Goal: Task Accomplishment & Management: Manage account settings

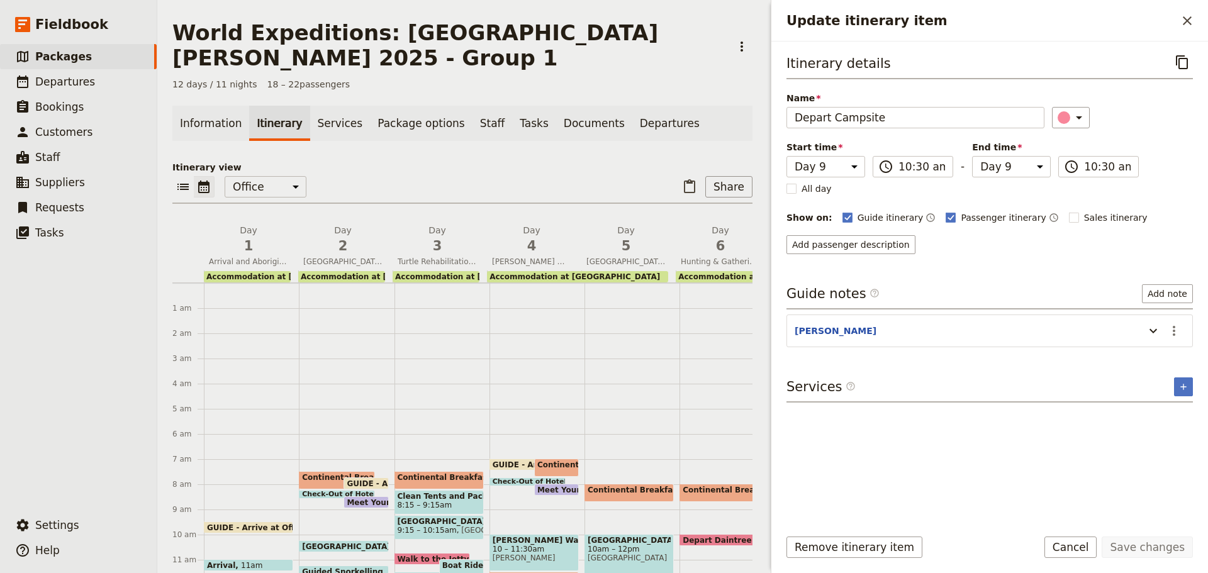
select select "9"
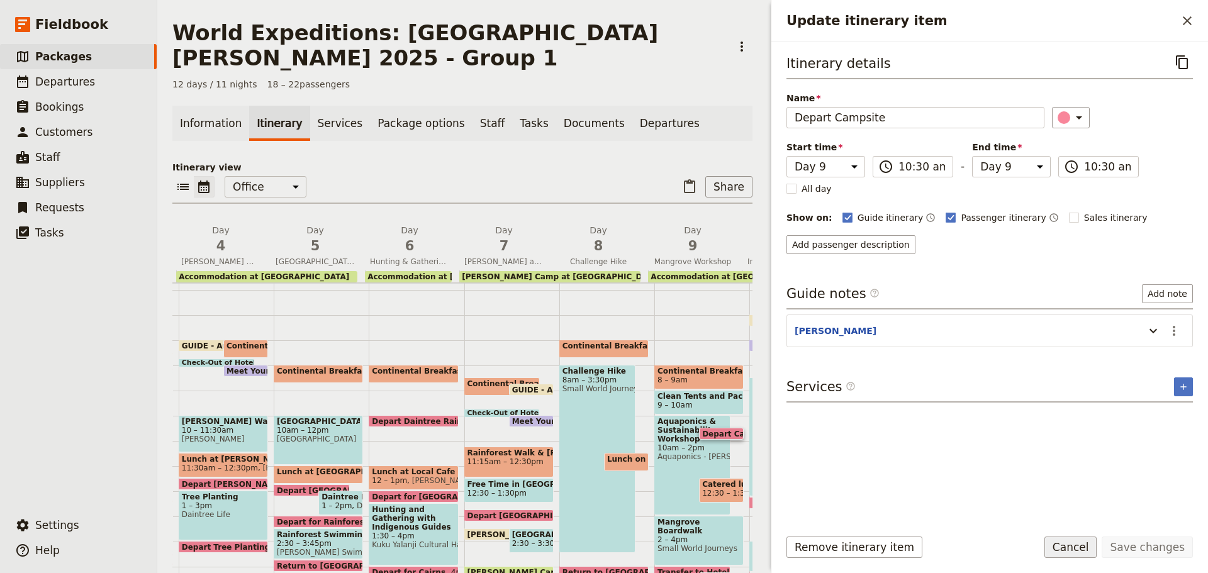
click at [1087, 549] on button "Cancel" at bounding box center [1070, 547] width 53 height 21
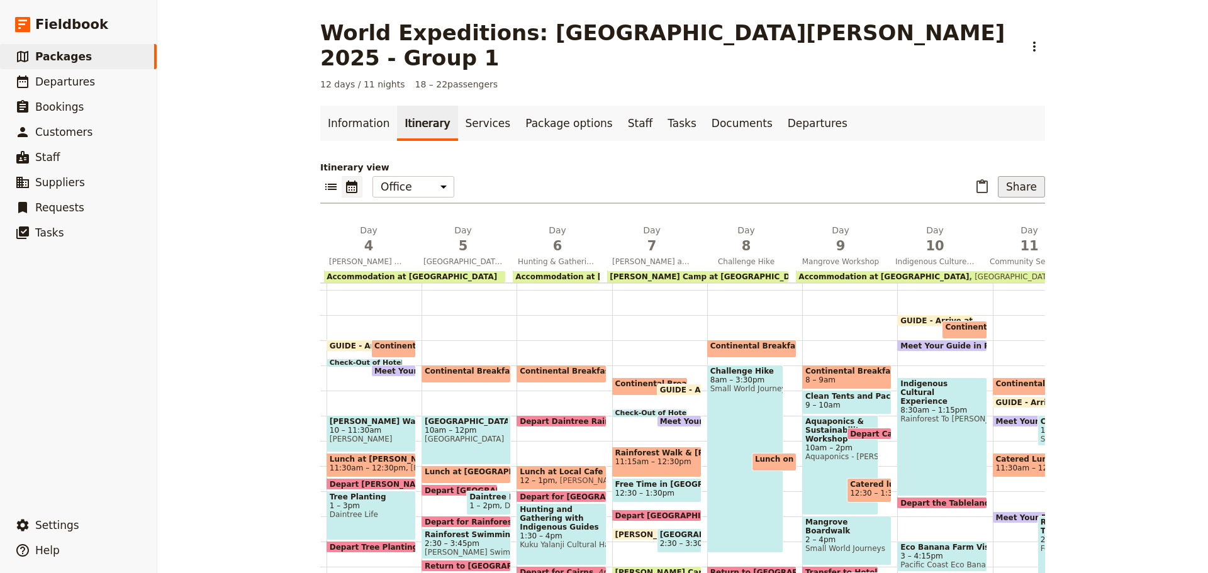
click at [1027, 176] on button "Share" at bounding box center [1021, 186] width 47 height 21
click at [971, 189] on span "Guide itinerary" at bounding box center [980, 189] width 66 height 13
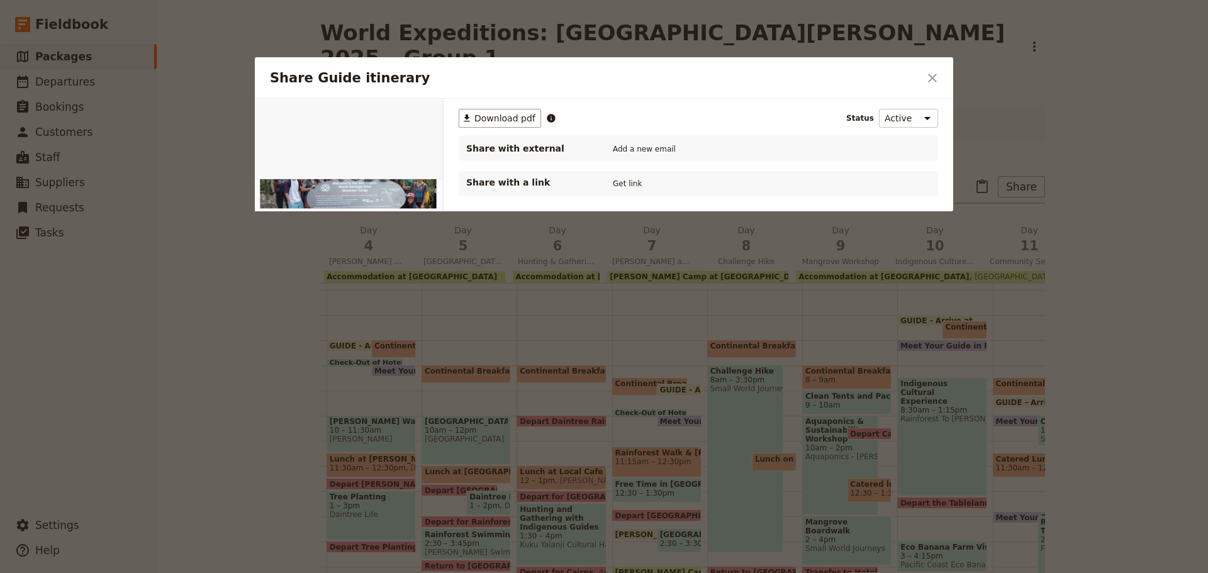
scroll to position [0, 0]
click at [517, 122] on span "Download pdf" at bounding box center [504, 118] width 61 height 13
click at [933, 82] on icon "Close dialog" at bounding box center [932, 77] width 15 height 15
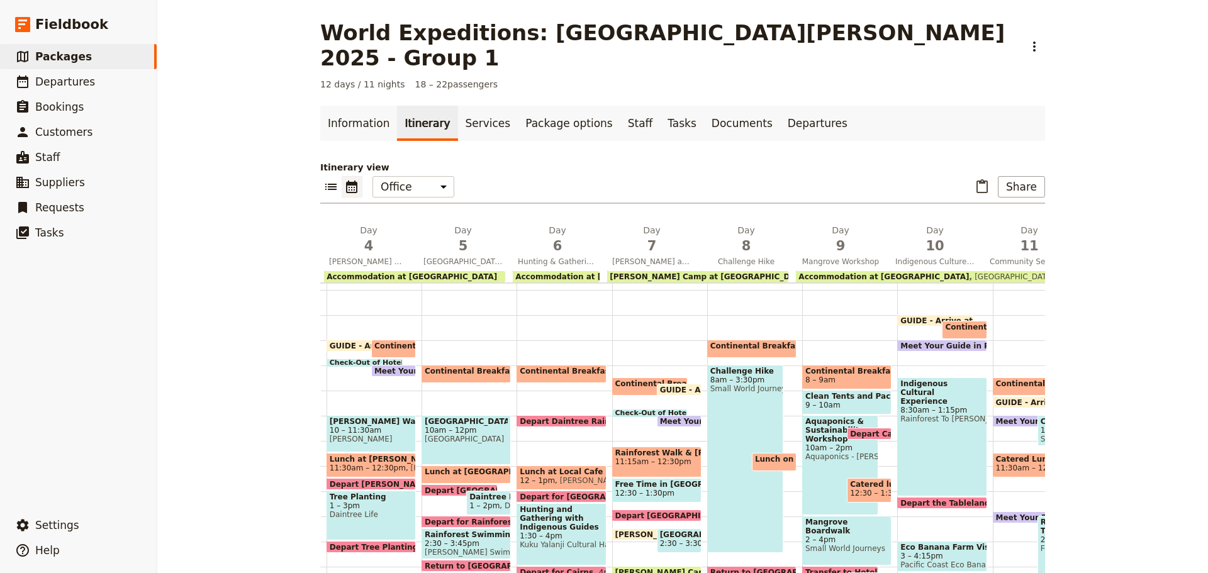
click at [347, 342] on span "GUIDE - Arrive at Office" at bounding box center [382, 346] width 105 height 8
select select "4"
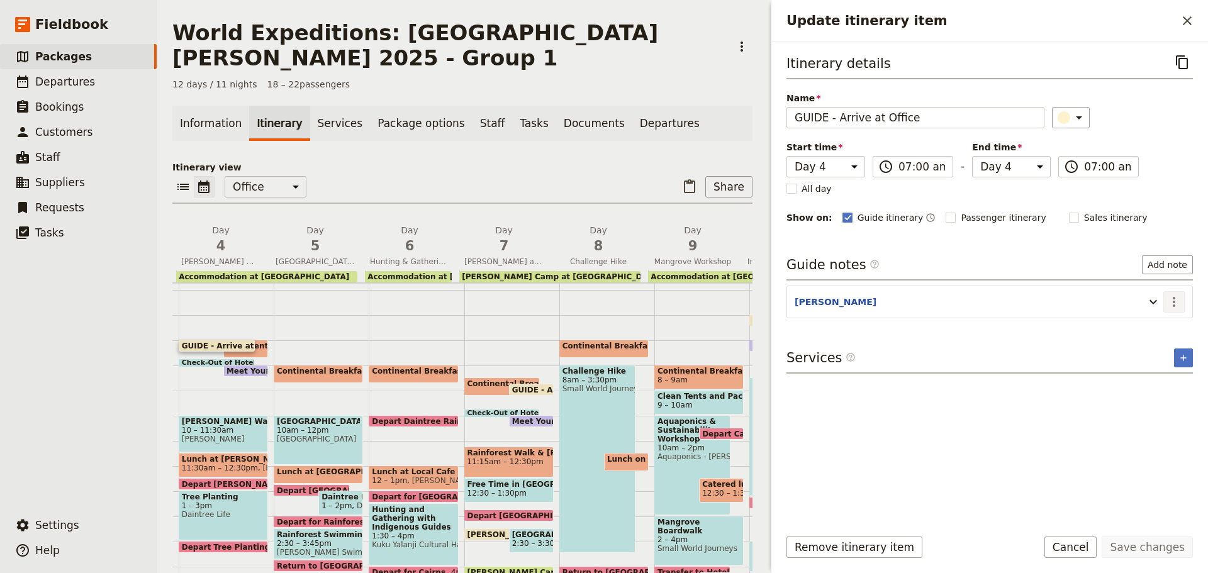
click at [1173, 308] on icon "Actions" at bounding box center [1174, 301] width 15 height 15
click at [1153, 324] on span "Edit note" at bounding box center [1138, 329] width 40 height 13
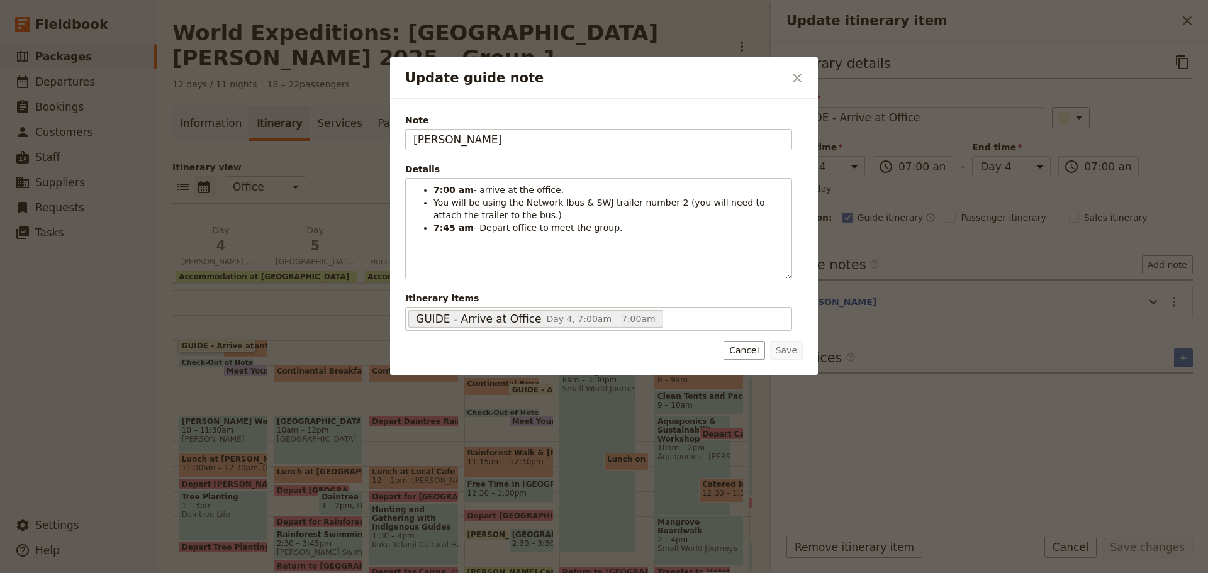
drag, startPoint x: 743, startPoint y: 362, endPoint x: 739, endPoint y: 346, distance: 16.3
click at [743, 361] on div "Note KATE Details 7:00 am - arrive at the office. You will be using the Network…" at bounding box center [604, 237] width 428 height 276
click at [739, 354] on button "Cancel" at bounding box center [744, 350] width 41 height 19
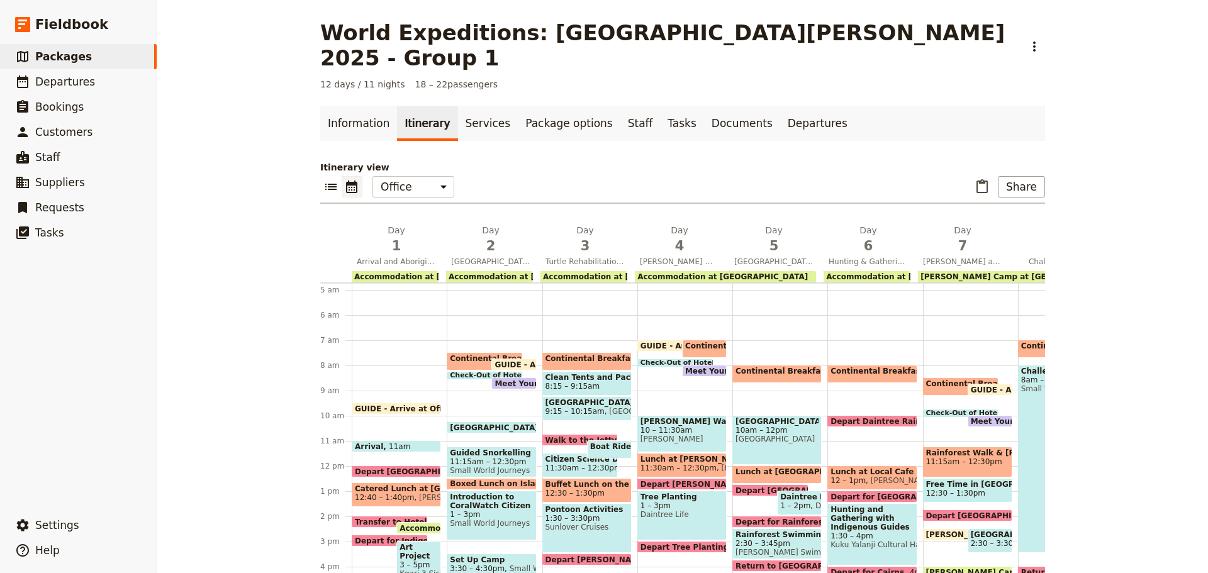
click at [370, 405] on span "GUIDE - Arrive at Office" at bounding box center [407, 409] width 105 height 8
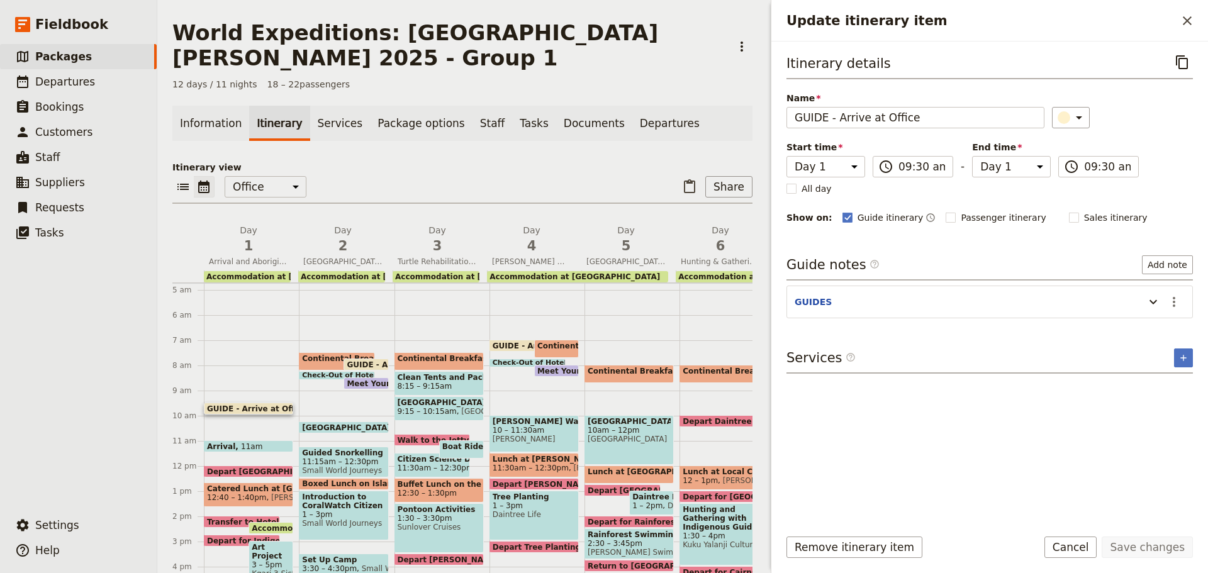
drag, startPoint x: 1173, startPoint y: 303, endPoint x: 1168, endPoint y: 312, distance: 11.0
click at [1173, 303] on icon "Actions" at bounding box center [1174, 301] width 15 height 15
click at [1162, 330] on span "Edit note" at bounding box center [1147, 329] width 59 height 13
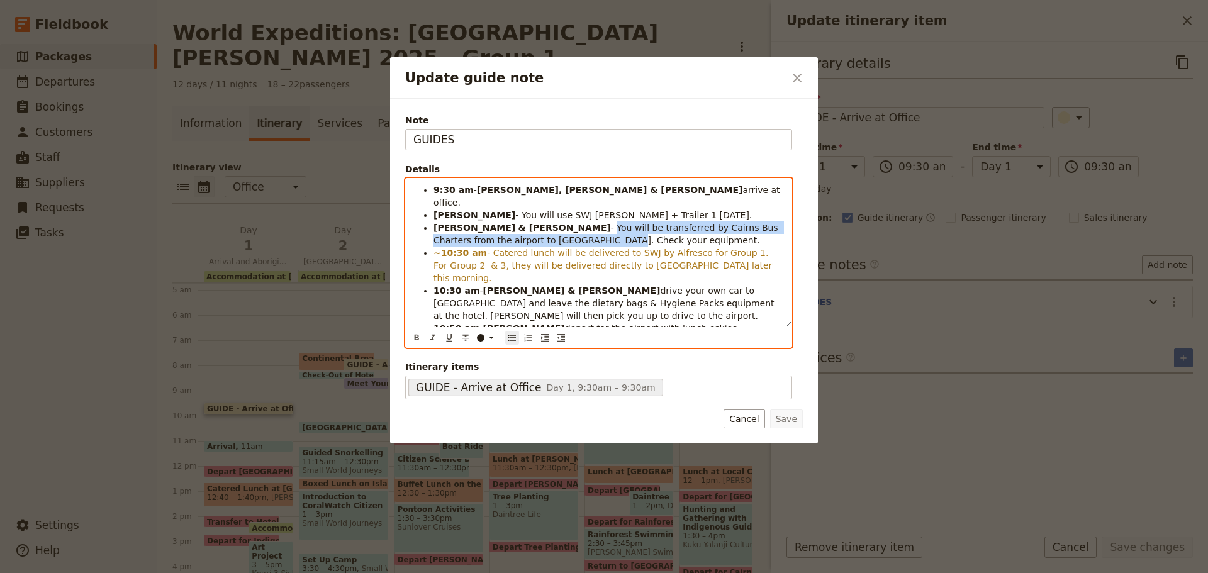
drag, startPoint x: 507, startPoint y: 214, endPoint x: 471, endPoint y: 227, distance: 38.2
click at [471, 227] on span "- You will be transferred by Cairns Bus Charters from the airport to Coral Tree…" at bounding box center [607, 234] width 347 height 23
click at [503, 223] on span "- You will be transferred by Cairns Bus Charters from the airport to Coral Tree…" at bounding box center [607, 234] width 347 height 23
drag, startPoint x: 508, startPoint y: 210, endPoint x: 590, endPoint y: 223, distance: 83.4
click at [590, 223] on li "JESS & STEVEN - You will be transferred by Cairns Bus Charters from the airport…" at bounding box center [609, 233] width 350 height 25
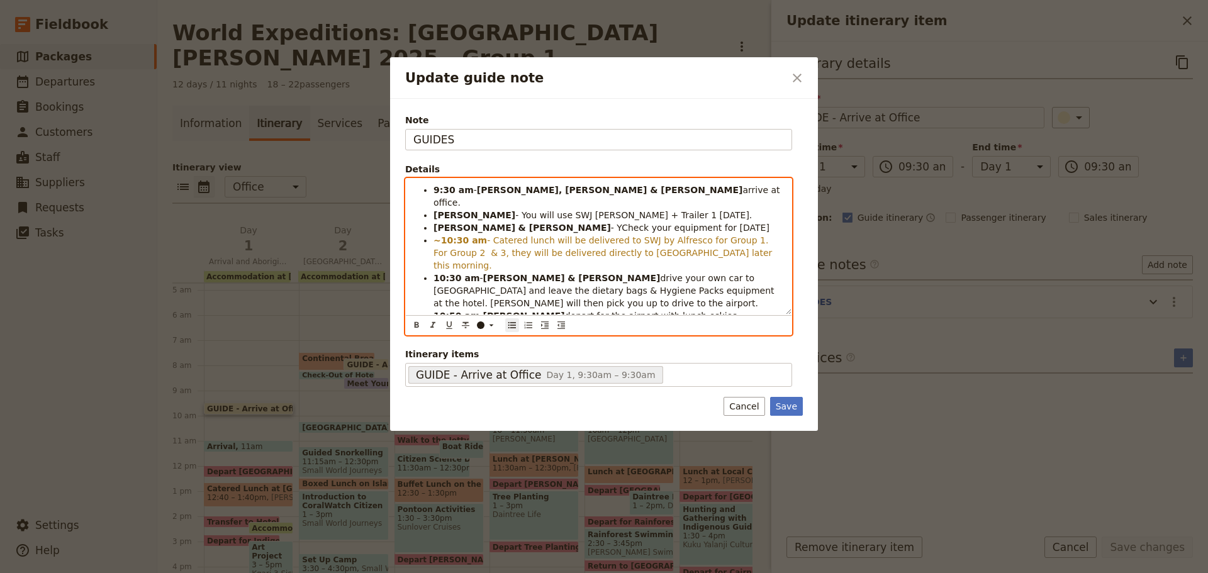
drag, startPoint x: 504, startPoint y: 211, endPoint x: 512, endPoint y: 208, distance: 8.4
click at [611, 223] on span "- YCheck your equipment for today" at bounding box center [690, 228] width 159 height 10
click at [652, 221] on li "JESS & STEVEN - Check your equipment for today" at bounding box center [609, 227] width 350 height 13
click at [515, 274] on li "10:30 am - JESS & STEVEN drive your own car to Coral Tree Inn and leave the die…" at bounding box center [609, 291] width 350 height 38
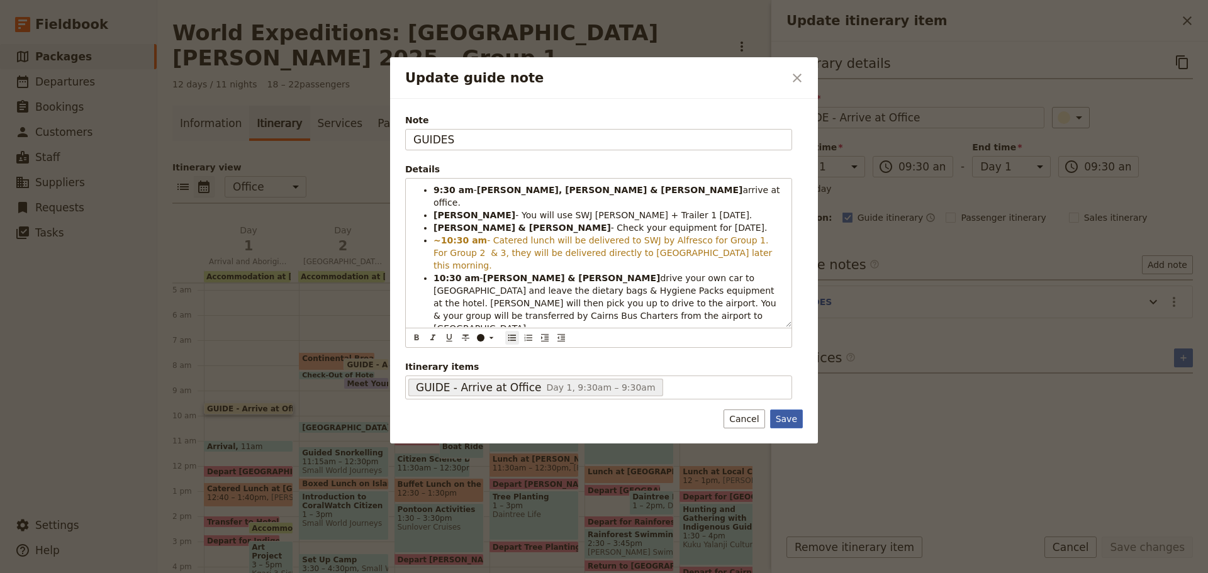
click at [790, 415] on button "Save" at bounding box center [786, 419] width 33 height 19
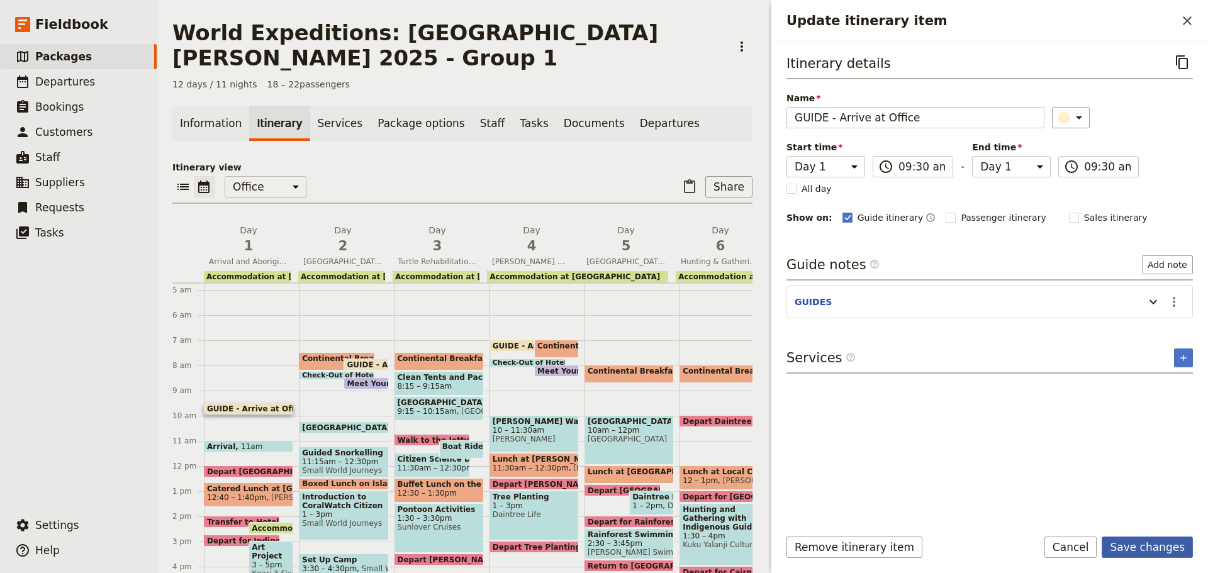
click at [1145, 552] on button "Save changes" at bounding box center [1147, 547] width 91 height 21
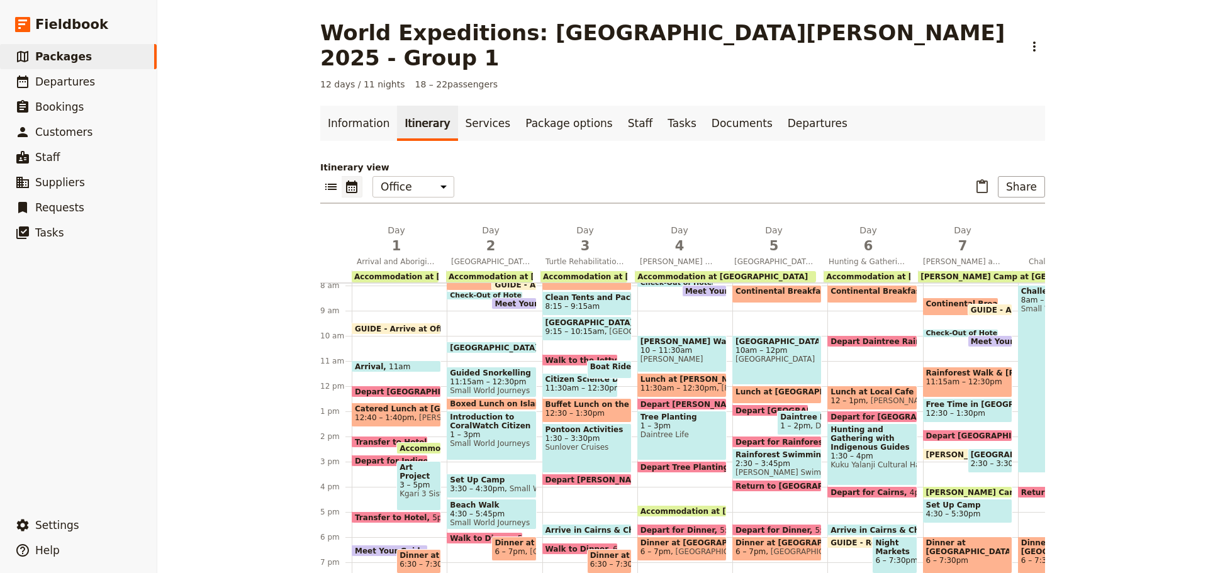
scroll to position [245, 0]
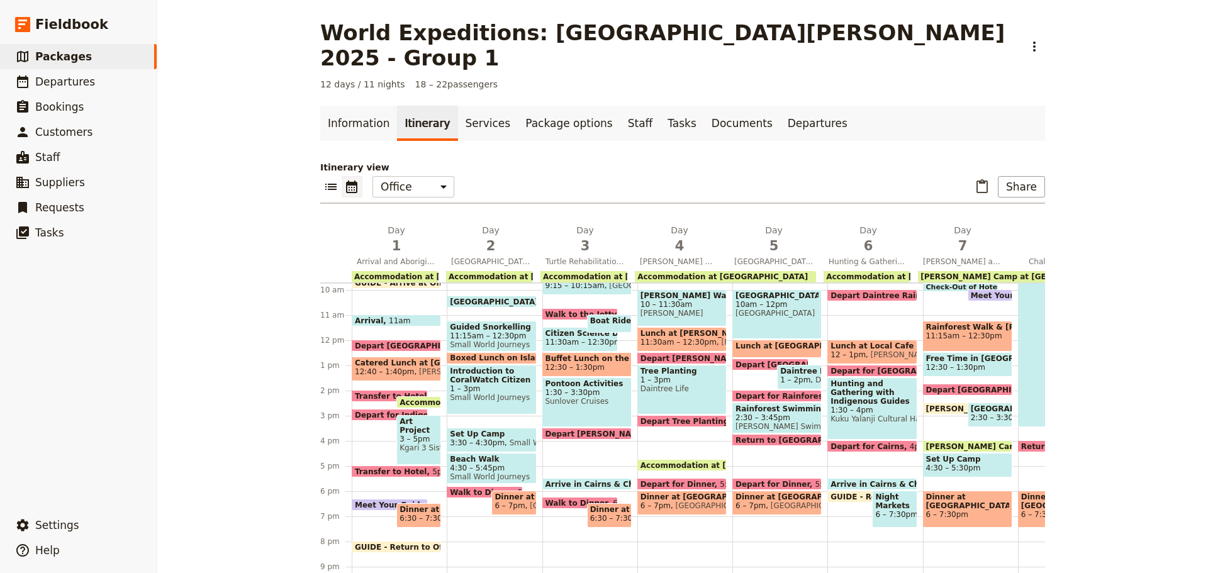
click at [385, 346] on span at bounding box center [396, 348] width 88 height 5
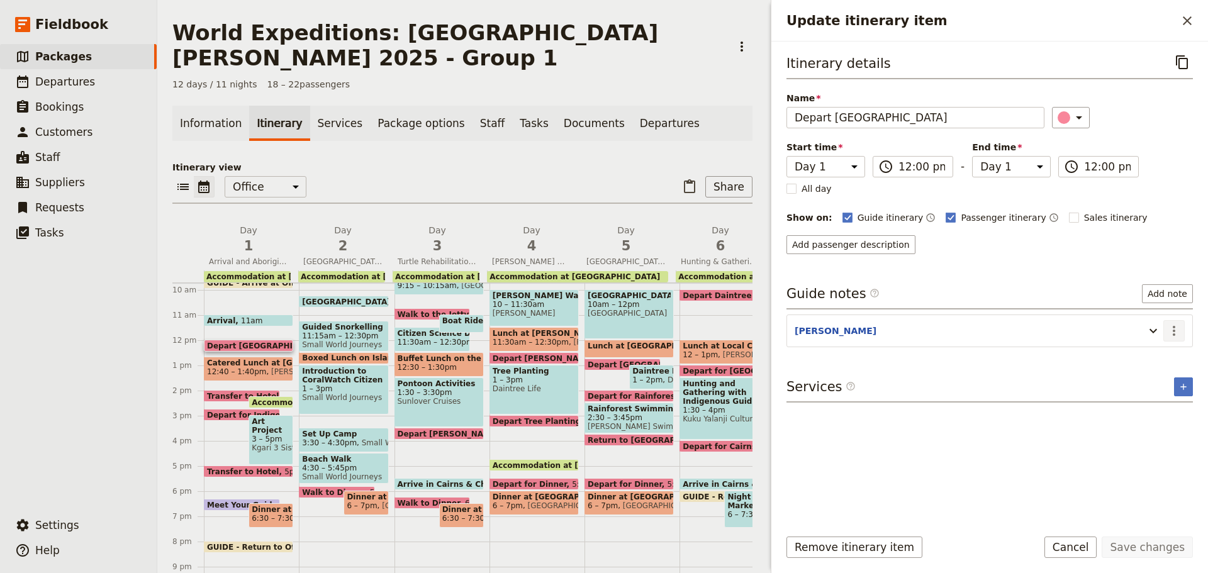
click at [1177, 330] on icon "Actions" at bounding box center [1174, 330] width 15 height 15
click at [1145, 358] on span "Edit note" at bounding box center [1138, 358] width 40 height 13
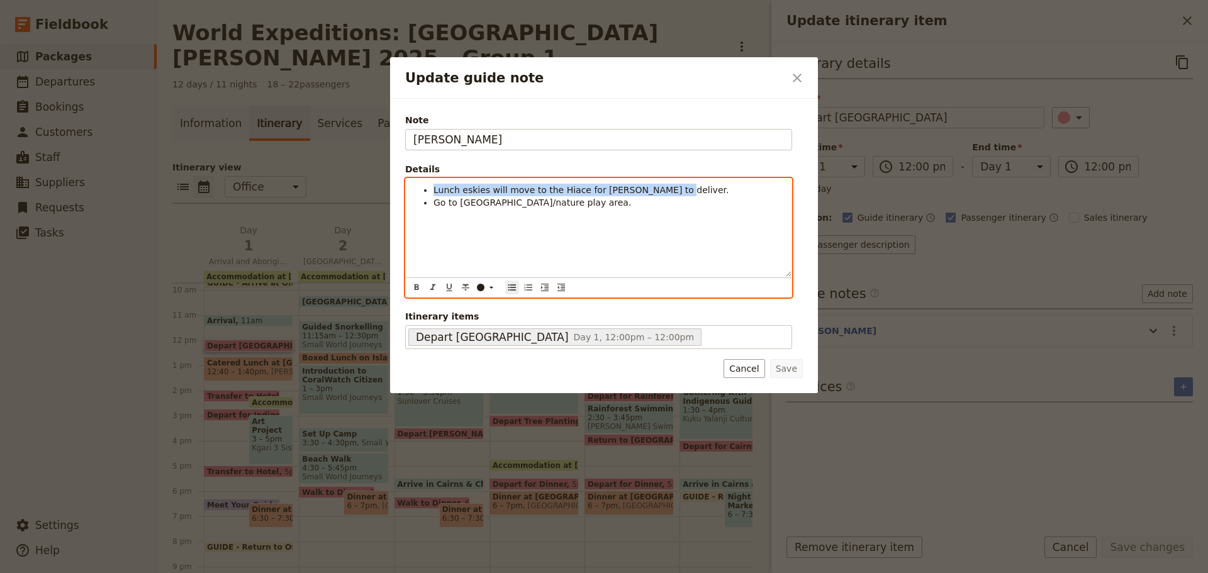
drag, startPoint x: 429, startPoint y: 189, endPoint x: 726, endPoint y: 183, distance: 297.0
click at [710, 182] on div "Lunch eskies will move to the Hiace for Shuko to deliver. Go to Centenary Lakes…" at bounding box center [599, 228] width 386 height 98
copy span "Lunch eskies will move to the Hiace for Shuko to deliver."
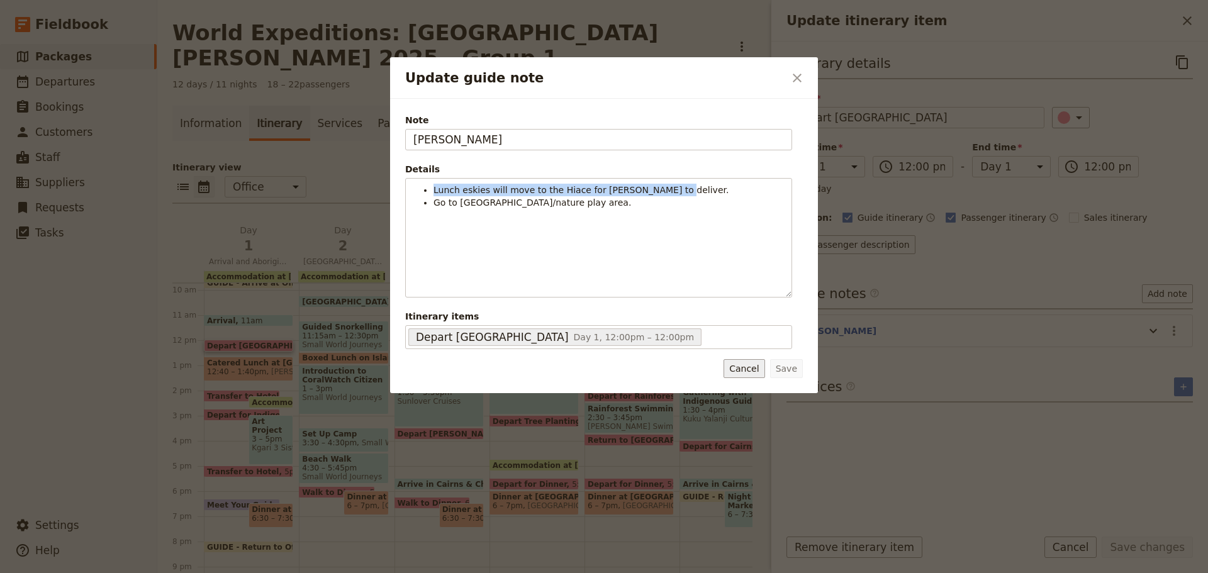
drag, startPoint x: 764, startPoint y: 363, endPoint x: 721, endPoint y: 380, distance: 46.0
click at [764, 362] on button "Cancel" at bounding box center [744, 368] width 41 height 19
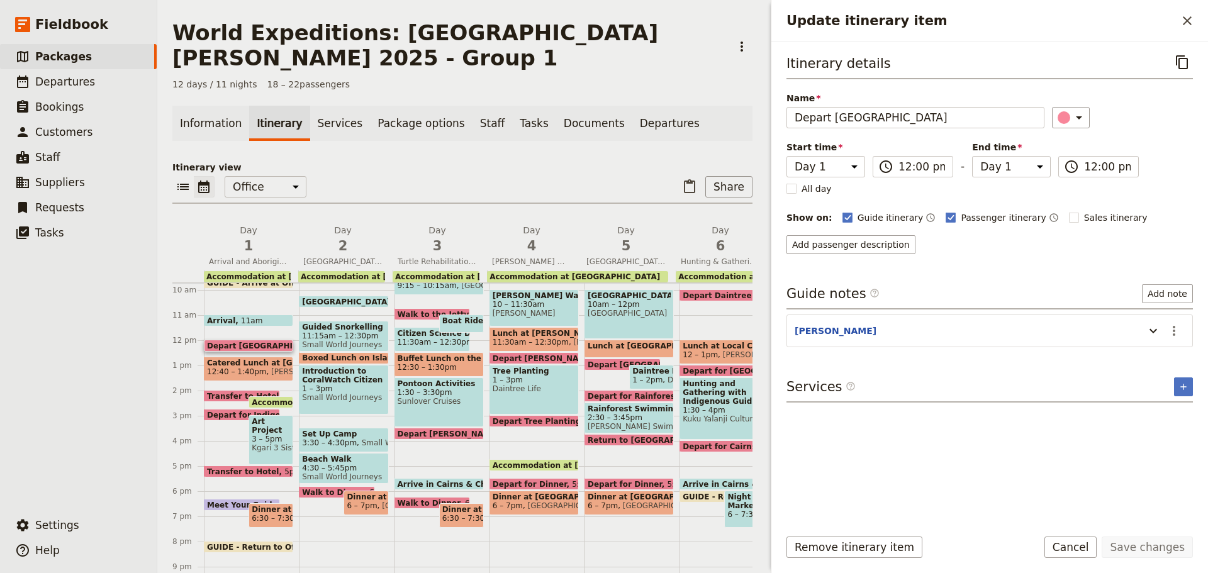
click at [266, 315] on div "Arrival 11am" at bounding box center [248, 321] width 89 height 12
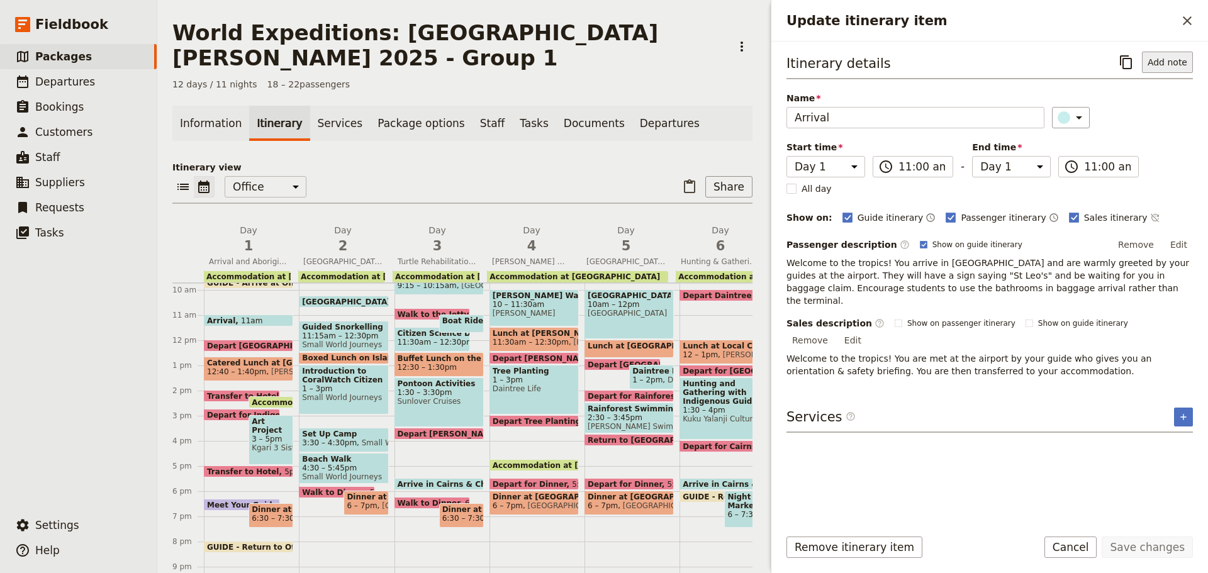
click at [1175, 65] on button "Add note" at bounding box center [1167, 62] width 51 height 21
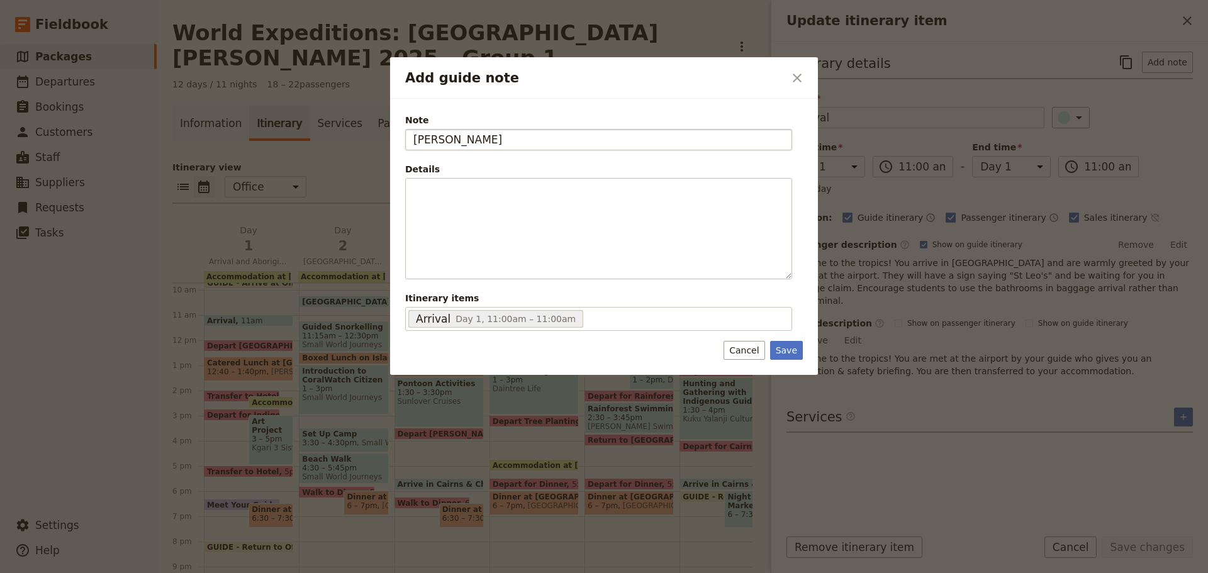
type input "[PERSON_NAME]"
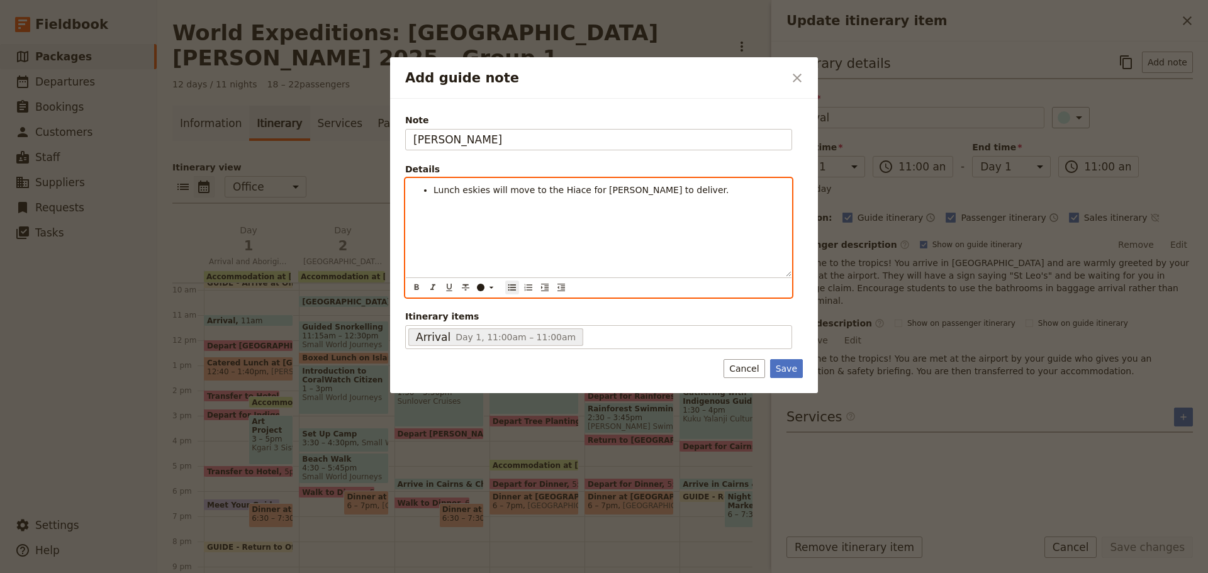
click at [607, 188] on span "Lunch eskies will move to the Hiace for Shuko to deliver." at bounding box center [581, 190] width 295 height 10
click at [612, 187] on span "Lunch eskies will move to the Hiace for Shuko to deliver." at bounding box center [581, 190] width 295 height 10
click at [573, 188] on span "Lunch eskies will move to the Hiace for Shuko to deliver." at bounding box center [581, 190] width 295 height 10
drag, startPoint x: 707, startPoint y: 191, endPoint x: 169, endPoint y: 249, distance: 541.1
click at [126, 573] on div "Add guide note ​ Note KATE Details Lunch eskies will move to the Hiace before l…" at bounding box center [604, 573] width 1208 height 0
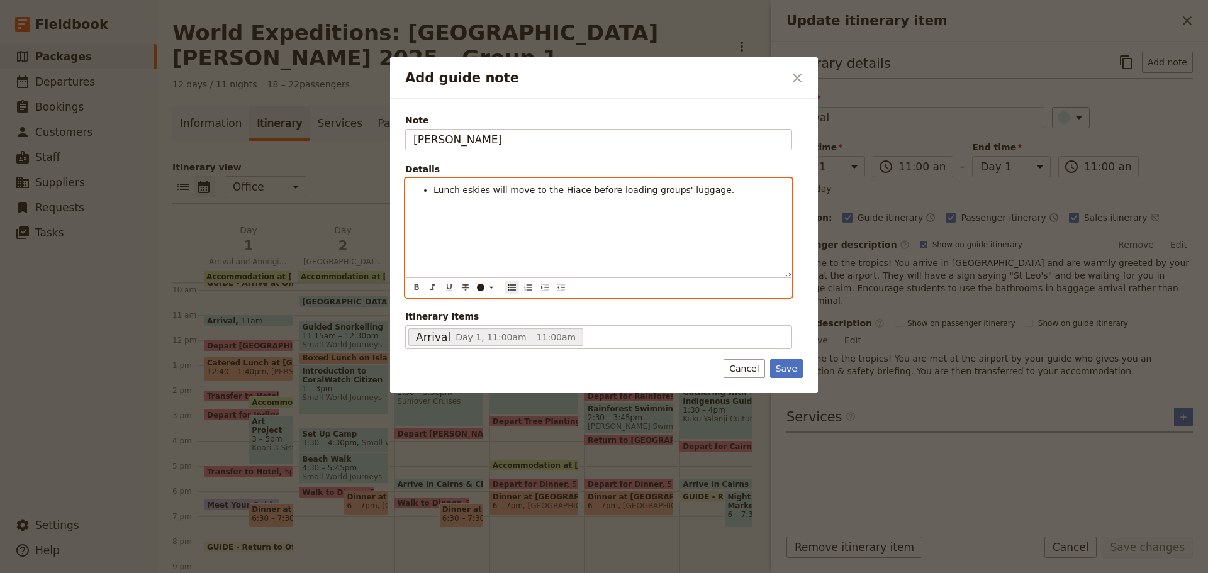
copy span "Lunch eskies will move to the Hiace before loading groups' luggage."
click at [434, 192] on span "Lunch eskies will move to the Hiace before loading groups' luggage." at bounding box center [584, 190] width 301 height 10
click at [433, 191] on ul "Lunch eskies will move to the Hiace before loading groups' luggage." at bounding box center [598, 190] width 371 height 13
click at [443, 206] on div "Lunch eskies will move to the Hiace before loading groups' luggage." at bounding box center [599, 228] width 386 height 98
drag, startPoint x: 434, startPoint y: 189, endPoint x: 844, endPoint y: 194, distance: 409.7
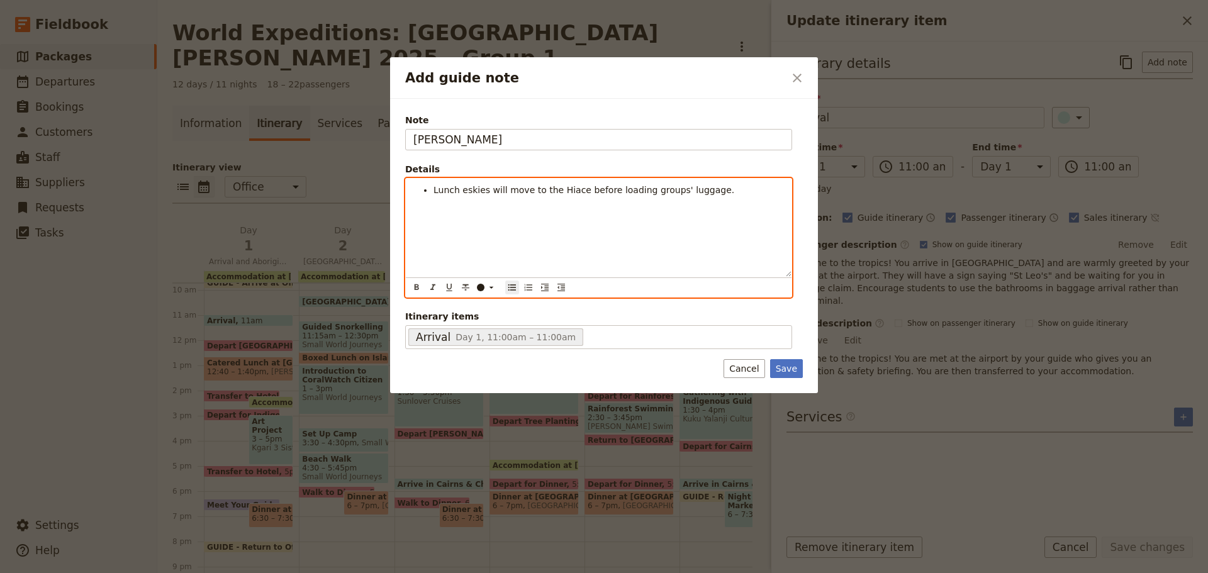
click at [858, 573] on div "Add guide note ​ Note KATE Details Lunch eskies will move to the Hiace before l…" at bounding box center [604, 573] width 1208 height 0
click at [542, 197] on div "The lunch eskies will be transferred to the Hiace prior to loading the groups’ …" at bounding box center [599, 228] width 386 height 98
click at [542, 198] on div "The lunch eskies will be transferred to the Hiace prior to loading the groups’ …" at bounding box center [599, 228] width 386 height 98
drag, startPoint x: 607, startPoint y: 191, endPoint x: 654, endPoint y: 182, distance: 48.6
click at [637, 189] on span "The lunch eskies will be moved to the Hiace prior to loading the groups’ luggag…" at bounding box center [594, 196] width 320 height 23
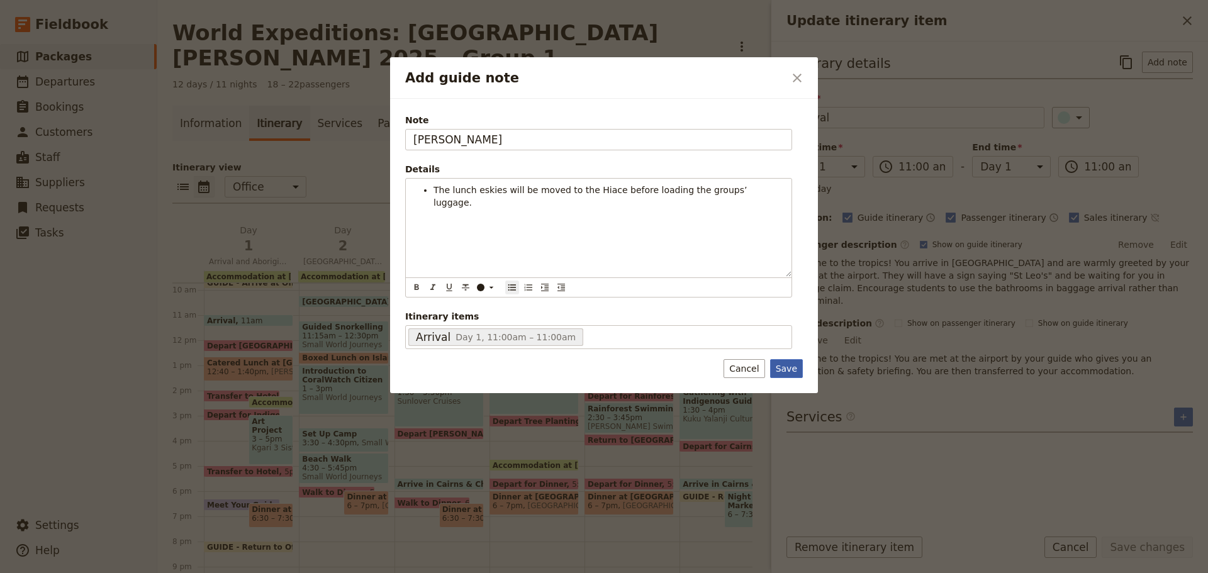
click at [790, 363] on button "Save" at bounding box center [786, 368] width 33 height 19
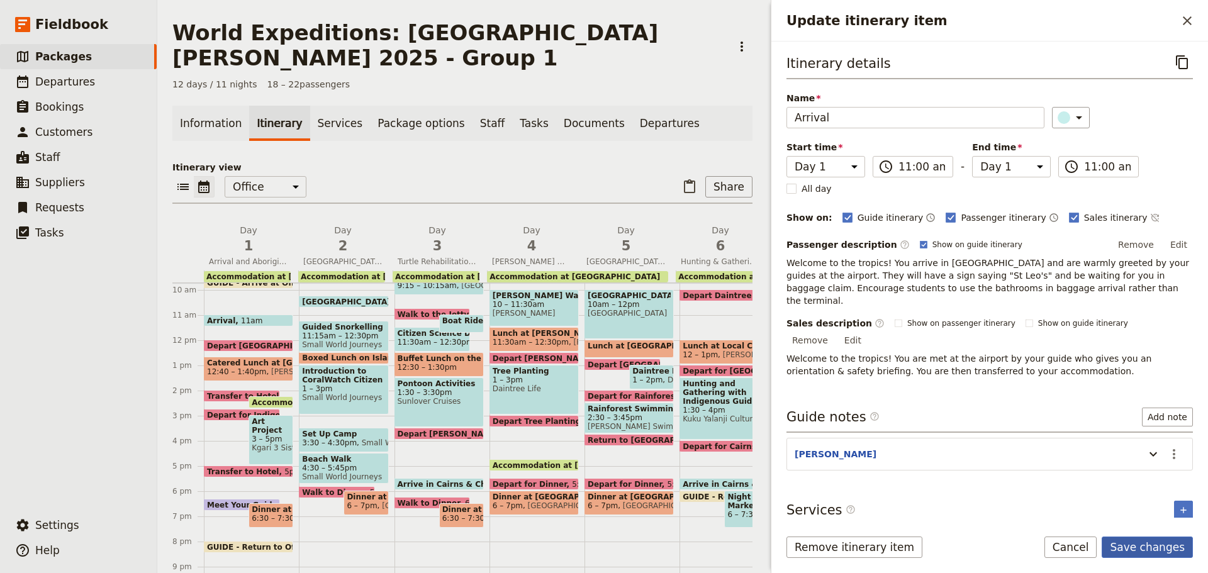
drag, startPoint x: 1162, startPoint y: 544, endPoint x: 1140, endPoint y: 550, distance: 22.9
click at [1158, 545] on button "Save changes" at bounding box center [1147, 547] width 91 height 21
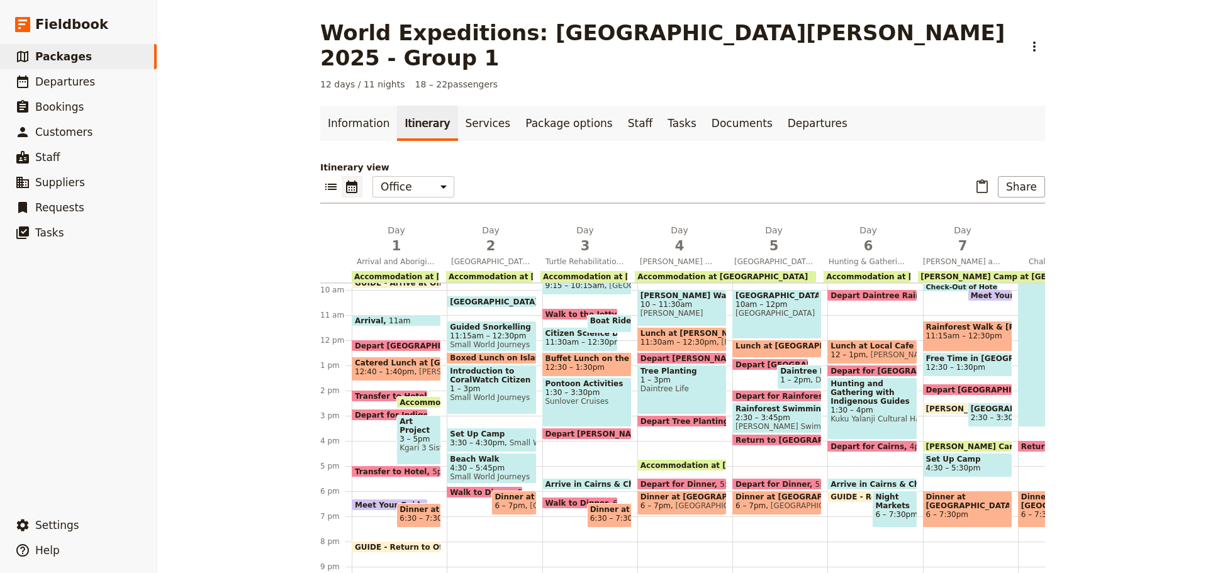
click at [405, 321] on span at bounding box center [396, 323] width 88 height 5
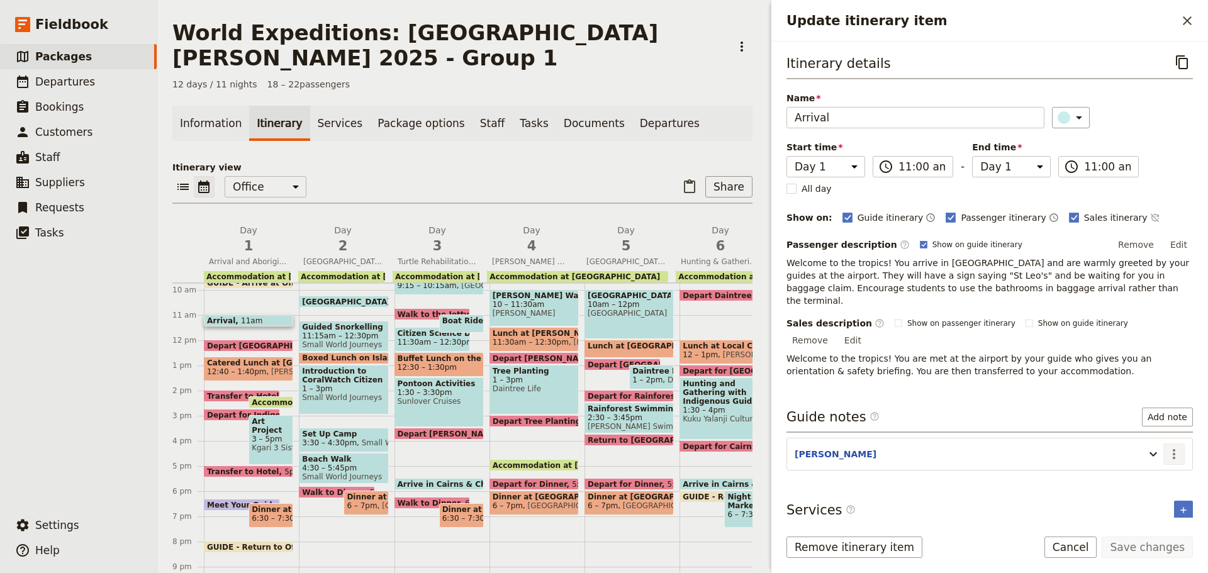
click at [1179, 447] on icon "Actions" at bounding box center [1174, 454] width 15 height 15
click at [1148, 451] on span "Edit note" at bounding box center [1138, 455] width 40 height 13
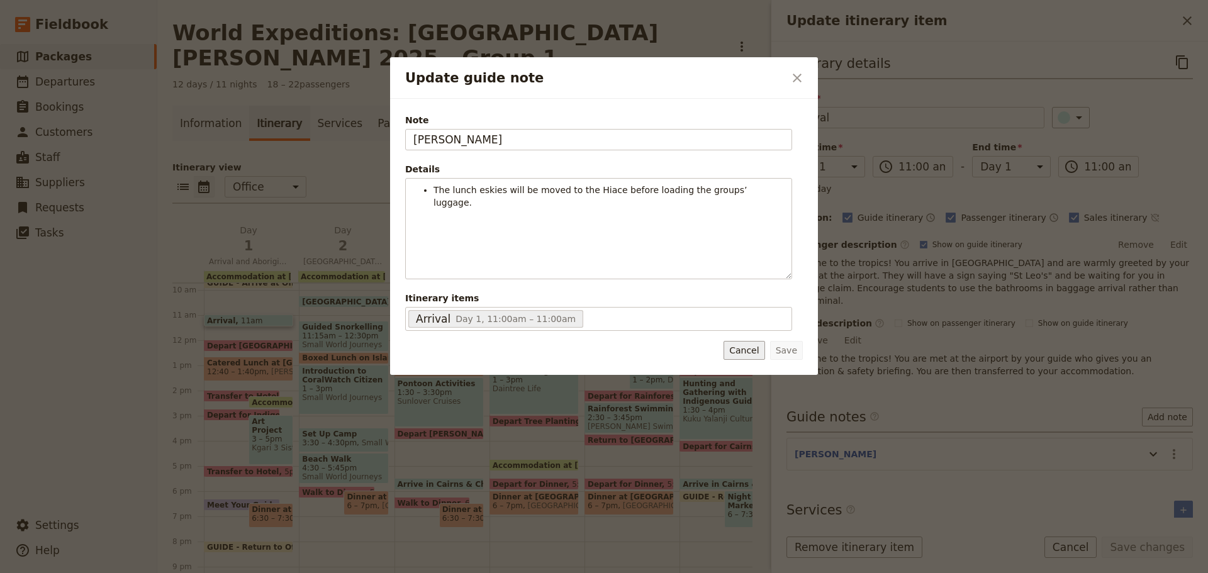
click at [751, 352] on button "Cancel" at bounding box center [744, 350] width 41 height 19
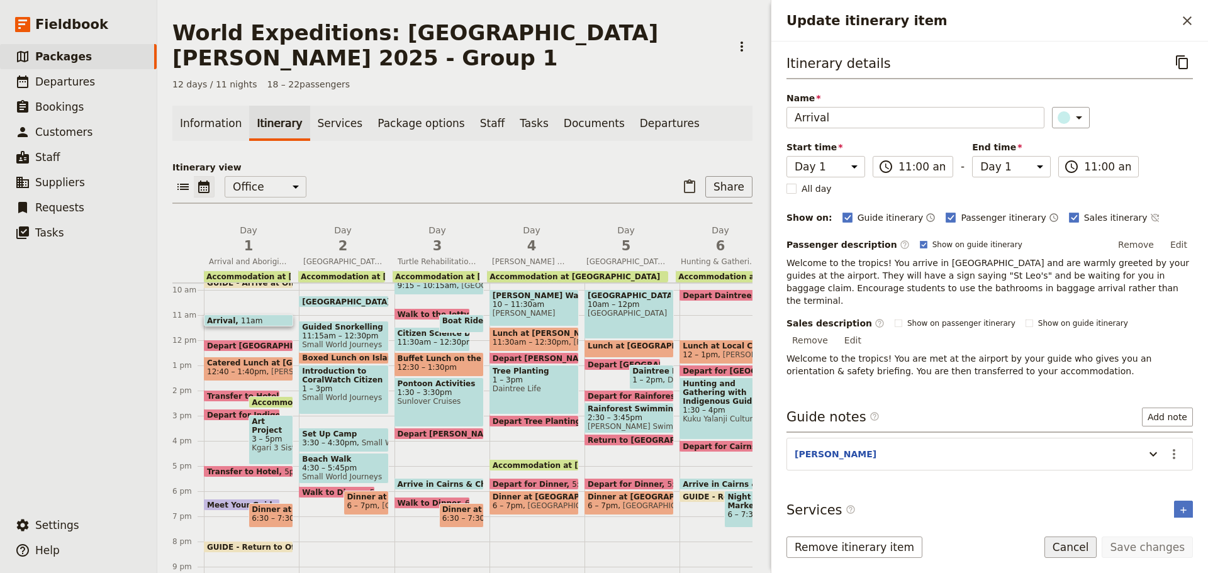
click at [1084, 553] on button "Cancel" at bounding box center [1070, 547] width 53 height 21
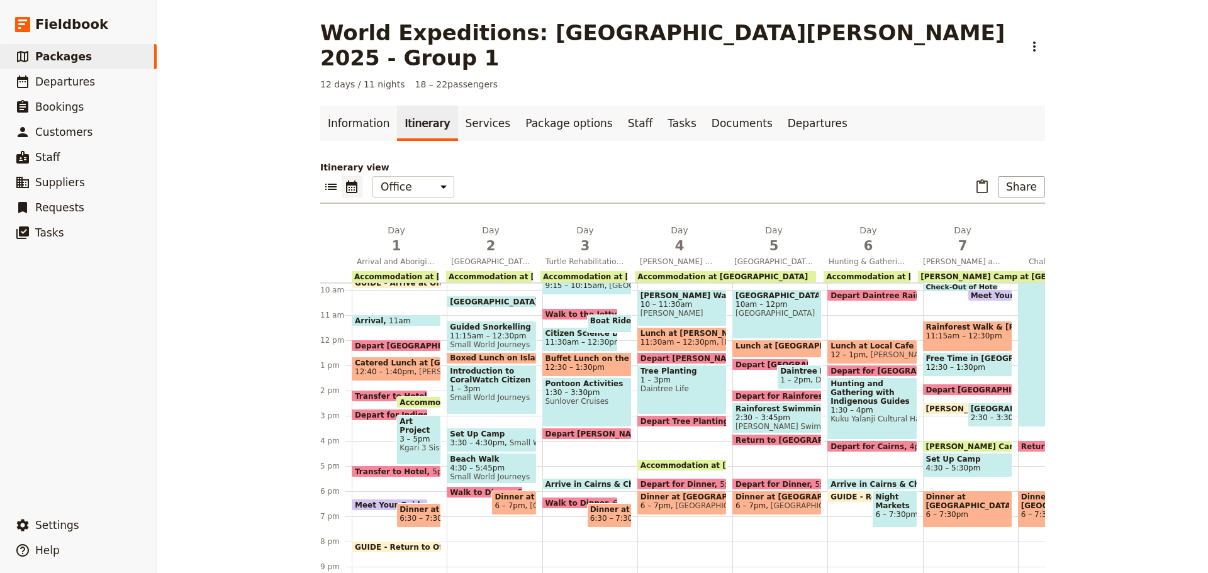
click at [390, 346] on span at bounding box center [396, 348] width 88 height 5
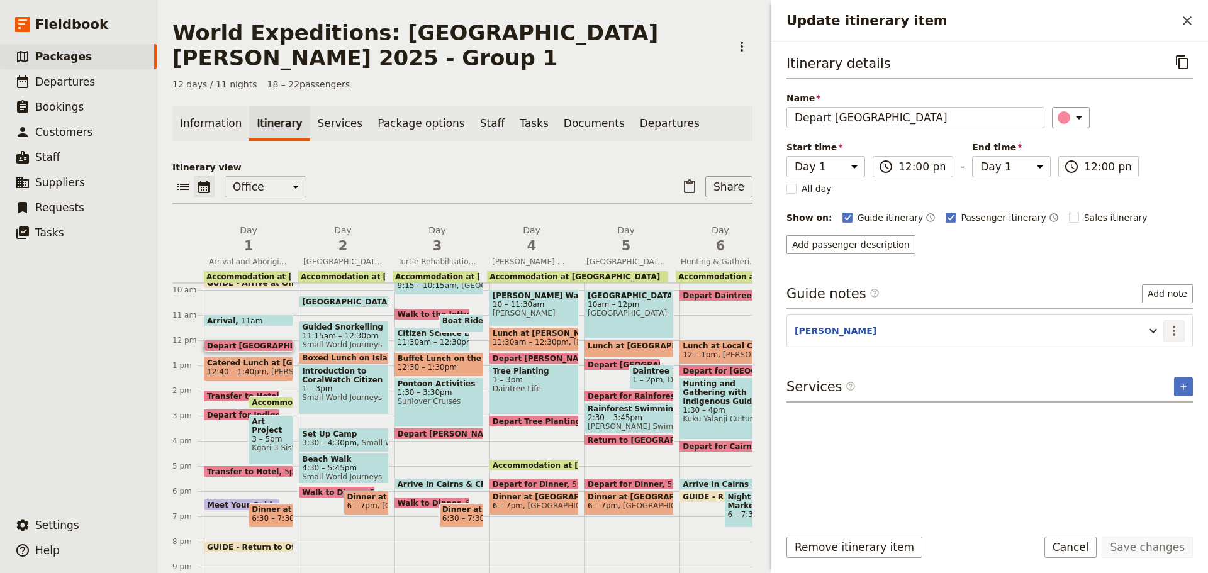
click at [1170, 327] on icon "Actions" at bounding box center [1174, 330] width 15 height 15
click at [1143, 362] on button "Edit note" at bounding box center [1148, 358] width 74 height 18
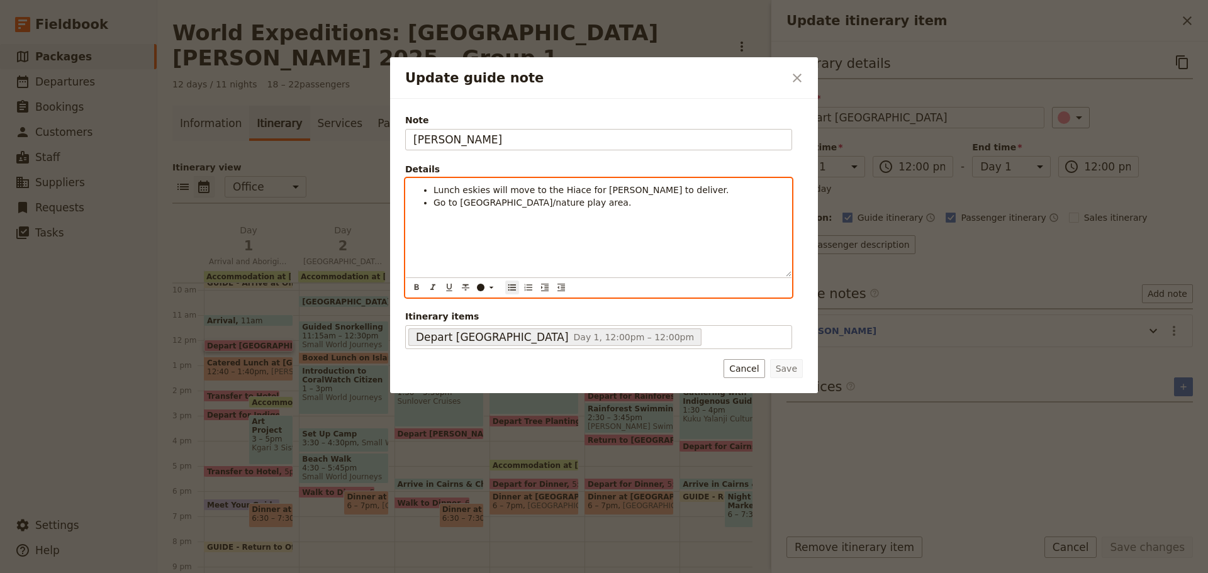
click at [481, 193] on span "Lunch eskies will move to the Hiace for Shuko to deliver." at bounding box center [581, 190] width 295 height 10
drag, startPoint x: 434, startPoint y: 186, endPoint x: 746, endPoint y: 194, distance: 311.6
click at [746, 194] on li "Lunch eskies will move to the Hiace for Shuko to deliver." at bounding box center [609, 190] width 350 height 13
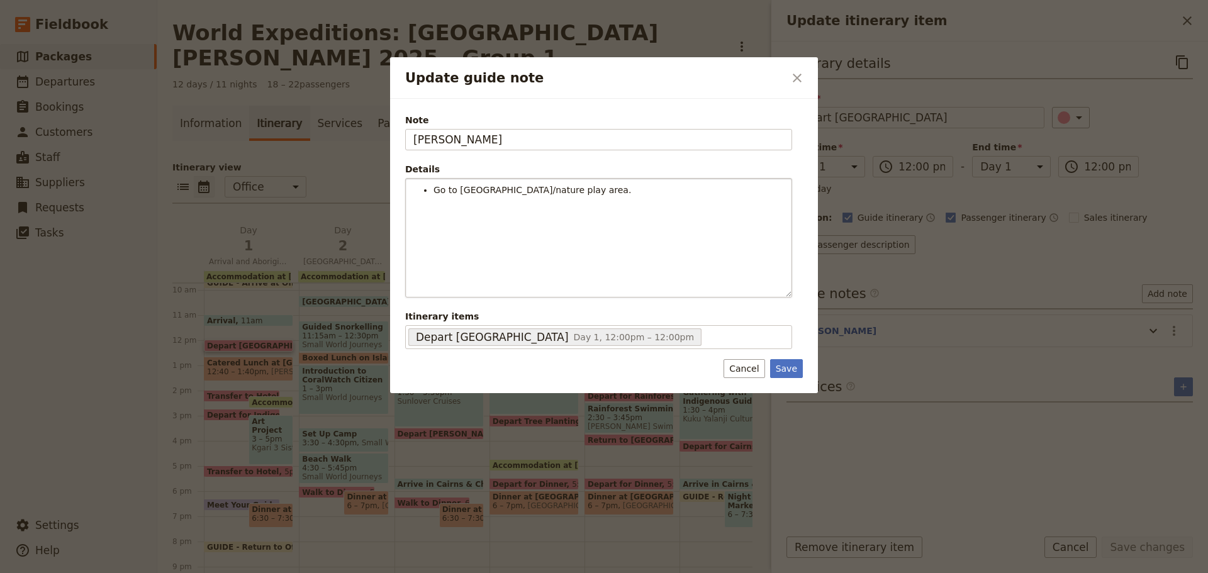
drag, startPoint x: 779, startPoint y: 368, endPoint x: 890, endPoint y: 449, distance: 137.4
click at [780, 368] on button "Save" at bounding box center [786, 368] width 33 height 19
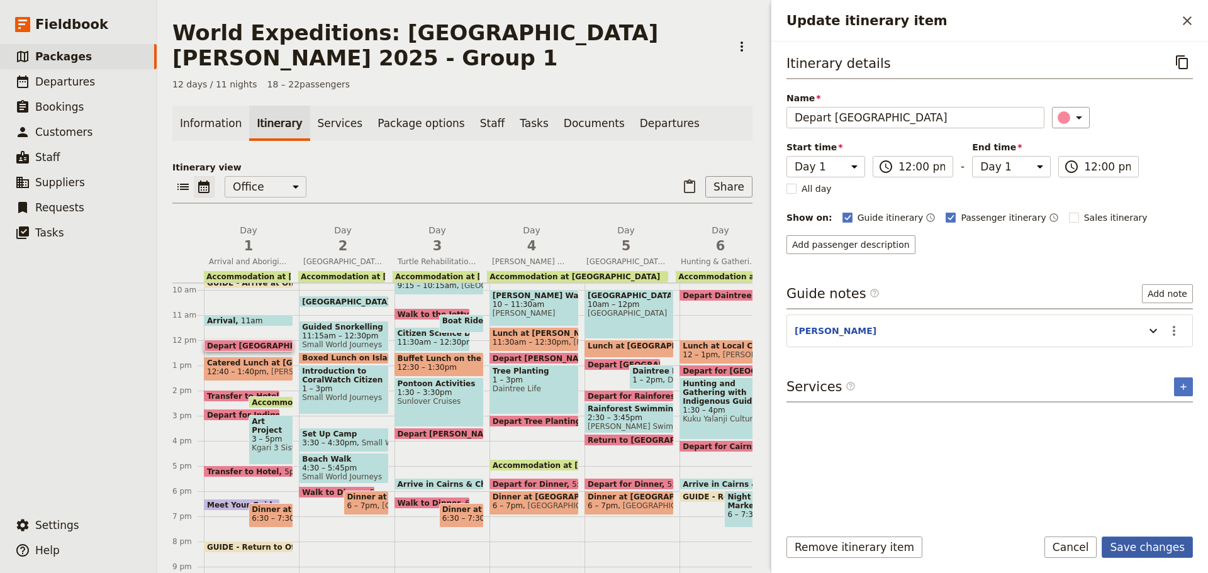
click at [1143, 549] on button "Save changes" at bounding box center [1147, 547] width 91 height 21
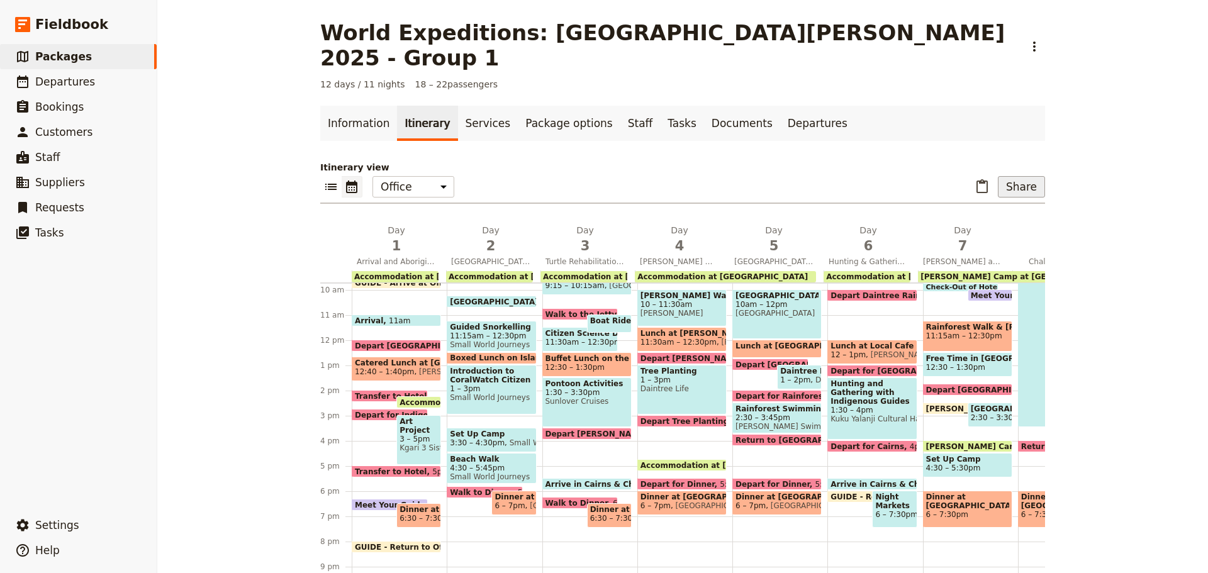
click at [1022, 176] on button "Share" at bounding box center [1021, 186] width 47 height 21
click at [970, 184] on span "Guide itinerary" at bounding box center [980, 189] width 66 height 13
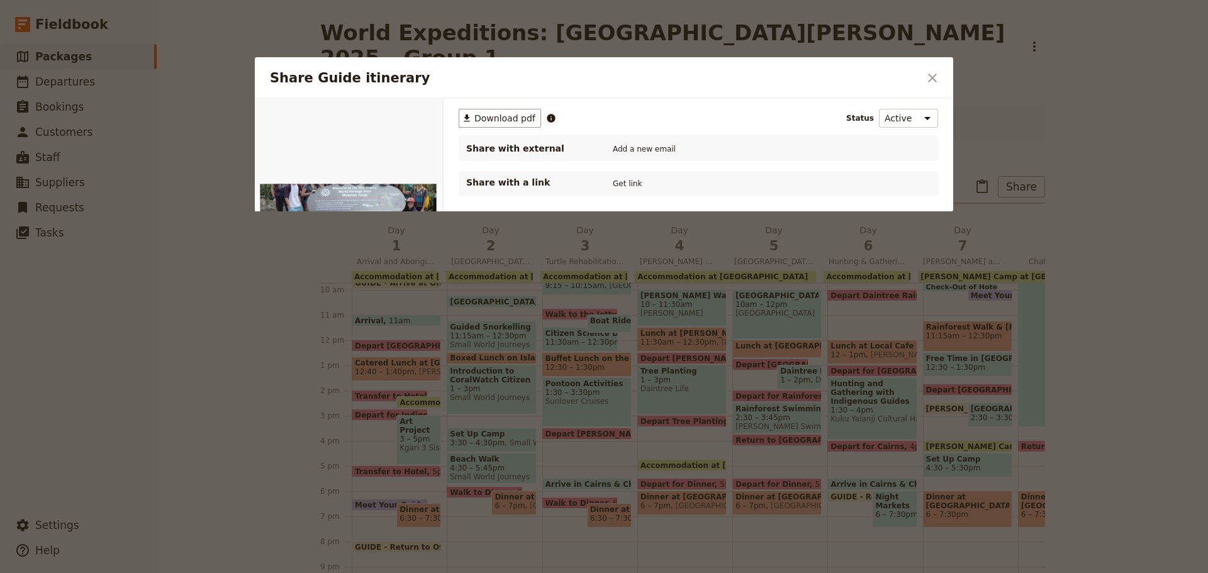
scroll to position [0, 0]
click at [510, 115] on span "Download pdf" at bounding box center [504, 118] width 61 height 13
click at [931, 76] on icon "Close dialog" at bounding box center [932, 77] width 15 height 15
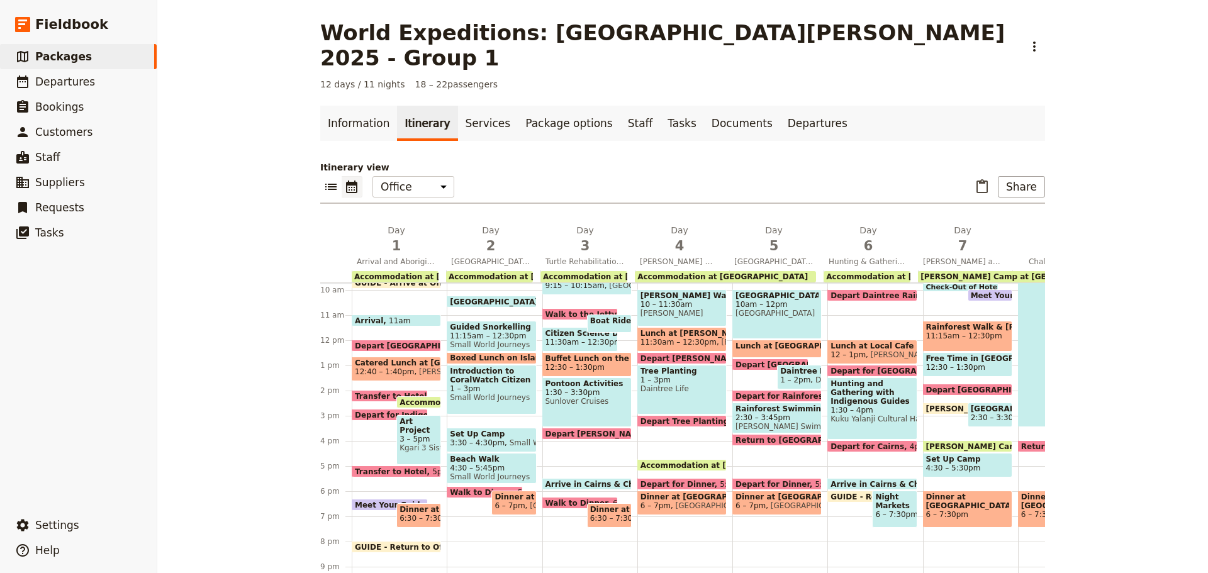
click at [409, 321] on span at bounding box center [396, 323] width 88 height 5
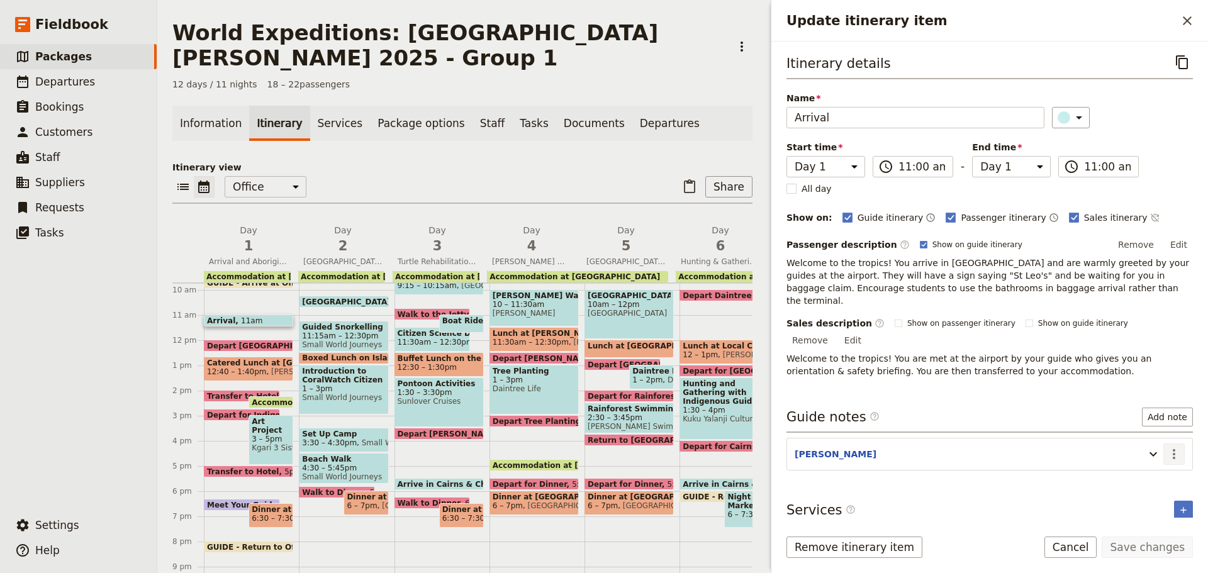
click at [1169, 447] on icon "Actions" at bounding box center [1174, 454] width 15 height 15
click at [1162, 454] on span "Edit note" at bounding box center [1147, 455] width 59 height 13
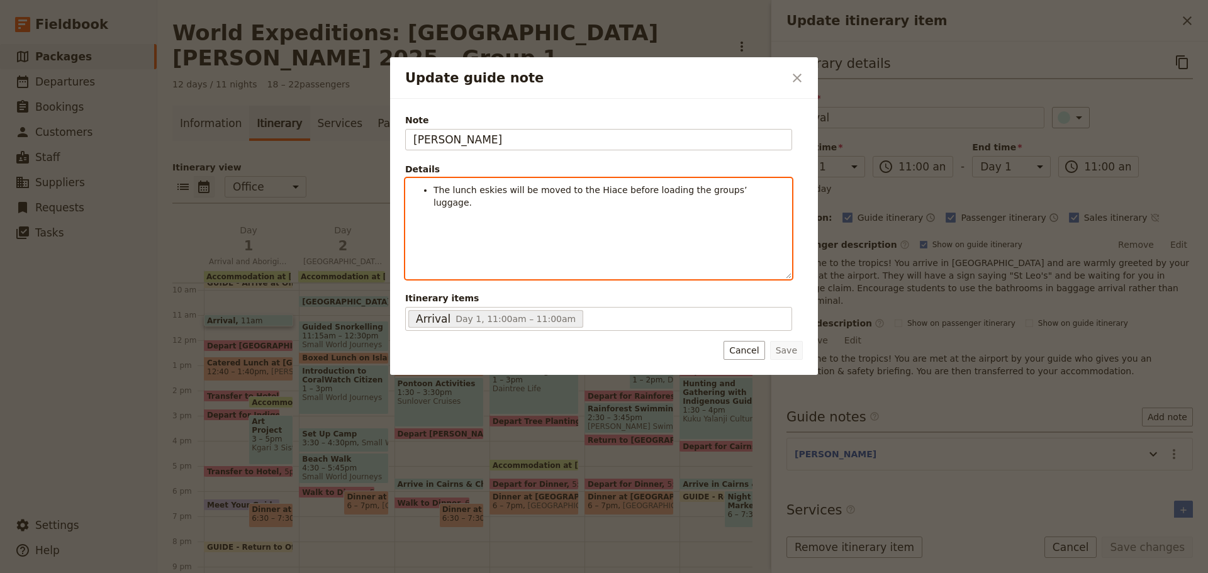
click at [744, 189] on span "The lunch eskies will be moved to the Hiace before loading the groups’ luggage." at bounding box center [592, 196] width 316 height 23
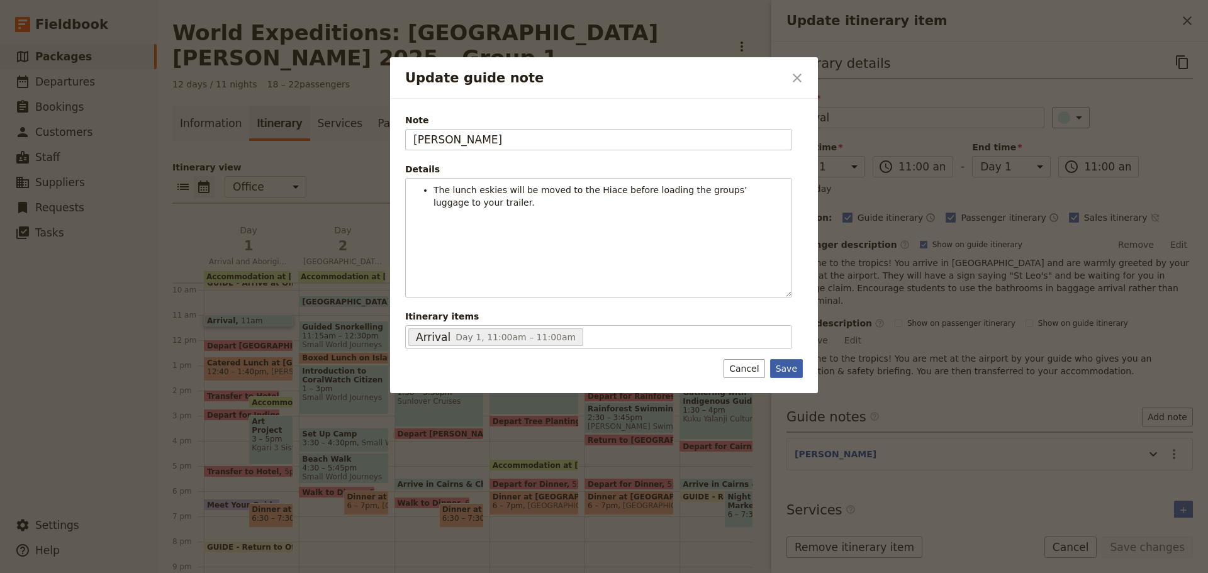
click at [795, 369] on button "Save" at bounding box center [786, 368] width 33 height 19
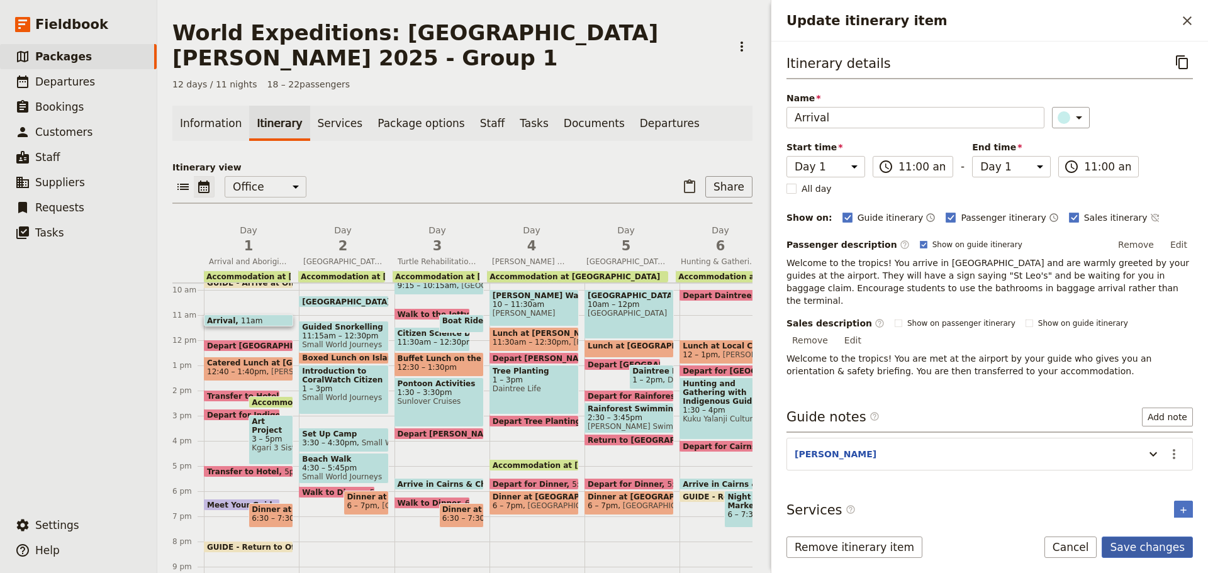
click at [1180, 549] on button "Save changes" at bounding box center [1147, 547] width 91 height 21
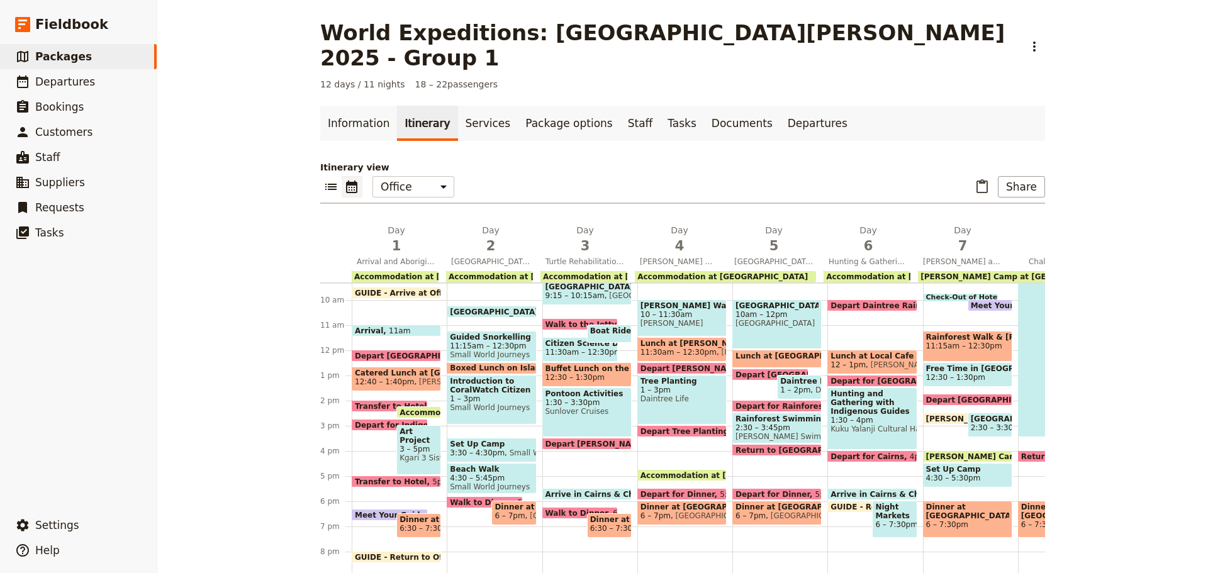
scroll to position [308, 0]
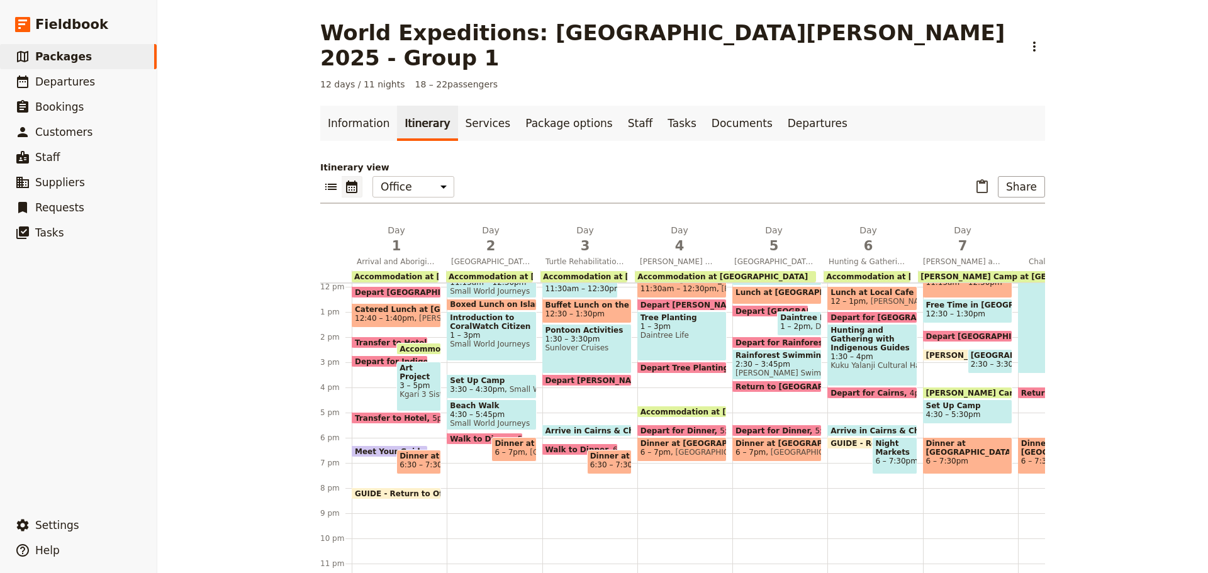
drag, startPoint x: 383, startPoint y: 384, endPoint x: 392, endPoint y: 382, distance: 9.2
click at [383, 418] on span at bounding box center [396, 420] width 88 height 5
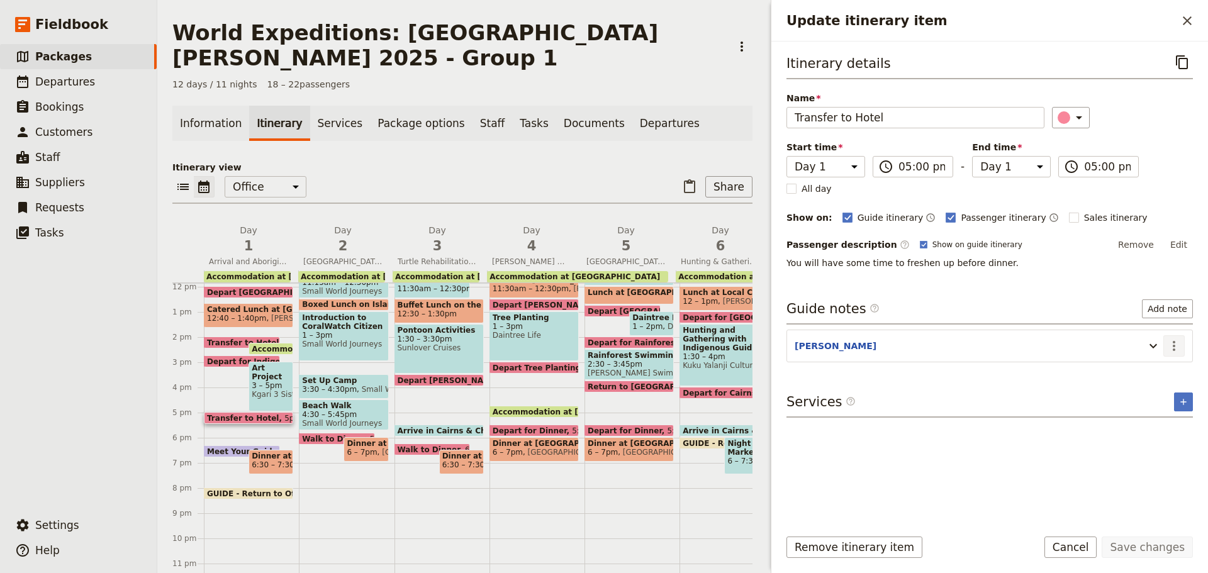
click at [1174, 353] on button "​" at bounding box center [1173, 345] width 21 height 21
click at [1145, 369] on span "Edit note" at bounding box center [1138, 373] width 40 height 13
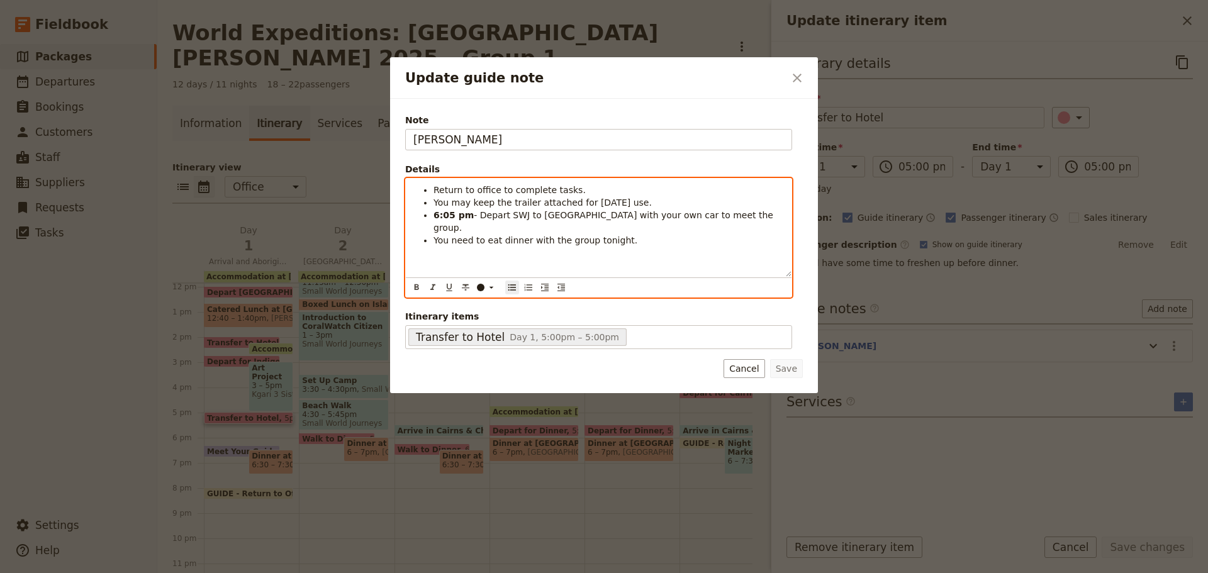
drag, startPoint x: 435, startPoint y: 199, endPoint x: 664, endPoint y: 203, distance: 228.4
click at [664, 203] on li "You may keep the trailer attached for tomorrow's use." at bounding box center [609, 202] width 350 height 13
drag, startPoint x: 433, startPoint y: 199, endPoint x: 579, endPoint y: 143, distance: 156.6
click at [527, 199] on ul "Return to office to complete tasks. Detatch the trailer. 6:05 pm - Depart SWJ t…" at bounding box center [598, 215] width 371 height 63
copy span "Detatch the trailer."
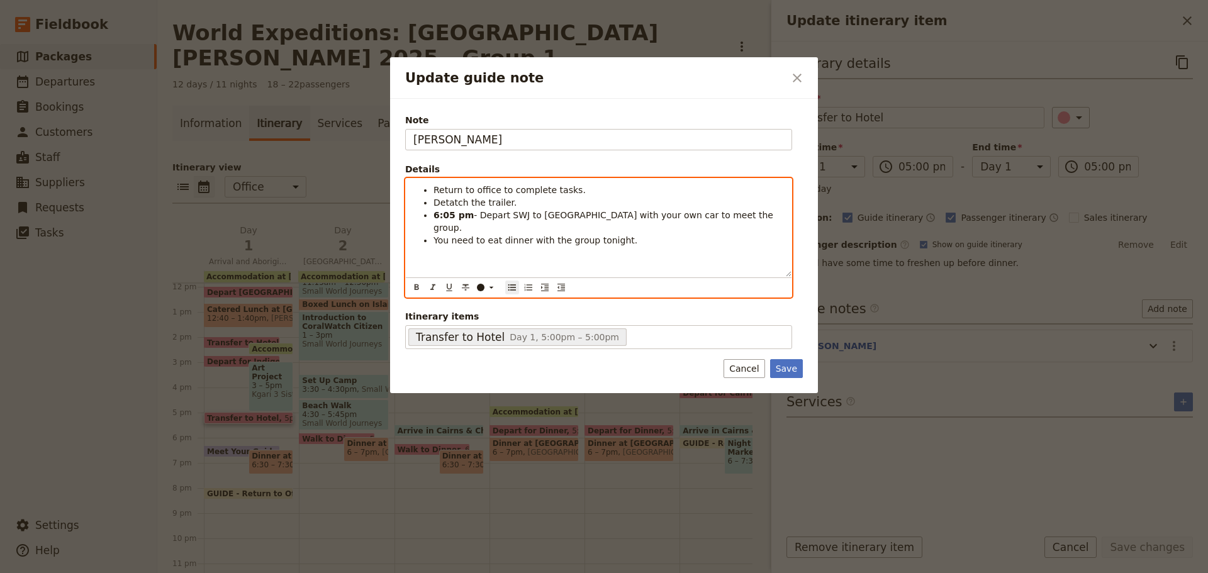
click at [490, 202] on span "Detatch the trailer." at bounding box center [476, 203] width 84 height 10
drag, startPoint x: 434, startPoint y: 199, endPoint x: 508, endPoint y: 203, distance: 74.3
click at [508, 203] on ul "Return to office to complete tasks. Detatch the trailer. 6:05 pm - Depart SWJ t…" at bounding box center [598, 215] width 371 height 63
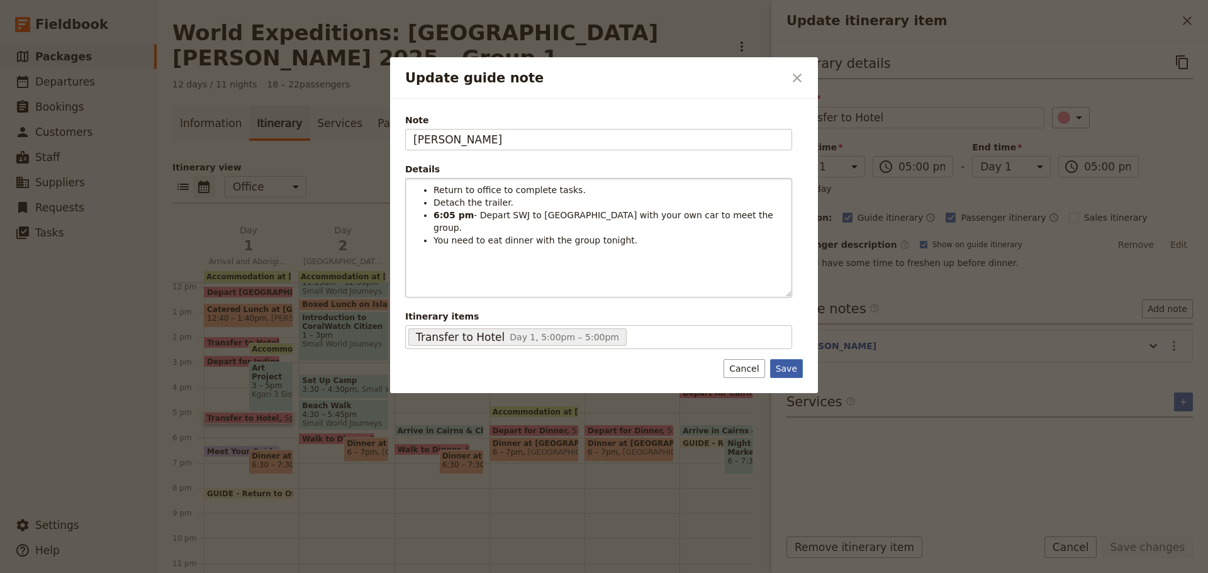
click at [790, 374] on button "Save" at bounding box center [786, 368] width 33 height 19
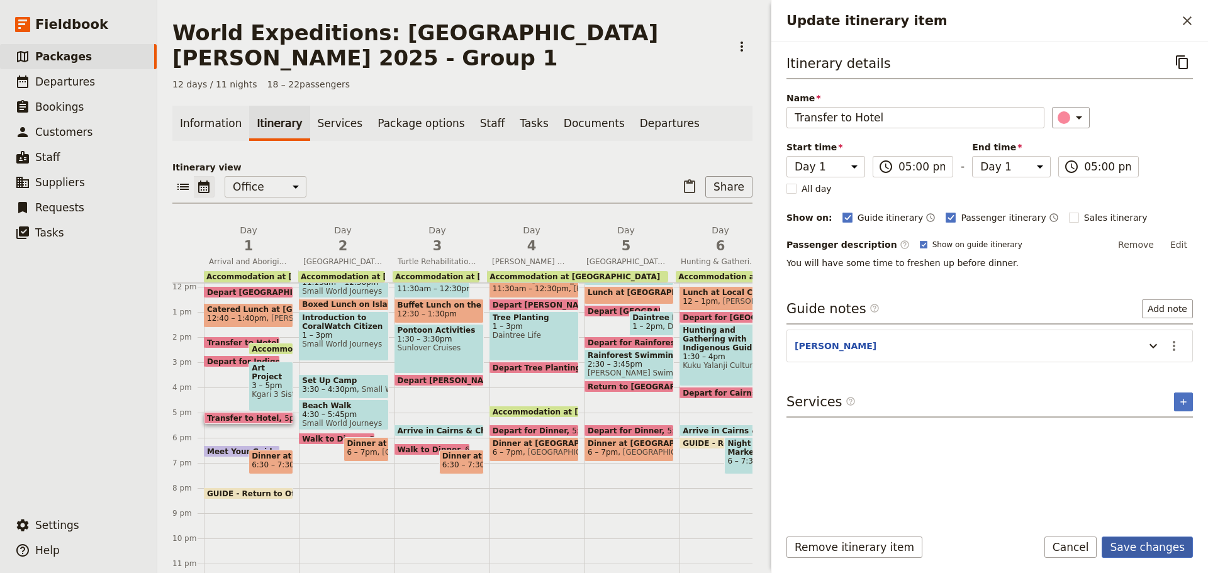
click at [1172, 548] on button "Save changes" at bounding box center [1147, 547] width 91 height 21
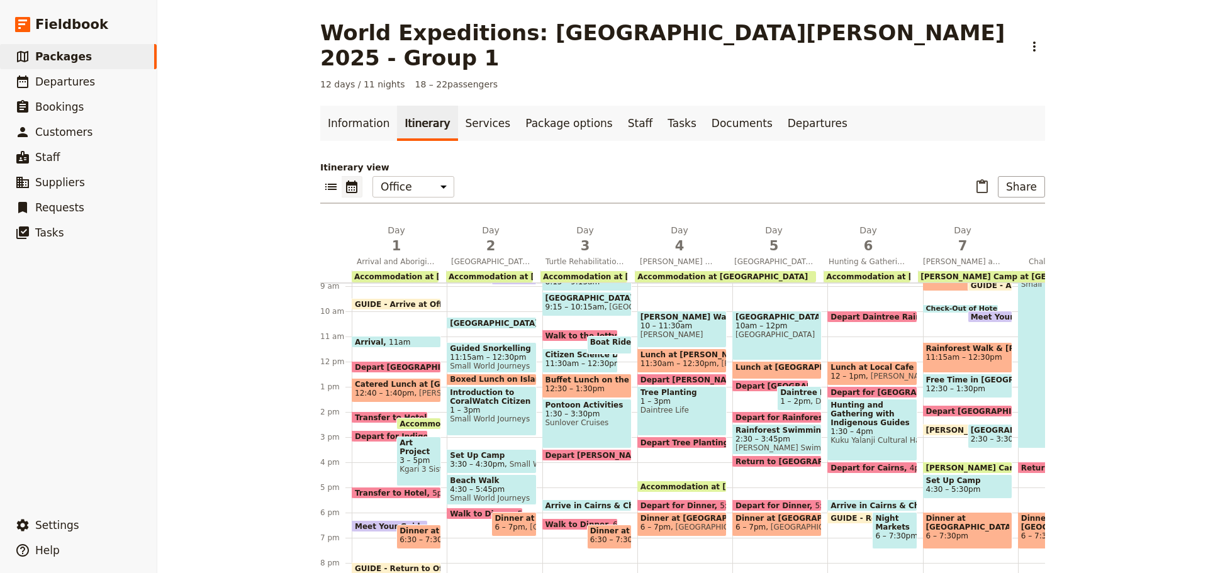
scroll to position [119, 0]
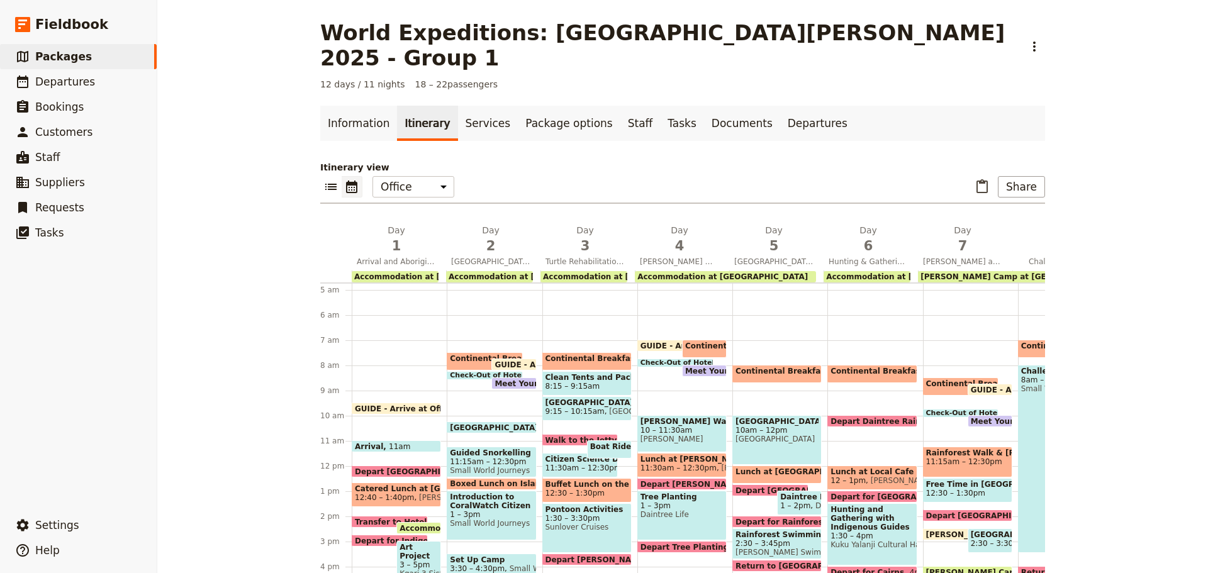
click at [493, 365] on span at bounding box center [513, 367] width 43 height 5
select select "2"
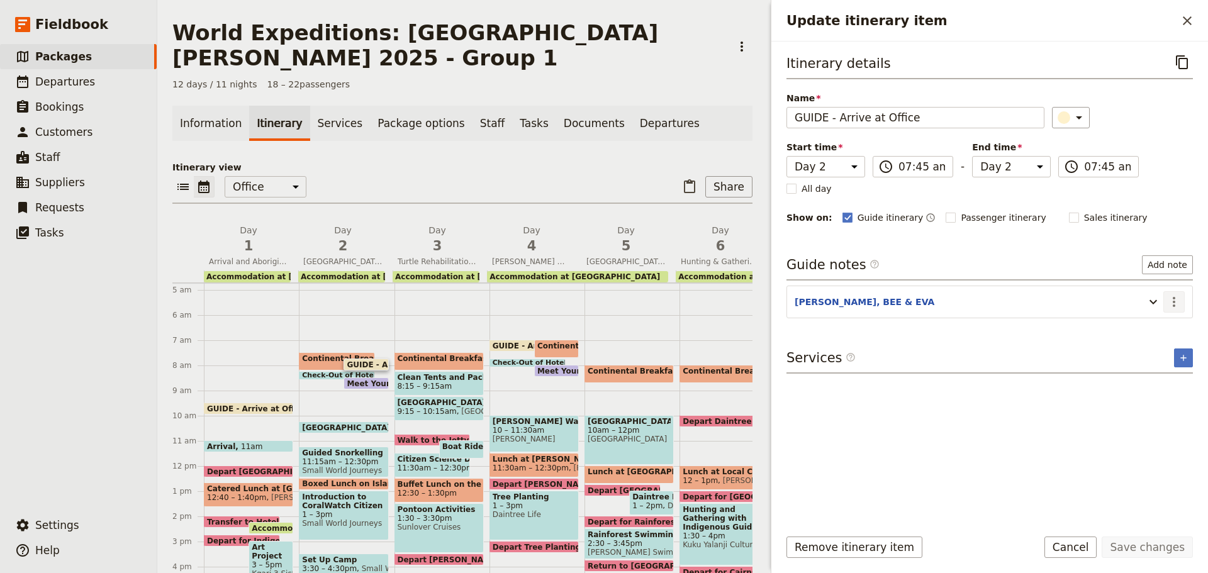
click at [1167, 305] on button "​" at bounding box center [1173, 301] width 21 height 21
click at [1165, 328] on span "Edit note" at bounding box center [1147, 329] width 59 height 13
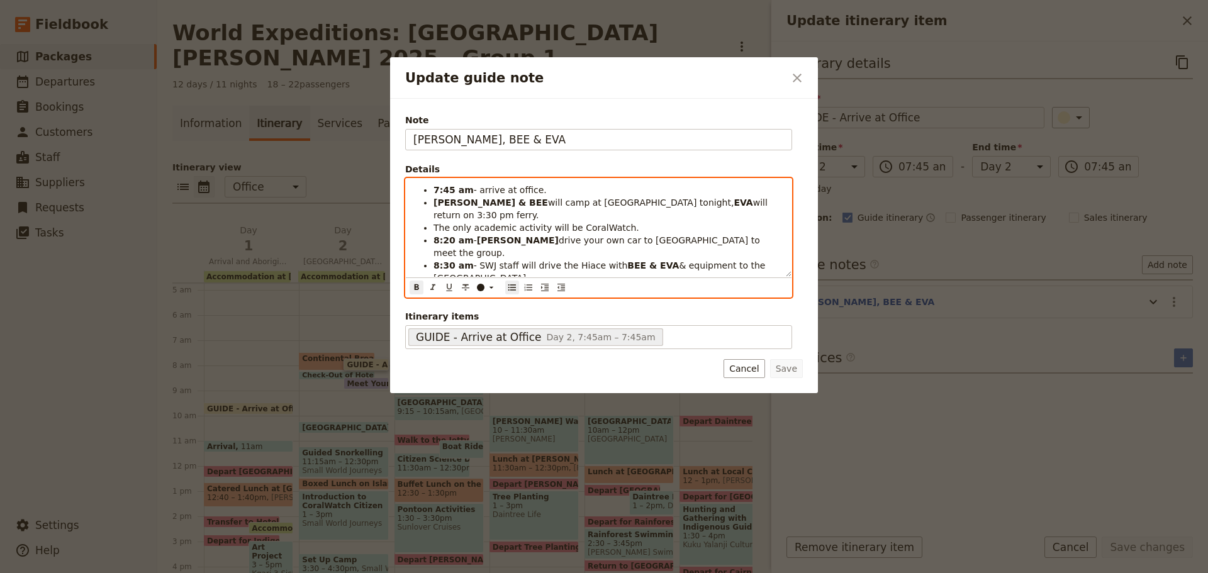
drag, startPoint x: 624, startPoint y: 242, endPoint x: 651, endPoint y: 221, distance: 34.6
click at [627, 260] on strong "BEE & EVA" at bounding box center [653, 265] width 52 height 10
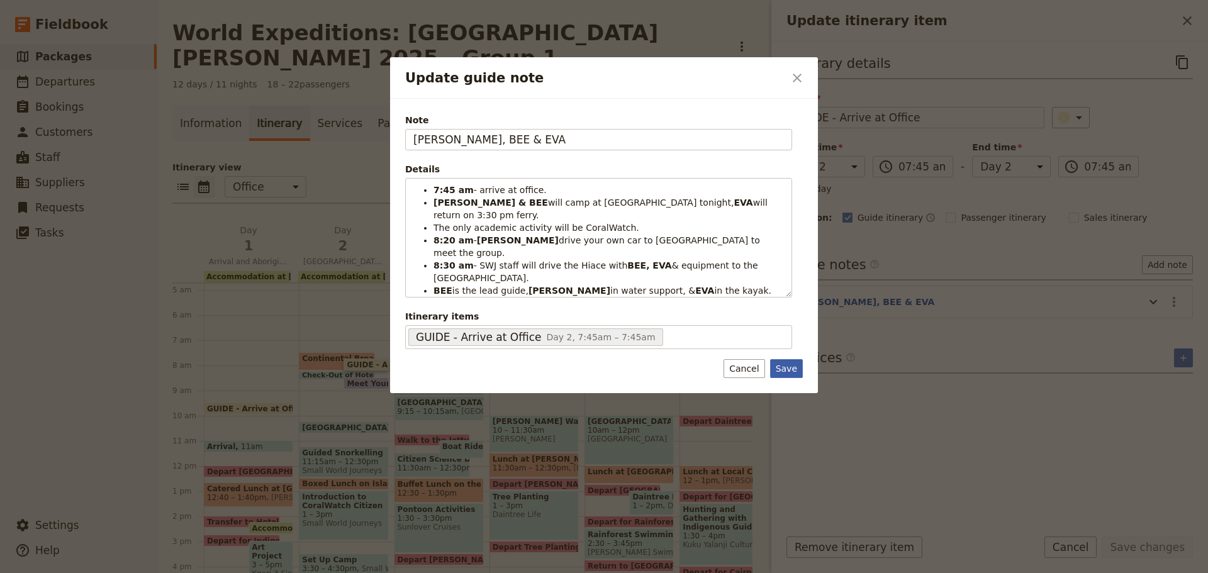
click at [793, 374] on button "Save" at bounding box center [786, 368] width 33 height 19
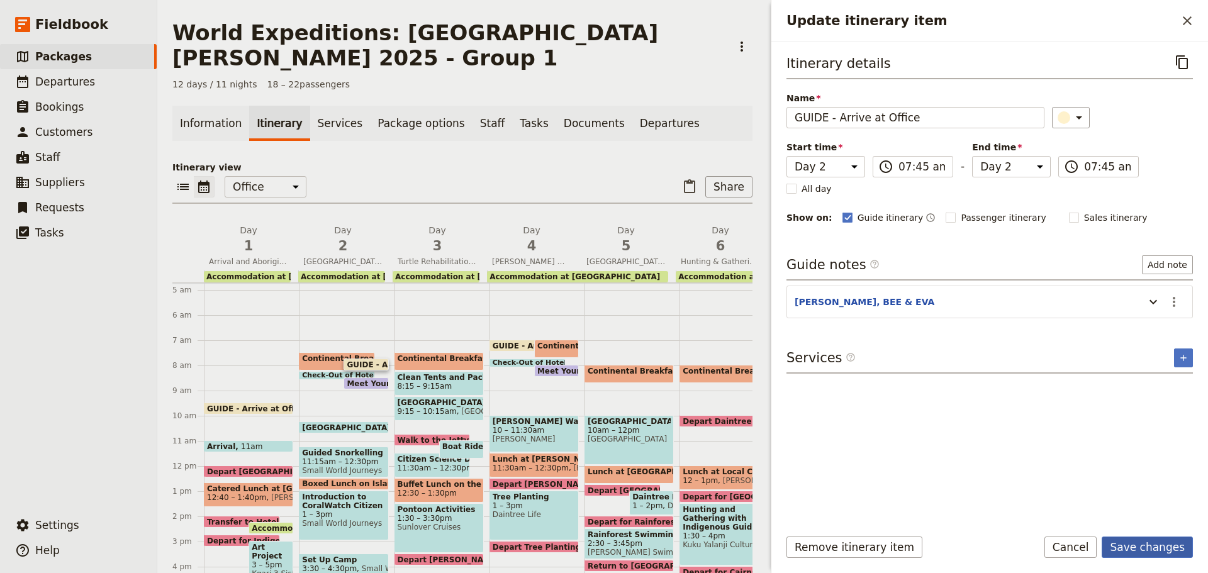
click at [1155, 544] on button "Save changes" at bounding box center [1147, 547] width 91 height 21
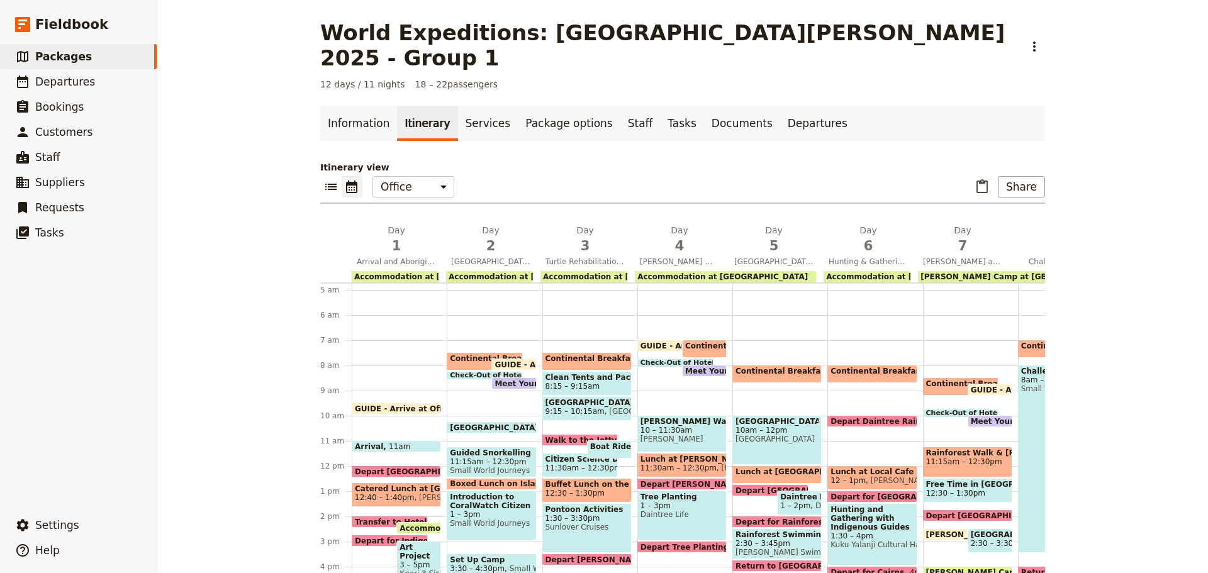
click at [521, 379] on span "Meet Your Guide in Reception & Depart" at bounding box center [581, 383] width 173 height 8
select select "2"
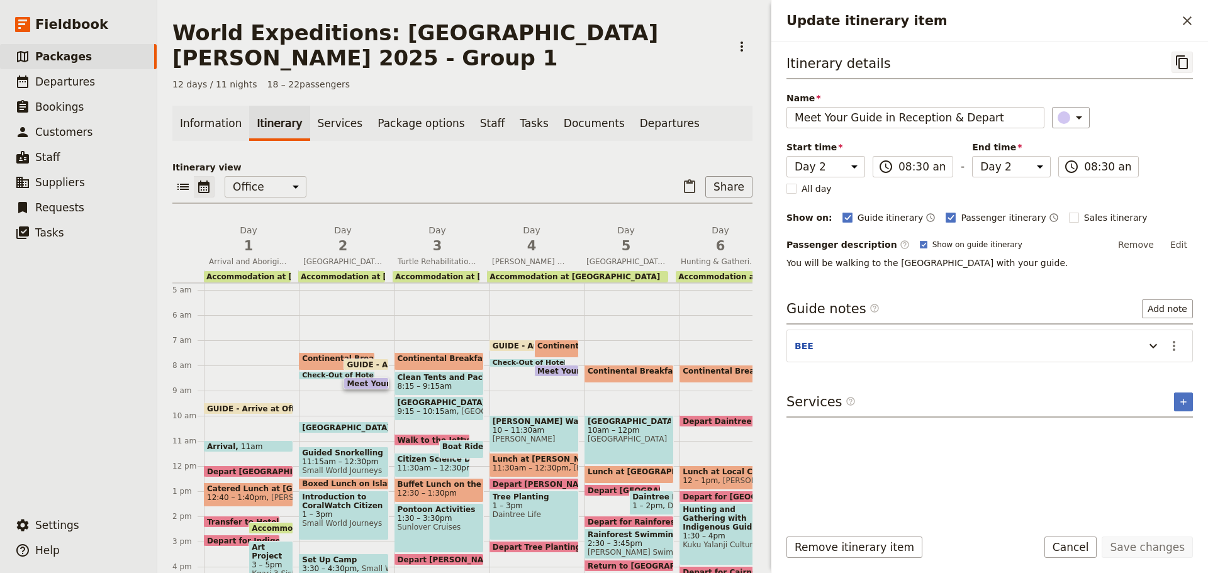
click at [1182, 60] on icon "Copy itinerary item" at bounding box center [1182, 62] width 15 height 15
click at [1082, 543] on button "Cancel" at bounding box center [1070, 547] width 53 height 21
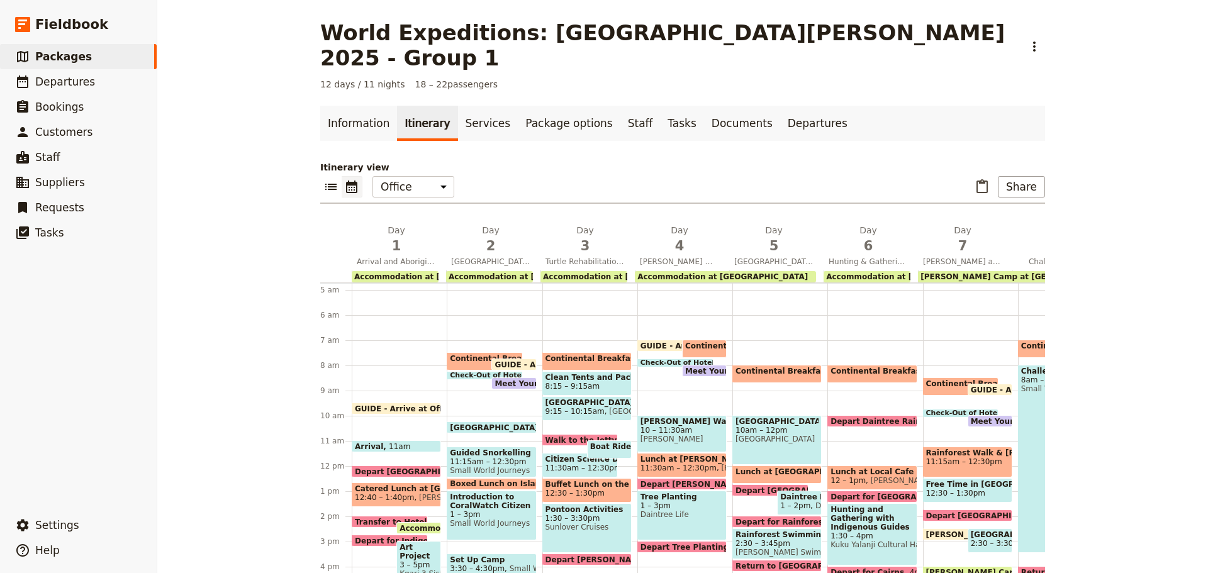
click at [477, 423] on span "[GEOGRAPHIC_DATA]" at bounding box center [497, 427] width 94 height 8
select select "2"
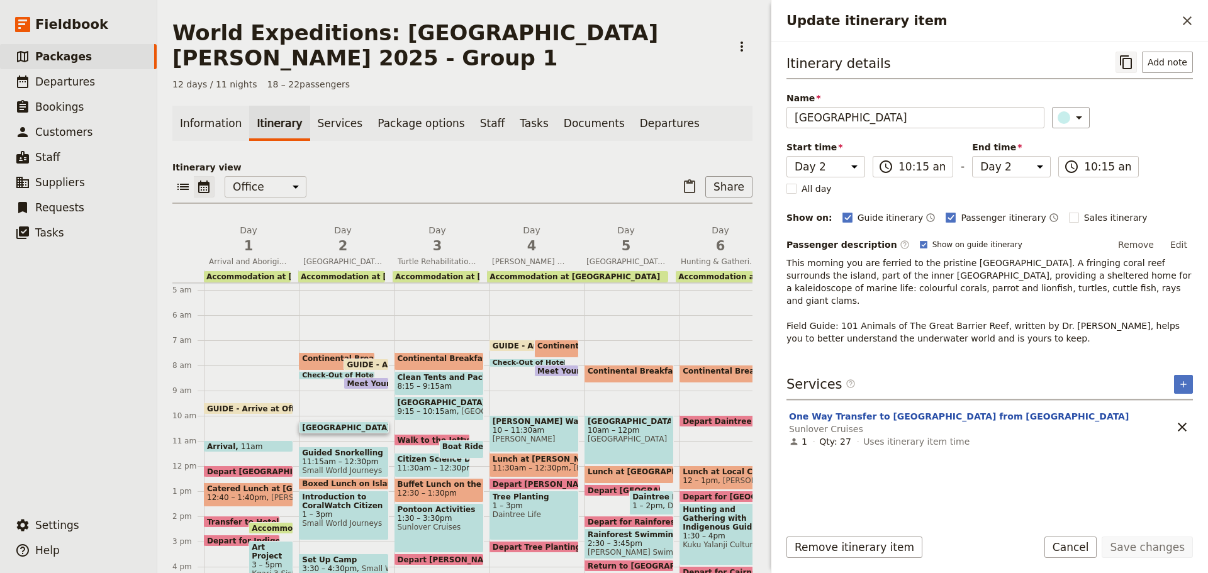
click at [1129, 56] on icon "Copy itinerary item" at bounding box center [1126, 62] width 12 height 14
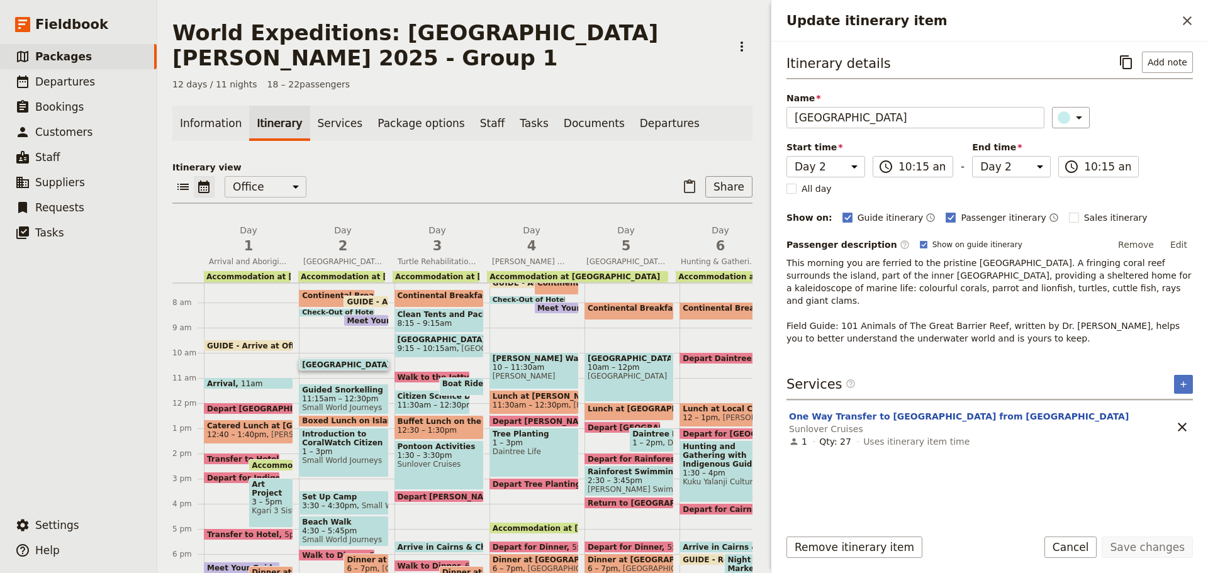
click at [367, 298] on span "GUIDE - Arrive at Office" at bounding box center [399, 302] width 105 height 8
select select "2"
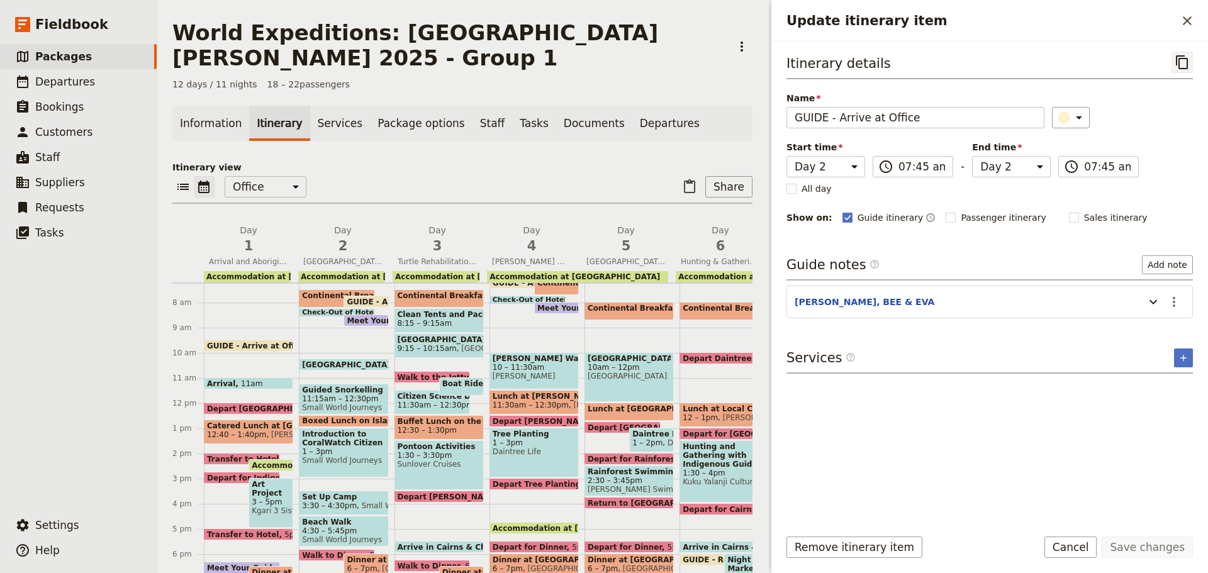
click at [1183, 62] on icon "Copy itinerary item" at bounding box center [1182, 62] width 15 height 15
drag, startPoint x: 1068, startPoint y: 548, endPoint x: 873, endPoint y: 557, distance: 195.3
click at [1068, 547] on button "Cancel" at bounding box center [1070, 547] width 53 height 21
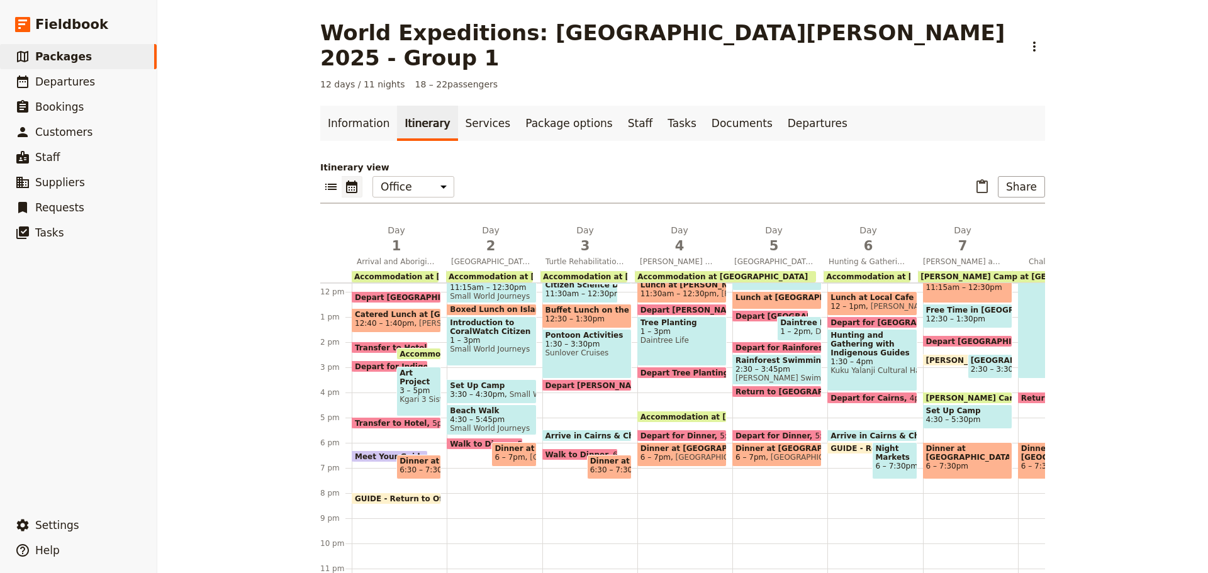
scroll to position [308, 0]
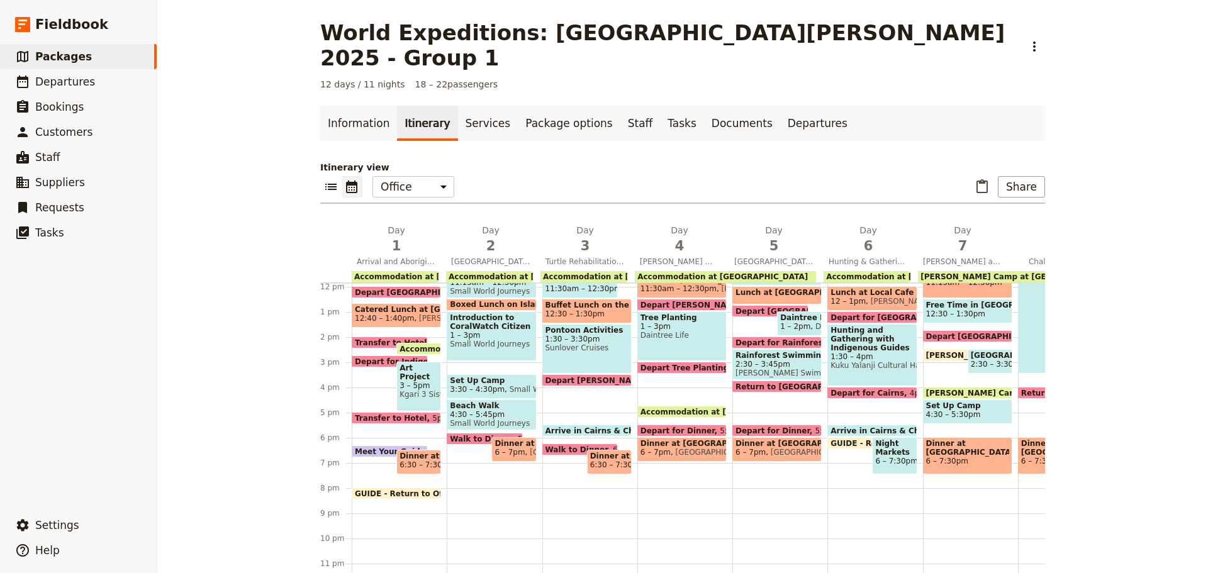
click at [834, 439] on span "GUIDE - Return to Office" at bounding box center [885, 443] width 108 height 8
select select "6"
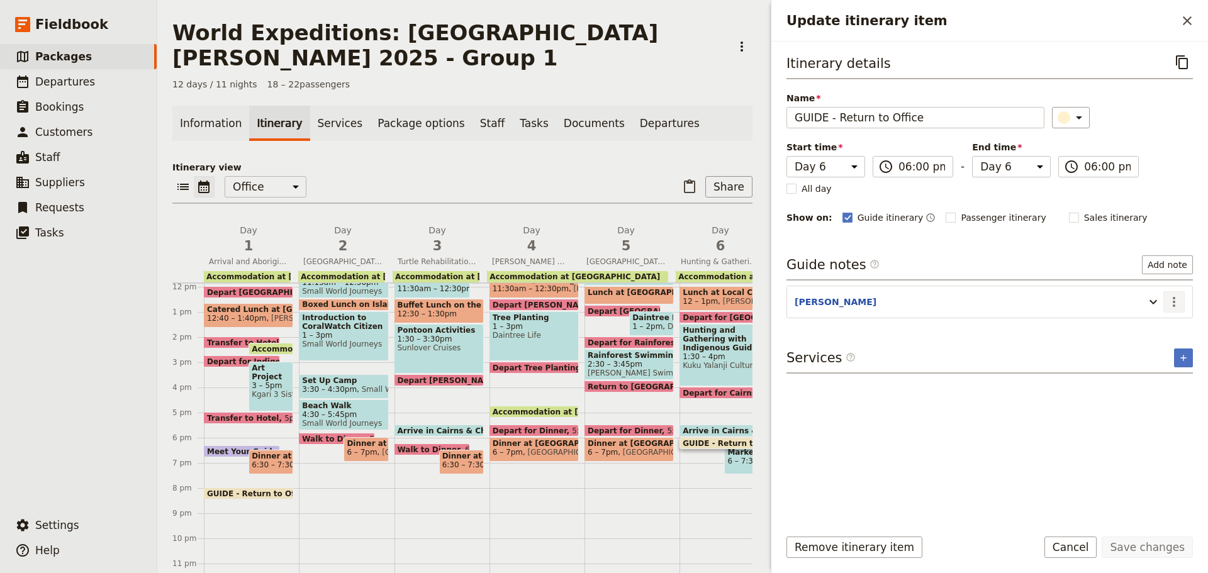
click at [1174, 303] on icon "Actions" at bounding box center [1174, 302] width 3 height 10
click at [1156, 330] on span "Edit note" at bounding box center [1138, 329] width 40 height 13
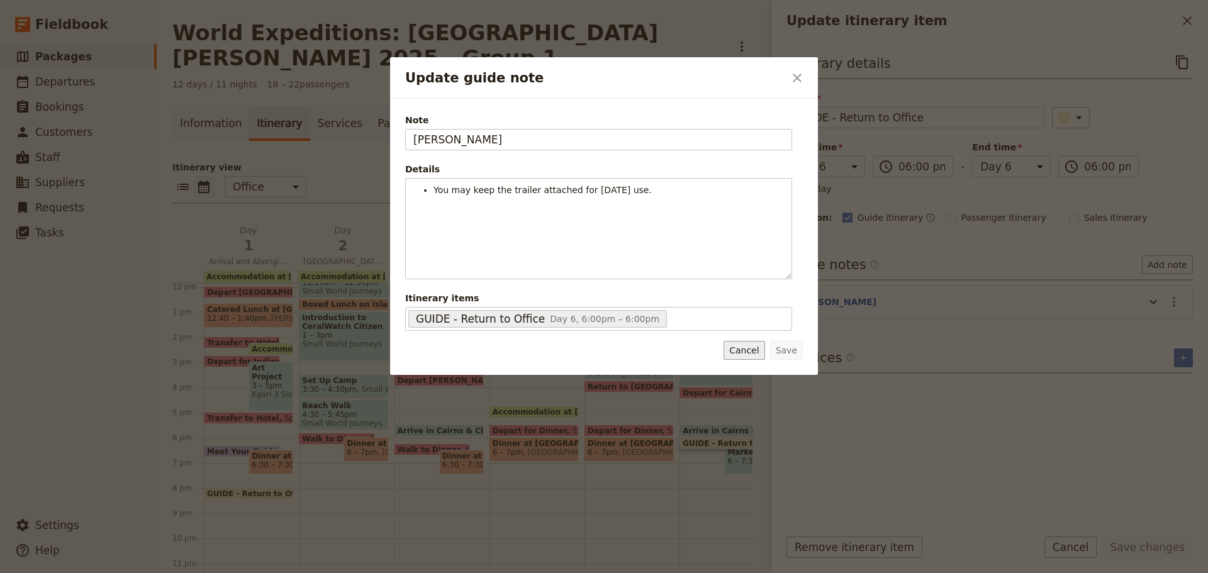
click at [748, 350] on button "Cancel" at bounding box center [744, 350] width 41 height 19
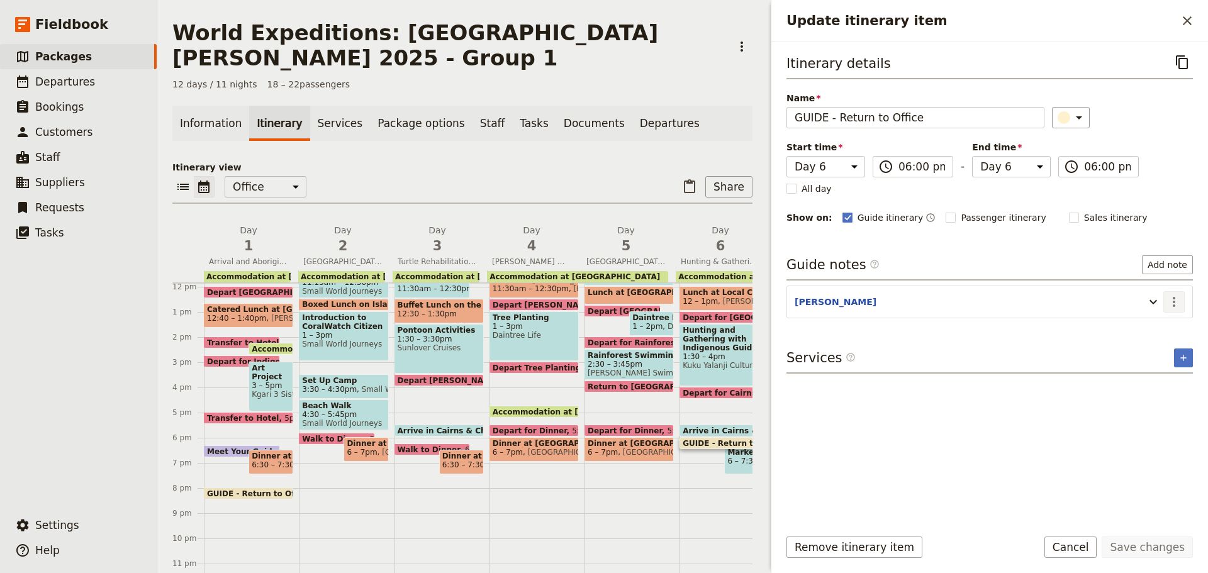
drag, startPoint x: 1182, startPoint y: 297, endPoint x: 1177, endPoint y: 310, distance: 13.8
click at [1182, 298] on button "​" at bounding box center [1173, 301] width 21 height 21
click at [1153, 347] on span "Remove note" at bounding box center [1147, 346] width 59 height 13
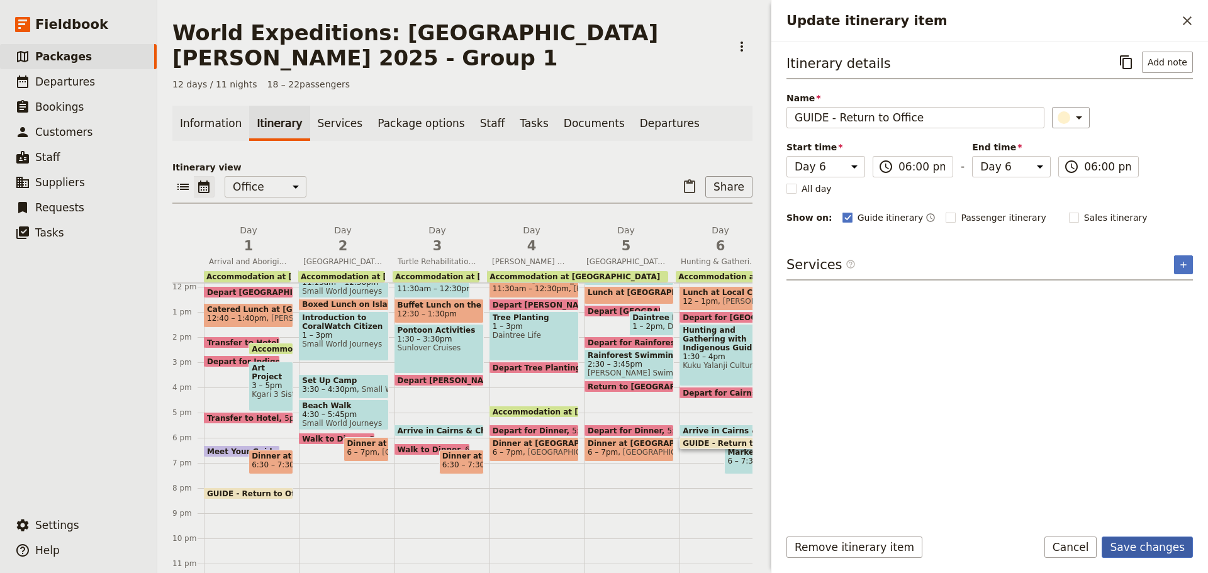
click at [1126, 551] on button "Save changes" at bounding box center [1147, 547] width 91 height 21
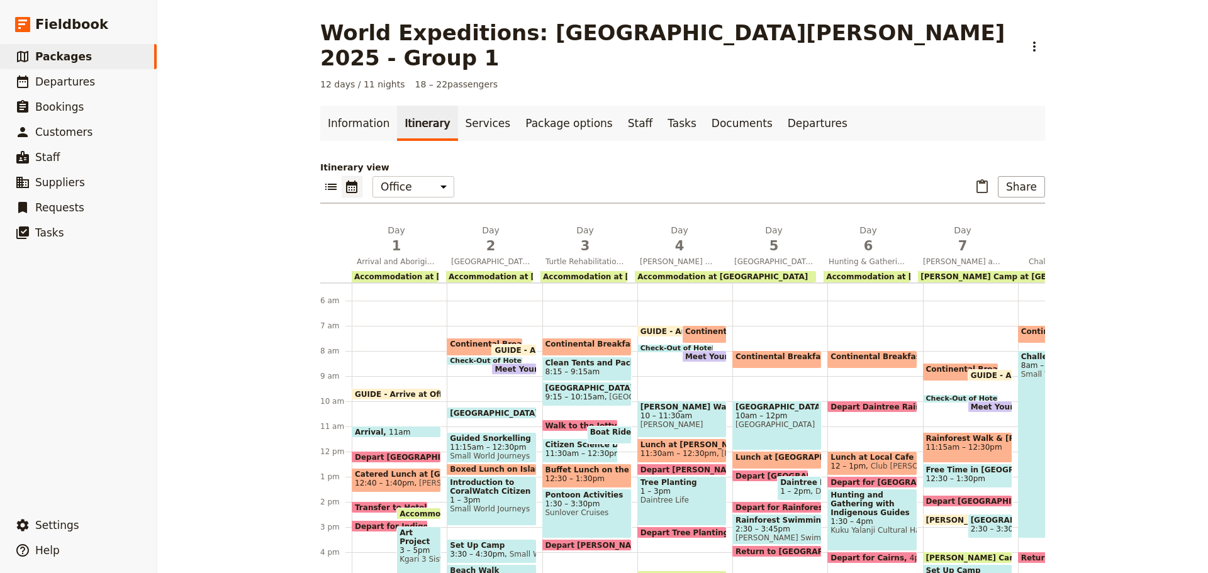
scroll to position [182, 0]
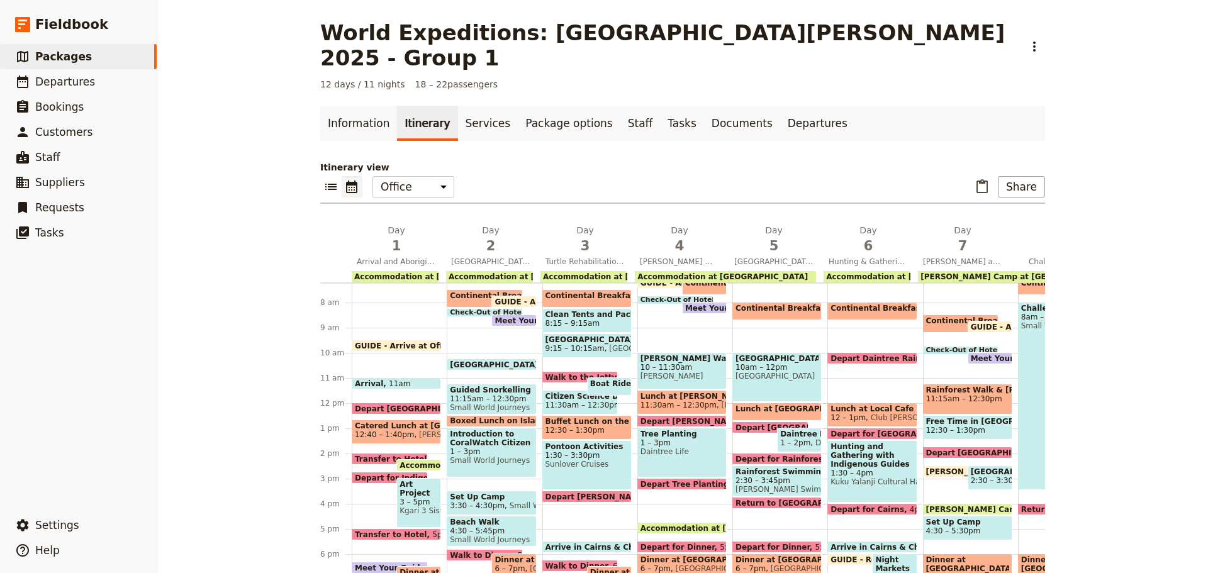
click at [975, 327] on span at bounding box center [989, 329] width 43 height 5
select select "7"
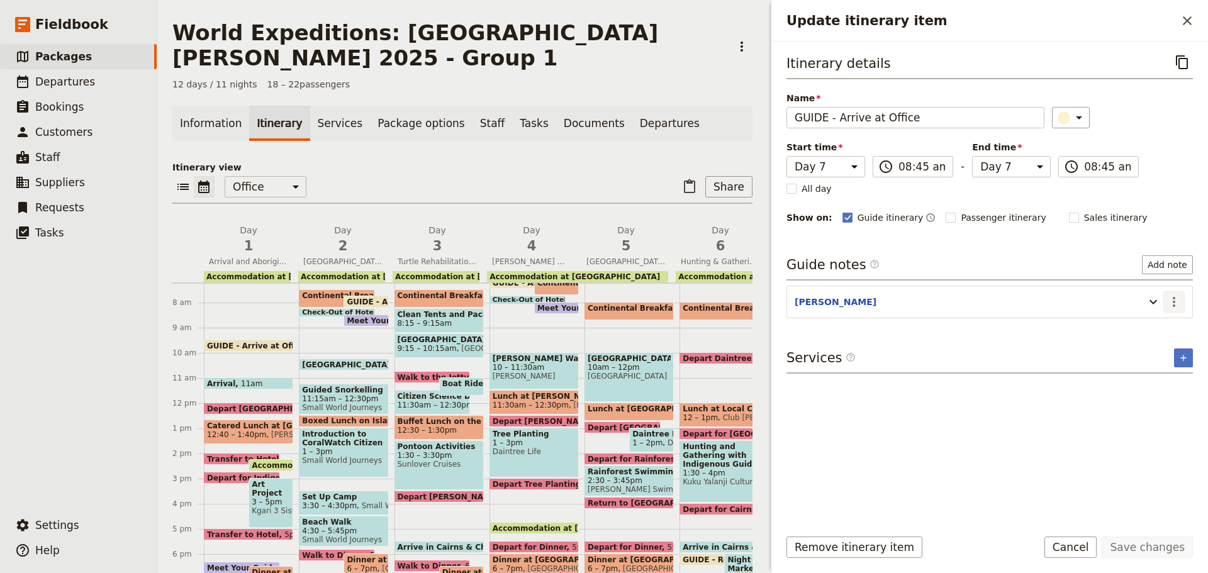
click at [1173, 301] on icon "Actions" at bounding box center [1174, 302] width 3 height 10
click at [1160, 325] on span "Edit note" at bounding box center [1147, 329] width 59 height 13
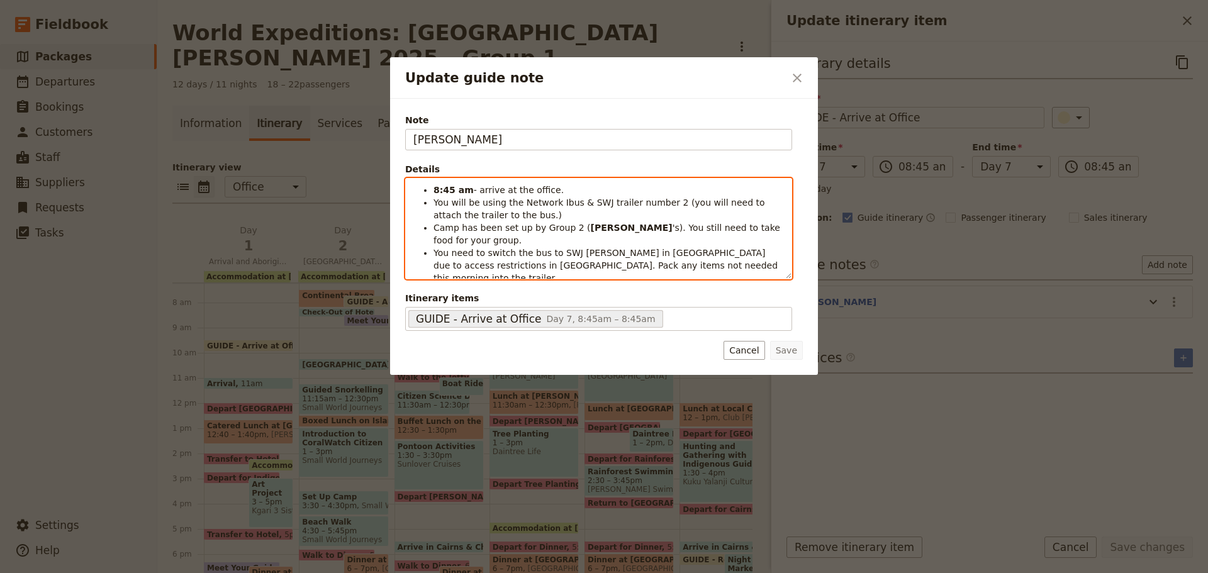
click at [523, 248] on span "You need to switch the bus to SWJ Rosa in Kuranda due to access restrictions in…" at bounding box center [607, 265] width 347 height 35
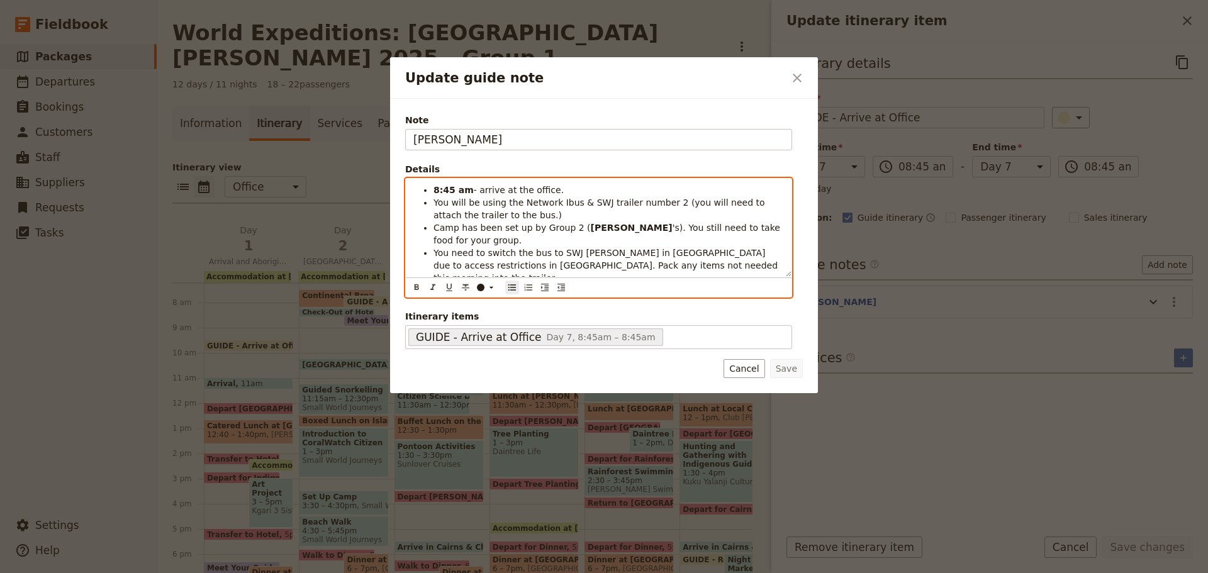
click at [706, 227] on span "'s). You still need to take food for your group." at bounding box center [608, 234] width 349 height 23
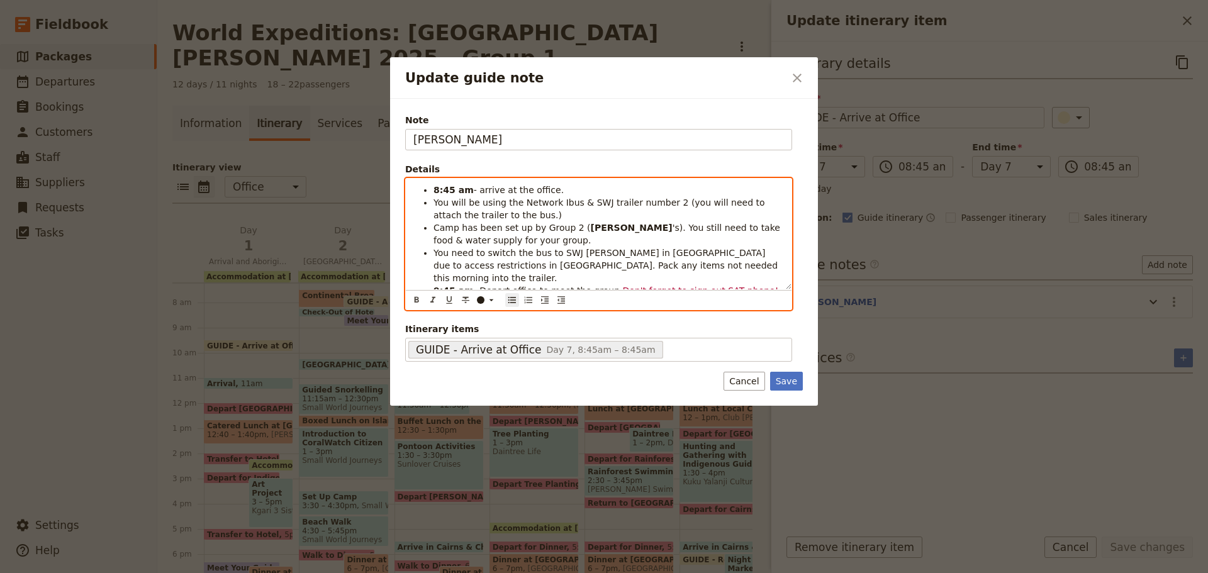
click at [715, 228] on span "'s). You still need to take food & water supply for your group." at bounding box center [608, 234] width 349 height 23
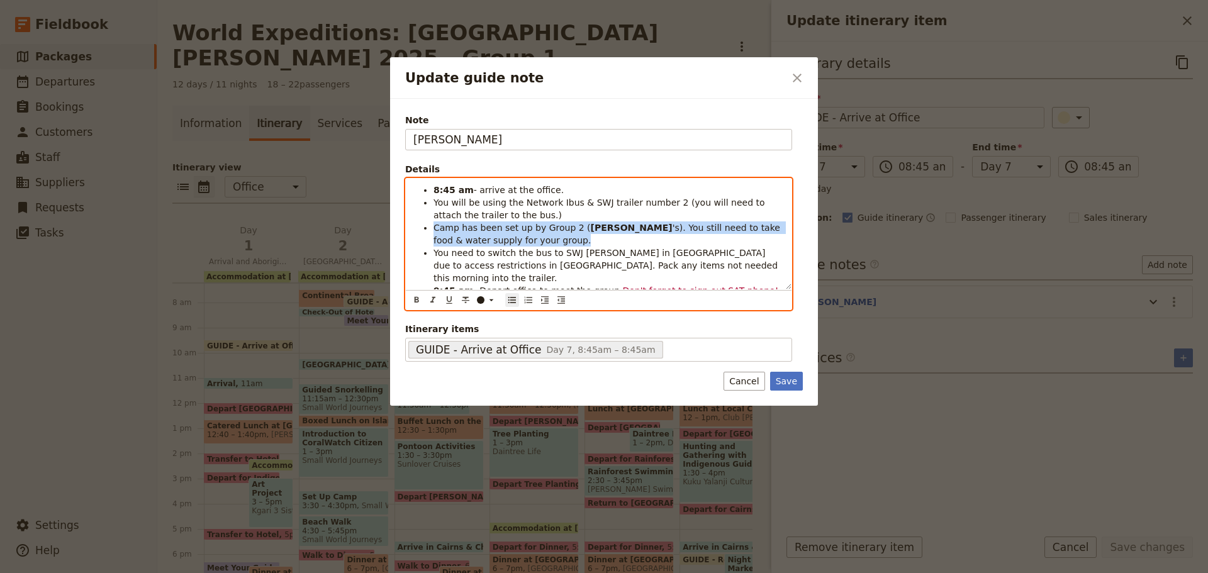
drag, startPoint x: 433, startPoint y: 228, endPoint x: 489, endPoint y: 247, distance: 59.3
click at [489, 247] on ul "8:45 am - arrive at the office. You will be using the Network Ibus & SWJ traile…" at bounding box center [598, 240] width 371 height 113
copy ul "Camp has been set up by Group 2 ( JESS 's). You still need to take food & water…"
click at [499, 246] on li "Camp has been set up by Group 2 ( JESS 's). You still need to take food & water…" at bounding box center [609, 233] width 350 height 25
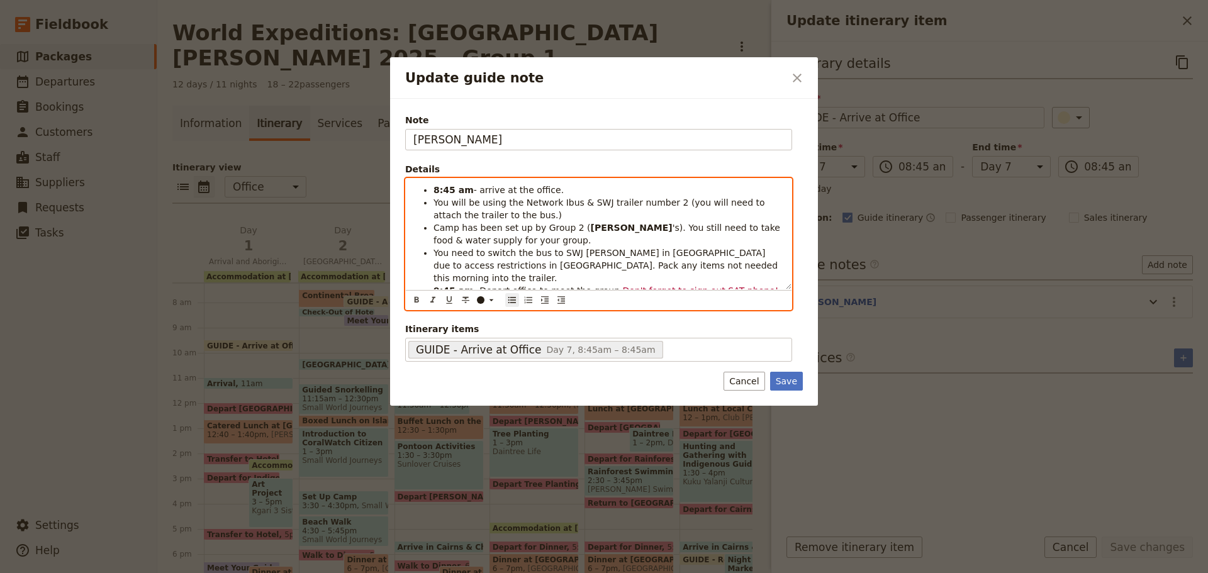
click at [761, 227] on span "'s). You still need to take food & water supply for your group." at bounding box center [608, 234] width 349 height 23
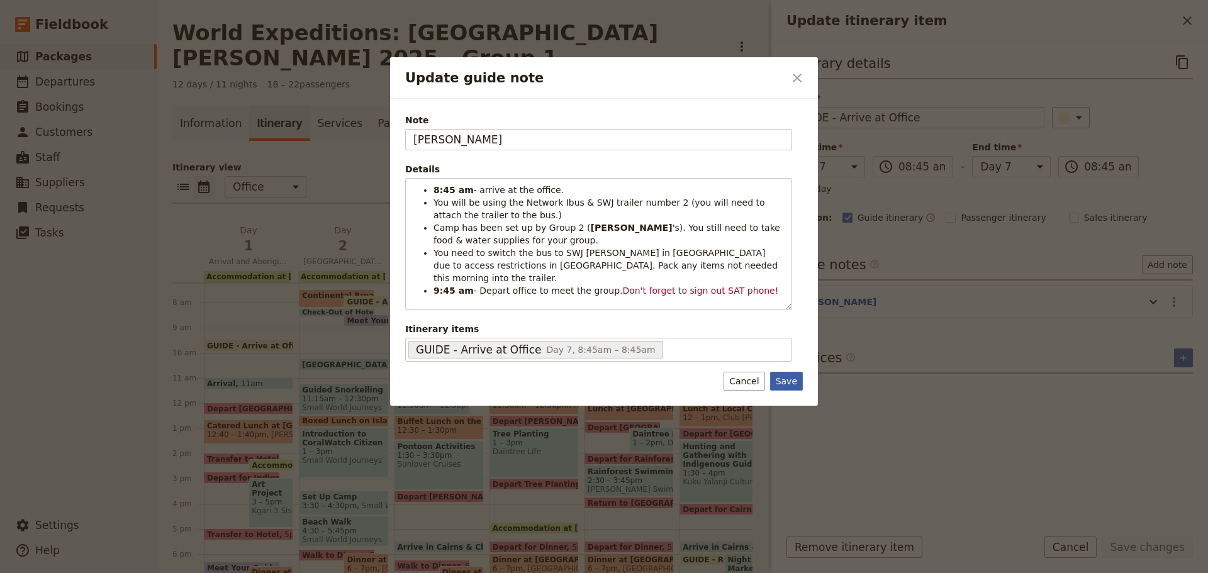
click at [784, 385] on button "Save" at bounding box center [786, 381] width 33 height 19
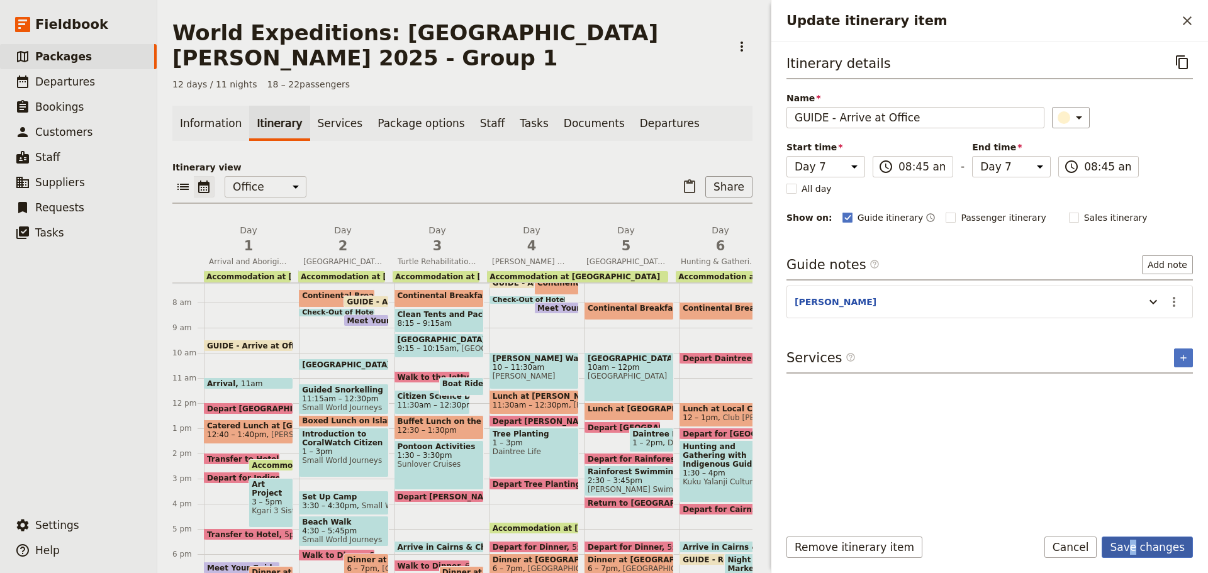
click at [1141, 540] on form "Itinerary details ​ Name GUIDE - Arrive at Office ​ Start time Day 1 Day 2 Day …" at bounding box center [989, 308] width 437 height 532
click at [1141, 540] on button "Save changes" at bounding box center [1147, 547] width 91 height 21
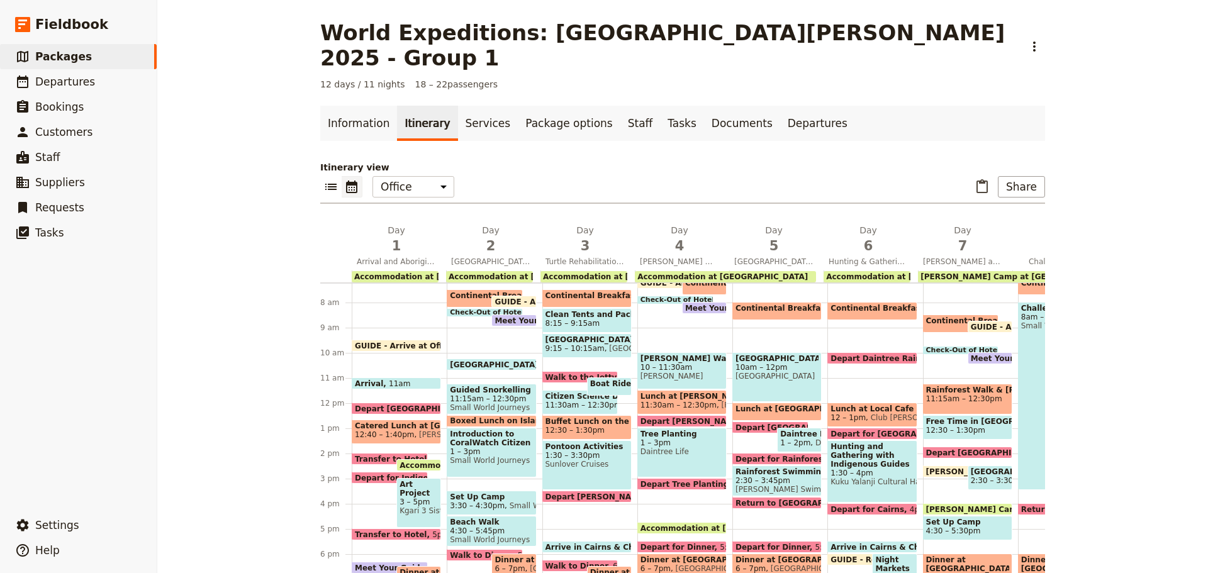
click at [990, 354] on span "Meet Your Guide in Reception & Depart" at bounding box center [1057, 358] width 173 height 8
select select "7"
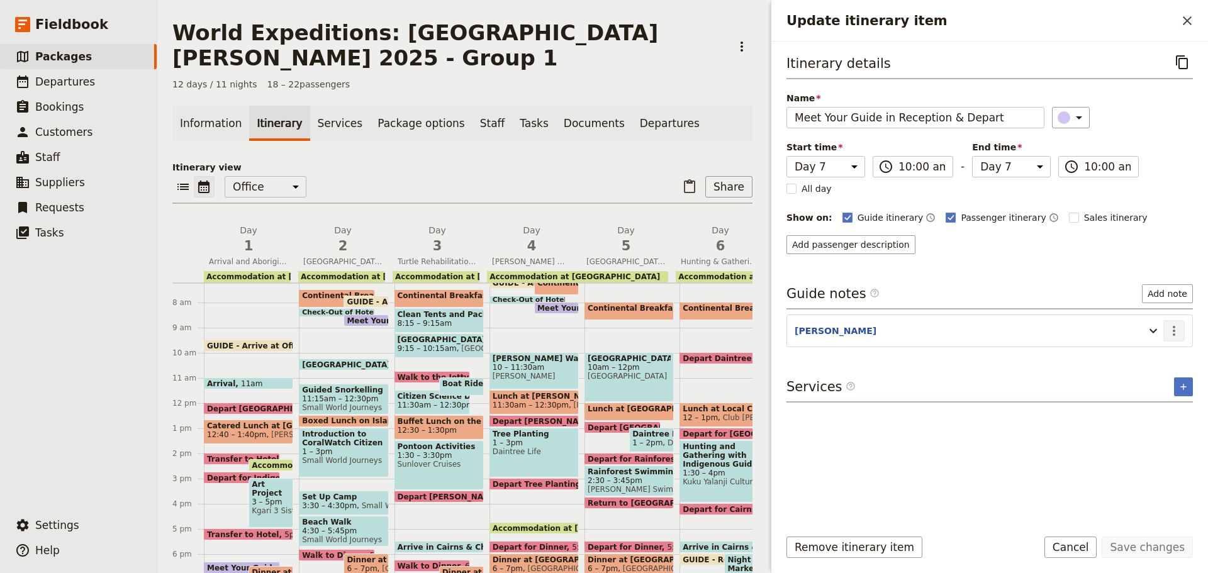
click at [1178, 332] on icon "Actions" at bounding box center [1174, 330] width 15 height 15
click at [1167, 356] on span "Edit note" at bounding box center [1147, 358] width 59 height 13
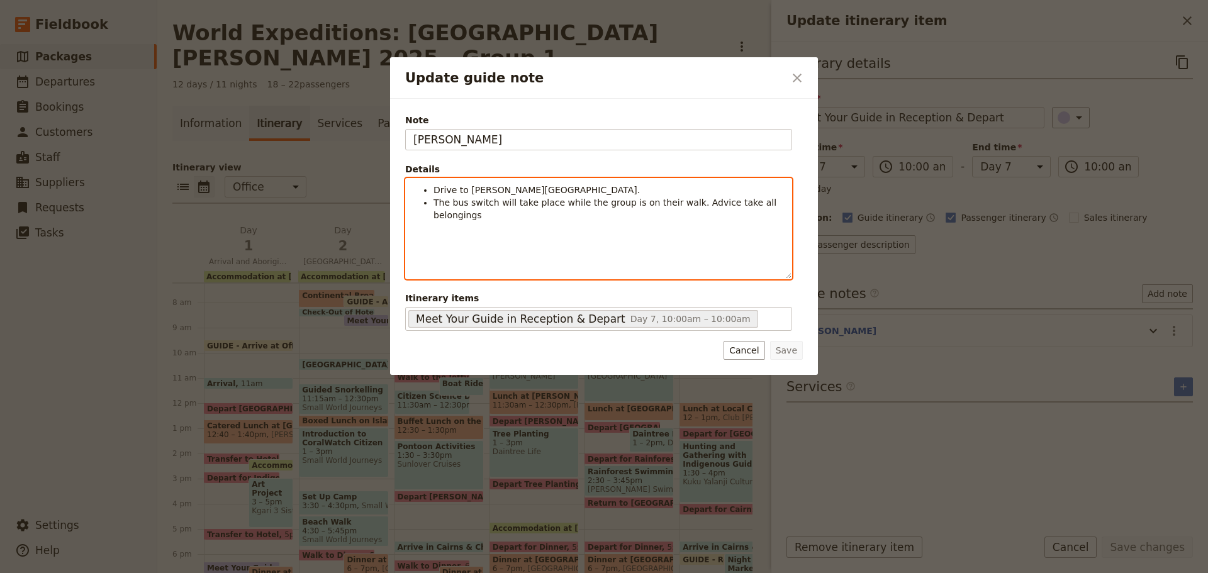
click at [510, 215] on div "Drive to Barron Falls Lookout carpark. The bus switch will take place while the…" at bounding box center [599, 229] width 386 height 100
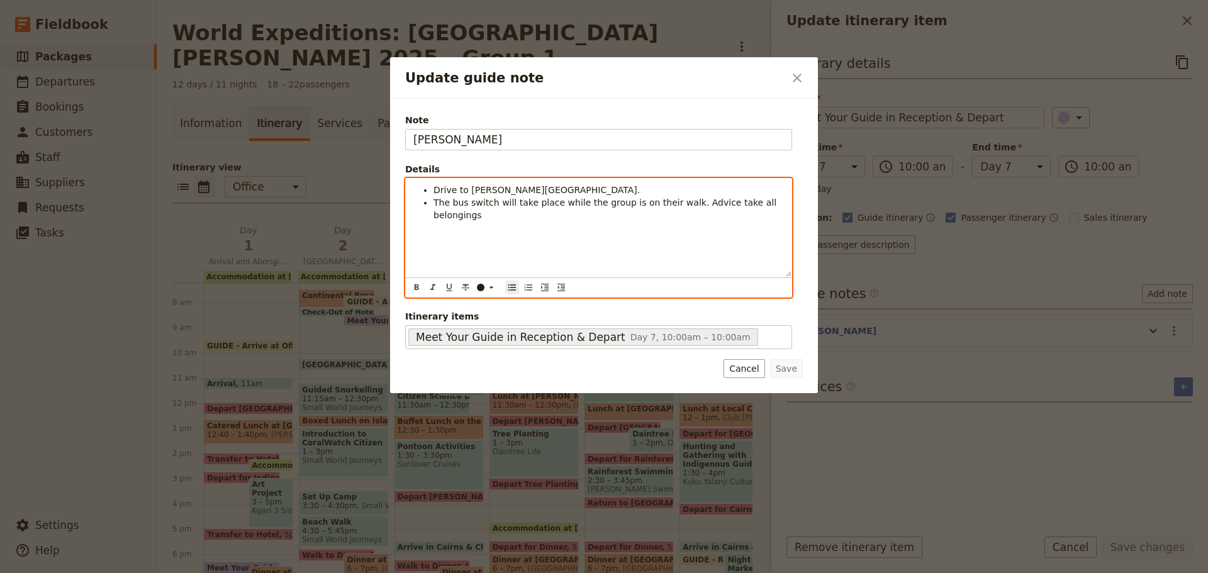
click at [559, 200] on span "The bus switch will take place while the group is on their walk. Advice take al…" at bounding box center [607, 209] width 346 height 23
drag, startPoint x: 683, startPoint y: 201, endPoint x: 814, endPoint y: 220, distance: 132.3
click at [814, 220] on div "Note KATE Details Drive to Barron Falls Lookout carpark. The bus switch will ta…" at bounding box center [604, 246] width 428 height 294
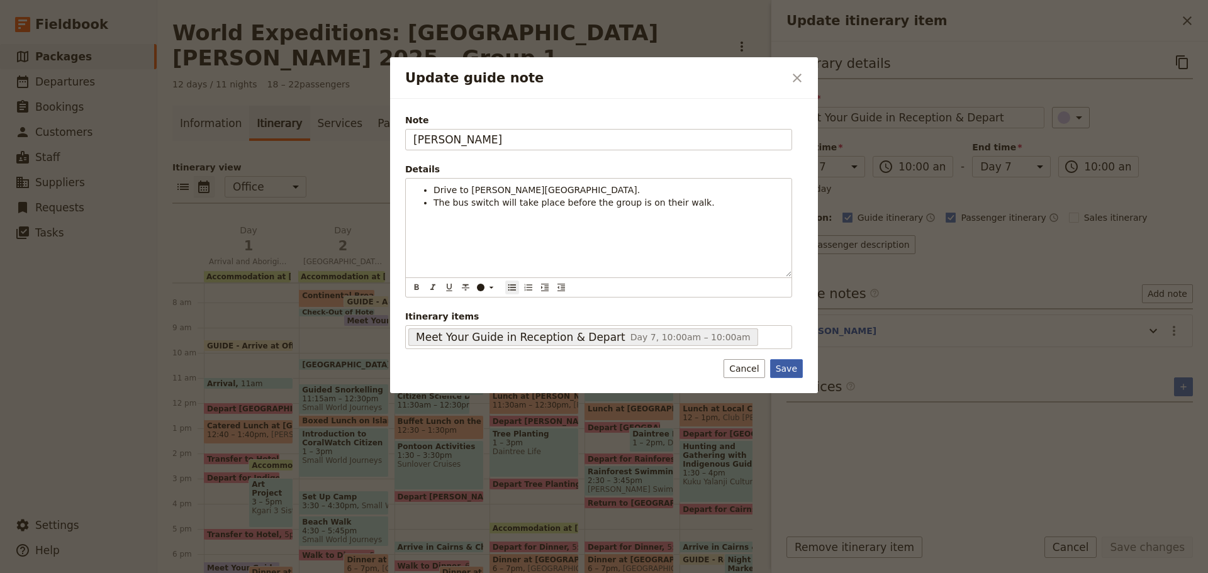
click at [787, 373] on button "Save" at bounding box center [786, 368] width 33 height 19
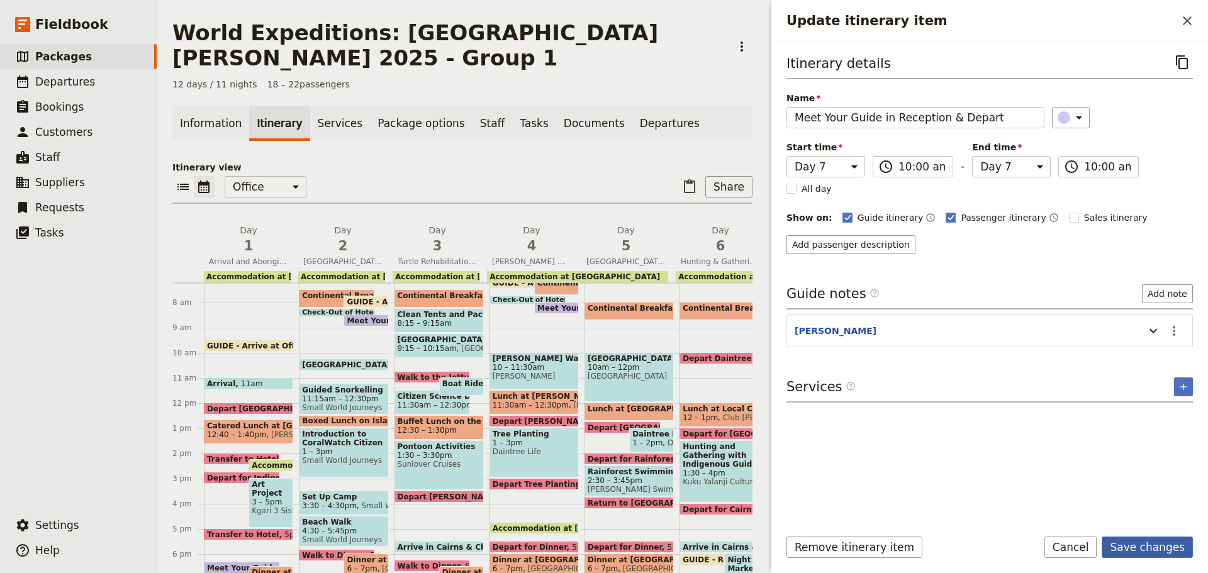
click at [1166, 541] on button "Save changes" at bounding box center [1147, 547] width 91 height 21
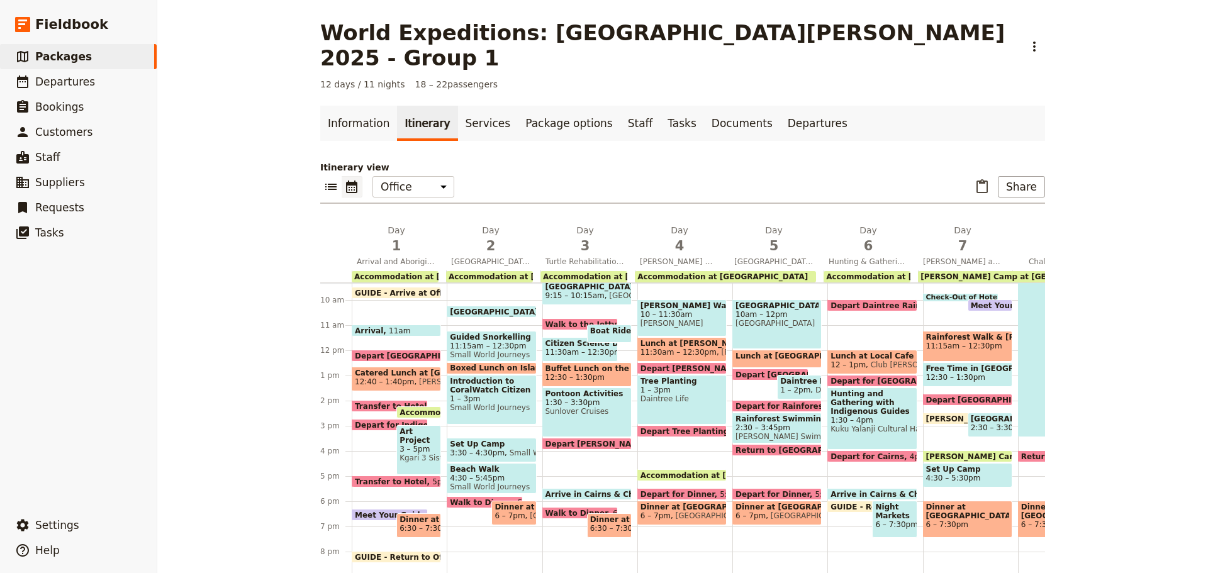
scroll to position [308, 0]
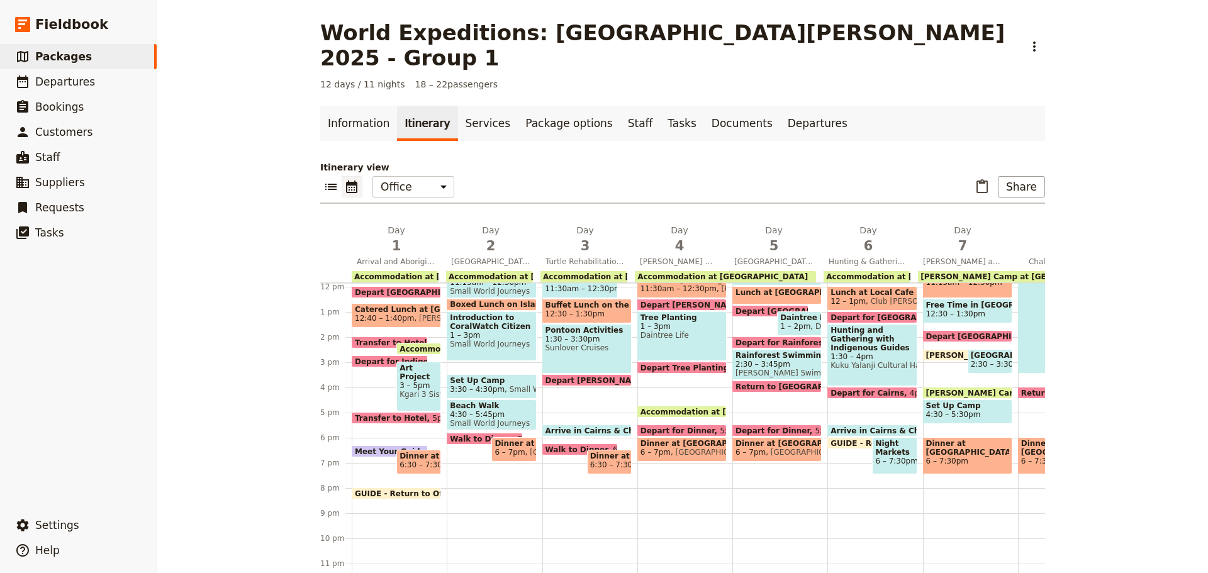
click at [967, 389] on span "Bush Camp at Dinden National Park" at bounding box center [1028, 393] width 204 height 8
select select "7"
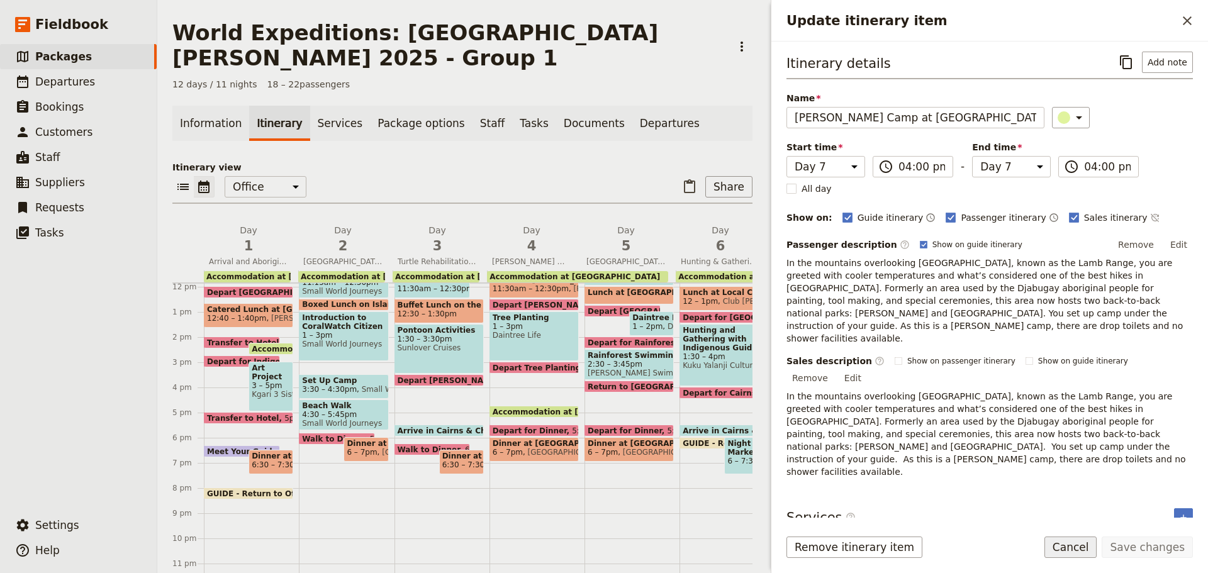
click at [1080, 549] on button "Cancel" at bounding box center [1070, 547] width 53 height 21
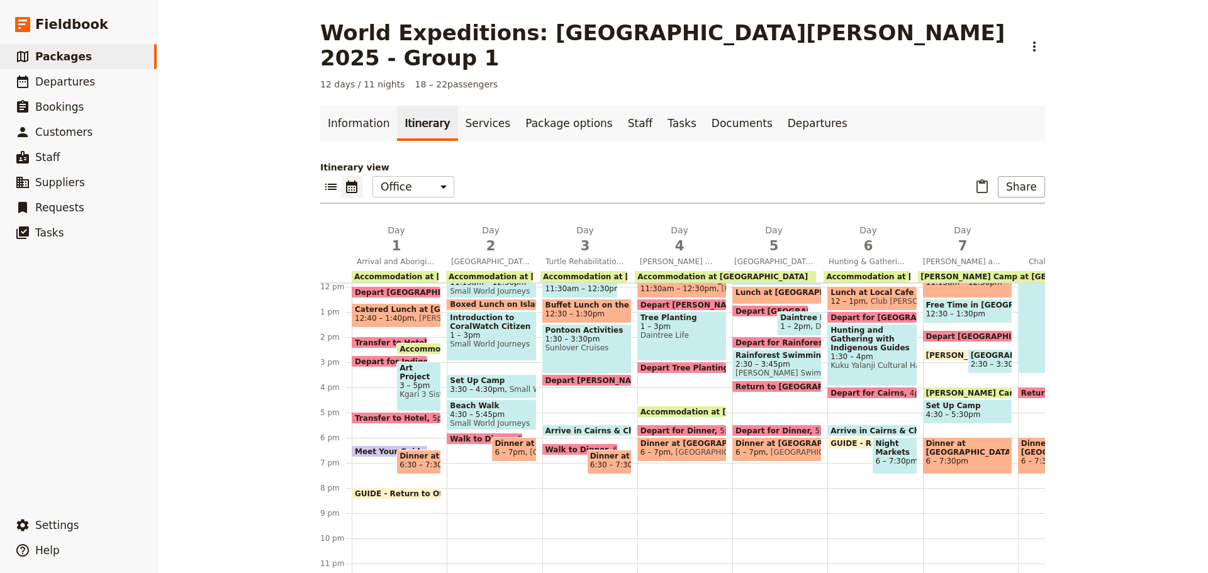
click at [961, 401] on span "Set Up Camp" at bounding box center [967, 405] width 83 height 9
select select "7"
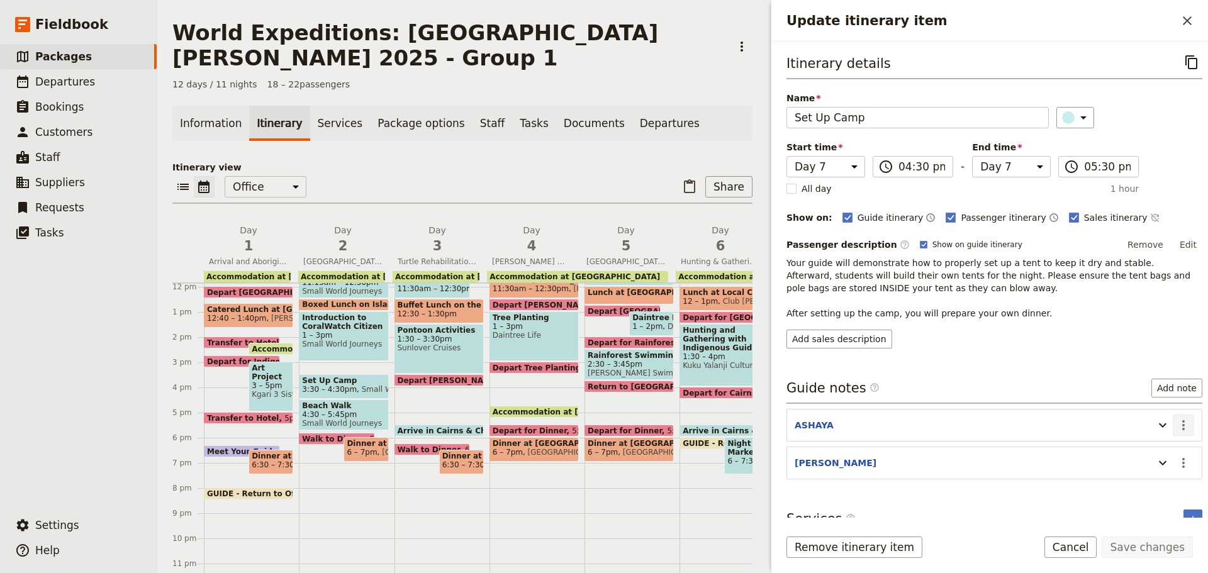
click at [1176, 418] on icon "Actions" at bounding box center [1183, 425] width 15 height 15
click at [1158, 452] on span "Edit note" at bounding box center [1138, 452] width 40 height 13
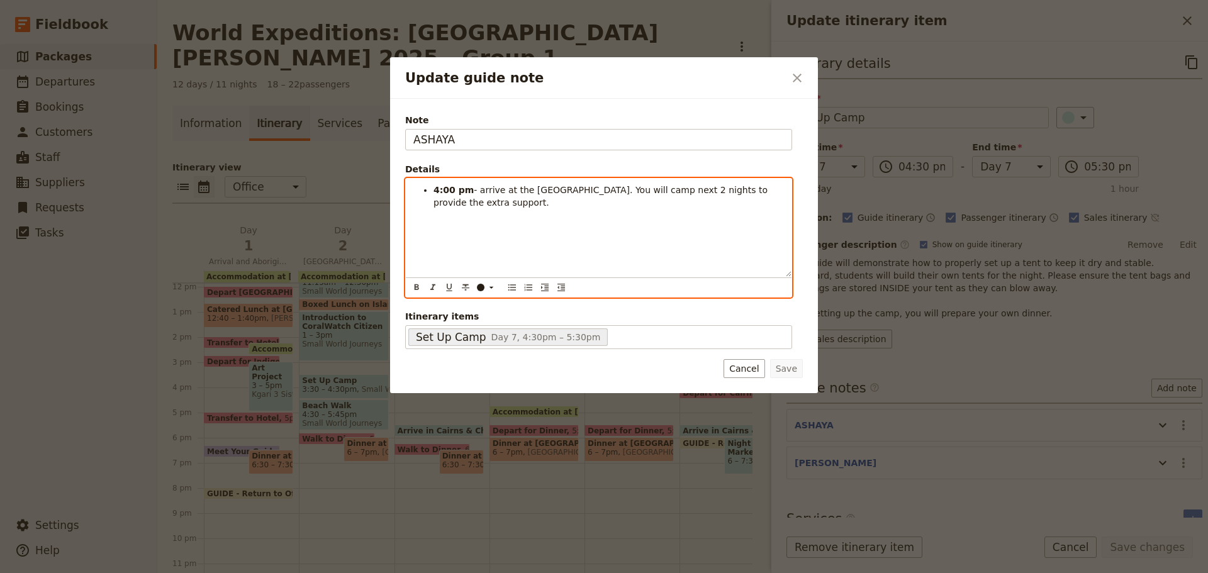
drag, startPoint x: 445, startPoint y: 193, endPoint x: 454, endPoint y: 191, distance: 9.5
click at [445, 192] on strong "4:00 pm" at bounding box center [454, 190] width 40 height 10
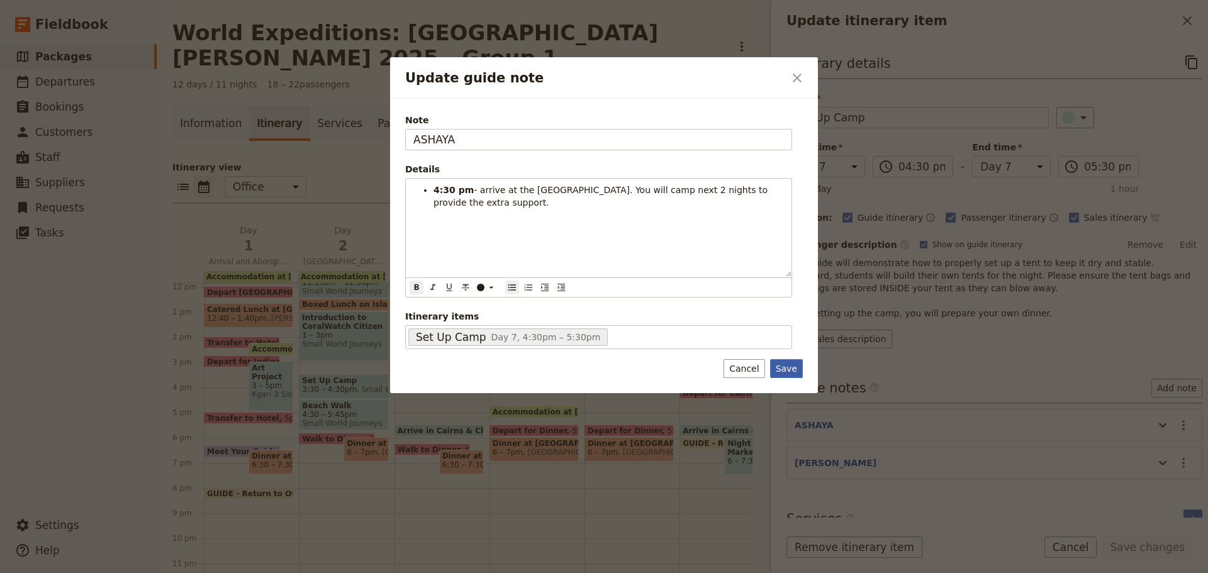
click at [800, 369] on button "Save" at bounding box center [786, 368] width 33 height 19
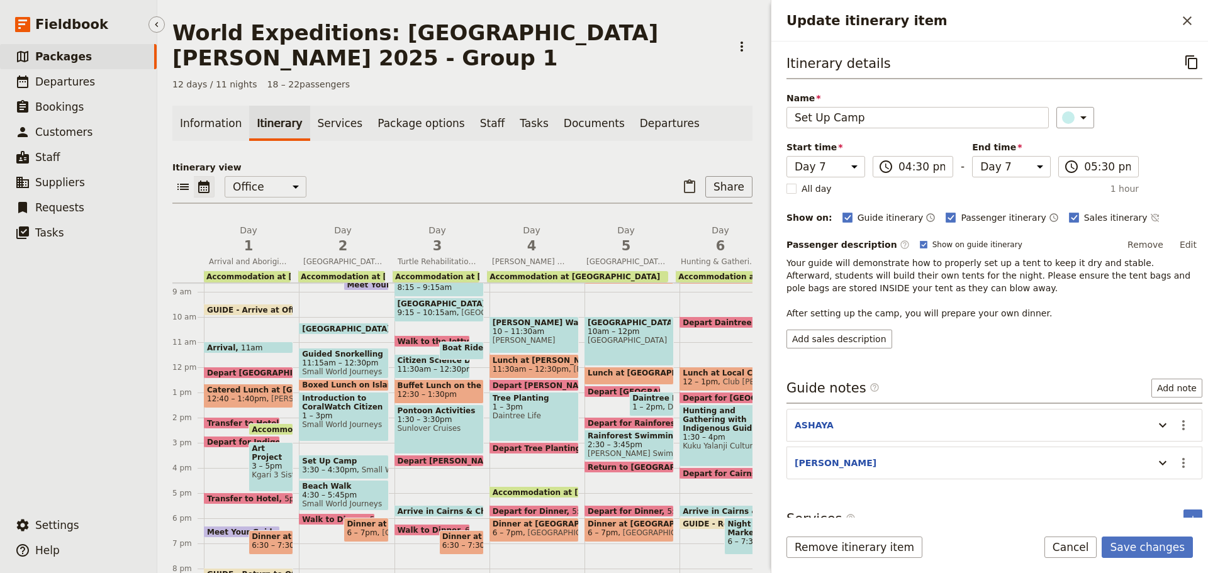
scroll to position [56, 0]
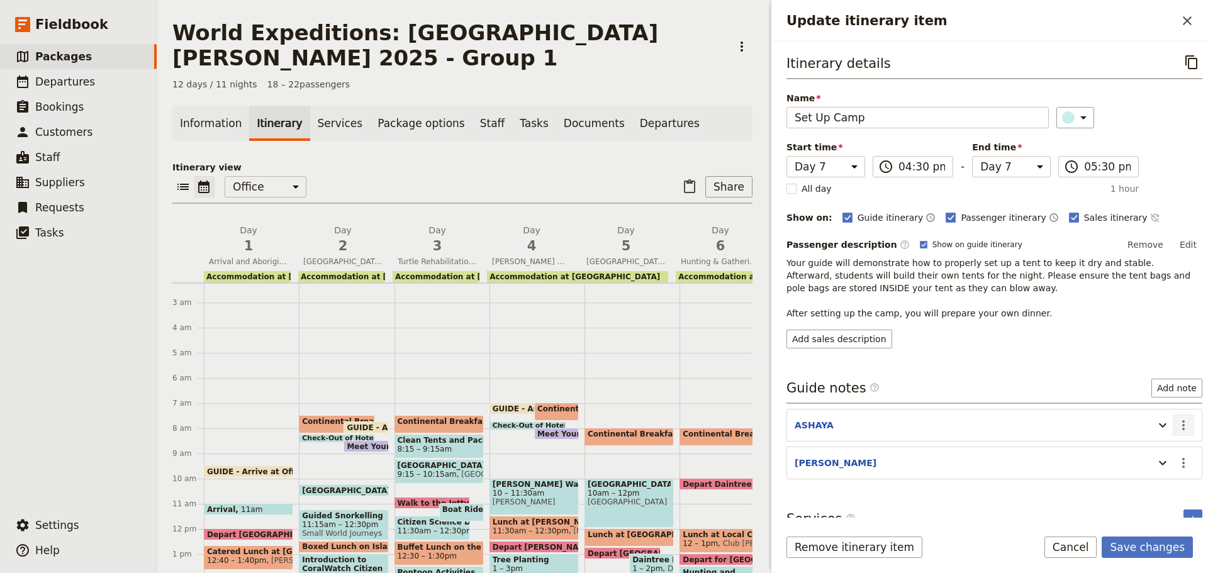
click at [1176, 421] on icon "Actions" at bounding box center [1183, 425] width 15 height 15
click at [1151, 456] on span "Edit note" at bounding box center [1138, 452] width 40 height 13
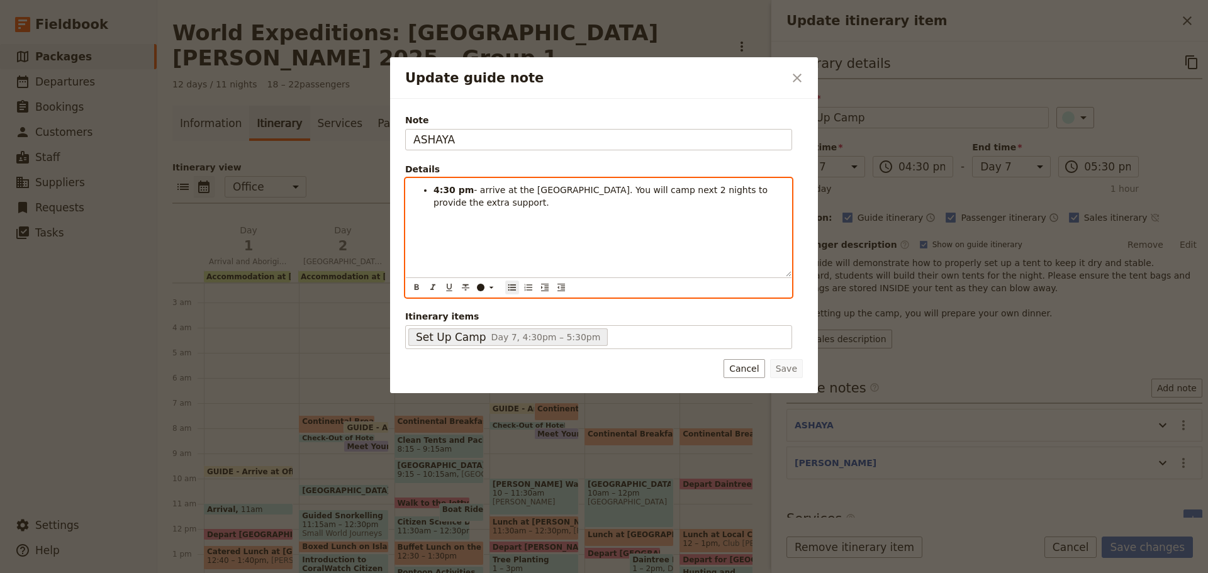
drag, startPoint x: 425, startPoint y: 188, endPoint x: 625, endPoint y: 245, distance: 208.1
click at [625, 246] on div "4:30 pm - arrive at the Lower Davies Creek Campground. You will camp next 2 nig…" at bounding box center [599, 228] width 386 height 98
copy li "4:30 pm - arrive at the Lower Davies Creek Campground. You will camp next 2 nig…"
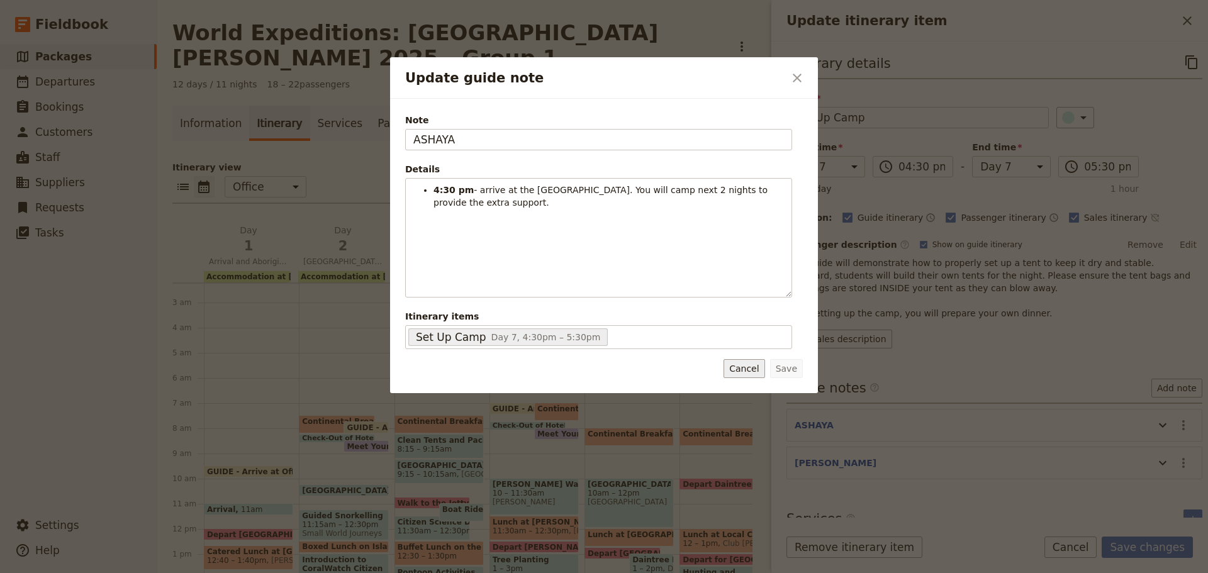
click at [744, 370] on button "Cancel" at bounding box center [744, 368] width 41 height 19
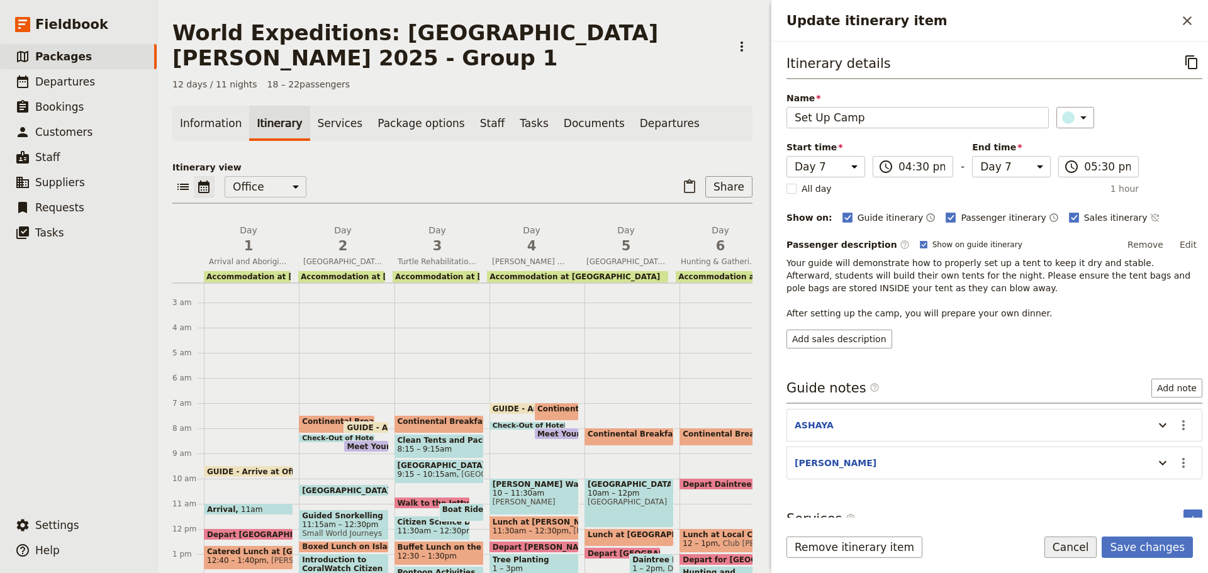
click at [1097, 544] on button "Cancel" at bounding box center [1070, 547] width 53 height 21
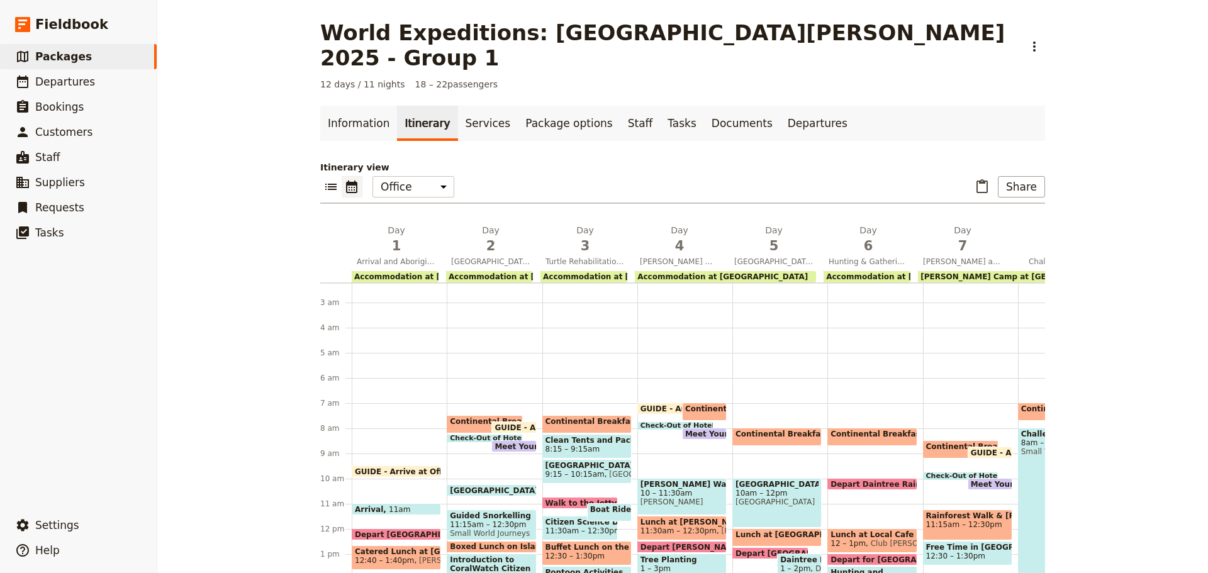
scroll to position [279, 0]
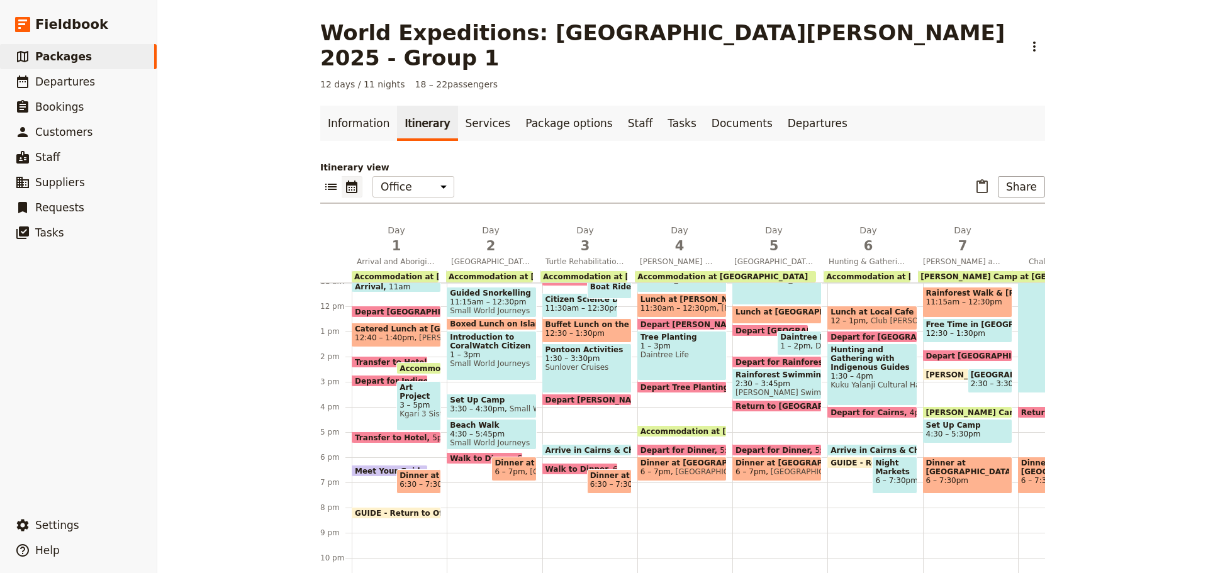
click at [936, 408] on span "Bush Camp at Dinden National Park" at bounding box center [1028, 412] width 204 height 8
select select "7"
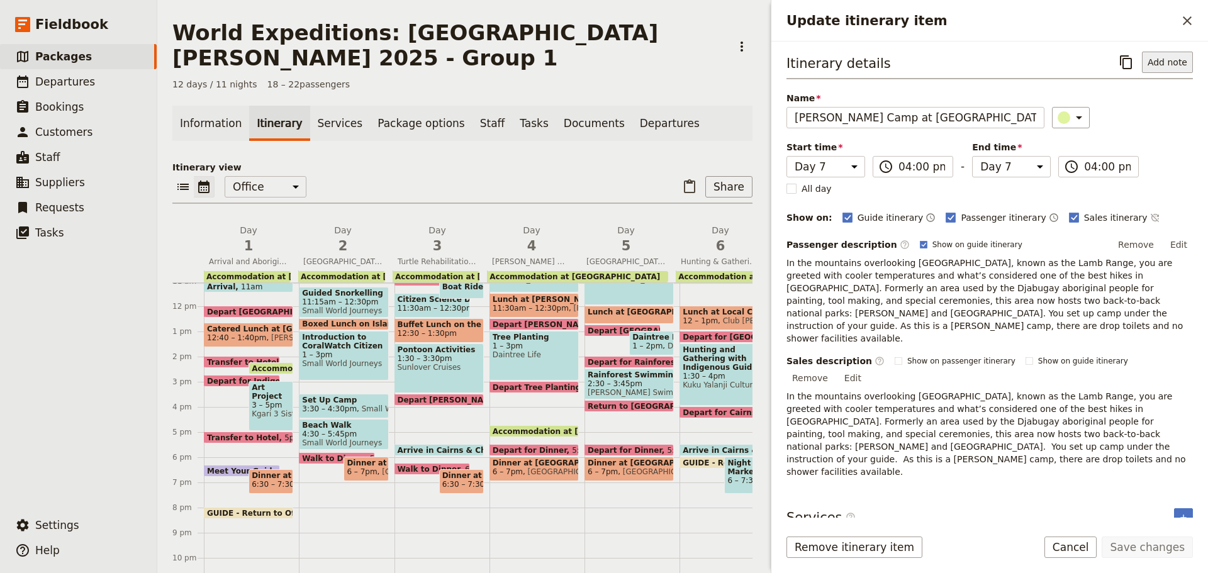
click at [1170, 62] on button "Add note" at bounding box center [1167, 62] width 51 height 21
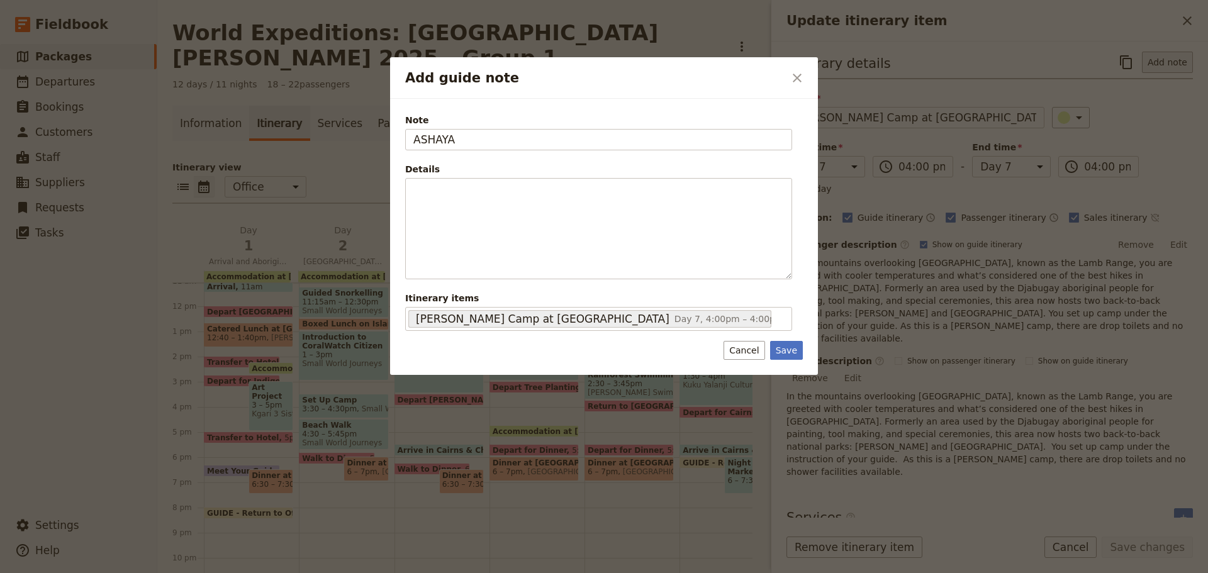
type input "ASHAYA"
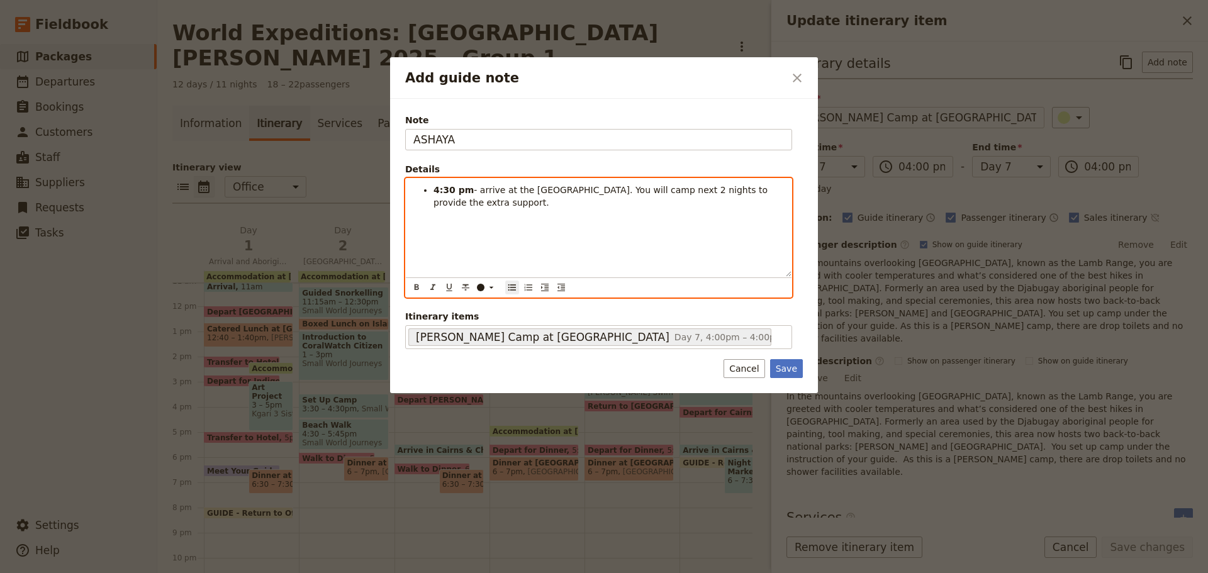
click at [445, 193] on strong "4:30 pm" at bounding box center [454, 190] width 40 height 10
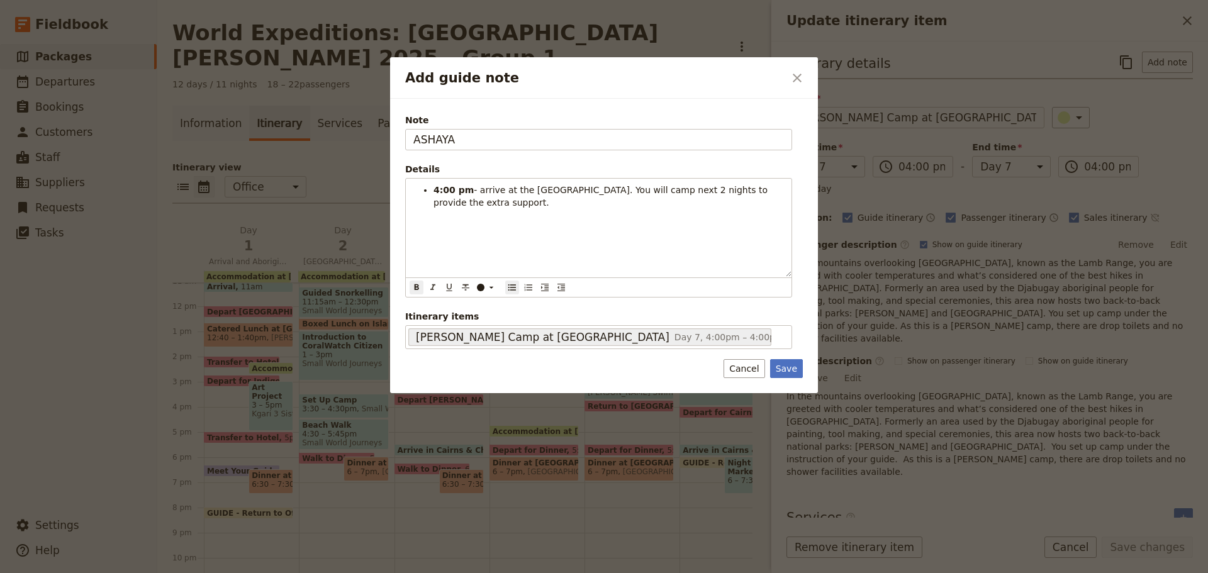
drag, startPoint x: 792, startPoint y: 366, endPoint x: 815, endPoint y: 394, distance: 36.6
click at [792, 367] on button "Save" at bounding box center [786, 368] width 33 height 19
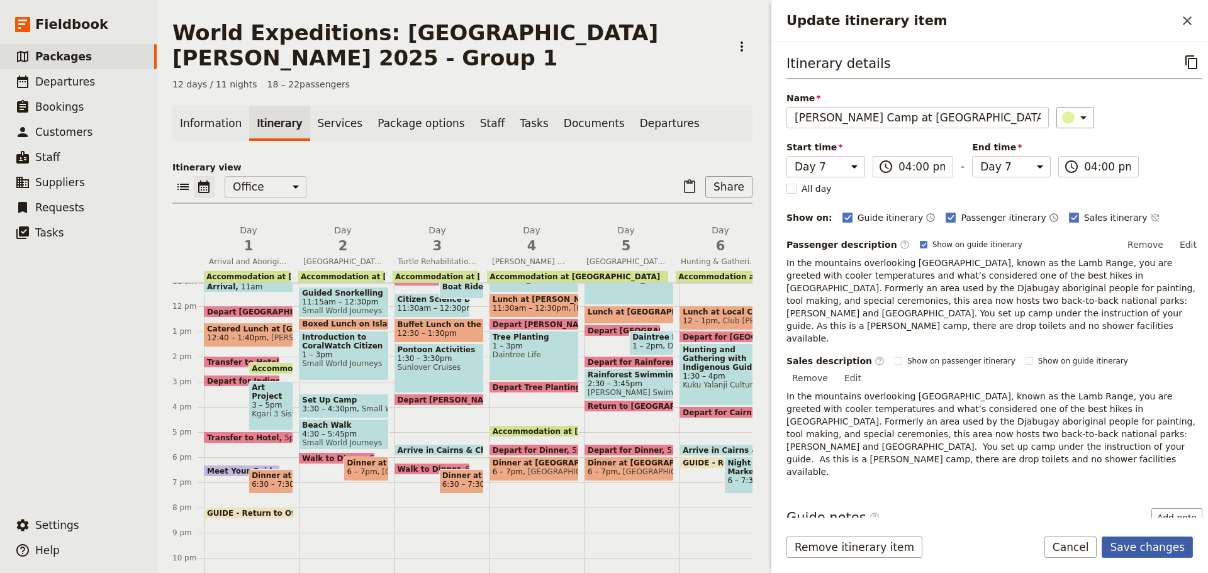
click at [1127, 551] on button "Save changes" at bounding box center [1147, 547] width 91 height 21
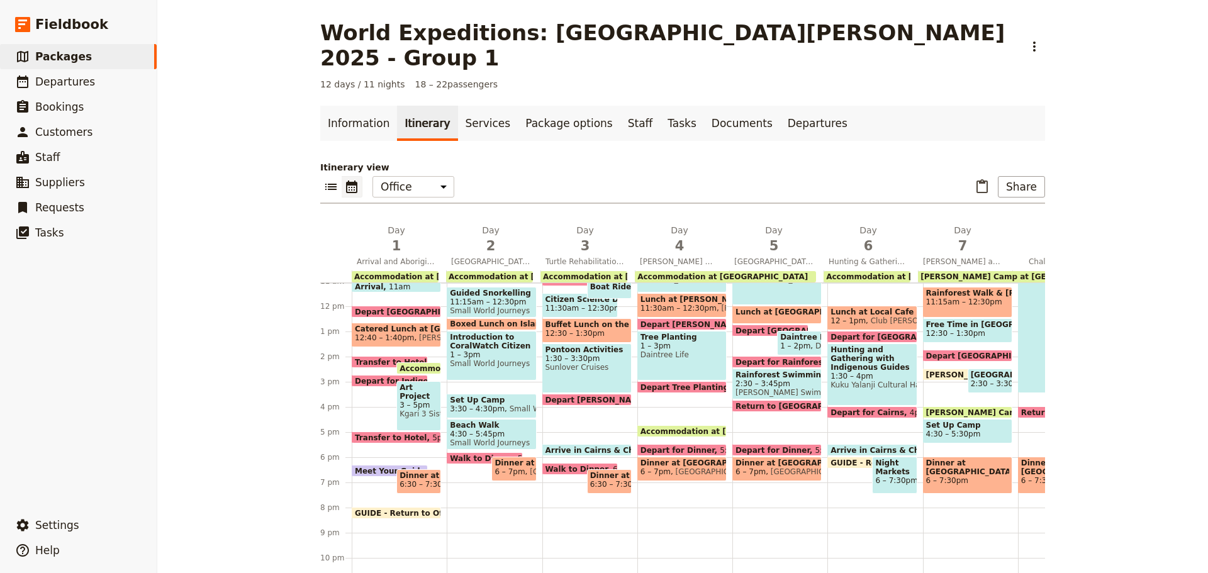
click at [965, 421] on span "Set Up Camp" at bounding box center [967, 425] width 83 height 9
select select "7"
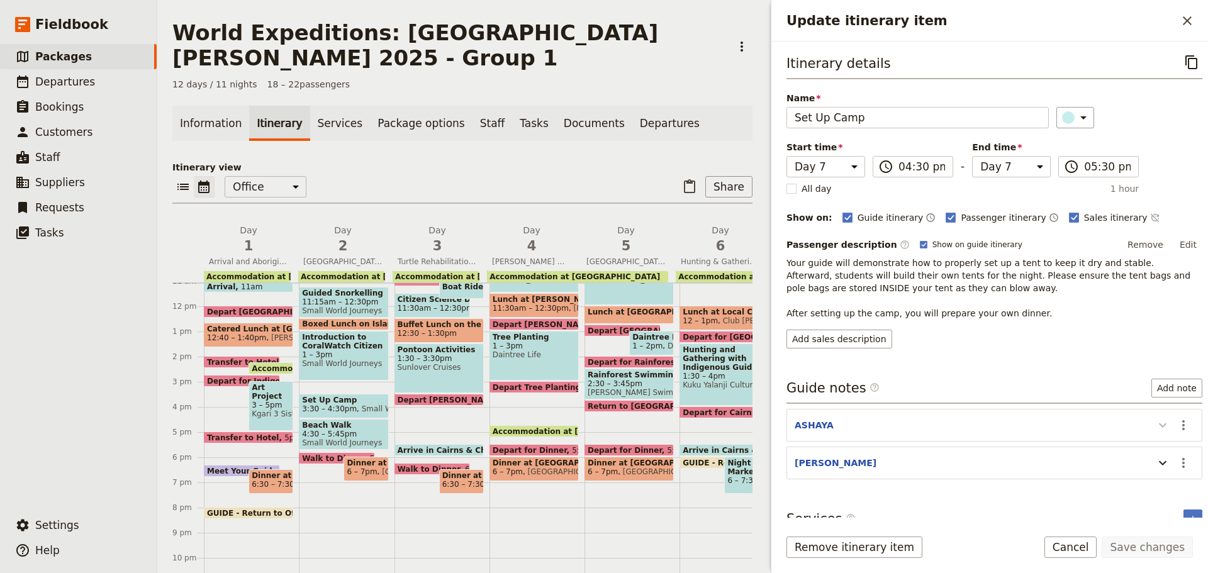
drag, startPoint x: 1177, startPoint y: 421, endPoint x: 1160, endPoint y: 433, distance: 20.8
click at [1177, 422] on icon "Actions" at bounding box center [1183, 425] width 15 height 15
drag, startPoint x: 1160, startPoint y: 433, endPoint x: 1141, endPoint y: 451, distance: 26.7
click at [1141, 451] on span "Edit note" at bounding box center [1138, 452] width 40 height 13
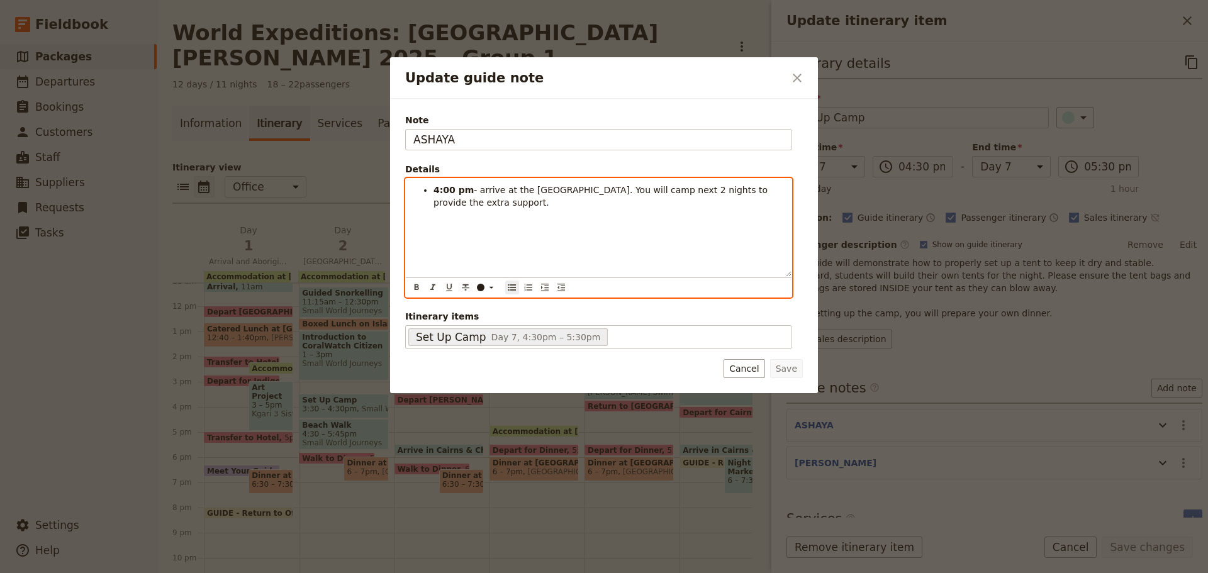
click at [561, 208] on li "4:00 pm - arrive at the Lower Davies Creek Campground. You will camp next 2 nig…" at bounding box center [609, 196] width 350 height 25
drag, startPoint x: 430, startPoint y: 189, endPoint x: 726, endPoint y: 218, distance: 297.8
click at [726, 218] on div "4:00 pm - arrive at the Lower Davies Creek Campground. You will camp next 2 nig…" at bounding box center [599, 228] width 386 height 98
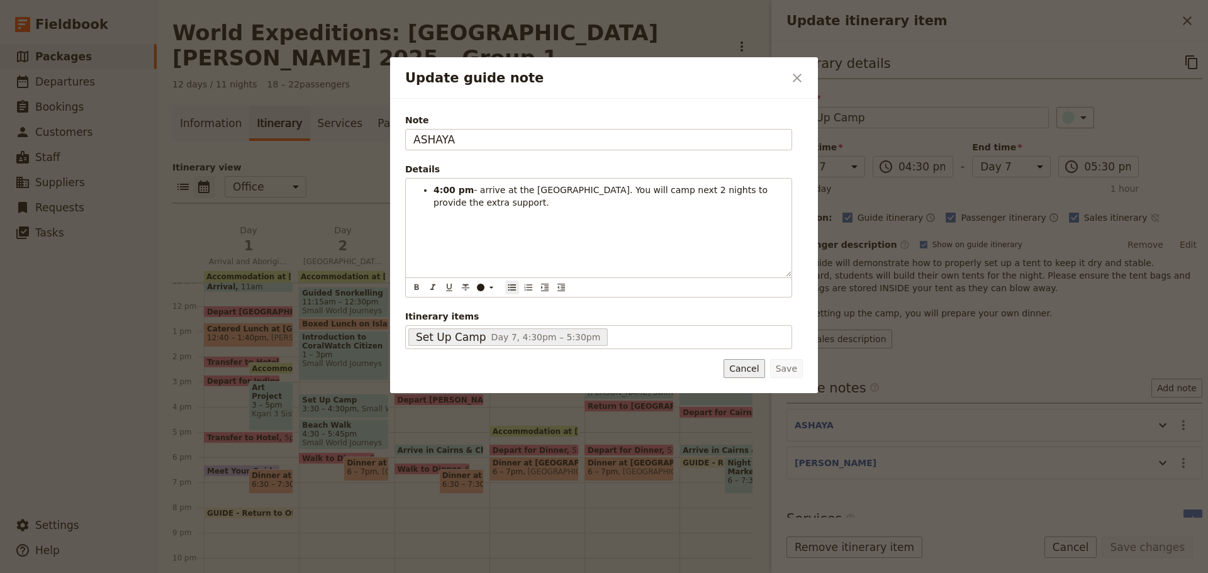
click at [746, 371] on button "Cancel" at bounding box center [744, 368] width 41 height 19
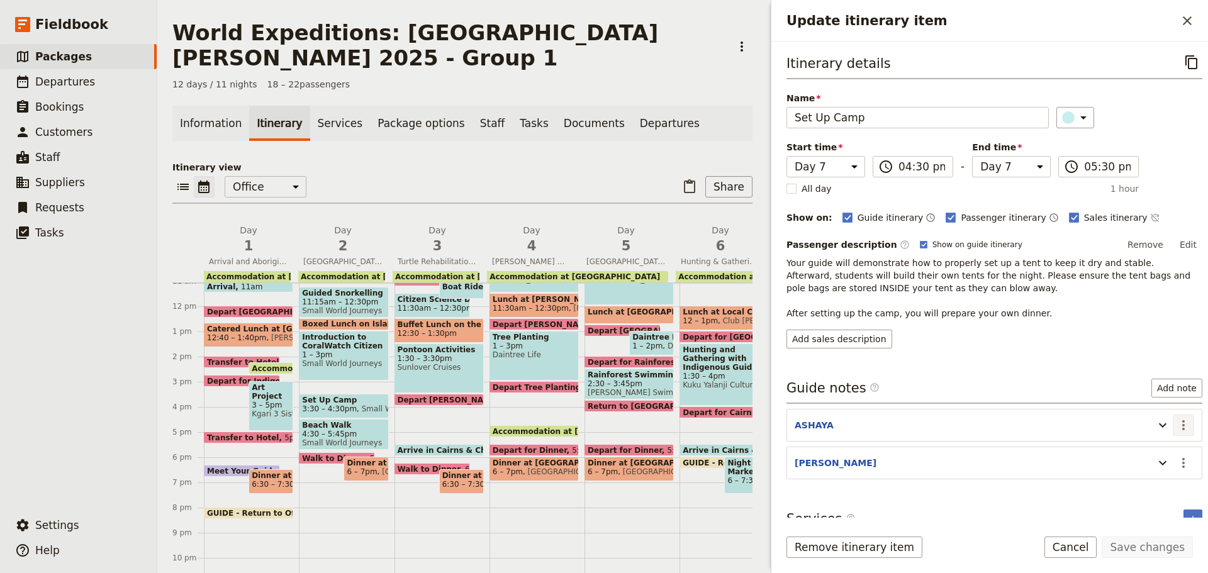
click at [1176, 428] on icon "Actions" at bounding box center [1183, 425] width 15 height 15
click at [1145, 467] on span "Remove note" at bounding box center [1147, 470] width 59 height 13
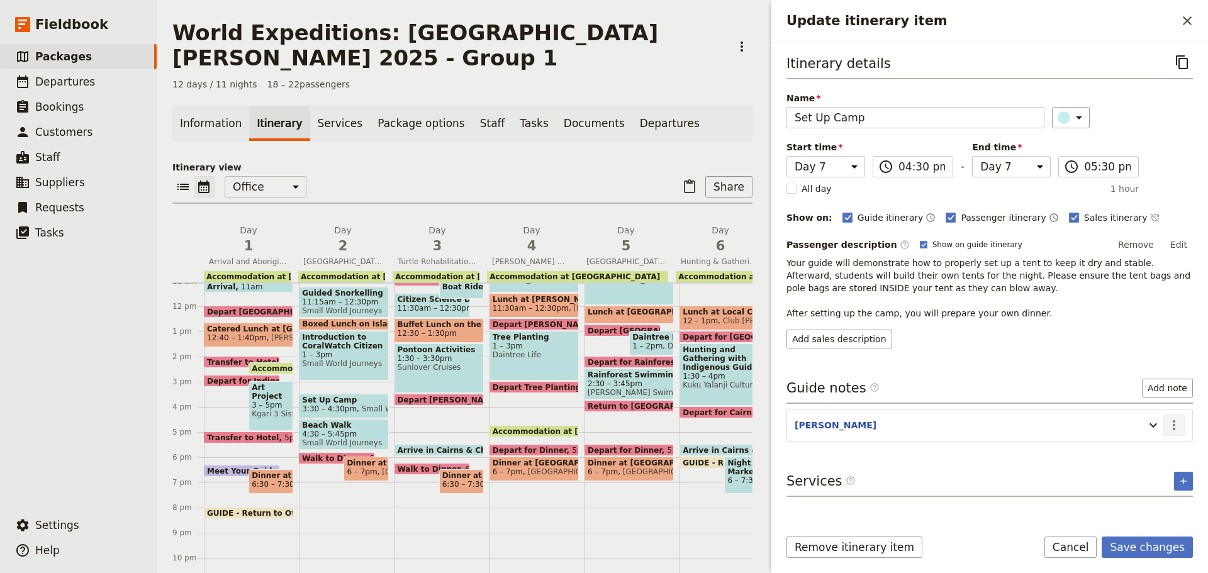
click at [1179, 425] on icon "Actions" at bounding box center [1174, 425] width 15 height 15
click at [1160, 446] on button "Edit note" at bounding box center [1148, 453] width 74 height 18
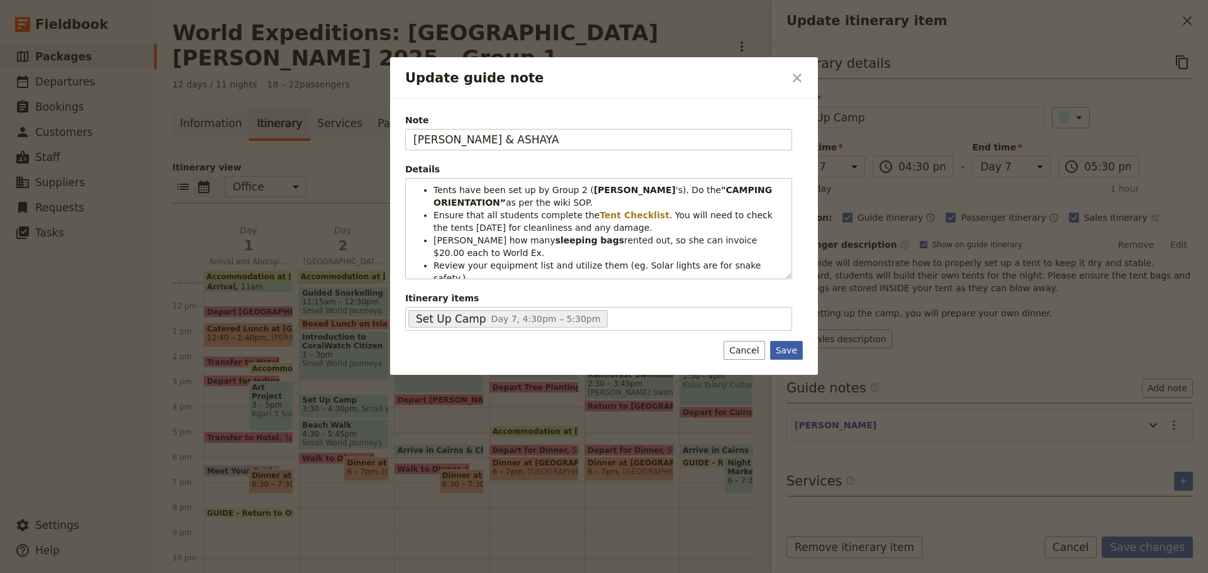
type input "KATE & ASHAYA"
drag, startPoint x: 783, startPoint y: 350, endPoint x: 815, endPoint y: 368, distance: 36.6
click at [784, 351] on button "Save" at bounding box center [786, 350] width 33 height 19
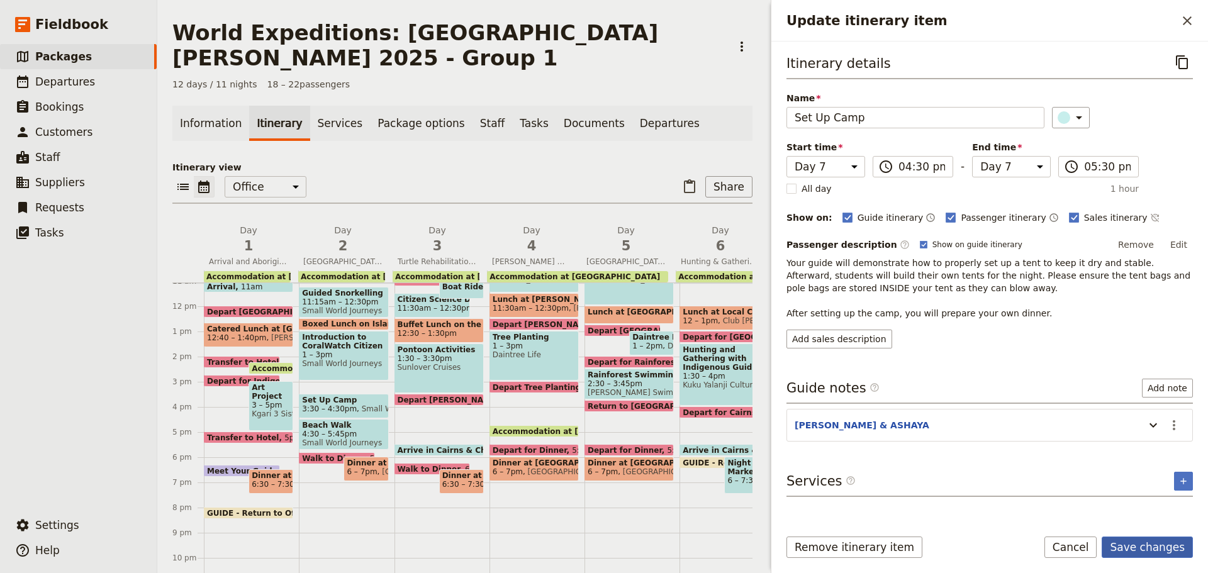
click at [1140, 547] on button "Save changes" at bounding box center [1147, 547] width 91 height 21
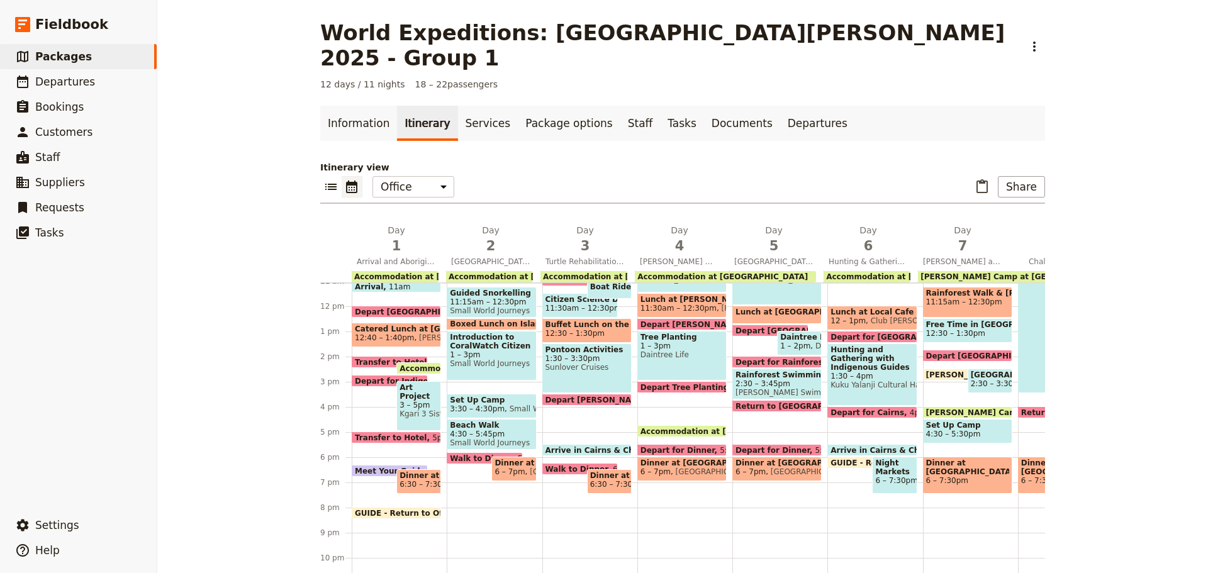
click at [955, 430] on span "4:30 – 5:30pm" at bounding box center [953, 434] width 55 height 9
select select "7"
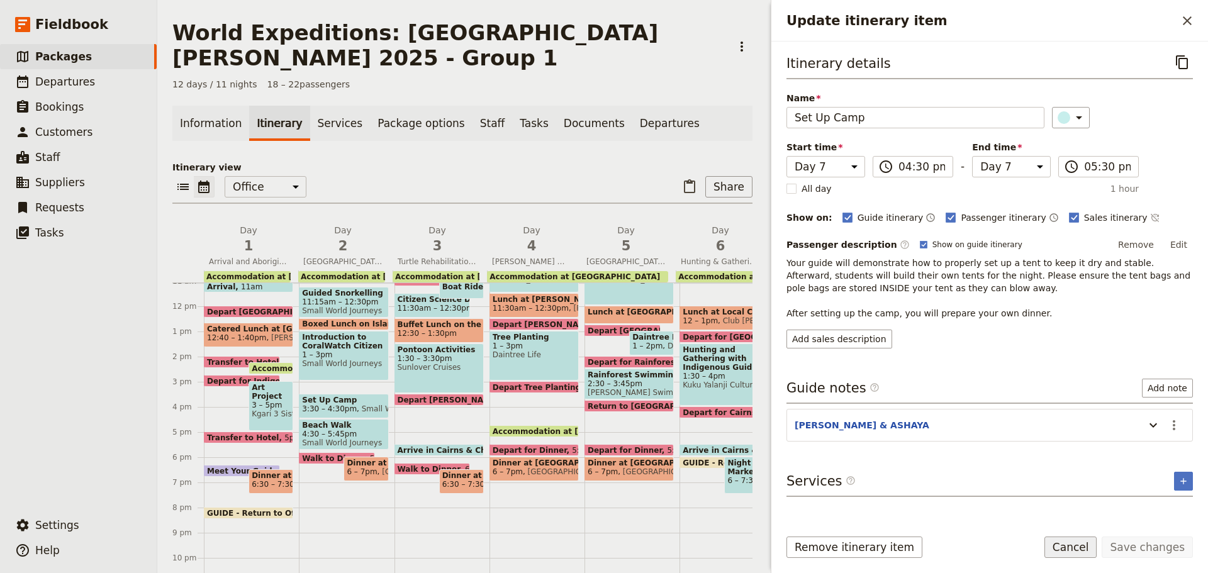
click at [1089, 547] on button "Cancel" at bounding box center [1070, 547] width 53 height 21
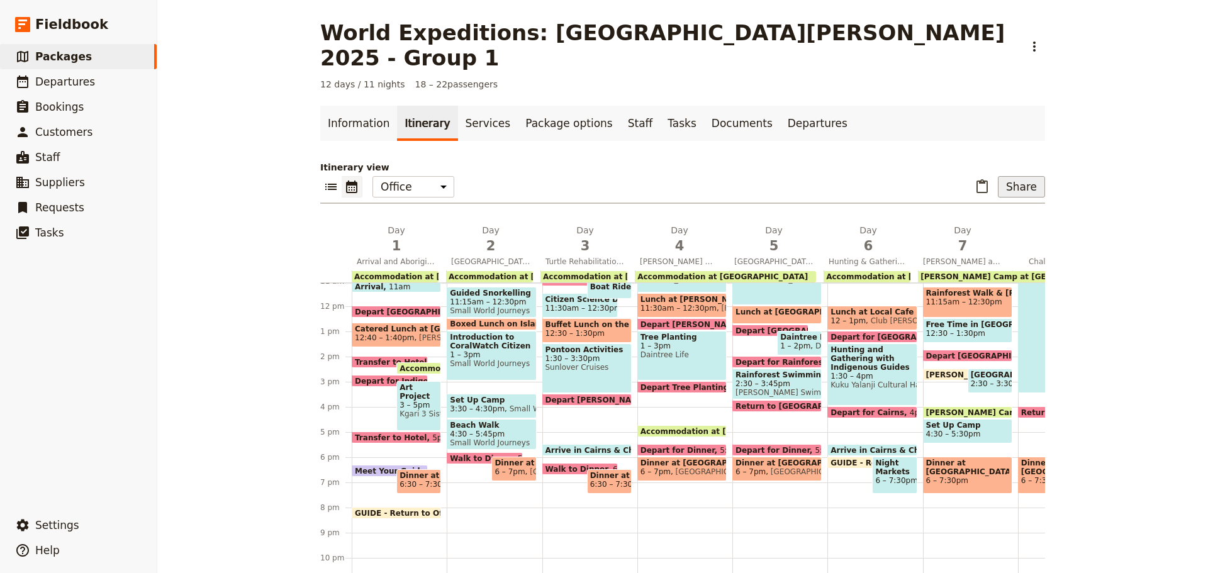
click at [1032, 176] on button "Share" at bounding box center [1021, 186] width 47 height 21
click at [975, 184] on span "Guide itinerary" at bounding box center [980, 189] width 66 height 13
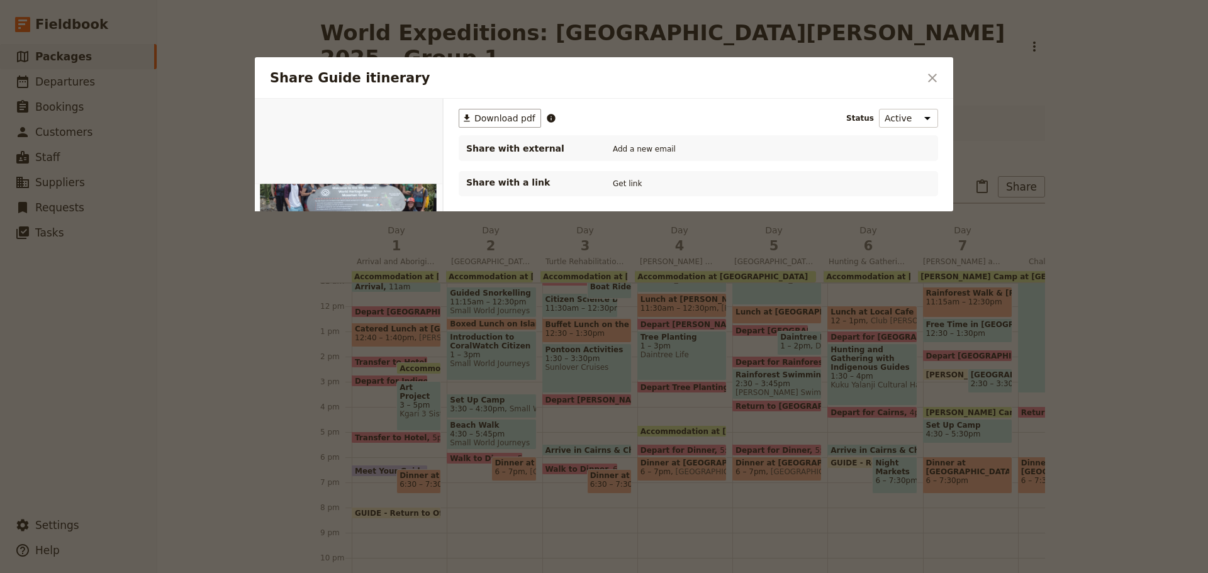
scroll to position [0, 0]
click at [487, 117] on span "Download pdf" at bounding box center [504, 118] width 61 height 13
click at [929, 77] on icon "Close dialog" at bounding box center [932, 77] width 15 height 15
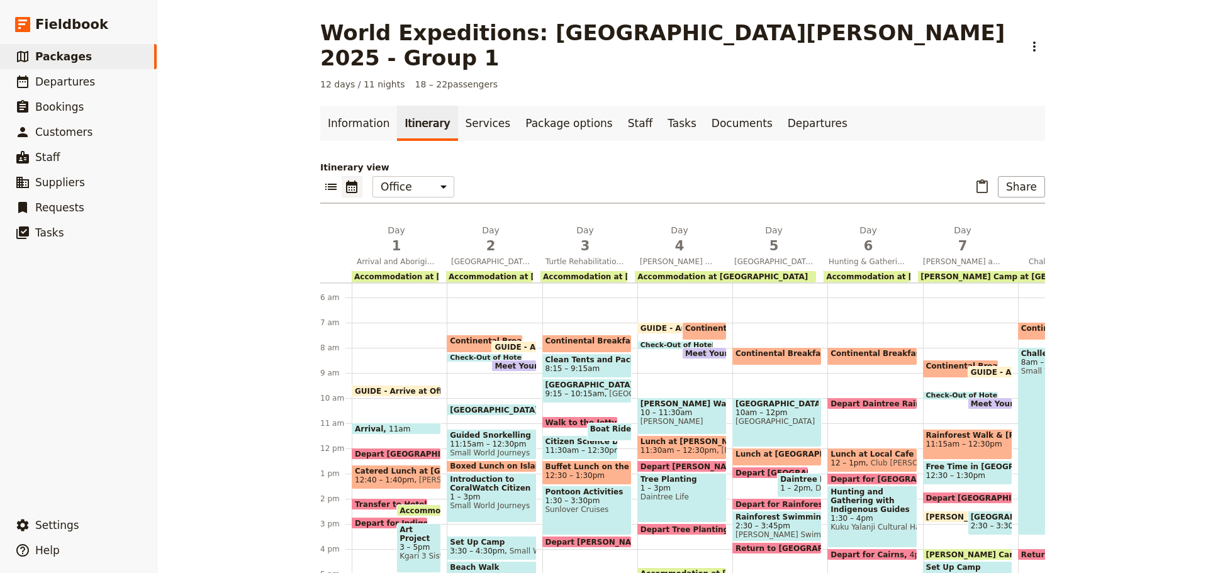
scroll to position [216, 0]
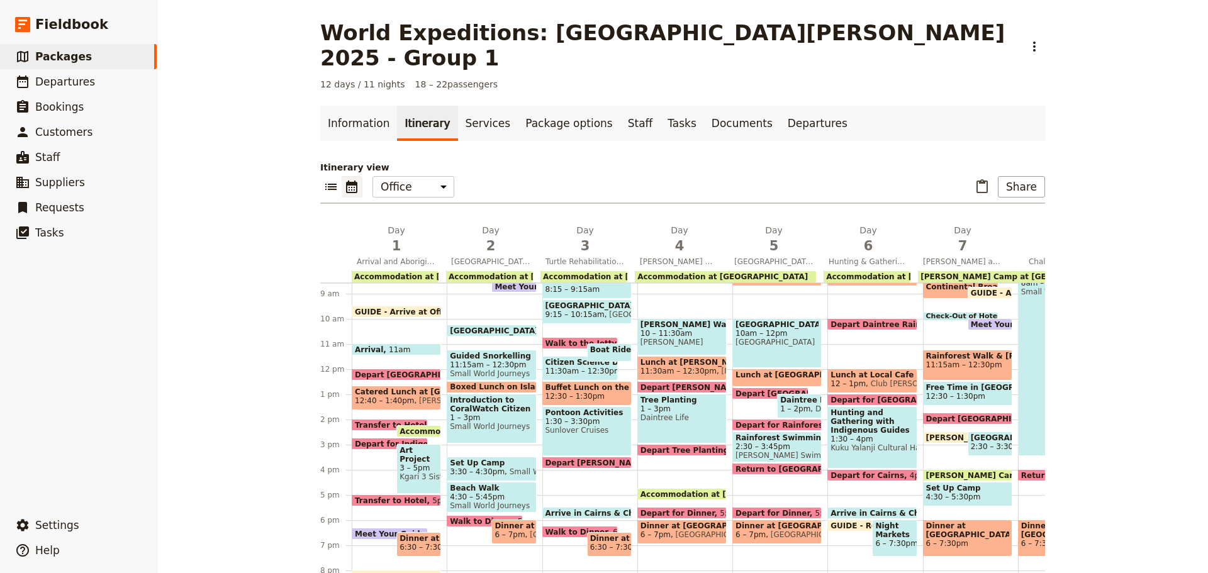
click at [932, 438] on span at bounding box center [961, 440] width 75 height 5
select select "7"
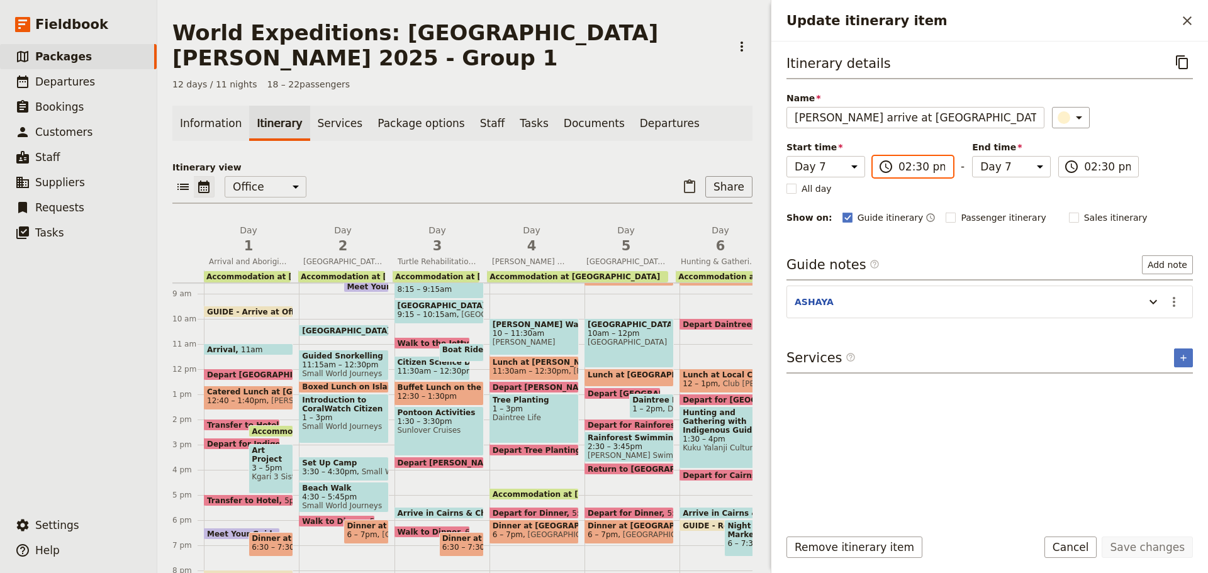
click at [907, 169] on input "02:30 pm" at bounding box center [922, 166] width 47 height 15
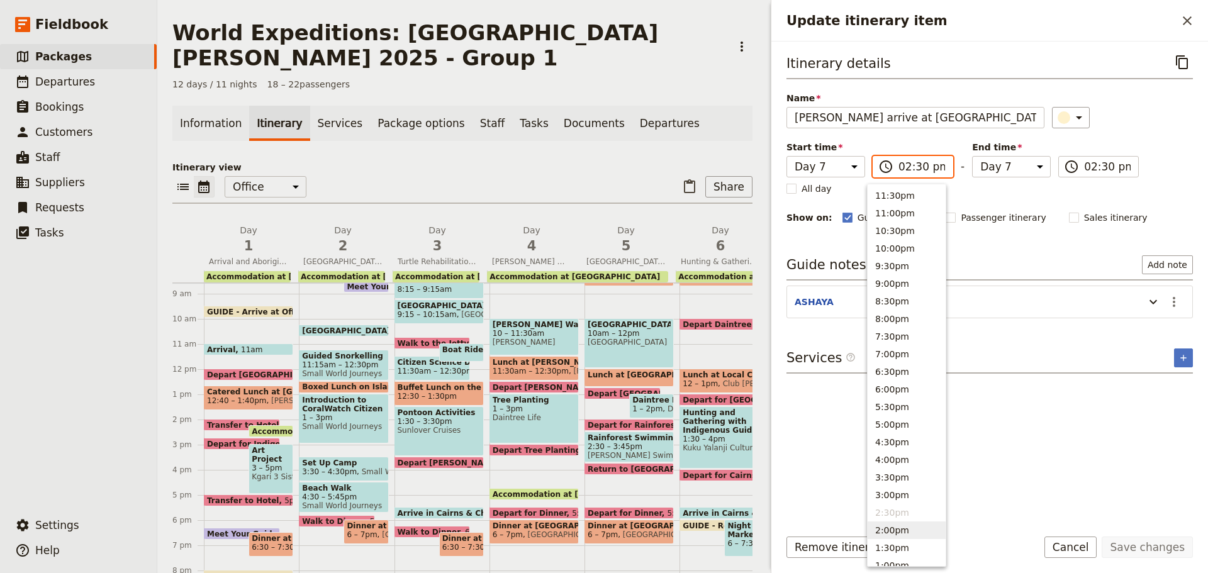
click at [908, 534] on button "2:00pm" at bounding box center [907, 531] width 78 height 18
type input "02:00 pm"
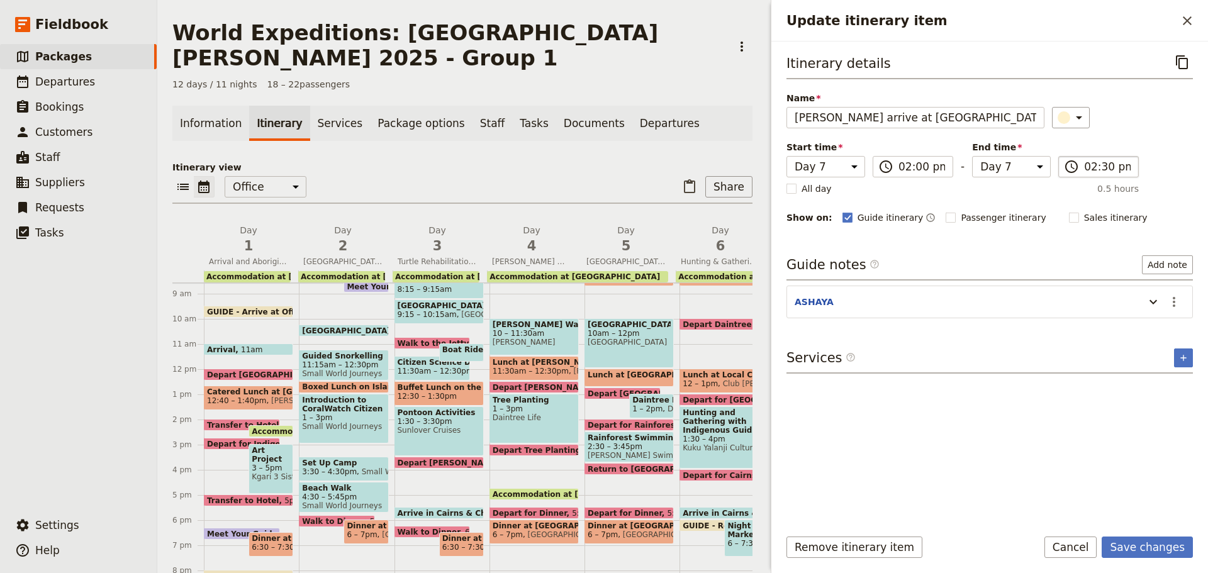
click at [1071, 170] on label "​ 02:30 pm" at bounding box center [1098, 166] width 81 height 21
click at [1084, 170] on input "02:30 pm" at bounding box center [1107, 166] width 47 height 15
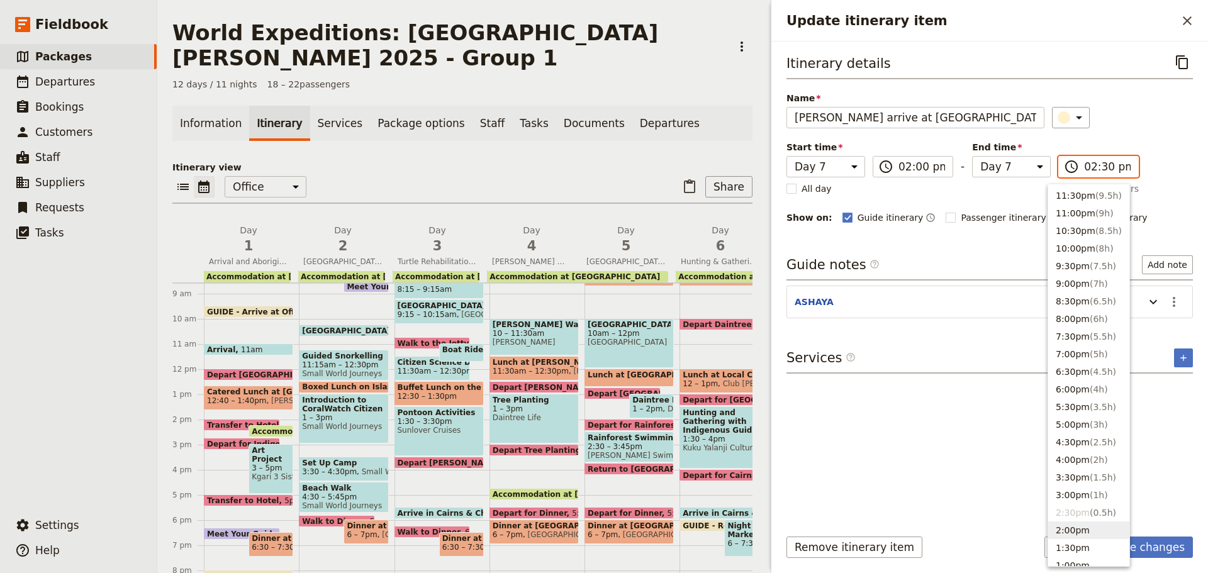
click at [1070, 527] on button "2:00pm" at bounding box center [1088, 531] width 81 height 18
type input "02:00 pm"
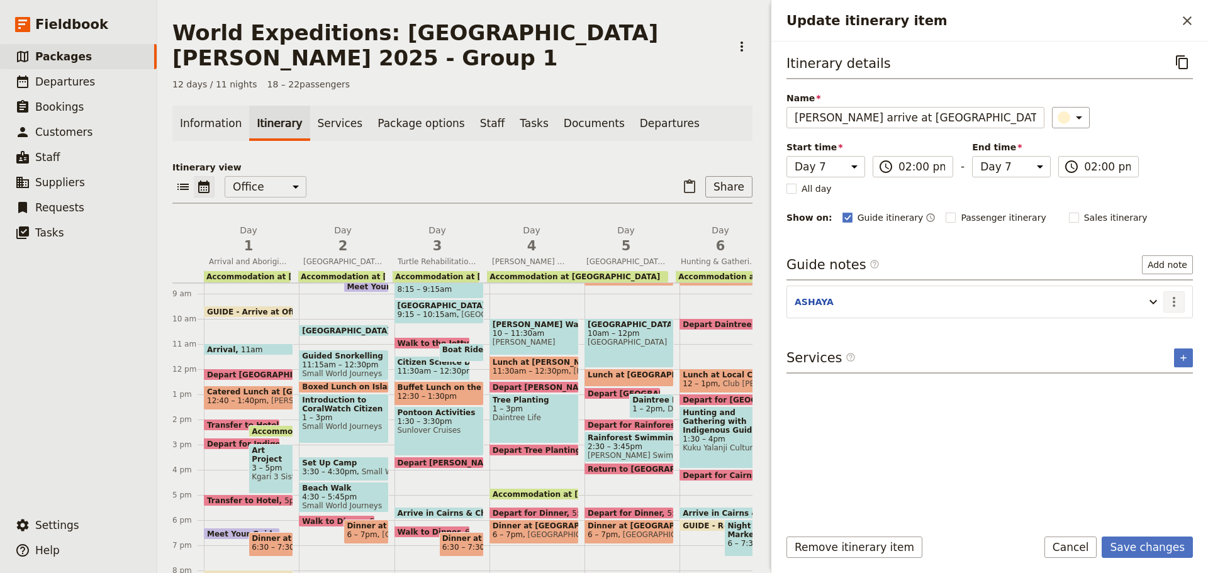
click at [1174, 299] on icon "Actions" at bounding box center [1174, 302] width 3 height 10
click at [1155, 326] on span "Edit note" at bounding box center [1138, 329] width 40 height 13
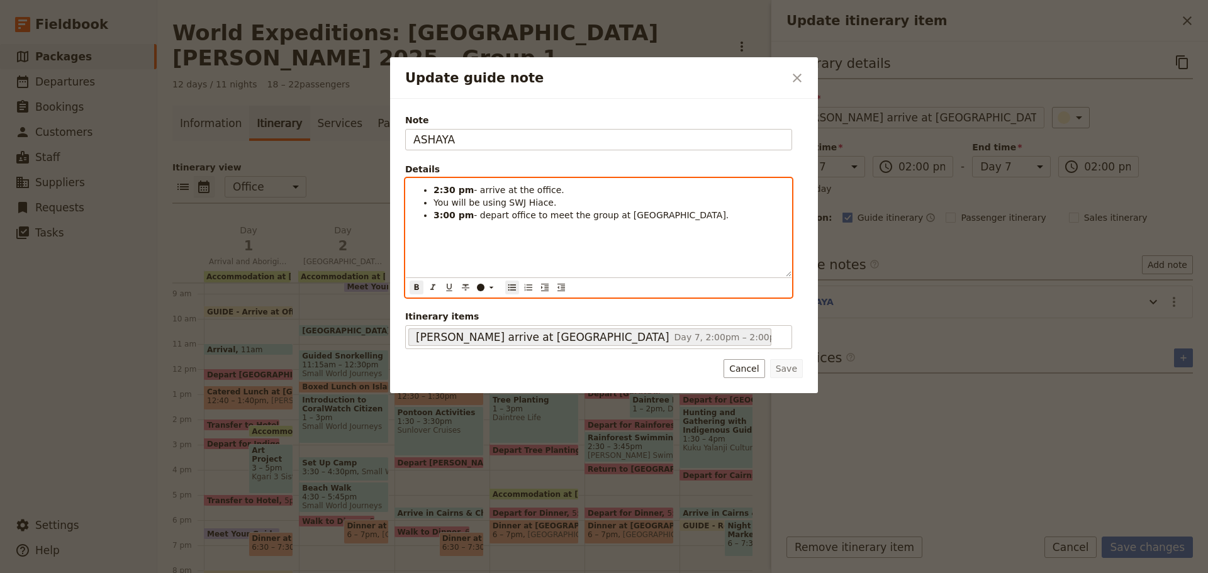
click at [446, 191] on strong "2:30 pm" at bounding box center [454, 190] width 40 height 10
click at [436, 215] on strong "3:00 pm" at bounding box center [454, 215] width 40 height 10
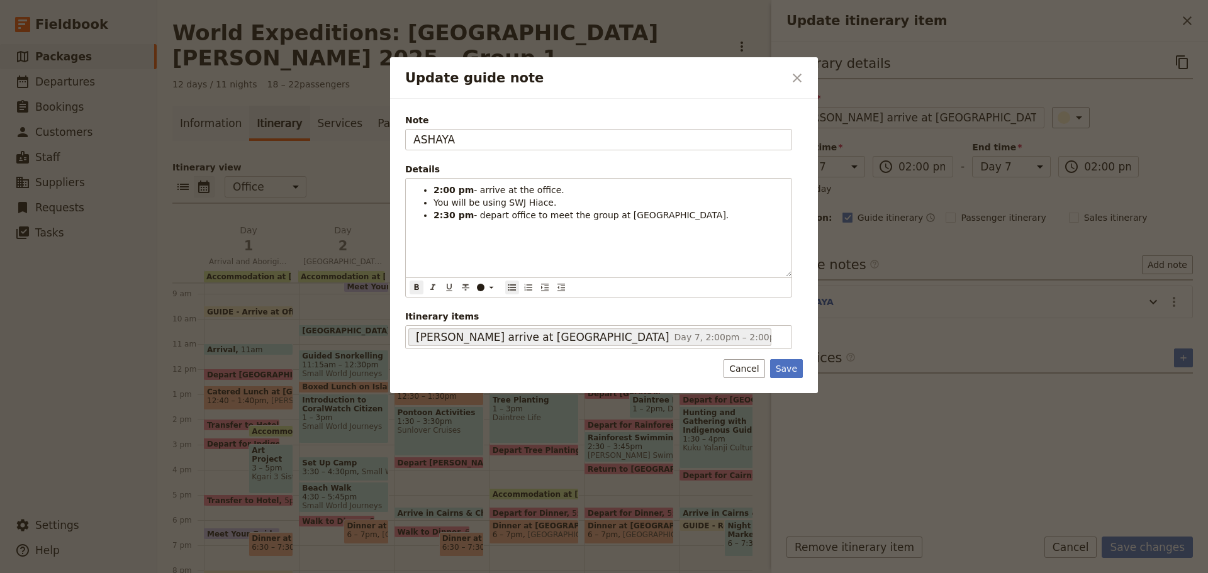
drag, startPoint x: 775, startPoint y: 364, endPoint x: 922, endPoint y: 450, distance: 170.6
click at [776, 364] on button "Save" at bounding box center [786, 368] width 33 height 19
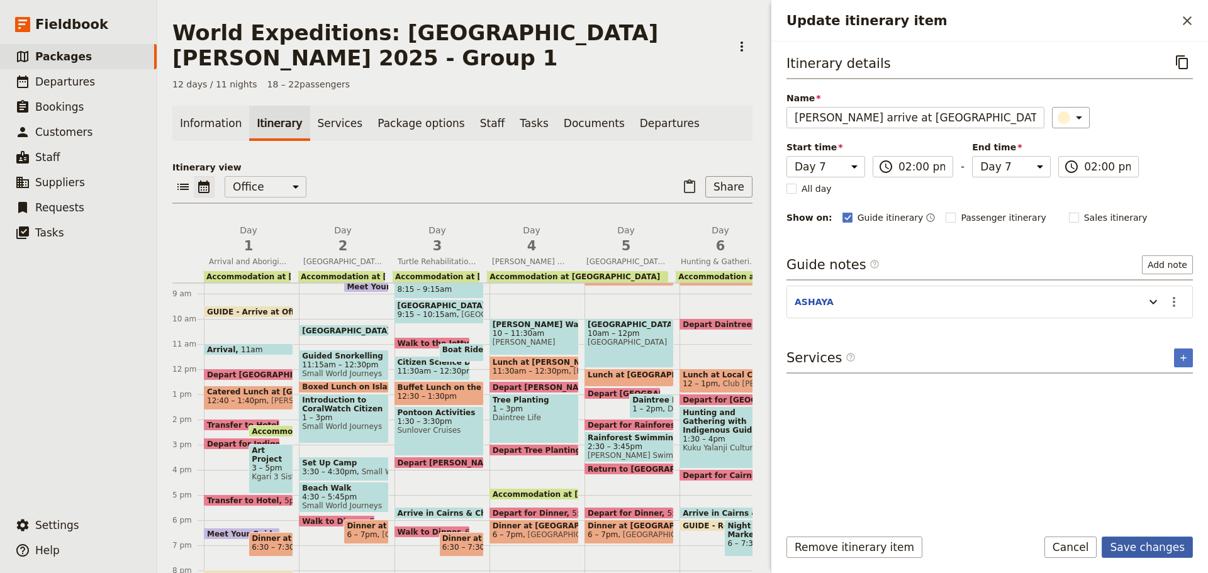
click at [1138, 540] on button "Save changes" at bounding box center [1147, 547] width 91 height 21
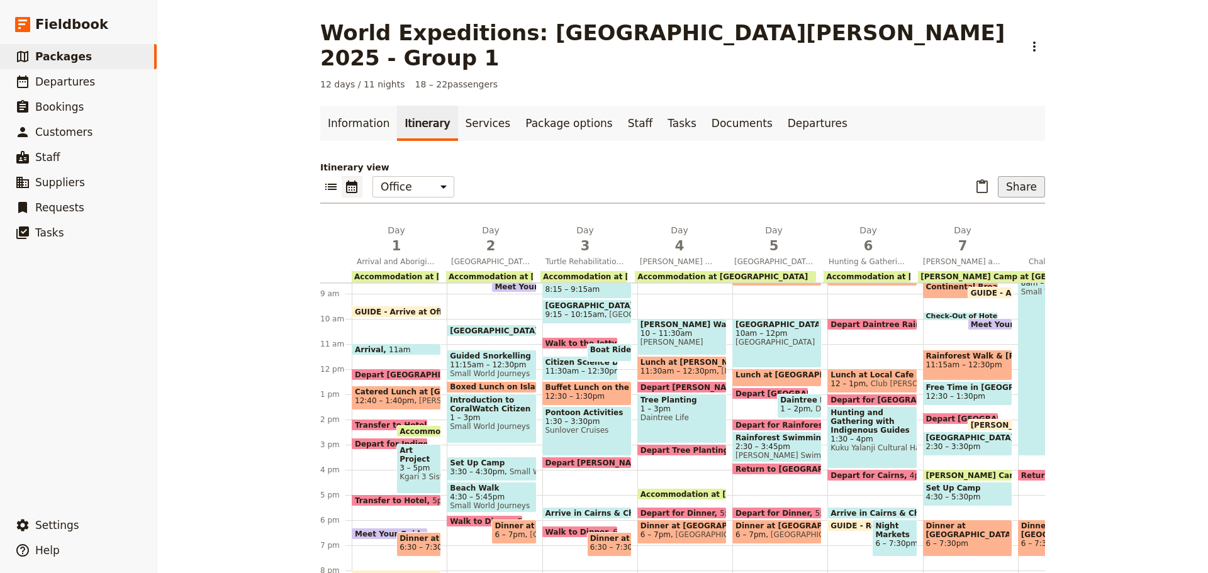
click at [1032, 176] on button "Share" at bounding box center [1021, 186] width 47 height 21
click at [974, 184] on span "Guide itinerary" at bounding box center [980, 189] width 66 height 13
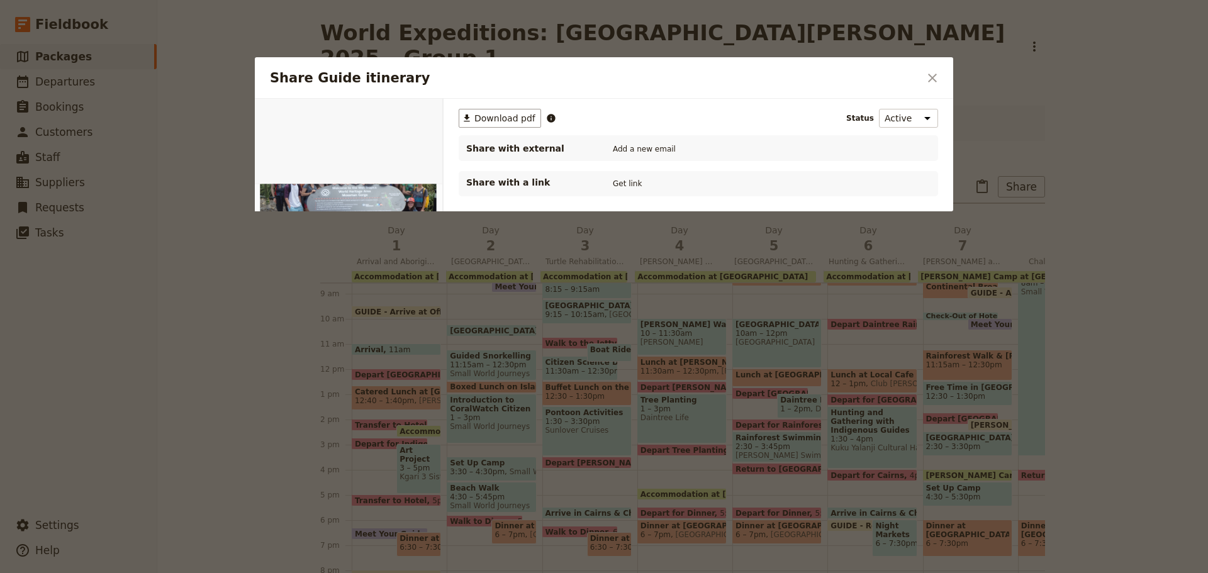
scroll to position [0, 0]
click at [481, 111] on button "​ Download pdf" at bounding box center [500, 118] width 82 height 19
drag, startPoint x: 938, startPoint y: 74, endPoint x: 931, endPoint y: 85, distance: 12.7
click at [938, 74] on icon "Close dialog" at bounding box center [932, 77] width 15 height 15
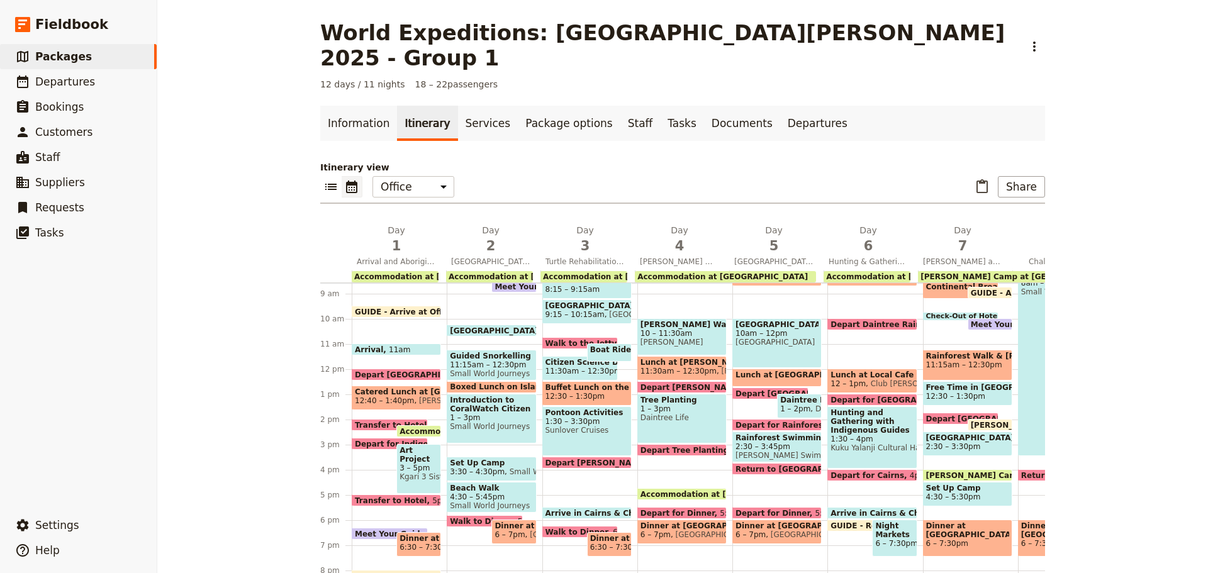
click at [961, 493] on span "4:30 – 5:30pm" at bounding box center [953, 497] width 55 height 9
select select "7"
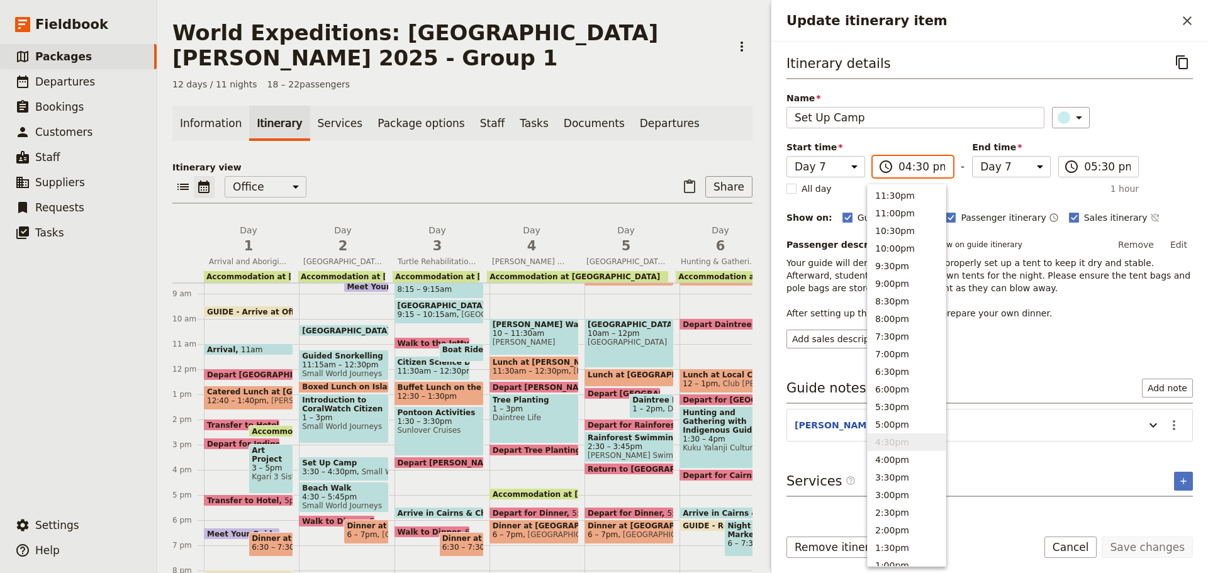
click at [916, 165] on input "04:30 pm" at bounding box center [922, 166] width 47 height 15
click at [914, 165] on input "04:30 pm" at bounding box center [922, 166] width 47 height 15
type input "04:15 pm"
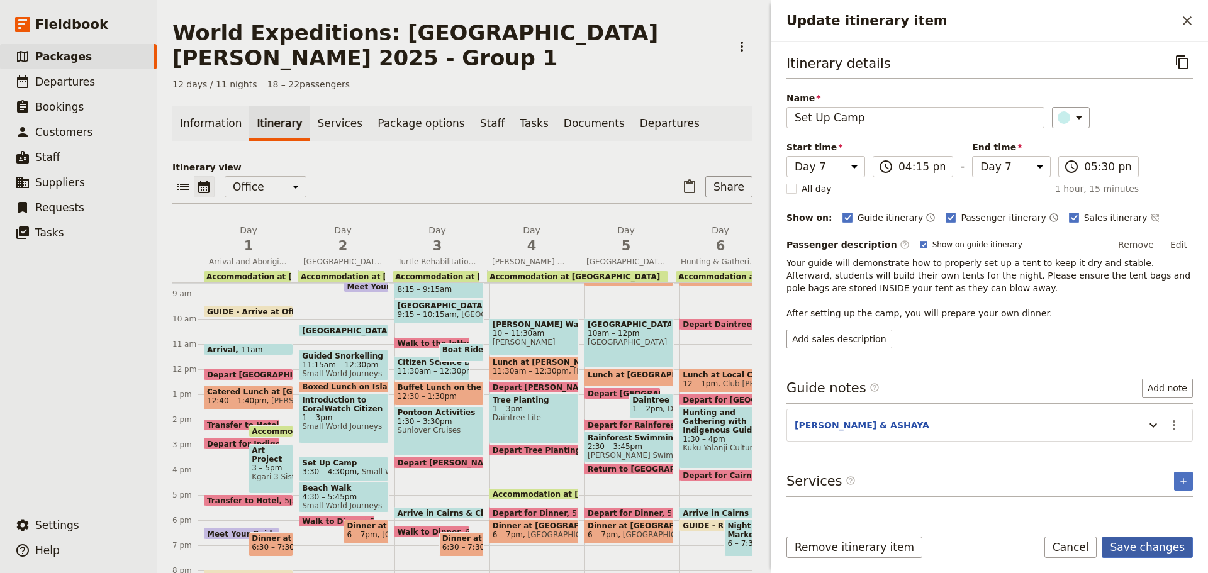
click at [1150, 551] on button "Save changes" at bounding box center [1147, 547] width 91 height 21
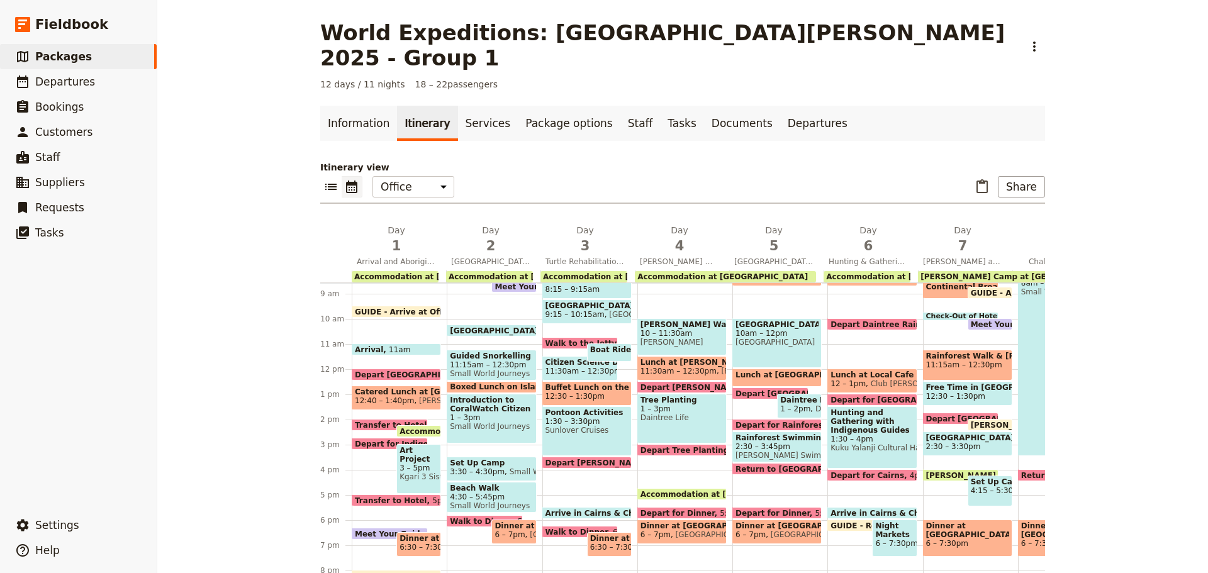
click at [981, 486] on span "4:15 – 5:30pm" at bounding box center [990, 490] width 38 height 9
select select "7"
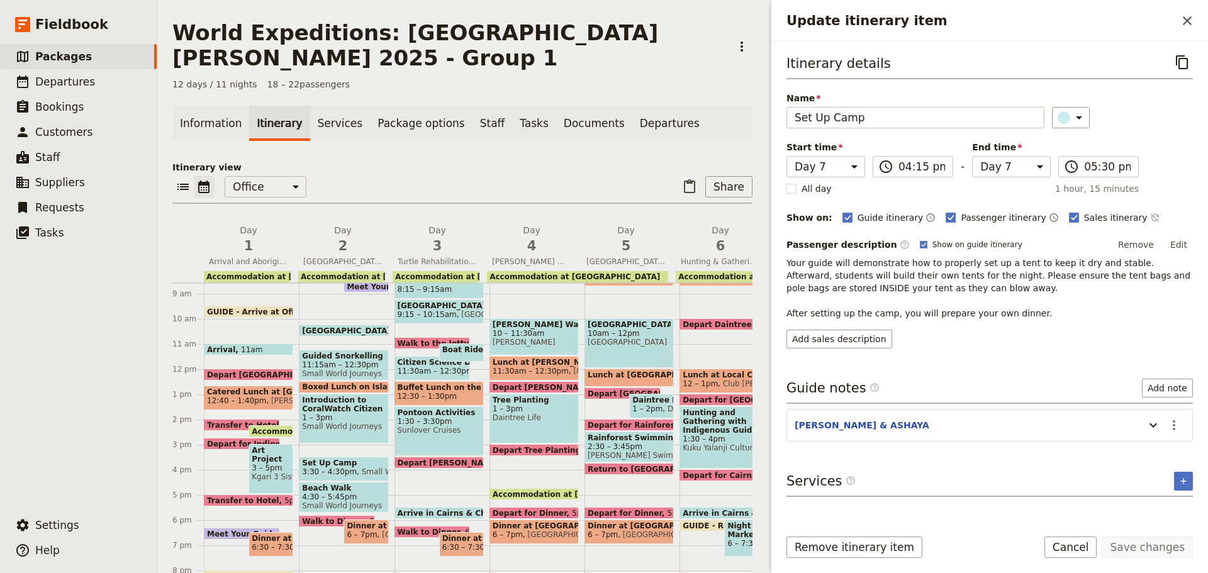
drag, startPoint x: 1170, startPoint y: 428, endPoint x: 1170, endPoint y: 437, distance: 8.8
click at [1171, 428] on icon "Actions" at bounding box center [1174, 425] width 15 height 15
click at [1168, 445] on button "Edit note" at bounding box center [1148, 453] width 74 height 18
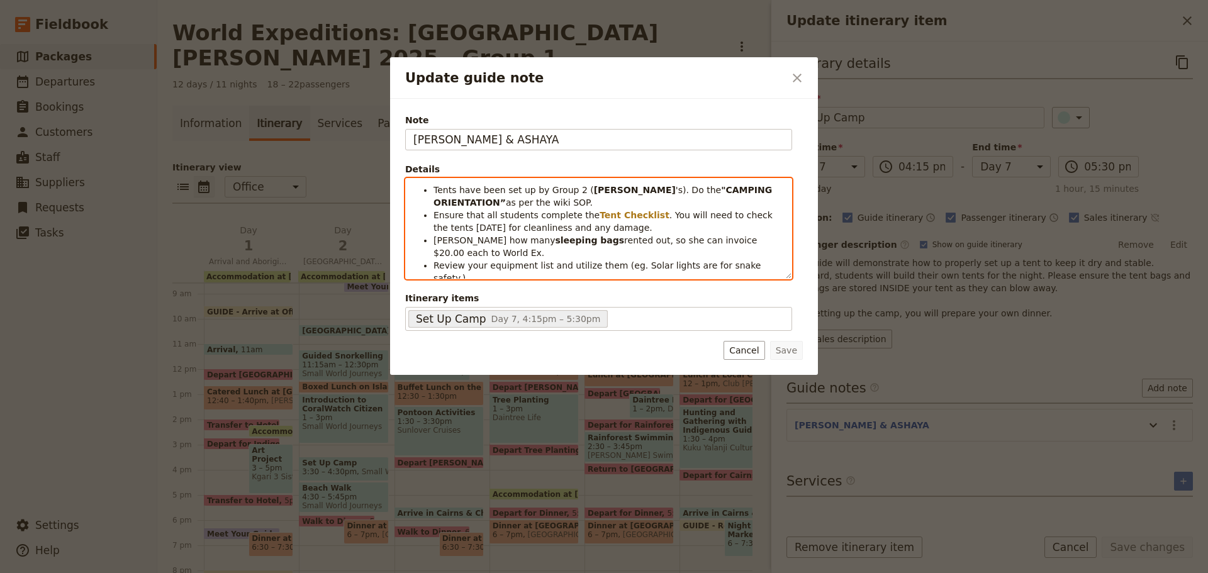
click at [772, 269] on li "Review your equipment list and utilize them (eg. Solar lights are for snake saf…" at bounding box center [609, 271] width 350 height 25
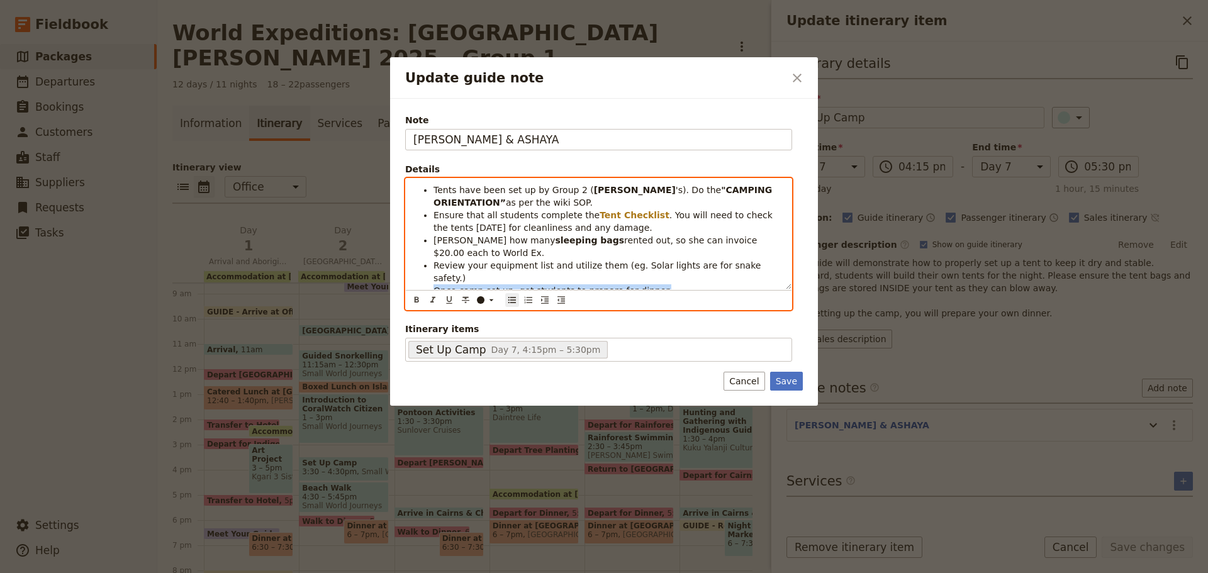
drag, startPoint x: 435, startPoint y: 277, endPoint x: 652, endPoint y: 279, distance: 216.5
click at [652, 284] on li "Once camp set up, get students to prepare for dinner." at bounding box center [609, 290] width 350 height 13
copy span "Once camp set up, get students to prepare for dinner."
click at [517, 286] on span "Once camp set up, get students to prepare for dinner." at bounding box center [553, 291] width 238 height 10
drag, startPoint x: 435, startPoint y: 277, endPoint x: 655, endPoint y: 284, distance: 220.3
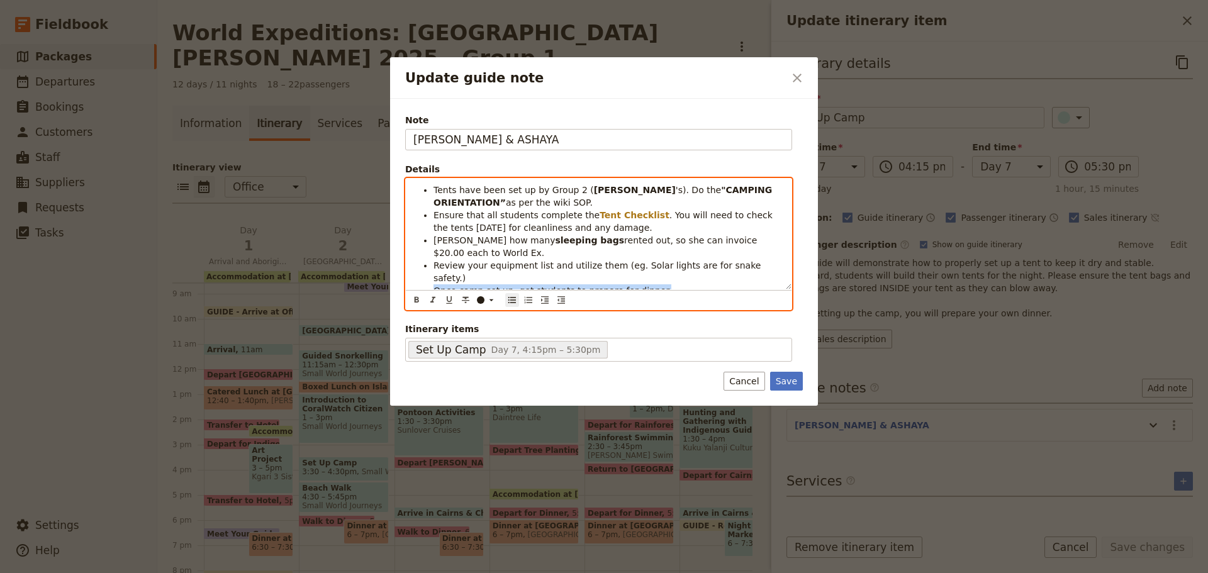
click at [655, 284] on li "Once camp set up, get students to prepare for dinner." at bounding box center [609, 290] width 350 height 13
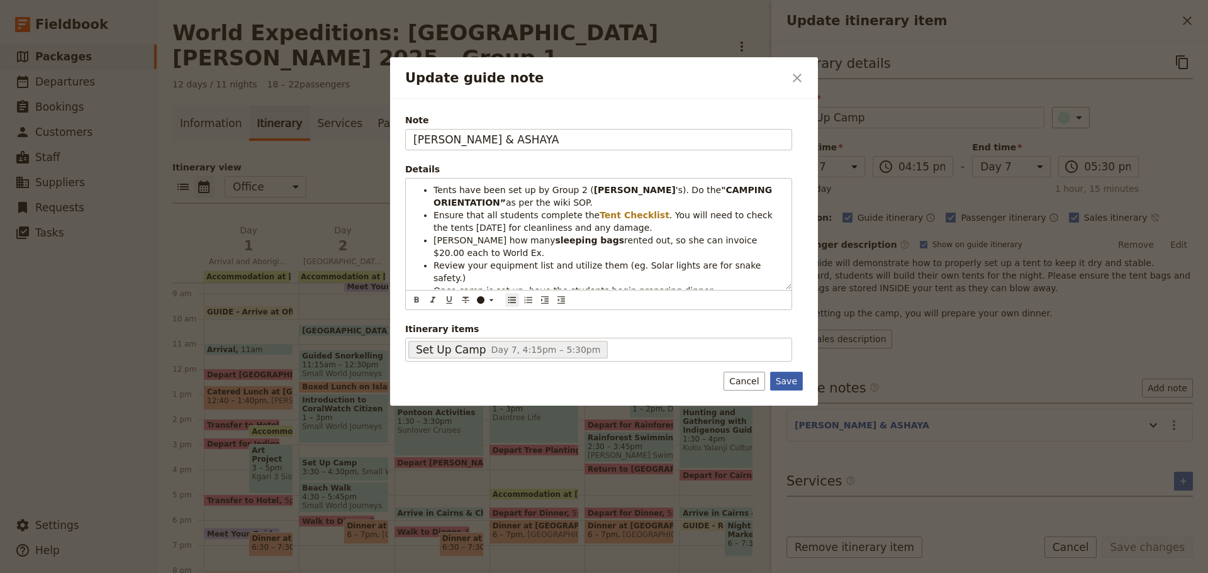
click at [781, 379] on button "Save" at bounding box center [786, 381] width 33 height 19
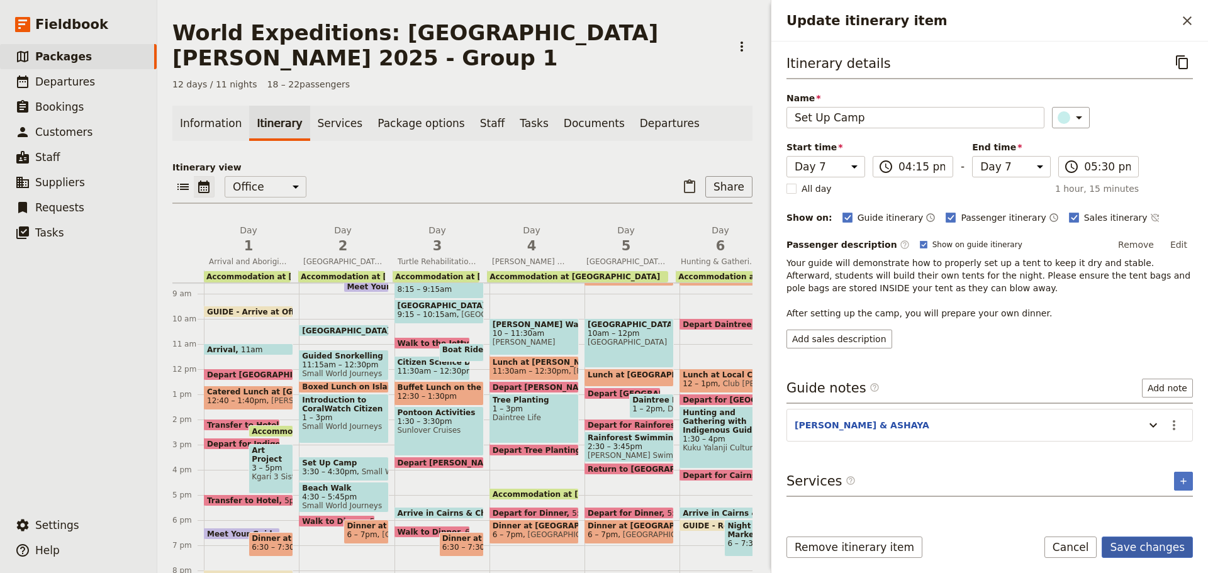
click at [1158, 549] on button "Save changes" at bounding box center [1147, 547] width 91 height 21
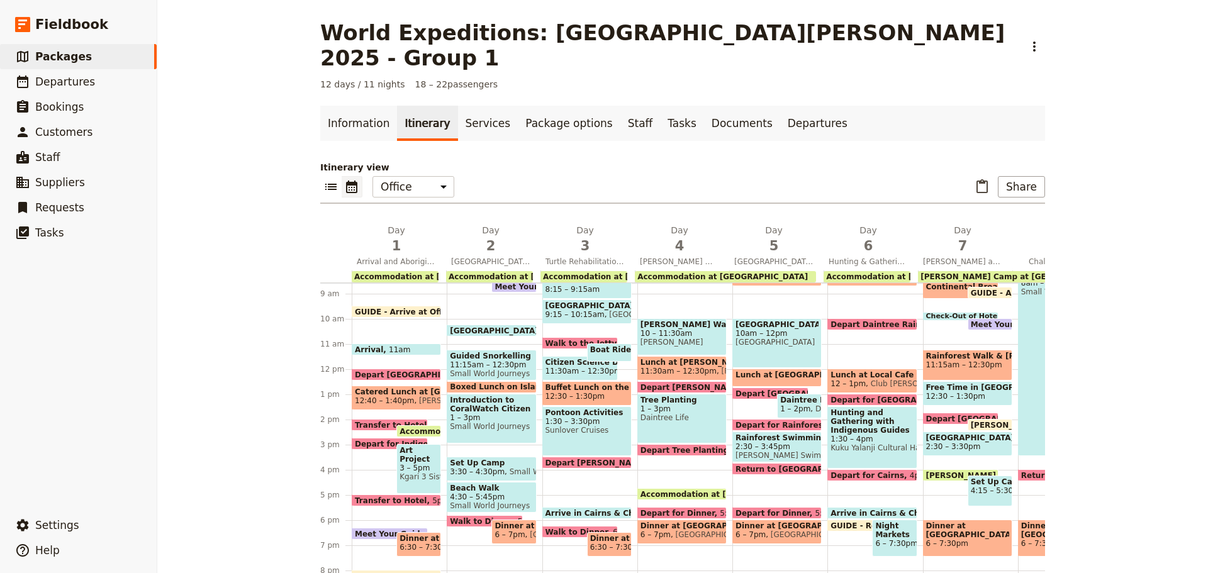
click at [994, 486] on span "4:15 – 5:30pm" at bounding box center [990, 490] width 38 height 9
select select "7"
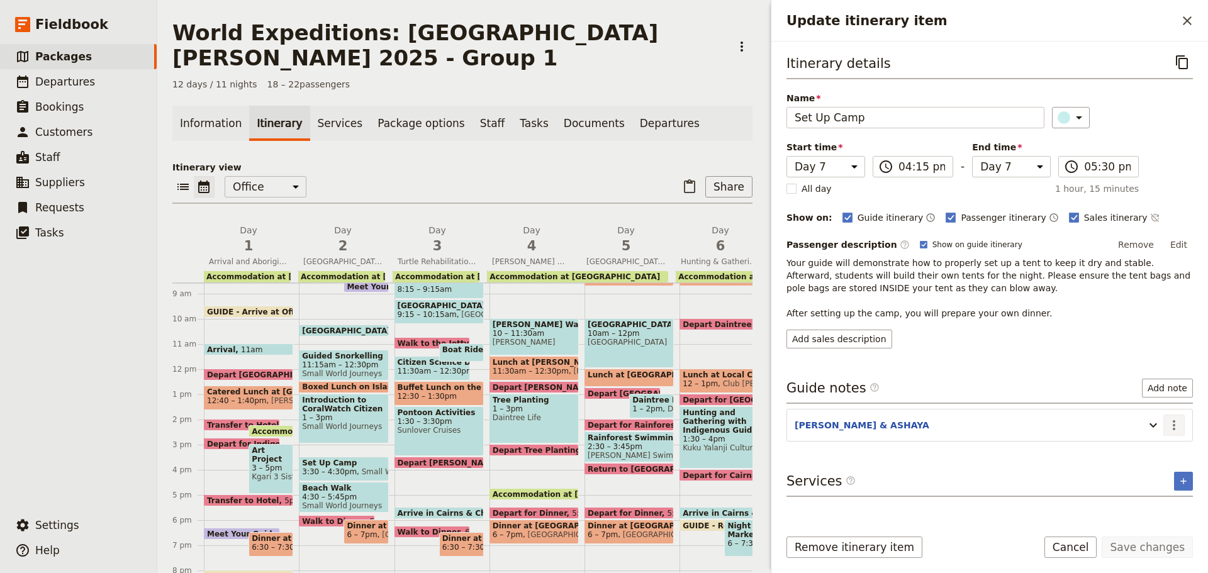
click at [1179, 427] on icon "Actions" at bounding box center [1174, 425] width 15 height 15
click at [1163, 448] on span "Edit note" at bounding box center [1147, 452] width 59 height 13
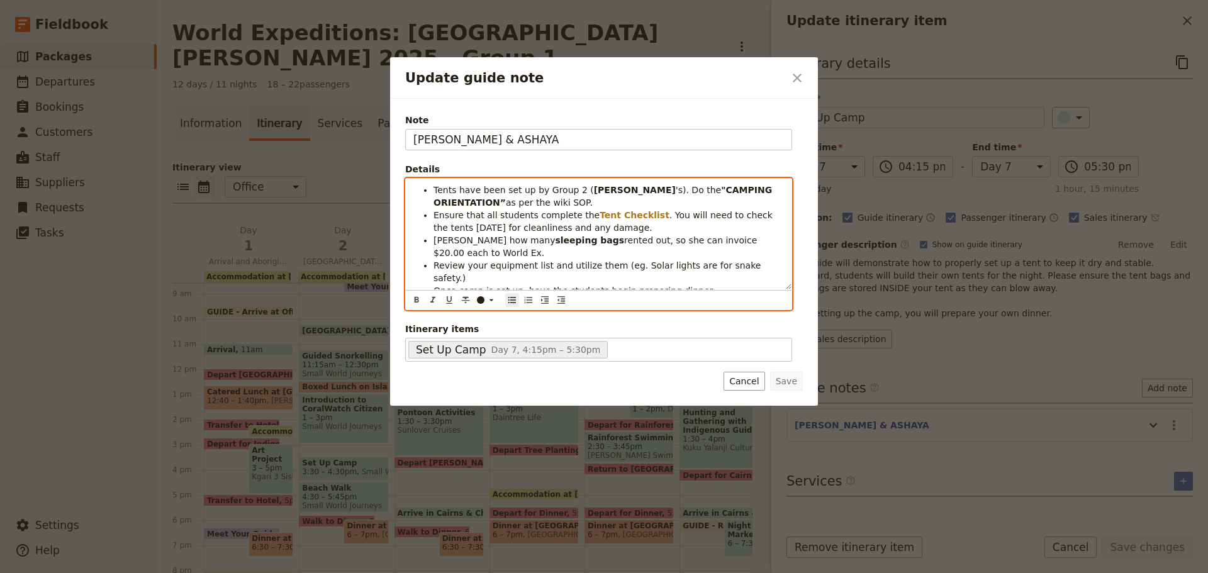
drag, startPoint x: 428, startPoint y: 270, endPoint x: 741, endPoint y: 275, distance: 312.1
click at [741, 275] on ul "Tents have been set up by Group 2 ( JESS 's). Do the "CAMPING ORIENTATION” as p…" at bounding box center [598, 240] width 371 height 113
click at [444, 286] on span "Once camp is set up, have the students begin preparing dinner." at bounding box center [574, 291] width 281 height 10
drag, startPoint x: 434, startPoint y: 279, endPoint x: 700, endPoint y: 294, distance: 266.6
click at [700, 294] on div "Tents have been set up by Group 2 ( JESS 's). Do the "CAMPING ORIENTATION” as p…" at bounding box center [598, 244] width 387 height 132
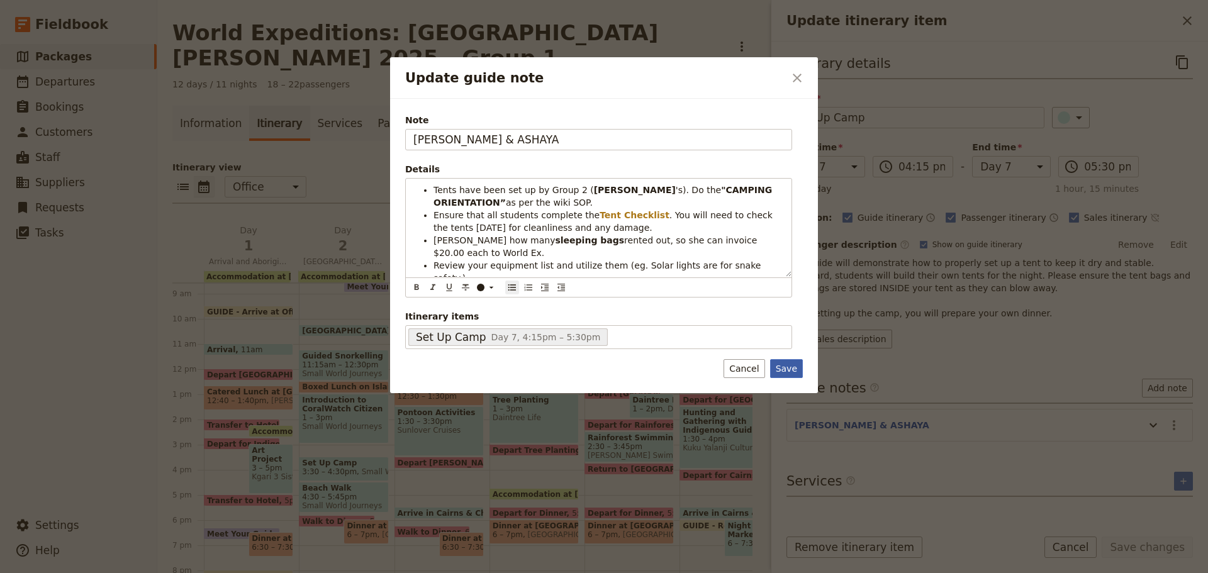
click at [798, 364] on button "Save" at bounding box center [786, 368] width 33 height 19
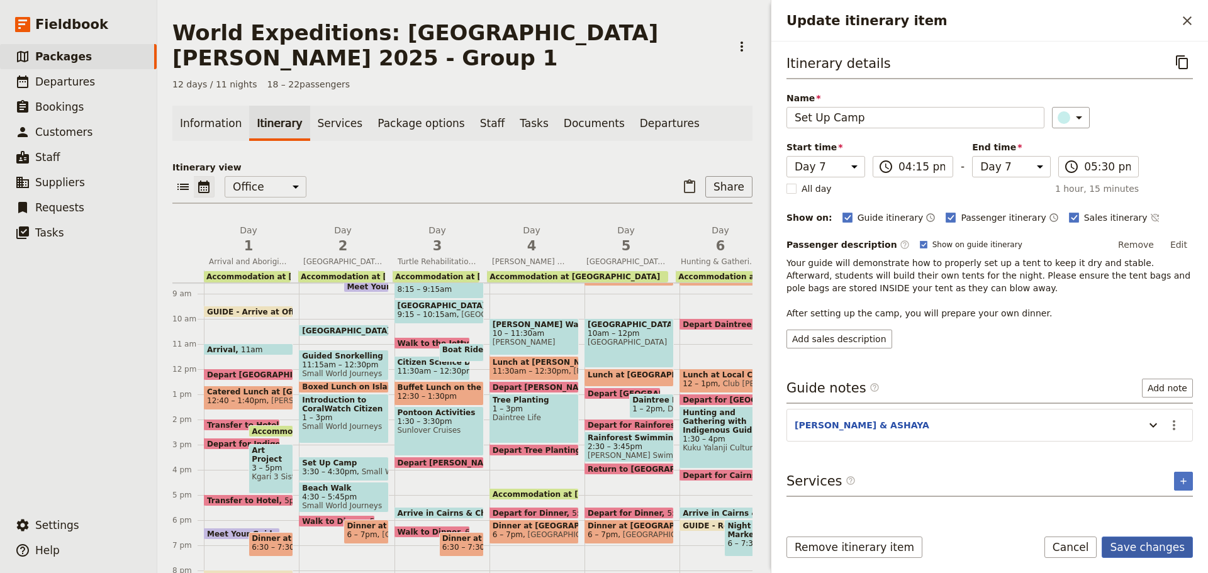
click at [1123, 541] on button "Save changes" at bounding box center [1147, 547] width 91 height 21
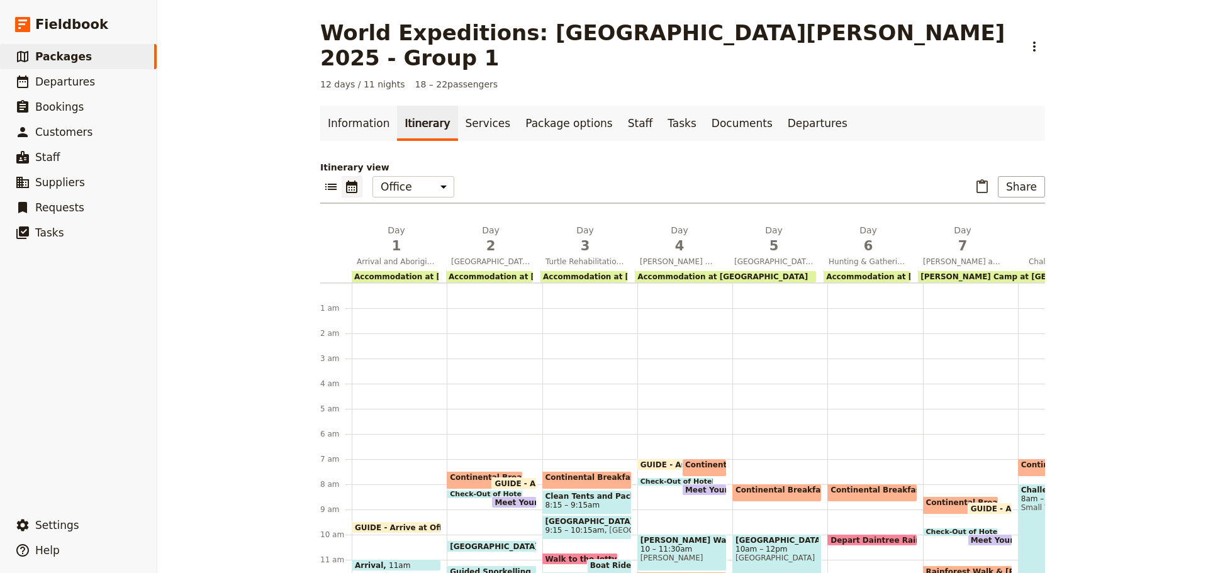
click at [768, 496] on span at bounding box center [777, 498] width 88 height 5
select select "5"
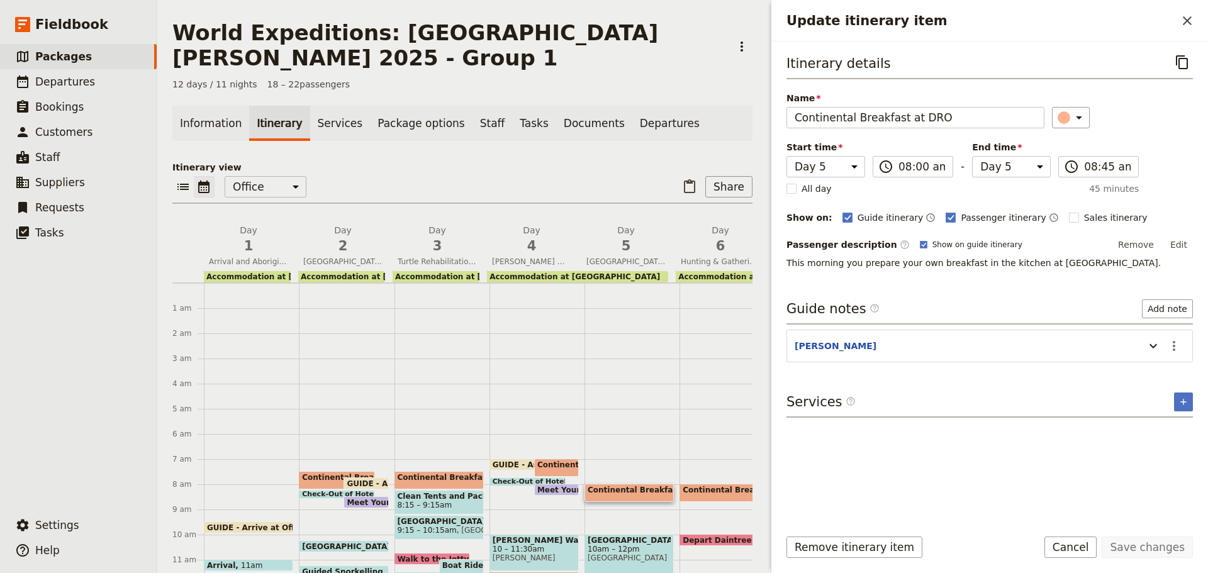
click at [875, 264] on p "This morning you prepare your own breakfast in the kitchen at Daintree Rainfore…" at bounding box center [990, 263] width 406 height 13
click at [1097, 544] on button "Cancel" at bounding box center [1070, 547] width 53 height 21
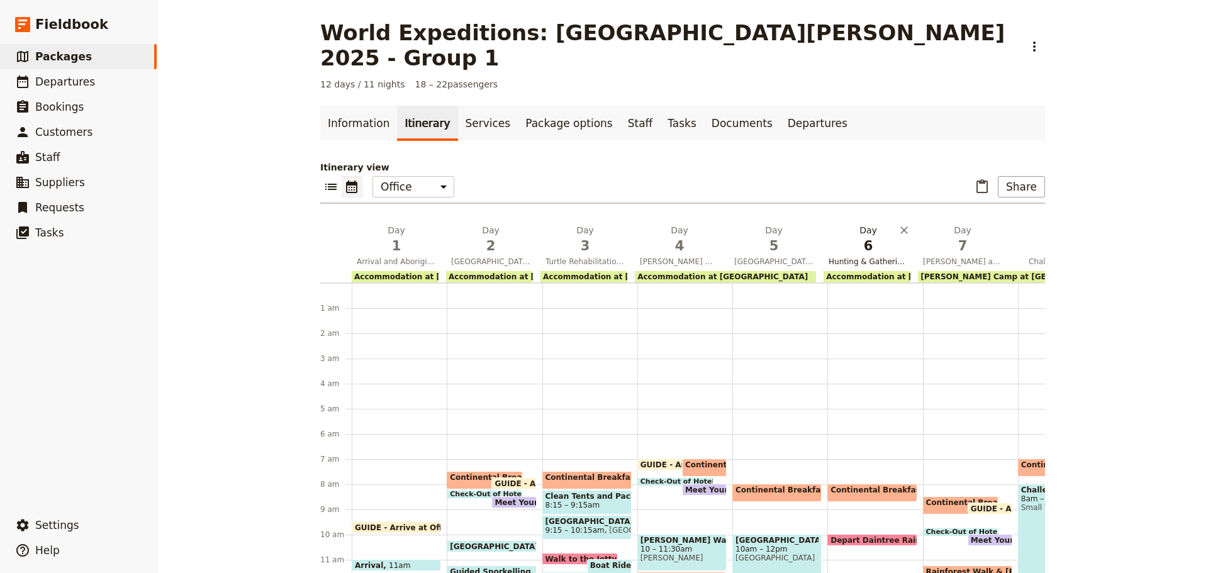
click at [846, 257] on span "Hunting & Gathering with Indigenous Guides and Night Markets" at bounding box center [868, 262] width 89 height 10
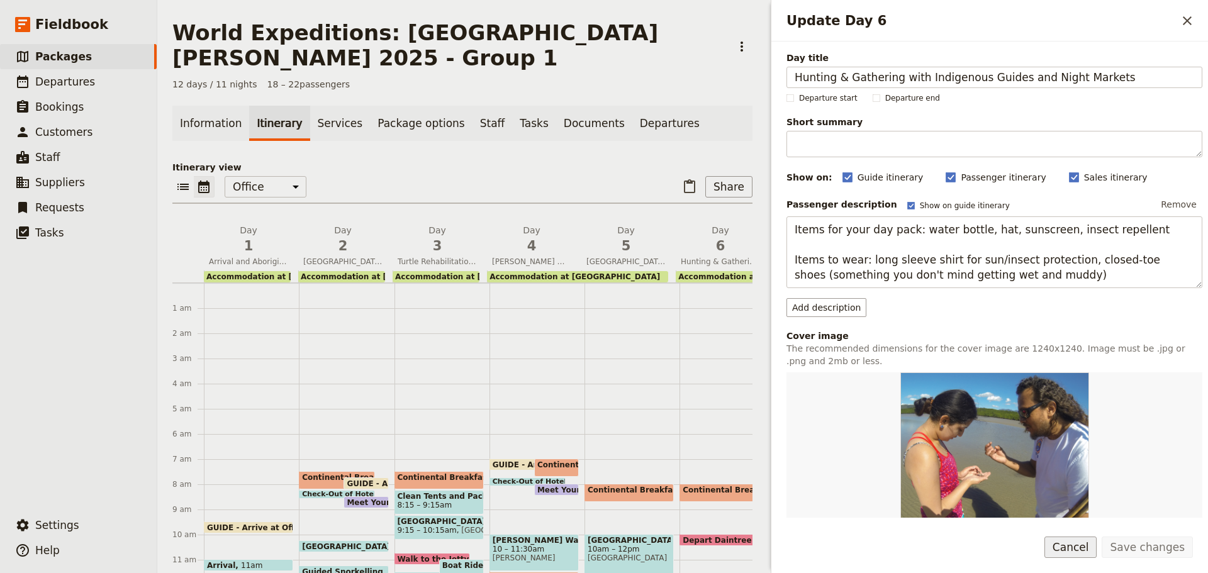
click at [1074, 549] on button "Cancel" at bounding box center [1070, 547] width 53 height 21
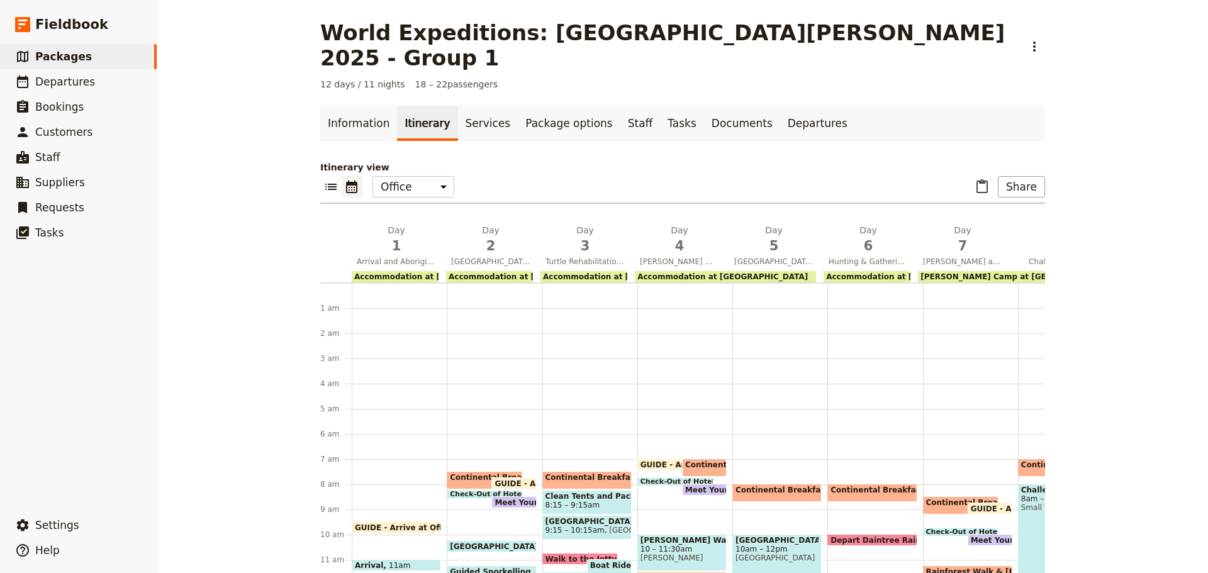
click at [848, 486] on span "Continental Breakfast at DRO" at bounding box center [896, 490] width 131 height 9
select select "6"
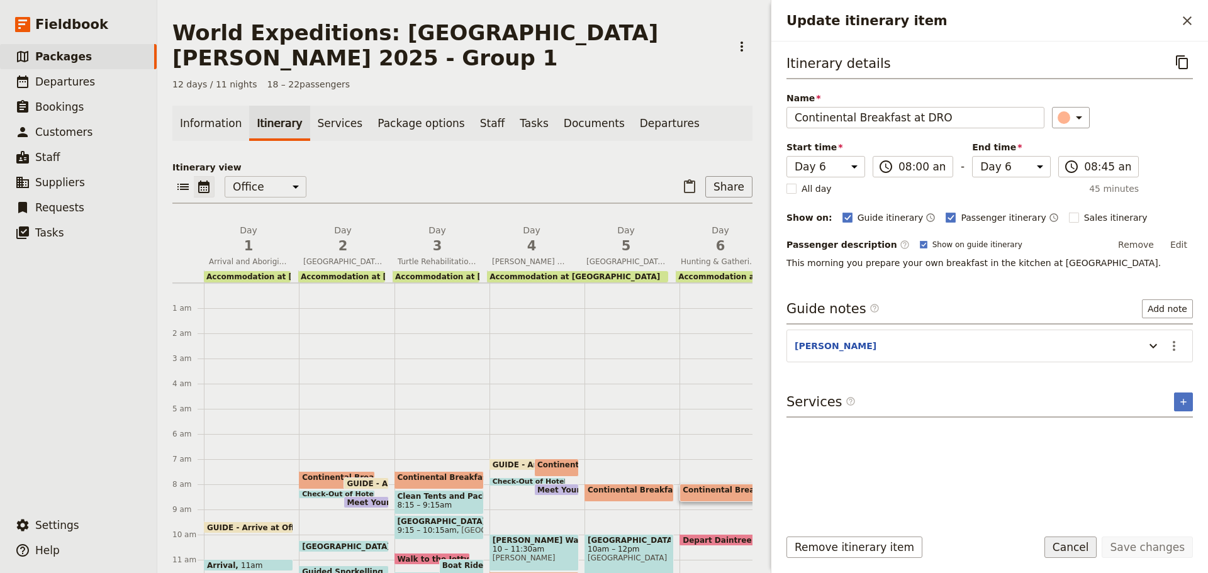
click at [1073, 552] on button "Cancel" at bounding box center [1070, 547] width 53 height 21
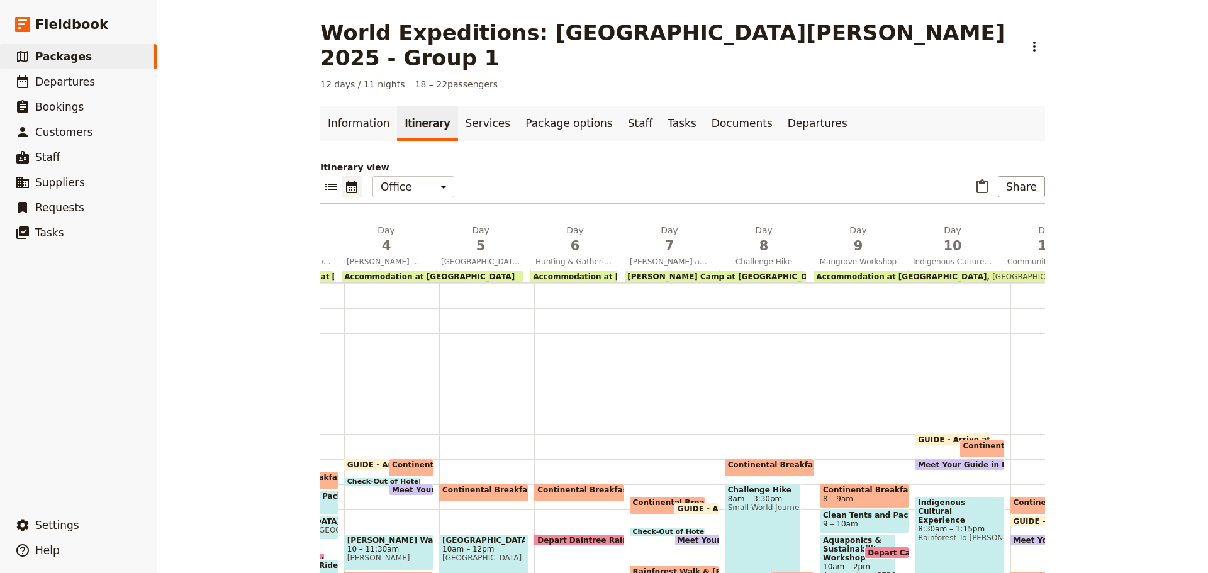
scroll to position [0, 297]
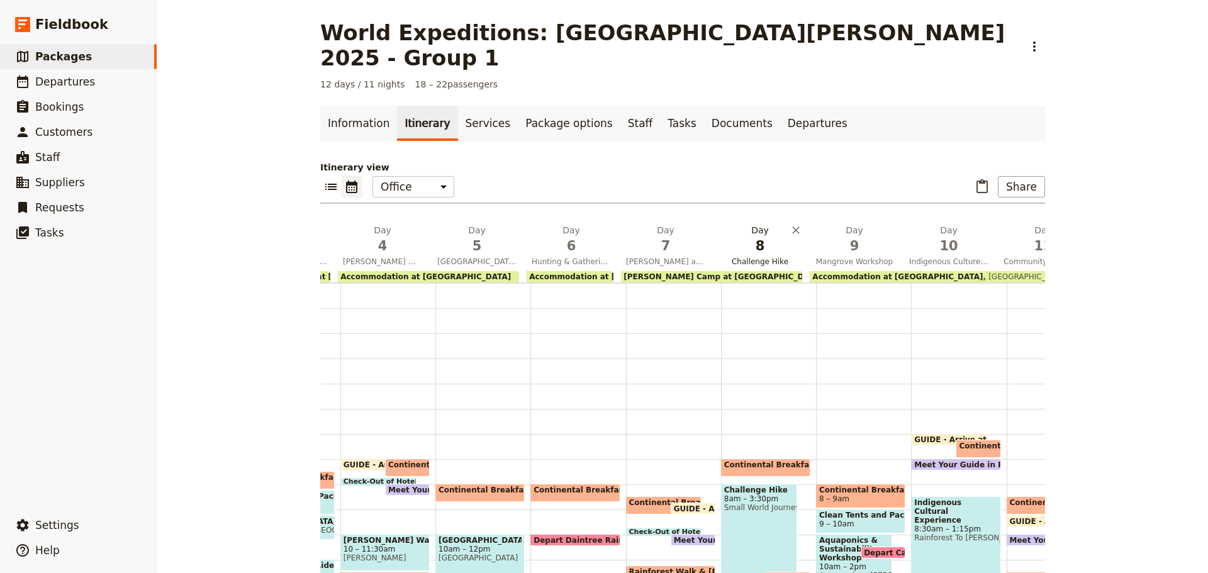
click at [751, 257] on span "Challenge Hike" at bounding box center [759, 262] width 89 height 10
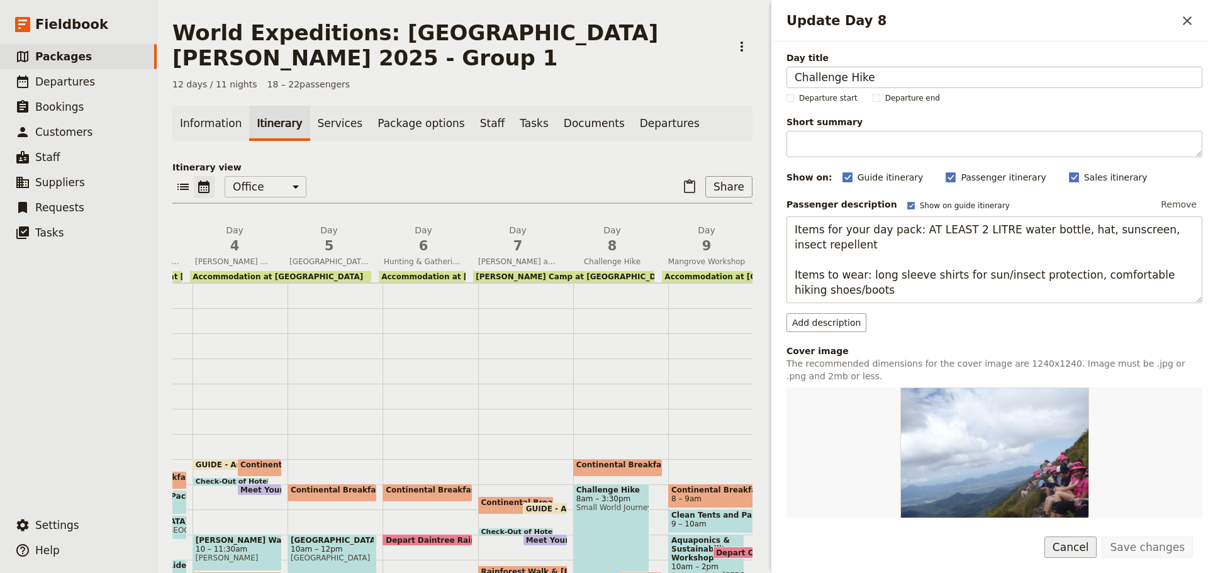
click at [1077, 551] on button "Cancel" at bounding box center [1070, 547] width 53 height 21
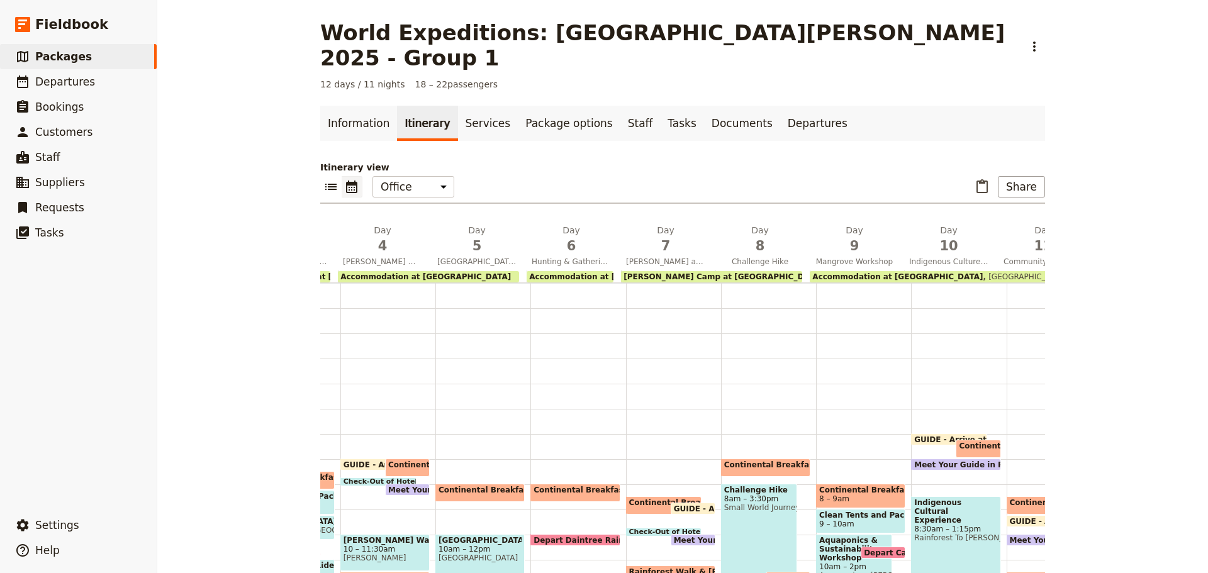
click at [761, 459] on div "Continental Breakfast at Camp 7 – 7:45am" at bounding box center [765, 468] width 89 height 18
select select "8"
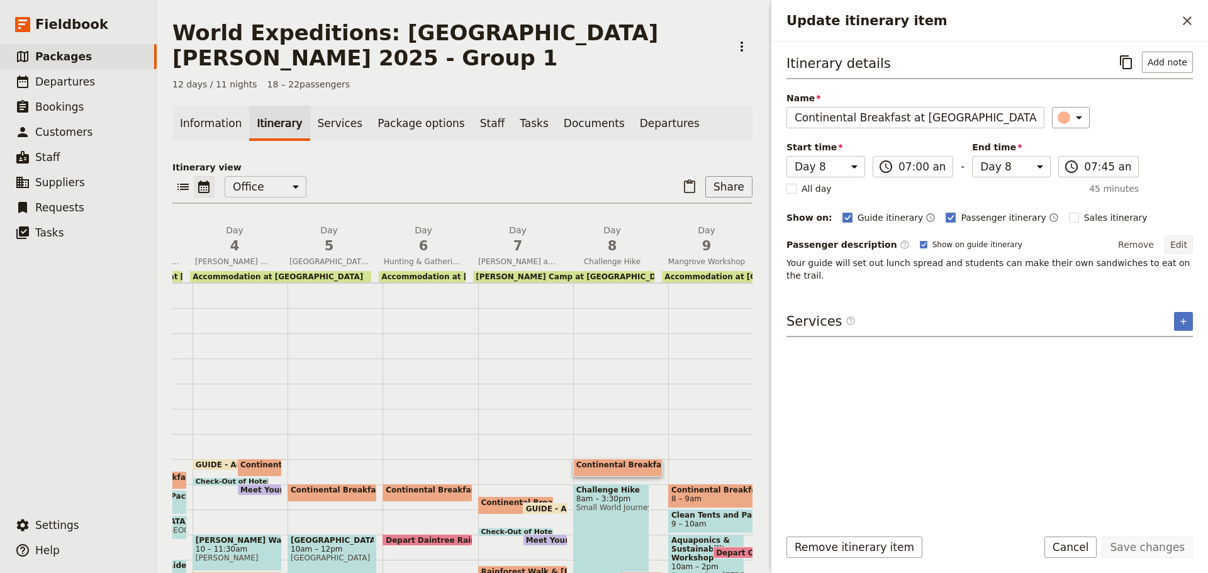
click at [1177, 241] on button "Edit" at bounding box center [1179, 244] width 28 height 19
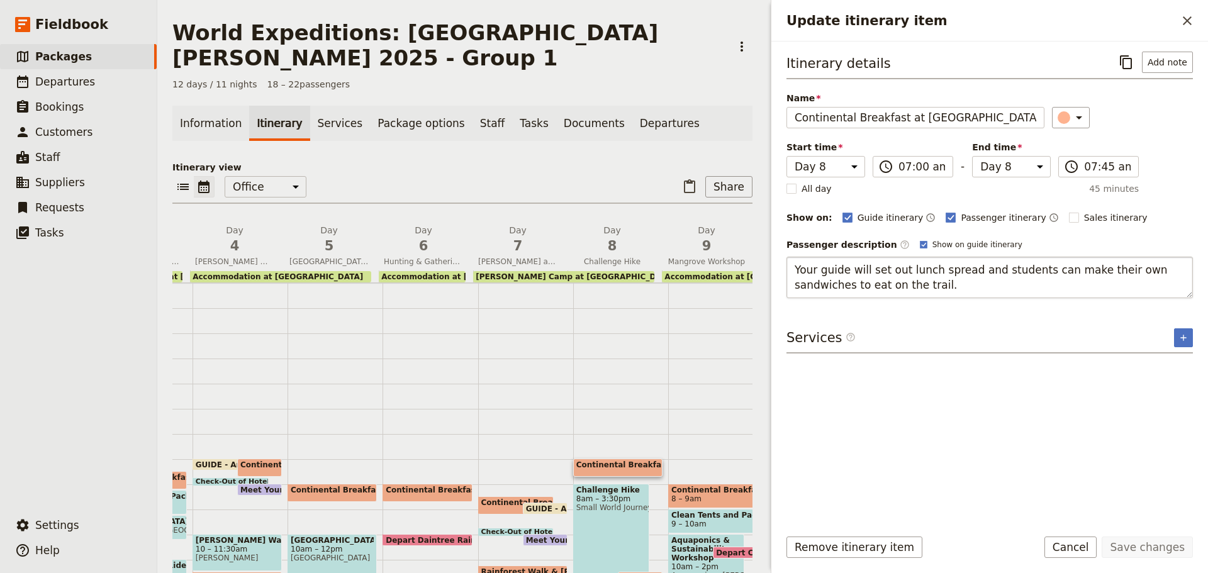
click at [792, 269] on textarea "Your guide will set out lunch spread and students can make their own sandwiches…" at bounding box center [990, 278] width 406 height 42
drag, startPoint x: 1119, startPoint y: 273, endPoint x: 1135, endPoint y: 272, distance: 16.4
click at [1135, 272] on textarea "While you enjoy your breakfast, your guide will set out lunch spread and studen…" at bounding box center [990, 278] width 406 height 42
click at [857, 283] on textarea "While you enjoy your breakfast, your guide will set out lunch spread, so studen…" at bounding box center [990, 278] width 406 height 42
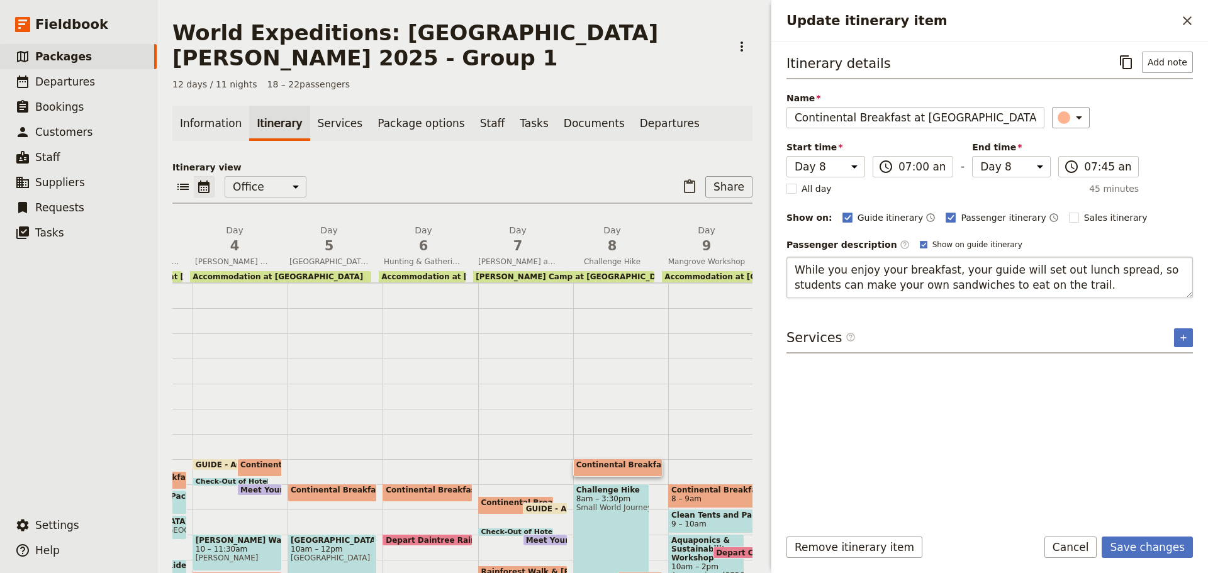
click at [1144, 271] on textarea "While you enjoy your breakfast, your guide will set out lunch spread, so studen…" at bounding box center [990, 278] width 406 height 42
type textarea "While you enjoy your breakfast, your guide will set out lunch spread, so you ca…"
drag, startPoint x: 795, startPoint y: 266, endPoint x: 1179, endPoint y: 286, distance: 383.7
click at [1189, 300] on div "Itinerary details ​ Add note Name Continental Breakfast at Camp ​ Start time Da…" at bounding box center [990, 284] width 406 height 465
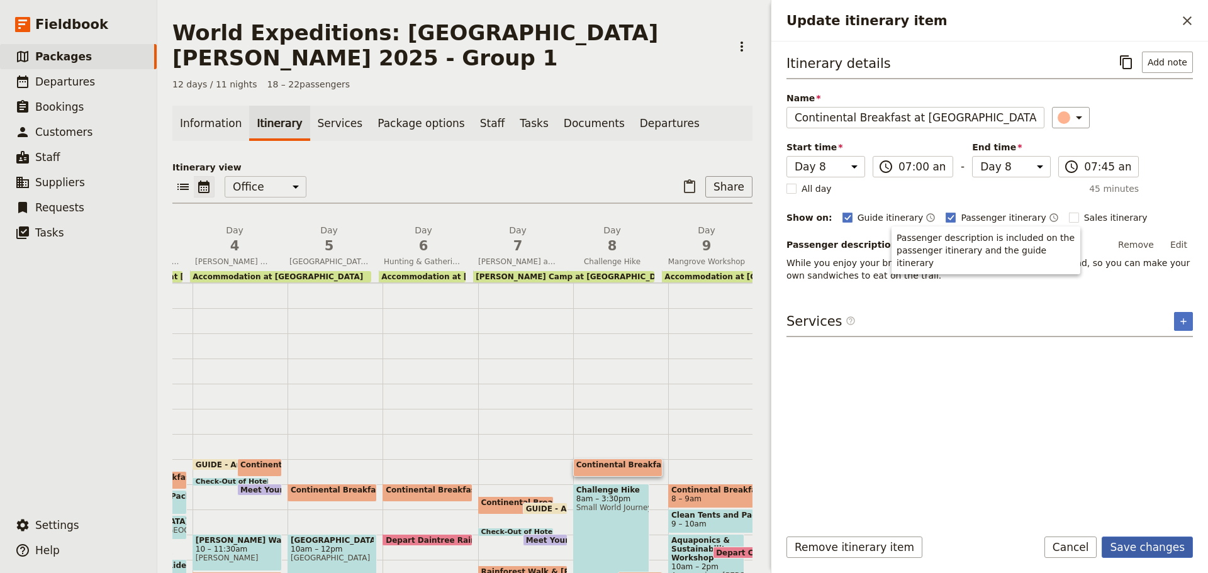
click at [1131, 542] on button "Save changes" at bounding box center [1147, 547] width 91 height 21
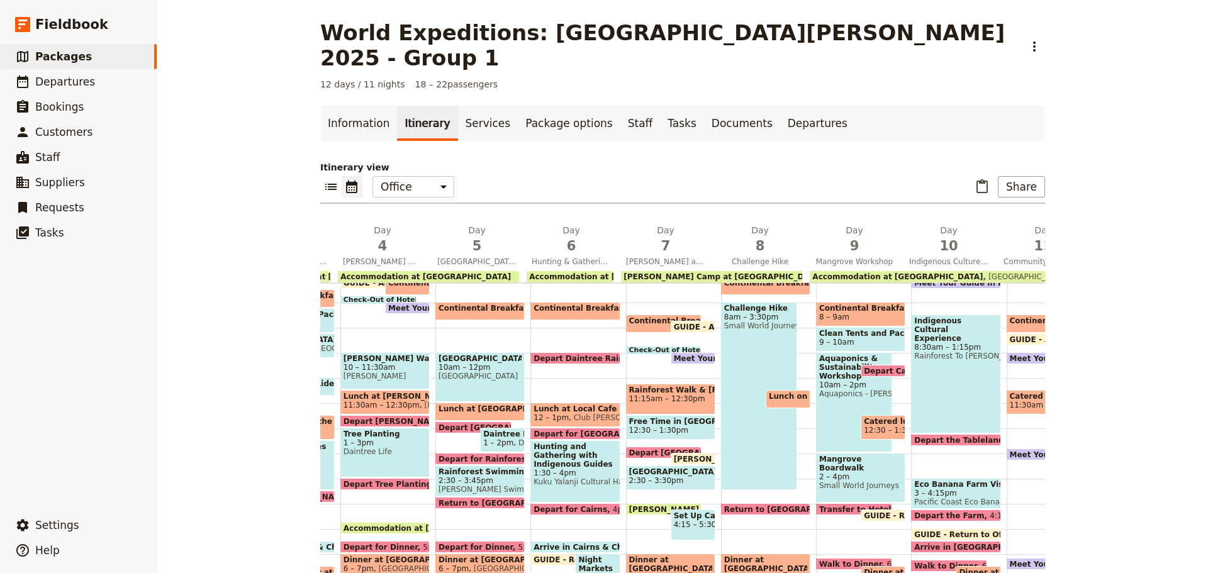
scroll to position [126, 0]
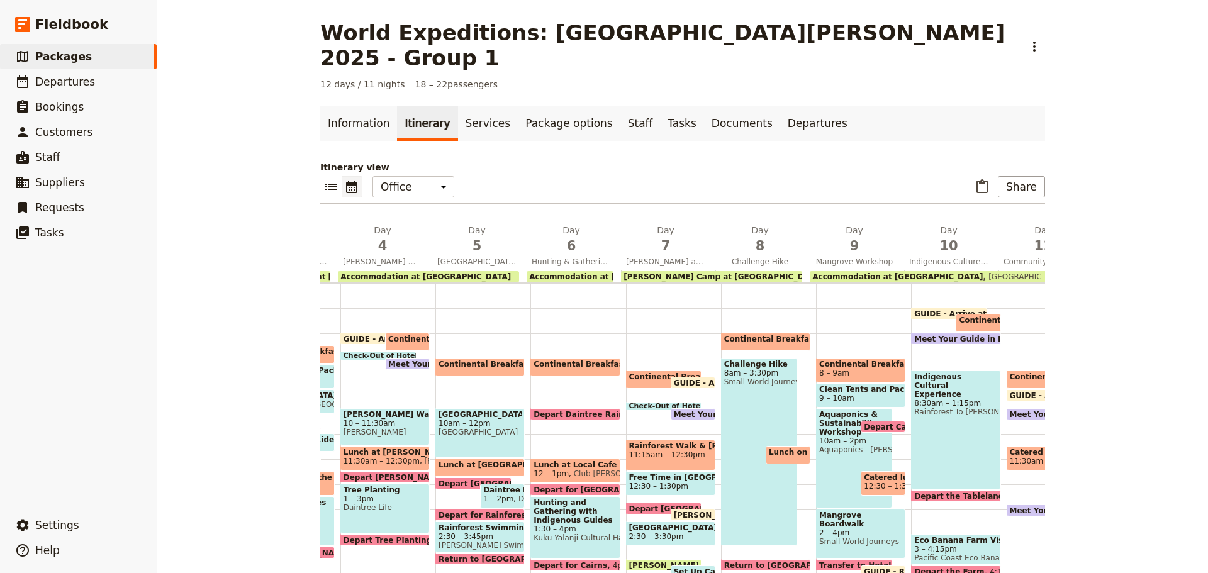
click at [867, 473] on span "Catered lunch at the Centenary Lakes" at bounding box center [883, 477] width 38 height 9
select select "9"
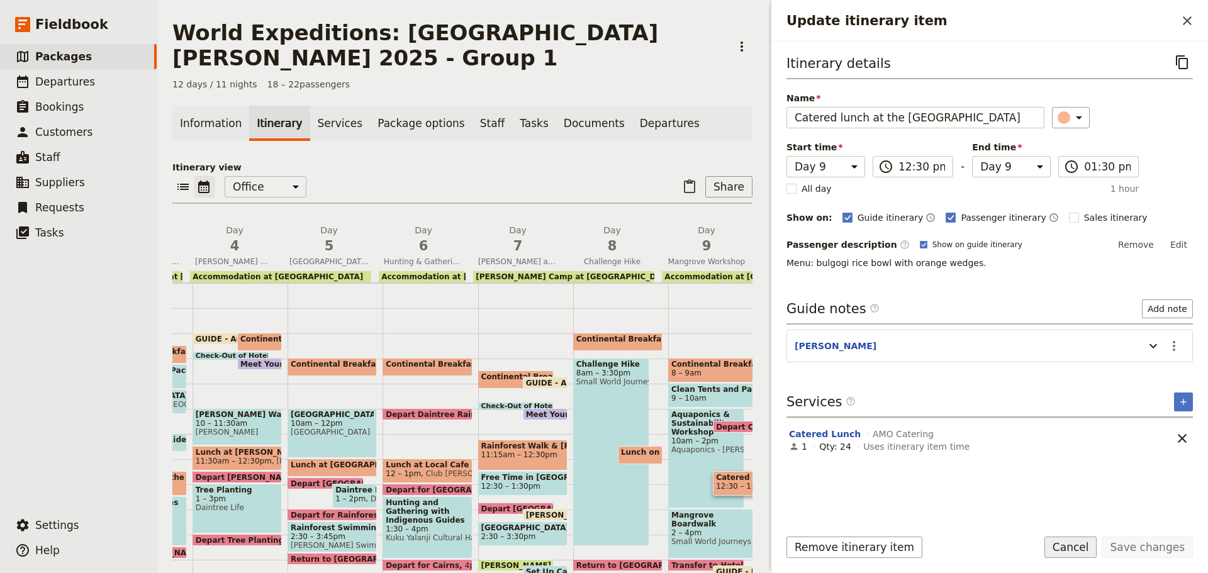
click at [1072, 552] on button "Cancel" at bounding box center [1070, 547] width 53 height 21
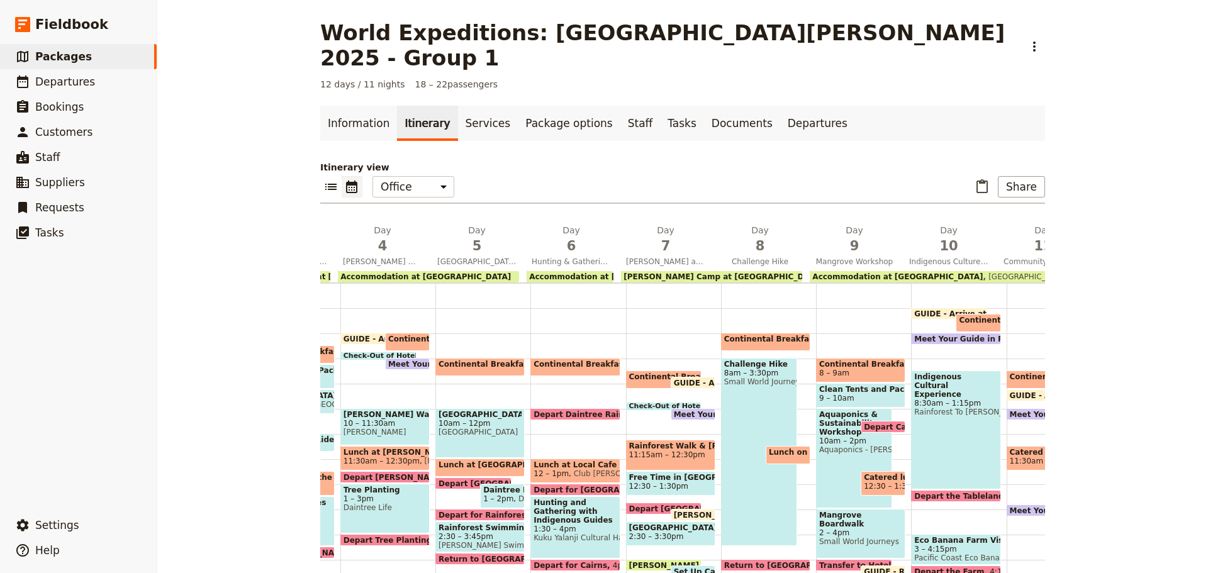
click at [871, 427] on span at bounding box center [882, 429] width 43 height 5
select select "9"
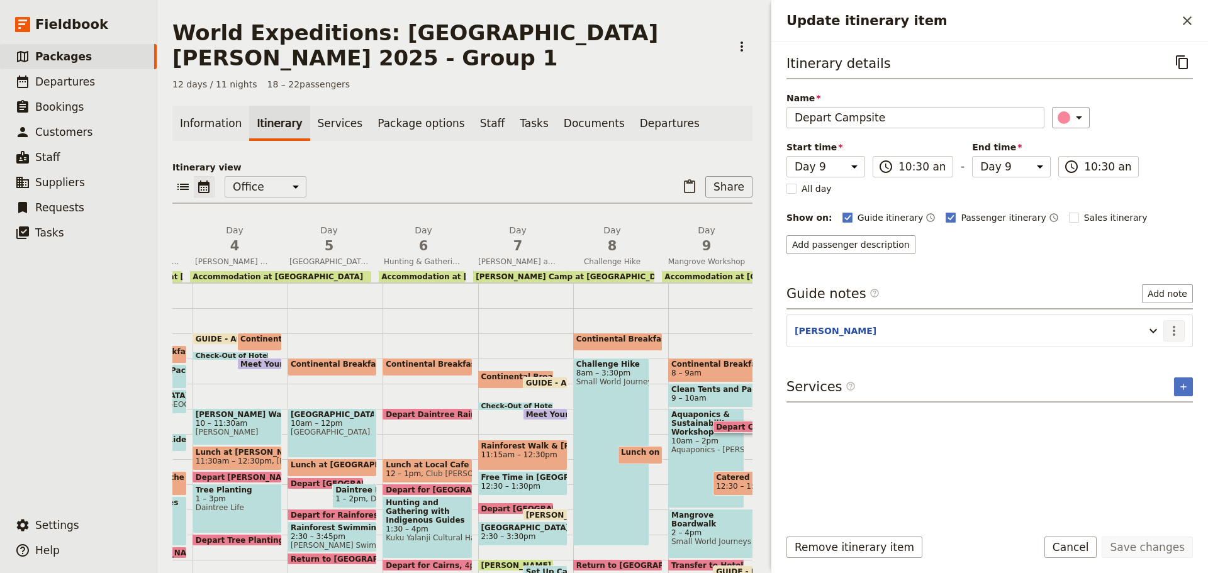
click at [1173, 335] on icon "Actions" at bounding box center [1174, 331] width 3 height 10
click at [1165, 352] on span "Edit note" at bounding box center [1147, 358] width 59 height 13
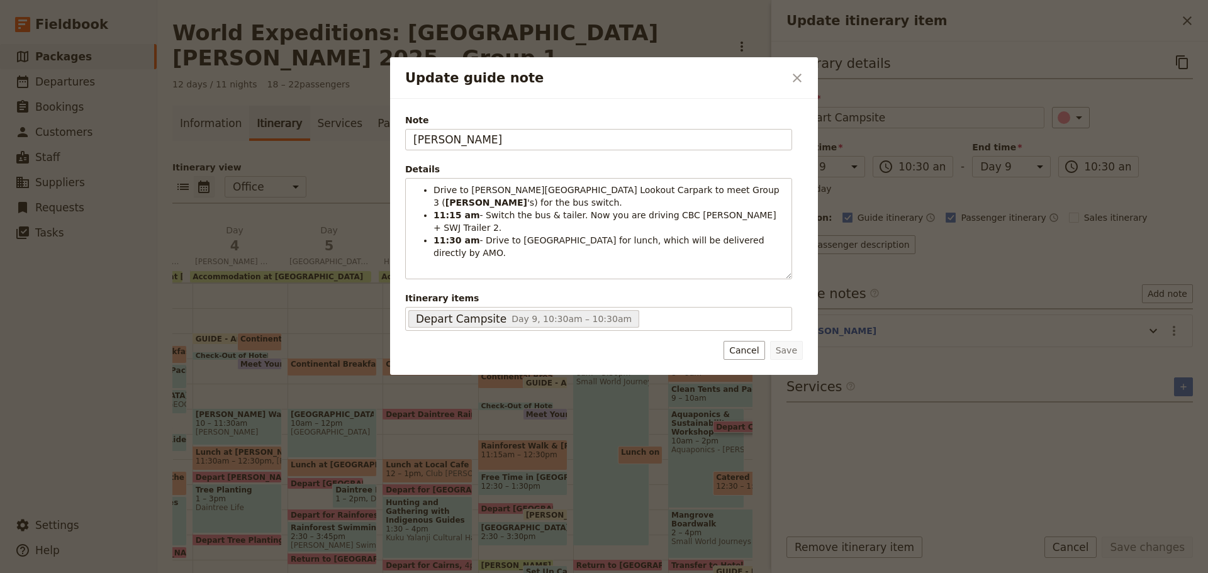
drag, startPoint x: 481, startPoint y: 142, endPoint x: 296, endPoint y: 191, distance: 191.6
click at [212, 573] on div "Update guide note ​ Note KATE Details Drive to Barron Falls Lookout Carpark to …" at bounding box center [604, 573] width 1208 height 0
type input "ASHAYA"
click at [795, 355] on button "Save" at bounding box center [786, 350] width 33 height 19
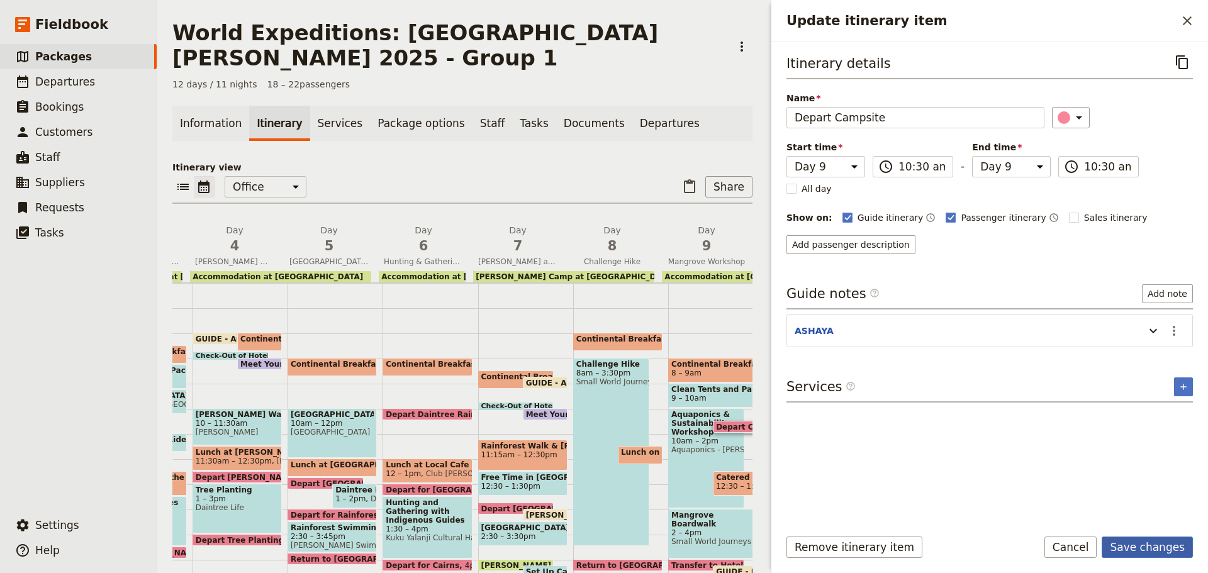
click at [1123, 553] on button "Save changes" at bounding box center [1147, 547] width 91 height 21
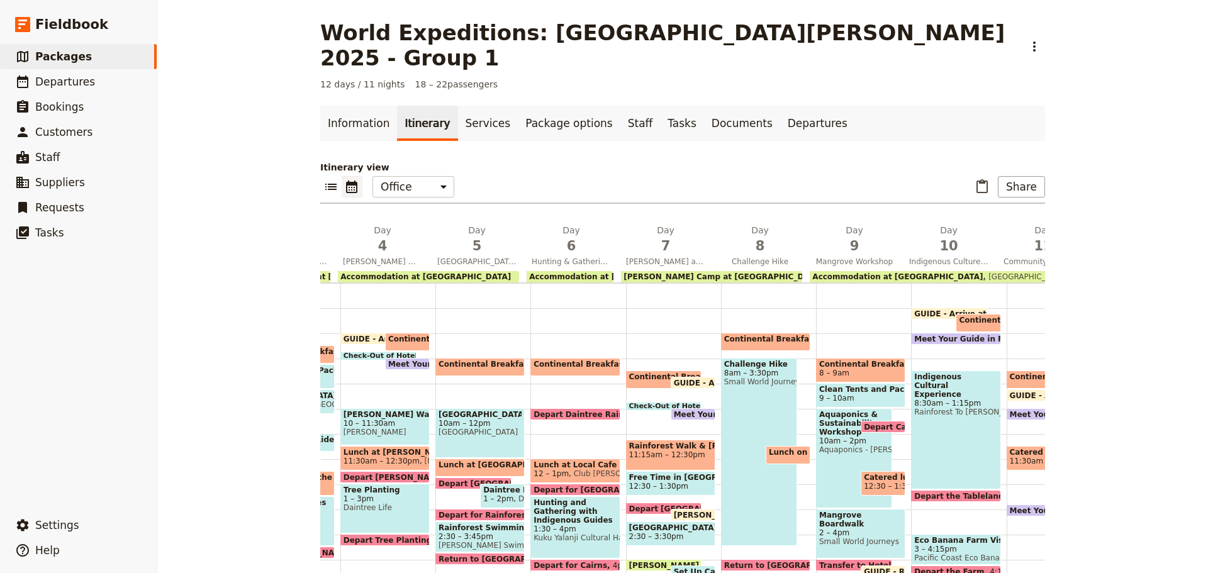
click at [879, 394] on span "9 – 10am" at bounding box center [860, 398] width 83 height 9
select select "9"
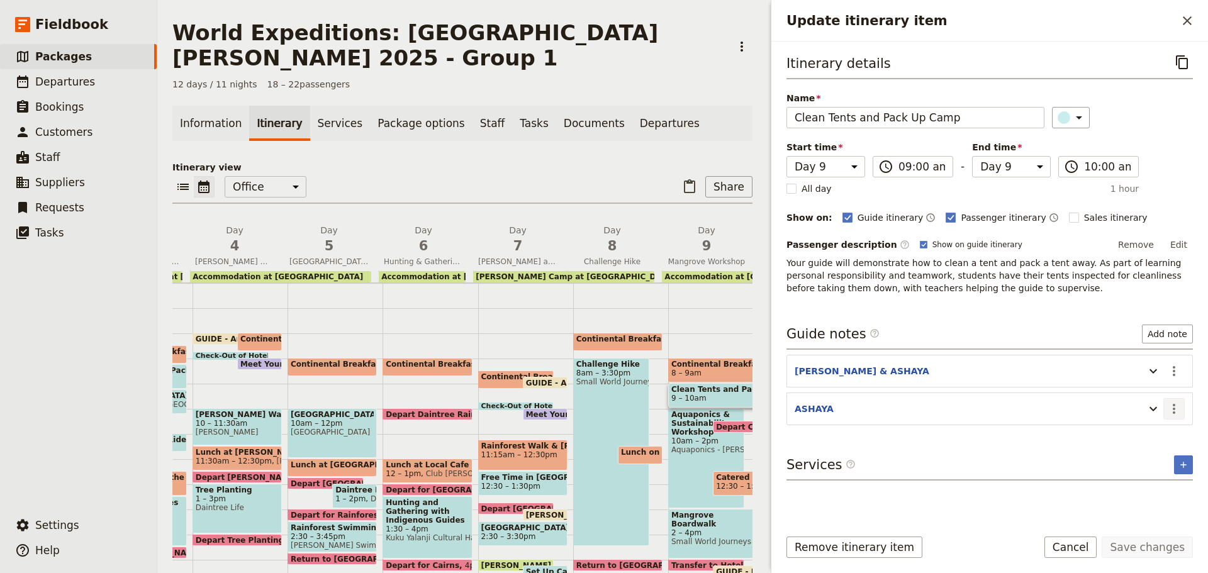
click at [1166, 414] on button "​" at bounding box center [1173, 408] width 21 height 21
click at [1155, 437] on span "Edit note" at bounding box center [1138, 436] width 40 height 13
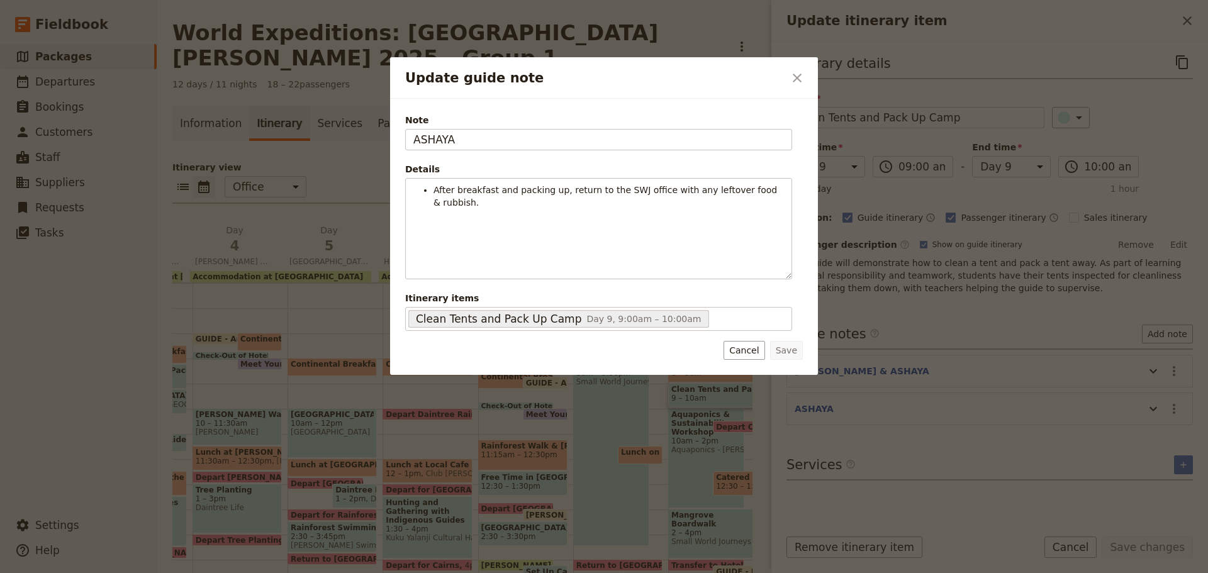
drag, startPoint x: 483, startPoint y: 133, endPoint x: 227, endPoint y: 155, distance: 257.1
click at [208, 573] on div "Update guide note ​ Note ASHAYA Details After breakfast and packing up, return …" at bounding box center [604, 573] width 1208 height 0
type input "KATE"
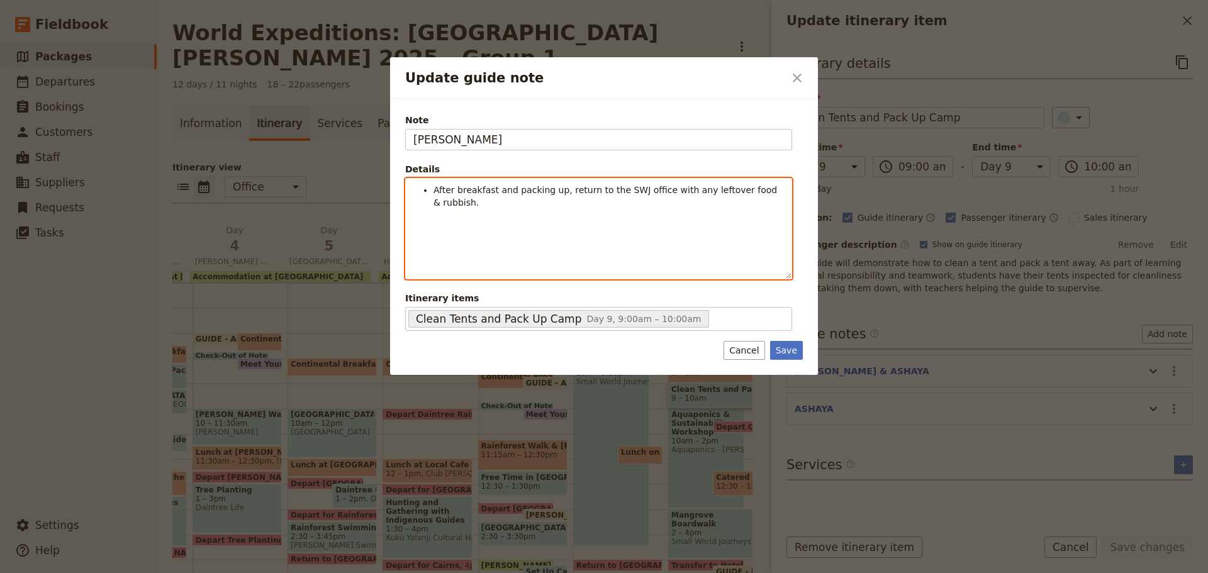
click at [786, 188] on div "After breakfast and packing up, return to the SWJ office with any leftover food…" at bounding box center [599, 229] width 386 height 100
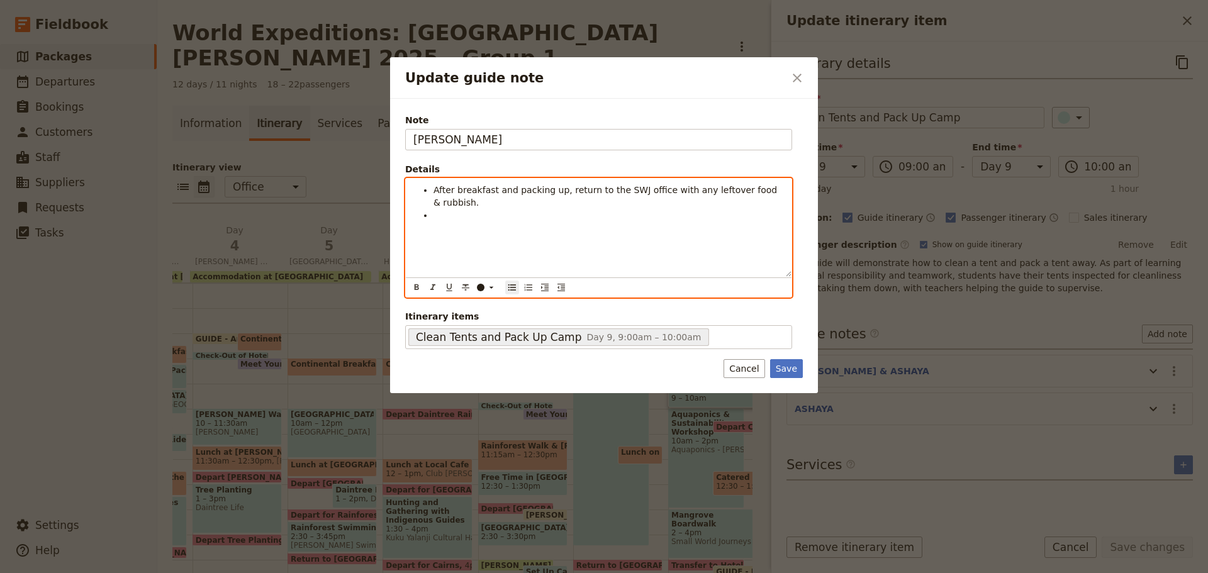
click at [561, 191] on span "After breakfast and packing up, return to the SWJ office with any leftover food…" at bounding box center [607, 196] width 347 height 23
click at [560, 189] on li "After breakfast and packing up," at bounding box center [609, 190] width 350 height 13
click at [746, 194] on li "After breakfast and packing up, do the thorough briefing with the group." at bounding box center [609, 190] width 350 height 13
click at [460, 211] on ul "After breakfast and packing up, do the thorough briefing with the group. return…" at bounding box center [598, 203] width 371 height 38
click at [693, 225] on div "After breakfast and packing up, do the thorough briefing with the group. return…" at bounding box center [599, 228] width 386 height 98
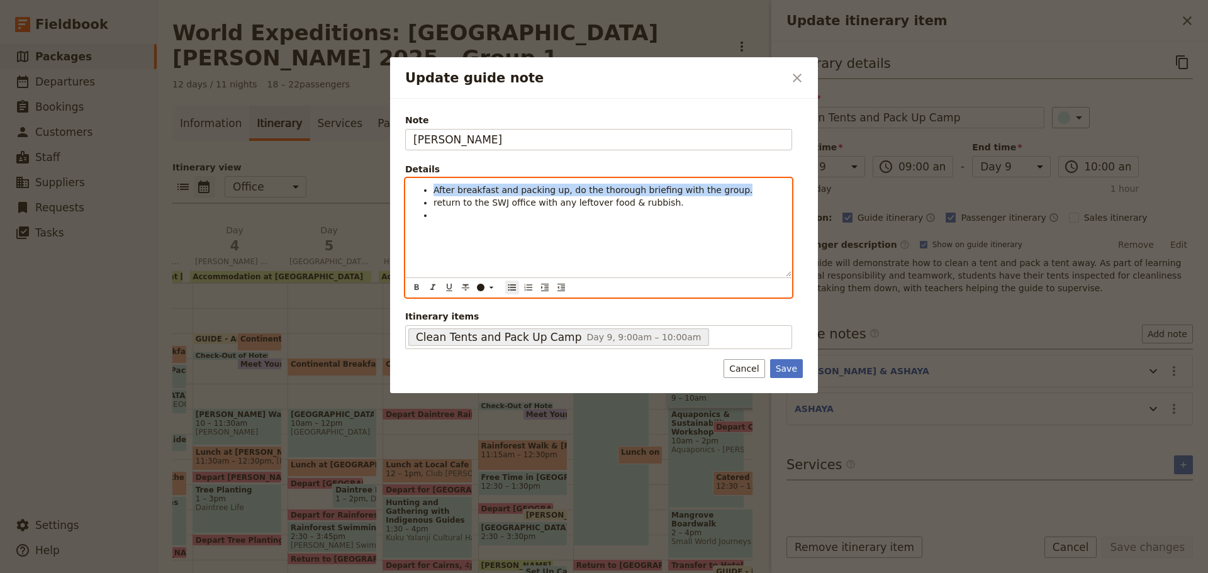
drag, startPoint x: 431, startPoint y: 188, endPoint x: 852, endPoint y: 152, distance: 422.5
click at [852, 573] on div "Update guide note ​ Note KATE Details After breakfast and packing up, do the th…" at bounding box center [604, 573] width 1208 height 0
drag, startPoint x: 621, startPoint y: 220, endPoint x: 613, endPoint y: 216, distance: 8.4
click at [618, 219] on li "Update guide note" at bounding box center [609, 215] width 350 height 13
drag, startPoint x: 556, startPoint y: 186, endPoint x: 761, endPoint y: 184, distance: 204.5
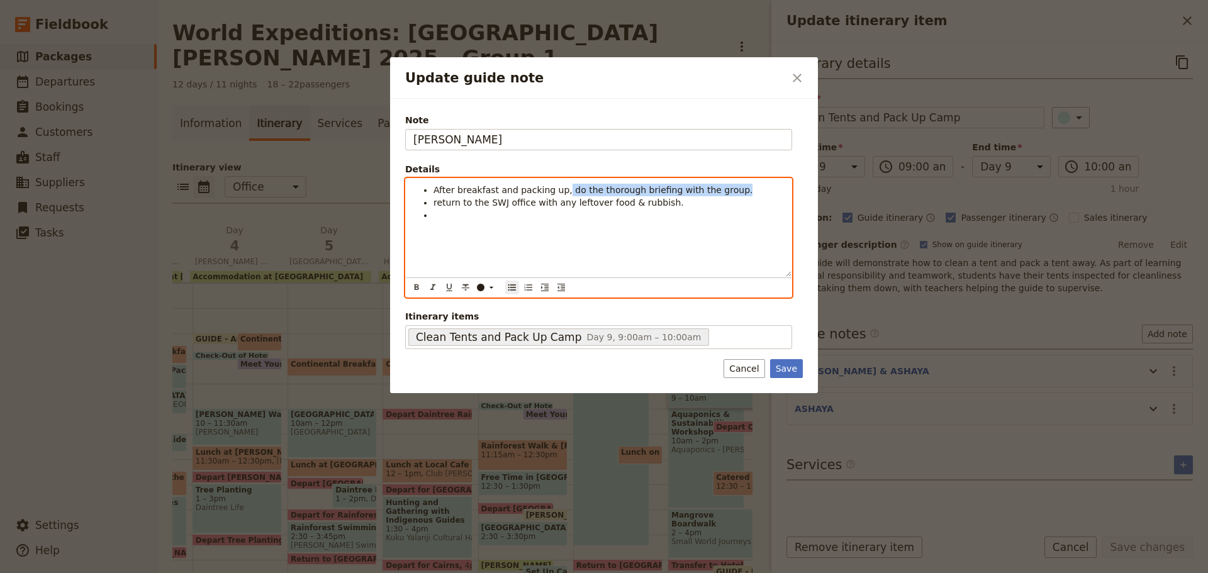
click at [756, 189] on li "After breakfast and packing up, do the thorough briefing with the group." at bounding box center [609, 190] width 350 height 13
click at [446, 209] on div "After breakfast and packing up, return to the SWJ office with any leftover food…" at bounding box center [599, 228] width 386 height 98
click at [555, 191] on span "After breakfast and packing up, return to the SWJ office with any leftover food…" at bounding box center [607, 196] width 347 height 23
click at [559, 192] on span "After breakfast and packing up, return to the SWJ office with any leftover food…" at bounding box center [607, 196] width 347 height 23
click at [430, 201] on ul "After breakfast and packing up, do the daily briefing. return to the SWJ office…" at bounding box center [598, 196] width 371 height 25
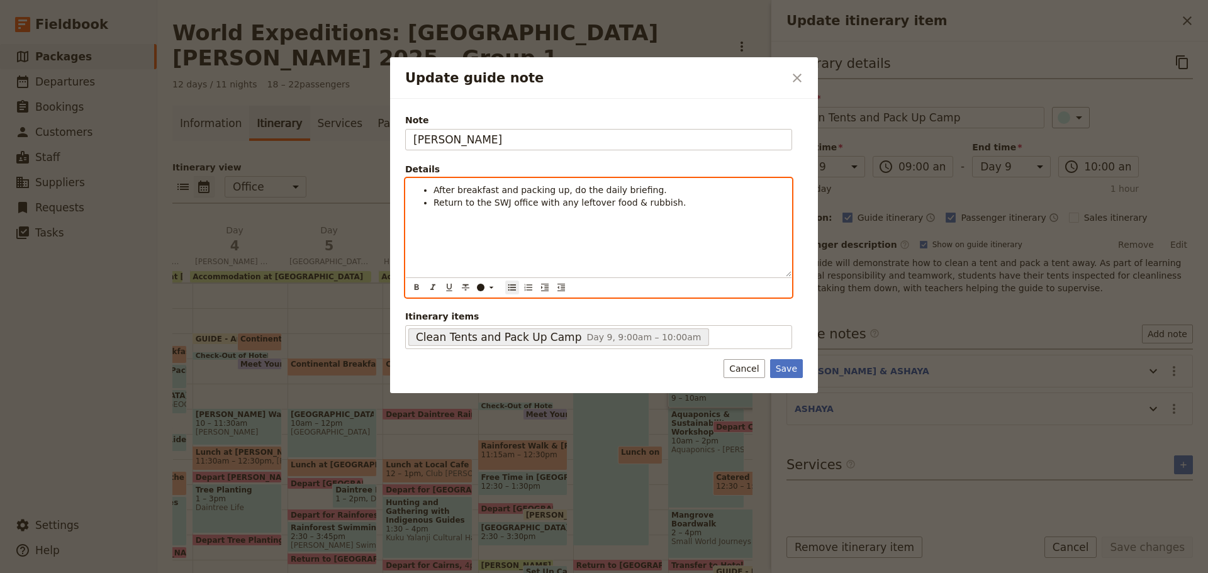
click at [663, 206] on li "Return to the SWJ office with any leftover food & rubbish." at bounding box center [609, 202] width 350 height 13
click at [714, 198] on span "Return to the SWJ office with any leftover food, rubbish & empty water cans." at bounding box center [602, 203] width 337 height 10
click at [764, 197] on li "Return to the SWJ office with any leftover food, rubbish & empty water jerry ca…" at bounding box center [609, 208] width 350 height 25
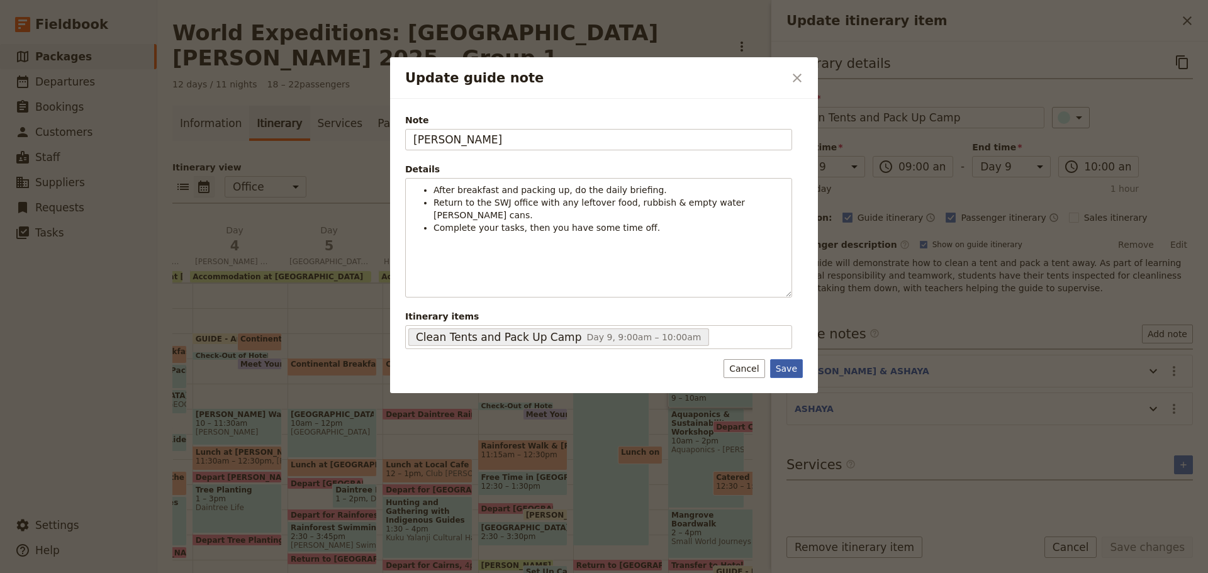
click at [793, 362] on button "Save" at bounding box center [786, 368] width 33 height 19
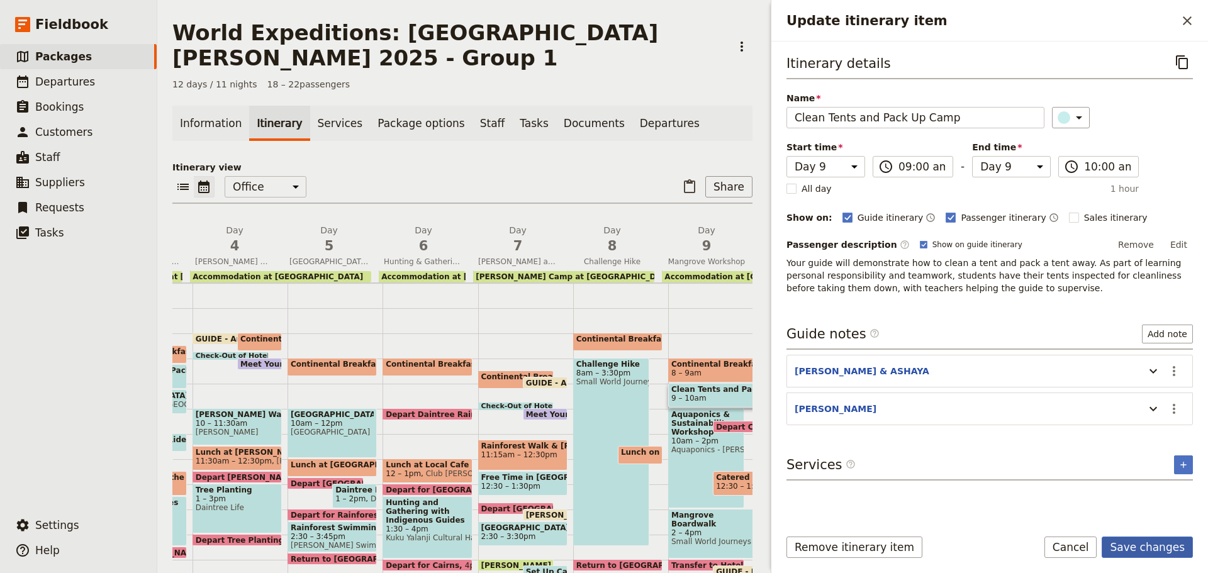
click at [1145, 544] on button "Save changes" at bounding box center [1147, 547] width 91 height 21
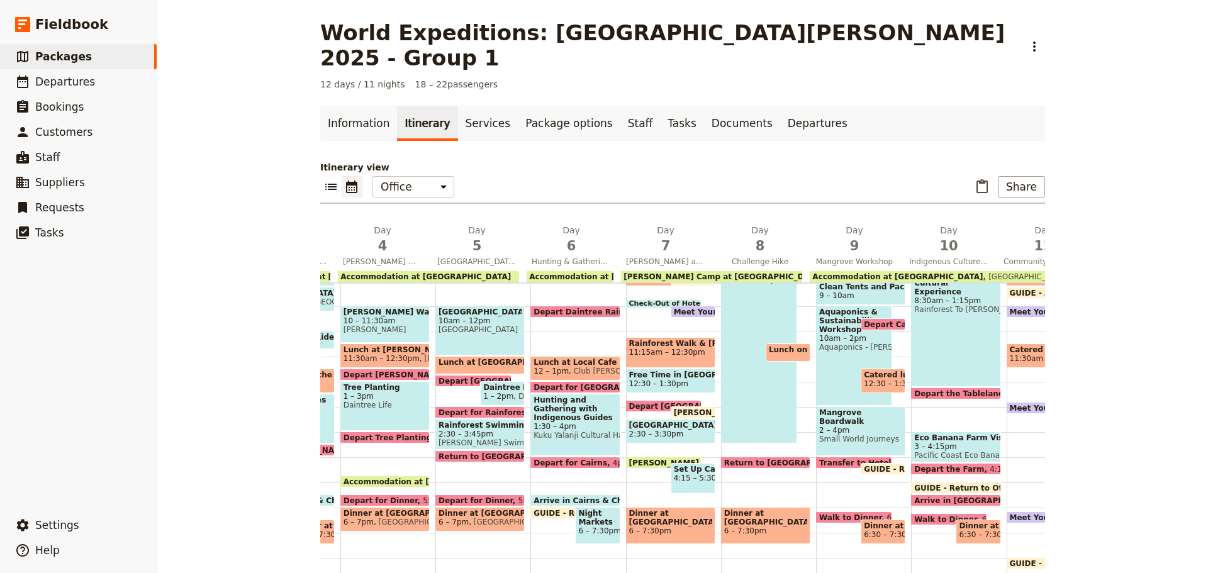
scroll to position [189, 0]
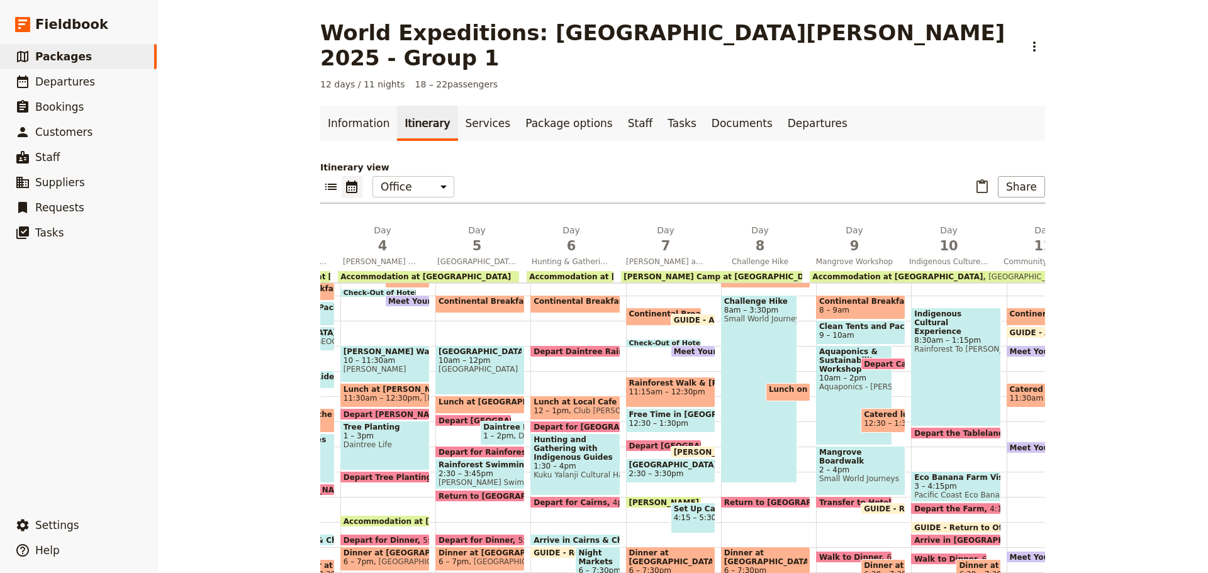
click at [875, 360] on span "Depart Campsite" at bounding box center [902, 364] width 77 height 8
select select "9"
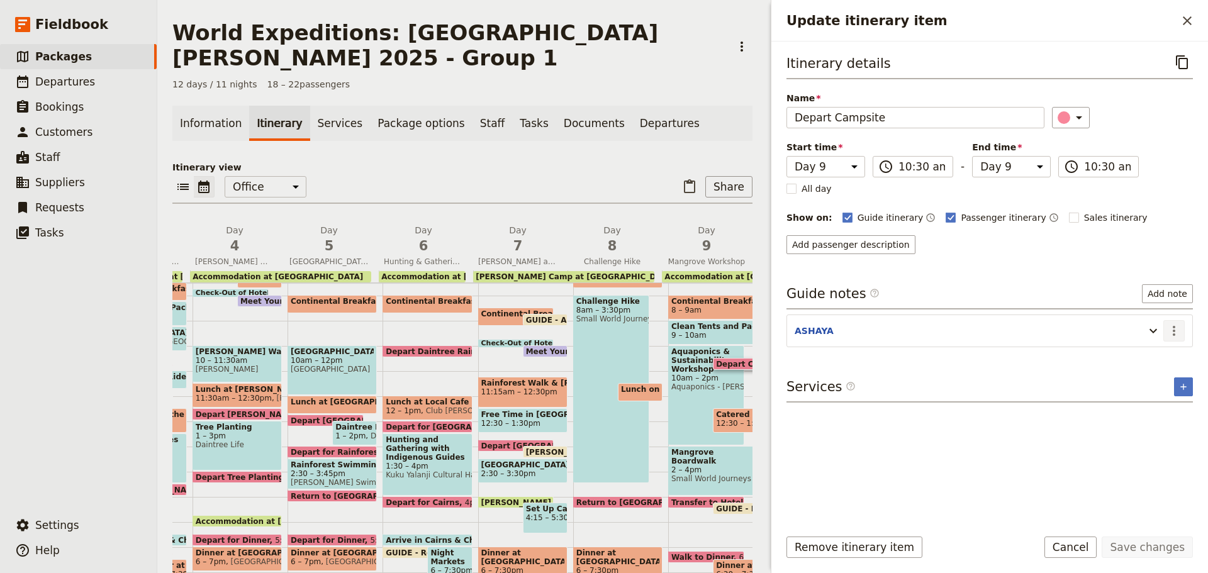
click at [1180, 331] on icon "Actions" at bounding box center [1174, 330] width 15 height 15
click at [1155, 359] on span "Edit note" at bounding box center [1138, 358] width 40 height 13
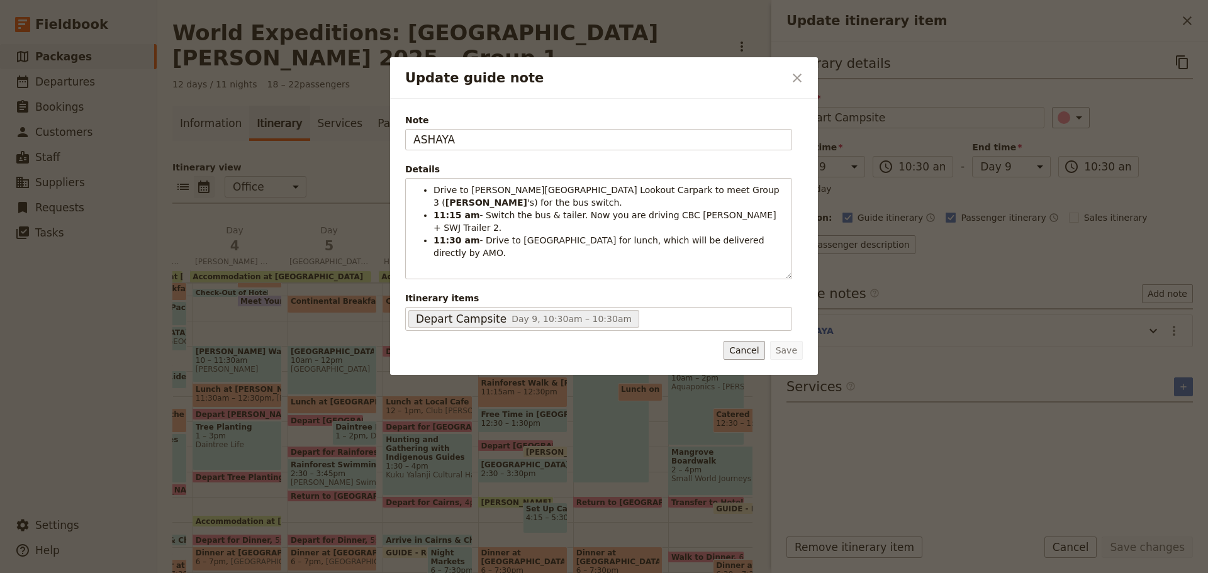
click at [745, 350] on button "Cancel" at bounding box center [744, 350] width 41 height 19
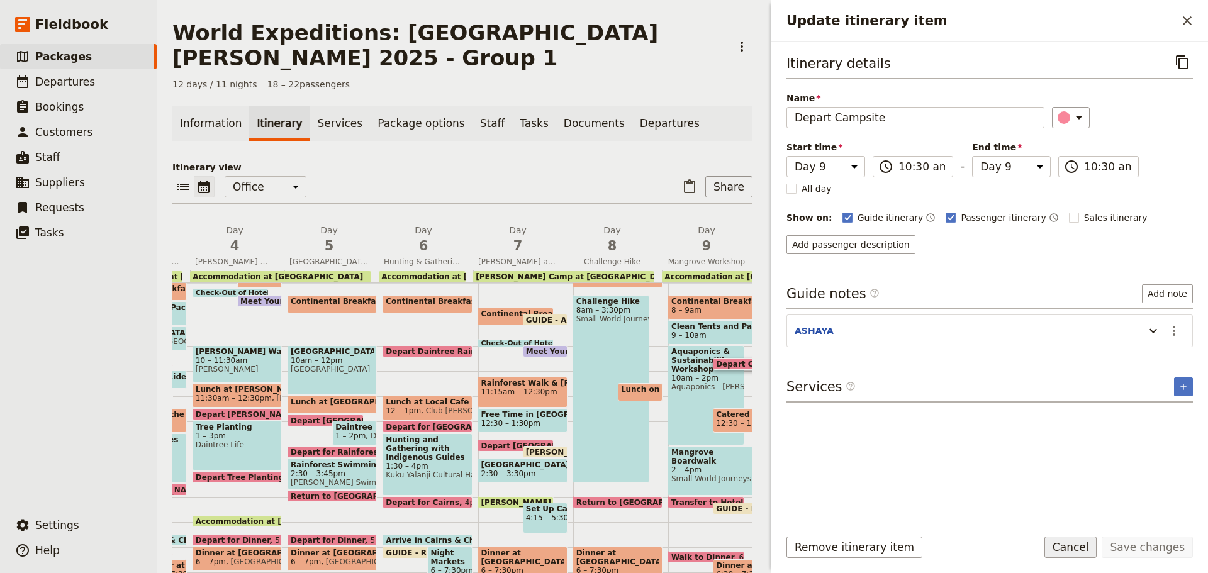
click at [1089, 542] on button "Cancel" at bounding box center [1070, 547] width 53 height 21
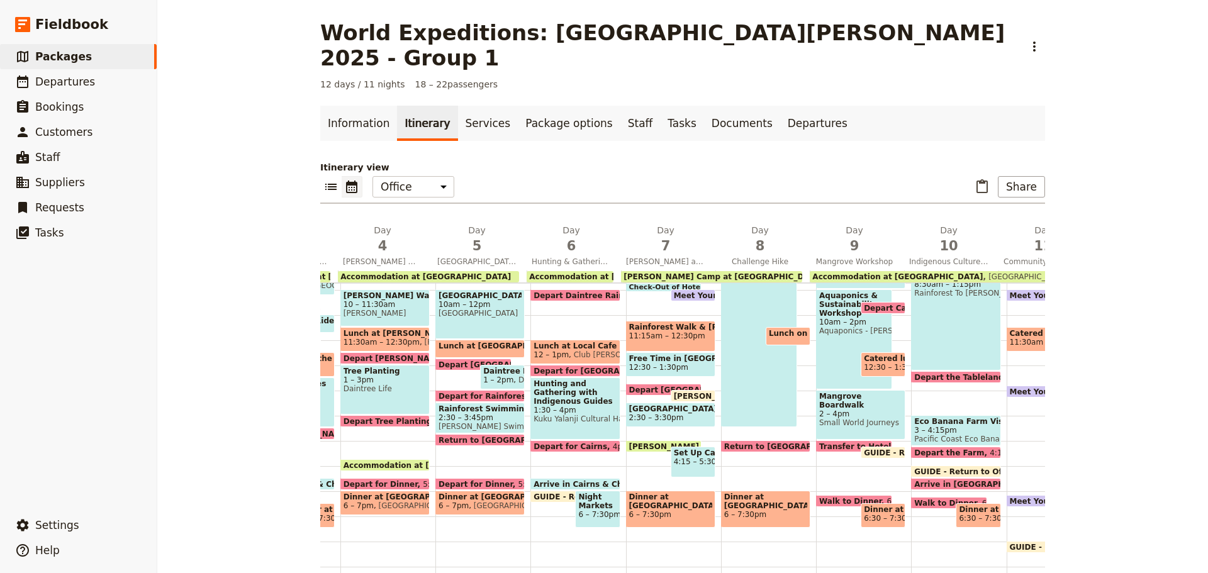
scroll to position [182, 0]
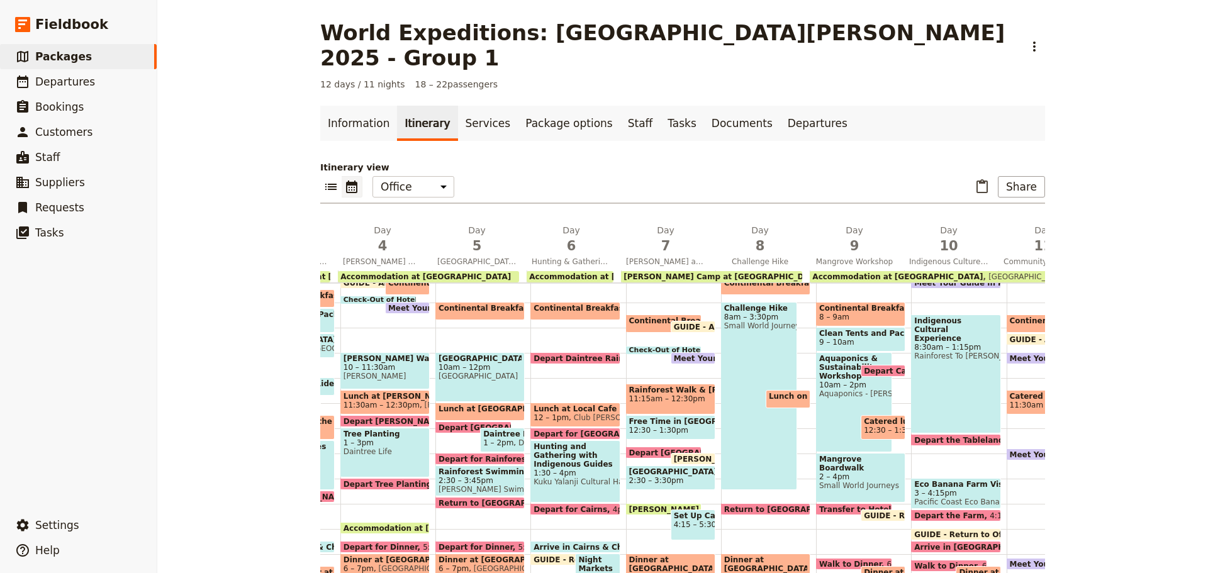
click at [865, 417] on span "Catered lunch at the Centenary Lakes" at bounding box center [883, 421] width 38 height 9
select select "9"
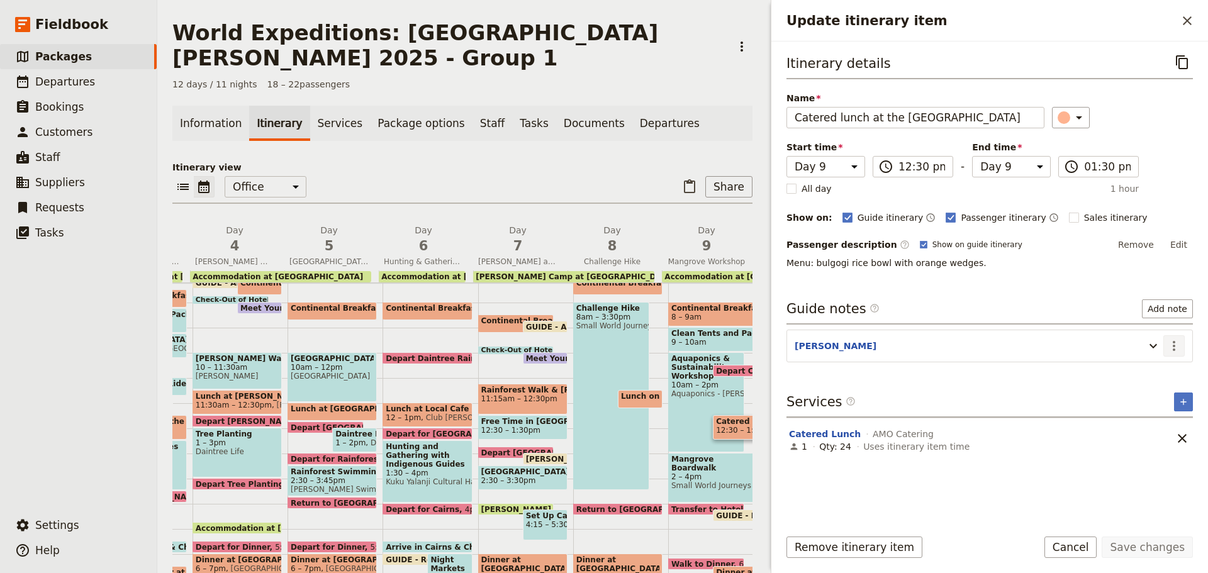
click at [1182, 351] on button "​" at bounding box center [1173, 345] width 21 height 21
click at [1160, 369] on span "Edit note" at bounding box center [1147, 373] width 59 height 13
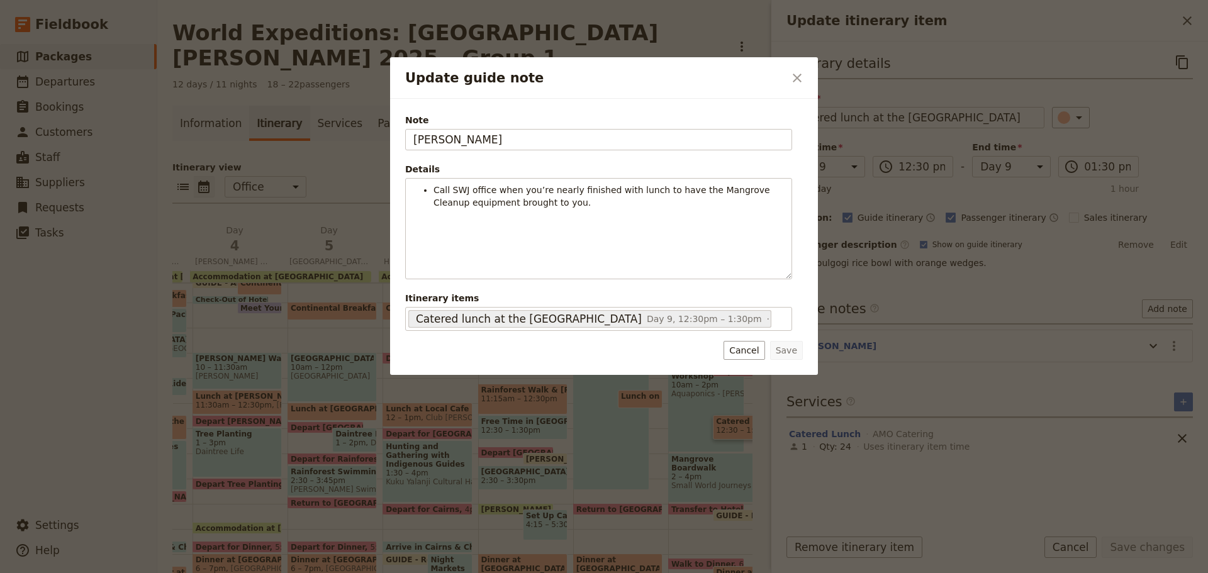
drag, startPoint x: 455, startPoint y: 139, endPoint x: 249, endPoint y: 165, distance: 208.0
click at [249, 573] on div "Update guide note ​ Note KATE Details Call SWJ office when you’re nearly finish…" at bounding box center [604, 573] width 1208 height 0
type input "ASHAYA"
drag, startPoint x: 796, startPoint y: 354, endPoint x: 815, endPoint y: 384, distance: 36.0
click at [795, 354] on button "Save" at bounding box center [786, 350] width 33 height 19
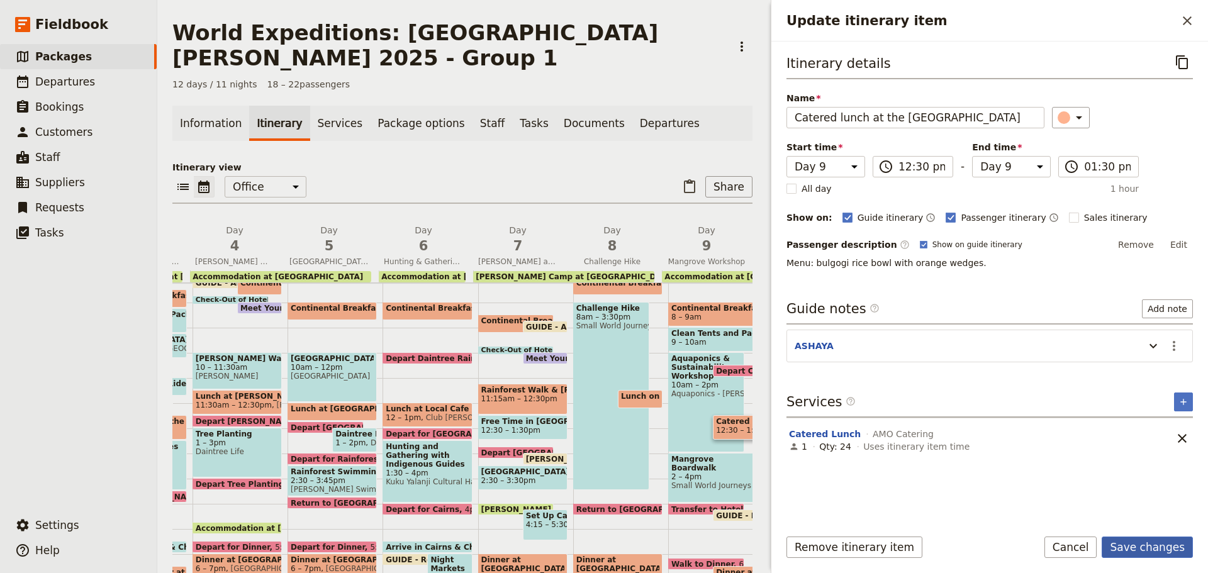
click at [1136, 551] on button "Save changes" at bounding box center [1147, 547] width 91 height 21
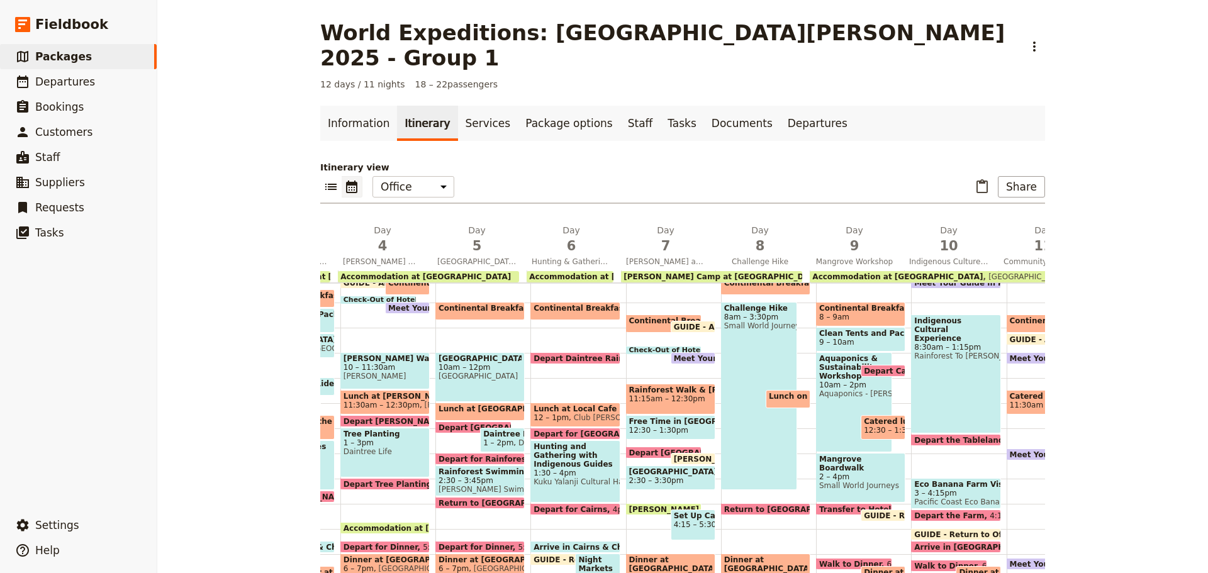
click at [857, 455] on span "Mangrove Boardwalk Workshop & Cleanup" at bounding box center [860, 464] width 83 height 18
select select "9"
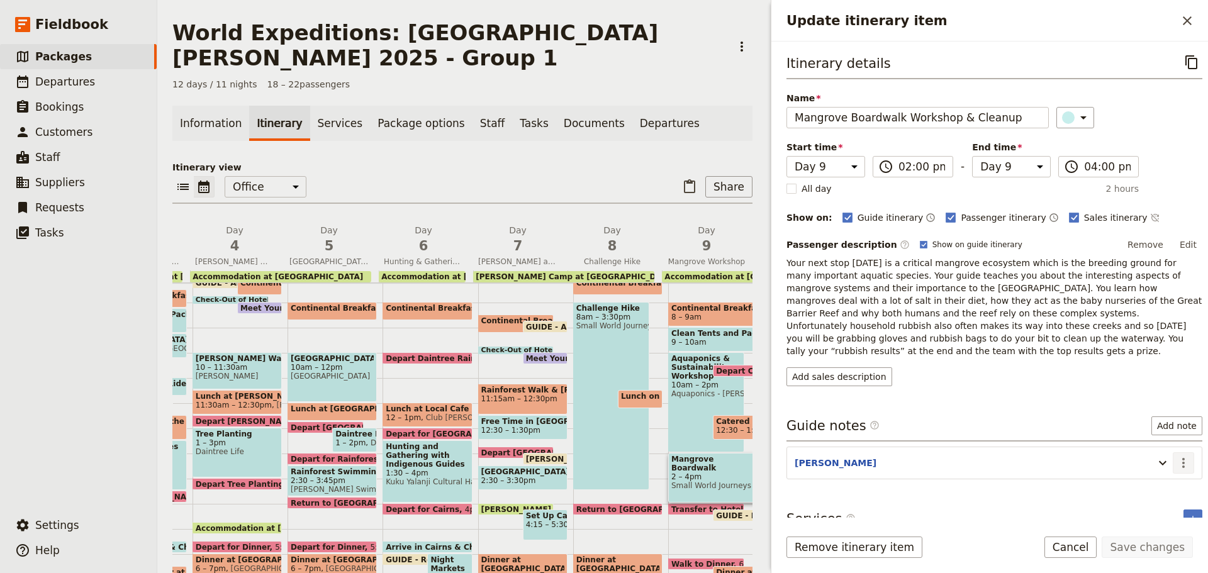
click at [1177, 457] on button "​" at bounding box center [1183, 462] width 21 height 21
click at [1151, 471] on button "Edit note" at bounding box center [1148, 478] width 74 height 18
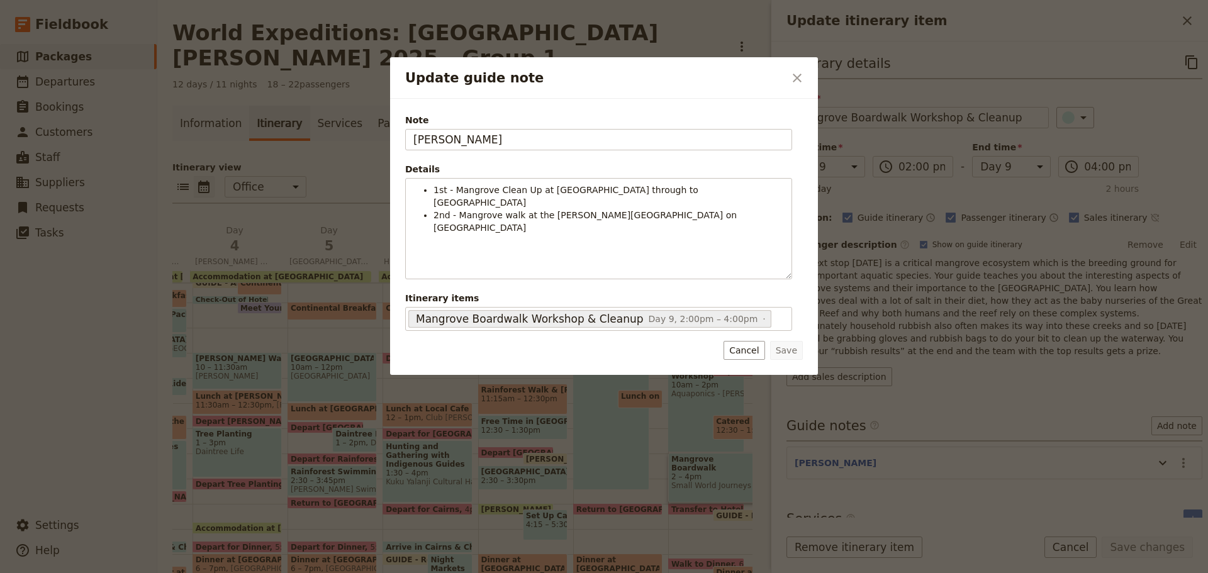
drag, startPoint x: 444, startPoint y: 140, endPoint x: 196, endPoint y: 172, distance: 250.0
click at [195, 573] on div "Update guide note ​ Note KATE Details 1st - Mangrove Clean Up at Greenslopes St…" at bounding box center [604, 573] width 1208 height 0
type input "ASHAYA"
click at [799, 350] on button "Save" at bounding box center [786, 350] width 33 height 19
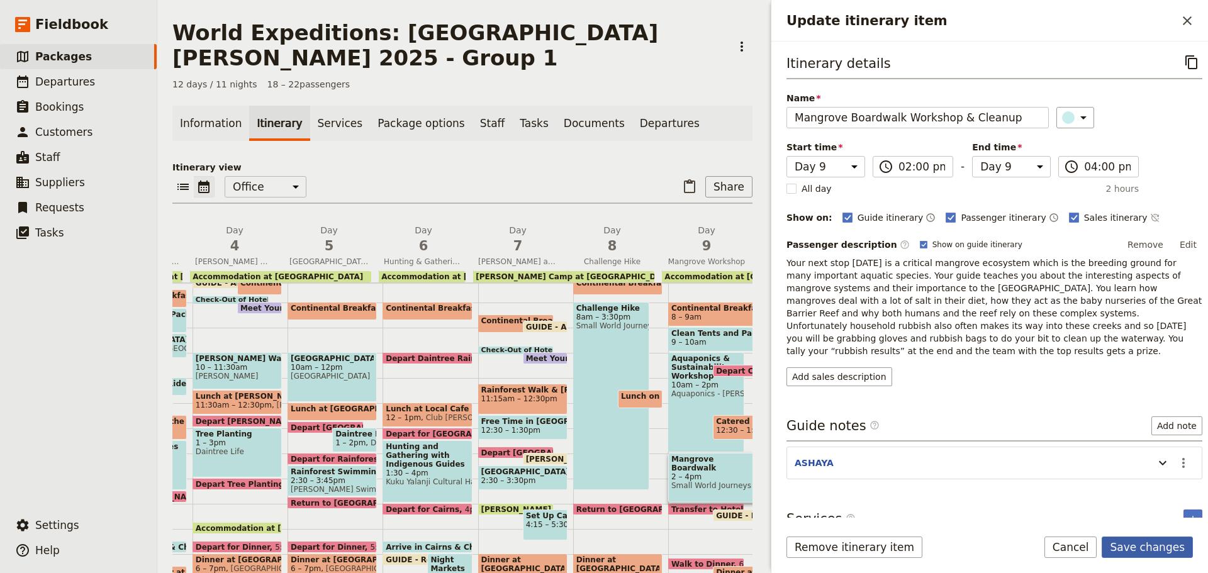
click at [1129, 543] on button "Save changes" at bounding box center [1147, 547] width 91 height 21
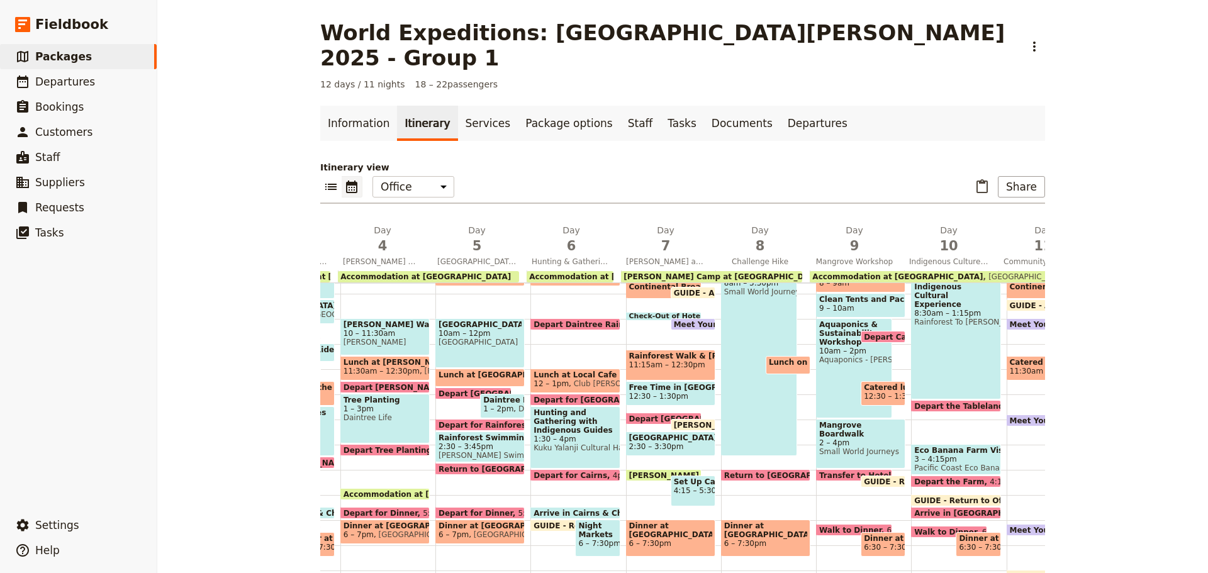
scroll to position [245, 0]
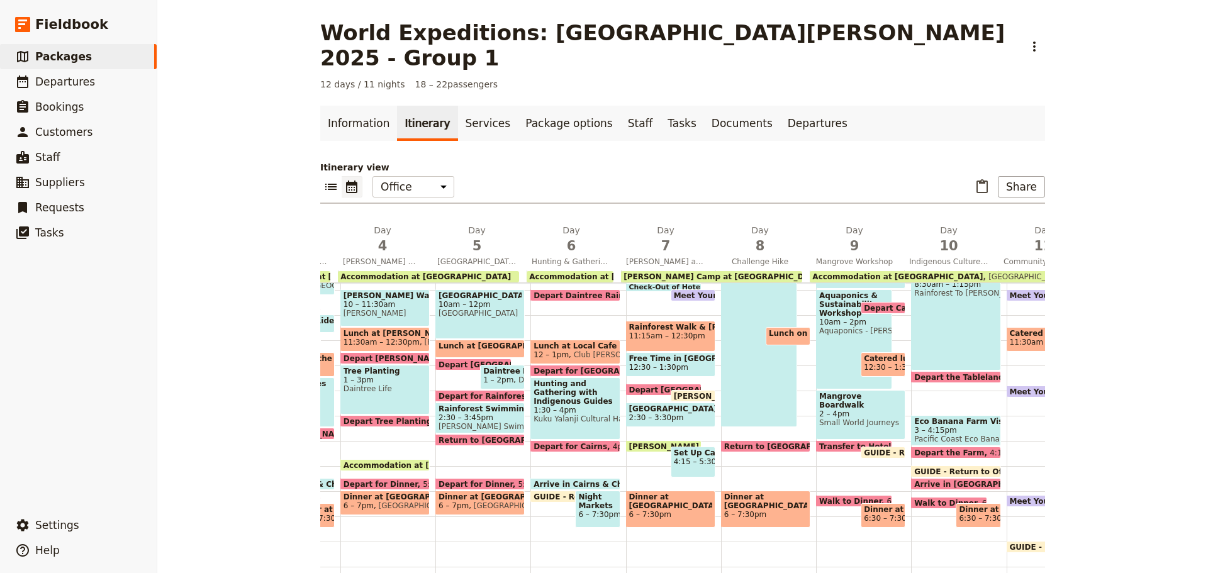
click at [834, 442] on span "Transfer to Hotel" at bounding box center [857, 446] width 77 height 8
select select "9"
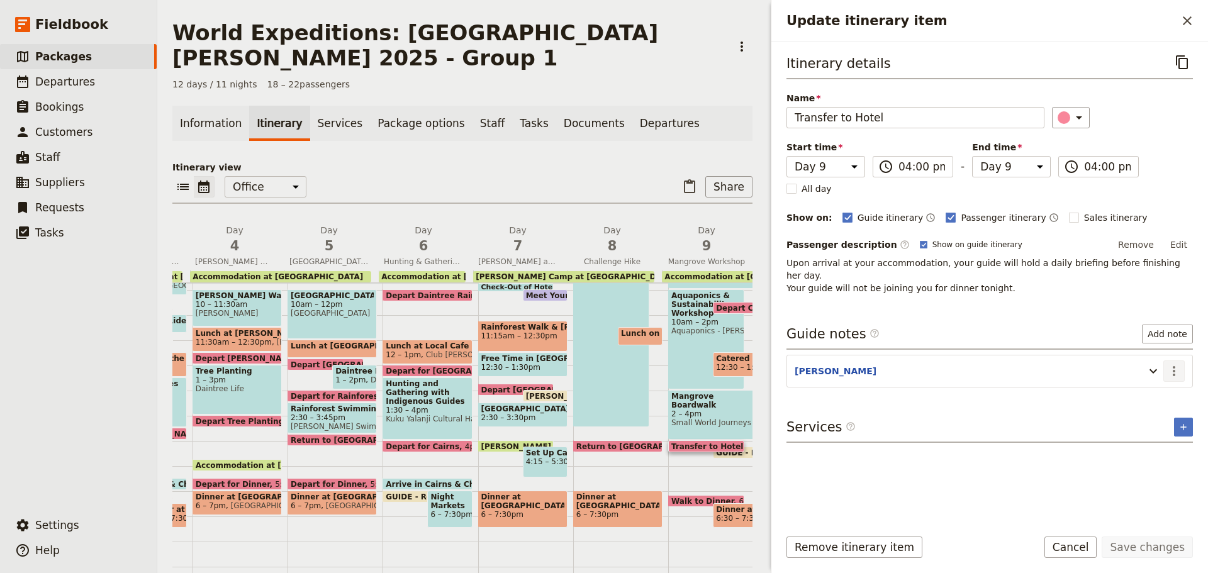
click at [1173, 366] on icon "Actions" at bounding box center [1174, 371] width 3 height 10
click at [1156, 393] on button "Edit note" at bounding box center [1148, 386] width 74 height 18
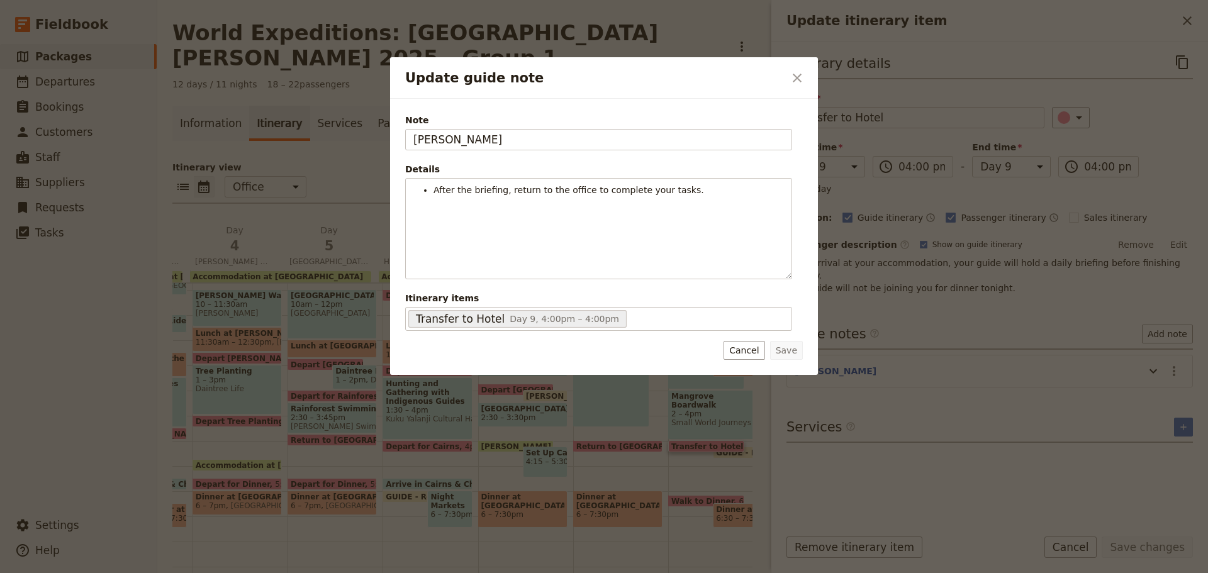
drag, startPoint x: 412, startPoint y: 142, endPoint x: 338, endPoint y: 152, distance: 74.3
click at [339, 573] on div "Update guide note ​ Note KATE Details After the briefing, return to the office …" at bounding box center [604, 573] width 1208 height 0
type input "ASHAYA"
drag, startPoint x: 793, startPoint y: 343, endPoint x: 798, endPoint y: 356, distance: 14.1
click at [795, 351] on button "Save" at bounding box center [786, 350] width 33 height 19
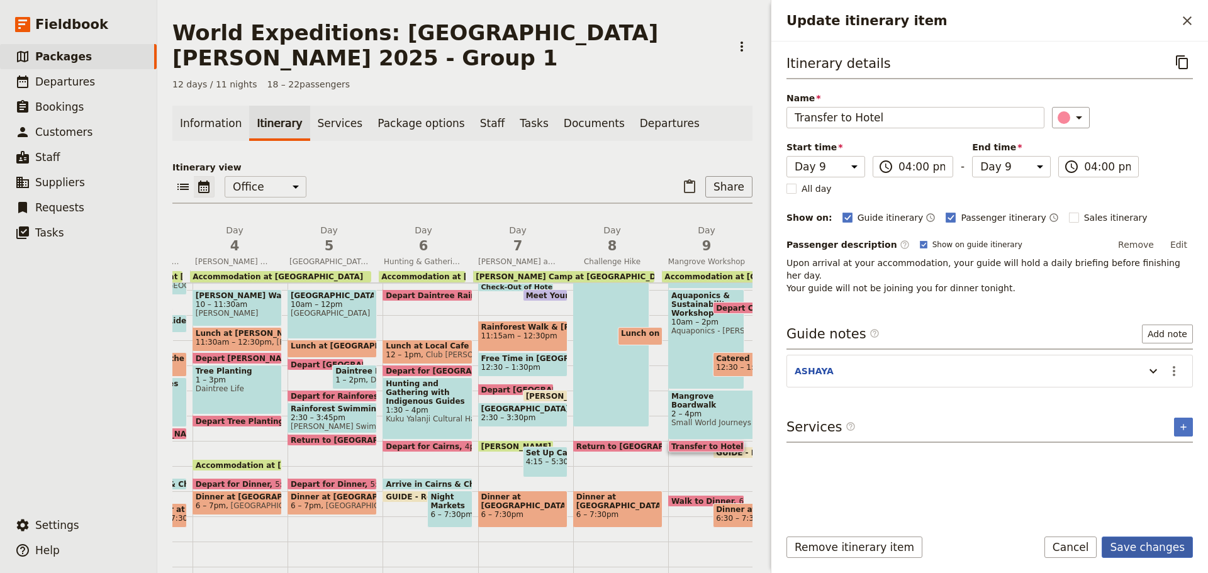
click at [1155, 542] on button "Save changes" at bounding box center [1147, 547] width 91 height 21
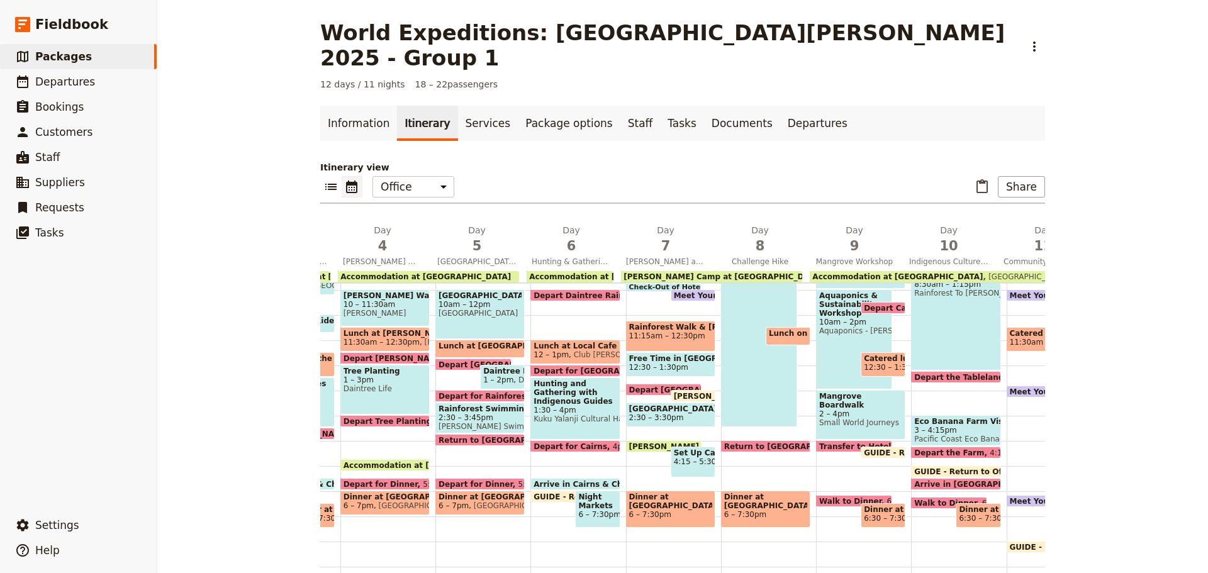
click at [864, 449] on span "GUIDE - Return to Office" at bounding box center [918, 453] width 108 height 8
select select "9"
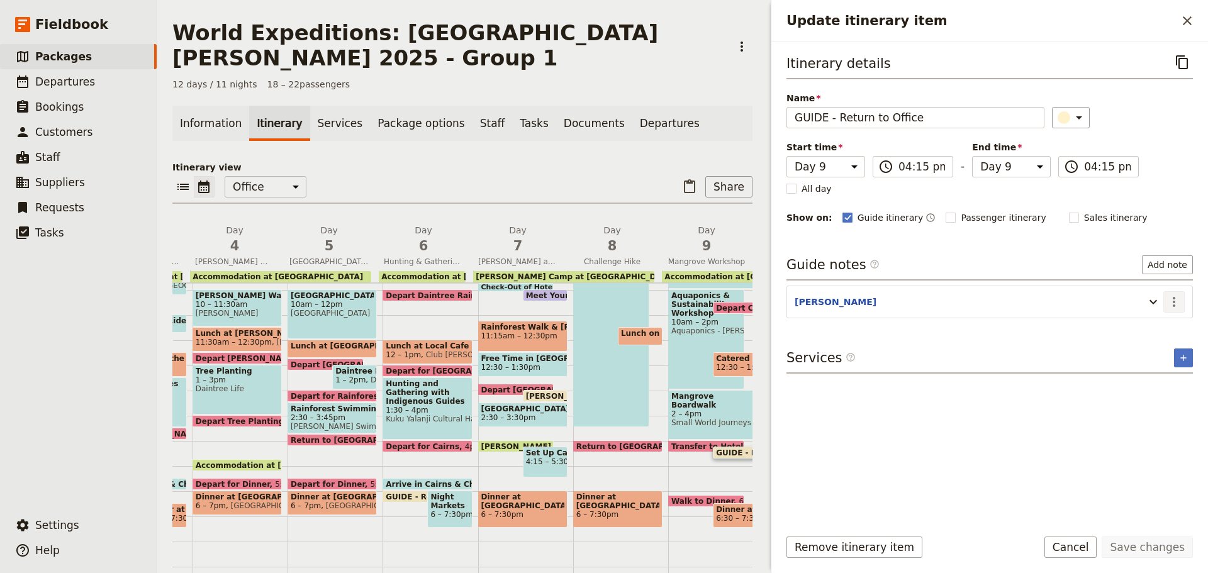
click at [1182, 303] on button "​" at bounding box center [1173, 301] width 21 height 21
click at [1154, 329] on span "Edit note" at bounding box center [1138, 329] width 40 height 13
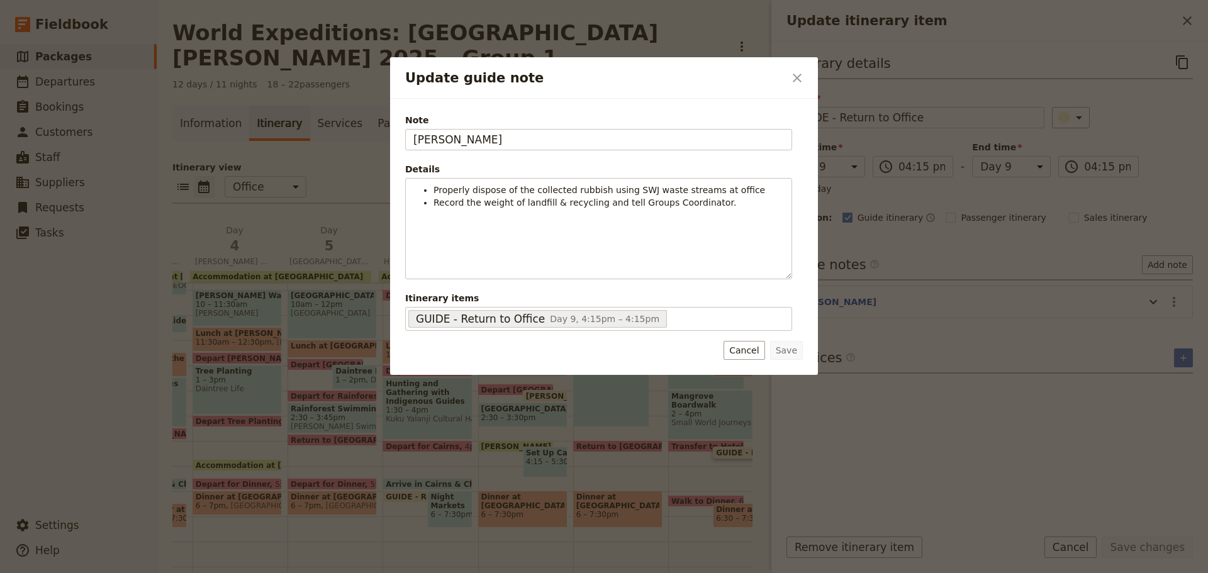
drag, startPoint x: 493, startPoint y: 139, endPoint x: 264, endPoint y: 175, distance: 231.8
click at [267, 573] on div "Update guide note ​ Note KATE Details Properly dispose of the collected rubbish…" at bounding box center [604, 573] width 1208 height 0
type input "ASHAYA"
drag, startPoint x: 783, startPoint y: 347, endPoint x: 768, endPoint y: 353, distance: 16.7
click at [783, 348] on button "Save" at bounding box center [786, 350] width 33 height 19
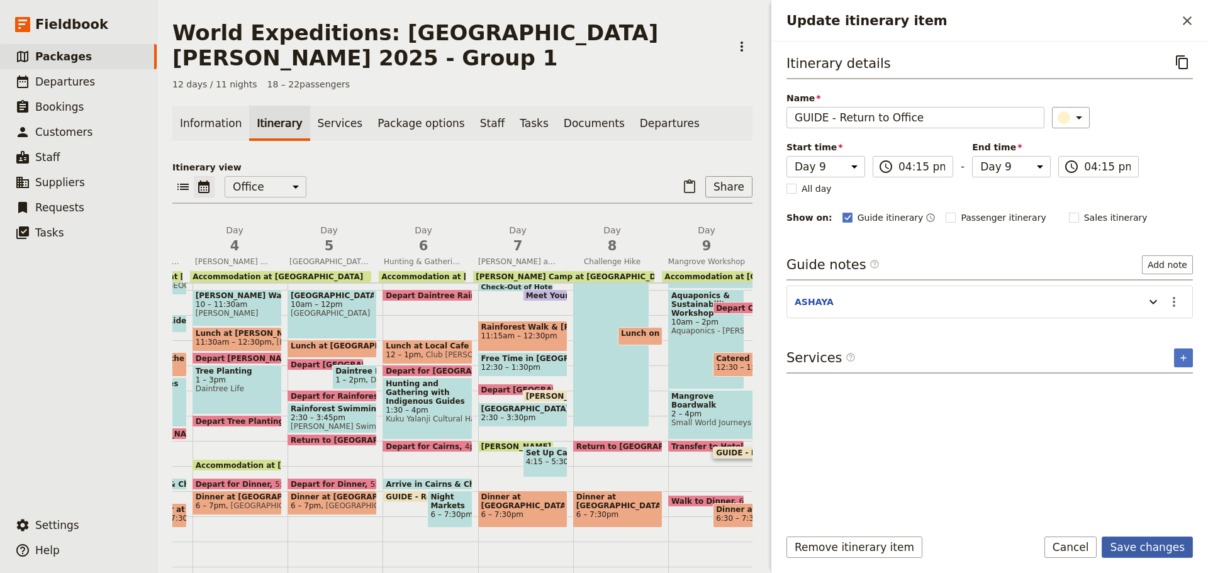
click at [1152, 552] on button "Save changes" at bounding box center [1147, 547] width 91 height 21
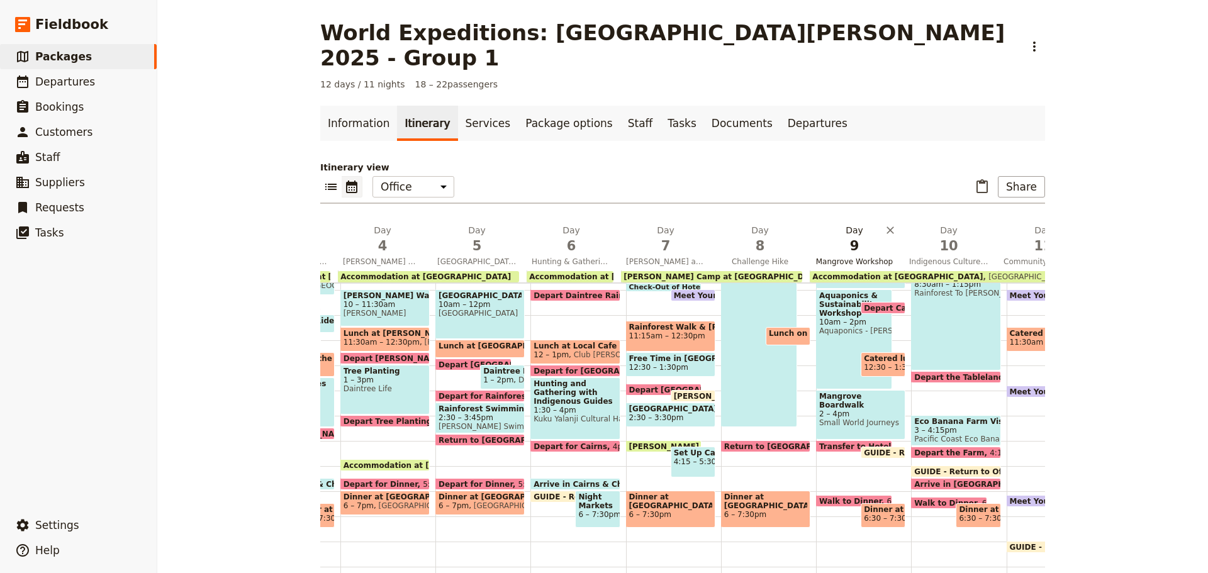
click at [854, 257] on span "Mangrove Workshop" at bounding box center [854, 262] width 89 height 10
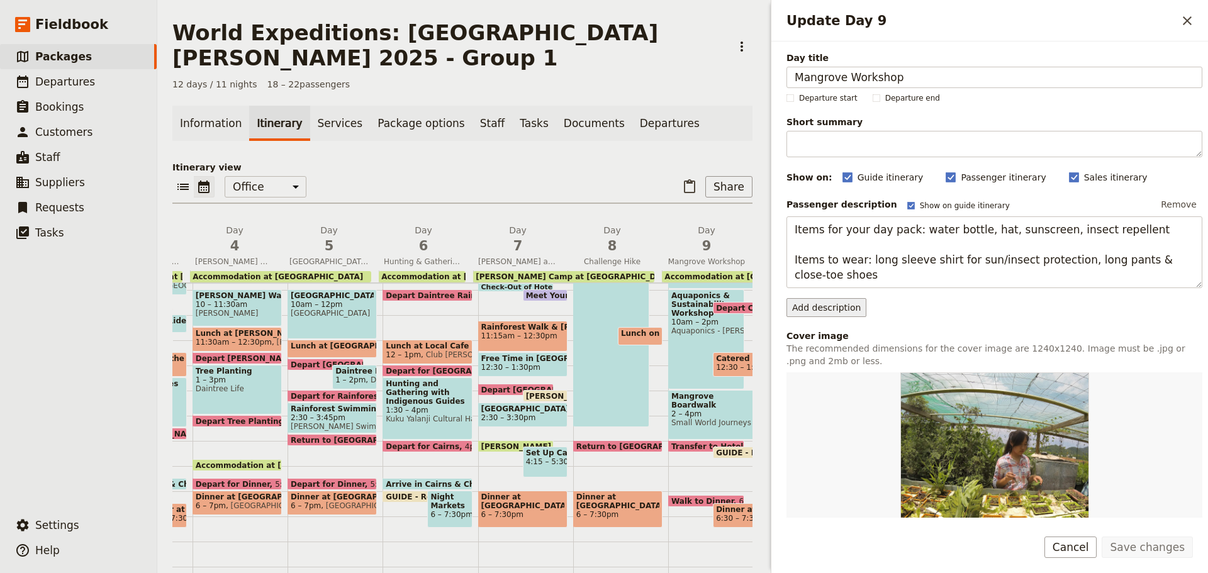
click at [820, 300] on button "Add description" at bounding box center [827, 307] width 80 height 19
click at [822, 364] on span "Guide description" at bounding box center [833, 361] width 77 height 13
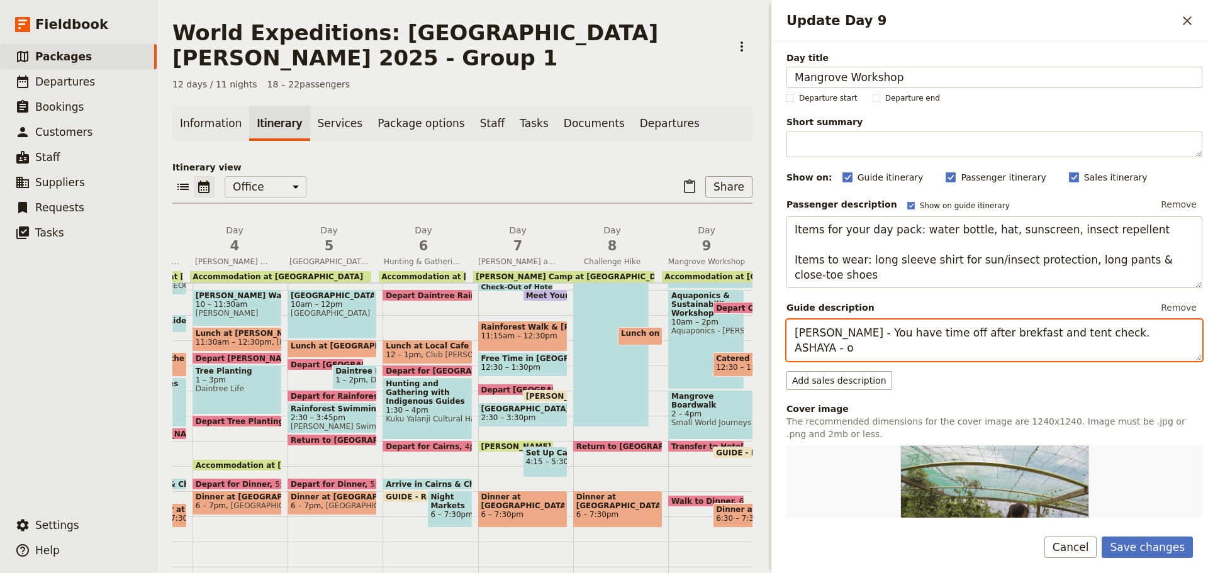
click at [1033, 327] on textarea "KATE - You have time off after brekfast and tent check. ASHAYA - o" at bounding box center [995, 341] width 416 height 42
click at [1068, 333] on textarea "KATE - You have time off after brekfast and tent check. ASHAYA - o" at bounding box center [995, 341] width 416 height 42
click at [869, 348] on textarea "KATE - You have time off after brekfast and tent check, will reunite the group …" at bounding box center [995, 341] width 416 height 42
click at [1167, 332] on textarea "KATE - You have time off after brekfast and tent check, will reunite the group …" at bounding box center [995, 341] width 416 height 42
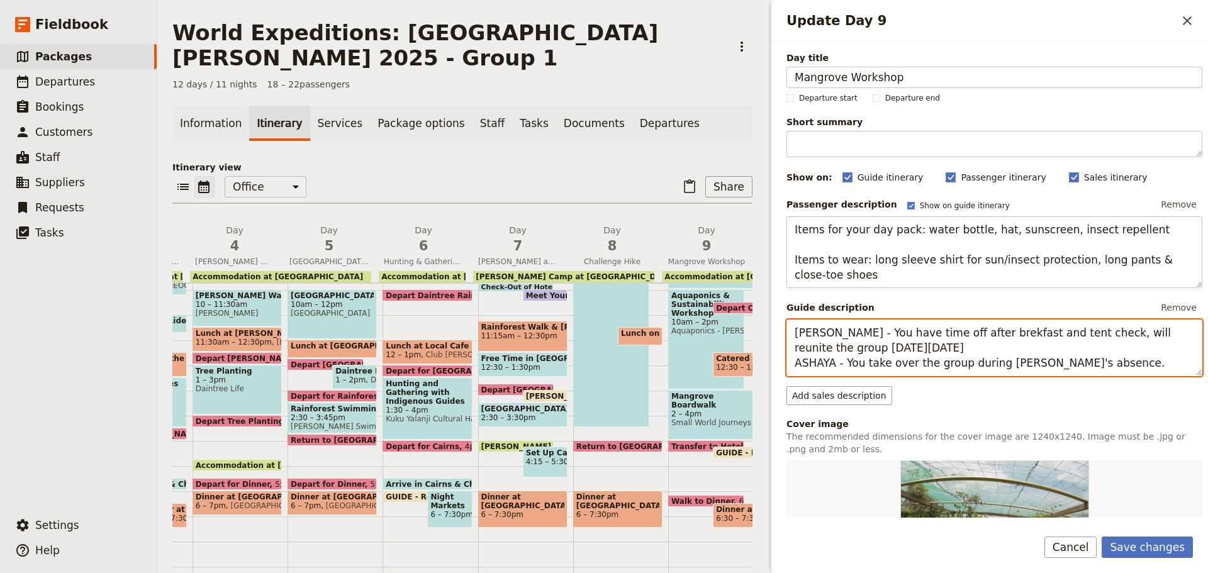
click at [929, 335] on textarea "KATE - You have time off after brekfast and tent check, will reunite the group …" at bounding box center [995, 348] width 416 height 57
click at [866, 356] on textarea "KATE - You have time off after brekfast and tent check, will reunite the group …" at bounding box center [995, 348] width 416 height 57
click at [896, 350] on textarea "KATE - You have time off after brekfast and tent check, will reunite the group …" at bounding box center [995, 348] width 416 height 57
click at [1095, 359] on textarea "KATE - You have time off after brekfast and tent check, will reunite the group …" at bounding box center [995, 348] width 416 height 57
click at [972, 330] on textarea "KATE - You have time off after brekfast and tent check, will reunite the group …" at bounding box center [995, 348] width 416 height 57
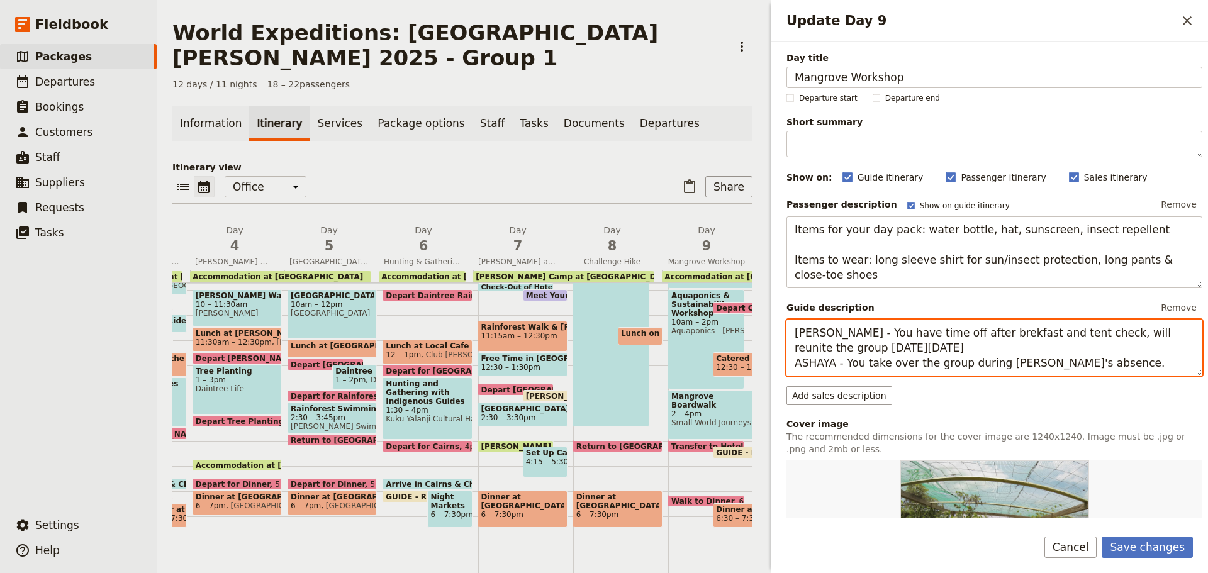
click at [1007, 323] on textarea "KATE - You have time off after brekfast and tent check, will reunite the group …" at bounding box center [995, 348] width 416 height 57
click at [1049, 330] on textarea "KATE - You have time off after brekfast and tent check, will reunite the group …" at bounding box center [995, 348] width 416 height 57
drag, startPoint x: 880, startPoint y: 337, endPoint x: 914, endPoint y: 339, distance: 34.7
click at [879, 337] on textarea "KATE - You have time off after brekfast and tent check this morning, will reuni…" at bounding box center [995, 348] width 416 height 57
click at [963, 347] on textarea "KATE - You have time off after brekfast and tent check this morning, will reuni…" at bounding box center [995, 348] width 416 height 57
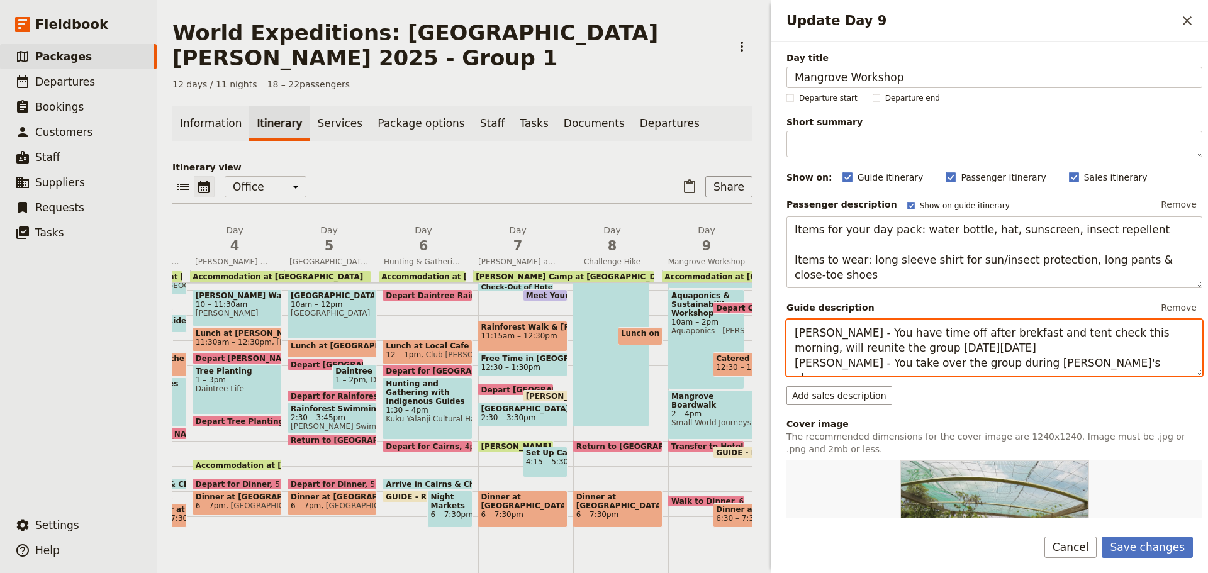
drag, startPoint x: 787, startPoint y: 335, endPoint x: 1140, endPoint y: 390, distance: 357.2
click at [1140, 390] on div "Passenger description Show on guide itinerary Remove Items for your day pack: w…" at bounding box center [995, 300] width 416 height 210
click at [849, 332] on textarea "KATE - You have time off after brekfast and tent check this morning, will reuni…" at bounding box center [995, 348] width 416 height 57
drag, startPoint x: 825, startPoint y: 359, endPoint x: 822, endPoint y: 351, distance: 8.2
click at [825, 359] on textarea "KATE - You have time off after brekfast and tent check this morning, will reuni…" at bounding box center [995, 348] width 416 height 57
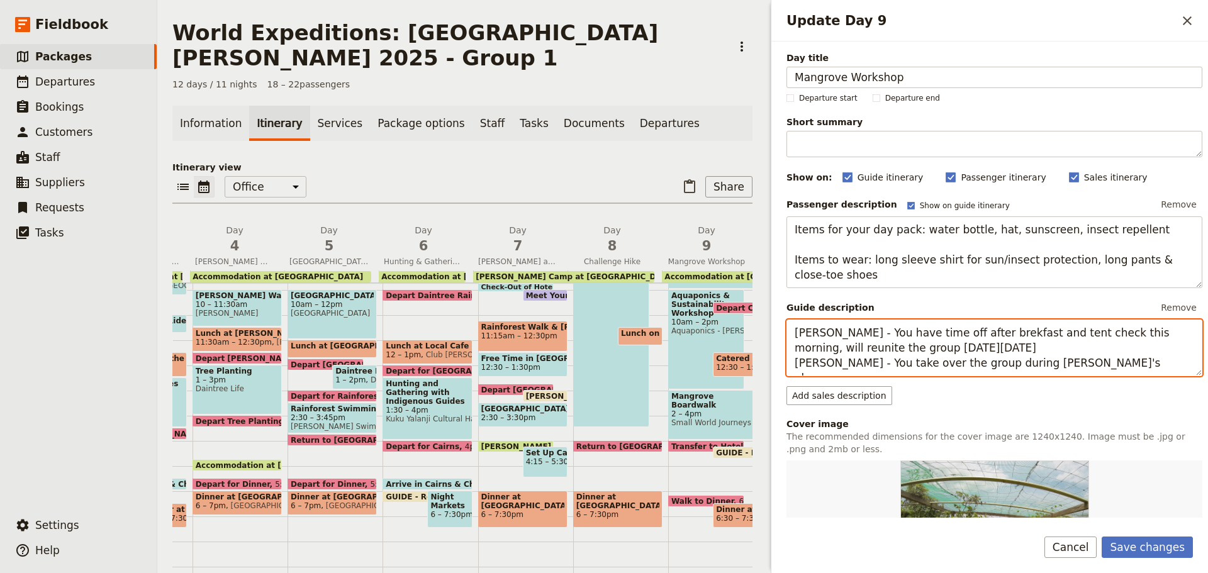
drag, startPoint x: 794, startPoint y: 330, endPoint x: 1121, endPoint y: 372, distance: 329.8
click at [1121, 372] on textarea "KATE - You have time off after brekfast and tent check this morning, will reuni…" at bounding box center [995, 348] width 416 height 57
paste textarea "– You will have time off after breakfast and tent check this morning. You will …"
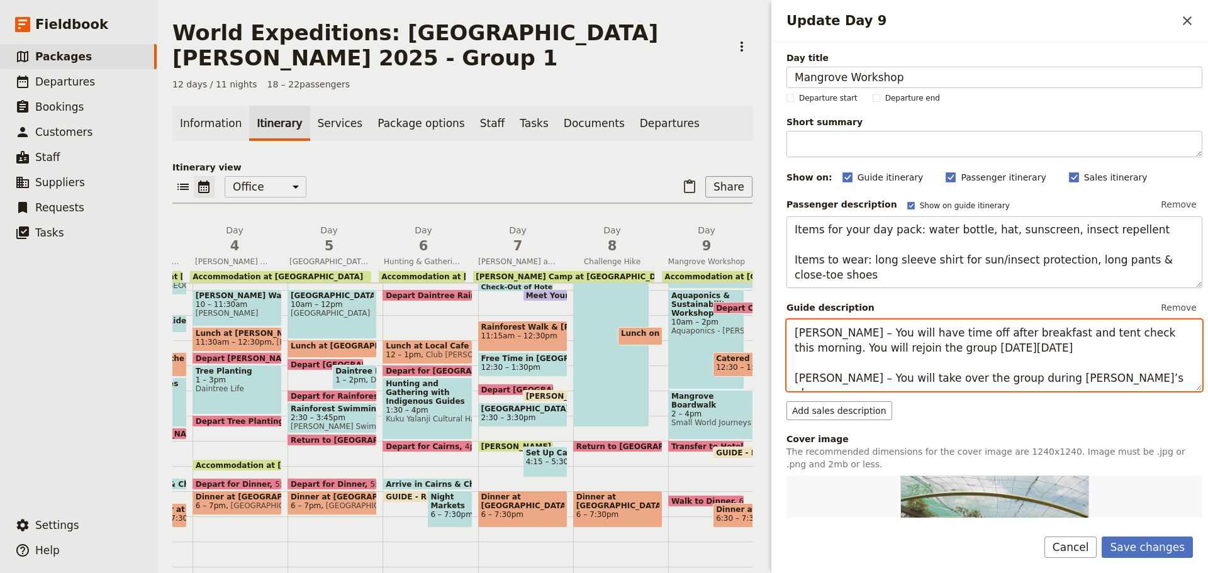
click at [936, 356] on textarea "KATE – You will have time off after breakfast and tent check this morning. You …" at bounding box center [995, 356] width 416 height 72
click at [1141, 333] on textarea "KATE – You will have time off after breakfast and tent check this morning. You …" at bounding box center [995, 356] width 416 height 72
click at [936, 346] on textarea "KATE – You will have time off after breakfast and tent check this morning. You …" at bounding box center [995, 356] width 416 height 72
click at [821, 352] on textarea "KATE – You will have time off after breakfast and tent check this morning. You …" at bounding box center [995, 356] width 416 height 72
click at [817, 359] on textarea "KATE – You will have time off after breakfast and tent check this morning. You …" at bounding box center [995, 356] width 416 height 72
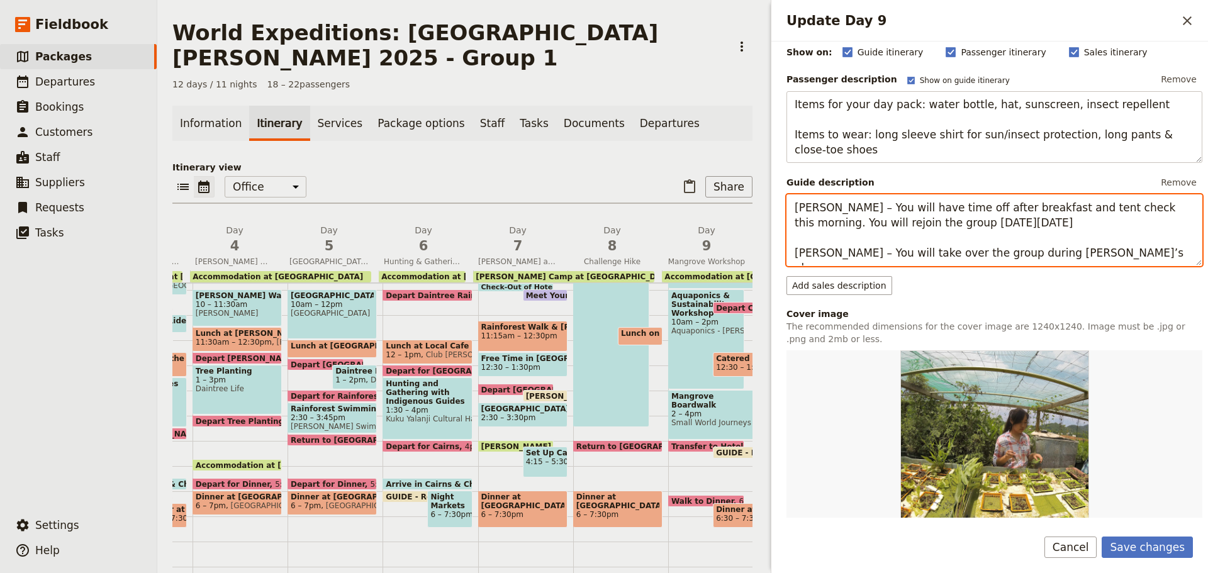
scroll to position [126, 0]
click at [1021, 257] on textarea "KATE – You will have time off after breakfast and tent check this morning. You …" at bounding box center [995, 230] width 416 height 72
type textarea "KATE – You will have time off after breakfast and tent check this morning. You …"
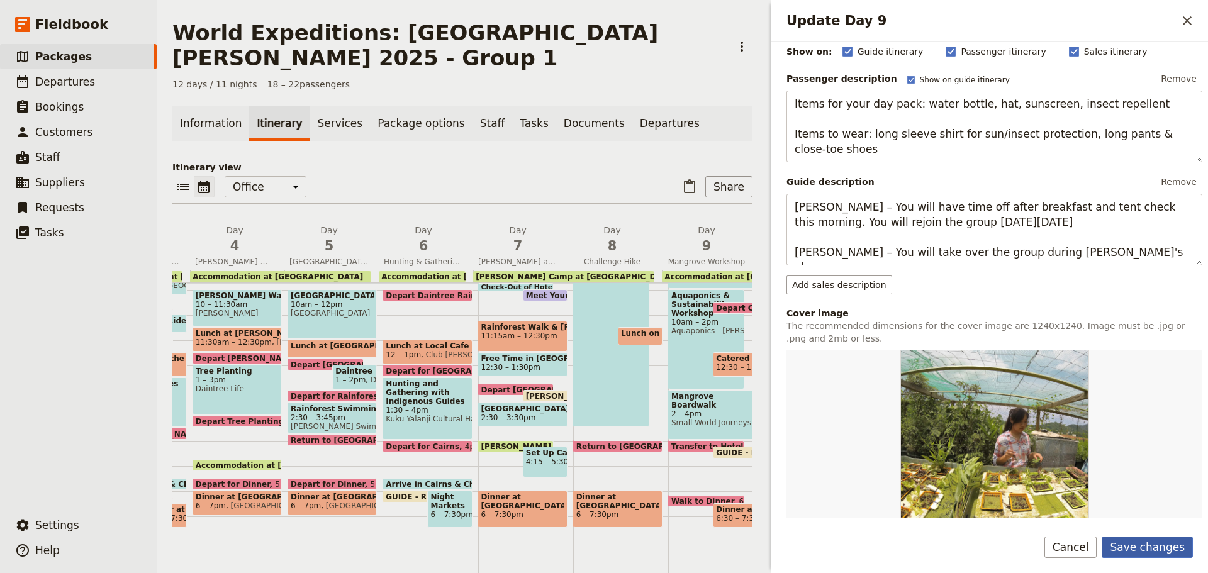
click at [1126, 546] on button "Save changes" at bounding box center [1147, 547] width 91 height 21
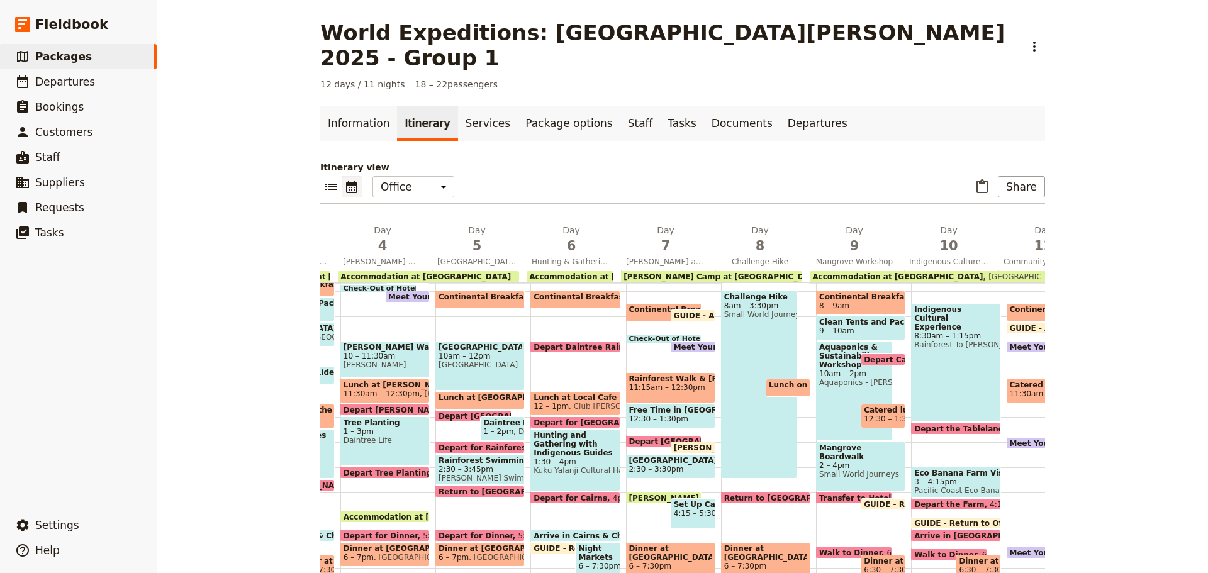
scroll to position [119, 0]
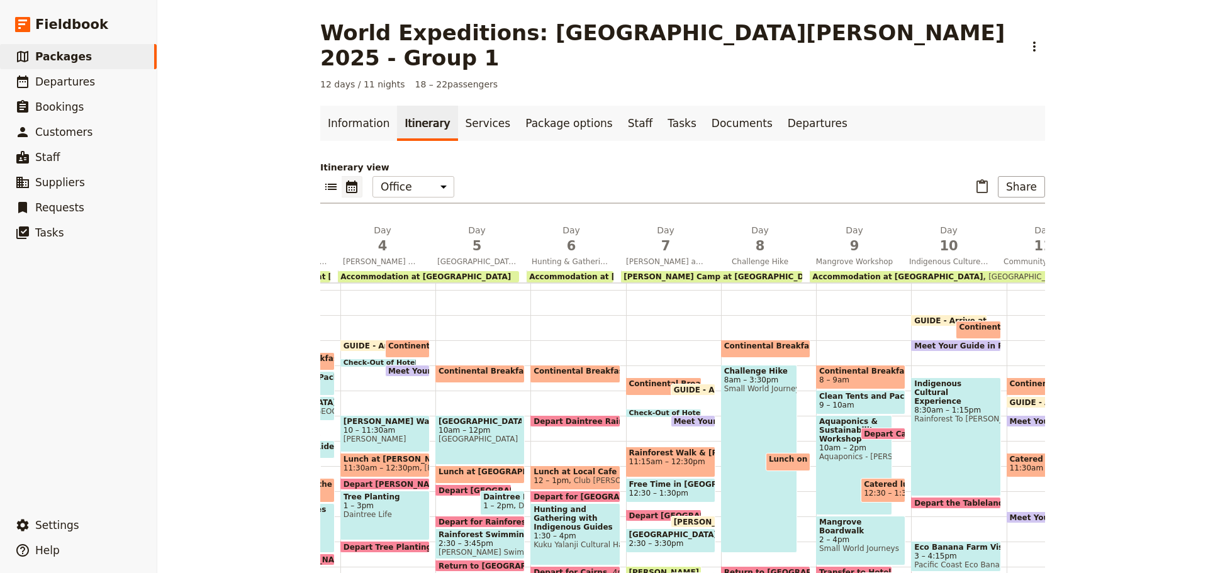
click at [921, 321] on span at bounding box center [949, 323] width 75 height 5
select select "10"
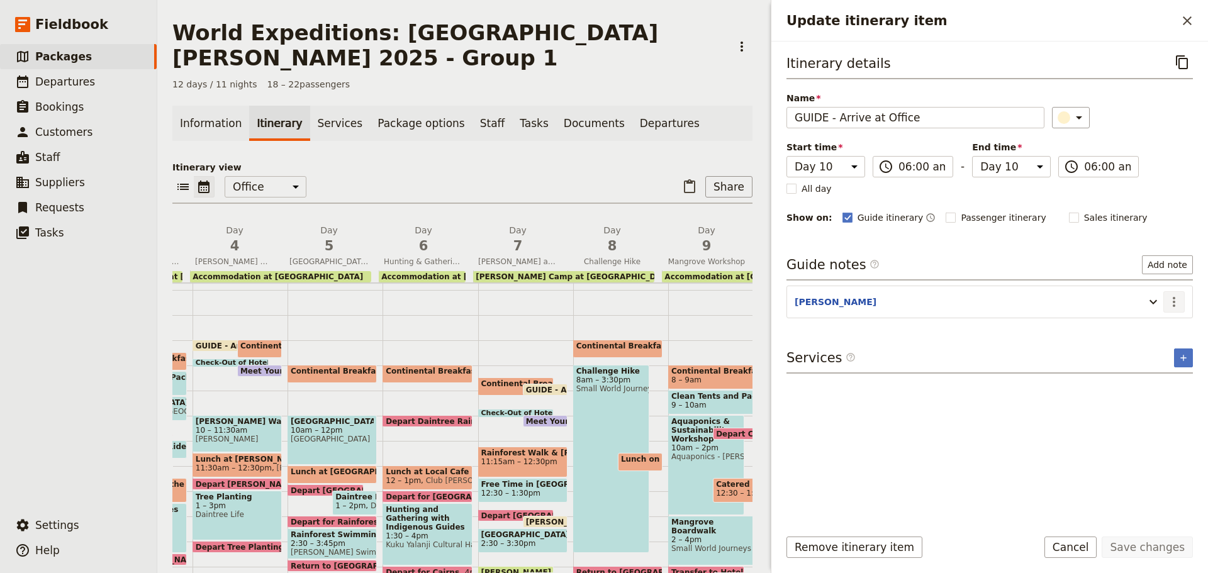
click at [1173, 302] on icon "Actions" at bounding box center [1174, 301] width 15 height 15
click at [1161, 327] on span "Edit note" at bounding box center [1147, 329] width 59 height 13
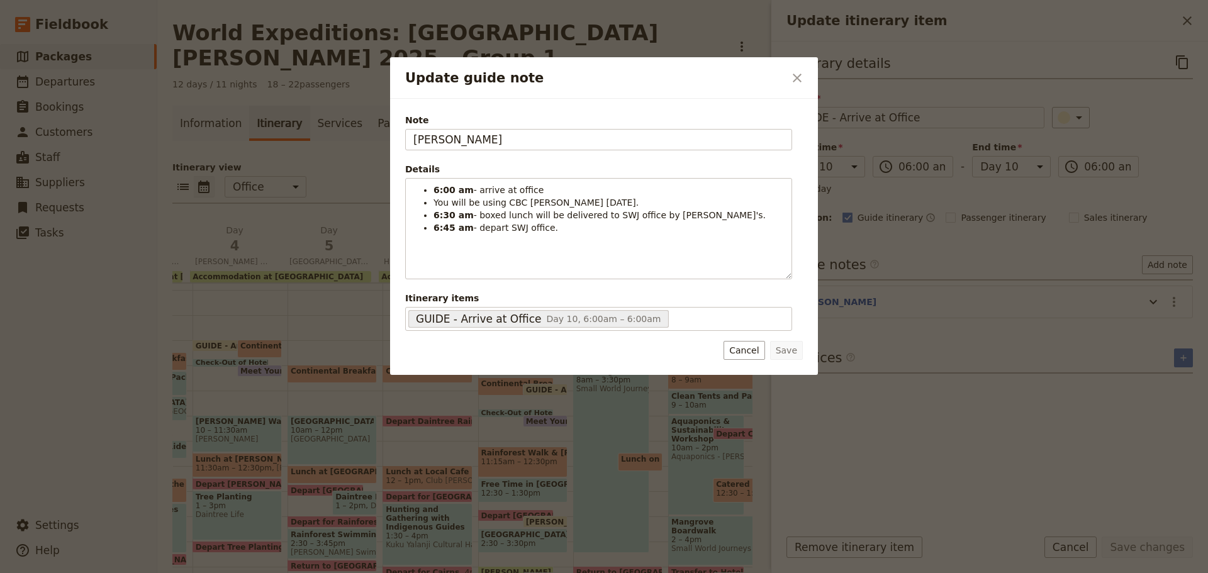
drag, startPoint x: 477, startPoint y: 145, endPoint x: 225, endPoint y: 167, distance: 252.6
click at [225, 573] on div "Update guide note ​ Note KATE Details 6:00 am - arrive at office You will be us…" at bounding box center [604, 573] width 1208 height 0
type input "ASHAYA"
click at [803, 342] on div "Note ASHAYA Details 6:00 am - arrive at office You will be using CBC Rosa today…" at bounding box center [604, 237] width 428 height 276
click at [797, 345] on button "Save" at bounding box center [786, 350] width 33 height 19
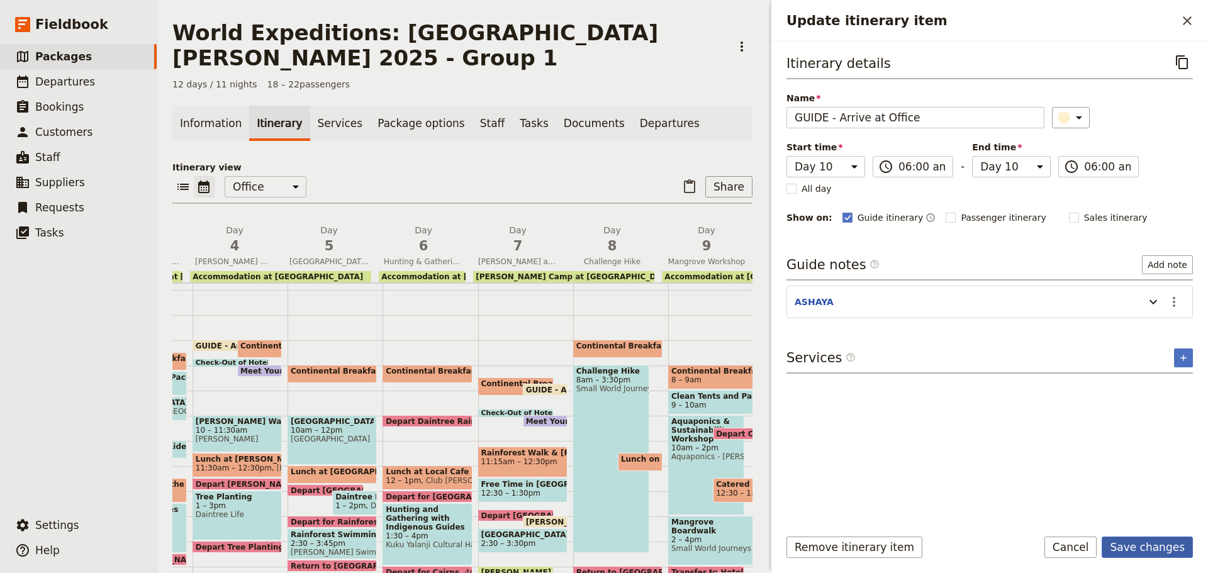
click at [1148, 548] on button "Save changes" at bounding box center [1147, 547] width 91 height 21
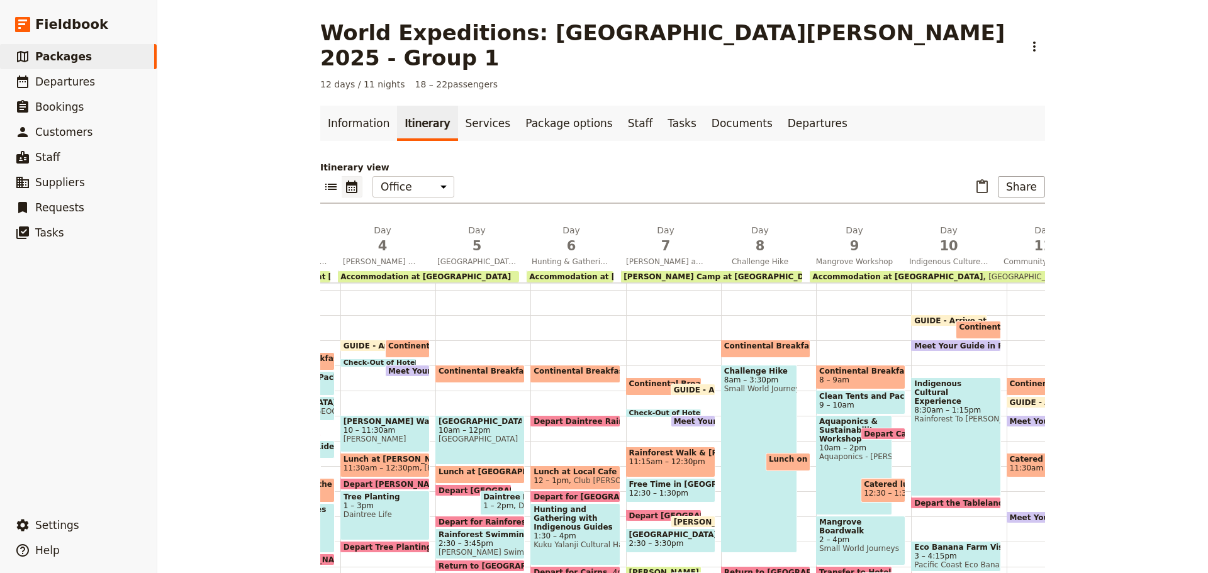
click at [752, 342] on span "Continental Breakfast at [GEOGRAPHIC_DATA]" at bounding box center [824, 346] width 201 height 9
select select "8"
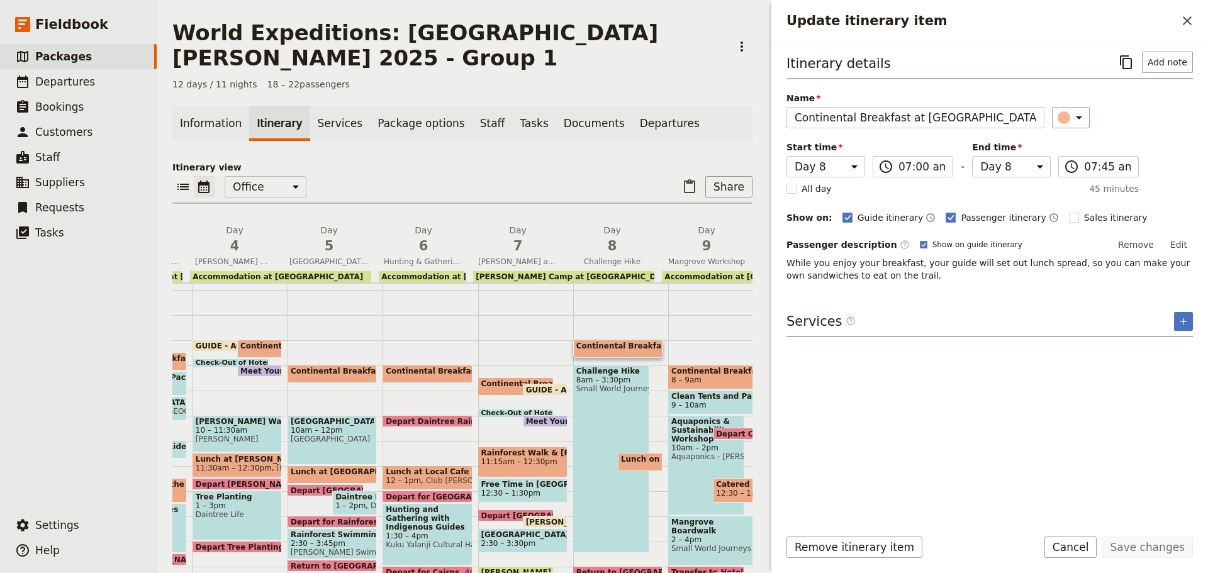
click at [1180, 238] on button "Edit" at bounding box center [1179, 244] width 28 height 19
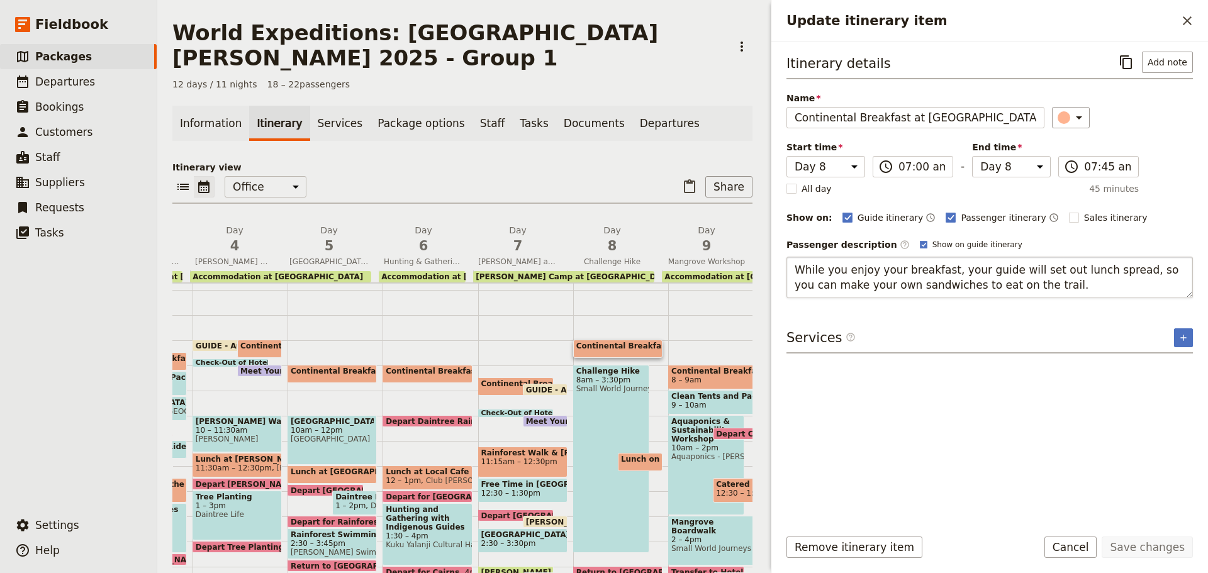
drag, startPoint x: 1046, startPoint y: 281, endPoint x: 1026, endPoint y: 279, distance: 20.8
click at [1046, 279] on textarea "While you enjoy your breakfast, your guide will set out lunch spread, so you ca…" at bounding box center [990, 278] width 406 height 42
drag, startPoint x: 929, startPoint y: 283, endPoint x: 1039, endPoint y: 272, distance: 110.6
click at [1044, 276] on textarea "While you enjoy your breakfast, your guide will set out lunch spread, so you ca…" at bounding box center [990, 278] width 406 height 42
type textarea "While you enjoy your breakfast, your guide will set oo take on the trailo eat o…"
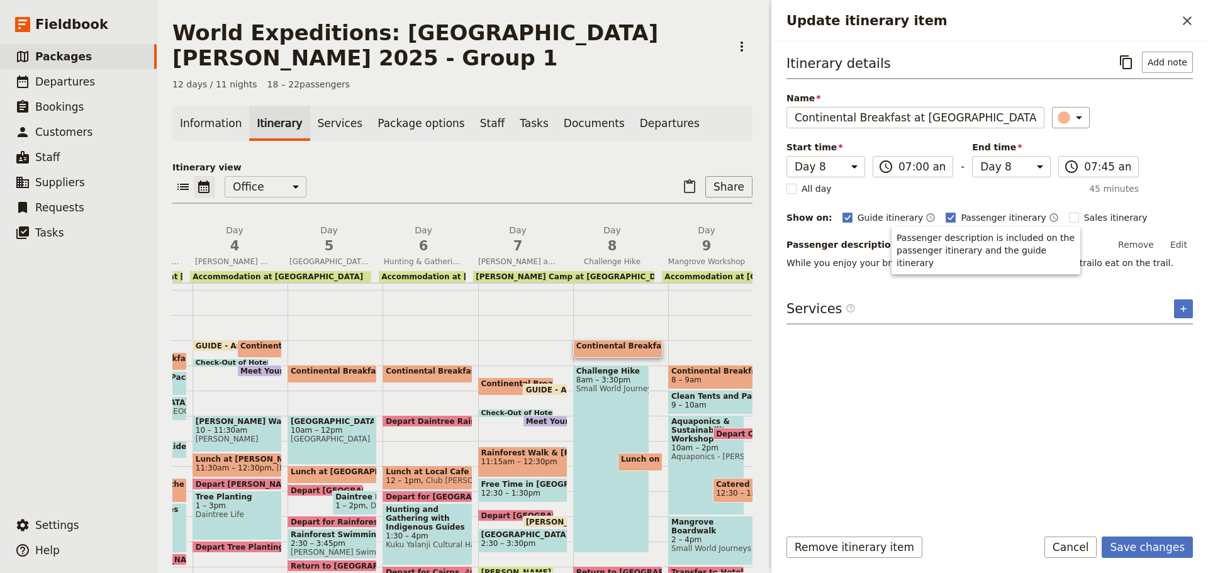
drag, startPoint x: 1177, startPoint y: 242, endPoint x: 1163, endPoint y: 246, distance: 15.0
click at [1176, 243] on button "Edit" at bounding box center [1179, 244] width 28 height 19
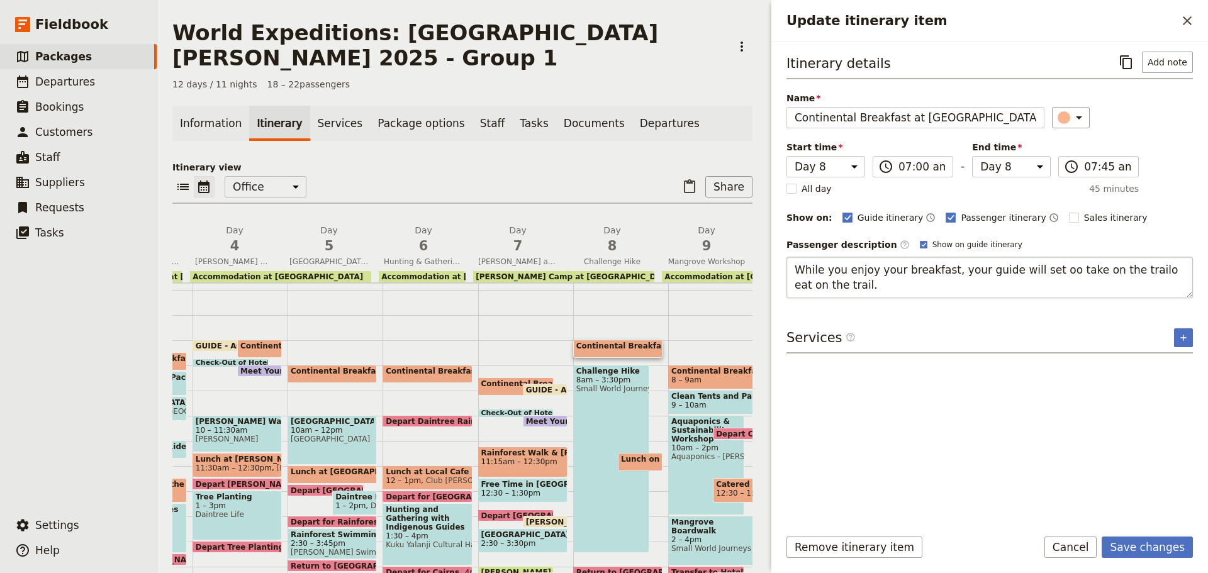
click at [825, 278] on textarea "While you enjoy your breakfast, your guide will set oo take on the trailo eat o…" at bounding box center [990, 278] width 406 height 42
drag, startPoint x: 793, startPoint y: 266, endPoint x: 836, endPoint y: 301, distance: 55.9
click at [836, 301] on div "Itinerary details ​ Add note Name Continental Breakfast at Camp ​ Start time Da…" at bounding box center [990, 284] width 406 height 465
type textarea "While you enjoy breakfast, your guide will set out the lunch spread so you can …"
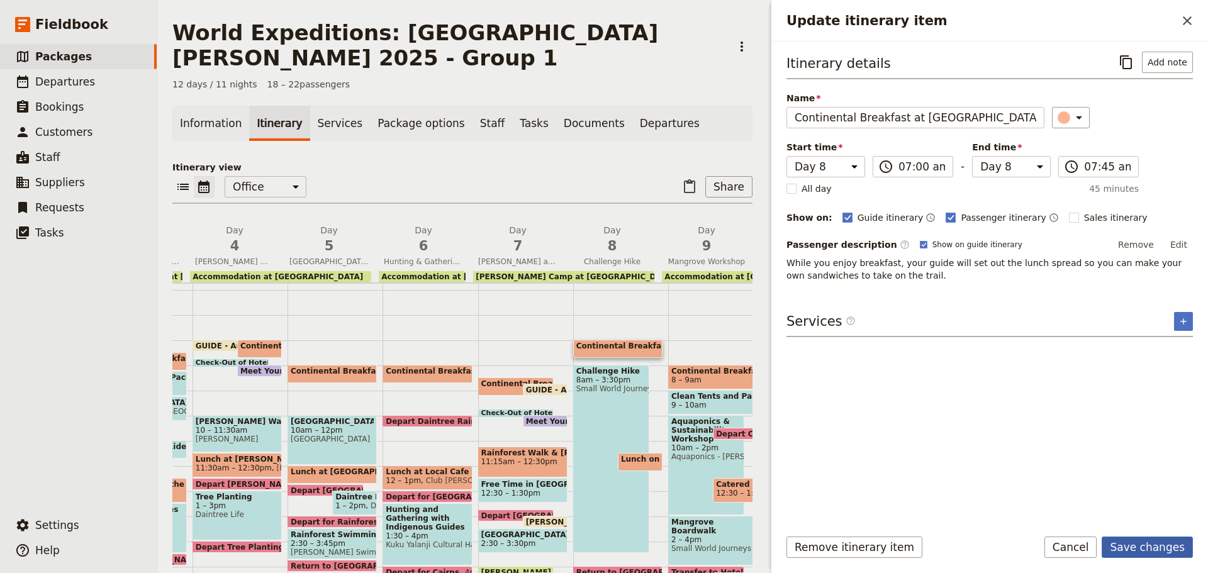
click at [1145, 544] on button "Save changes" at bounding box center [1147, 547] width 91 height 21
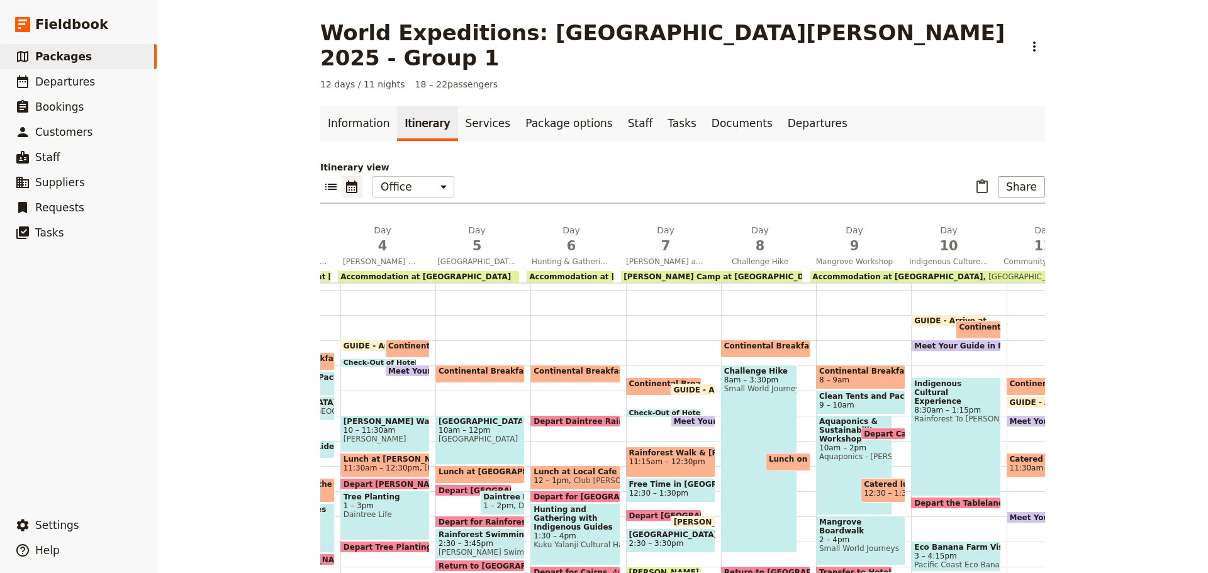
click at [959, 323] on span "Continental Breakfast at Hotel" at bounding box center [1027, 327] width 136 height 9
select select "10"
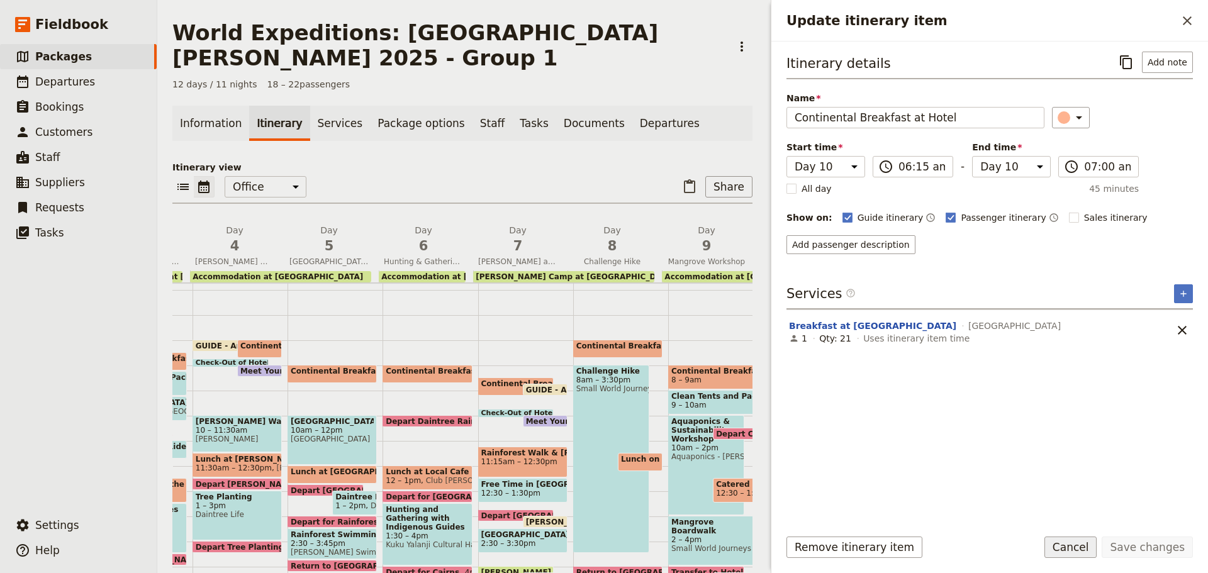
click at [1076, 544] on button "Cancel" at bounding box center [1070, 547] width 53 height 21
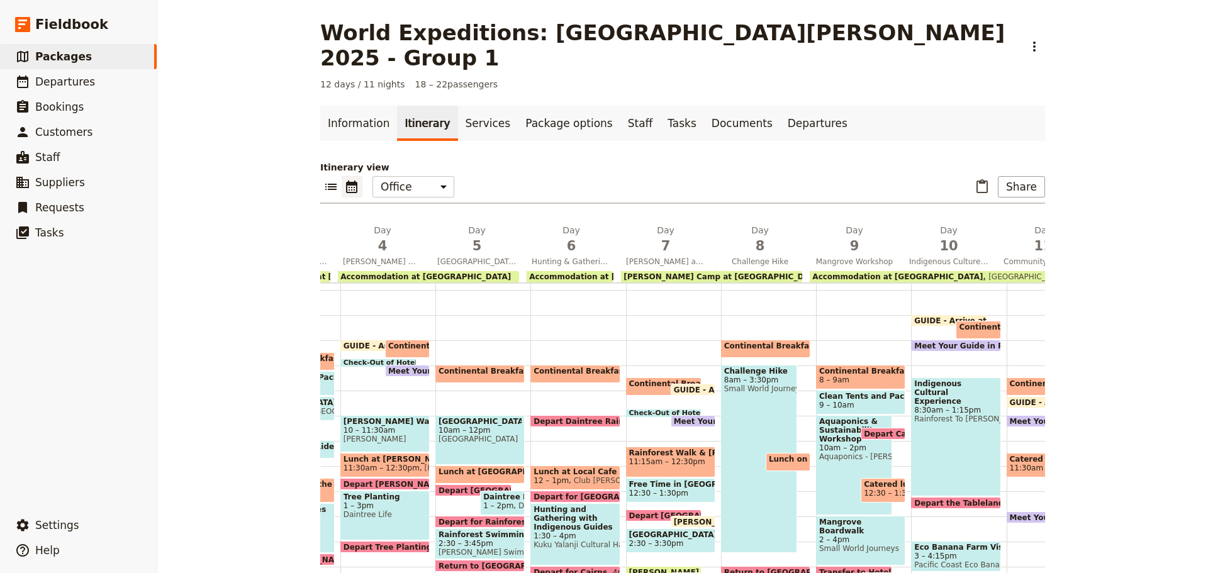
click at [933, 342] on span "Meet Your Guide in Reception & Depart" at bounding box center [1000, 346] width 173 height 8
select select "10"
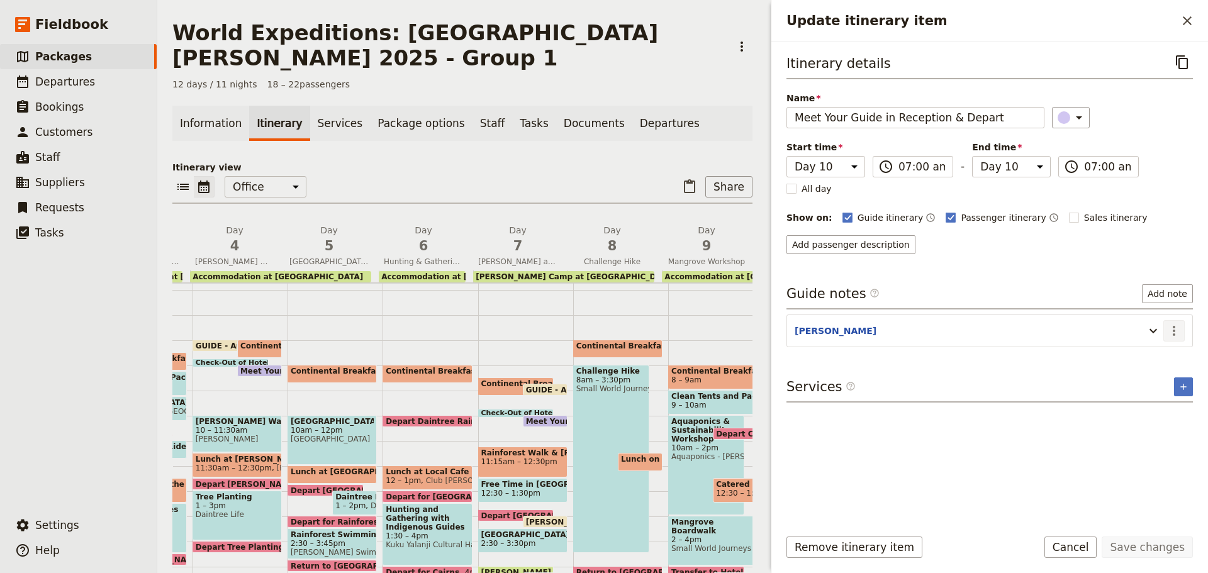
click at [1170, 327] on icon "Actions" at bounding box center [1174, 330] width 15 height 15
click at [1158, 355] on span "Edit note" at bounding box center [1138, 358] width 40 height 13
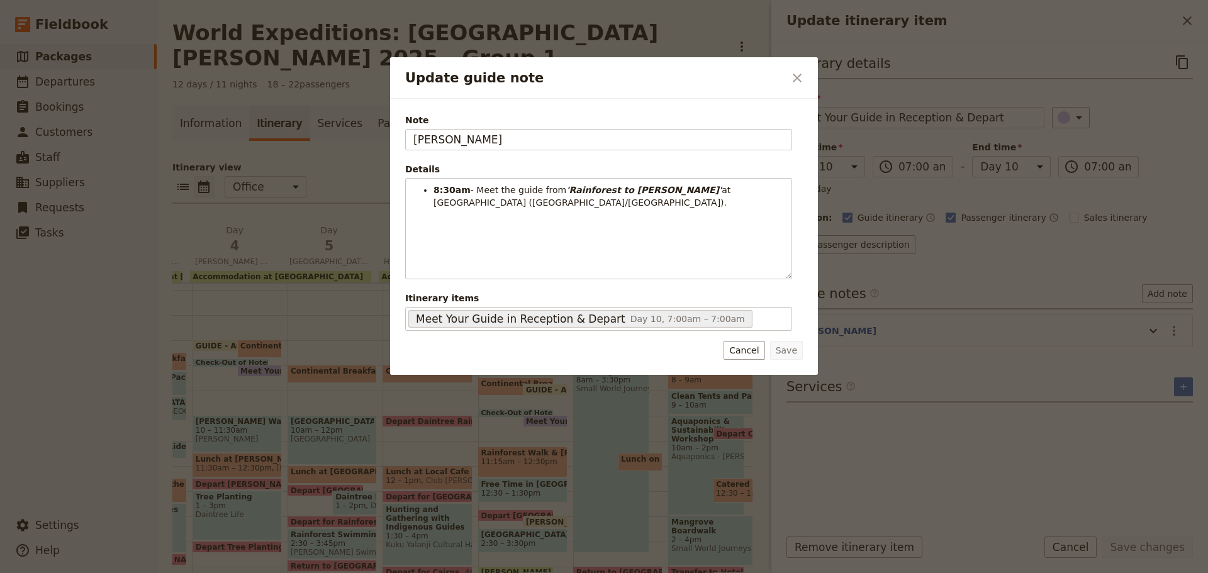
drag, startPoint x: 496, startPoint y: 139, endPoint x: 298, endPoint y: 137, distance: 198.2
click at [298, 573] on div "Update guide note ​ Note KATE Details 8:30am - Meet the guide from 'Rainforest …" at bounding box center [604, 573] width 1208 height 0
type input "ASHAYA"
click at [787, 349] on button "Save" at bounding box center [786, 350] width 33 height 19
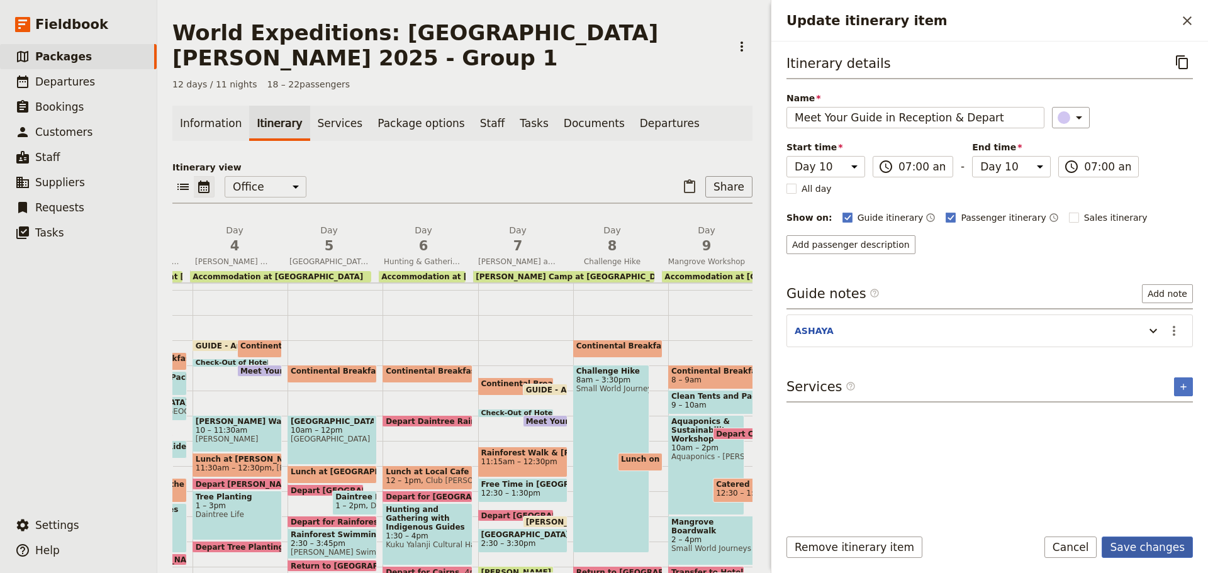
click at [1175, 547] on button "Save changes" at bounding box center [1147, 547] width 91 height 21
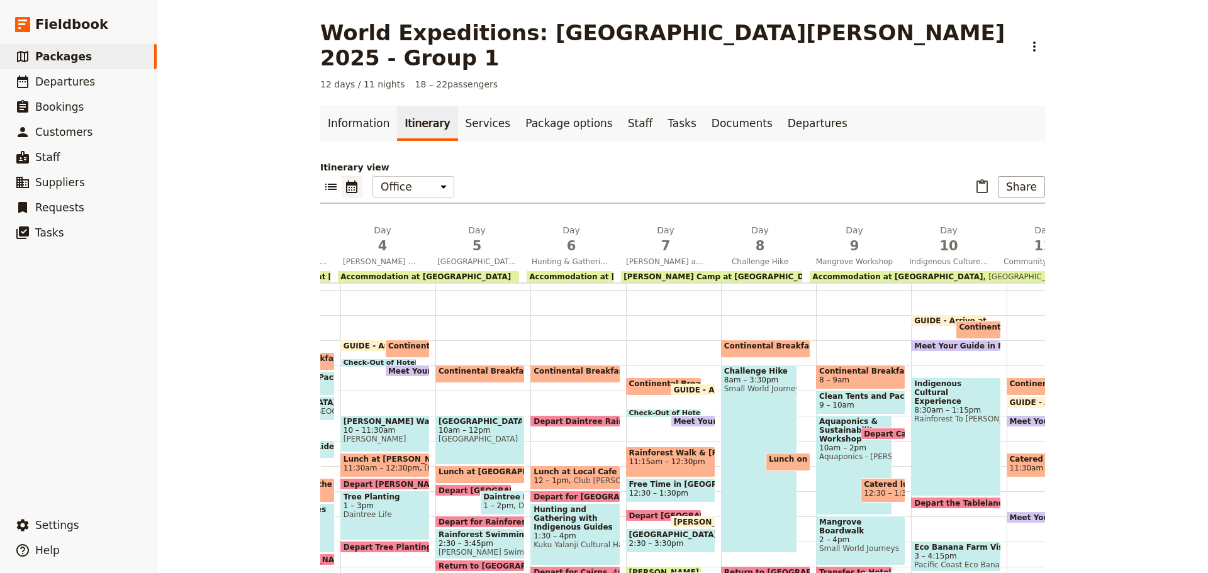
click at [932, 415] on span "Rainforest To Bush" at bounding box center [955, 419] width 83 height 9
select select "10"
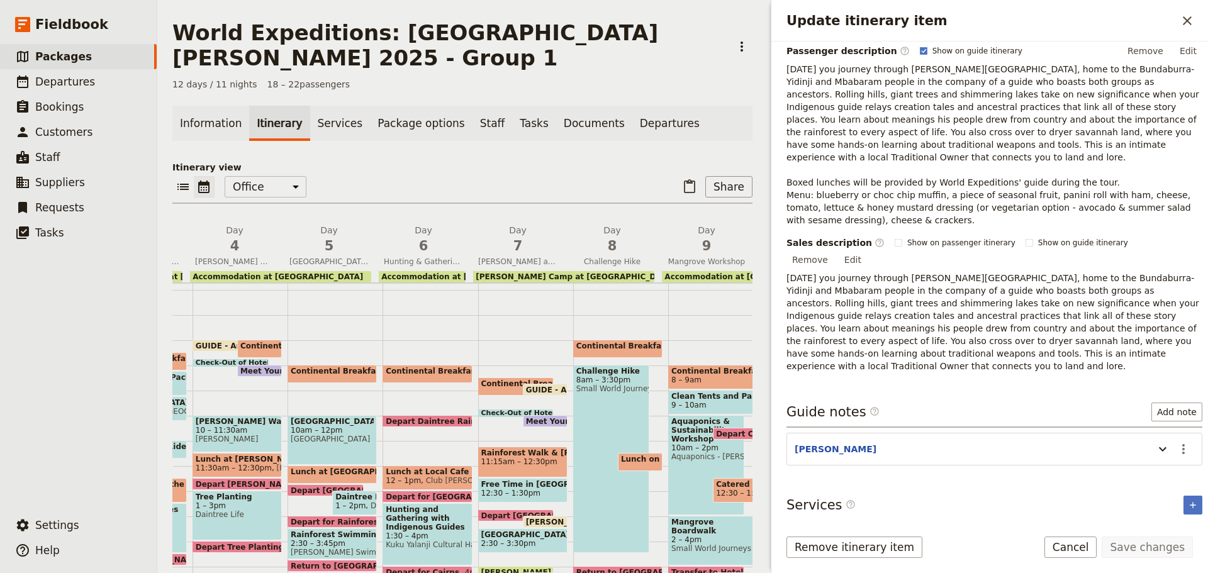
scroll to position [198, 0]
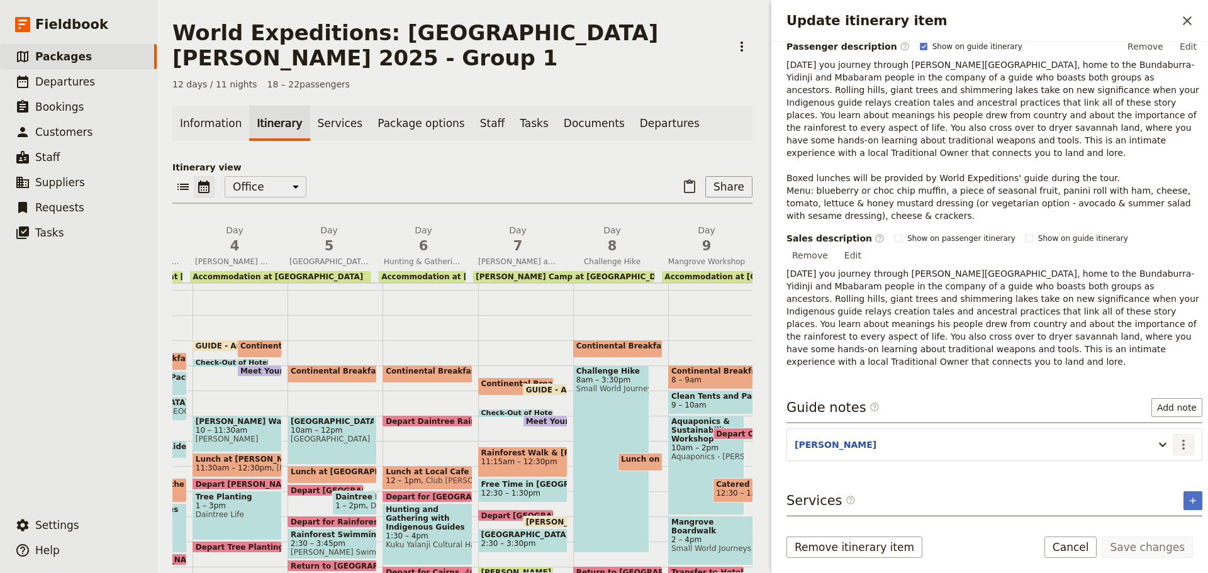
click at [1177, 437] on icon "Actions" at bounding box center [1183, 444] width 15 height 15
click at [1152, 426] on button "Edit note" at bounding box center [1148, 433] width 74 height 18
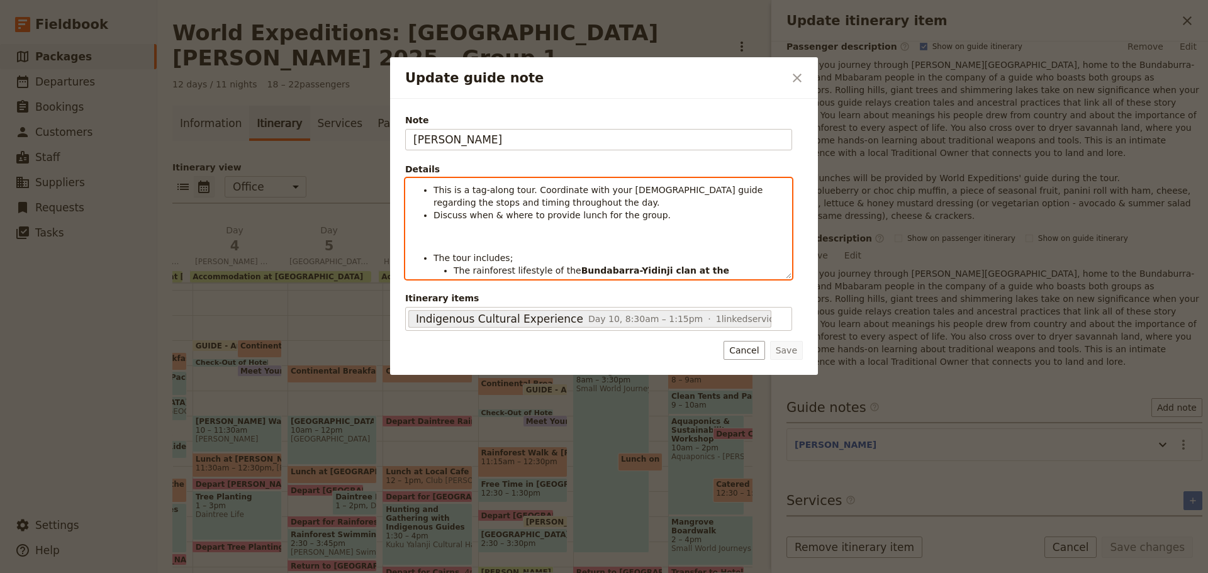
click at [457, 230] on div "This is a tag-along tour. Coordinate with your Indigenous guide regarding the s…" at bounding box center [599, 229] width 386 height 100
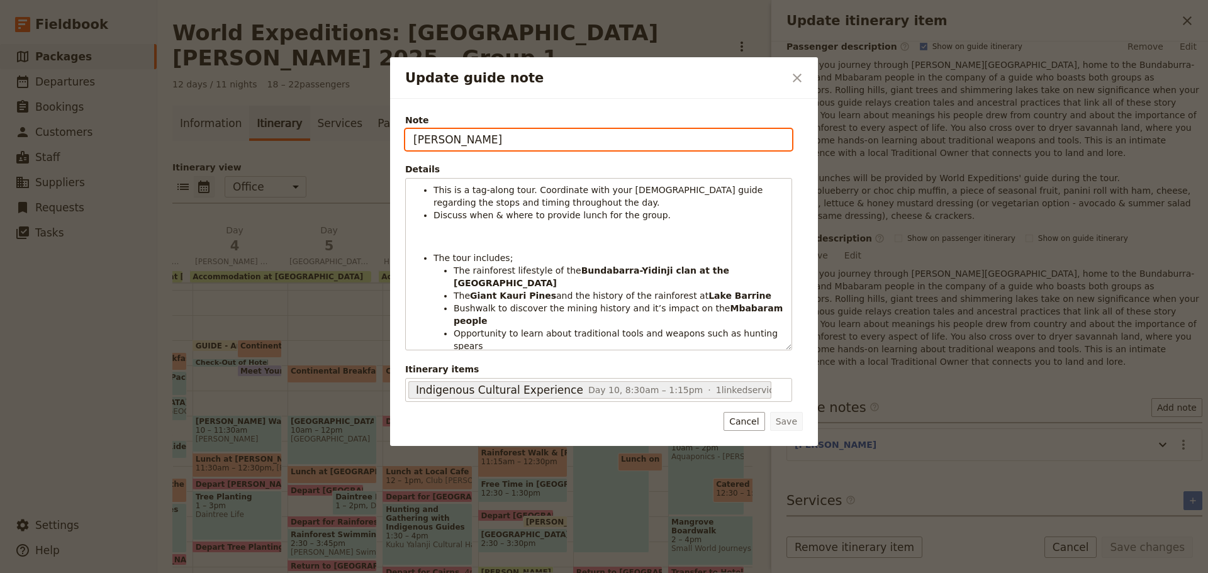
drag, startPoint x: 447, startPoint y: 135, endPoint x: 116, endPoint y: 135, distance: 330.3
click at [117, 573] on div "Update guide note ​ Note KATE Details This is a tag-along tour. Coordinate with…" at bounding box center [604, 573] width 1208 height 0
type input "ASHAYA"
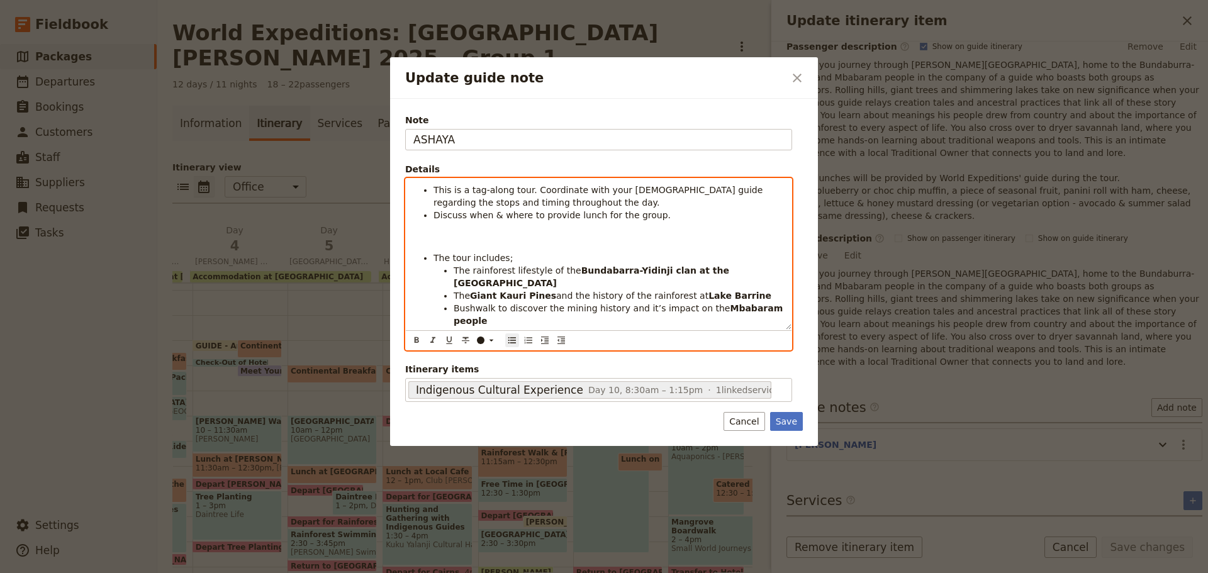
click at [432, 335] on div "This is a tag-along tour. Coordinate with your Indigenous guide regarding the s…" at bounding box center [598, 264] width 387 height 172
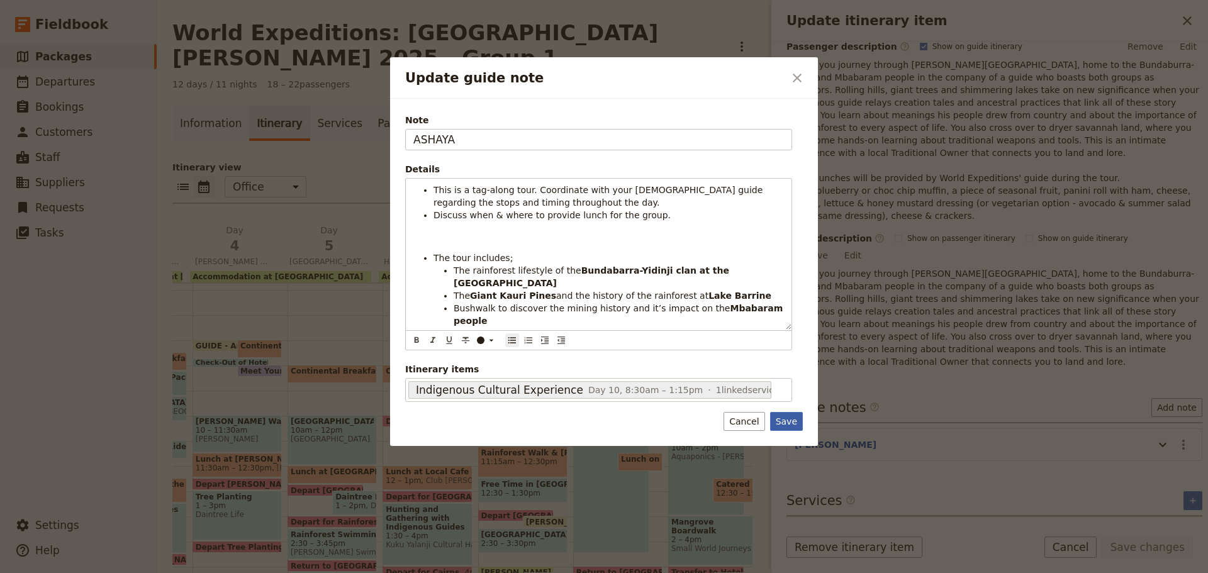
click at [791, 423] on button "Save" at bounding box center [786, 421] width 33 height 19
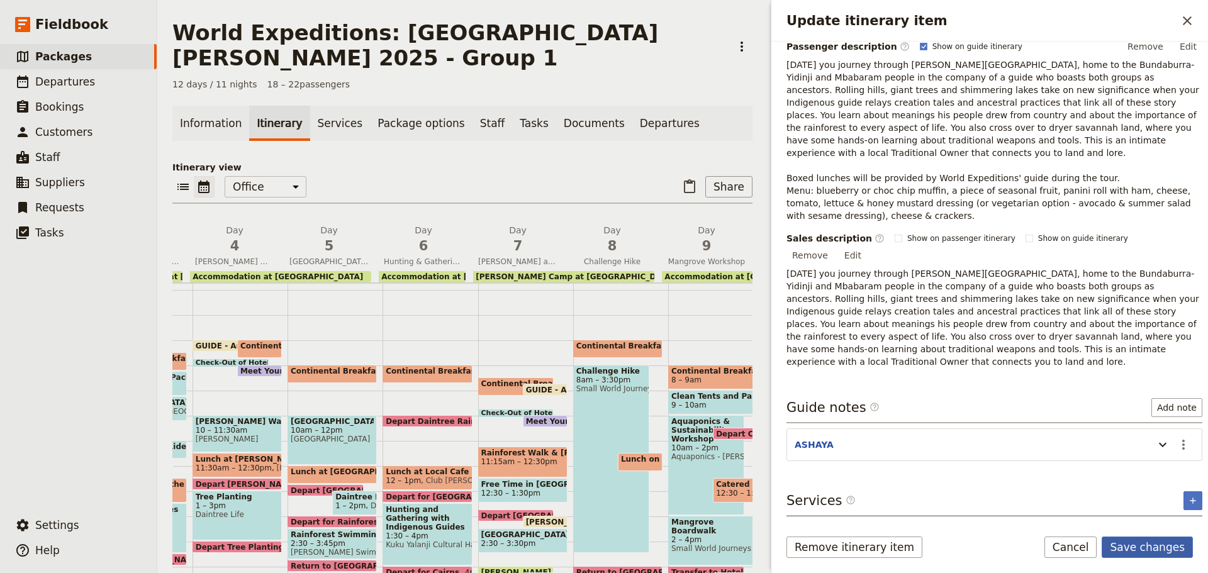
click at [1180, 551] on button "Save changes" at bounding box center [1147, 547] width 91 height 21
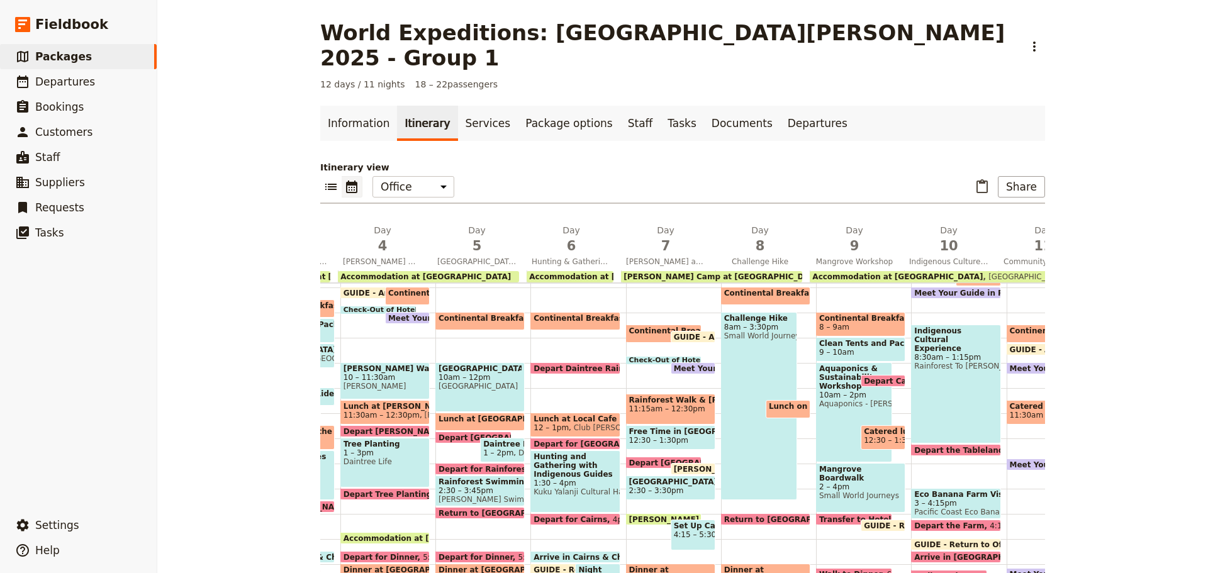
scroll to position [245, 0]
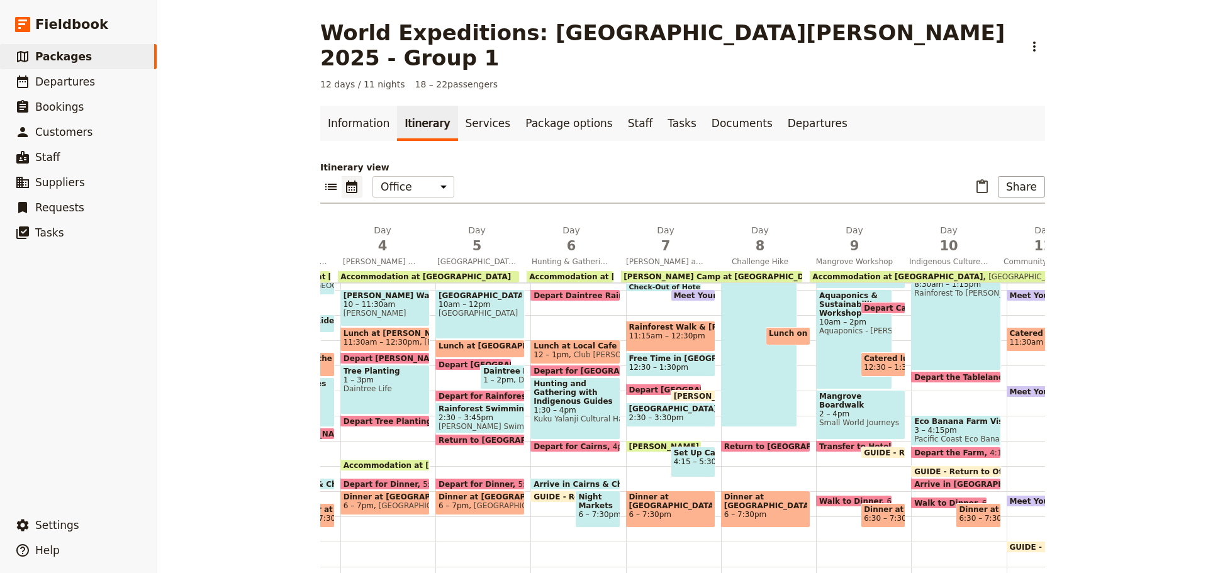
click at [953, 373] on span "Depart the Tablelands" at bounding box center [963, 377] width 99 height 8
select select "10"
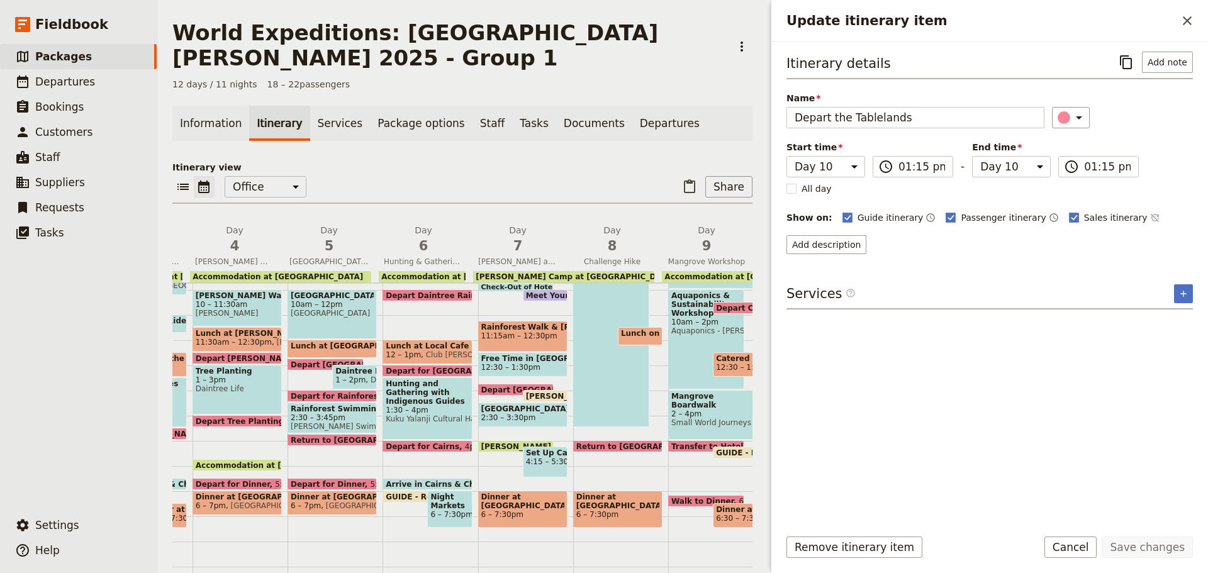
click at [1089, 534] on form "Itinerary details ​ Add note Name Depart the Tablelands ​ Start time Day 1 Day …" at bounding box center [989, 308] width 437 height 532
click at [1089, 536] on form "Itinerary details ​ Add note Name Depart the Tablelands ​ Start time Day 1 Day …" at bounding box center [989, 308] width 437 height 532
click at [690, 392] on span "Mangrove Boardwalk Workshop & Cleanup" at bounding box center [712, 401] width 83 height 18
select select "9"
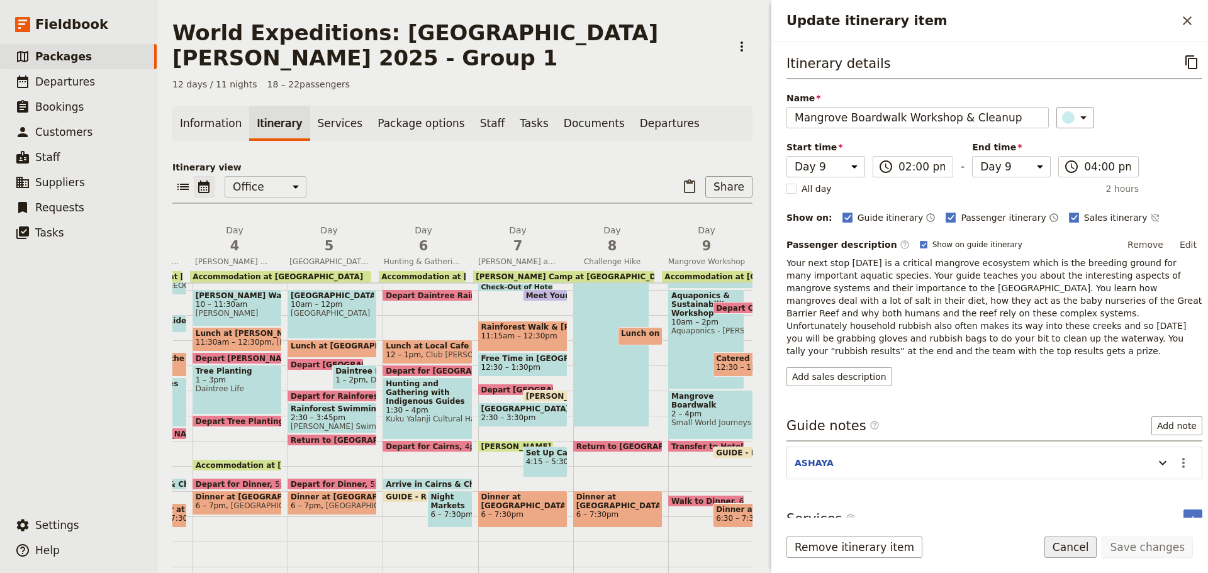
click at [1085, 542] on button "Cancel" at bounding box center [1070, 547] width 53 height 21
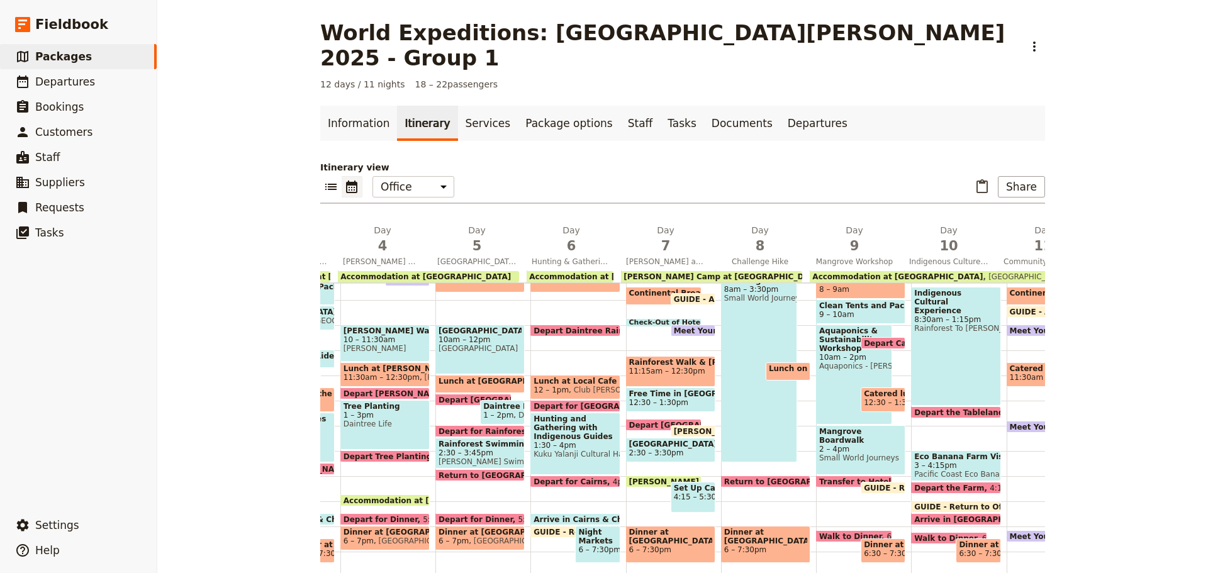
scroll to position [182, 0]
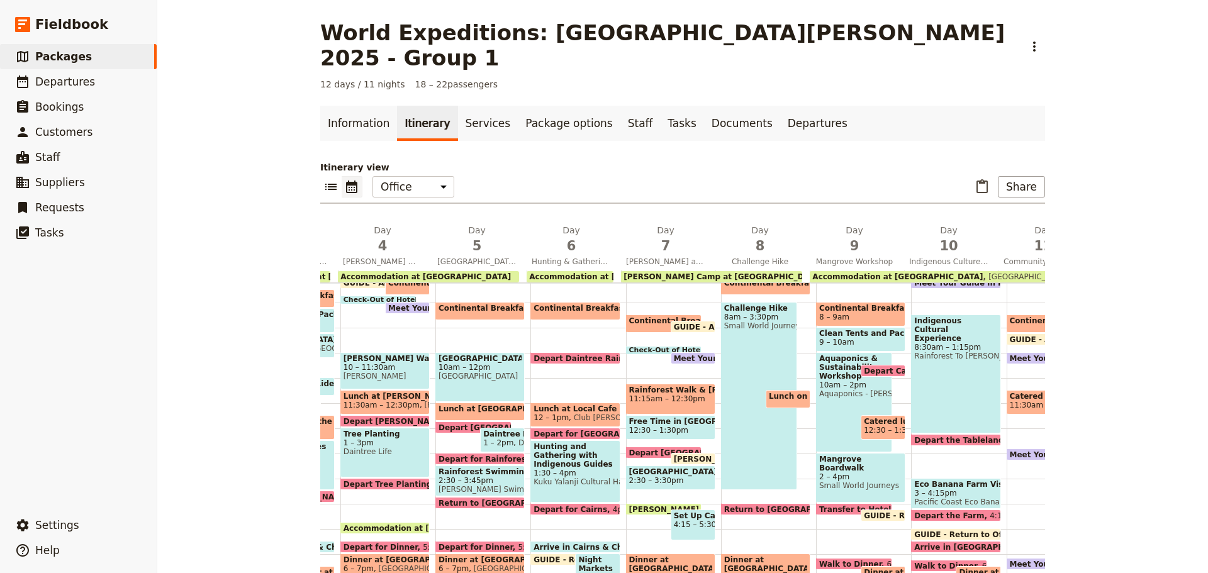
click at [853, 455] on span "Mangrove Boardwalk Workshop & Cleanup" at bounding box center [860, 464] width 83 height 18
select select "9"
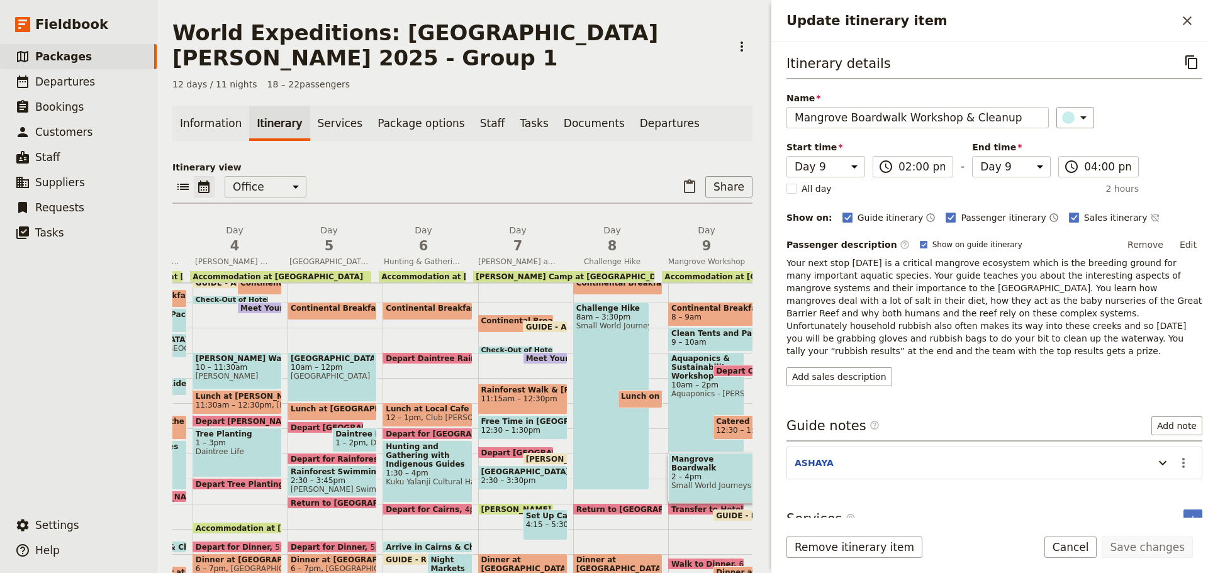
scroll to position [45, 0]
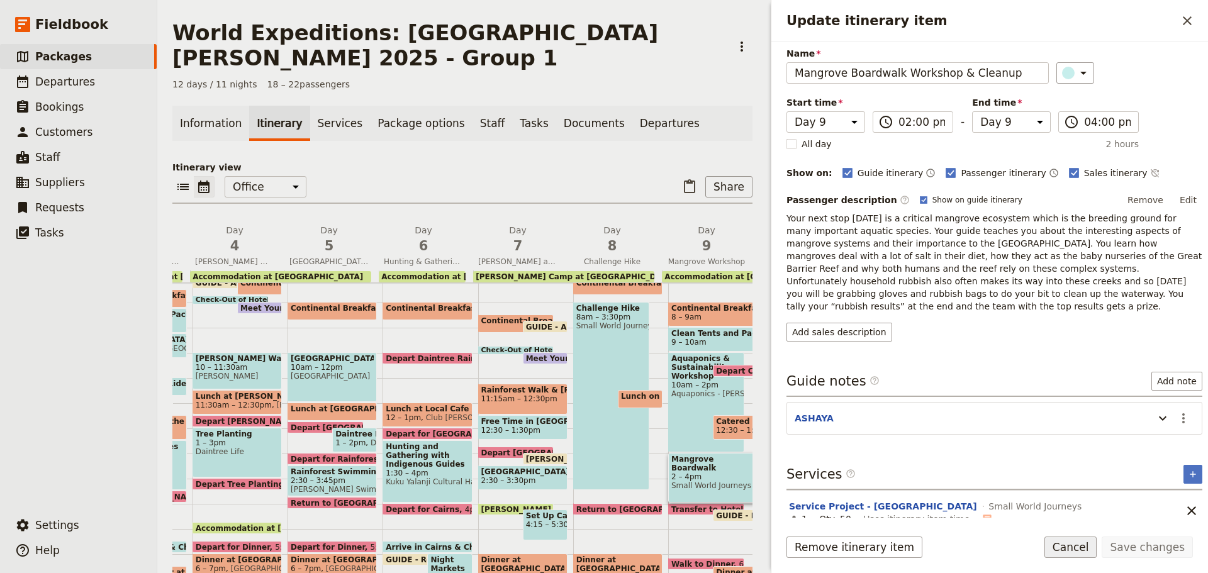
click at [1064, 542] on button "Cancel" at bounding box center [1070, 547] width 53 height 21
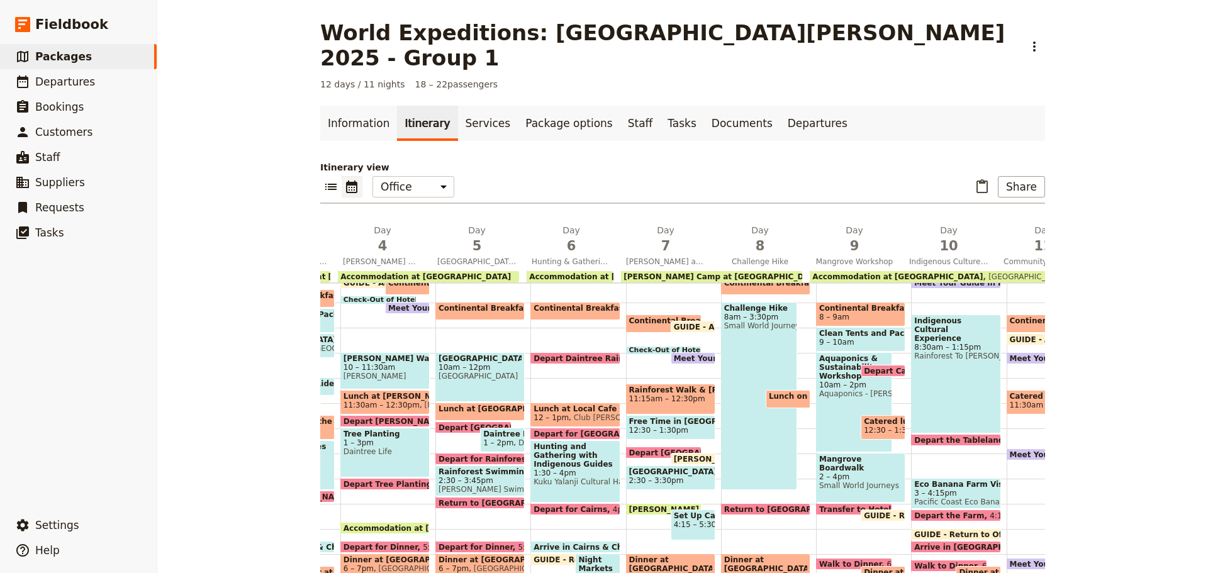
click at [821, 510] on span at bounding box center [854, 512] width 75 height 5
select select "9"
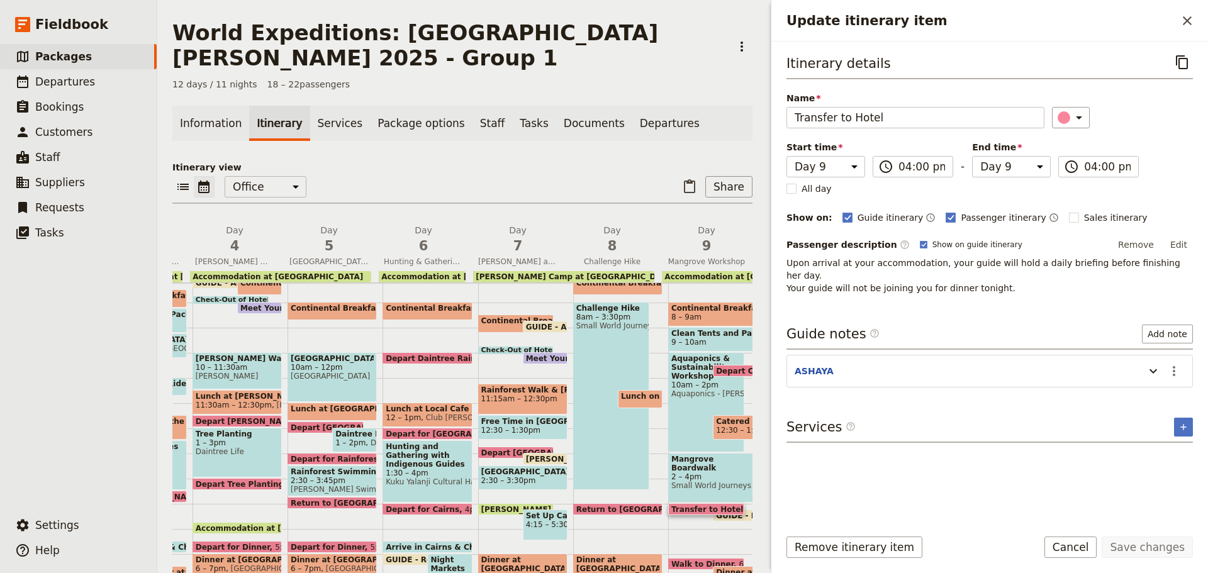
click at [742, 512] on span "GUIDE - Return to Office" at bounding box center [770, 516] width 108 height 8
select select "9"
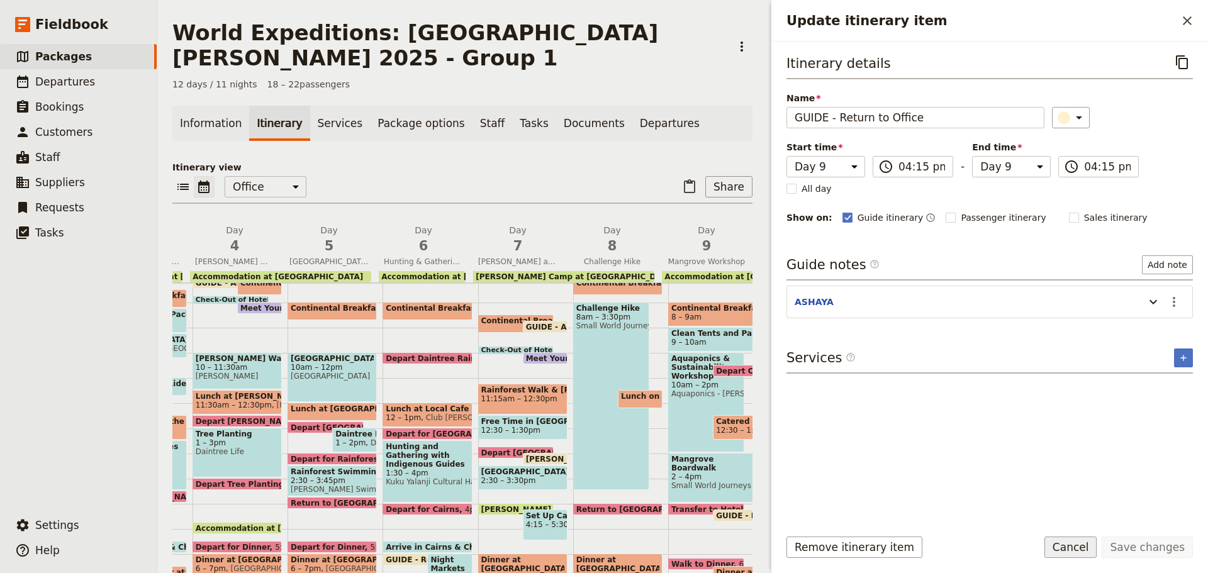
click at [1094, 547] on button "Cancel" at bounding box center [1070, 547] width 53 height 21
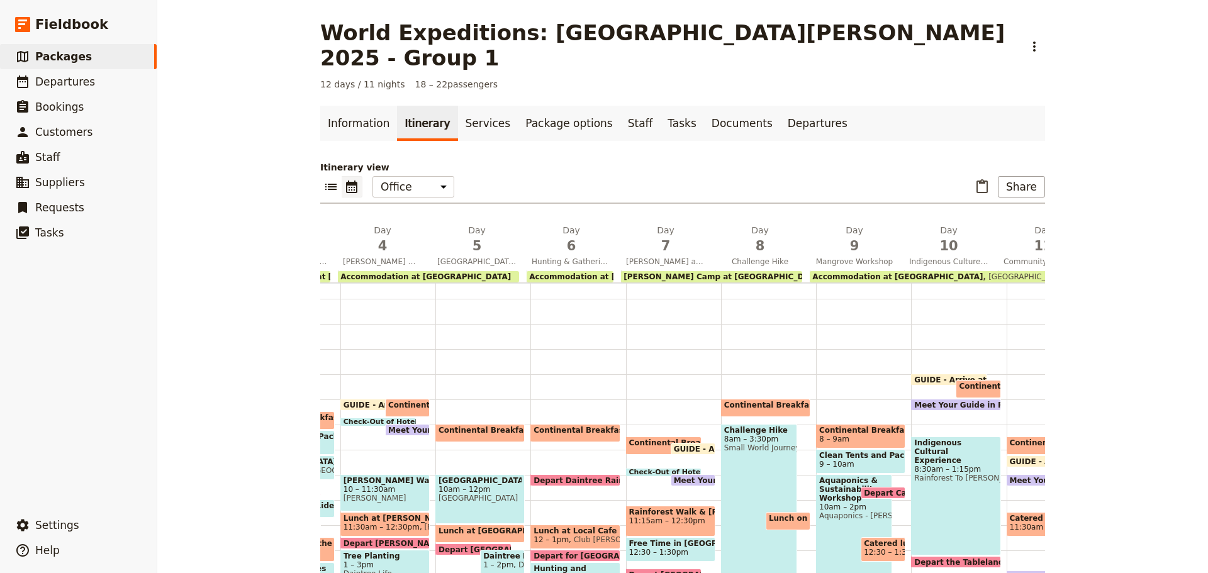
scroll to position [56, 0]
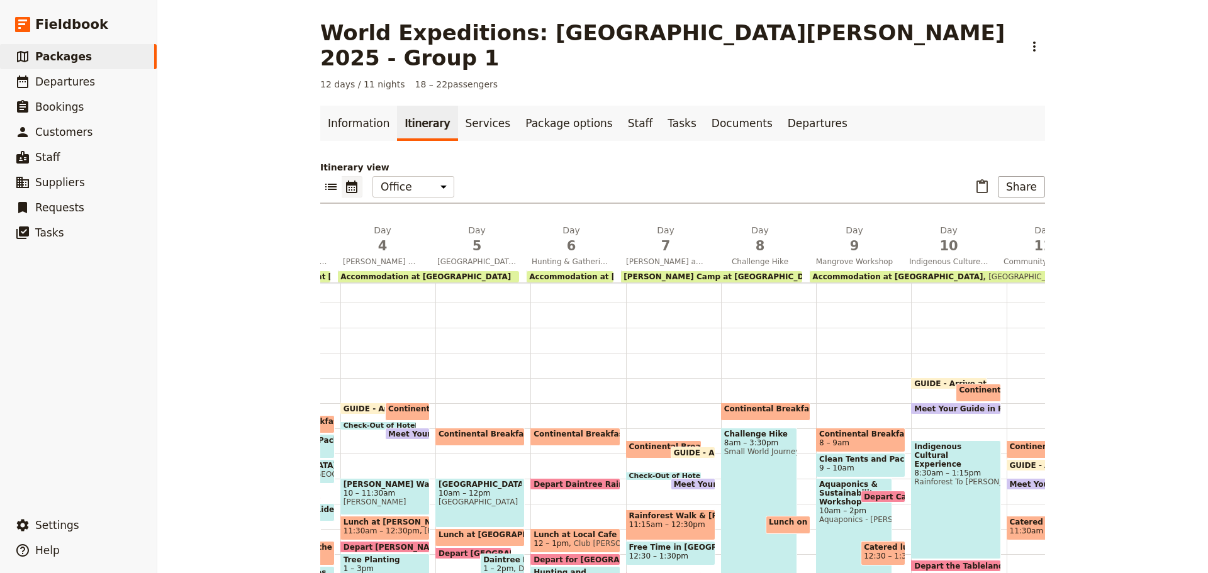
click at [949, 478] on span "Rainforest To Bush" at bounding box center [955, 482] width 83 height 9
select select "10"
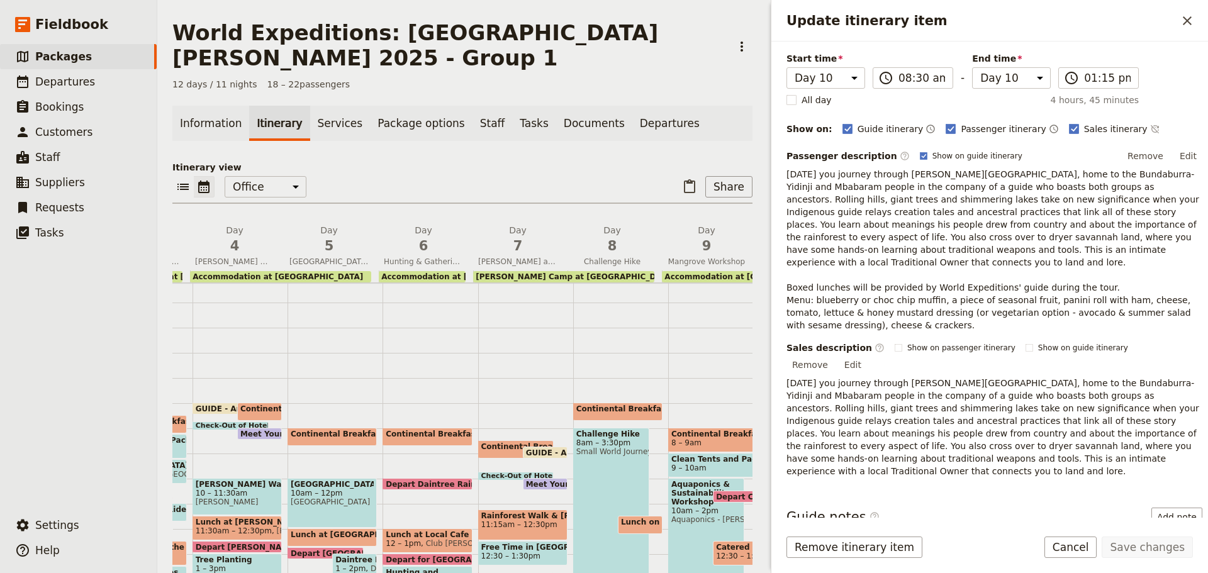
scroll to position [198, 0]
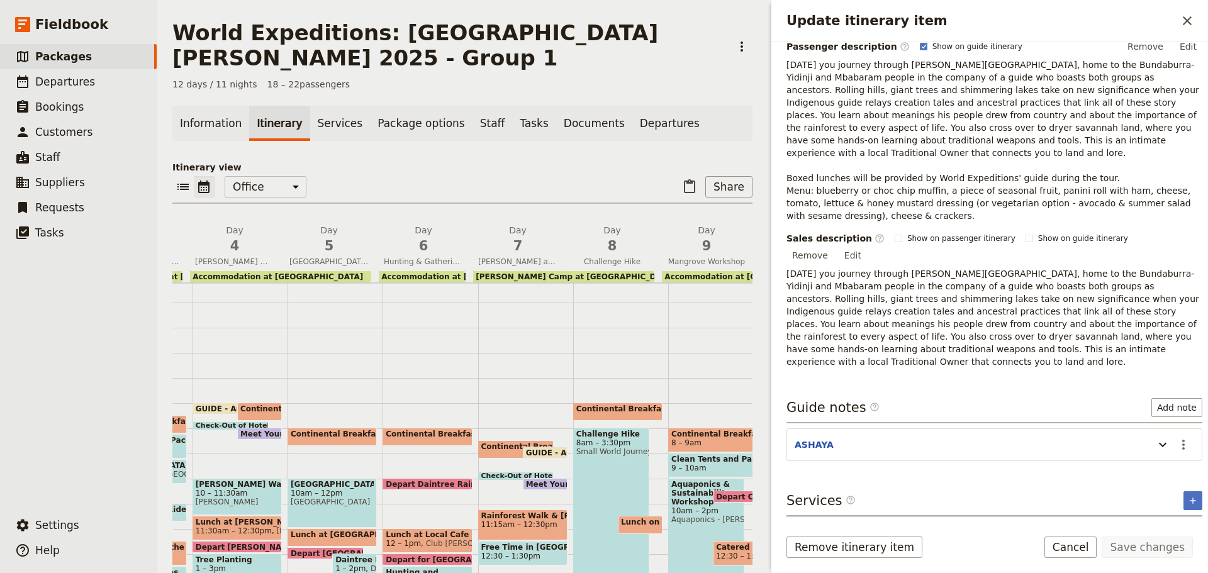
click at [1074, 543] on button "Cancel" at bounding box center [1070, 547] width 53 height 21
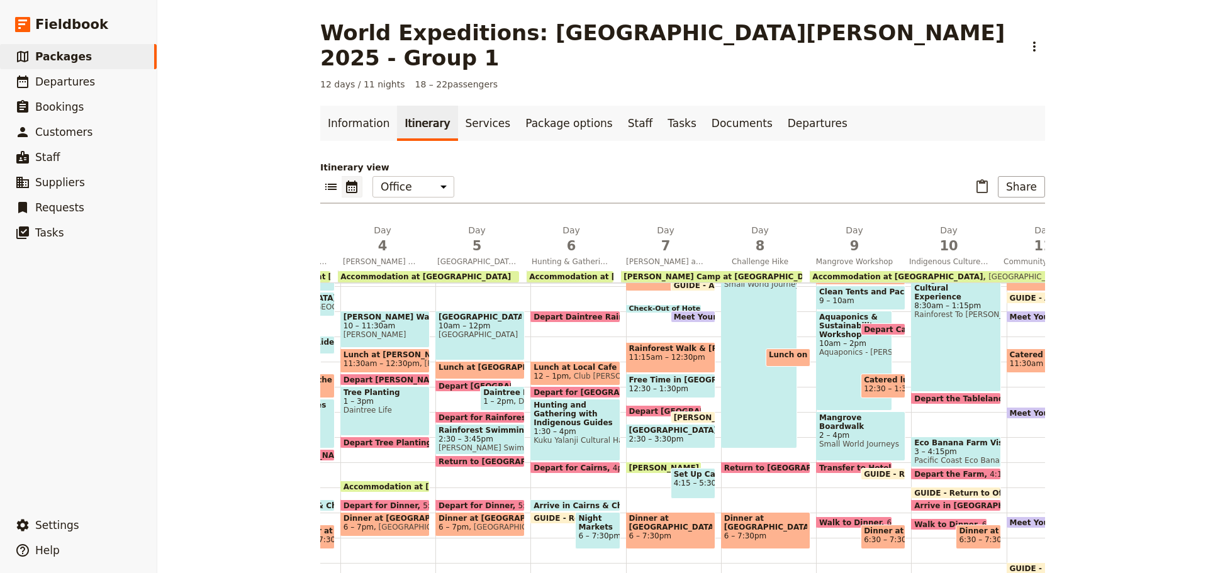
scroll to position [245, 0]
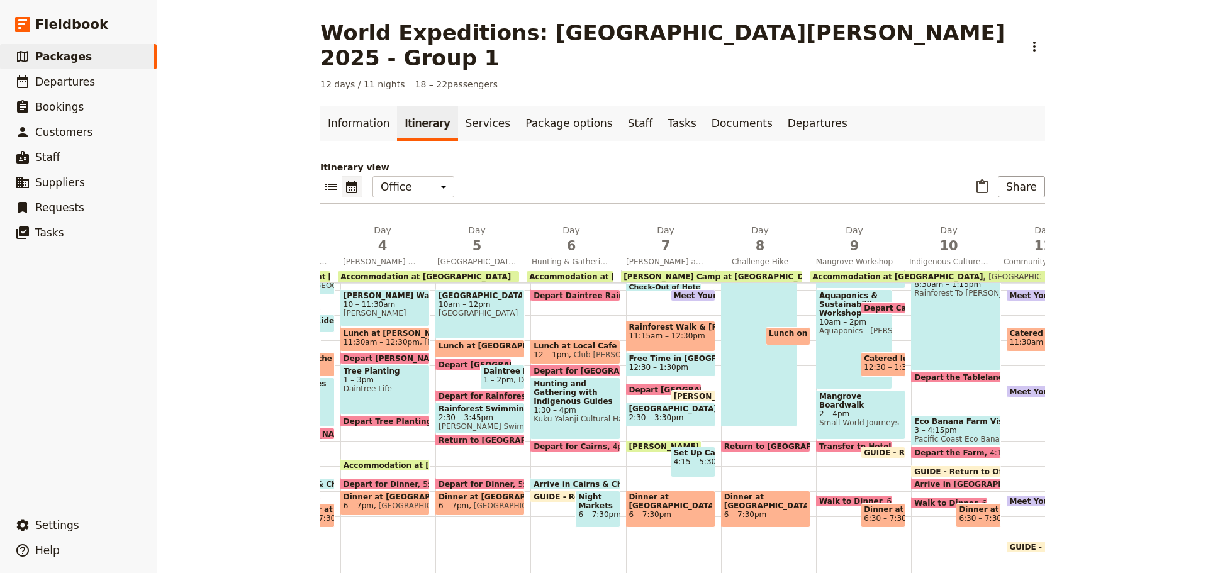
click at [938, 373] on span "Depart the Tablelands" at bounding box center [963, 377] width 99 height 8
select select "10"
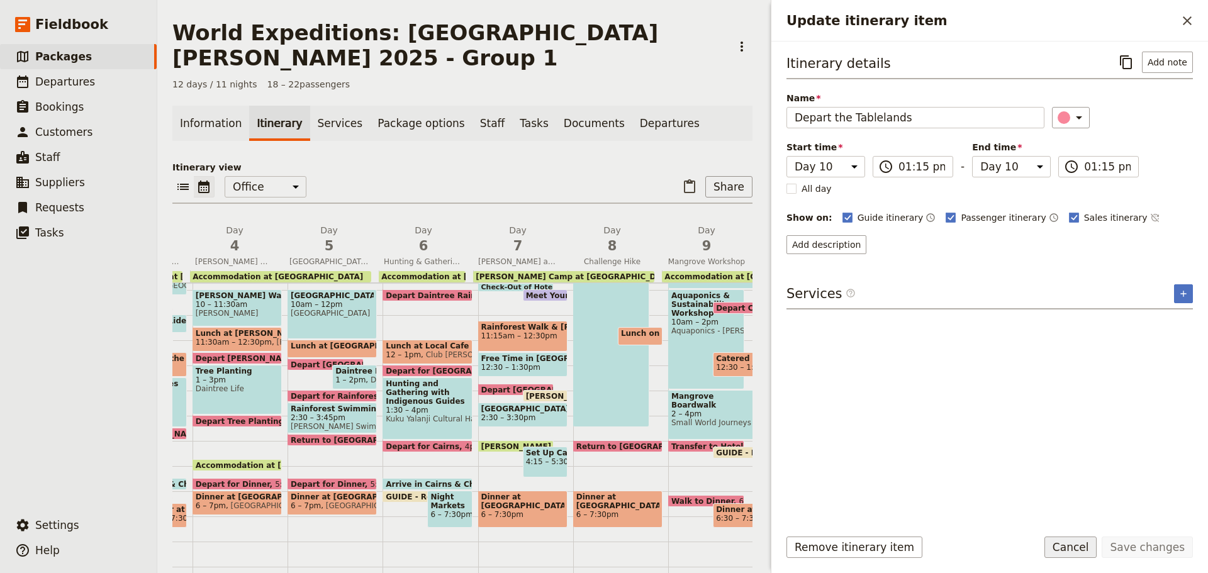
click at [1069, 546] on button "Cancel" at bounding box center [1070, 547] width 53 height 21
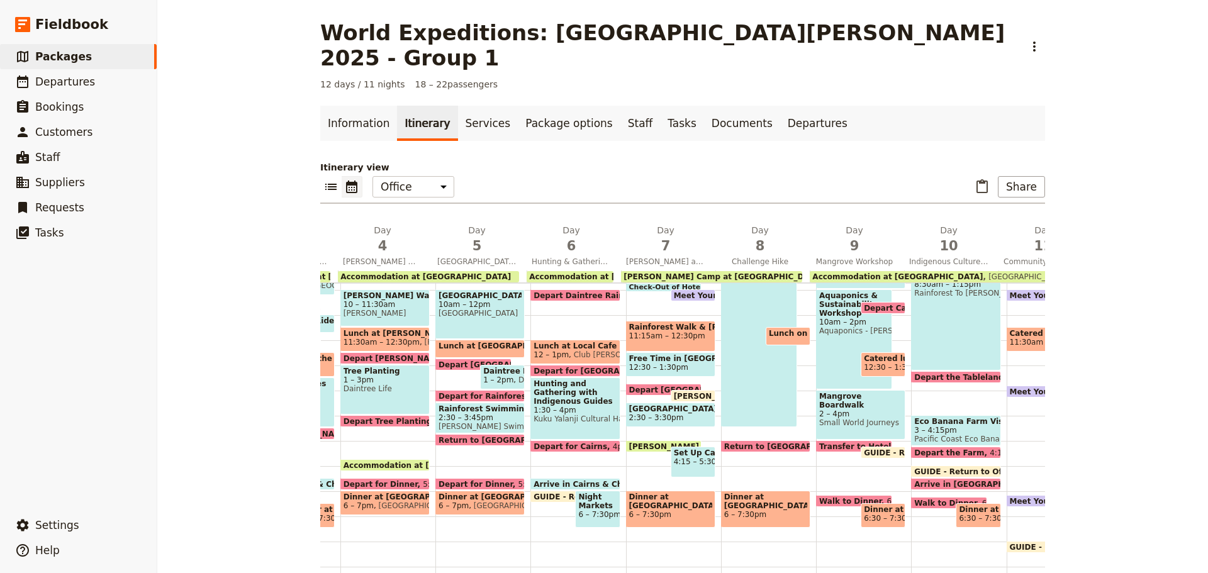
click at [846, 410] on span "2 – 4pm" at bounding box center [860, 414] width 83 height 9
select select "9"
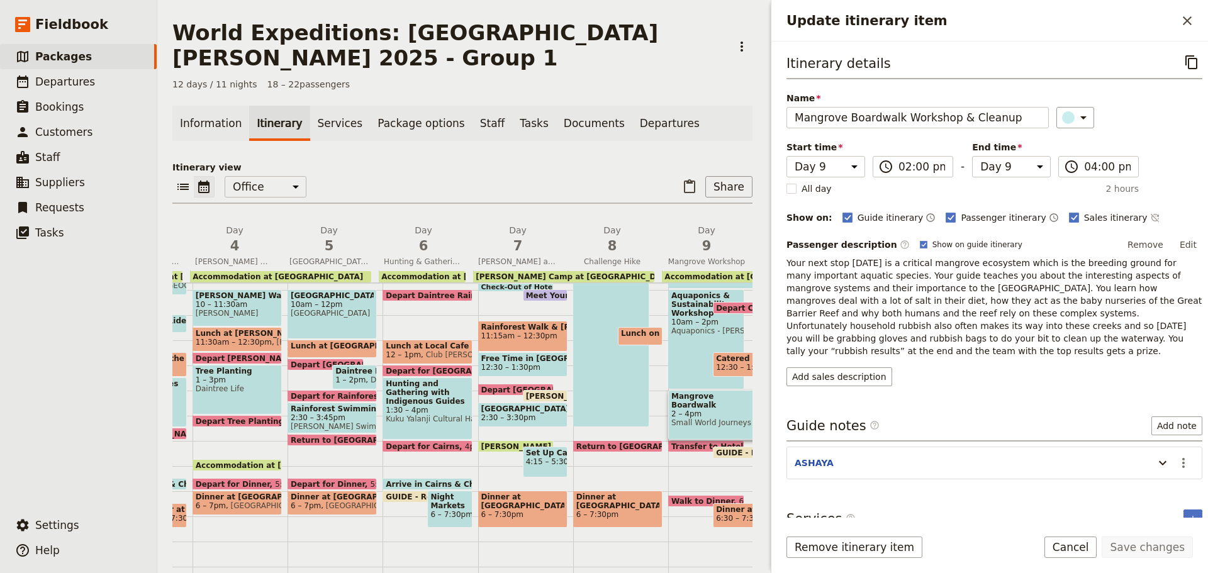
click at [1073, 564] on div "Remove itinerary item Save changes Cancel" at bounding box center [989, 555] width 437 height 36
click at [1073, 544] on button "Cancel" at bounding box center [1070, 547] width 53 height 21
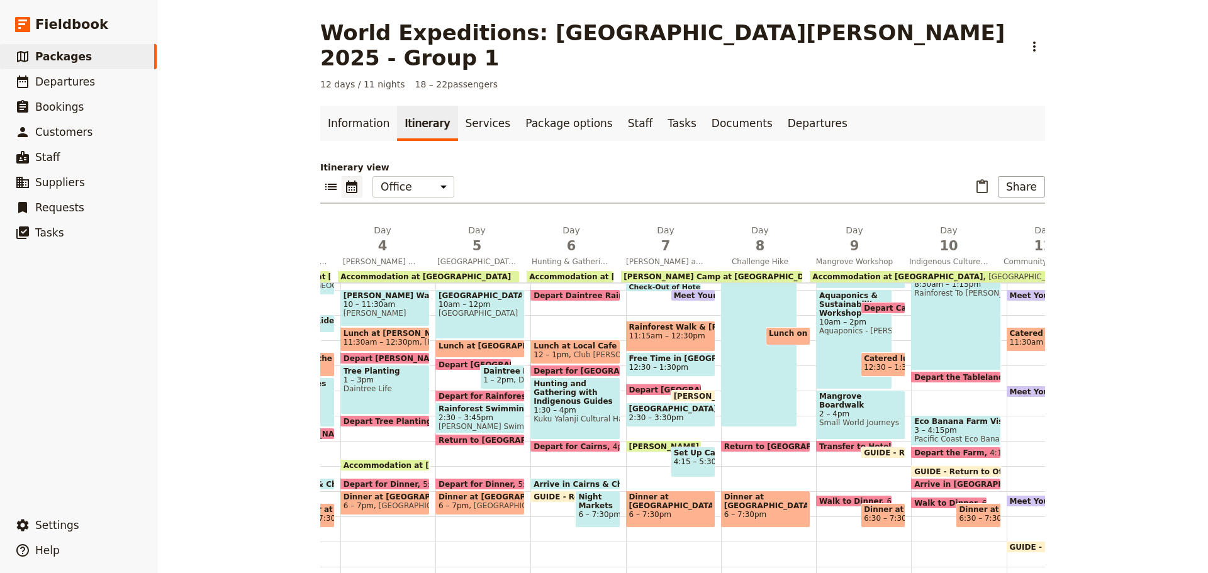
click at [823, 447] on span at bounding box center [854, 449] width 75 height 5
select select "9"
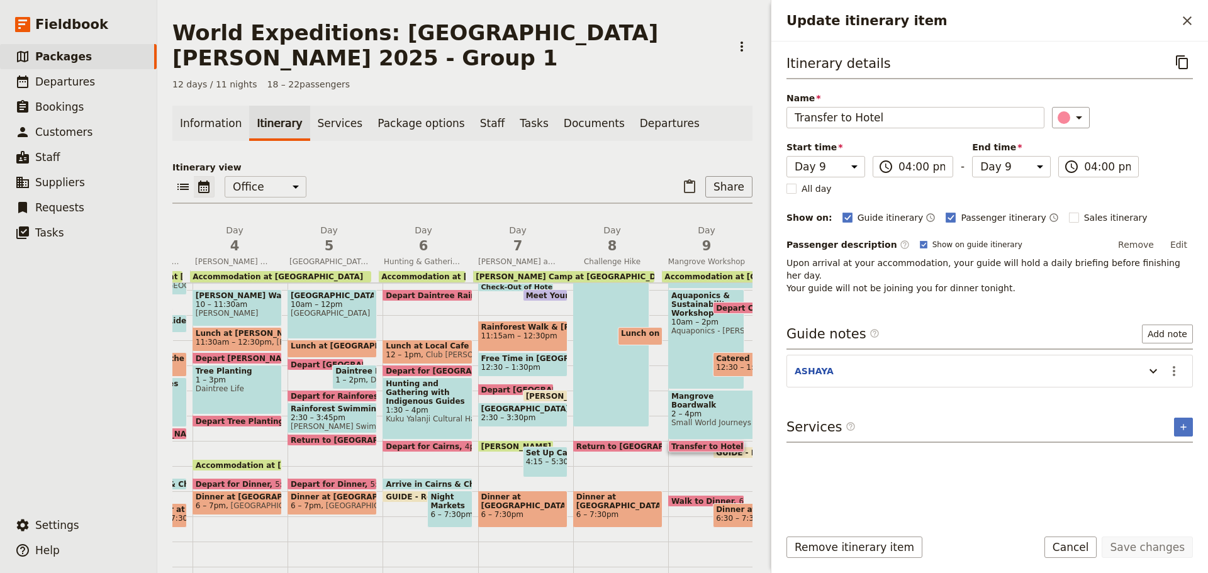
click at [1075, 548] on button "Cancel" at bounding box center [1070, 547] width 53 height 21
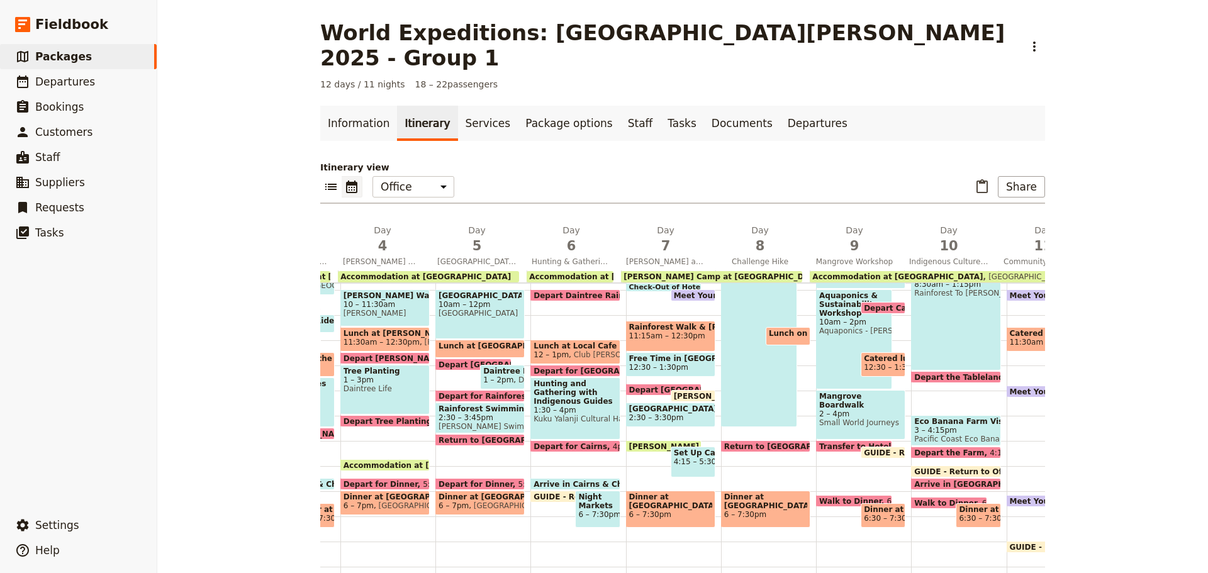
click at [865, 449] on span "GUIDE - Return to Office" at bounding box center [918, 453] width 108 height 8
select select "9"
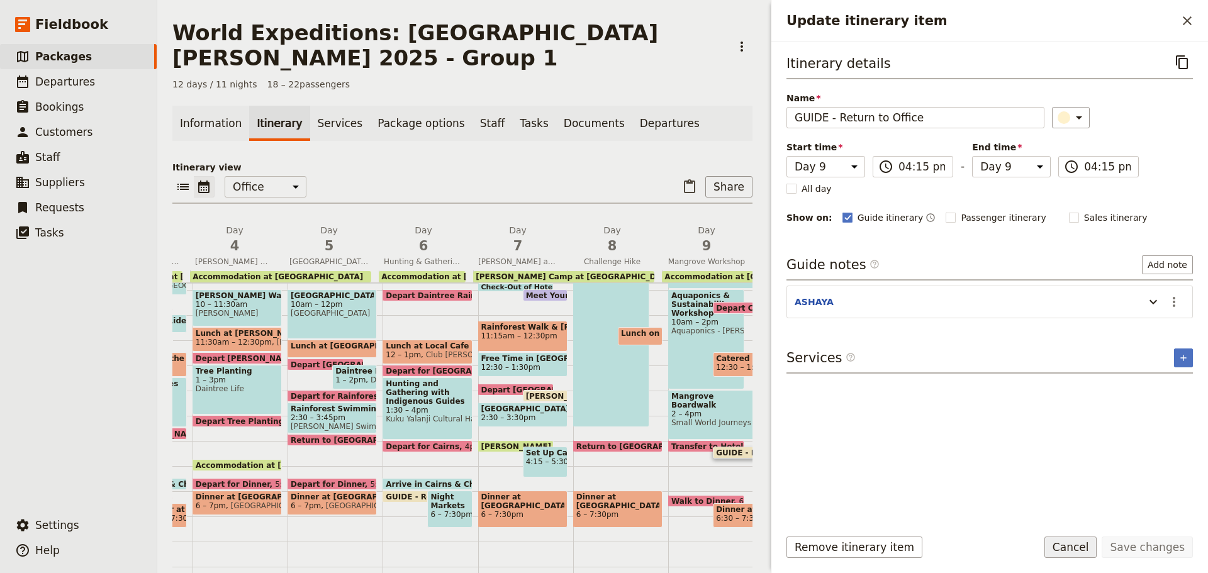
click at [1097, 542] on button "Cancel" at bounding box center [1070, 547] width 53 height 21
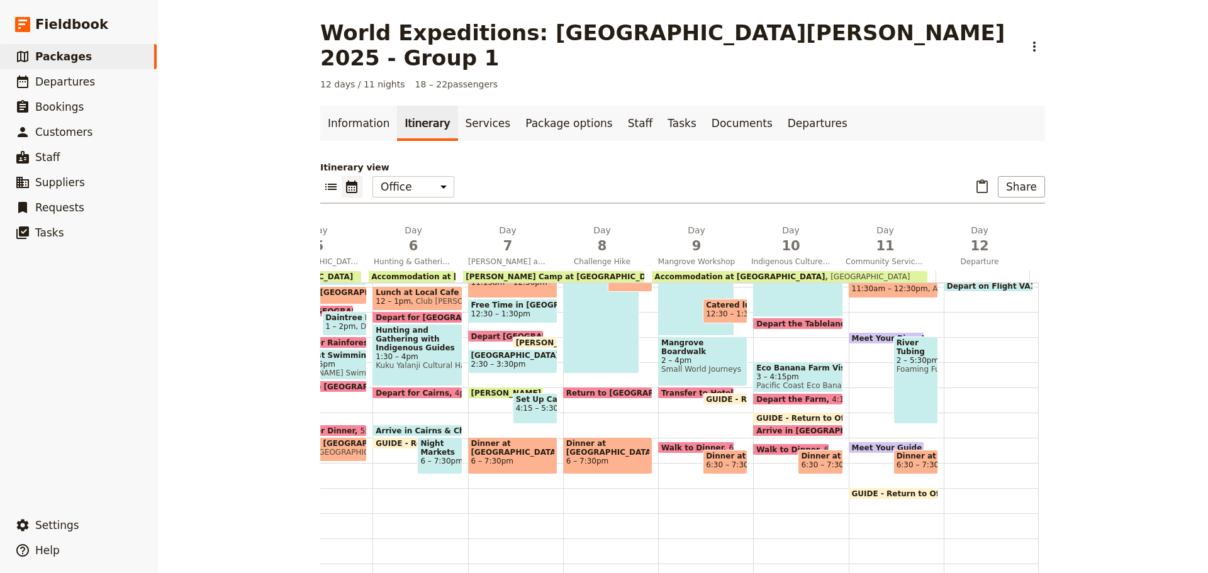
scroll to position [308, 0]
click at [792, 324] on span at bounding box center [798, 326] width 88 height 5
select select "10"
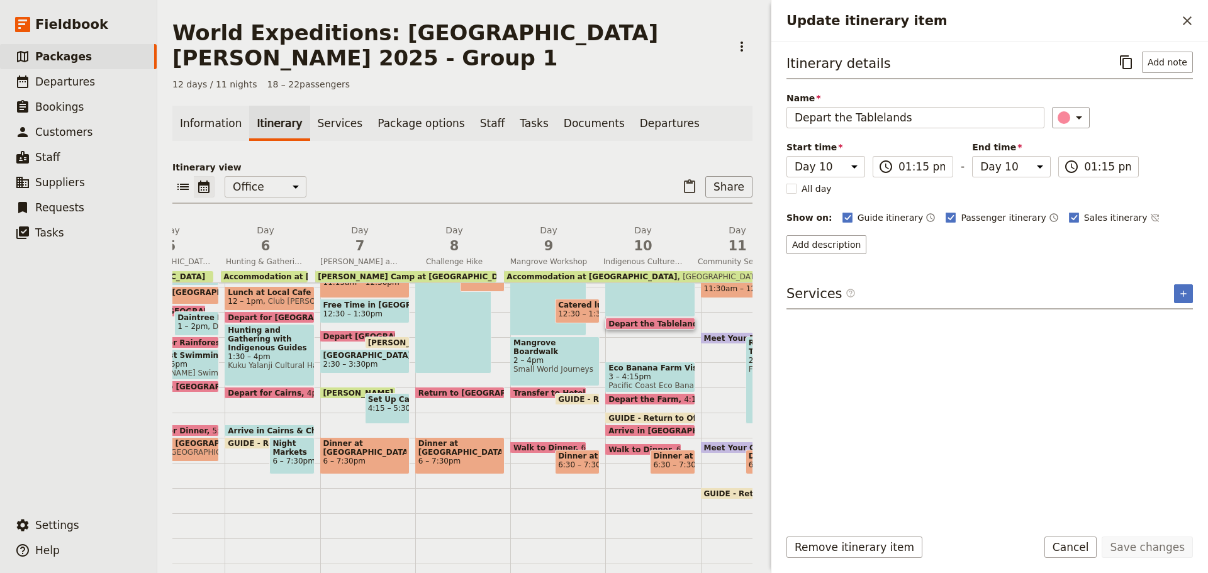
drag, startPoint x: 1079, startPoint y: 555, endPoint x: 1072, endPoint y: 557, distance: 7.2
click at [1075, 556] on button "Cancel" at bounding box center [1070, 547] width 53 height 21
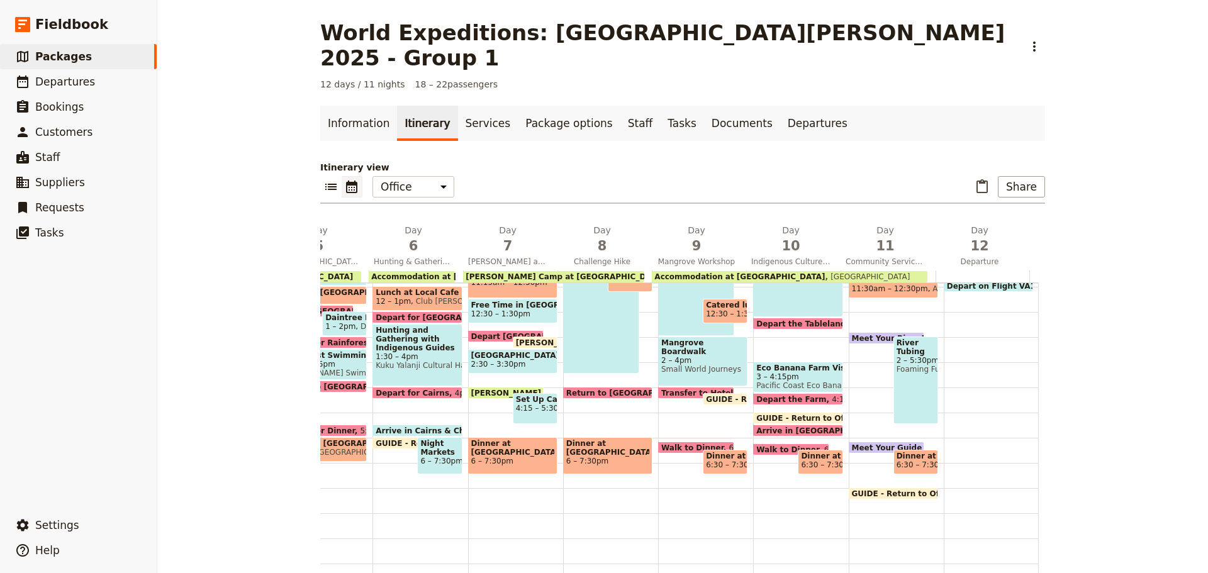
click at [795, 372] on span "3 – 4:15pm" at bounding box center [797, 376] width 83 height 9
select select "10"
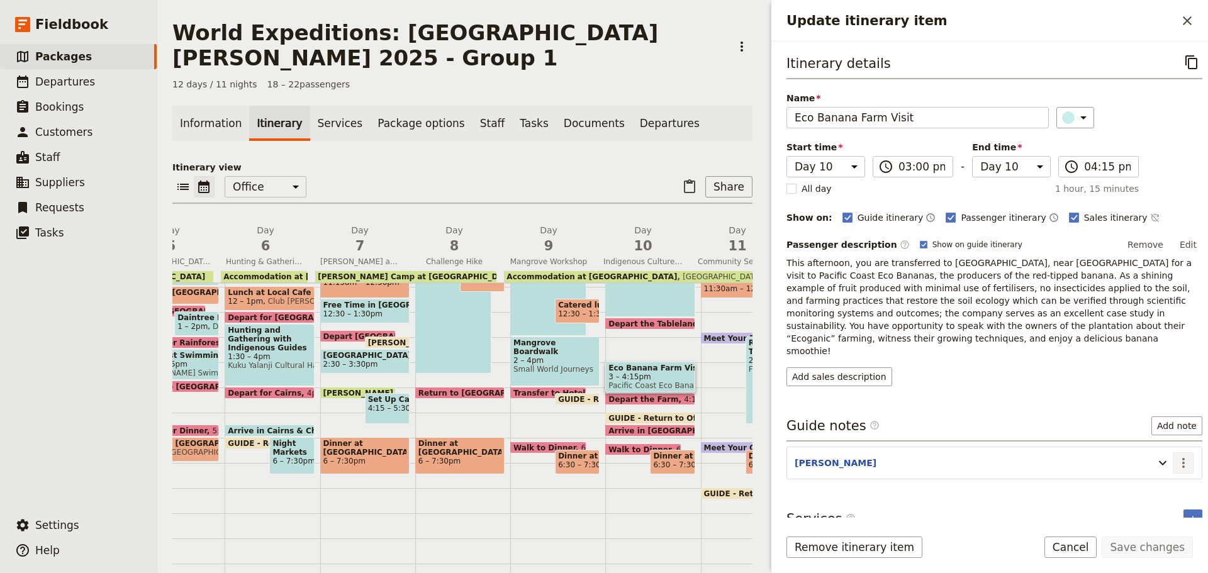
click at [1176, 456] on icon "Actions" at bounding box center [1183, 463] width 15 height 15
click at [1162, 461] on span "Edit note" at bounding box center [1147, 465] width 59 height 13
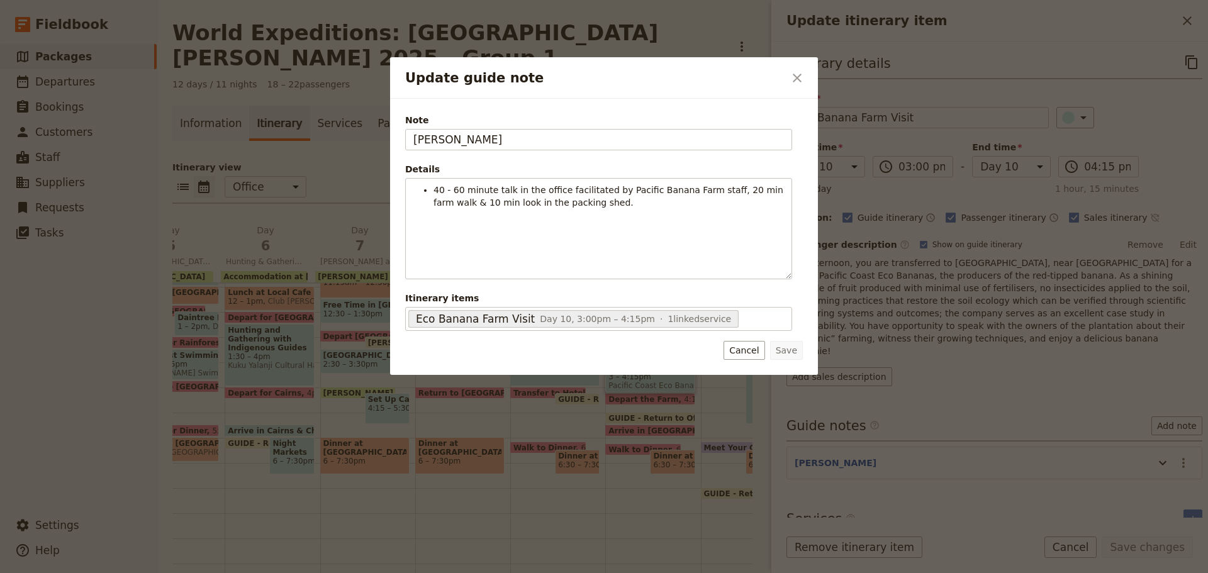
drag, startPoint x: 456, startPoint y: 138, endPoint x: 305, endPoint y: 145, distance: 151.2
click at [302, 573] on div "Update guide note ​ Note KATE Details 40 - 60 minute talk in the office facilit…" at bounding box center [604, 573] width 1208 height 0
type input "ASHAYA"
click at [799, 347] on button "Save" at bounding box center [786, 350] width 33 height 19
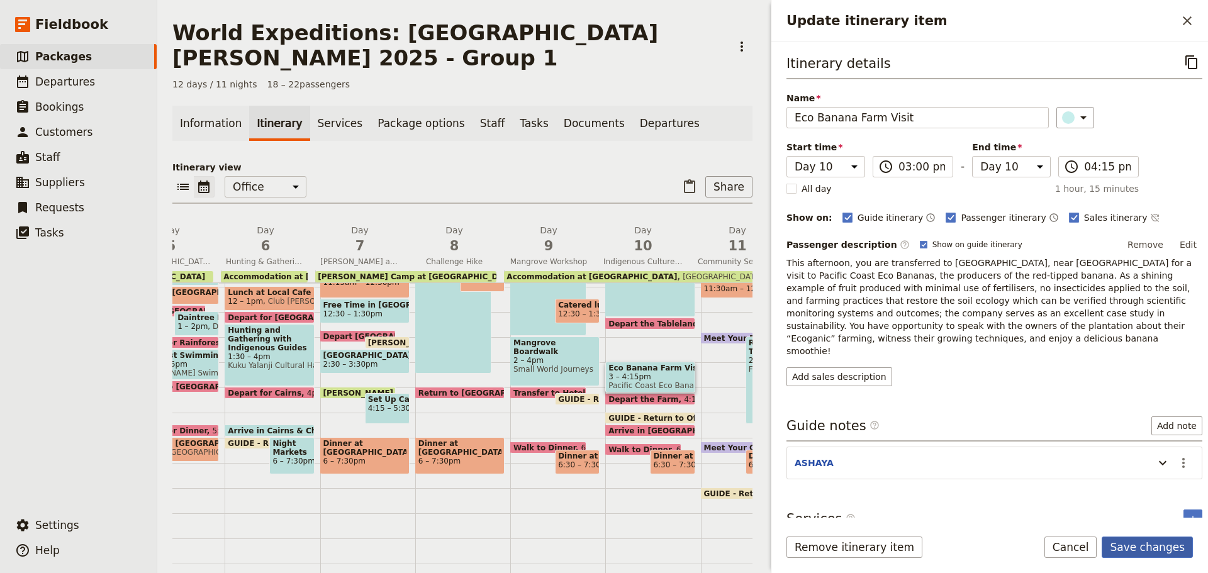
click at [1144, 552] on button "Save changes" at bounding box center [1147, 547] width 91 height 21
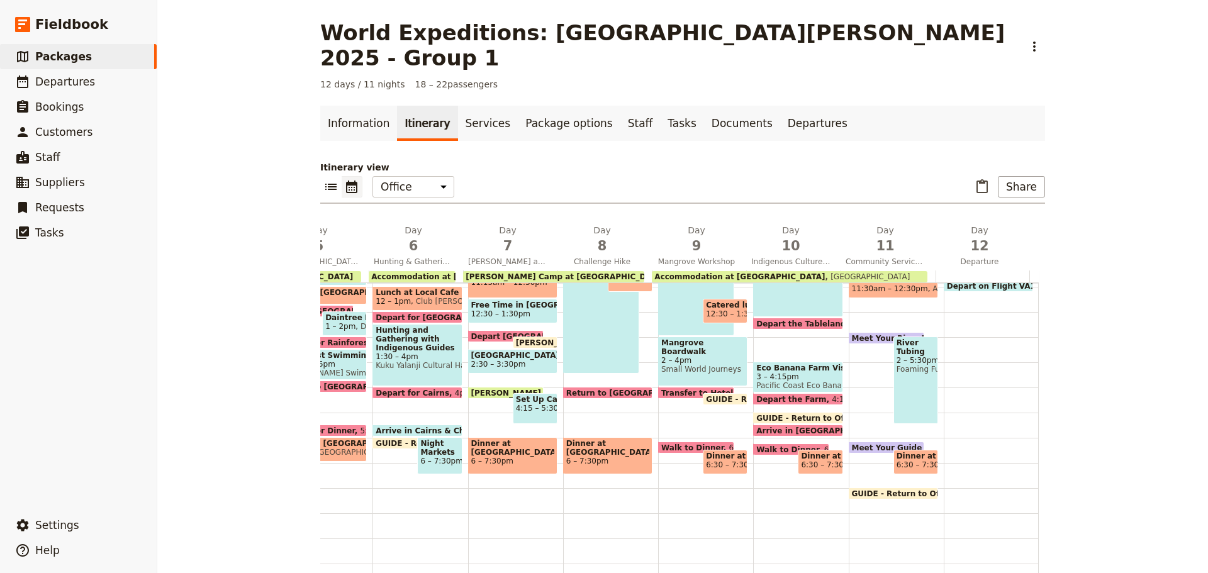
click at [761, 395] on span "Depart the Farm" at bounding box center [794, 399] width 76 height 8
select select "10"
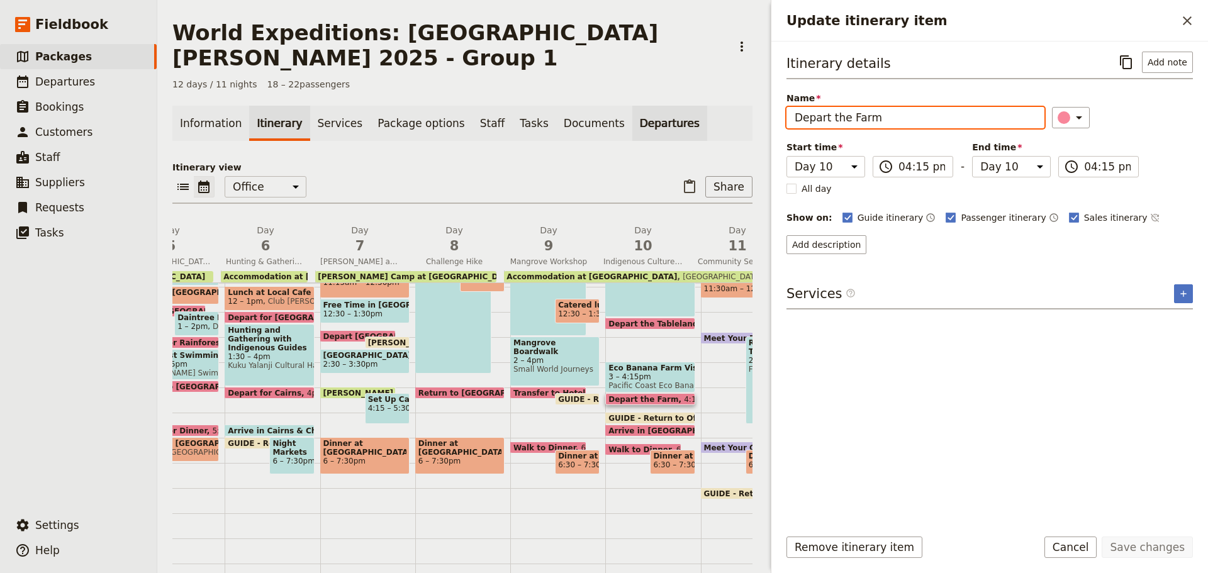
drag, startPoint x: 754, startPoint y: 116, endPoint x: 611, endPoint y: 101, distance: 143.6
click at [652, 125] on div "World Expeditions: St Leonard's College 2025 - Group 1 ​ 12 days / 11 nights 18…" at bounding box center [682, 286] width 1051 height 573
paste input "for Cairns"
type input "Depart for Cairns"
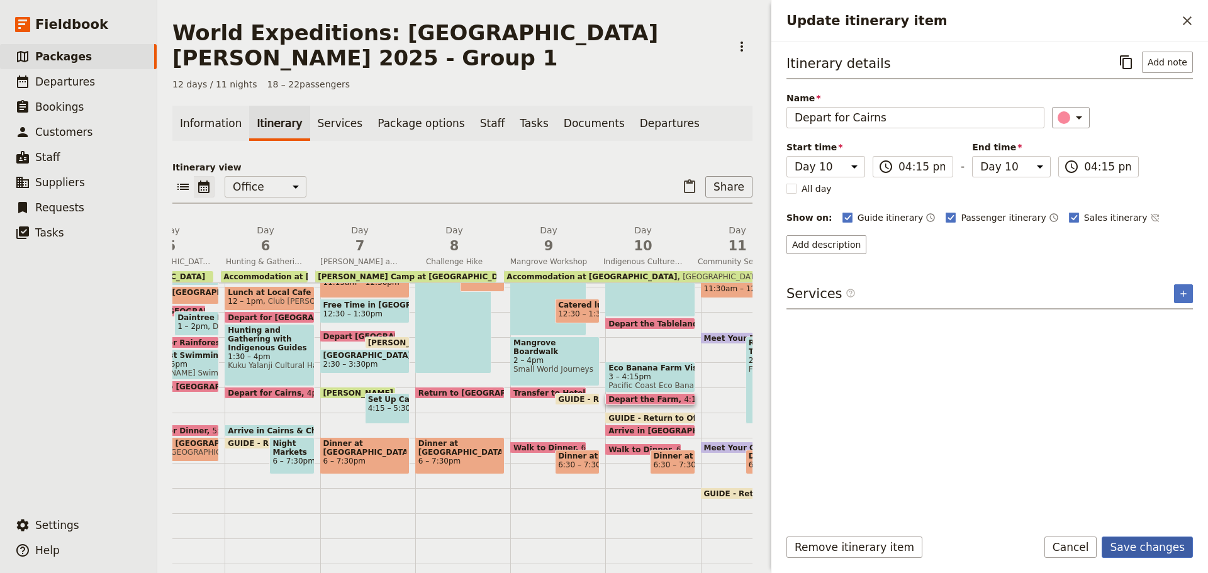
click at [1139, 551] on button "Save changes" at bounding box center [1147, 547] width 91 height 21
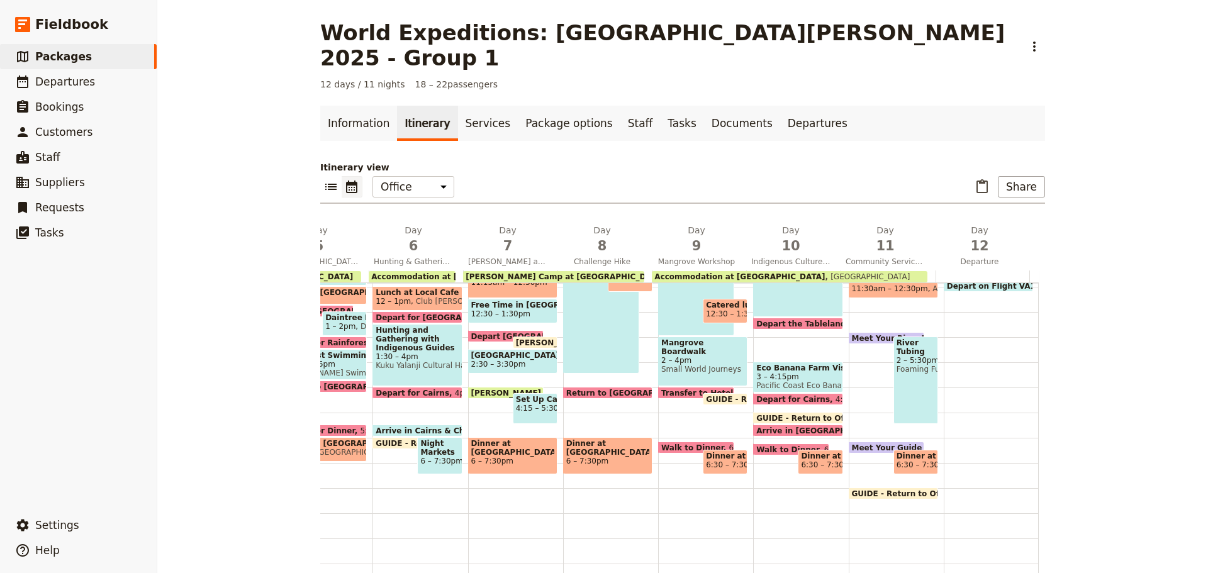
click at [820, 414] on span "GUIDE - Return to Office" at bounding box center [810, 418] width 108 height 8
select select "10"
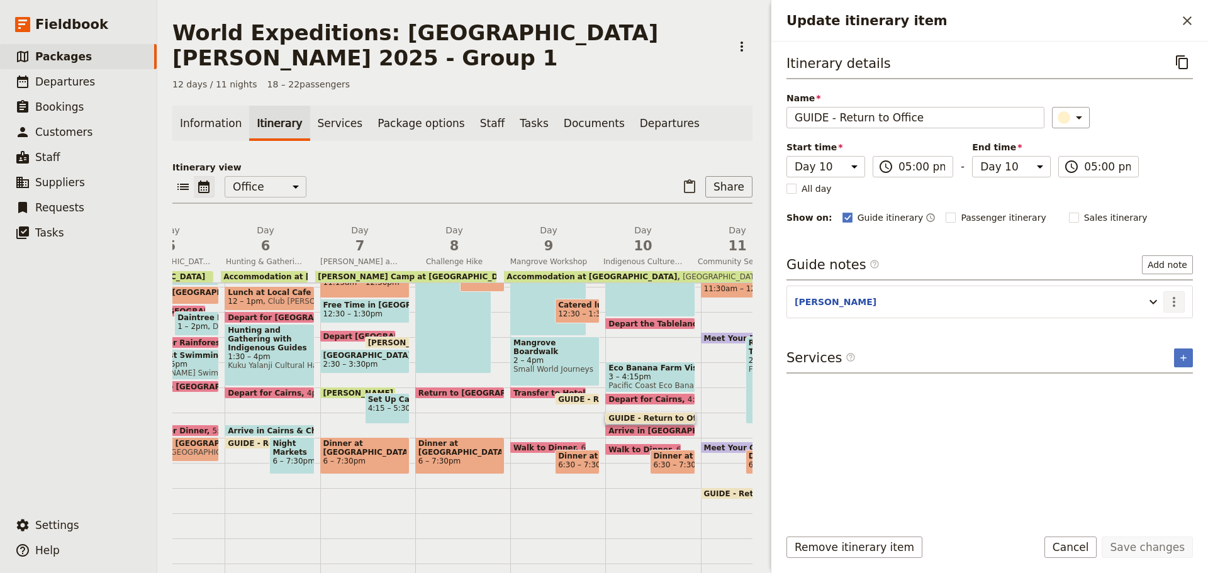
click at [1180, 302] on icon "Actions" at bounding box center [1174, 301] width 15 height 15
click at [1161, 326] on span "Edit note" at bounding box center [1147, 329] width 59 height 13
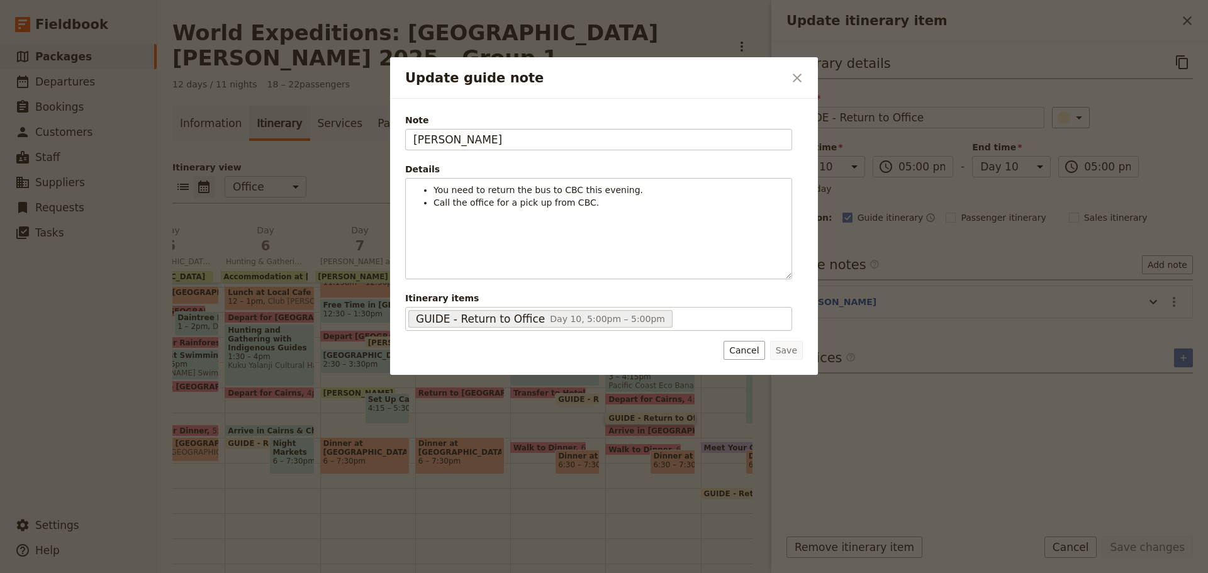
drag, startPoint x: 495, startPoint y: 145, endPoint x: 167, endPoint y: 176, distance: 329.9
click at [157, 573] on div "Update guide note ​ Note KATE Details You need to return the bus to CBC this ev…" at bounding box center [604, 573] width 1208 height 0
type input "ASHAYA"
click at [788, 354] on button "Save" at bounding box center [786, 350] width 33 height 19
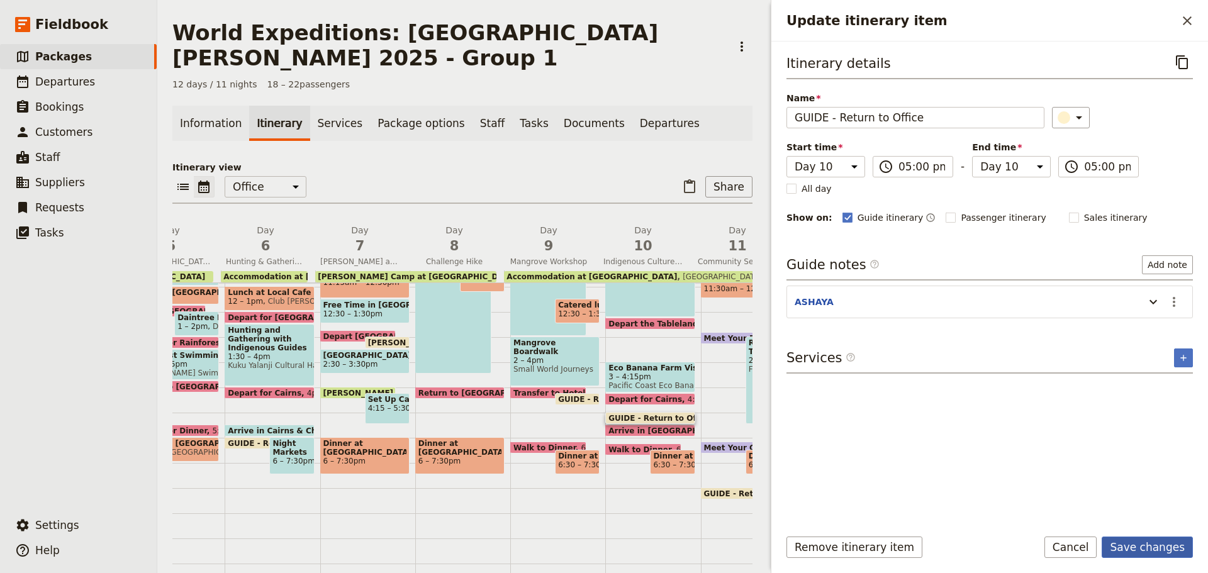
click at [1138, 546] on button "Save changes" at bounding box center [1147, 547] width 91 height 21
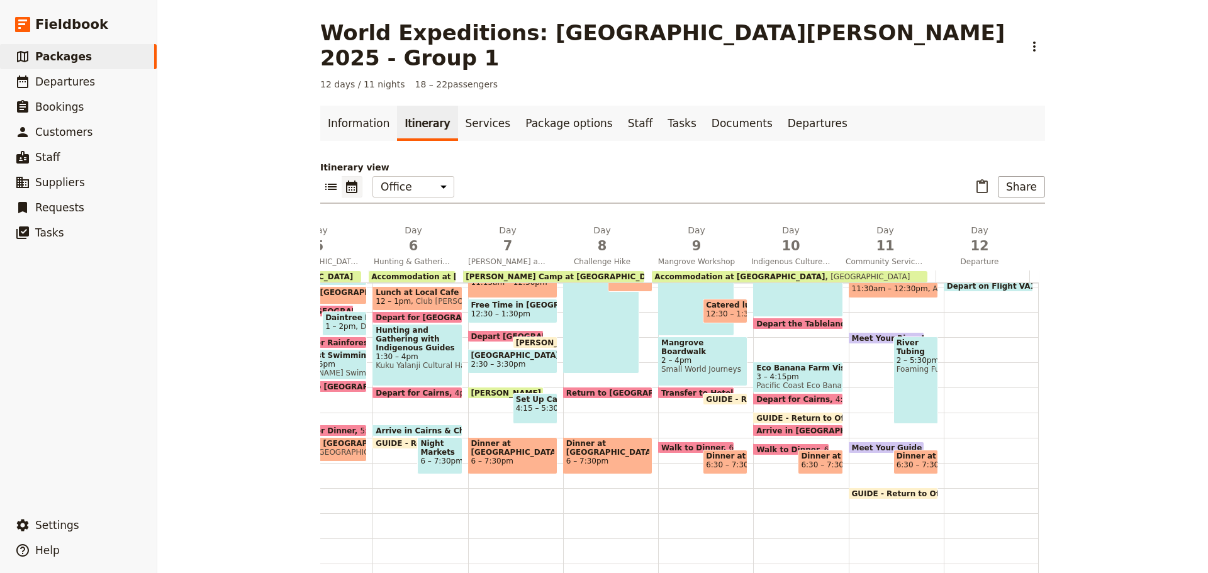
click at [800, 414] on span "GUIDE - Return to Office" at bounding box center [810, 418] width 108 height 8
select select "10"
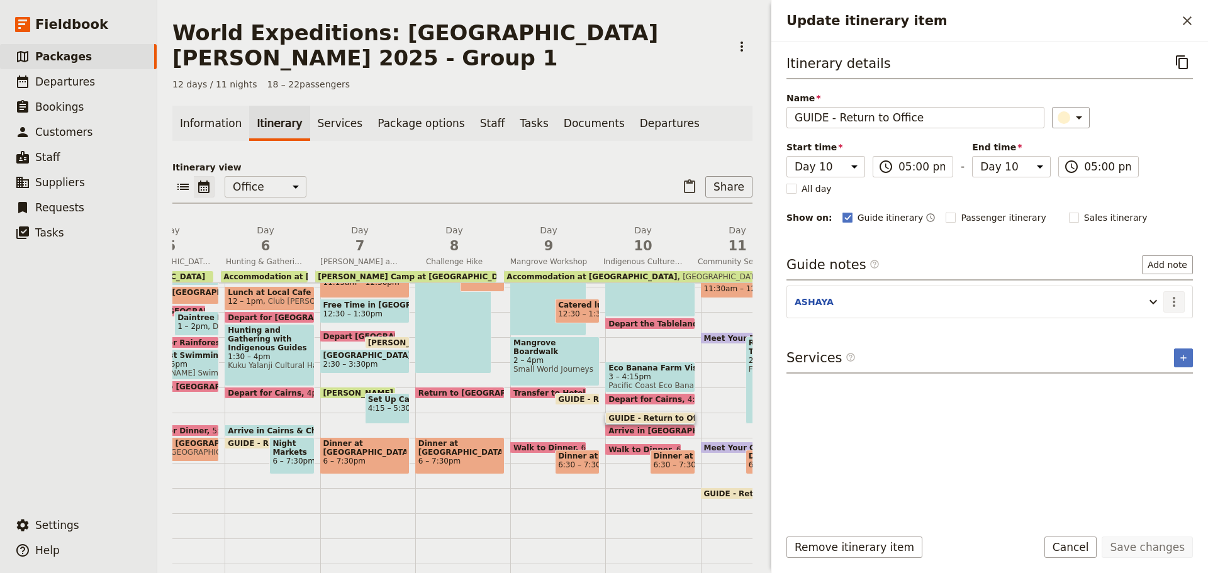
click at [1176, 299] on icon "Actions" at bounding box center [1174, 301] width 15 height 15
click at [1161, 328] on span "Edit note" at bounding box center [1147, 329] width 59 height 13
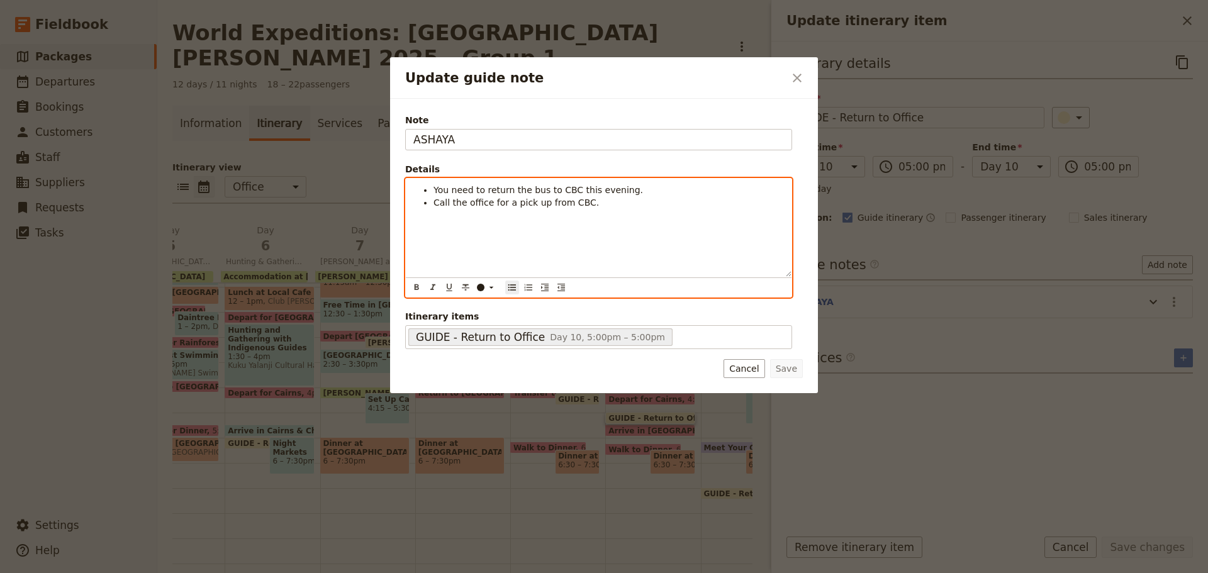
drag, startPoint x: 431, startPoint y: 189, endPoint x: 709, endPoint y: 216, distance: 279.5
click at [709, 216] on div "You need to return the bus to CBC this evening. Call the office for a pick up f…" at bounding box center [599, 228] width 386 height 98
copy ul "You need to return the bus to CBC this evening. Call the office for a pick up f…"
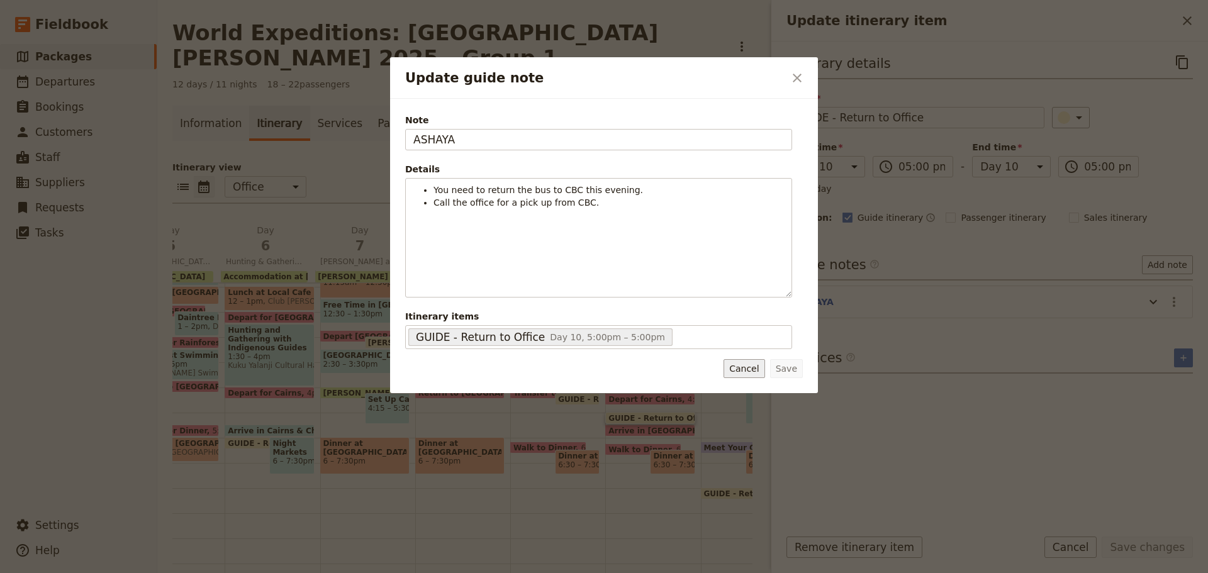
click at [742, 366] on button "Cancel" at bounding box center [744, 368] width 41 height 19
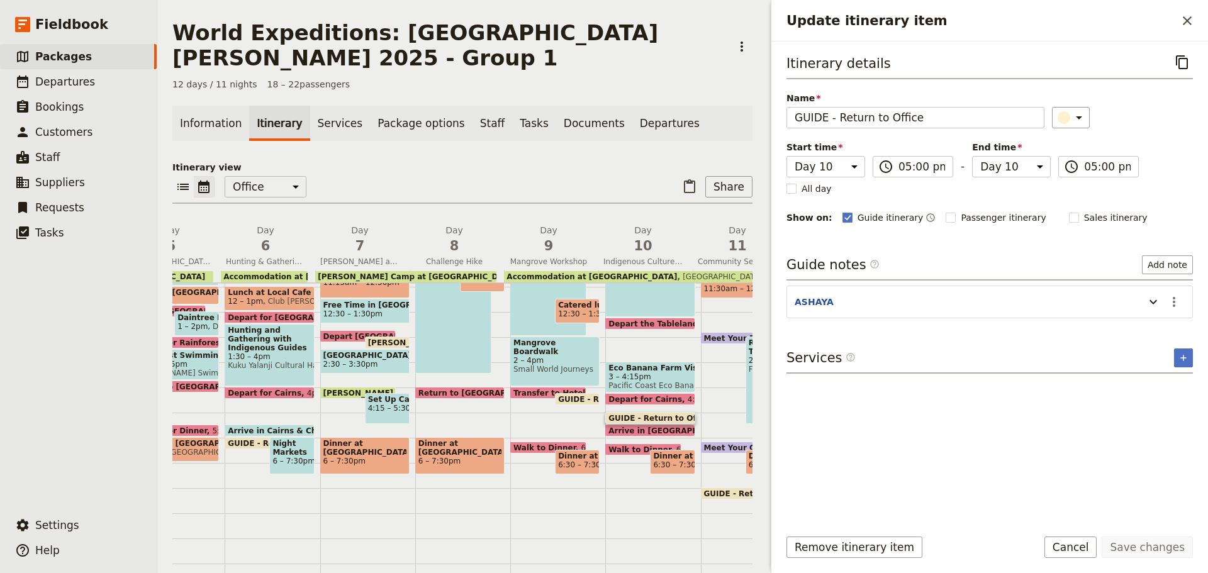
drag, startPoint x: 1097, startPoint y: 551, endPoint x: 991, endPoint y: 503, distance: 116.6
click at [1095, 550] on button "Cancel" at bounding box center [1070, 547] width 53 height 21
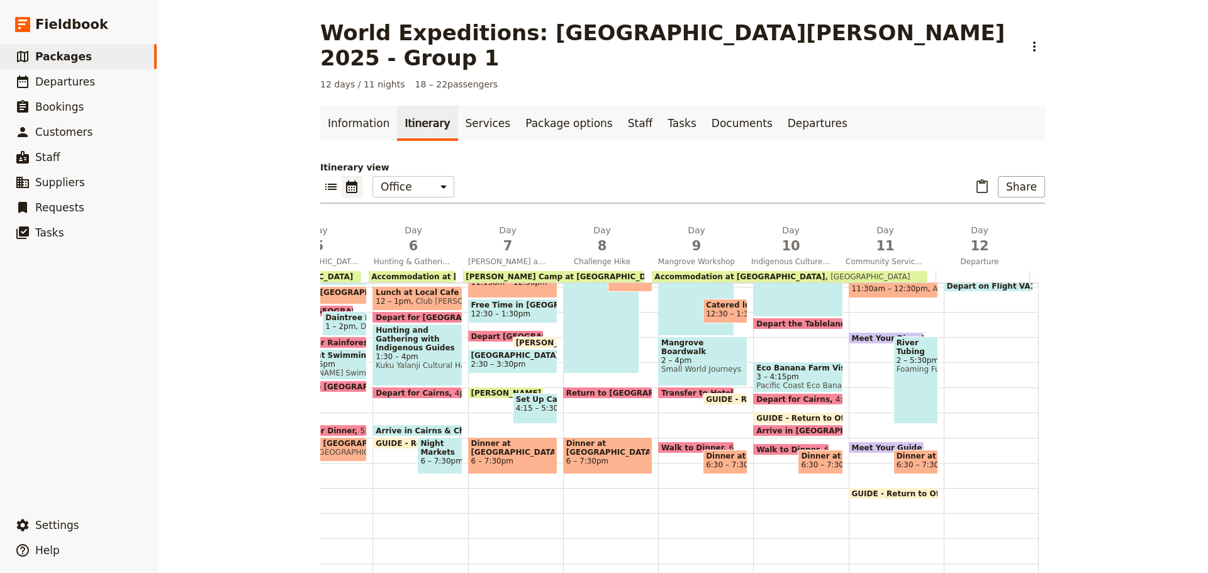
click at [786, 395] on span "Depart for Cairns" at bounding box center [795, 399] width 79 height 8
select select "10"
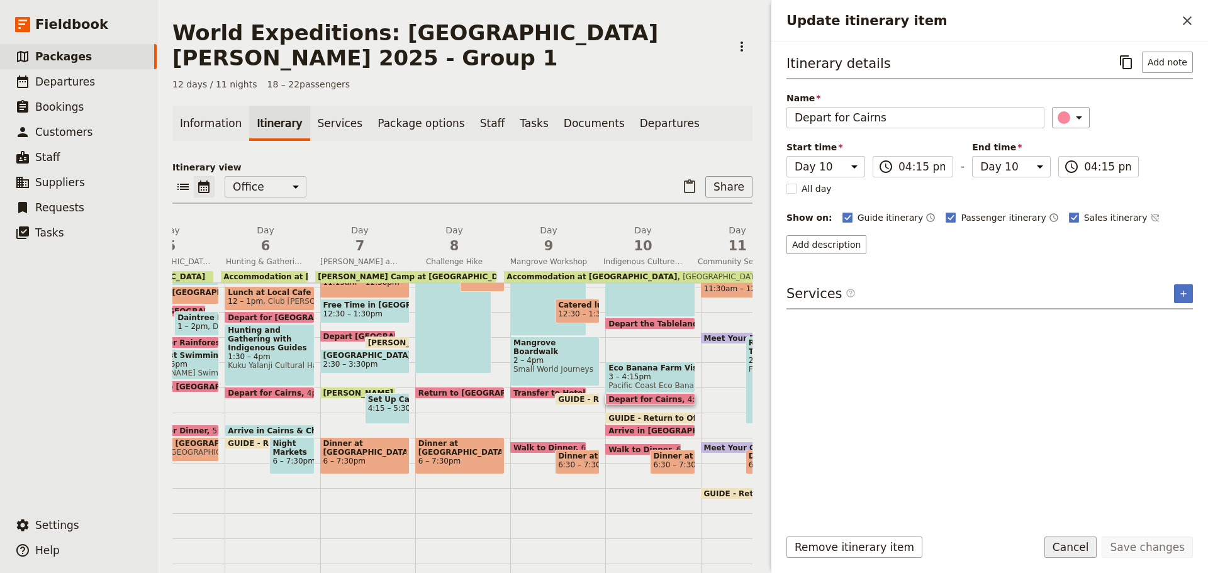
click at [1079, 540] on button "Cancel" at bounding box center [1070, 547] width 53 height 21
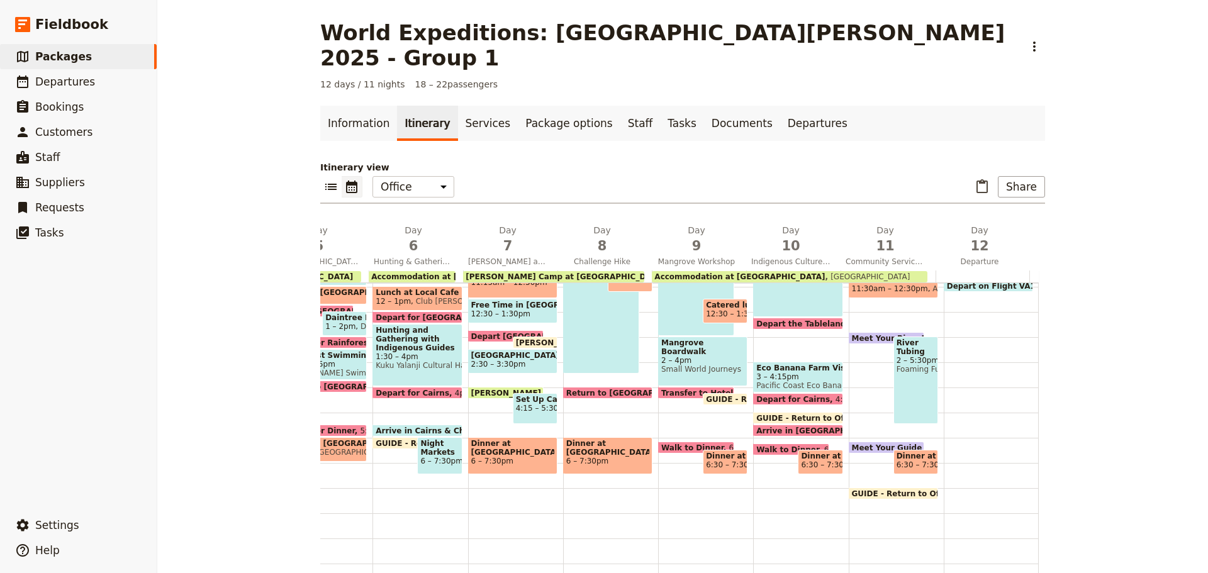
click at [817, 431] on span at bounding box center [798, 433] width 88 height 5
select select "10"
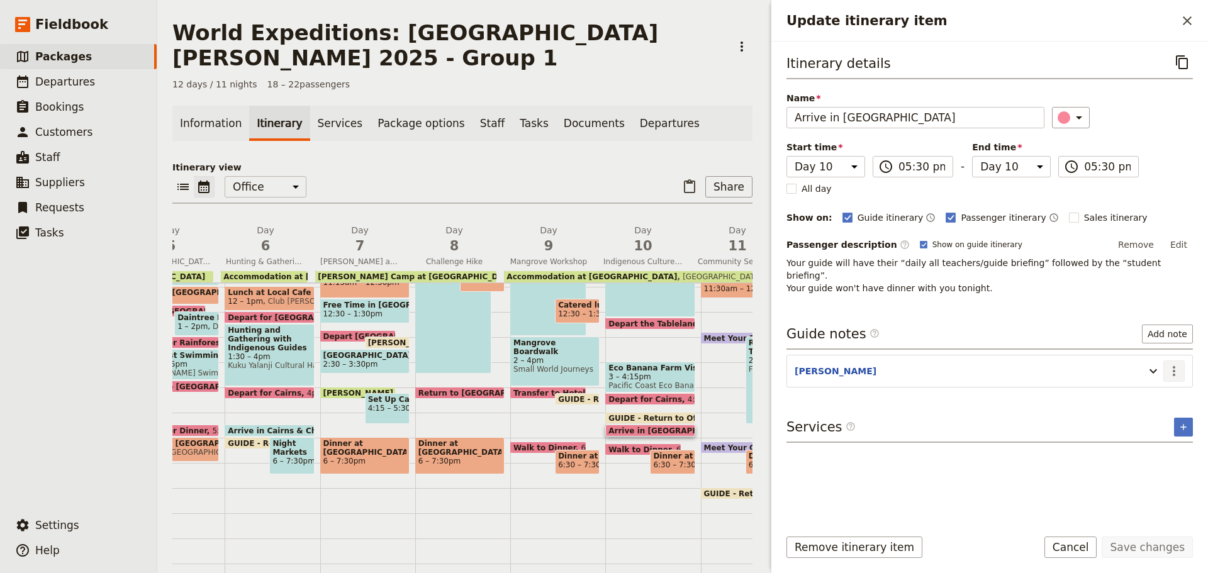
click at [1167, 364] on icon "Actions" at bounding box center [1174, 371] width 15 height 15
drag, startPoint x: 1151, startPoint y: 384, endPoint x: 1143, endPoint y: 384, distance: 8.2
click at [1143, 384] on span "Edit note" at bounding box center [1138, 385] width 40 height 13
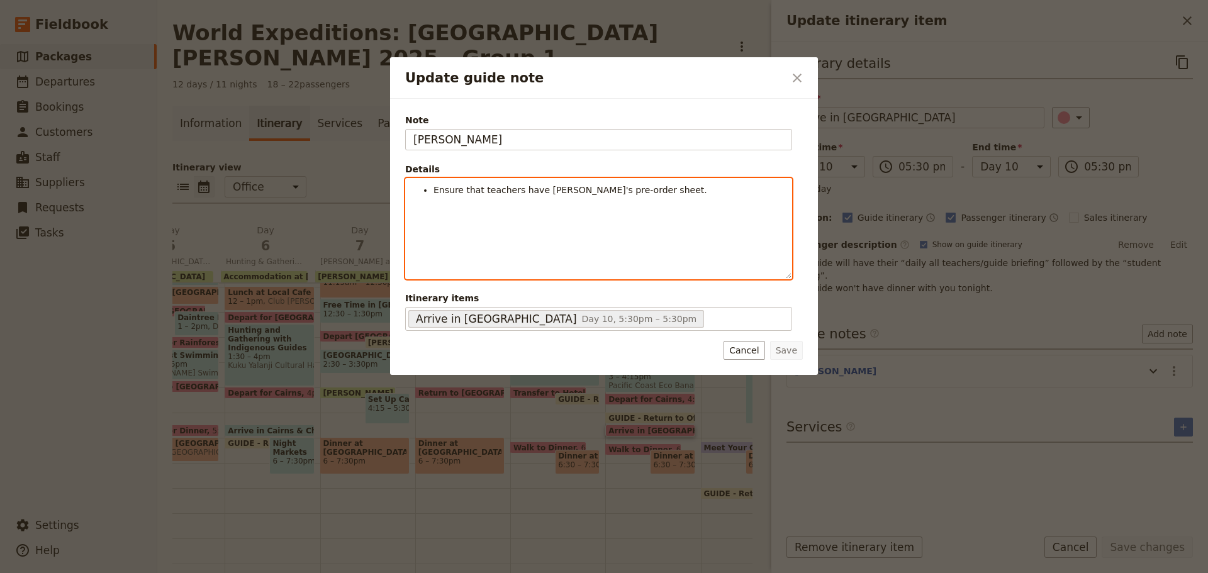
click at [697, 194] on li "Ensure that teachers have Muddy's pre-order sheet." at bounding box center [609, 190] width 350 height 13
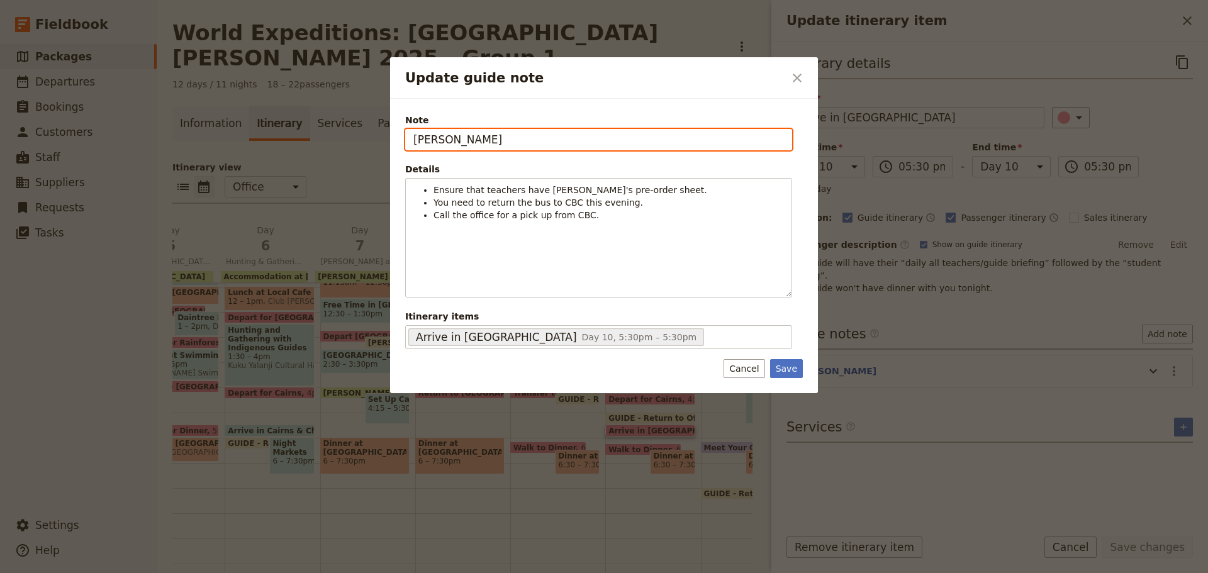
drag, startPoint x: 392, startPoint y: 138, endPoint x: 211, endPoint y: 165, distance: 182.6
click at [212, 573] on div "Update guide note ​ Note KATE Details Ensure that teachers have Muddy's pre-ord…" at bounding box center [604, 573] width 1208 height 0
type input "ASHAYA"
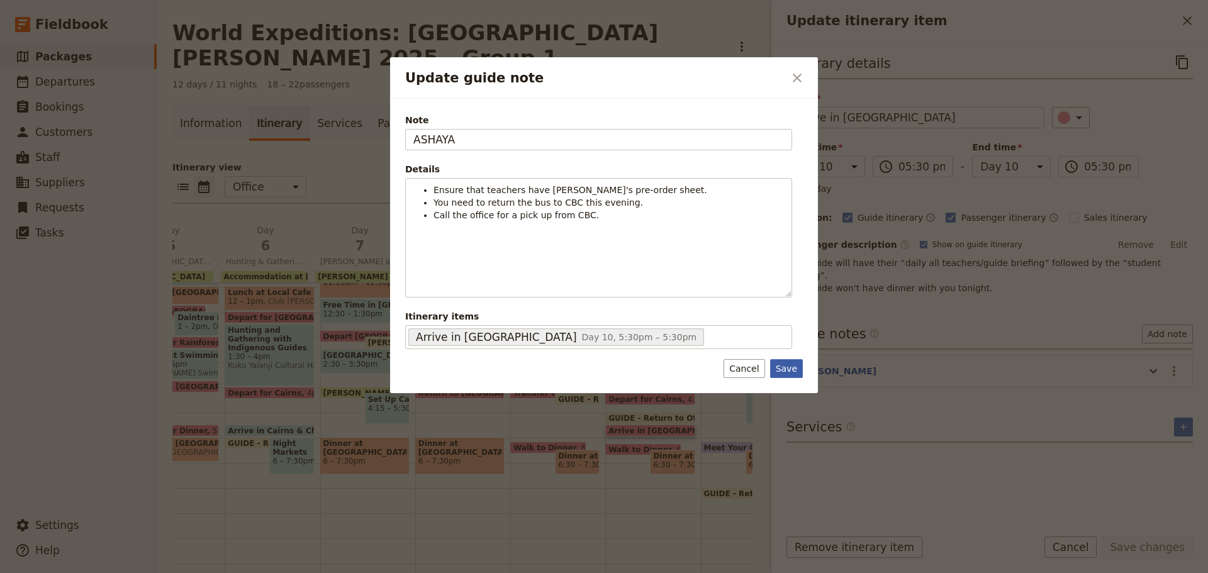
click at [786, 372] on button "Save" at bounding box center [786, 368] width 33 height 19
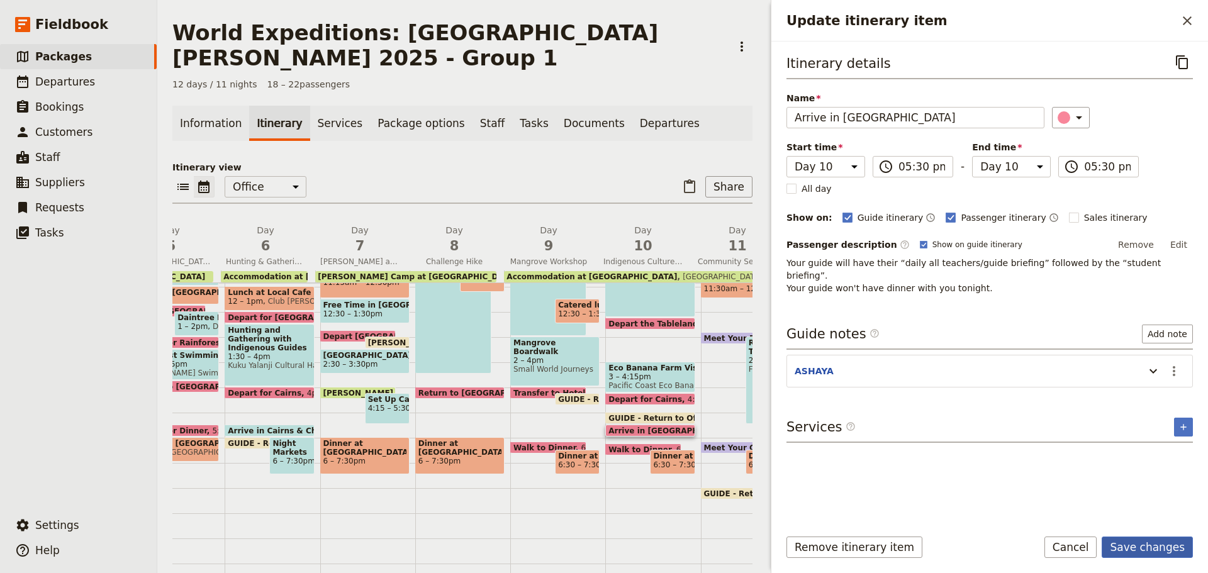
click at [1160, 552] on button "Save changes" at bounding box center [1147, 547] width 91 height 21
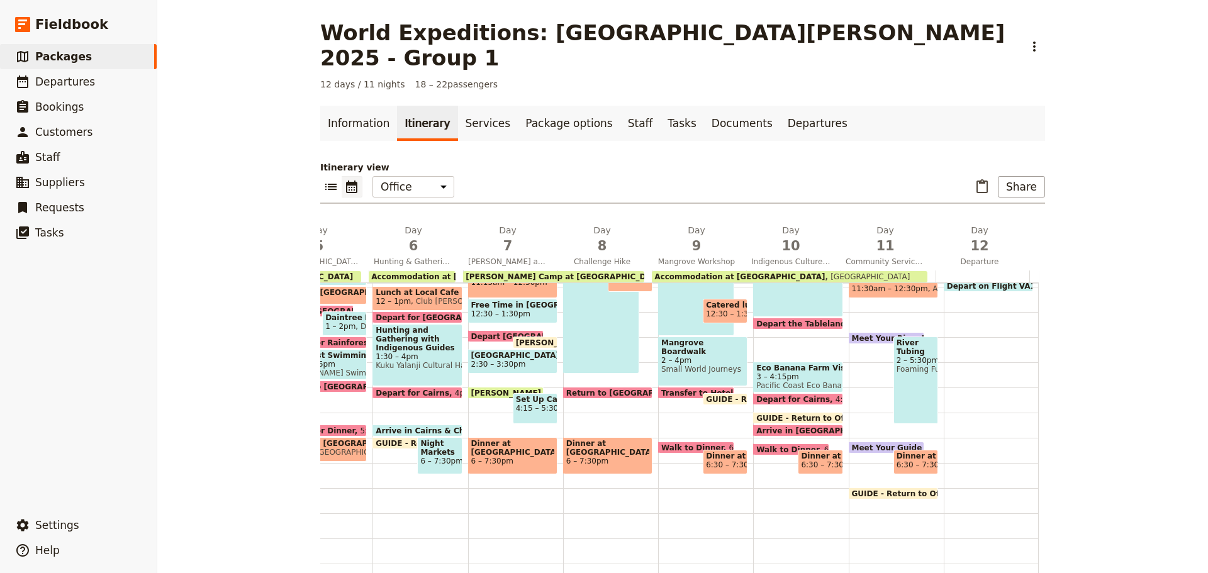
click at [778, 414] on span "GUIDE - Return to Office" at bounding box center [810, 418] width 108 height 8
select select "10"
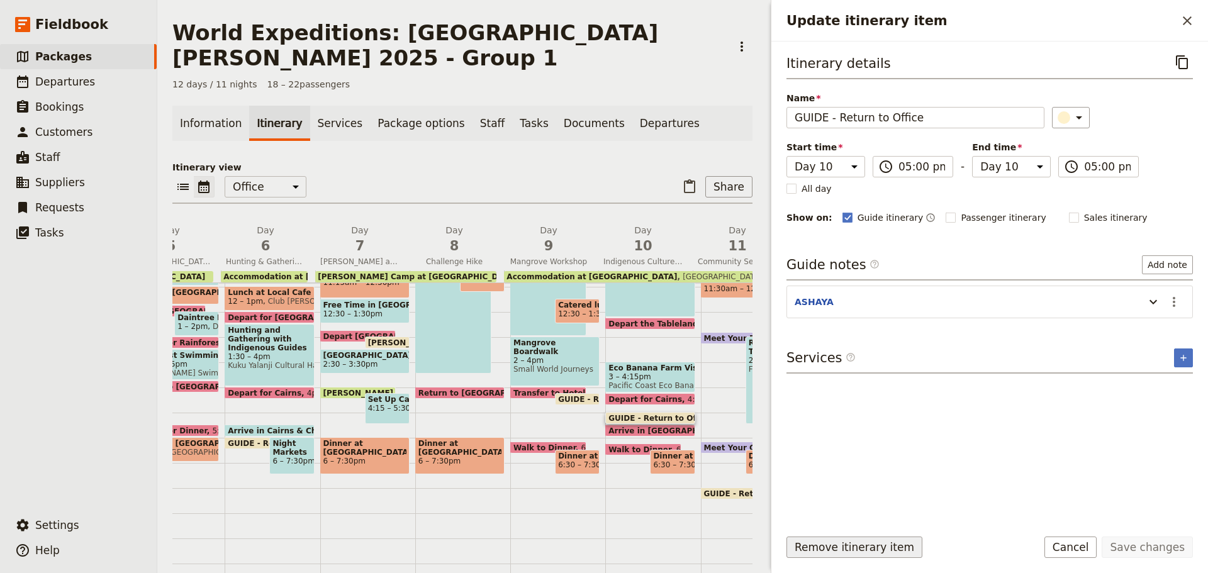
drag, startPoint x: 911, startPoint y: 546, endPoint x: 890, endPoint y: 546, distance: 21.4
click at [905, 546] on div "Remove itinerary item Save changes Cancel" at bounding box center [989, 555] width 437 height 36
click at [890, 546] on button "Remove itinerary item" at bounding box center [855, 547] width 136 height 21
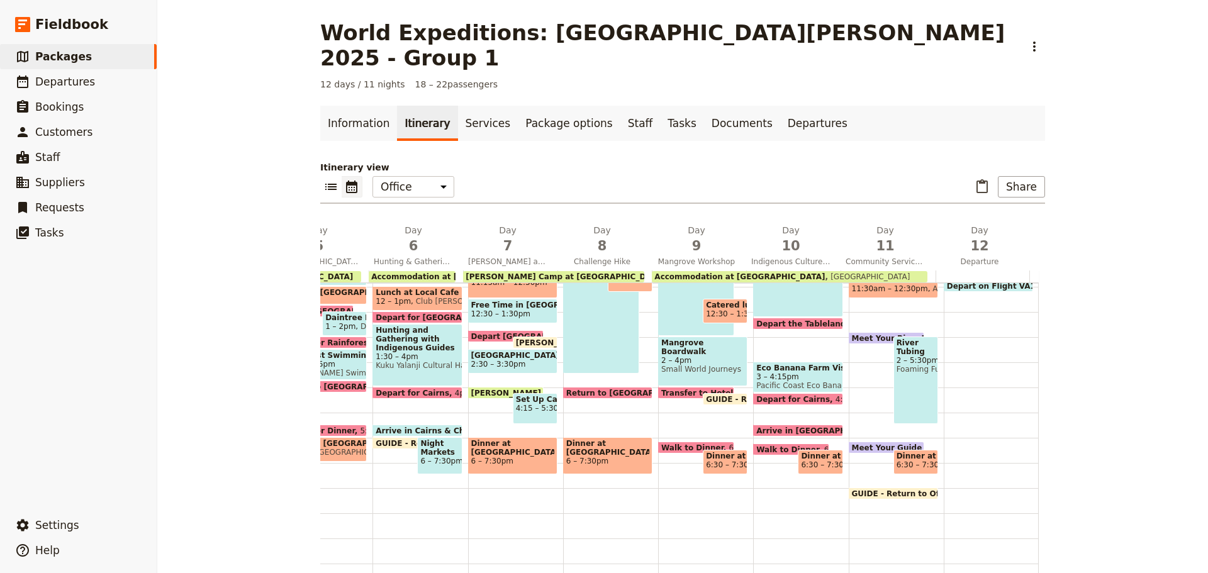
click at [1092, 548] on div "World Expeditions: St Leonard's College 2025 - Group 1 ​ 12 days / 11 nights 18…" at bounding box center [682, 286] width 1051 height 573
click at [717, 395] on span "GUIDE - Return to Office" at bounding box center [760, 399] width 108 height 8
select select "9"
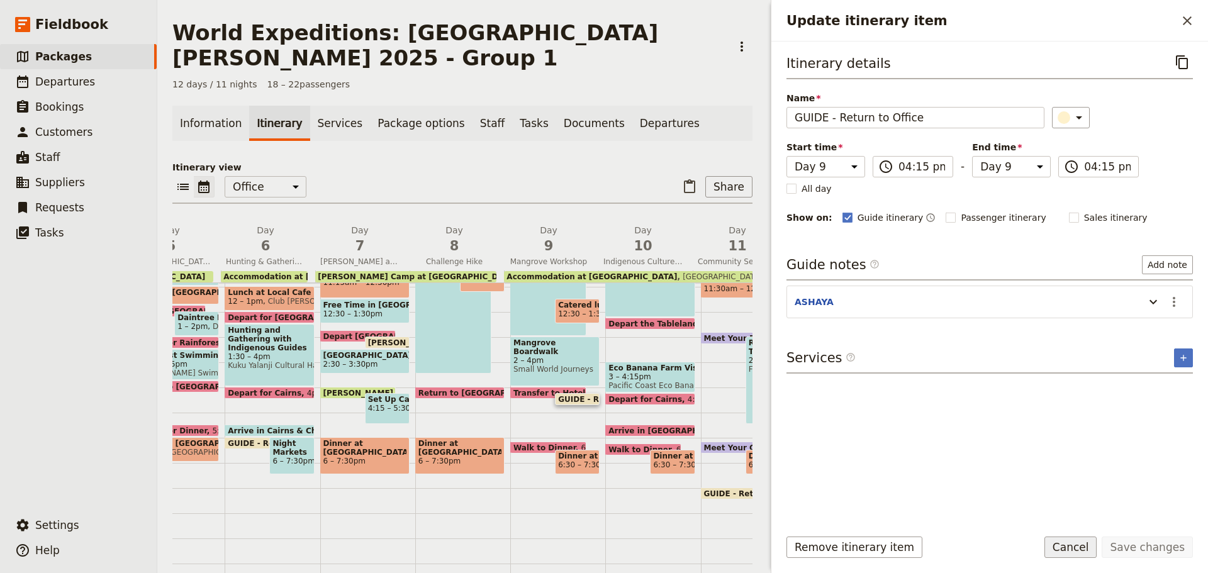
click at [1095, 550] on button "Cancel" at bounding box center [1070, 547] width 53 height 21
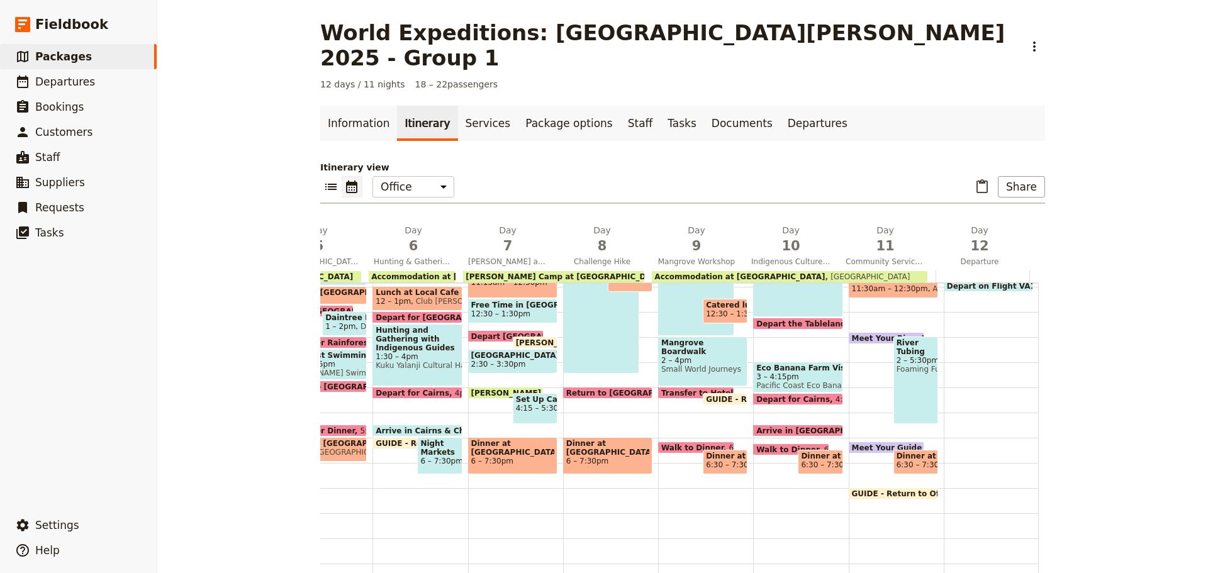
click at [426, 486] on div "Continental Breakfast at DRO 8 – 8:45am Depart Daintree Rainforest 10am Lunch a…" at bounding box center [419, 287] width 95 height 604
select select "6"
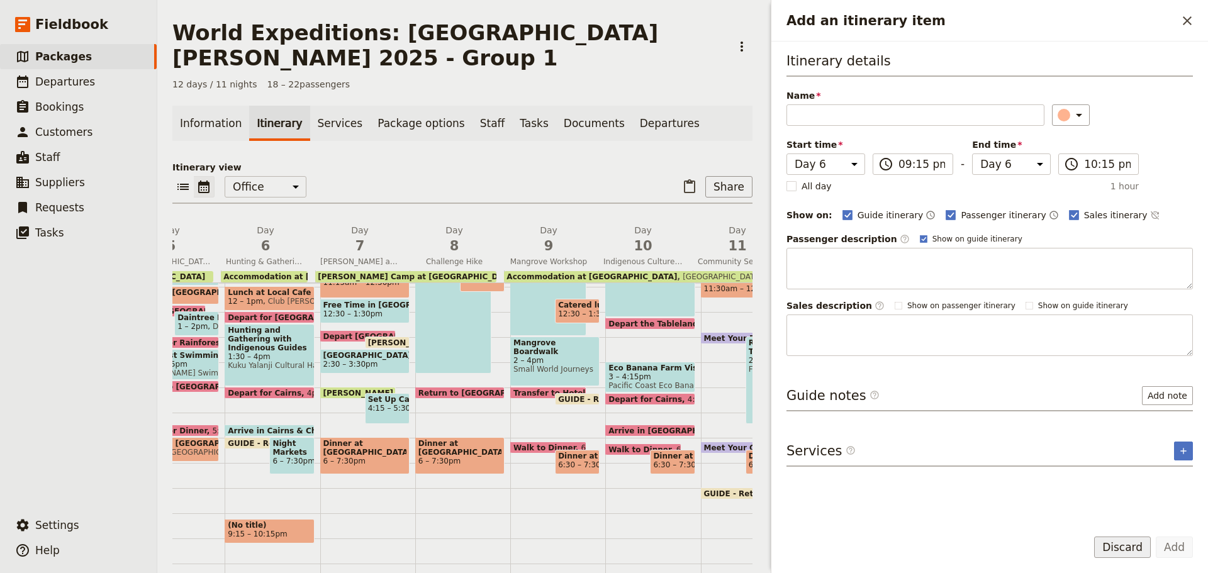
click at [1111, 544] on button "Discard" at bounding box center [1122, 547] width 57 height 21
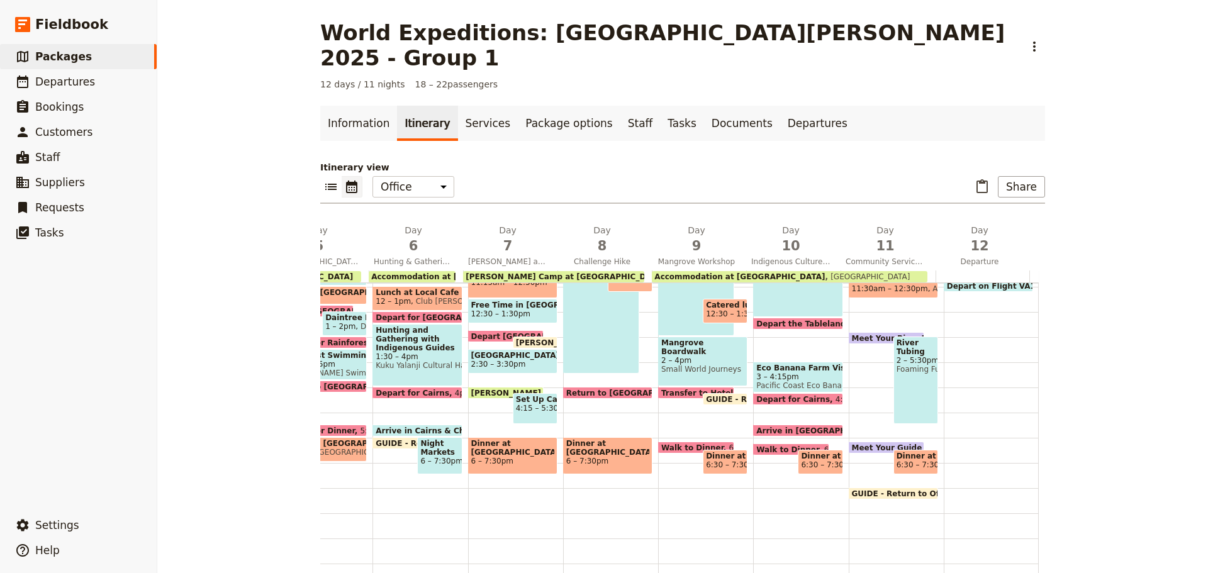
click at [707, 400] on span at bounding box center [724, 402] width 43 height 5
select select "9"
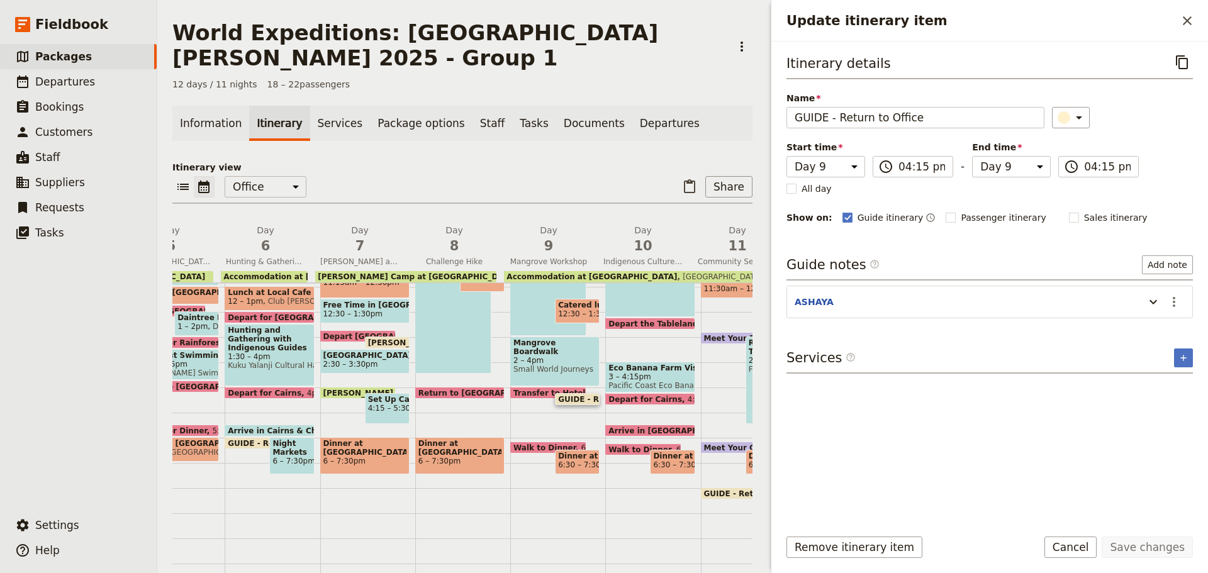
drag, startPoint x: 1078, startPoint y: 539, endPoint x: 1052, endPoint y: 530, distance: 27.3
click at [1078, 539] on button "Cancel" at bounding box center [1070, 547] width 53 height 21
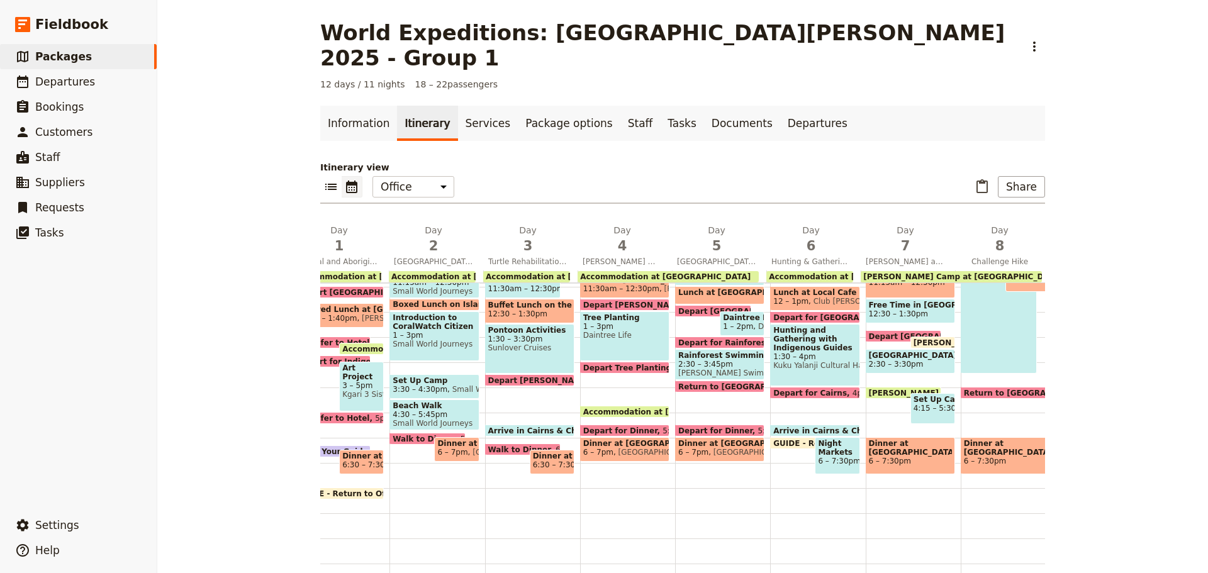
scroll to position [0, 0]
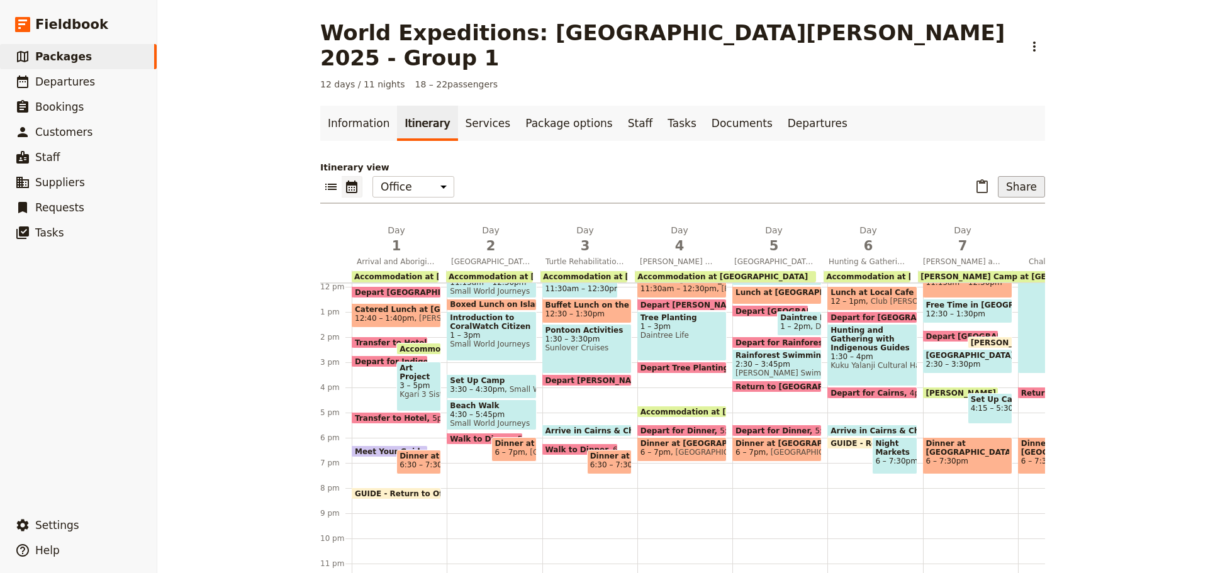
click at [1012, 176] on button "Share" at bounding box center [1021, 186] width 47 height 21
click at [987, 191] on span "Guide itinerary" at bounding box center [980, 189] width 66 height 13
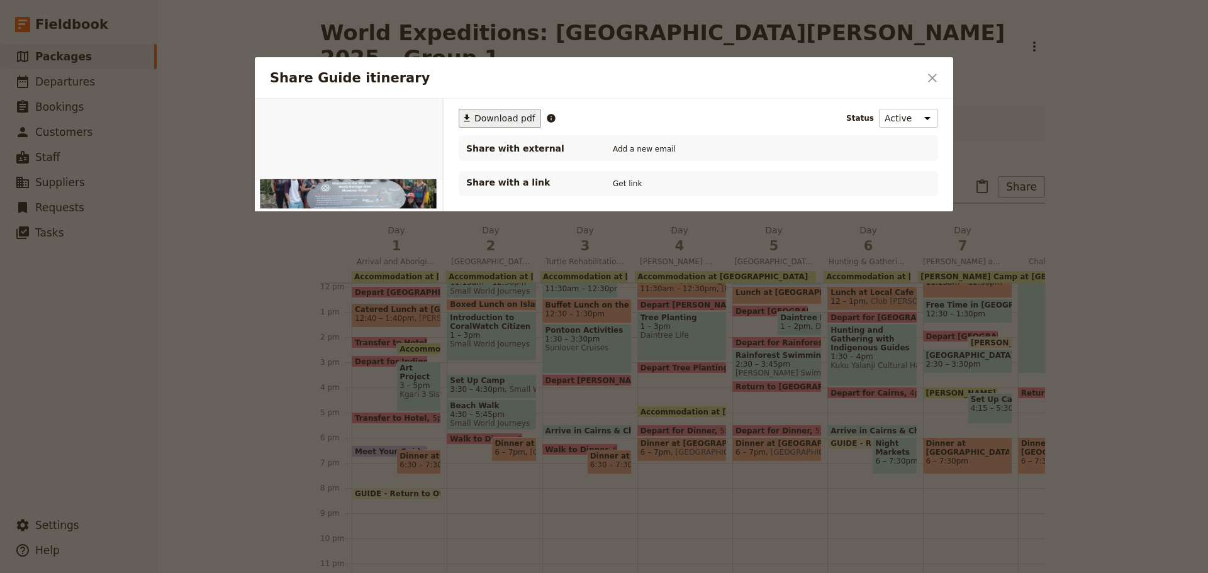
click at [507, 111] on button "​ Download pdf" at bounding box center [500, 118] width 82 height 19
drag, startPoint x: 936, startPoint y: 80, endPoint x: 929, endPoint y: 79, distance: 7.6
click at [935, 80] on icon "Close dialog" at bounding box center [932, 77] width 15 height 15
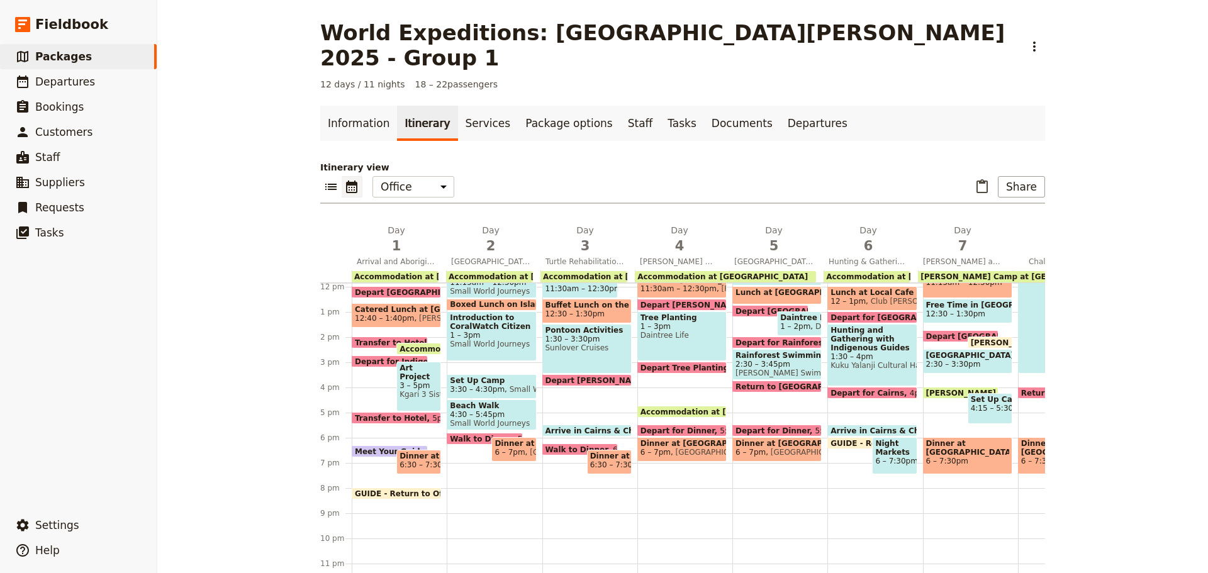
drag, startPoint x: 385, startPoint y: 238, endPoint x: 664, endPoint y: 194, distance: 282.9
click at [385, 257] on span "Arrival and Aboriginal Art Project" at bounding box center [396, 262] width 89 height 10
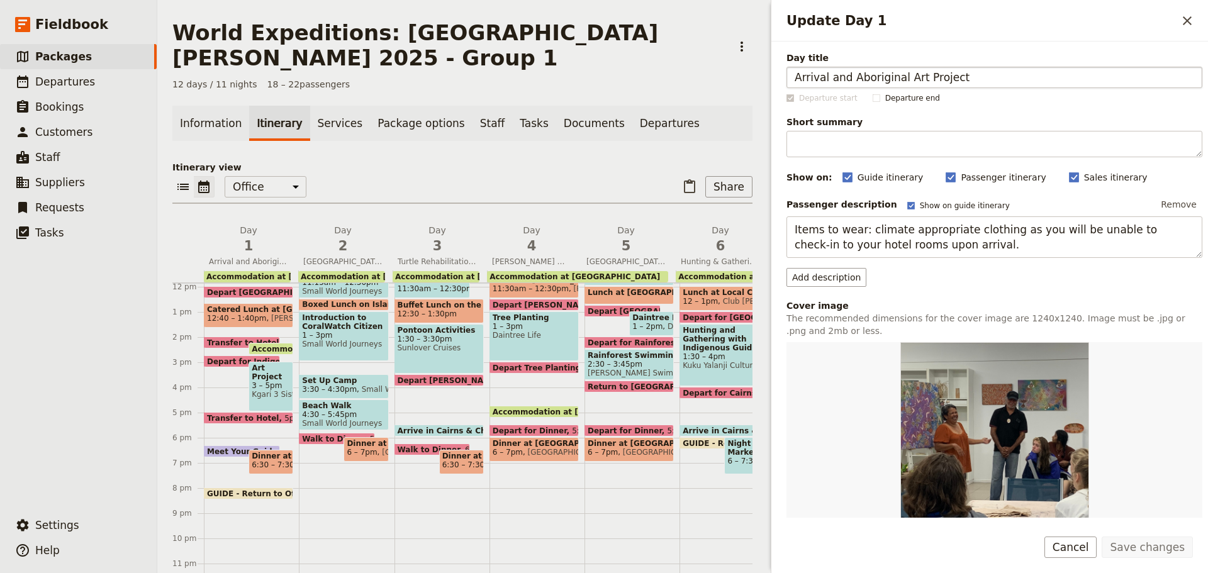
click at [826, 76] on input "Arrival and Aboriginal Art Project" at bounding box center [995, 77] width 416 height 21
type input "Arrival, Orientation and Aboriginal Art Project"
drag, startPoint x: 1164, startPoint y: 540, endPoint x: 1145, endPoint y: 545, distance: 20.1
click at [1162, 540] on button "Save changes" at bounding box center [1147, 547] width 91 height 21
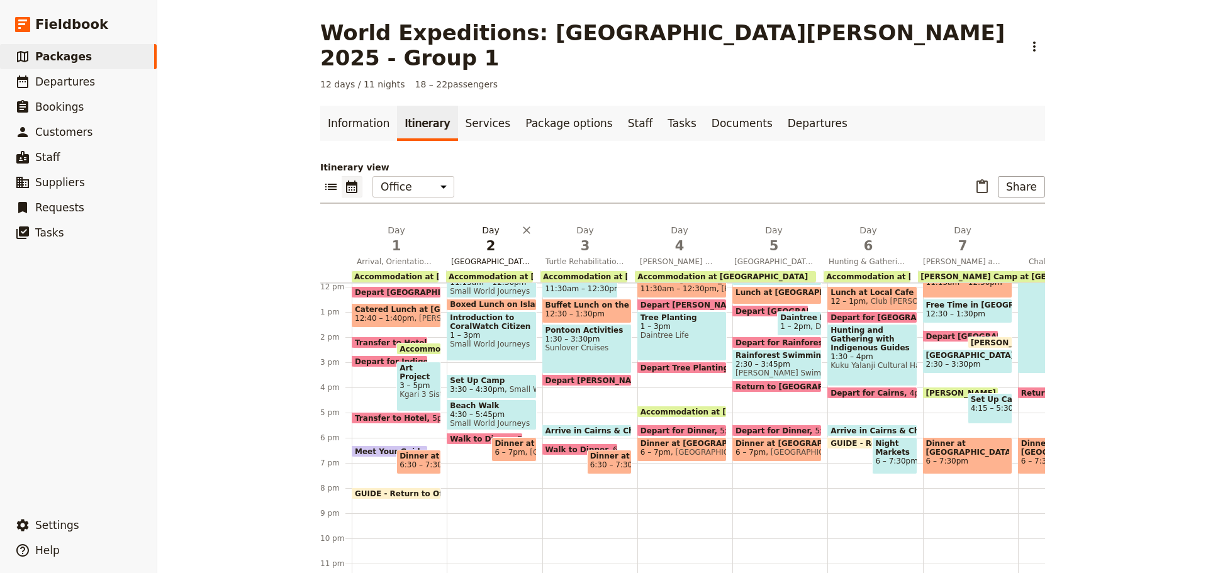
click at [496, 257] on span "Fitzroy Island Snorkelling" at bounding box center [490, 262] width 89 height 10
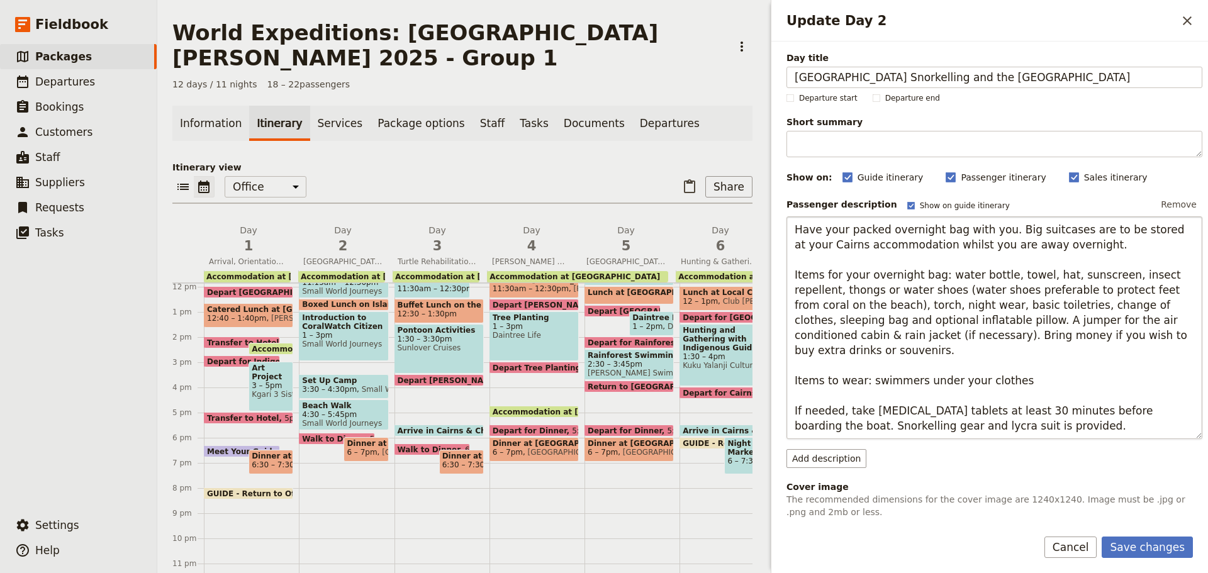
type input "Fitzroy Island Snorkelling and the Great Barrier Reef"
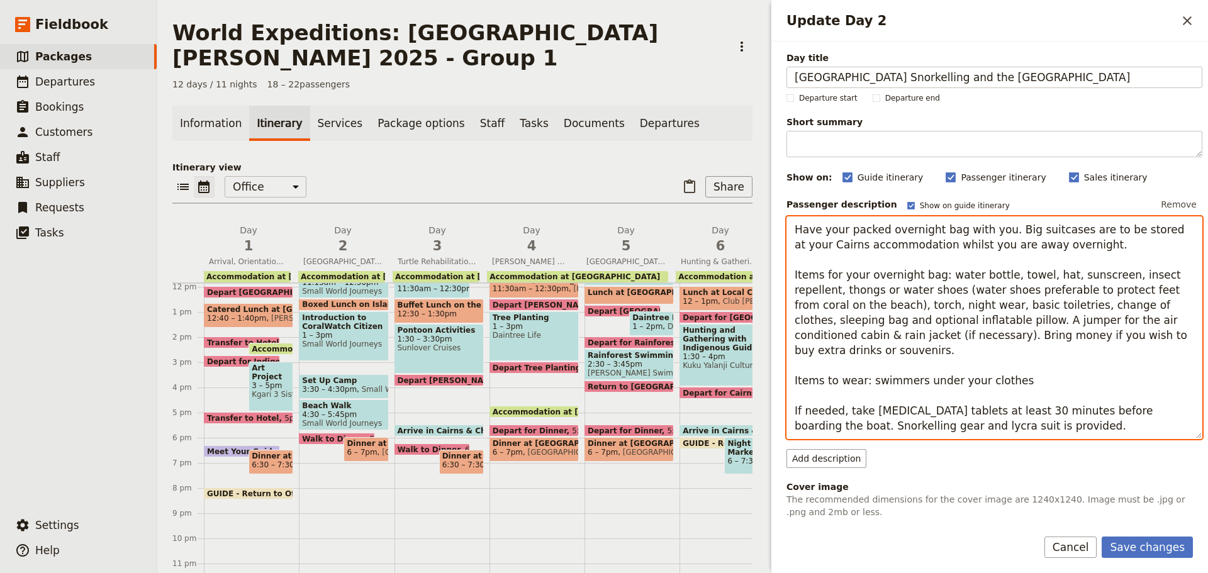
click at [905, 415] on textarea "Have your packed overnight bag with you. Big suitcases are to be stored at your…" at bounding box center [995, 327] width 416 height 223
drag, startPoint x: 877, startPoint y: 413, endPoint x: 934, endPoint y: 415, distance: 56.7
click at [934, 415] on textarea "Have your packed overnight bag with you. Big suitcases are to be stored at your…" at bounding box center [995, 327] width 416 height 223
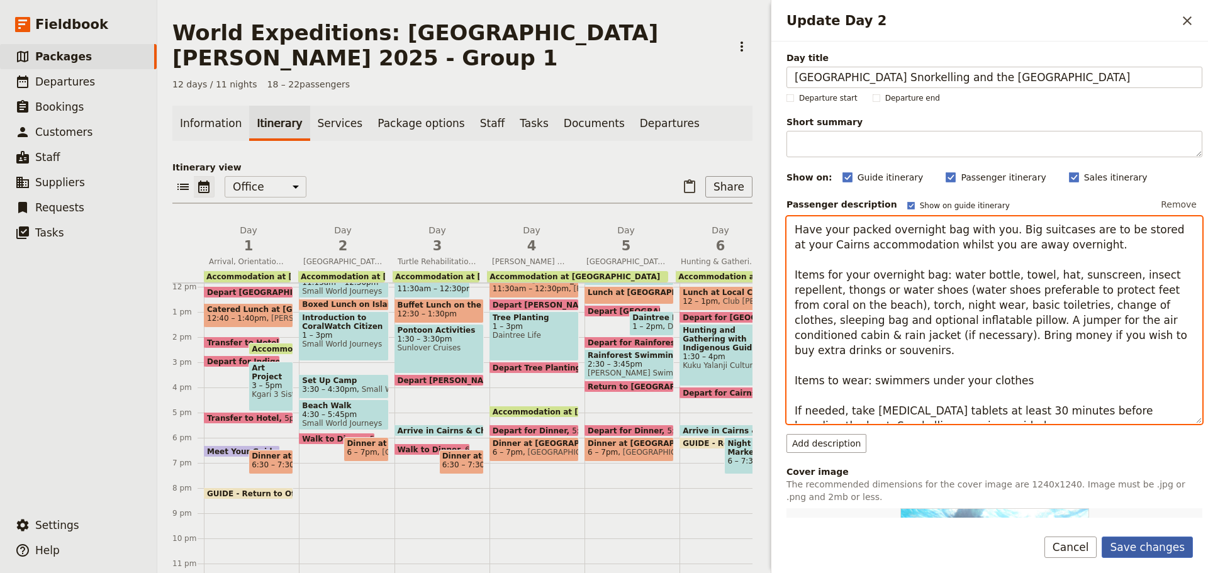
type textarea "Have your packed overnight bag with you. Big suitcases are to be stored at your…"
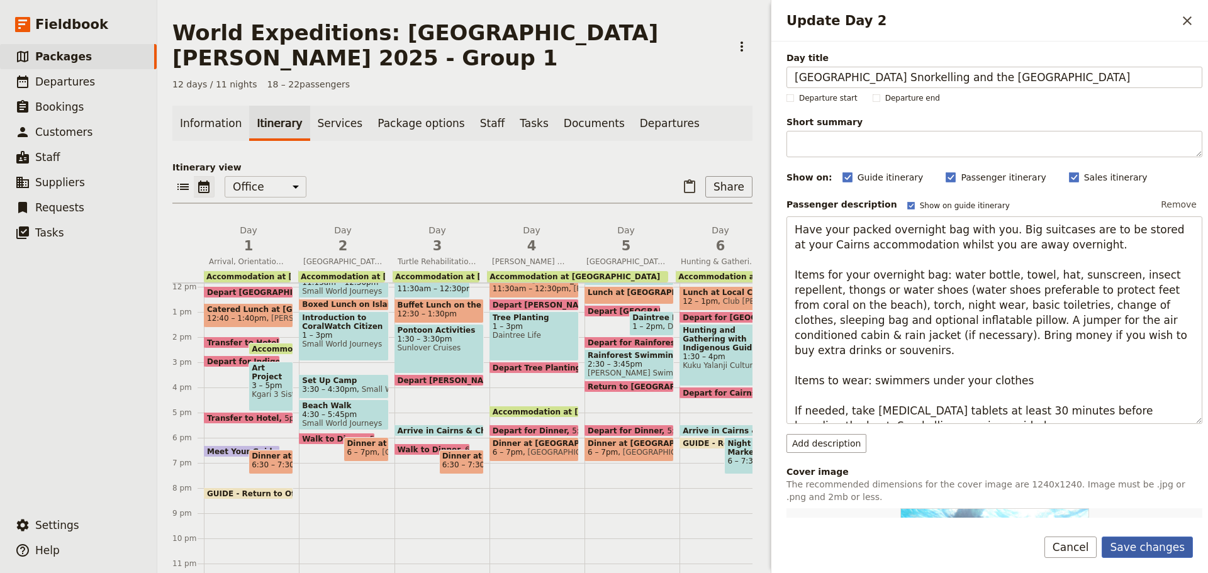
click at [1165, 543] on button "Save changes" at bounding box center [1147, 547] width 91 height 21
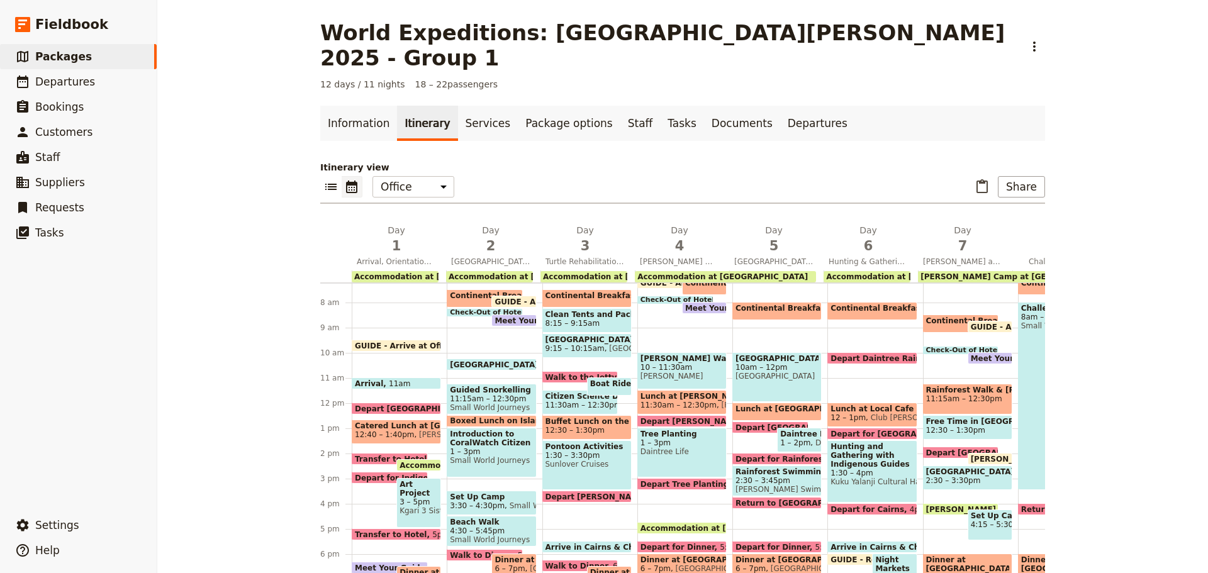
scroll to position [119, 0]
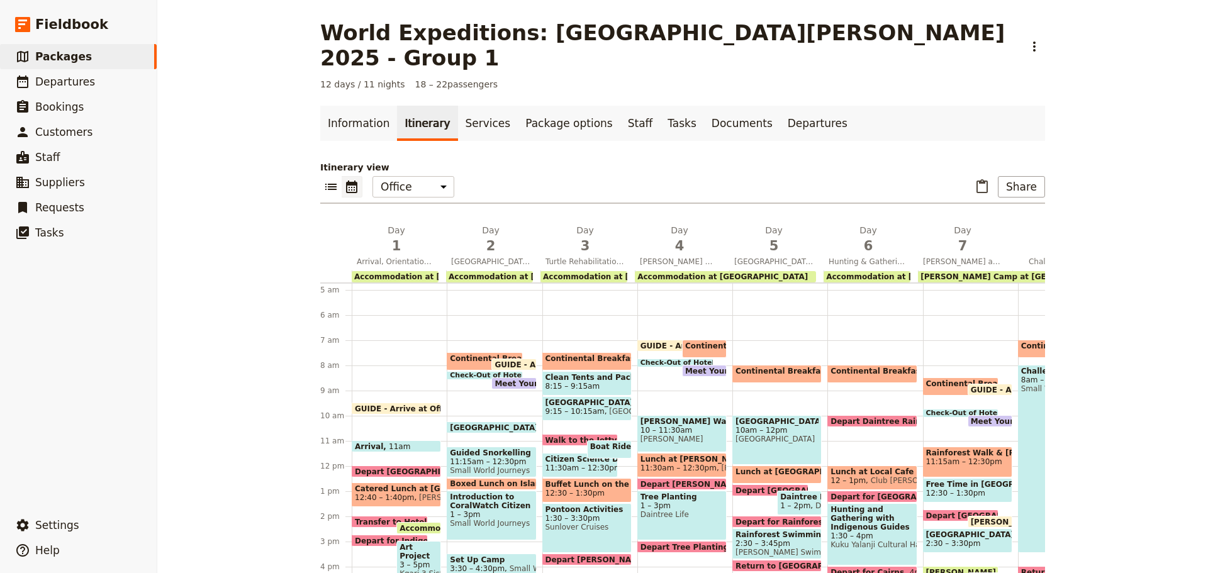
click at [500, 384] on span at bounding box center [513, 386] width 43 height 5
select select "2"
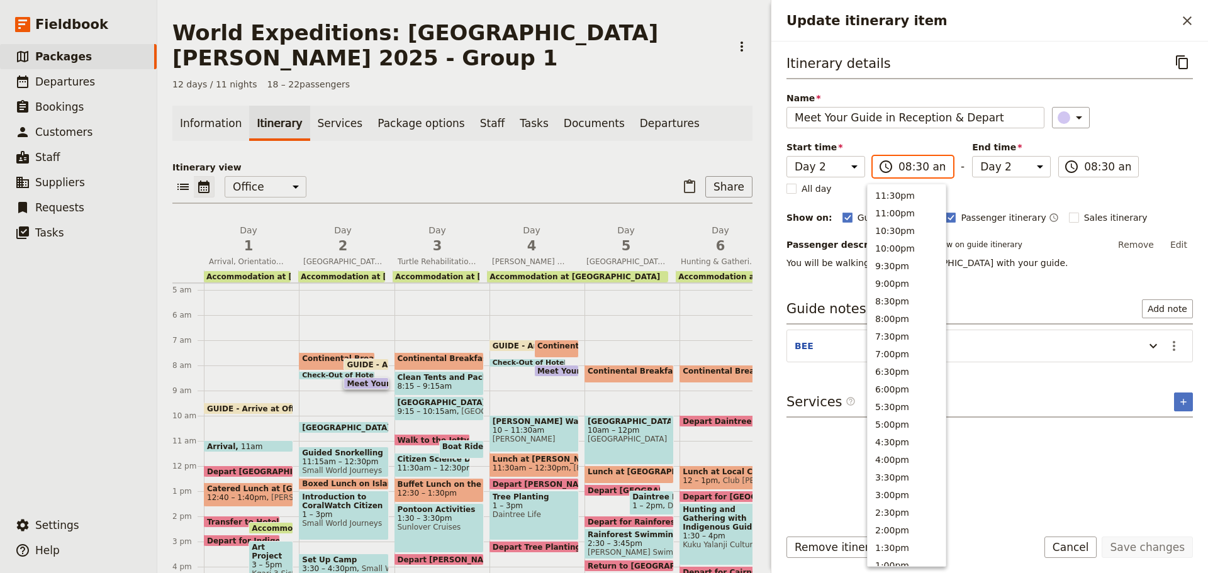
click at [910, 164] on input "08:30 am" at bounding box center [922, 166] width 47 height 15
click at [914, 167] on input "08:30 am" at bounding box center [922, 166] width 47 height 15
type input "08:45 am"
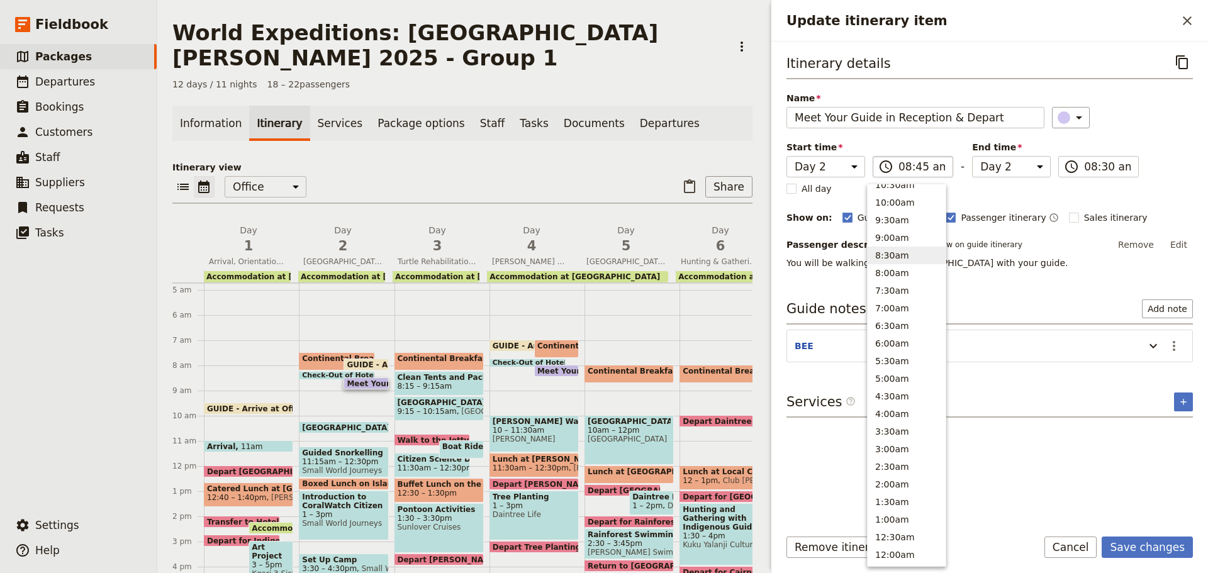
type input "08:45 am"
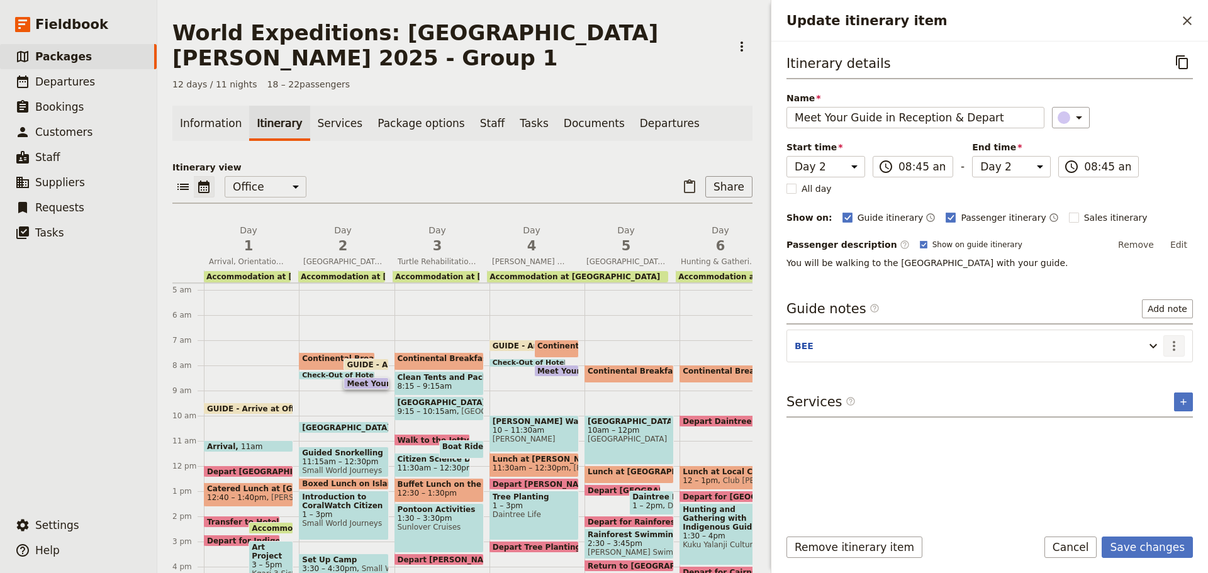
click at [1183, 345] on button "​" at bounding box center [1173, 345] width 21 height 21
click at [1154, 371] on span "Edit note" at bounding box center [1138, 373] width 40 height 13
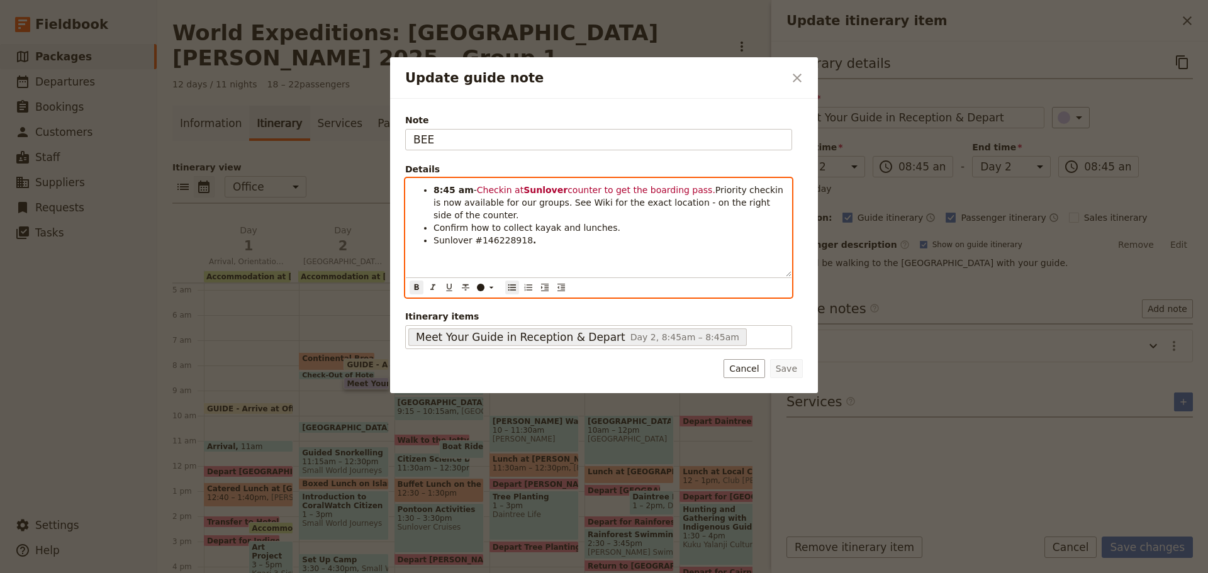
click at [435, 188] on strong "8:45 am" at bounding box center [454, 190] width 40 height 10
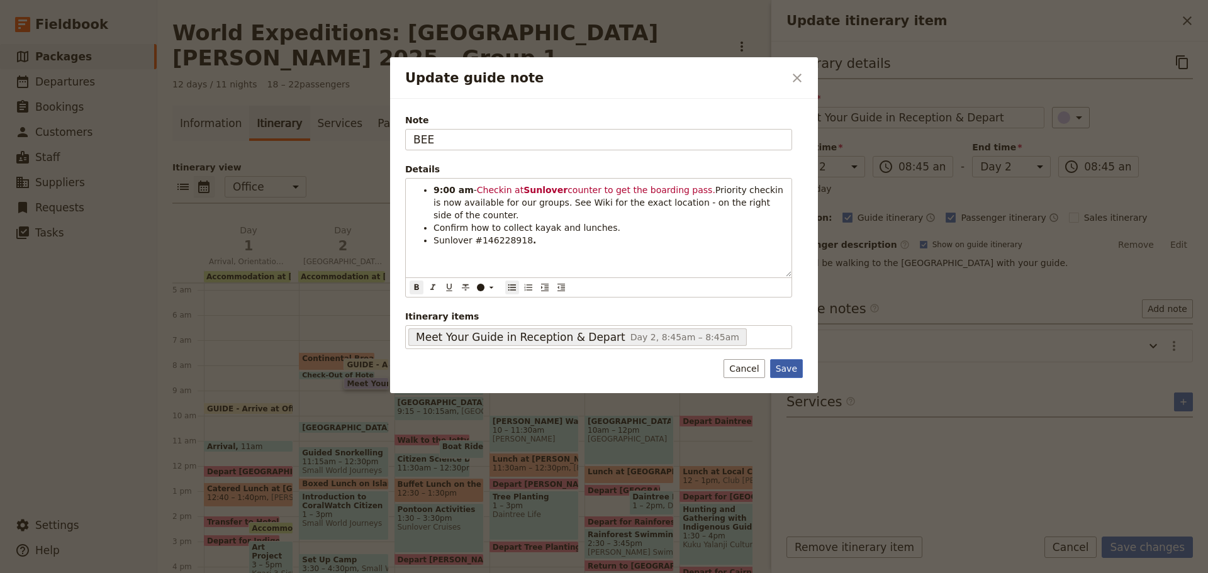
drag, startPoint x: 786, startPoint y: 372, endPoint x: 792, endPoint y: 377, distance: 8.1
click at [787, 373] on button "Save" at bounding box center [786, 368] width 33 height 19
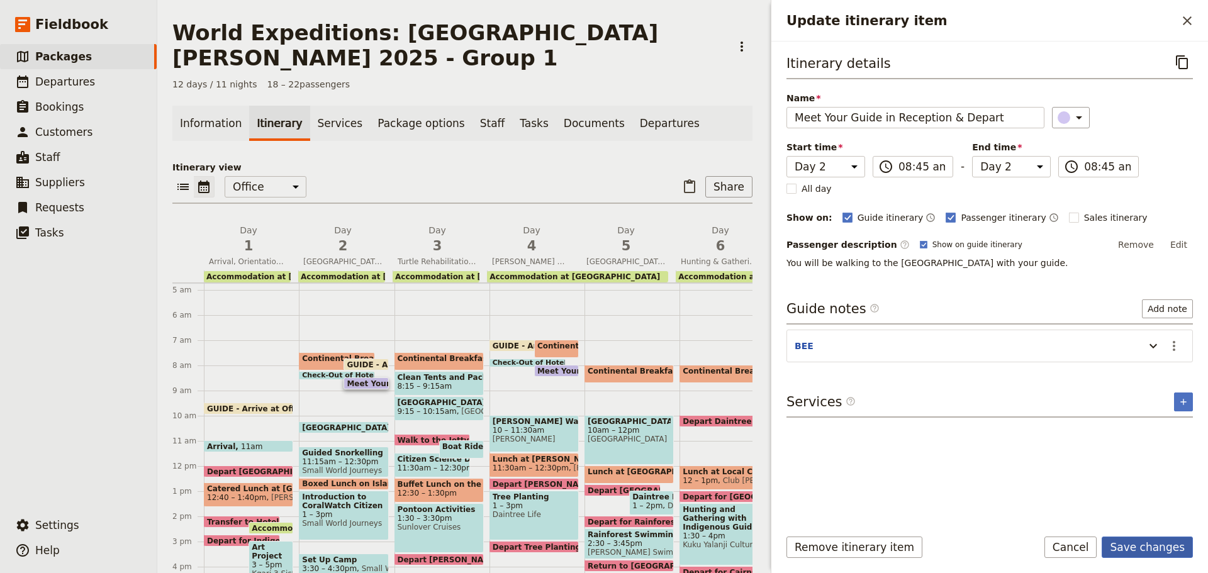
click at [1143, 543] on button "Save changes" at bounding box center [1147, 547] width 91 height 21
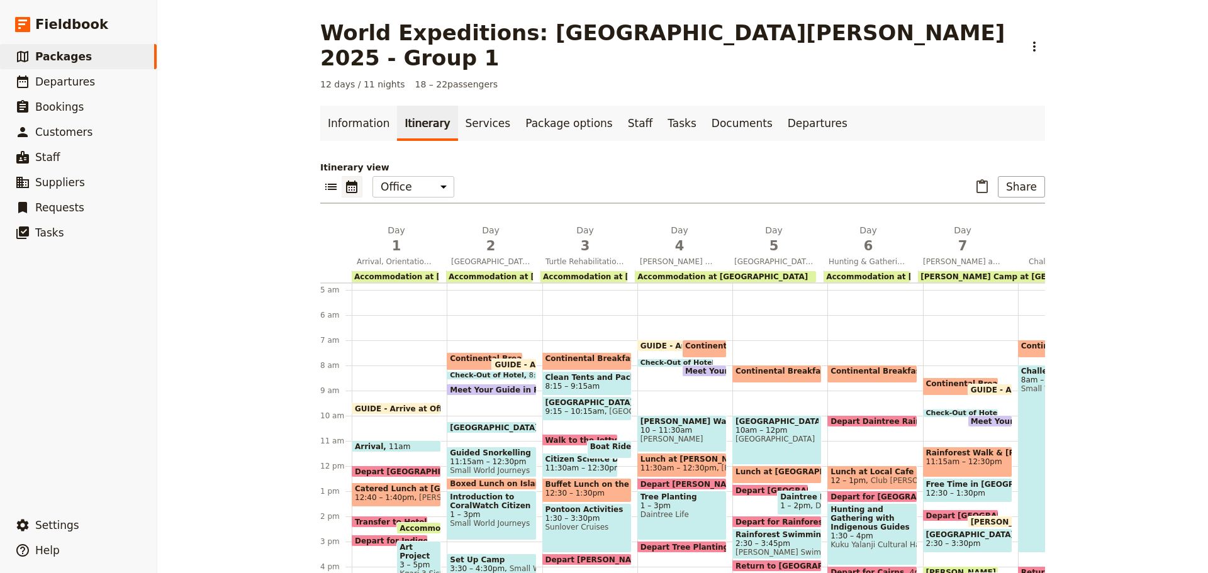
click at [501, 365] on span at bounding box center [513, 367] width 43 height 5
select select "2"
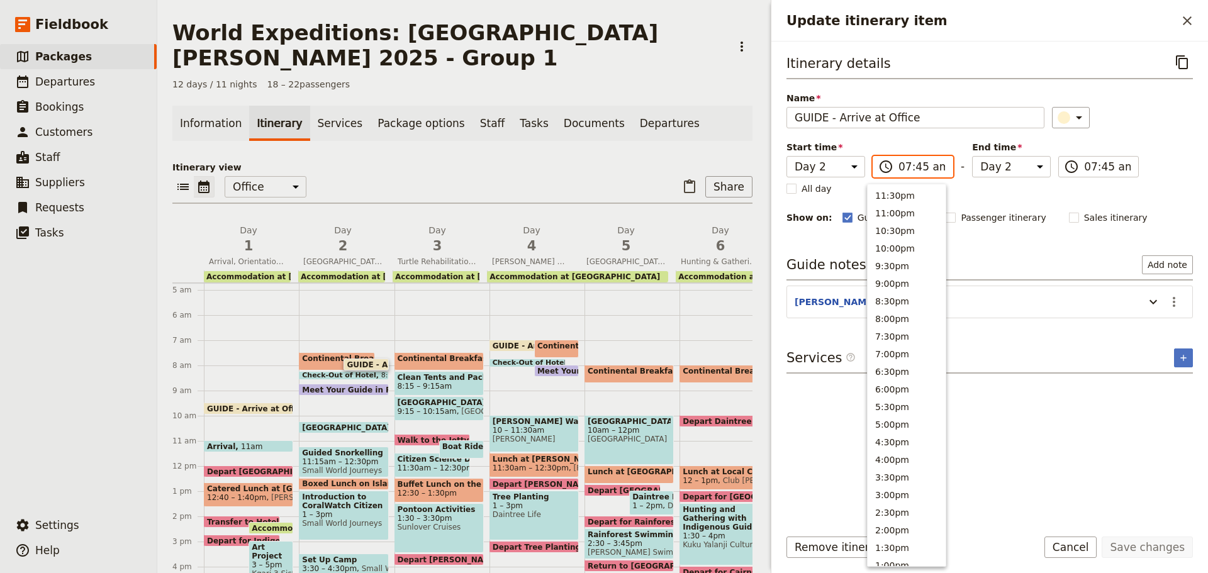
click at [915, 164] on input "07:45 am" at bounding box center [922, 166] width 47 height 15
drag, startPoint x: 900, startPoint y: 279, endPoint x: 974, endPoint y: 245, distance: 81.9
click at [899, 280] on button "8:00am" at bounding box center [907, 281] width 78 height 18
type input "08:00 am"
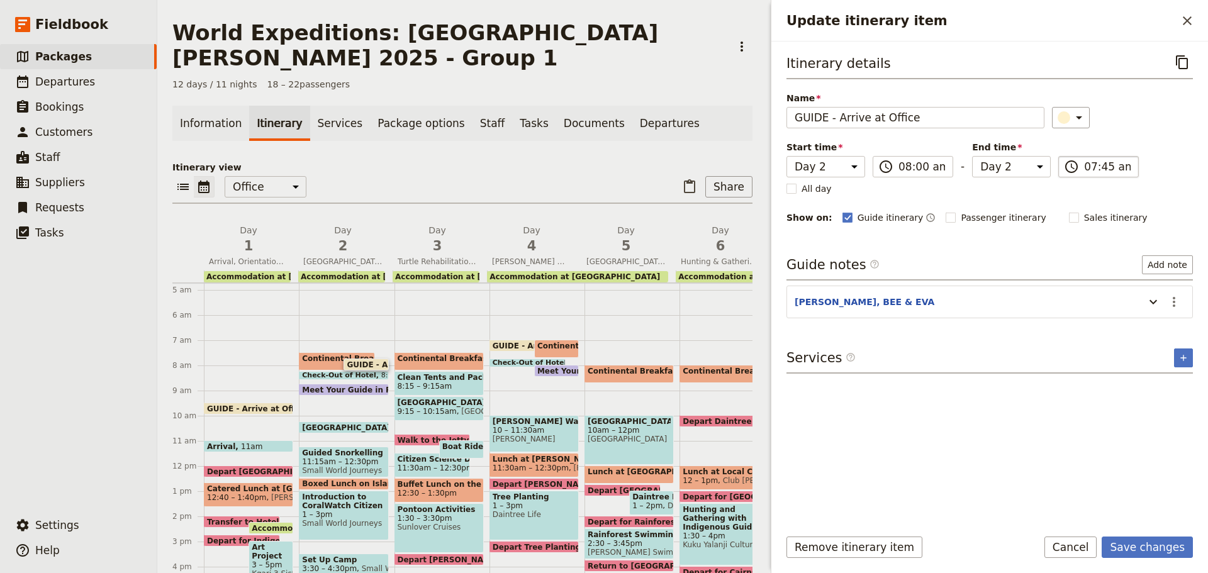
type input "08:00 am"
drag, startPoint x: 1101, startPoint y: 167, endPoint x: 1100, endPoint y: 179, distance: 12.0
click at [1101, 168] on input "08:00 am" at bounding box center [1107, 166] width 47 height 15
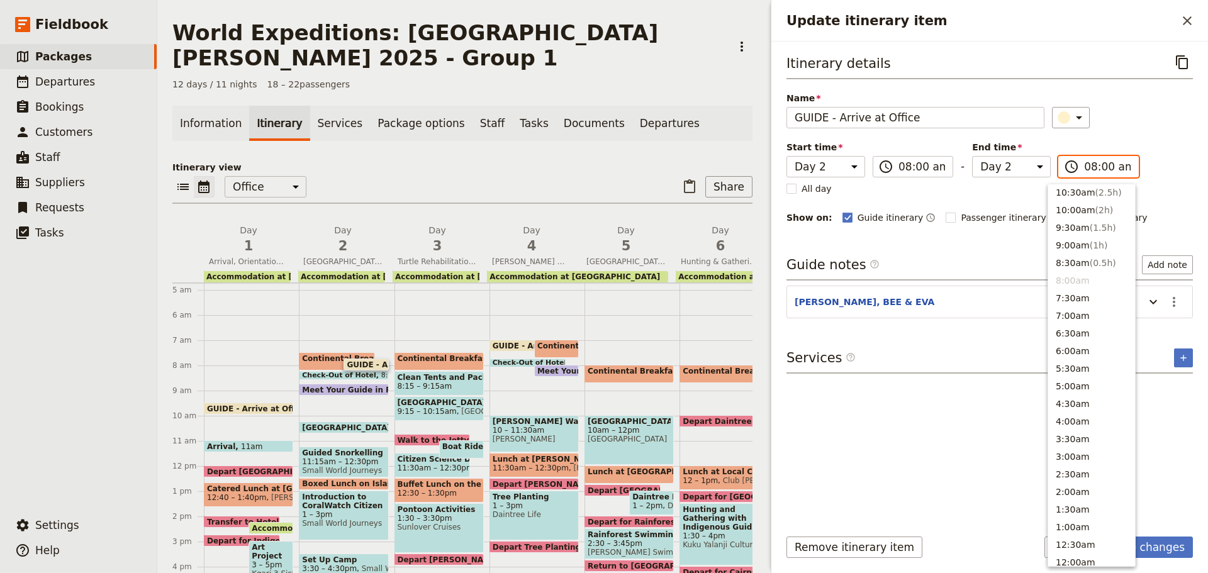
click at [1070, 278] on li "8:00am" at bounding box center [1091, 281] width 87 height 18
click at [995, 254] on div "Itinerary details ​ Name GUIDE - Arrive at Office ​ Start time Day 1 Day 2 Day …" at bounding box center [990, 284] width 406 height 465
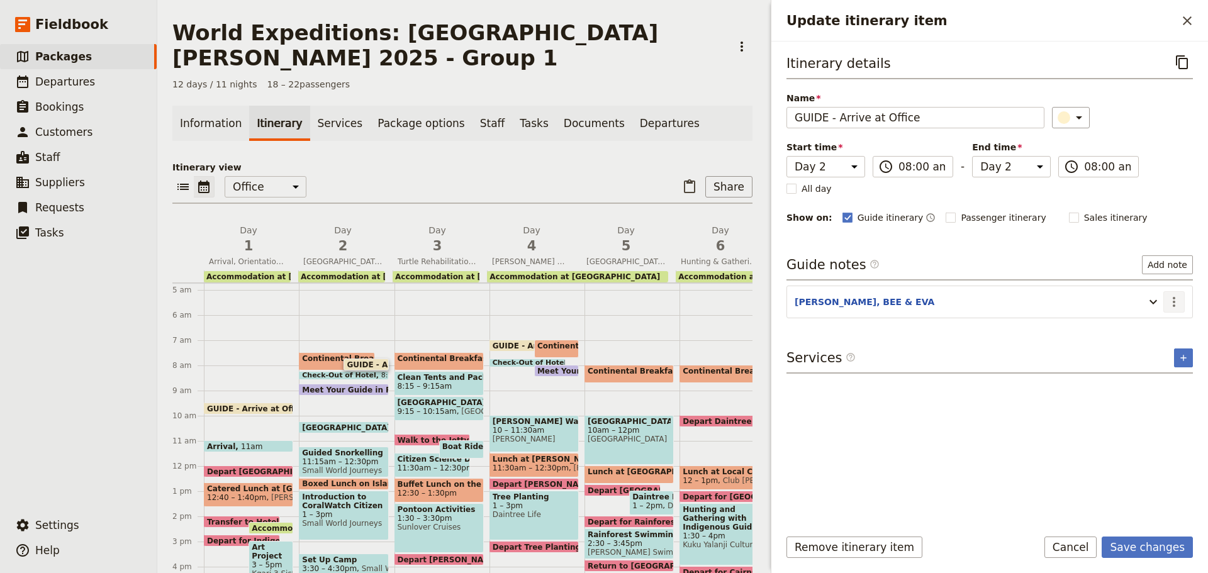
click at [1170, 306] on icon "Actions" at bounding box center [1174, 301] width 15 height 15
click at [1160, 328] on span "Edit note" at bounding box center [1147, 329] width 59 height 13
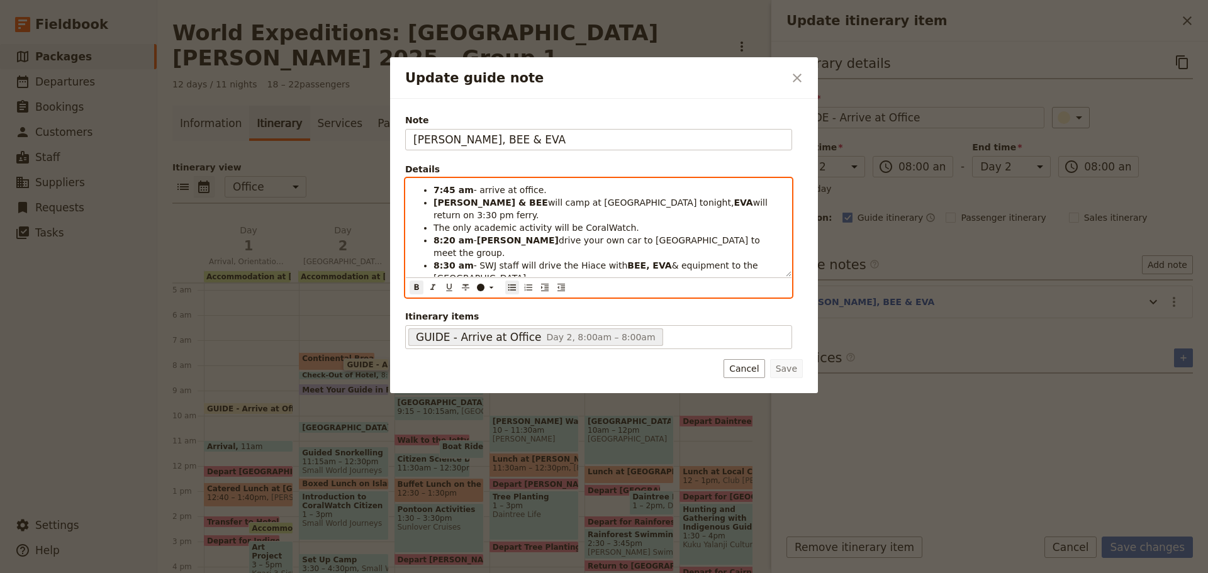
click at [436, 188] on strong "7:45 am" at bounding box center [454, 190] width 40 height 10
click at [442, 235] on strong "8:20 am" at bounding box center [454, 240] width 40 height 10
click at [440, 260] on strong "8:30 am" at bounding box center [454, 265] width 40 height 10
click at [442, 260] on strong "8:30 am" at bounding box center [454, 265] width 40 height 10
click at [434, 260] on strong "8:40 am" at bounding box center [454, 265] width 40 height 10
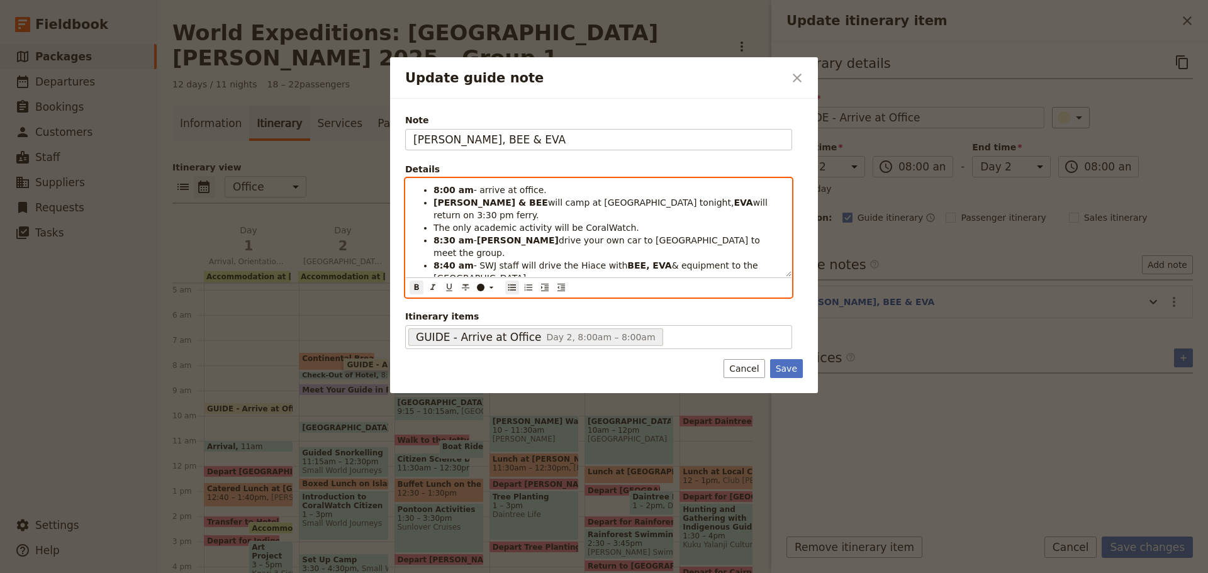
click at [445, 260] on strong "8:40 am" at bounding box center [454, 265] width 40 height 10
click at [442, 235] on strong "8:30 am" at bounding box center [454, 240] width 40 height 10
drag, startPoint x: 443, startPoint y: 226, endPoint x: 449, endPoint y: 227, distance: 6.3
click at [449, 235] on strong "8:30 am" at bounding box center [454, 240] width 40 height 10
click at [442, 189] on strong "8:00 am" at bounding box center [454, 190] width 40 height 10
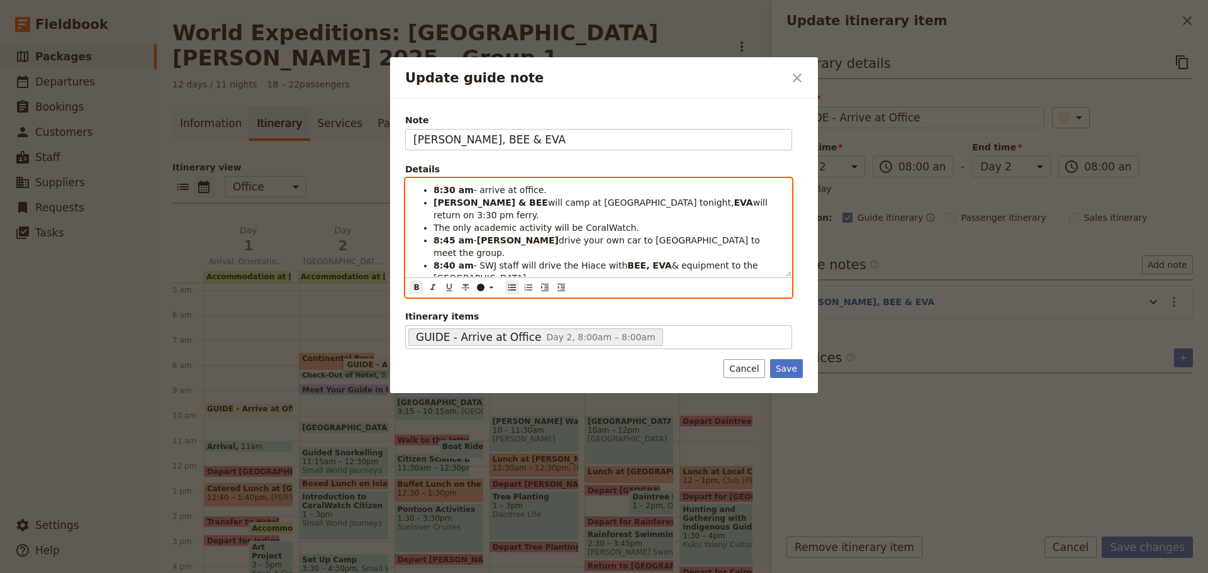
click at [432, 228] on ul "8:30 am - arrive at office. KATE & BEE will camp at Fitzroy tonight, EVA will r…" at bounding box center [598, 240] width 371 height 113
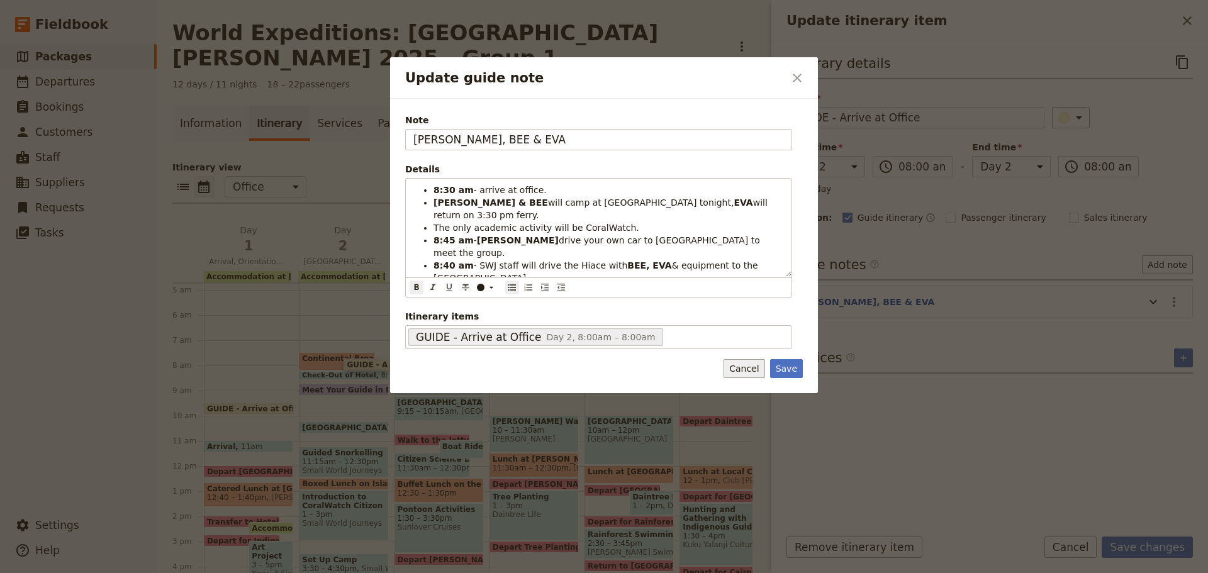
click at [753, 364] on button "Cancel" at bounding box center [744, 368] width 41 height 19
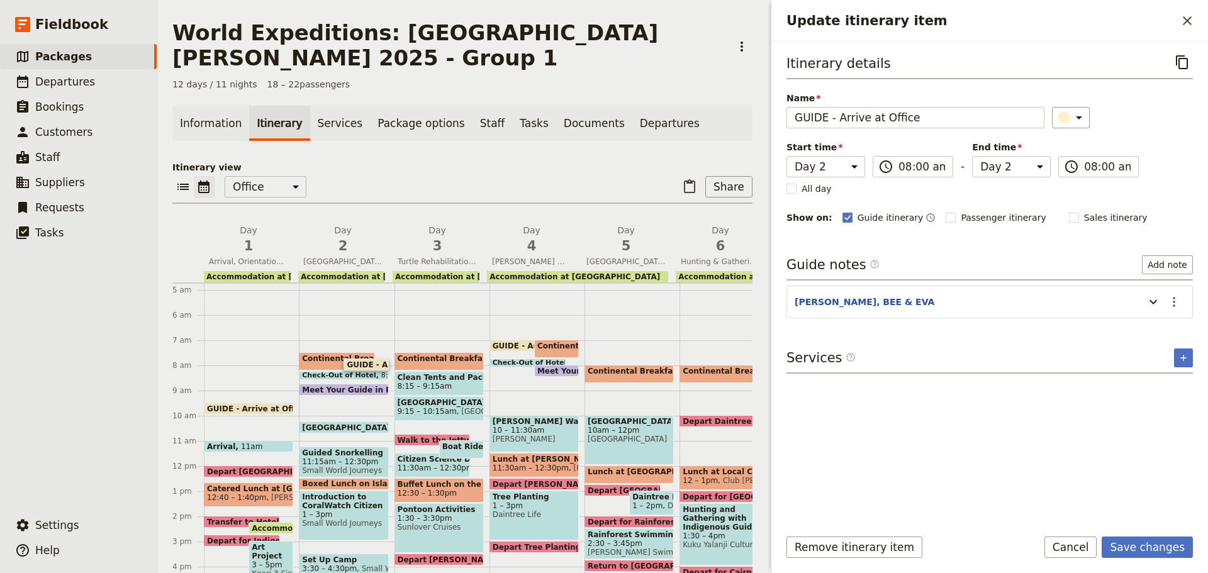
click at [554, 367] on span "Meet Your Guide in Reception & Depart" at bounding box center [623, 371] width 173 height 8
select select "4"
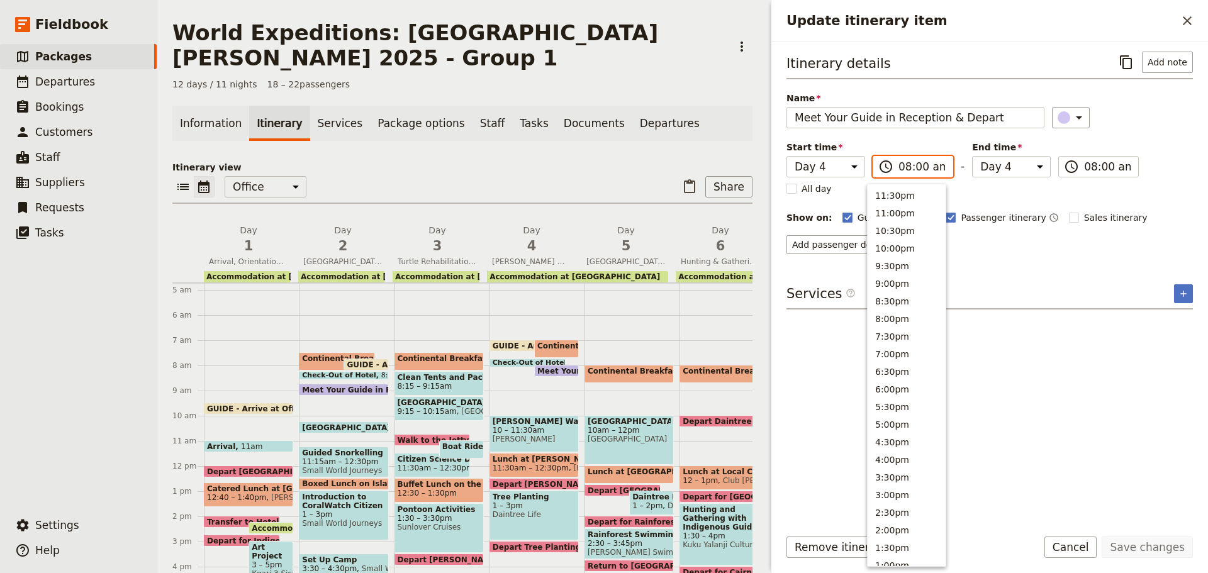
click at [911, 170] on input "08:00 am" at bounding box center [922, 166] width 47 height 15
click at [886, 245] on button "9:00am" at bounding box center [907, 246] width 78 height 18
type input "09:00 am"
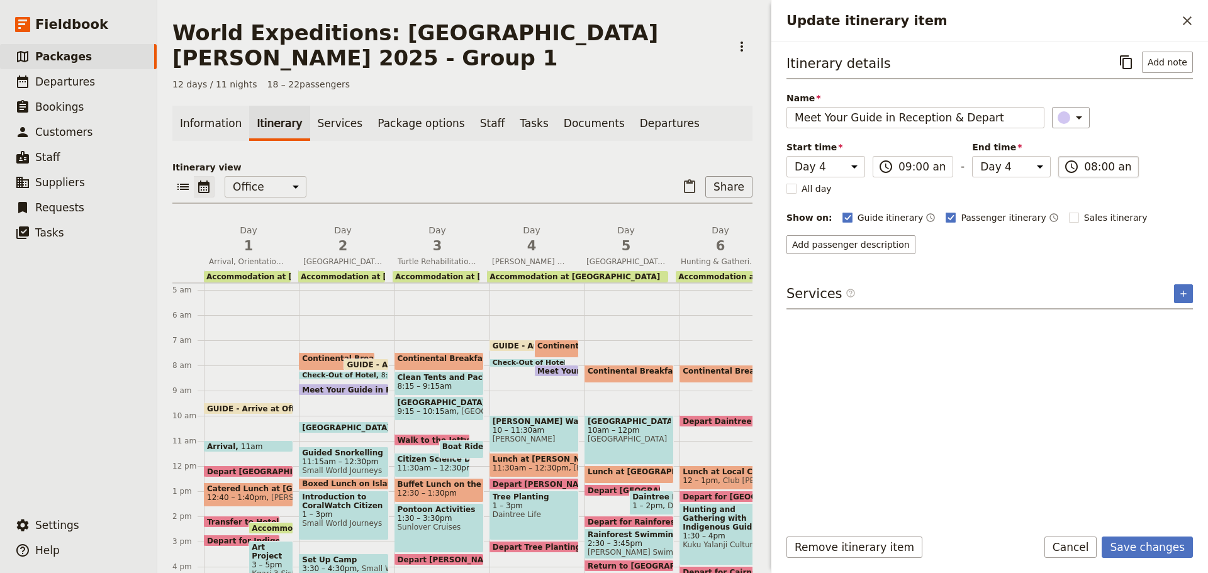
type input "09:00 am"
click at [1070, 170] on label "​ 09:00 am" at bounding box center [1098, 166] width 81 height 21
click at [1084, 170] on input "09:00 am" at bounding box center [1107, 166] width 47 height 15
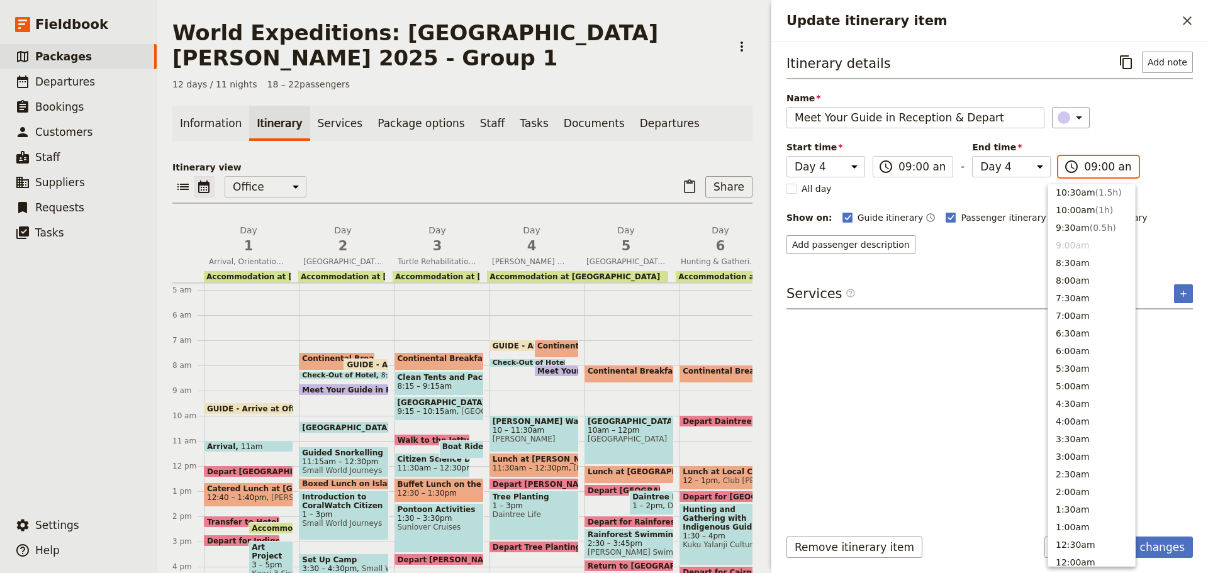
click at [1075, 242] on li "9:00am" at bounding box center [1091, 246] width 87 height 18
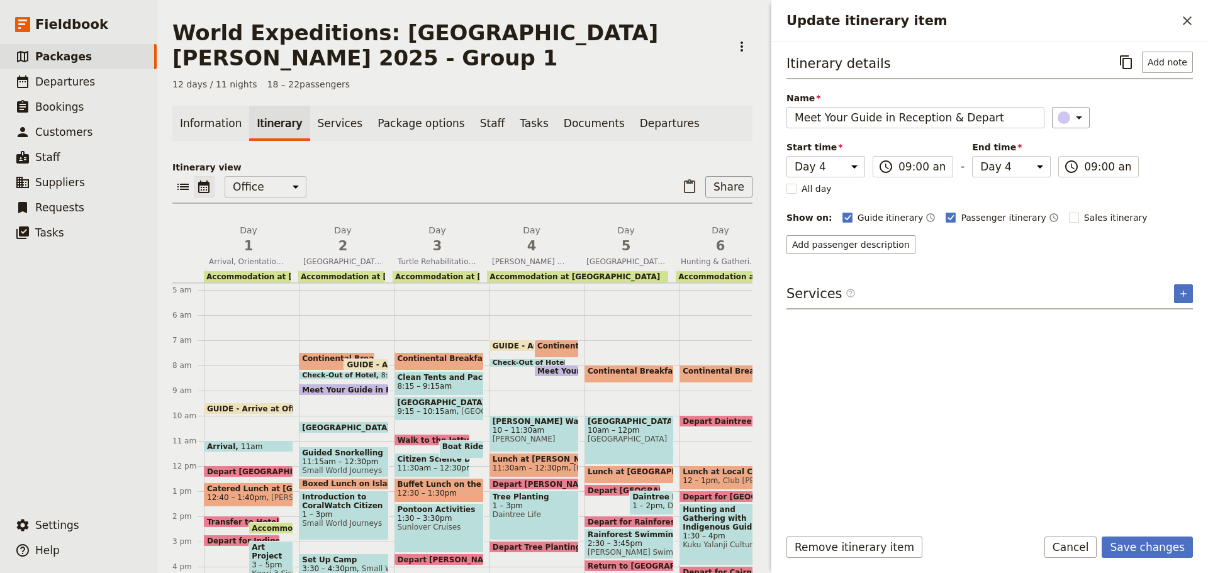
click at [1029, 262] on div "Itinerary details ​ Add note Name Meet Your Guide in Reception & Depart ​ Start…" at bounding box center [990, 284] width 406 height 465
drag, startPoint x: 1130, startPoint y: 546, endPoint x: 1114, endPoint y: 540, distance: 17.5
click at [1128, 545] on button "Save changes" at bounding box center [1147, 547] width 91 height 21
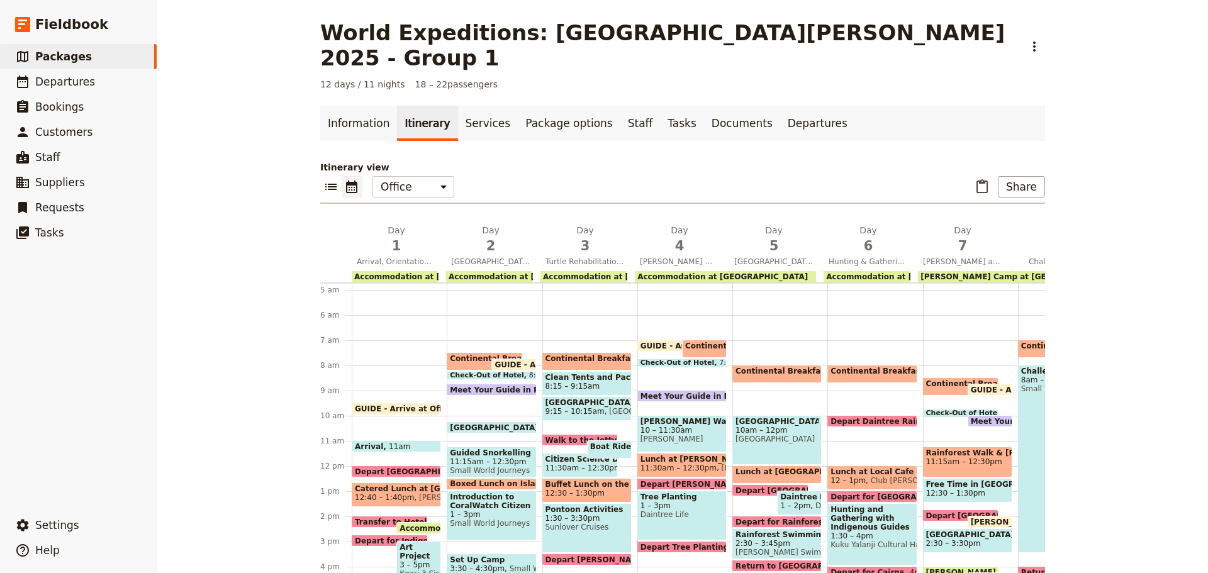
click at [483, 390] on span at bounding box center [491, 392] width 88 height 5
select select "2"
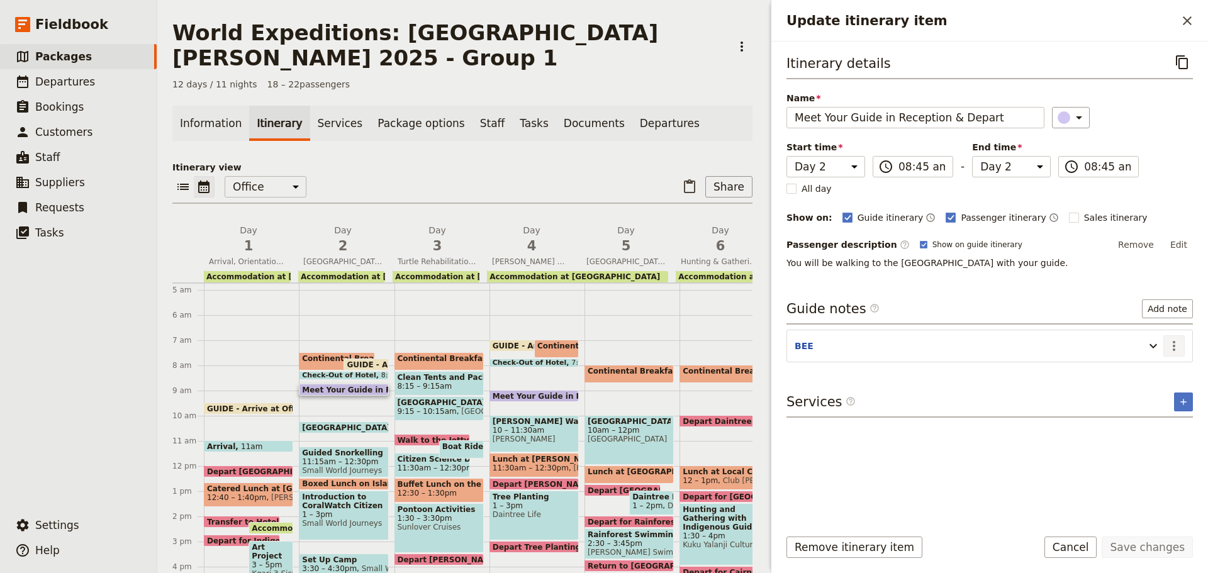
click at [1168, 345] on icon "Actions" at bounding box center [1174, 346] width 15 height 15
click at [1167, 366] on button "Edit note" at bounding box center [1148, 373] width 74 height 18
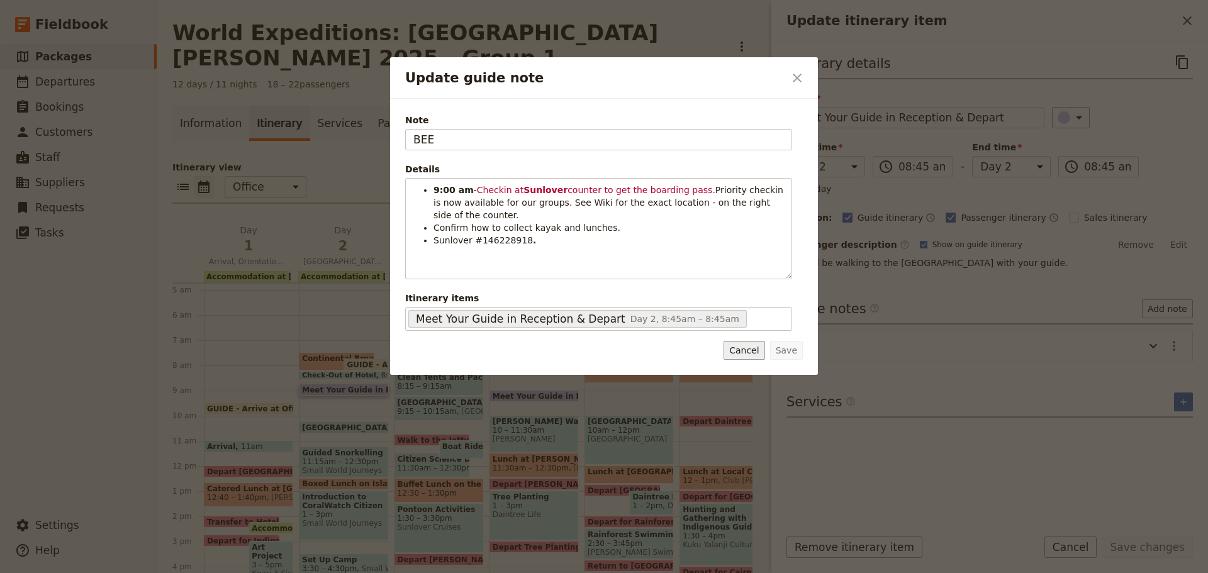
click at [754, 345] on button "Cancel" at bounding box center [744, 350] width 41 height 19
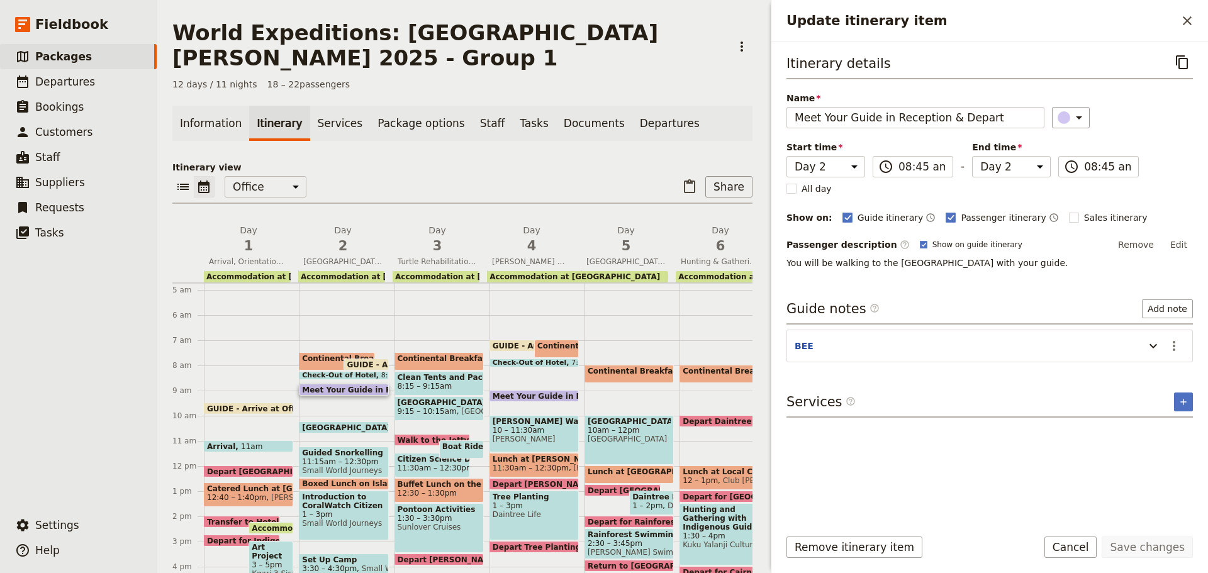
click at [352, 372] on span "Check-Out of Hotel" at bounding box center [341, 376] width 79 height 8
select select "2"
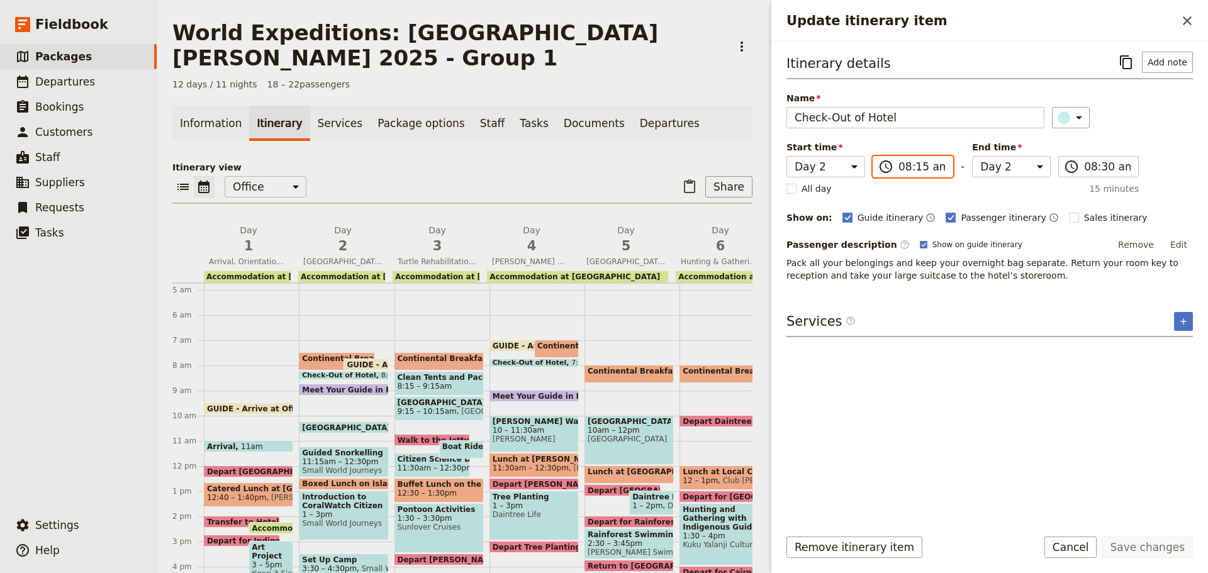
click at [915, 167] on input "08:15 am" at bounding box center [922, 166] width 47 height 15
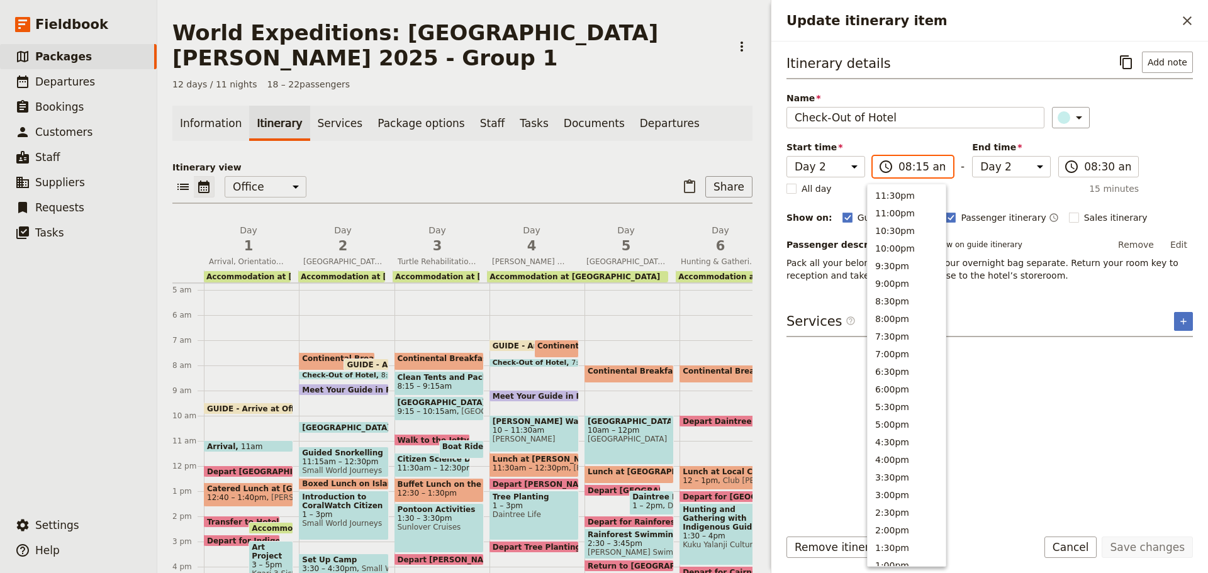
scroll to position [469, 0]
click at [888, 250] on button "8:30am" at bounding box center [907, 256] width 78 height 18
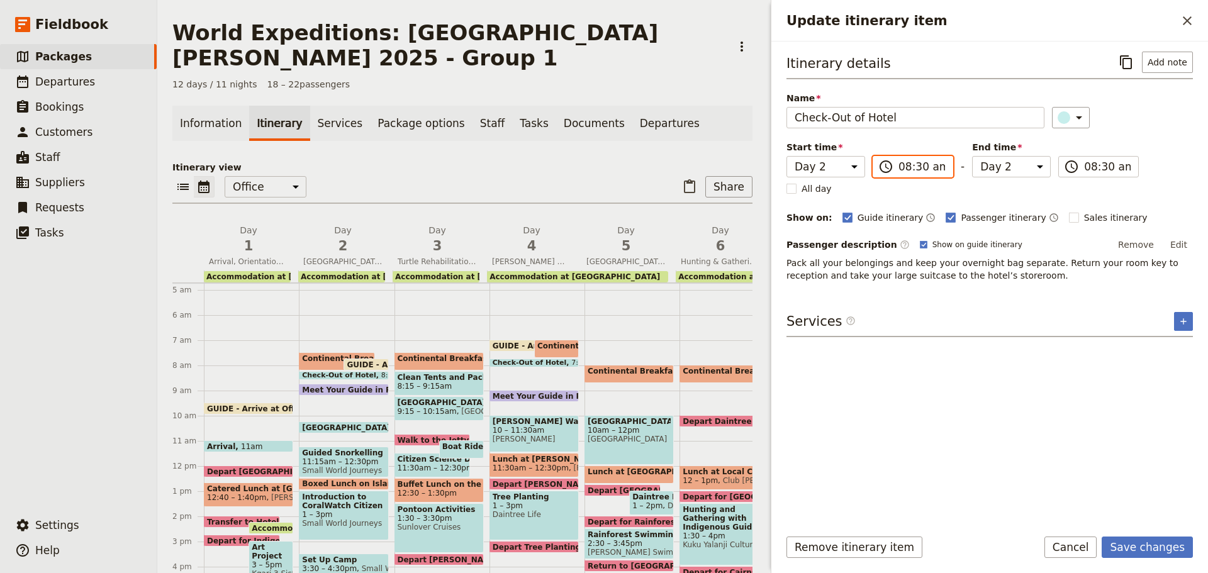
click at [912, 166] on input "08:30 am" at bounding box center [922, 166] width 47 height 15
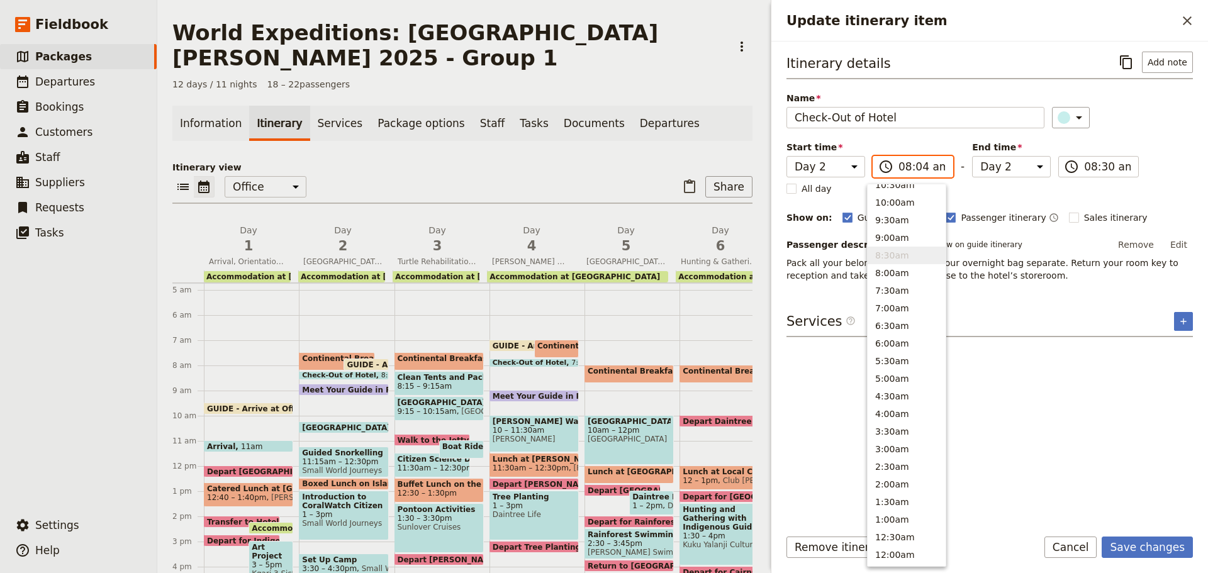
type input "08:45 am"
click at [1095, 159] on input "08:45 am" at bounding box center [1107, 166] width 47 height 15
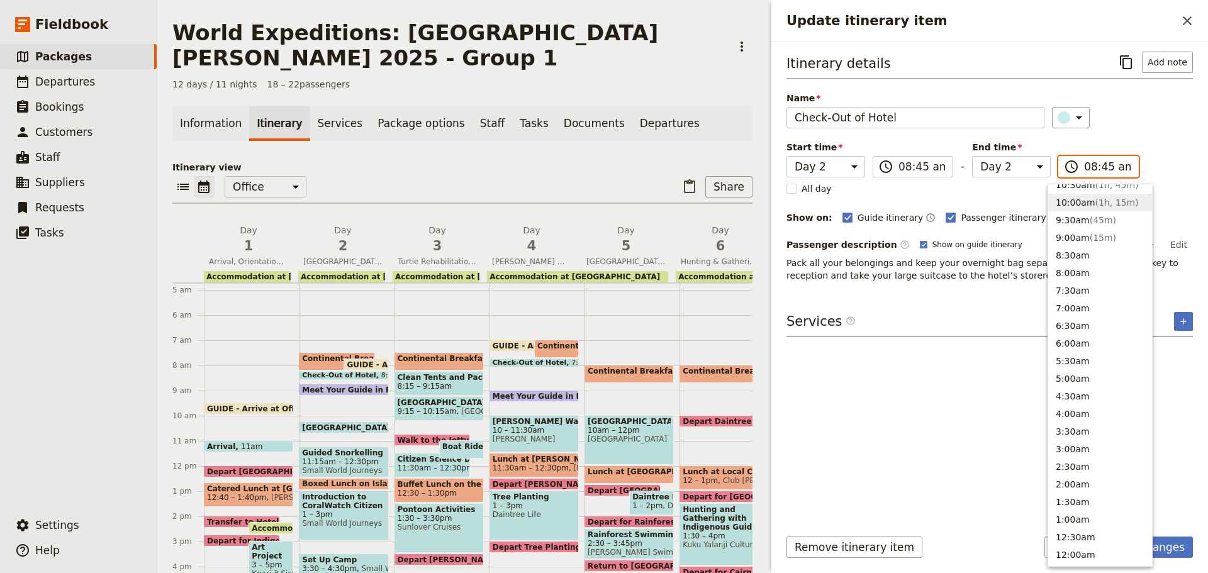
scroll to position [461, 0]
click at [1083, 244] on button "9:00am ( 15m )" at bounding box center [1100, 246] width 104 height 18
type input "09:00 am"
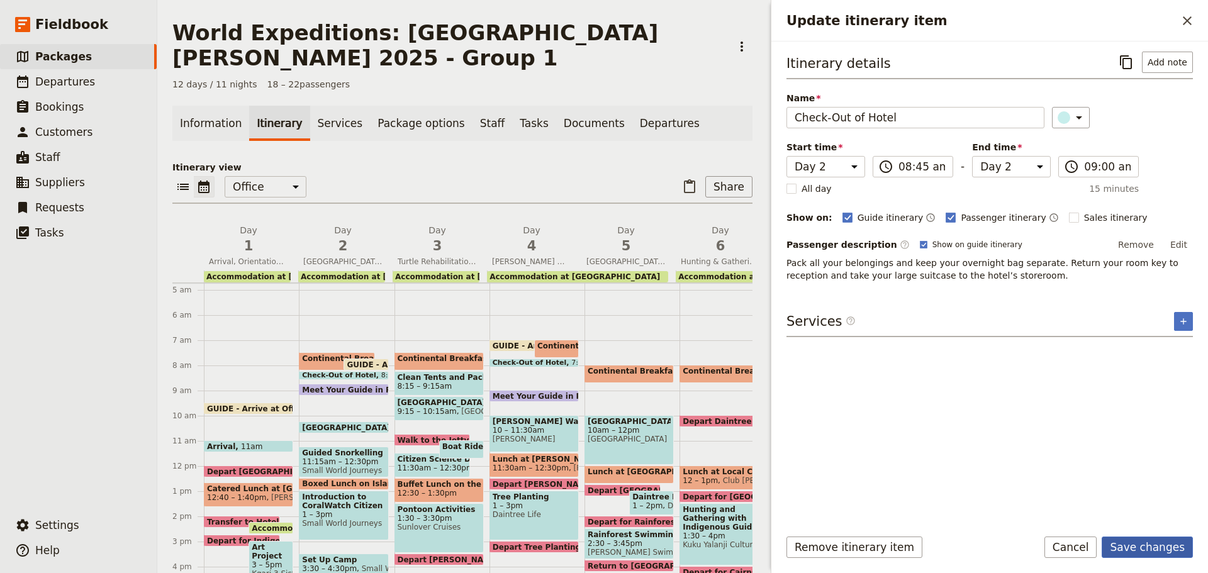
click at [1145, 544] on button "Save changes" at bounding box center [1147, 547] width 91 height 21
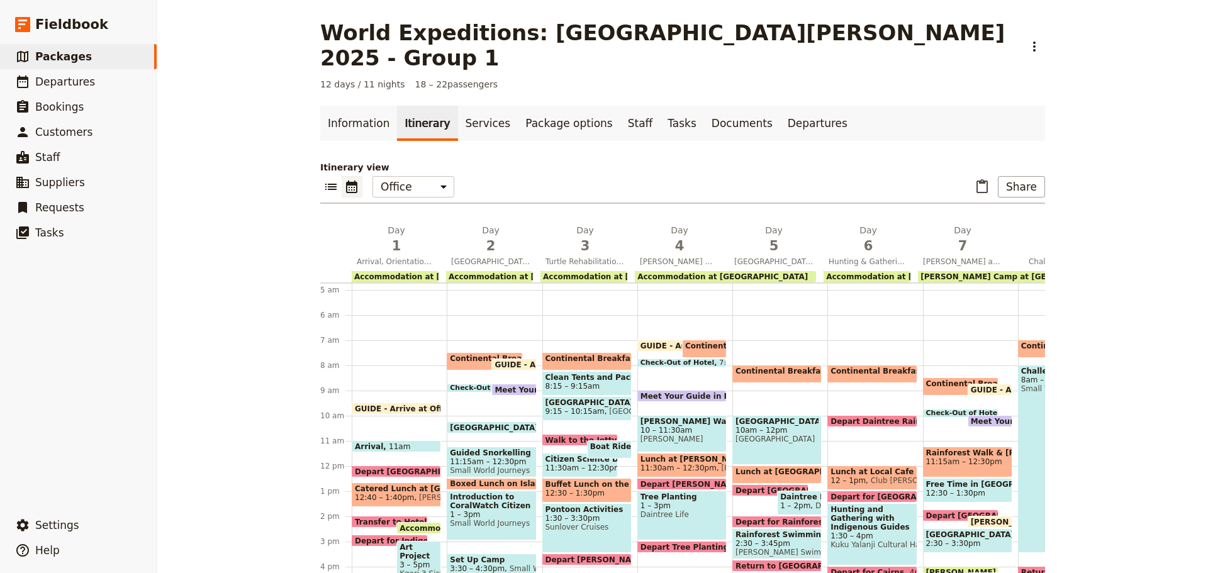
click at [504, 365] on span at bounding box center [513, 367] width 43 height 5
select select "2"
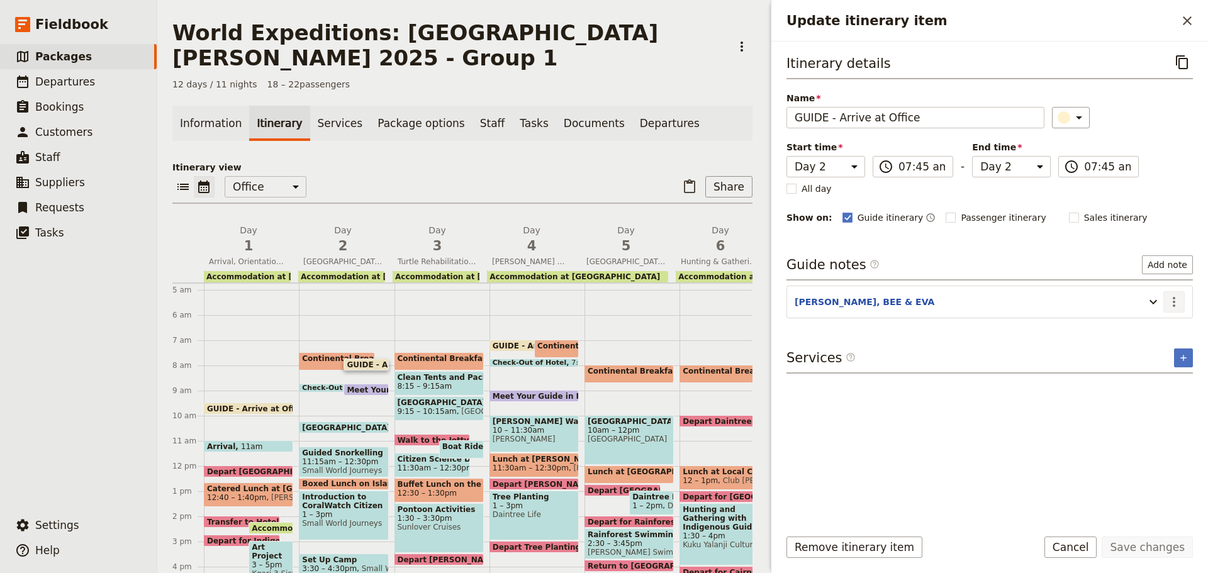
click at [1172, 303] on icon "Actions" at bounding box center [1174, 301] width 15 height 15
click at [1157, 325] on span "Edit note" at bounding box center [1147, 329] width 59 height 13
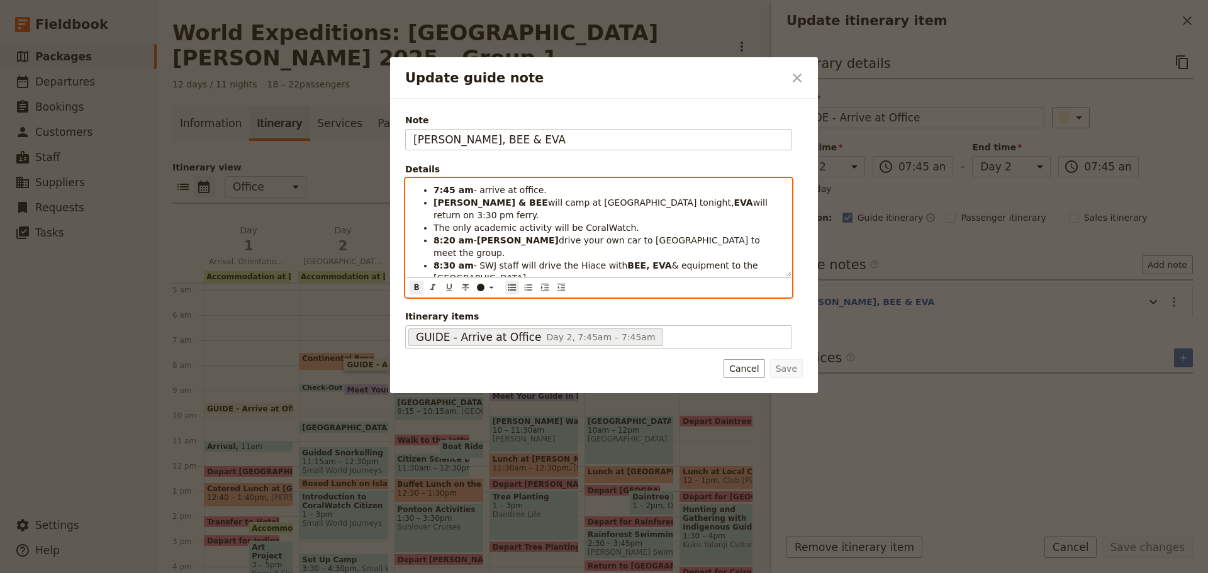
click at [444, 260] on strong "8:30 am" at bounding box center [454, 265] width 40 height 10
click at [442, 235] on strong "8:20 am" at bounding box center [454, 240] width 40 height 10
drag, startPoint x: 443, startPoint y: 224, endPoint x: 450, endPoint y: 227, distance: 7.4
click at [450, 235] on strong "8:30 am" at bounding box center [454, 240] width 40 height 10
click at [432, 186] on ul "7:45 am - arrive at office. KATE & BEE will camp at Fitzroy tonight, EVA will r…" at bounding box center [598, 240] width 371 height 113
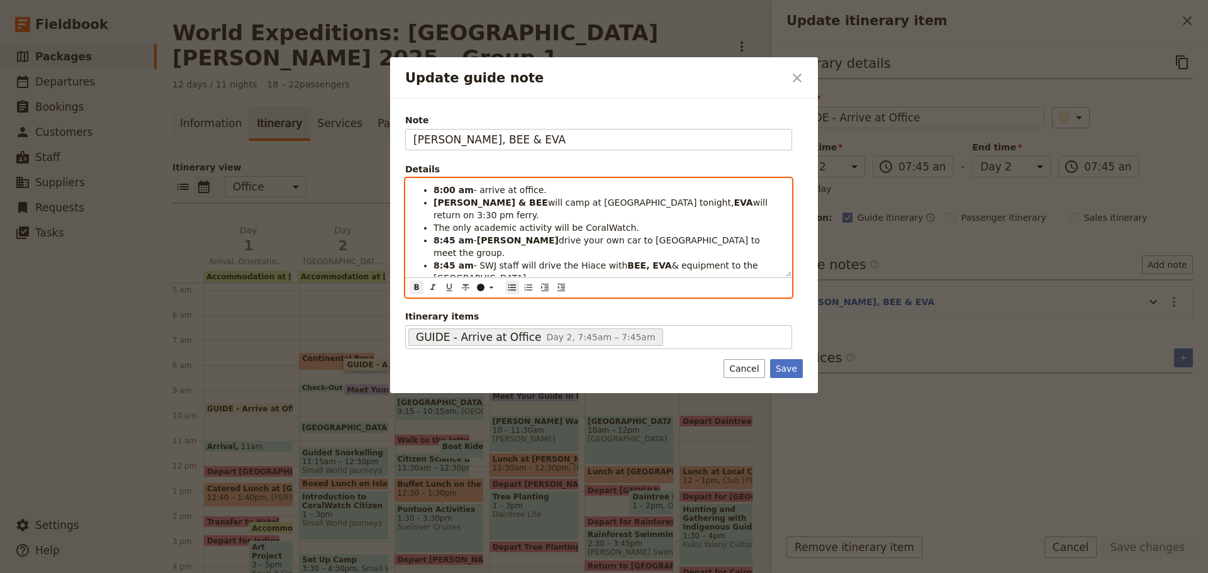
click at [452, 235] on strong "8:45 am" at bounding box center [454, 240] width 40 height 10
click at [446, 235] on strong "8:45 am" at bounding box center [454, 240] width 40 height 10
click at [483, 235] on strong "KATE" at bounding box center [518, 240] width 82 height 10
drag, startPoint x: 440, startPoint y: 188, endPoint x: 451, endPoint y: 188, distance: 11.3
click at [451, 188] on strong "8:00 am" at bounding box center [454, 190] width 40 height 10
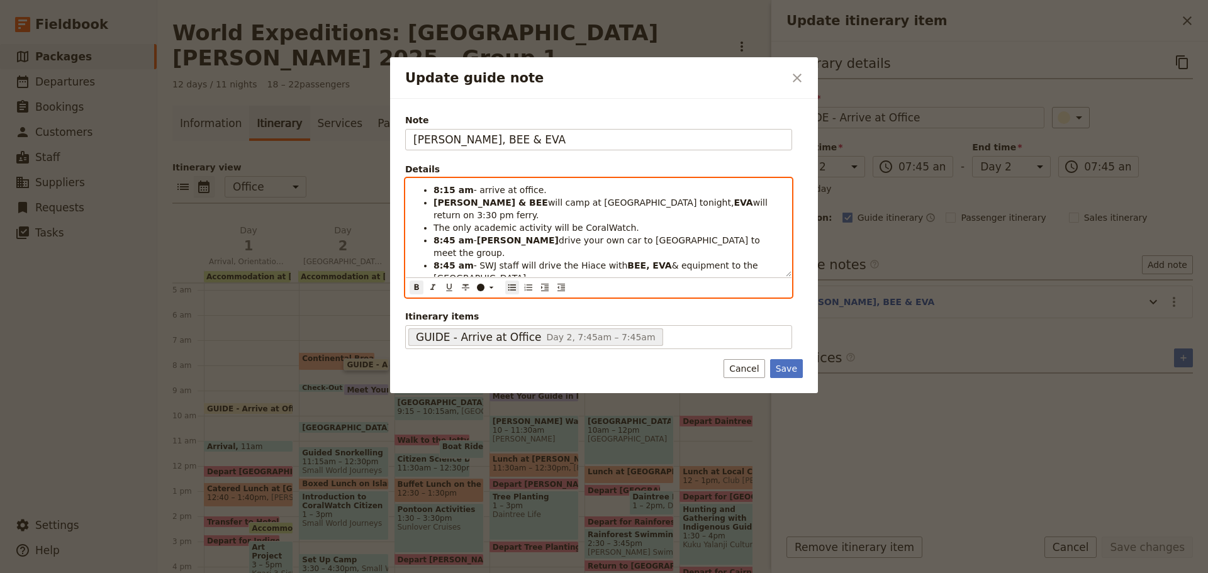
click at [474, 235] on span "-" at bounding box center [475, 240] width 3 height 10
click at [457, 260] on span "& equipment to the Reef Fleet Terminal." at bounding box center [597, 271] width 327 height 23
click at [460, 235] on strong "8:45 am" at bounding box center [454, 240] width 40 height 10
click at [456, 235] on strong "8:45 am" at bounding box center [454, 240] width 40 height 10
click at [474, 260] on span "- SWJ staff will drive the Hiace with" at bounding box center [551, 265] width 154 height 10
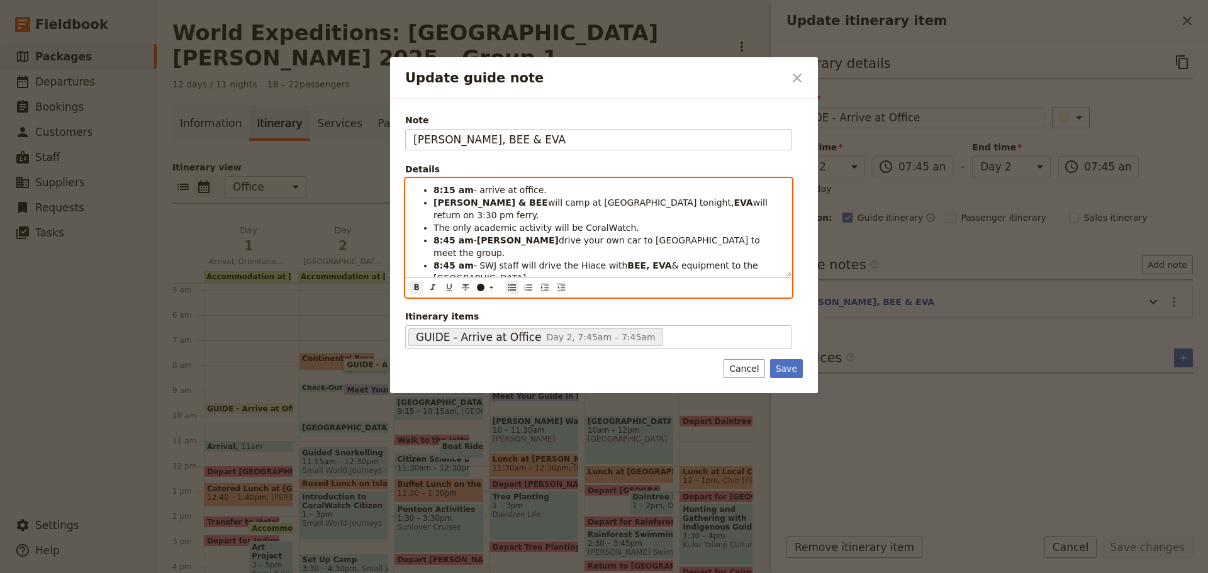
click at [457, 235] on strong "8:45 am" at bounding box center [454, 240] width 40 height 10
click at [450, 235] on strong "8:45 am" at bounding box center [454, 240] width 40 height 10
click at [477, 235] on strong "KATE" at bounding box center [518, 240] width 82 height 10
click at [485, 186] on span "- arrive at office." at bounding box center [510, 190] width 73 height 10
click at [440, 185] on strong "8:15 am" at bounding box center [454, 190] width 40 height 10
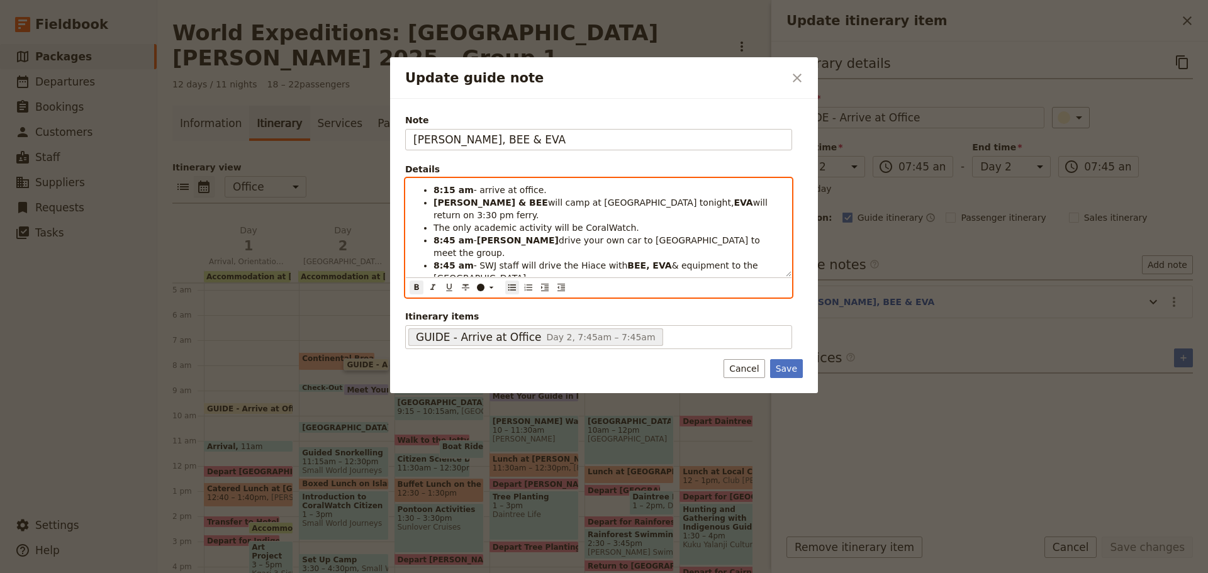
click at [447, 235] on strong "8:45 am" at bounding box center [454, 240] width 40 height 10
click at [447, 260] on strong "8:45 am" at bounding box center [454, 265] width 40 height 10
click at [442, 260] on strong "8:45 am" at bounding box center [454, 265] width 40 height 10
click at [734, 234] on li "8:45 am - KATE drive your own car to Coral Tree Inn to meet the group." at bounding box center [609, 246] width 350 height 25
drag, startPoint x: 442, startPoint y: 240, endPoint x: 451, endPoint y: 242, distance: 8.4
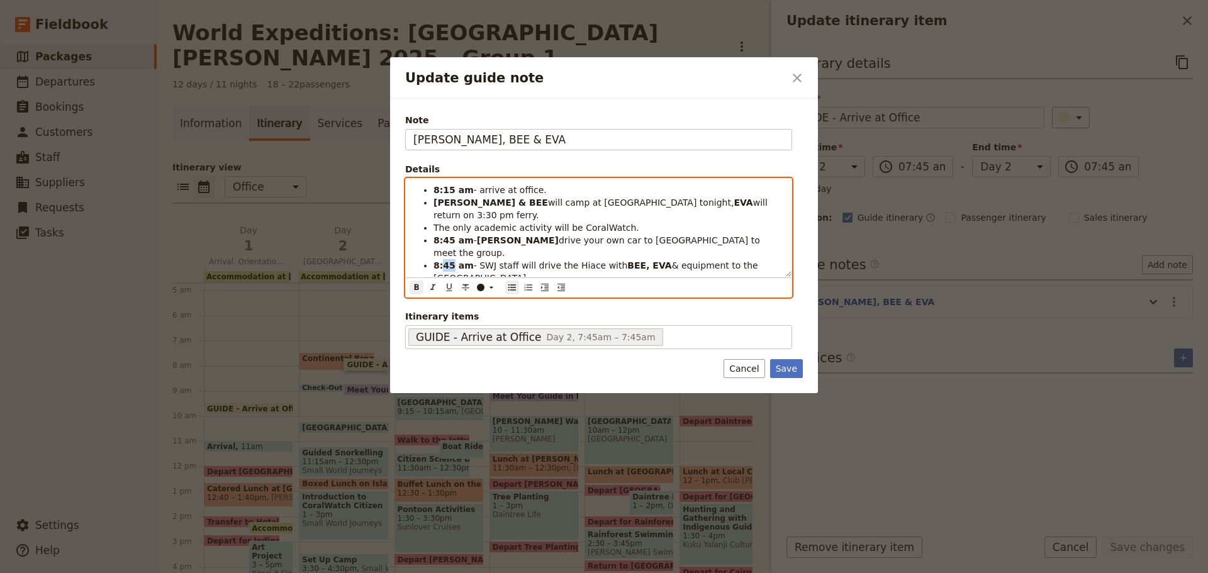
click at [451, 260] on strong "8:45 am" at bounding box center [454, 265] width 40 height 10
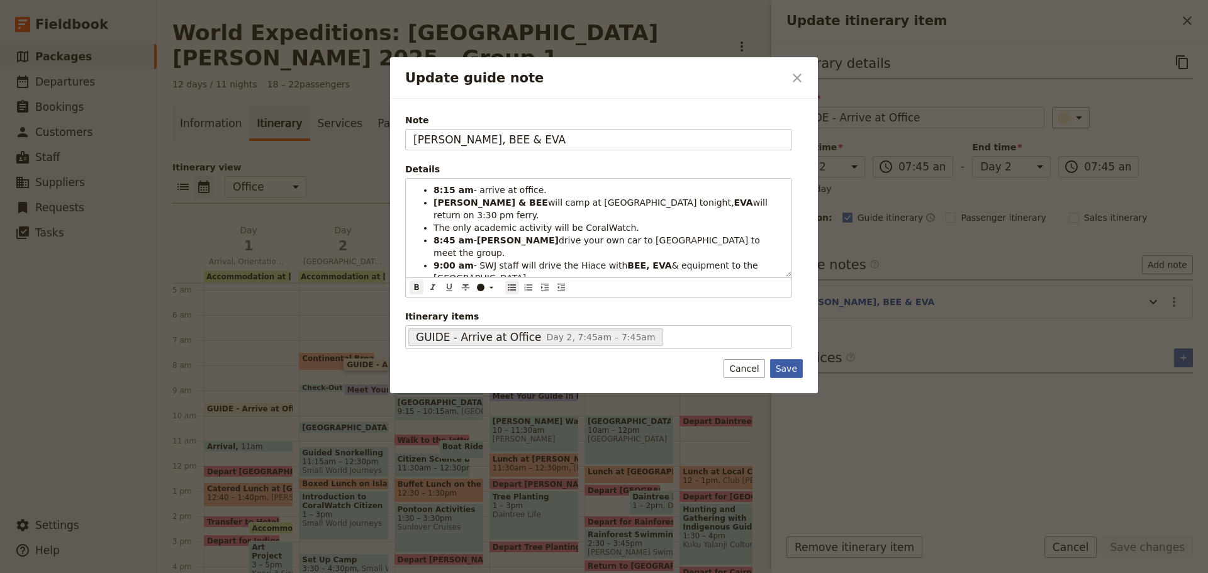
click at [788, 366] on button "Save" at bounding box center [786, 368] width 33 height 19
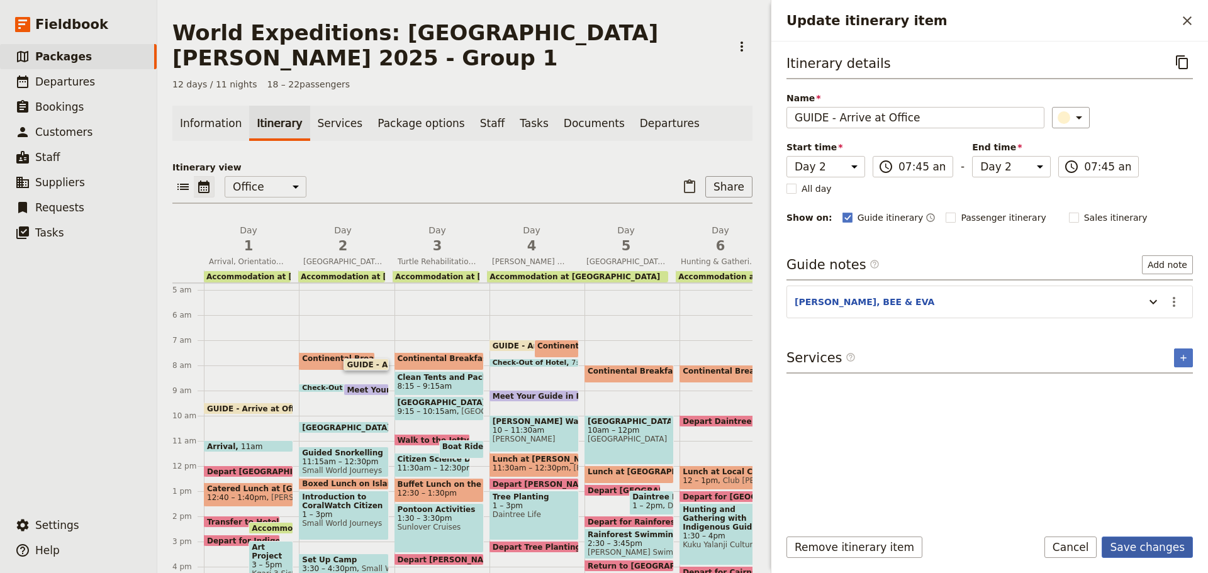
click at [1159, 546] on button "Save changes" at bounding box center [1147, 547] width 91 height 21
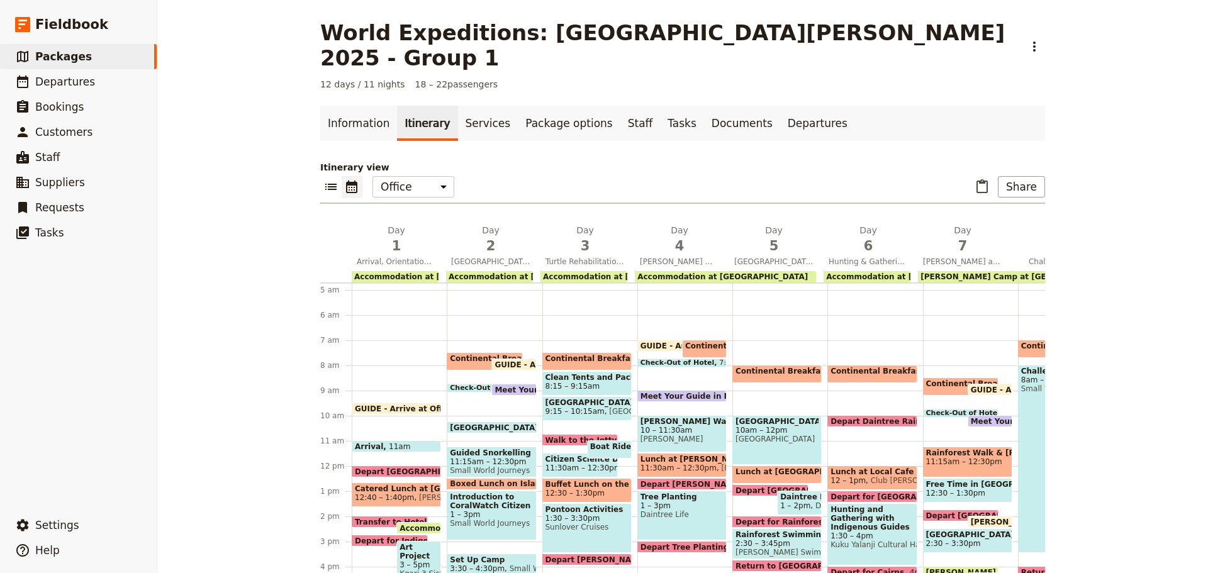
click at [515, 386] on span "Meet Your Guide in Reception & Depart" at bounding box center [581, 390] width 173 height 8
select select "2"
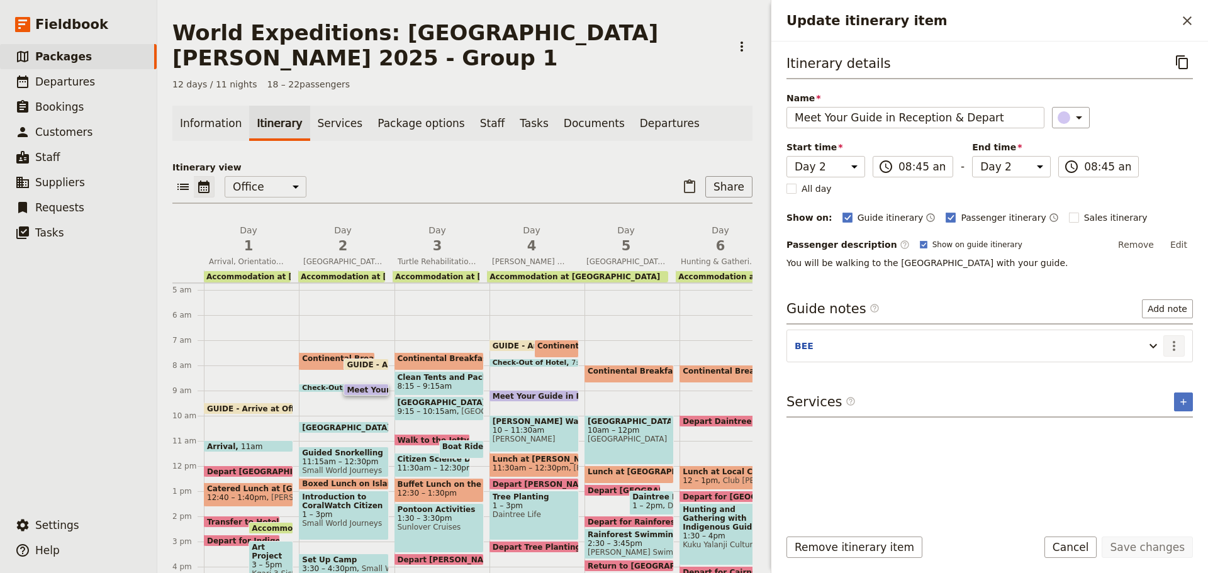
click at [1169, 345] on icon "Actions" at bounding box center [1174, 346] width 15 height 15
click at [1172, 371] on span "Edit note" at bounding box center [1147, 373] width 59 height 13
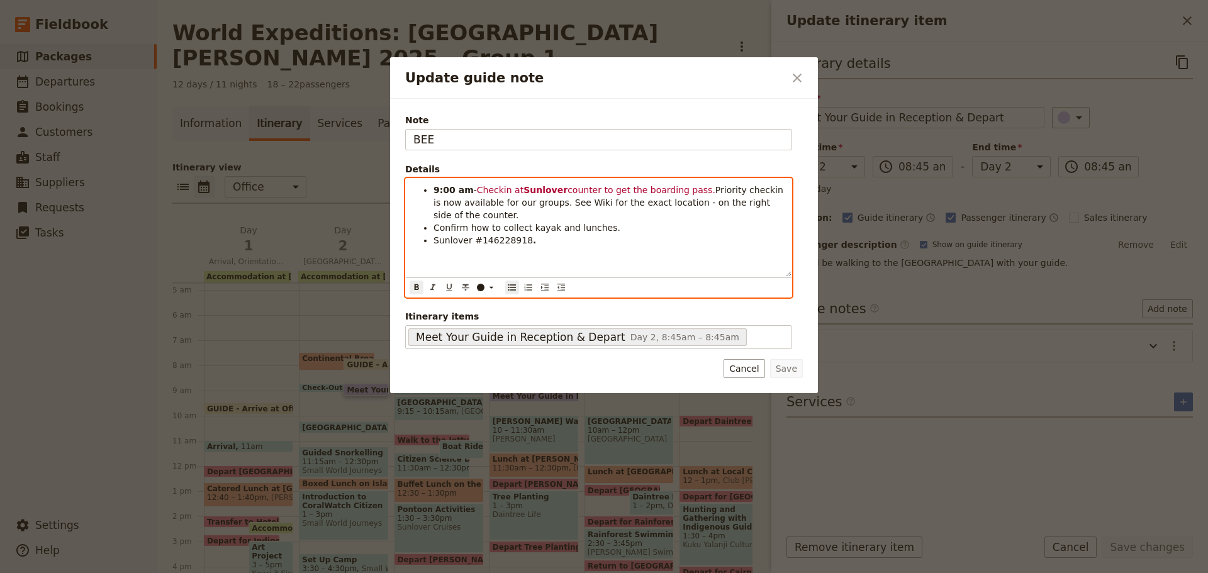
click at [444, 188] on strong "9:00 am" at bounding box center [454, 190] width 40 height 10
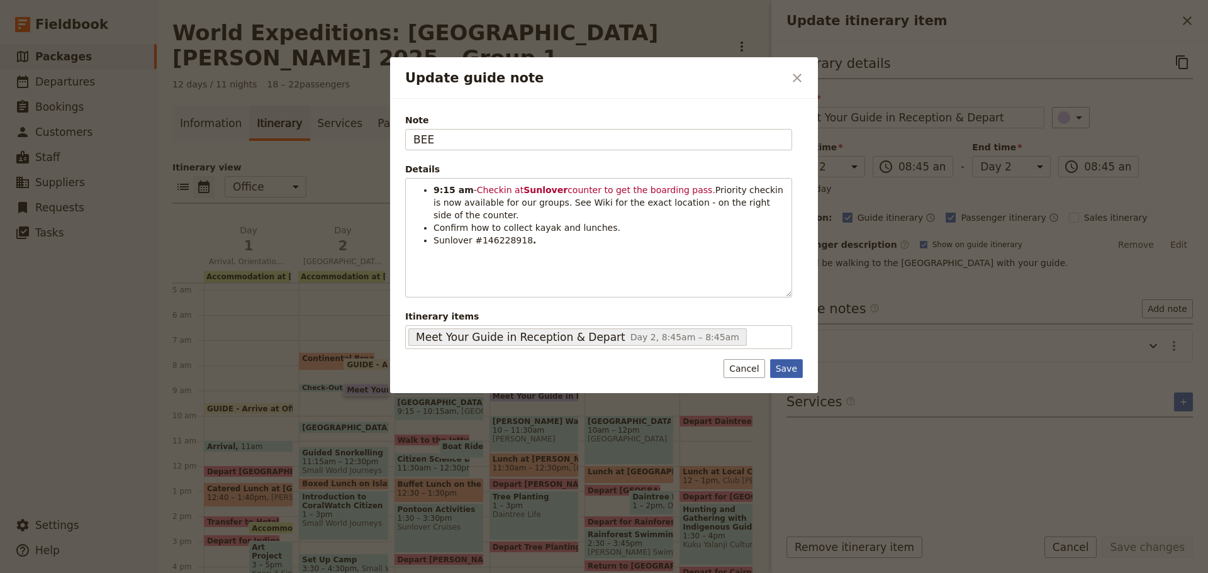
click at [795, 367] on button "Save" at bounding box center [786, 368] width 33 height 19
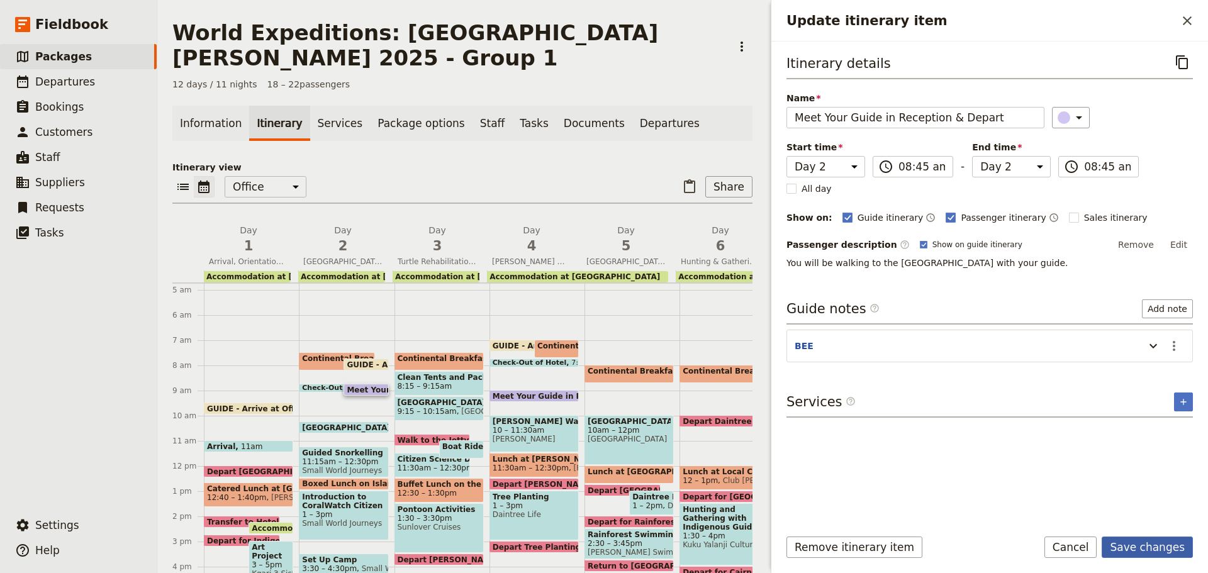
click at [1126, 544] on button "Save changes" at bounding box center [1147, 547] width 91 height 21
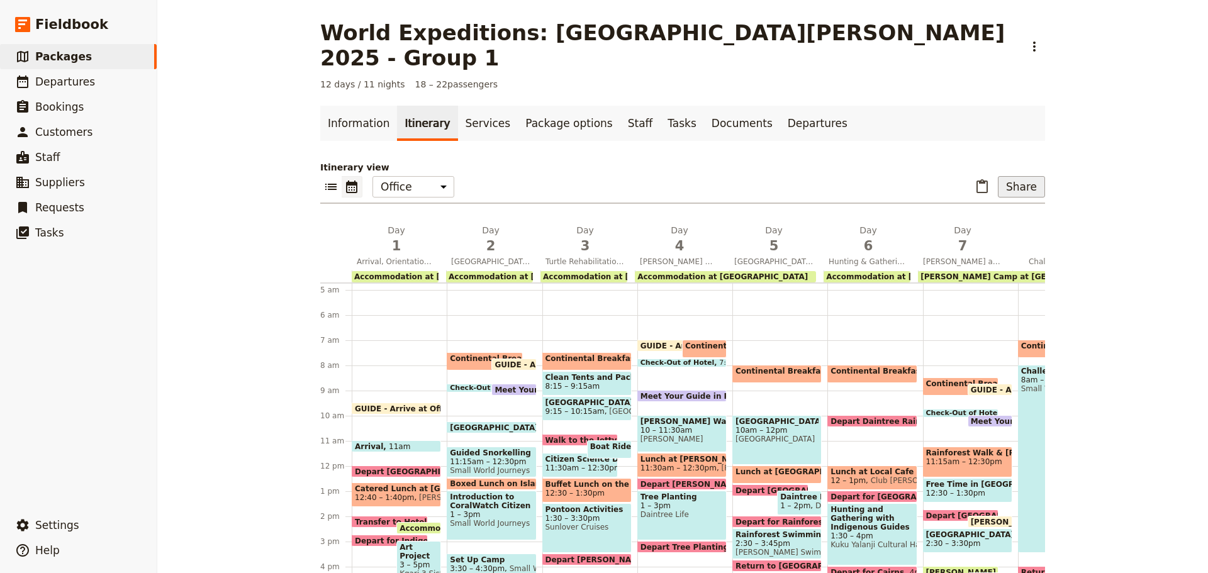
click at [1026, 176] on button "Share" at bounding box center [1021, 186] width 47 height 21
click at [993, 189] on span "Guide itinerary" at bounding box center [980, 189] width 66 height 13
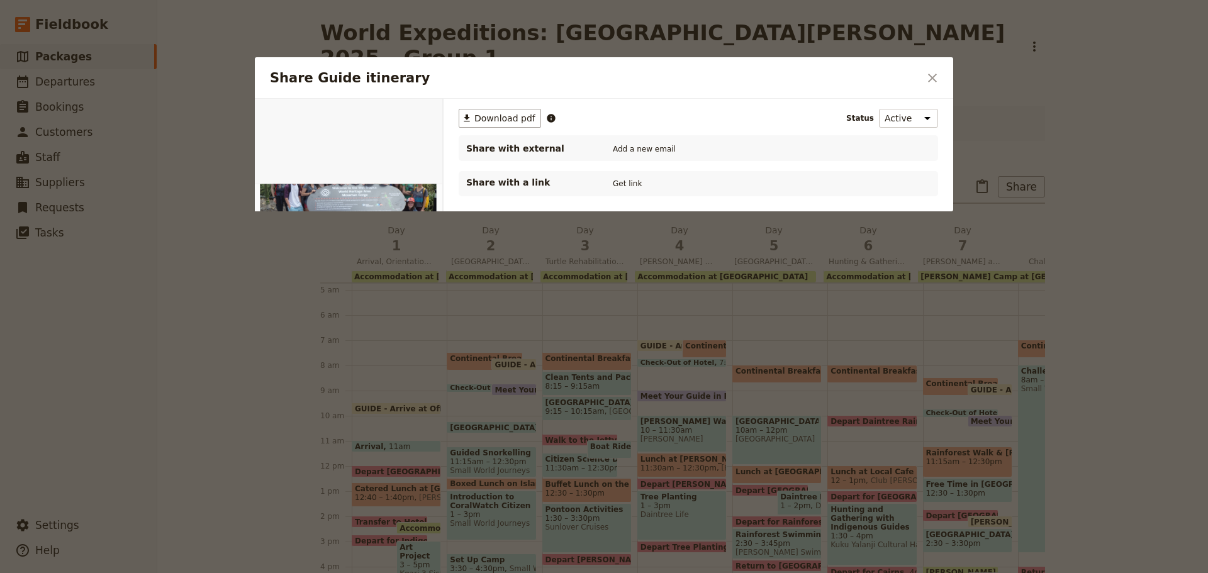
scroll to position [0, 0]
click at [513, 113] on span "Download pdf" at bounding box center [504, 118] width 61 height 13
click at [938, 71] on icon "Close dialog" at bounding box center [932, 77] width 15 height 15
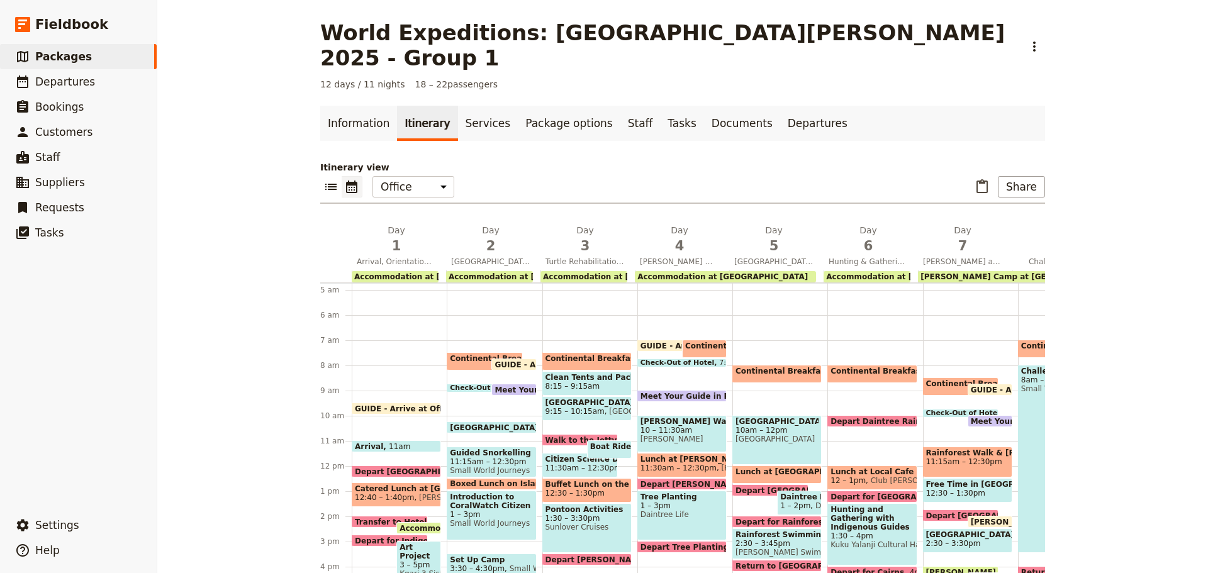
click at [509, 361] on span "GUIDE - Arrive at Office" at bounding box center [547, 365] width 105 height 8
select select "2"
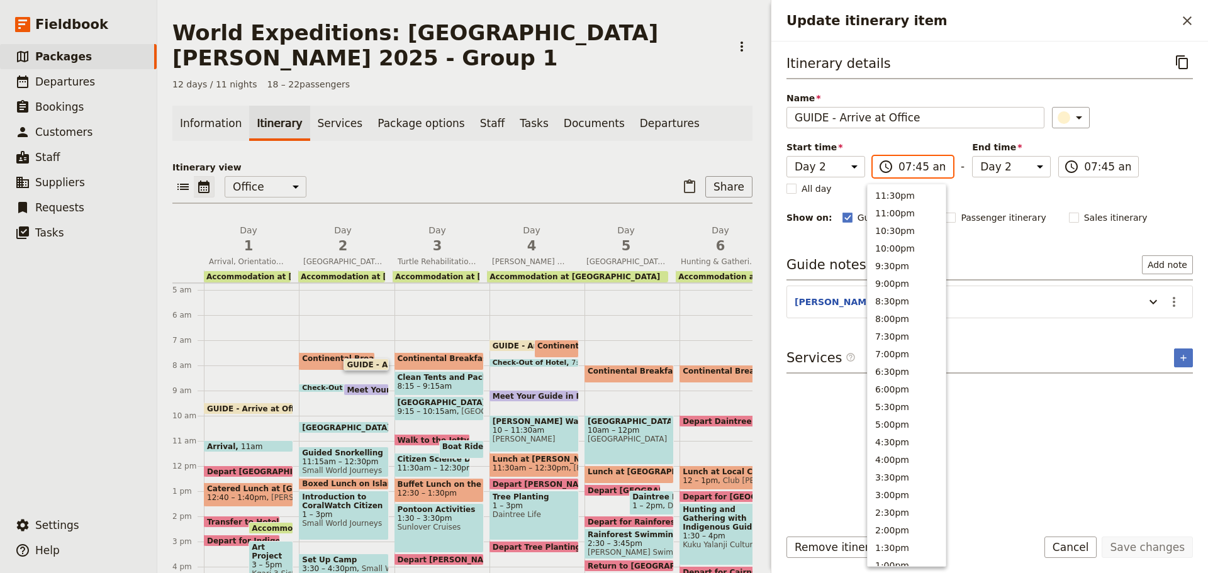
click at [908, 165] on input "07:45 am" at bounding box center [922, 166] width 47 height 15
click at [891, 266] on button "8:30am" at bounding box center [907, 263] width 78 height 18
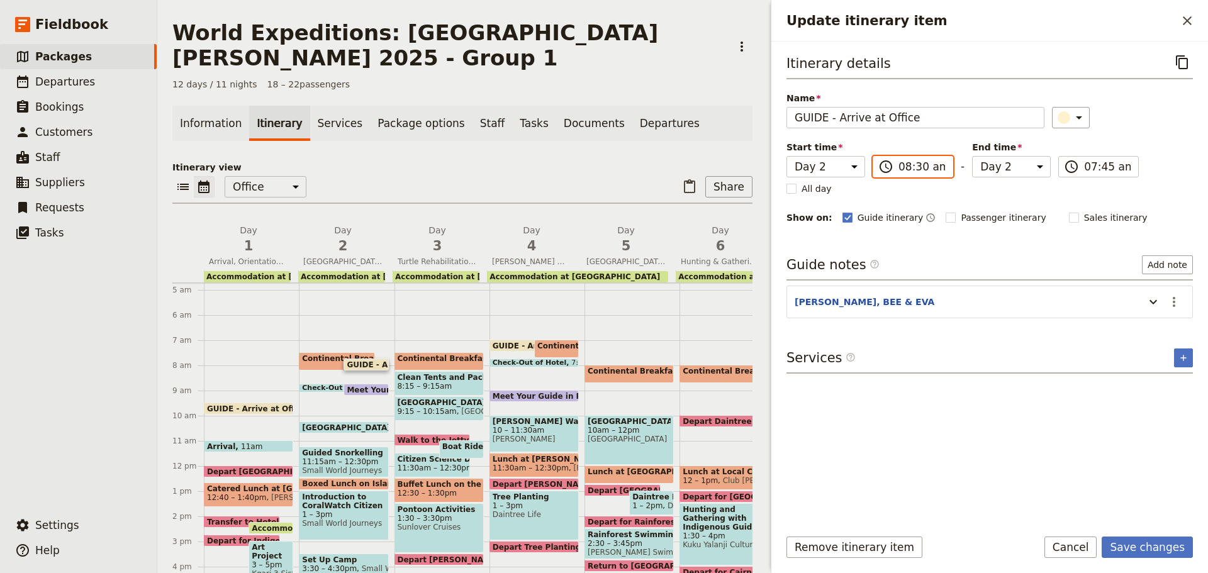
click at [918, 162] on input "08:30 am" at bounding box center [922, 166] width 47 height 15
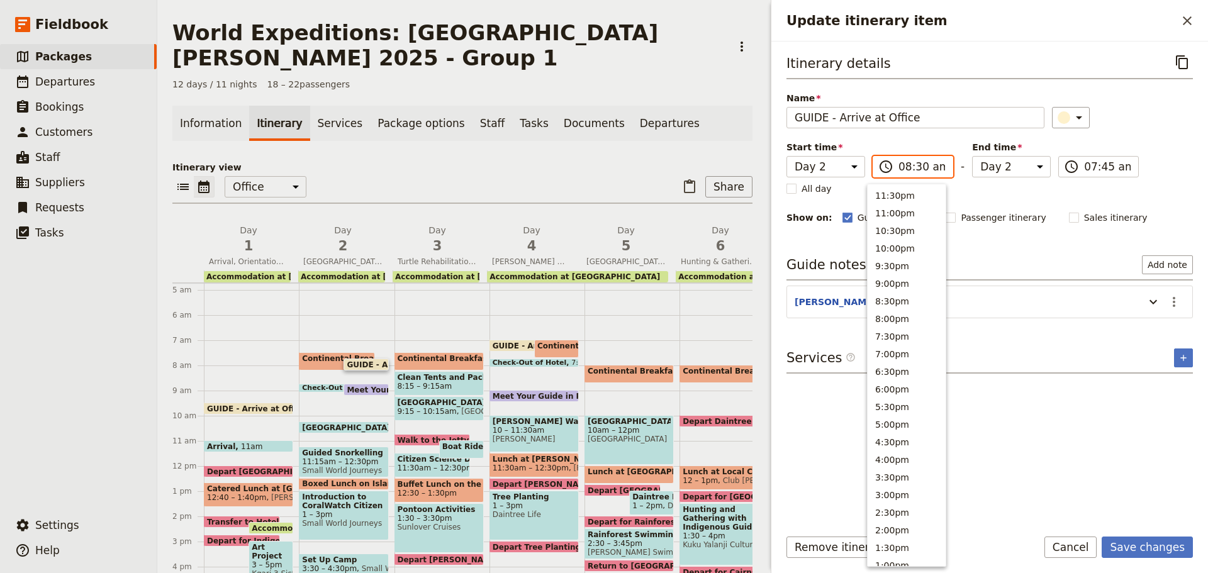
scroll to position [469, 0]
click at [912, 166] on input "08:30 am" at bounding box center [922, 166] width 47 height 15
type input "08:15 am"
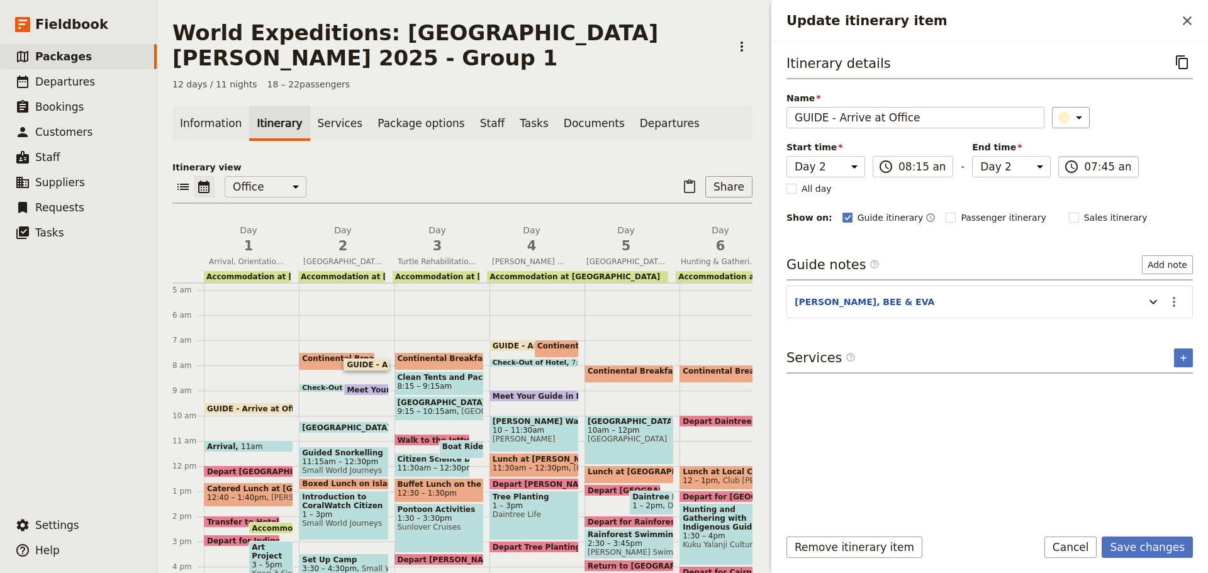
type input "08:15 am"
click at [1091, 171] on input "08:15 am" at bounding box center [1107, 166] width 47 height 15
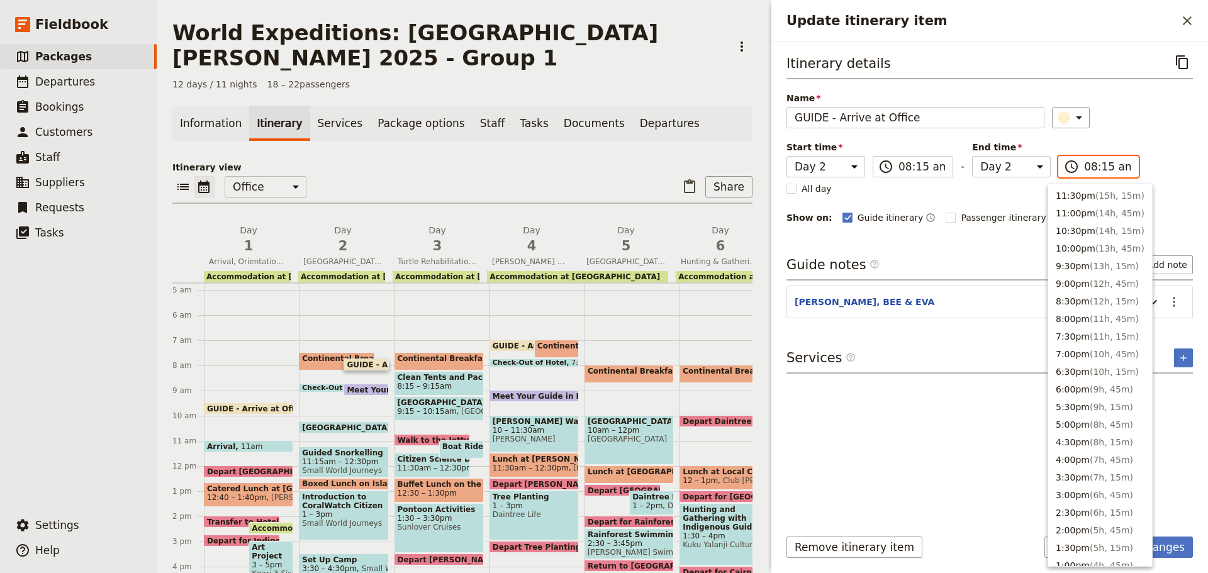
scroll to position [461, 0]
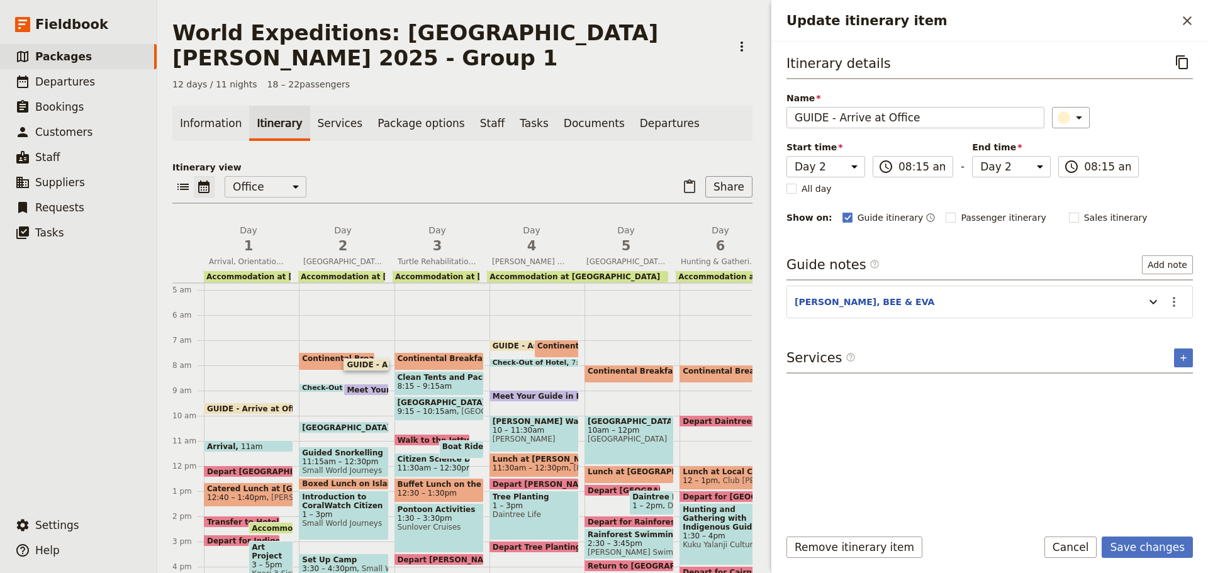
click at [977, 250] on div "Itinerary details ​ Name GUIDE - Arrive at Office ​ Start time Day 1 Day 2 Day …" at bounding box center [990, 284] width 406 height 465
click at [1108, 541] on div "Save changes Cancel" at bounding box center [1118, 547] width 148 height 21
click at [1117, 540] on button "Save changes" at bounding box center [1147, 547] width 91 height 21
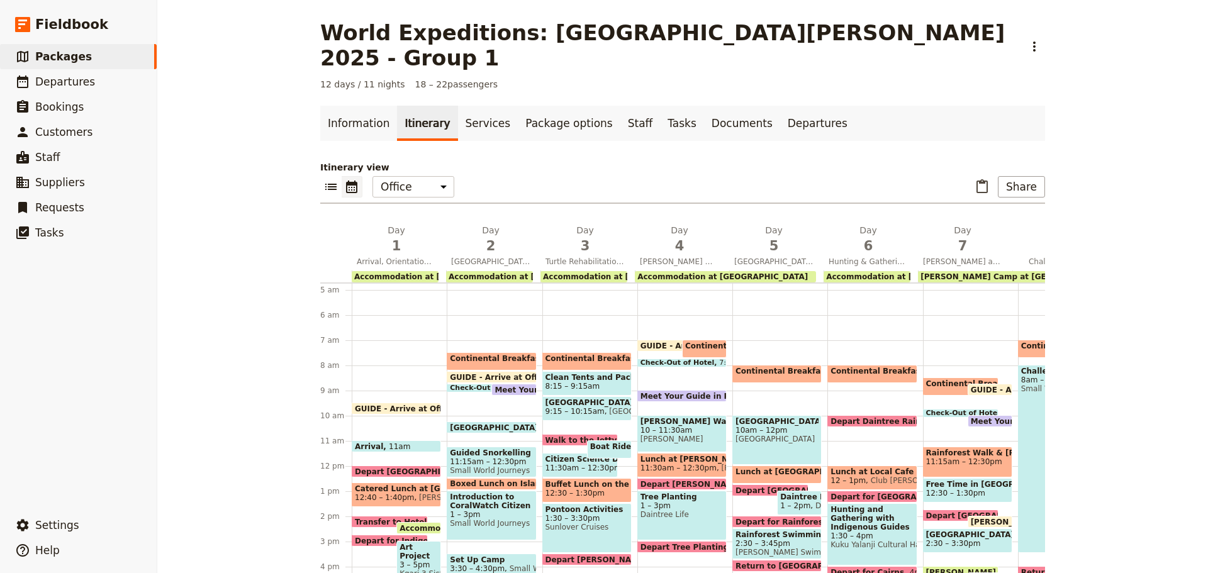
click at [522, 354] on span "Continental Breakfast at Hotel" at bounding box center [518, 358] width 136 height 9
select select "2"
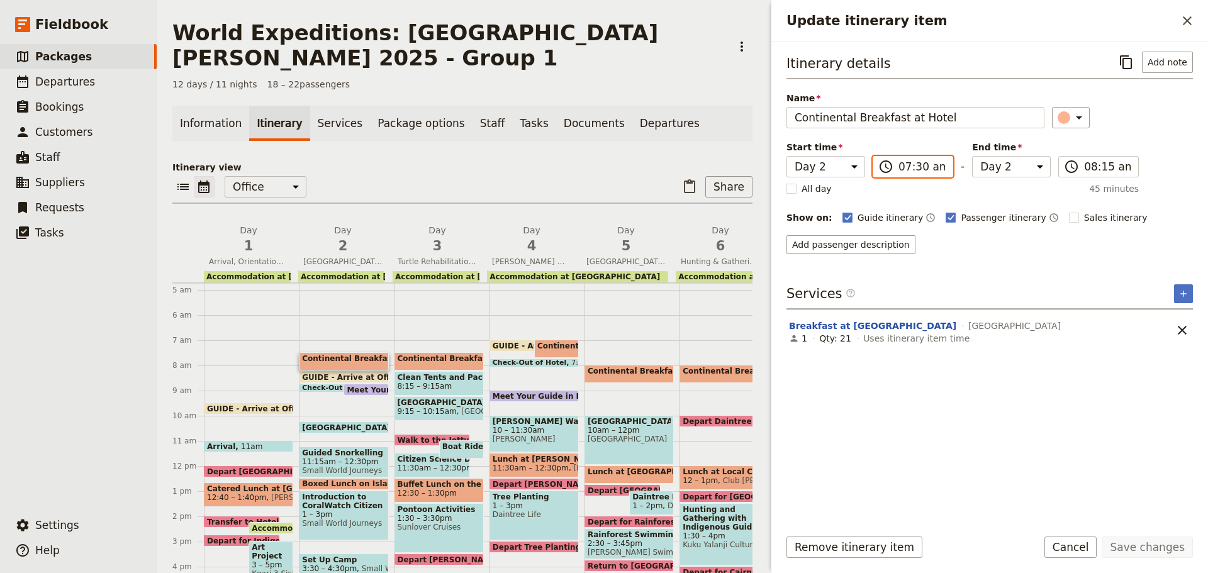
click at [922, 167] on input "07:30 am" at bounding box center [922, 166] width 47 height 15
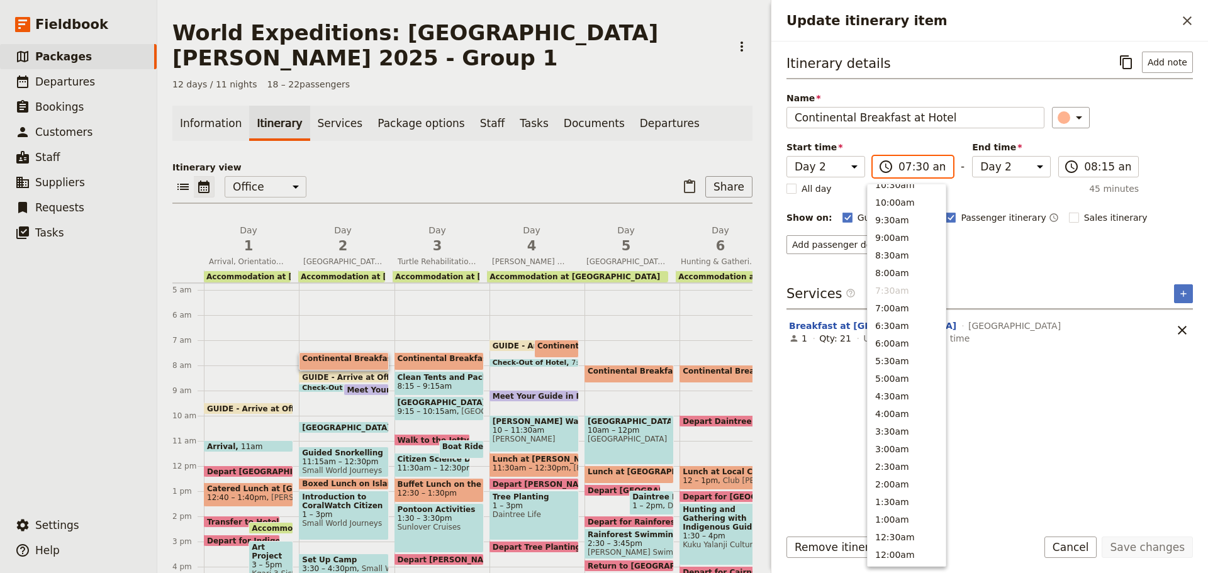
scroll to position [461, 0]
click at [360, 390] on span at bounding box center [365, 392] width 43 height 5
select select "2"
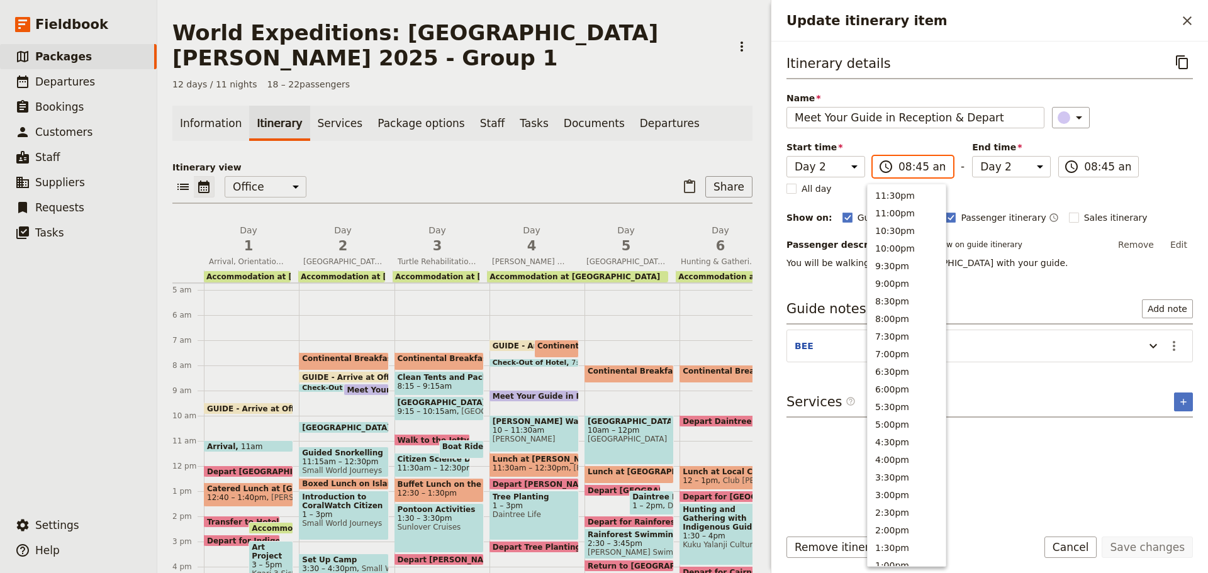
drag, startPoint x: 934, startPoint y: 172, endPoint x: 927, endPoint y: 207, distance: 35.3
click at [934, 172] on input "08:45 am" at bounding box center [922, 166] width 47 height 15
click at [882, 245] on button "9:00am" at bounding box center [907, 246] width 78 height 18
type input "09:00 am"
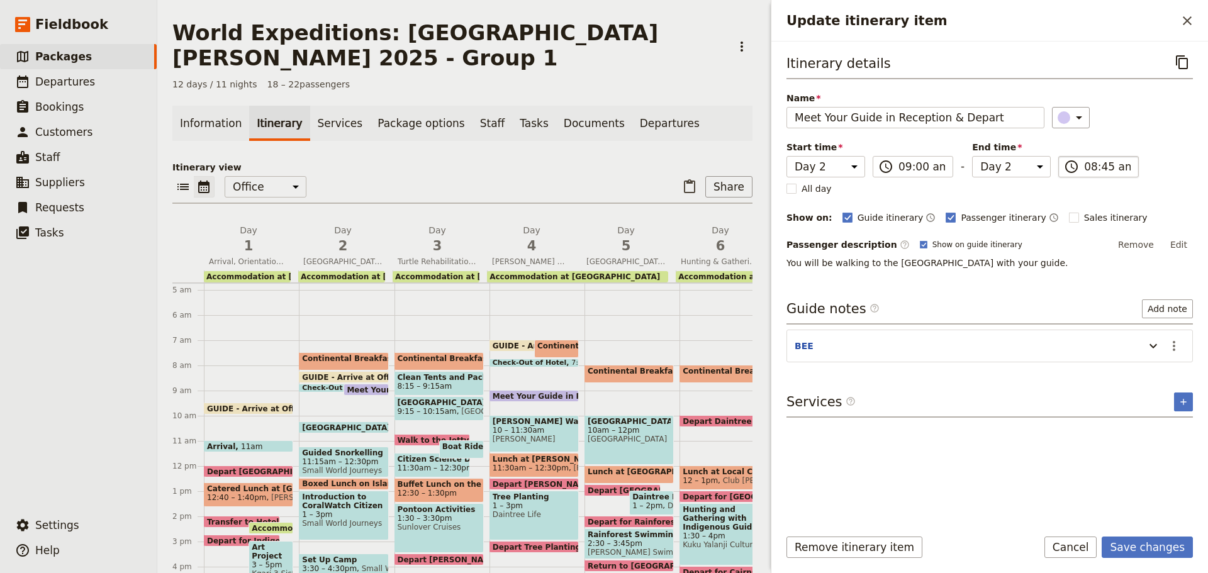
type input "09:00 am"
click at [1084, 172] on input "09:00 am" at bounding box center [1107, 166] width 47 height 15
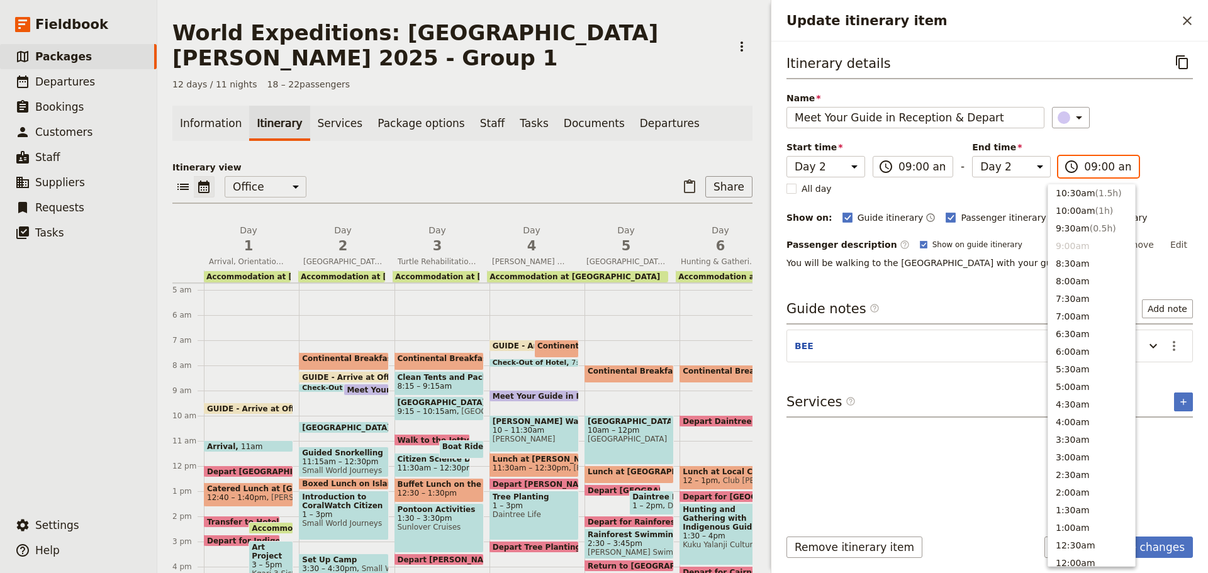
click at [1069, 247] on li "9:00am" at bounding box center [1091, 246] width 87 height 18
click at [1003, 293] on div "Itinerary details ​ Name Meet Your Guide in Reception & Depart ​ Start time Day…" at bounding box center [990, 284] width 406 height 465
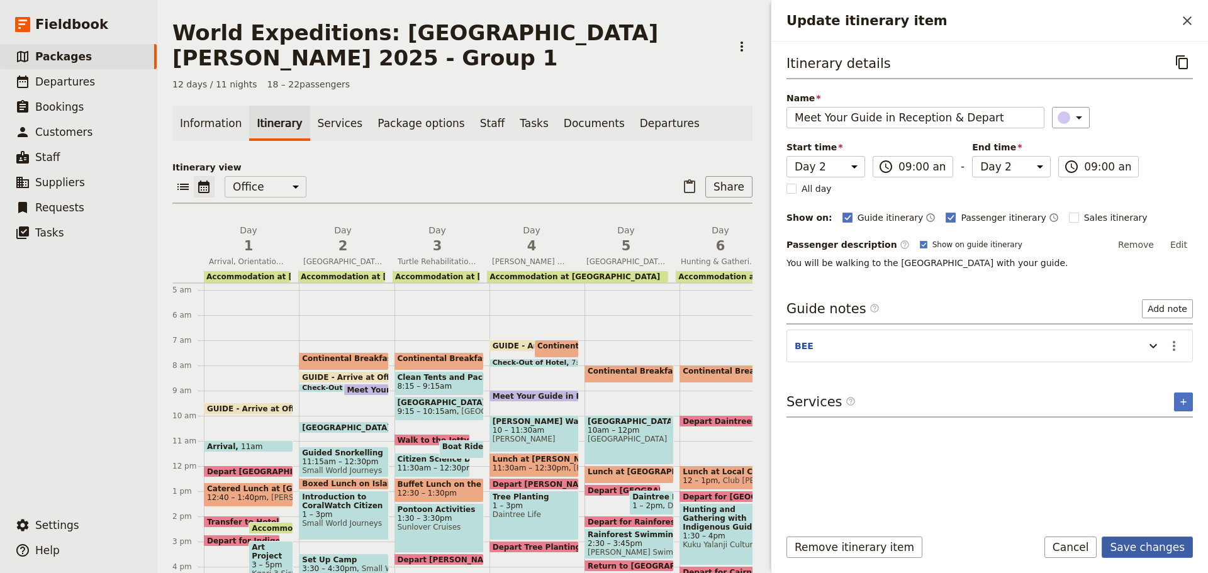
click at [1146, 542] on button "Save changes" at bounding box center [1147, 547] width 91 height 21
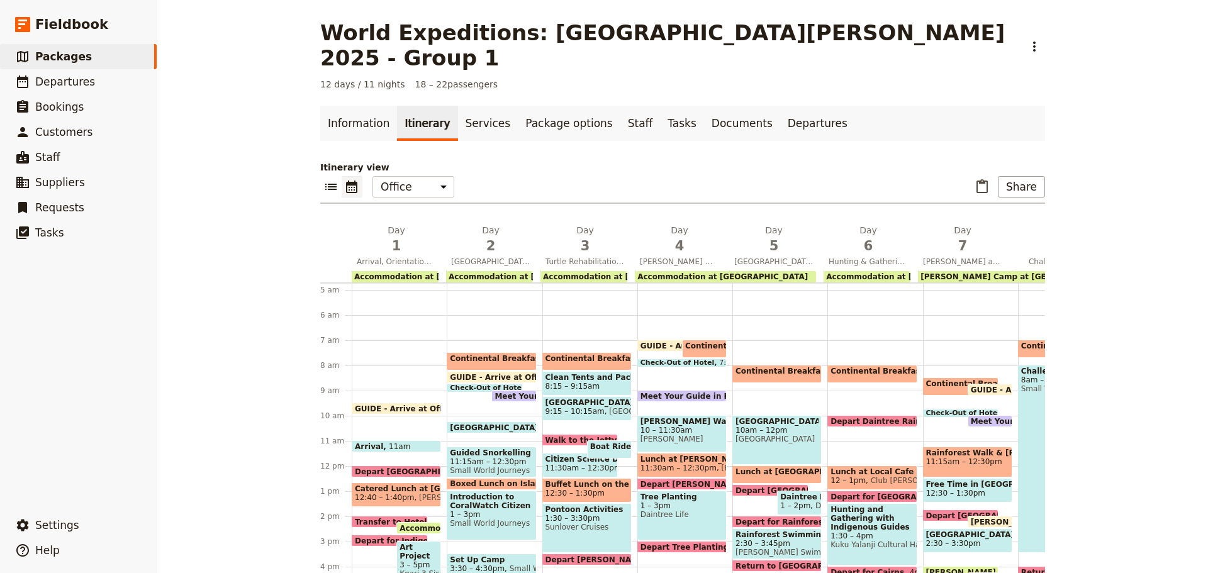
click at [467, 387] on span at bounding box center [484, 389] width 75 height 5
select select "2"
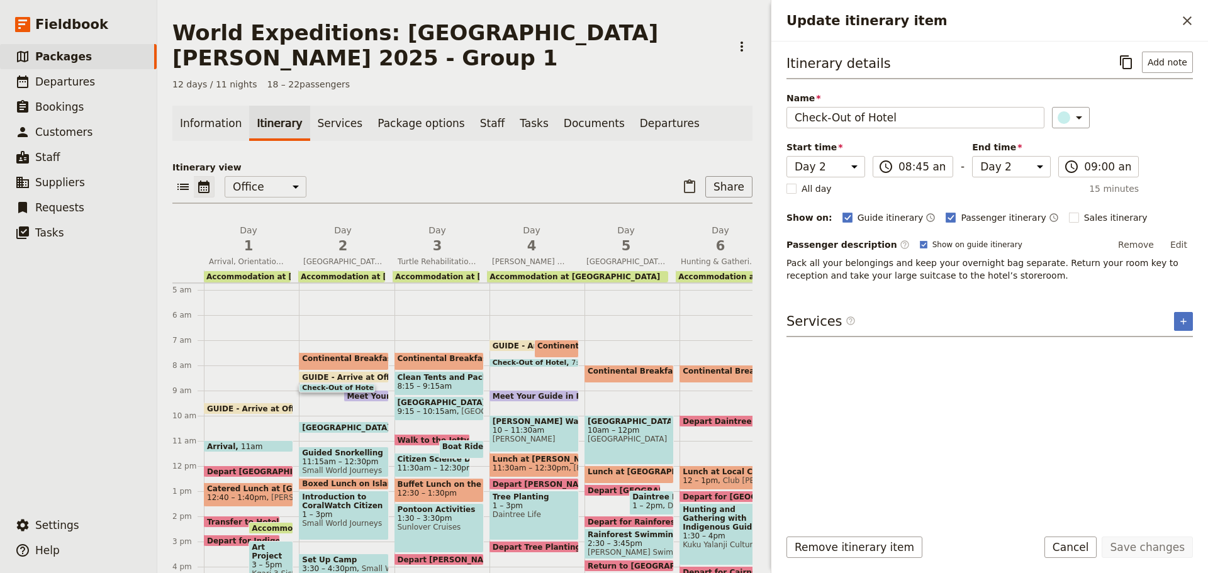
click at [327, 373] on span "GUIDE - Arrive at Office" at bounding box center [354, 377] width 105 height 8
select select "2"
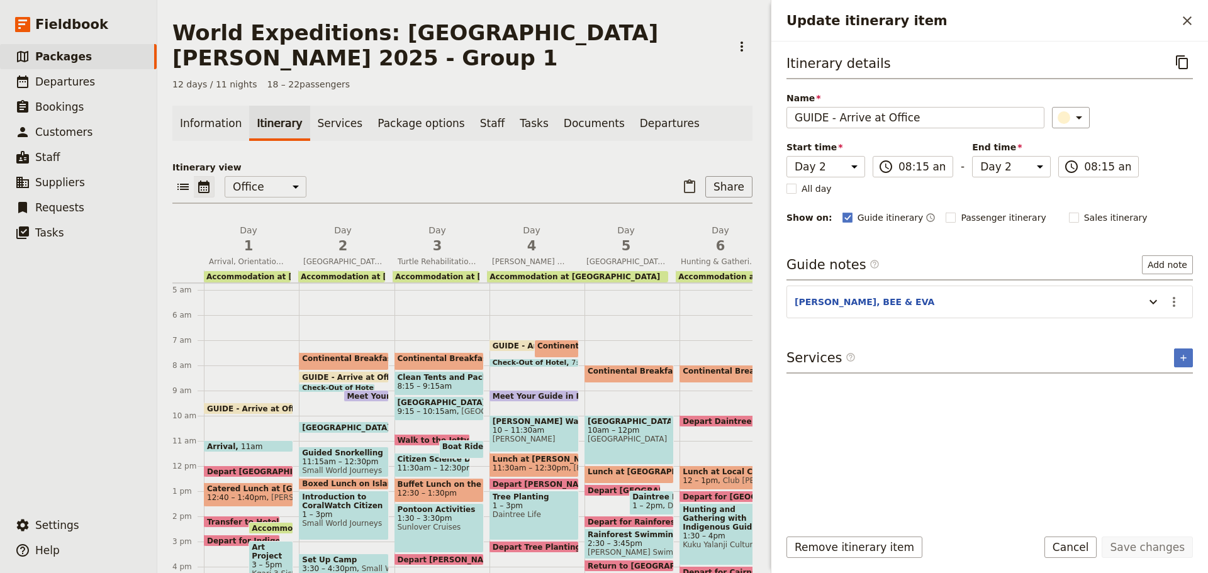
click at [342, 354] on span "Continental Breakfast at Hotel" at bounding box center [370, 358] width 136 height 9
select select "2"
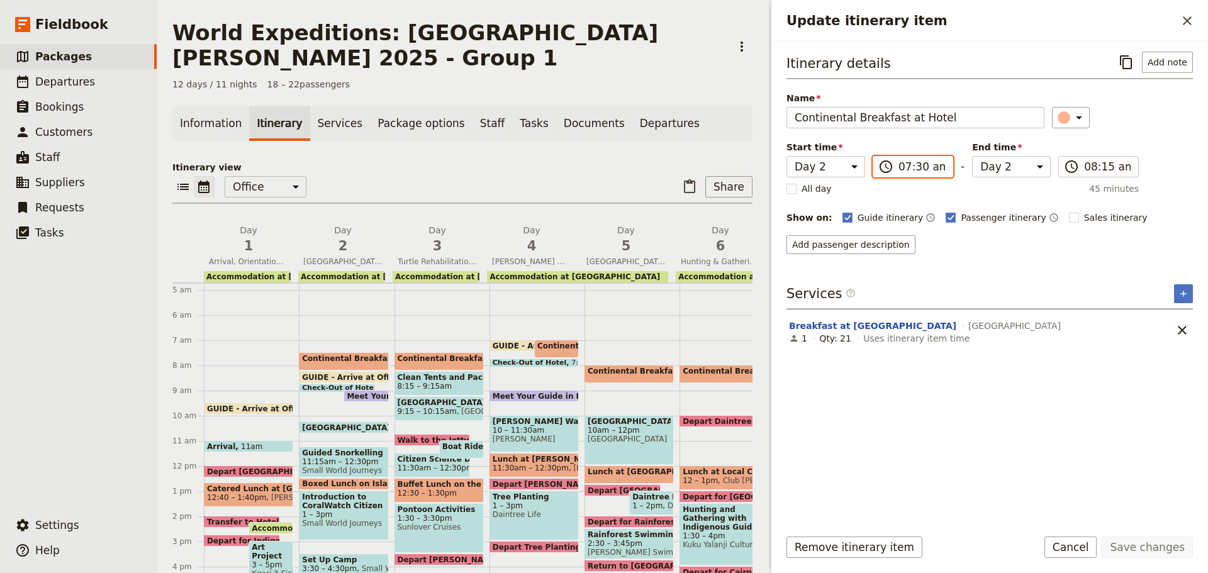
click at [907, 167] on input "07:30 am" at bounding box center [922, 166] width 47 height 15
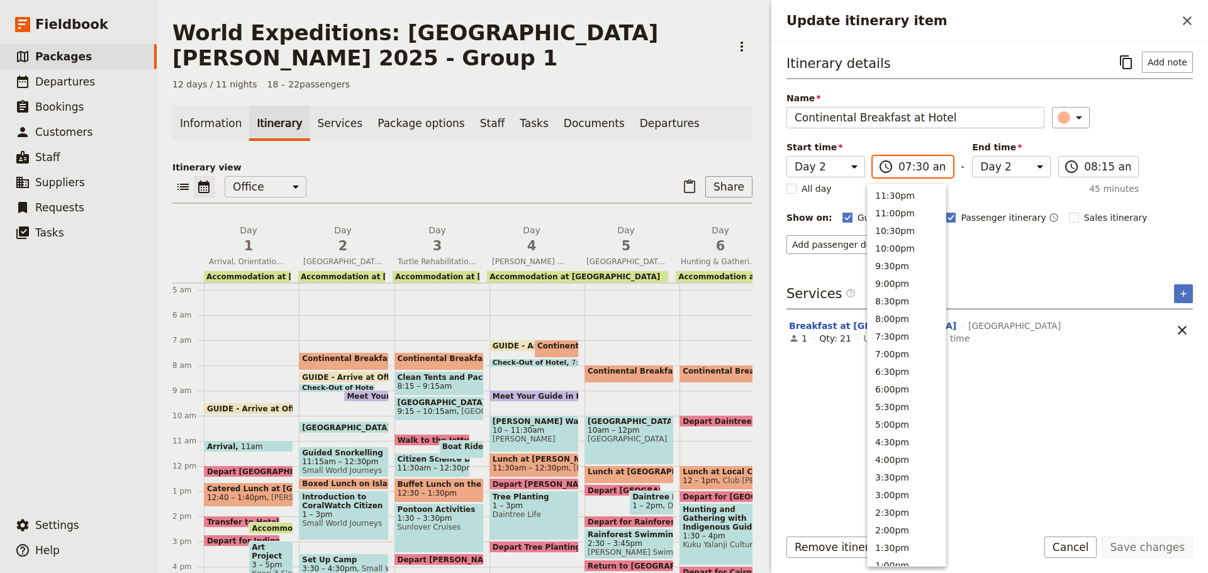
scroll to position [461, 0]
click at [873, 279] on button "8:00am" at bounding box center [907, 281] width 78 height 18
type input "08:00 am"
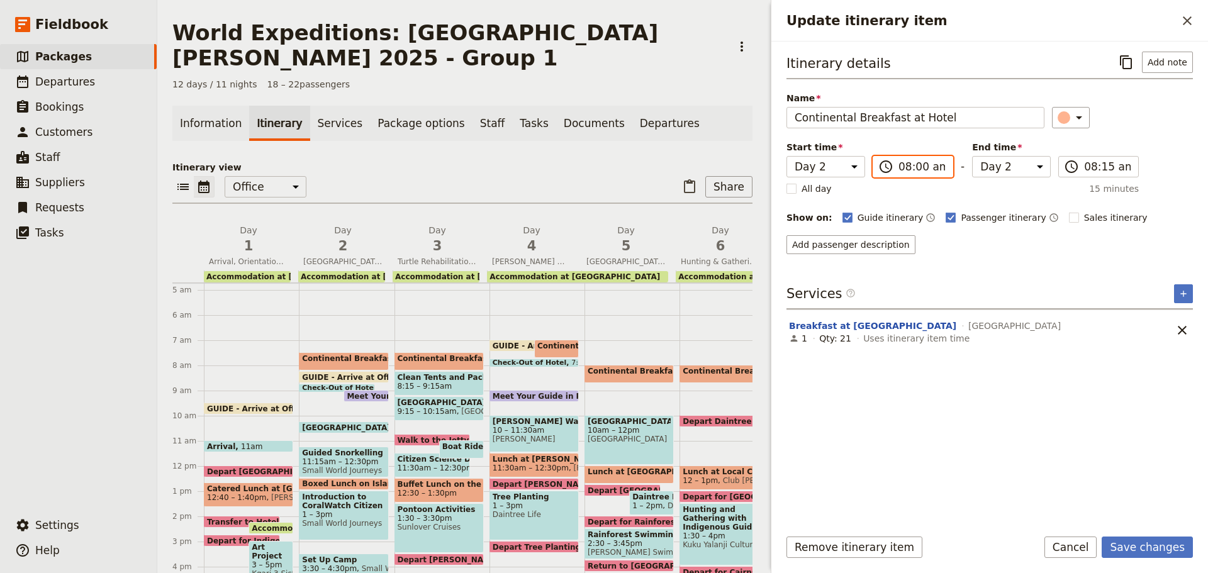
click at [912, 165] on input "08:00 am" at bounding box center [922, 166] width 47 height 15
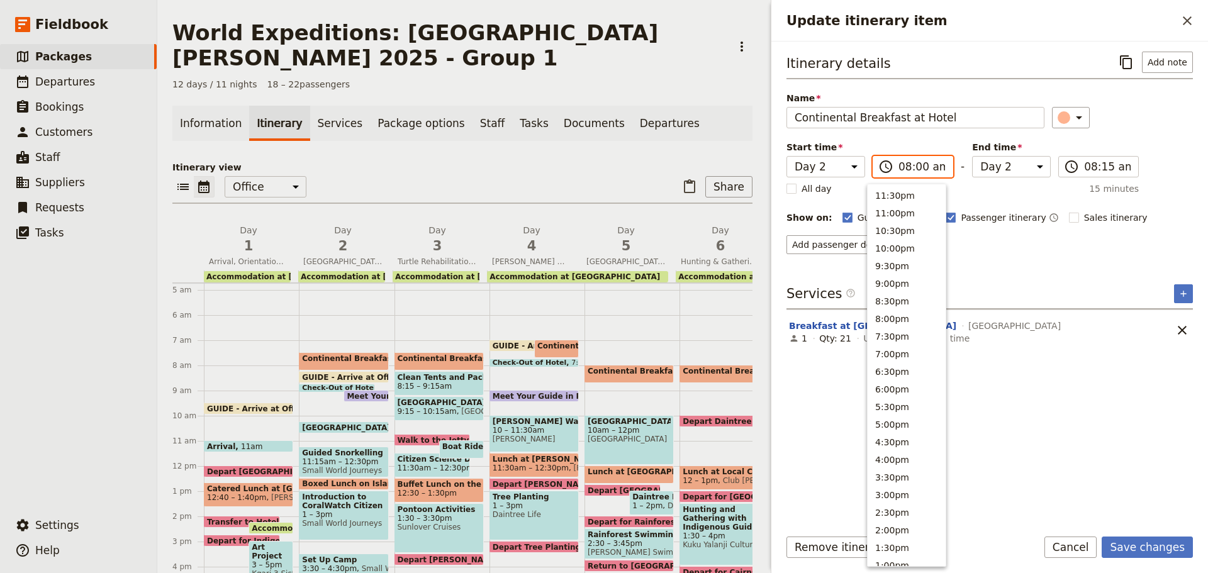
scroll to position [469, 0]
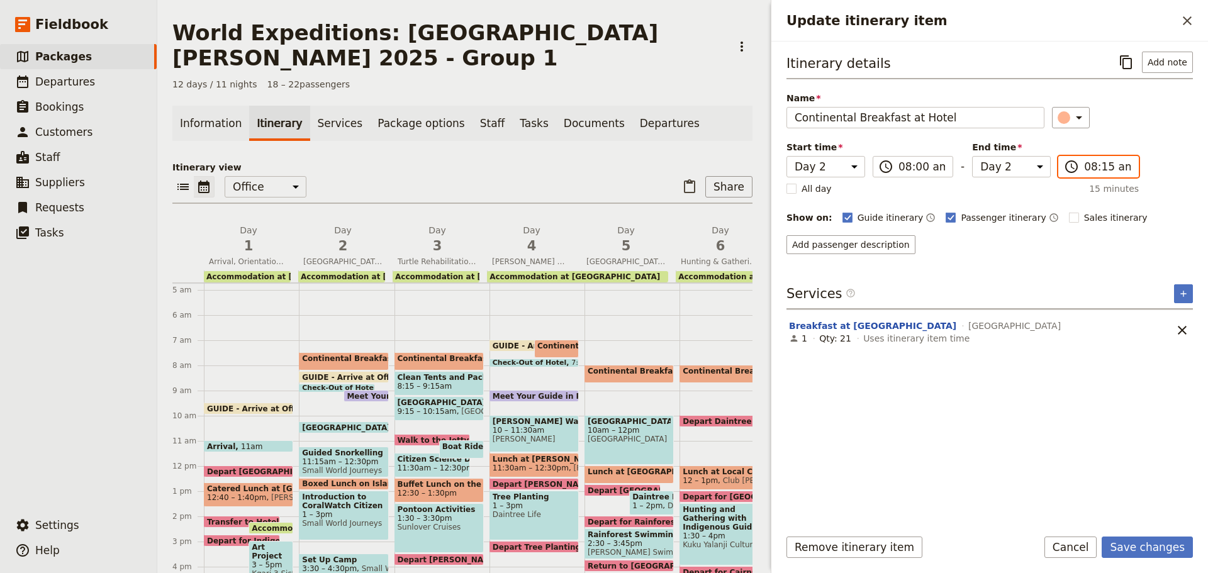
click at [1084, 167] on input "08:15 am" at bounding box center [1107, 166] width 47 height 15
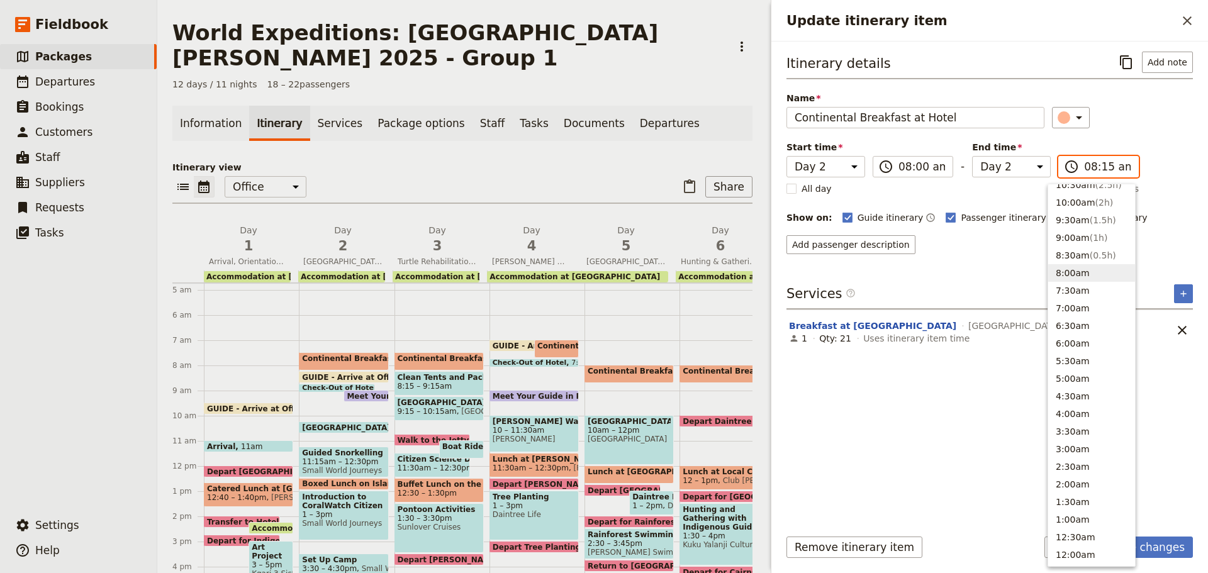
scroll to position [461, 0]
drag, startPoint x: 1065, startPoint y: 264, endPoint x: 1077, endPoint y: 194, distance: 70.9
click at [1064, 262] on button "8:30am ( 0.5h )" at bounding box center [1091, 263] width 87 height 18
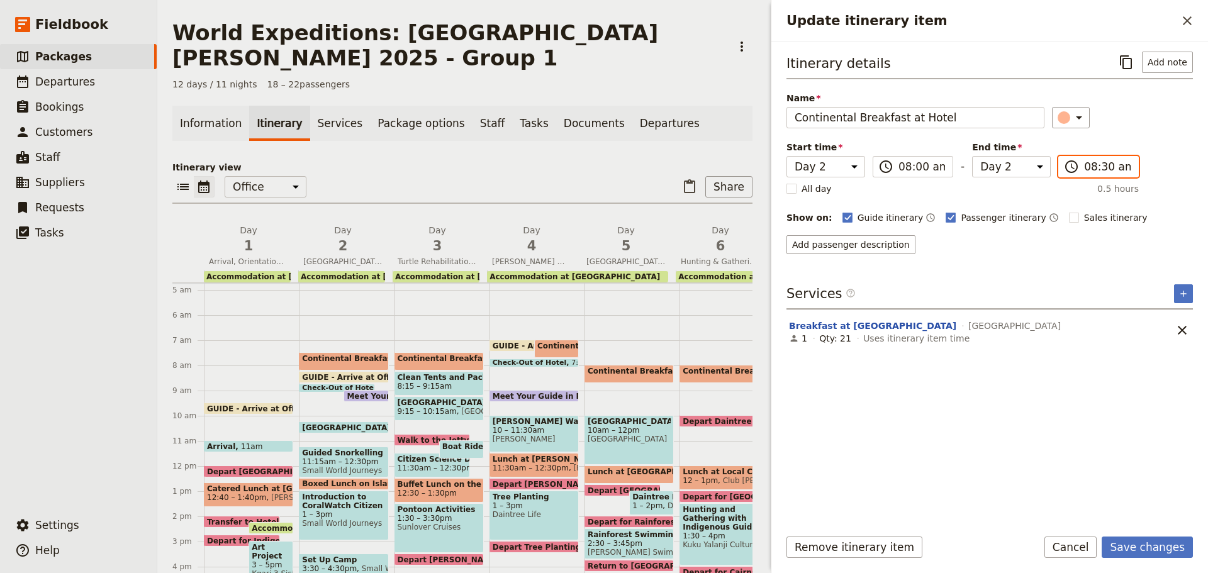
click at [1097, 165] on input "08:30 am" at bounding box center [1107, 166] width 47 height 15
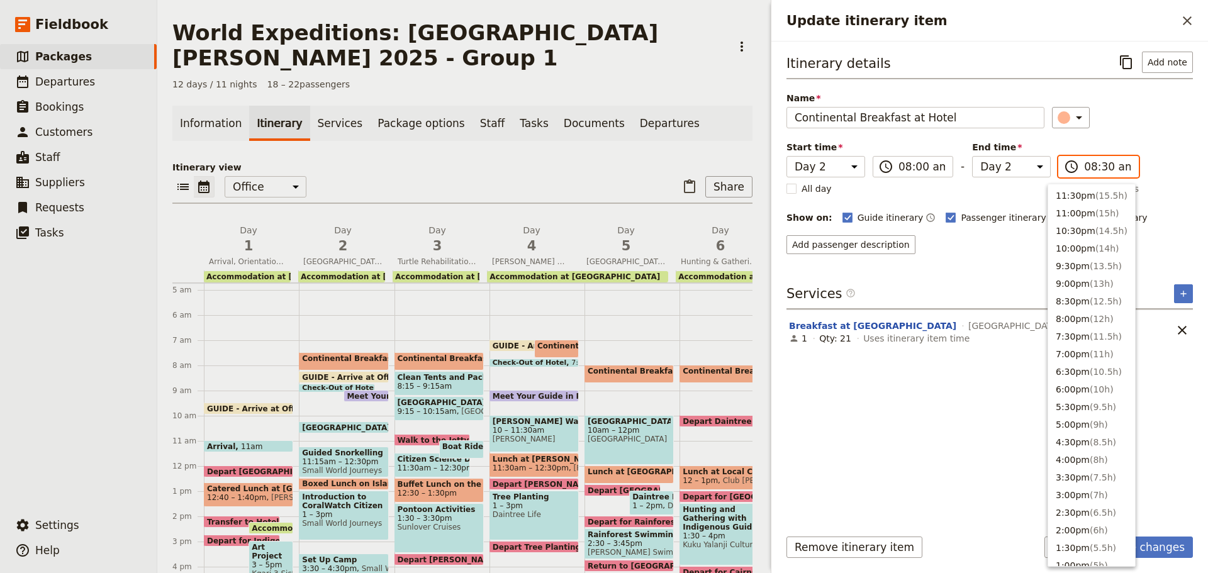
scroll to position [469, 0]
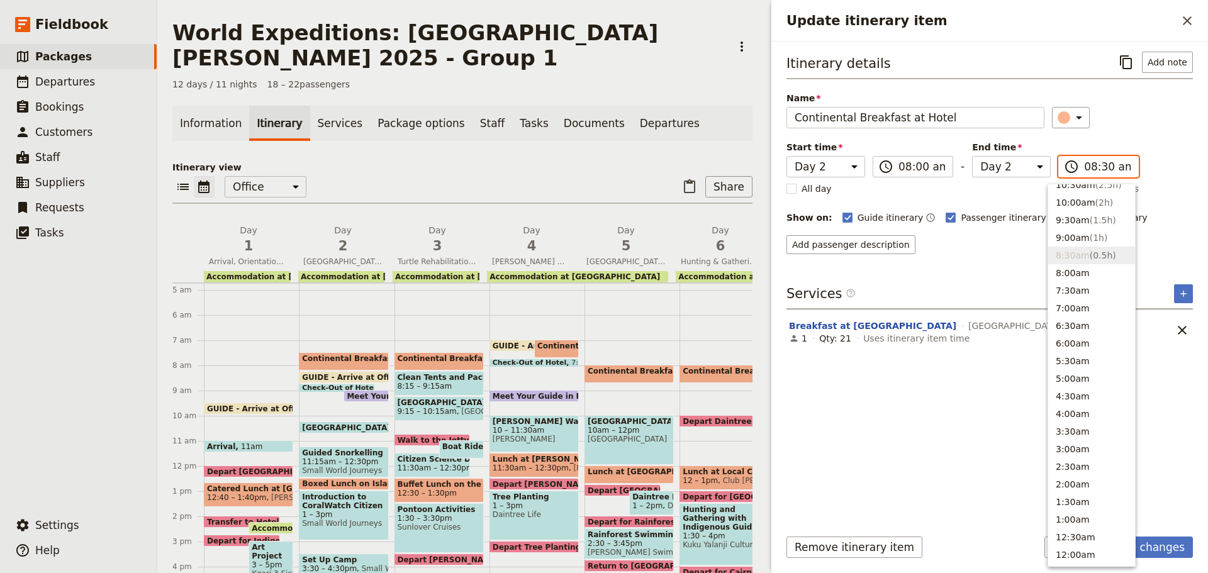
click at [1094, 166] on input "08:30 am" at bounding box center [1107, 166] width 47 height 15
type input "08:45 am"
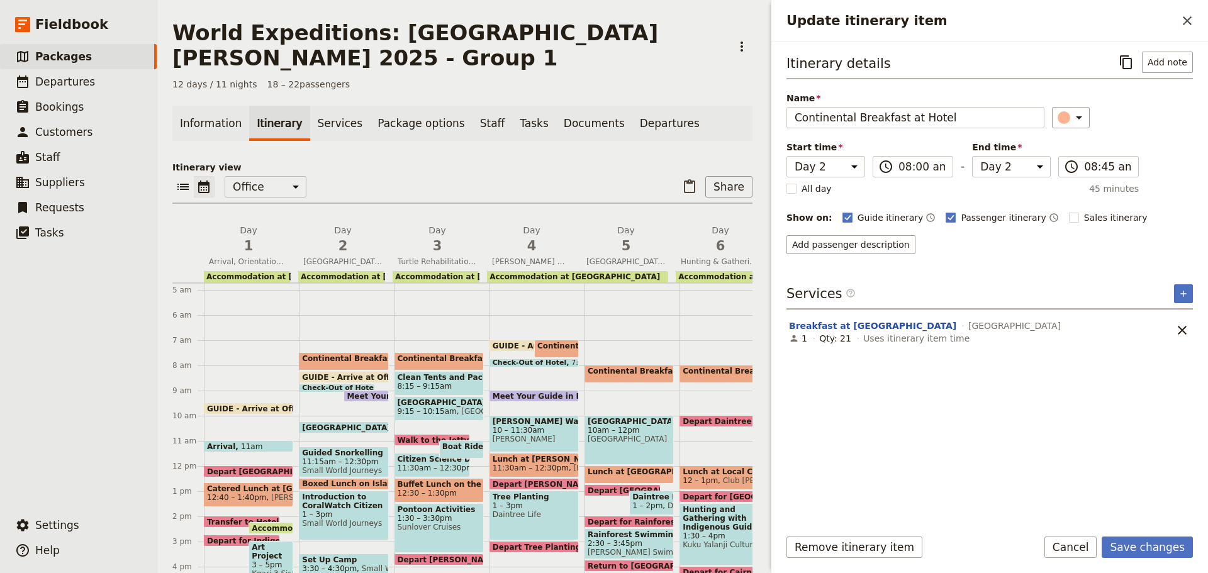
click at [990, 264] on div "Itinerary details ​ Add note Name Continental Breakfast at Hotel ​ Start time D…" at bounding box center [990, 284] width 406 height 465
click at [1153, 547] on button "Save changes" at bounding box center [1147, 547] width 91 height 21
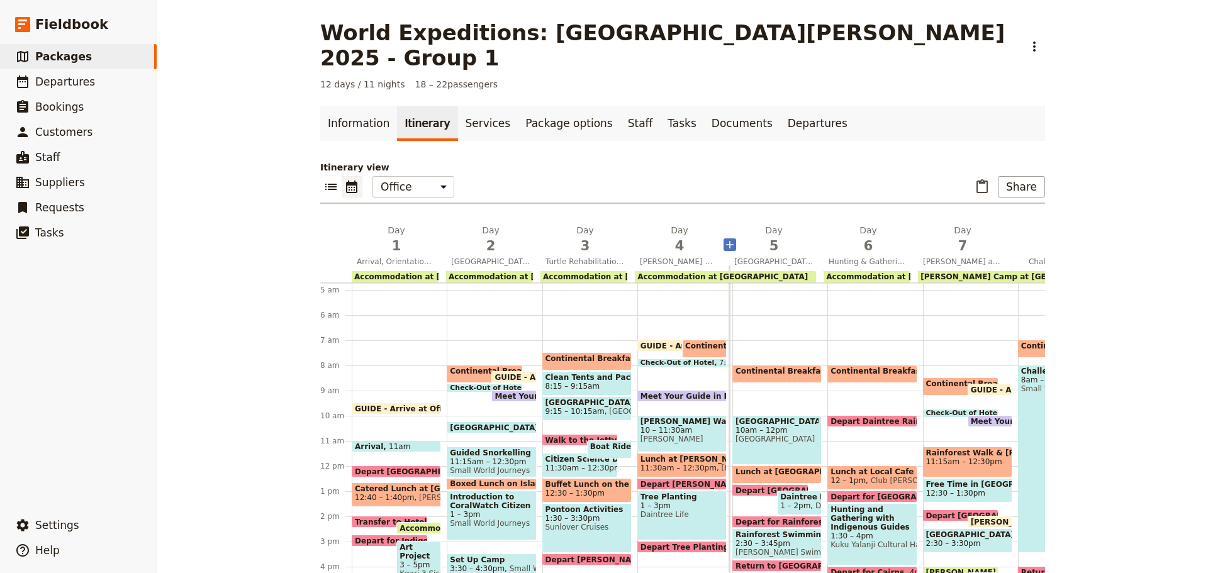
drag, startPoint x: 509, startPoint y: 237, endPoint x: 577, endPoint y: 237, distance: 68.0
click at [509, 257] on span "Fitzroy Island Snorkelling and the Great Barrier Reef" at bounding box center [490, 262] width 89 height 10
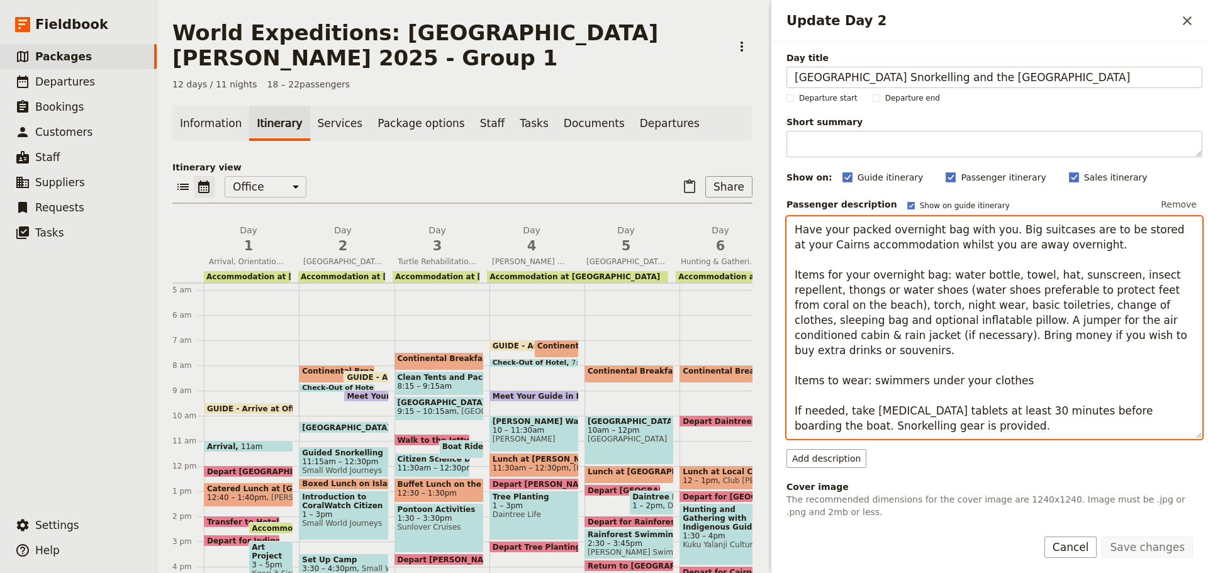
click at [946, 414] on textarea "Have your packed overnight bag with you. Big suitcases are to be stored at your…" at bounding box center [995, 327] width 416 height 223
click at [863, 410] on textarea "Have your packed overnight bag with you. Big suitcases are to be stored at your…" at bounding box center [995, 327] width 416 height 223
click at [873, 408] on textarea "Have your packed overnight bag with you. Big suitcases are to be stored at your…" at bounding box center [995, 327] width 416 height 223
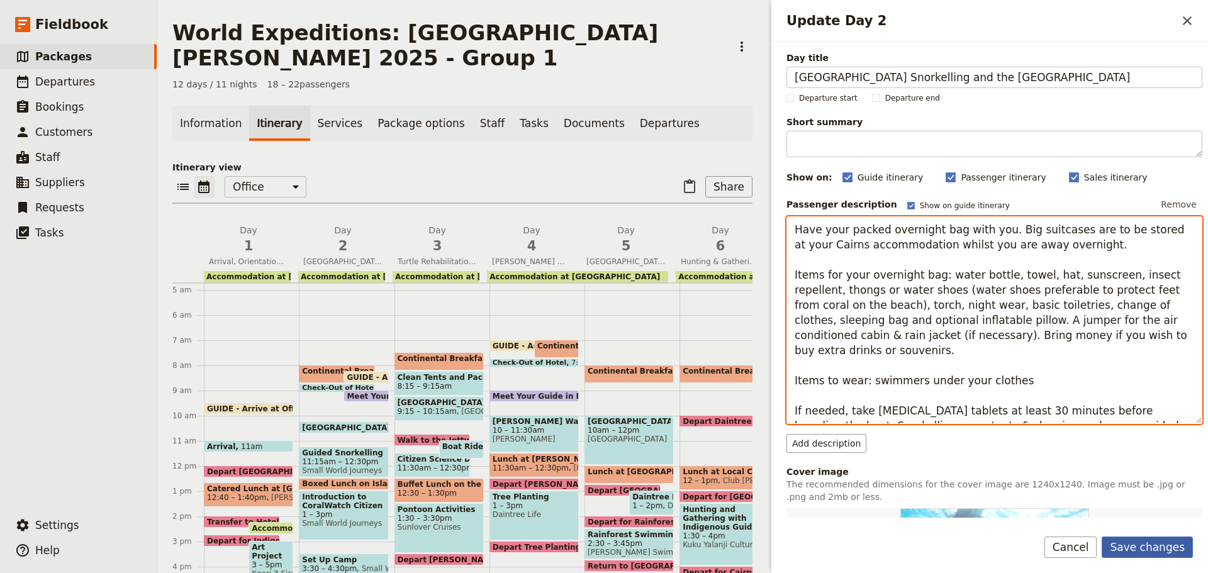
type textarea "Have your packed overnight bag with you. Big suitcases are to be stored at your…"
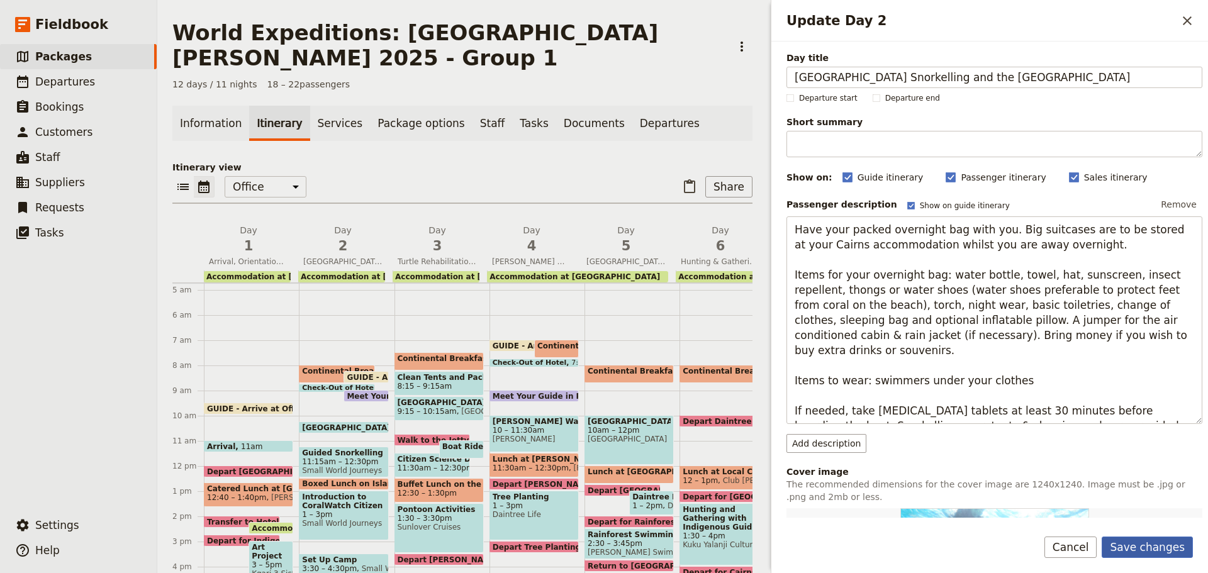
click at [1155, 545] on button "Save changes" at bounding box center [1147, 547] width 91 height 21
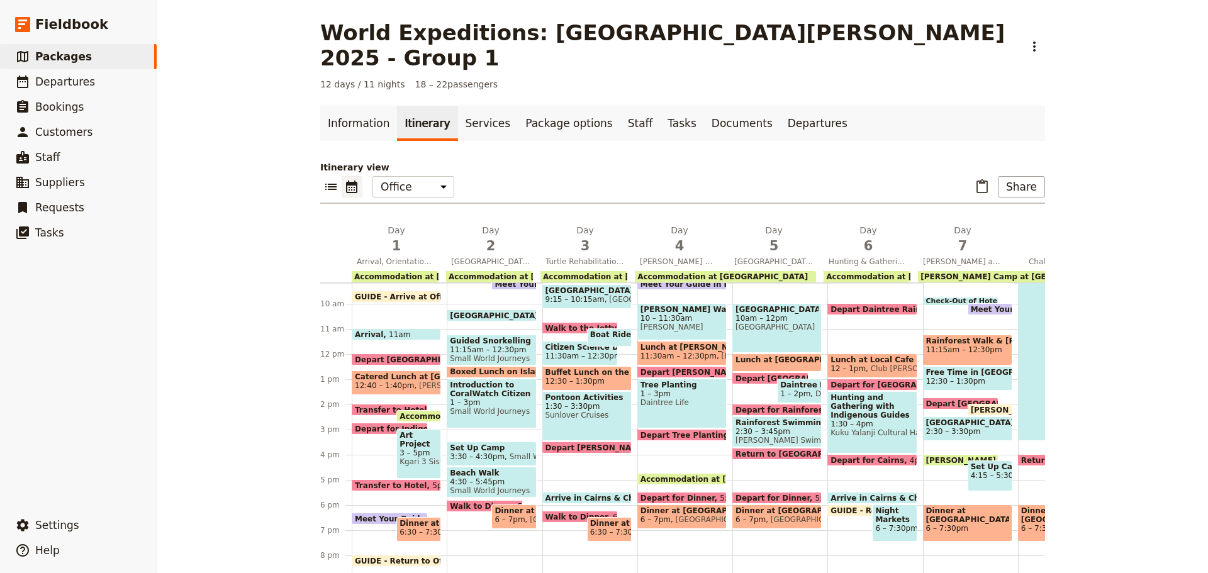
scroll to position [245, 0]
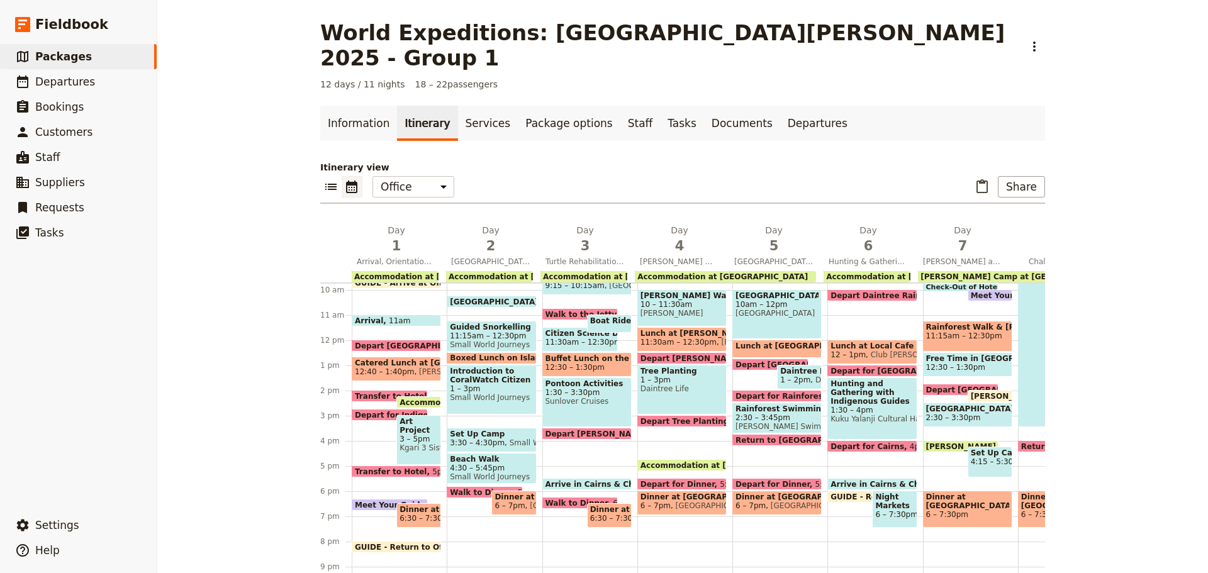
click at [576, 484] on span at bounding box center [587, 486] width 88 height 5
select select "3"
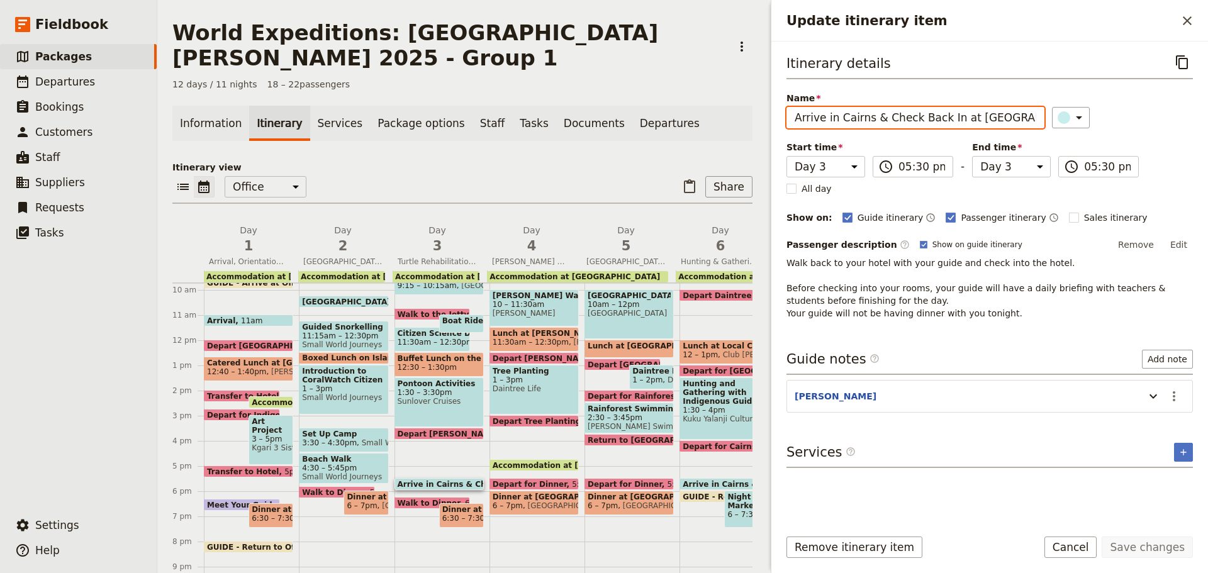
click at [924, 121] on input "Arrive in Cairns & Check Back In at Coral Tree Inn" at bounding box center [916, 117] width 258 height 21
click at [923, 120] on input "Arrive in Cairns & Check Back In at Coral Tree Inn" at bounding box center [916, 117] width 258 height 21
type input "Arrive in Cairns & Check In at Coral Tree Inn"
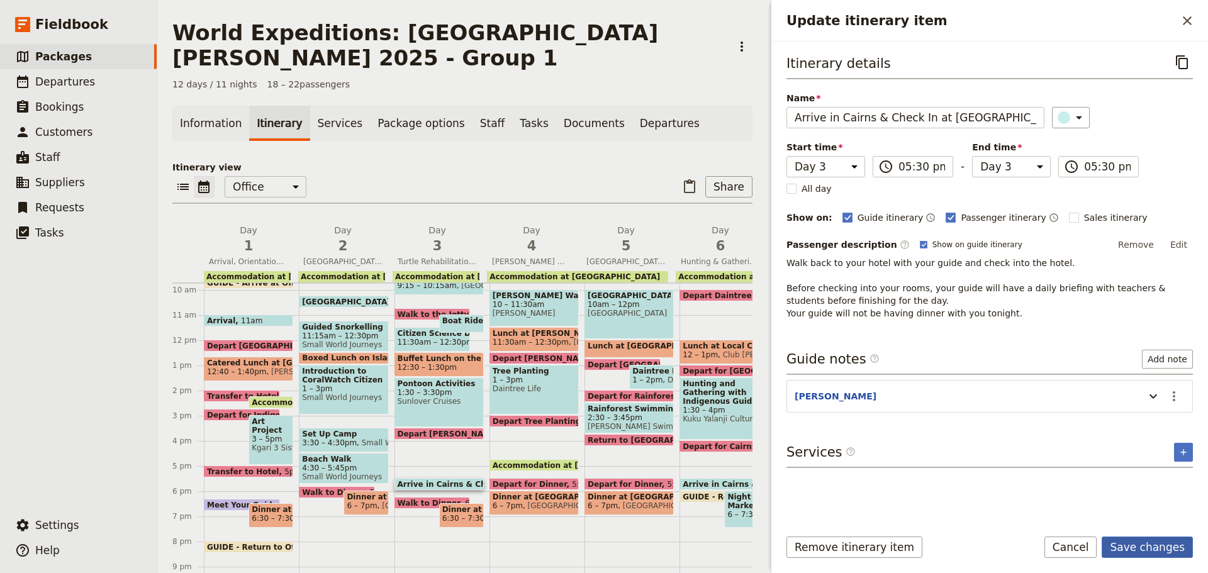
click at [1148, 548] on button "Save changes" at bounding box center [1147, 547] width 91 height 21
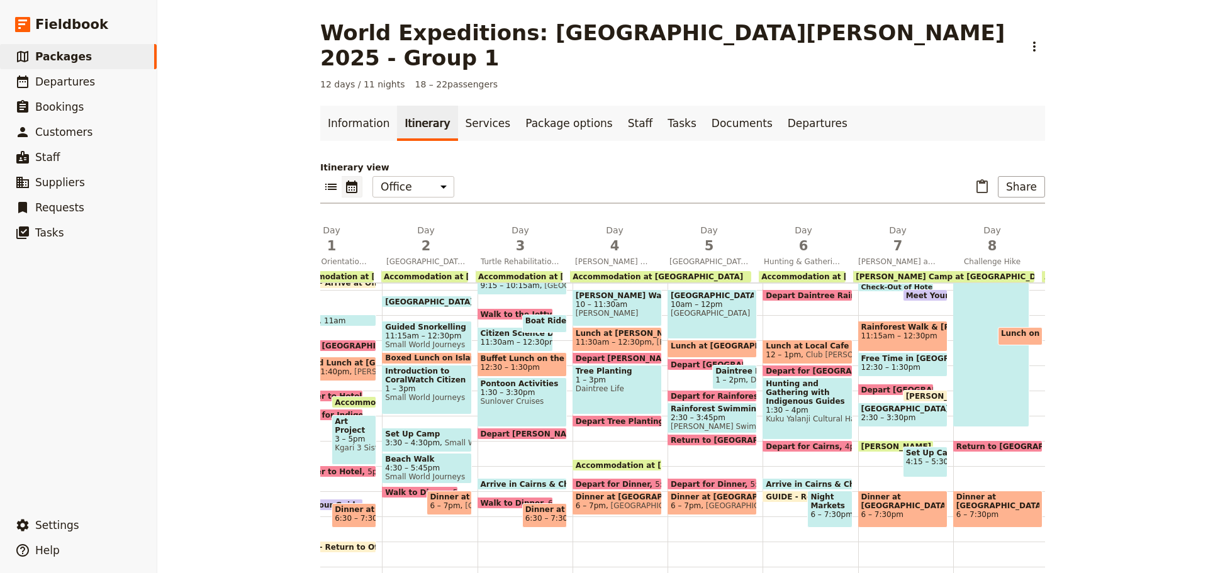
scroll to position [0, 82]
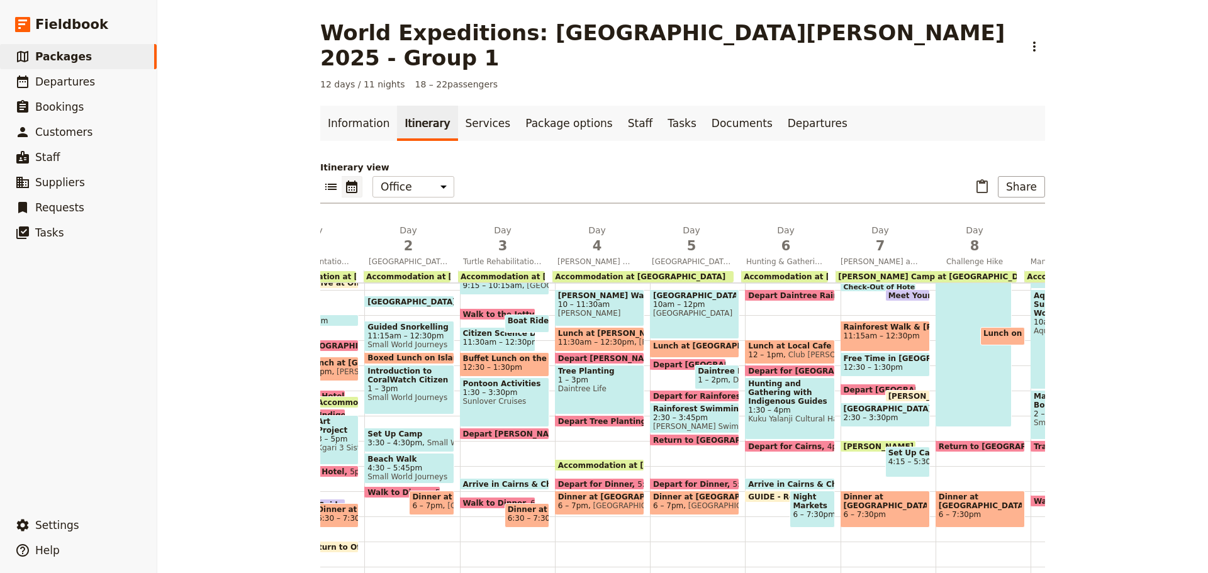
click at [760, 484] on span at bounding box center [790, 486] width 88 height 5
select select "6"
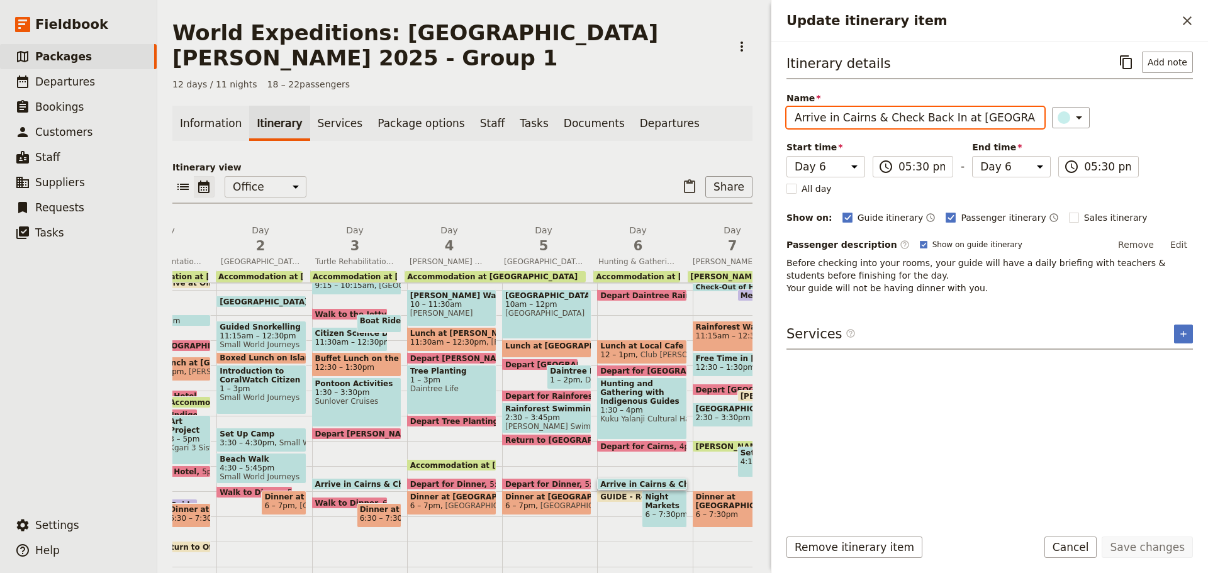
click at [929, 118] on input "Arrive in Cairns & Check Back In at Coral Tree Inn" at bounding box center [916, 117] width 258 height 21
type input "Arrive in Cairns & Check In at Coral Tree Inn"
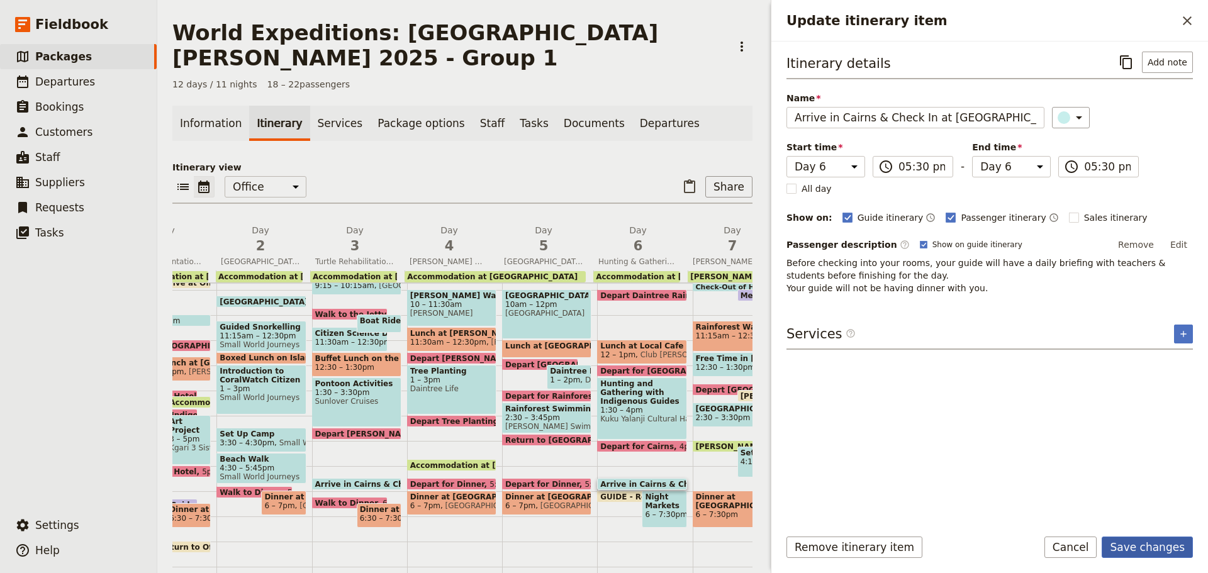
click at [1161, 539] on button "Save changes" at bounding box center [1147, 547] width 91 height 21
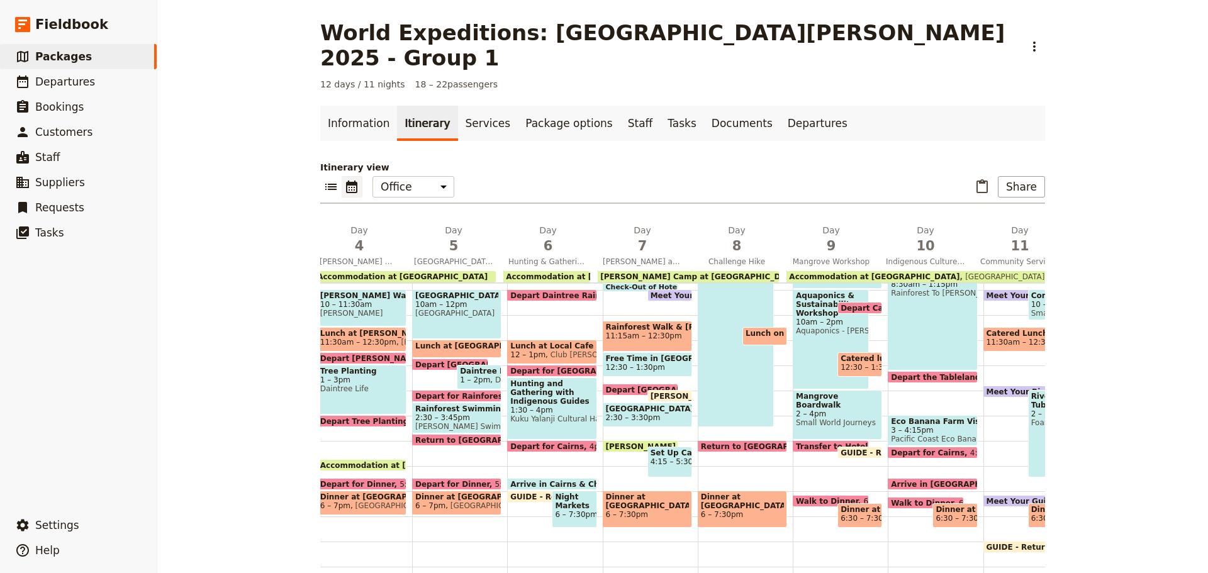
scroll to position [0, 331]
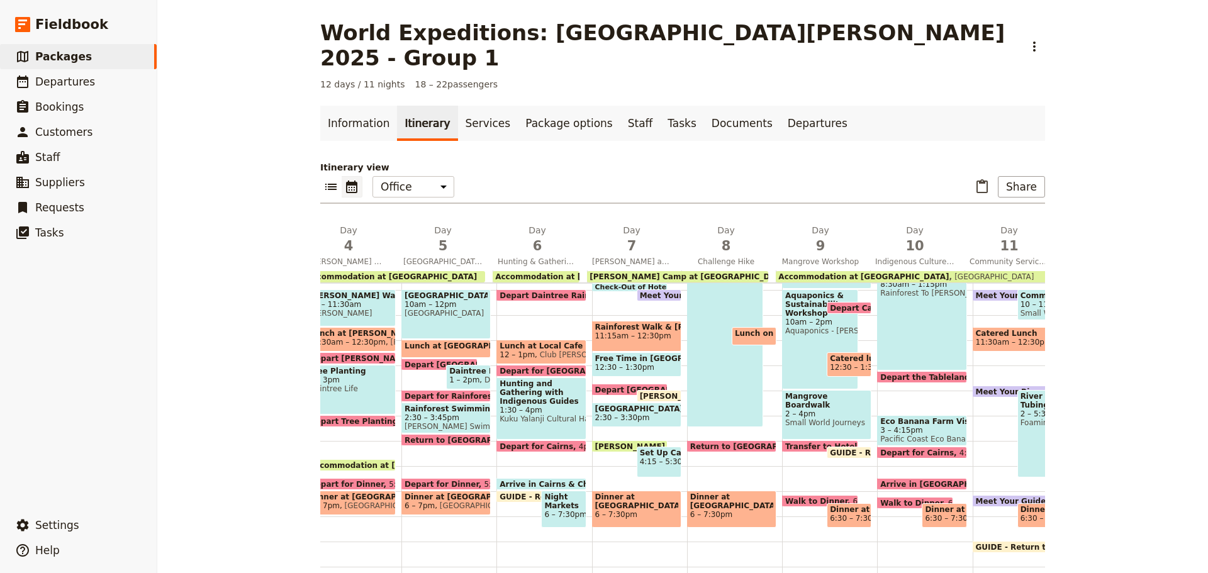
click at [800, 442] on span "Transfer to Hotel" at bounding box center [823, 446] width 77 height 8
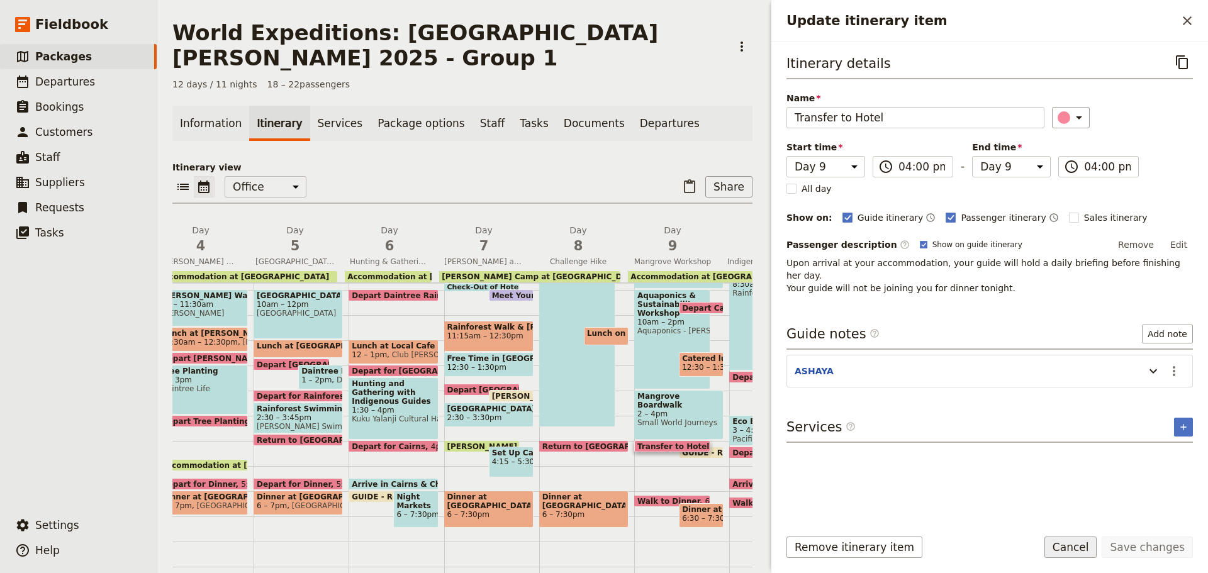
click at [1085, 544] on button "Cancel" at bounding box center [1070, 547] width 53 height 21
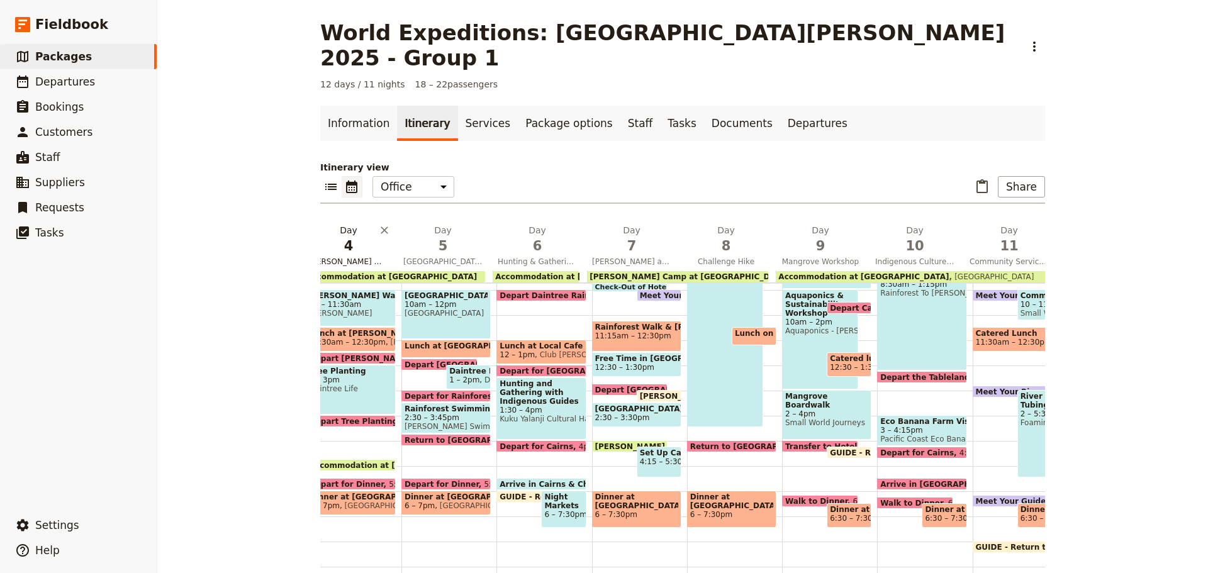
click at [364, 257] on span "Mossman Gorge Walk and Tree Planting" at bounding box center [348, 262] width 89 height 10
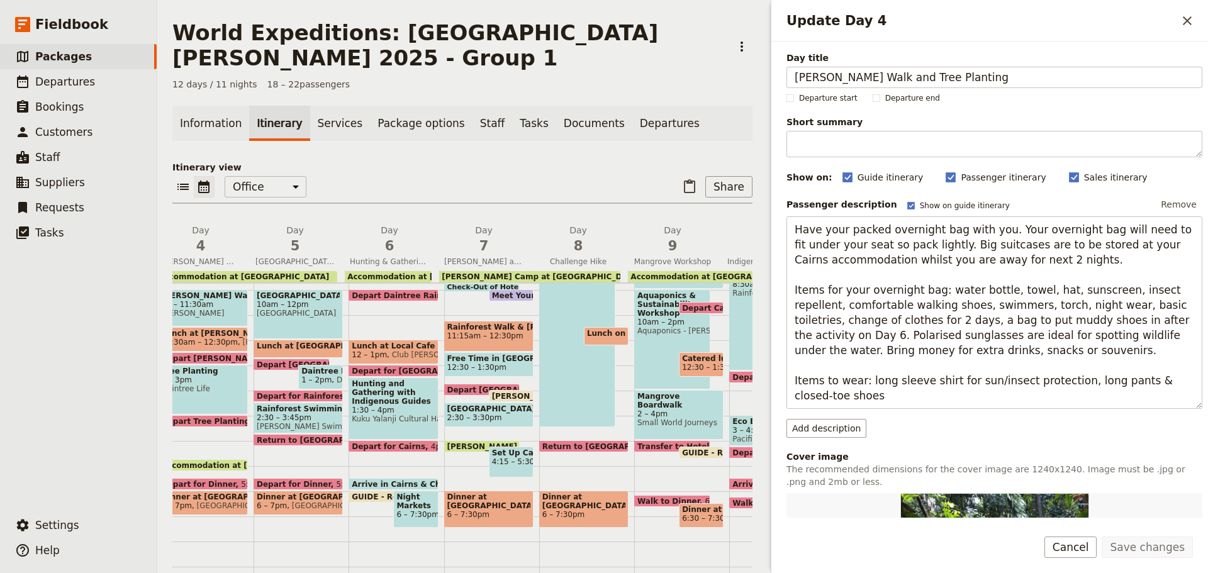
drag, startPoint x: 873, startPoint y: 76, endPoint x: 352, endPoint y: 124, distance: 523.2
click at [362, 125] on div "World Expeditions: St Leonard's College 2025 - Group 1 ​ 12 days / 11 nights 18…" at bounding box center [682, 286] width 1051 height 573
drag, startPoint x: 1168, startPoint y: 551, endPoint x: 861, endPoint y: 564, distance: 306.7
click at [1167, 551] on button "Save changes" at bounding box center [1147, 547] width 91 height 21
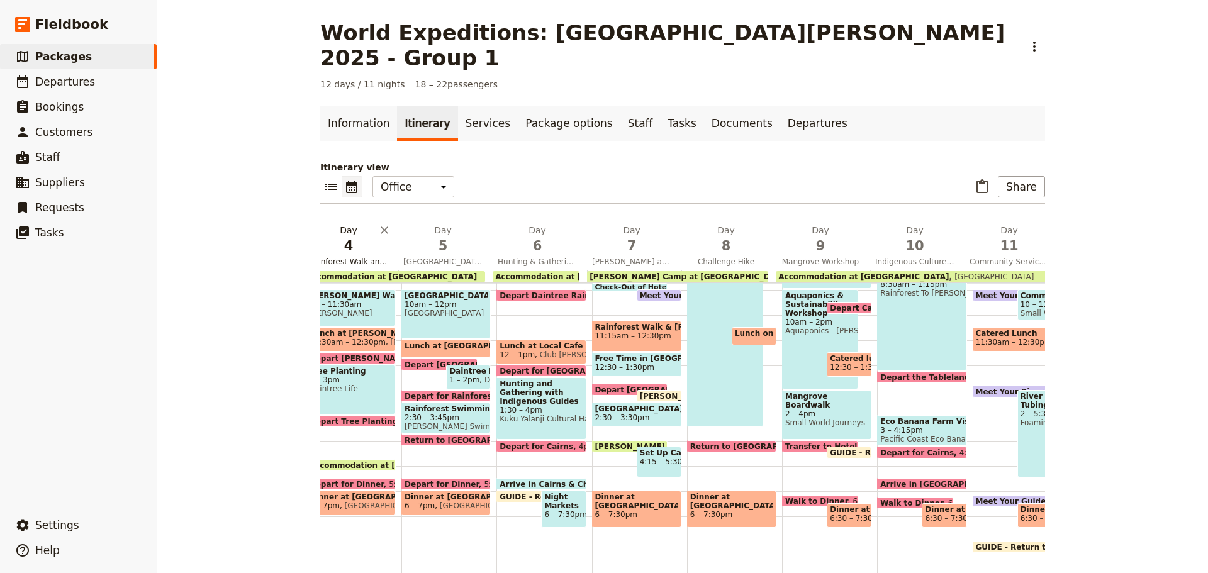
click at [366, 257] on span "Rainforest Walk and Tree Planting" at bounding box center [348, 262] width 89 height 10
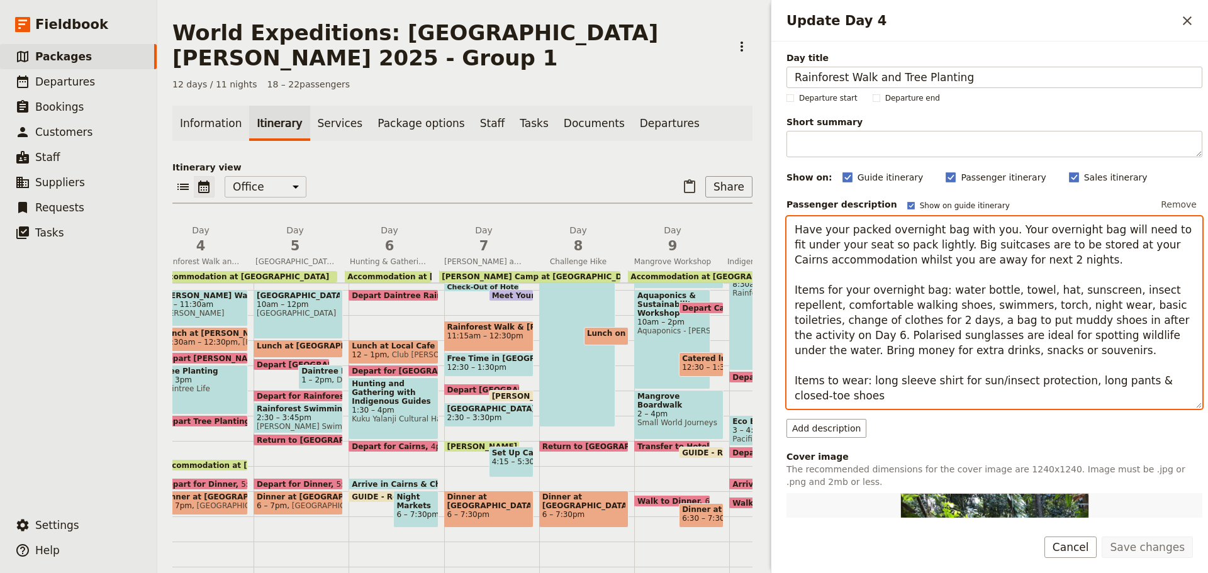
click at [932, 330] on textarea "Have your packed overnight bag with you. Your overnight bag will need to fit un…" at bounding box center [995, 312] width 416 height 193
click at [981, 343] on textarea "Have your packed overnight bag with you. Your overnight bag will need to fit un…" at bounding box center [995, 312] width 416 height 193
click at [1025, 313] on textarea "Have your packed overnight bag with you. Your overnight bag will need to fit un…" at bounding box center [995, 312] width 416 height 193
click at [1135, 315] on textarea "Have your packed overnight bag with you. Your overnight bag will need to fit un…" at bounding box center [995, 312] width 416 height 193
click at [1145, 317] on textarea "Have your packed overnight bag with you. Your overnight bag will need to fit un…" at bounding box center [995, 312] width 416 height 193
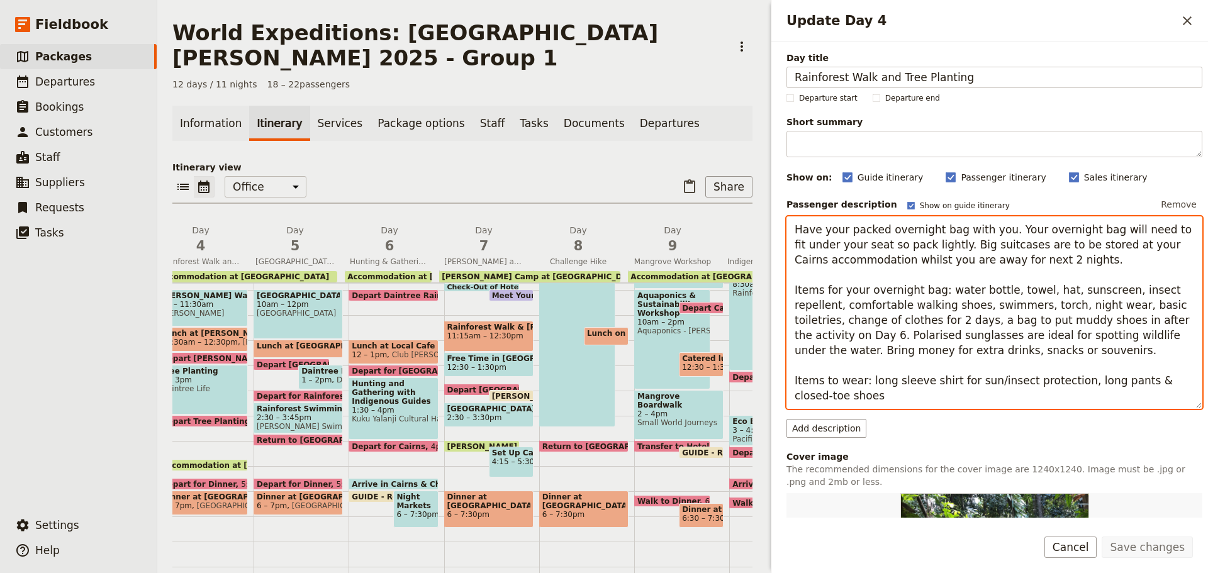
click at [1140, 319] on textarea "Have your packed overnight bag with you. Your overnight bag will need to fit un…" at bounding box center [995, 312] width 416 height 193
click at [1060, 320] on textarea "Have your packed overnight bag with you. Your overnight bag will need to fit un…" at bounding box center [995, 312] width 416 height 193
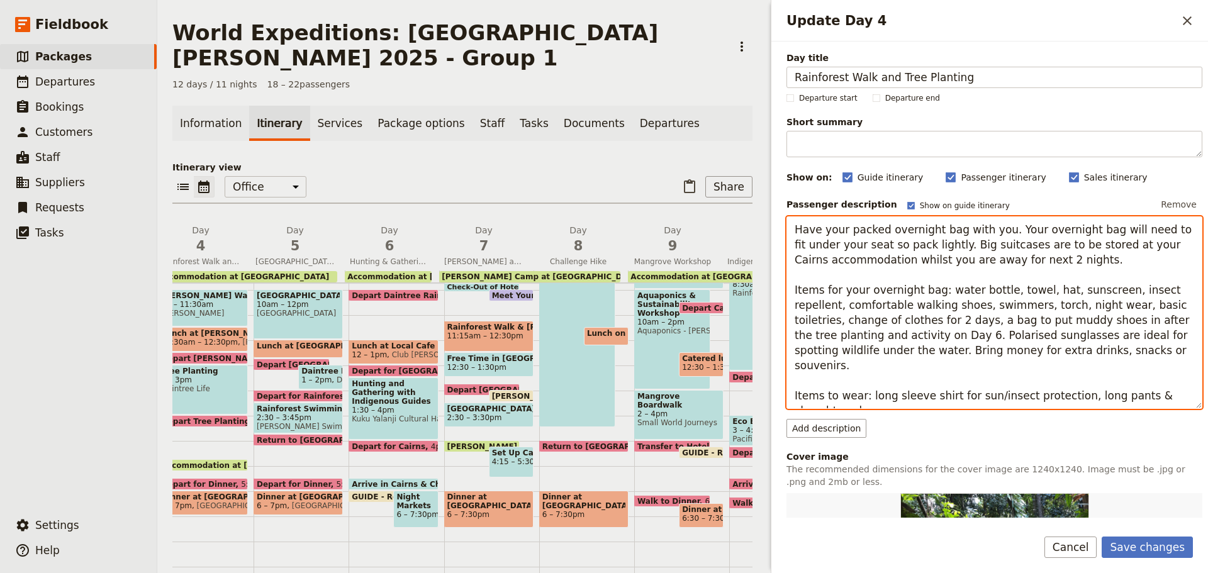
click at [1126, 319] on textarea "Have your packed overnight bag with you. Your overnight bag will need to fit un…" at bounding box center [995, 312] width 416 height 193
paste textarea "(something you don't mind getting wet and muddy)"
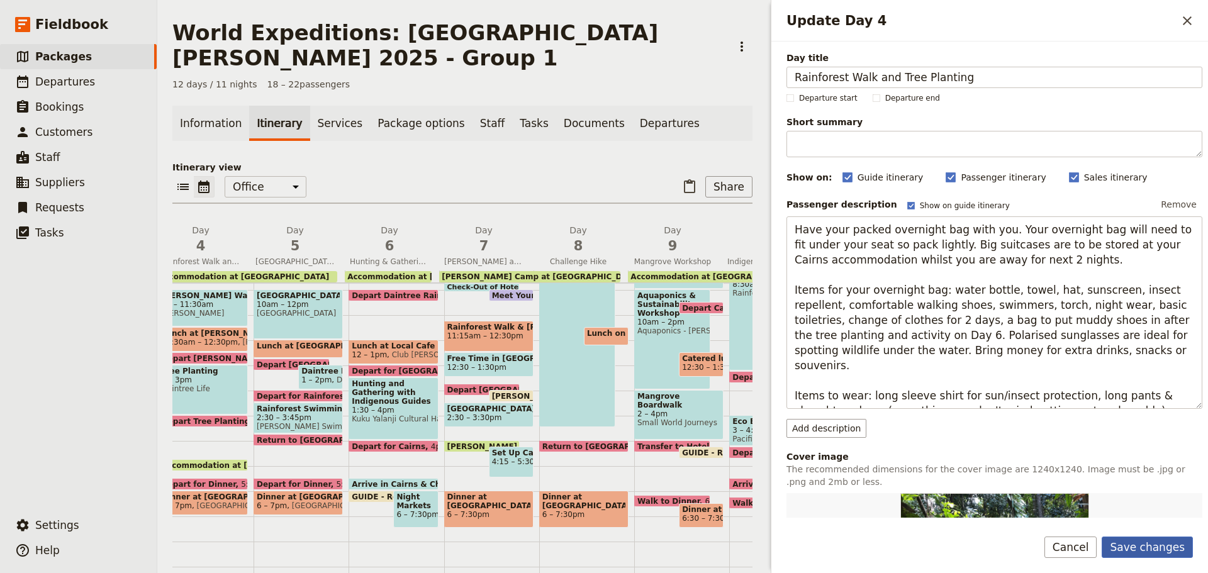
click at [1148, 546] on button "Save changes" at bounding box center [1147, 547] width 91 height 21
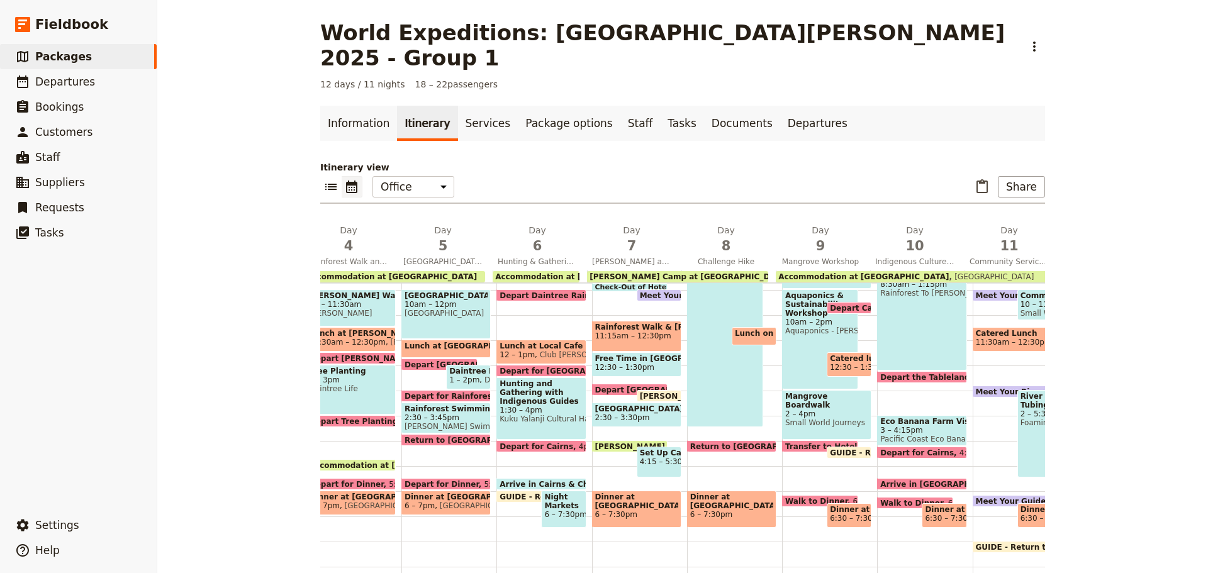
drag, startPoint x: 328, startPoint y: 362, endPoint x: 350, endPoint y: 358, distance: 22.3
click at [328, 384] on span "Daintree Life" at bounding box center [351, 388] width 83 height 9
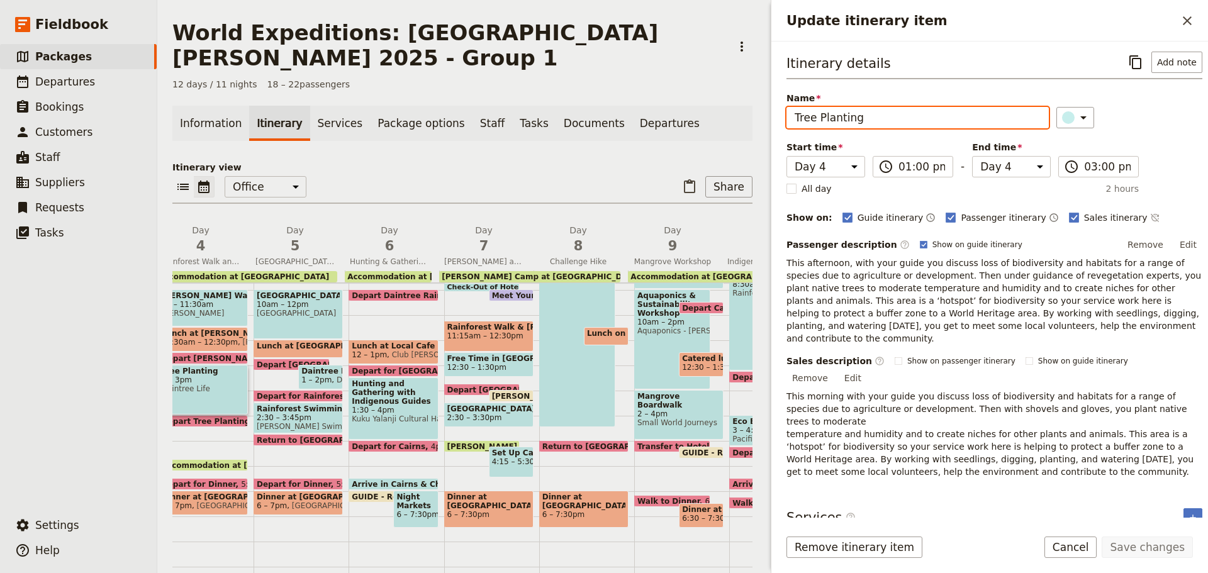
drag, startPoint x: 874, startPoint y: 118, endPoint x: 358, endPoint y: 147, distance: 516.8
click at [358, 154] on div "World Expeditions: St Leonard's College 2025 - Group 1 ​ 12 days / 11 nights 18…" at bounding box center [682, 286] width 1051 height 573
paste input "(something you don't mind getting wet and muddy)"
drag, startPoint x: 874, startPoint y: 118, endPoint x: 780, endPoint y: 108, distance: 94.9
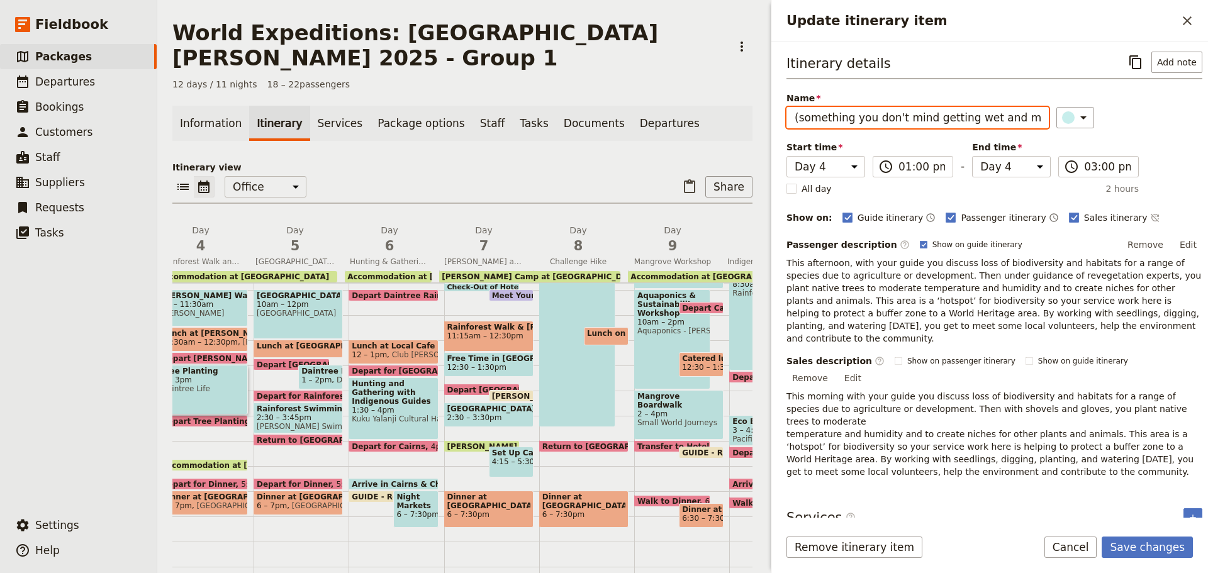
click at [854, 116] on input "(something you don't mind getting wet and muddy)" at bounding box center [918, 117] width 262 height 21
drag, startPoint x: 796, startPoint y: 116, endPoint x: 1154, endPoint y: 50, distance: 364.2
click at [1207, 88] on div "Itinerary details ​ Add note Name (something you don't mind getting wet and mud…" at bounding box center [989, 280] width 437 height 476
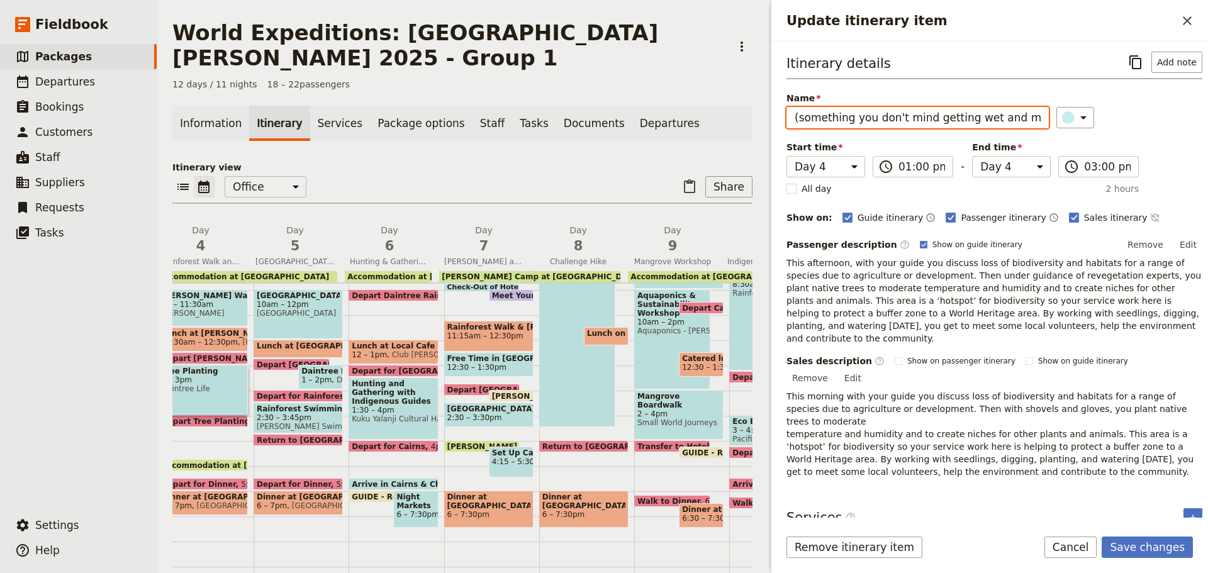
drag, startPoint x: 1029, startPoint y: 120, endPoint x: 403, endPoint y: 128, distance: 625.5
click at [408, 130] on div "World Expeditions: St Leonard's College 2025 - Group 1 ​ 12 days / 11 nights 18…" at bounding box center [682, 286] width 1051 height 573
paste input "Native Tree Planting Service Work"
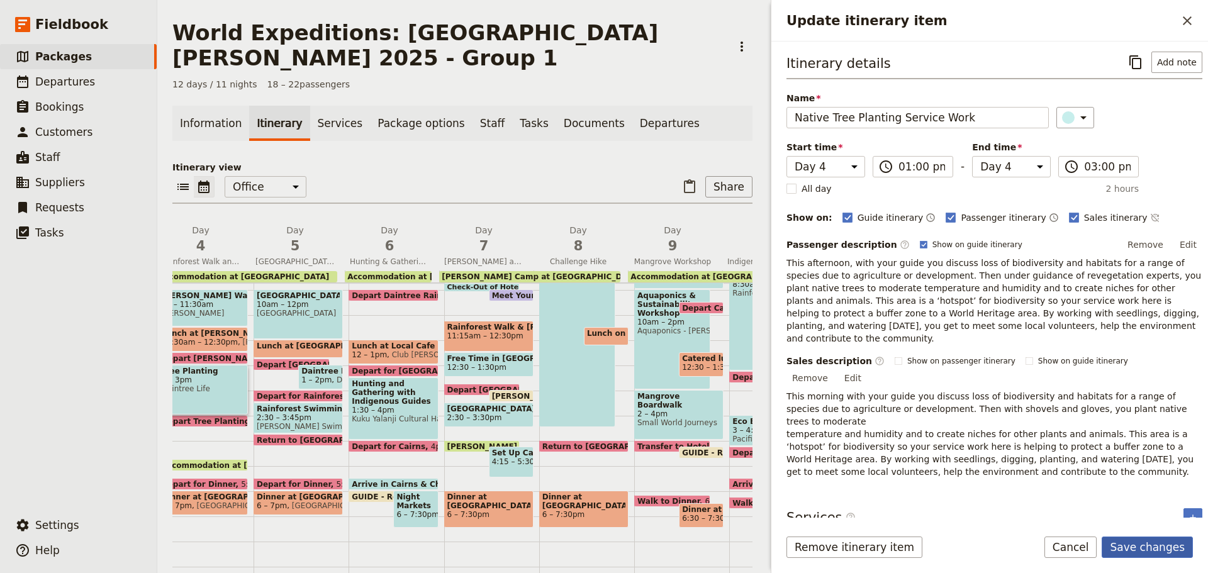
click at [1137, 548] on button "Save changes" at bounding box center [1147, 547] width 91 height 21
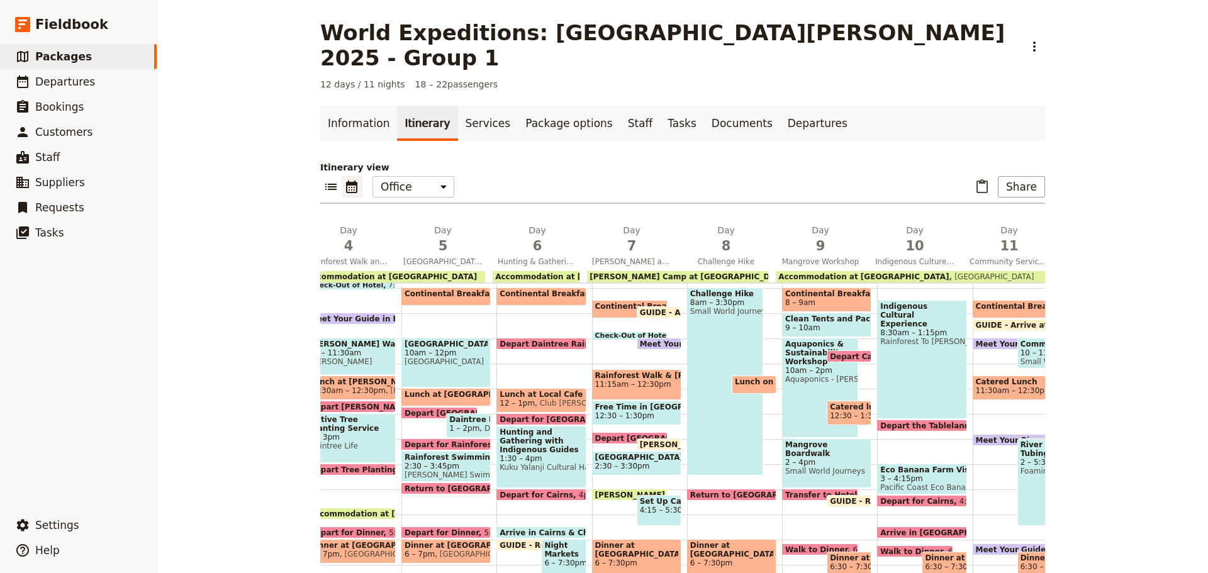
scroll to position [182, 0]
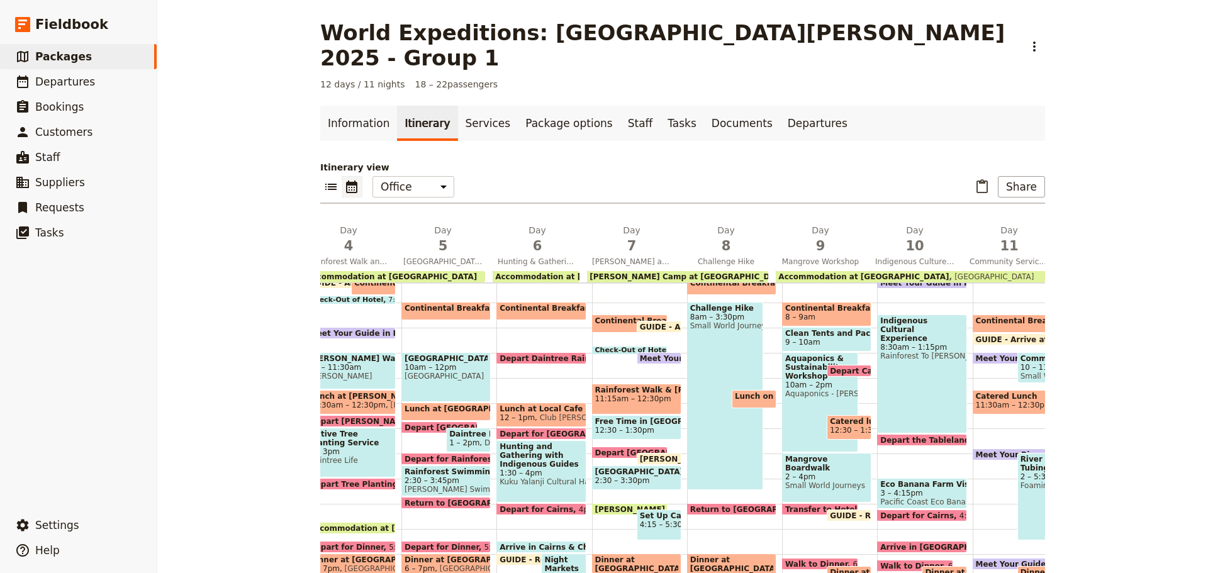
click at [467, 439] on span "1 – 2pm" at bounding box center [464, 443] width 30 height 9
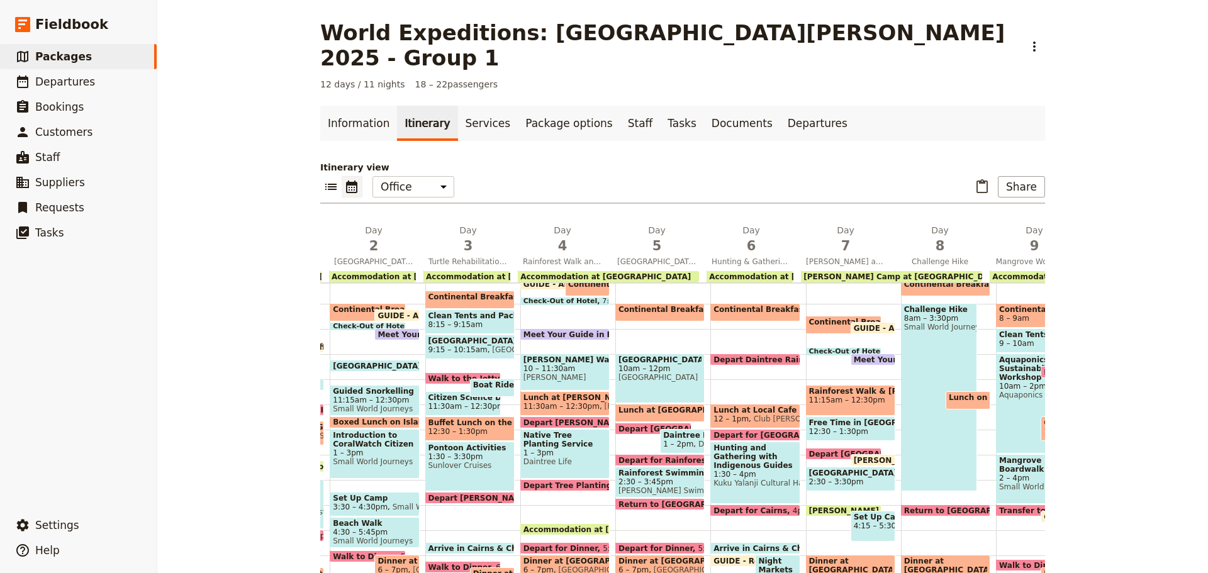
scroll to position [119, 0]
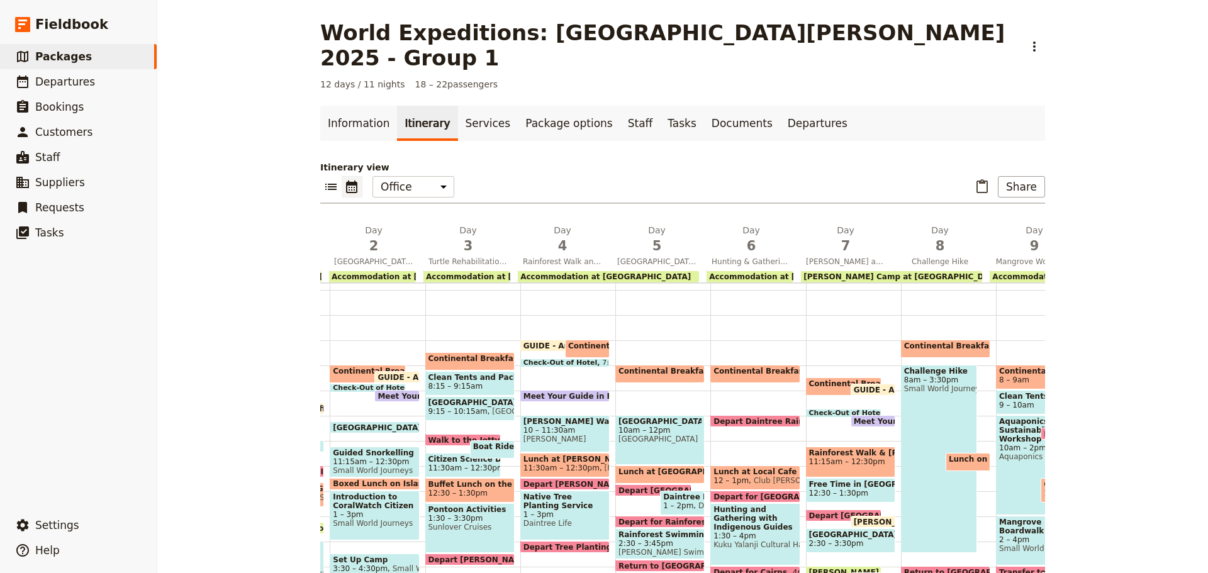
click at [573, 543] on span "Depart Tree Planting Site" at bounding box center [580, 547] width 113 height 8
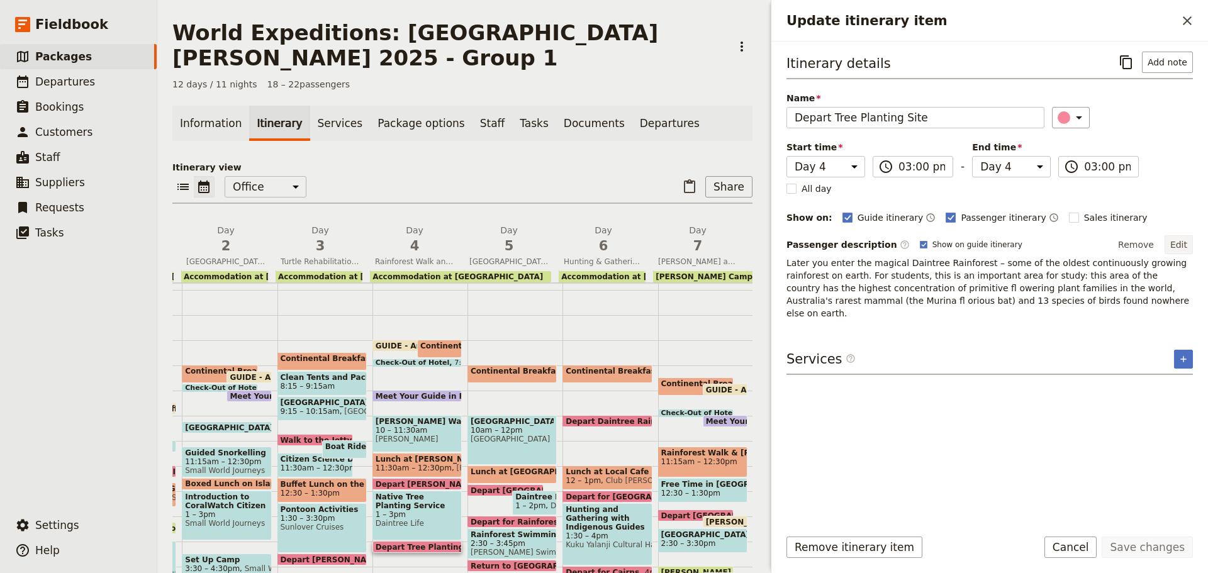
click at [1177, 243] on button "Edit" at bounding box center [1179, 244] width 28 height 19
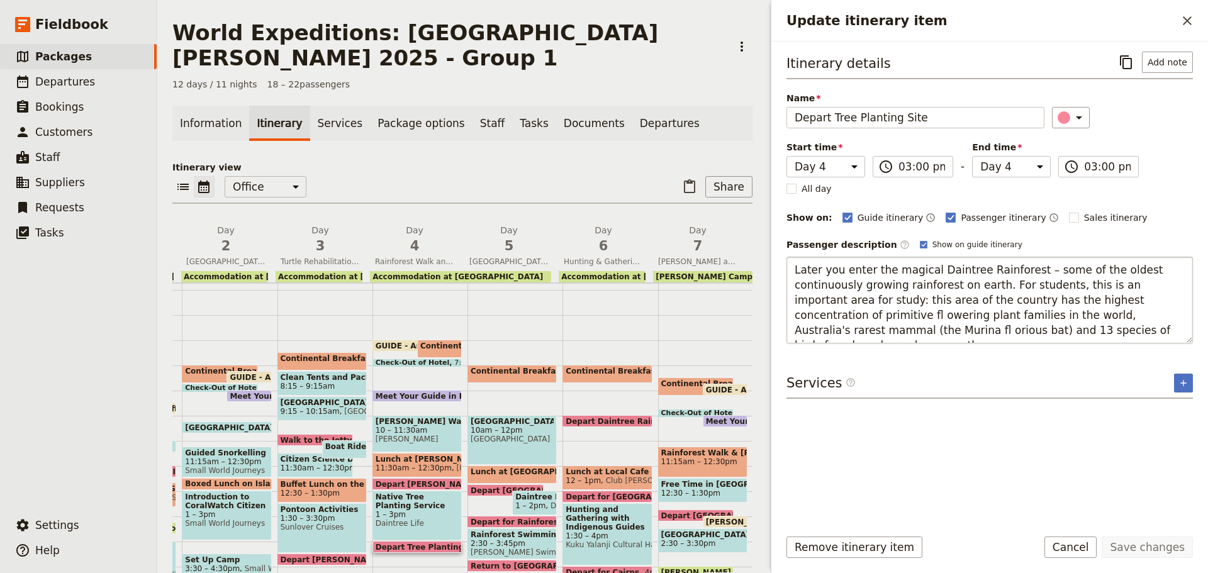
click at [1068, 293] on textarea "Later you enter the magical Daintree Rainforest – some of the oldest continuous…" at bounding box center [990, 300] width 406 height 87
click at [1091, 300] on textarea "Later you enter the magical Daintree Rainforest – some of the oldest continuous…" at bounding box center [990, 300] width 406 height 87
click at [1082, 313] on textarea "Later you enter the magical Daintree Rainforest – some of the oldest continuous…" at bounding box center [990, 300] width 406 height 87
click at [1170, 538] on button "Save changes" at bounding box center [1147, 547] width 91 height 21
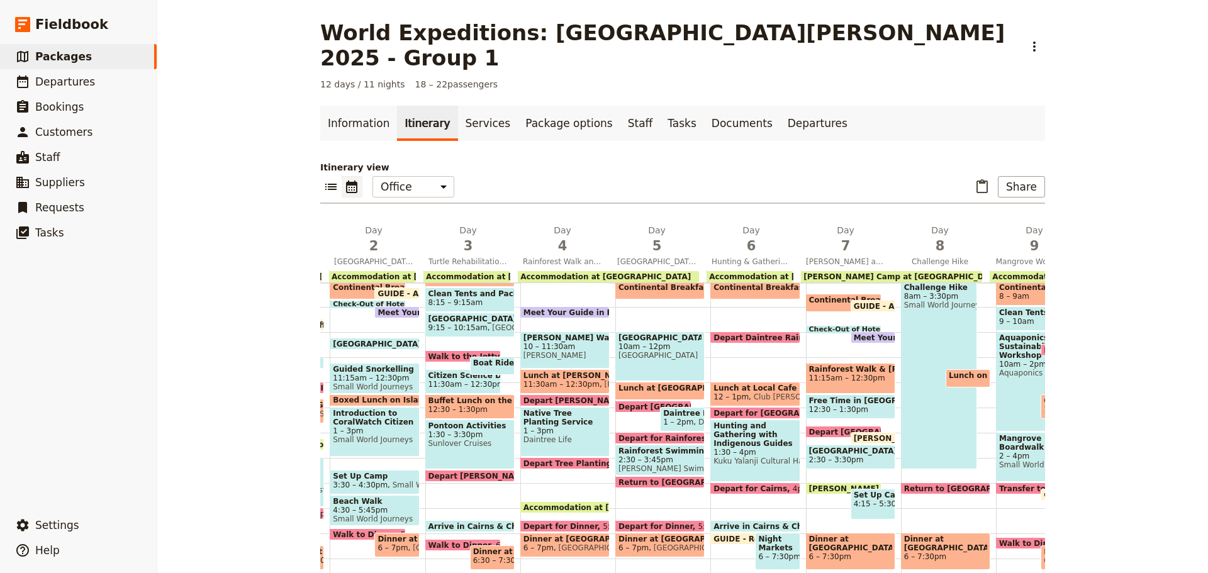
scroll to position [308, 0]
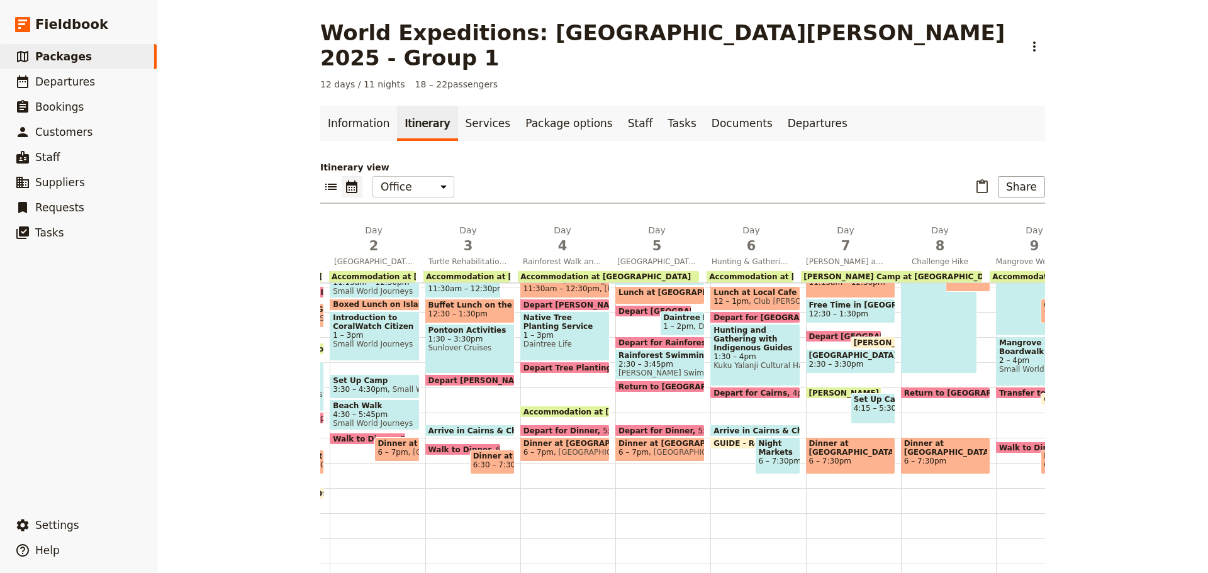
click at [566, 412] on span at bounding box center [565, 414] width 88 height 5
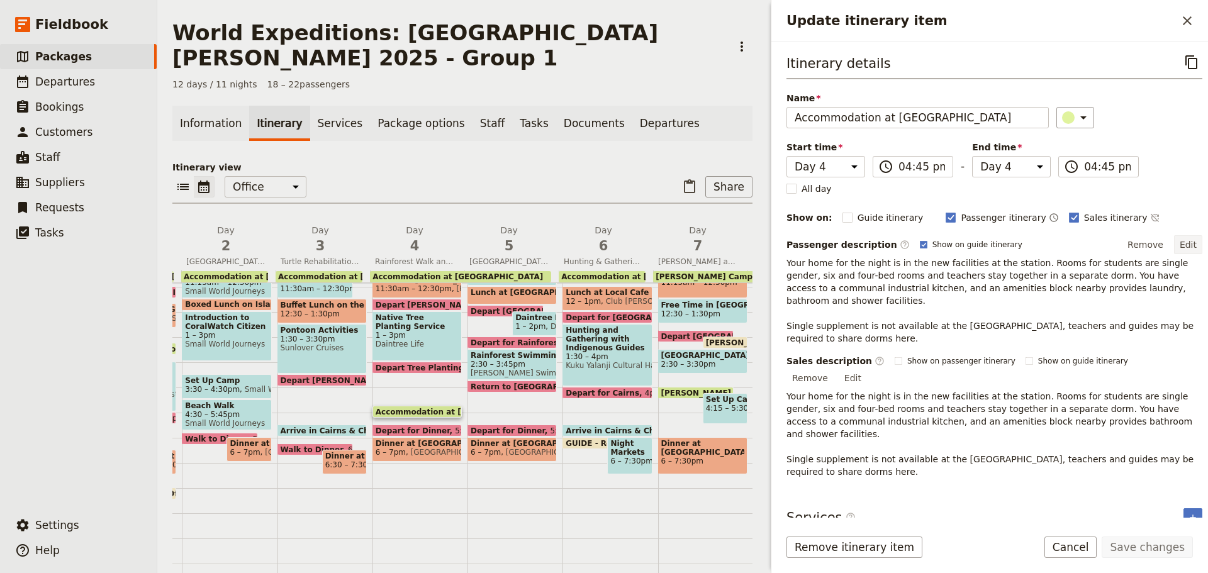
click at [1174, 240] on button "Edit" at bounding box center [1188, 244] width 28 height 19
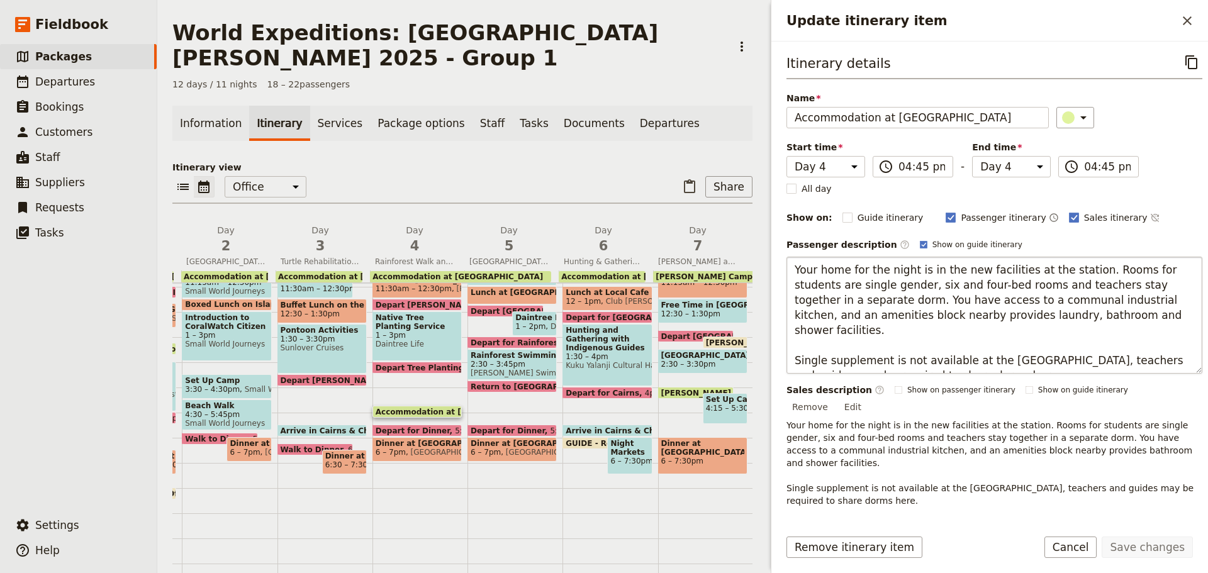
click at [905, 343] on textarea "Your home for the night is in the new facilities at the station. Rooms for stud…" at bounding box center [995, 315] width 416 height 117
click at [1150, 279] on textarea "Your home for the night is in the new facilities at the station. Rooms for stud…" at bounding box center [995, 315] width 416 height 117
click at [1099, 276] on textarea "Your home for the night is in the new facilities at the station. Rooms for stud…" at bounding box center [995, 315] width 416 height 117
drag, startPoint x: 1080, startPoint y: 268, endPoint x: 1124, endPoint y: 330, distance: 75.4
click at [1118, 323] on textarea "Your home for the night is in the new facilities at the station. Rooms for stud…" at bounding box center [995, 315] width 416 height 117
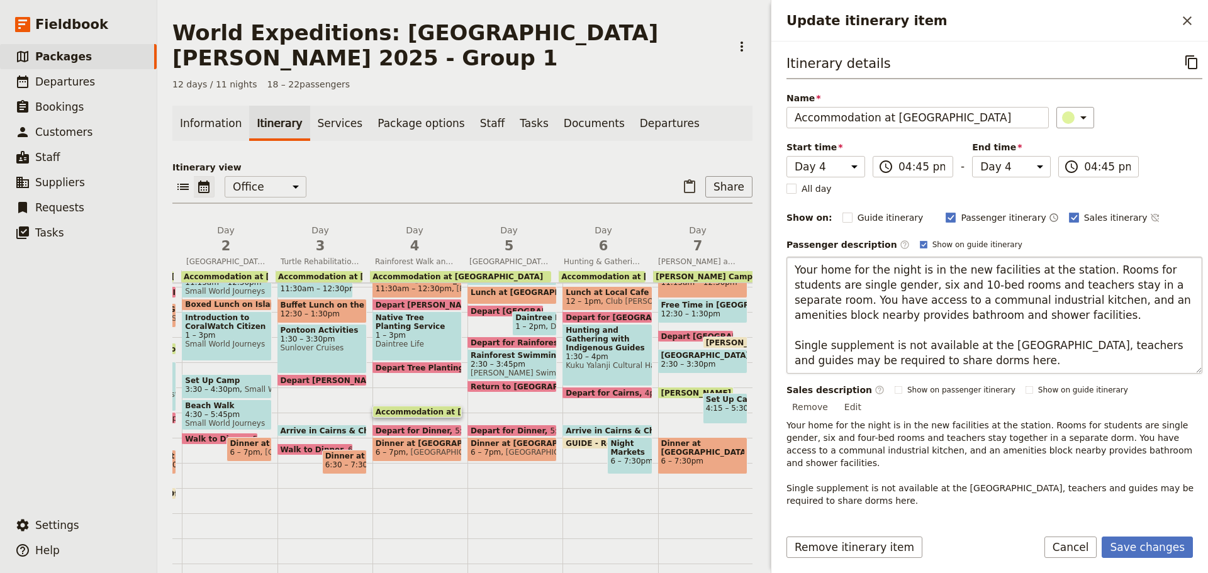
drag, startPoint x: 919, startPoint y: 283, endPoint x: 892, endPoint y: 279, distance: 27.4
click at [919, 283] on textarea "Your home for the night is in the new facilities at the station. Rooms for stud…" at bounding box center [995, 315] width 416 height 117
click at [922, 283] on textarea "Your home for the night is in the new facilities at the station. Rooms for stud…" at bounding box center [995, 315] width 416 height 117
click at [1012, 270] on textarea "Your home for the night is in the new facilities at the station. Rooms for stud…" at bounding box center [995, 315] width 416 height 117
click at [1069, 276] on textarea "Your home for the night is in the new facilities at the station. Rooms for stud…" at bounding box center [995, 315] width 416 height 117
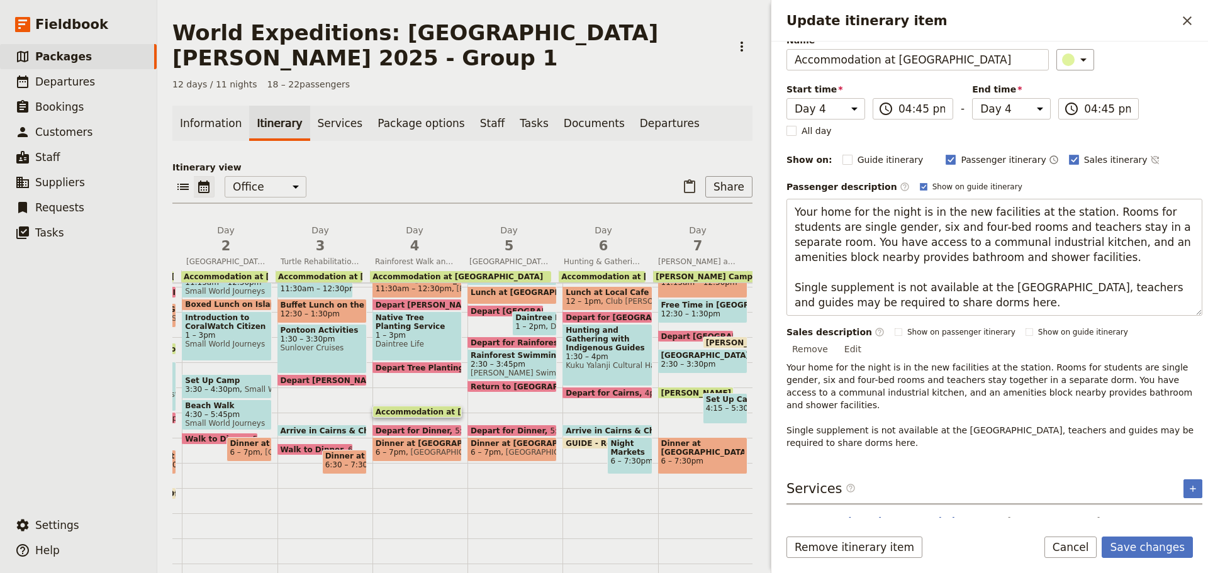
scroll to position [16, 0]
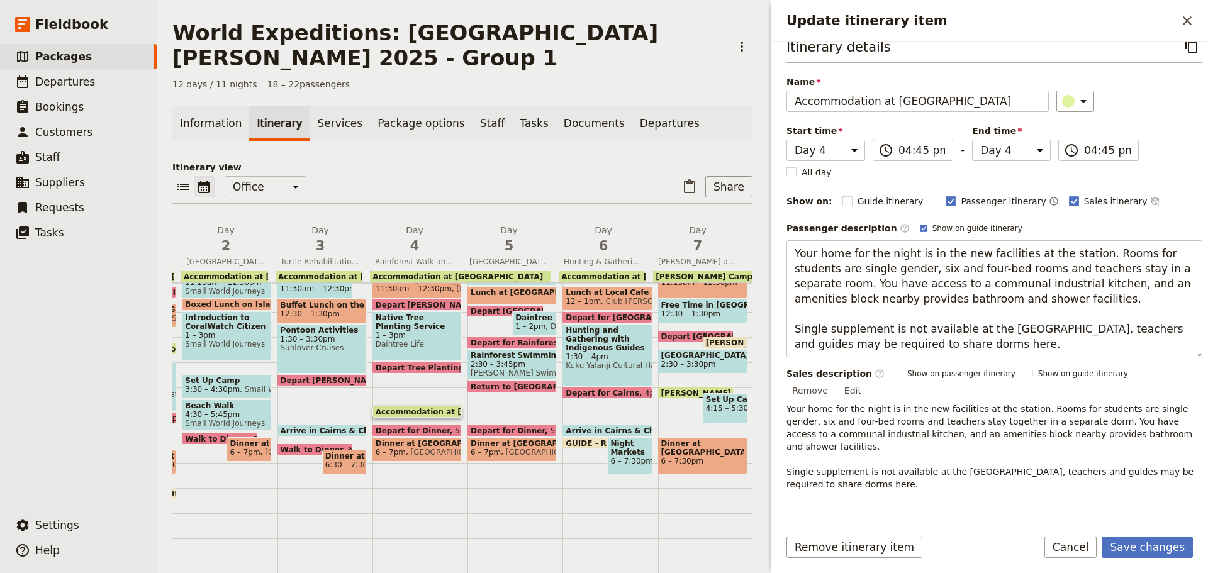
click at [878, 556] on button "JCU Research Station Accomodation" at bounding box center [878, 562] width 178 height 13
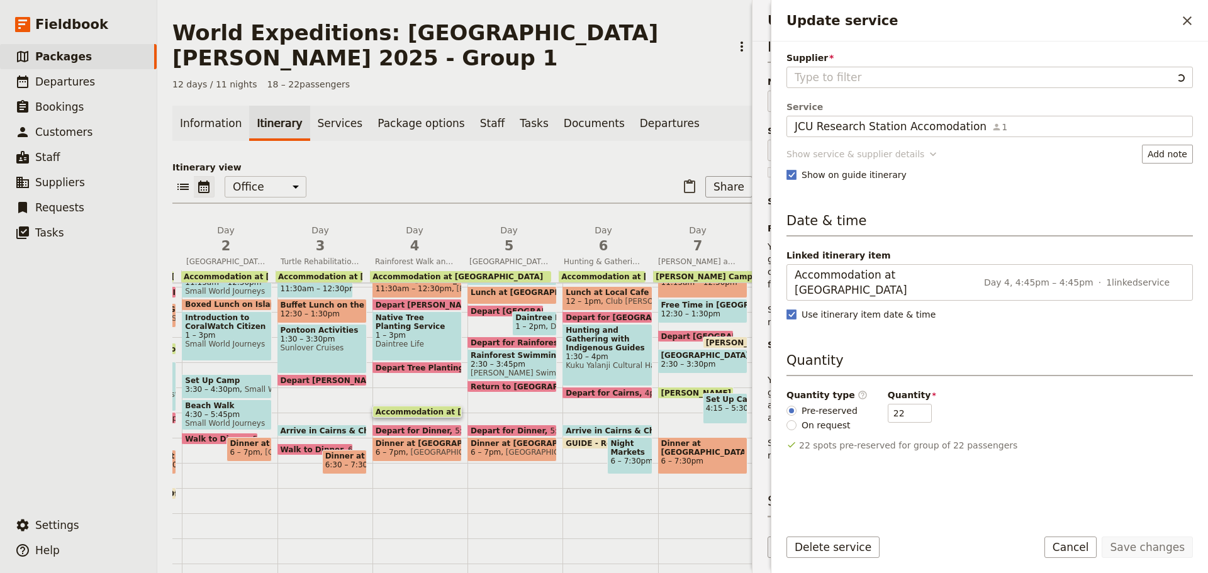
click at [878, 157] on div "Show service & supplier details" at bounding box center [856, 154] width 138 height 13
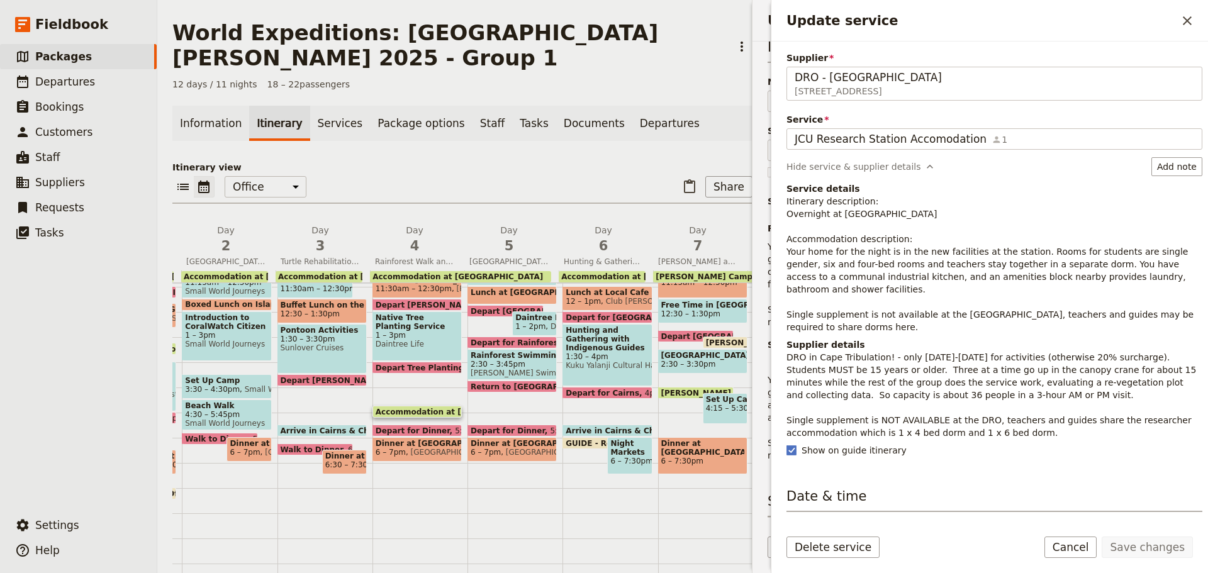
click at [841, 260] on p "Itinerary description: Overnight at Research Station Accommodation description:…" at bounding box center [995, 264] width 416 height 138
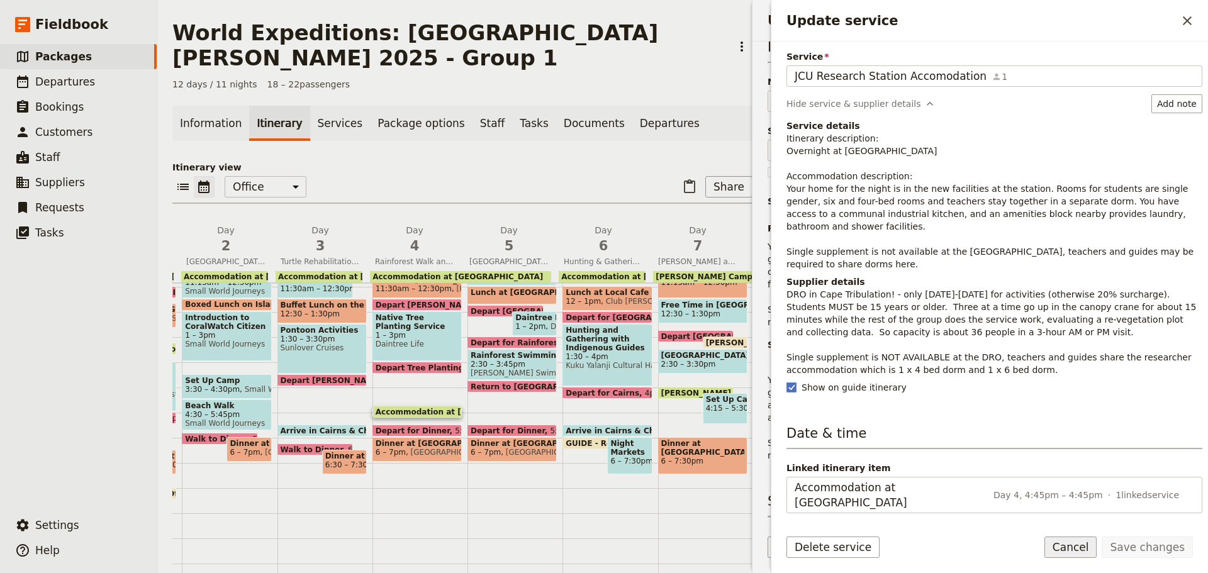
click at [1077, 545] on button "Cancel" at bounding box center [1070, 547] width 53 height 21
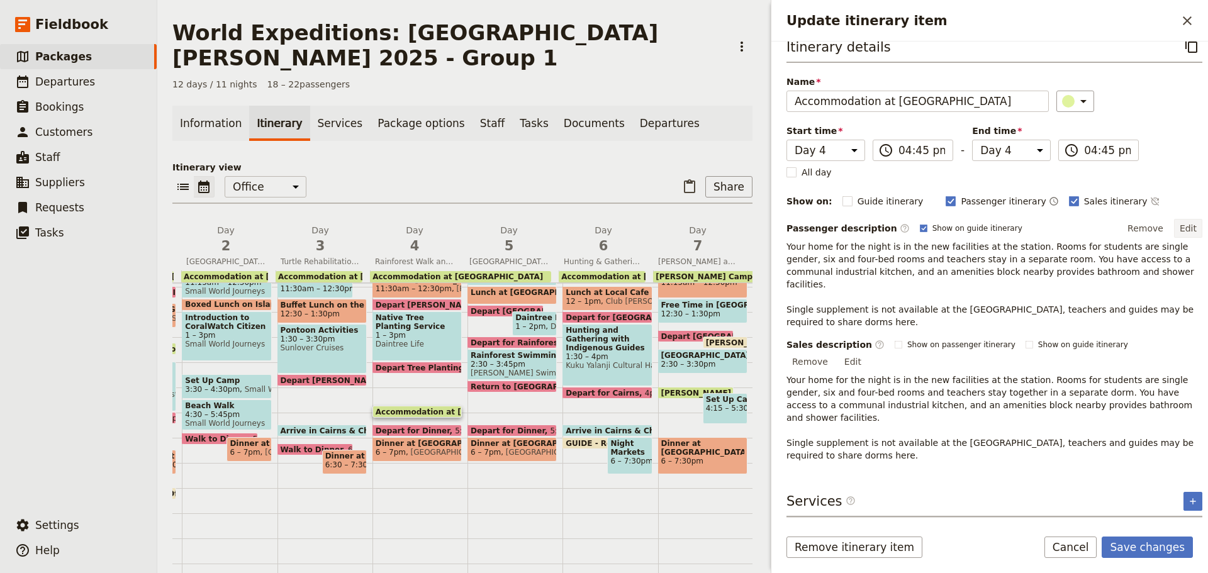
click at [1177, 228] on button "Edit" at bounding box center [1188, 228] width 28 height 19
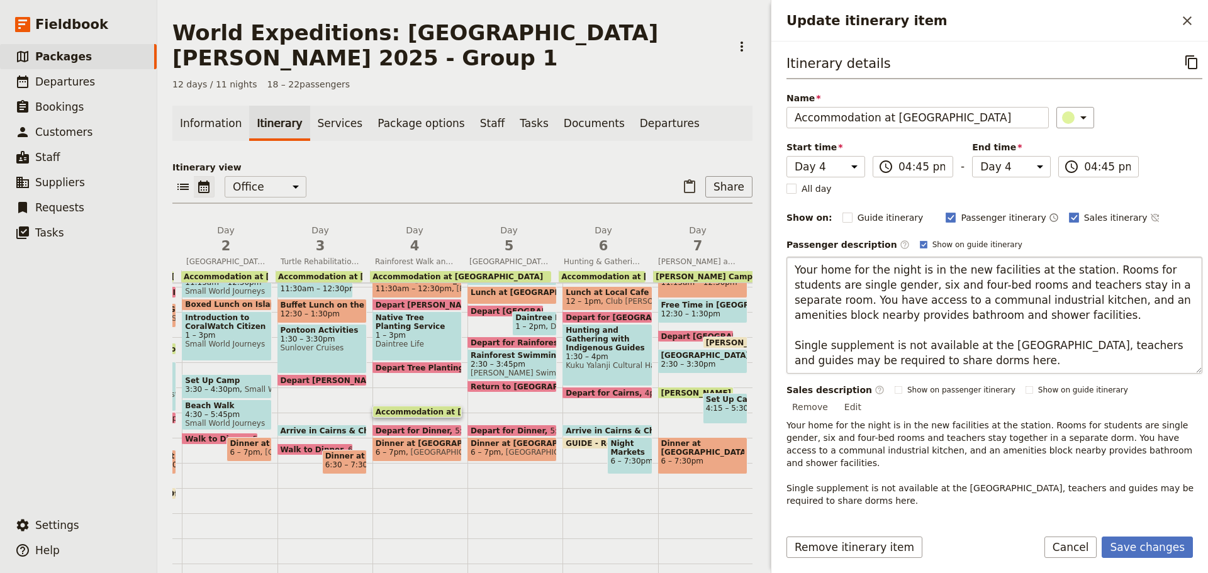
drag, startPoint x: 793, startPoint y: 266, endPoint x: 1077, endPoint y: 264, distance: 283.8
click at [1077, 264] on textarea "Your home for the night is in the new facilities at the station. Rooms for stud…" at bounding box center [995, 315] width 416 height 117
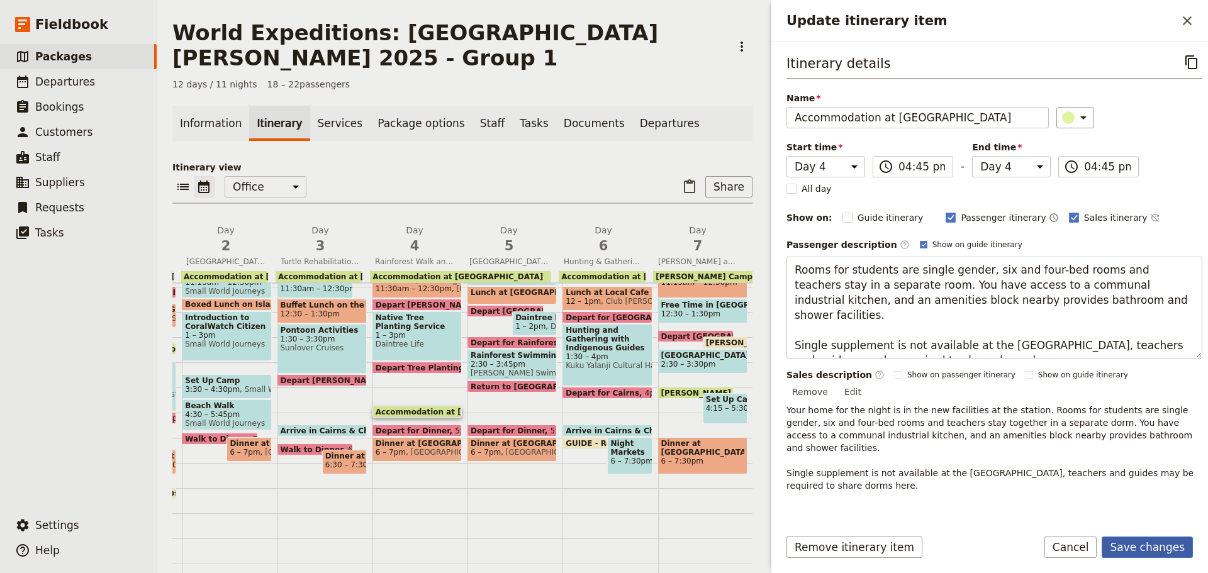
click at [1167, 544] on button "Save changes" at bounding box center [1147, 547] width 91 height 21
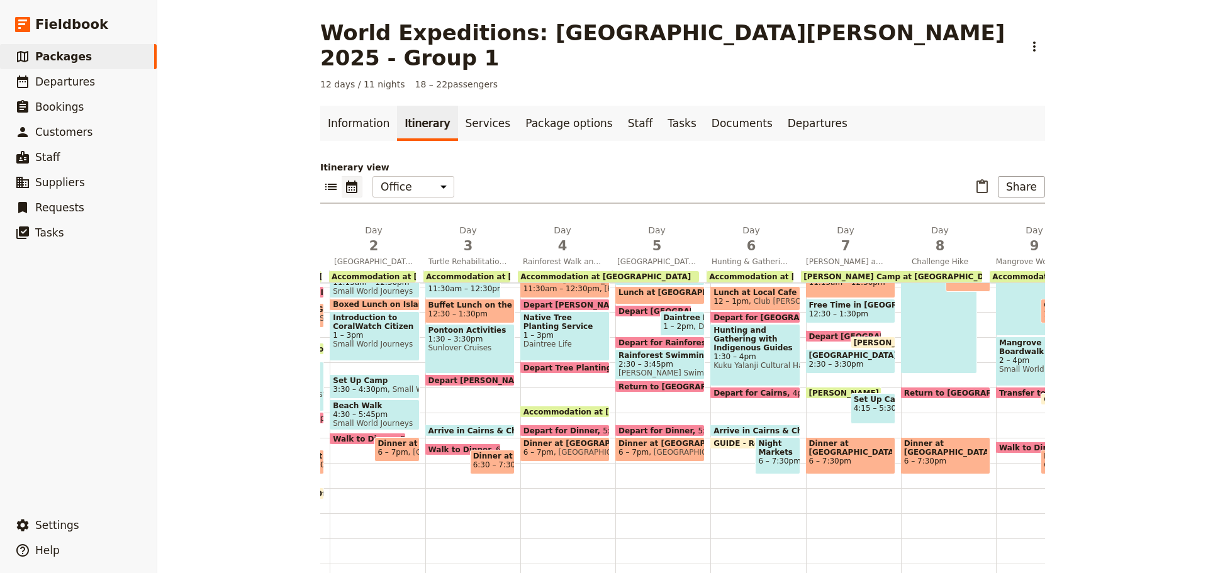
click at [573, 412] on span at bounding box center [565, 414] width 88 height 5
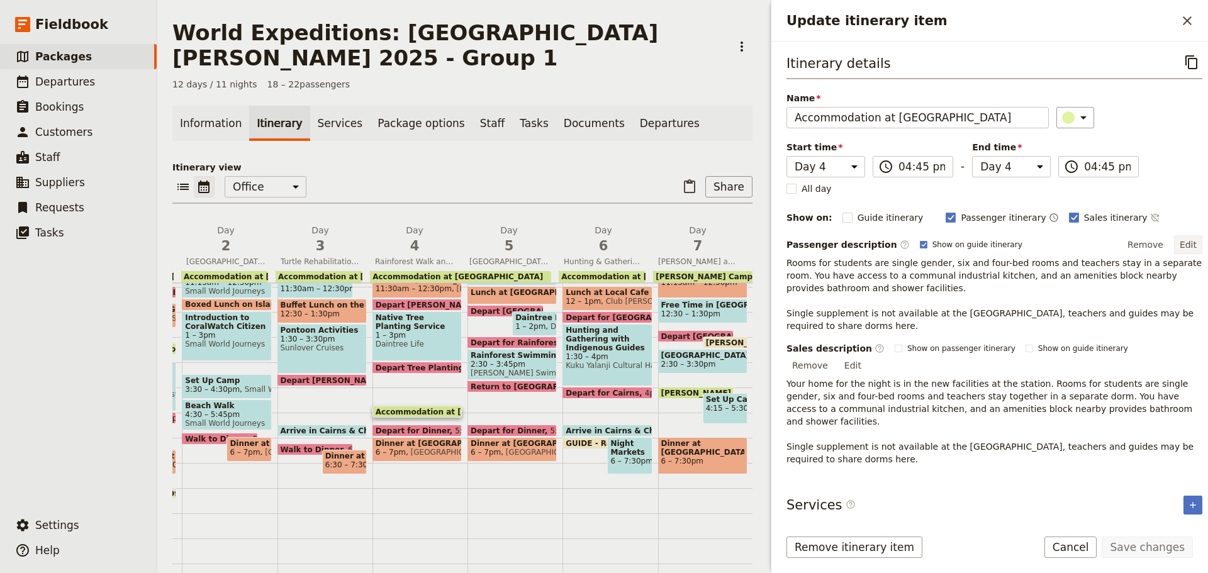
click at [1179, 240] on button "Edit" at bounding box center [1188, 244] width 28 height 19
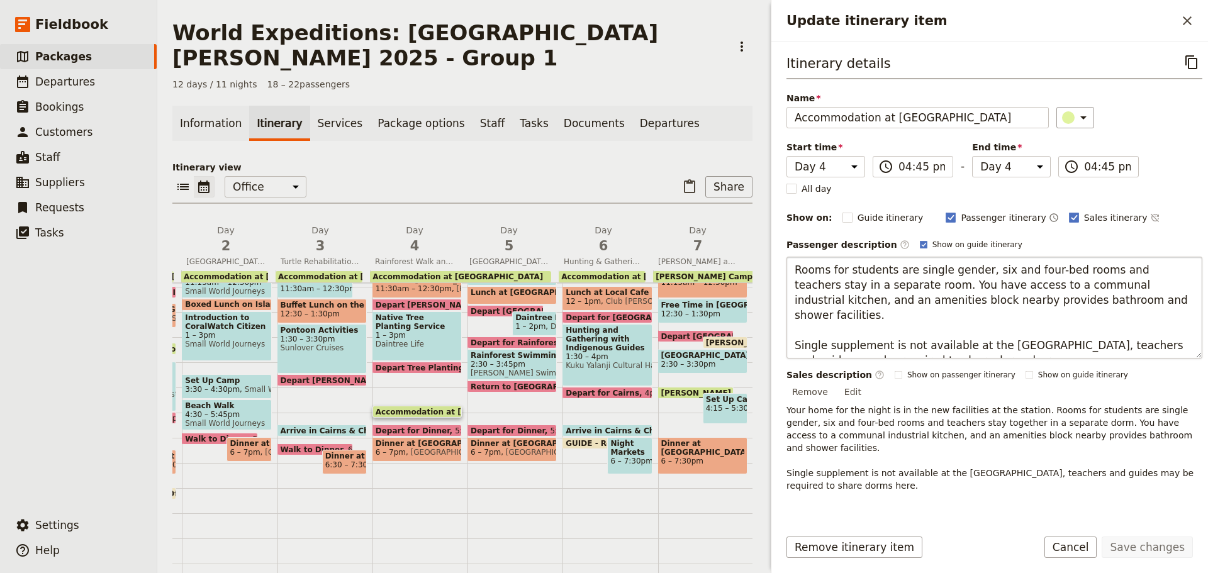
drag, startPoint x: 978, startPoint y: 318, endPoint x: 974, endPoint y: 326, distance: 8.7
click at [978, 319] on textarea "Rooms for students are single gender, six and four-bed rooms and teachers stay …" at bounding box center [995, 308] width 416 height 102
drag, startPoint x: 960, startPoint y: 328, endPoint x: 1148, endPoint y: 329, distance: 188.8
click at [1148, 329] on textarea "Rooms for students are single gender, six and four-bed rooms and teachers stay …" at bounding box center [995, 308] width 416 height 102
click at [1145, 545] on button "Save changes" at bounding box center [1147, 547] width 91 height 21
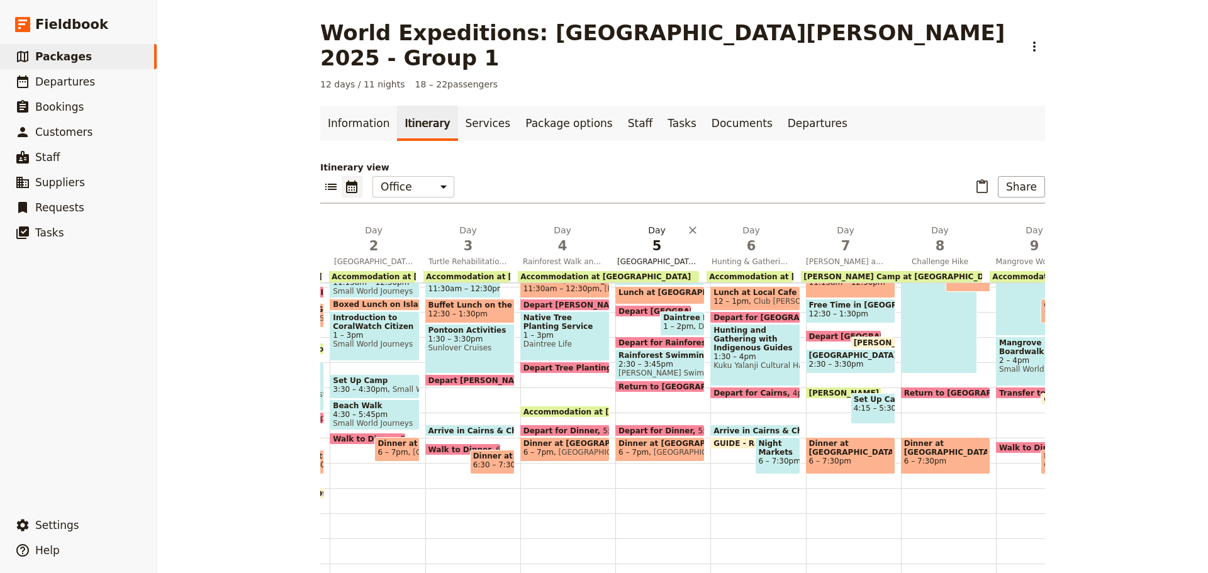
click at [635, 257] on span "Daintree Discovery Centre and Rainforest Swimming Hole" at bounding box center [656, 262] width 89 height 10
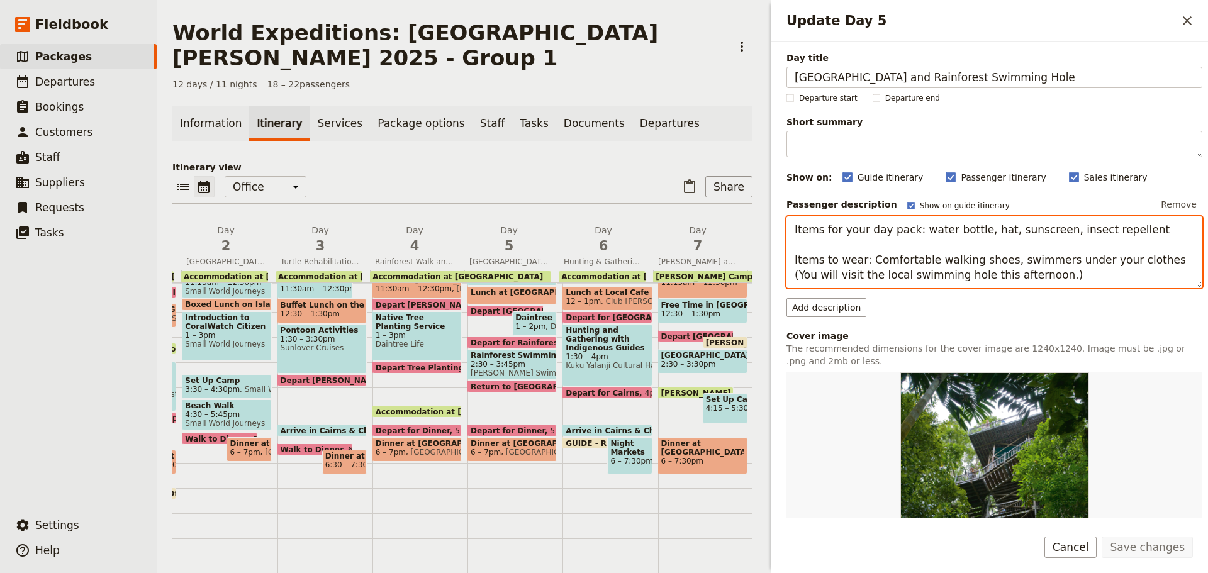
drag, startPoint x: 865, startPoint y: 262, endPoint x: 871, endPoint y: 253, distance: 11.7
click at [865, 261] on textarea "Items for your day pack: water bottle, hat, sunscreen, insect repellent Items t…" at bounding box center [995, 252] width 416 height 72
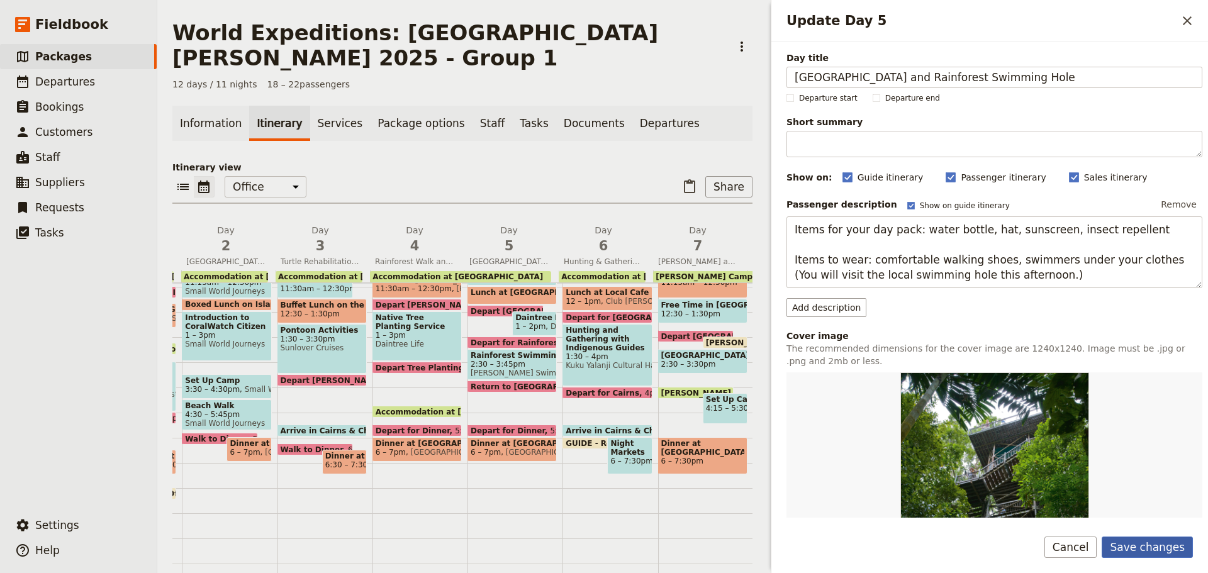
click at [1148, 547] on button "Save changes" at bounding box center [1147, 547] width 91 height 21
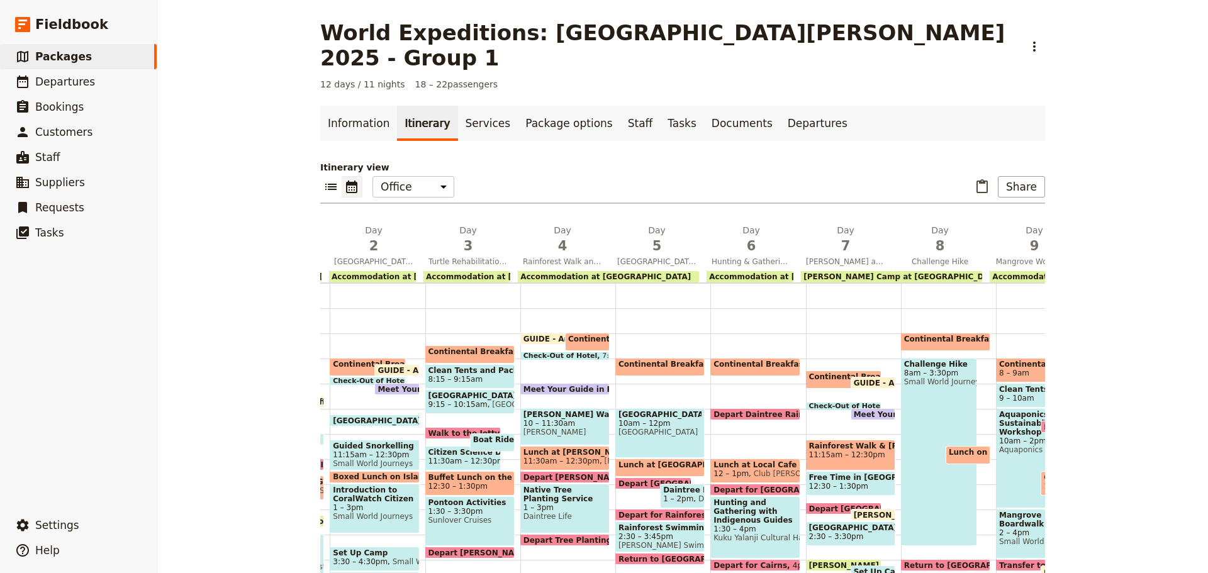
scroll to position [119, 0]
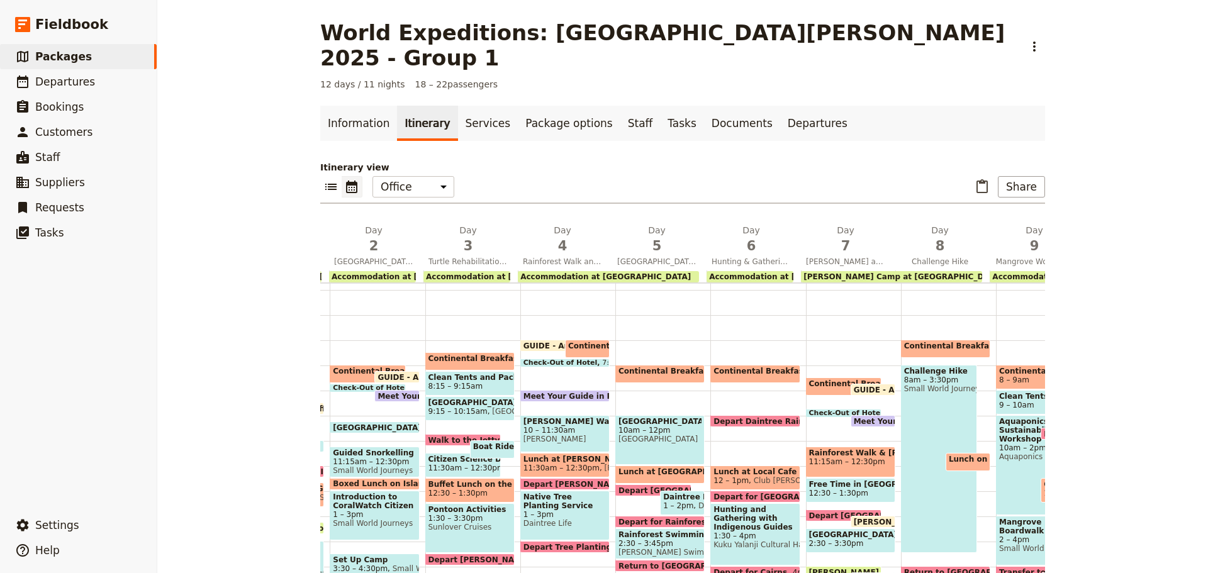
click at [649, 367] on span "Continental Breakfast at DRO" at bounding box center [684, 371] width 131 height 9
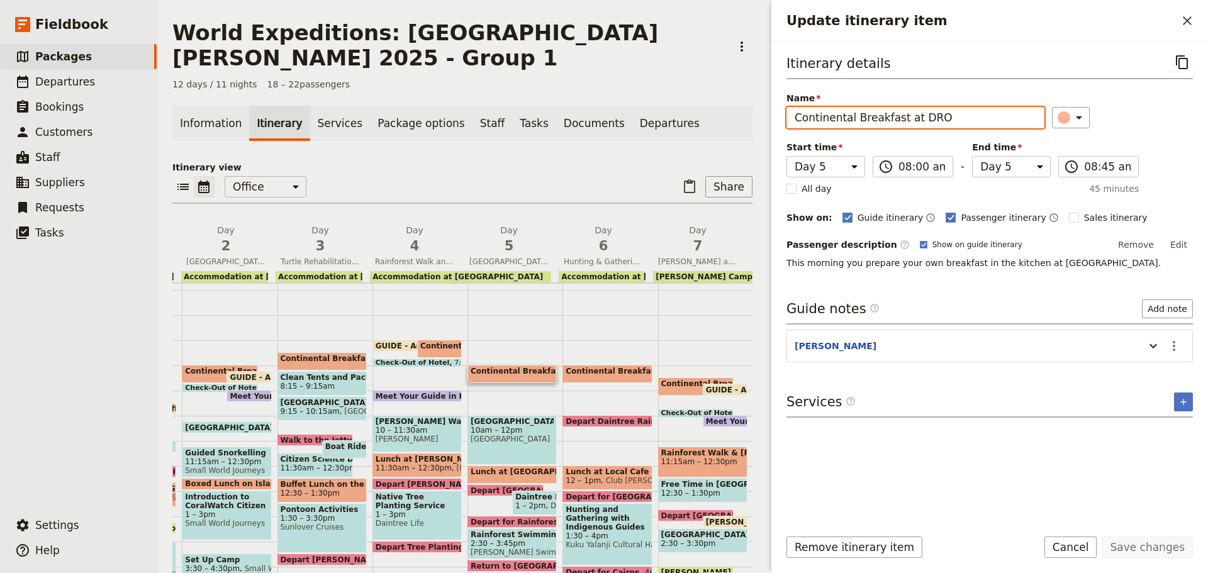
click at [941, 115] on input "Continental Breakfast at DRO" at bounding box center [916, 117] width 258 height 21
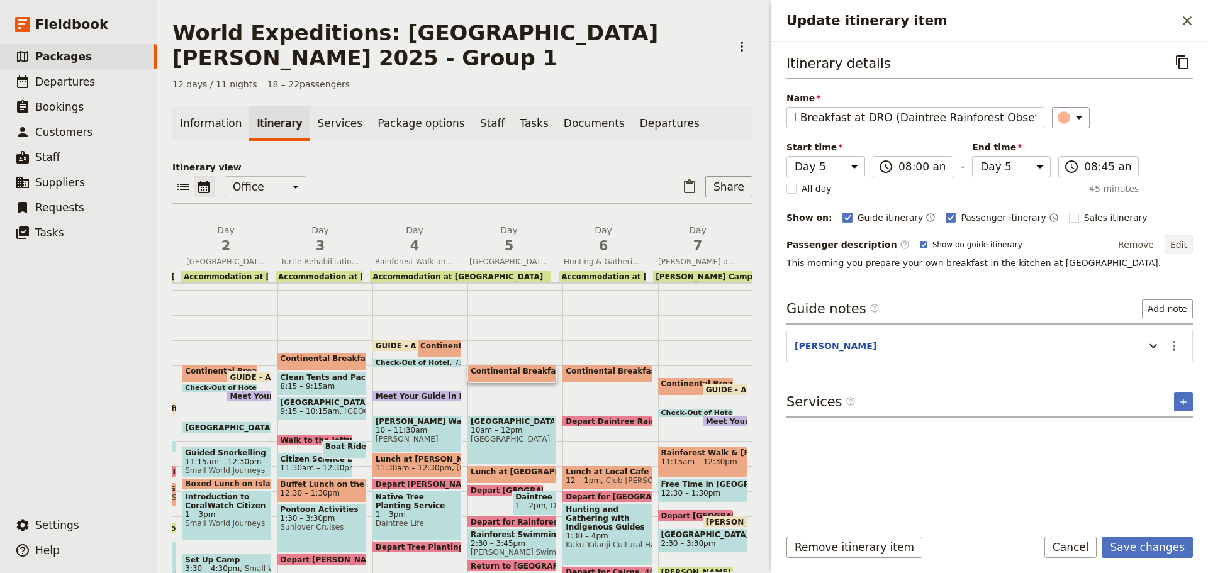
click at [1175, 245] on button "Edit" at bounding box center [1179, 244] width 28 height 19
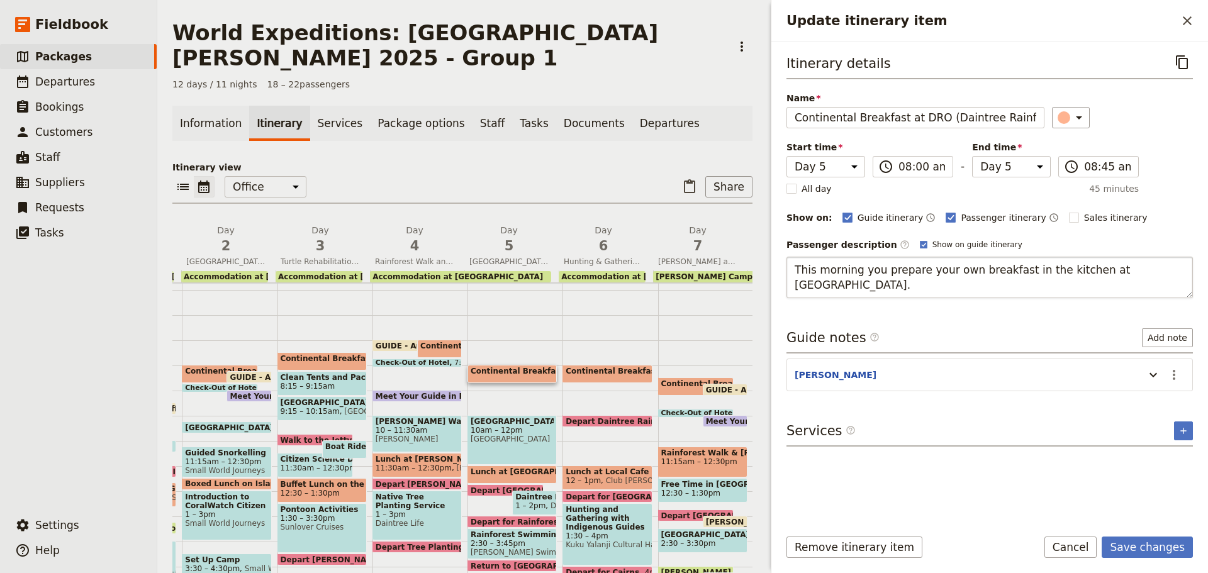
click at [1001, 286] on textarea "This morning you prepare your own breakfast in the kitchen at Daintree Rainfore…" at bounding box center [990, 278] width 406 height 42
drag, startPoint x: 1080, startPoint y: 267, endPoint x: 1185, endPoint y: 299, distance: 109.1
click at [1185, 299] on div "Itinerary details ​ Name Continental Breakfast at DRO (Daintree Rainforest Obse…" at bounding box center [990, 284] width 406 height 465
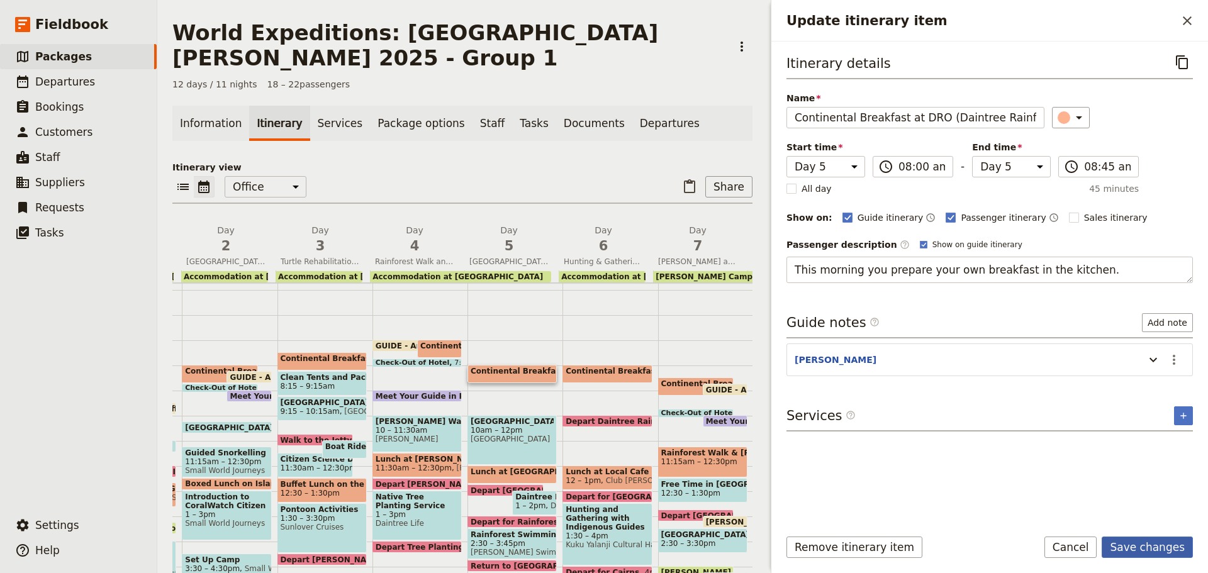
click at [1189, 545] on button "Save changes" at bounding box center [1147, 547] width 91 height 21
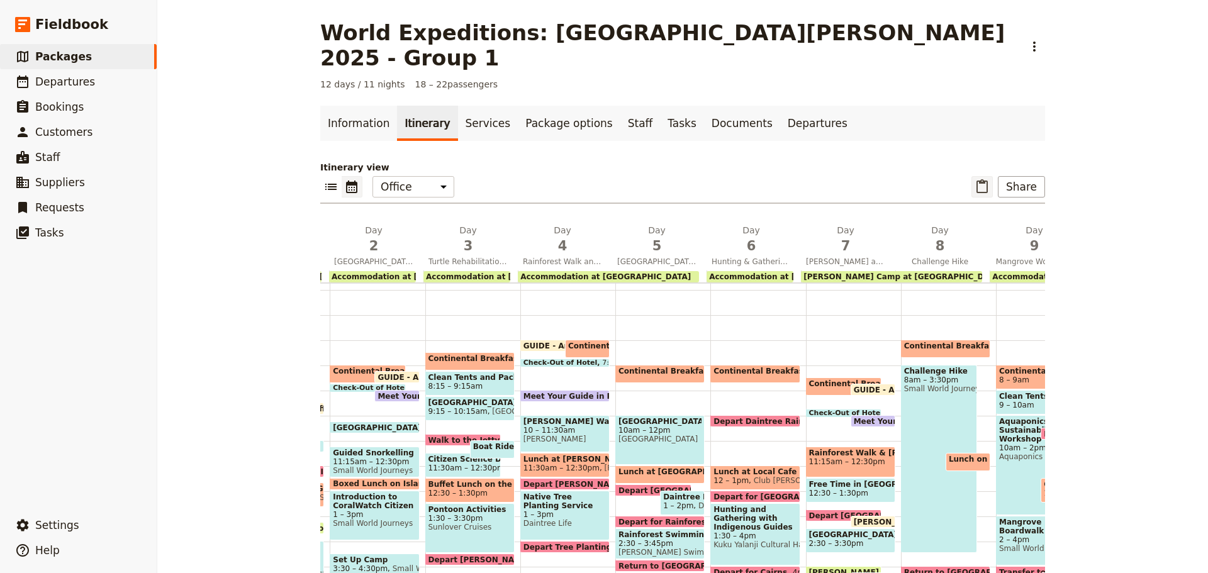
click at [975, 179] on icon "Paste itinerary item" at bounding box center [982, 186] width 15 height 15
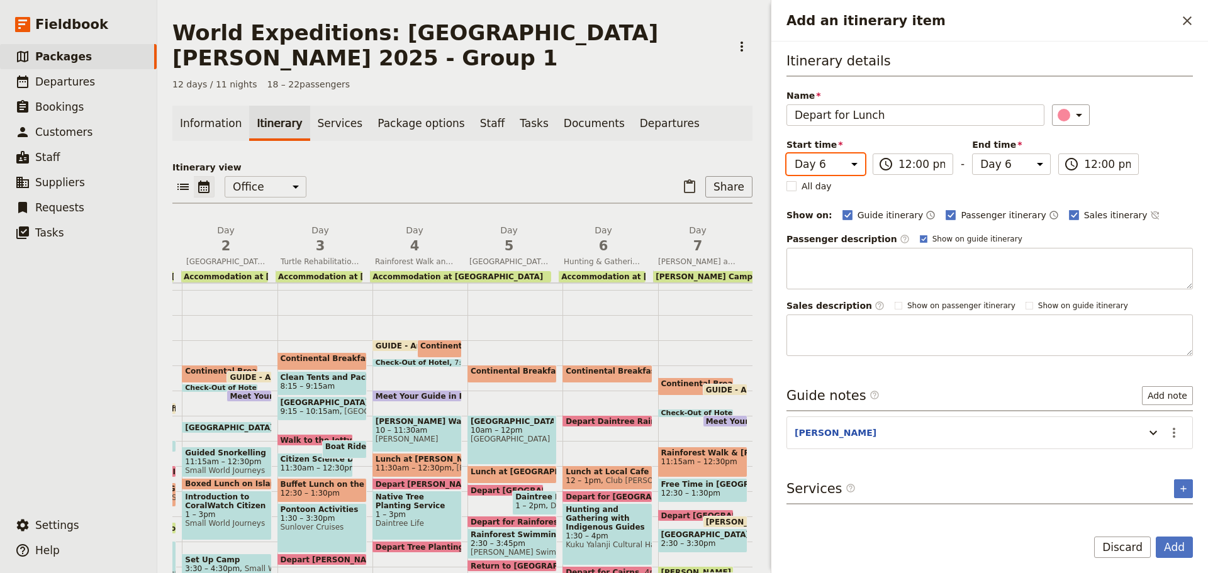
drag, startPoint x: 837, startPoint y: 160, endPoint x: 837, endPoint y: 174, distance: 14.5
click at [837, 160] on select "Day 1 Day 2 Day 3 Day 4 Day 5 Day 6 Day 7 Day 8 Day 9 Day 10 Day 11 Day 12" at bounding box center [826, 164] width 79 height 21
click at [787, 154] on select "Day 1 Day 2 Day 3 Day 4 Day 5 Day 6 Day 7 Day 8 Day 9 Day 10 Day 11 Day 12" at bounding box center [826, 164] width 79 height 21
click at [919, 160] on input "12:00 pm" at bounding box center [922, 164] width 47 height 15
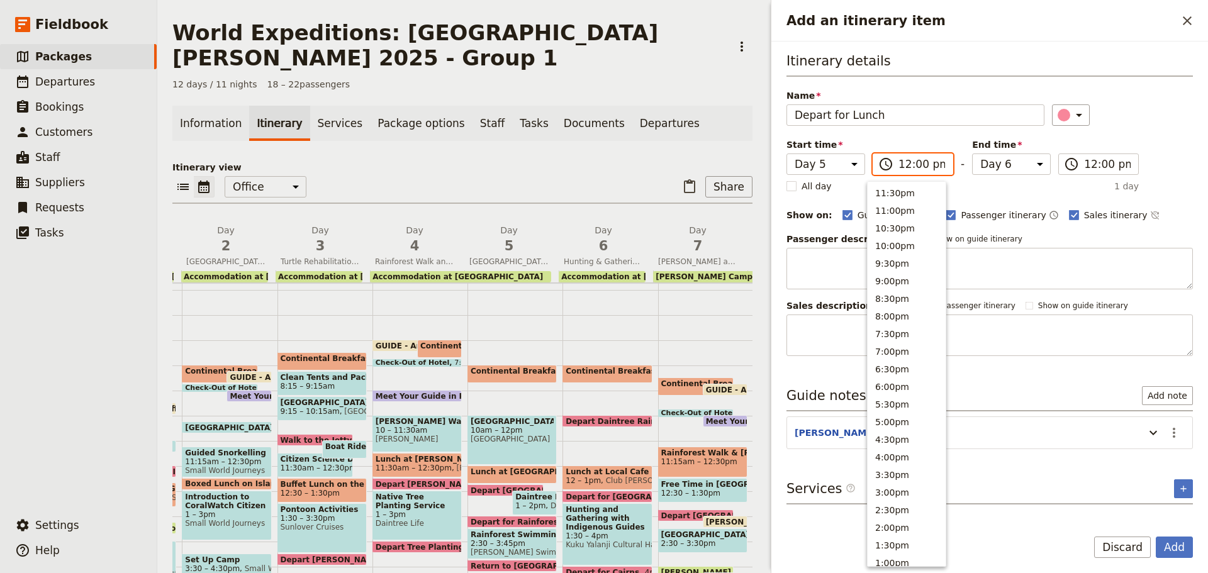
scroll to position [408, 0]
click at [893, 283] on button "9:30am" at bounding box center [907, 279] width 78 height 18
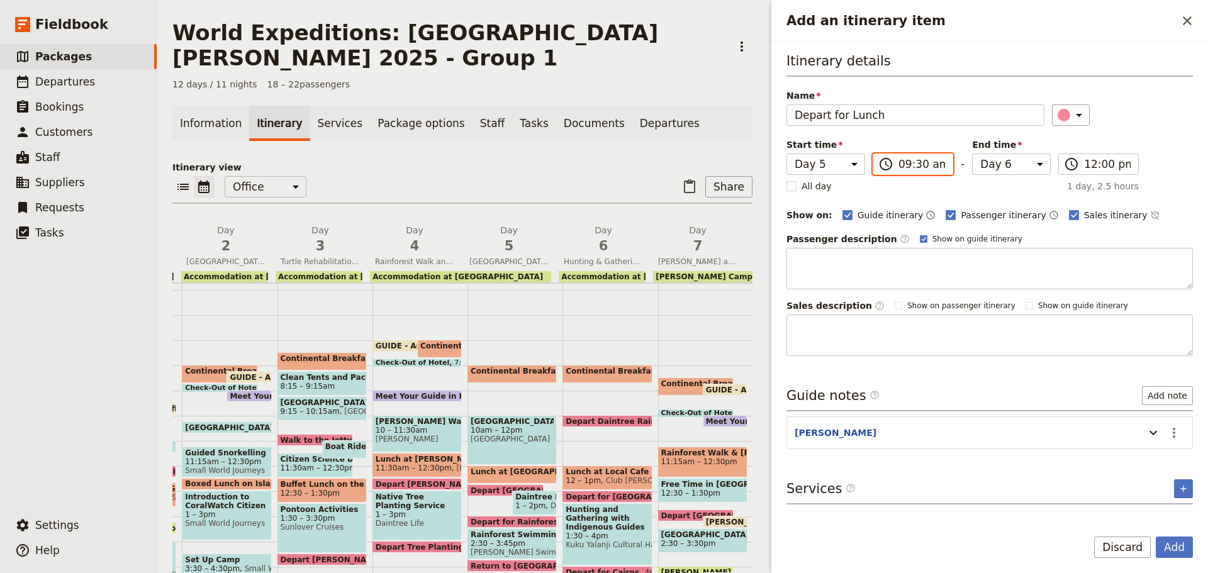
click at [910, 165] on input "09:30 am" at bounding box center [922, 164] width 47 height 15
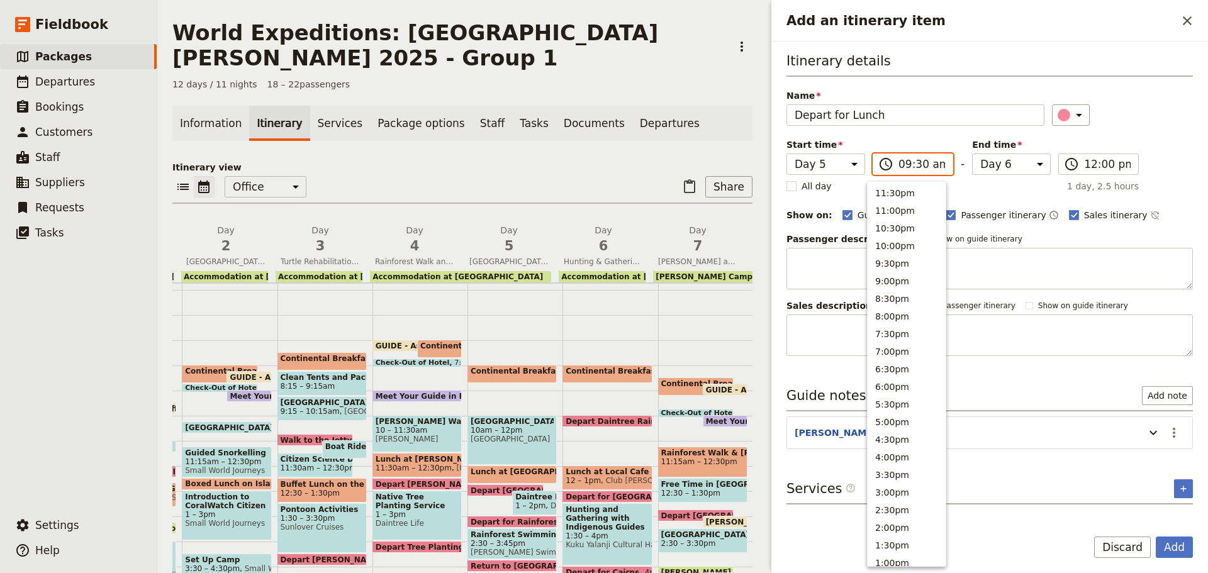
scroll to position [461, 0]
click at [1067, 163] on span "​" at bounding box center [1071, 164] width 15 height 15
click at [1084, 163] on input "12:00 pm" at bounding box center [1107, 164] width 47 height 15
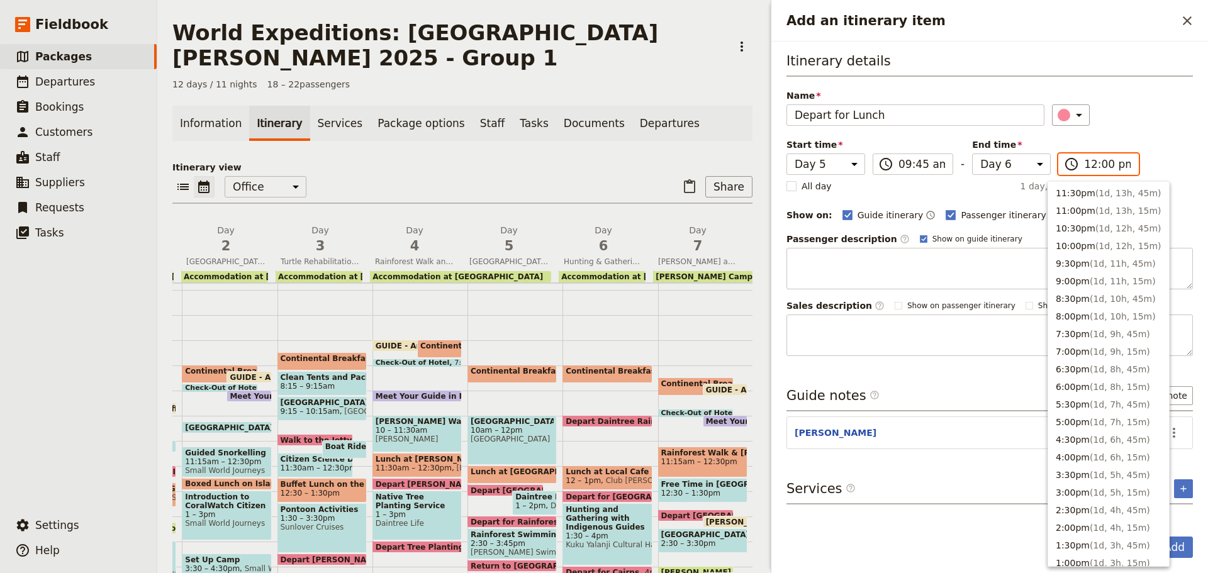
scroll to position [408, 0]
click at [1078, 278] on button "9:30am ( 23h, 45m )" at bounding box center [1108, 279] width 121 height 18
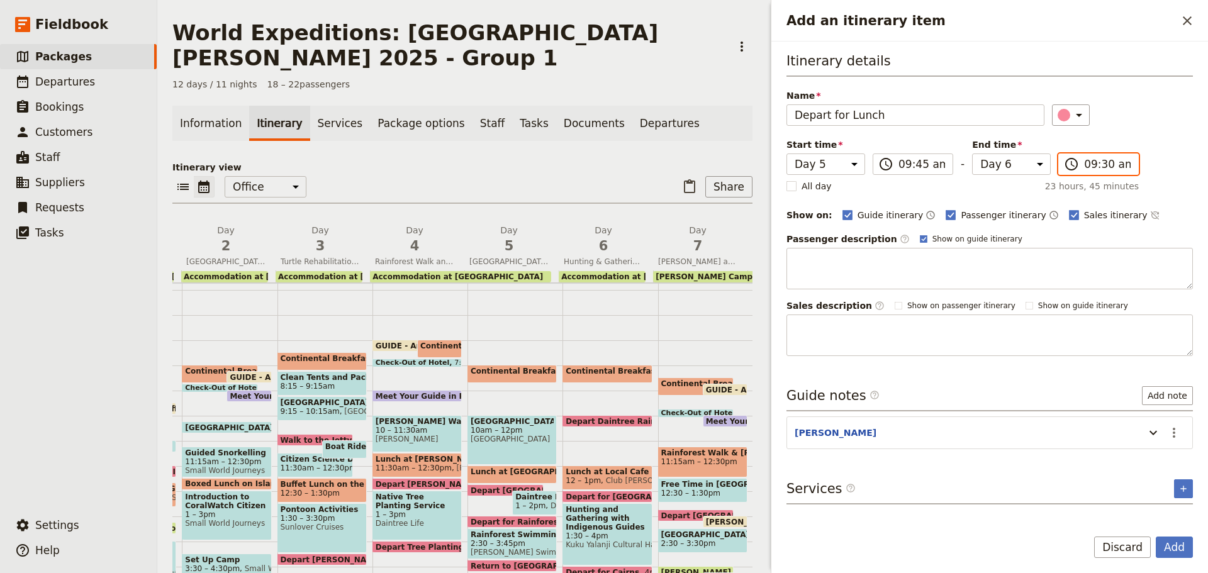
click at [1091, 164] on input "09:30 am" at bounding box center [1107, 164] width 47 height 15
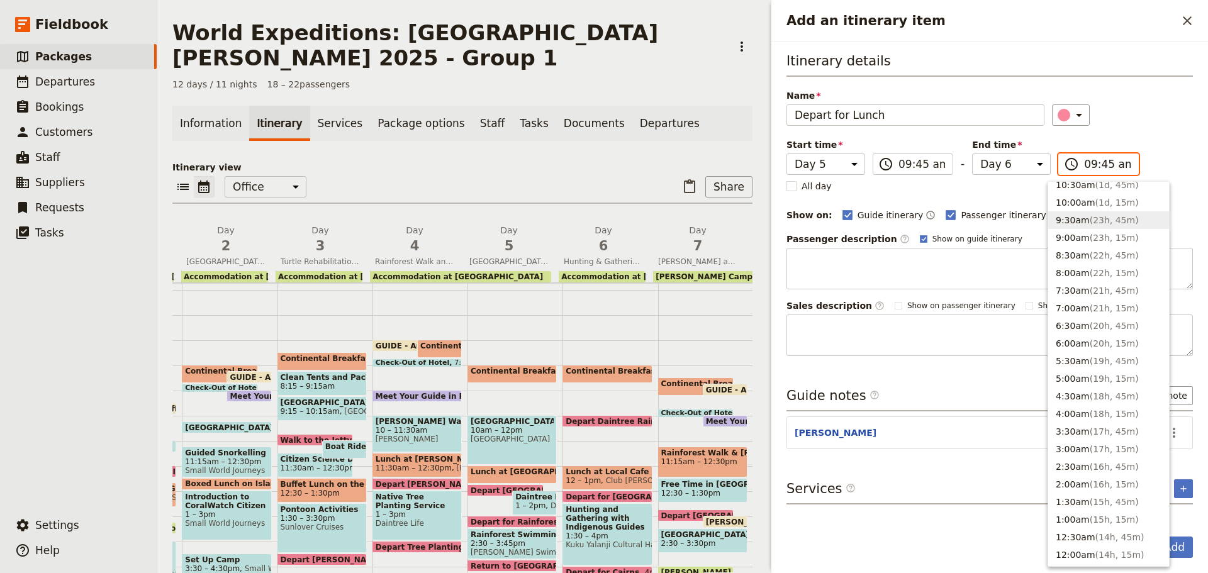
scroll to position [461, 0]
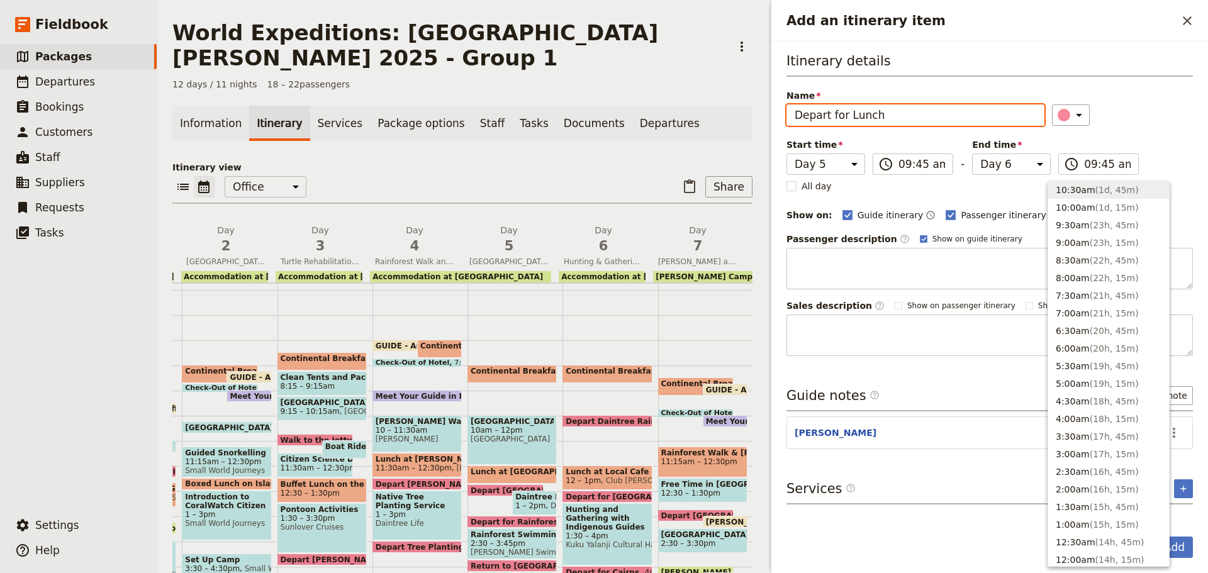
click at [847, 116] on input "Depart for Lunch" at bounding box center [916, 114] width 258 height 21
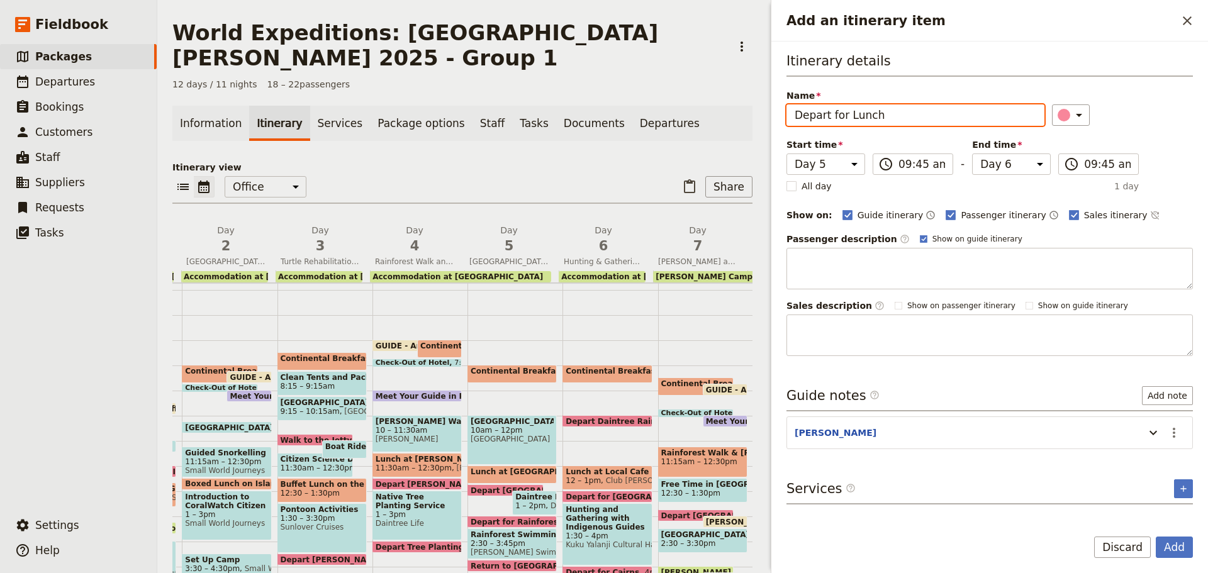
click at [848, 116] on input "Depart for Lunch" at bounding box center [916, 114] width 258 height 21
click at [1177, 432] on icon "Actions" at bounding box center [1174, 432] width 15 height 15
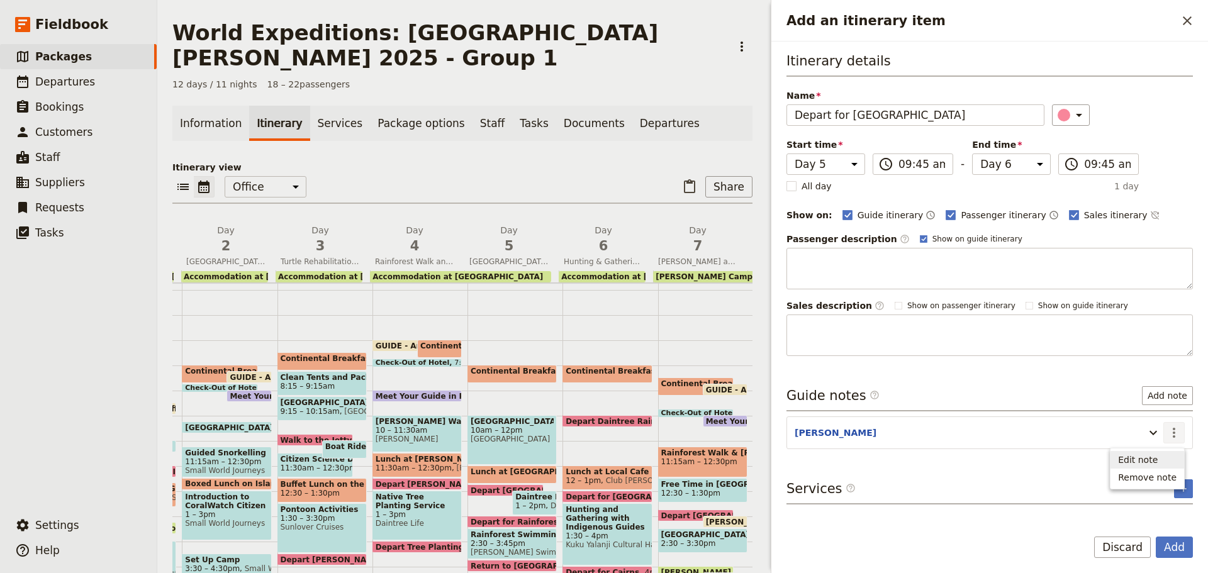
click at [1150, 459] on span "Edit note" at bounding box center [1138, 460] width 40 height 13
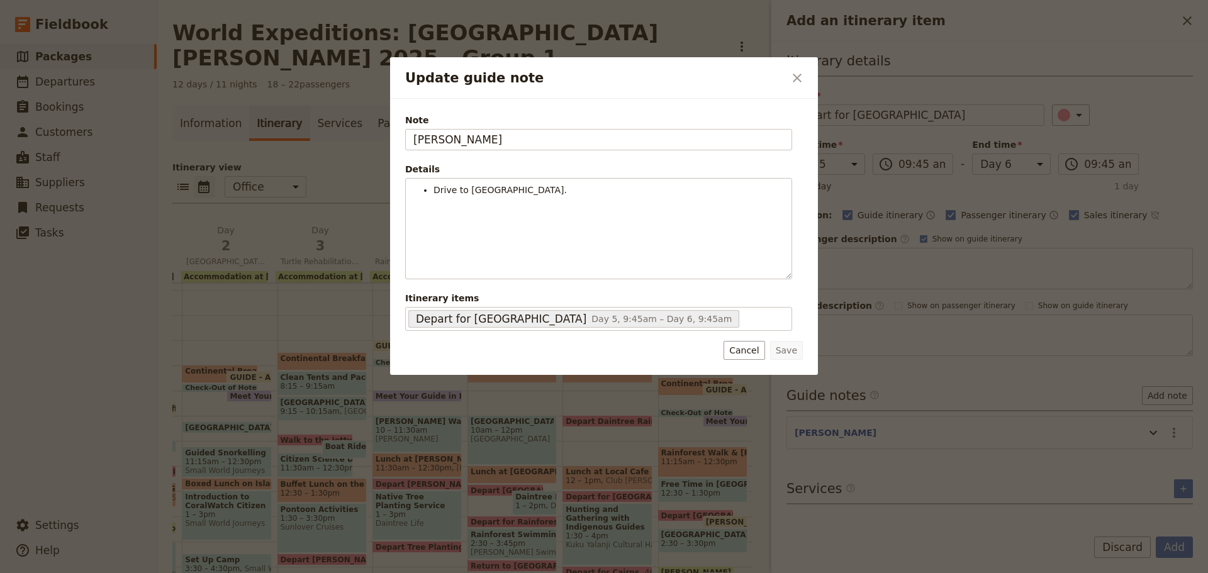
click at [748, 355] on button "Cancel" at bounding box center [744, 350] width 41 height 19
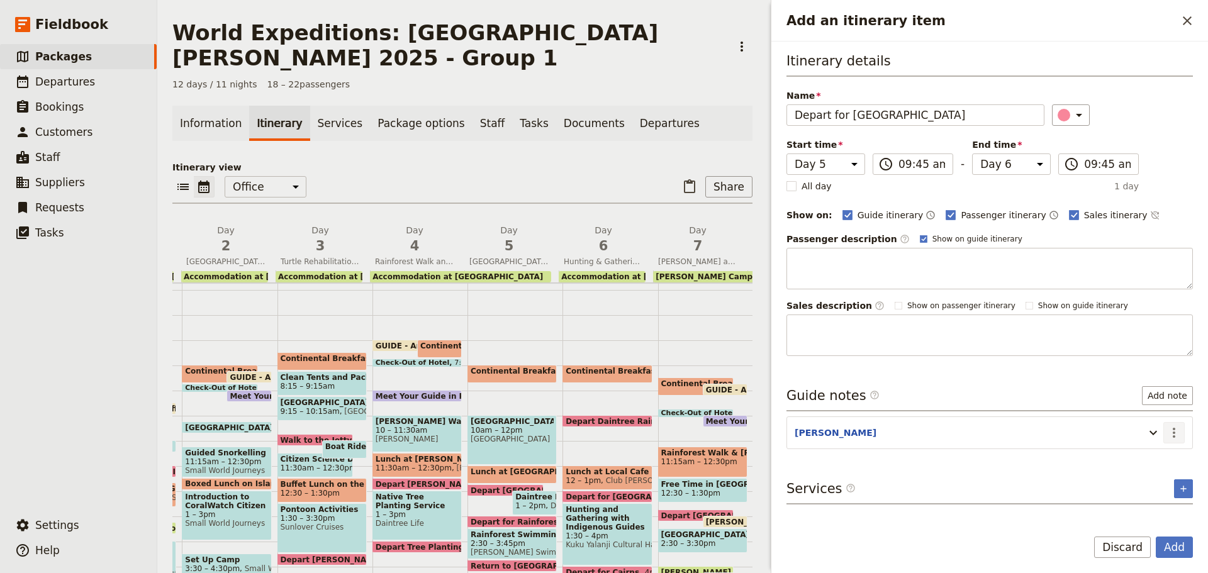
drag, startPoint x: 1179, startPoint y: 430, endPoint x: 1172, endPoint y: 439, distance: 10.7
click at [1178, 430] on icon "Actions" at bounding box center [1174, 432] width 15 height 15
click at [1143, 472] on span "Remove note" at bounding box center [1147, 477] width 59 height 13
drag, startPoint x: 1180, startPoint y: 553, endPoint x: 1167, endPoint y: 554, distance: 12.6
click at [1179, 553] on button "Add" at bounding box center [1174, 547] width 37 height 21
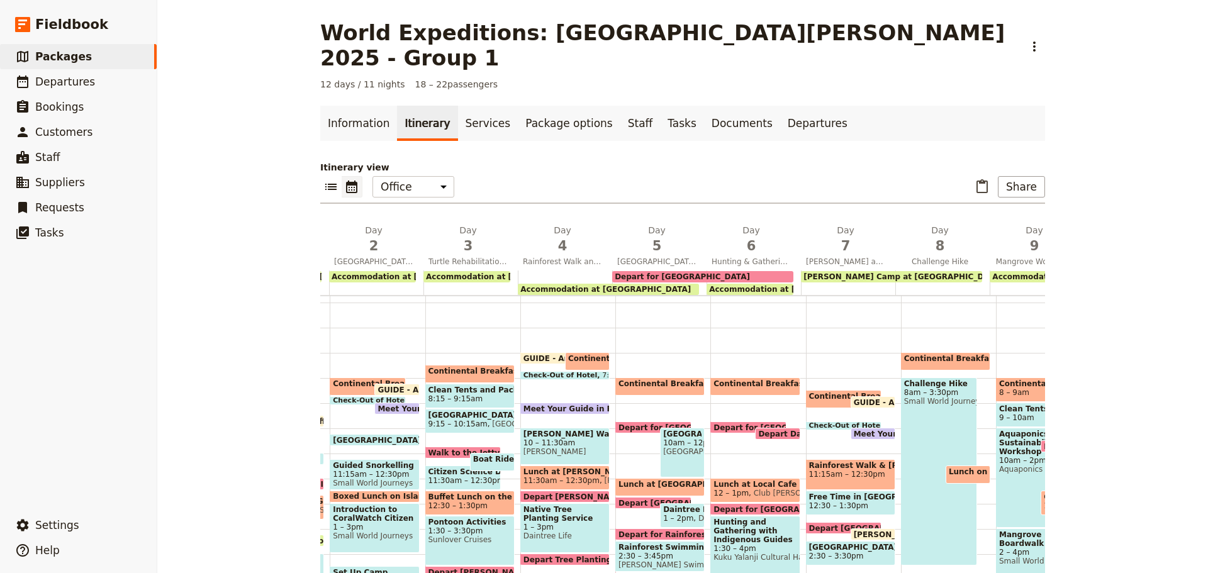
click at [749, 271] on div "Depart for Daintree Discovery Centre" at bounding box center [702, 276] width 181 height 11
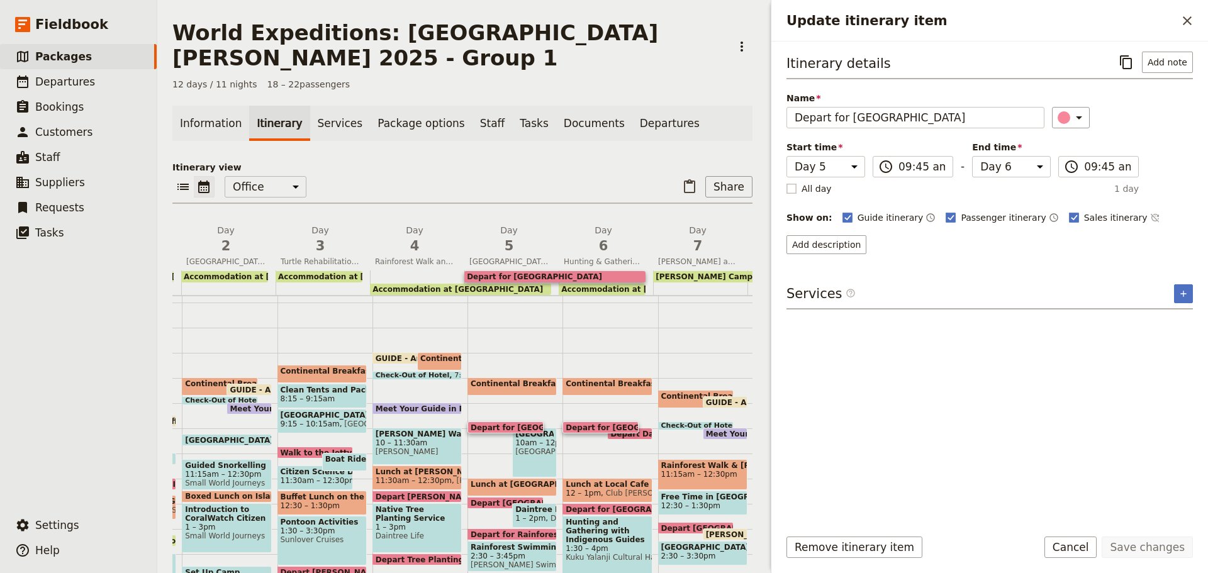
click at [788, 191] on rect "Update itinerary item" at bounding box center [791, 188] width 9 height 9
click at [787, 182] on input "All day" at bounding box center [786, 182] width 1 height 1
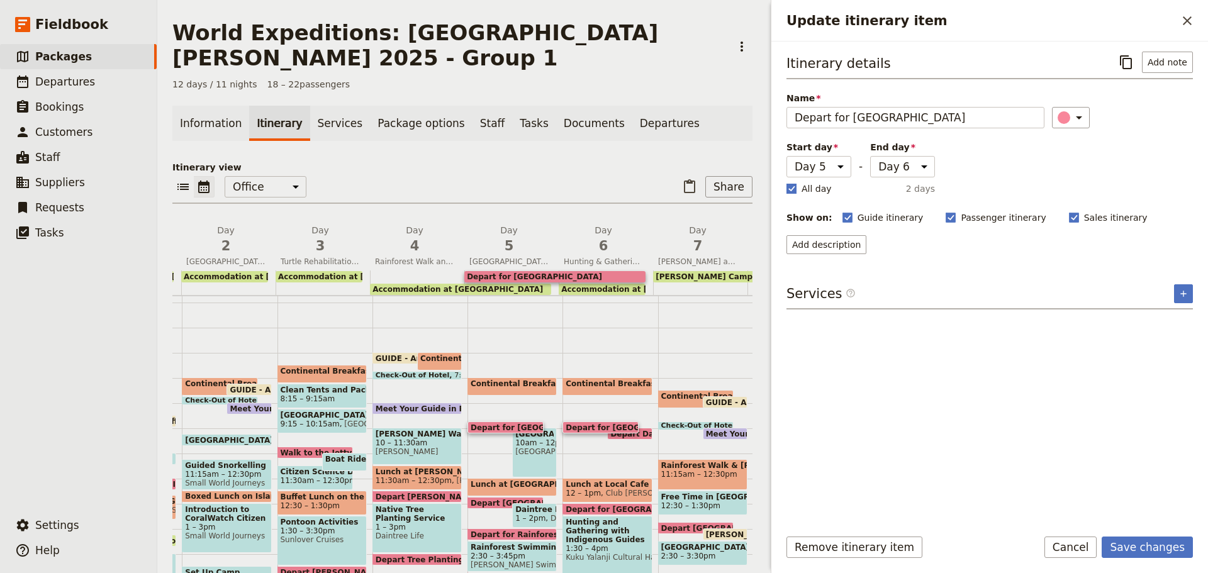
click at [792, 189] on rect "Update itinerary item" at bounding box center [791, 188] width 9 height 9
click at [787, 182] on input "All day" at bounding box center [786, 182] width 1 height 1
click at [1028, 162] on select "Day 1 Day 2 Day 3 Day 4 Day 5 Day 6 Day 7 Day 8 Day 9 Day 10 Day 11 Day 12" at bounding box center [1011, 166] width 79 height 21
click at [972, 156] on select "Day 1 Day 2 Day 3 Day 4 Day 5 Day 6 Day 7 Day 8 Day 9 Day 10 Day 11 Day 12" at bounding box center [1011, 166] width 79 height 21
click at [1167, 549] on button "Save changes" at bounding box center [1147, 547] width 91 height 21
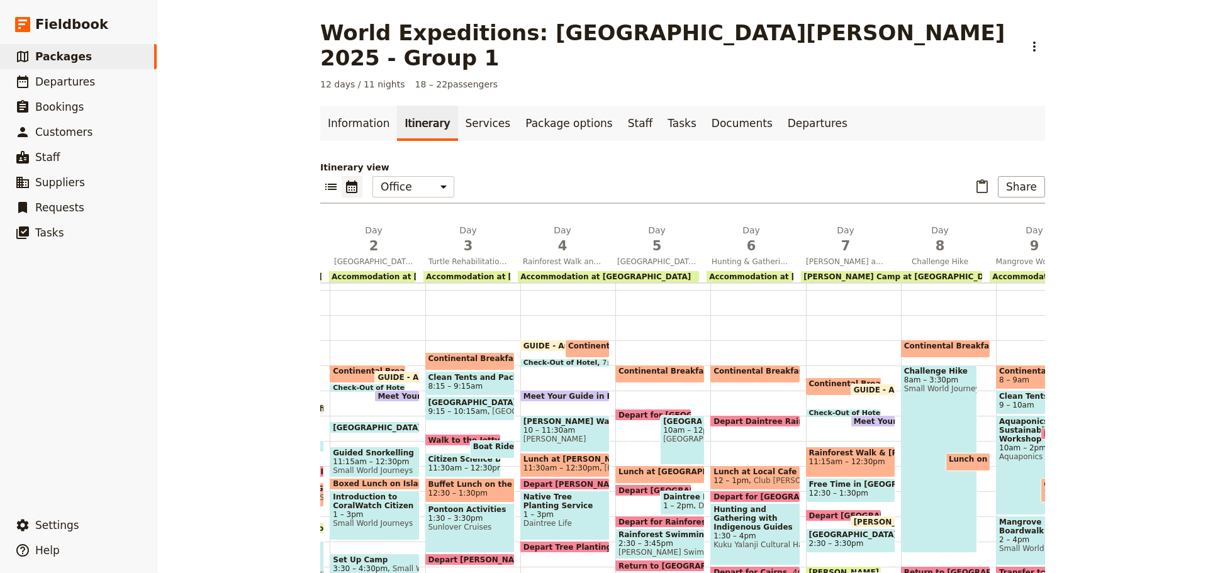
click at [626, 411] on span "Depart for Daintree Discovery Centre" at bounding box center [689, 415] width 141 height 8
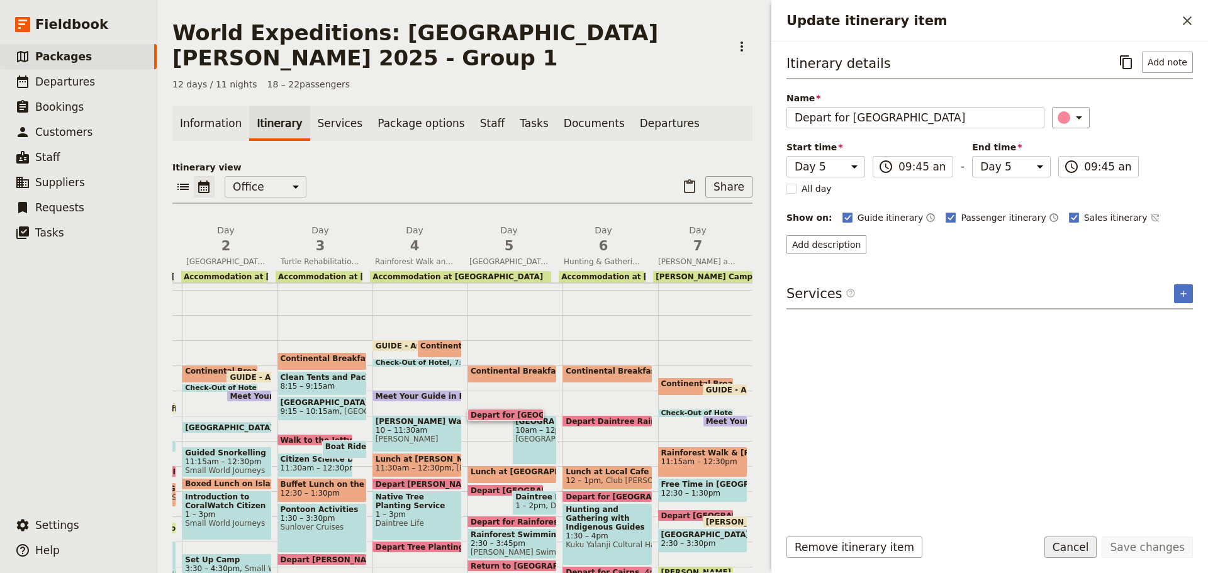
click at [1076, 542] on button "Cancel" at bounding box center [1070, 547] width 53 height 21
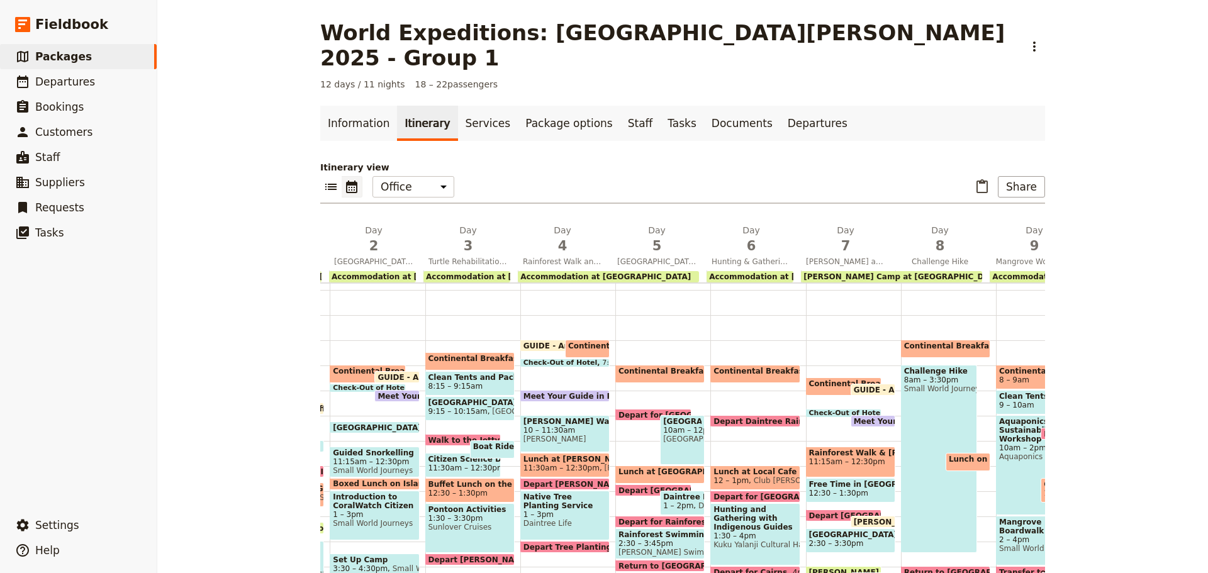
click at [637, 409] on div "Depart for Daintree Discovery Centre 9:45am" at bounding box center [653, 415] width 76 height 12
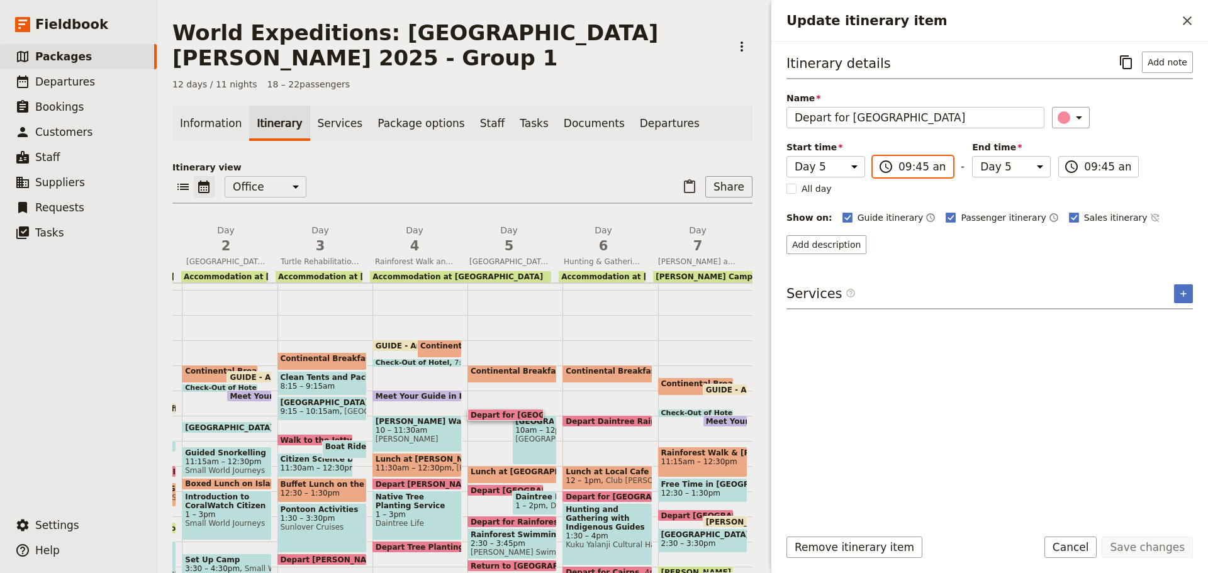
click at [909, 170] on input "09:45 am" at bounding box center [922, 166] width 47 height 15
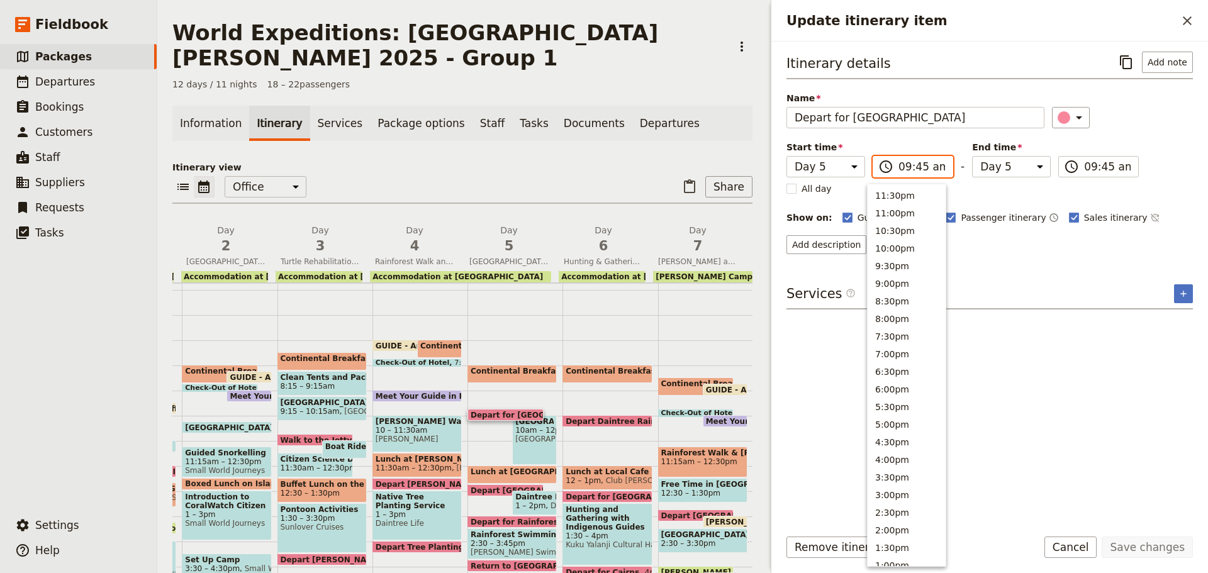
scroll to position [469, 0]
click at [909, 169] on input "09:45 am" at bounding box center [922, 166] width 47 height 15
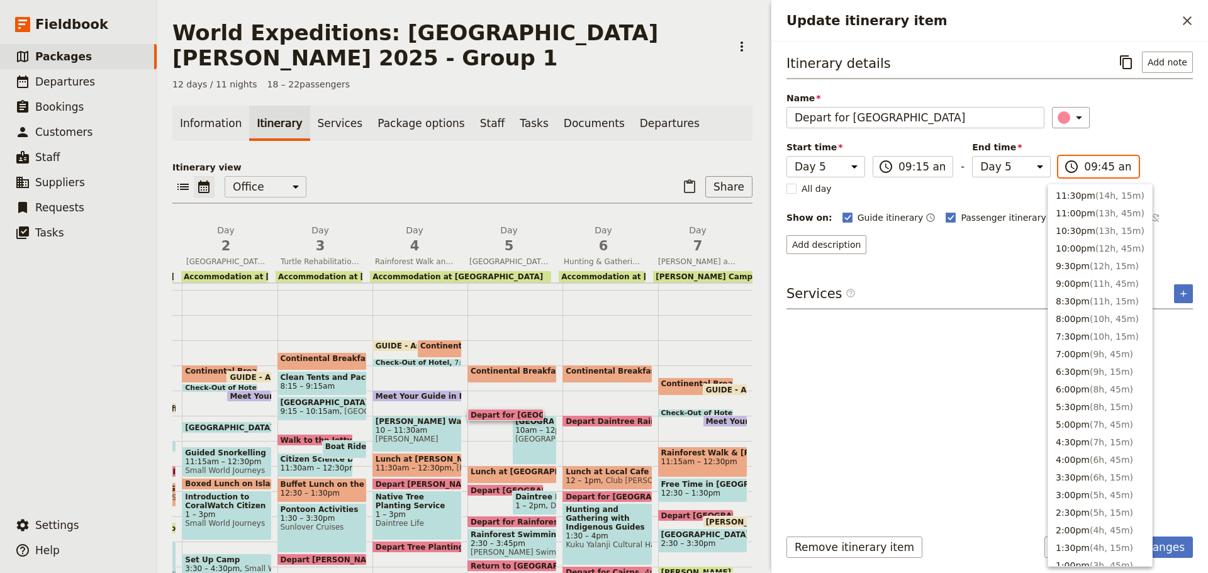
click at [1092, 167] on input "09:45 am" at bounding box center [1107, 166] width 47 height 15
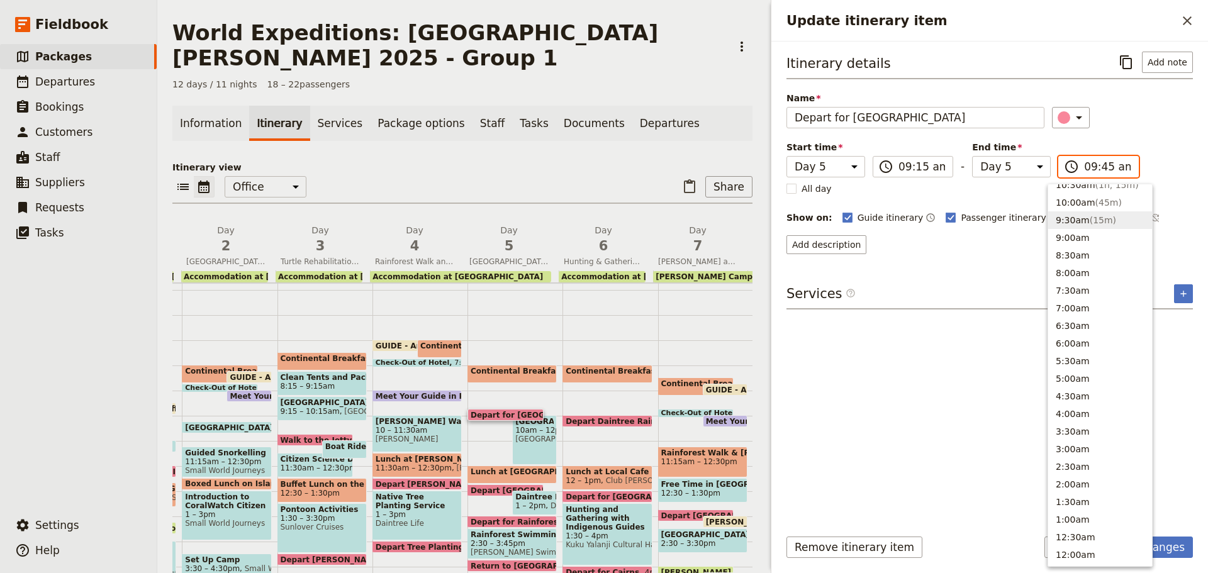
click at [1092, 167] on input "09:45 am" at bounding box center [1107, 166] width 47 height 15
click at [1093, 165] on input "09:45 am" at bounding box center [1107, 166] width 47 height 15
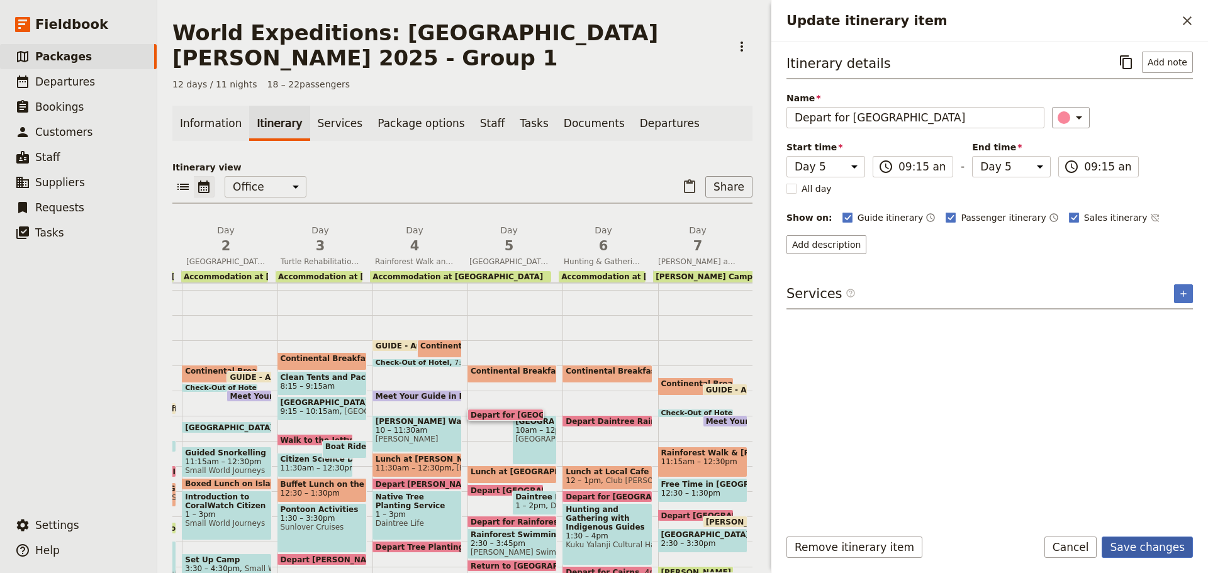
click at [1131, 552] on button "Save changes" at bounding box center [1147, 547] width 91 height 21
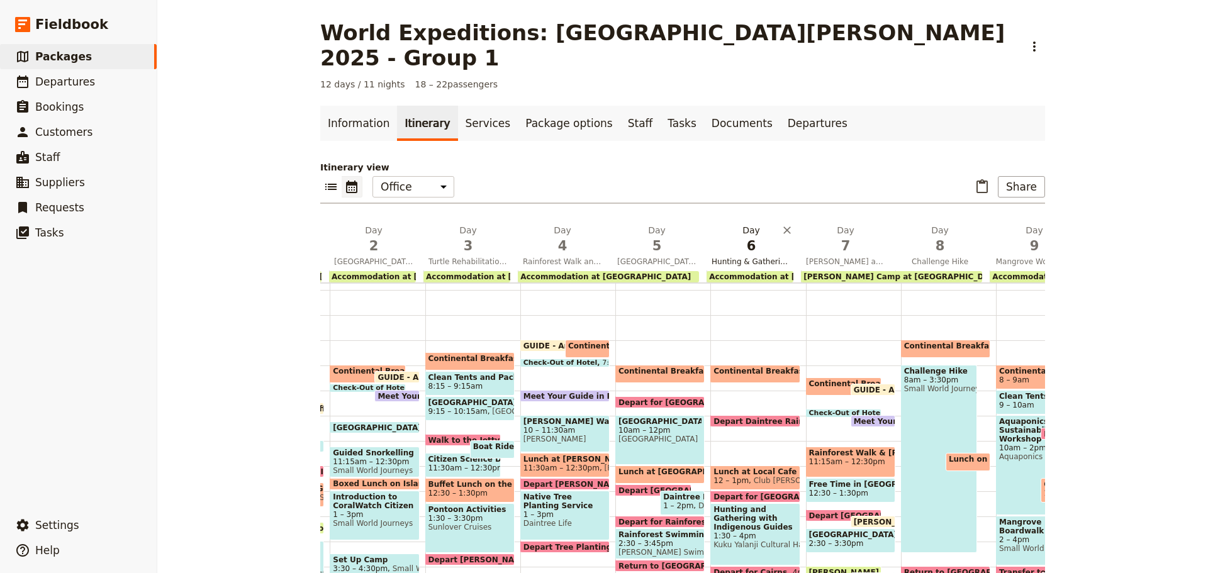
click at [761, 257] on span "Hunting & Gathering with Indigenous Guides and Night Markets" at bounding box center [751, 262] width 89 height 10
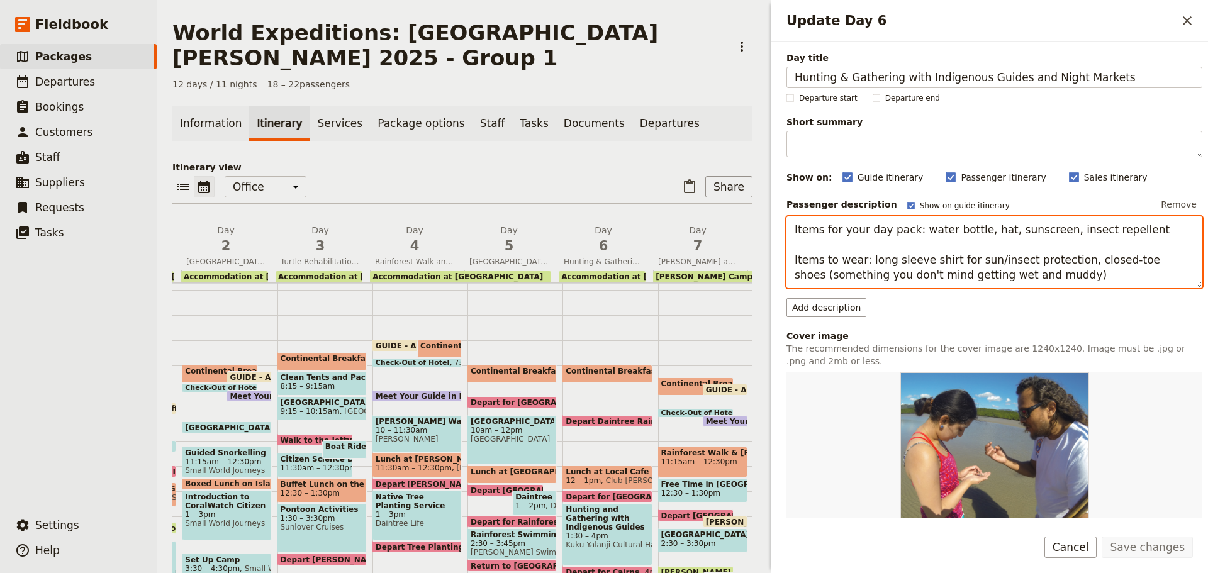
click at [1173, 264] on textarea "Items for your day pack: water bottle, hat, sunscreen, insect repellent Items t…" at bounding box center [995, 252] width 416 height 72
drag, startPoint x: 989, startPoint y: 260, endPoint x: 985, endPoint y: 276, distance: 16.2
click at [988, 260] on textarea "Items for your day pack: water bottle, hat, sunscreen, insect repellent Items t…" at bounding box center [995, 252] width 416 height 72
click at [985, 277] on textarea "Items for your day pack: water bottle, hat, sunscreen, insect repellent Items t…" at bounding box center [995, 252] width 416 height 72
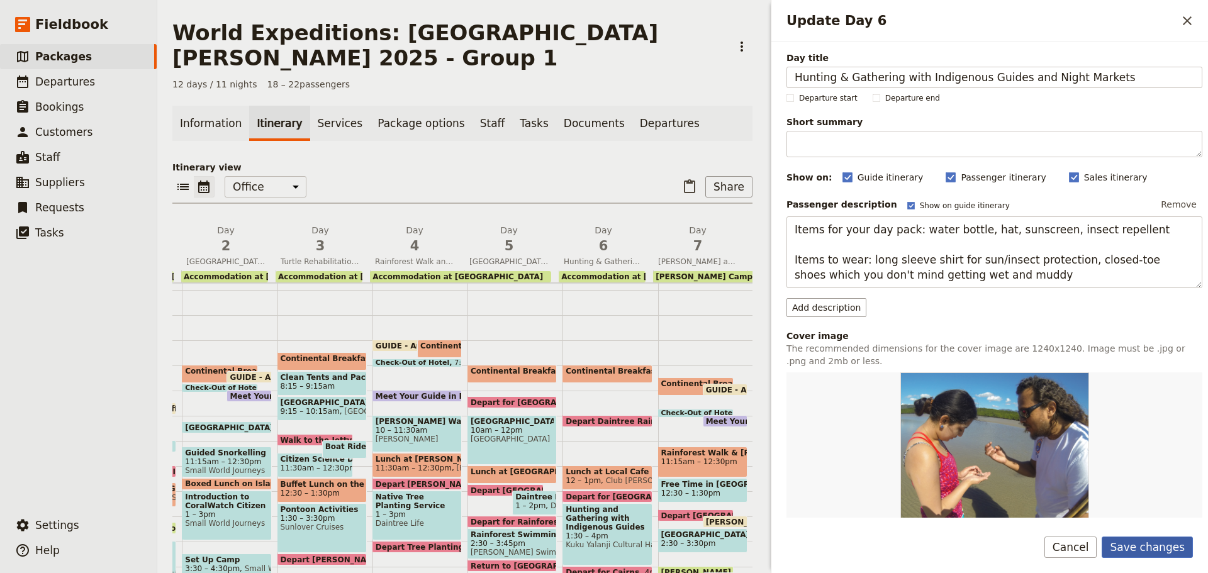
drag, startPoint x: 1141, startPoint y: 549, endPoint x: 1134, endPoint y: 547, distance: 7.2
click at [1138, 548] on button "Save changes" at bounding box center [1147, 547] width 91 height 21
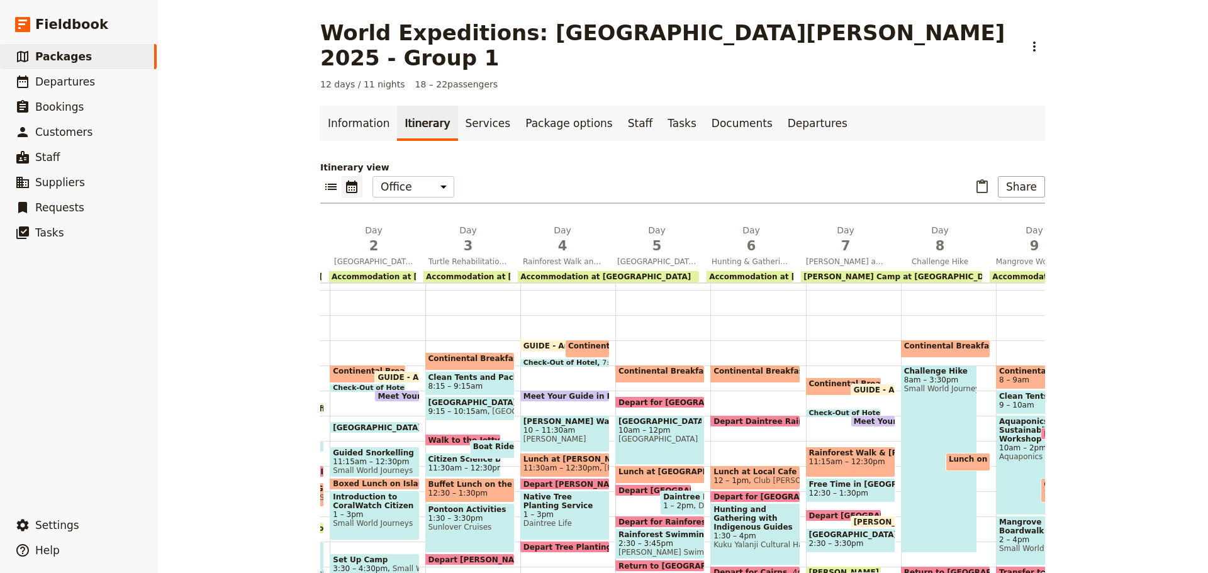
click at [760, 365] on div "Continental Breakfast at DRO 8 – 8:45am" at bounding box center [754, 374] width 89 height 18
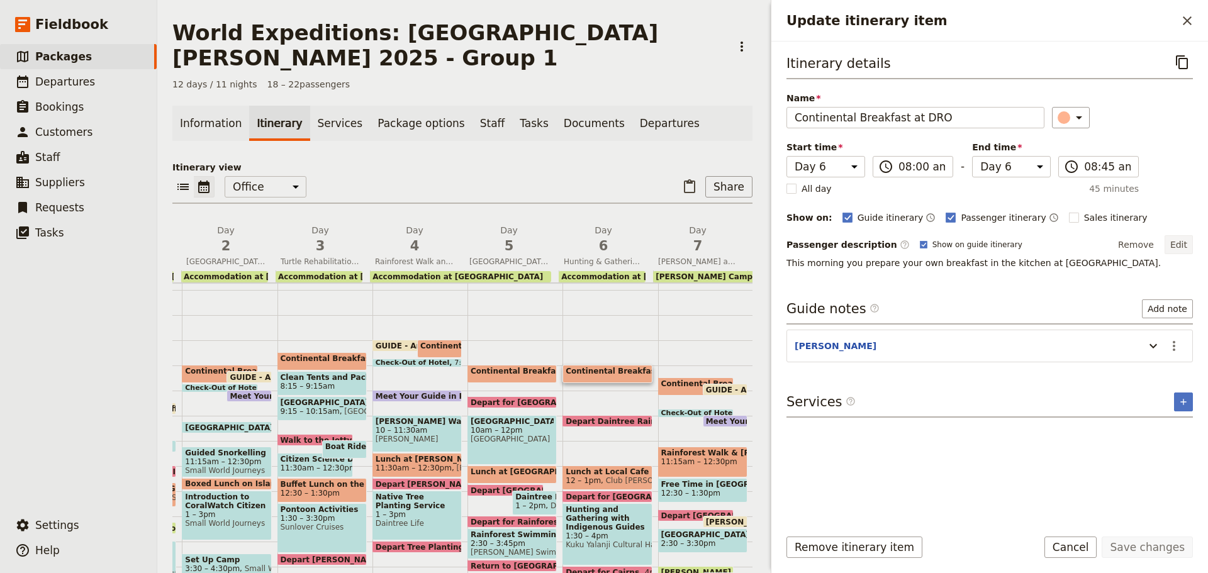
click at [1181, 241] on button "Edit" at bounding box center [1179, 244] width 28 height 19
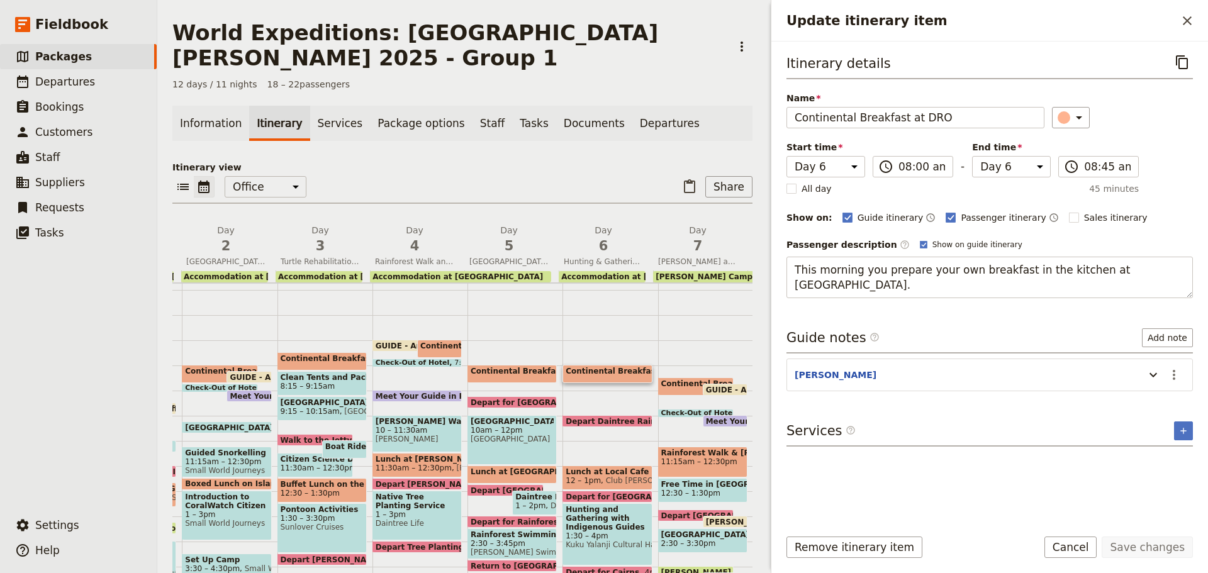
drag, startPoint x: 1079, startPoint y: 268, endPoint x: 1207, endPoint y: 238, distance: 131.7
click at [1207, 238] on div "Itinerary details ​ Name Continental Breakfast at DRO ​ Start time Day 1 Day 2 …" at bounding box center [989, 280] width 437 height 476
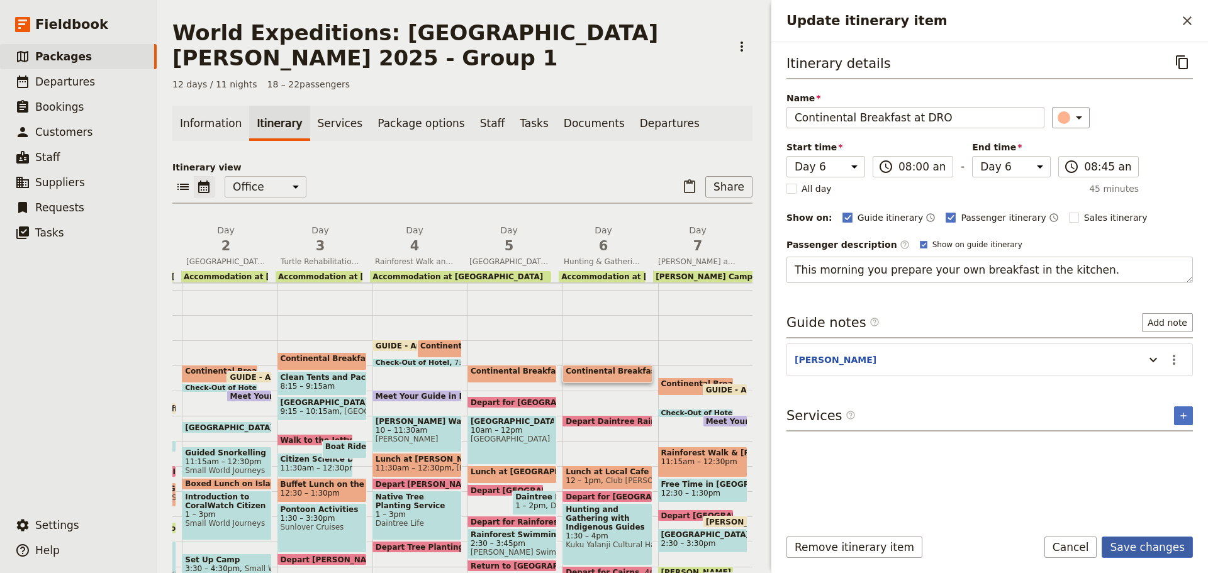
click at [1170, 544] on button "Save changes" at bounding box center [1147, 547] width 91 height 21
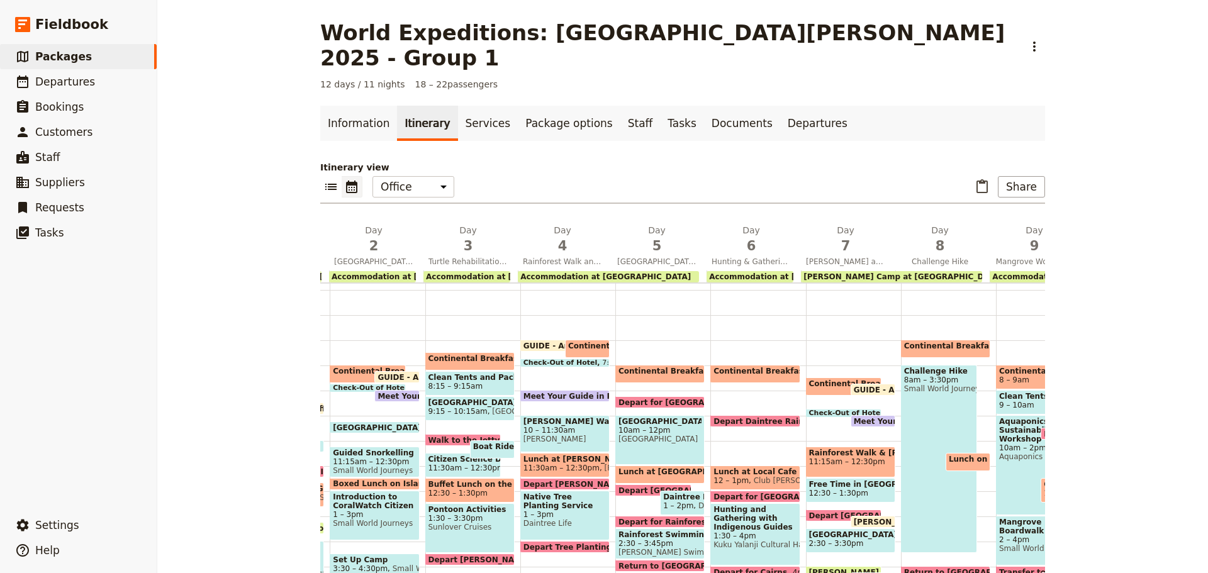
click at [824, 379] on span "Continental Breakfast at Hotel" at bounding box center [877, 383] width 136 height 9
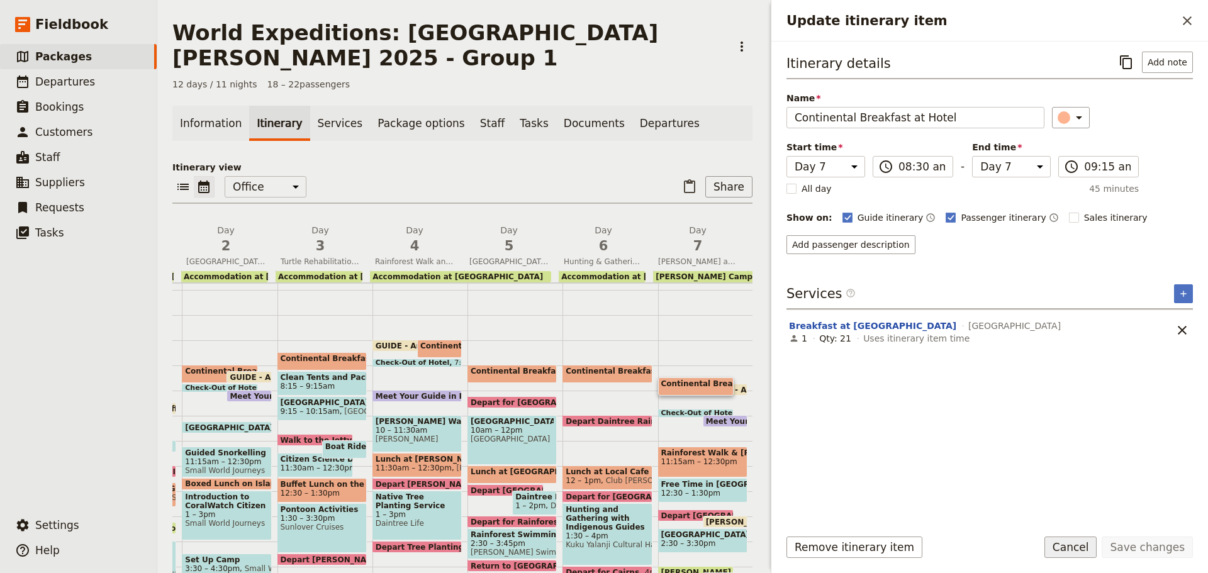
click at [1073, 546] on button "Cancel" at bounding box center [1070, 547] width 53 height 21
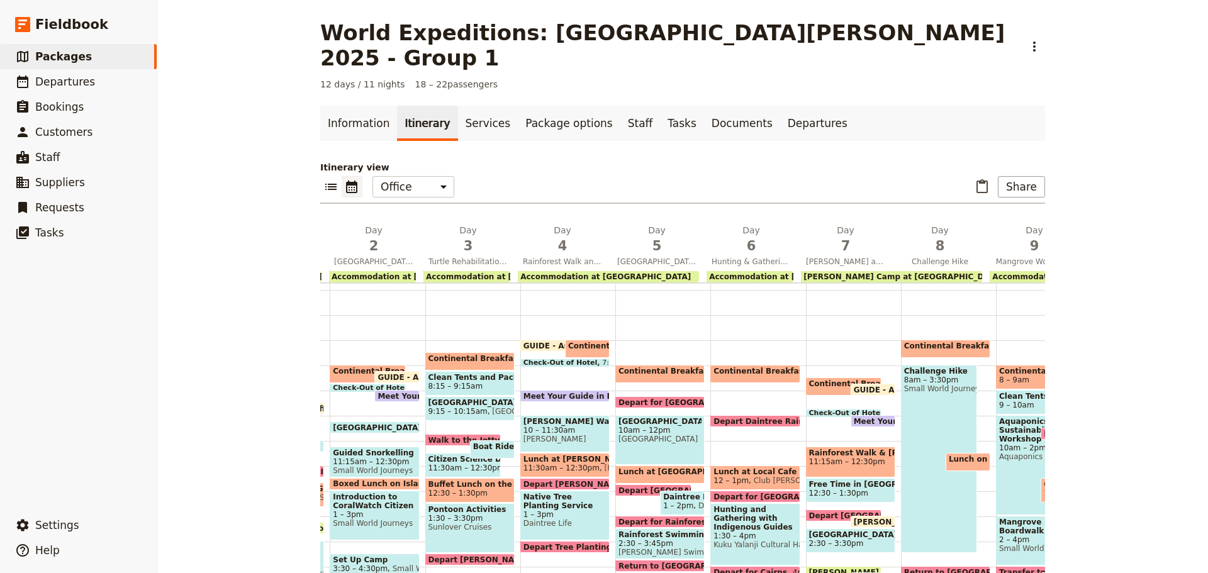
click at [745, 417] on span "Depart Daintree Rainforest" at bounding box center [774, 421] width 121 height 8
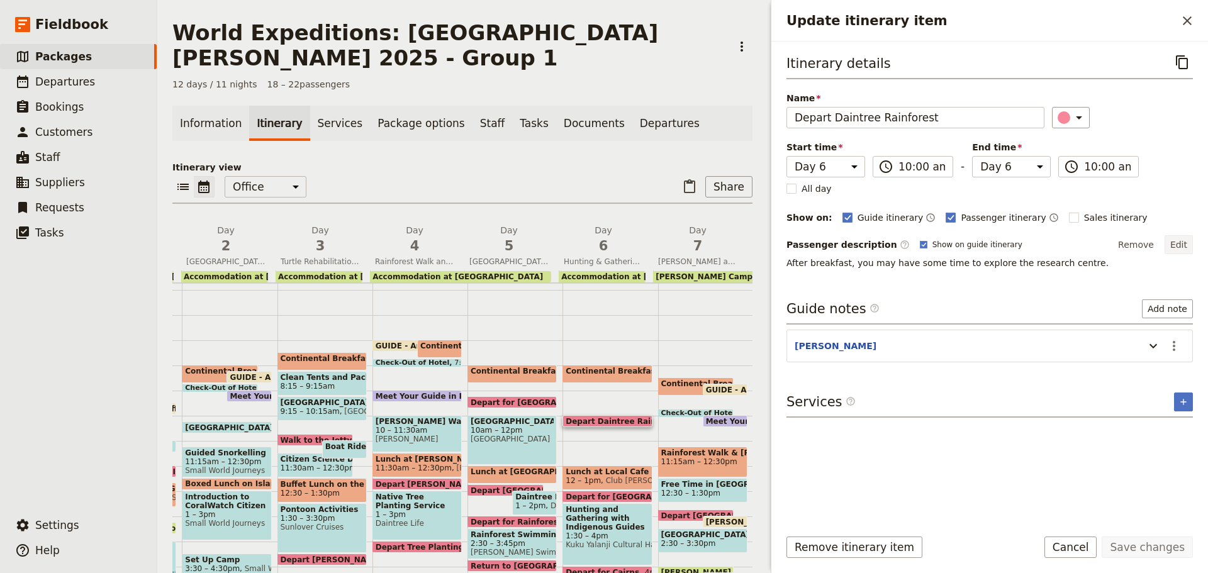
click at [1192, 238] on button "Edit" at bounding box center [1179, 244] width 28 height 19
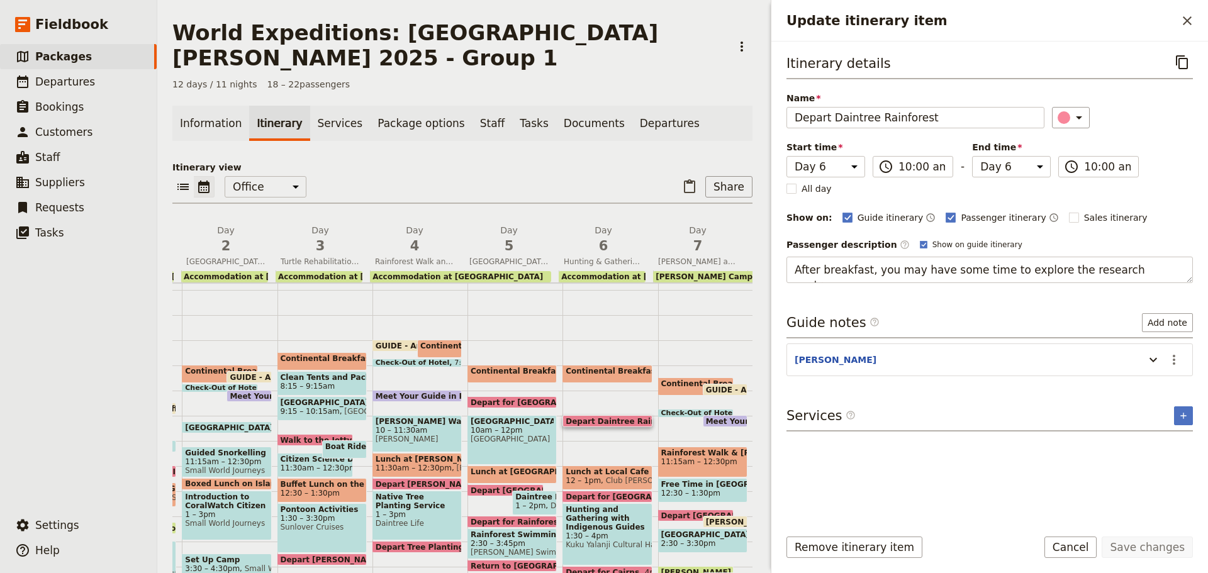
drag, startPoint x: 797, startPoint y: 270, endPoint x: 1199, endPoint y: 93, distance: 439.2
click at [1207, 100] on div "Itinerary details ​ Name Depart Daintree Rainforest ​ Start time Day 1 Day 2 Da…" at bounding box center [989, 280] width 437 height 476
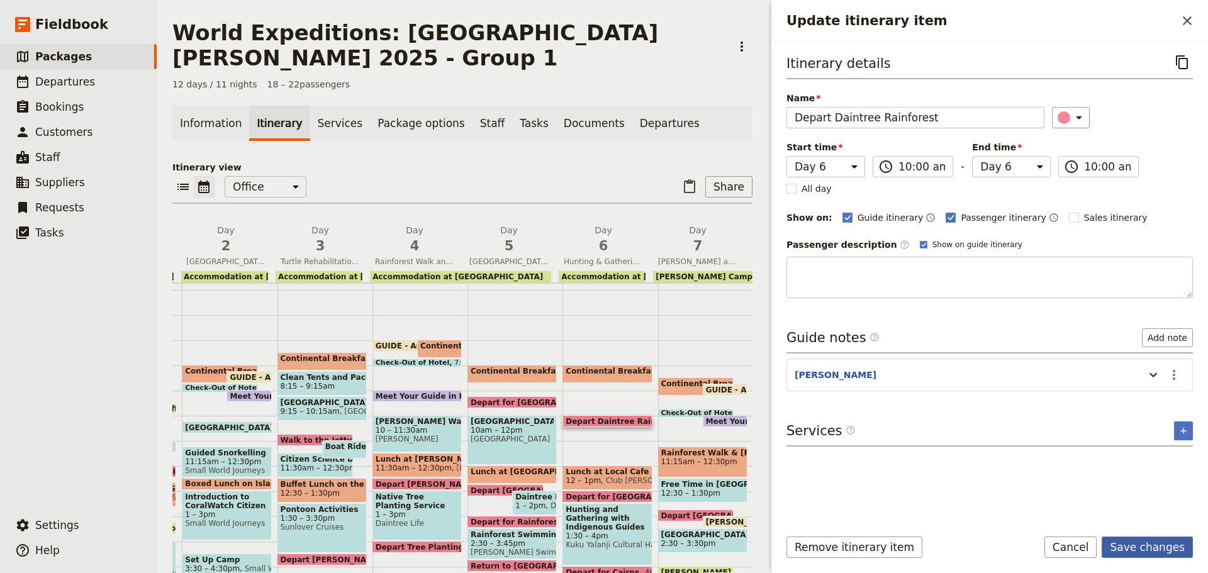
click at [1155, 543] on button "Save changes" at bounding box center [1147, 547] width 91 height 21
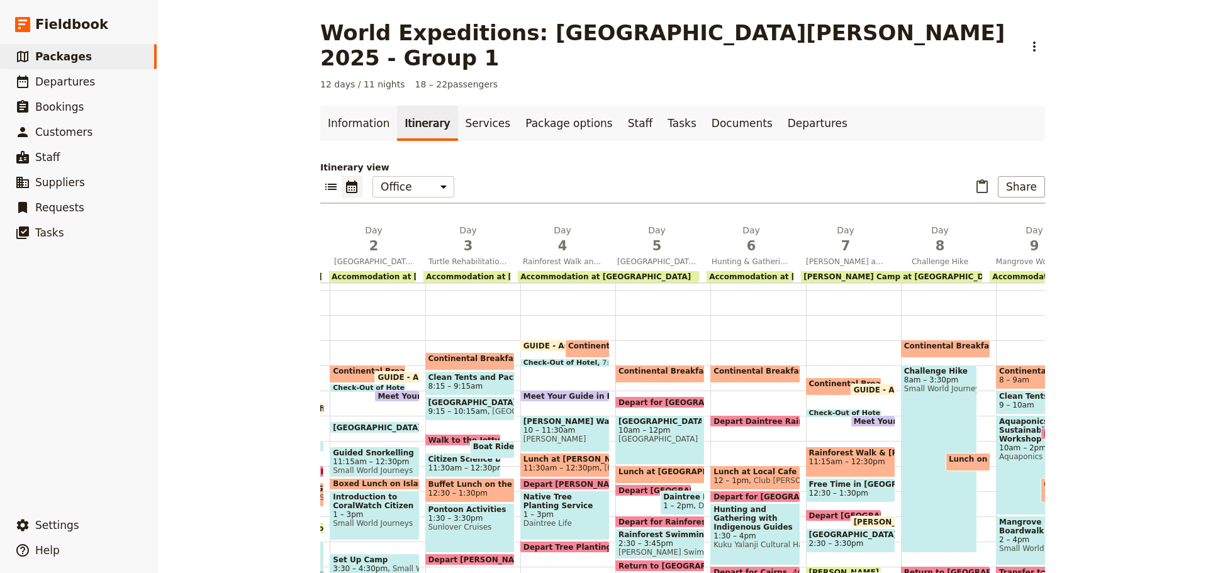
click at [751, 367] on span "Continental Breakfast at DRO" at bounding box center [779, 371] width 131 height 9
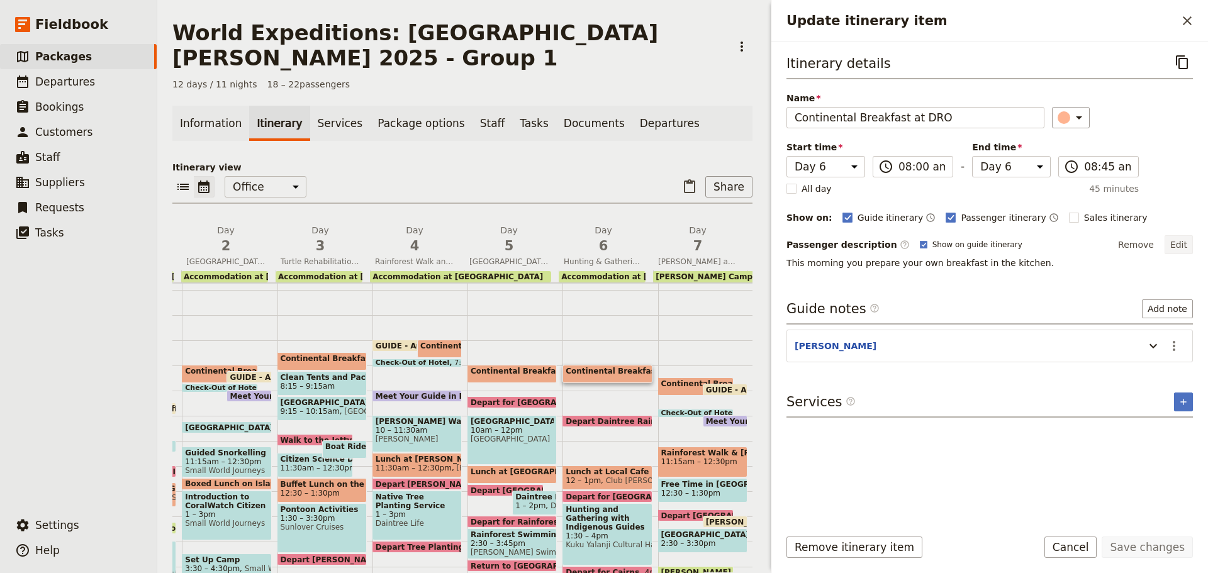
click at [1178, 244] on button "Edit" at bounding box center [1179, 244] width 28 height 19
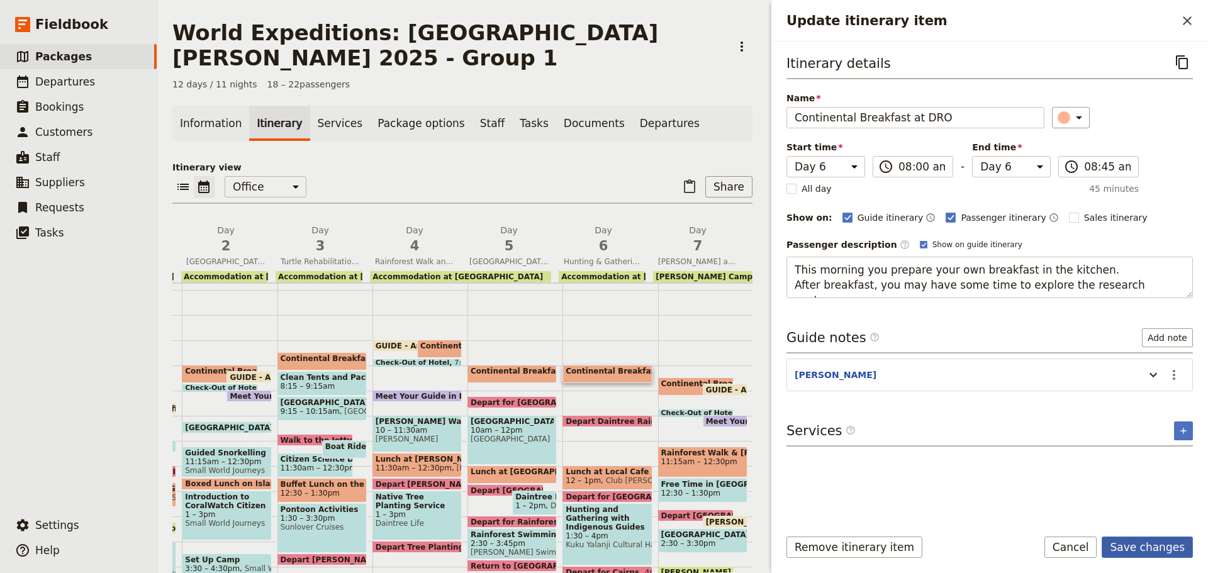
drag, startPoint x: 1163, startPoint y: 546, endPoint x: 1141, endPoint y: 552, distance: 23.1
click at [1154, 547] on button "Save changes" at bounding box center [1147, 547] width 91 height 21
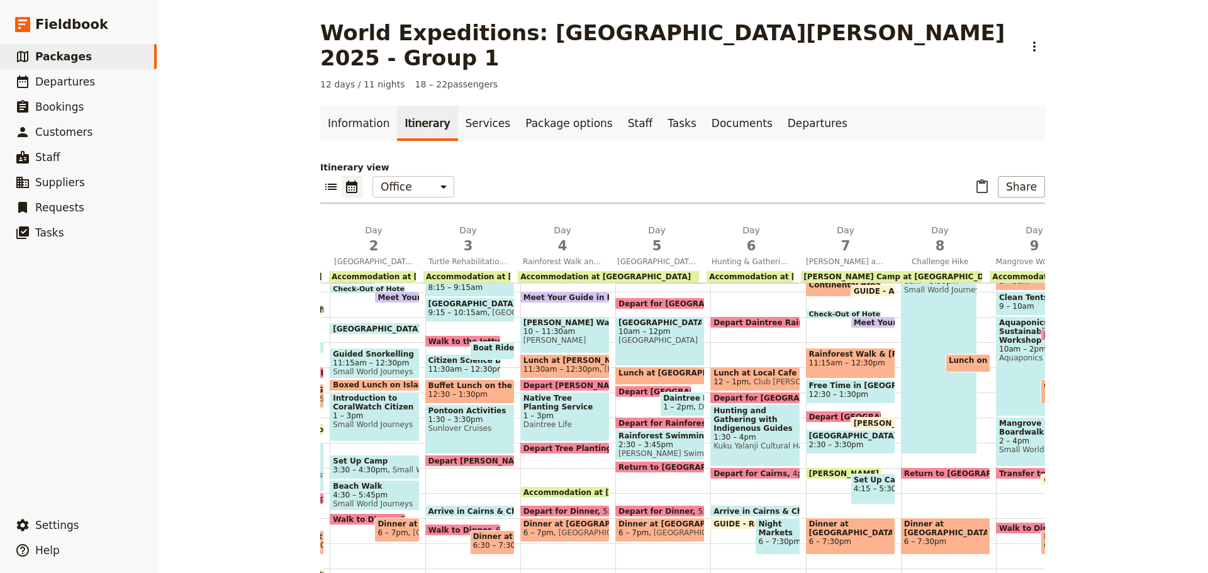
scroll to position [245, 0]
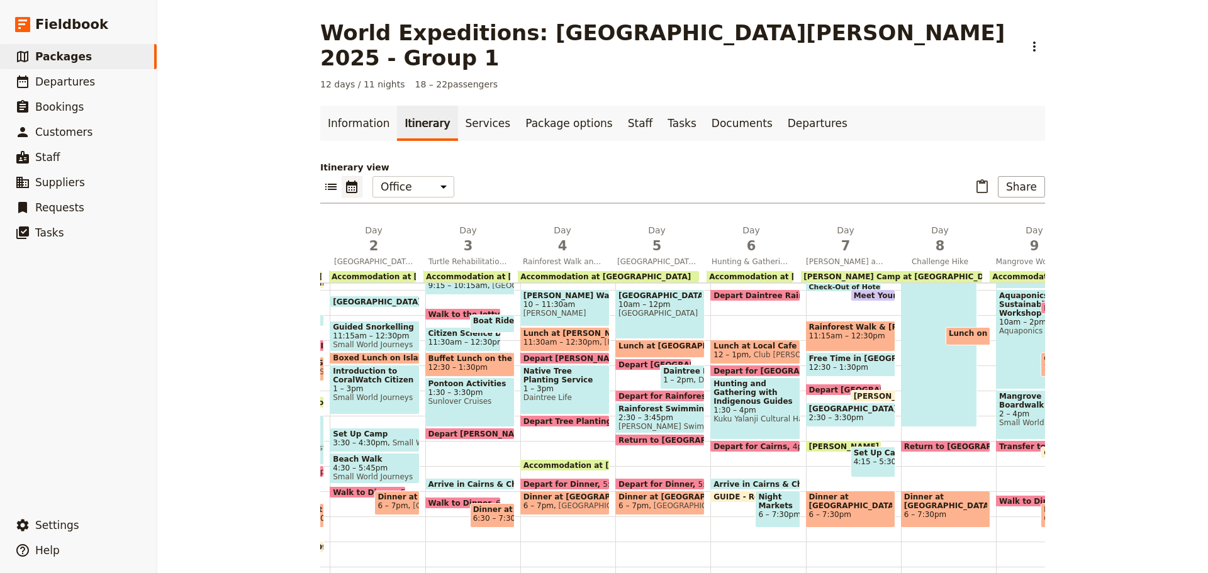
click at [749, 480] on span "Arrive in Cairns & Check In at Coral Tree Inn" at bounding box center [825, 484] width 222 height 8
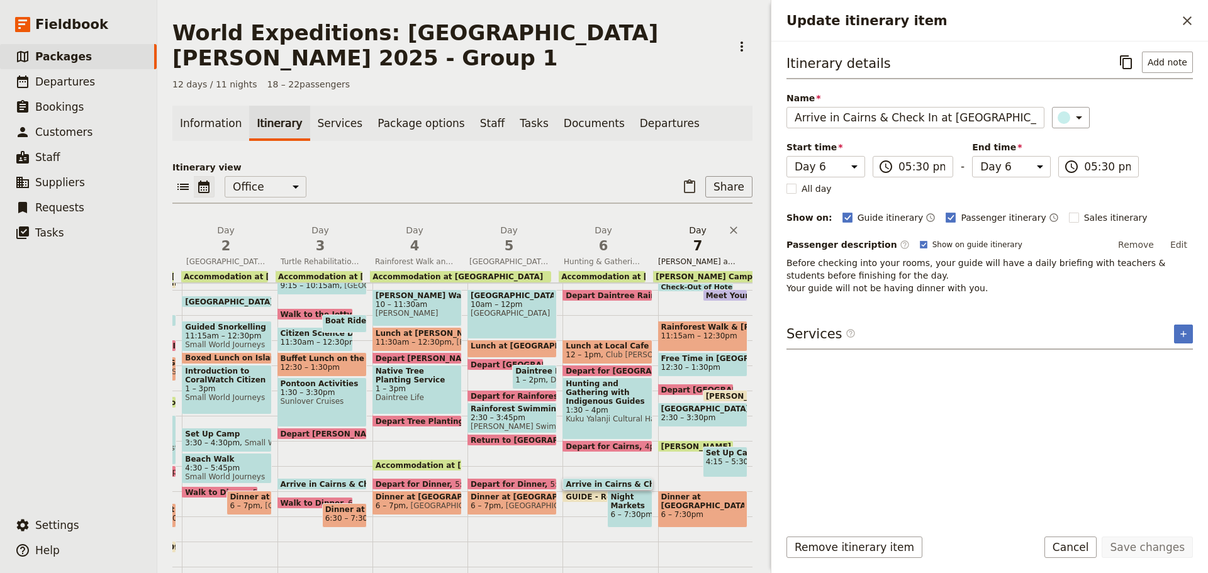
click at [704, 257] on span "Kuranda and Davies Creek/Dinden National Park" at bounding box center [697, 262] width 89 height 10
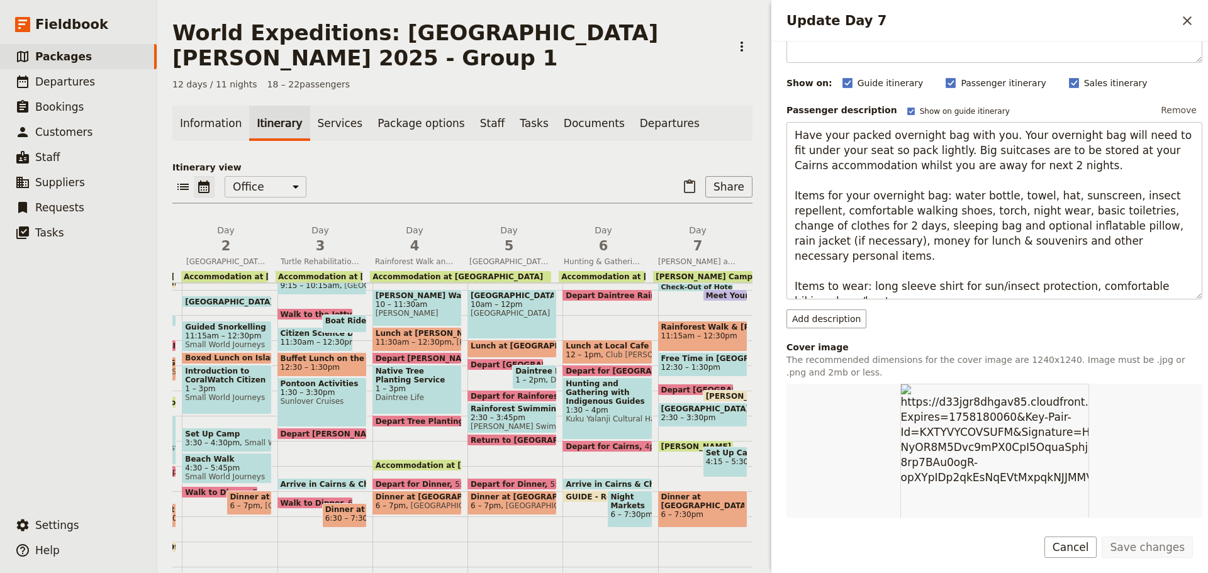
scroll to position [189, 0]
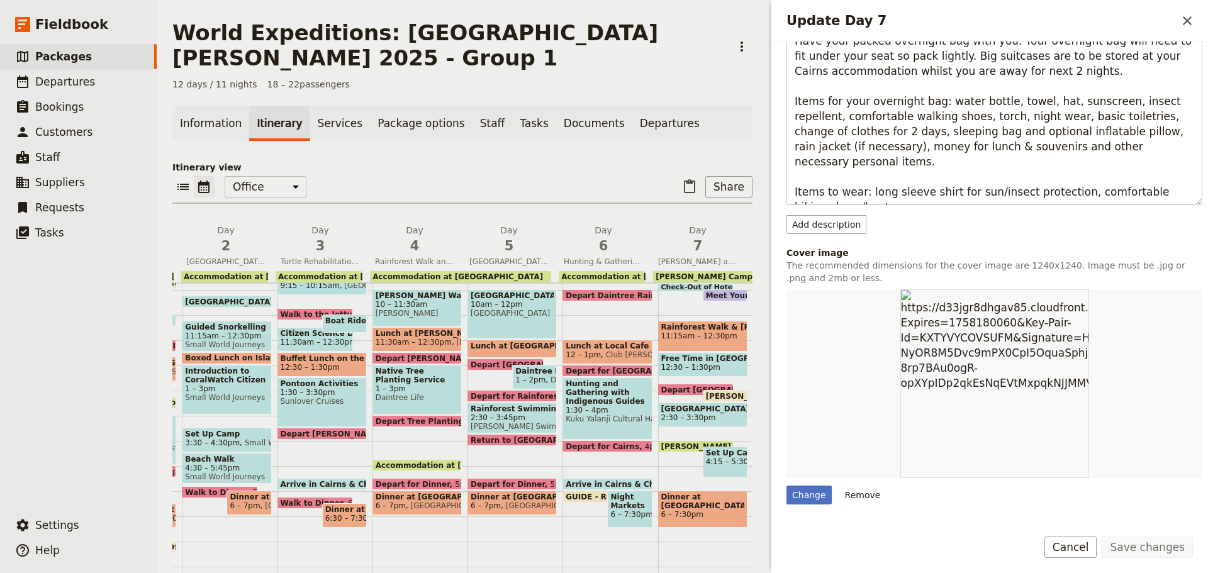
click at [1028, 385] on img "Update Day 7" at bounding box center [994, 383] width 189 height 189
click at [794, 497] on div "Change" at bounding box center [809, 495] width 45 height 19
click at [787, 486] on input "Change" at bounding box center [786, 485] width 1 height 1
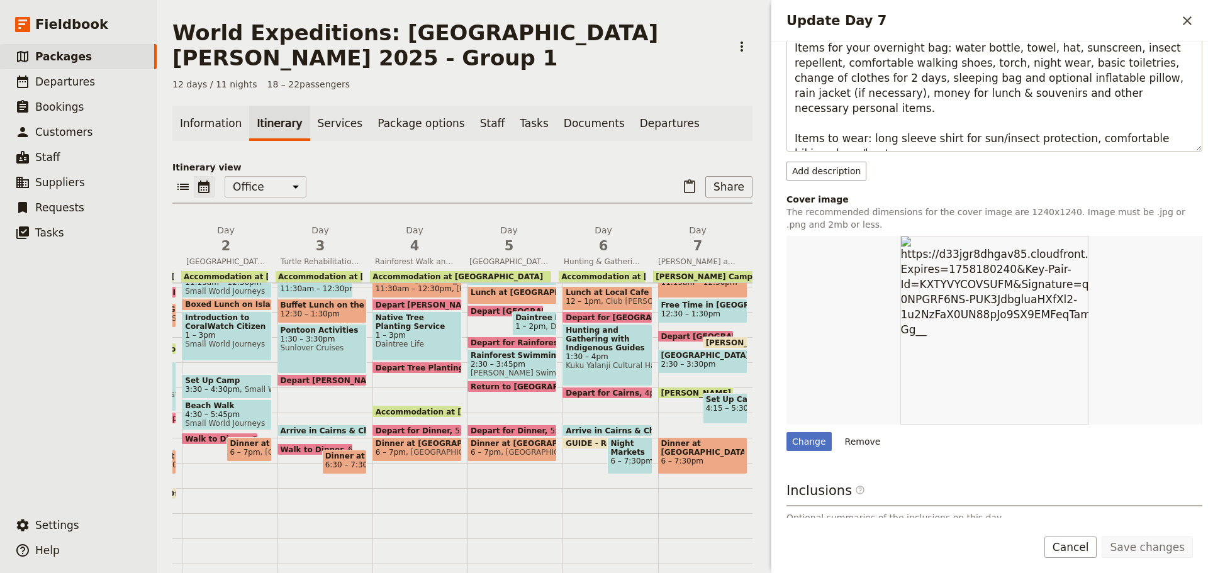
scroll to position [237, 0]
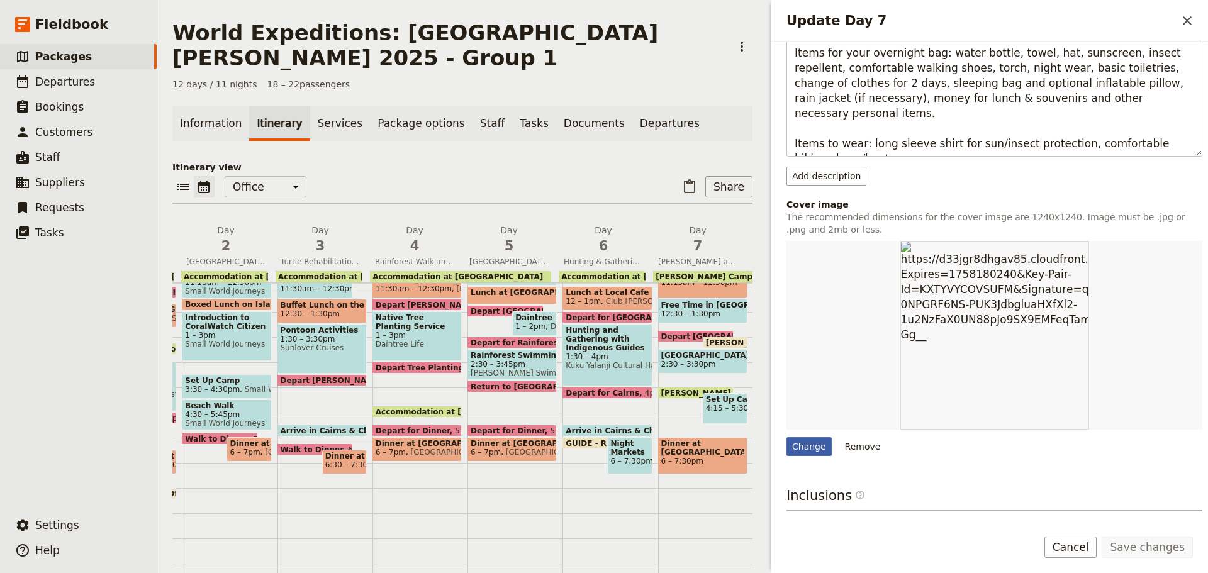
click at [814, 445] on div "Change" at bounding box center [809, 446] width 45 height 19
click at [787, 437] on input "Change" at bounding box center [786, 437] width 1 height 1
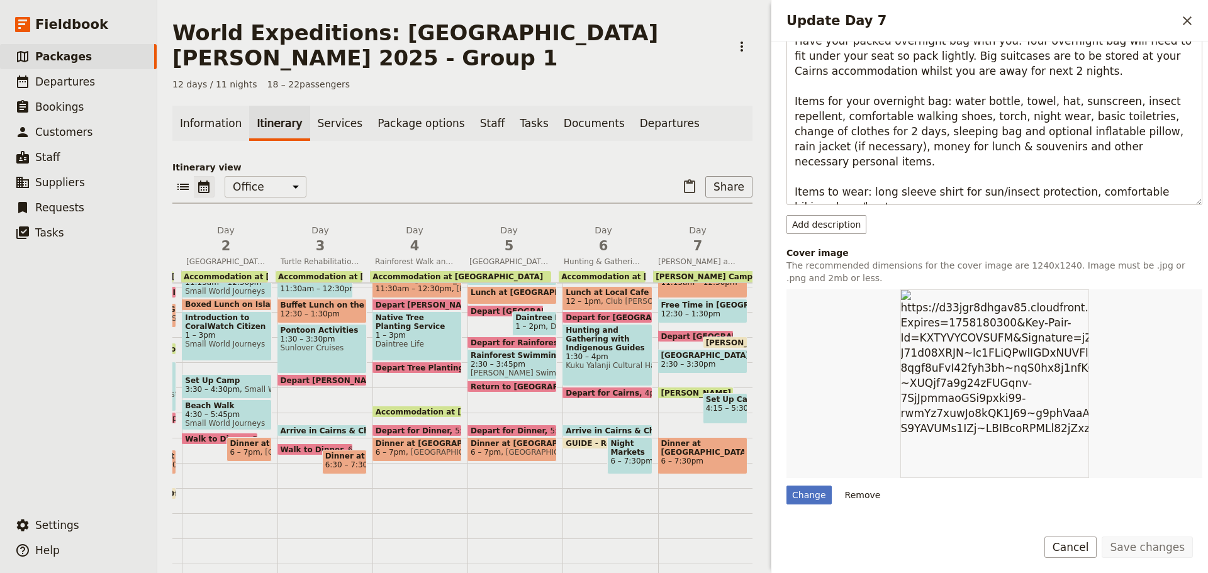
scroll to position [11, 0]
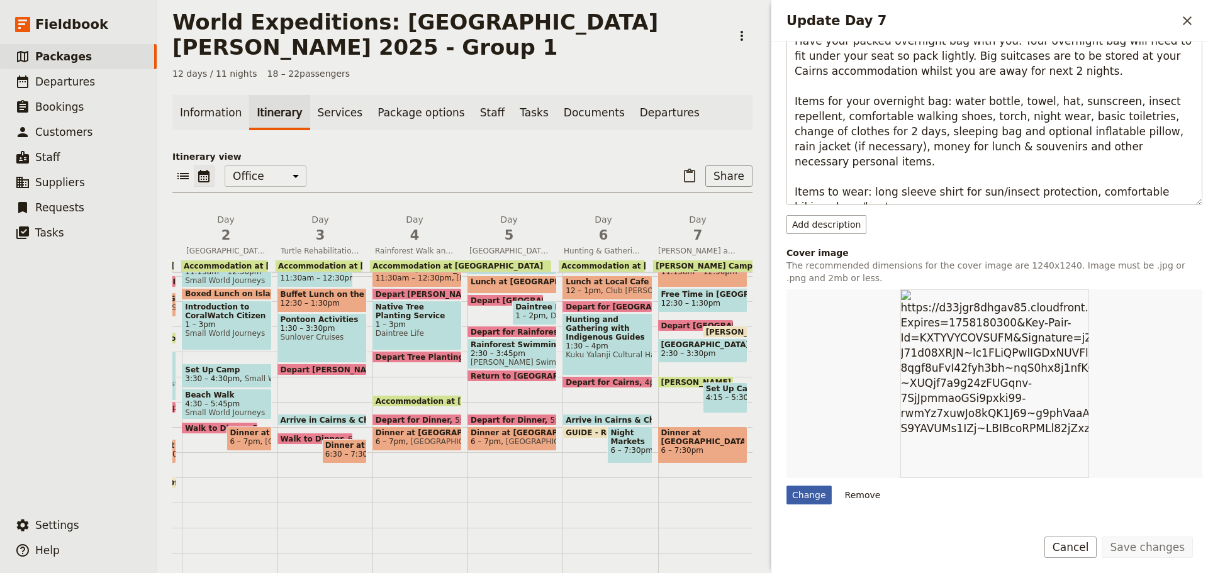
click at [808, 490] on div "Change" at bounding box center [809, 495] width 45 height 19
click at [787, 486] on input "Change" at bounding box center [786, 485] width 1 height 1
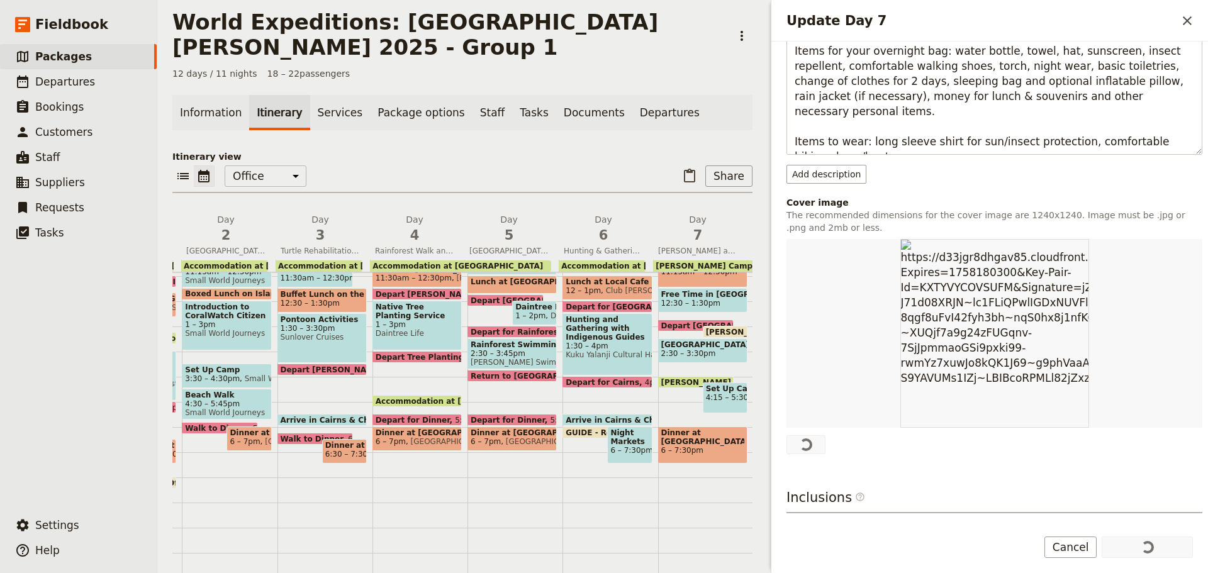
scroll to position [252, 0]
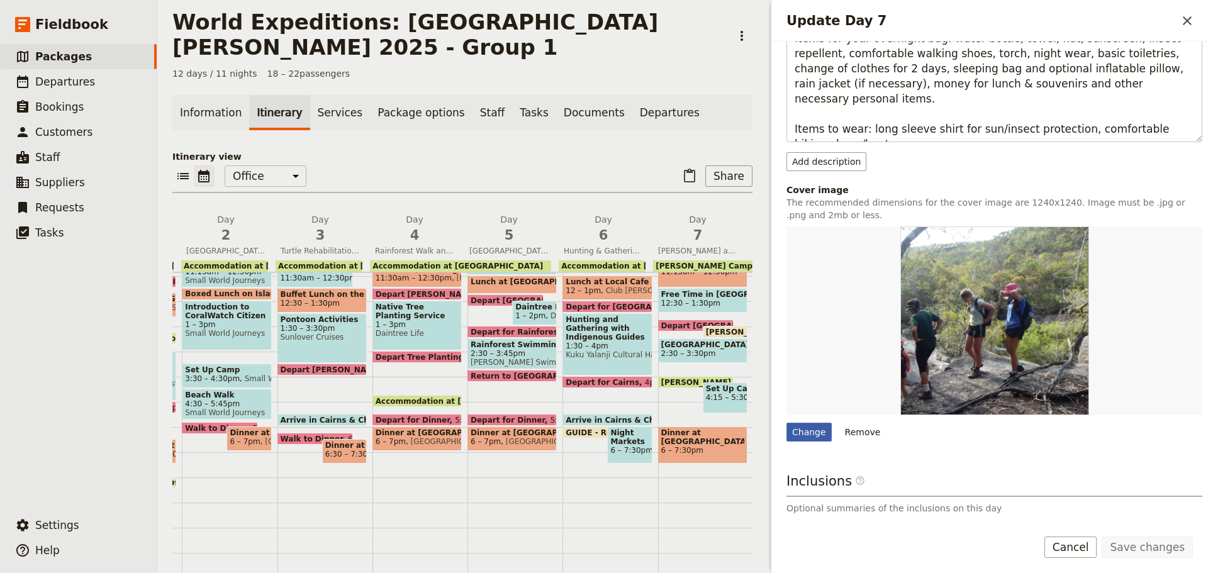
click at [806, 423] on div "Change" at bounding box center [809, 432] width 45 height 19
click at [787, 423] on input "Change" at bounding box center [786, 422] width 1 height 1
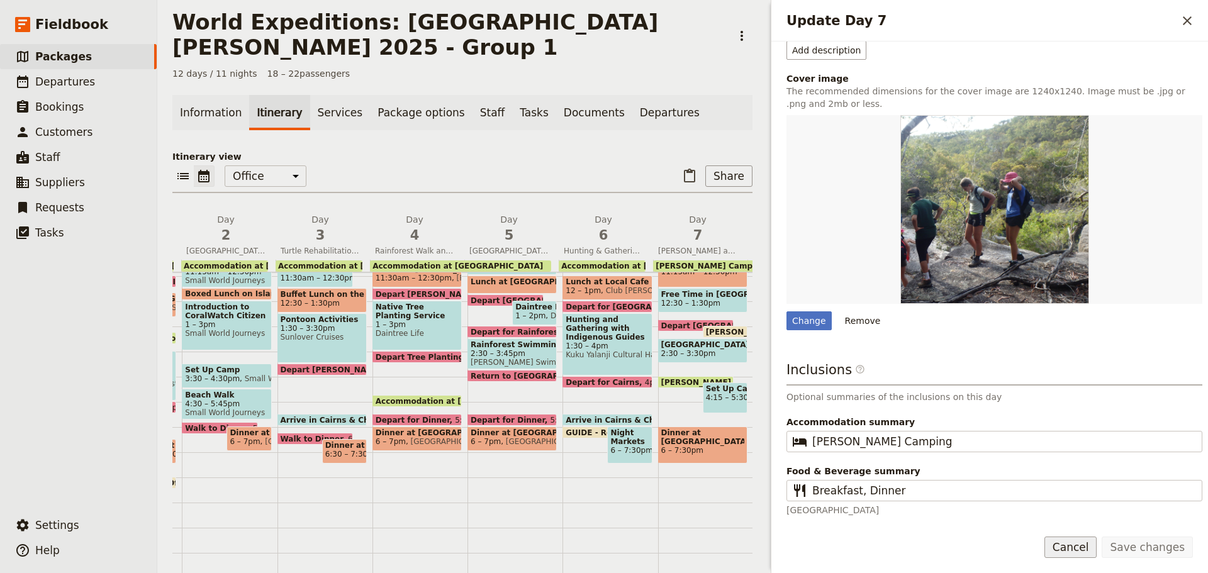
click at [1081, 548] on button "Cancel" at bounding box center [1070, 547] width 53 height 21
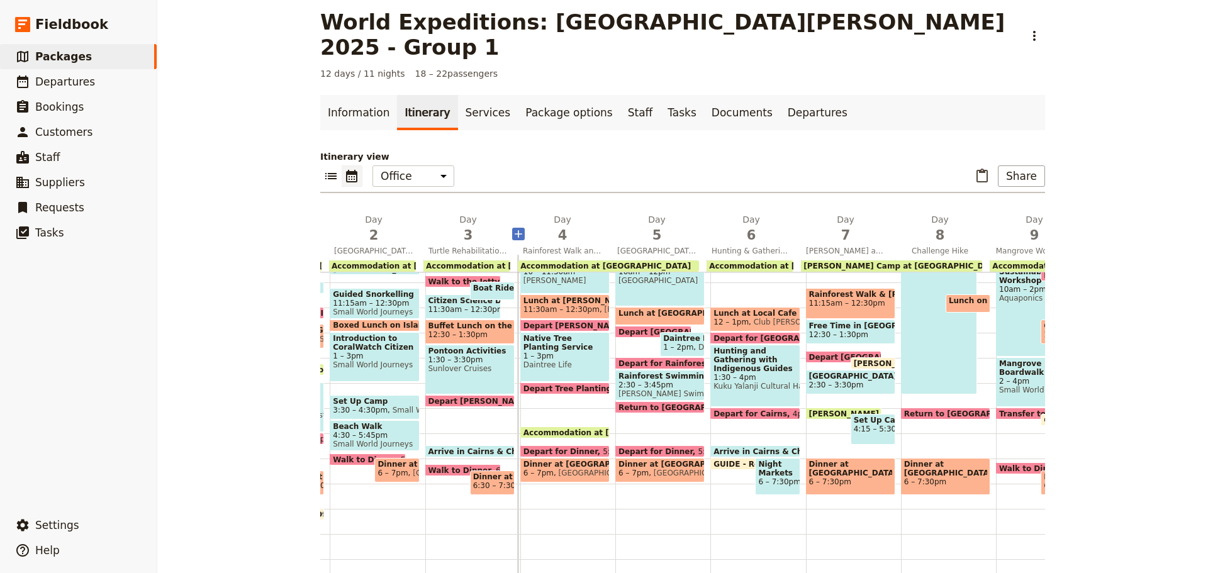
scroll to position [245, 0]
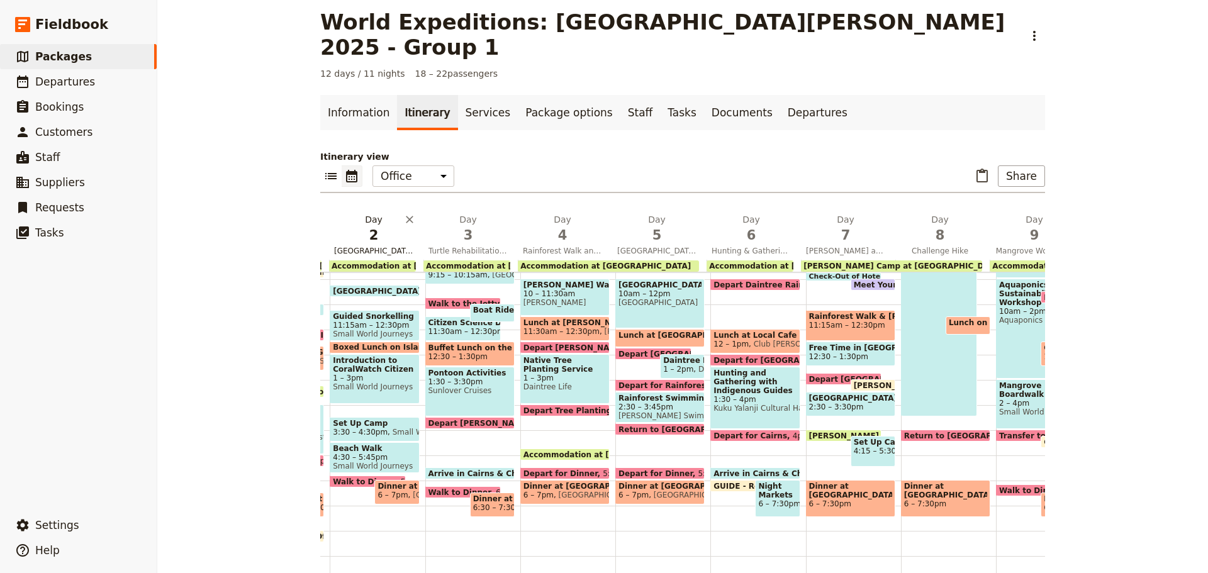
click at [388, 246] on span "Fitzroy Island Snorkelling and the Great Barrier Reef" at bounding box center [373, 251] width 89 height 10
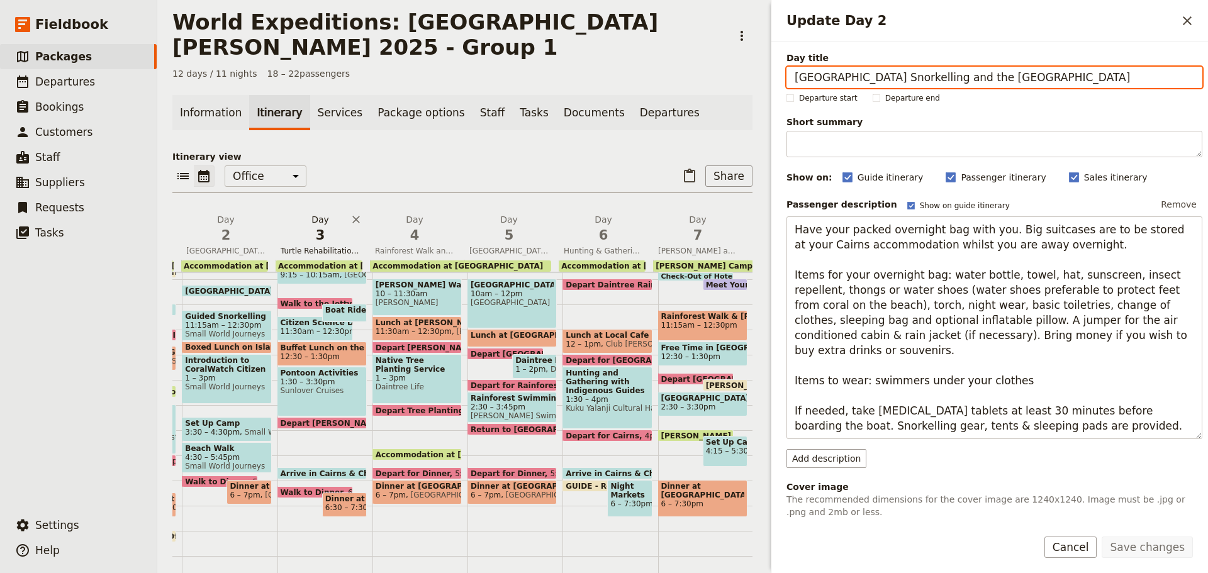
click at [338, 246] on span "Turtle Rehabilitation Centre and Outer Great Barrier Reef with Marine Biologist" at bounding box center [320, 251] width 89 height 10
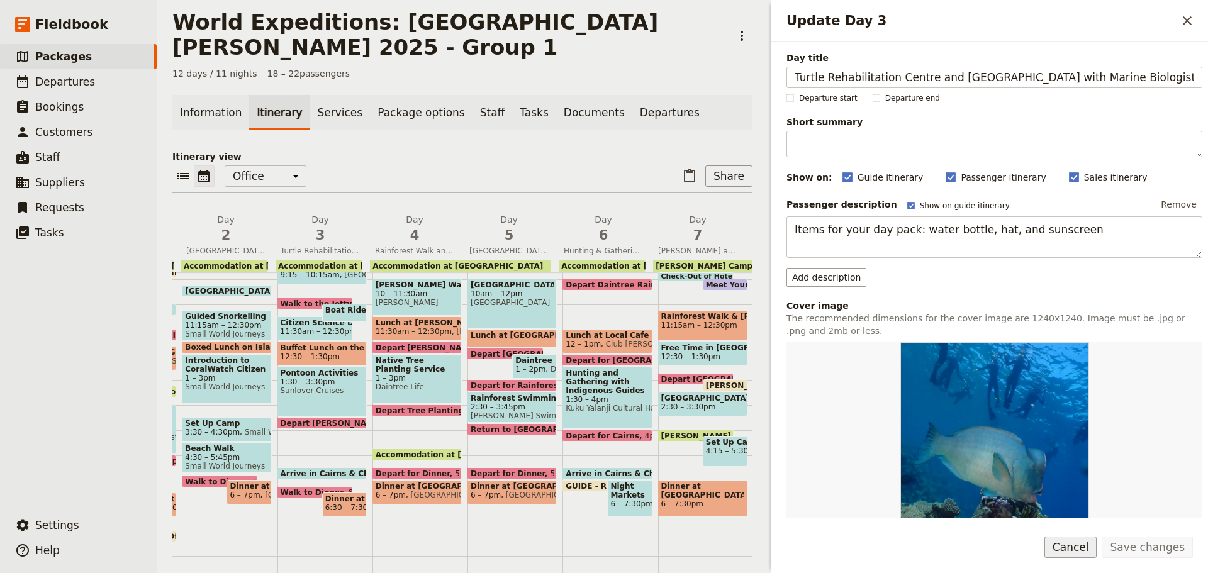
click at [1065, 545] on button "Cancel" at bounding box center [1070, 547] width 53 height 21
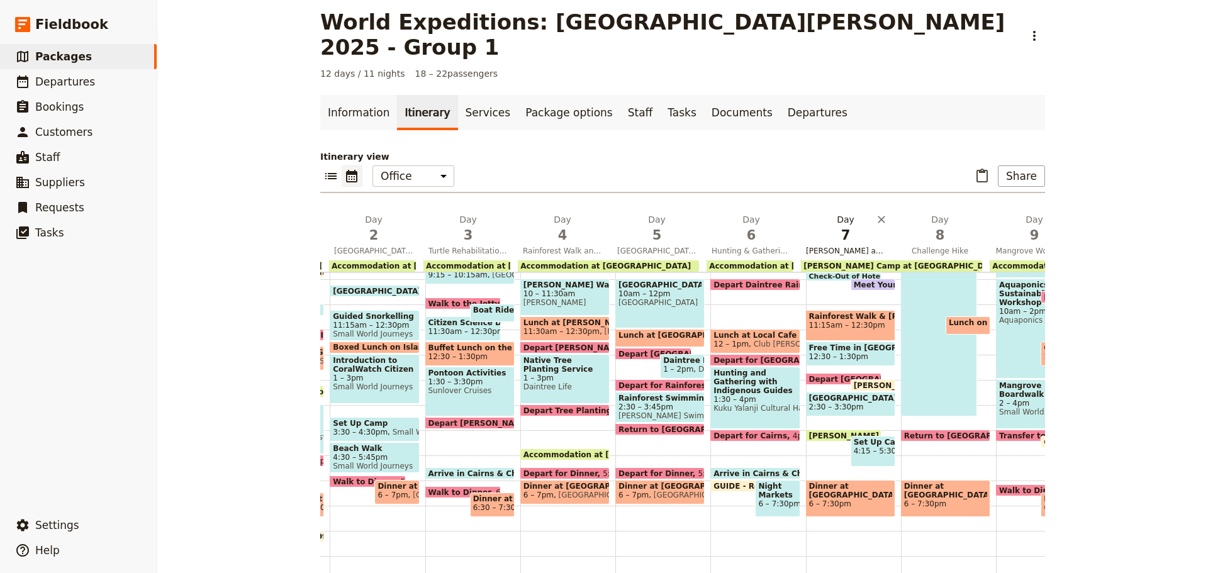
click at [846, 246] on span "Kuranda and Davies Creek/Dinden National Park" at bounding box center [845, 251] width 89 height 10
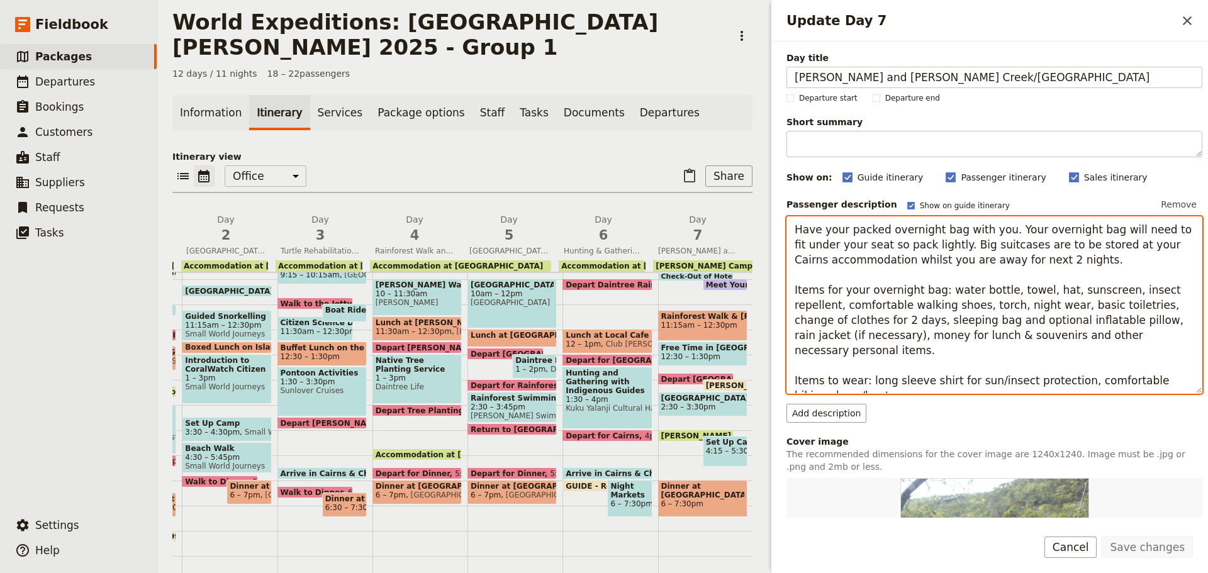
click at [1035, 322] on textarea "Have your packed overnight bag with you. Your overnight bag will need to fit un…" at bounding box center [995, 304] width 416 height 177
click at [1093, 306] on textarea "Have your packed overnight bag with you. Your overnight bag will need to fit un…" at bounding box center [995, 304] width 416 height 177
drag, startPoint x: 1085, startPoint y: 306, endPoint x: 1131, endPoint y: 296, distance: 47.5
click at [1131, 306] on textarea "Have your packed overnight bag with you. Your overnight bag will need to fit un…" at bounding box center [995, 304] width 416 height 177
click at [1175, 307] on textarea "Have your packed overnight bag with you. Your overnight bag will need to fit un…" at bounding box center [995, 304] width 416 height 177
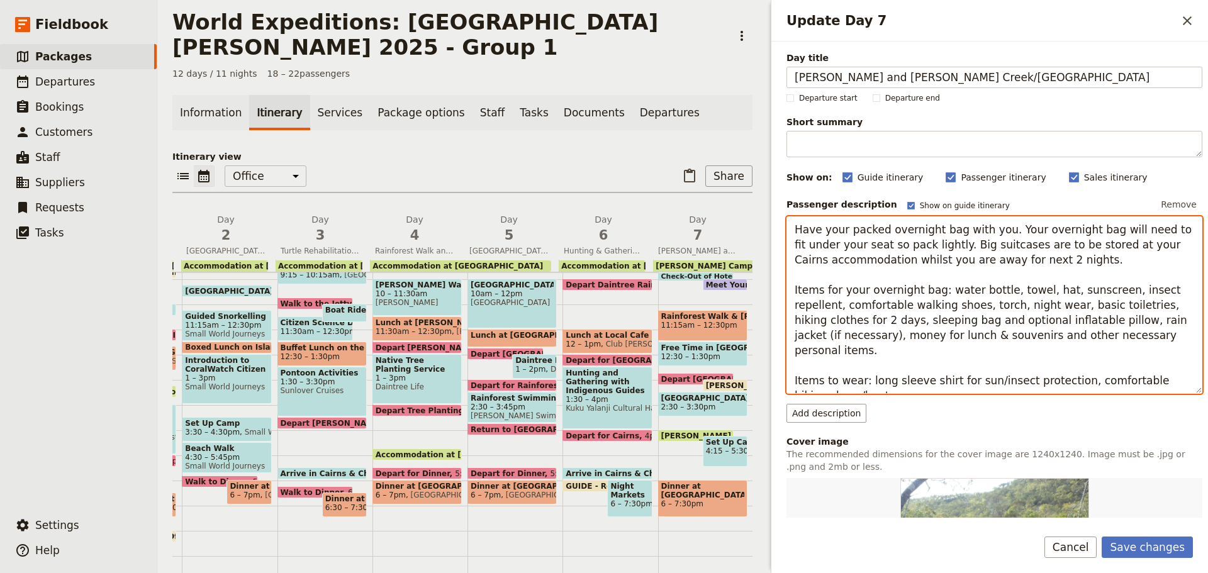
click at [1084, 306] on textarea "Have your packed overnight bag with you. Your overnight bag will need to fit un…" at bounding box center [995, 304] width 416 height 177
click at [1150, 306] on textarea "Have your packed overnight bag with you. Your overnight bag will need to fit un…" at bounding box center [995, 304] width 416 height 177
click at [861, 323] on textarea "Have your packed overnight bag with you. Your overnight bag will need to fit un…" at bounding box center [995, 304] width 416 height 177
click at [1153, 302] on textarea "Have your packed overnight bag with you. Your overnight bag will need to fit un…" at bounding box center [995, 304] width 416 height 177
click at [1149, 305] on textarea "Have your packed overnight bag with you. Your overnight bag will need to fit un…" at bounding box center [995, 304] width 416 height 177
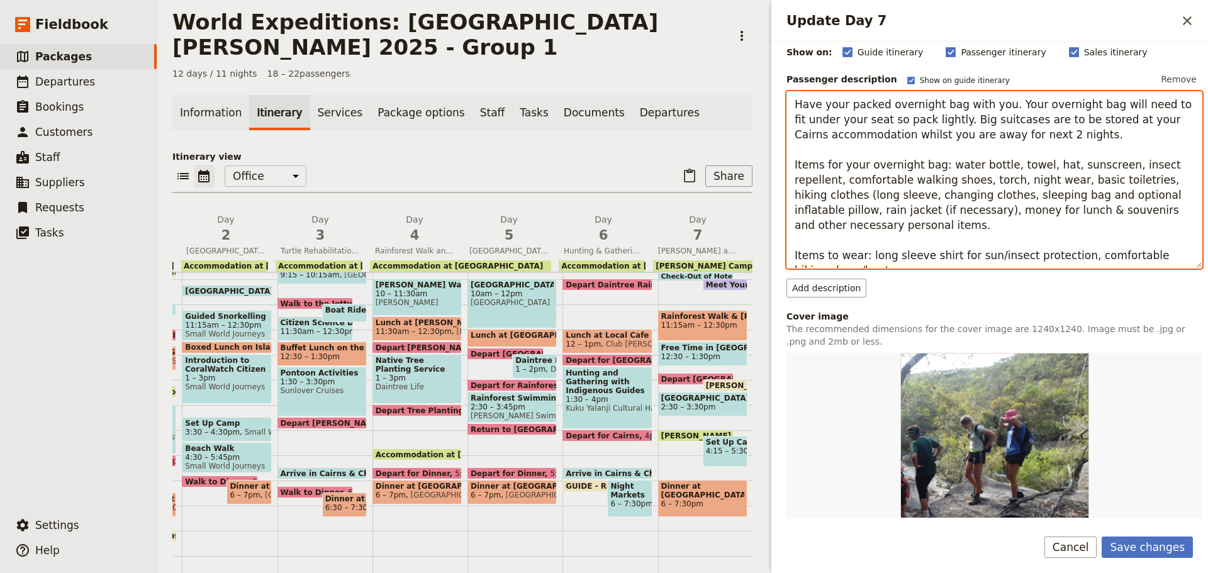
scroll to position [0, 0]
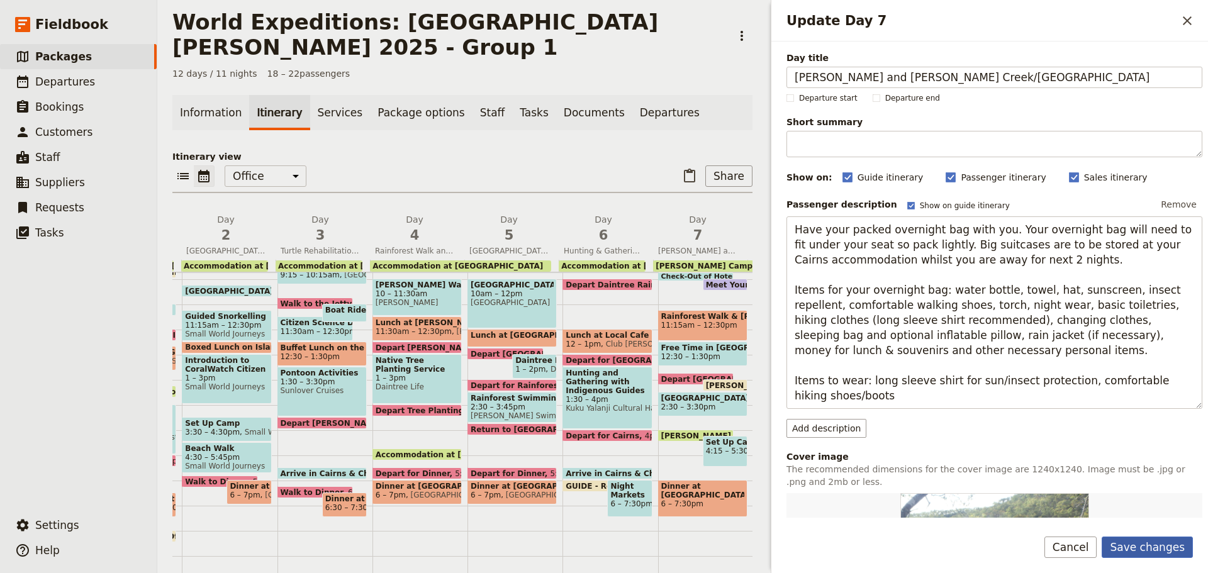
click at [1158, 540] on button "Save changes" at bounding box center [1147, 547] width 91 height 21
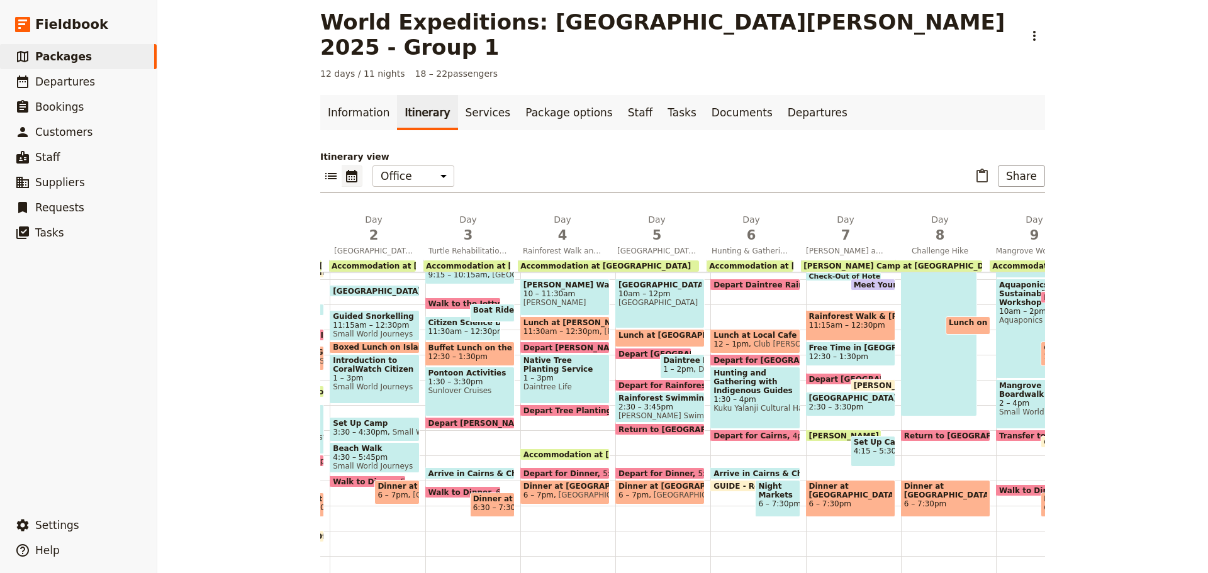
click at [841, 394] on span "Davies Creek Falls Circuit" at bounding box center [850, 398] width 83 height 9
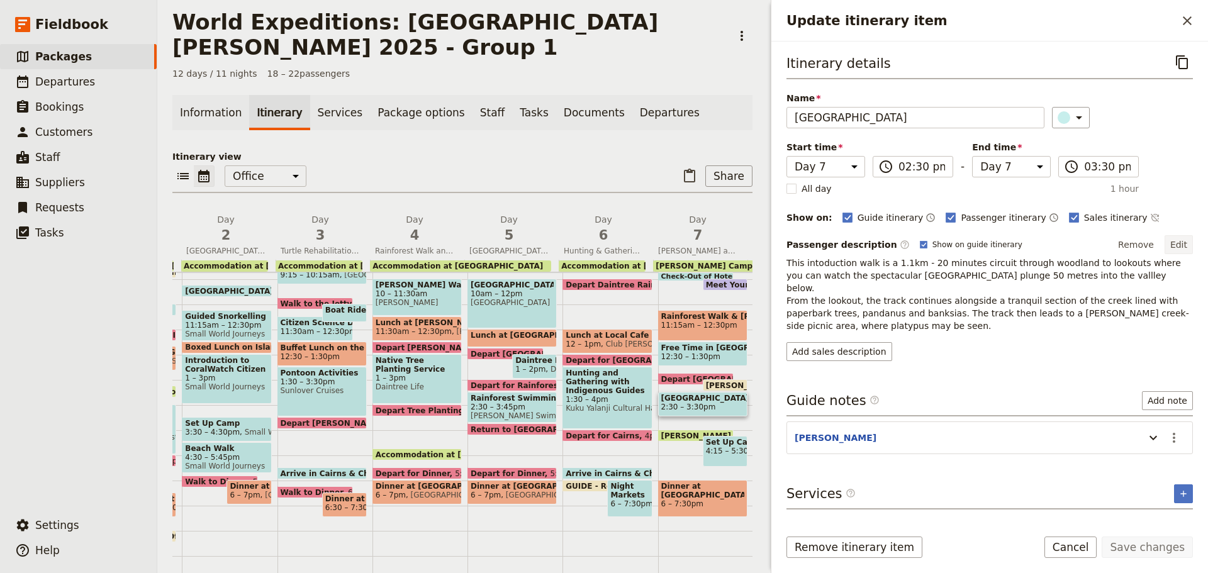
drag, startPoint x: 1196, startPoint y: 242, endPoint x: 1183, endPoint y: 243, distance: 12.6
click at [1192, 241] on div "Itinerary details ​ Name Davies Creek Falls Circuit ​ Start time Day 1 Day 2 Da…" at bounding box center [989, 280] width 437 height 476
click at [1182, 244] on button "Edit" at bounding box center [1179, 244] width 28 height 19
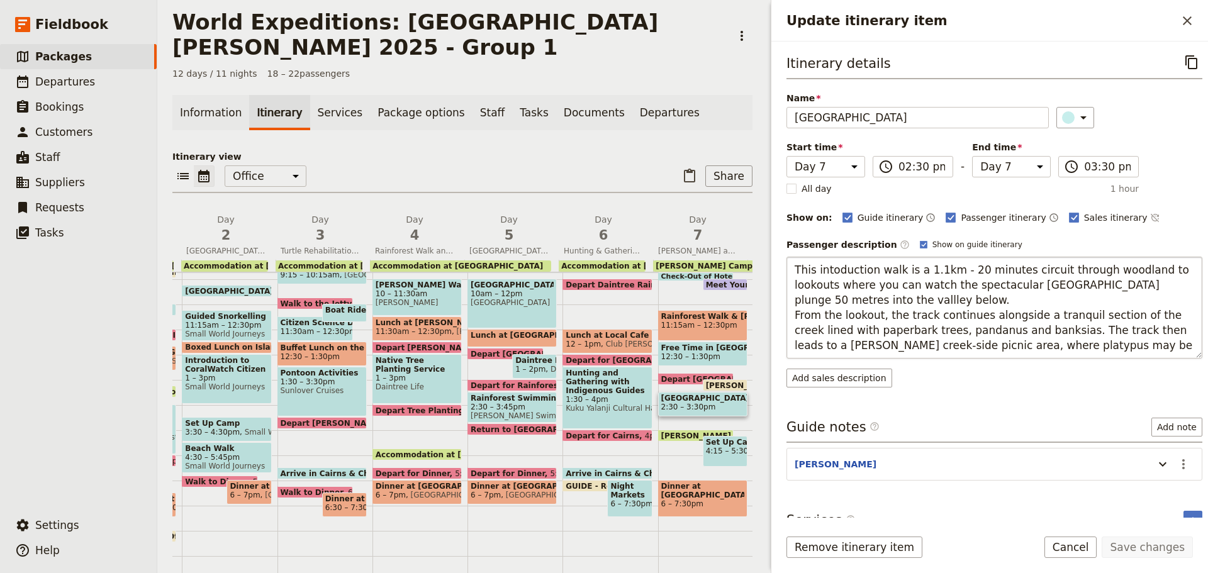
click at [836, 269] on textarea "This intoduction walk is a 1.1km - 20 minutes circuit through woodland to looko…" at bounding box center [995, 308] width 416 height 102
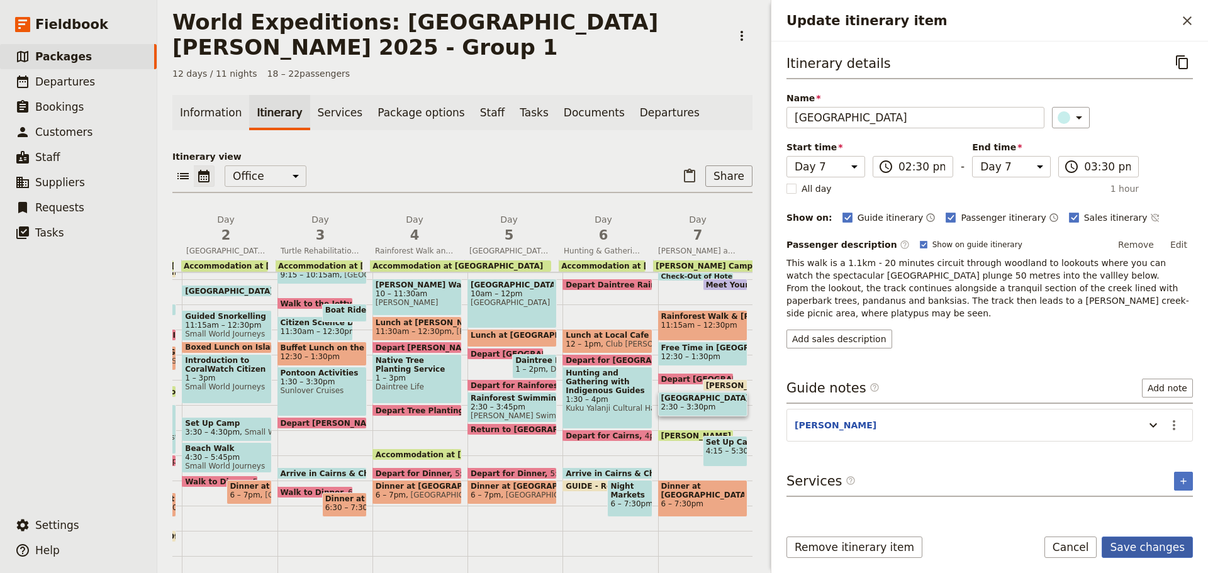
click at [1161, 546] on button "Save changes" at bounding box center [1147, 547] width 91 height 21
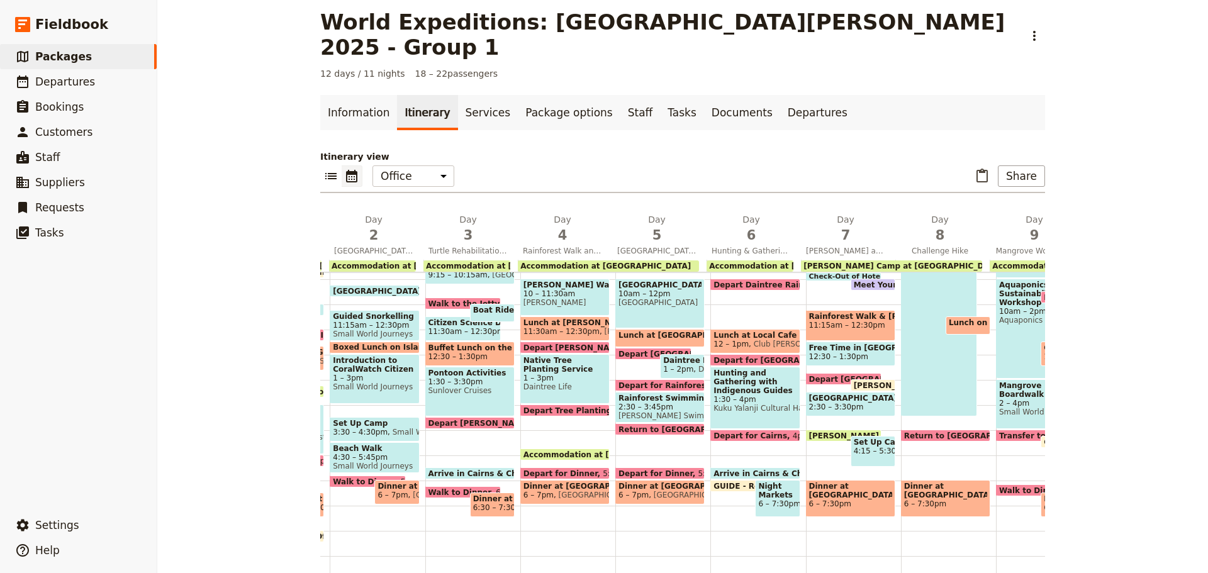
click at [732, 482] on span "GUIDE - Return to Office" at bounding box center [768, 486] width 108 height 8
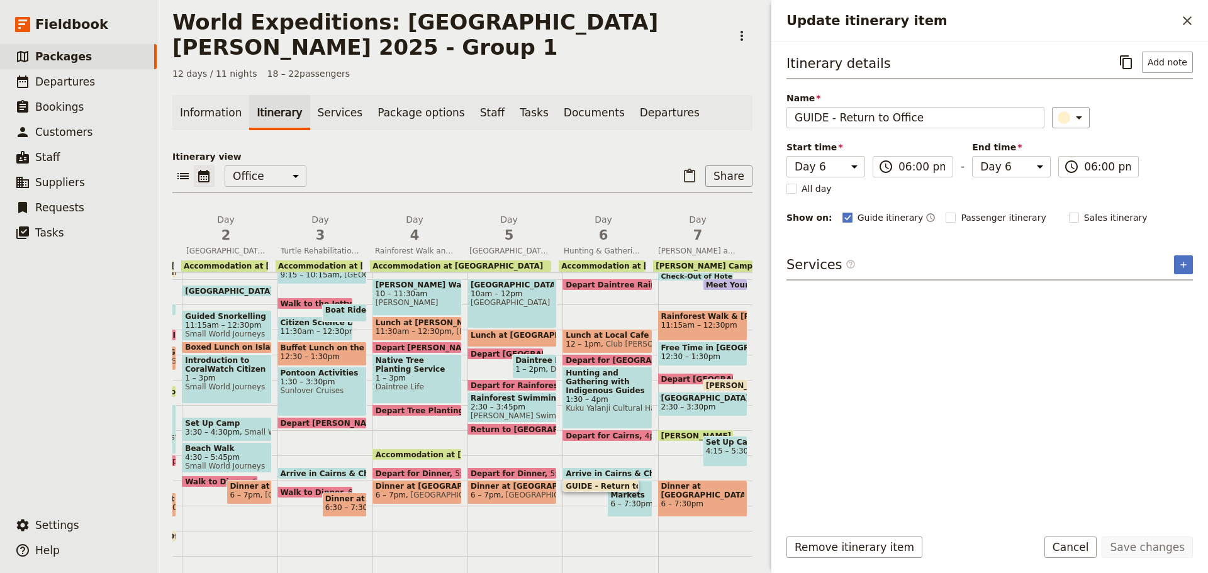
drag, startPoint x: 1085, startPoint y: 548, endPoint x: 929, endPoint y: 523, distance: 158.1
click at [1085, 547] on button "Cancel" at bounding box center [1070, 547] width 53 height 21
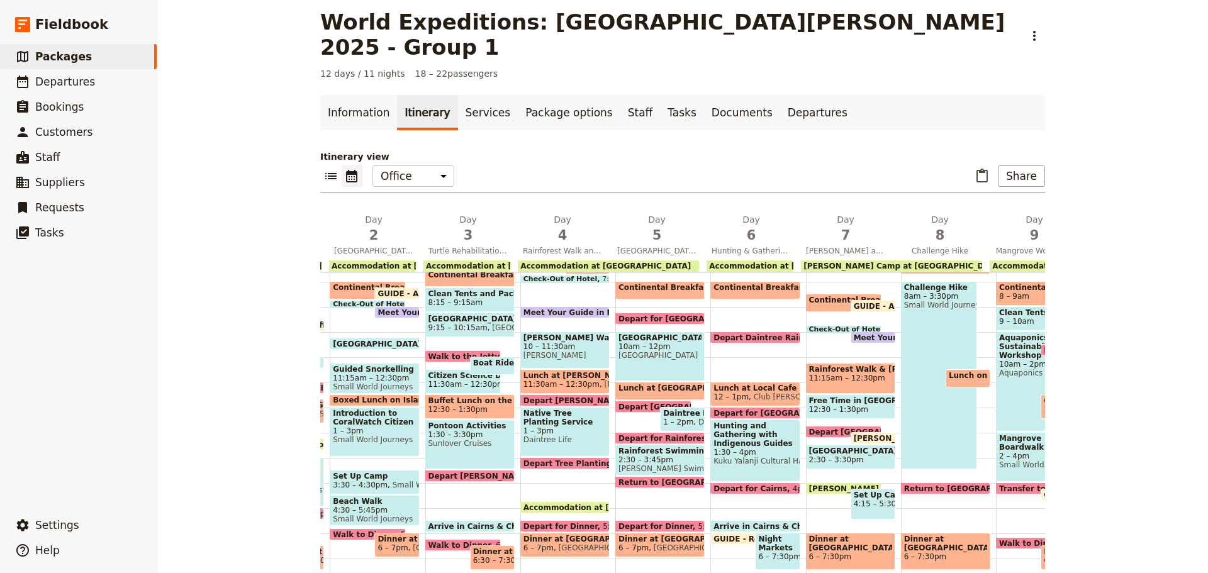
scroll to position [245, 0]
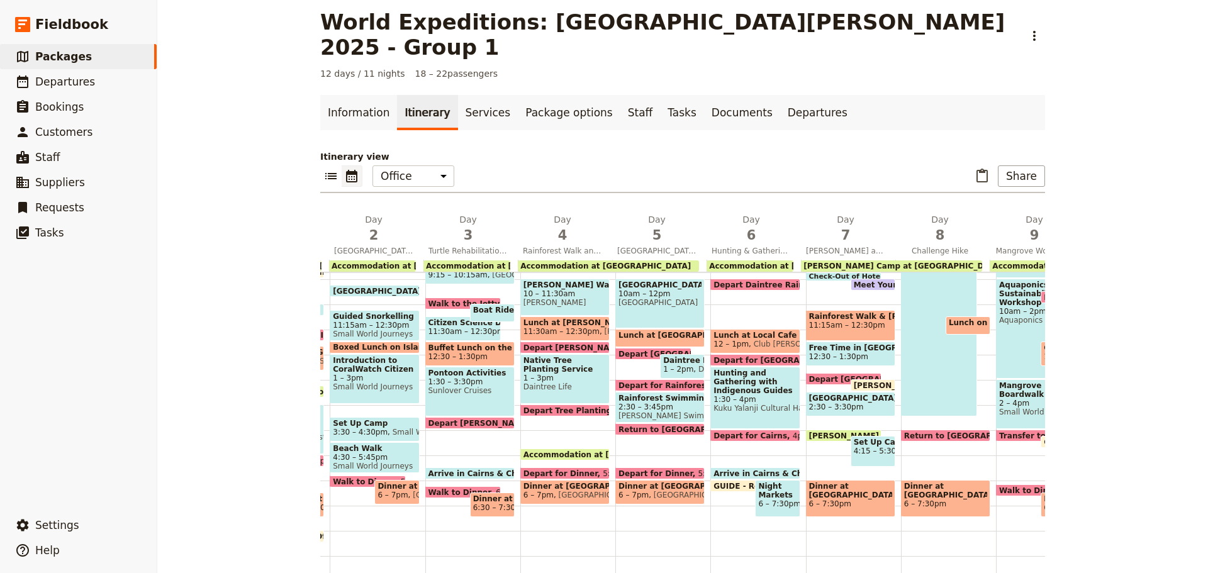
click at [768, 482] on span "Night Markets and Dinner on Own" at bounding box center [777, 491] width 38 height 18
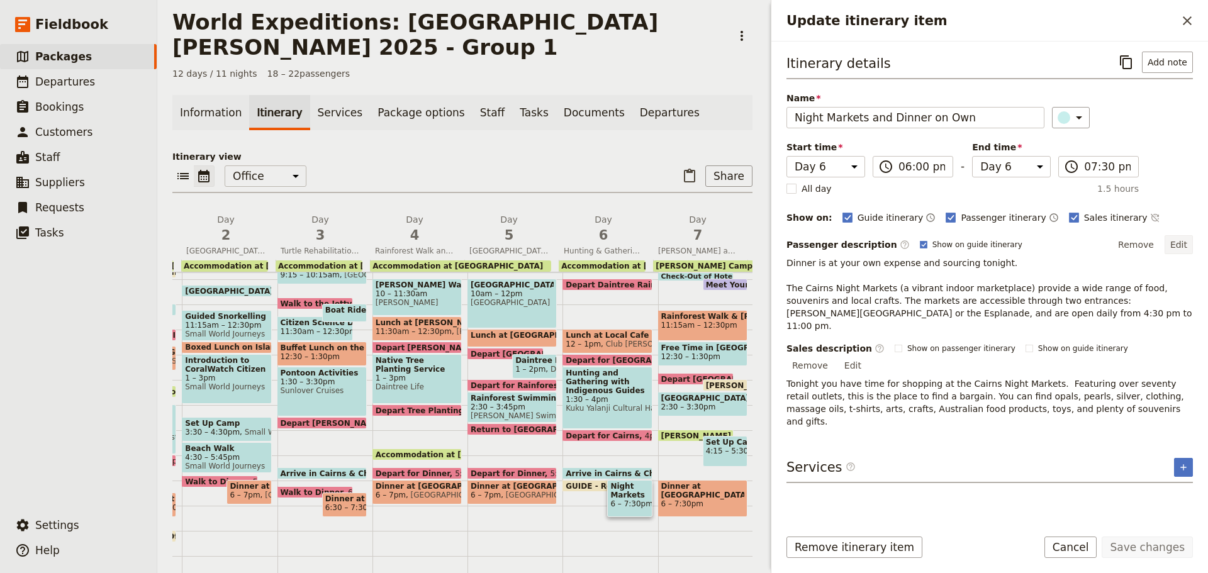
click at [1184, 246] on button "Edit" at bounding box center [1179, 244] width 28 height 19
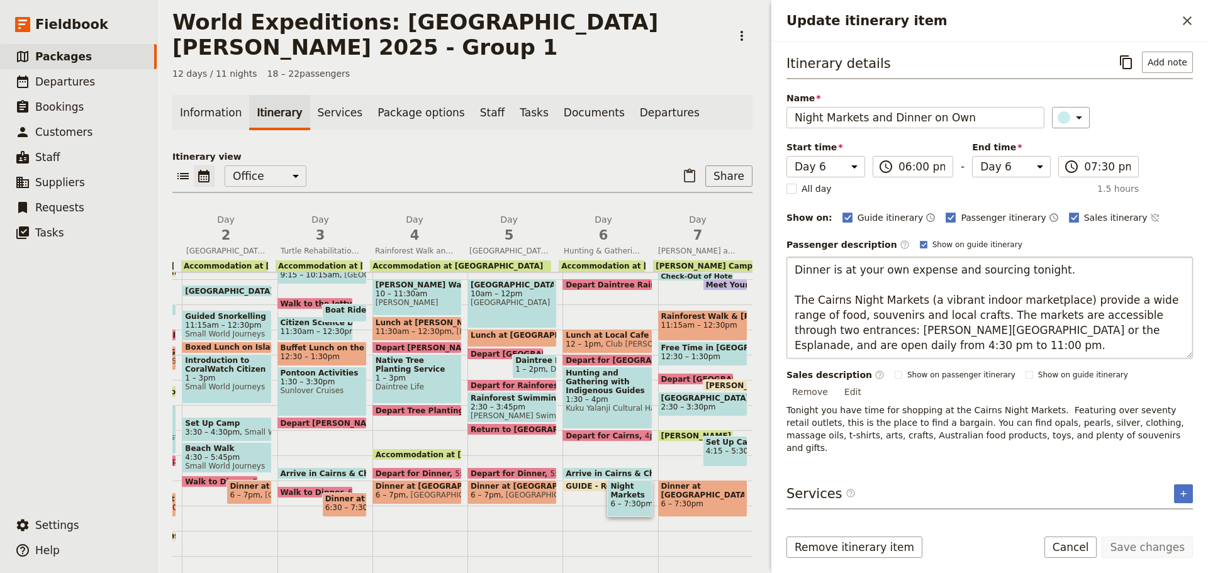
click at [851, 350] on textarea "Dinner is at your own expense and sourcing tonight. The Cairns Night Markets (a…" at bounding box center [990, 308] width 406 height 102
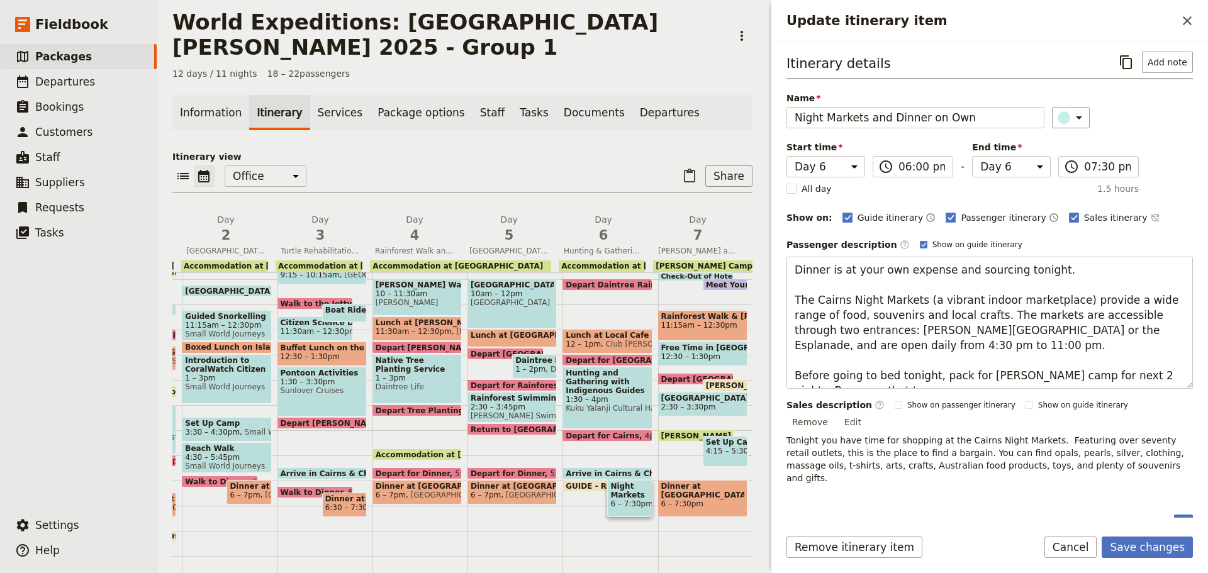
scroll to position [9, 0]
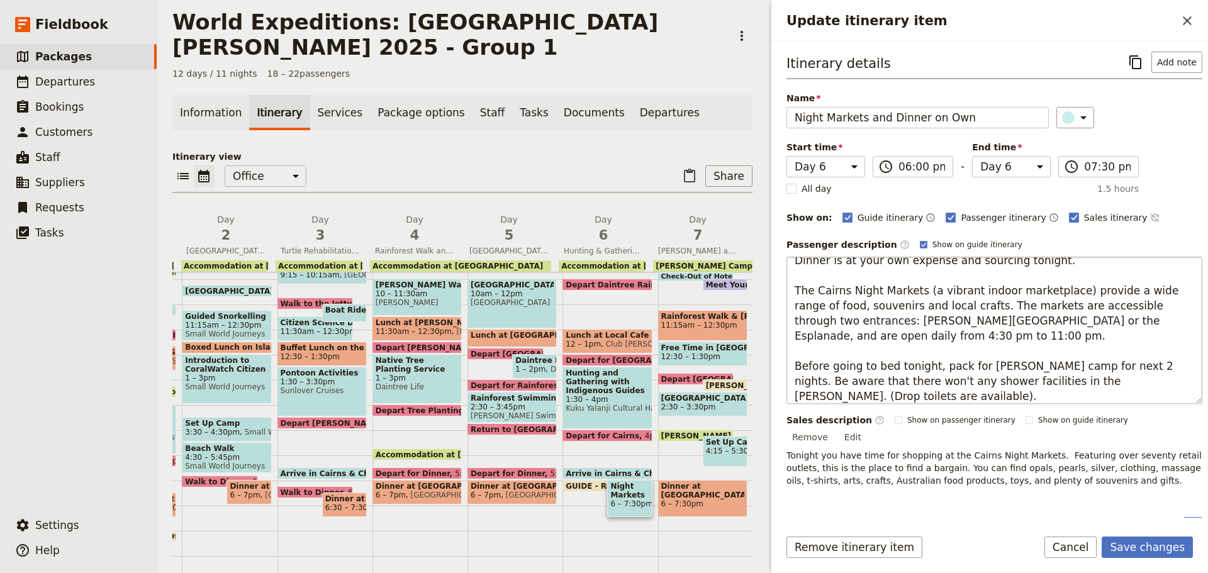
drag, startPoint x: 796, startPoint y: 366, endPoint x: 1152, endPoint y: 386, distance: 356.7
click at [1152, 386] on textarea "Dinner is at your own expense and sourcing tonight. The Cairns Night Markets (a…" at bounding box center [995, 330] width 416 height 147
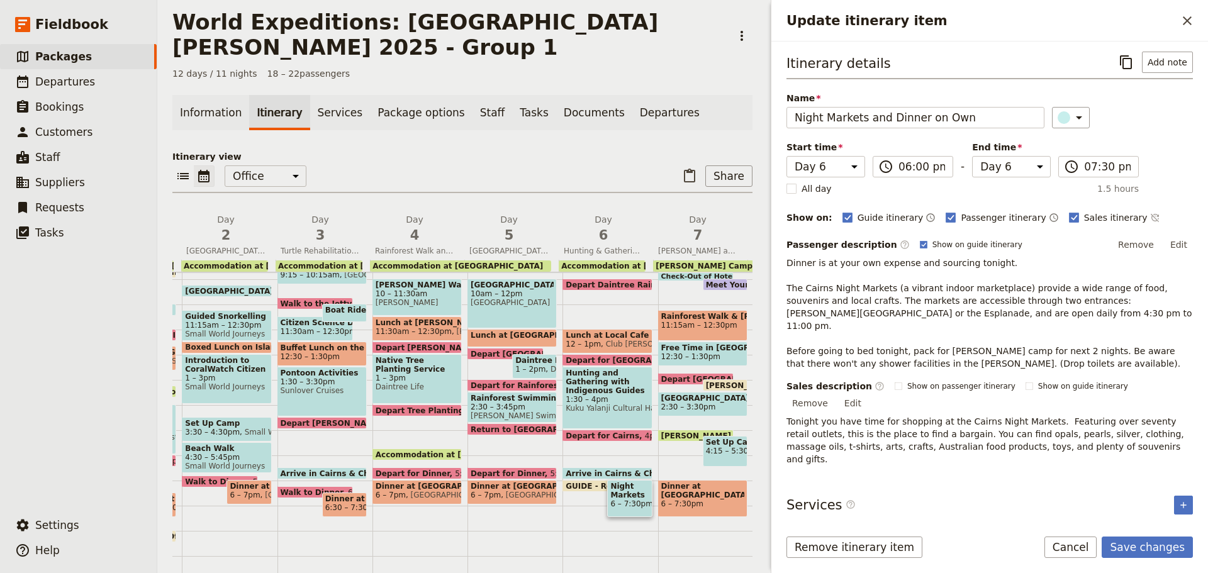
click at [867, 394] on button "Edit" at bounding box center [853, 403] width 28 height 19
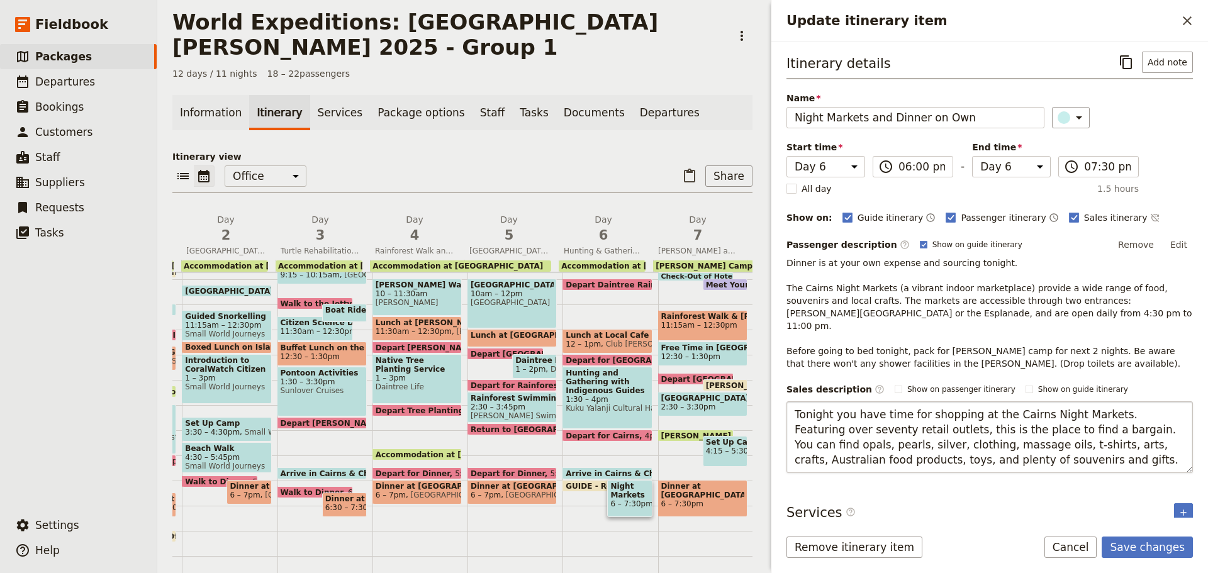
click at [1090, 431] on textarea "Tonight you have time for shopping at the Cairns Night Markets. Featuring over …" at bounding box center [990, 437] width 406 height 72
click at [850, 441] on textarea "Tonight you have time for shopping at the Cairns Night Markets. Featuring over …" at bounding box center [990, 437] width 406 height 72
click at [1077, 296] on p "Dinner is at your own expense and sourcing tonight. The Cairns Night Markets (a…" at bounding box center [990, 313] width 406 height 113
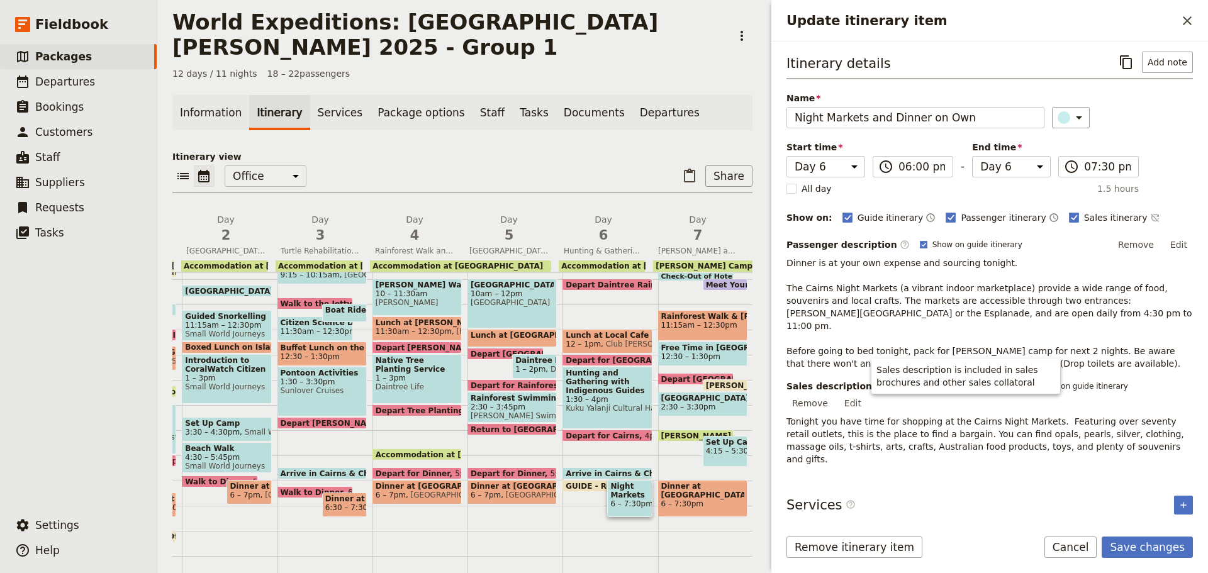
click at [1119, 328] on p "Dinner is at your own expense and sourcing tonight. The Cairns Night Markets (a…" at bounding box center [990, 313] width 406 height 113
click at [1180, 242] on button "Edit" at bounding box center [1179, 244] width 28 height 19
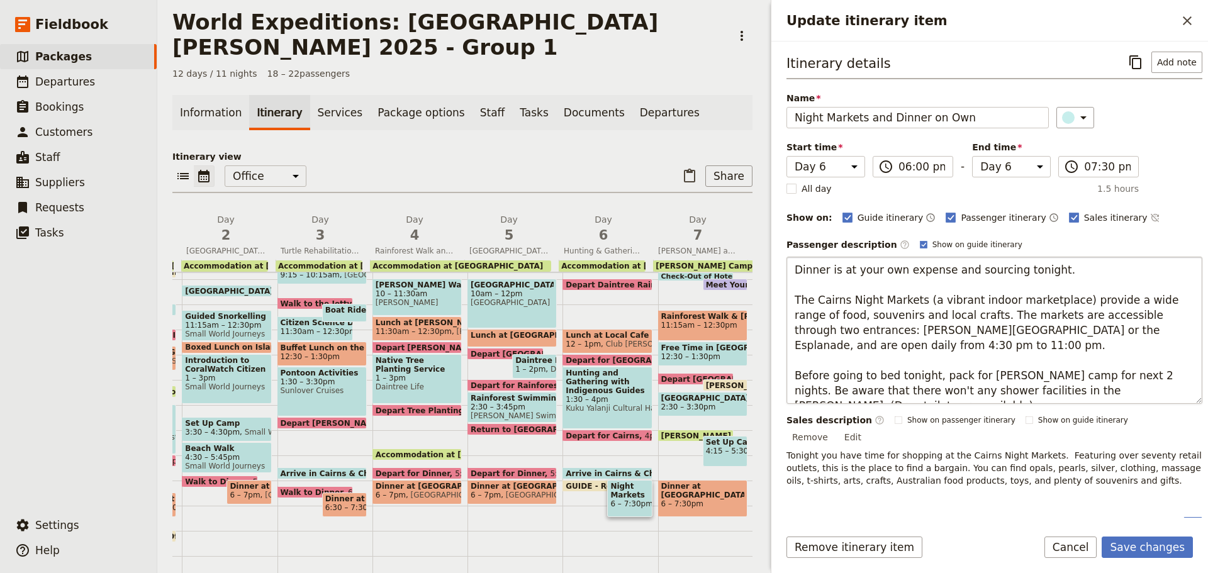
click at [937, 346] on textarea "Dinner is at your own expense and sourcing tonight. The Cairns Night Markets (a…" at bounding box center [995, 330] width 416 height 147
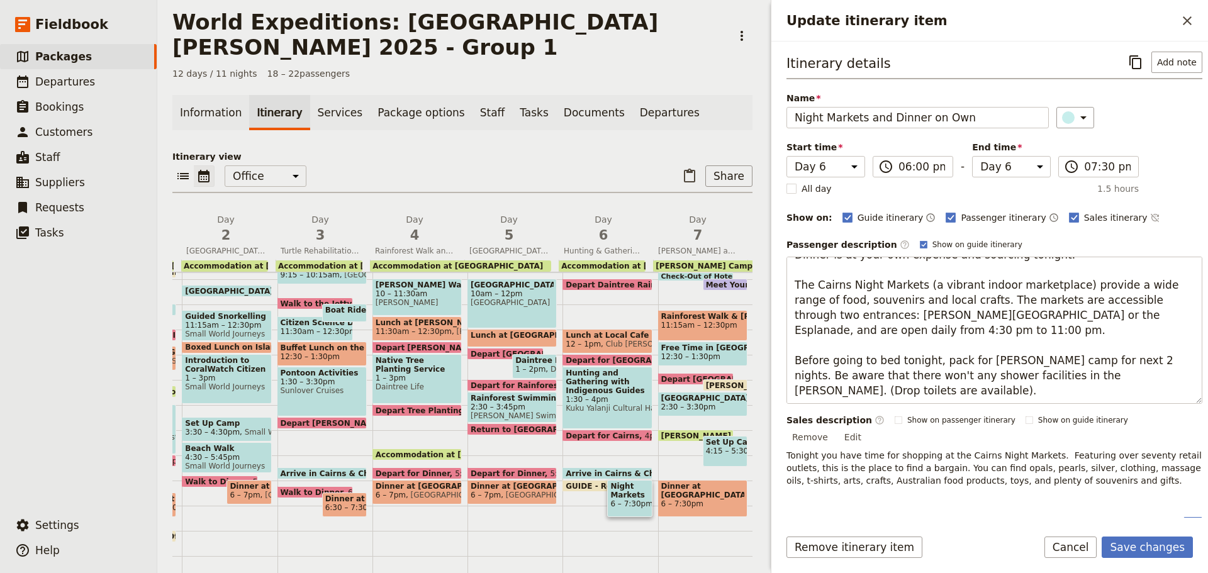
drag, startPoint x: 1112, startPoint y: 376, endPoint x: 1207, endPoint y: 406, distance: 99.9
click at [1207, 408] on div "Itinerary details ​ Add note Name Night Markets and Dinner on Own ​ Start time …" at bounding box center [989, 280] width 437 height 476
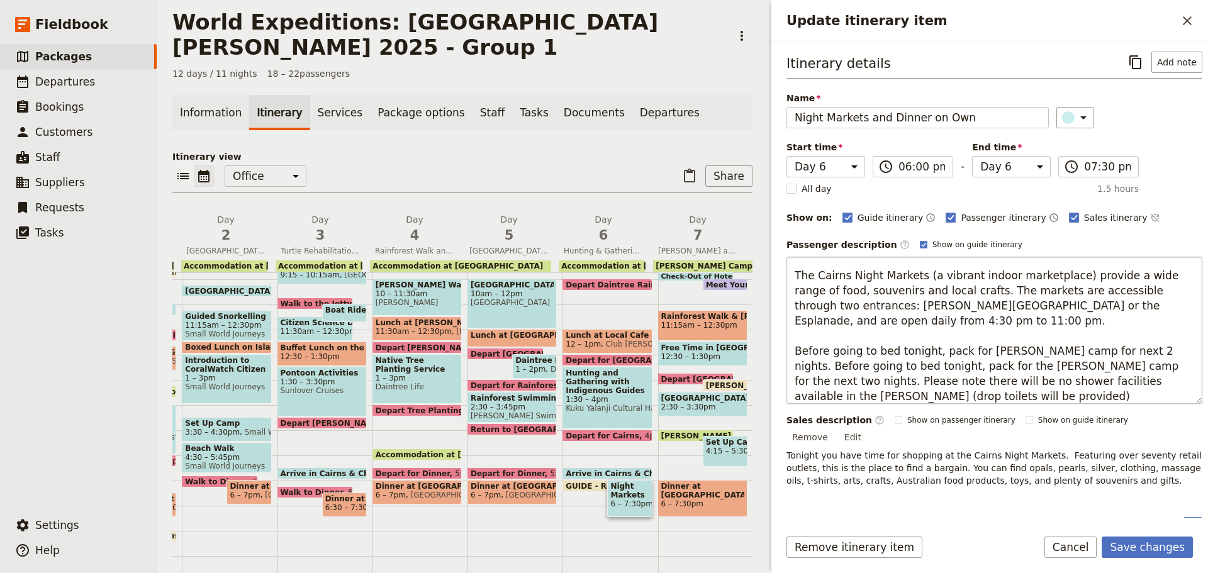
drag, startPoint x: 1109, startPoint y: 349, endPoint x: 812, endPoint y: 339, distance: 297.1
click at [812, 339] on textarea "Dinner is at your own expense and sourcing tonight. The Cairns Night Markets (a…" at bounding box center [995, 330] width 416 height 147
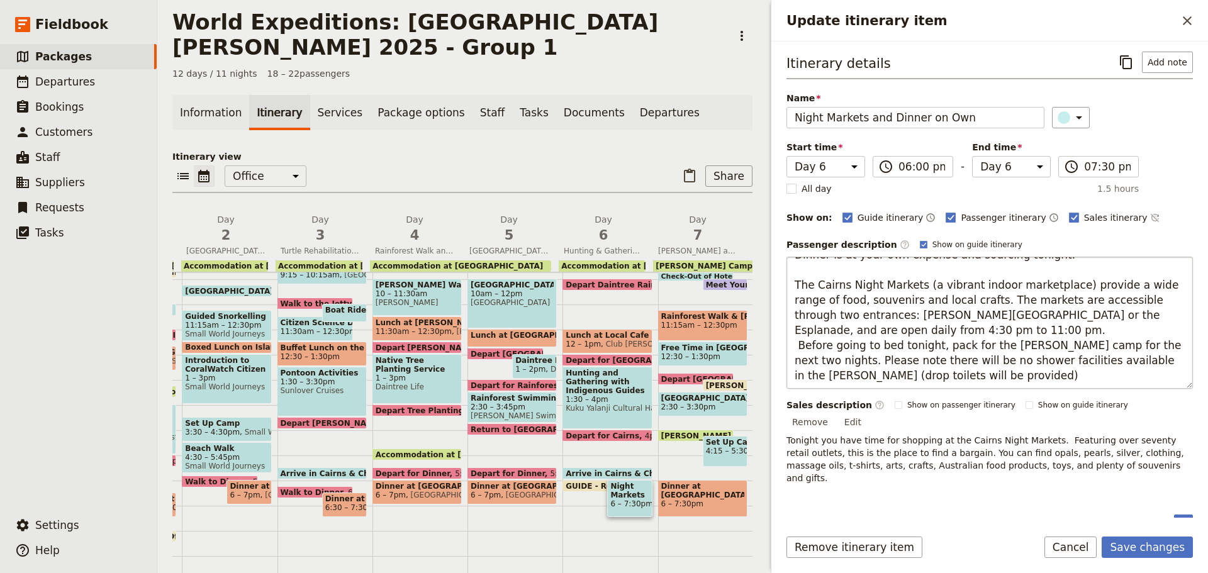
scroll to position [0, 0]
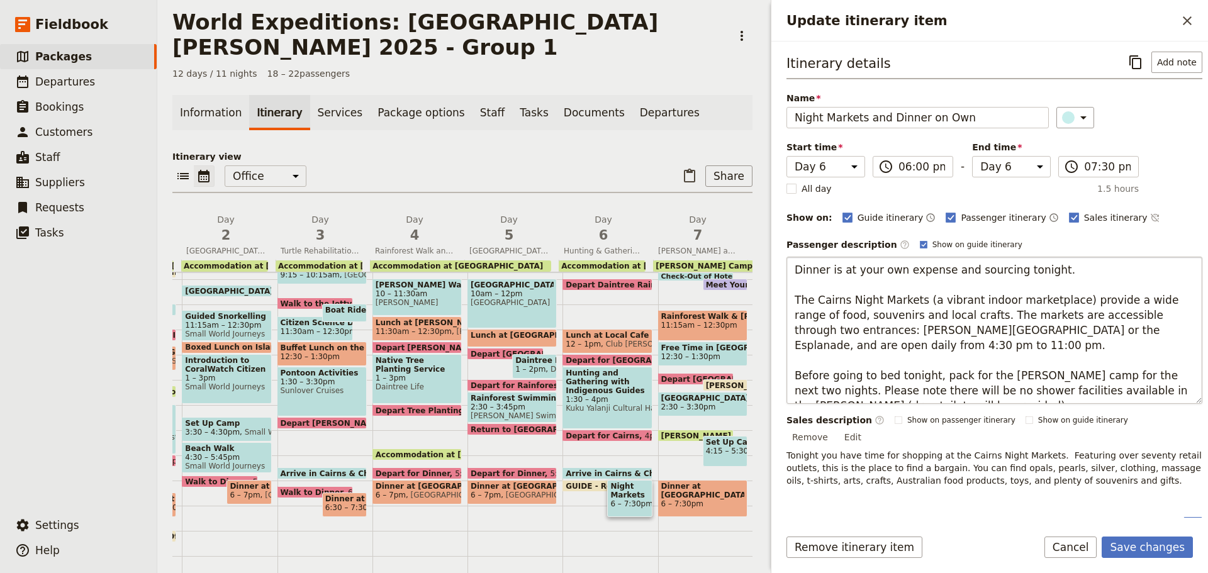
click at [1110, 376] on textarea "Dinner is at your own expense and sourcing tonight. The Cairns Night Markets (a…" at bounding box center [995, 330] width 416 height 147
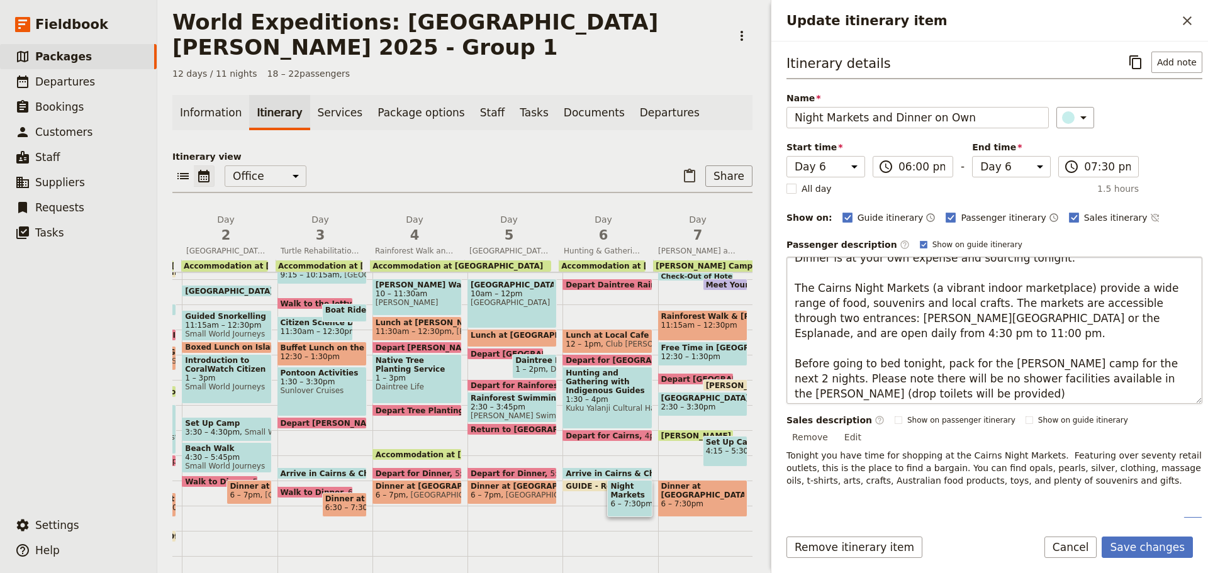
scroll to position [15, 0]
click at [802, 392] on textarea "Dinner is at your own expense and sourcing tonight. The Cairns Night Markets (a…" at bounding box center [995, 330] width 416 height 147
click at [850, 387] on textarea "Dinner is at your own expense and sourcing tonight. The Cairns Night Markets (a…" at bounding box center [995, 330] width 416 height 147
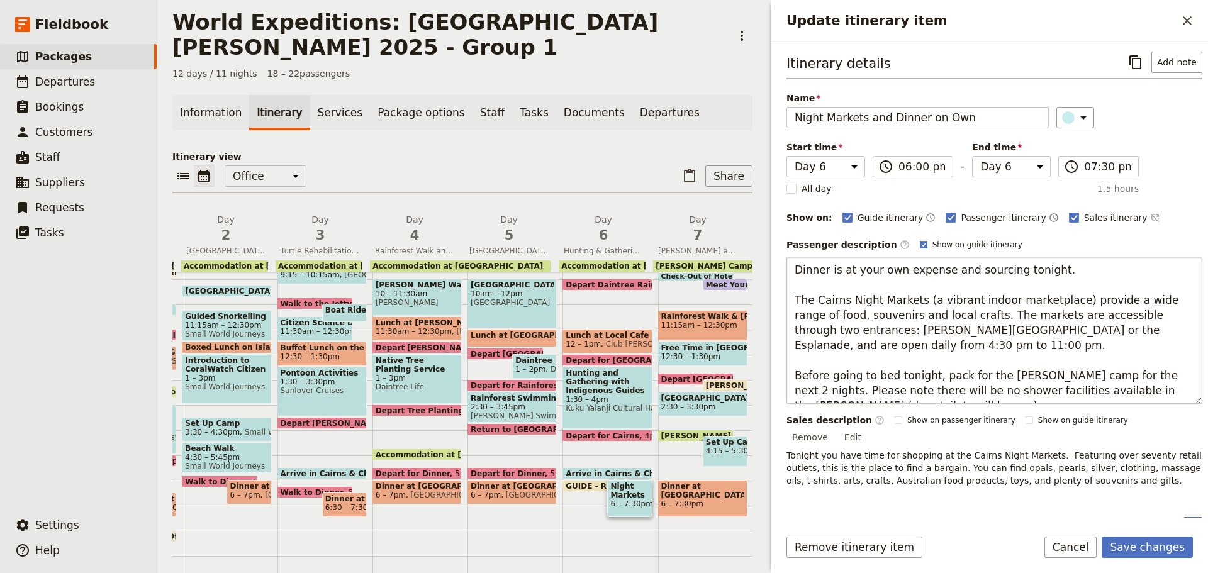
scroll to position [9, 0]
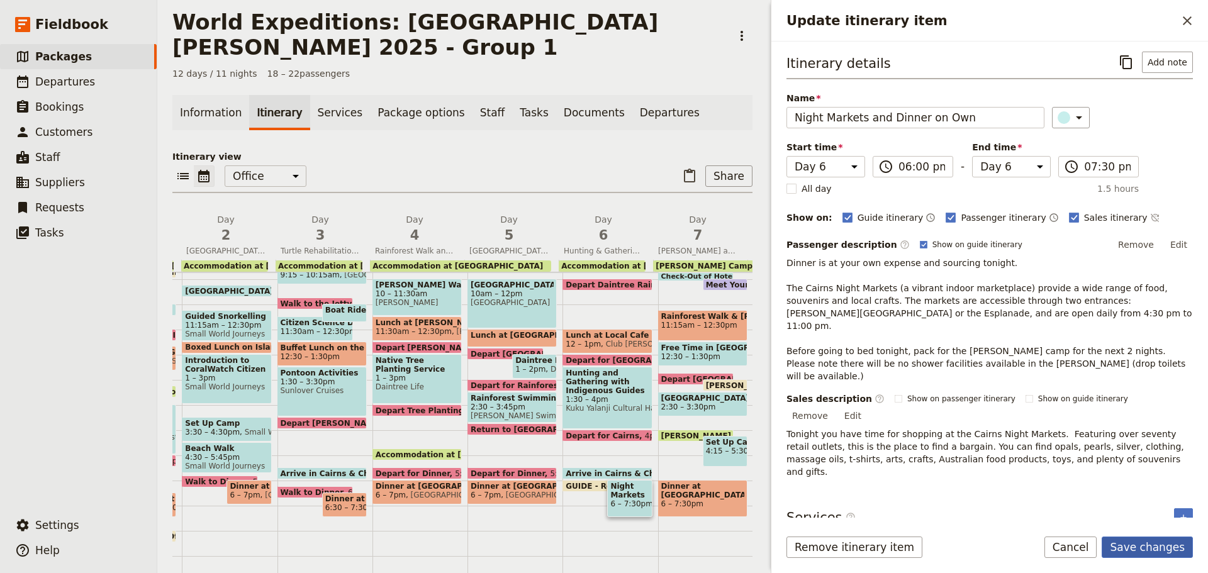
click at [1154, 549] on button "Save changes" at bounding box center [1147, 547] width 91 height 21
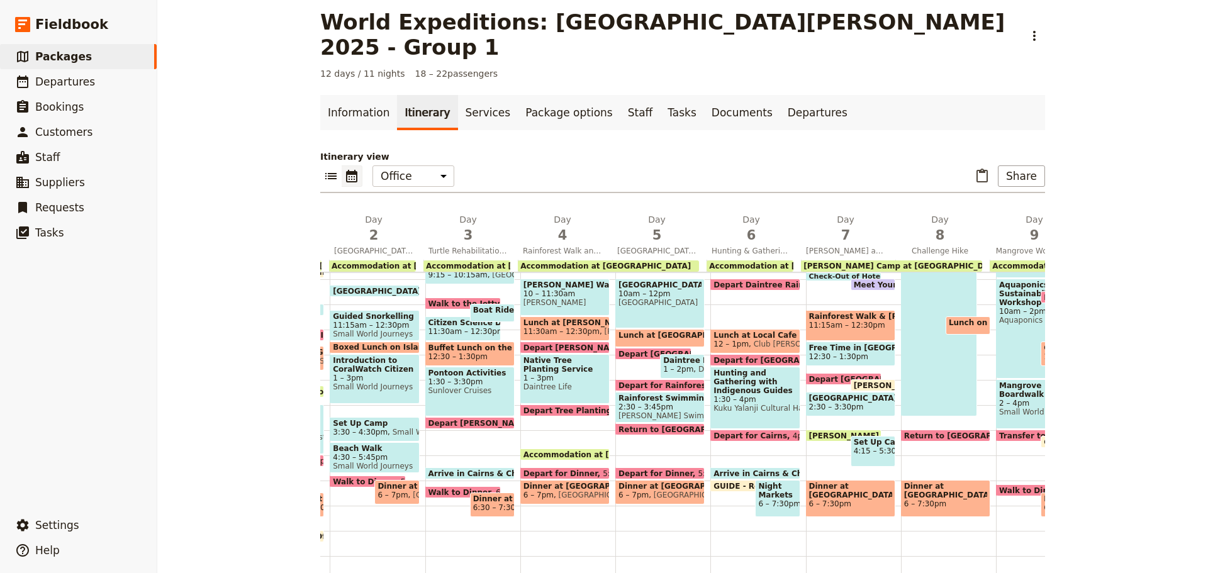
click at [827, 500] on span "6 – 7:30pm" at bounding box center [850, 504] width 83 height 9
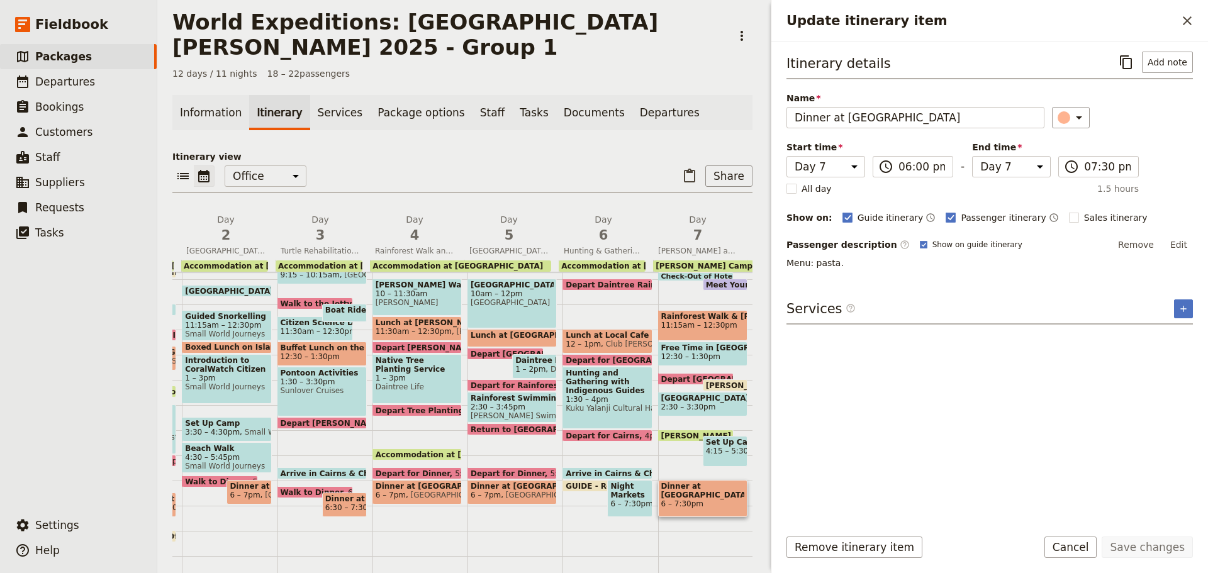
click at [1177, 246] on button "Edit" at bounding box center [1179, 244] width 28 height 19
click at [829, 269] on textarea "Menu: pasta." at bounding box center [990, 270] width 406 height 26
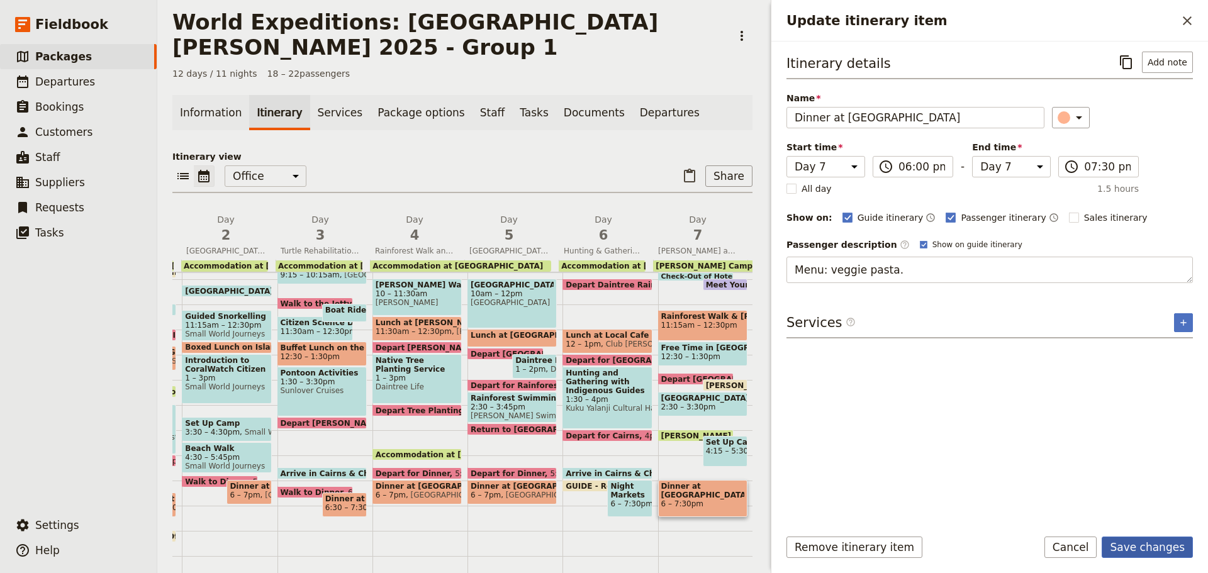
click at [1119, 552] on button "Save changes" at bounding box center [1147, 547] width 91 height 21
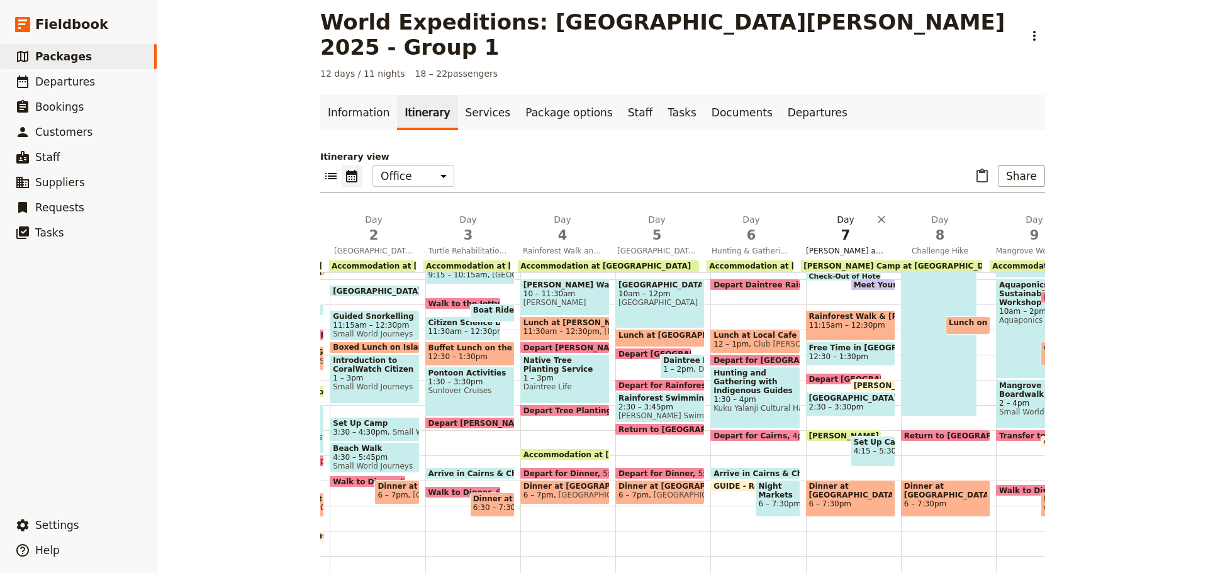
click at [824, 246] on span "Kuranda and Davies Creek/Dinden National Park" at bounding box center [845, 251] width 89 height 10
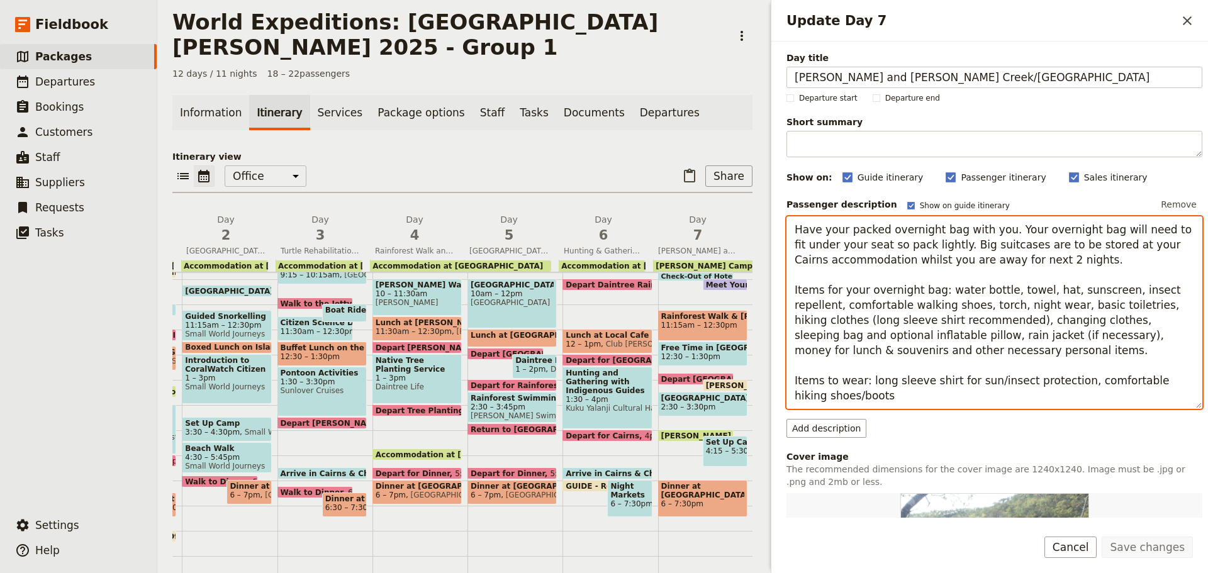
click at [878, 251] on textarea "Have your packed overnight bag with you. Your overnight bag will need to fit un…" at bounding box center [995, 312] width 416 height 193
drag, startPoint x: 1078, startPoint y: 235, endPoint x: 1088, endPoint y: 230, distance: 11.3
click at [1080, 233] on textarea "Have your packed overnight bag with you. Your overnight bag will need to fit un…" at bounding box center [995, 312] width 416 height 193
click at [1020, 259] on textarea "Have your packed overnight bag with you. Your overnight bag will need to fit un…" at bounding box center [995, 312] width 416 height 193
click at [833, 324] on textarea "Have your packed overnight bag with you. Your overnight bag will need to fit un…" at bounding box center [995, 312] width 416 height 193
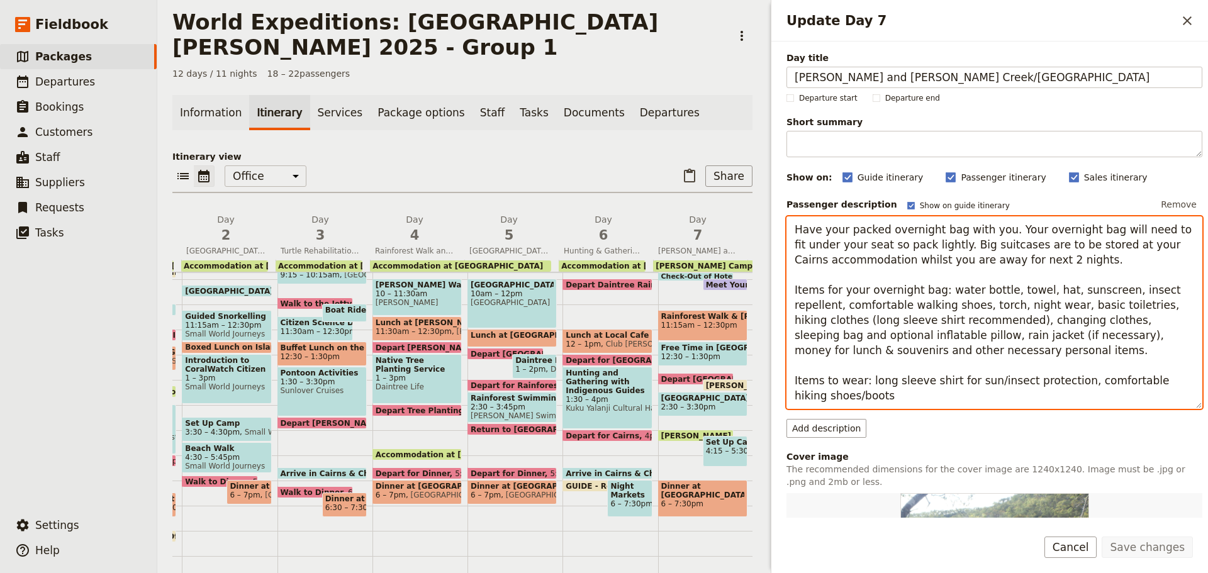
click at [985, 286] on textarea "Have your packed overnight bag with you. Your overnight bag will need to fit un…" at bounding box center [995, 312] width 416 height 193
click at [992, 288] on textarea "Have your packed overnight bag with you. Your overnight bag will need to fit un…" at bounding box center [995, 312] width 416 height 193
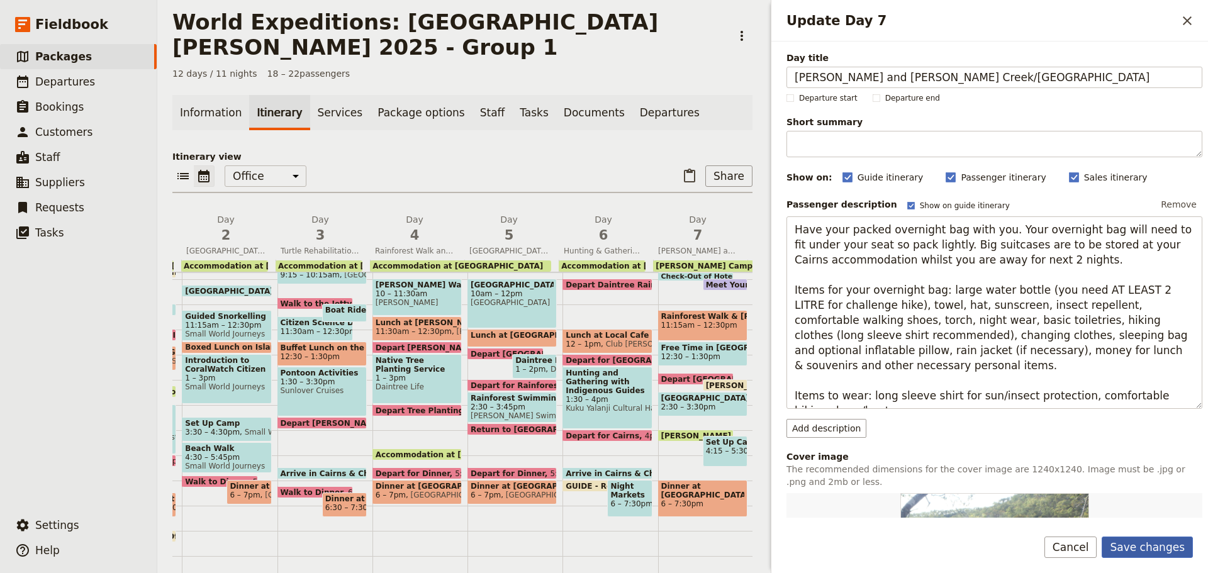
click at [1138, 544] on button "Save changes" at bounding box center [1147, 547] width 91 height 21
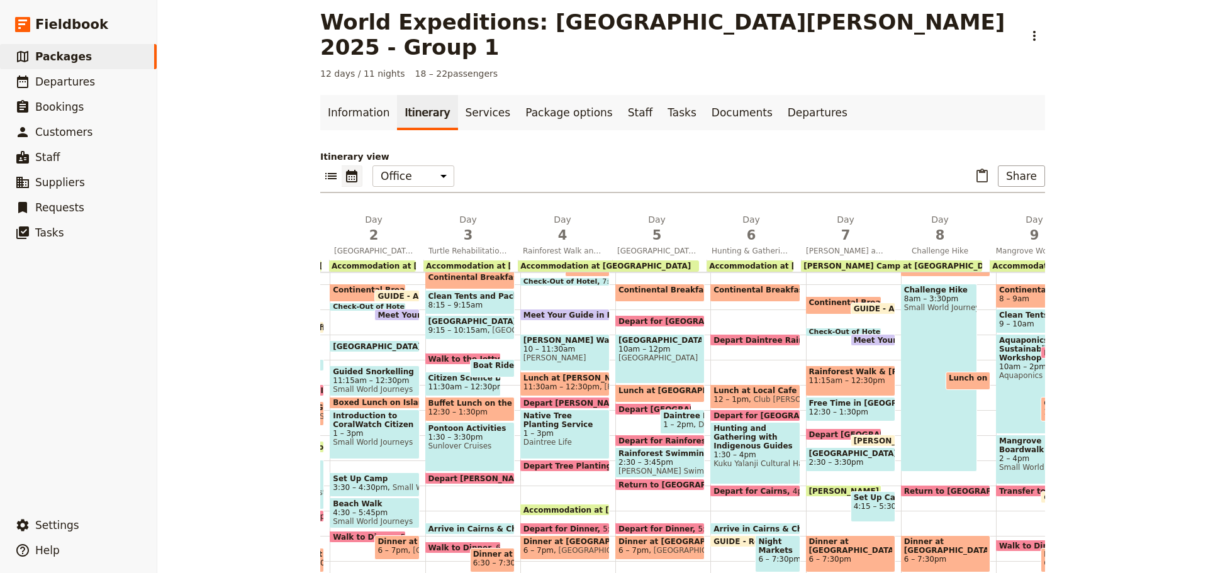
scroll to position [182, 0]
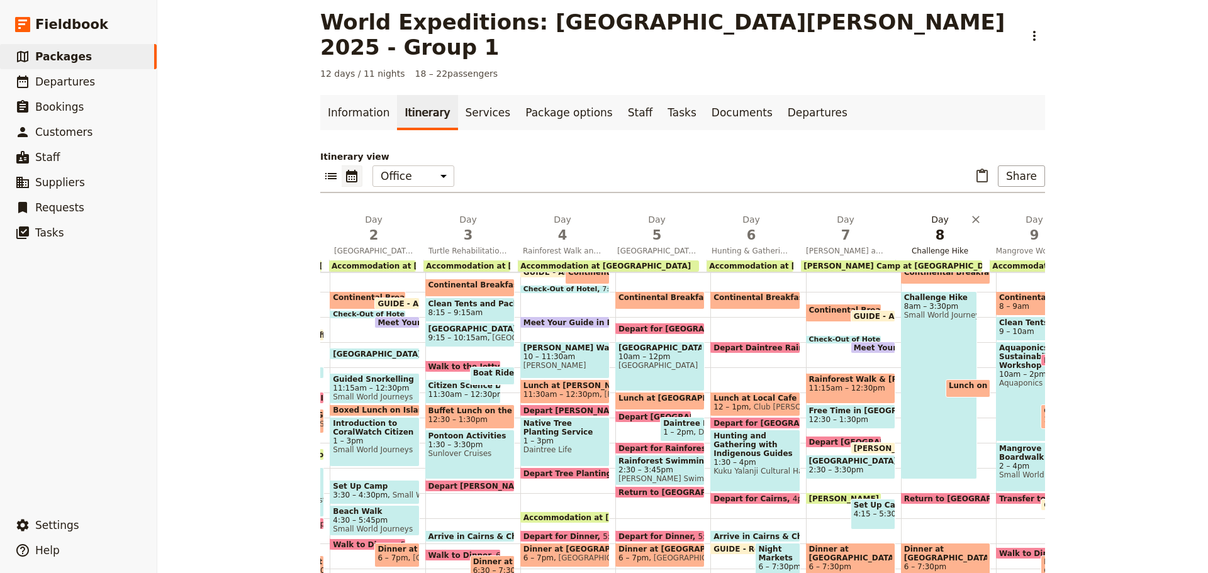
click at [954, 246] on span "Challenge Hike" at bounding box center [939, 251] width 89 height 10
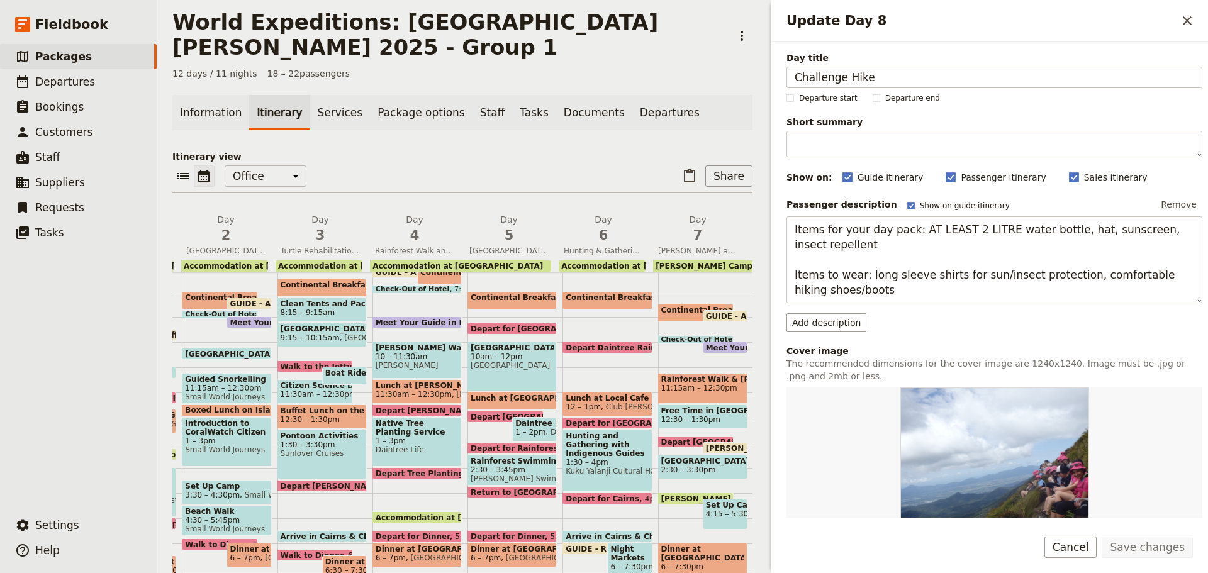
click at [1065, 542] on button "Cancel" at bounding box center [1070, 547] width 53 height 21
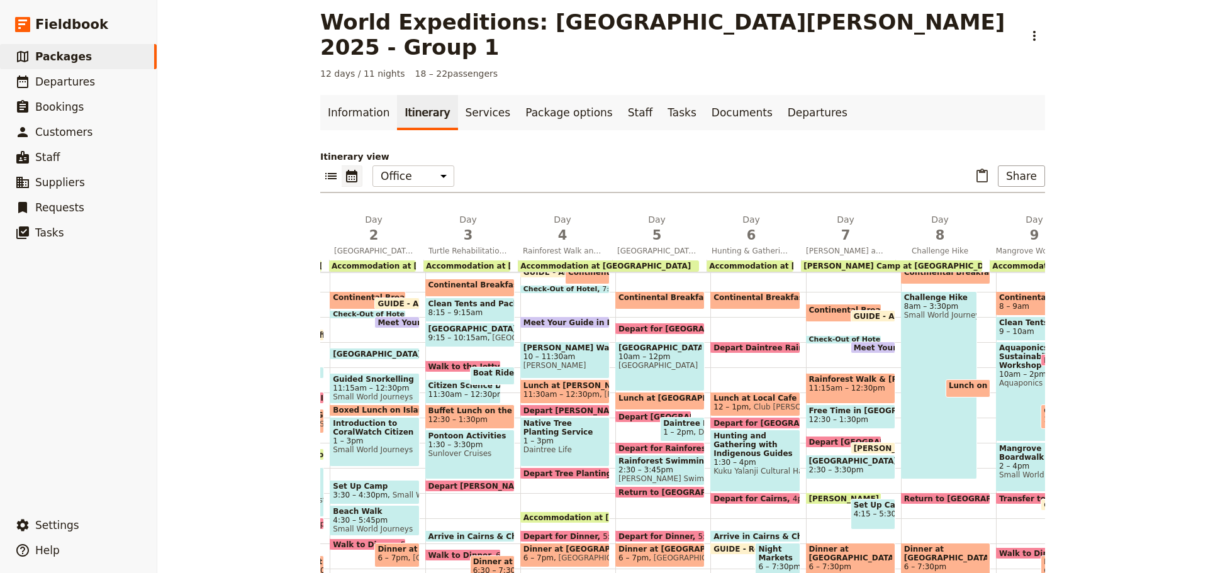
click at [809, 306] on span "Continental Breakfast at Hotel" at bounding box center [877, 310] width 136 height 9
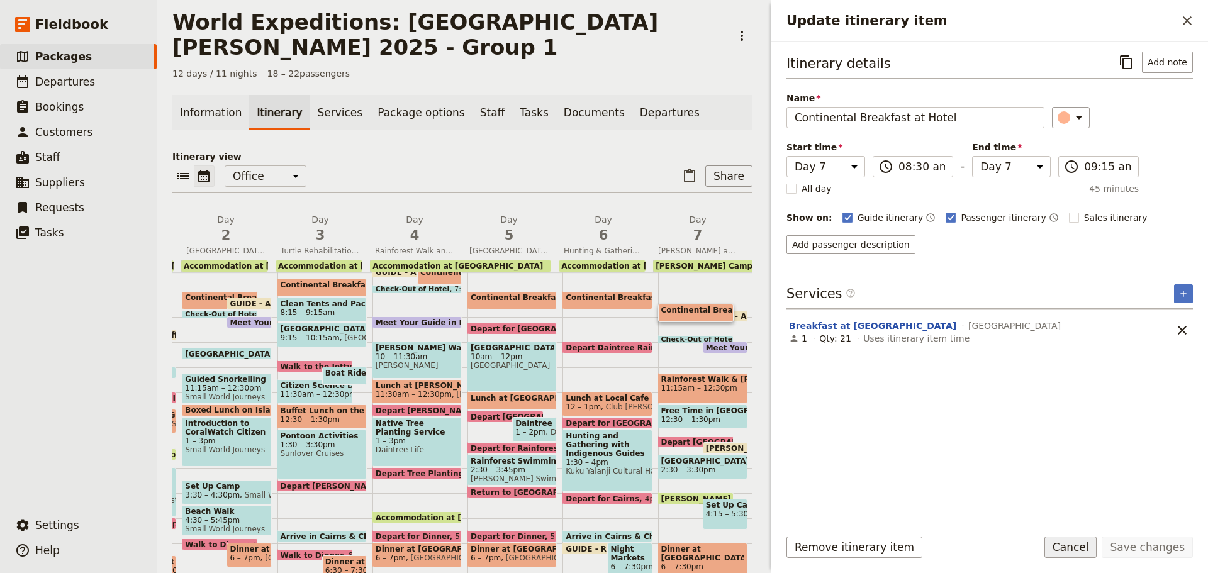
click at [1070, 543] on button "Cancel" at bounding box center [1070, 547] width 53 height 21
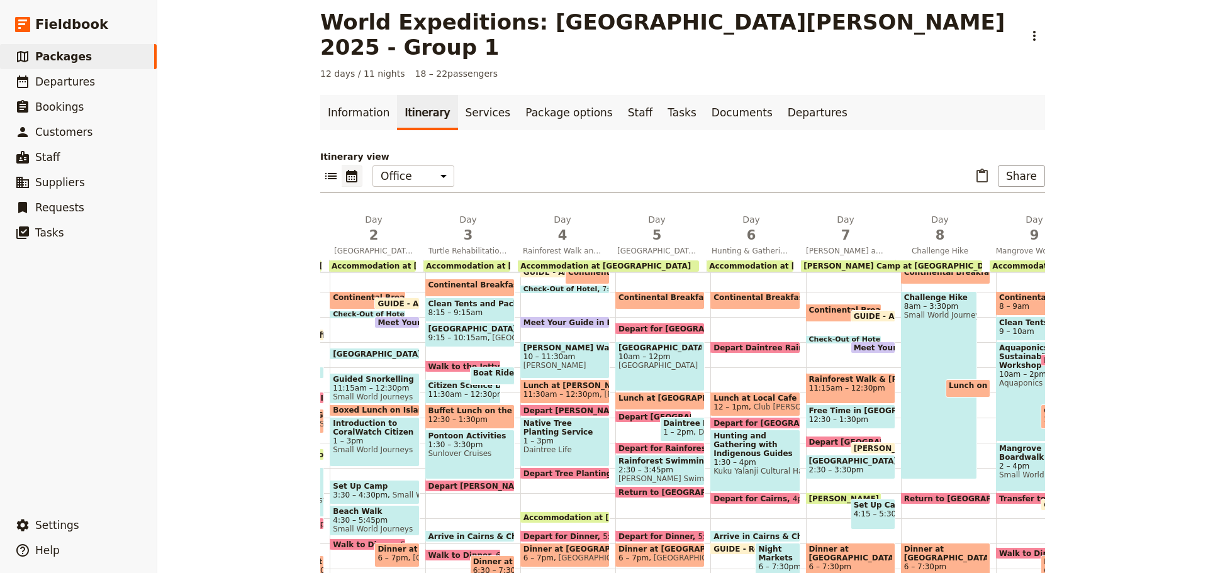
click at [932, 279] on span at bounding box center [946, 281] width 88 height 5
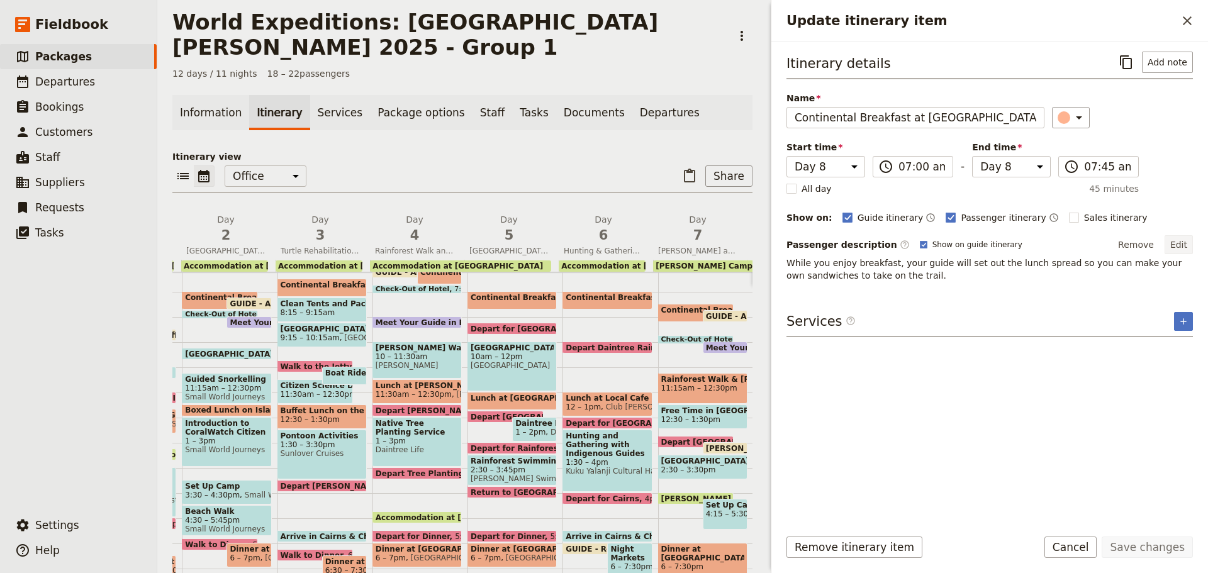
click at [1185, 242] on button "Edit" at bounding box center [1179, 244] width 28 height 19
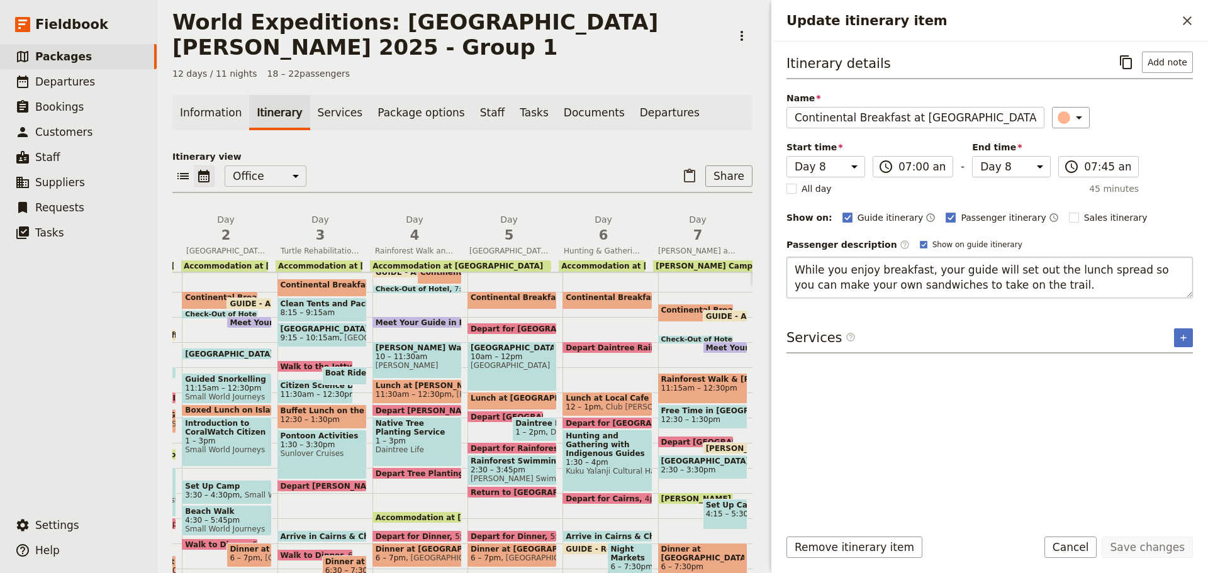
click at [983, 270] on textarea "While you enjoy breakfast, your guide will set out the lunch spread so you can …" at bounding box center [990, 278] width 406 height 42
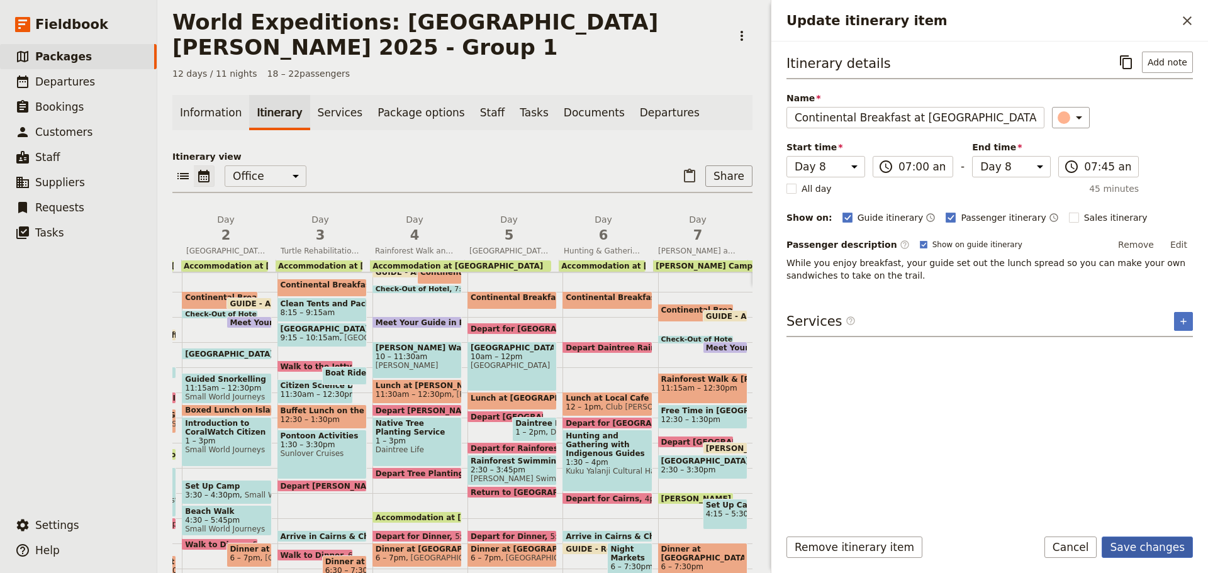
click at [1143, 547] on button "Save changes" at bounding box center [1147, 547] width 91 height 21
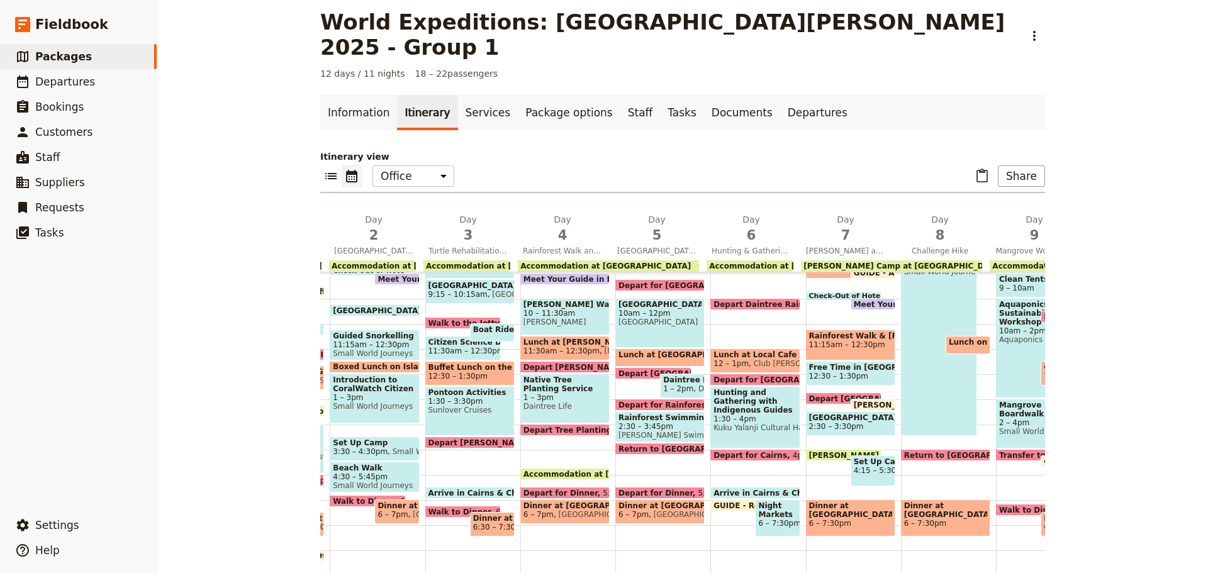
scroll to position [239, 0]
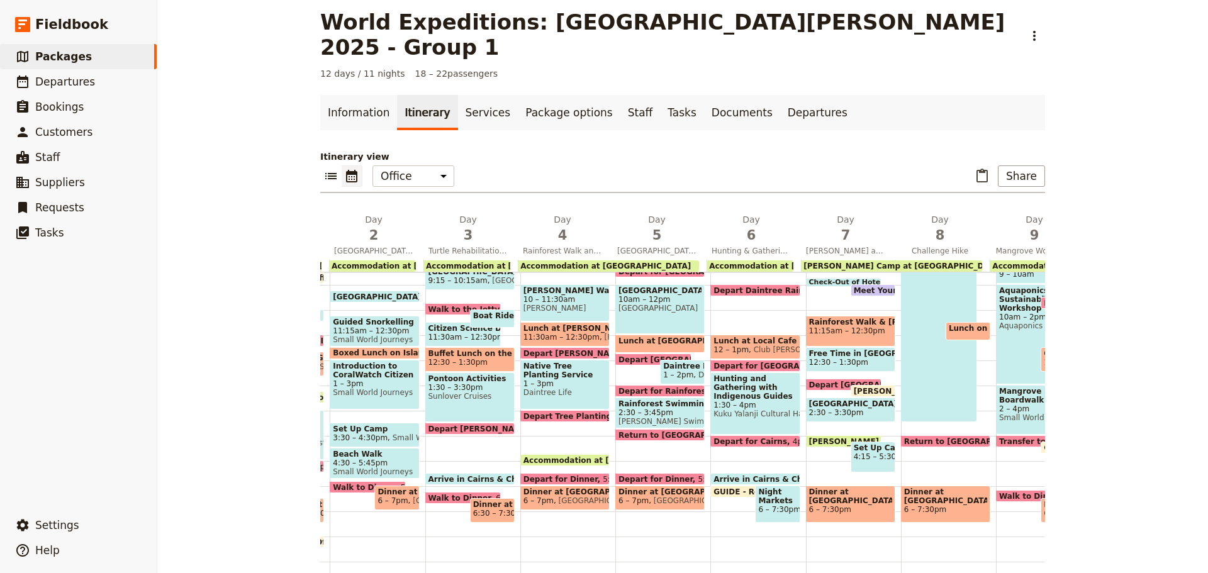
click at [939, 437] on span "Return to Camp Site" at bounding box center [972, 441] width 137 height 8
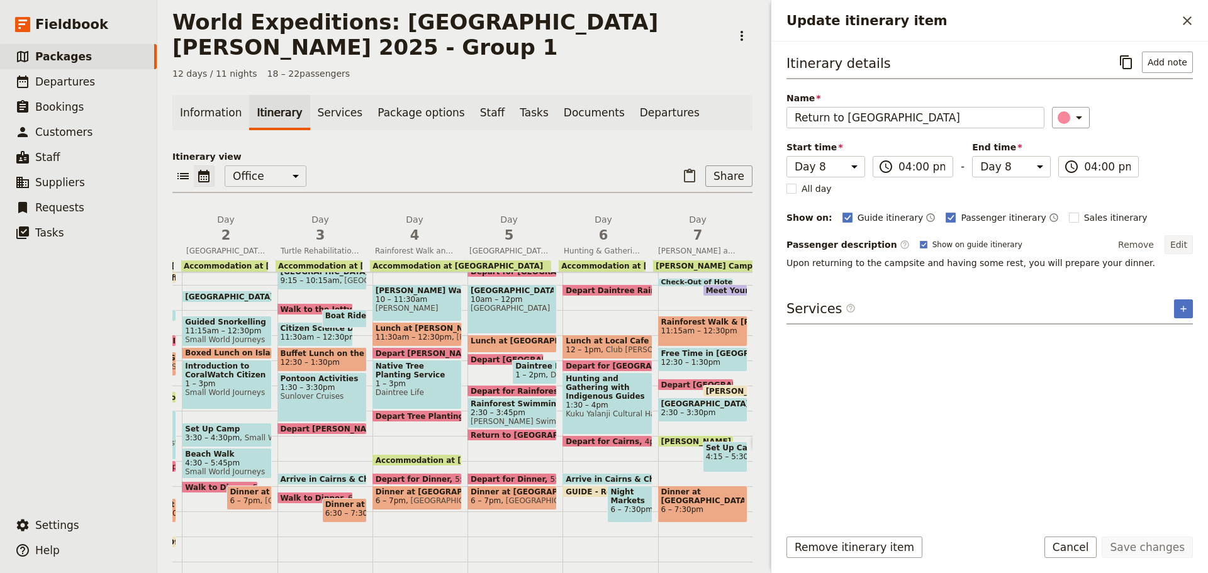
click at [1184, 240] on button "Edit" at bounding box center [1179, 244] width 28 height 19
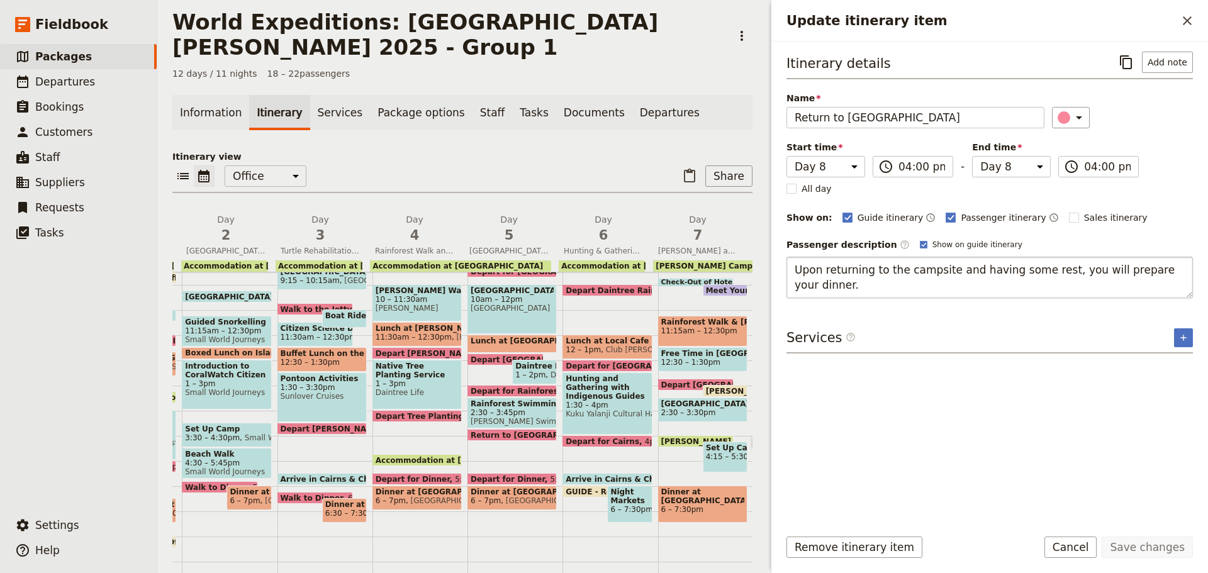
click at [868, 276] on textarea "Upon returning to the campsite and having some rest, you will prepare your dinn…" at bounding box center [990, 278] width 406 height 42
drag, startPoint x: 795, startPoint y: 268, endPoint x: 1167, endPoint y: 304, distance: 374.2
click at [1177, 289] on textarea "Upon returning to the campsite and having some rest, you will prepare your dinn…" at bounding box center [990, 278] width 406 height 42
drag, startPoint x: 992, startPoint y: 272, endPoint x: 388, endPoint y: 337, distance: 607.4
click at [397, 332] on div "World Expeditions: St Leonard's College 2025 - Group 1 ​ 12 days / 11 nights 18…" at bounding box center [682, 286] width 1051 height 573
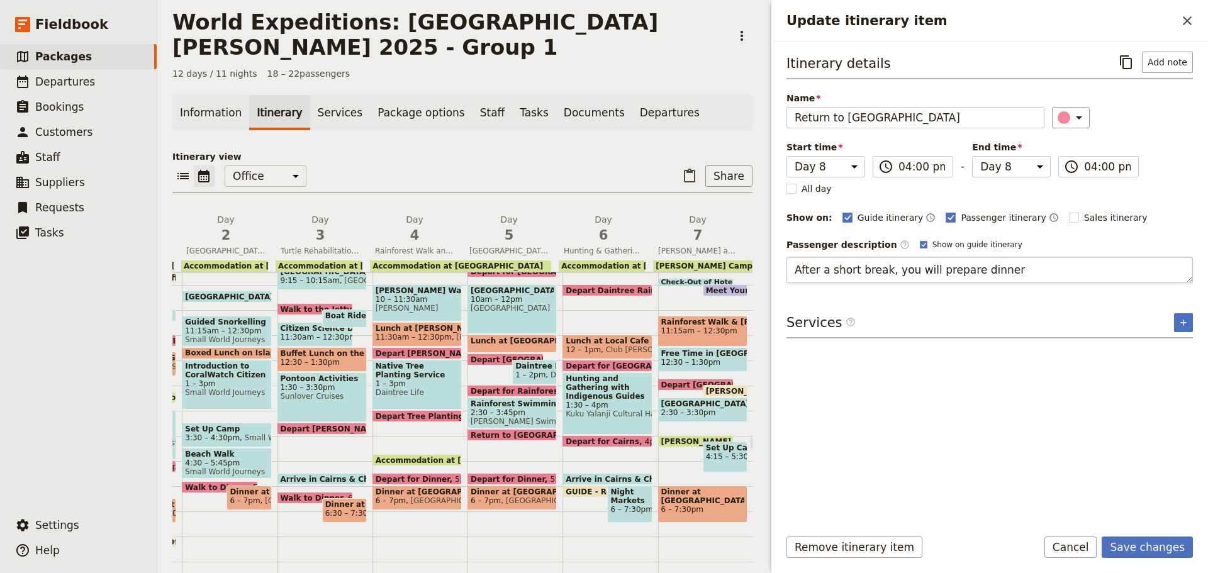
drag, startPoint x: 991, startPoint y: 268, endPoint x: 1001, endPoint y: 269, distance: 10.1
click at [992, 269] on textarea "After a short break, you will prepare dinner" at bounding box center [990, 270] width 406 height 26
click at [1001, 269] on textarea "After a short break, you will prepare dinner" at bounding box center [990, 270] width 406 height 26
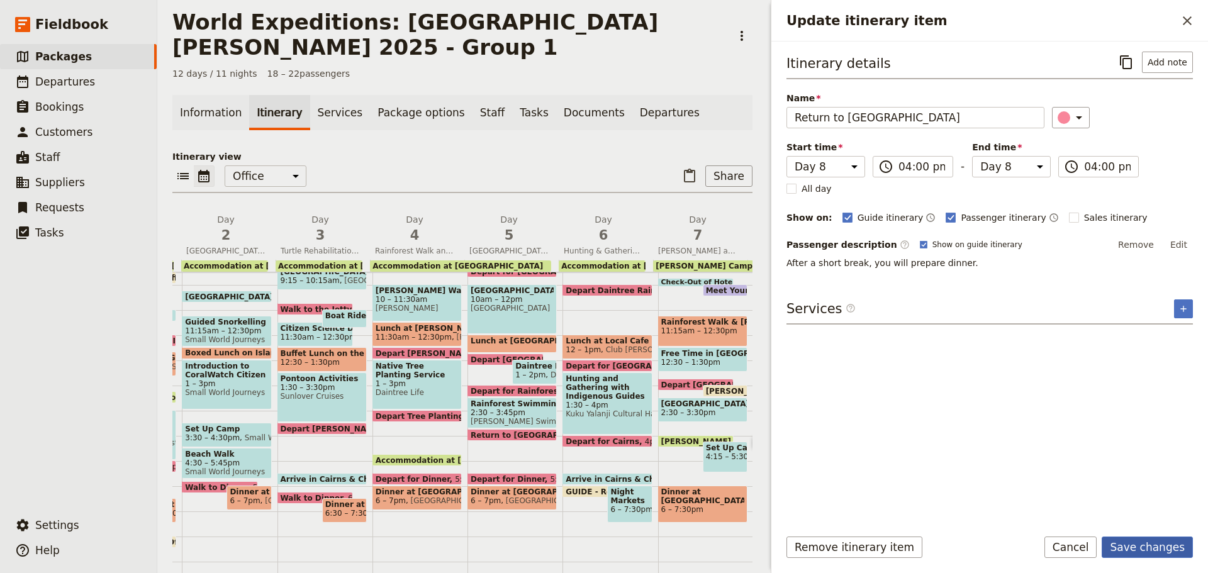
click at [1155, 554] on button "Save changes" at bounding box center [1147, 547] width 91 height 21
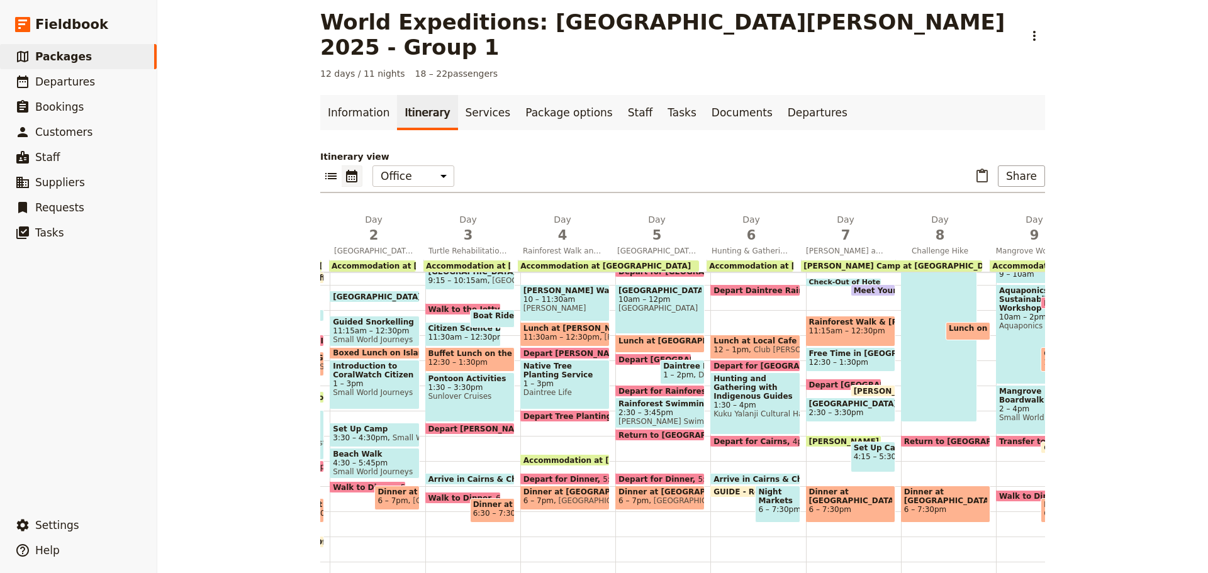
click at [936, 505] on span "6 – 7:30pm" at bounding box center [945, 509] width 83 height 9
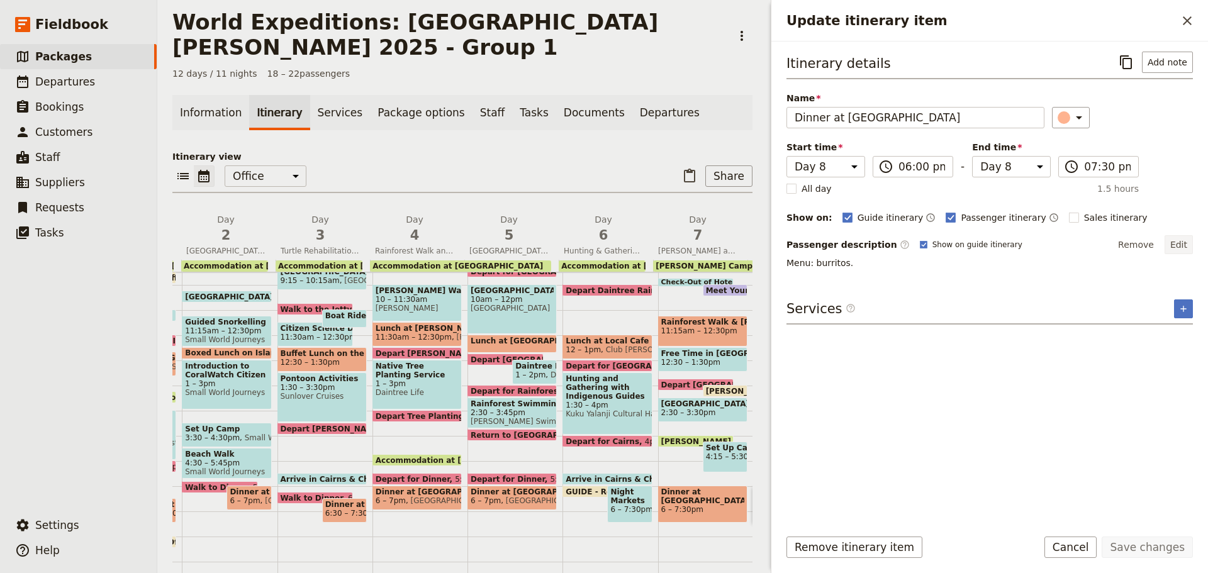
click at [1172, 246] on button "Edit" at bounding box center [1179, 244] width 28 height 19
click at [829, 274] on textarea "Menu: burritos." at bounding box center [990, 270] width 406 height 26
click at [1174, 544] on button "Save changes" at bounding box center [1147, 547] width 91 height 21
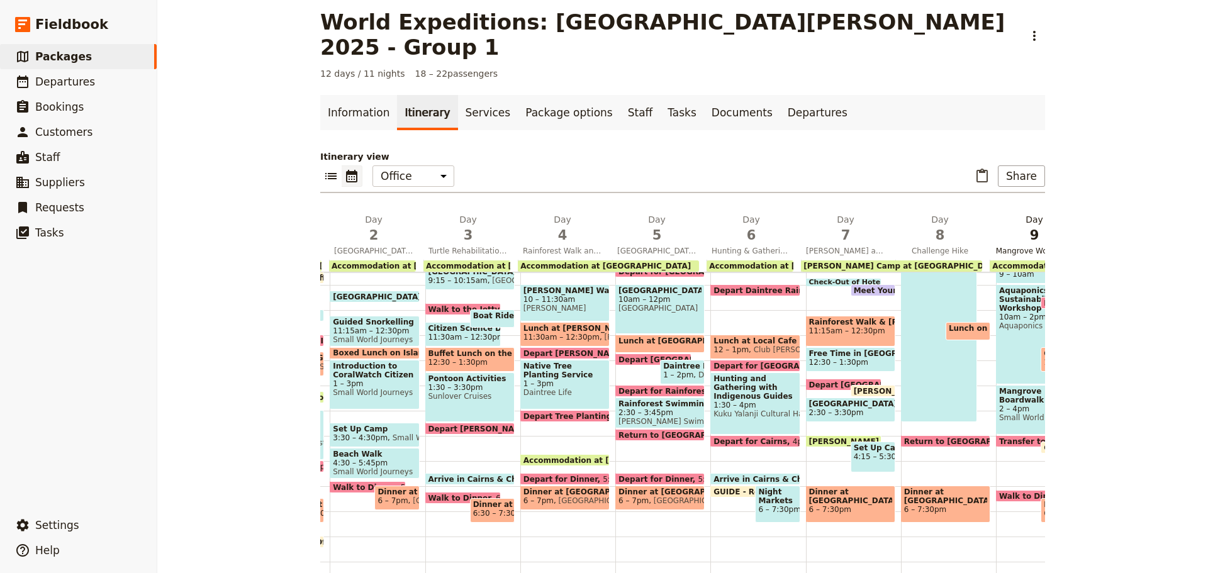
click at [1010, 246] on span "Mangrove Workshop" at bounding box center [1034, 251] width 89 height 10
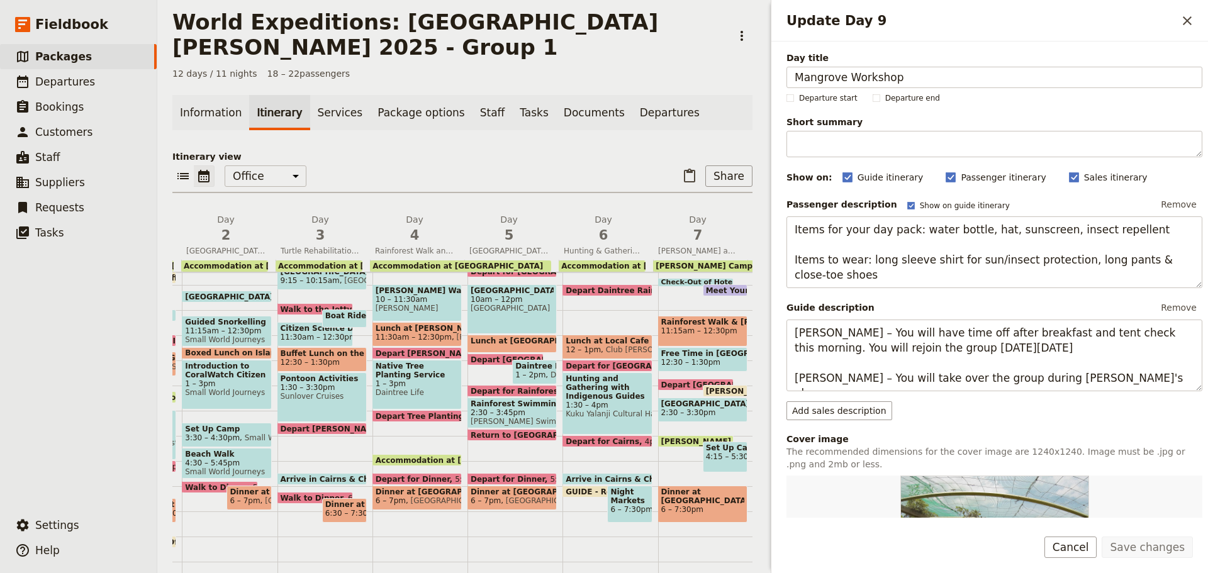
drag, startPoint x: 939, startPoint y: 77, endPoint x: 526, endPoint y: 106, distance: 413.8
click at [527, 106] on div "World Expeditions: St Leonard's College 2025 - Group 1 ​ 12 days / 11 nights 18…" at bounding box center [682, 286] width 1051 height 573
click at [1163, 552] on button "Save changes" at bounding box center [1147, 547] width 91 height 21
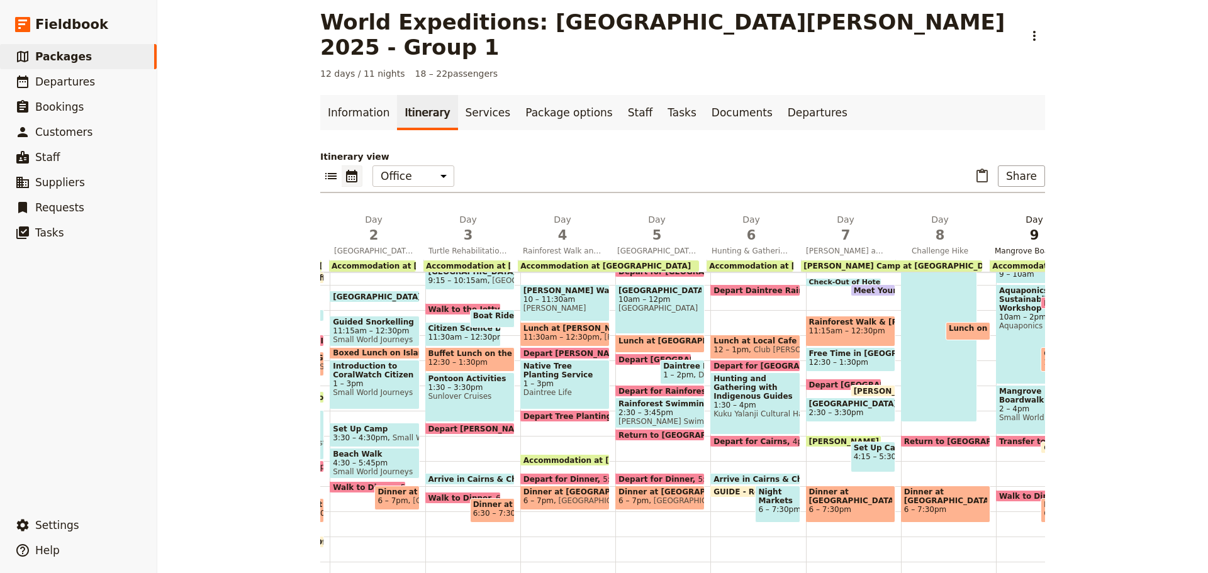
click at [1018, 246] on span "Mangrove Boardwalk Workshop & Cleanup" at bounding box center [1034, 251] width 89 height 10
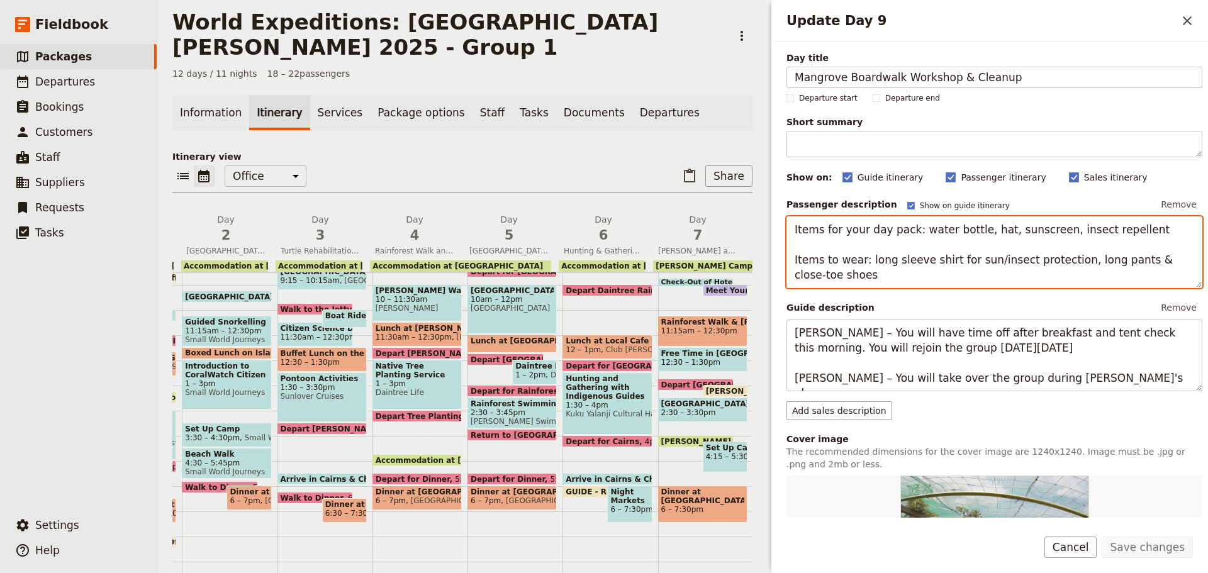
click at [929, 269] on textarea "Items for your day pack: water bottle, hat, sunscreen, insect repellent Items t…" at bounding box center [995, 252] width 416 height 72
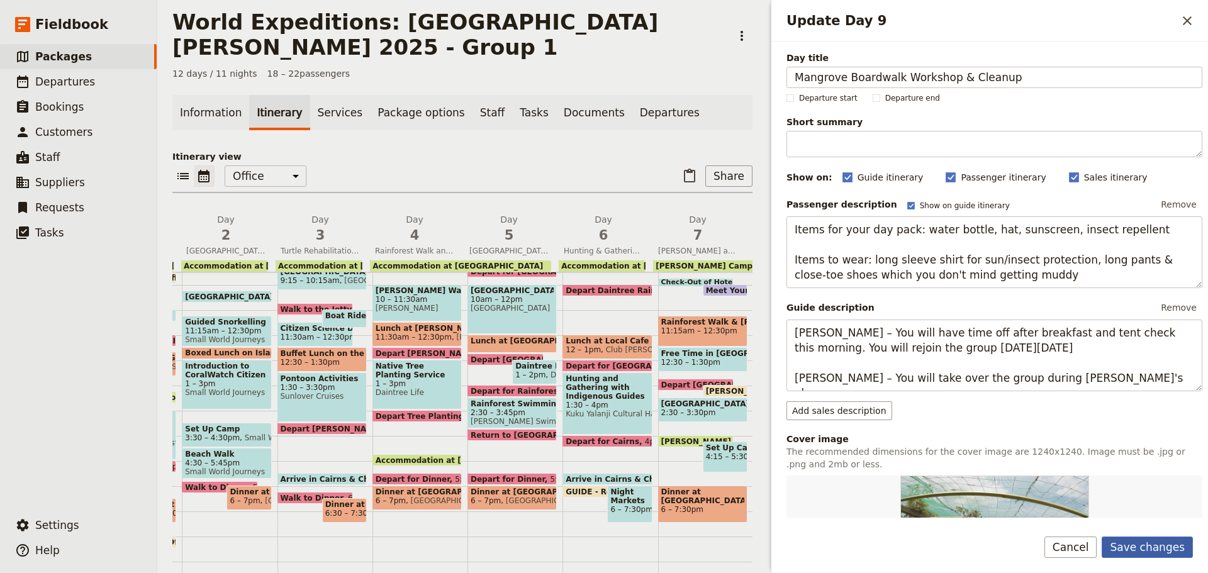
click at [1163, 543] on button "Save changes" at bounding box center [1147, 547] width 91 height 21
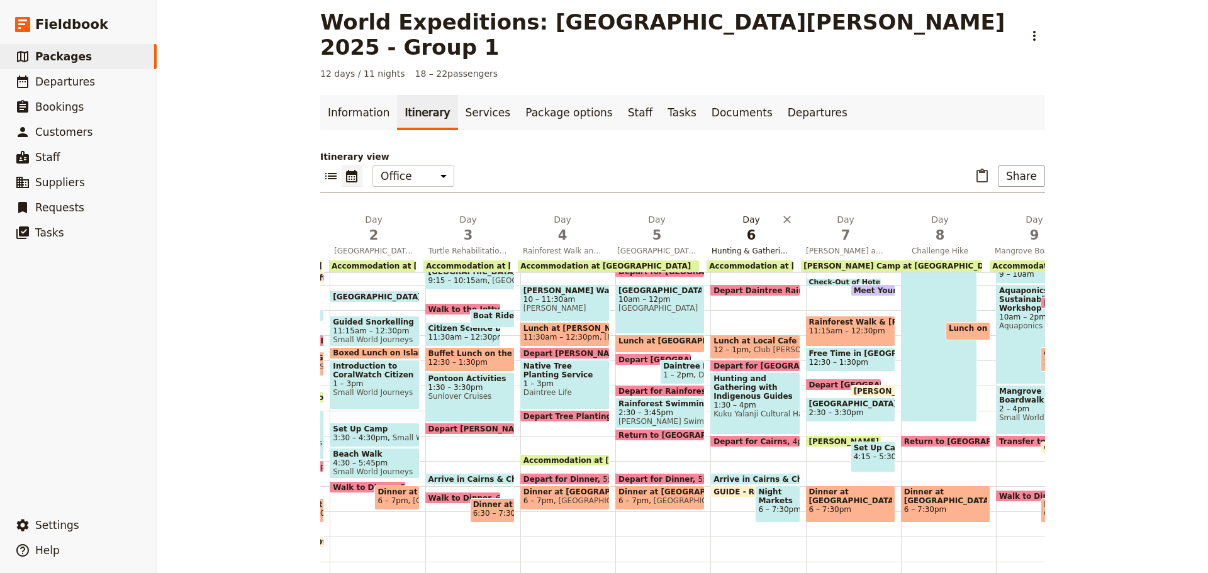
click at [718, 246] on span "Hunting & Gathering with Indigenous Guides and Night Markets" at bounding box center [751, 251] width 89 height 10
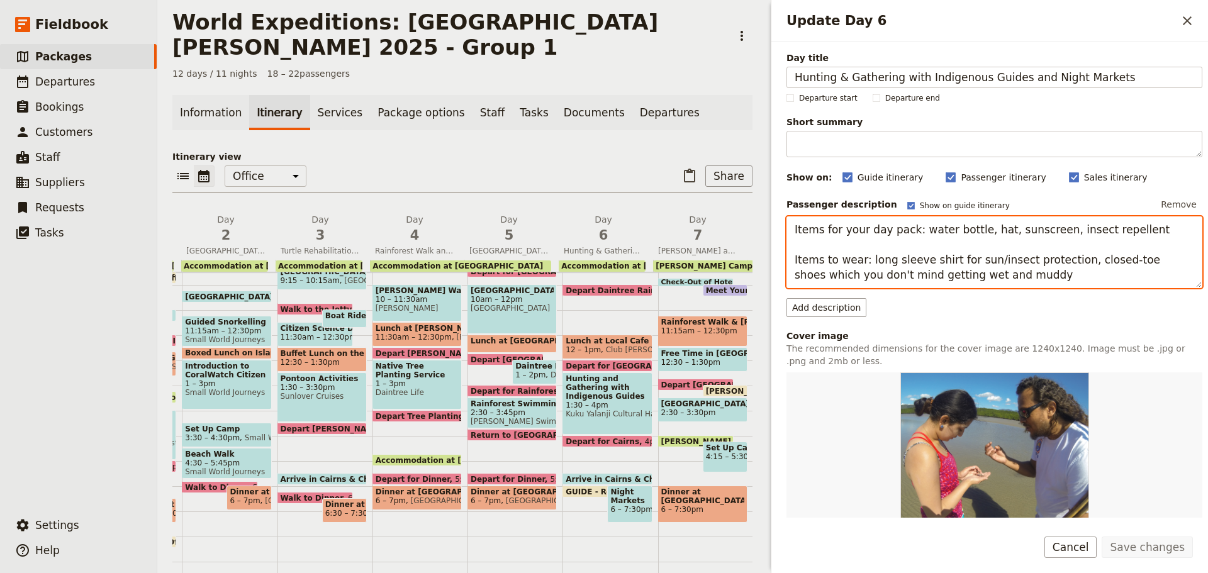
click at [943, 274] on textarea "Items for your day pack: water bottle, hat, sunscreen, insect repellent Items t…" at bounding box center [995, 252] width 416 height 72
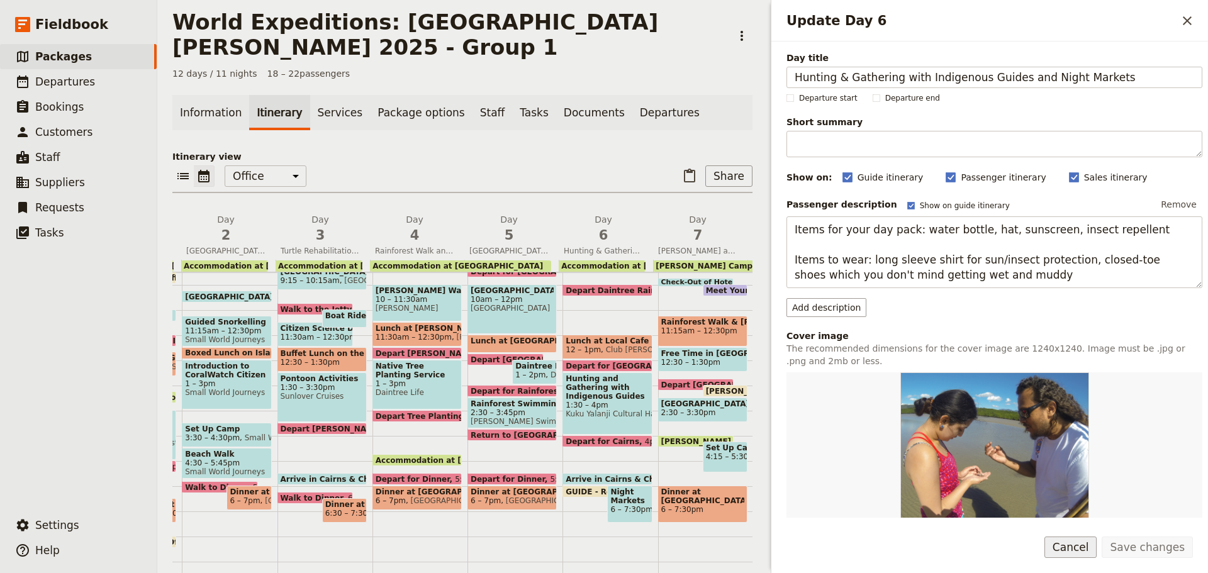
drag, startPoint x: 1085, startPoint y: 552, endPoint x: 1078, endPoint y: 554, distance: 7.4
click at [1084, 552] on button "Cancel" at bounding box center [1070, 547] width 53 height 21
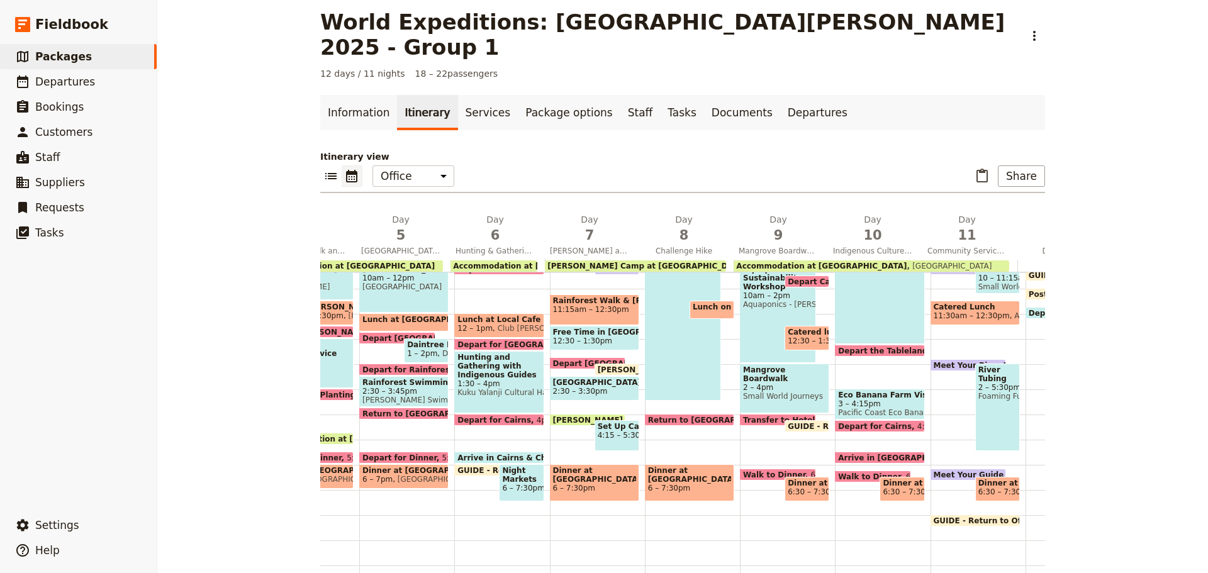
scroll to position [182, 0]
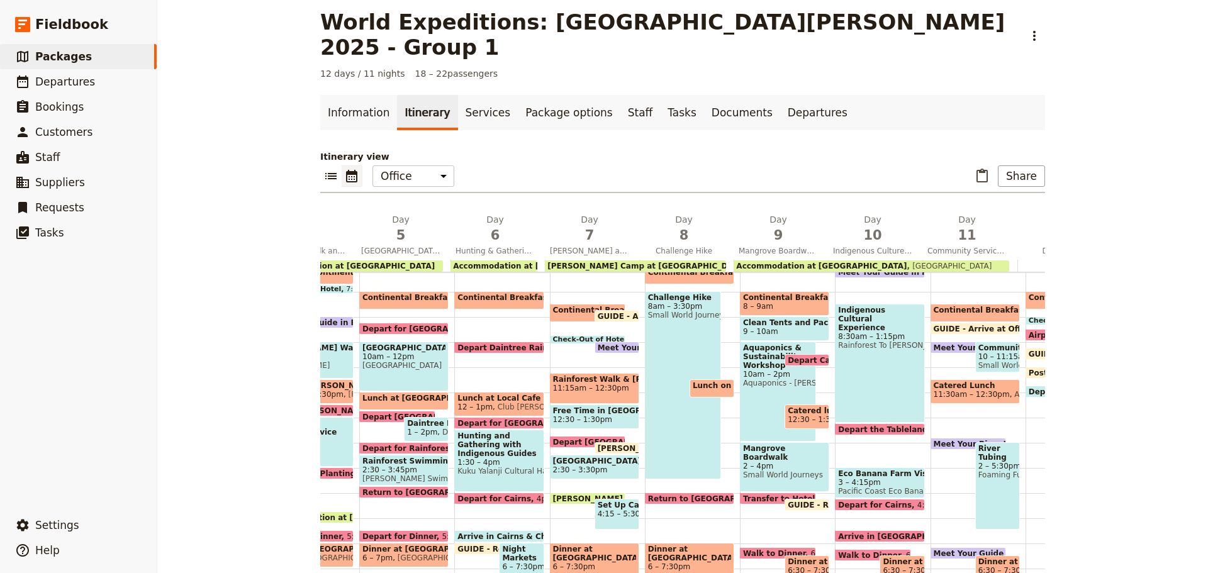
click at [741, 499] on span at bounding box center [778, 501] width 75 height 5
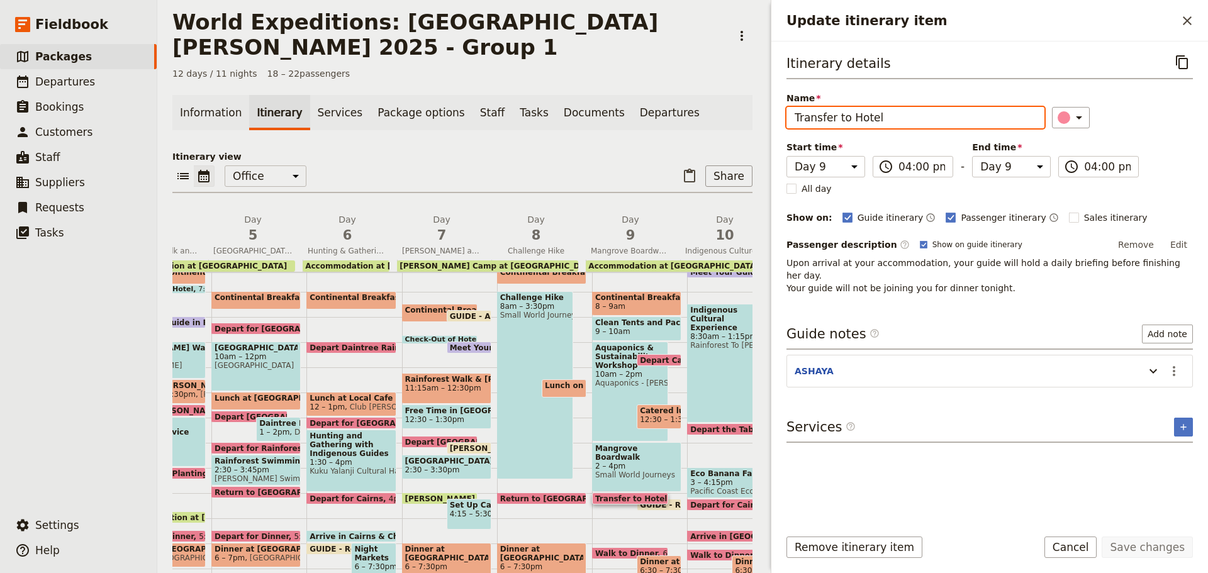
drag, startPoint x: 932, startPoint y: 108, endPoint x: 929, endPoint y: 116, distance: 8.8
click at [932, 109] on input "Transfer to Hotel" at bounding box center [916, 117] width 258 height 21
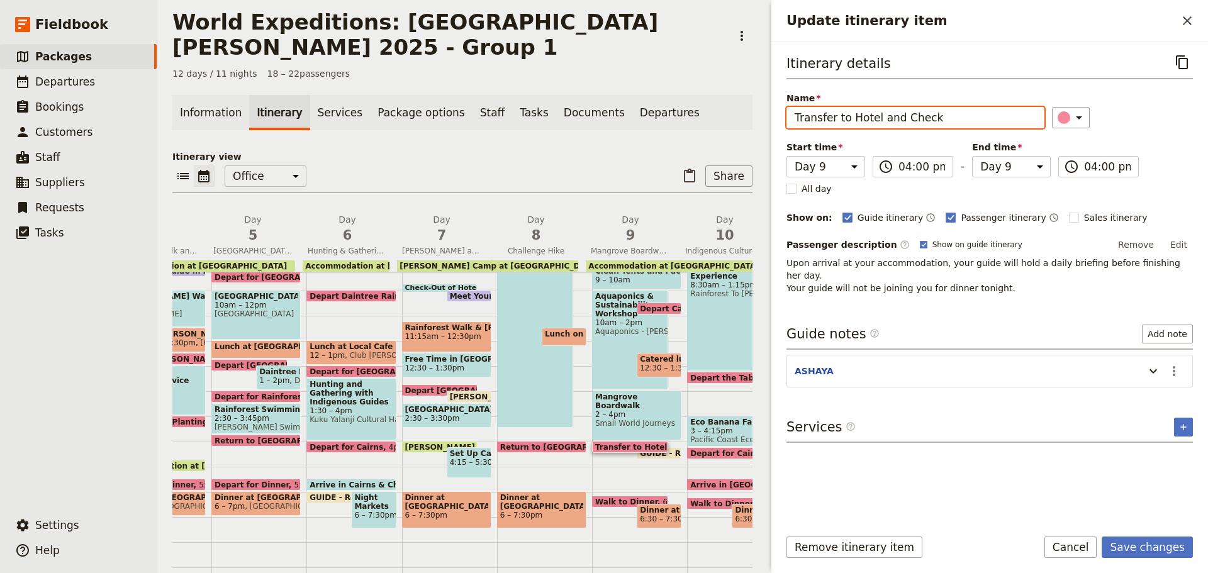
scroll to position [245, 0]
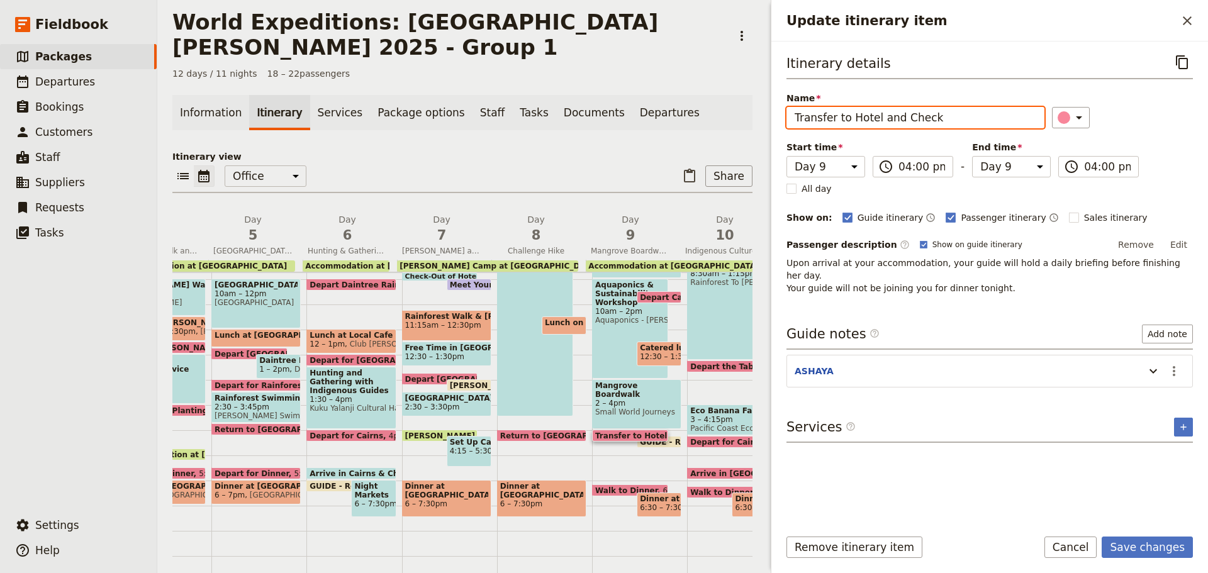
click at [339, 474] on span at bounding box center [351, 476] width 88 height 5
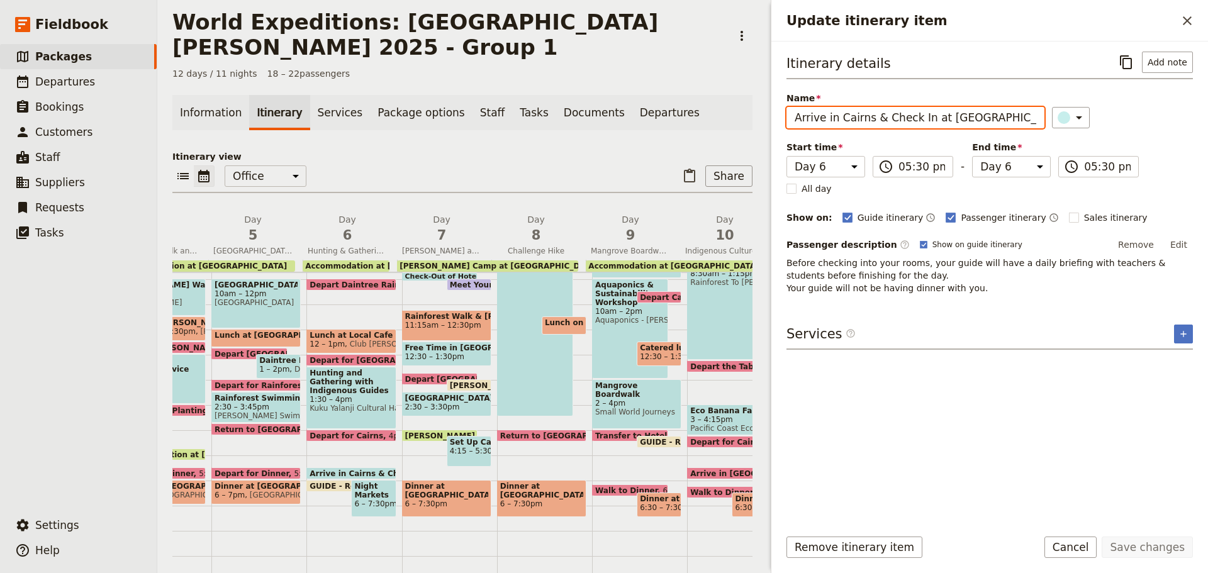
drag, startPoint x: 883, startPoint y: 118, endPoint x: 1207, endPoint y: 65, distance: 328.8
click at [1203, 100] on div "Itinerary details ​ Add note Name Arrive in Cairns & Check In at Coral Tree Inn…" at bounding box center [989, 280] width 437 height 476
click at [1082, 546] on button "Cancel" at bounding box center [1070, 547] width 53 height 21
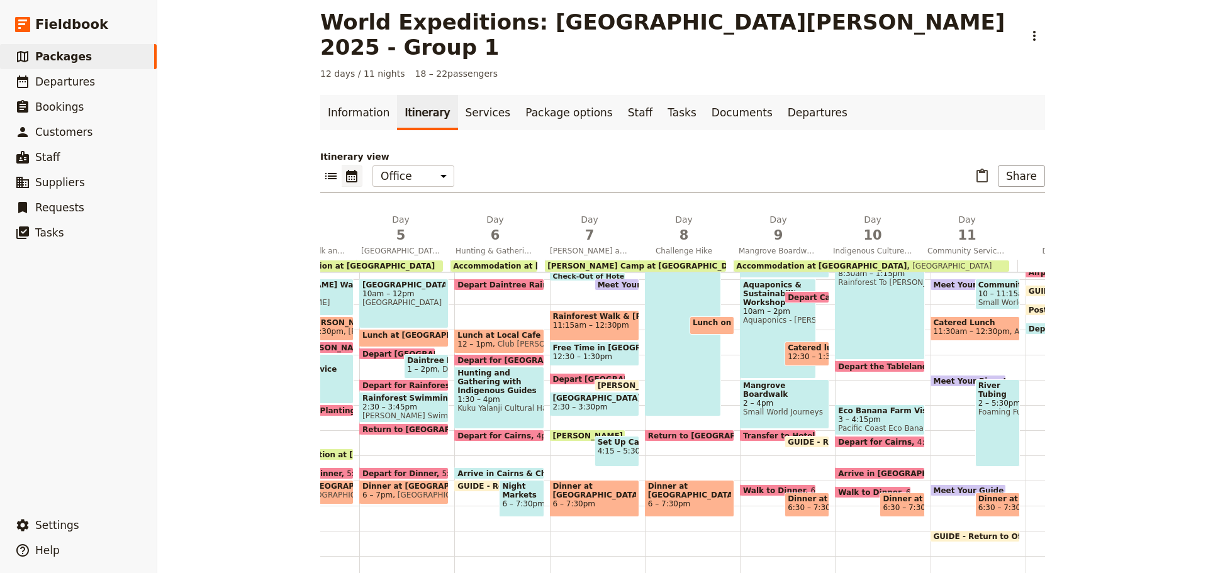
click at [757, 436] on span at bounding box center [778, 438] width 75 height 5
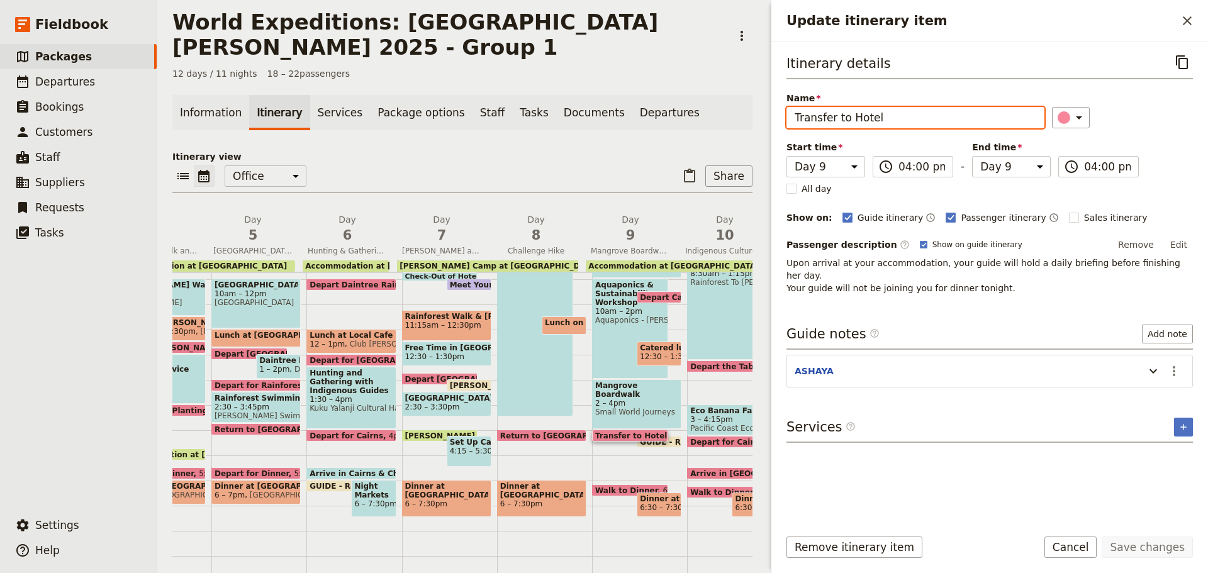
drag, startPoint x: 904, startPoint y: 116, endPoint x: 891, endPoint y: 110, distance: 14.6
click at [909, 121] on input "Transfer to Hotel" at bounding box center [916, 117] width 258 height 21
paste input "Check In at Coral Tree Inn"
drag, startPoint x: 933, startPoint y: 116, endPoint x: 1190, endPoint y: 61, distance: 263.2
click at [1184, 89] on div "Itinerary details ​ Name Transfer to Hotel & Check In at Coral Tree Inn ​ Start…" at bounding box center [990, 173] width 406 height 243
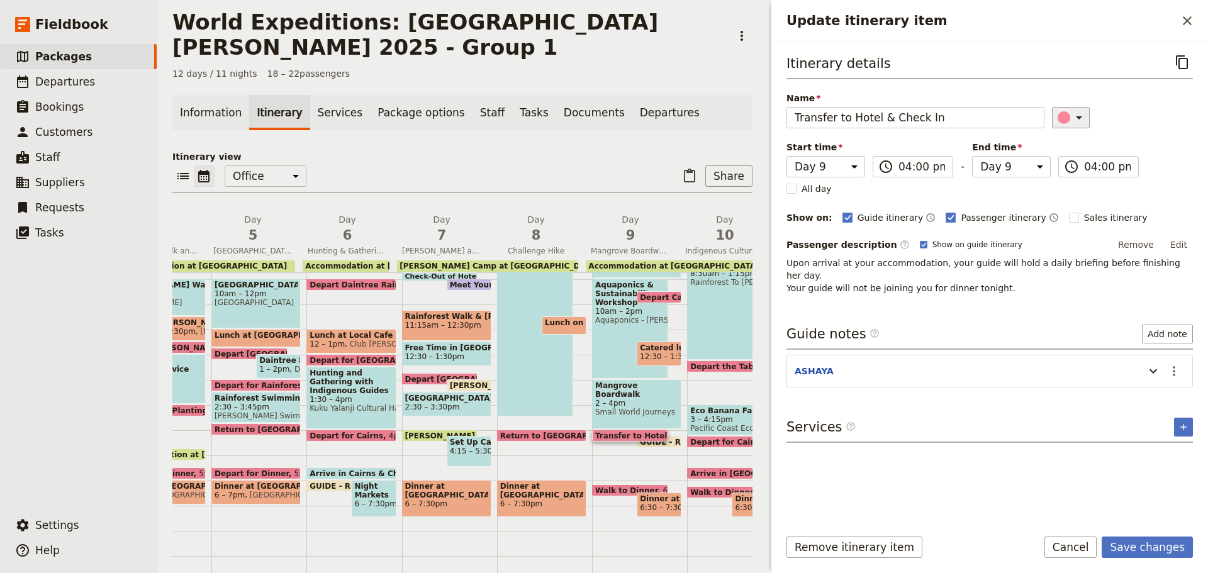
click at [1076, 118] on icon "Update itinerary item" at bounding box center [1079, 117] width 6 height 3
click at [1075, 159] on div "button" at bounding box center [1071, 159] width 13 height 13
click at [1129, 546] on button "Save changes" at bounding box center [1147, 547] width 91 height 21
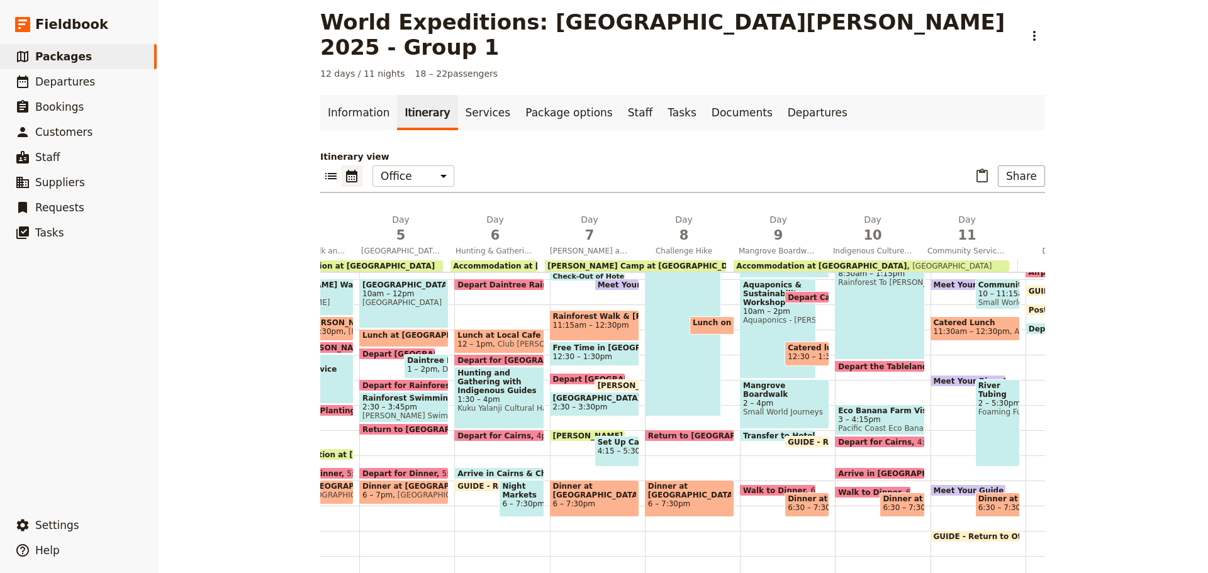
click at [750, 486] on span "Walk to Dinner" at bounding box center [777, 490] width 68 height 8
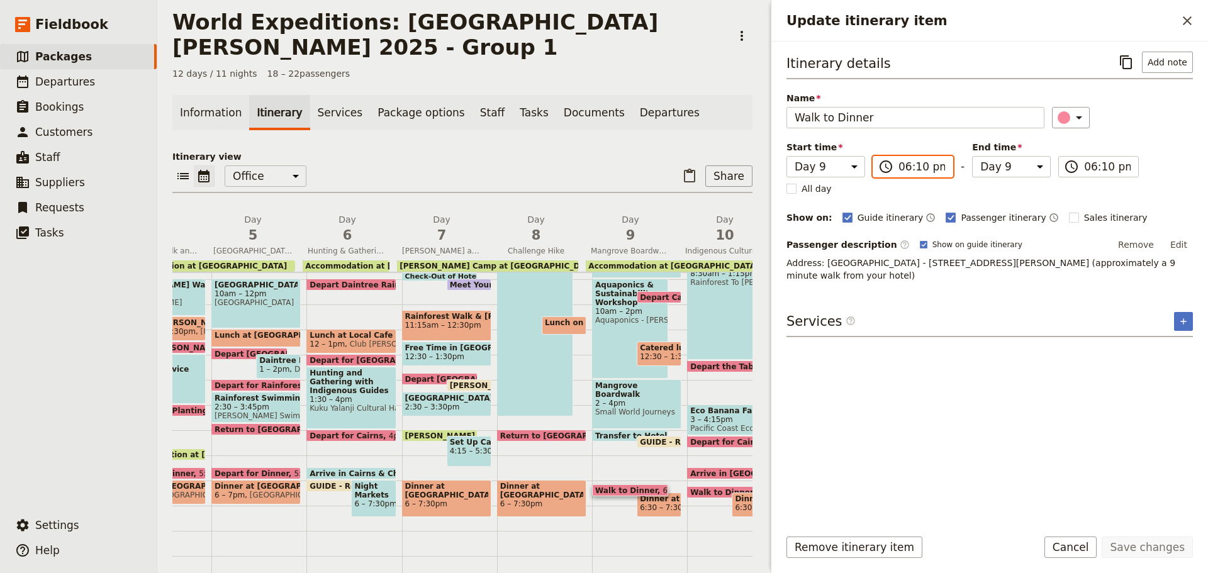
click at [919, 163] on input "06:10 pm" at bounding box center [922, 166] width 47 height 15
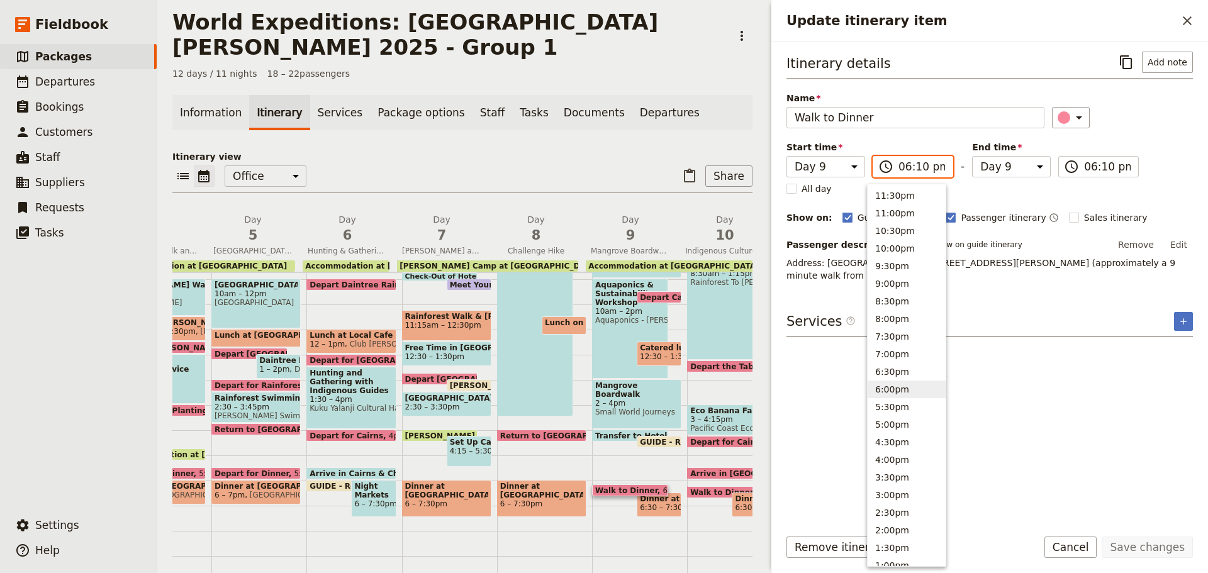
click at [912, 166] on input "06:10 pm" at bounding box center [922, 166] width 47 height 15
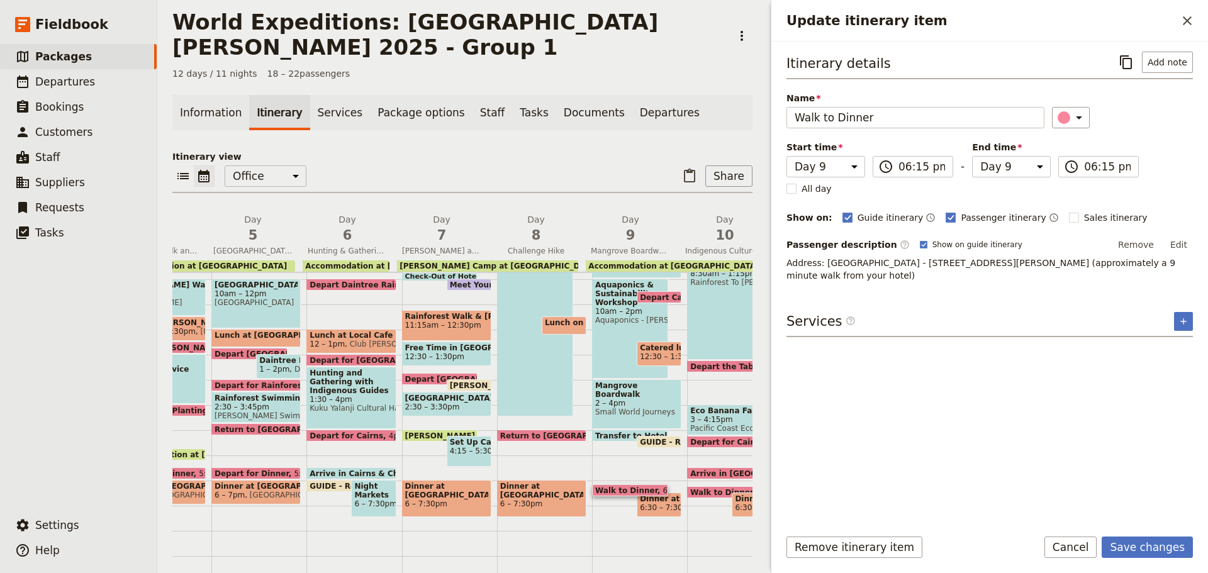
click at [988, 301] on div "Itinerary details ​ Add note Name Walk to Dinner ​ Start time Day 1 Day 2 Day 3…" at bounding box center [990, 284] width 406 height 465
click at [1128, 544] on button "Save changes" at bounding box center [1147, 547] width 91 height 21
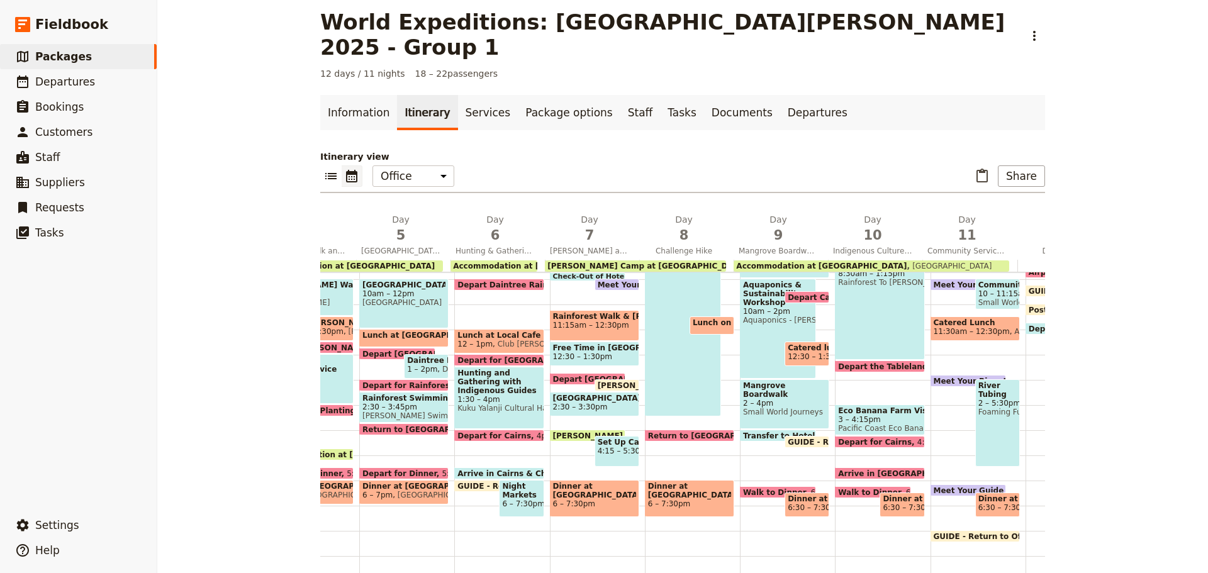
click at [801, 503] on span "6:30 – 7:30pm" at bounding box center [815, 507] width 55 height 9
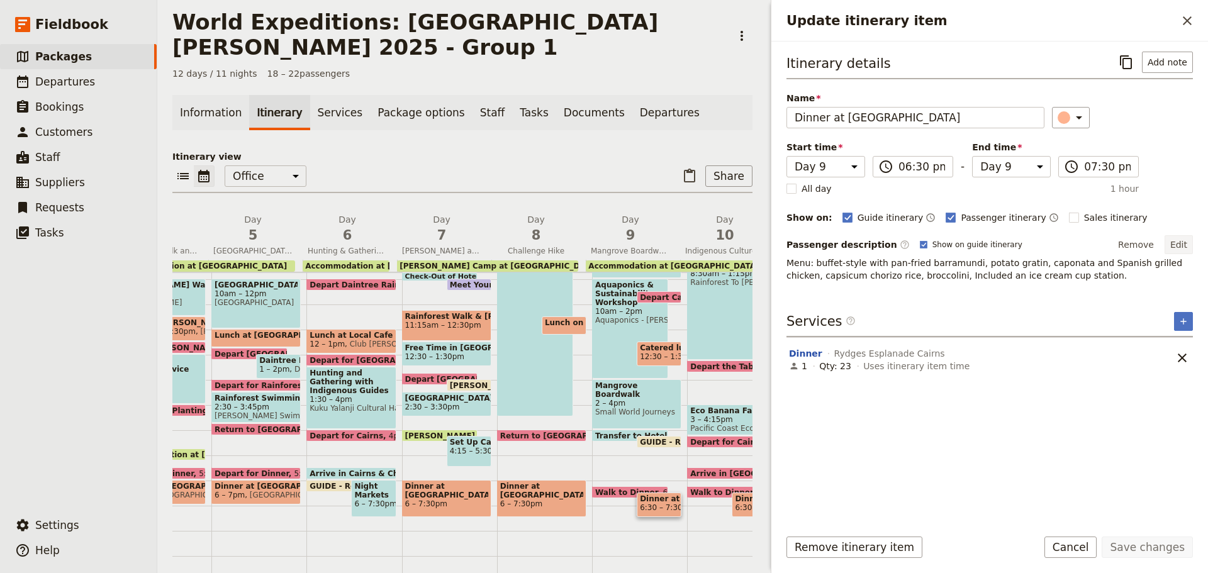
click at [1189, 240] on button "Edit" at bounding box center [1179, 244] width 28 height 19
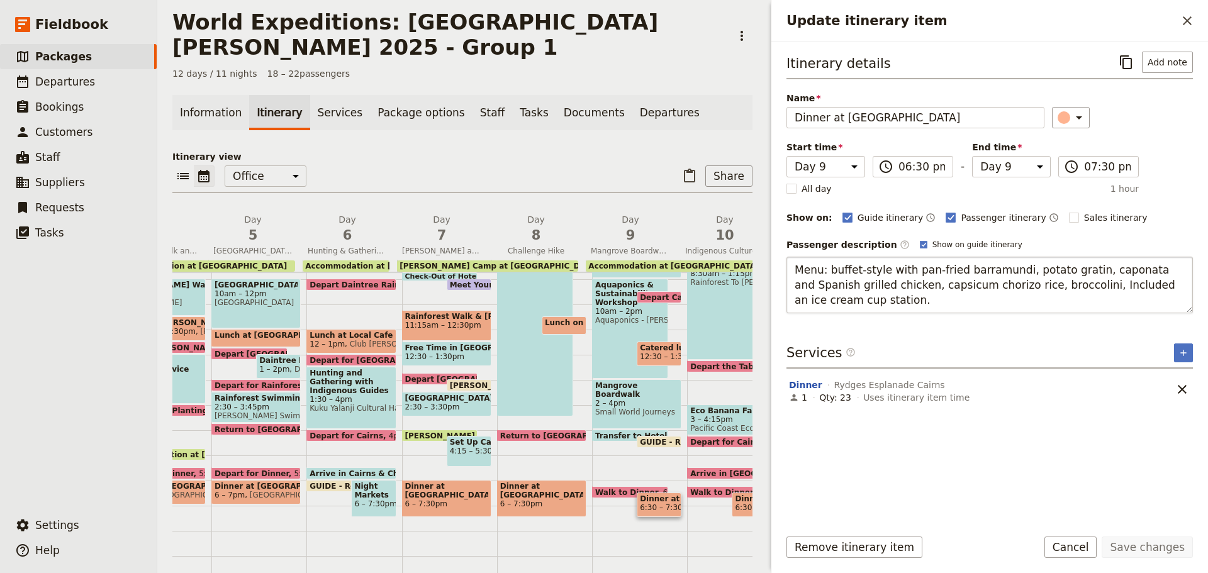
click at [944, 303] on textarea "Menu: buffet-style with pan-fried barramundi, potato gratin, caponata and Spani…" at bounding box center [990, 285] width 406 height 57
drag, startPoint x: 1065, startPoint y: 285, endPoint x: 1107, endPoint y: 288, distance: 41.6
click at [1107, 288] on textarea "Menu: buffet-style with pan-fried barramundi, potato gratin, caponata and Spani…" at bounding box center [990, 285] width 406 height 57
click at [1167, 550] on button "Save changes" at bounding box center [1147, 547] width 91 height 21
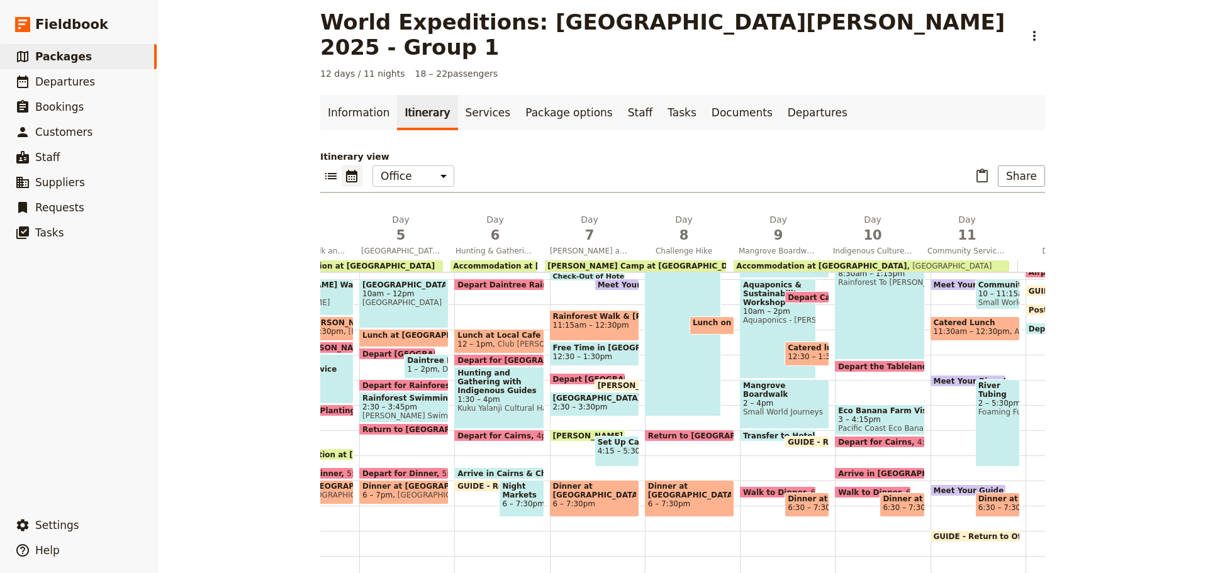
click at [857, 415] on span "3 – 4:15pm" at bounding box center [879, 419] width 83 height 9
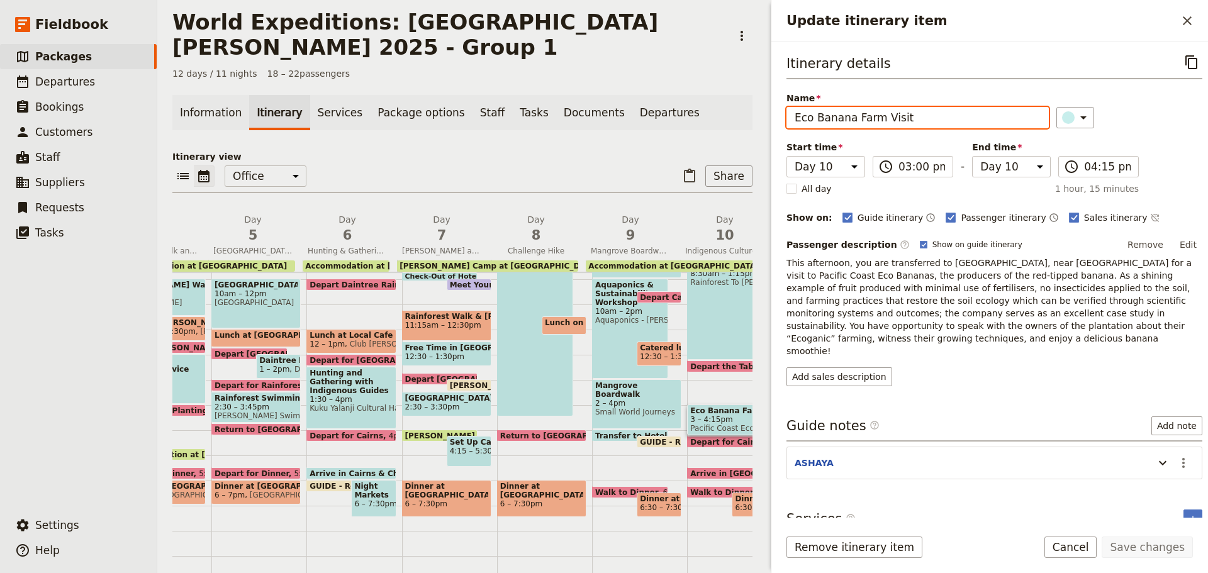
click at [814, 117] on input "Eco Banana Farm Visit" at bounding box center [918, 117] width 262 height 21
paste input "Check In at Coral Tree Inn"
drag, startPoint x: 933, startPoint y: 119, endPoint x: 814, endPoint y: 120, distance: 119.6
click at [814, 120] on input "Eco Check In at Coral Tree InnBanana Farm Visit" at bounding box center [918, 117] width 262 height 21
click at [939, 116] on input "Eco Check In at Coral Tree InnBanana Farm Visit" at bounding box center [918, 117] width 262 height 21
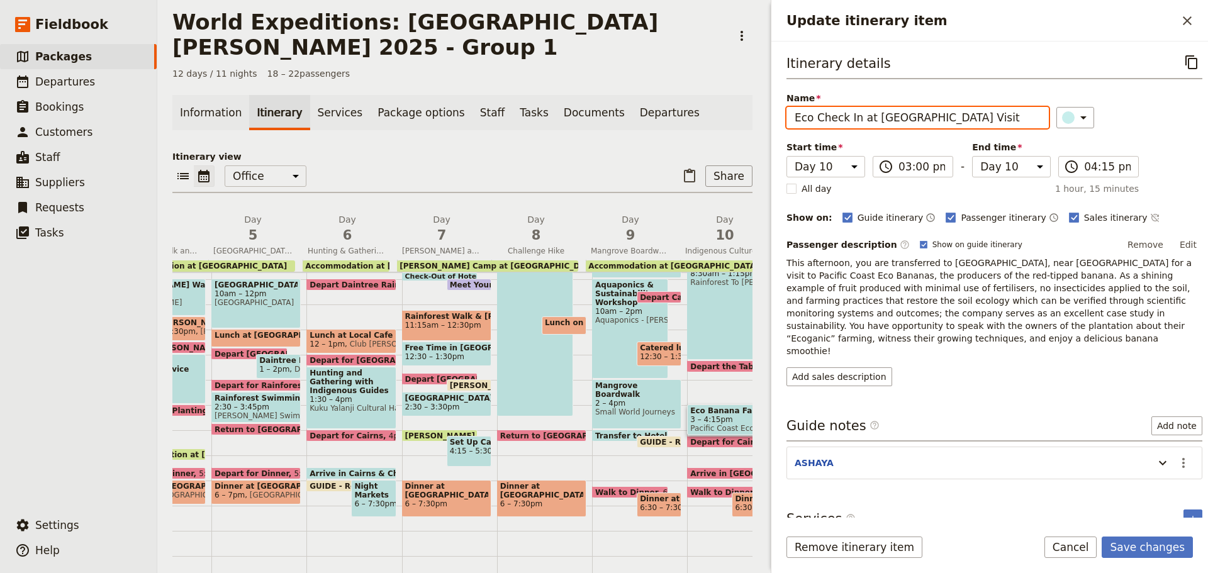
drag, startPoint x: 935, startPoint y: 116, endPoint x: 843, endPoint y: 118, distance: 91.9
click at [819, 112] on input "Eco Check In at Coral Tree InnBanana Farm Visit" at bounding box center [918, 117] width 262 height 21
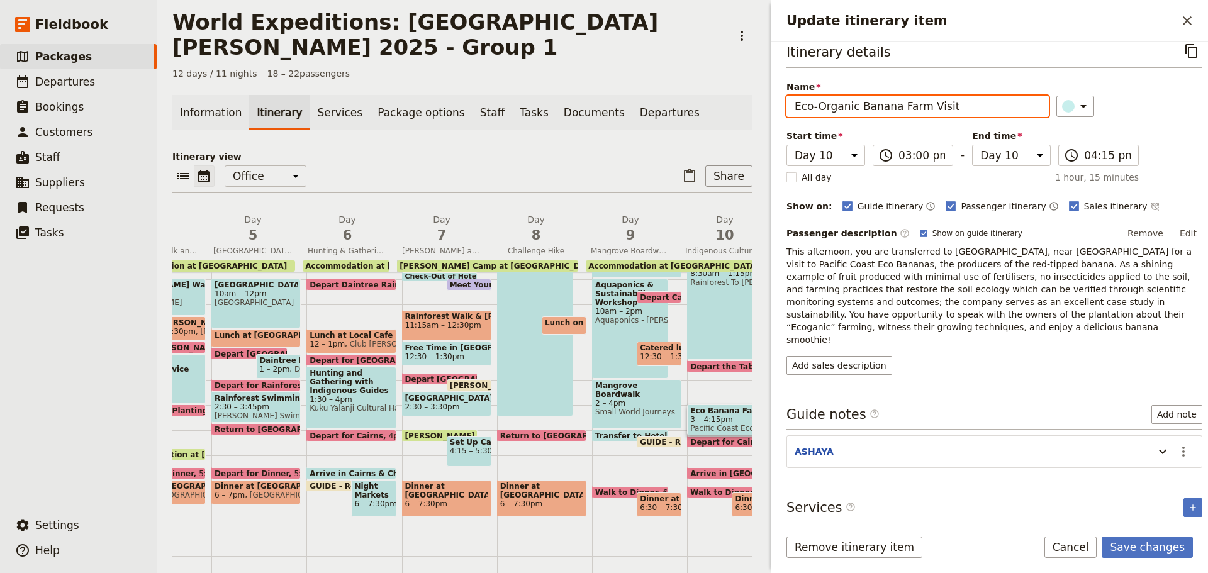
scroll to position [0, 0]
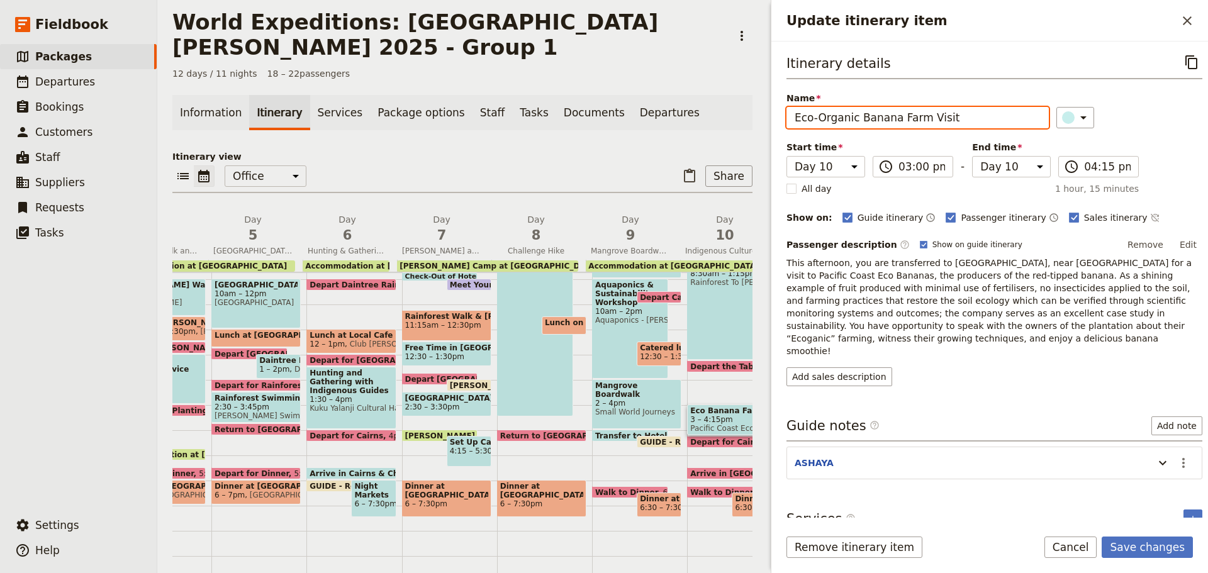
click at [794, 119] on input "Eco-Organic Banana Farm Visit" at bounding box center [918, 117] width 262 height 21
click at [1081, 545] on button "Cancel" at bounding box center [1070, 547] width 53 height 21
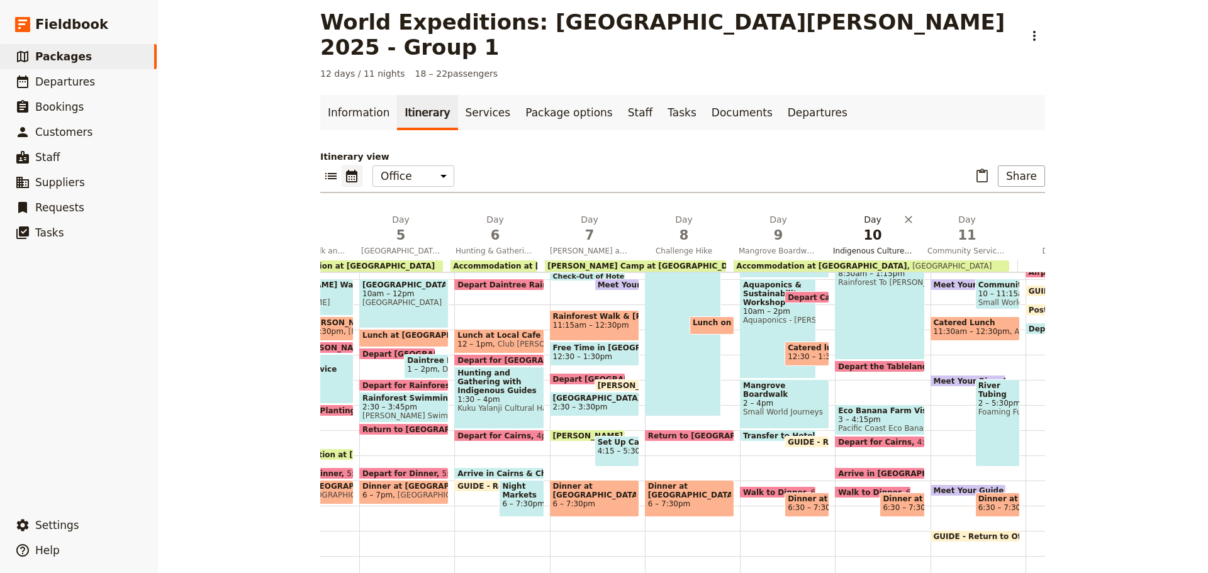
click at [858, 246] on span "Indigenous Culture Experience and Banana Farm" at bounding box center [872, 251] width 89 height 10
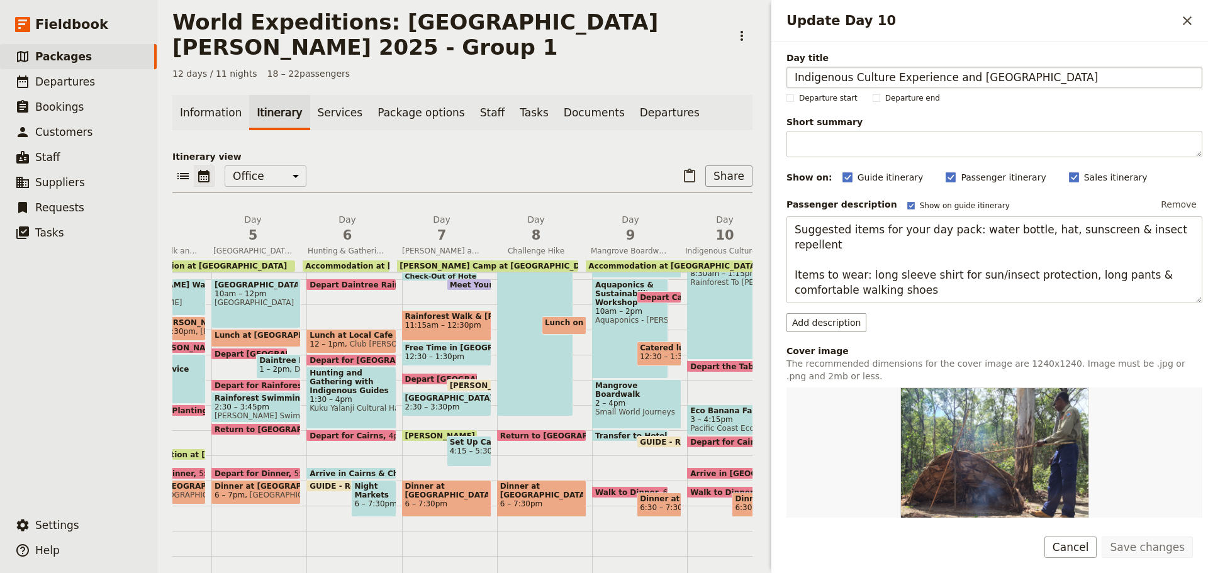
click at [926, 81] on input "Indigenous Culture Experience and Banana Farm" at bounding box center [995, 77] width 416 height 21
click at [961, 77] on input "Indigenous Culture Experience and Banana Farm" at bounding box center [995, 77] width 416 height 21
click at [1102, 537] on button "Save changes" at bounding box center [1147, 547] width 91 height 21
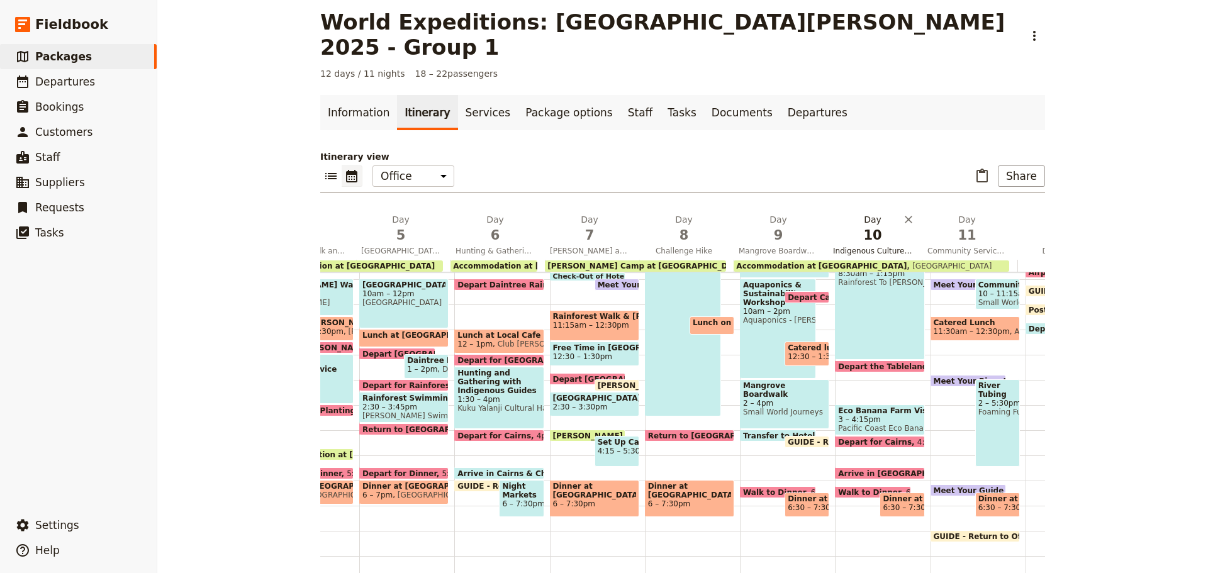
click at [843, 220] on button "Day 10 Indigenous Culture Experience and Eco-Banana Farm" at bounding box center [875, 236] width 94 height 47
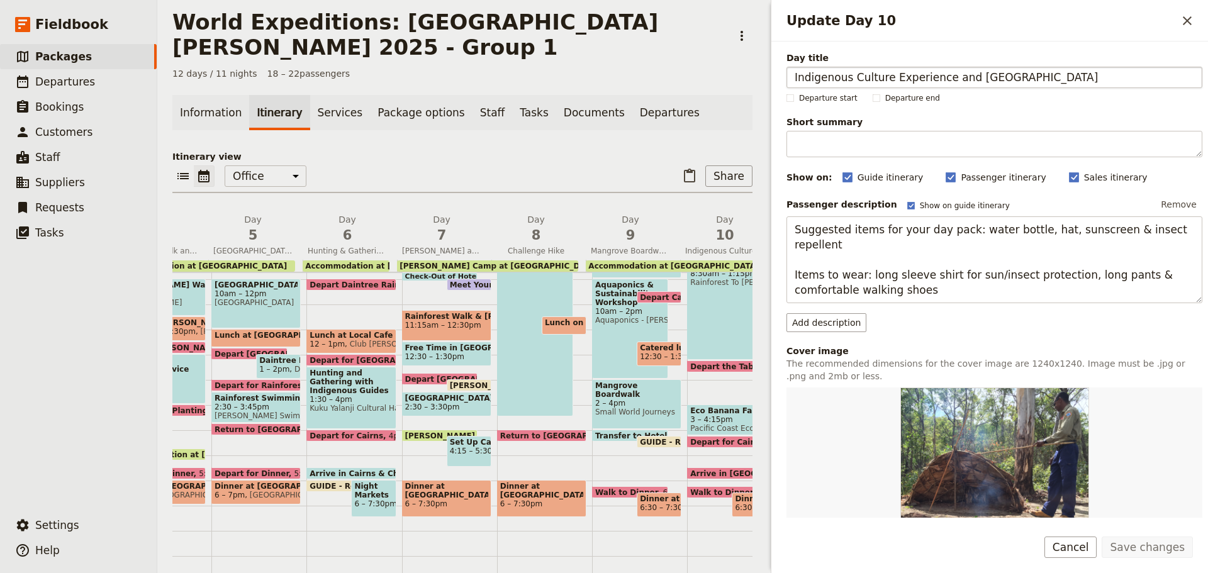
click at [984, 77] on input "Indigenous Culture Experience and Eco-Banana Farm" at bounding box center [995, 77] width 416 height 21
drag, startPoint x: 1091, startPoint y: 73, endPoint x: 1104, endPoint y: 84, distance: 17.0
click at [1092, 74] on input "Indigenous Culture Experience and Eco-Organic Banana Farm" at bounding box center [995, 77] width 416 height 21
drag, startPoint x: 1165, startPoint y: 547, endPoint x: 1138, endPoint y: 538, distance: 29.1
click at [1165, 547] on button "Save changes" at bounding box center [1147, 547] width 91 height 21
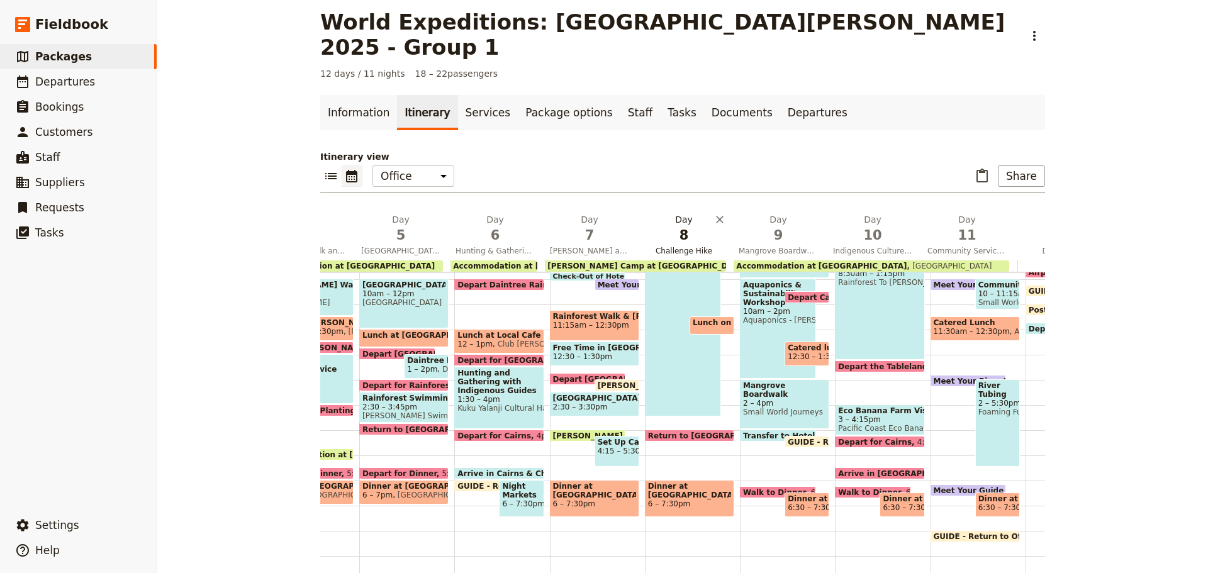
click at [502, 246] on span "Hunting & Gathering with Indigenous Guides and Night Markets" at bounding box center [495, 251] width 89 height 10
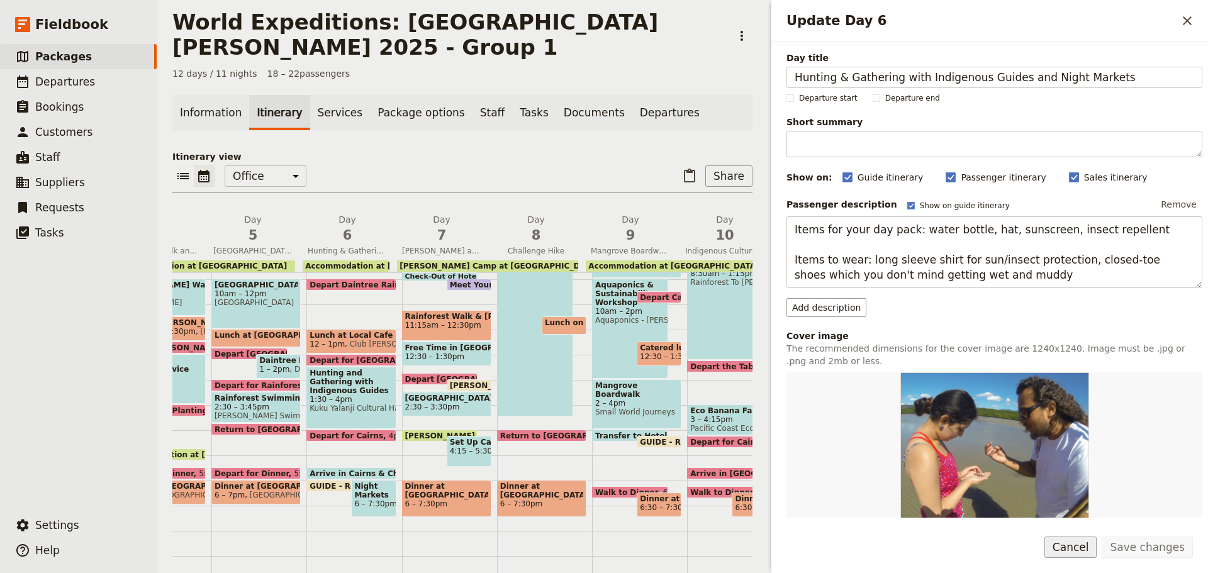
click at [1087, 551] on button "Cancel" at bounding box center [1070, 547] width 53 height 21
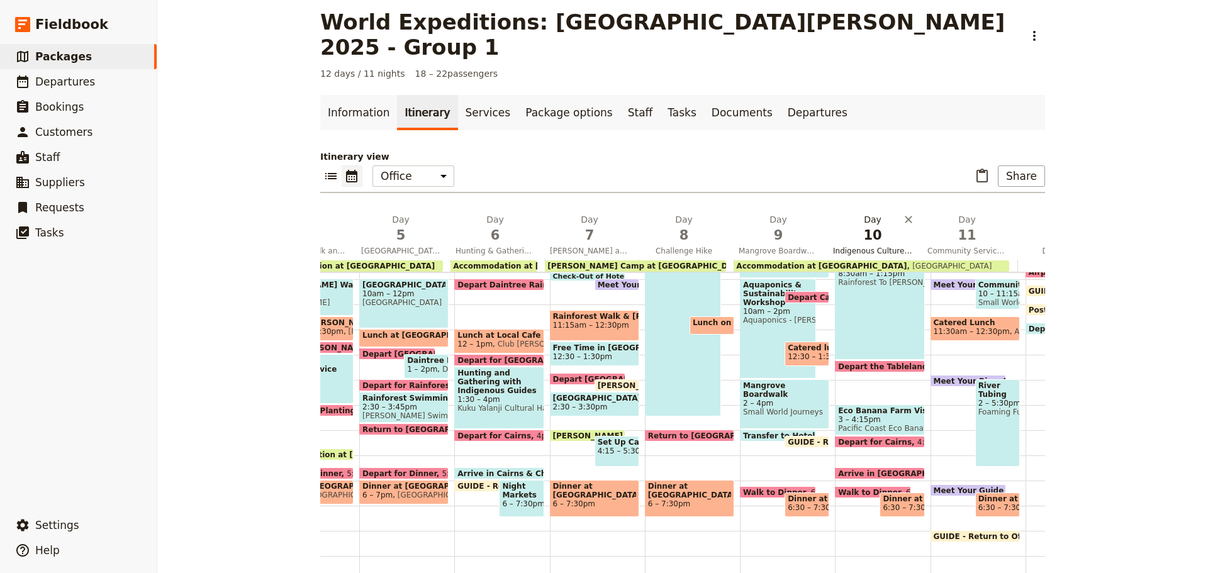
click at [844, 246] on span "Indigenous Culture Experience and Eco-Organic Banana Farm" at bounding box center [872, 251] width 89 height 10
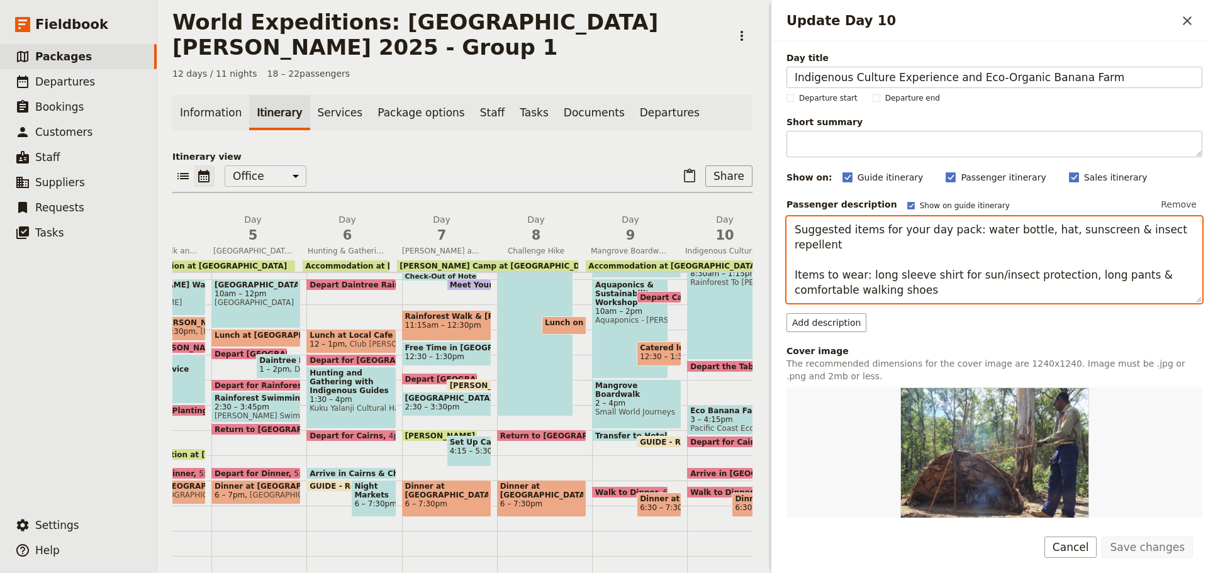
click at [844, 239] on textarea "Suggested items for your day pack: water bottle, hat, sunscreen & insect repell…" at bounding box center [995, 259] width 416 height 87
drag, startPoint x: 849, startPoint y: 230, endPoint x: 673, endPoint y: 224, distance: 176.3
click at [673, 225] on div "World Expeditions: St Leonard's College 2025 - Group 1 ​ 12 days / 11 nights 18…" at bounding box center [682, 286] width 1051 height 573
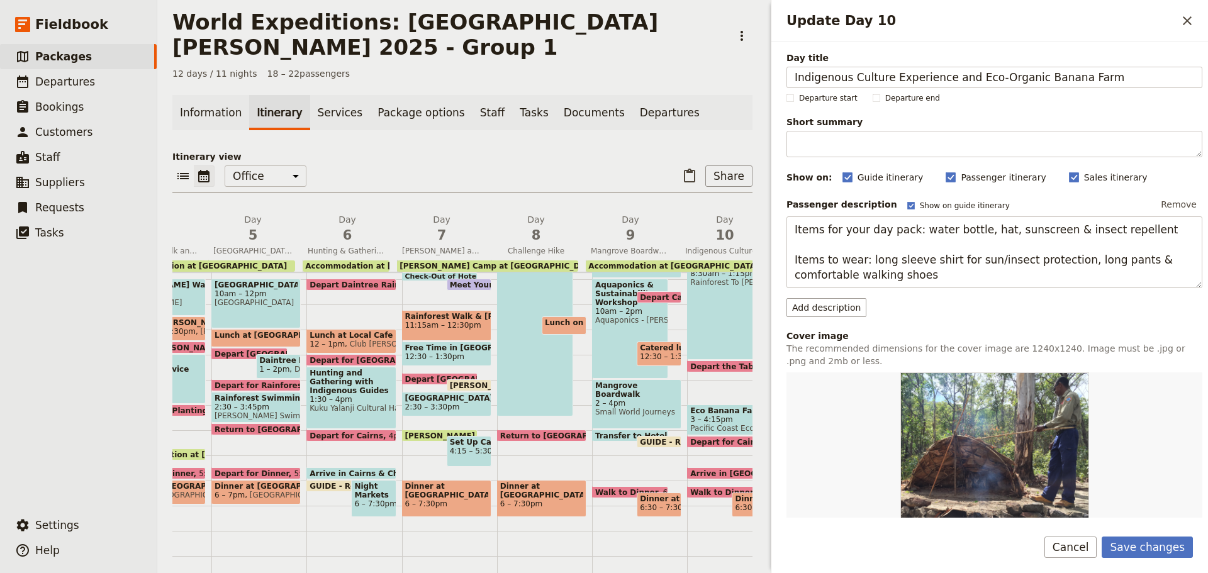
drag, startPoint x: 1174, startPoint y: 544, endPoint x: 1096, endPoint y: 563, distance: 80.1
click at [1177, 544] on button "Save changes" at bounding box center [1147, 547] width 91 height 21
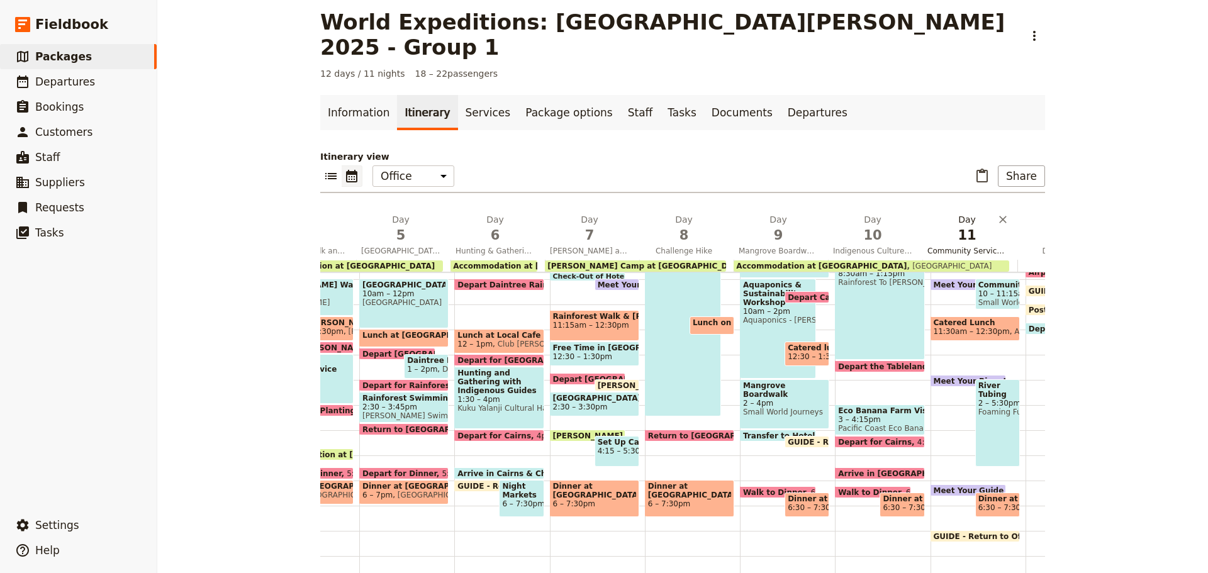
click at [968, 220] on button "Day 11 Community Service Project for the Homeless and River Tubing" at bounding box center [969, 236] width 94 height 47
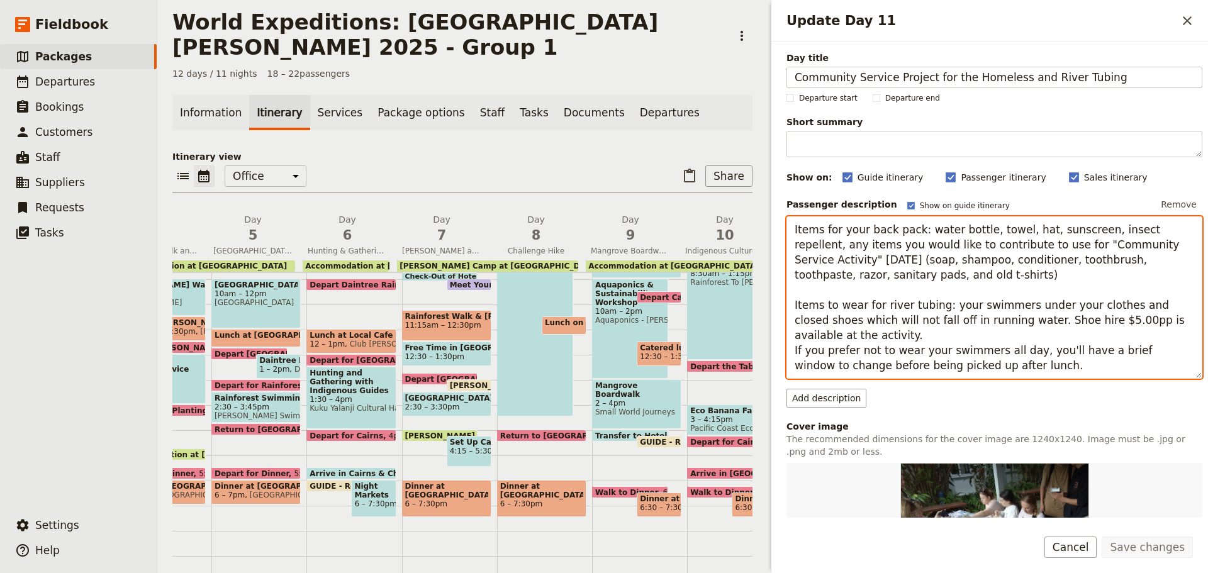
click at [870, 226] on textarea "Items for your back pack: water bottle, towel, hat, sunscreen, insect repellent…" at bounding box center [995, 297] width 416 height 162
click at [871, 226] on textarea "Items for your back pack: water bottle, towel, hat, sunscreen, insect repellent…" at bounding box center [995, 297] width 416 height 162
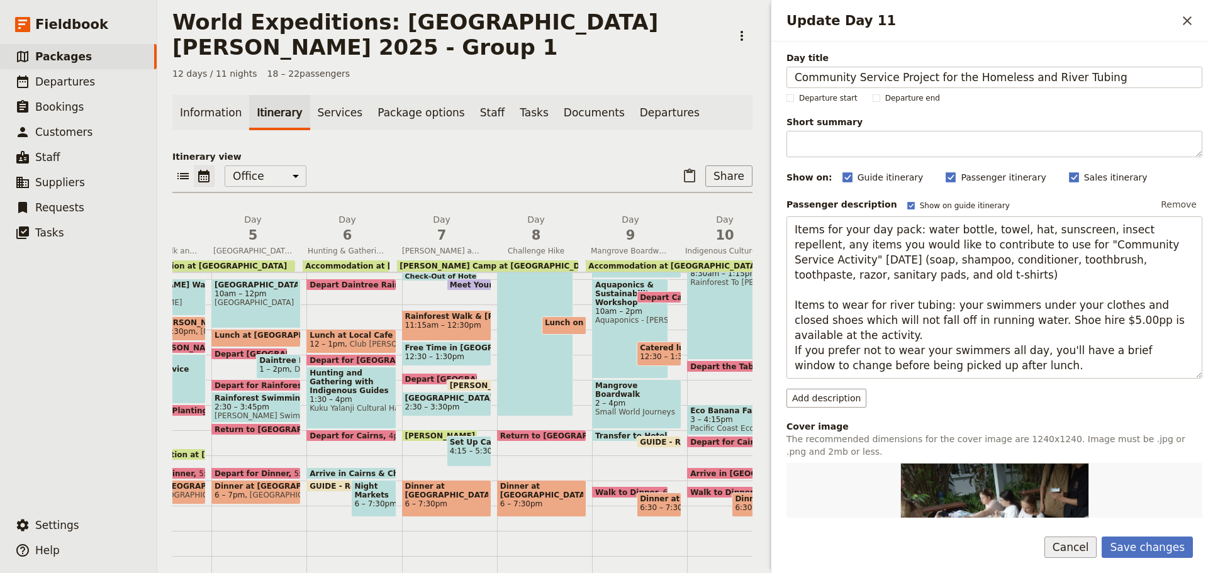
drag, startPoint x: 1162, startPoint y: 540, endPoint x: 1093, endPoint y: 537, distance: 69.3
click at [1162, 540] on button "Save changes" at bounding box center [1147, 547] width 91 height 21
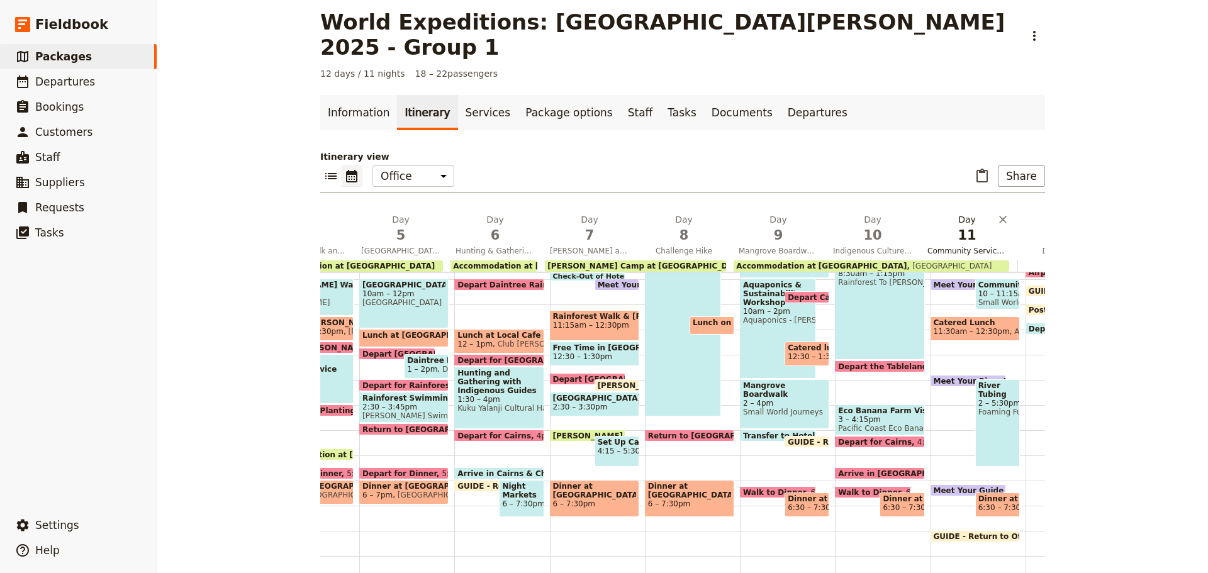
click at [936, 246] on span "Community Service Project for the Homeless and River Tubing" at bounding box center [966, 251] width 89 height 10
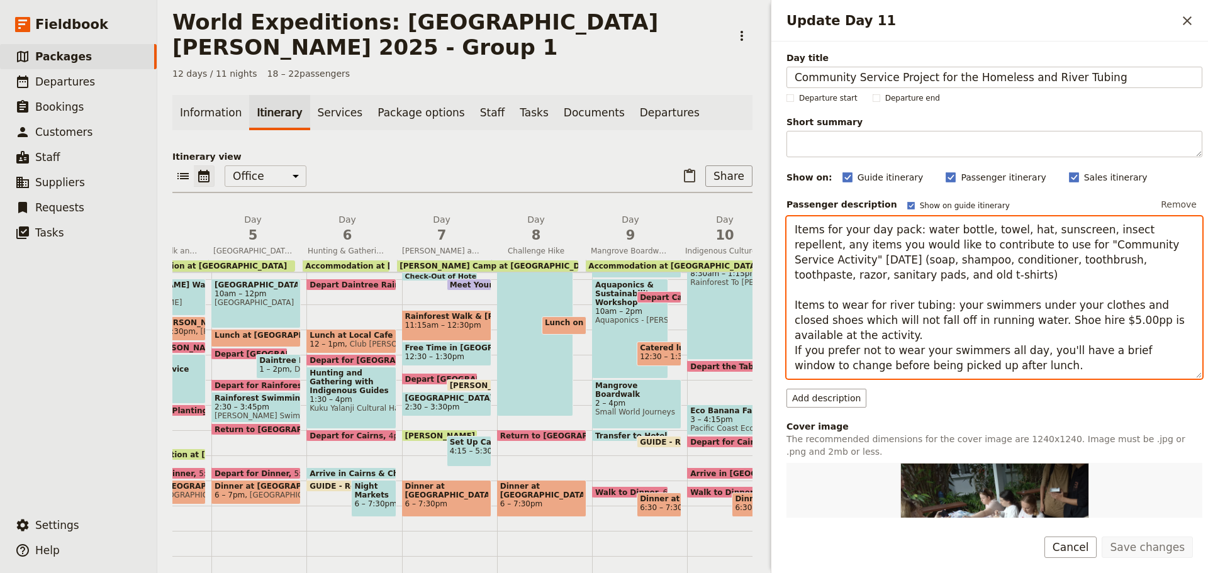
drag, startPoint x: 1039, startPoint y: 282, endPoint x: 982, endPoint y: 282, distance: 57.3
click at [1039, 281] on textarea "Items for your day pack: water bottle, towel, hat, sunscreen, insect repellent,…" at bounding box center [995, 297] width 416 height 162
click at [850, 277] on textarea "Items for your day pack: water bottle, towel, hat, sunscreen, insect repellent,…" at bounding box center [995, 297] width 416 height 162
click at [980, 249] on textarea "Items for your day pack: water bottle, towel, hat, sunscreen, insect repellent,…" at bounding box center [995, 297] width 416 height 162
click at [982, 242] on textarea "Items for your day pack: water bottle, towel, hat, sunscreen, insect repellent,…" at bounding box center [995, 297] width 416 height 162
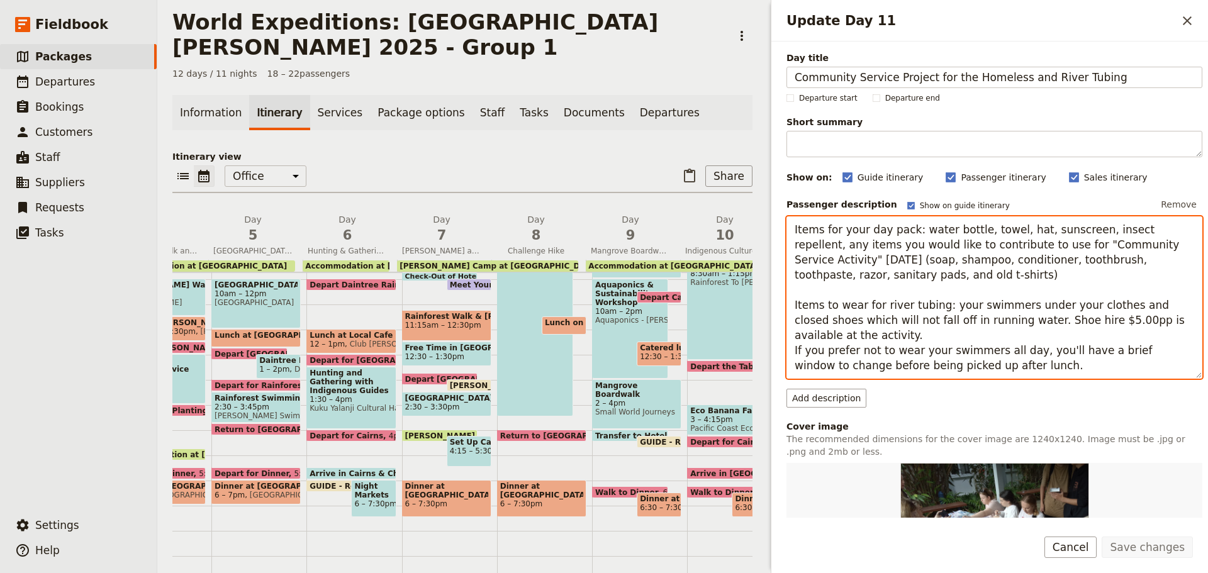
click at [982, 242] on textarea "Items for your day pack: water bottle, towel, hat, sunscreen, insect repellent,…" at bounding box center [995, 297] width 416 height 162
drag, startPoint x: 960, startPoint y: 244, endPoint x: 992, endPoint y: 249, distance: 33.0
click at [992, 249] on textarea "Items for your day pack: water bottle, towel, hat, sunscreen, insect repellent,…" at bounding box center [995, 297] width 416 height 162
click at [982, 275] on textarea "Items for your day pack: water bottle, towel, hat, sunscreen, insect repellent,…" at bounding box center [995, 297] width 416 height 162
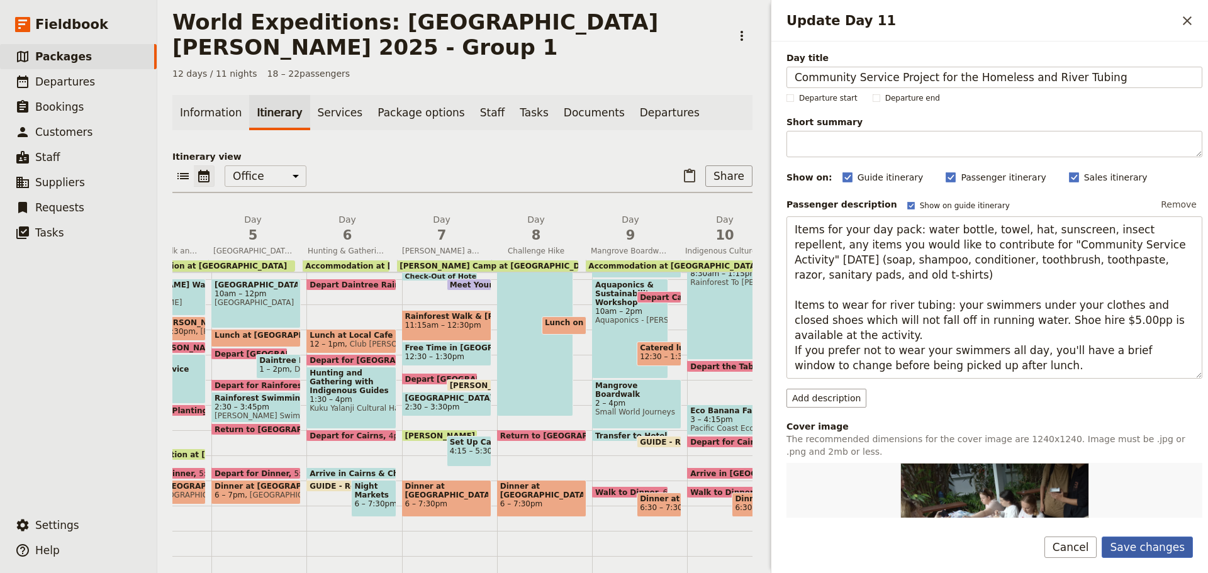
drag, startPoint x: 1172, startPoint y: 549, endPoint x: 1136, endPoint y: 553, distance: 36.1
click at [1169, 546] on button "Save changes" at bounding box center [1147, 547] width 91 height 21
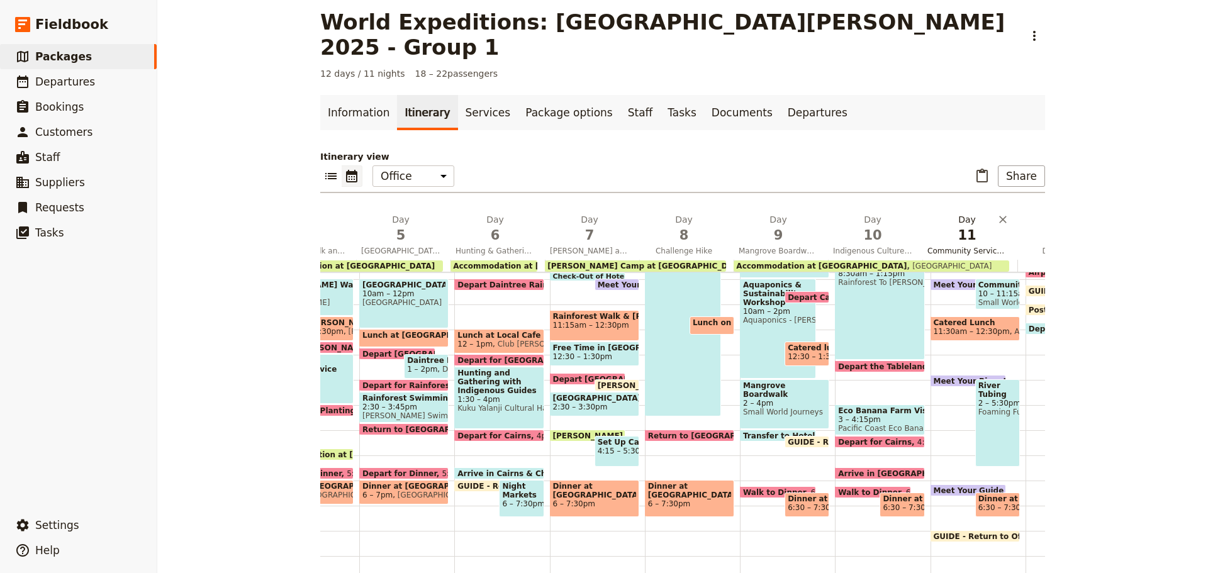
click at [939, 246] on span "Community Service Project for the Homeless and River Tubing" at bounding box center [966, 251] width 89 height 10
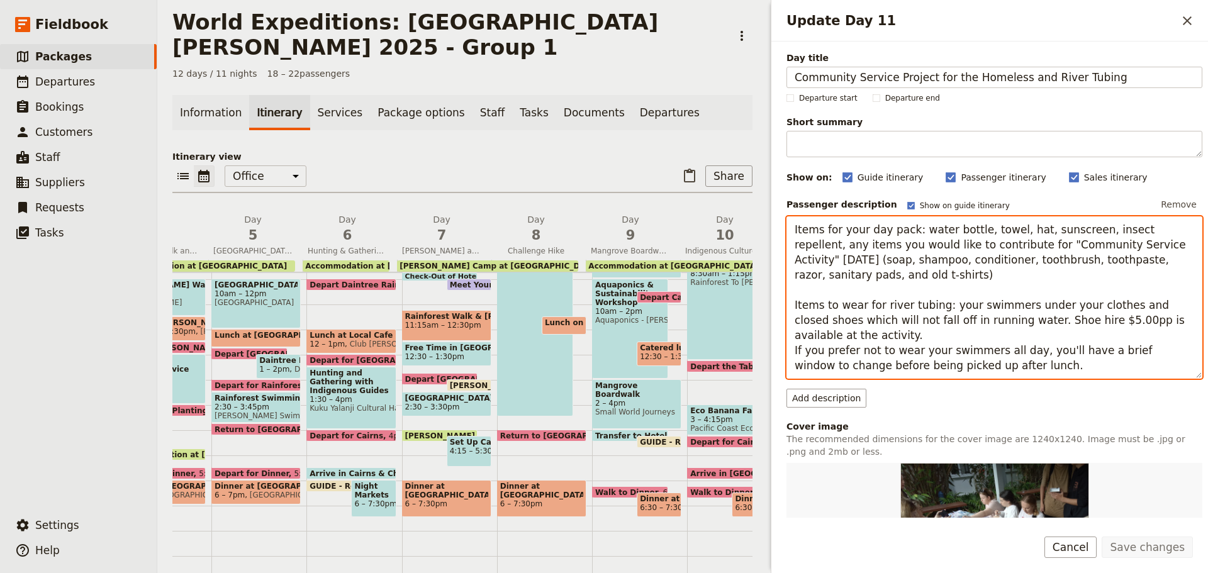
click at [1098, 268] on textarea "Items for your day pack: water bottle, towel, hat, sunscreen, insect repellent,…" at bounding box center [995, 297] width 416 height 162
drag, startPoint x: 914, startPoint y: 253, endPoint x: 897, endPoint y: 252, distance: 17.7
click at [914, 253] on textarea "Items for your day pack: water bottle, towel, hat, sunscreen, insect repellent,…" at bounding box center [995, 297] width 416 height 162
drag, startPoint x: 1149, startPoint y: 230, endPoint x: 1197, endPoint y: 267, distance: 61.0
click at [1197, 267] on div "Day title Community Service Project for the Homeless and River Tubing Departure…" at bounding box center [989, 280] width 437 height 476
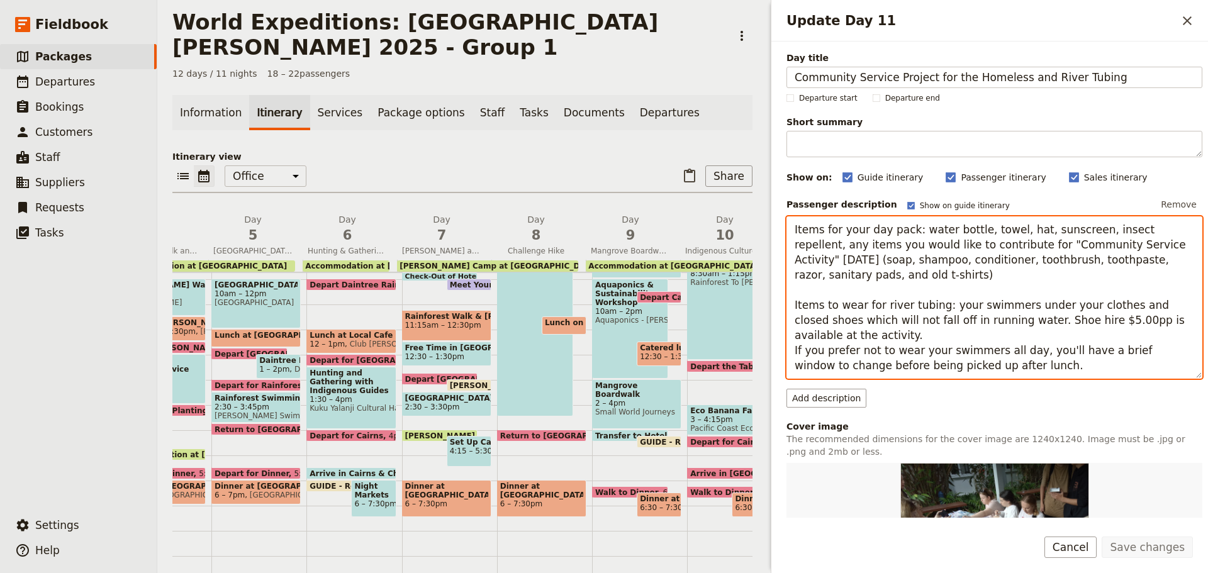
drag, startPoint x: 1148, startPoint y: 232, endPoint x: 1177, endPoint y: 256, distance: 38.0
click at [1177, 256] on textarea "Items for your day pack: water bottle, towel, hat, sunscreen, insect repellent,…" at bounding box center [995, 297] width 416 height 162
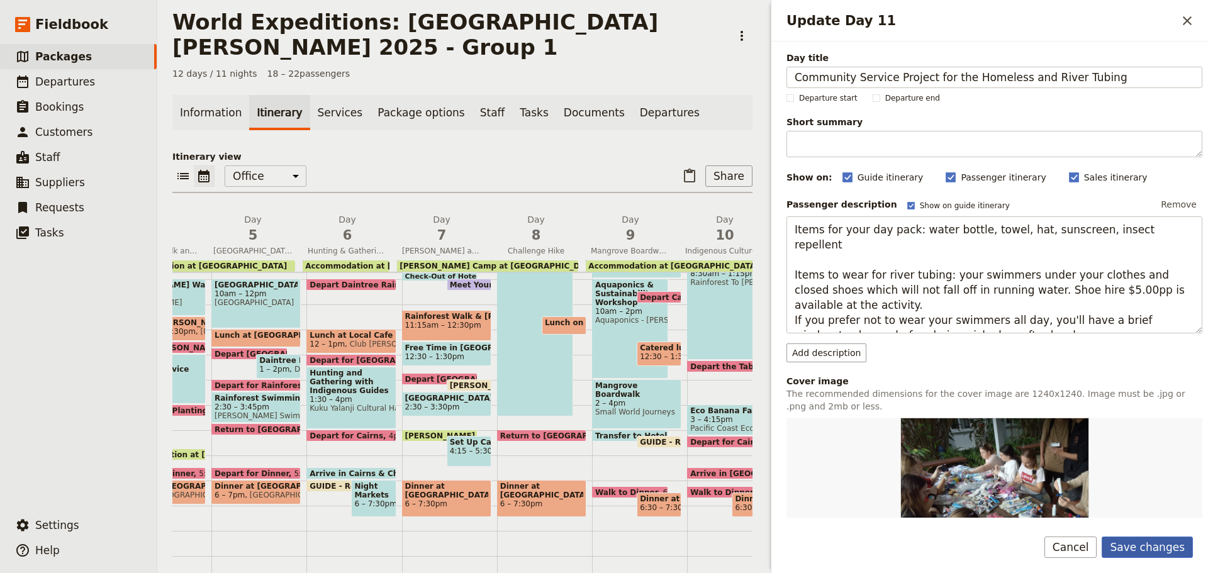
click at [1170, 544] on button "Save changes" at bounding box center [1147, 547] width 91 height 21
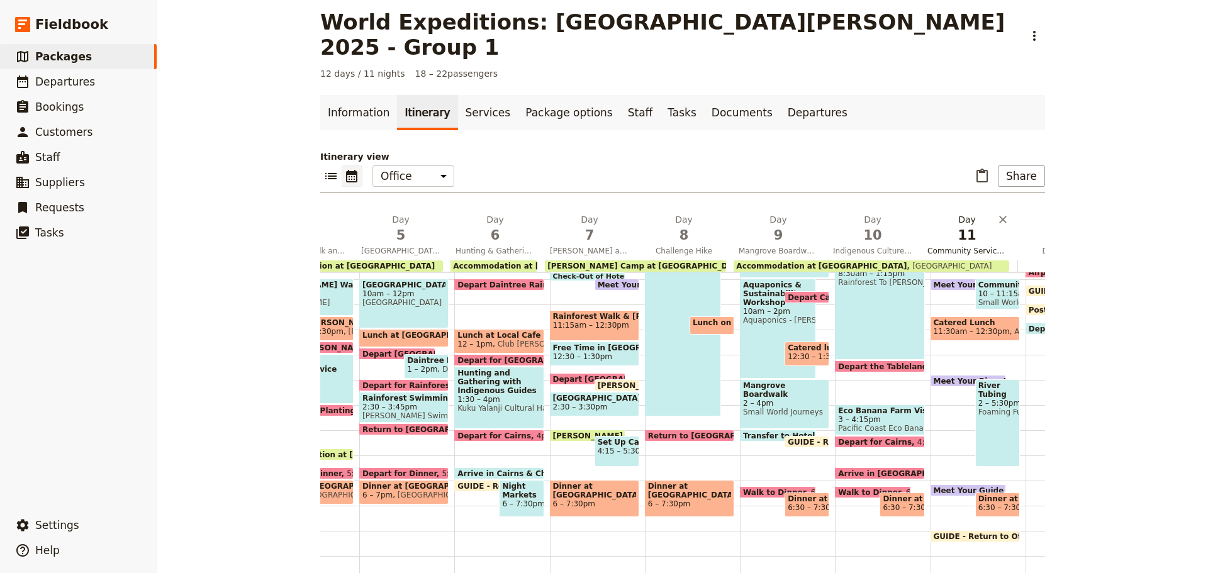
click at [957, 246] on span "Community Service Project for the Homeless and River Tubing" at bounding box center [966, 251] width 89 height 10
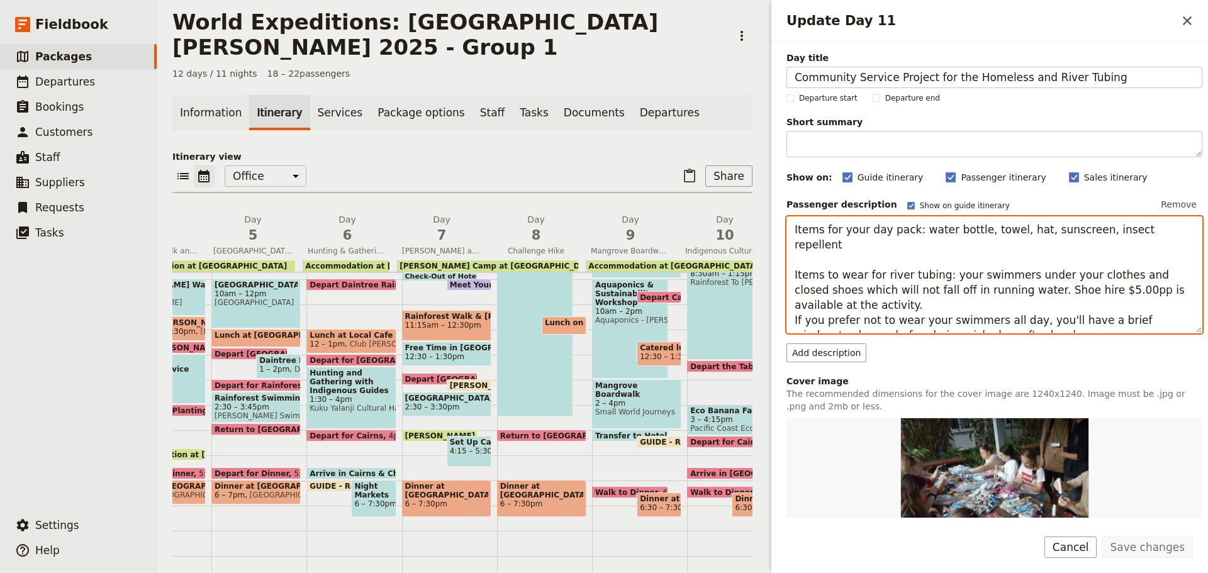
click at [1090, 305] on textarea "Items for your day pack: water bottle, towel, hat, sunscreen, insect repellent …" at bounding box center [995, 274] width 416 height 117
drag, startPoint x: 1021, startPoint y: 305, endPoint x: 1183, endPoint y: 302, distance: 161.7
click at [1182, 316] on textarea "Items for your day pack: water bottle, towel, hat, sunscreen, insect repellent …" at bounding box center [995, 274] width 416 height 117
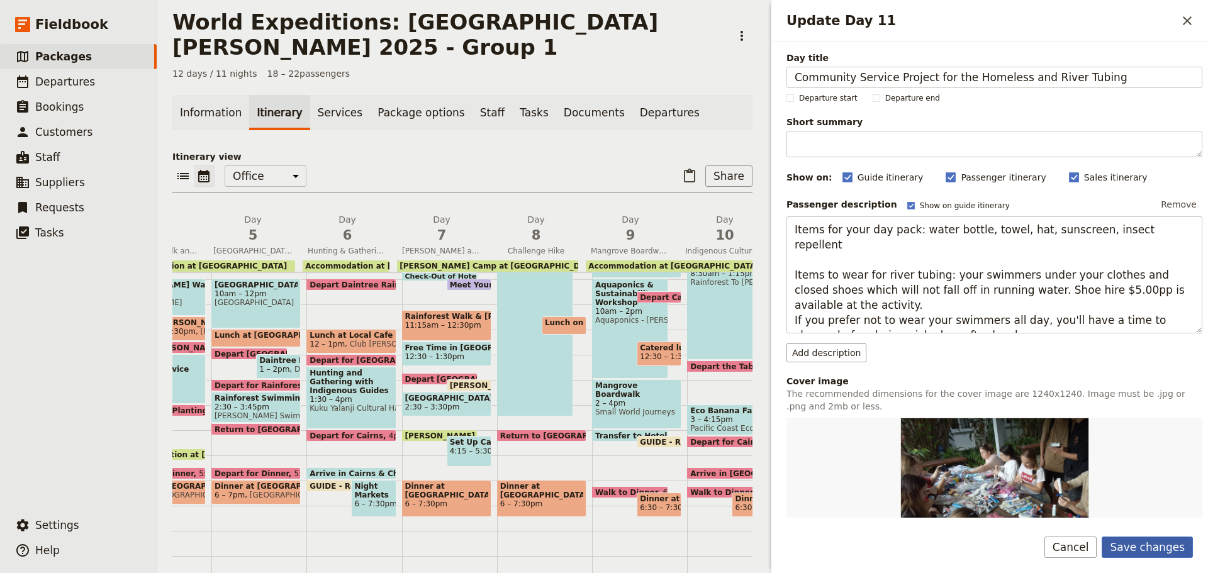
click at [1170, 547] on button "Save changes" at bounding box center [1147, 547] width 91 height 21
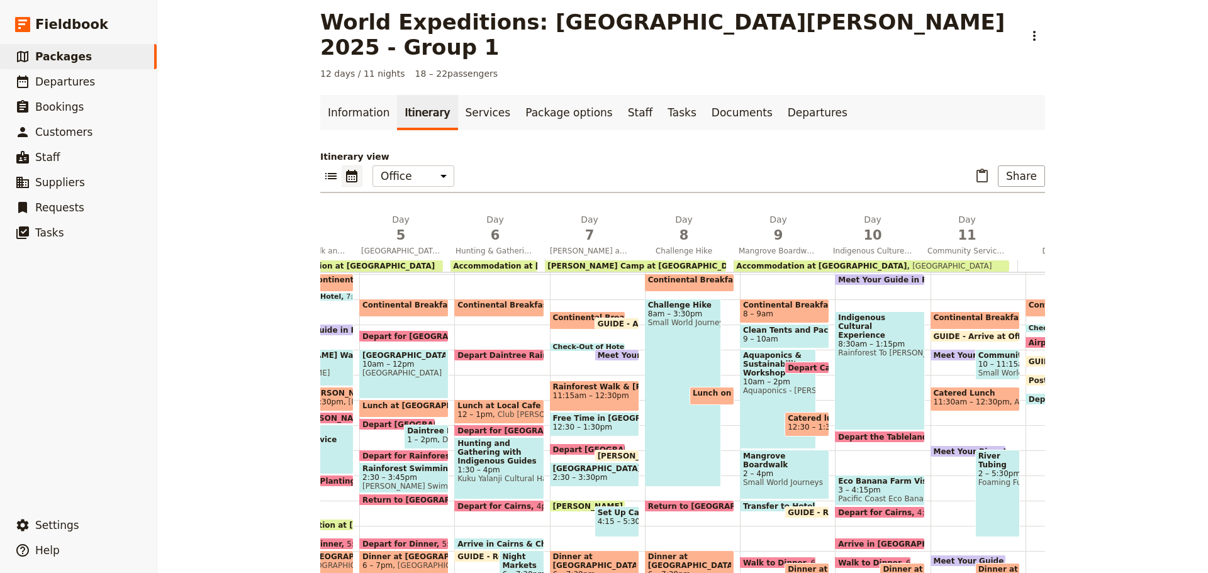
scroll to position [308, 0]
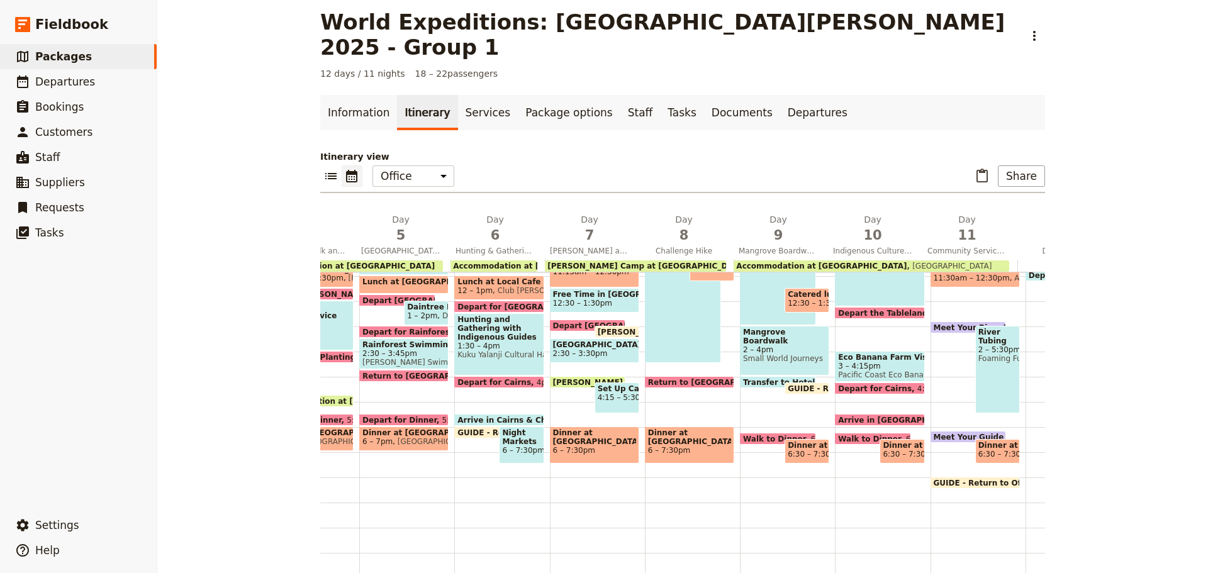
click at [975, 338] on div "River Tubing 2 – 5:30pm Foaming Fury Tubing/Rafting" at bounding box center [997, 369] width 45 height 87
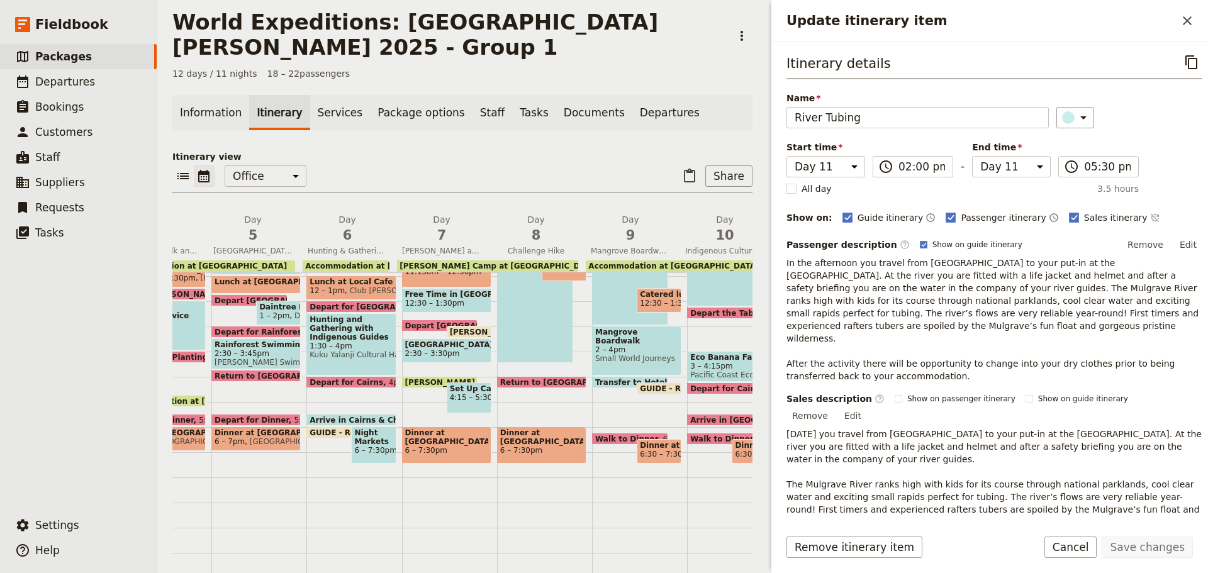
click at [1021, 295] on p "In the afternoon you travel from [GEOGRAPHIC_DATA] to your put-in at the [GEOGR…" at bounding box center [995, 320] width 416 height 126
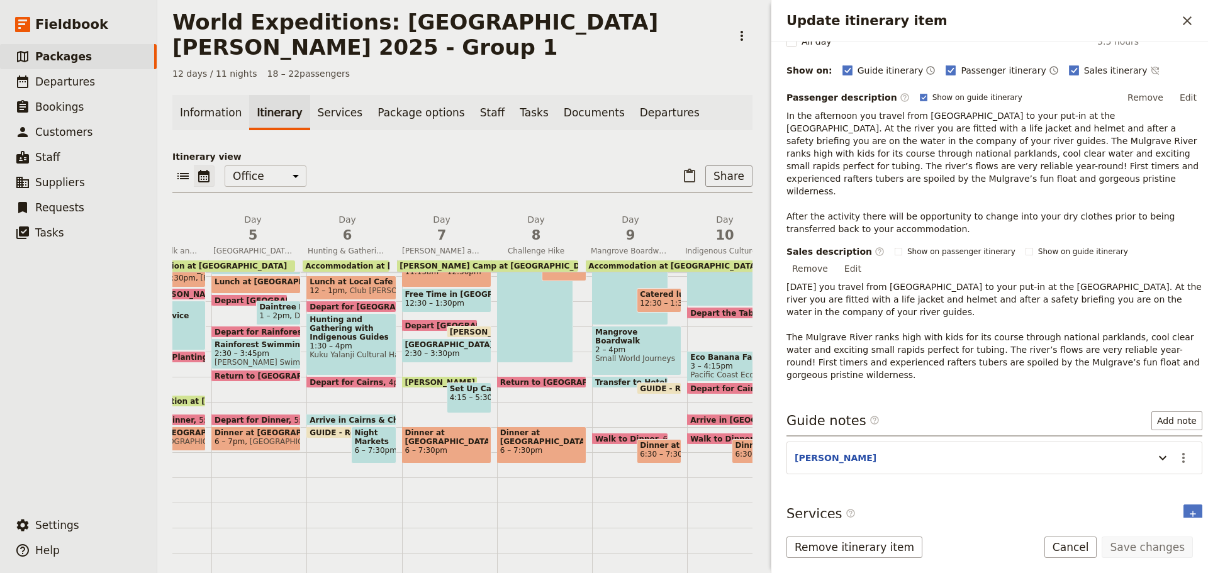
scroll to position [148, 0]
click at [878, 539] on button "Tubing - River Tubing on the Mulgrave River" at bounding box center [898, 545] width 218 height 13
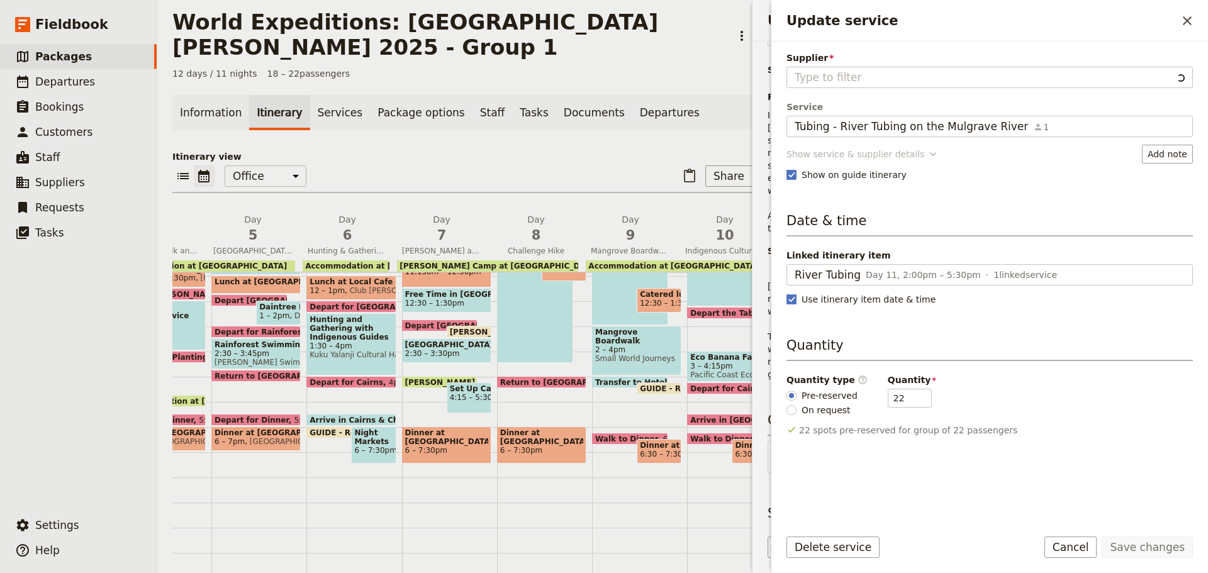
click at [849, 156] on div "Show service & supplier details" at bounding box center [856, 154] width 138 height 13
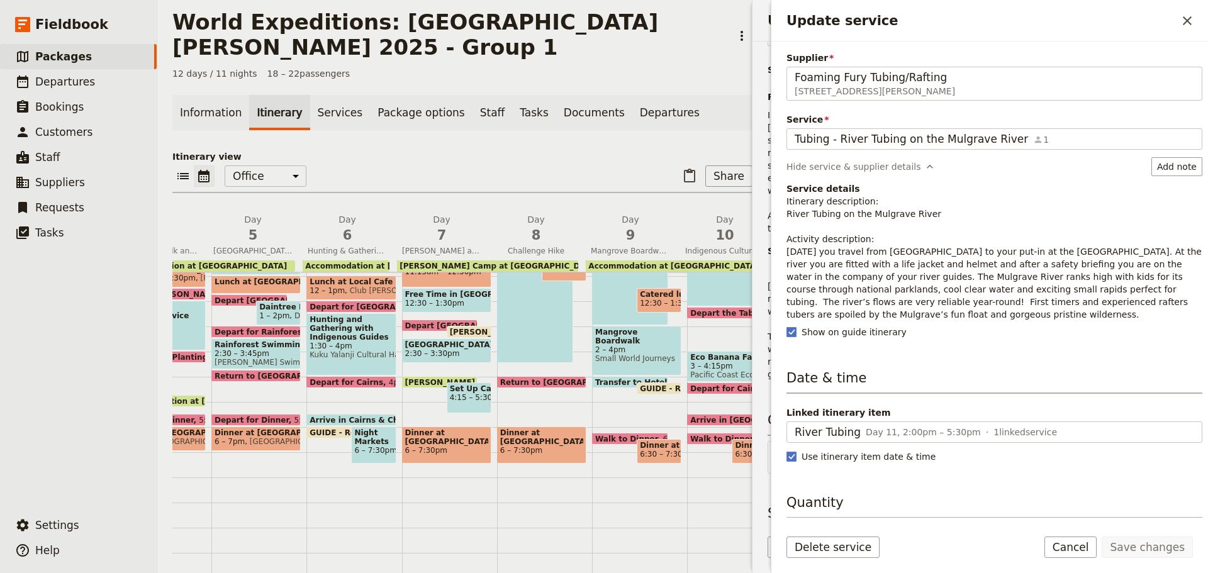
click at [1062, 296] on p "Itinerary description: River Tubing on the Mulgrave River Activity description:…" at bounding box center [995, 258] width 416 height 126
click at [820, 259] on p "Itinerary description: River Tubing on the Mulgrave River Activity description:…" at bounding box center [995, 258] width 416 height 126
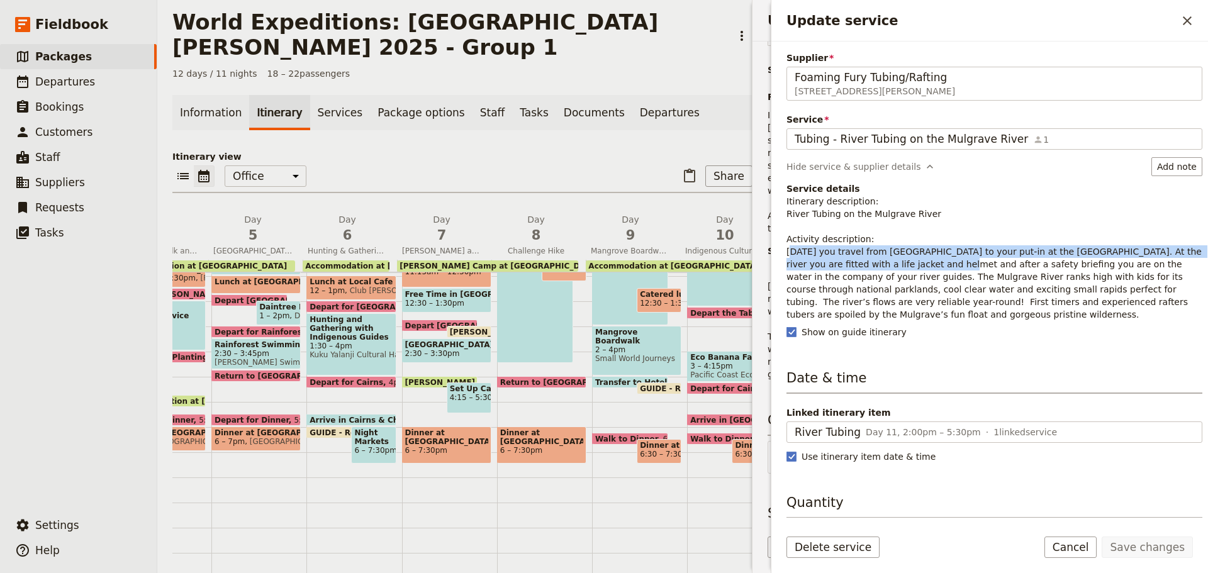
drag, startPoint x: 788, startPoint y: 252, endPoint x: 900, endPoint y: 258, distance: 112.1
click at [900, 258] on p "Itinerary description: River Tubing on the Mulgrave River Activity description:…" at bounding box center [995, 258] width 416 height 126
click at [887, 260] on p "Itinerary description: River Tubing on the Mulgrave River Activity description:…" at bounding box center [995, 258] width 416 height 126
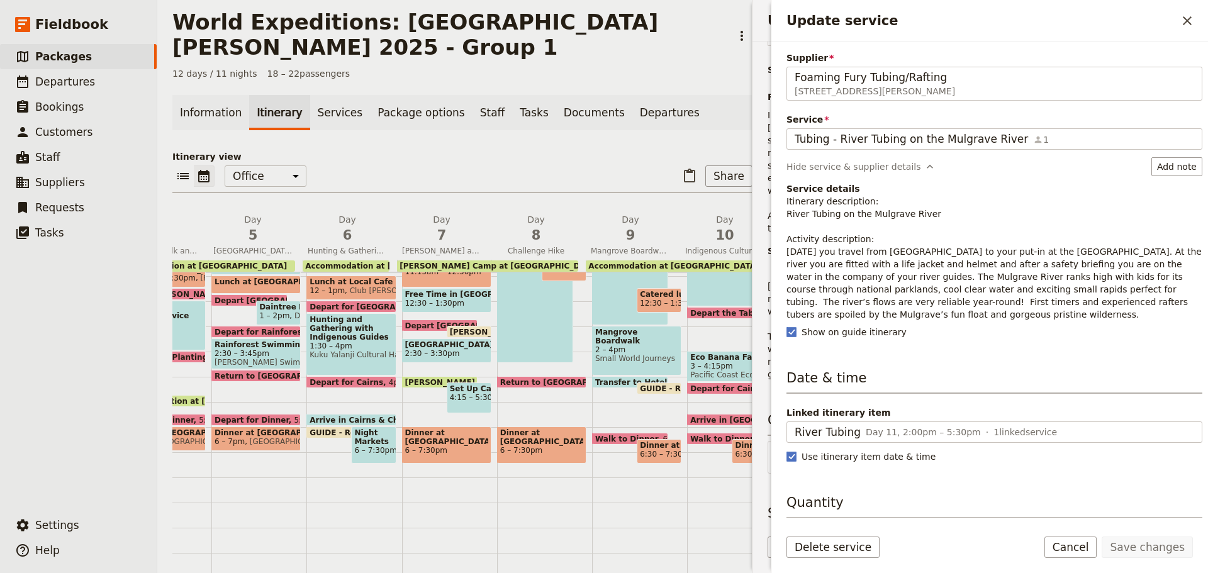
click at [925, 250] on p "Itinerary description: River Tubing on the Mulgrave River Activity description:…" at bounding box center [995, 258] width 416 height 126
click at [936, 253] on p "Itinerary description: River Tubing on the Mulgrave River Activity description:…" at bounding box center [995, 258] width 416 height 126
drag, startPoint x: 911, startPoint y: 259, endPoint x: 939, endPoint y: 251, distance: 28.7
click at [911, 259] on p "Itinerary description: River Tubing on the Mulgrave River Activity description:…" at bounding box center [995, 258] width 416 height 126
click at [833, 264] on p "Itinerary description: River Tubing on the Mulgrave River Activity description:…" at bounding box center [995, 258] width 416 height 126
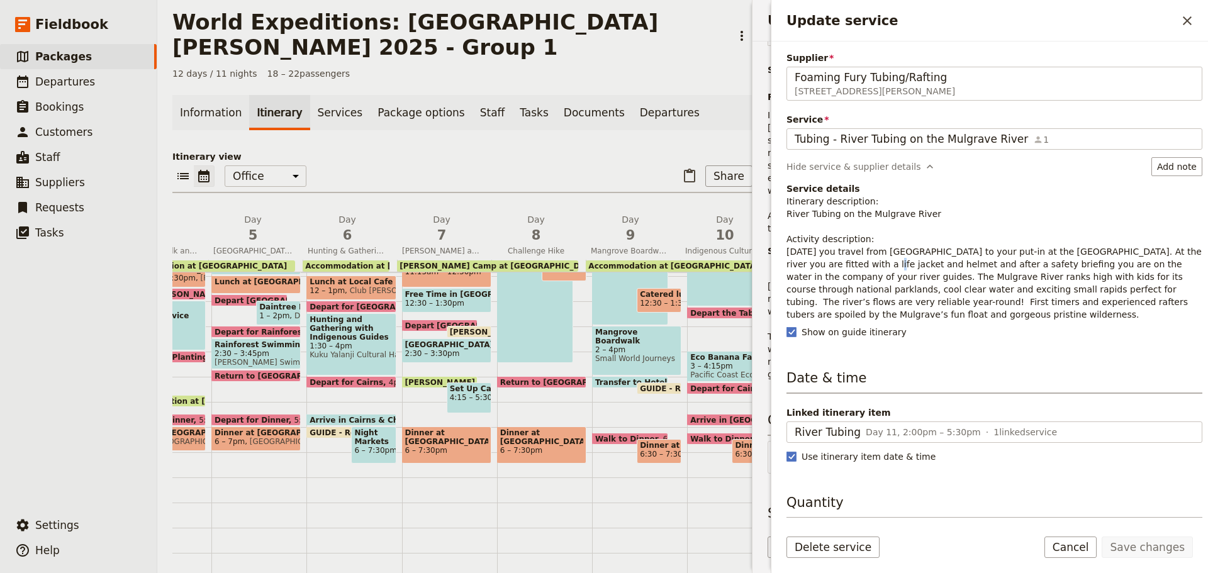
click at [1071, 551] on button "Cancel" at bounding box center [1070, 547] width 53 height 21
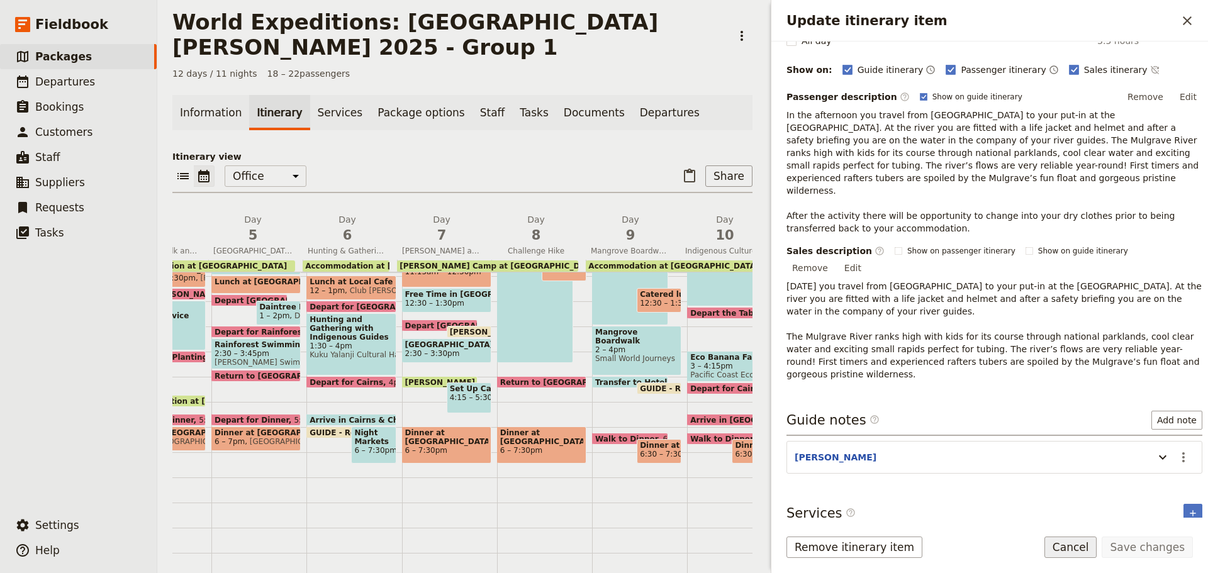
click at [1077, 539] on button "Cancel" at bounding box center [1070, 547] width 53 height 21
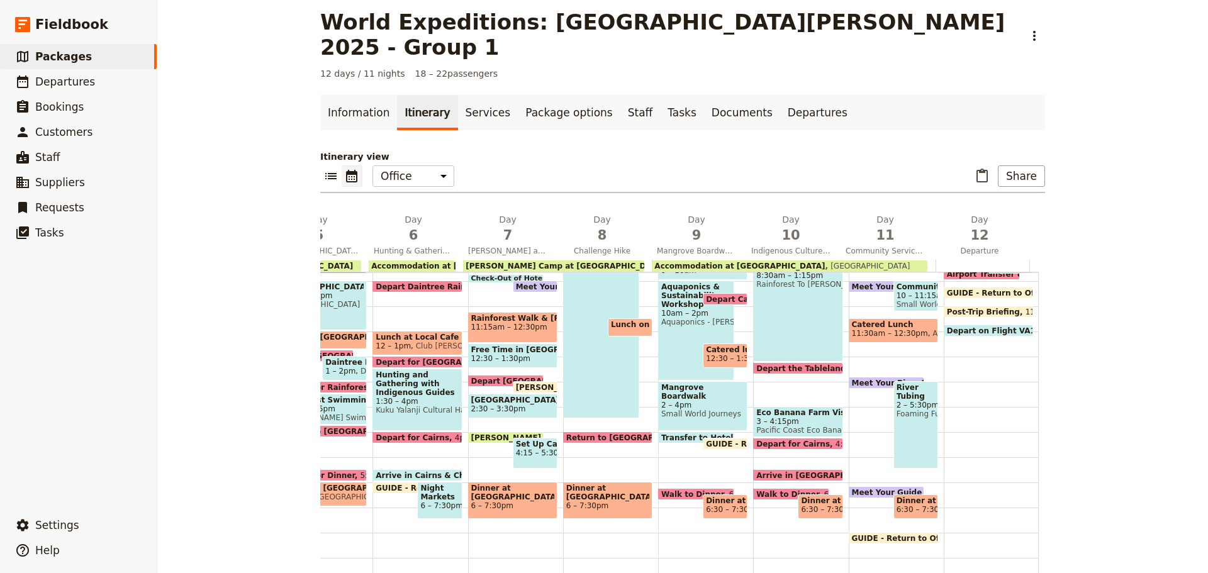
scroll to position [182, 0]
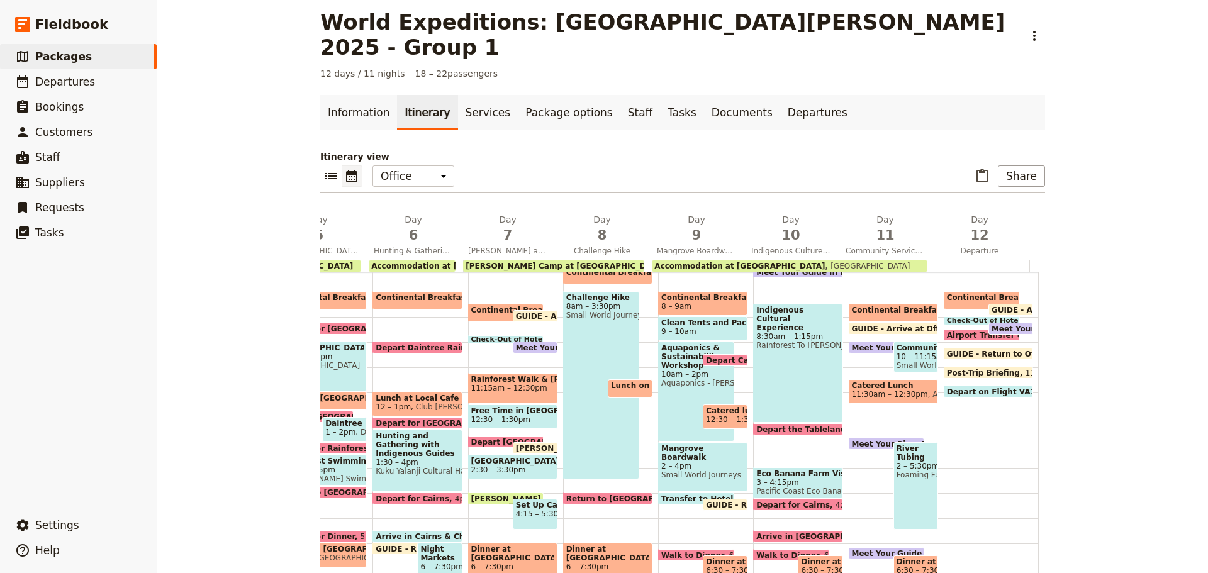
click at [1005, 323] on div "Meet Your Bus Driver Outside Reception 9:15am" at bounding box center [1010, 329] width 45 height 12
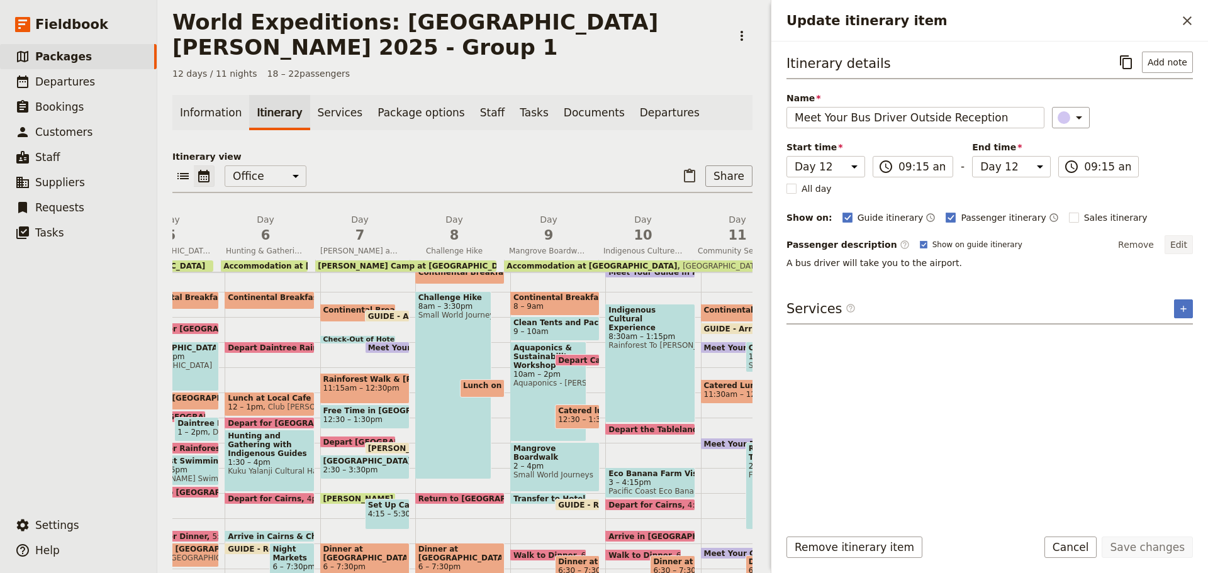
click at [1175, 244] on button "Edit" at bounding box center [1179, 244] width 28 height 19
drag, startPoint x: 857, startPoint y: 272, endPoint x: 857, endPoint y: 258, distance: 13.8
click at [857, 267] on textarea "A bus driver will take you to the airport." at bounding box center [990, 270] width 406 height 26
drag, startPoint x: 1167, startPoint y: 547, endPoint x: 1155, endPoint y: 540, distance: 13.3
click at [1167, 546] on button "Save changes" at bounding box center [1147, 547] width 91 height 21
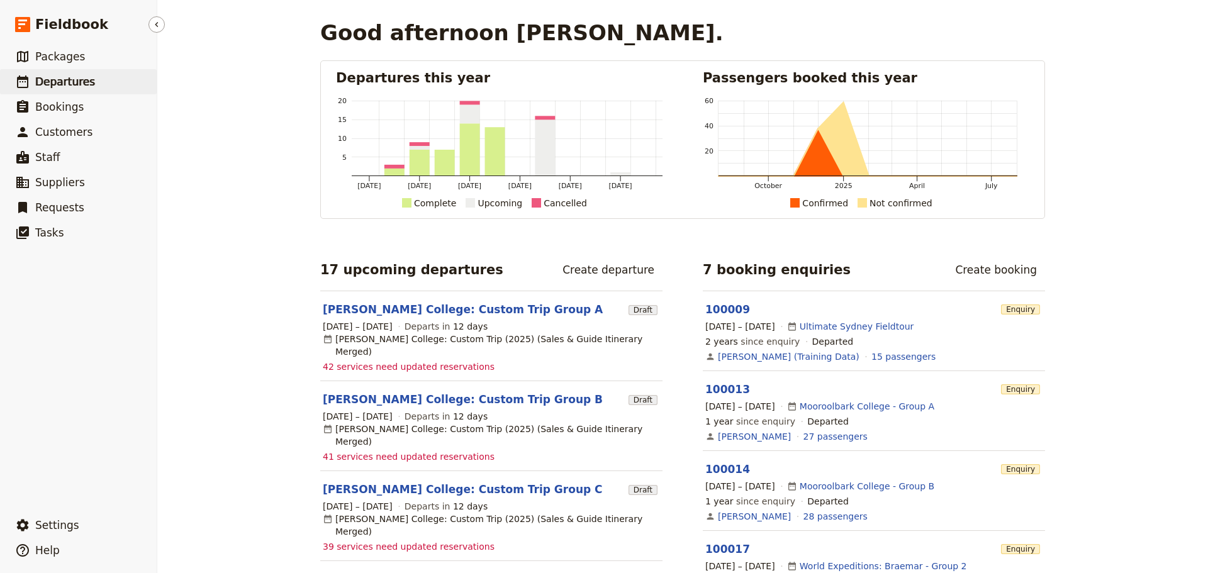
click at [65, 82] on span "Departures" at bounding box center [65, 82] width 60 height 13
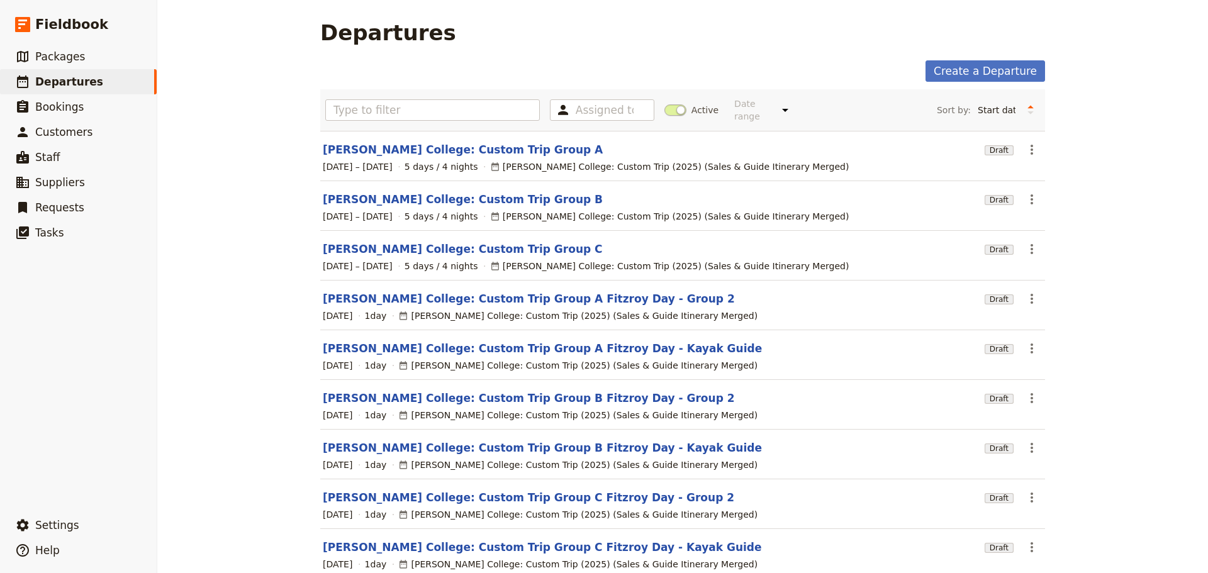
click at [665, 104] on span at bounding box center [675, 109] width 22 height 11
click at [664, 104] on input "Active" at bounding box center [664, 104] width 0 height 0
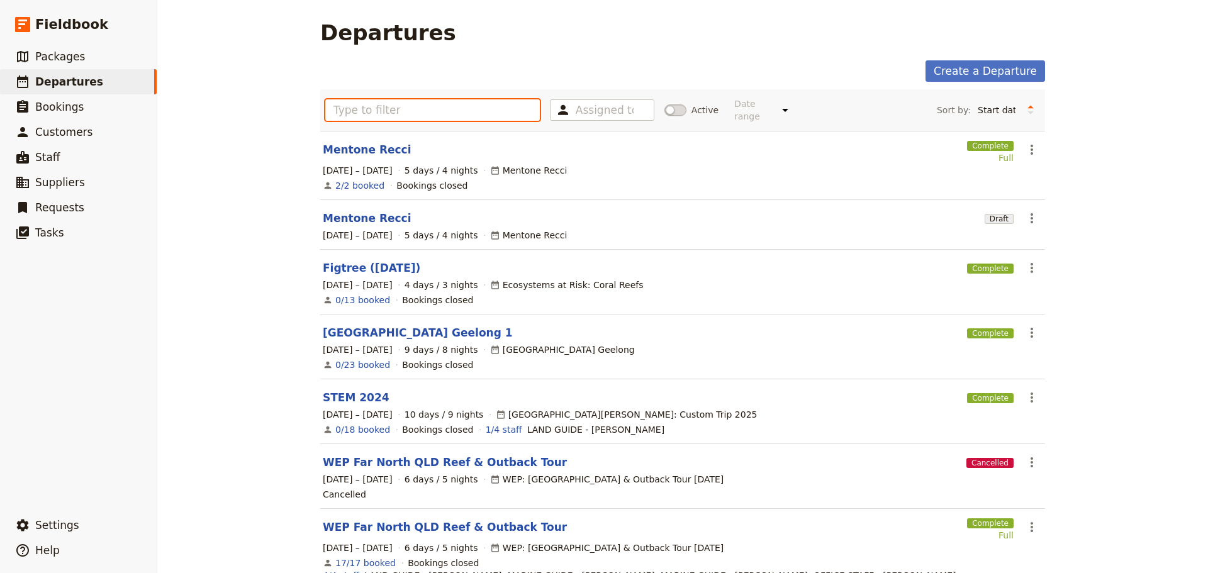
click at [369, 101] on input "text" at bounding box center [432, 109] width 215 height 21
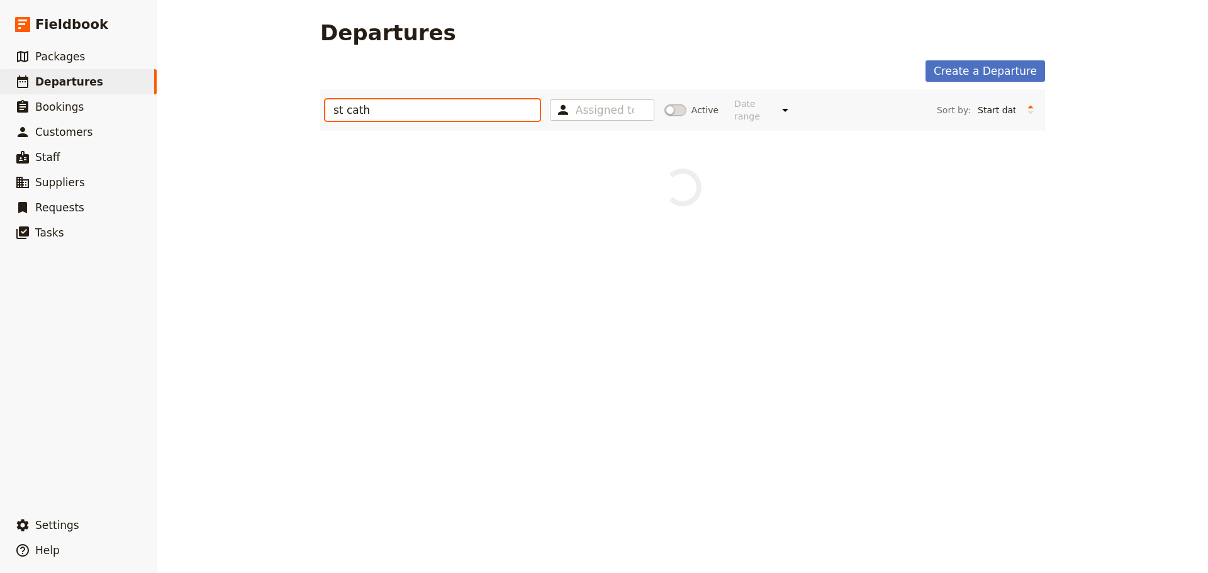
type input "st cath"
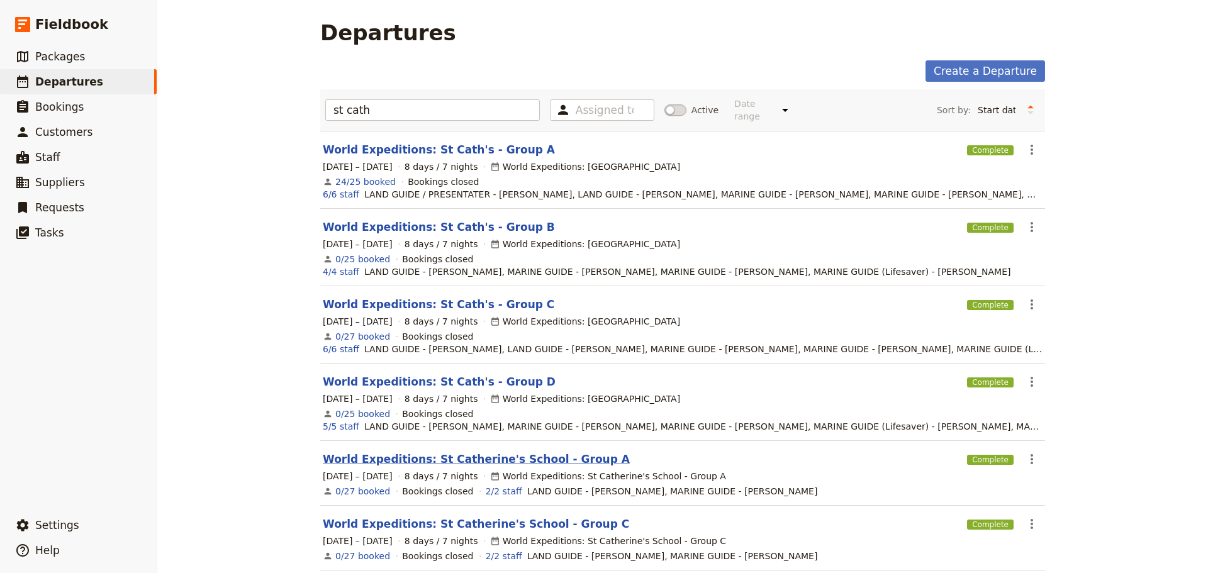
click at [447, 452] on link "World Expeditions: St Catherine's School - Group A" at bounding box center [476, 459] width 307 height 15
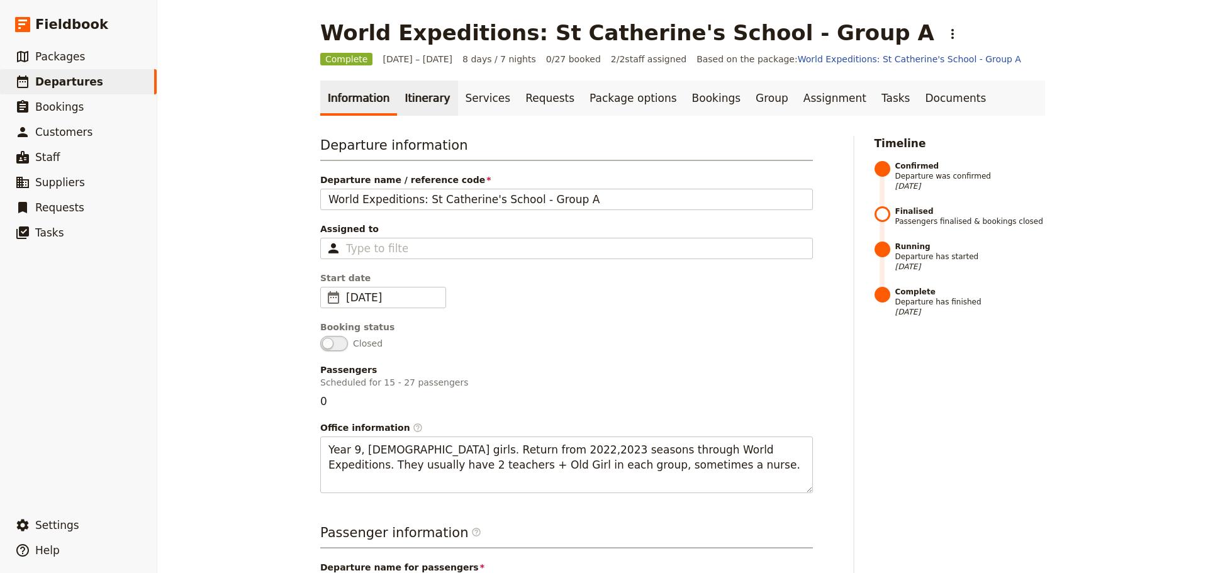
click at [418, 98] on link "Itinerary" at bounding box center [427, 98] width 60 height 35
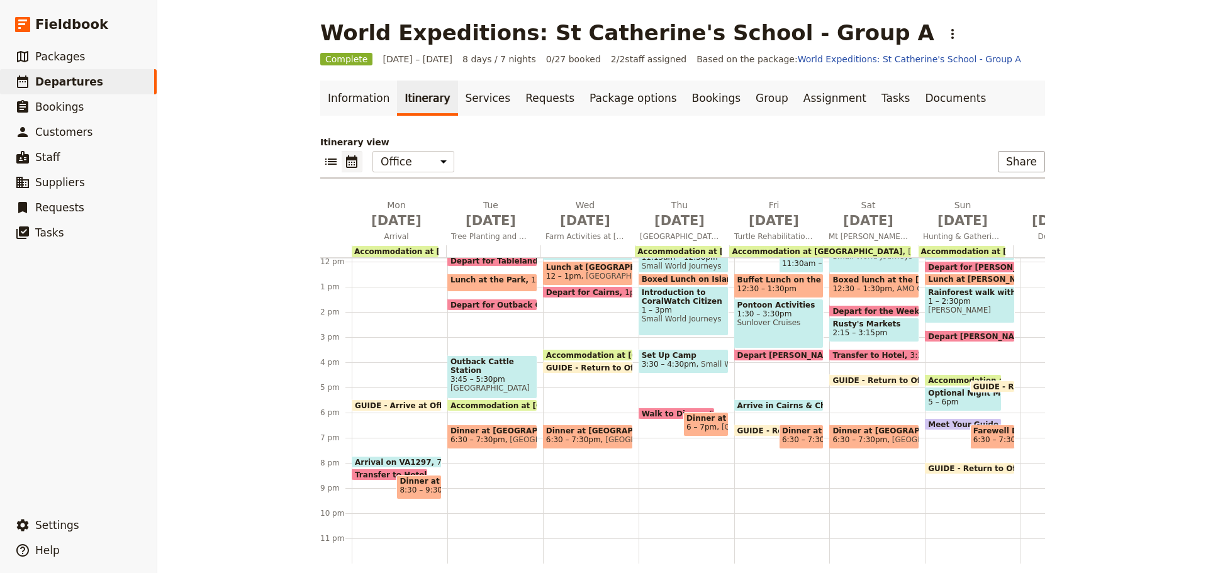
scroll to position [11, 0]
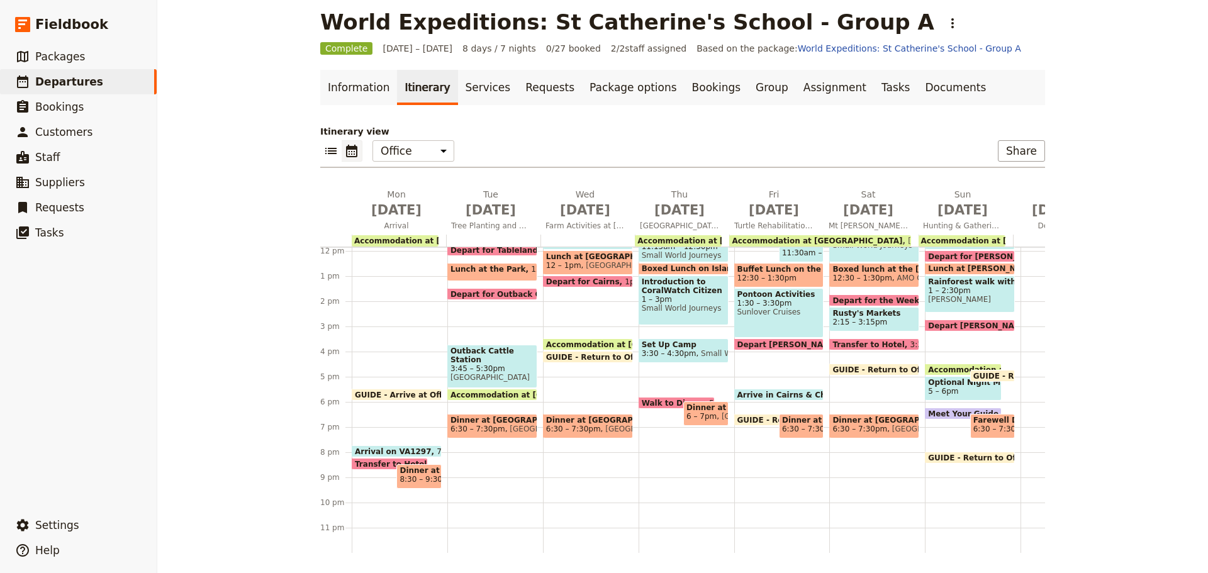
click at [393, 395] on span at bounding box center [396, 397] width 89 height 5
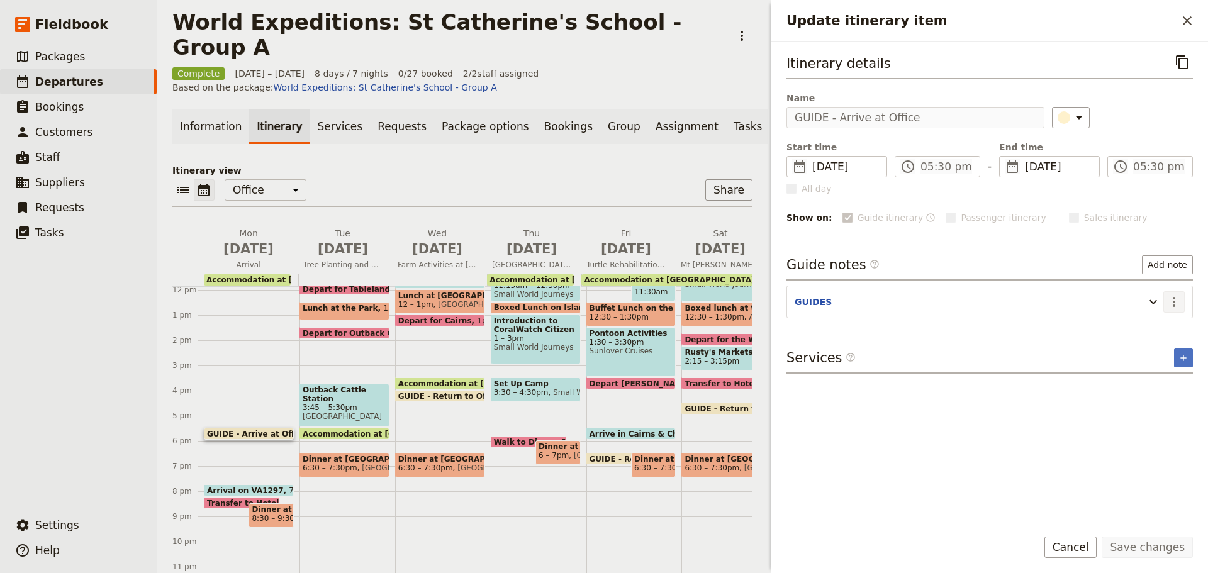
click at [1177, 300] on icon "Actions" at bounding box center [1174, 301] width 15 height 15
click at [1158, 331] on span "Edit note" at bounding box center [1138, 329] width 40 height 13
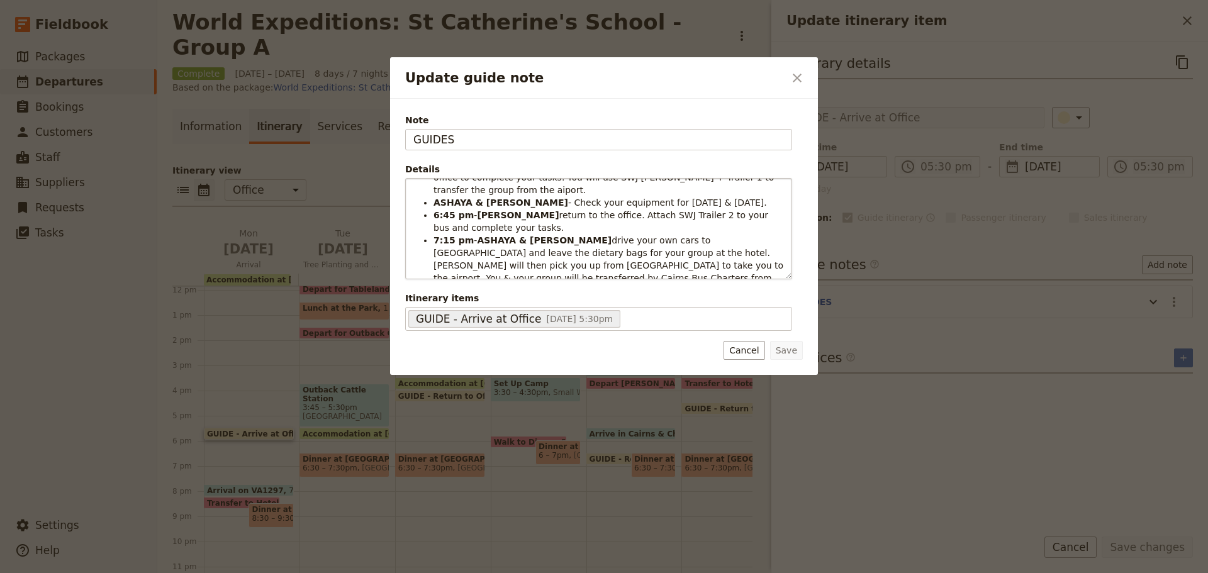
scroll to position [0, 0]
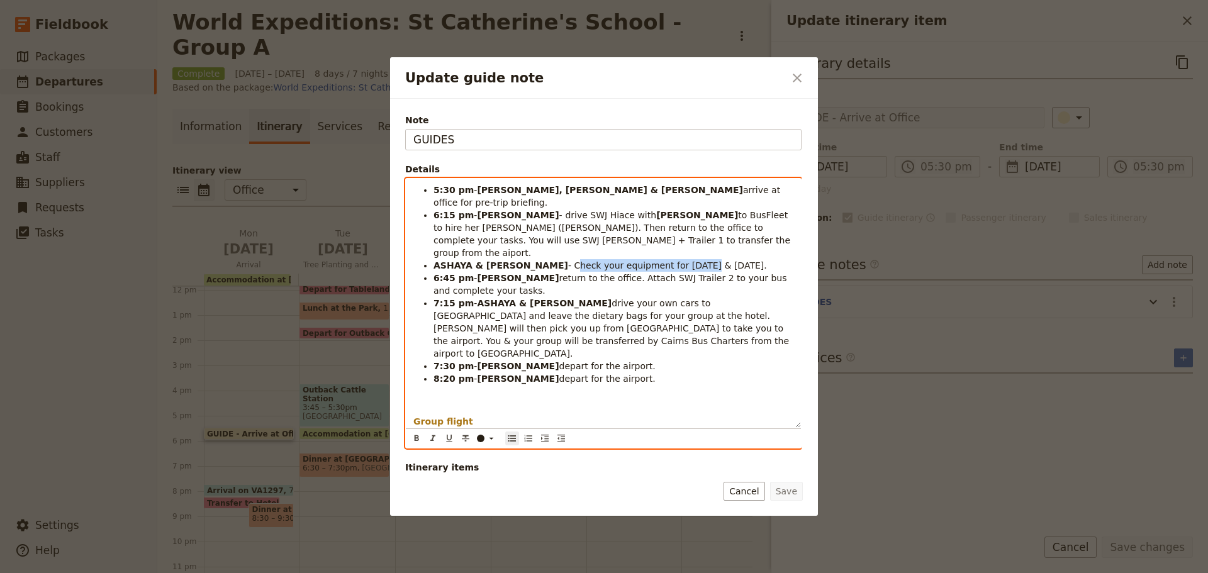
drag, startPoint x: 508, startPoint y: 240, endPoint x: 632, endPoint y: 242, distance: 123.3
click at [632, 260] on span "- Check your equipment for today & tomorrow." at bounding box center [667, 265] width 199 height 10
copy span "Check your equipment for today"
click at [528, 298] on strong "ASHAYA & JESS" at bounding box center [544, 303] width 135 height 10
click at [644, 298] on span "drive your own cars to Coral Tree Inn and leave the dietary bags for your group…" at bounding box center [613, 328] width 358 height 60
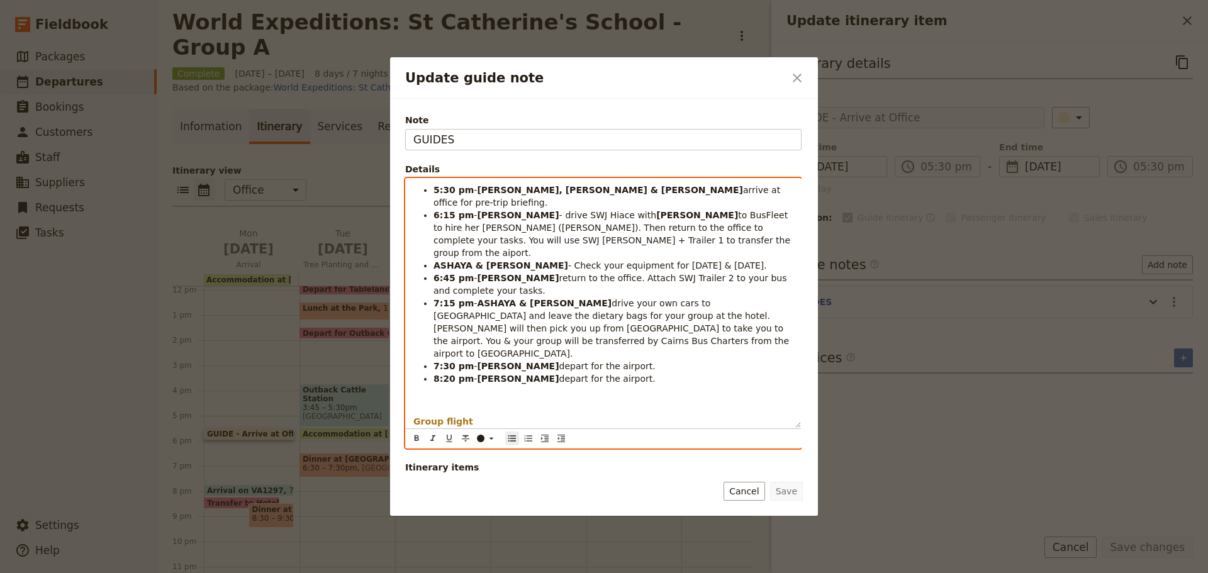
click at [769, 298] on span "drive your own cars to Coral Tree Inn and leave the dietary bags for your group…" at bounding box center [613, 328] width 358 height 60
click at [740, 306] on span "drive your own cars to Coral Tree Inn and leave the dietary bags for your group…" at bounding box center [613, 328] width 358 height 60
drag, startPoint x: 507, startPoint y: 301, endPoint x: 552, endPoint y: 311, distance: 47.2
click at [552, 311] on li "7:15 pm - ASHAYA & JESS drive your own cars to Coral Tree Inn and leave the die…" at bounding box center [614, 328] width 360 height 63
copy span "You & your group will be transferred by Cairns Bus Charters from the airport to…"
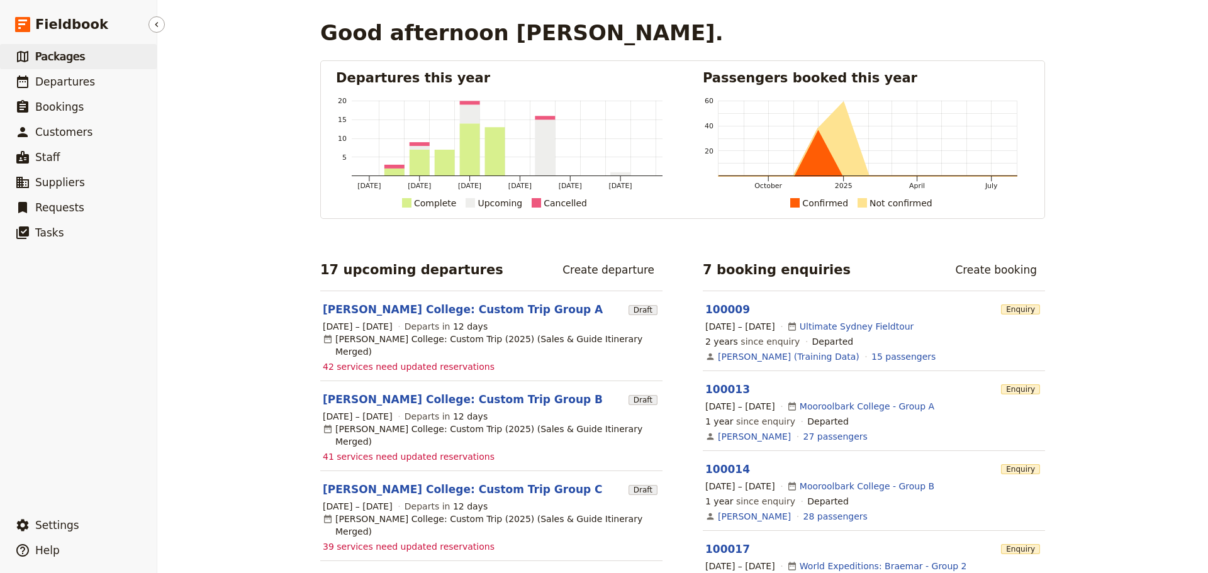
click at [77, 55] on span "Packages" at bounding box center [60, 56] width 50 height 13
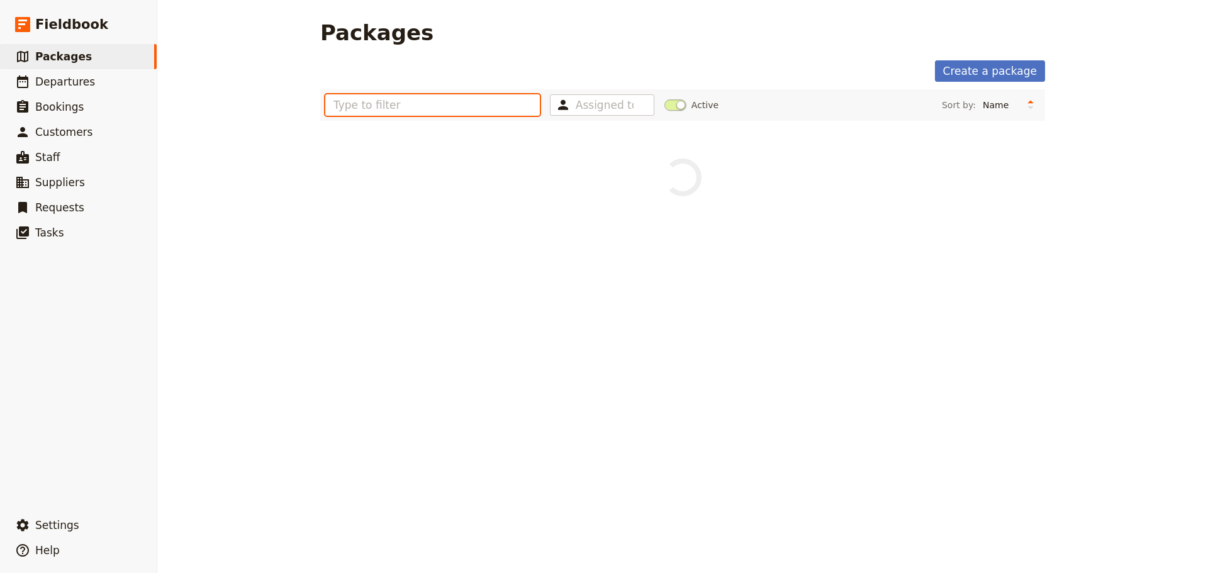
click at [381, 106] on input "text" at bounding box center [432, 104] width 215 height 21
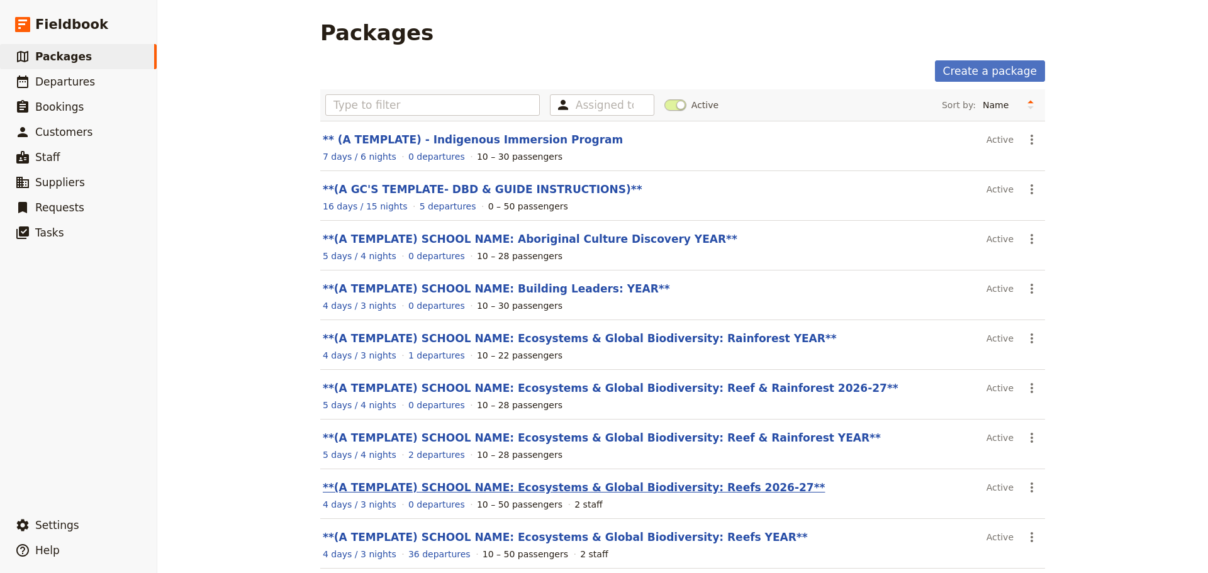
click at [639, 486] on link "**(A TEMPLATE) SCHOOL NAME: Ecosystems & Global Biodiversity: Reefs 2026-27**" at bounding box center [574, 487] width 502 height 13
click at [577, 533] on link "**(A TEMPLATE) SCHOOL NAME: Ecosystems & Global Biodiversity: Reefs YEAR**" at bounding box center [565, 537] width 485 height 13
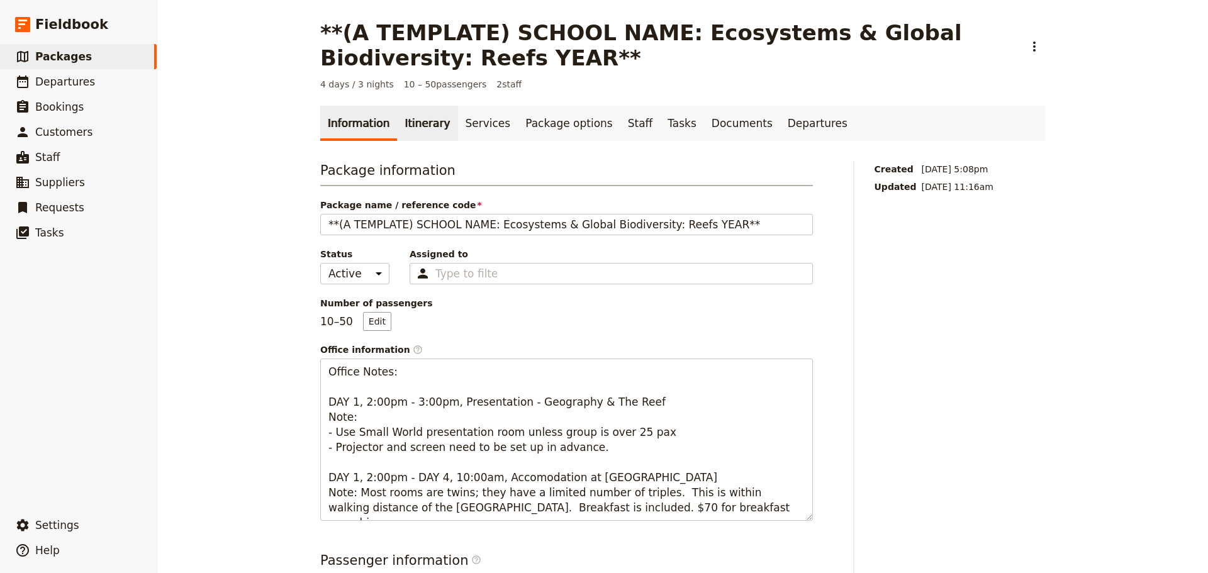
click at [425, 125] on link "Itinerary" at bounding box center [427, 123] width 60 height 35
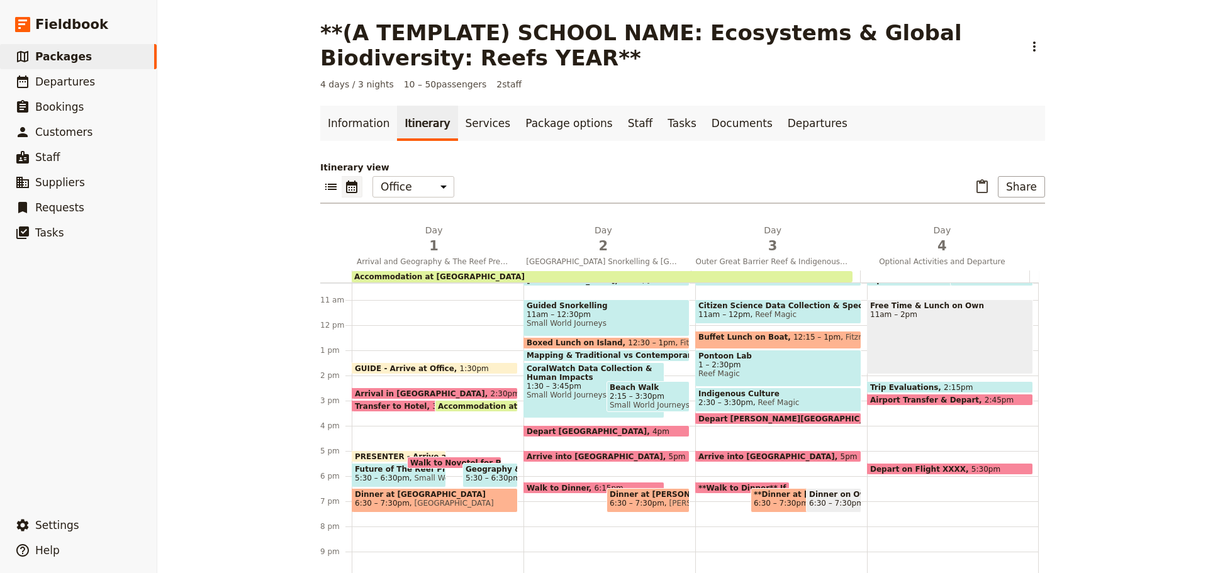
scroll to position [289, 0]
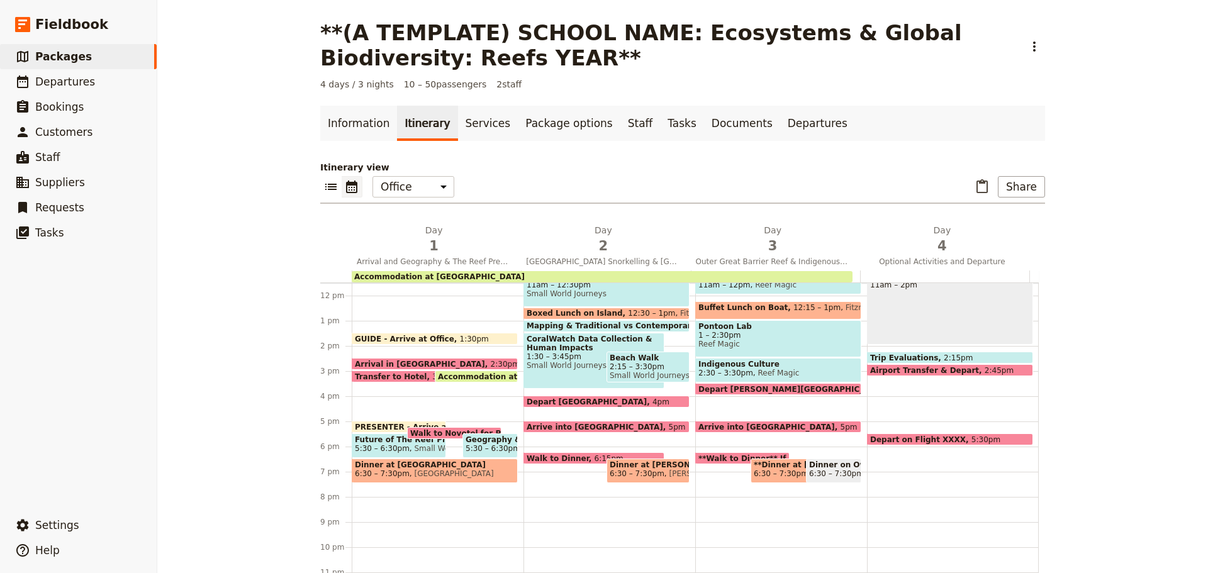
click at [561, 397] on div "Depart Fitzroy Island 4pm" at bounding box center [607, 402] width 166 height 12
select select "2"
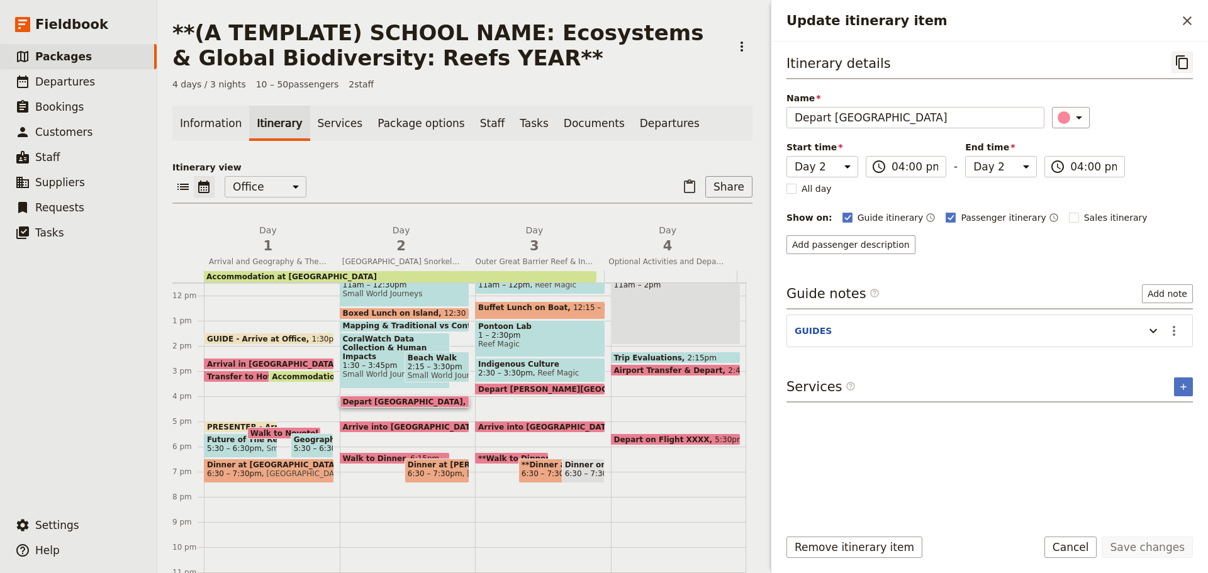
click at [1179, 64] on icon "Copy itinerary item" at bounding box center [1182, 62] width 12 height 14
click at [1079, 536] on form "Itinerary details ​ Name Depart Fitzroy Island ​ Start time Day 1 Day 2 Day 3 D…" at bounding box center [989, 308] width 437 height 532
click at [1072, 544] on button "Cancel" at bounding box center [1070, 547] width 53 height 21
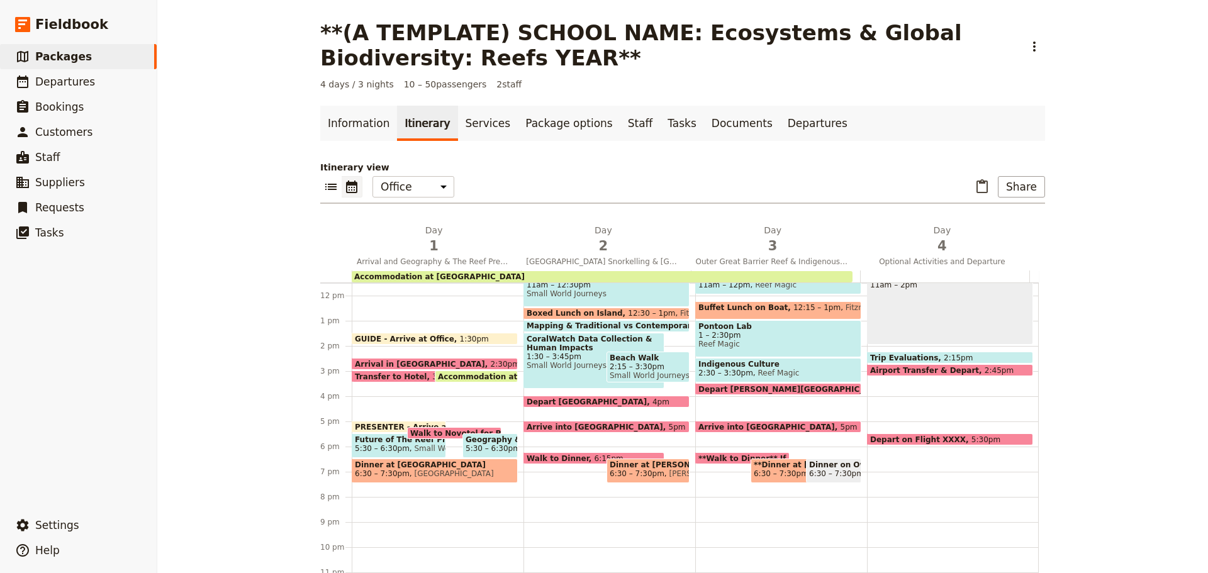
click at [557, 427] on span "Arrive into [GEOGRAPHIC_DATA]" at bounding box center [598, 427] width 142 height 8
select select "2"
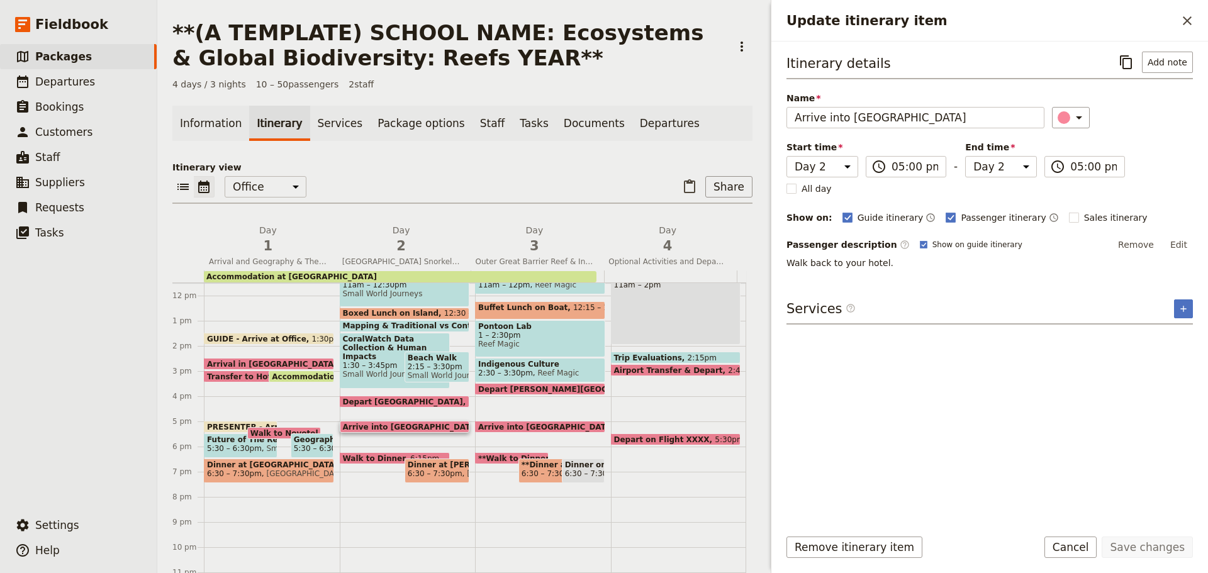
drag, startPoint x: 1131, startPoint y: 65, endPoint x: 946, endPoint y: 71, distance: 184.5
click at [1130, 65] on icon "Copy itinerary item" at bounding box center [1126, 62] width 15 height 15
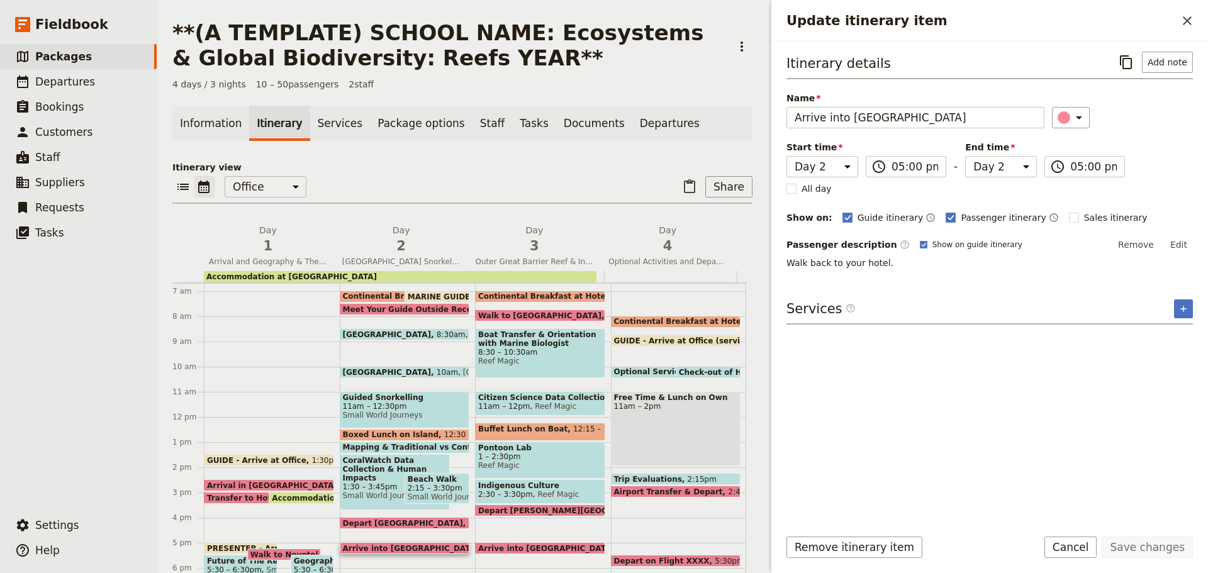
scroll to position [164, 0]
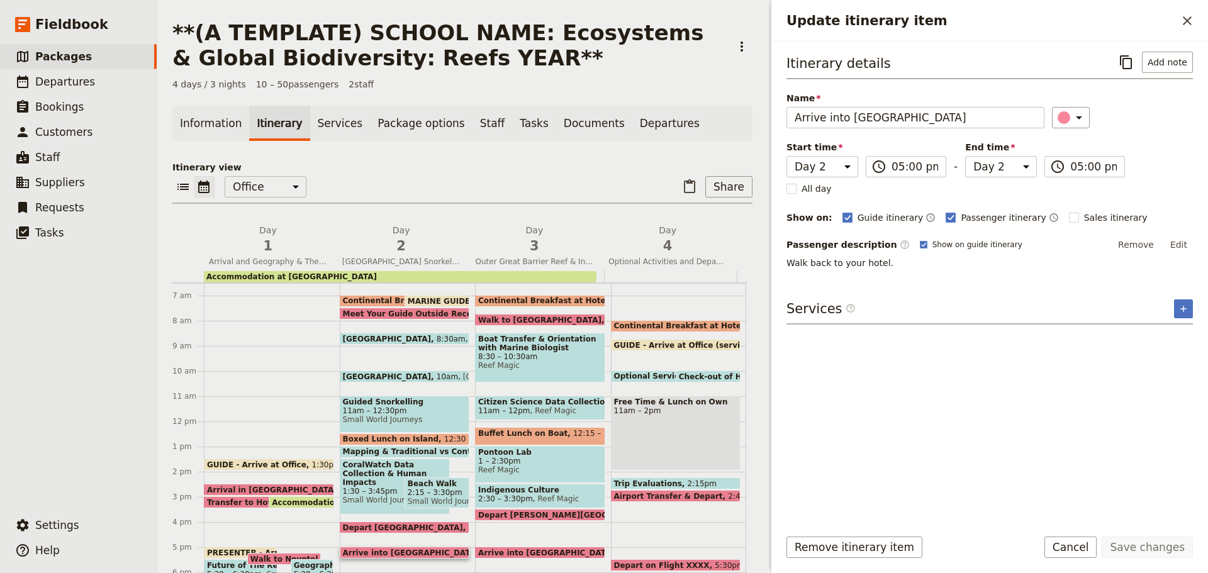
click at [435, 376] on span "[GEOGRAPHIC_DATA]" at bounding box center [390, 376] width 94 height 8
select select "2"
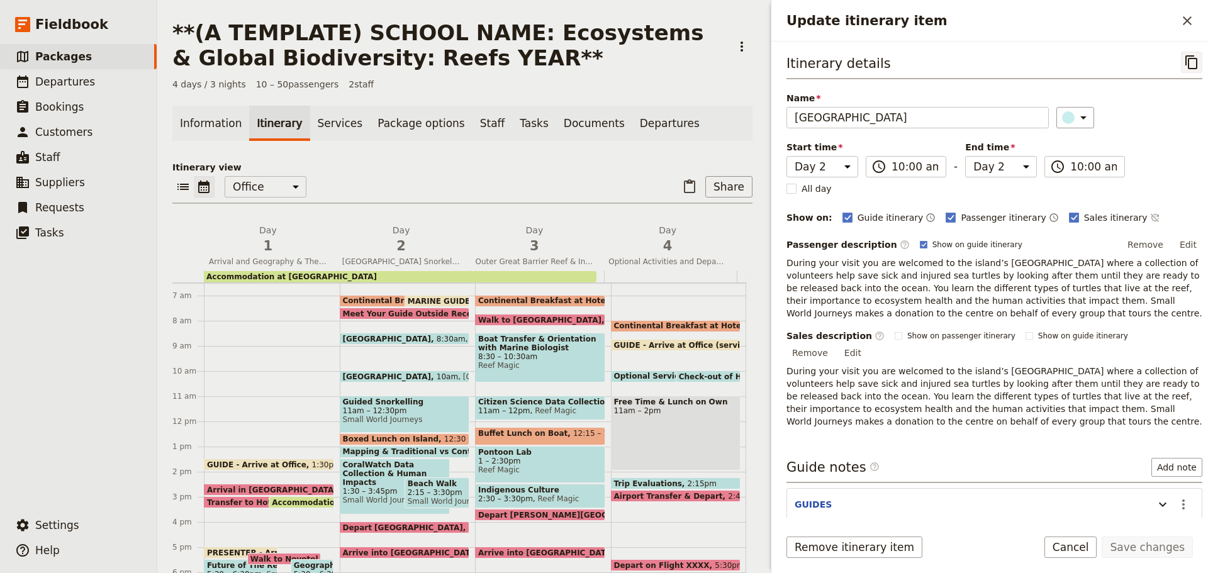
click at [1185, 59] on icon "Copy itinerary item" at bounding box center [1191, 62] width 12 height 14
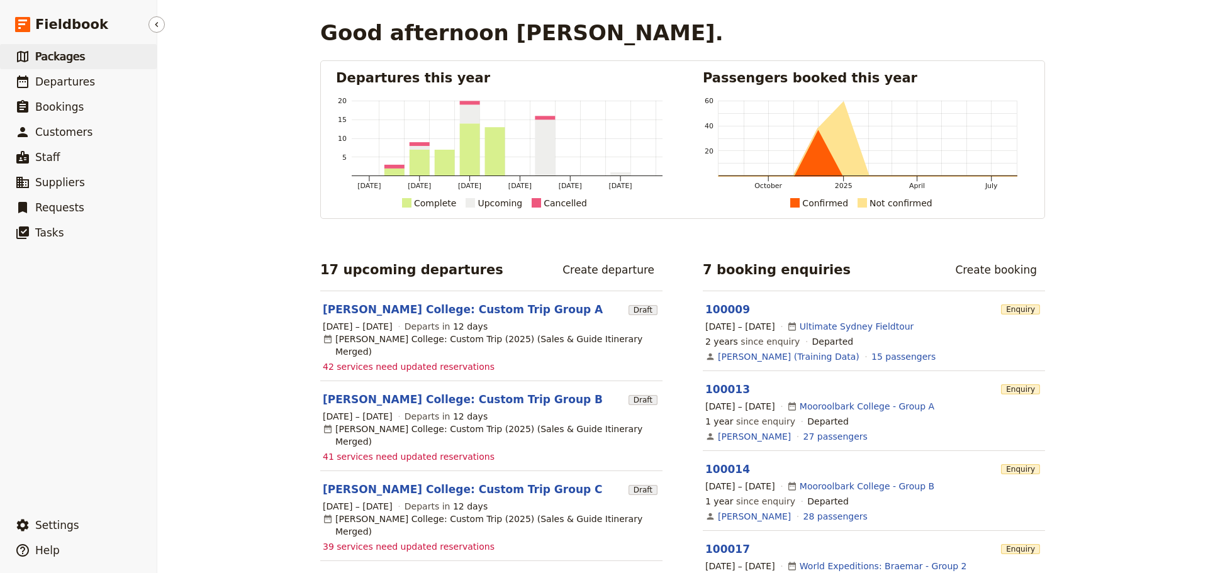
click at [48, 65] on link "​ Packages" at bounding box center [78, 56] width 157 height 25
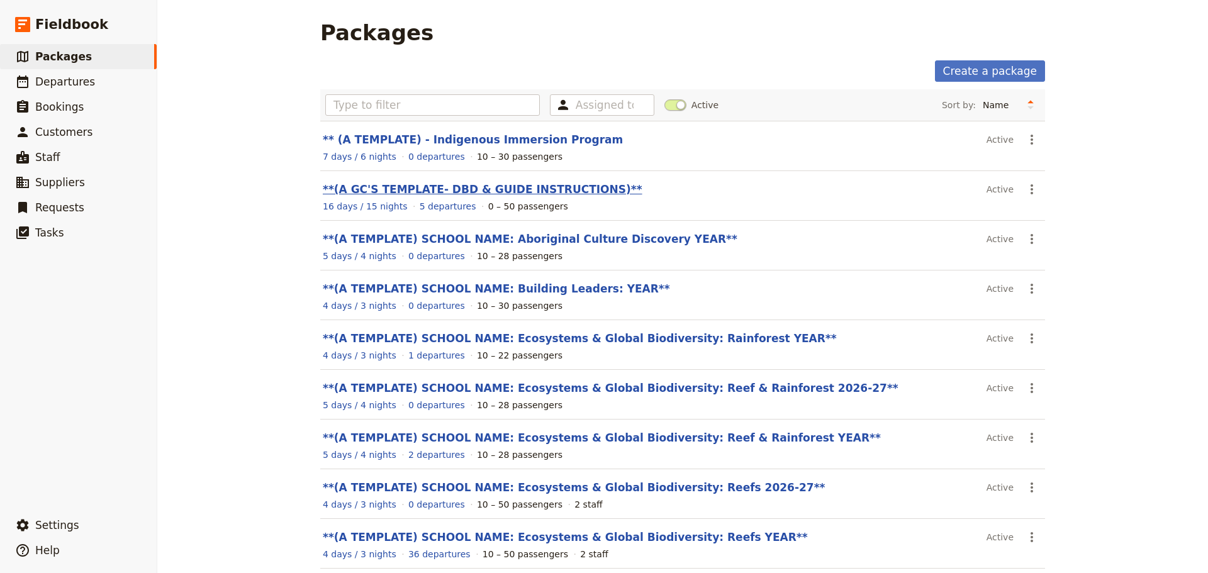
click at [503, 185] on link "**(A GC'S TEMPLATE- DBD & GUIDE INSTRUCTIONS)**" at bounding box center [483, 189] width 320 height 13
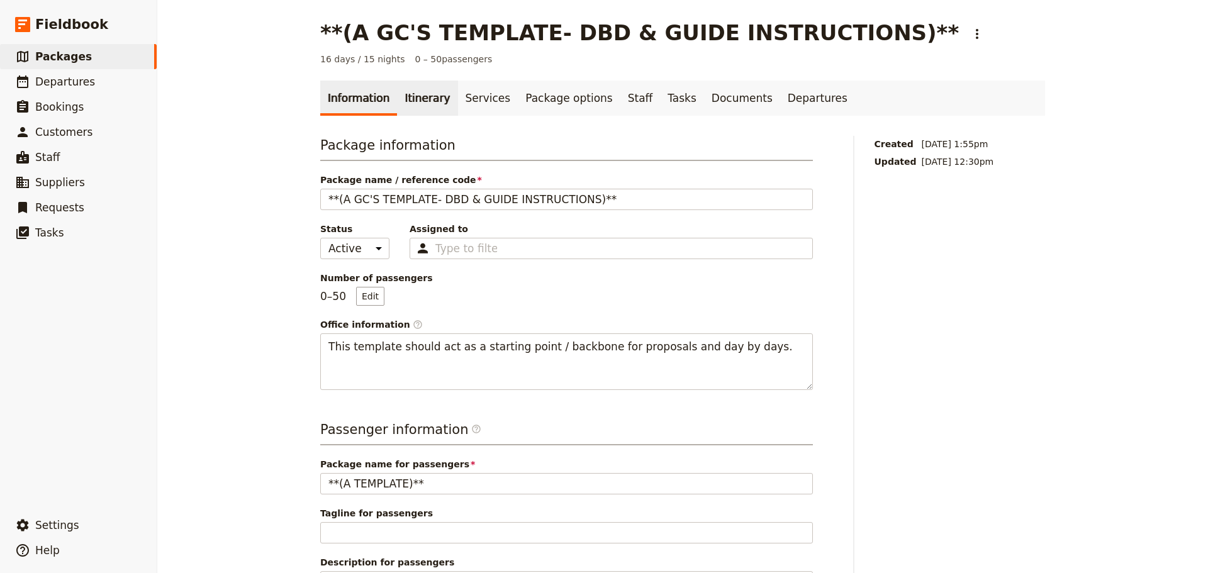
click at [403, 99] on link "Itinerary" at bounding box center [427, 98] width 60 height 35
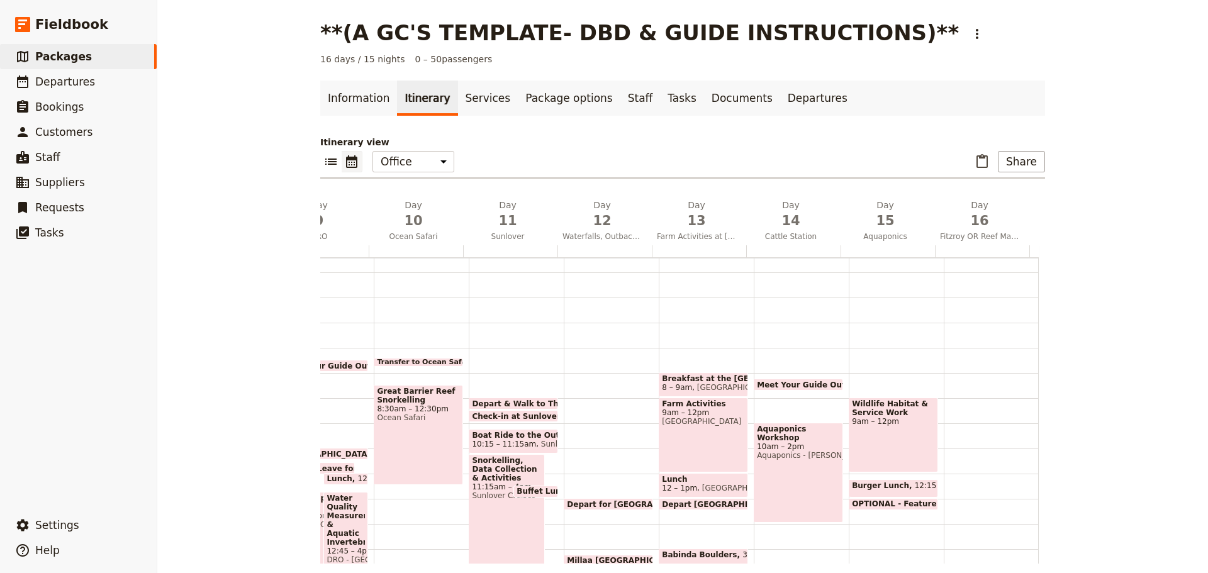
scroll to position [56, 0]
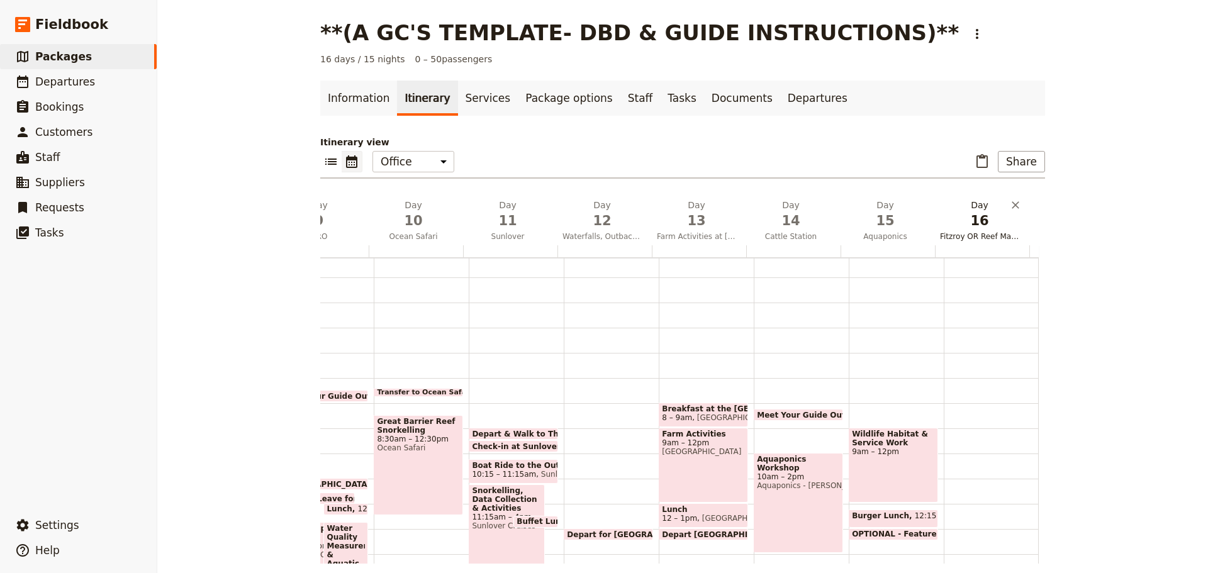
click at [973, 237] on span "Fitzroy OR Reef Magic - SEE REEFS TEMPLATE" at bounding box center [979, 237] width 89 height 10
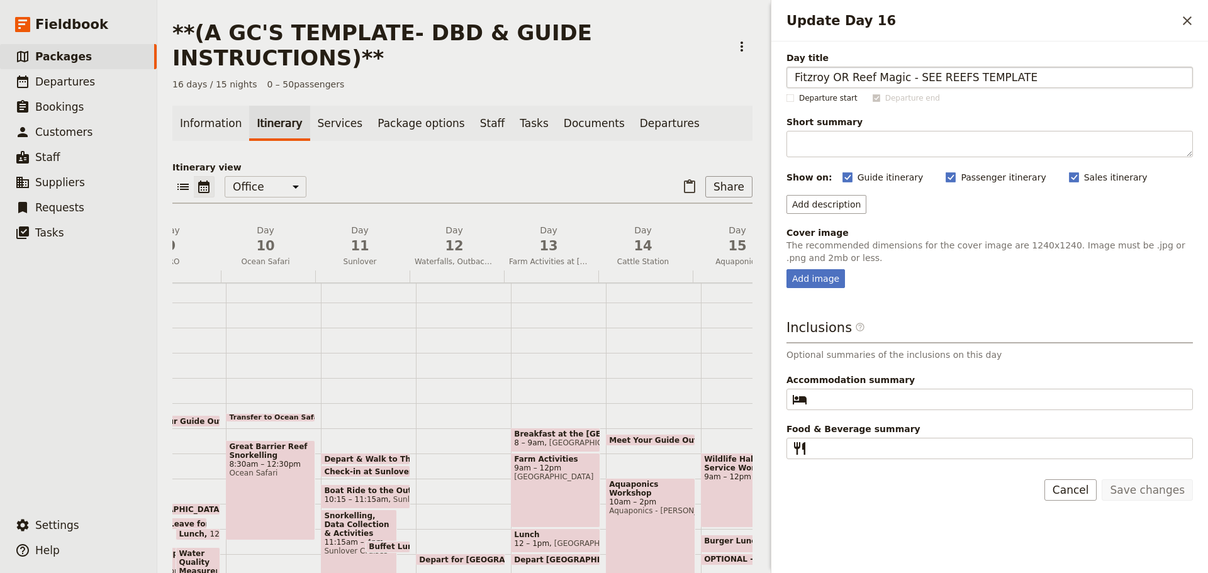
click at [995, 68] on input "Fitzroy OR Reef Magic - SEE REEFS TEMPLATE" at bounding box center [990, 77] width 406 height 21
click at [791, 75] on input "Fitzroy OR Reef Magic - SEE REEFS TEMPLATE" at bounding box center [990, 77] width 406 height 21
type input "Sunlover - Fitzroy Transfer (Fitzroy Adv OR Reef Magic - SEE REEFS TEMPLATE)"
click at [1179, 488] on button "Save changes" at bounding box center [1147, 489] width 91 height 21
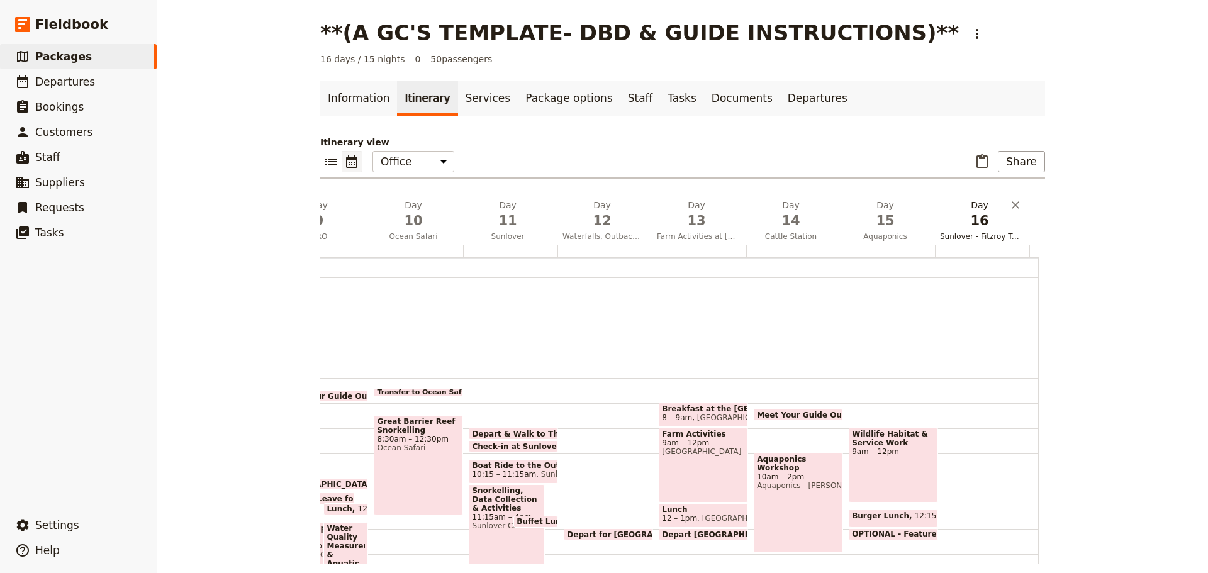
click at [987, 236] on span "Sunlover - Fitzroy Transfer (Fitzroy Adv OR Reef Magic - SEE REEFS TEMPLATE)" at bounding box center [979, 237] width 89 height 10
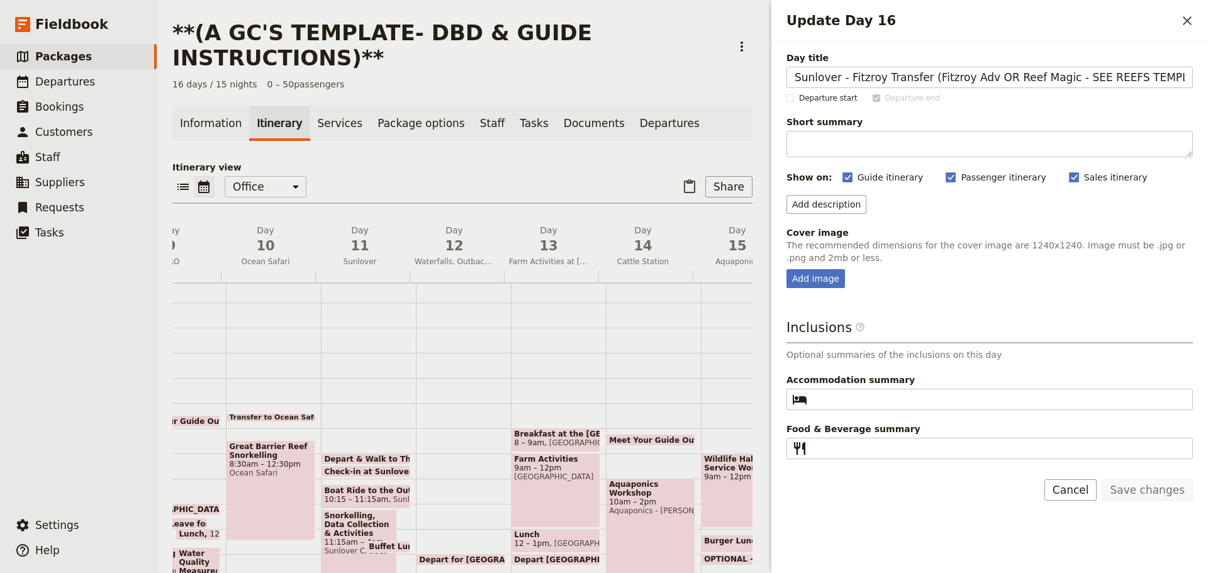
drag, startPoint x: 847, startPoint y: 77, endPoint x: 484, endPoint y: 128, distance: 366.5
click at [496, 132] on div "**(A GC'S TEMPLATE- DBD & GUIDE INSTRUCTIONS)** ​ 16 days / 15 nights 0 – 50 pa…" at bounding box center [682, 286] width 1051 height 573
type input "Fitzroy Transfer (Fitzroy Adv OR Reef Magic - SEE REEFS TEMPLATE)"
click at [1155, 493] on button "Save changes" at bounding box center [1147, 489] width 91 height 21
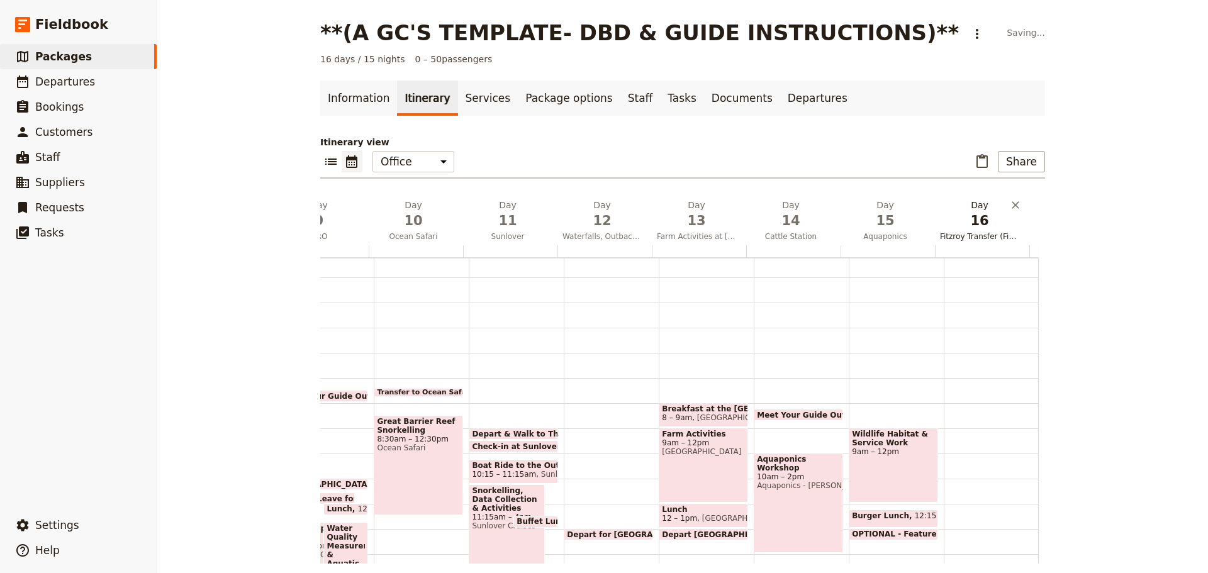
click at [980, 237] on span "Fitzroy Transfer (Fitzroy Adv OR Reef Magic - SEE REEFS TEMPLATE)" at bounding box center [979, 237] width 89 height 10
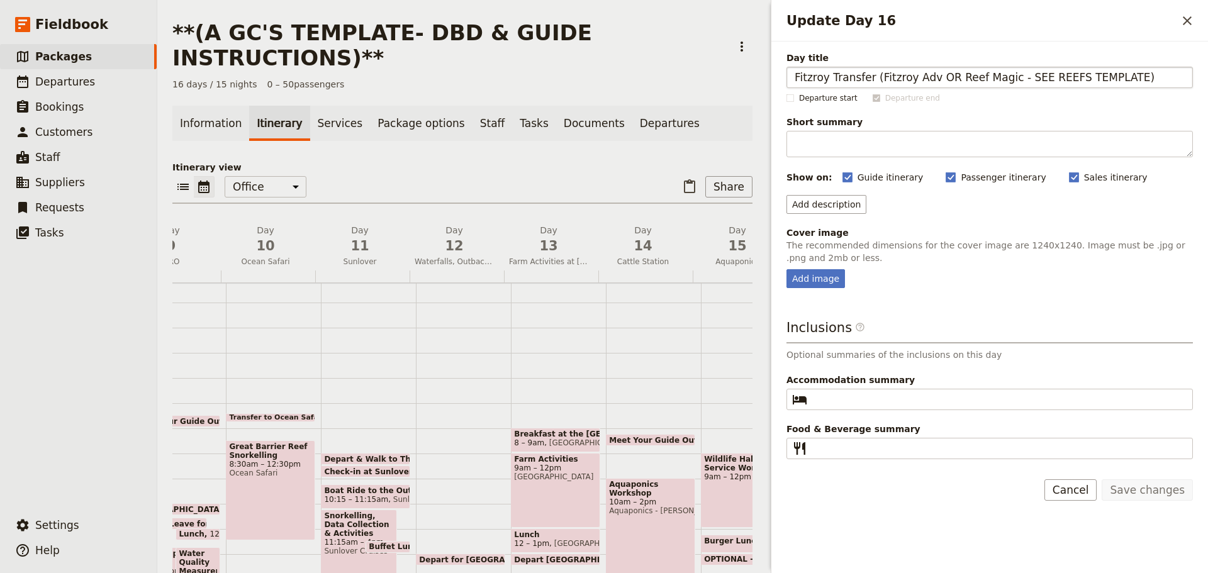
click at [871, 76] on input "Fitzroy Transfer (Fitzroy Adv OR Reef Magic - SEE REEFS TEMPLATE)" at bounding box center [990, 77] width 406 height 21
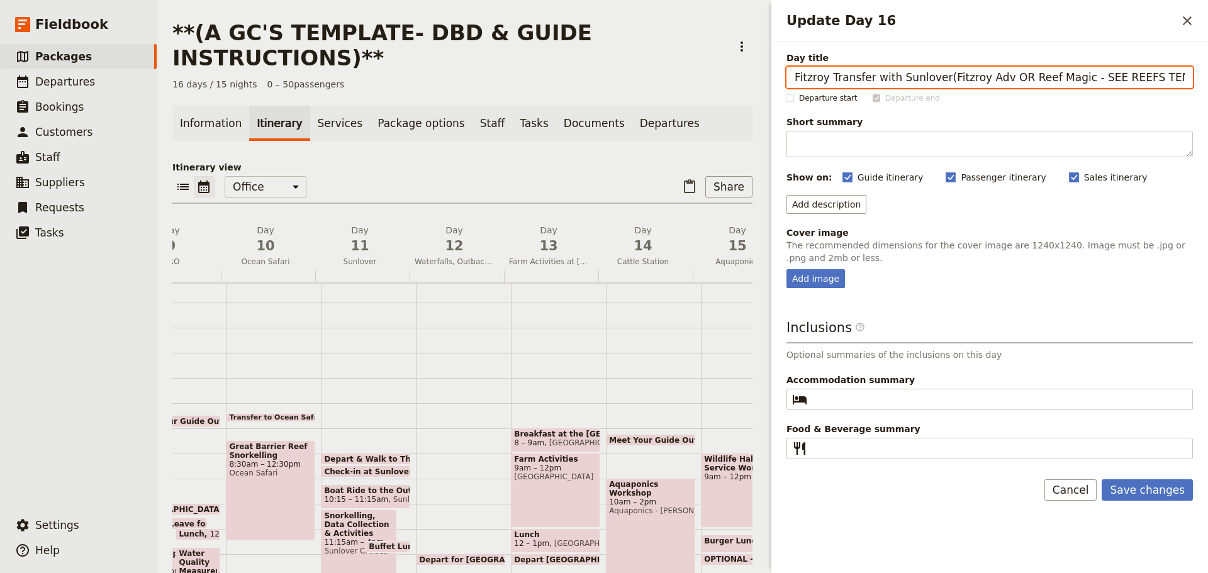
click at [929, 76] on input "Fitzroy Transfer with Sunlover(Fitzroy Adv OR Reef Magic - SEE REEFS TEMPLATE)" at bounding box center [990, 77] width 406 height 21
click at [935, 78] on input "Fitzroy Transfer with Sunlover(Fitzroy Adv OR Reef Magic - SEE REEFS TEMPLATE)" at bounding box center [990, 77] width 406 height 21
click at [932, 72] on input "Fitzroy Transfer with Sunlover(Fitzroy Adv OR Reef Magic - SEE REEFS TEMPLATE)" at bounding box center [990, 77] width 406 height 21
type input "Fitzroy Transfer with Sunlover (Fitzroy Adv OR Reef Magic - SEE REEFS TEMPLATE)"
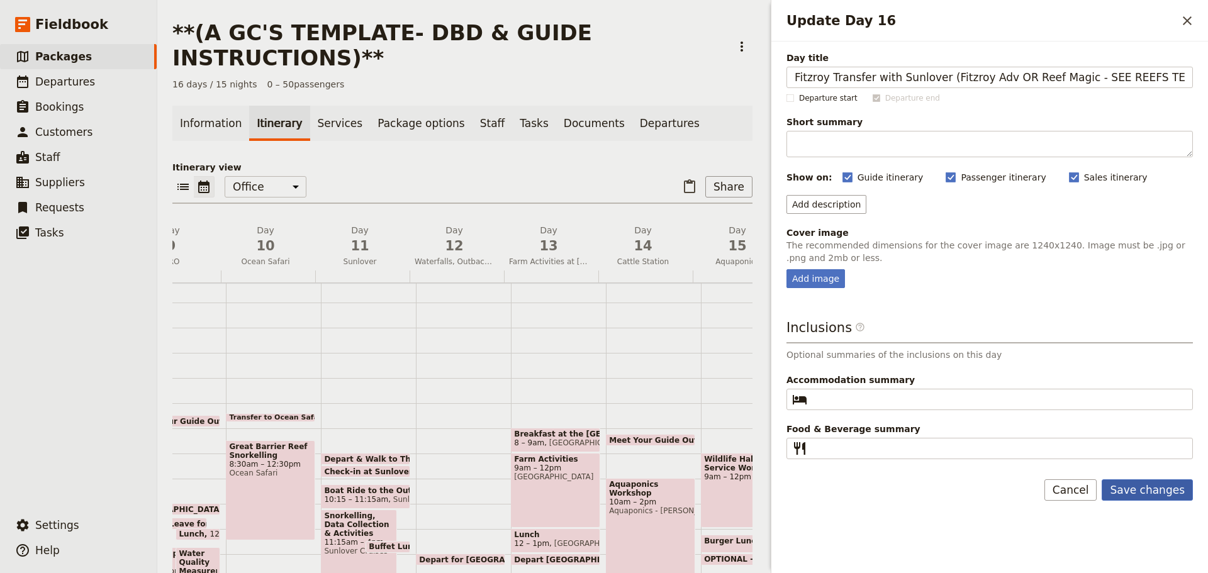
click at [1170, 482] on button "Save changes" at bounding box center [1147, 489] width 91 height 21
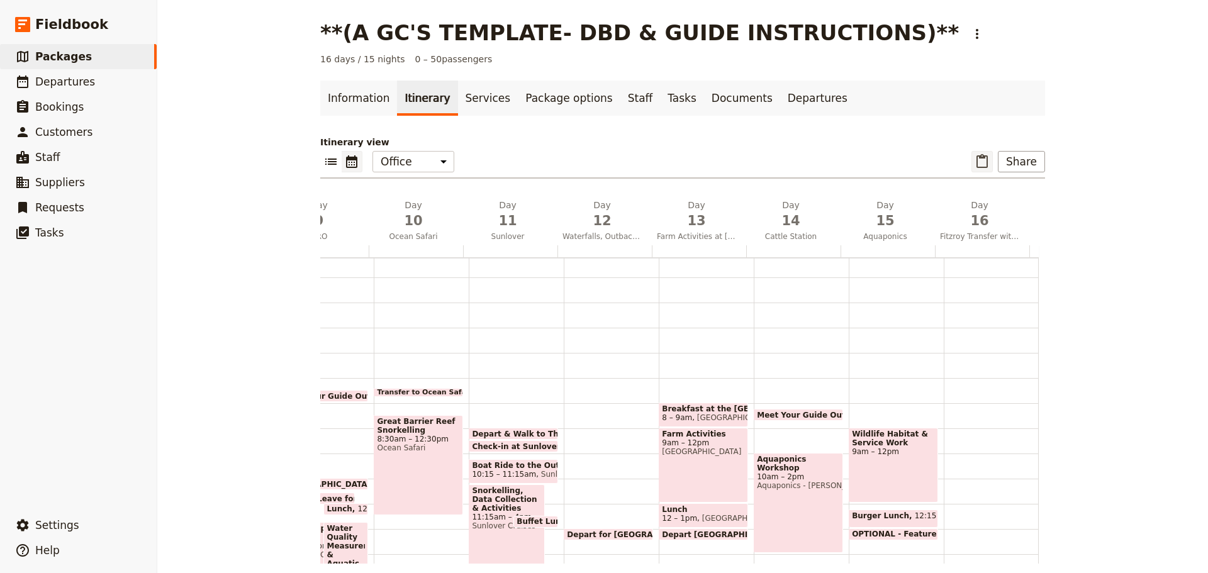
click at [984, 157] on icon "Paste itinerary item" at bounding box center [982, 161] width 11 height 14
select select "2"
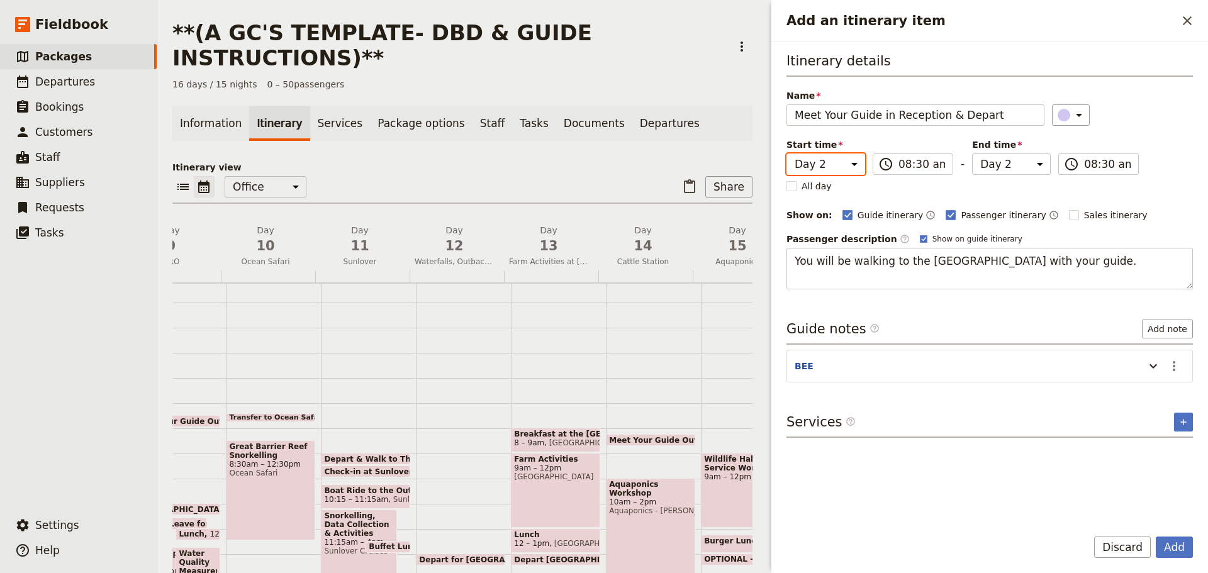
drag, startPoint x: 812, startPoint y: 167, endPoint x: 809, endPoint y: 174, distance: 7.0
click at [812, 167] on select "Day 1 Day 2 Day 3 Day 4 Day 5 Day 6 Day 7 Day 8 Day 9 Day 10 Day 11 Day 12 Day …" at bounding box center [826, 164] width 79 height 21
select select "16"
click at [787, 154] on select "Day 1 Day 2 Day 3 Day 4 Day 5 Day 6 Day 7 Day 8 Day 9 Day 10 Day 11 Day 12 Day …" at bounding box center [826, 164] width 79 height 21
select select "16"
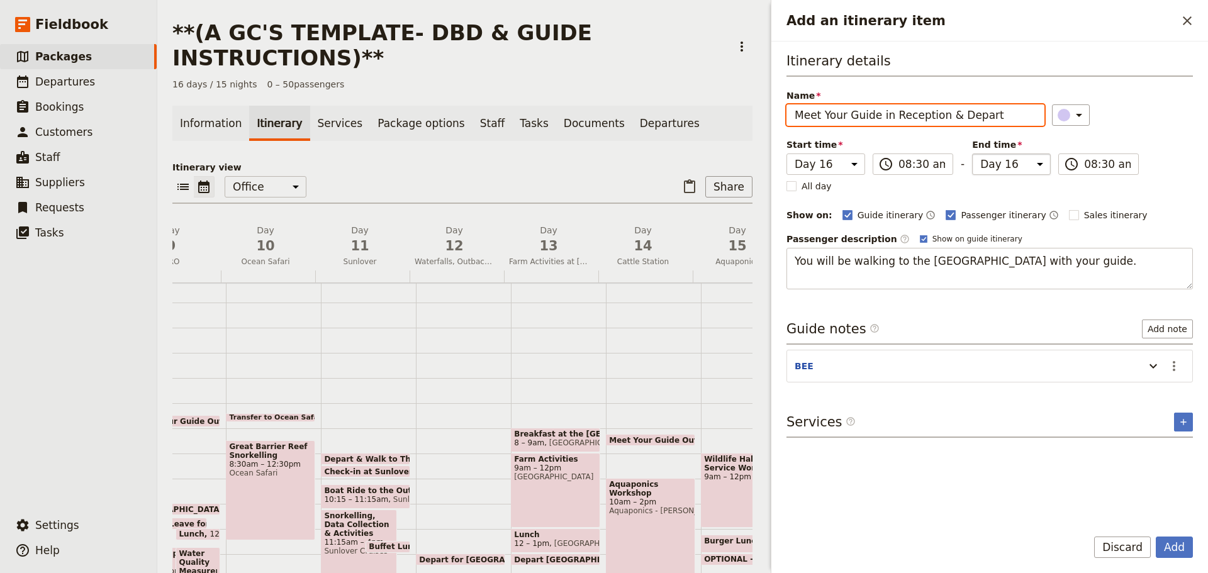
click at [1004, 169] on select "Day 1 Day 2 Day 3 Day 4 Day 5 Day 6 Day 7 Day 8 Day 9 Day 10 Day 11 Day 12 Day …" at bounding box center [1011, 164] width 79 height 21
click at [972, 154] on select "Day 1 Day 2 Day 3 Day 4 Day 5 Day 6 Day 7 Day 8 Day 9 Day 10 Day 11 Day 12 Day …" at bounding box center [1011, 164] width 79 height 21
click at [1174, 356] on button "​" at bounding box center [1173, 366] width 21 height 21
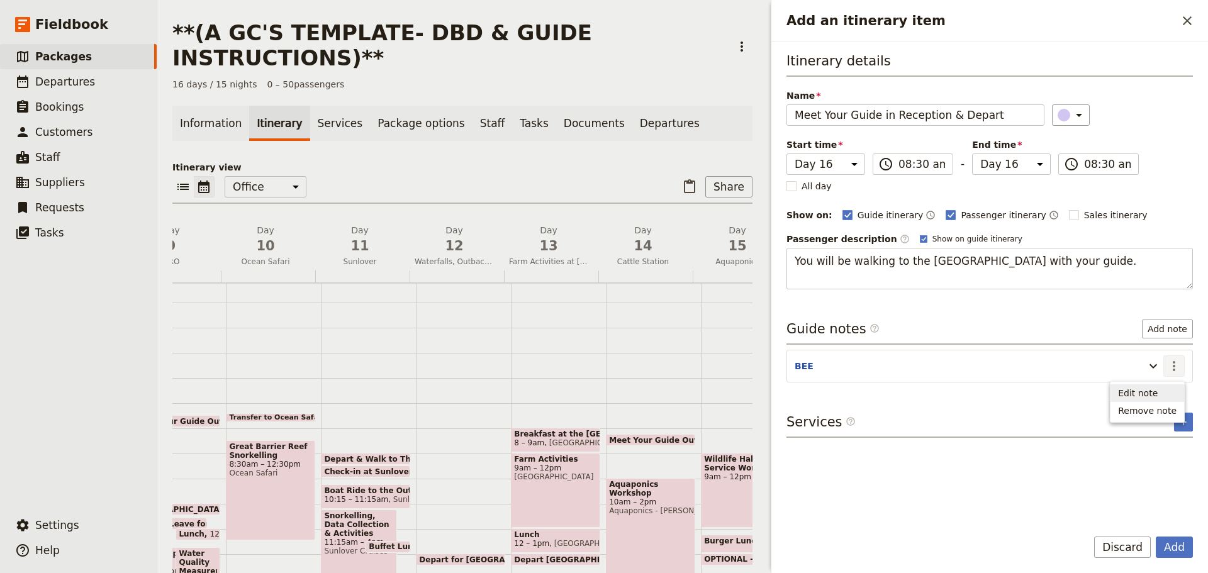
click at [1143, 393] on span "Edit note" at bounding box center [1138, 393] width 40 height 13
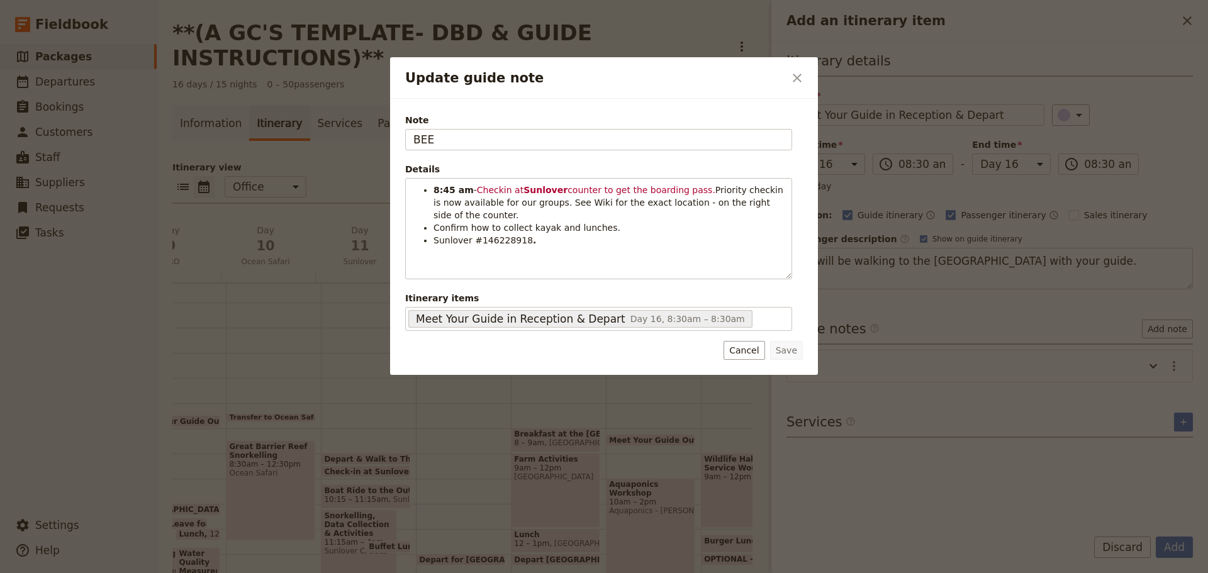
drag, startPoint x: 350, startPoint y: 158, endPoint x: 223, endPoint y: 154, distance: 127.2
click at [226, 573] on div "Update guide note ​ Note BEE Details 8:45 am - Checkin at Sunlover counter to g…" at bounding box center [604, 573] width 1208 height 0
type input "GUIDE"
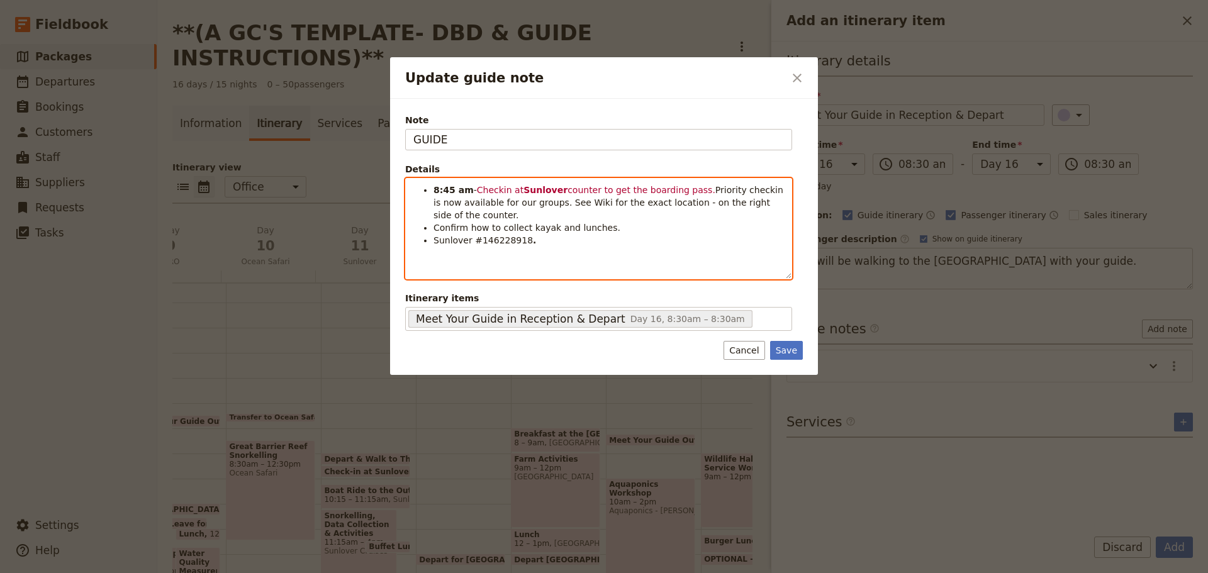
click at [576, 241] on div "8:45 am - Checkin at Sunlover counter to get the boarding pass. Priority checki…" at bounding box center [599, 229] width 386 height 100
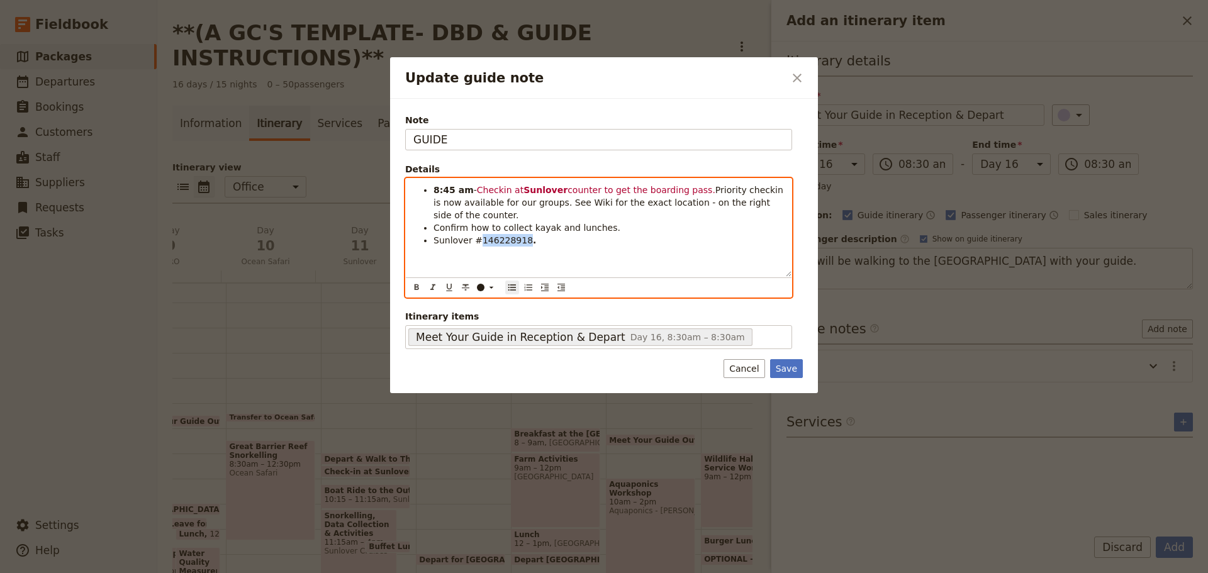
drag, startPoint x: 476, startPoint y: 230, endPoint x: 520, endPoint y: 215, distance: 46.2
click at [514, 235] on span "Sunlover #146228918" at bounding box center [483, 240] width 99 height 10
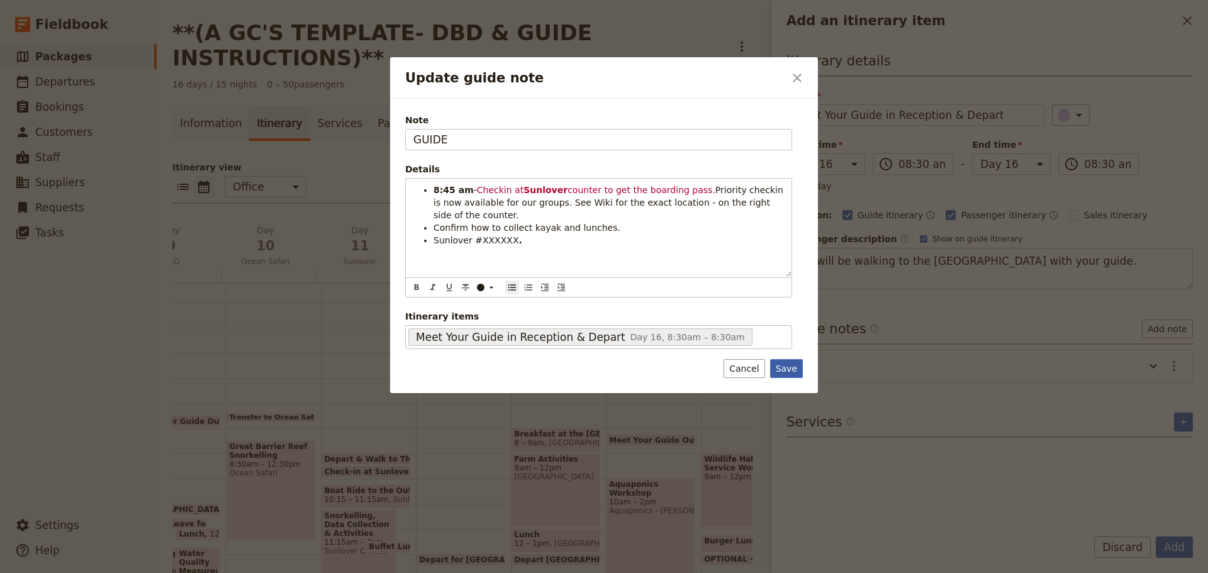
click at [793, 367] on button "Save" at bounding box center [786, 368] width 33 height 19
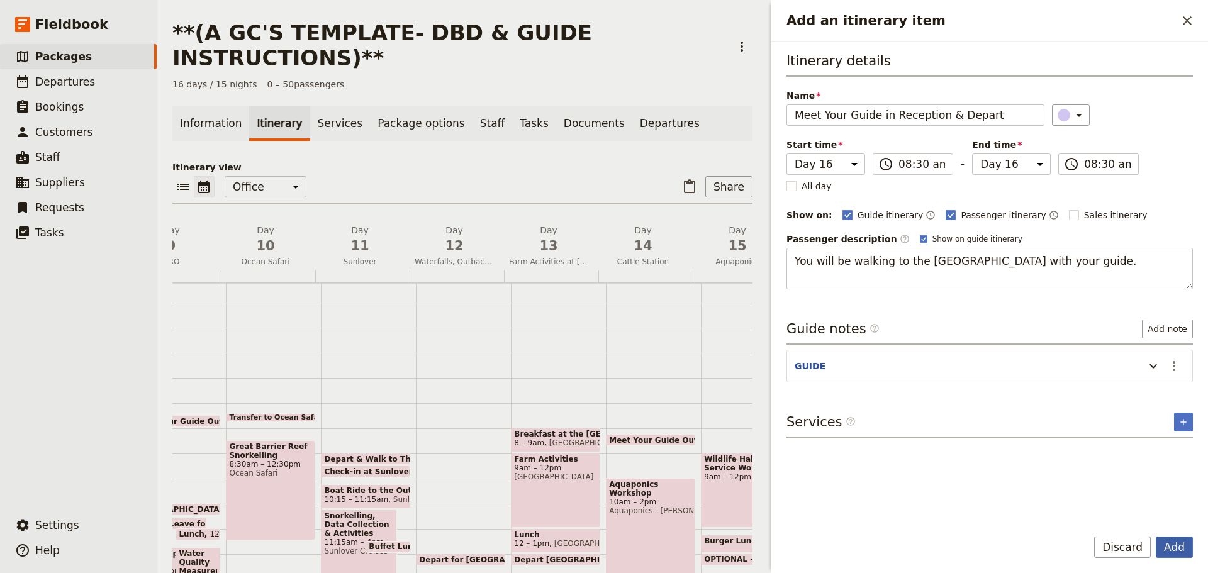
click at [1174, 545] on button "Add" at bounding box center [1174, 547] width 37 height 21
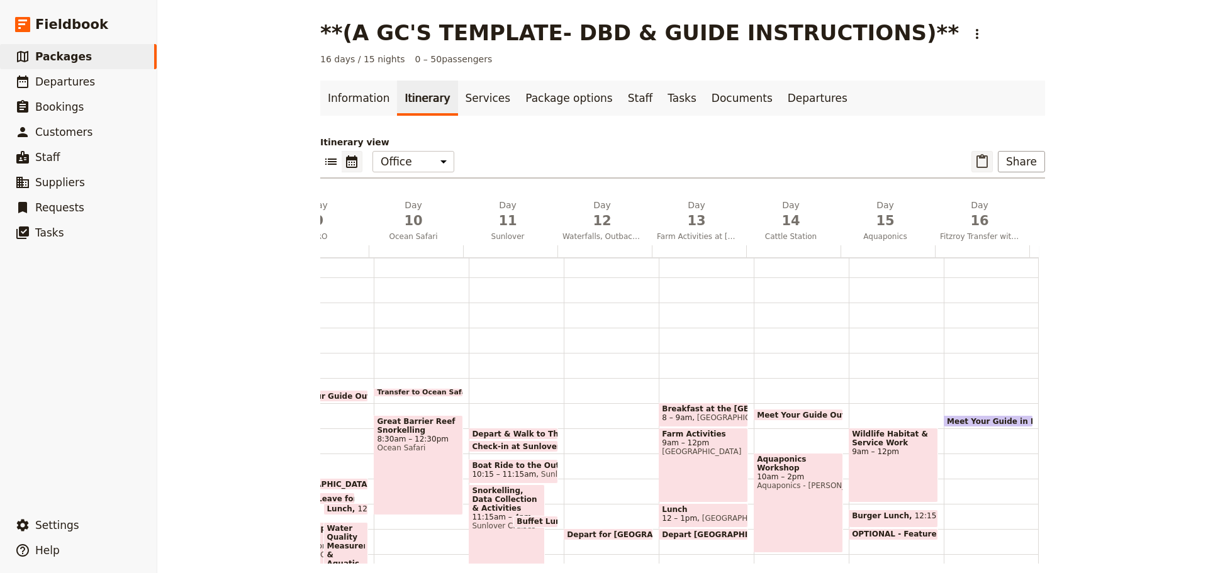
click at [983, 156] on icon "Paste itinerary item" at bounding box center [982, 161] width 11 height 14
select select "2"
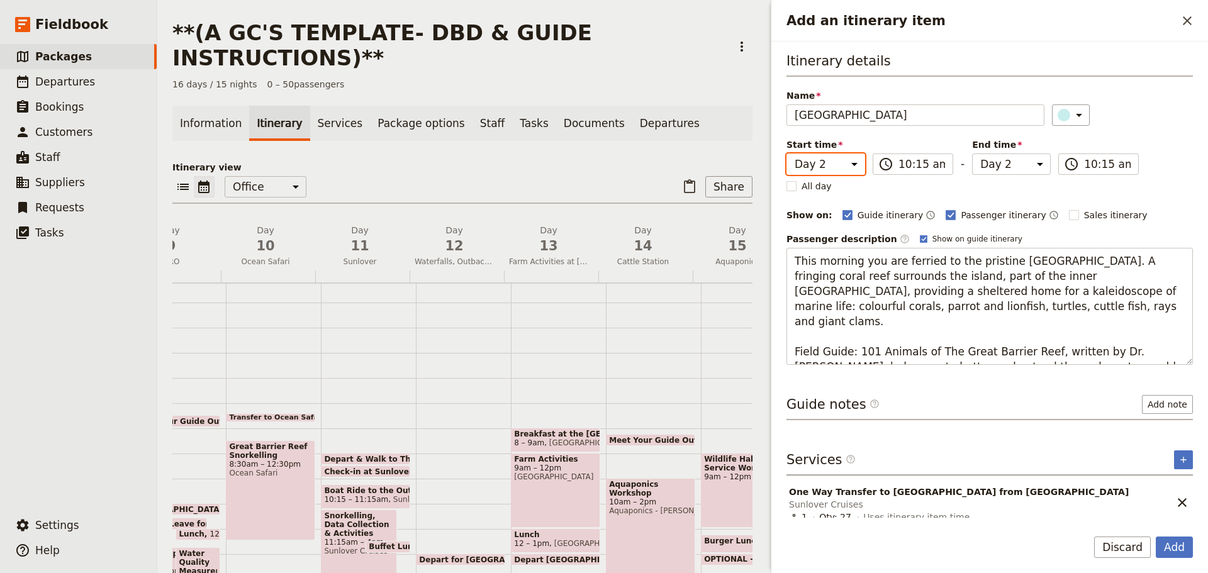
click at [814, 171] on select "Day 1 Day 2 Day 3 Day 4 Day 5 Day 6 Day 7 Day 8 Day 9 Day 10 Day 11 Day 12 Day …" at bounding box center [826, 164] width 79 height 21
select select "16"
click at [787, 154] on select "Day 1 Day 2 Day 3 Day 4 Day 5 Day 6 Day 7 Day 8 Day 9 Day 10 Day 11 Day 12 Day …" at bounding box center [826, 164] width 79 height 21
select select "16"
click at [996, 166] on select "Day 1 Day 2 Day 3 Day 4 Day 5 Day 6 Day 7 Day 8 Day 9 Day 10 Day 11 Day 12 Day …" at bounding box center [1011, 164] width 79 height 21
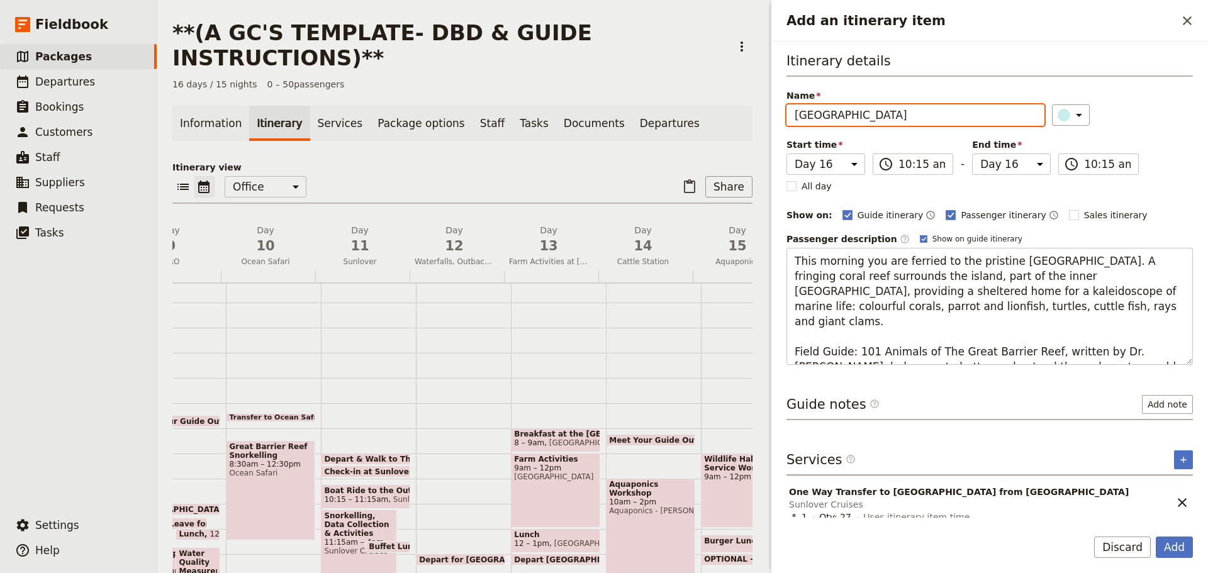
click at [972, 154] on select "Day 1 Day 2 Day 3 Day 4 Day 5 Day 6 Day 7 Day 8 Day 9 Day 10 Day 11 Day 12 Day …" at bounding box center [1011, 164] width 79 height 21
click at [1179, 551] on button "Add" at bounding box center [1174, 547] width 37 height 21
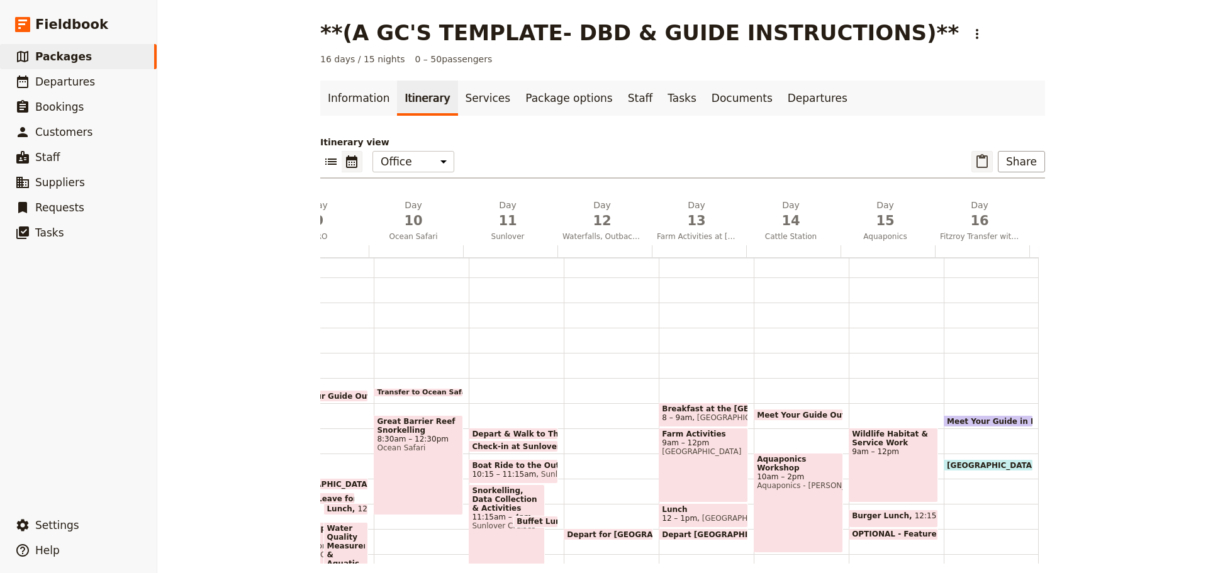
click at [983, 158] on icon "Paste itinerary item" at bounding box center [982, 161] width 11 height 14
select select "2"
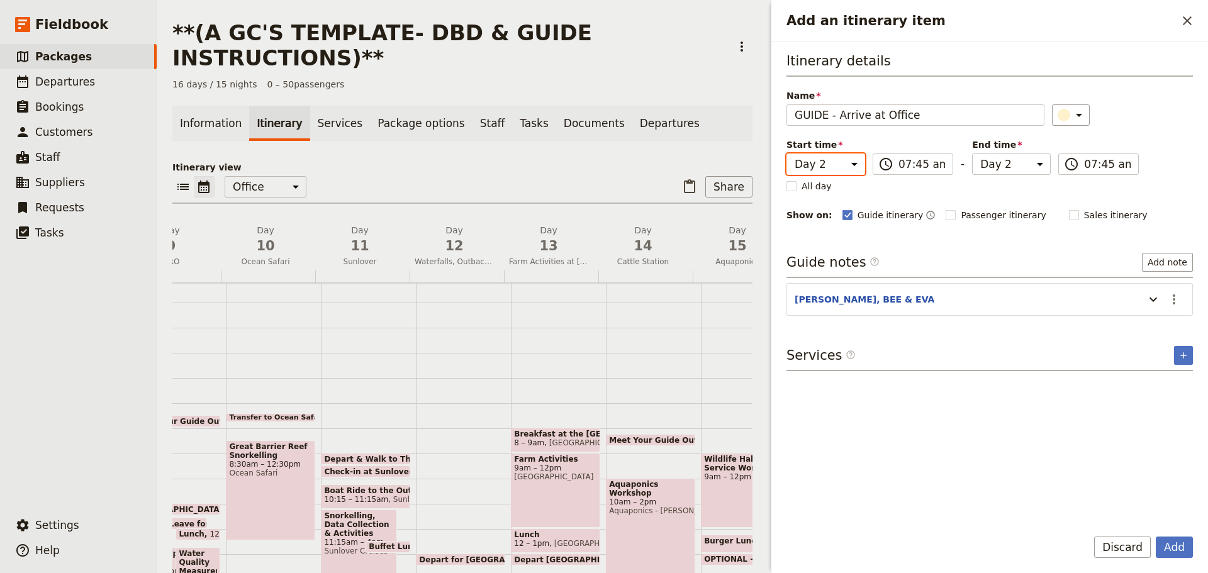
click at [831, 164] on select "Day 1 Day 2 Day 3 Day 4 Day 5 Day 6 Day 7 Day 8 Day 9 Day 10 Day 11 Day 12 Day …" at bounding box center [826, 164] width 79 height 21
select select "16"
click at [787, 154] on select "Day 1 Day 2 Day 3 Day 4 Day 5 Day 6 Day 7 Day 8 Day 9 Day 10 Day 11 Day 12 Day …" at bounding box center [826, 164] width 79 height 21
select select "16"
drag, startPoint x: 1009, startPoint y: 165, endPoint x: 1009, endPoint y: 172, distance: 6.9
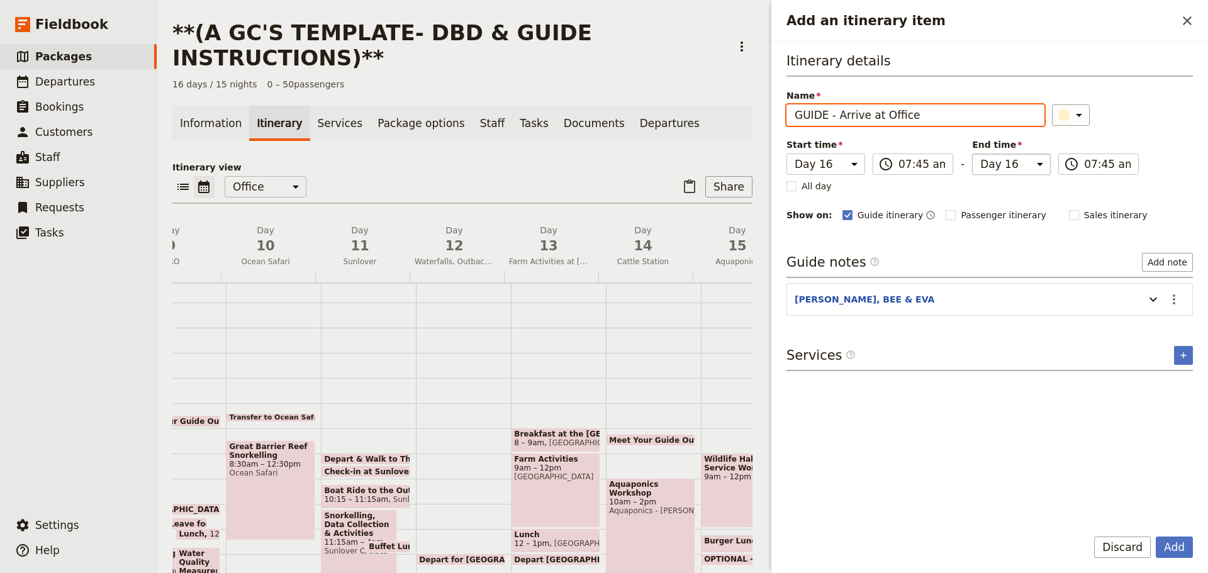
click at [1009, 166] on select "Day 1 Day 2 Day 3 Day 4 Day 5 Day 6 Day 7 Day 8 Day 9 Day 10 Day 11 Day 12 Day …" at bounding box center [1011, 164] width 79 height 21
click at [972, 154] on select "Day 1 Day 2 Day 3 Day 4 Day 5 Day 6 Day 7 Day 8 Day 9 Day 10 Day 11 Day 12 Day …" at bounding box center [1011, 164] width 79 height 21
click at [1180, 298] on icon "Actions" at bounding box center [1174, 299] width 15 height 15
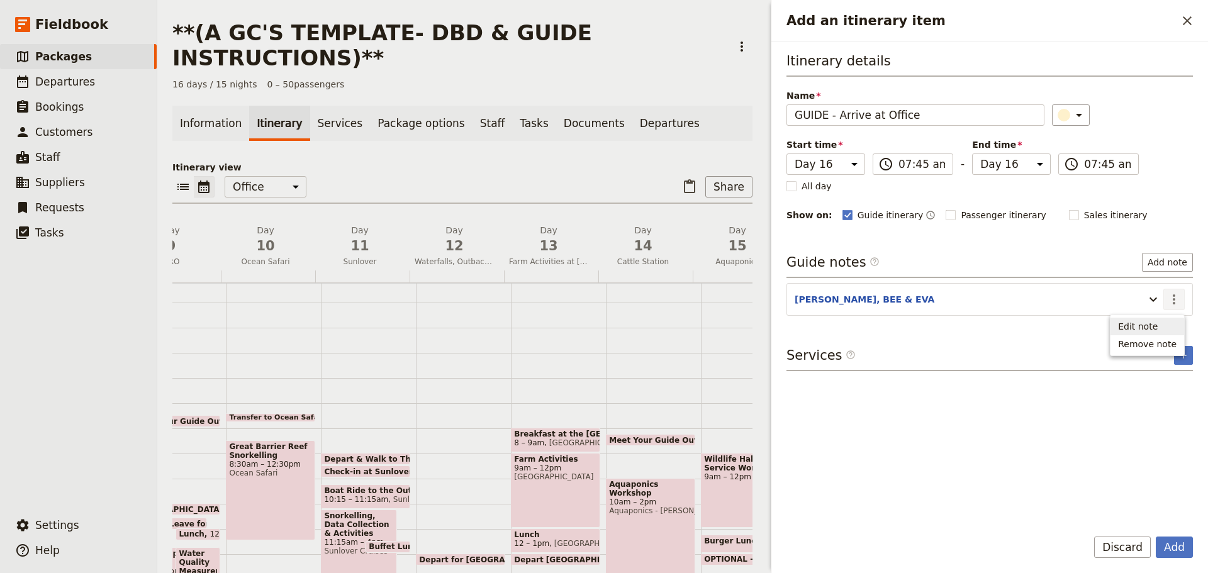
drag, startPoint x: 1153, startPoint y: 327, endPoint x: 1145, endPoint y: 325, distance: 8.4
click at [1145, 325] on span "Edit note" at bounding box center [1138, 326] width 40 height 13
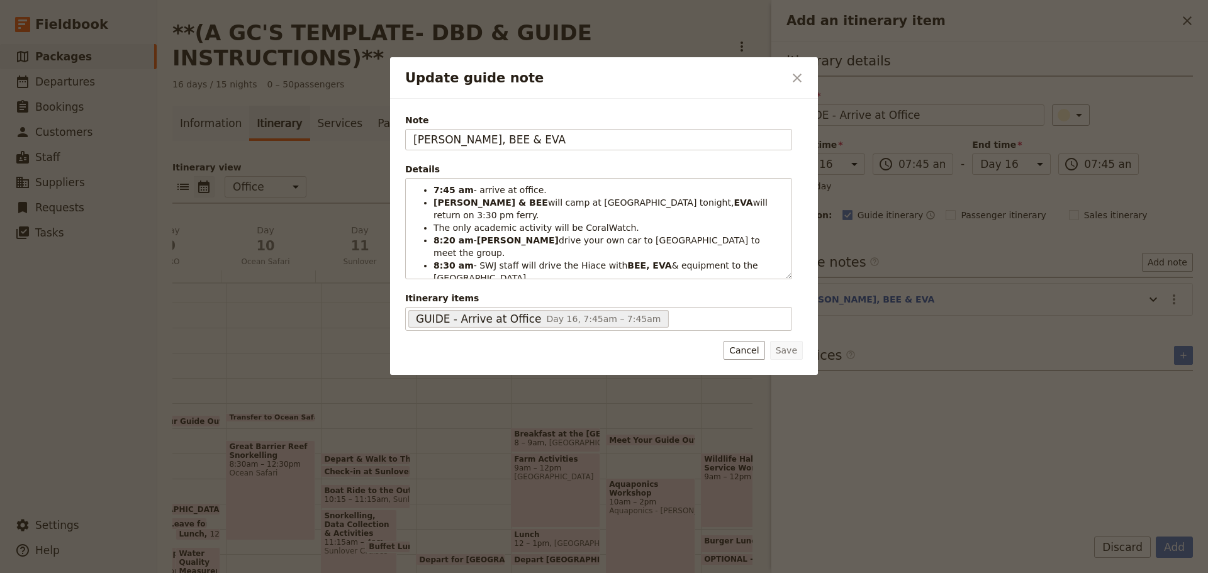
drag, startPoint x: 445, startPoint y: 137, endPoint x: 128, endPoint y: 168, distance: 318.1
click at [128, 573] on div "Update guide note ​ Note KATE, BEE & EVA Details 7:45 am - arrive at office. KA…" at bounding box center [604, 573] width 1208 height 0
type input "GUIDES"
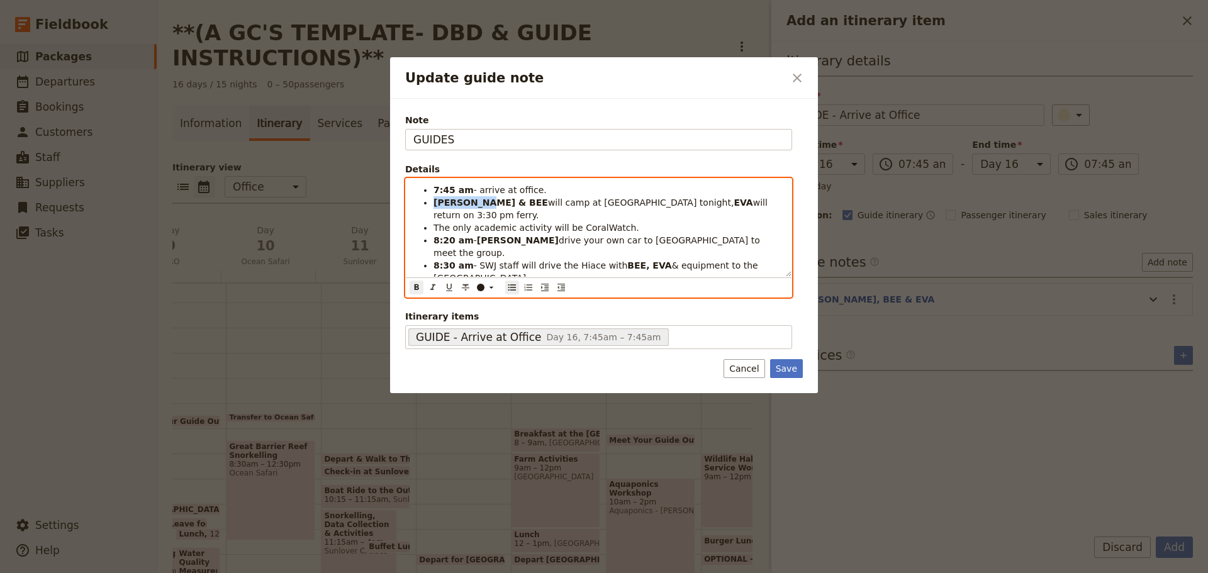
drag, startPoint x: 435, startPoint y: 201, endPoint x: 483, endPoint y: 206, distance: 48.0
click at [483, 206] on li "KATE & BEE will camp at Fitzroy tonight, EVA will return on 3:30 pm ferry." at bounding box center [609, 208] width 350 height 25
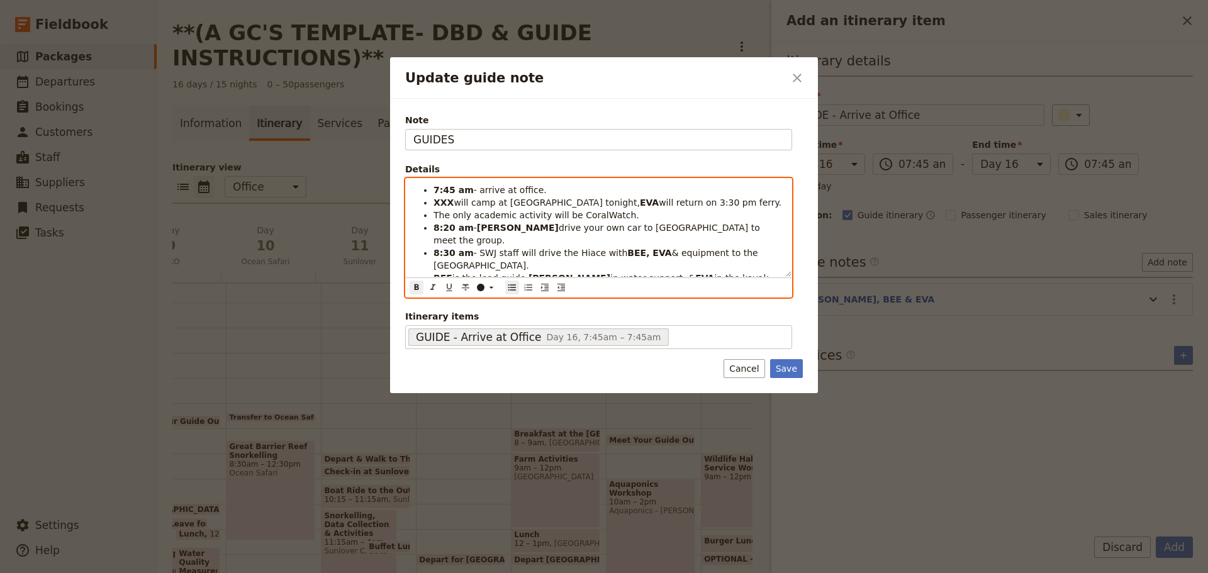
click at [640, 199] on strong "EVA" at bounding box center [649, 203] width 19 height 10
drag, startPoint x: 562, startPoint y: 199, endPoint x: 571, endPoint y: 199, distance: 9.5
click at [571, 199] on li "XXX will camp at Fitzroy tonight, EVA will return on 3:30 pm ferry." at bounding box center [609, 202] width 350 height 13
click at [640, 199] on strong "EVA" at bounding box center [649, 203] width 19 height 10
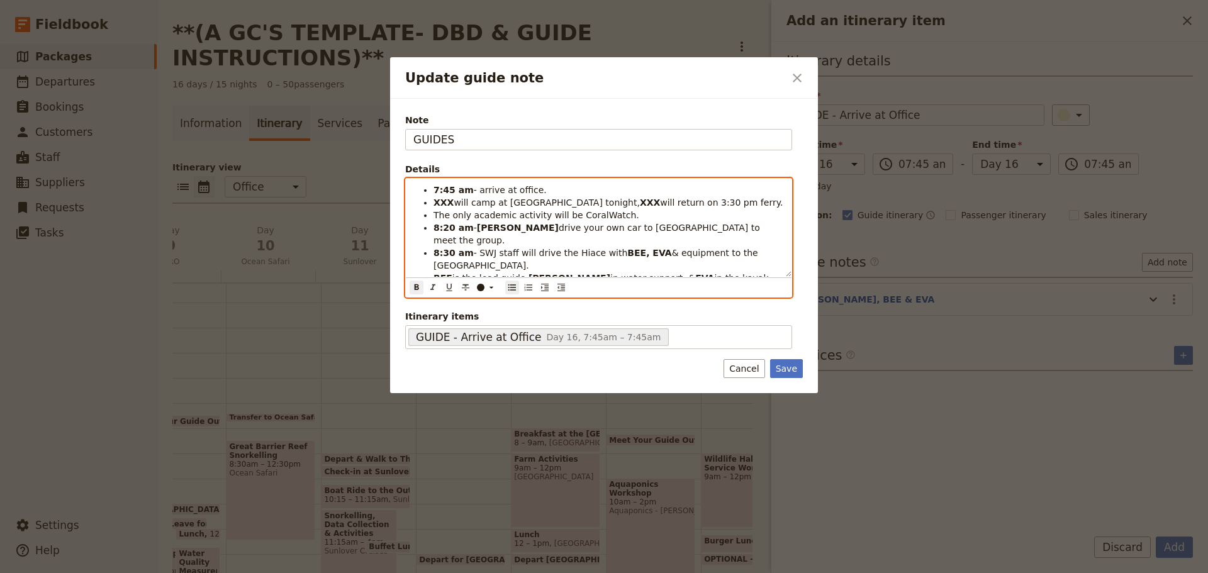
click at [614, 218] on li "The only academic activity will be CoralWatch." at bounding box center [609, 215] width 350 height 13
click at [447, 230] on strong "8:20 am" at bounding box center [454, 228] width 40 height 10
drag, startPoint x: 474, startPoint y: 227, endPoint x: 496, endPoint y: 226, distance: 21.4
click at [496, 226] on li "8:20 am - KATE drive your own car to Coral Tree Inn to meet the group." at bounding box center [609, 233] width 350 height 25
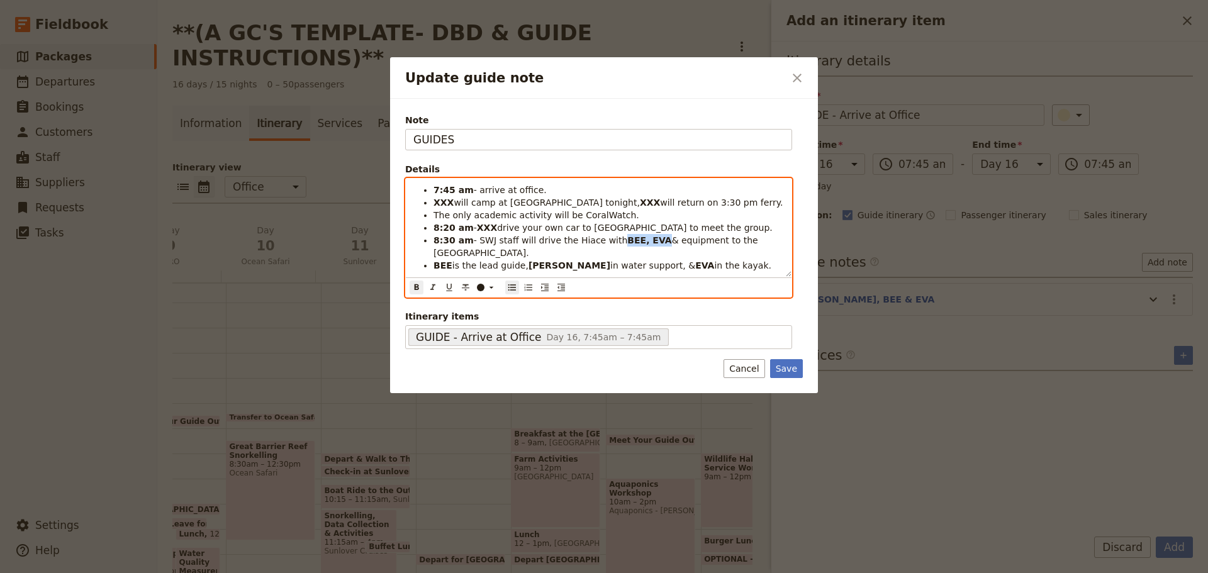
drag, startPoint x: 610, startPoint y: 242, endPoint x: 639, endPoint y: 244, distance: 29.1
click at [641, 242] on strong "BEE, EVA" at bounding box center [649, 240] width 44 height 10
click at [443, 260] on strong "BEE" at bounding box center [443, 265] width 19 height 10
click at [530, 260] on strong "KATE" at bounding box center [571, 265] width 82 height 10
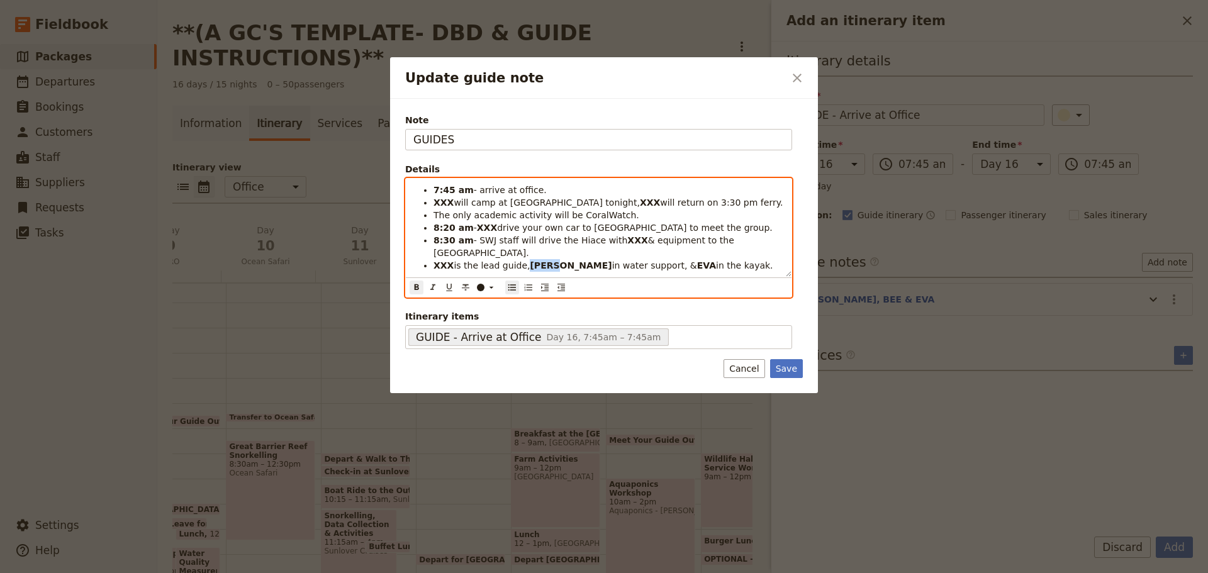
click at [530, 260] on strong "KATE" at bounding box center [571, 265] width 82 height 10
click at [636, 260] on strong "EVA" at bounding box center [645, 265] width 19 height 10
drag, startPoint x: 622, startPoint y: 237, endPoint x: 634, endPoint y: 232, distance: 13.2
click at [627, 237] on strong "XXX" at bounding box center [637, 240] width 20 height 10
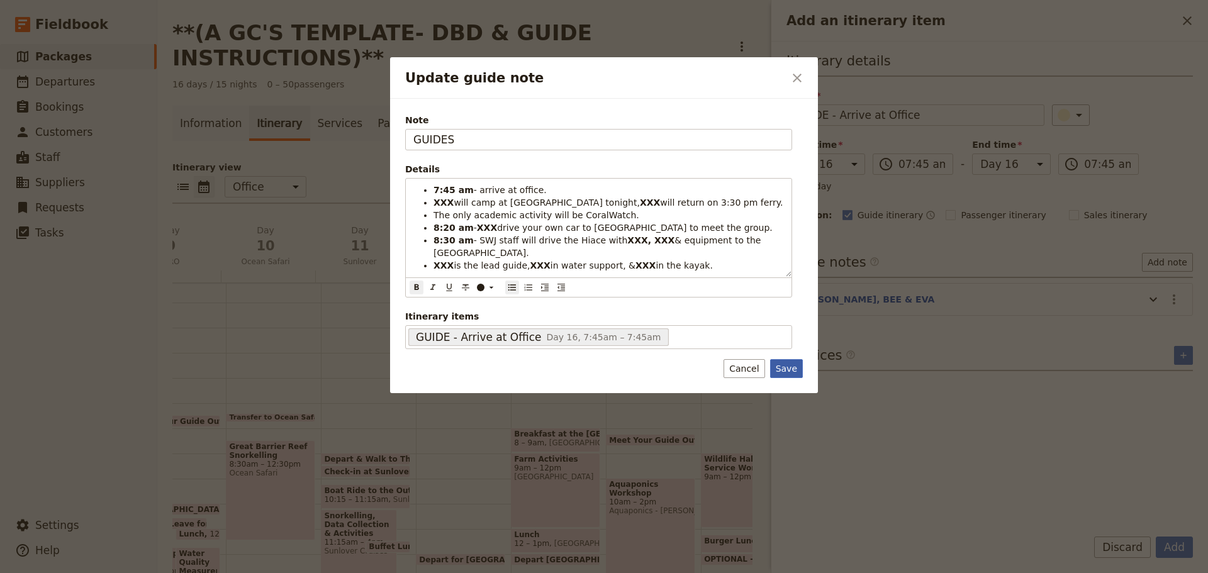
click at [797, 374] on button "Save" at bounding box center [786, 368] width 33 height 19
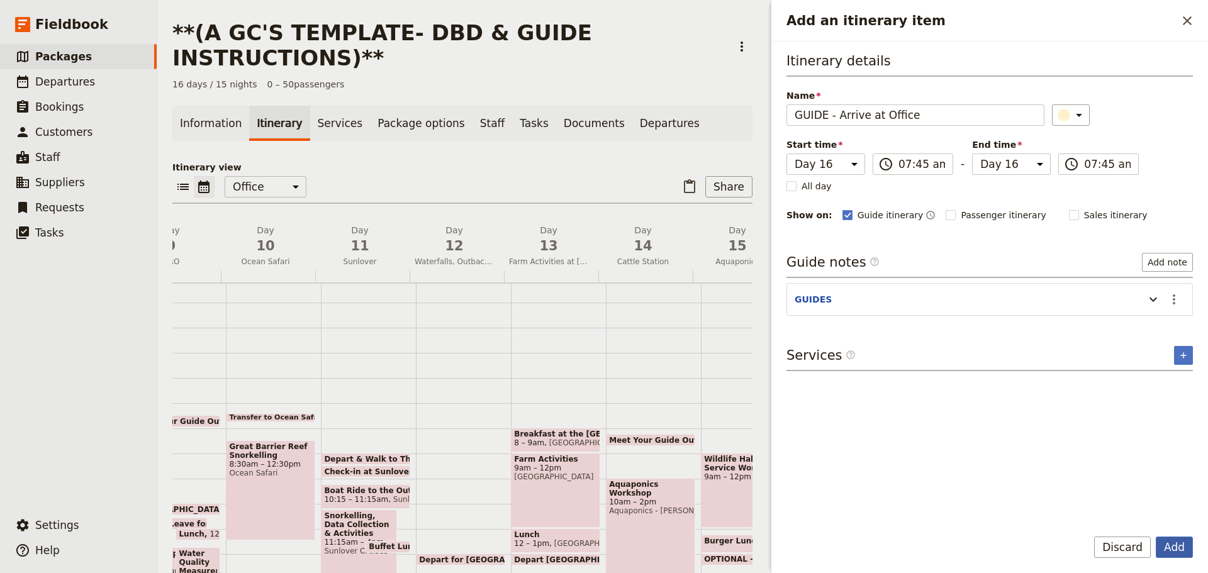
click at [1177, 541] on button "Add" at bounding box center [1174, 547] width 37 height 21
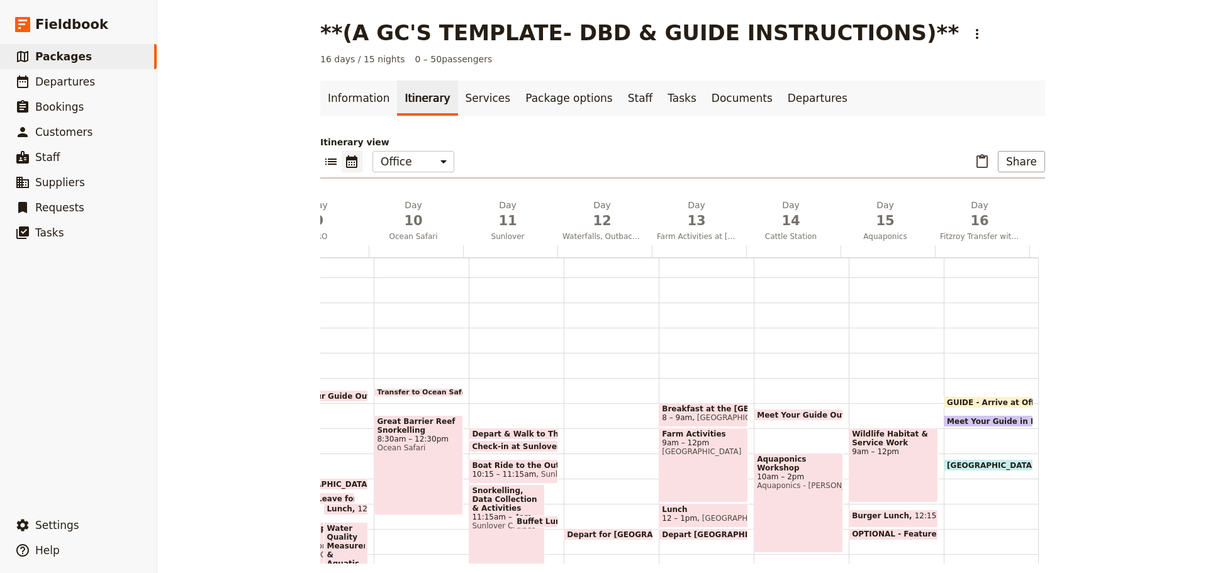
scroll to position [182, 0]
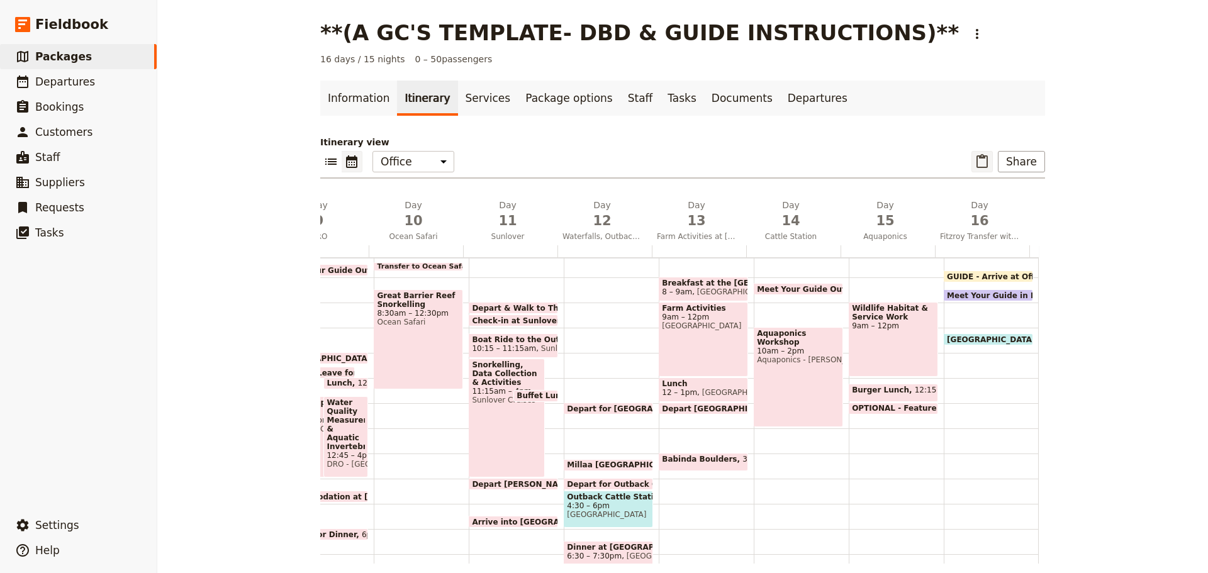
click at [983, 157] on icon "Paste itinerary item" at bounding box center [982, 161] width 11 height 14
select select "2"
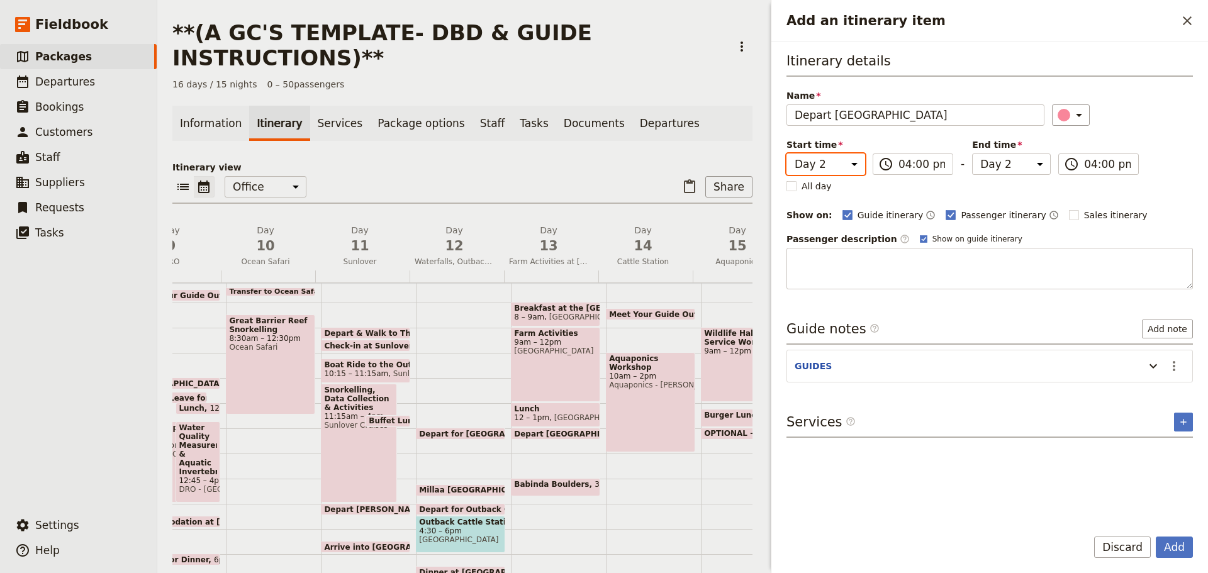
click at [825, 170] on select "Day 1 Day 2 Day 3 Day 4 Day 5 Day 6 Day 7 Day 8 Day 9 Day 10 Day 11 Day 12 Day …" at bounding box center [826, 164] width 79 height 21
select select "16"
click at [787, 154] on select "Day 1 Day 2 Day 3 Day 4 Day 5 Day 6 Day 7 Day 8 Day 9 Day 10 Day 11 Day 12 Day …" at bounding box center [826, 164] width 79 height 21
select select "16"
drag, startPoint x: 995, startPoint y: 159, endPoint x: 995, endPoint y: 172, distance: 12.6
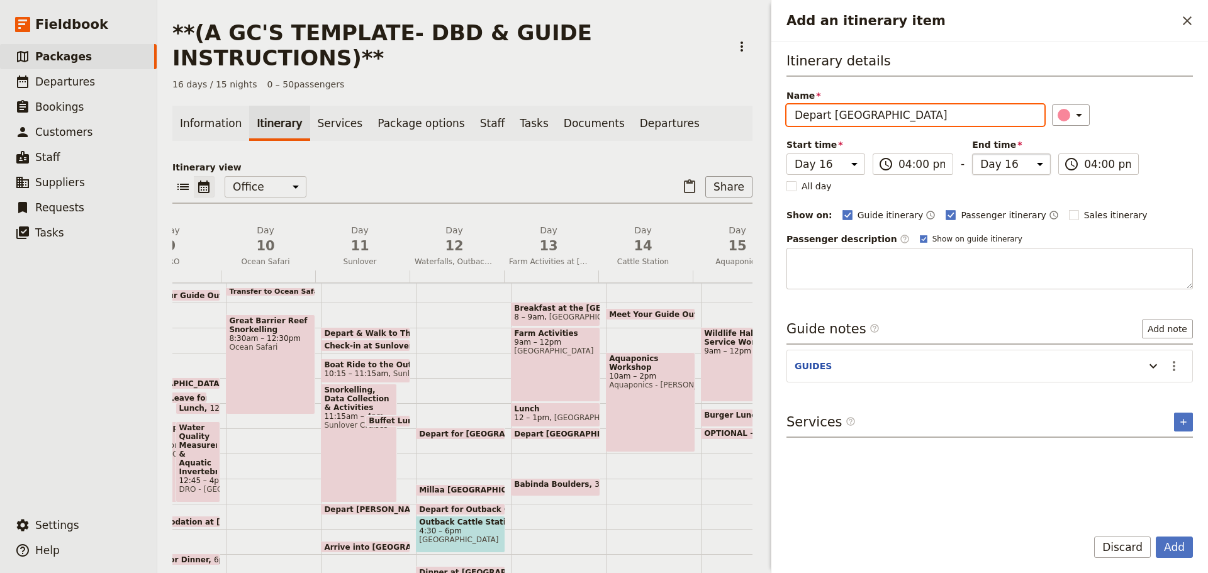
click at [995, 159] on select "Day 1 Day 2 Day 3 Day 4 Day 5 Day 6 Day 7 Day 8 Day 9 Day 10 Day 11 Day 12 Day …" at bounding box center [1011, 164] width 79 height 21
click at [972, 154] on select "Day 1 Day 2 Day 3 Day 4 Day 5 Day 6 Day 7 Day 8 Day 9 Day 10 Day 11 Day 12 Day …" at bounding box center [1011, 164] width 79 height 21
click at [899, 168] on input "04:00 pm" at bounding box center [922, 164] width 47 height 15
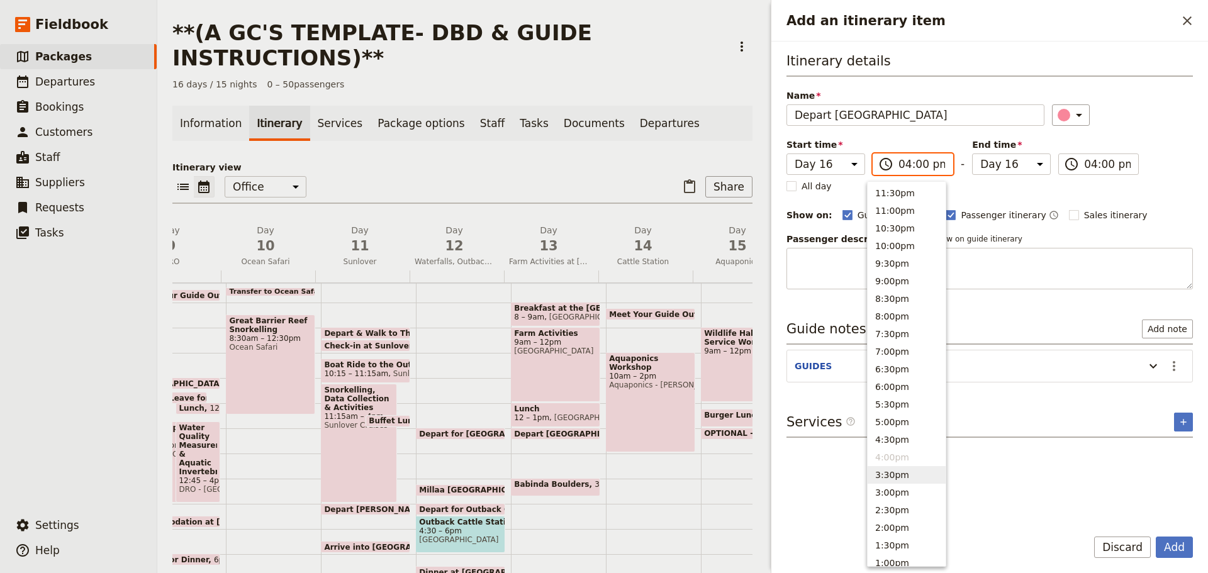
click at [905, 476] on button "3:30pm" at bounding box center [907, 475] width 78 height 18
type input "03:30 pm"
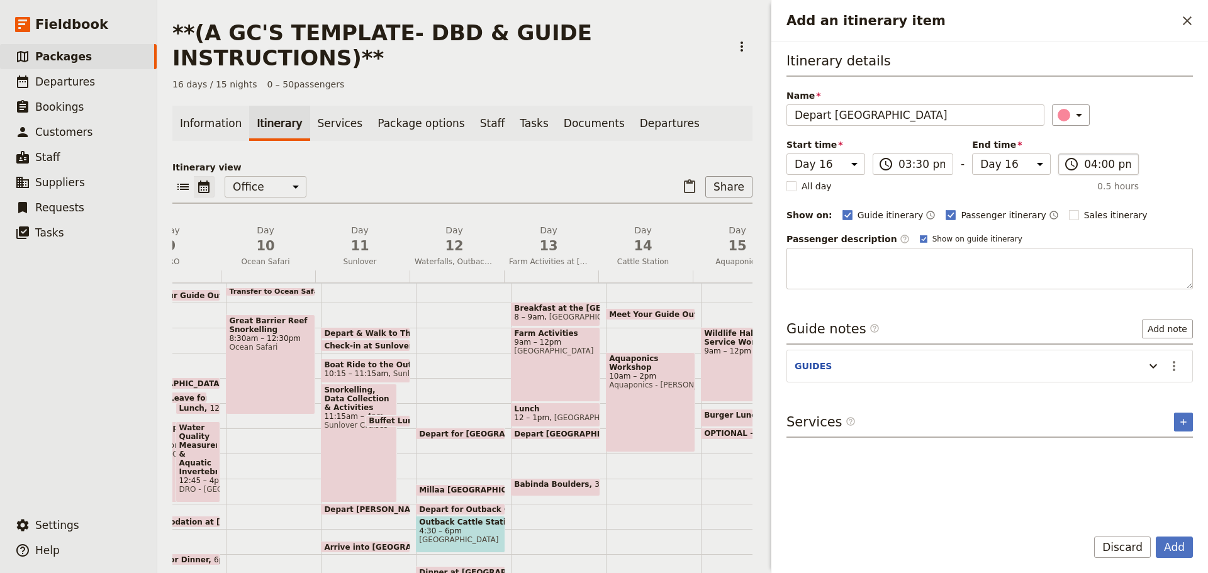
click at [1070, 167] on label "​ 04:00 pm" at bounding box center [1098, 164] width 81 height 21
click at [1084, 167] on input "04:00 pm" at bounding box center [1107, 164] width 47 height 15
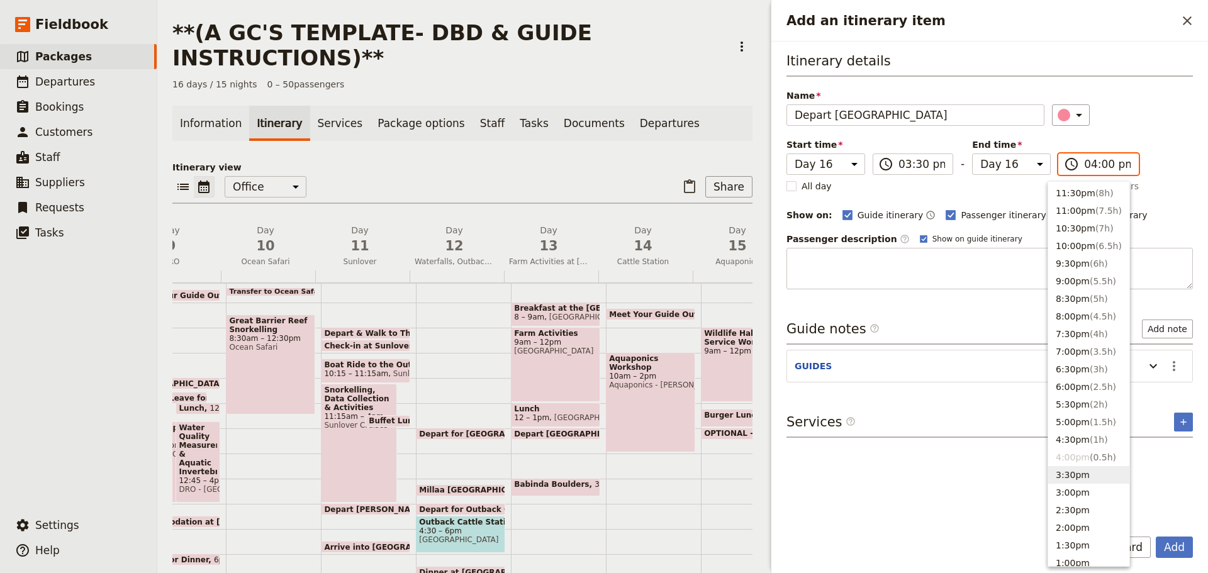
click at [1077, 474] on button "3:30pm" at bounding box center [1088, 475] width 81 height 18
type input "03:30 pm"
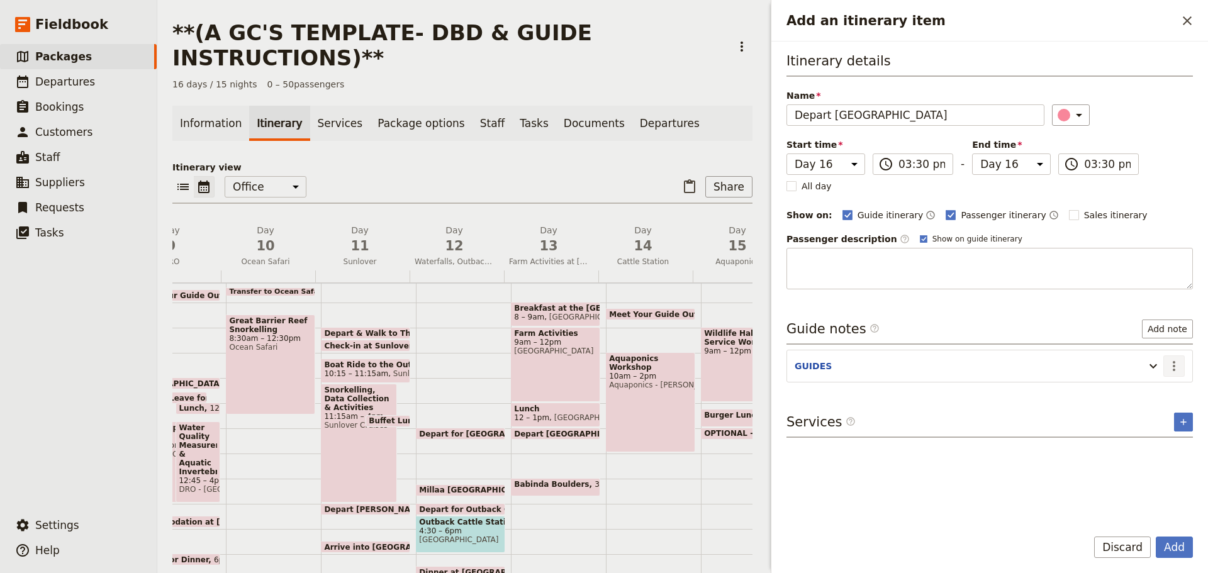
click at [1171, 366] on icon "Actions" at bounding box center [1174, 366] width 15 height 15
drag, startPoint x: 1166, startPoint y: 379, endPoint x: 1159, endPoint y: 393, distance: 16.0
click at [1158, 393] on span "Edit note" at bounding box center [1138, 393] width 40 height 13
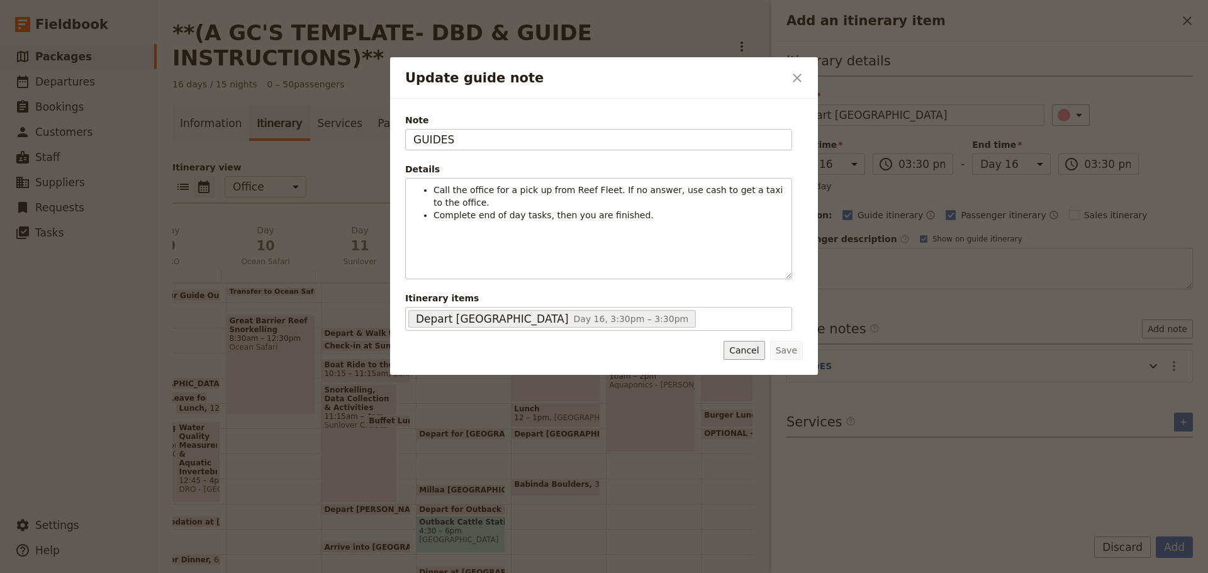
click at [752, 342] on button "Cancel" at bounding box center [744, 350] width 41 height 19
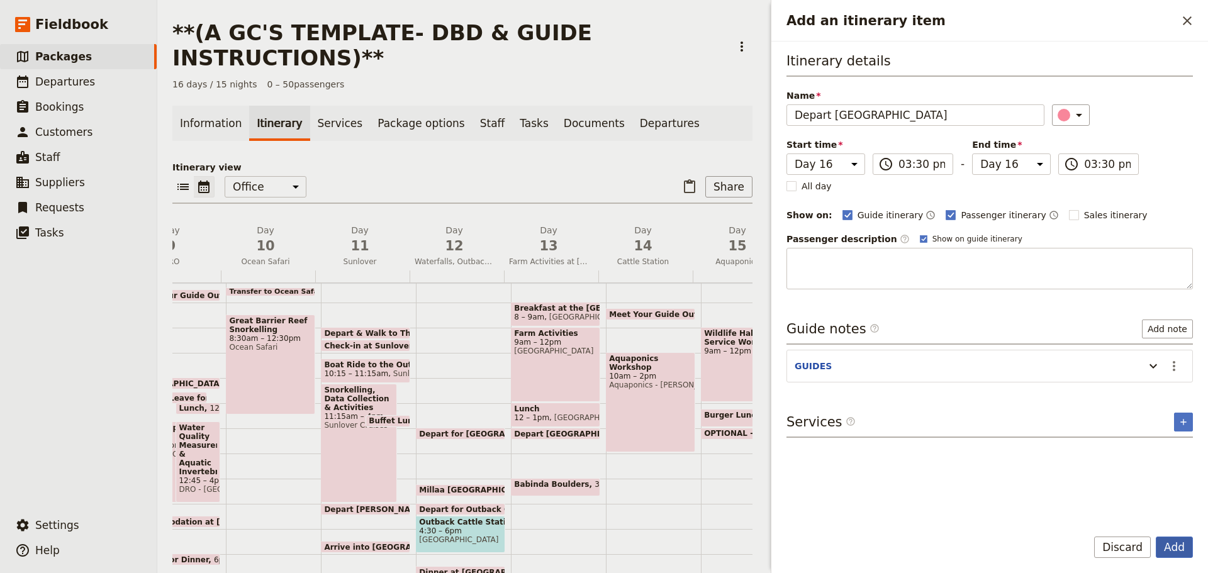
click at [1165, 542] on button "Add" at bounding box center [1174, 547] width 37 height 21
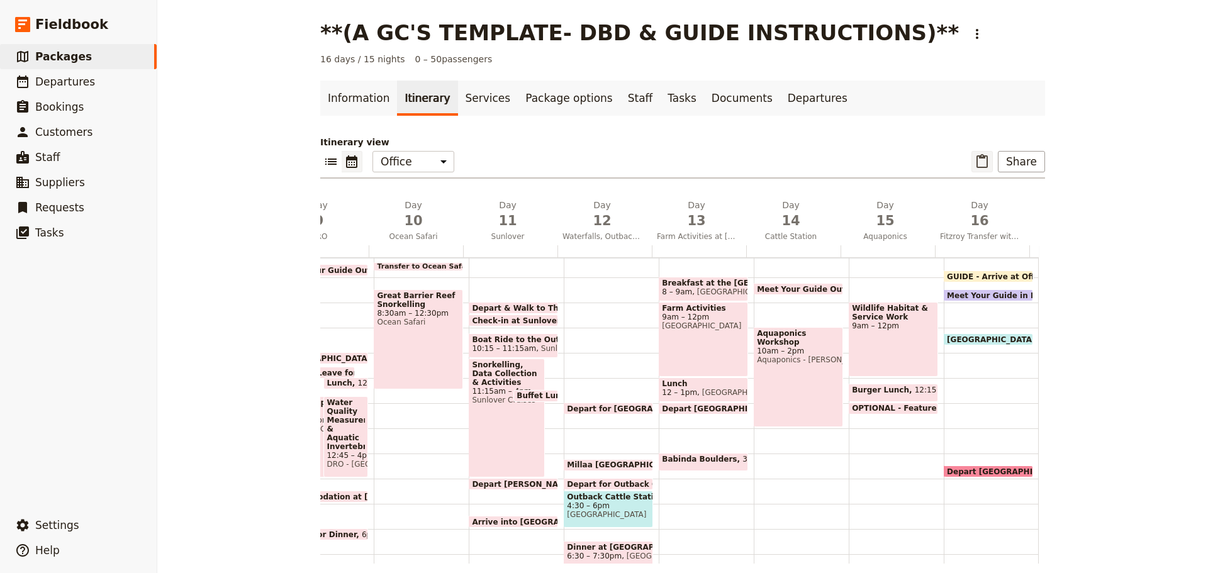
click at [982, 155] on icon "Paste itinerary item" at bounding box center [982, 161] width 11 height 14
select select "2"
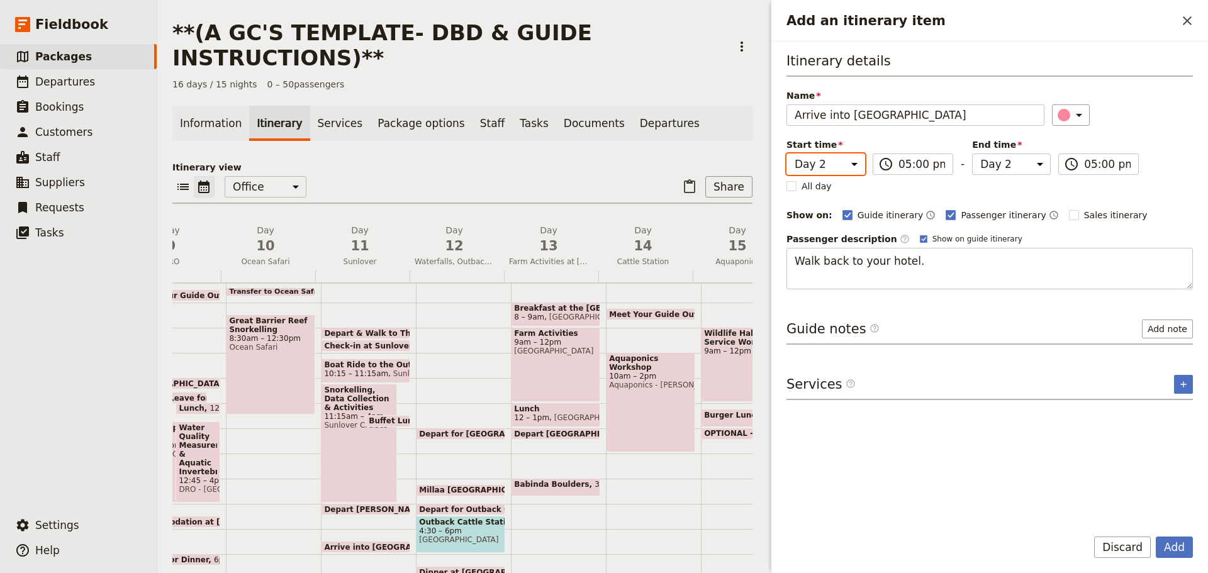
click at [822, 162] on select "Day 1 Day 2 Day 3 Day 4 Day 5 Day 6 Day 7 Day 8 Day 9 Day 10 Day 11 Day 12 Day …" at bounding box center [826, 164] width 79 height 21
select select "16"
click at [787, 154] on select "Day 1 Day 2 Day 3 Day 4 Day 5 Day 6 Day 7 Day 8 Day 9 Day 10 Day 11 Day 12 Day …" at bounding box center [826, 164] width 79 height 21
select select "16"
drag, startPoint x: 998, startPoint y: 160, endPoint x: 997, endPoint y: 169, distance: 8.3
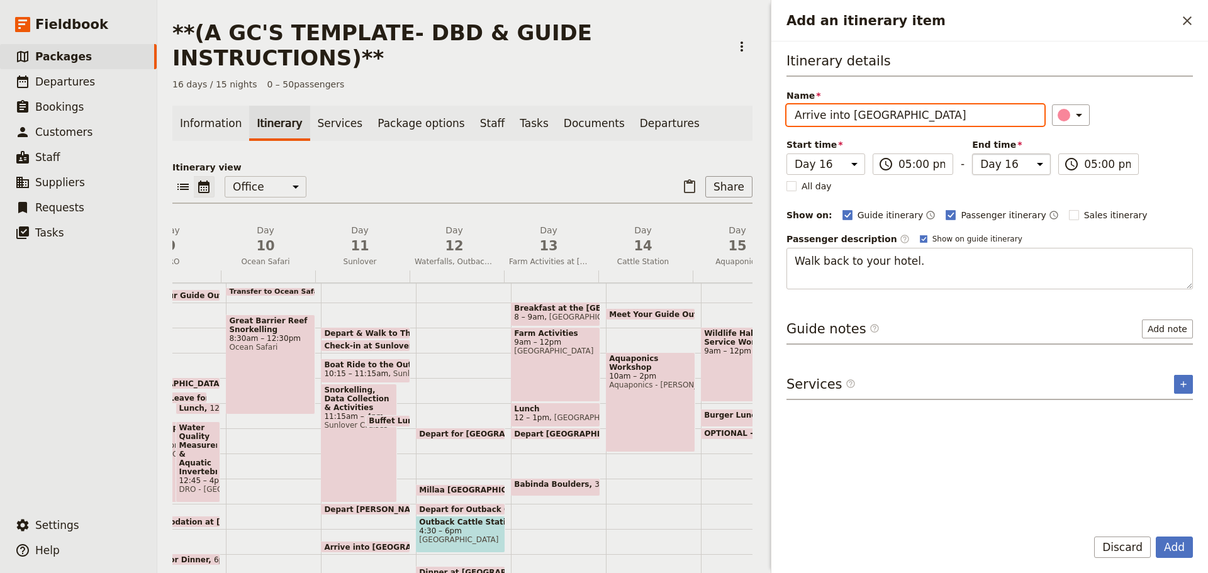
click at [998, 160] on select "Day 1 Day 2 Day 3 Day 4 Day 5 Day 6 Day 7 Day 8 Day 9 Day 10 Day 11 Day 12 Day …" at bounding box center [1011, 164] width 79 height 21
click at [972, 154] on select "Day 1 Day 2 Day 3 Day 4 Day 5 Day 6 Day 7 Day 8 Day 9 Day 10 Day 11 Day 12 Day …" at bounding box center [1011, 164] width 79 height 21
click at [1180, 541] on button "Add" at bounding box center [1174, 547] width 37 height 21
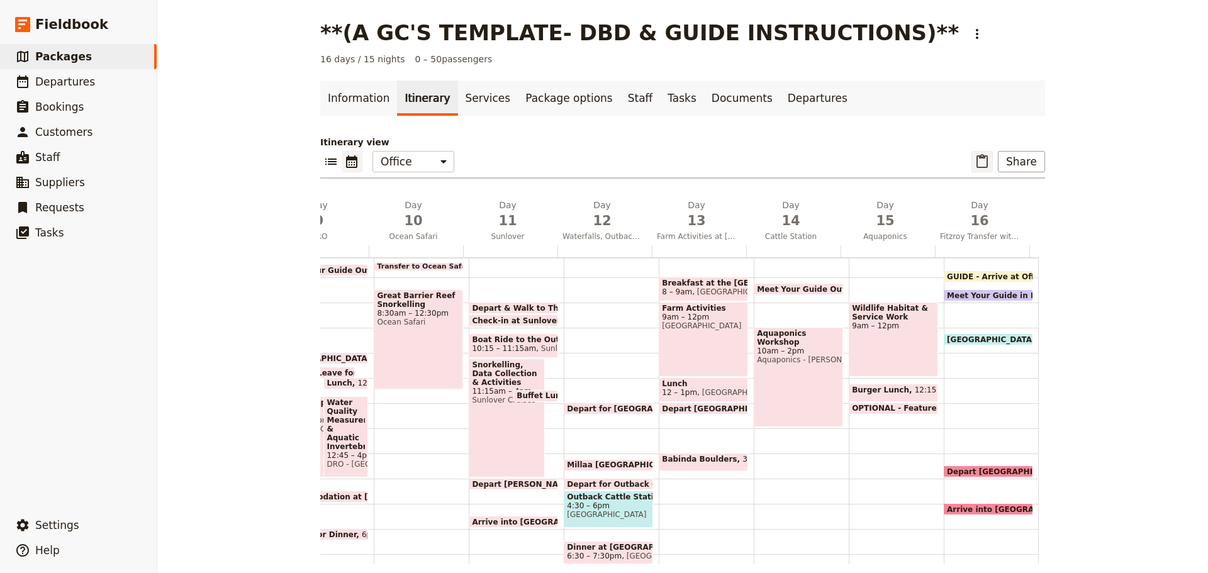
click at [983, 161] on icon "Paste itinerary item" at bounding box center [982, 161] width 15 height 15
select select "2"
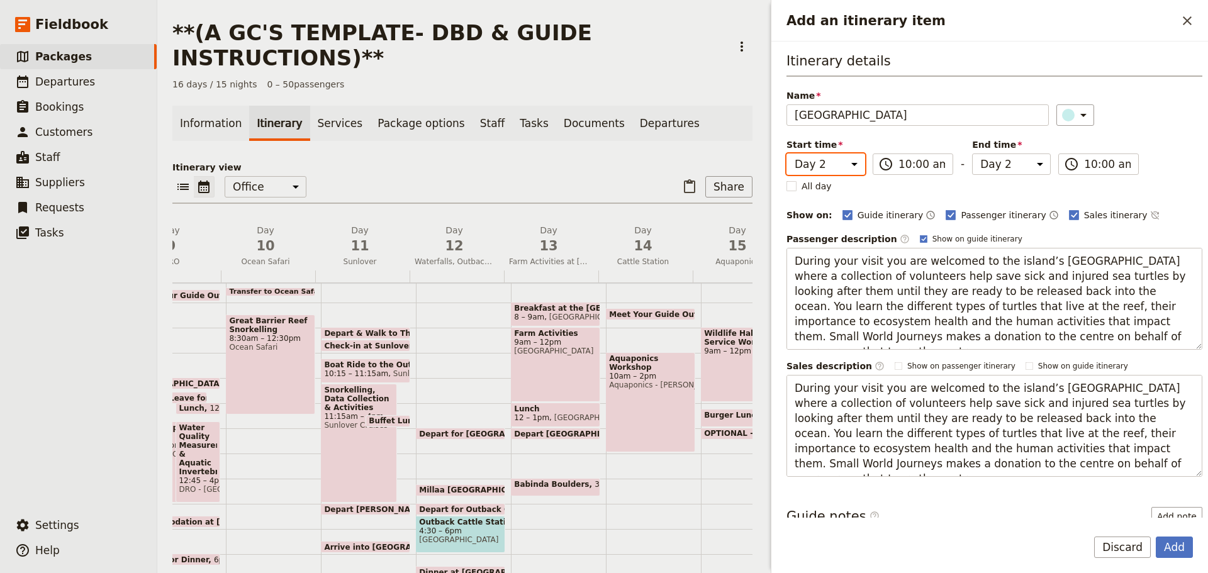
drag, startPoint x: 841, startPoint y: 162, endPoint x: 841, endPoint y: 173, distance: 10.7
click at [841, 162] on select "Day 1 Day 2 Day 3 Day 4 Day 5 Day 6 Day 7 Day 8 Day 9 Day 10 Day 11 Day 12 Day …" at bounding box center [826, 164] width 79 height 21
select select "16"
click at [787, 154] on select "Day 1 Day 2 Day 3 Day 4 Day 5 Day 6 Day 7 Day 8 Day 9 Day 10 Day 11 Day 12 Day …" at bounding box center [826, 164] width 79 height 21
select select "16"
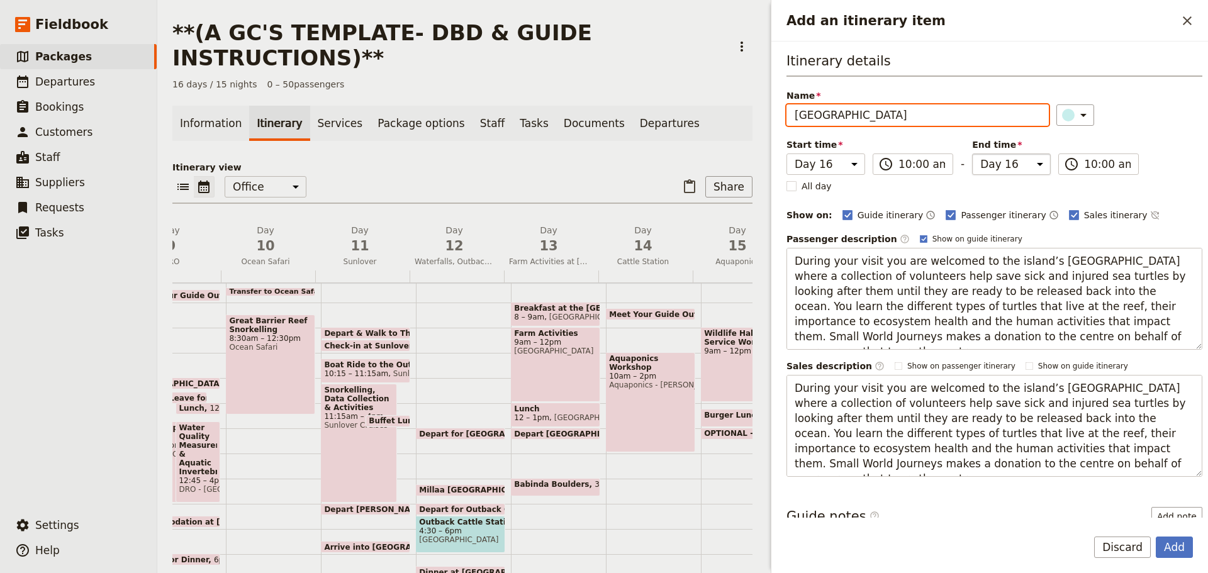
drag, startPoint x: 990, startPoint y: 164, endPoint x: 992, endPoint y: 172, distance: 9.0
click at [990, 164] on select "Day 1 Day 2 Day 3 Day 4 Day 5 Day 6 Day 7 Day 8 Day 9 Day 10 Day 11 Day 12 Day …" at bounding box center [1011, 164] width 79 height 21
click at [972, 154] on select "Day 1 Day 2 Day 3 Day 4 Day 5 Day 6 Day 7 Day 8 Day 9 Day 10 Day 11 Day 12 Day …" at bounding box center [1011, 164] width 79 height 21
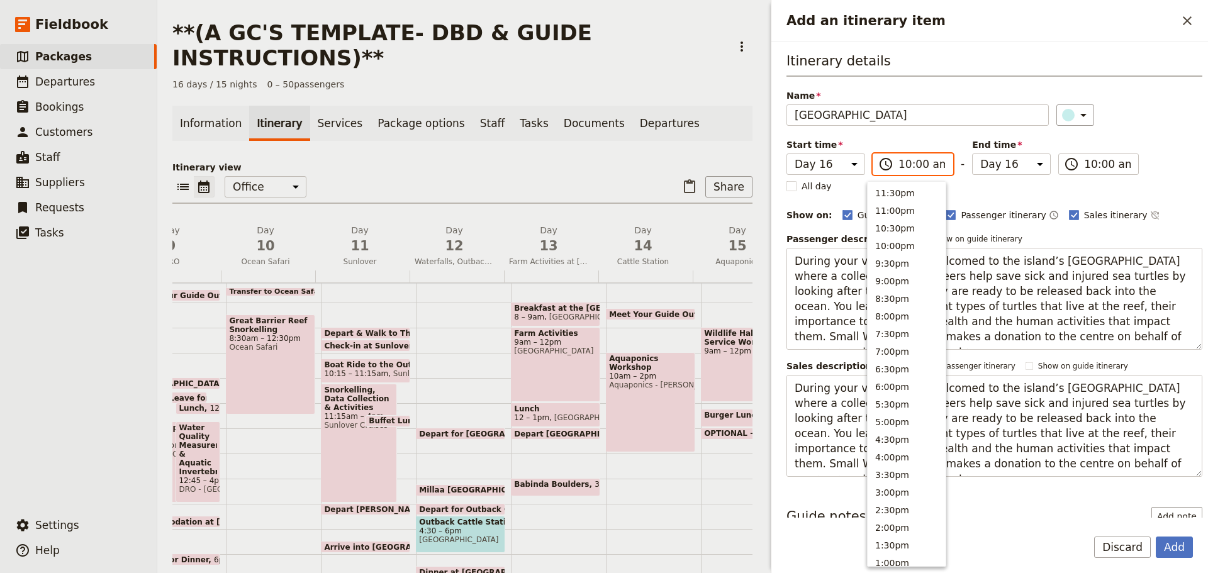
click at [912, 157] on input "10:00 am" at bounding box center [922, 164] width 47 height 15
click at [897, 235] on button "11:00am" at bounding box center [907, 236] width 78 height 18
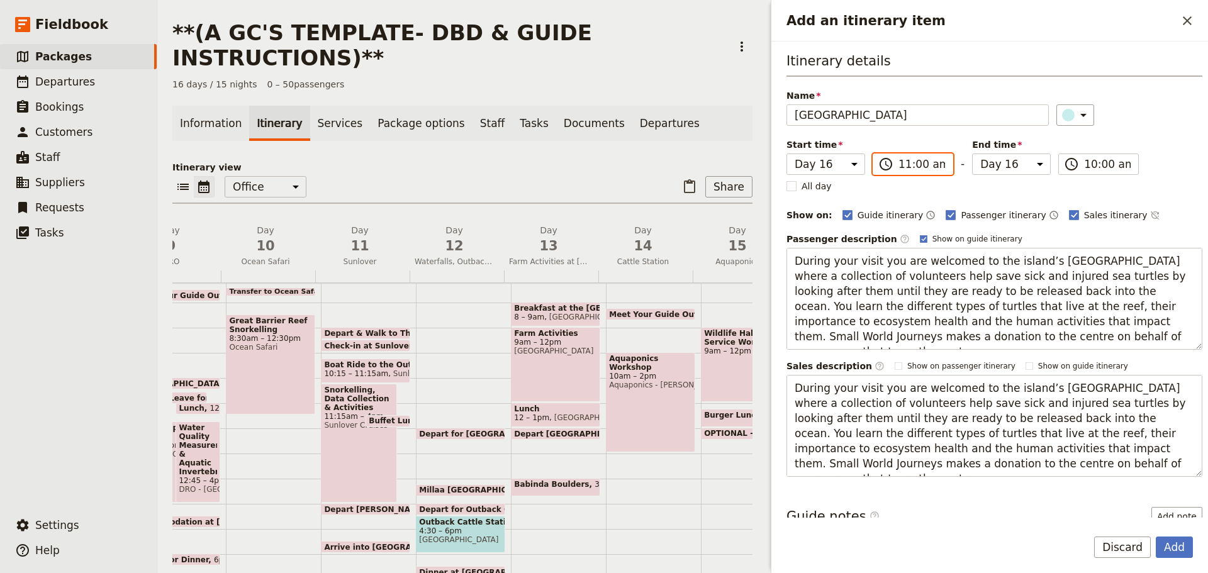
click at [910, 165] on input "11:00 am" at bounding box center [922, 164] width 47 height 15
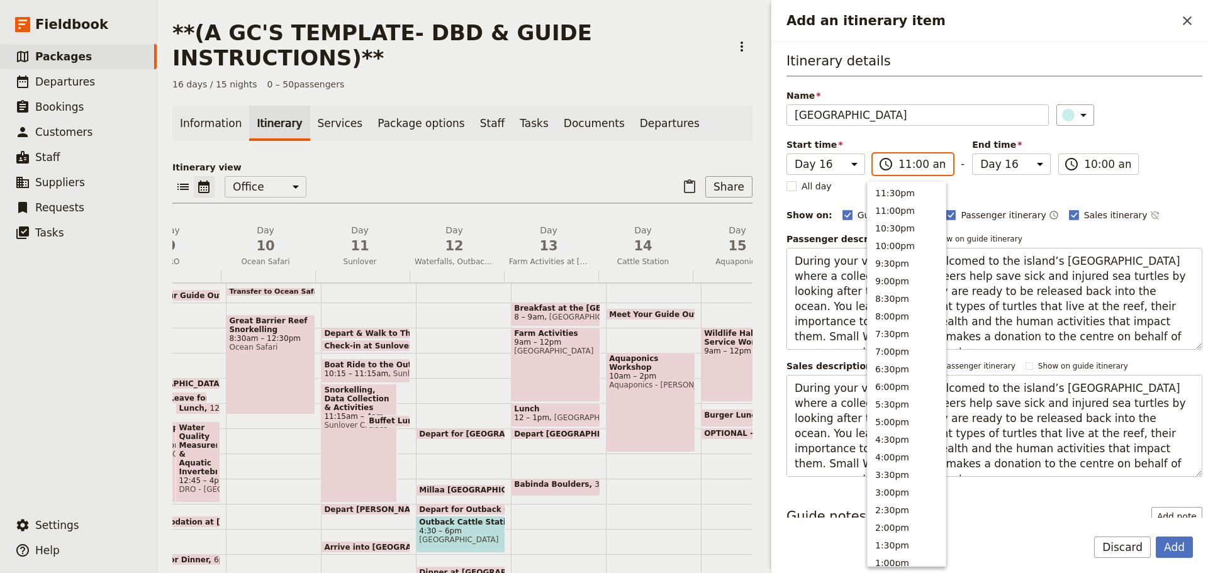
scroll to position [443, 0]
type input "11:15 am"
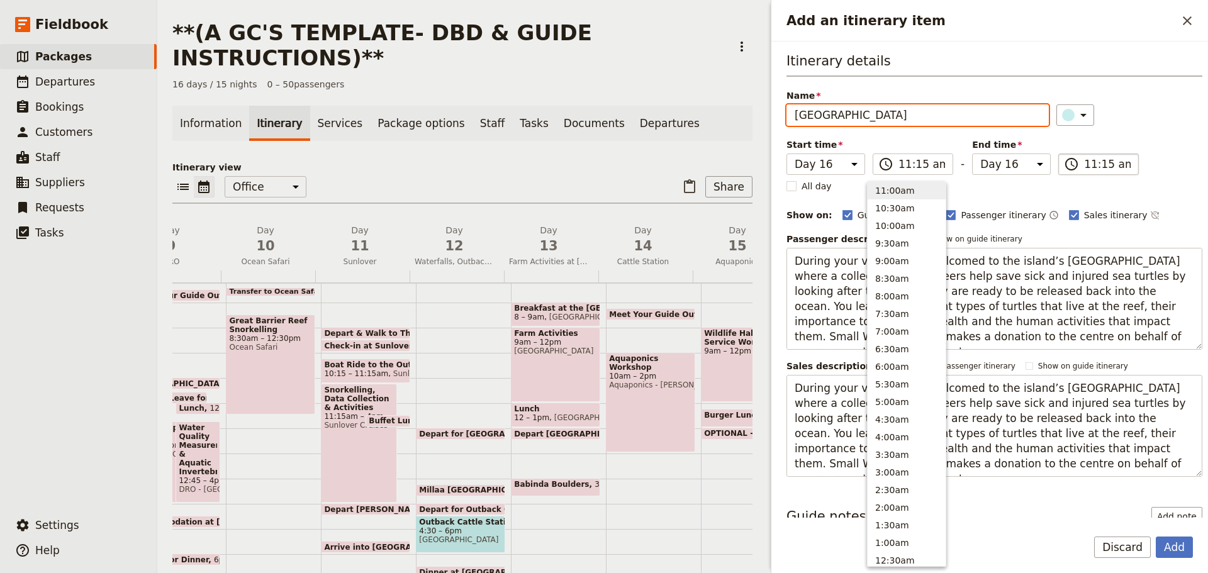
click at [1084, 165] on input "11:15 am" at bounding box center [1107, 164] width 47 height 15
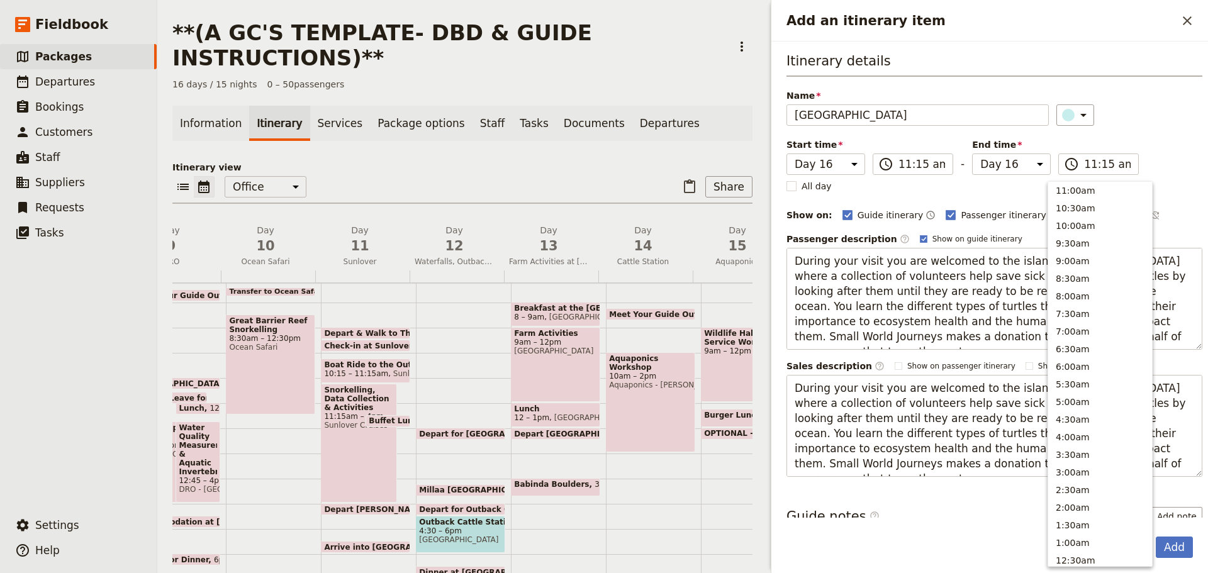
click at [1172, 167] on div "Itinerary details Name Turtle Rehabilitation Centre ​ Start time Day 1 Day 2 Da…" at bounding box center [995, 264] width 416 height 425
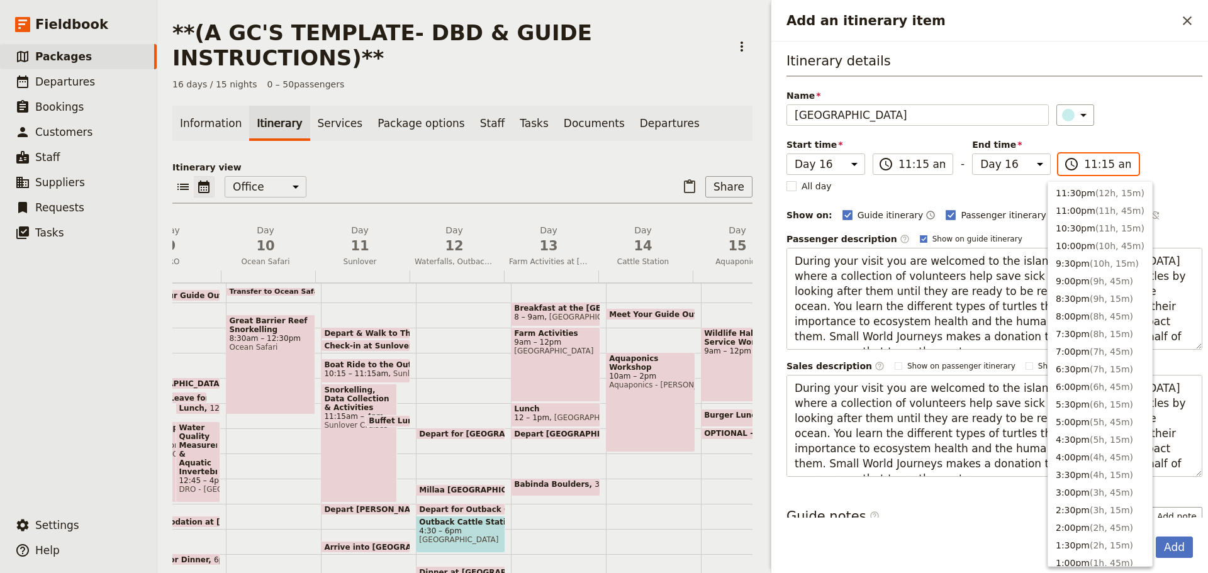
click at [1084, 167] on input "11:15 am" at bounding box center [1107, 164] width 47 height 15
click at [1082, 191] on button "11:30pm ( 12h, 15m )" at bounding box center [1100, 193] width 104 height 18
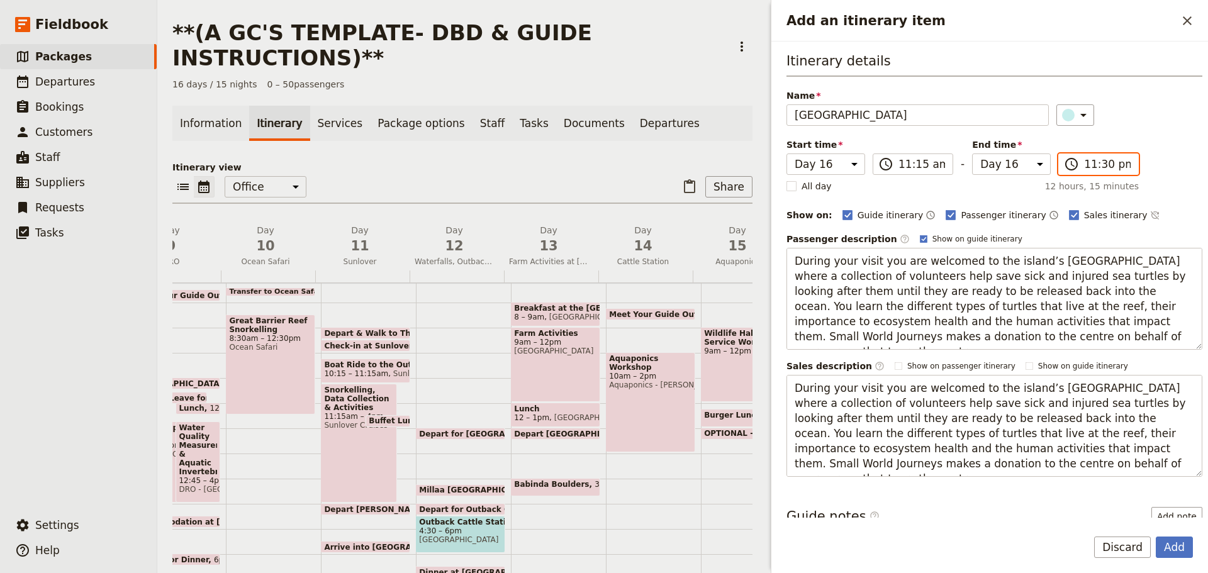
click at [1084, 163] on input "11:30 pm" at bounding box center [1107, 164] width 47 height 15
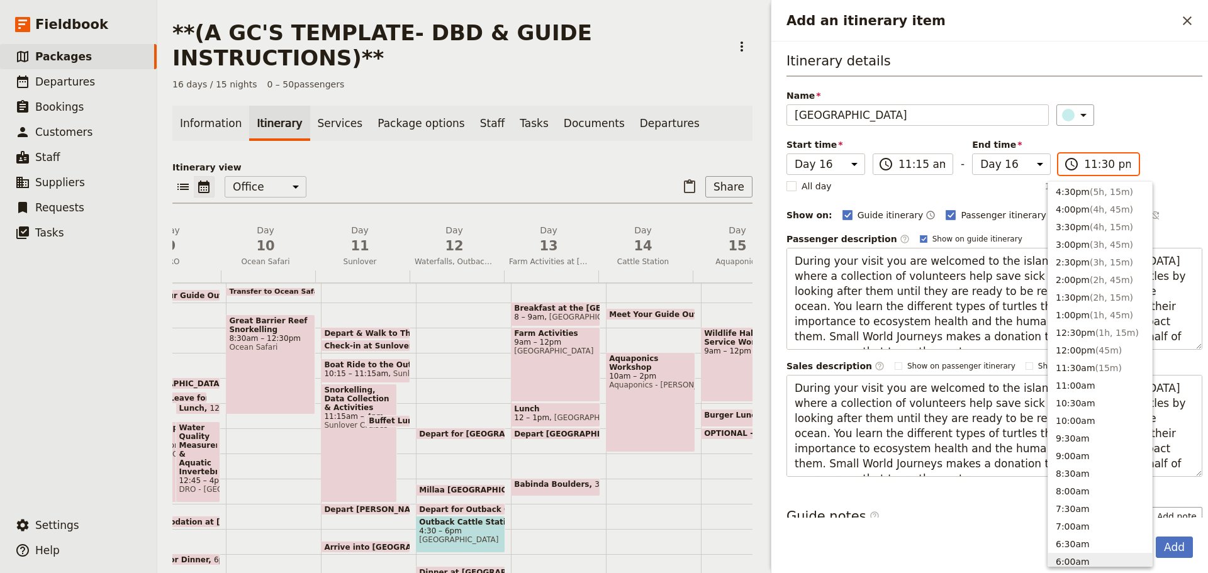
scroll to position [315, 0]
click at [1063, 290] on button "12:00pm ( 45m )" at bounding box center [1100, 284] width 104 height 18
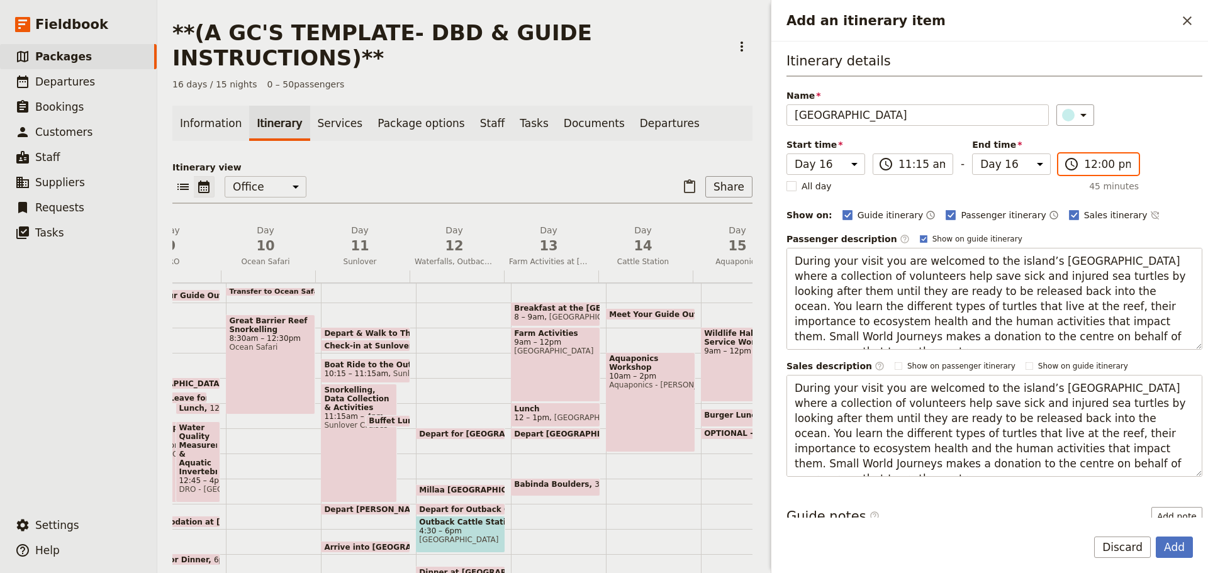
click at [1090, 167] on input "12:00 pm" at bounding box center [1107, 164] width 47 height 15
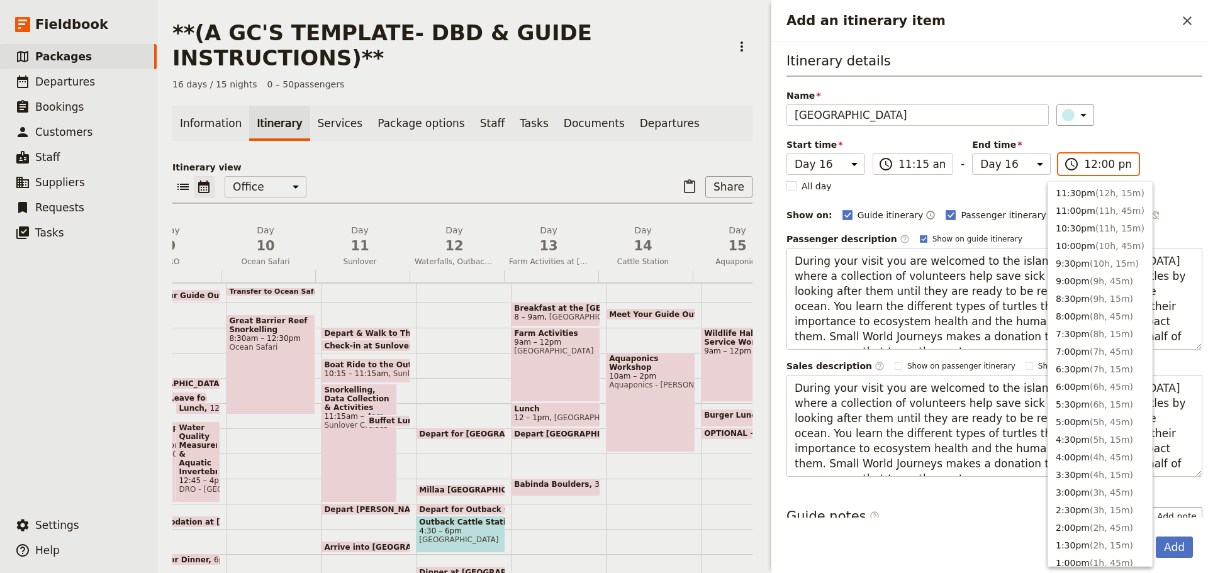
scroll to position [408, 0]
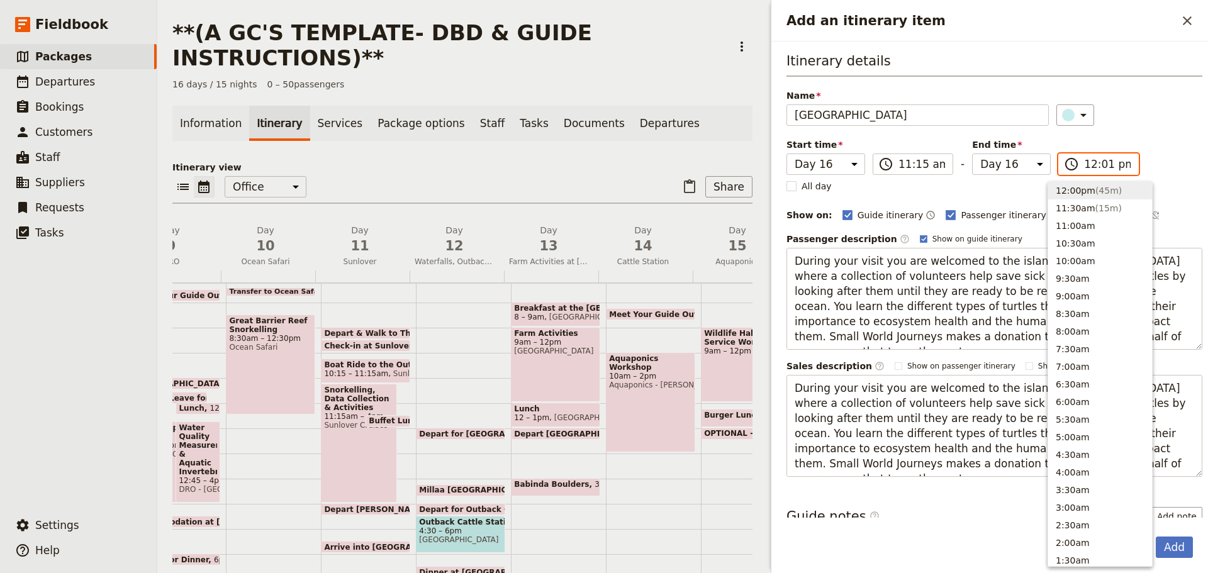
type input "12:15 pm"
click at [1102, 110] on div "​" at bounding box center [1129, 114] width 146 height 21
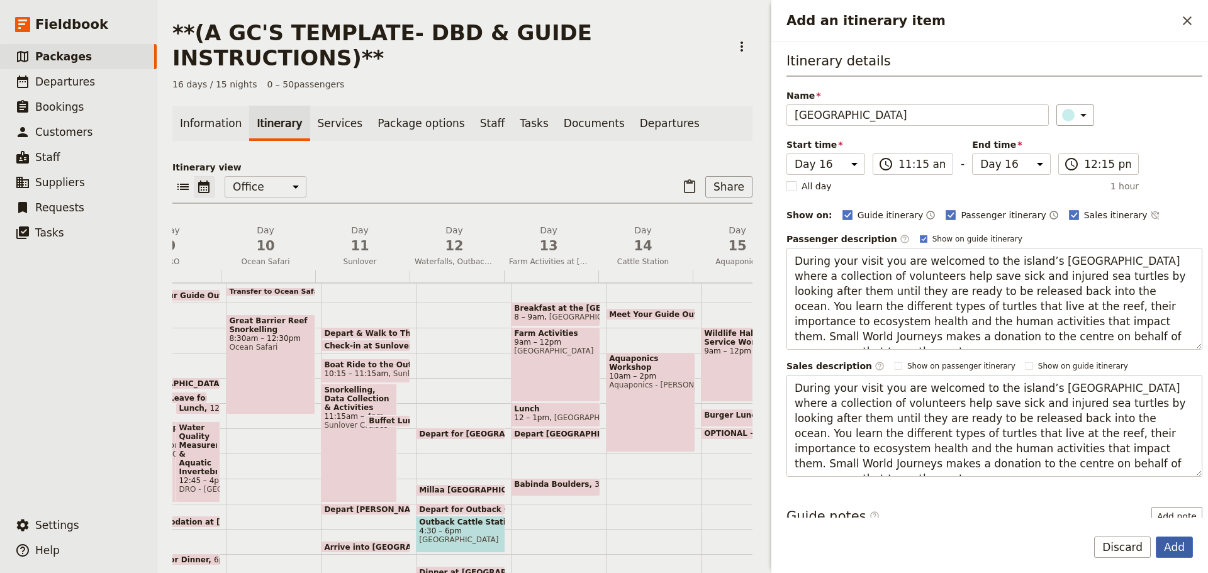
click at [1166, 545] on button "Add" at bounding box center [1174, 547] width 37 height 21
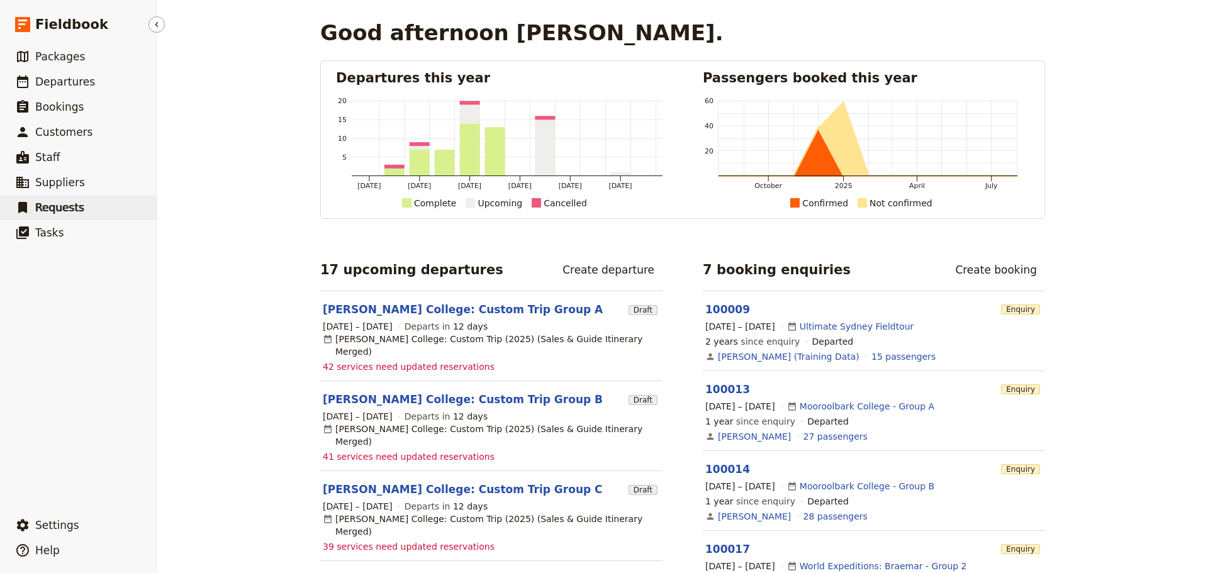
click at [75, 204] on span "Requests" at bounding box center [59, 207] width 49 height 13
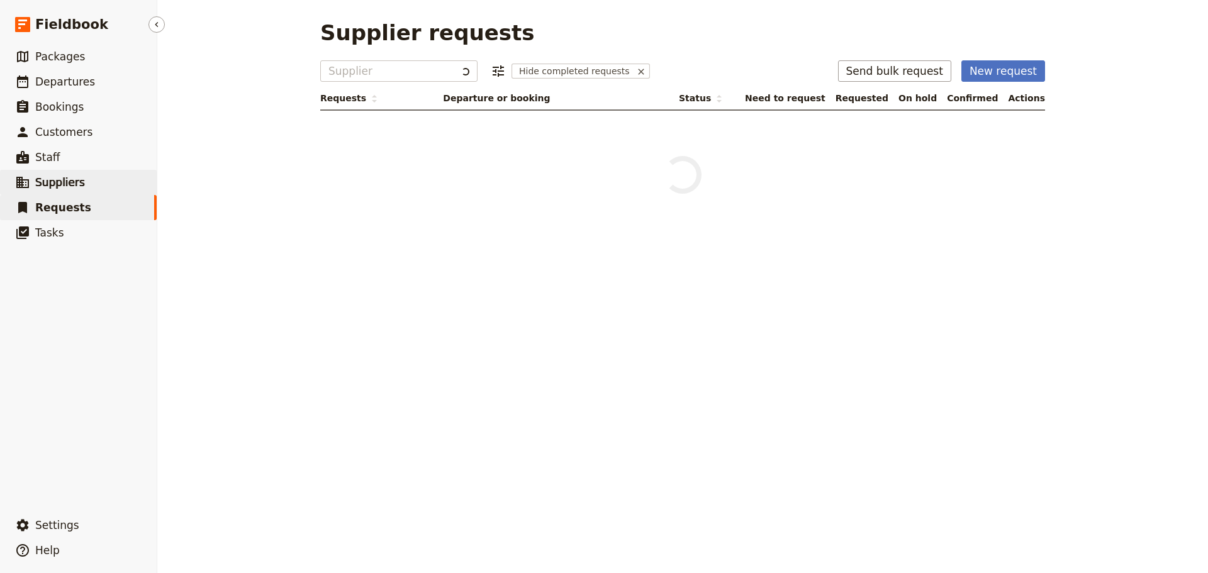
click at [74, 191] on link "​ Suppliers" at bounding box center [78, 182] width 157 height 25
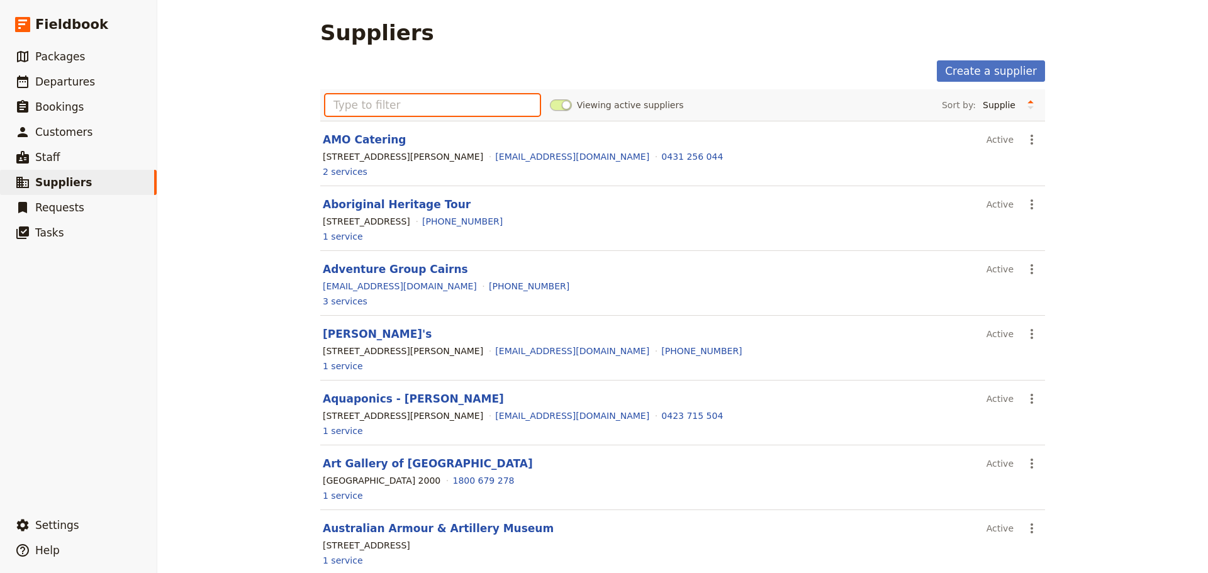
click at [433, 111] on input "text" at bounding box center [432, 104] width 215 height 21
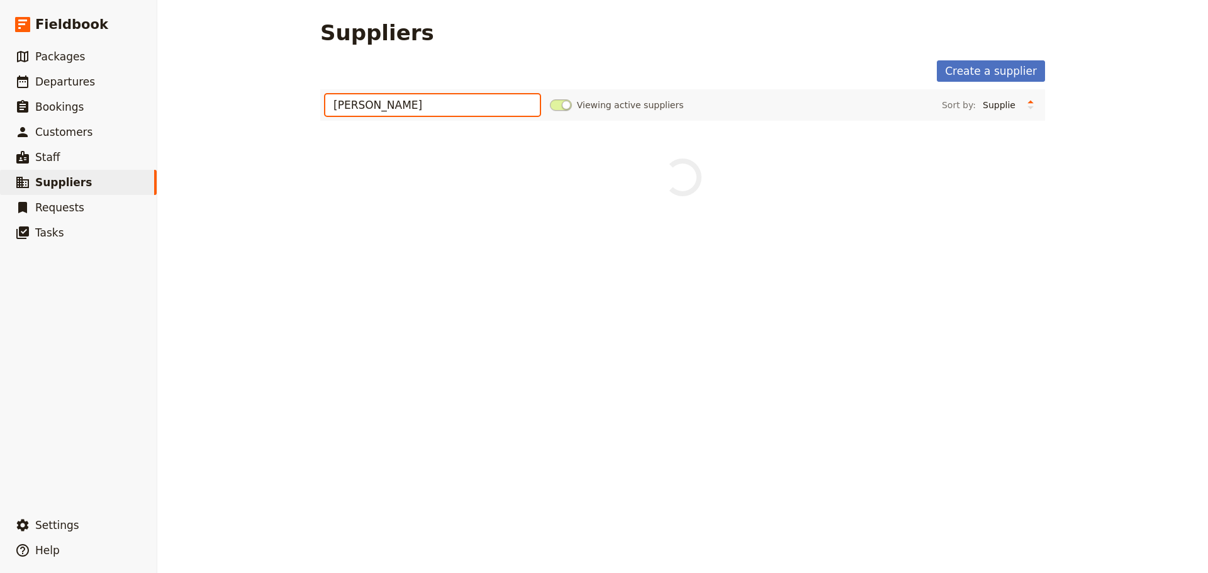
type input "[PERSON_NAME]"
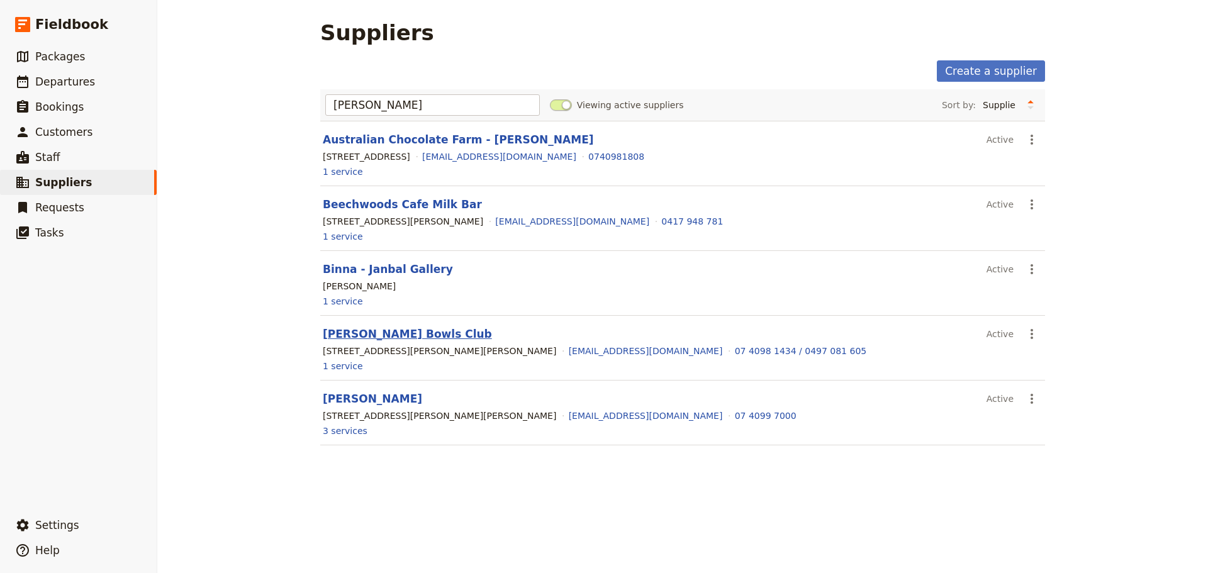
click at [372, 333] on link "[PERSON_NAME] Bowls Club" at bounding box center [407, 334] width 169 height 13
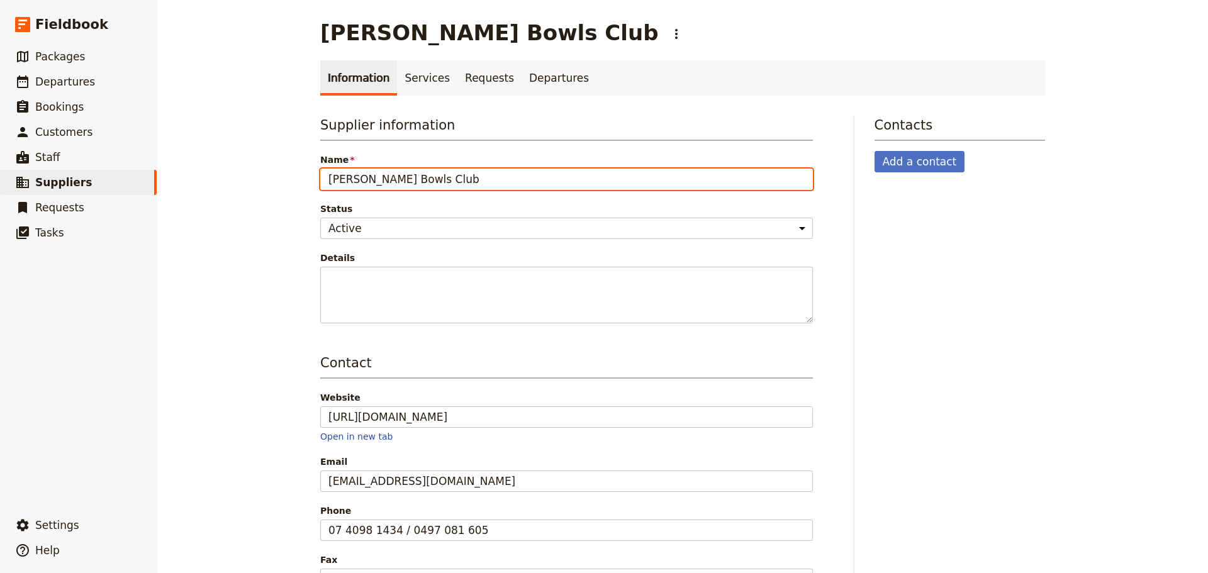
drag, startPoint x: 437, startPoint y: 179, endPoint x: -23, endPoint y: 181, distance: 460.0
click at [0, 181] on html "Fieldbook ​ ​ Fieldbook ​ ​ Packages ​ Departures ​ Bookings ​ Customers ​ Staf…" at bounding box center [604, 286] width 1208 height 573
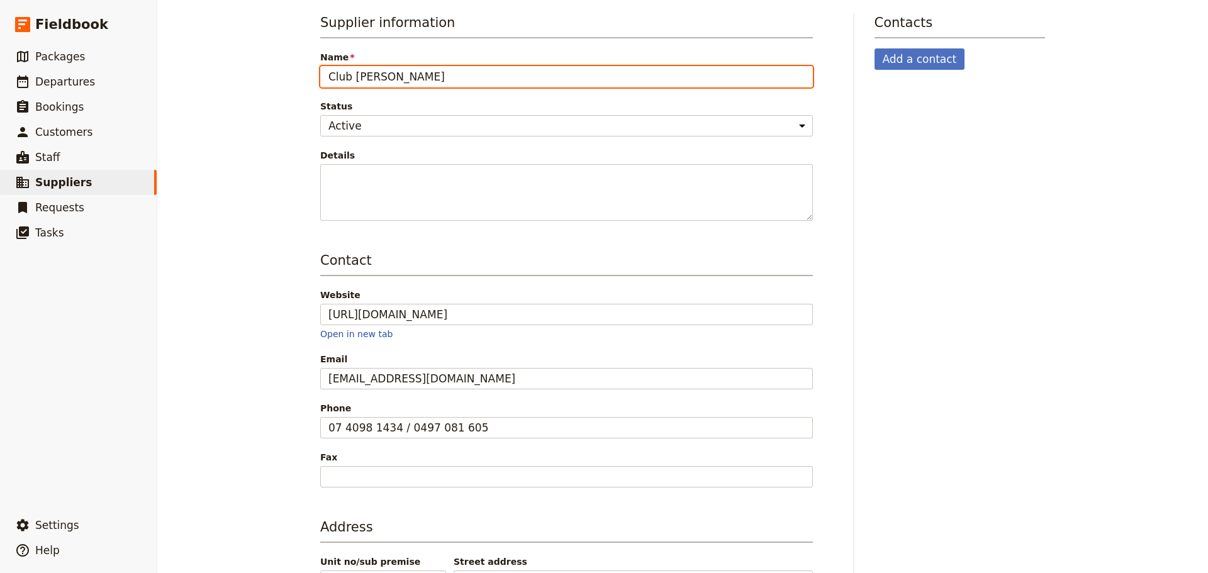
scroll to position [232, 0]
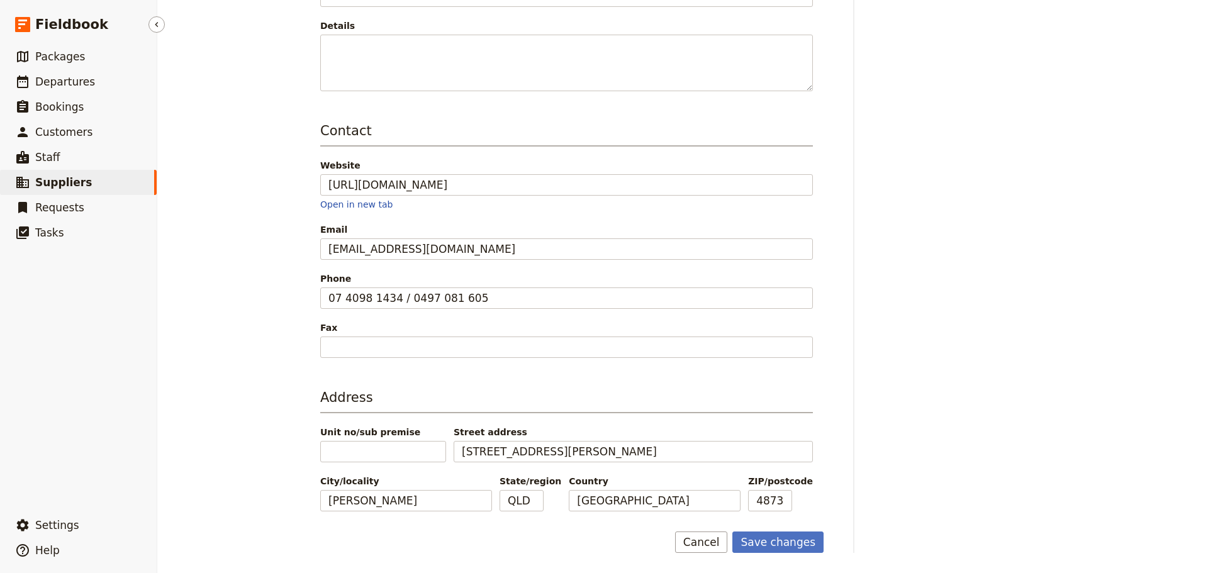
type input "Club [PERSON_NAME]"
click at [818, 542] on button "Save changes" at bounding box center [777, 542] width 91 height 21
click at [76, 77] on span "Departures" at bounding box center [65, 82] width 60 height 13
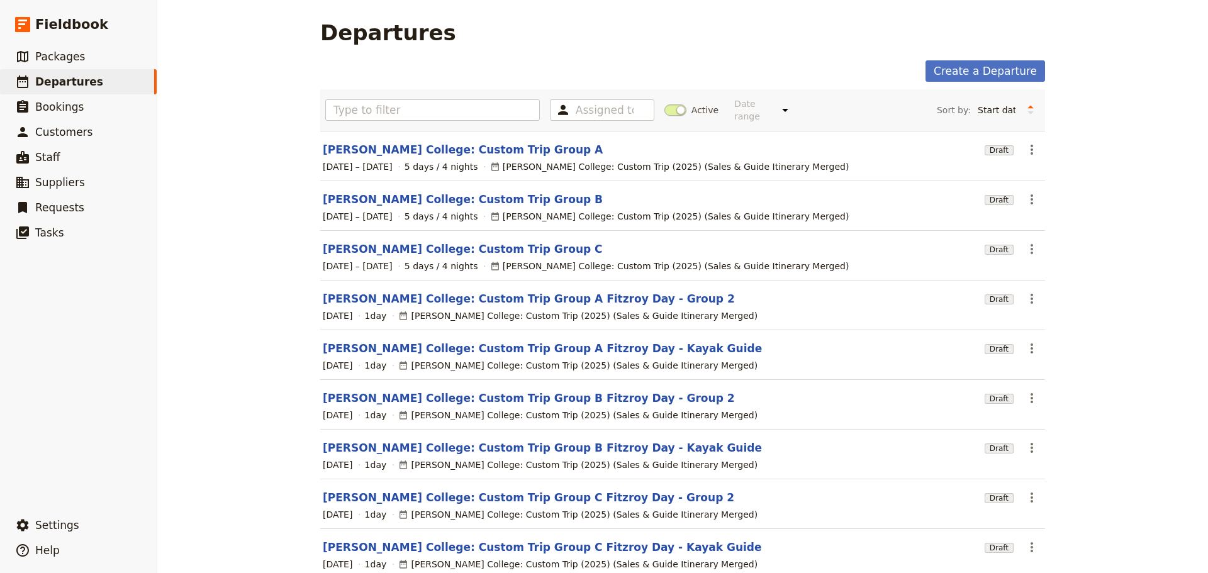
drag, startPoint x: 672, startPoint y: 105, endPoint x: 659, endPoint y: 104, distance: 12.6
click at [671, 106] on span at bounding box center [675, 109] width 22 height 11
click at [664, 104] on input "Active" at bounding box center [664, 104] width 0 height 0
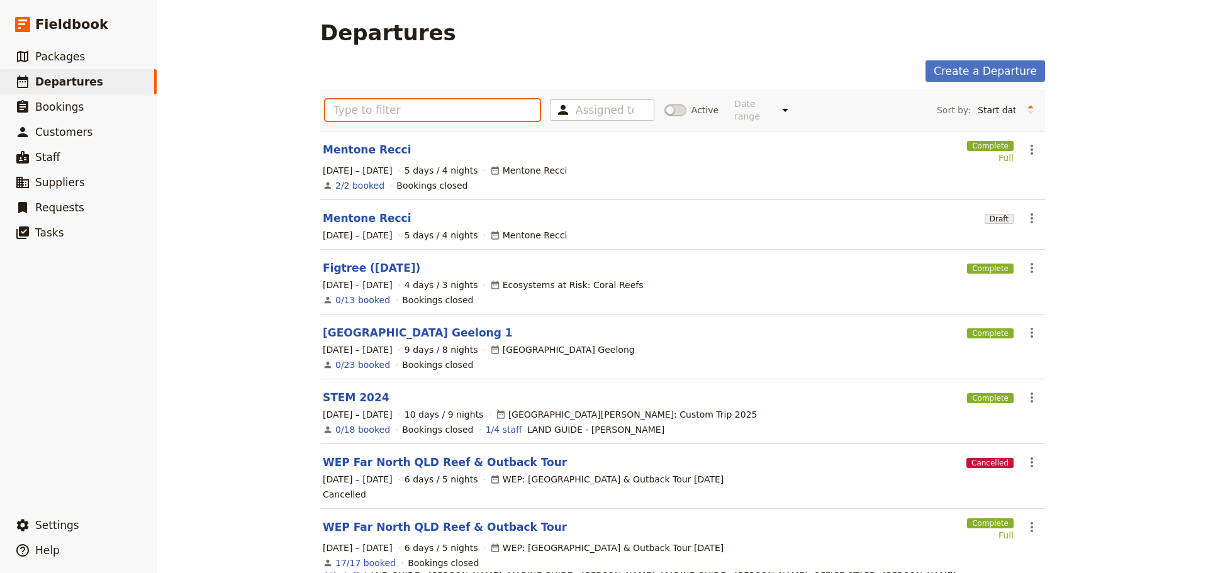
click at [400, 104] on input "text" at bounding box center [432, 109] width 215 height 21
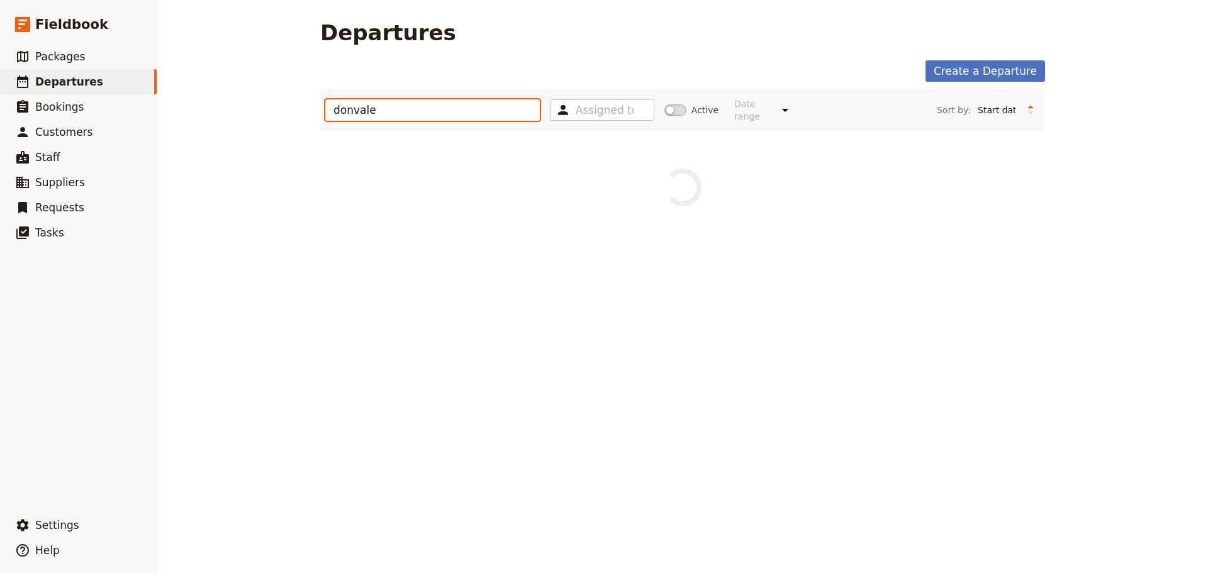
type input "donvale"
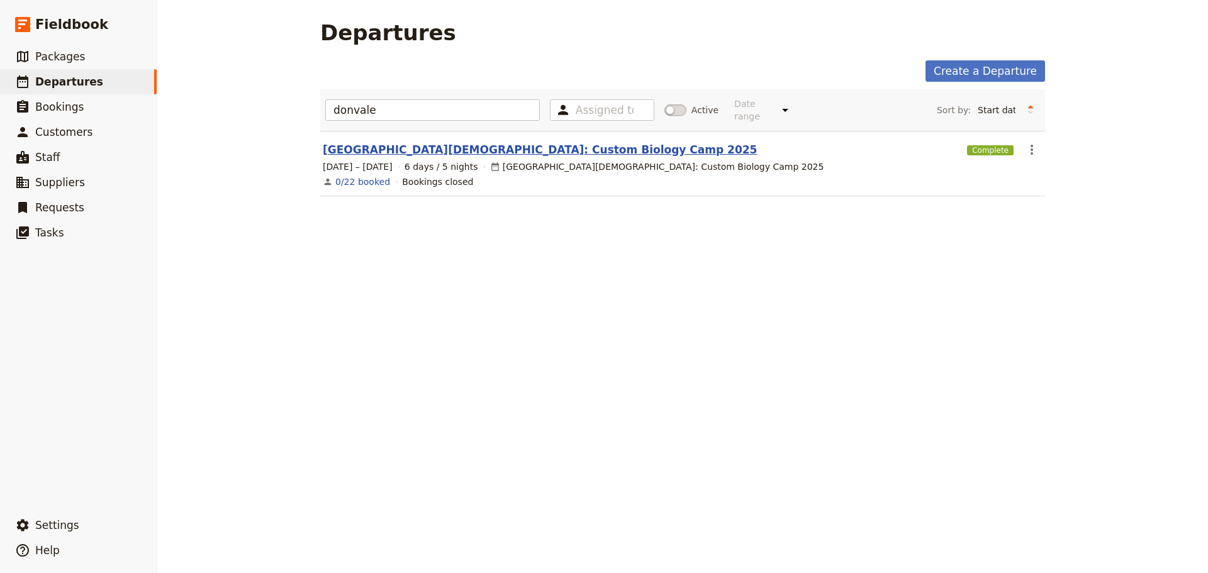
click at [440, 142] on link "[GEOGRAPHIC_DATA][DEMOGRAPHIC_DATA]: Custom Biology Camp 2025" at bounding box center [540, 149] width 434 height 15
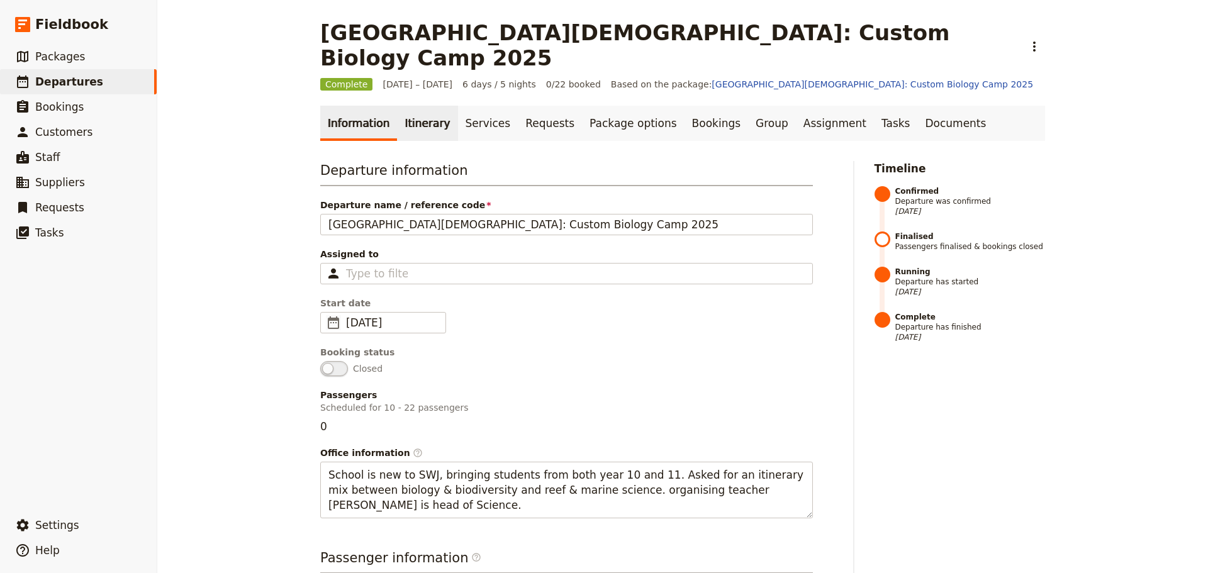
click at [425, 106] on link "Itinerary" at bounding box center [427, 123] width 60 height 35
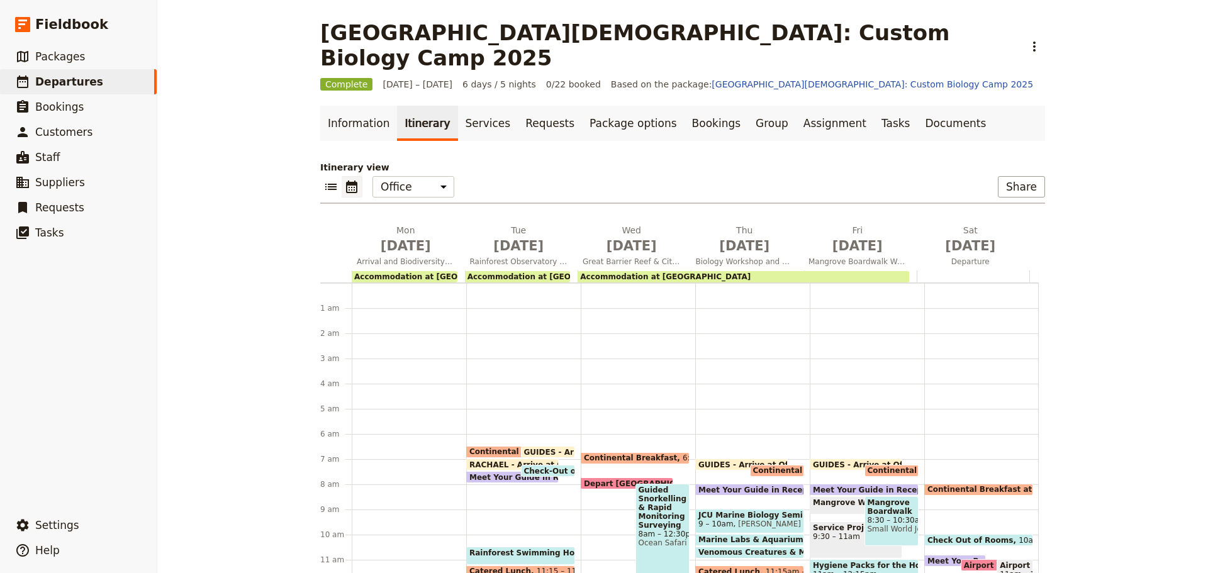
scroll to position [151, 0]
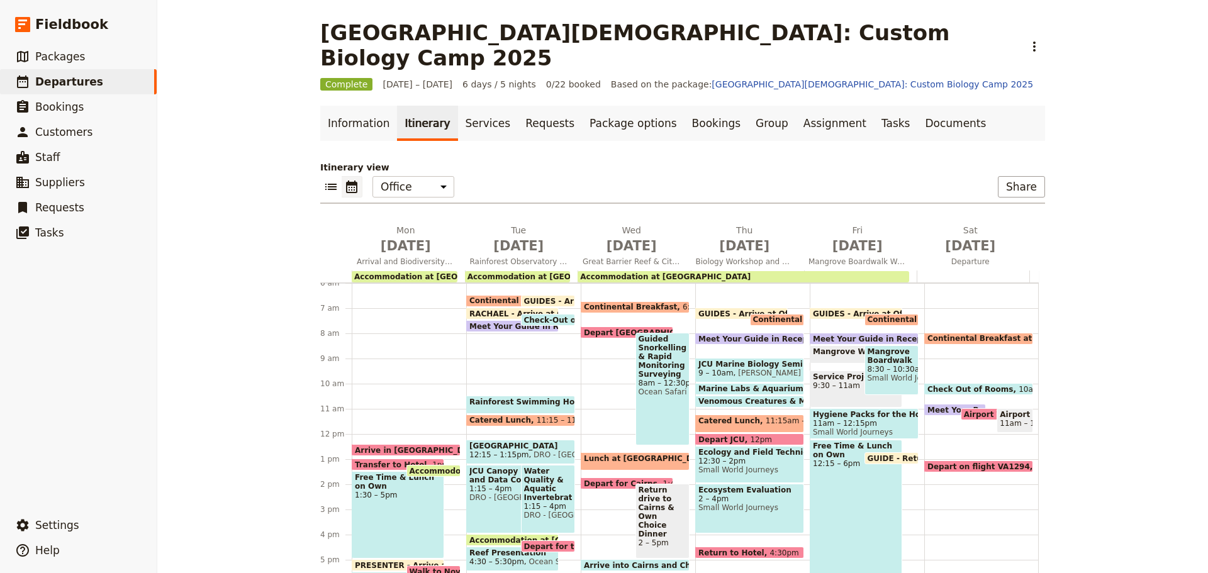
click at [480, 296] on span "Continental Breakfast at Hotel" at bounding box center [537, 300] width 136 height 9
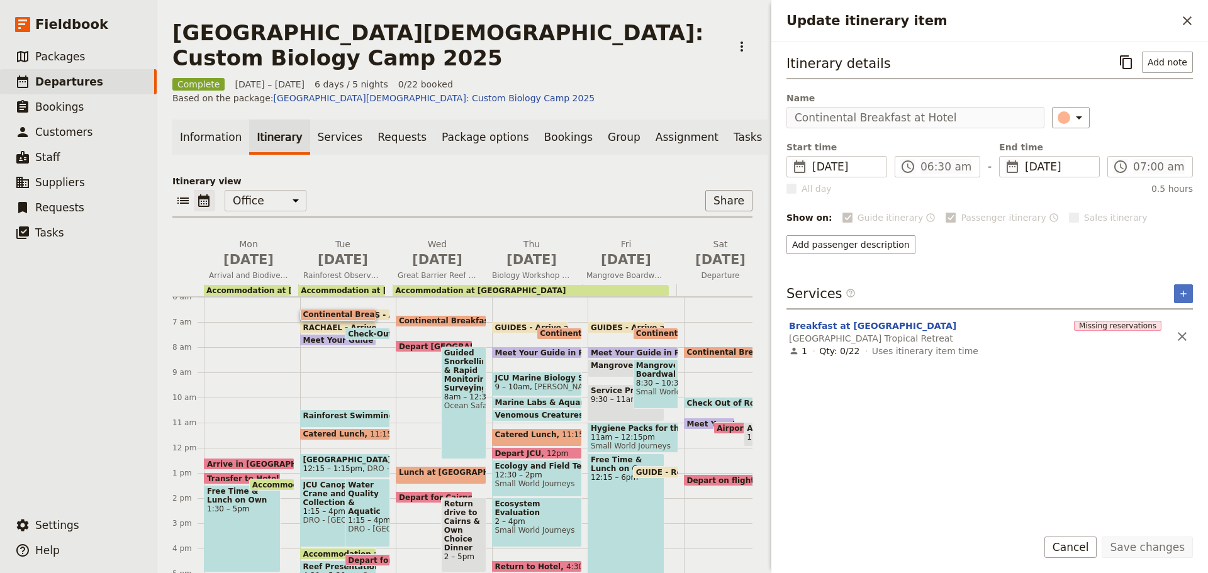
click at [440, 316] on span "Continental Breakfast" at bounding box center [448, 320] width 99 height 9
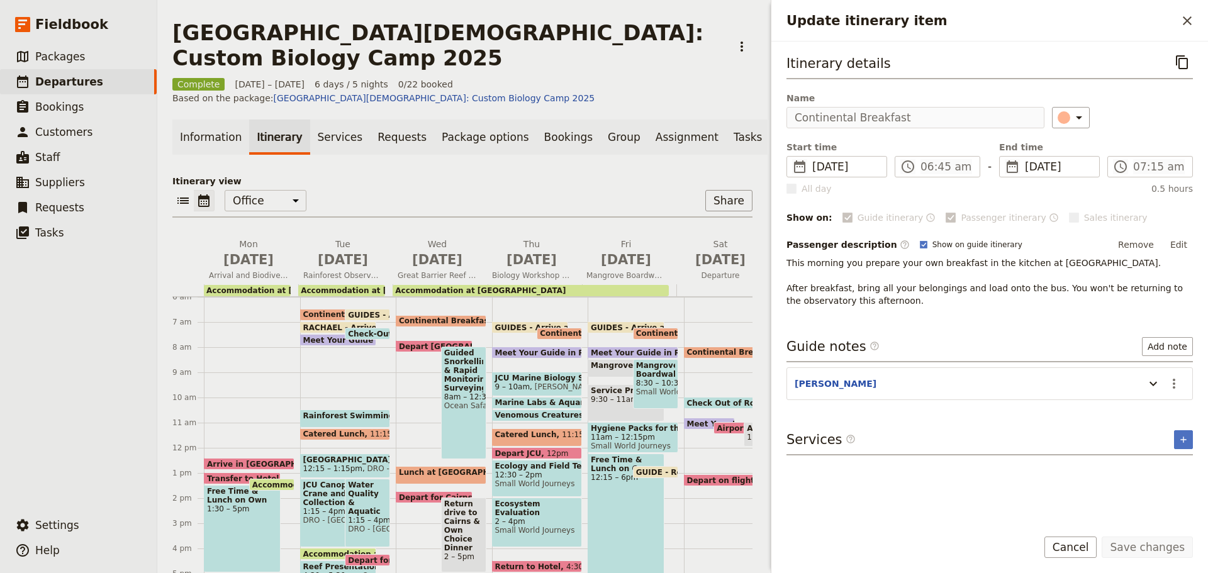
click at [1094, 554] on button "Cancel" at bounding box center [1070, 547] width 53 height 21
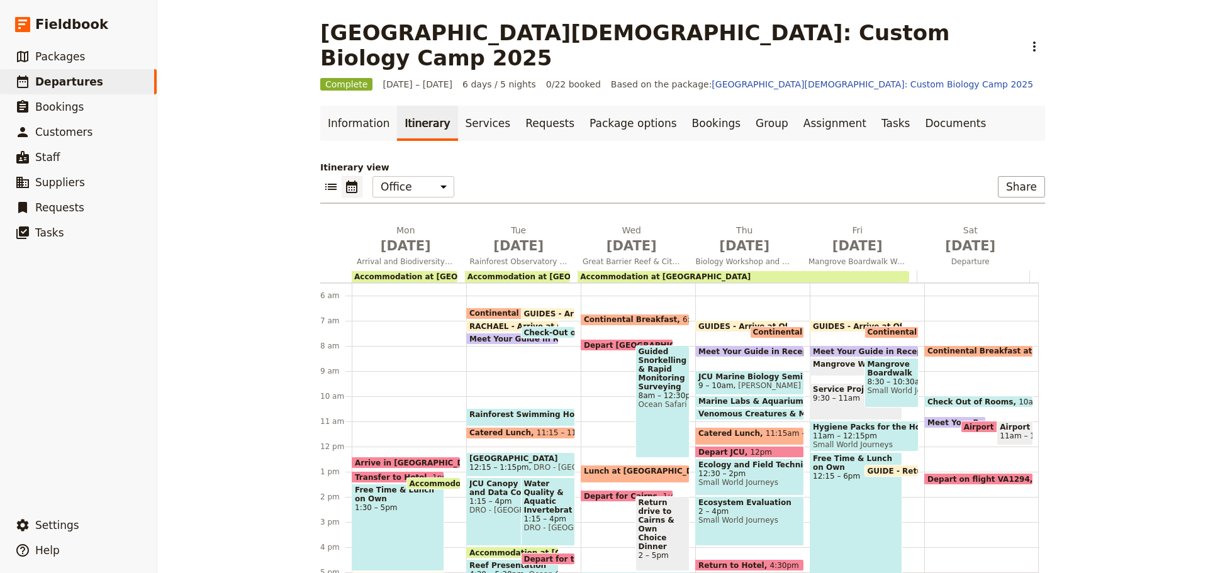
scroll to position [151, 0]
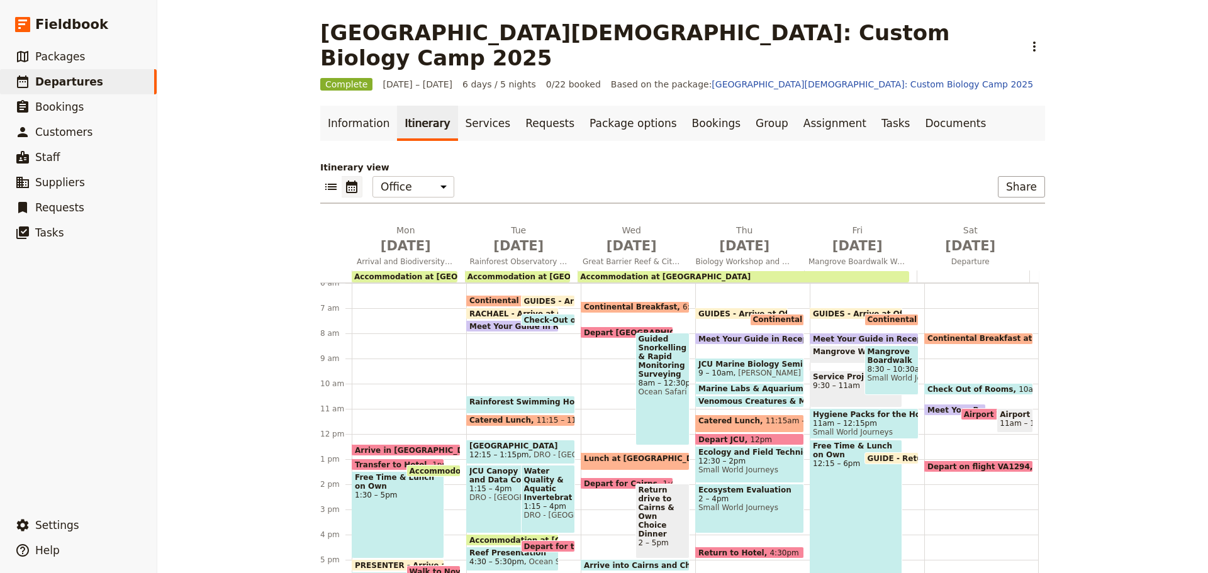
click at [603, 484] on span at bounding box center [626, 486] width 91 height 5
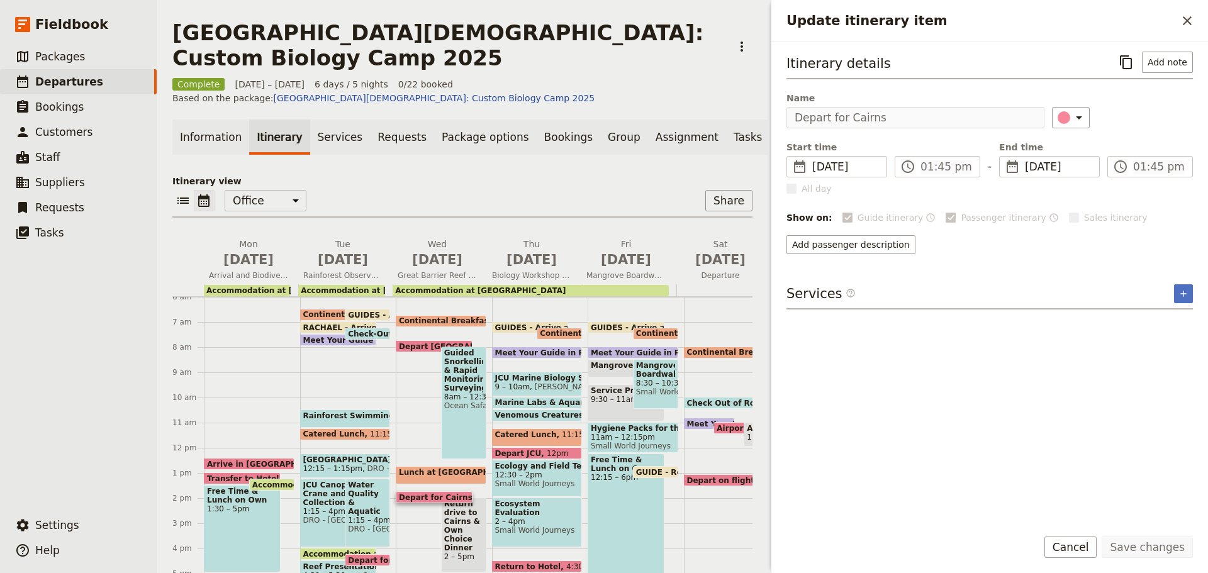
click at [725, 121] on div "[GEOGRAPHIC_DATA]: Custom Biology Camp 2025 ​ Complete [DATE] – [DATE] 6 days /…" at bounding box center [682, 286] width 1051 height 573
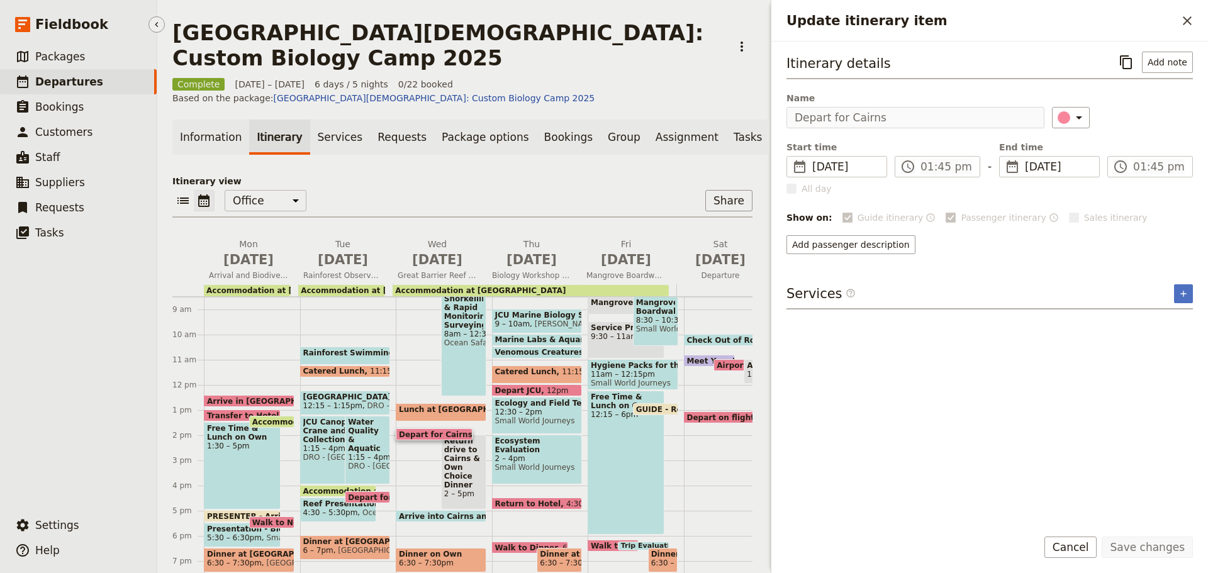
drag, startPoint x: 60, startPoint y: 81, endPoint x: 69, endPoint y: 83, distance: 9.8
click at [60, 82] on span "Departures" at bounding box center [69, 82] width 68 height 13
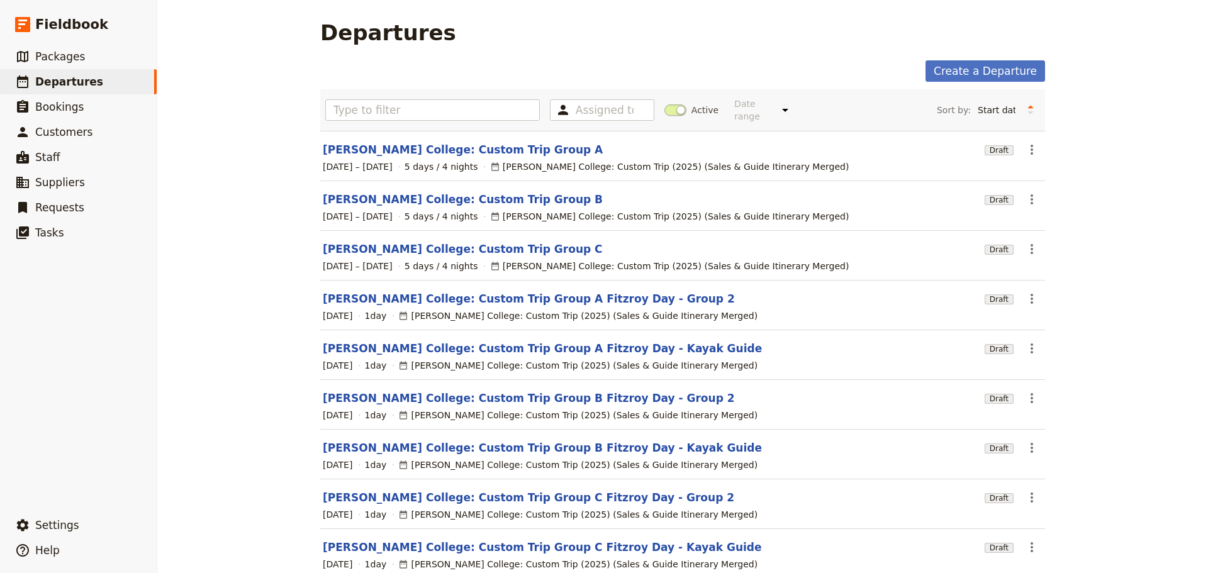
click at [668, 104] on span at bounding box center [675, 109] width 22 height 11
click at [664, 104] on input "Active" at bounding box center [664, 104] width 0 height 0
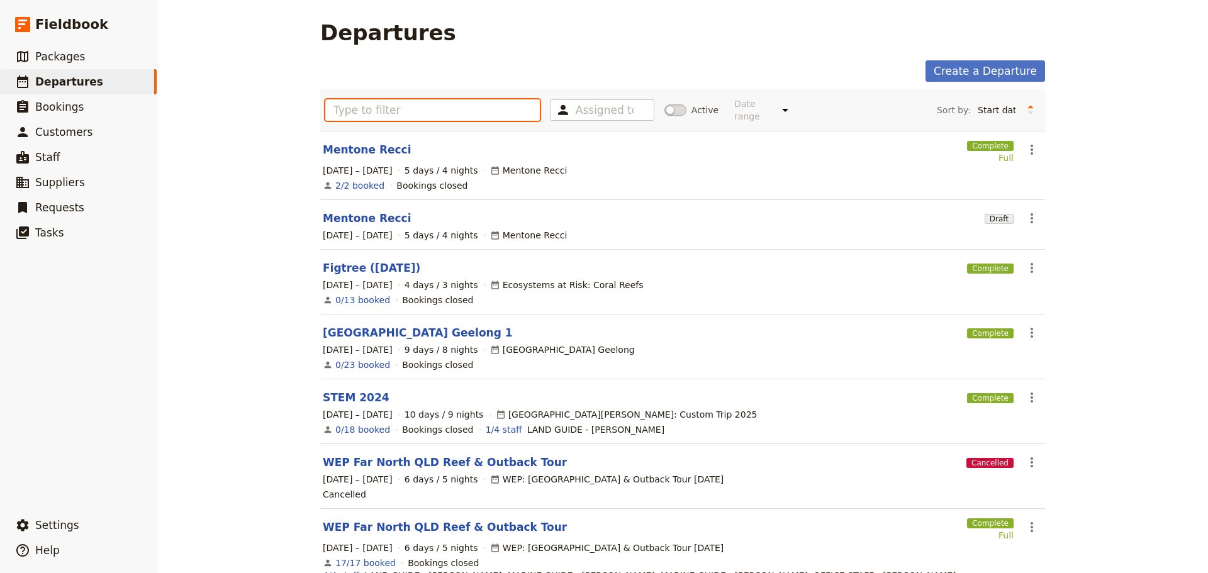
click at [410, 105] on input "text" at bounding box center [432, 109] width 215 height 21
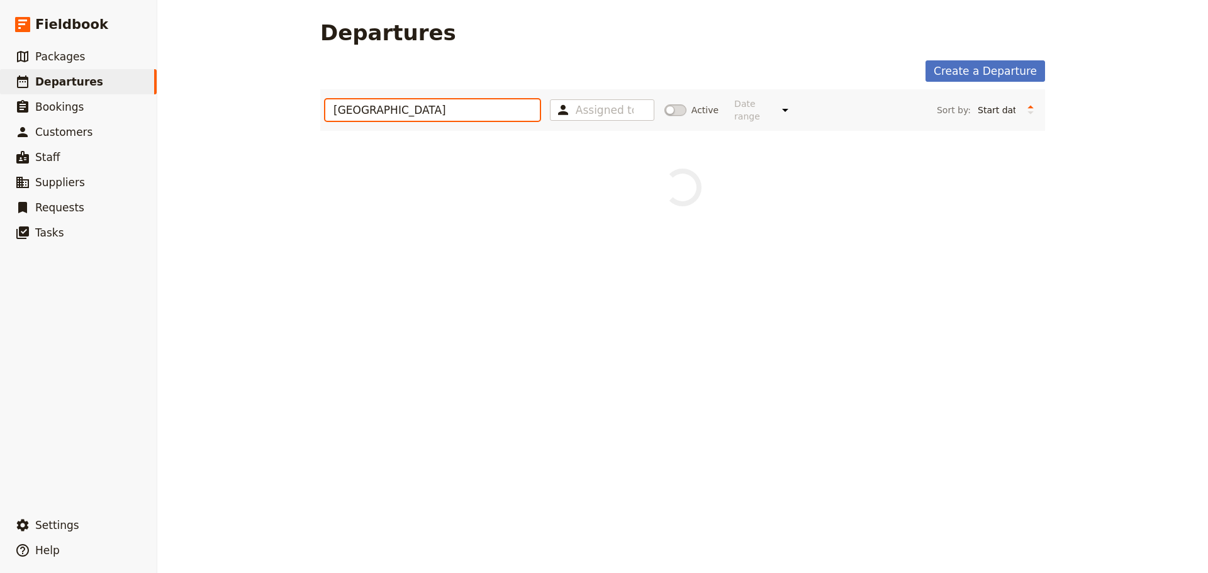
type input "[GEOGRAPHIC_DATA]"
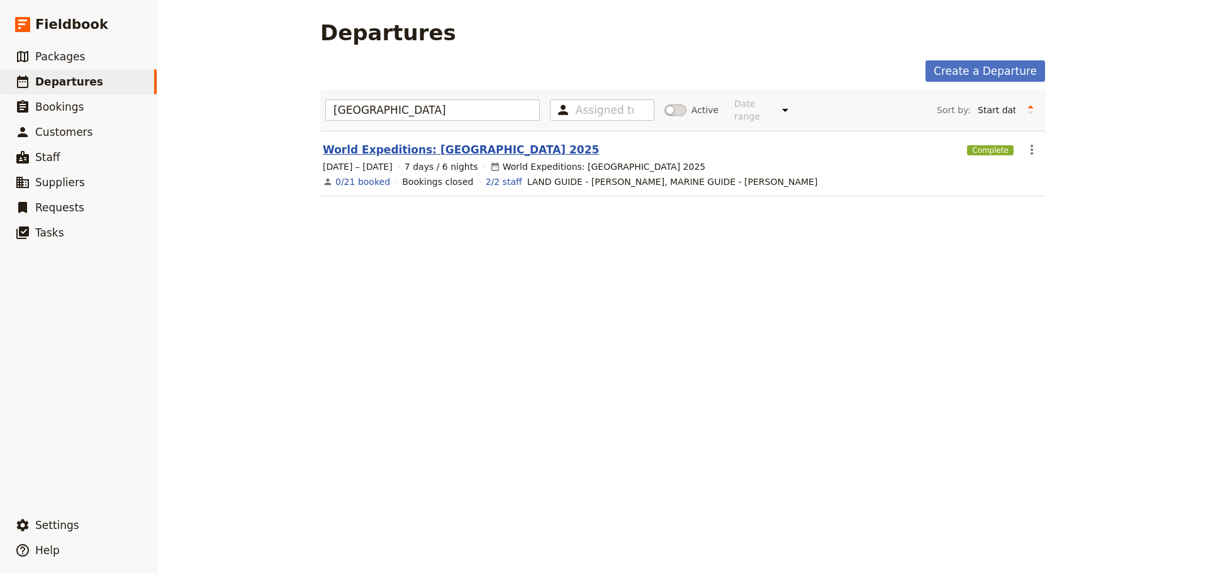
click at [484, 142] on link "World Expeditions: [GEOGRAPHIC_DATA] 2025" at bounding box center [461, 149] width 276 height 15
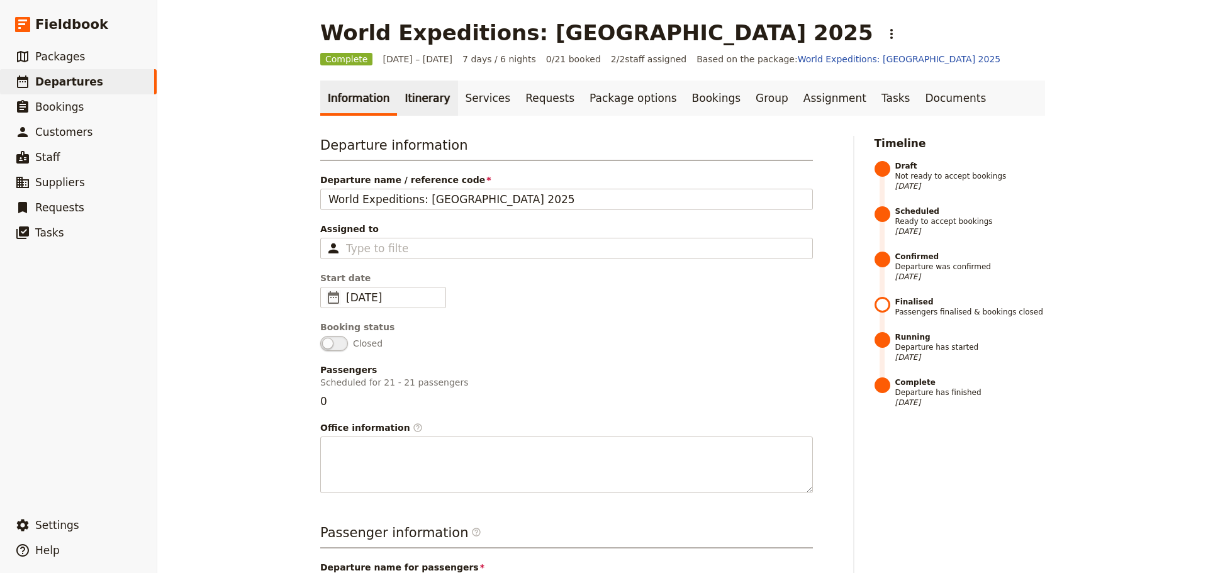
click at [421, 101] on link "Itinerary" at bounding box center [427, 98] width 60 height 35
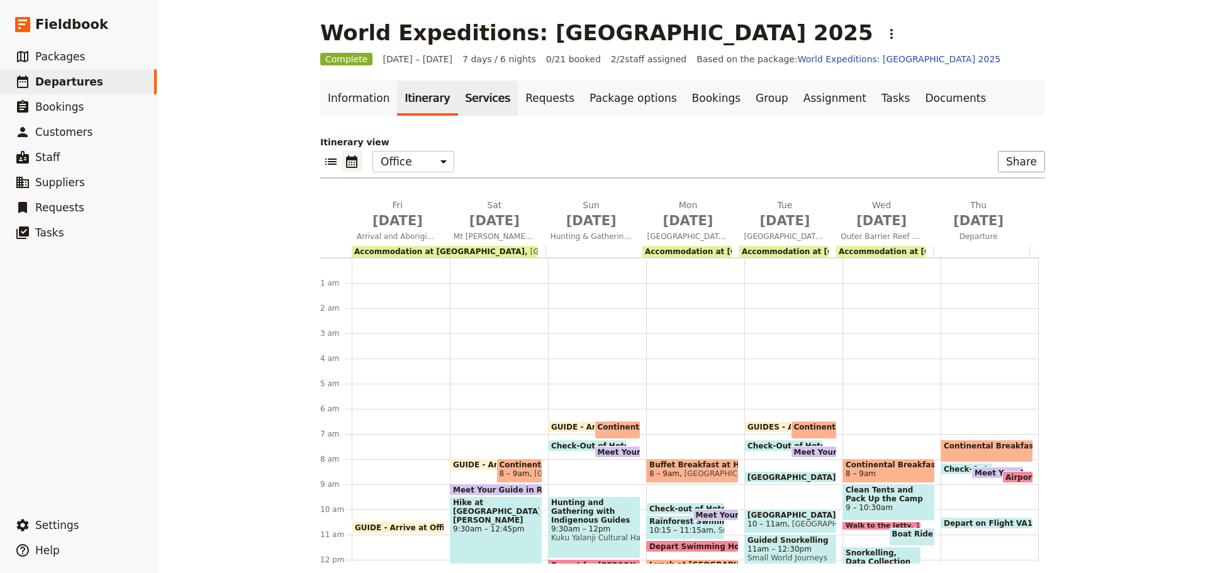
scroll to position [151, 0]
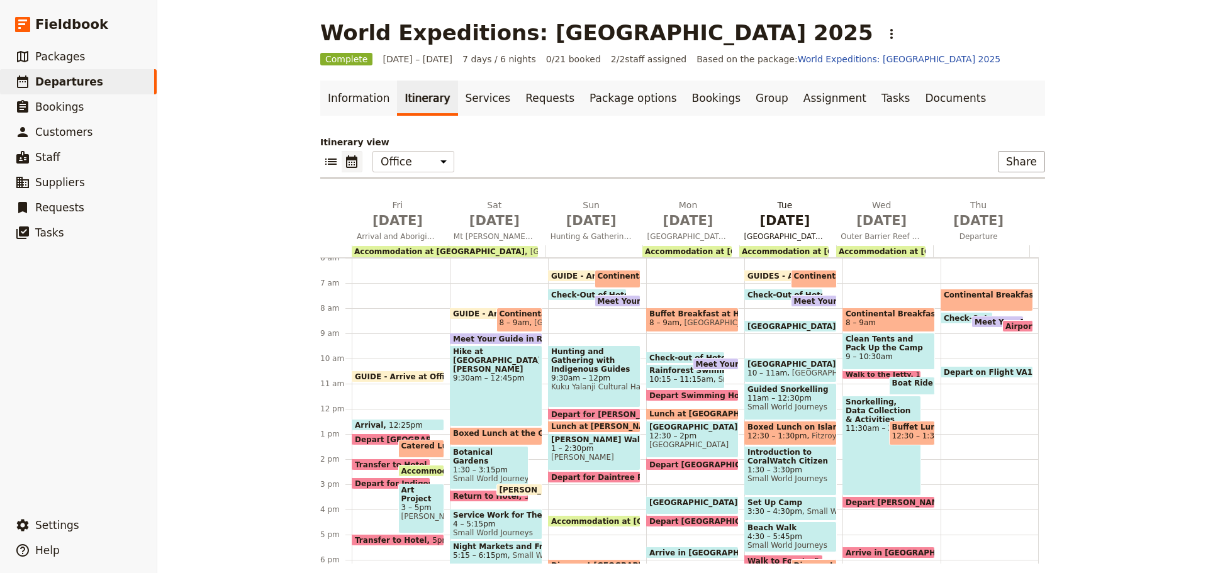
click at [791, 235] on span "[GEOGRAPHIC_DATA] and the [GEOGRAPHIC_DATA]" at bounding box center [785, 237] width 92 height 10
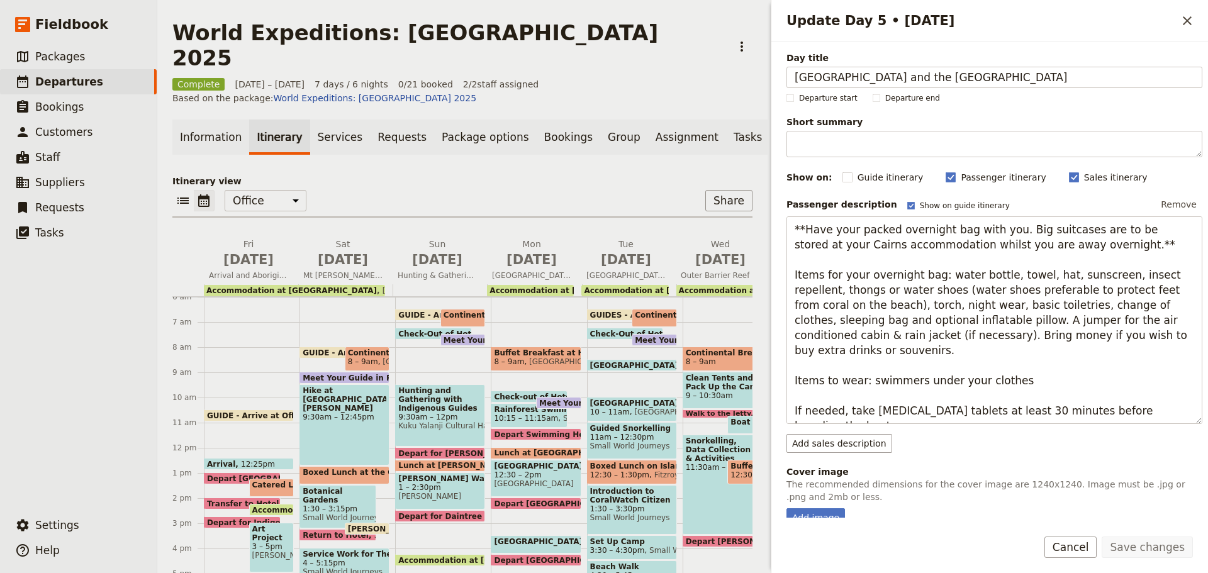
drag, startPoint x: 860, startPoint y: 79, endPoint x: 1207, endPoint y: 55, distance: 348.7
click at [1207, 69] on div "Day title [GEOGRAPHIC_DATA] and the [GEOGRAPHIC_DATA] Departure start Departure…" at bounding box center [989, 280] width 437 height 476
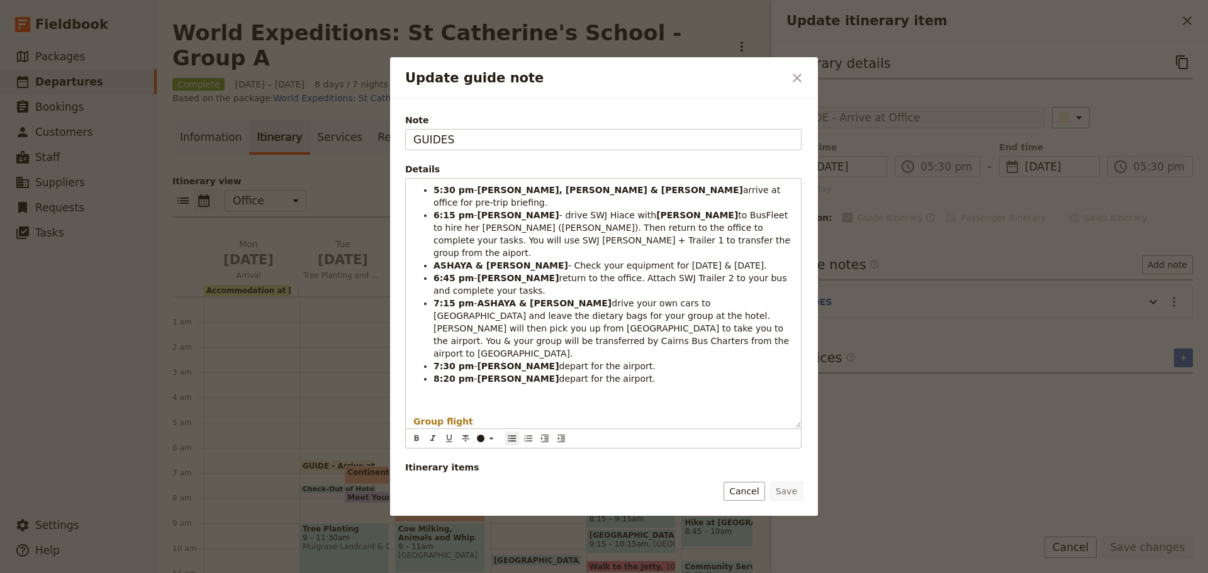
scroll to position [308, 0]
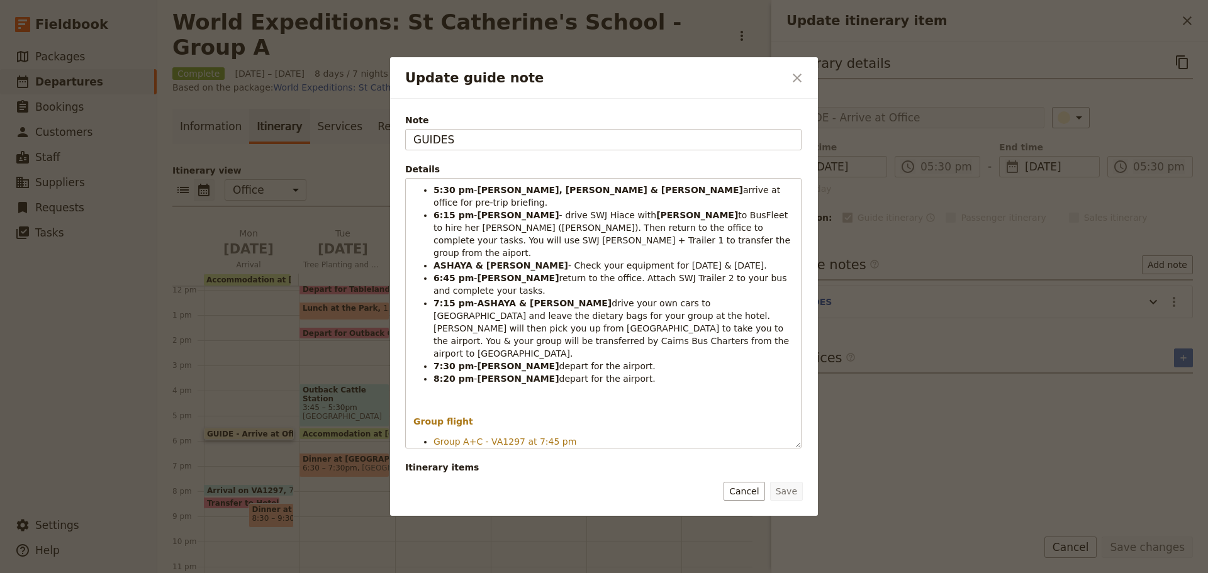
drag, startPoint x: 731, startPoint y: 492, endPoint x: 739, endPoint y: 492, distance: 7.6
click at [734, 492] on button "Cancel" at bounding box center [744, 491] width 41 height 19
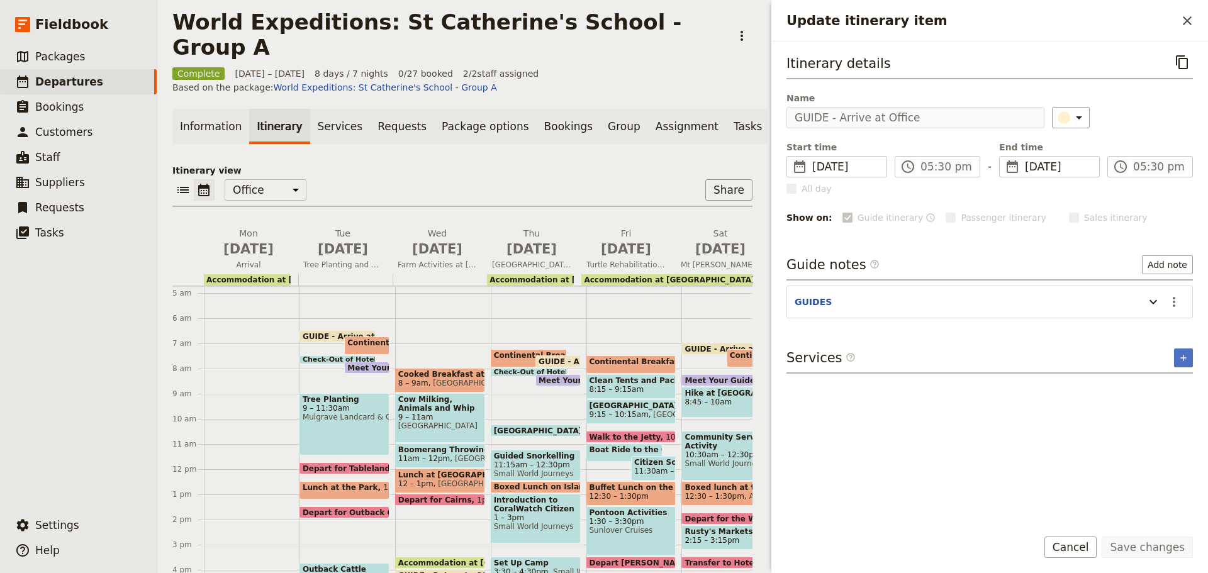
scroll to position [56, 0]
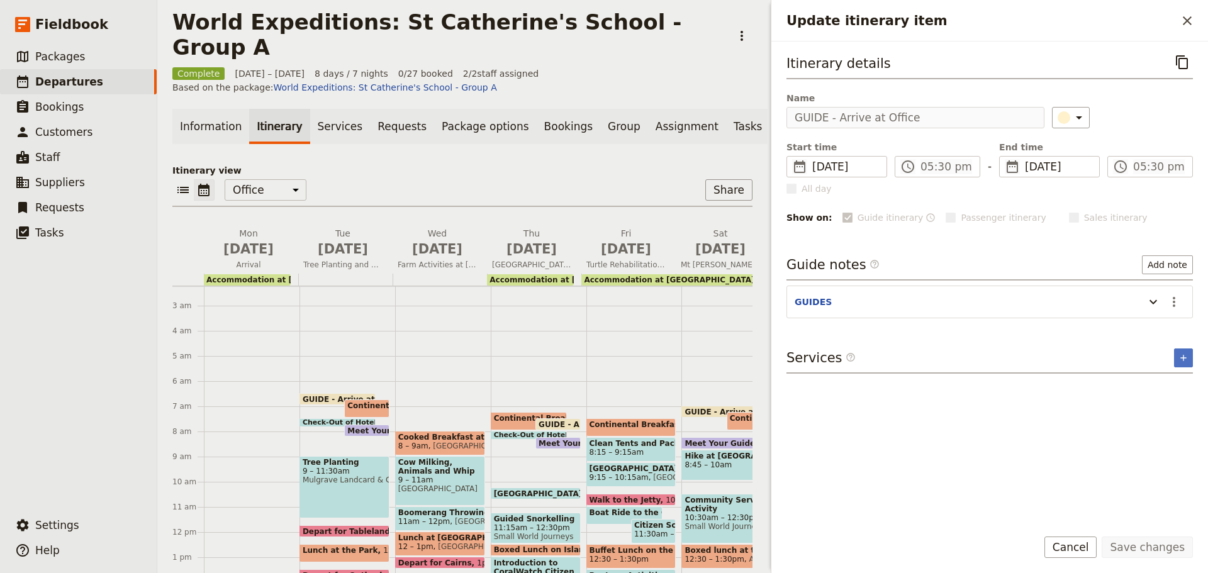
click at [552, 420] on span "GUIDE - Arrive at Office" at bounding box center [591, 424] width 105 height 8
click at [1178, 301] on icon "Actions" at bounding box center [1174, 301] width 15 height 15
click at [1166, 327] on span "Edit note" at bounding box center [1147, 329] width 59 height 13
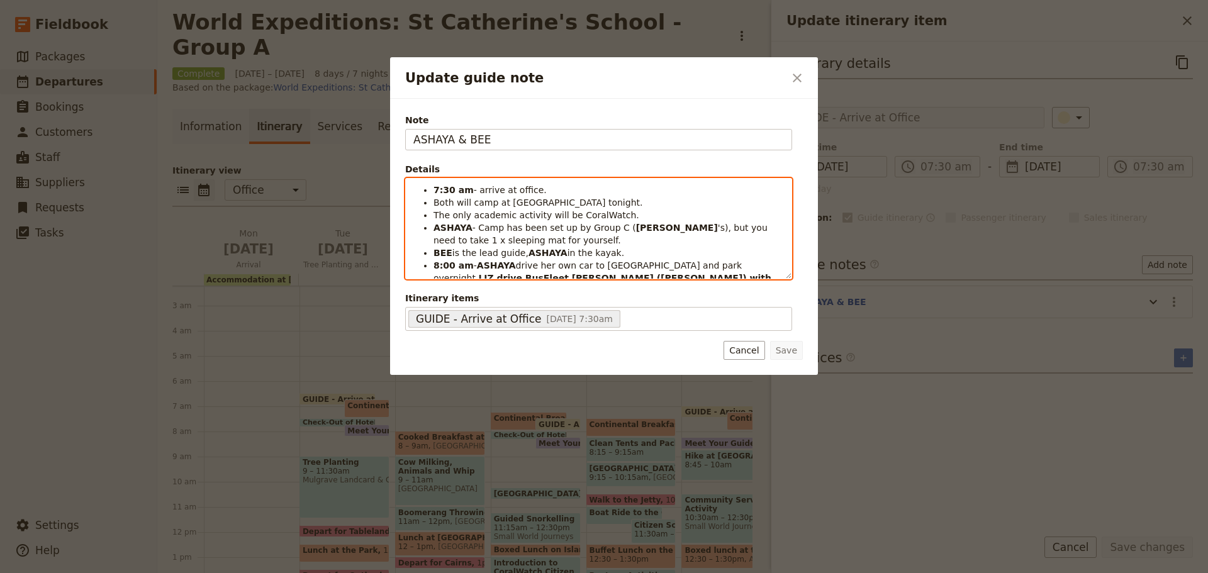
click at [578, 267] on span "drive her own car to [GEOGRAPHIC_DATA] and park overnight." at bounding box center [589, 271] width 311 height 23
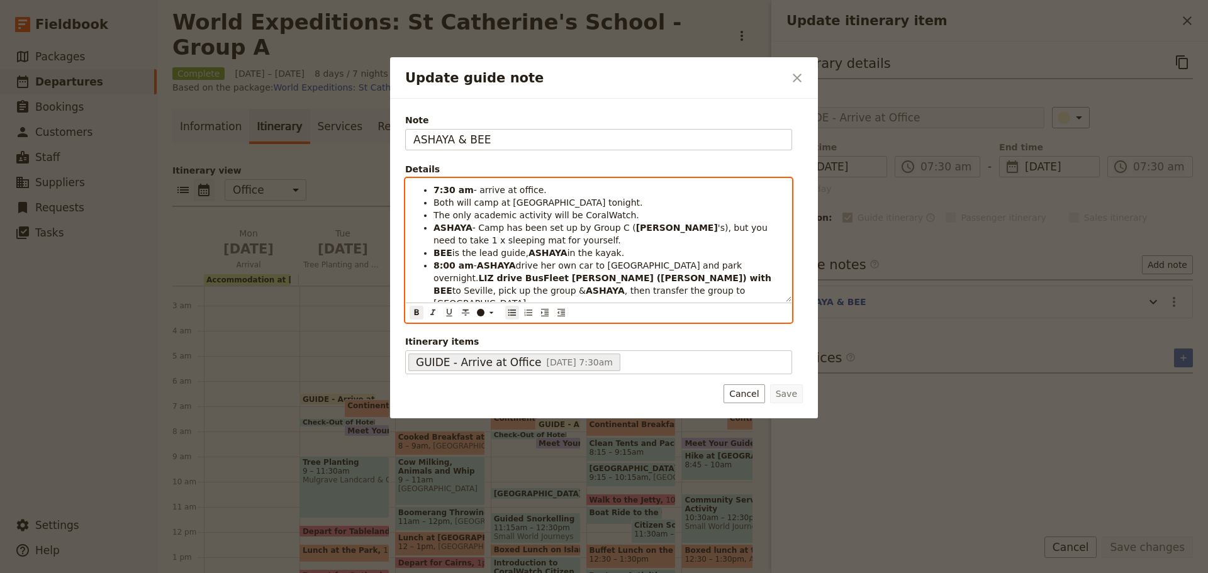
click at [434, 188] on strong "7:30 am" at bounding box center [454, 190] width 40 height 10
click at [442, 263] on strong "8:00 am" at bounding box center [454, 265] width 40 height 10
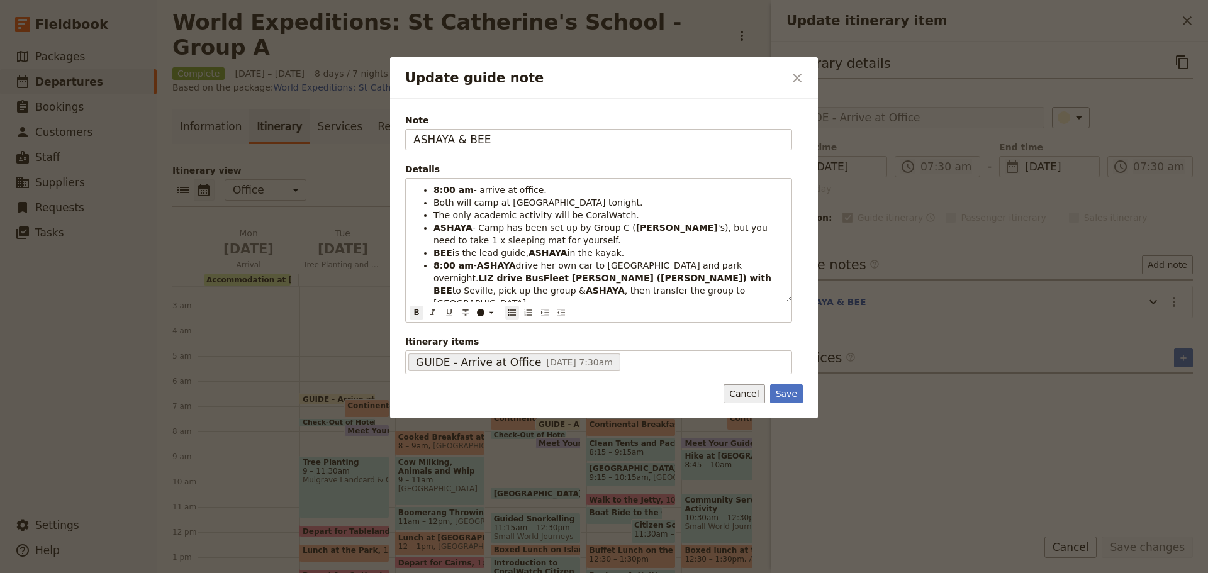
click at [744, 384] on form "Note ASHAYA & BEE Details 8:00 am - arrive at office. Both will camp at [GEOGRA…" at bounding box center [604, 258] width 398 height 289
click at [741, 389] on button "Cancel" at bounding box center [744, 393] width 41 height 19
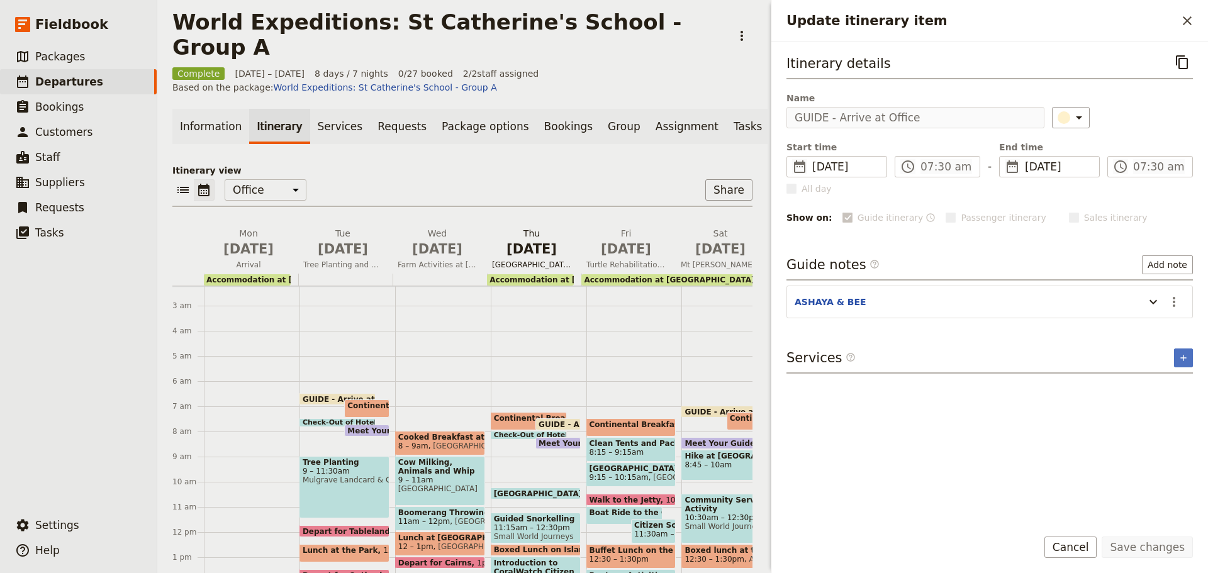
click at [549, 260] on span "[GEOGRAPHIC_DATA] Snorkelling" at bounding box center [531, 265] width 89 height 10
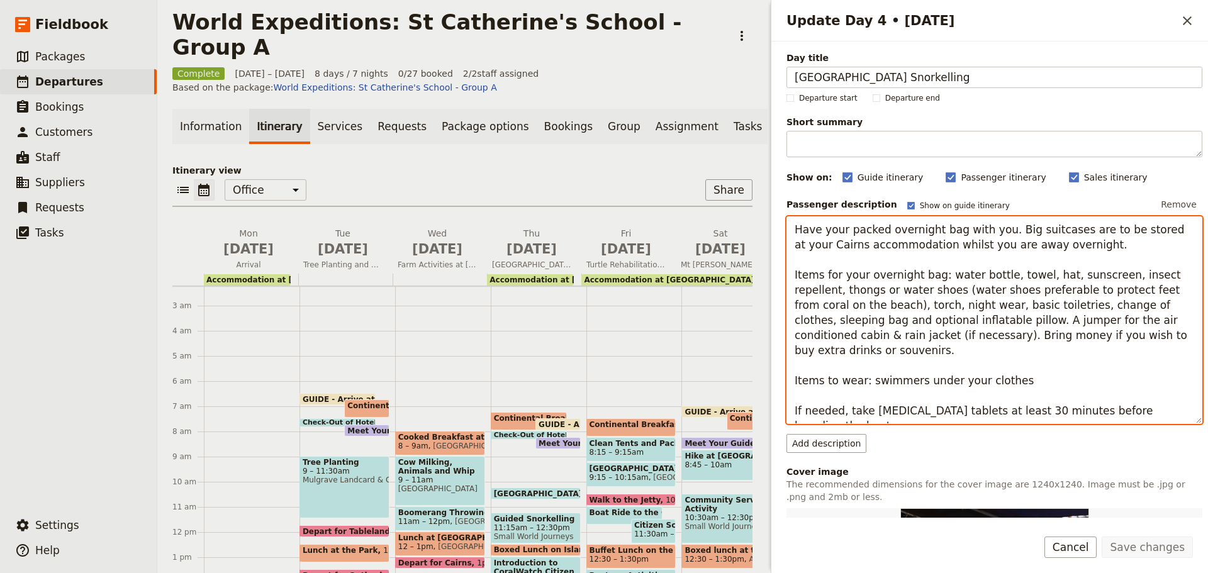
click at [957, 317] on textarea "Have your packed overnight bag with you. Big suitcases are to be stored at your…" at bounding box center [995, 320] width 416 height 208
click at [1148, 304] on textarea "Have your packed overnight bag with you. Big suitcases are to be stored at your…" at bounding box center [995, 320] width 416 height 208
click at [1017, 360] on textarea "Have your packed overnight bag with you. Big suitcases are to be stored at your…" at bounding box center [995, 320] width 416 height 208
click at [544, 260] on span "[GEOGRAPHIC_DATA] Snorkelling" at bounding box center [531, 265] width 89 height 10
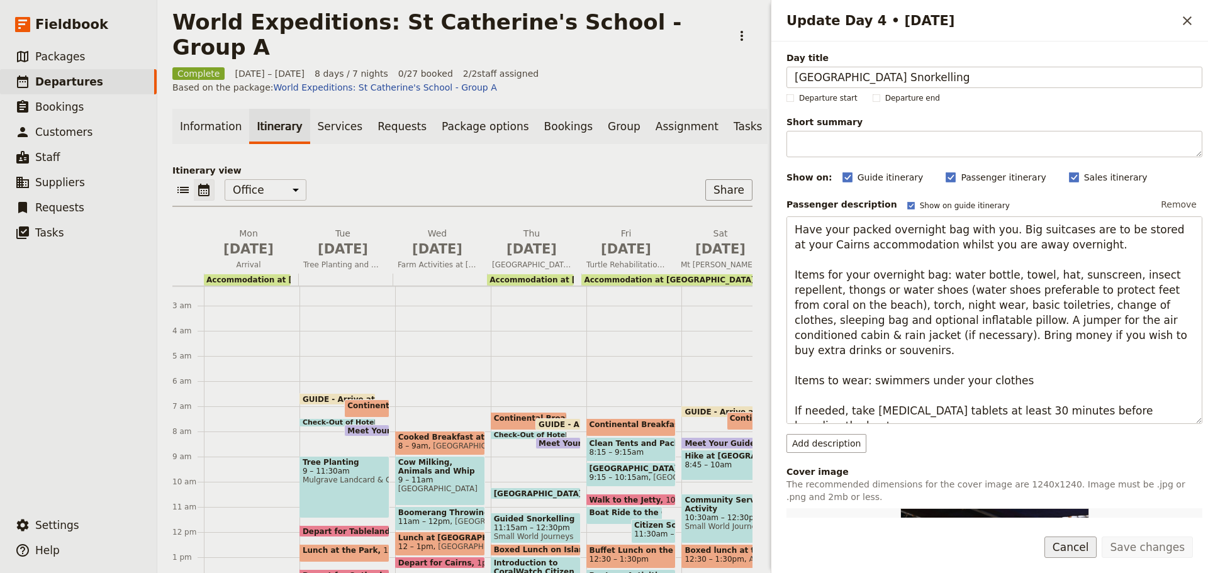
click at [1084, 542] on button "Cancel" at bounding box center [1070, 547] width 53 height 21
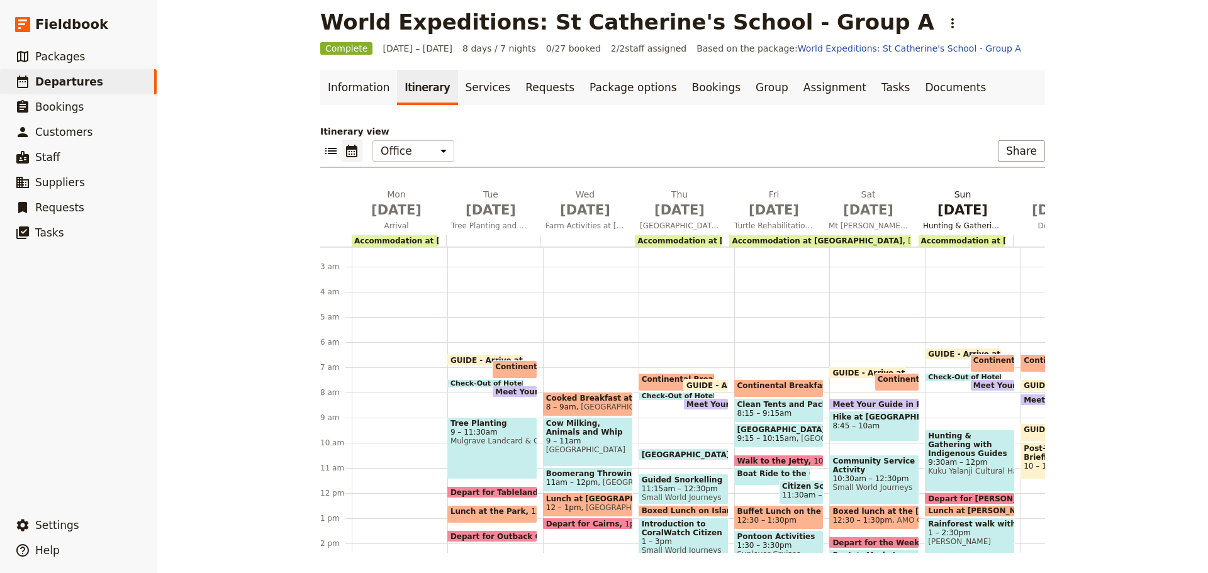
click at [963, 224] on span "Hunting & Gathering with Indigenous Guides and [PERSON_NAME] Walk" at bounding box center [962, 226] width 89 height 10
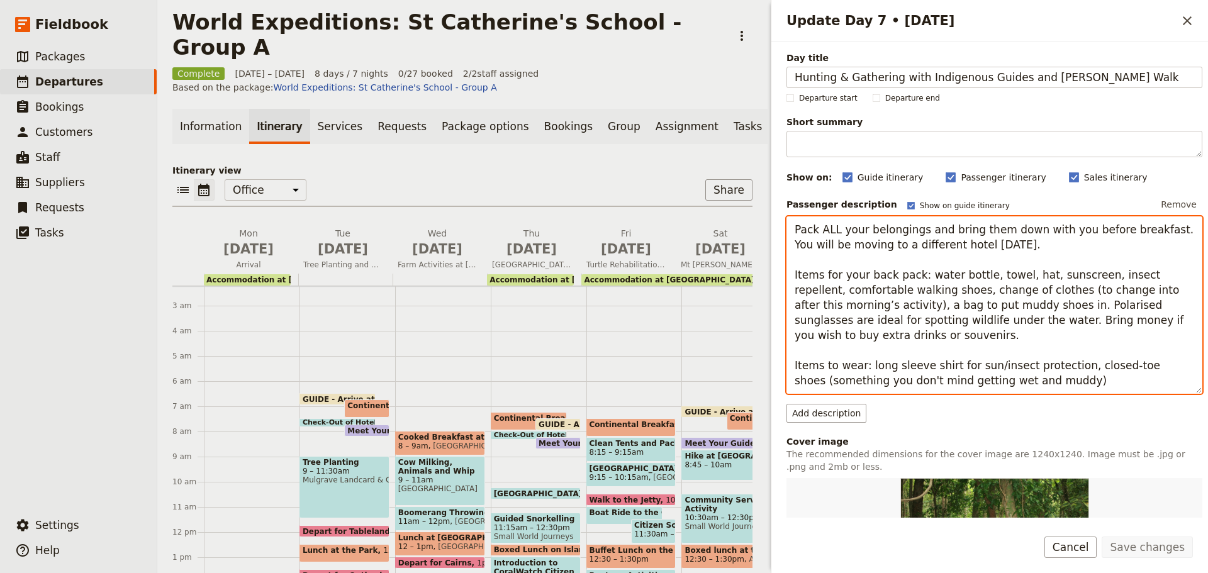
click at [1104, 338] on textarea "Pack ALL your belongings and bring them down with you before breakfast. You wil…" at bounding box center [995, 304] width 416 height 177
drag, startPoint x: 790, startPoint y: 368, endPoint x: 1086, endPoint y: 372, distance: 296.4
click at [1085, 373] on textarea "Pack ALL your belongings and bring them down with you before breakfast. You wil…" at bounding box center [995, 304] width 416 height 177
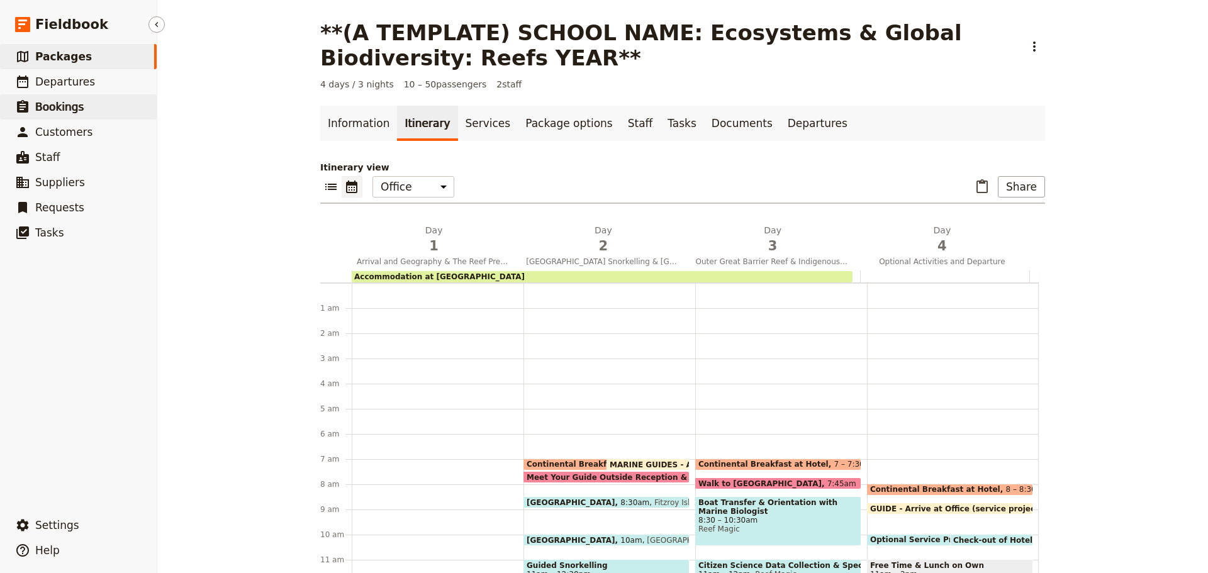
scroll to position [164, 0]
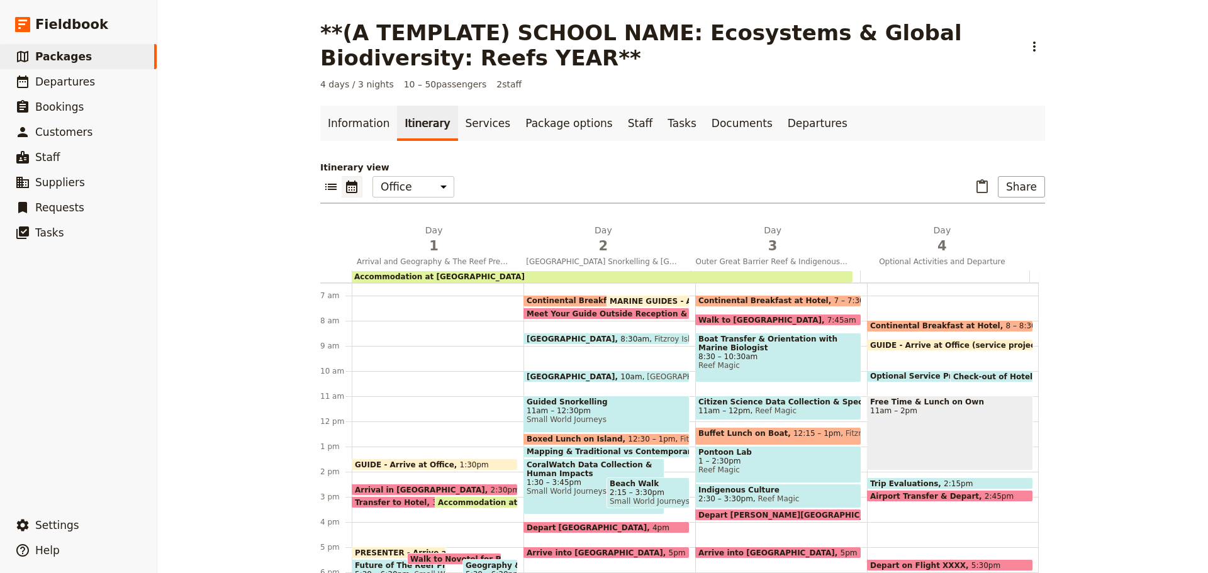
click at [612, 301] on span "MARINE GUIDES - Arrive at Office" at bounding box center [683, 301] width 147 height 8
select select "2"
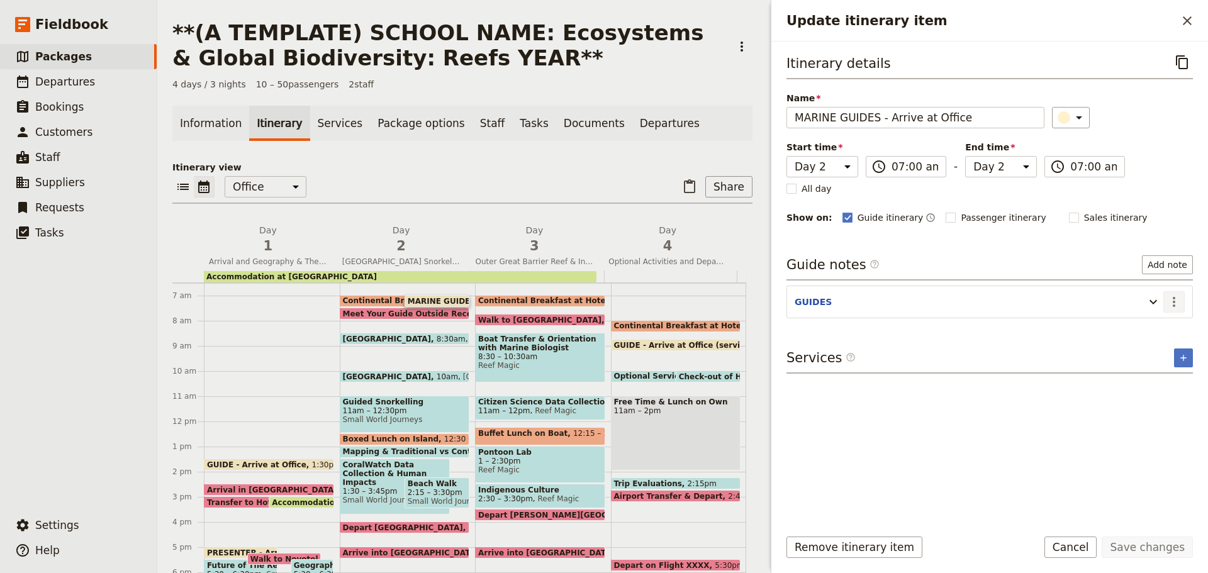
click at [1175, 301] on icon "Actions" at bounding box center [1174, 302] width 3 height 10
click at [1163, 333] on span "Edit note" at bounding box center [1147, 329] width 59 height 13
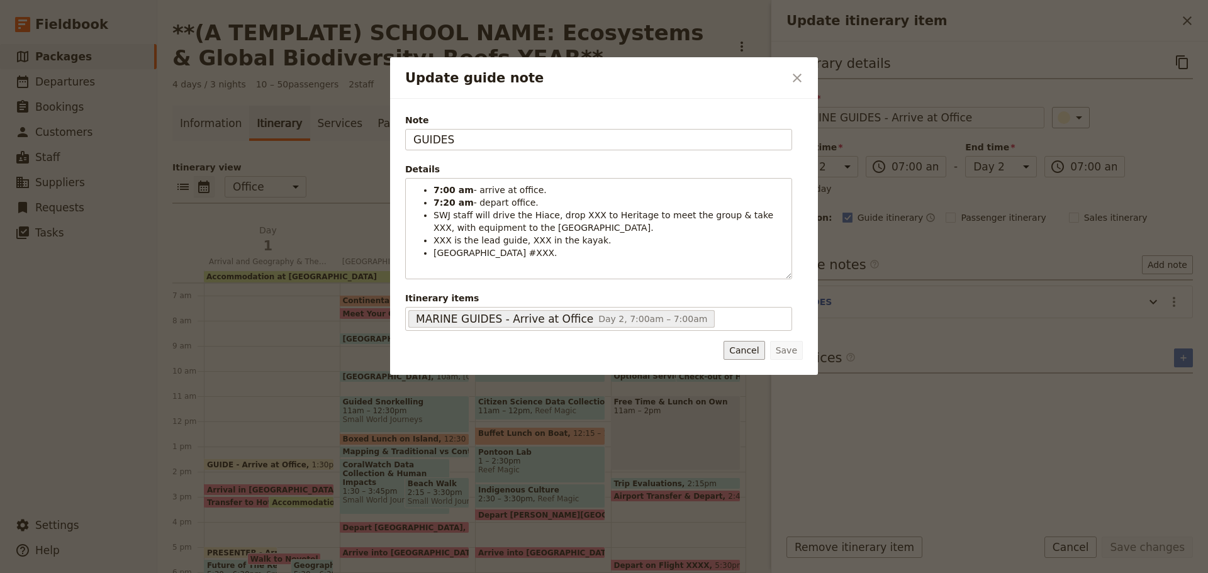
click at [751, 348] on button "Cancel" at bounding box center [744, 350] width 41 height 19
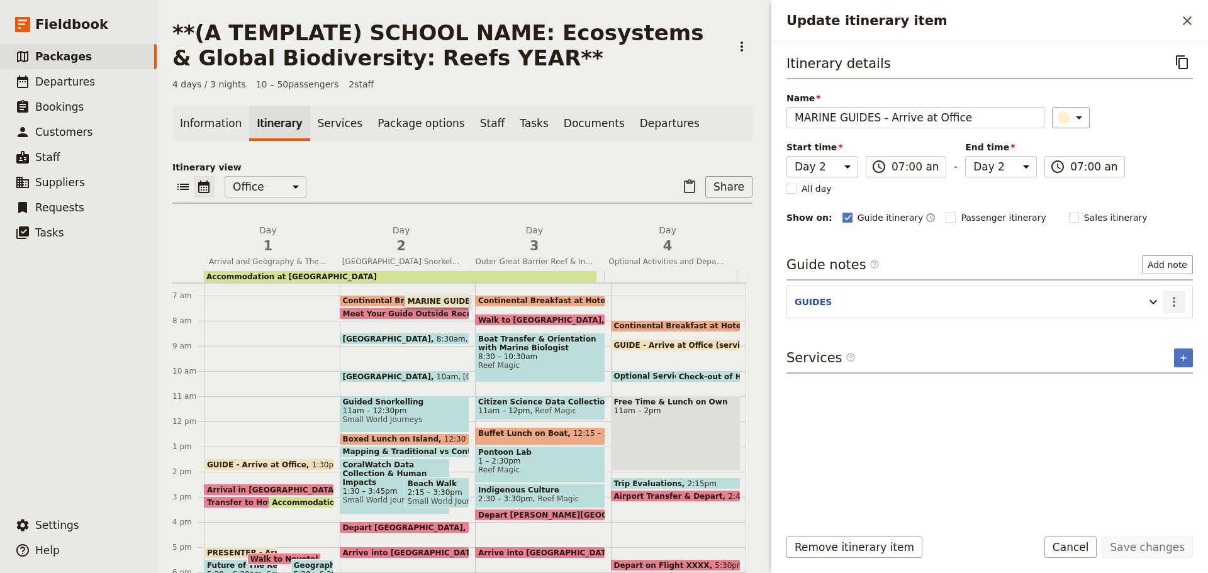
click at [1174, 296] on icon "Actions" at bounding box center [1174, 301] width 15 height 15
click at [1164, 325] on span "Edit note" at bounding box center [1147, 329] width 59 height 13
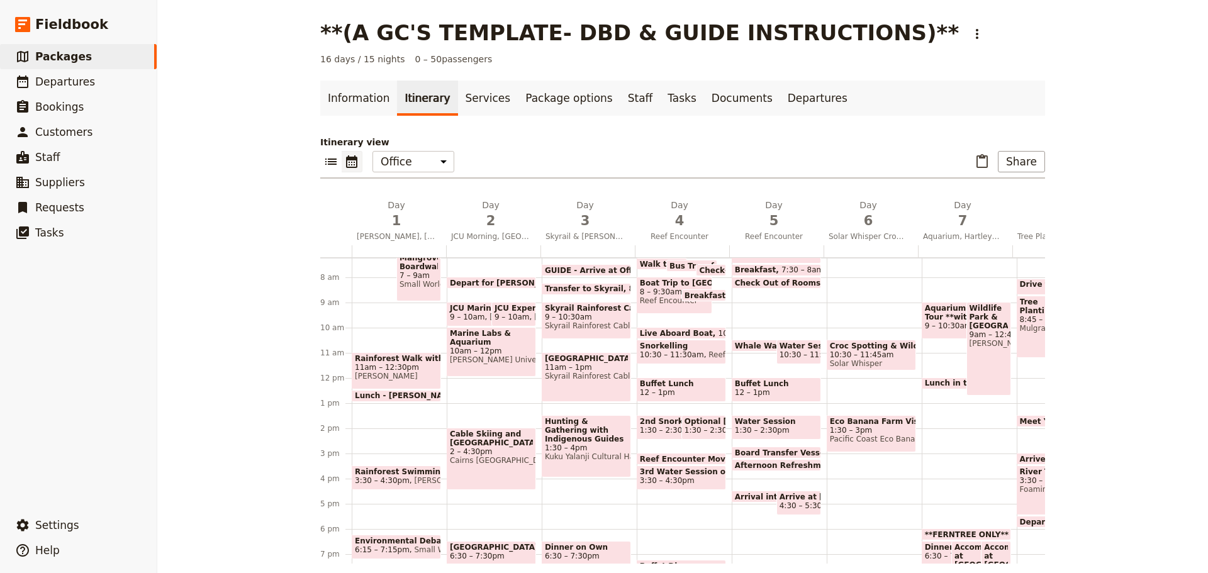
click at [391, 353] on div "Rainforest Walk with Indigenous Guide 11am – 12:30pm Mossman Gorge" at bounding box center [396, 370] width 89 height 37
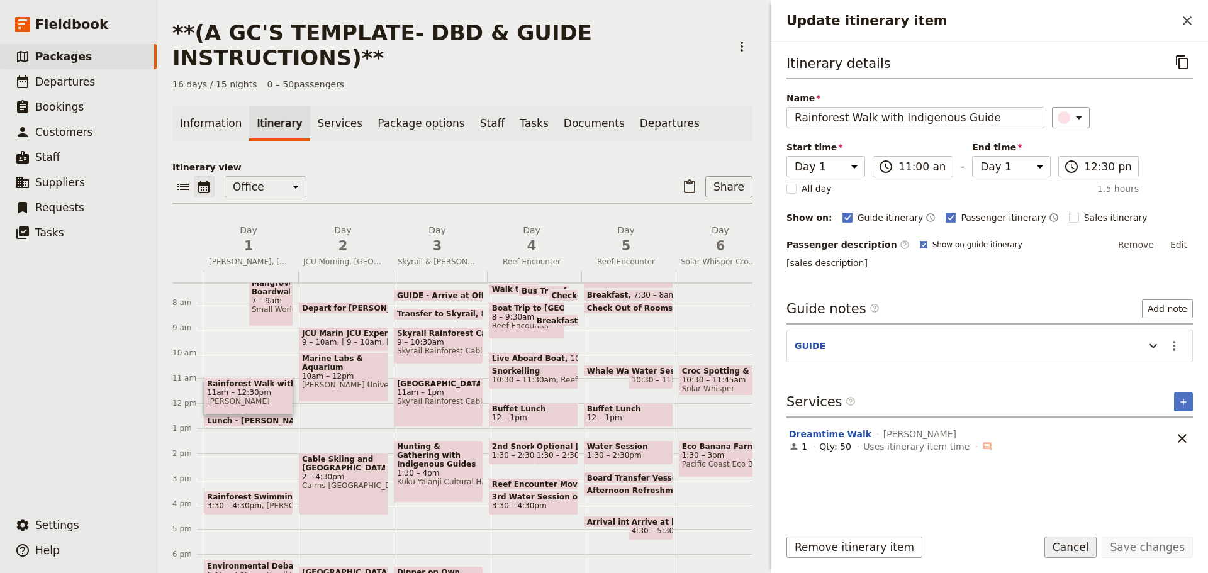
click at [1081, 556] on button "Cancel" at bounding box center [1070, 547] width 53 height 21
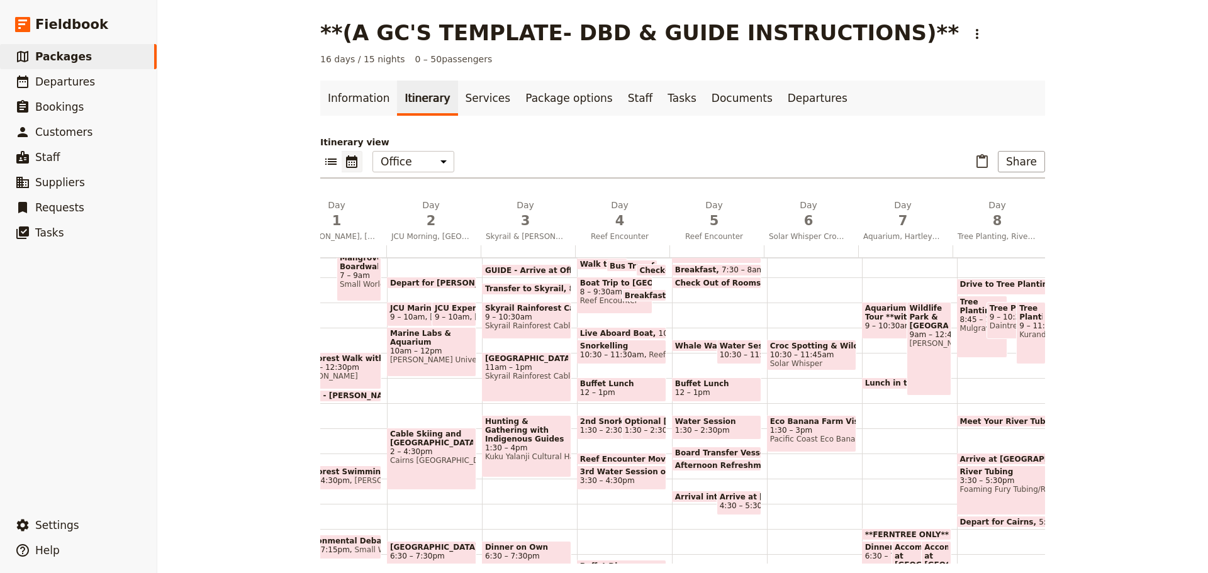
scroll to position [0, 120]
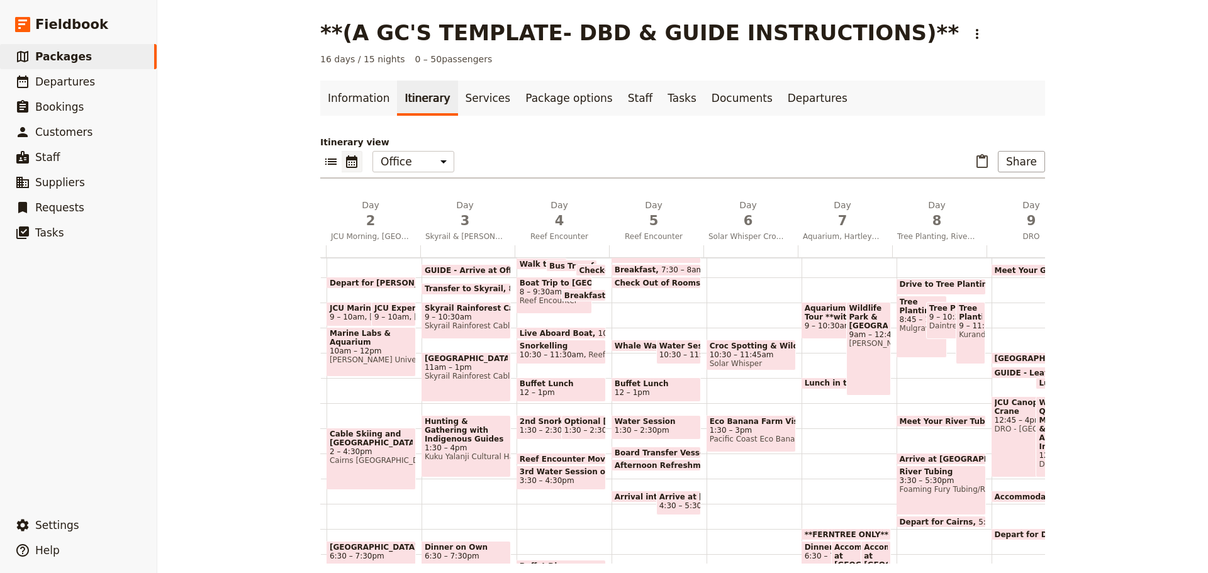
click at [897, 342] on div "Tree Planting 8:45 – 11:15am Mulgrave Landcard & Catchement group Inc., Treefor…" at bounding box center [922, 327] width 50 height 62
select select "8"
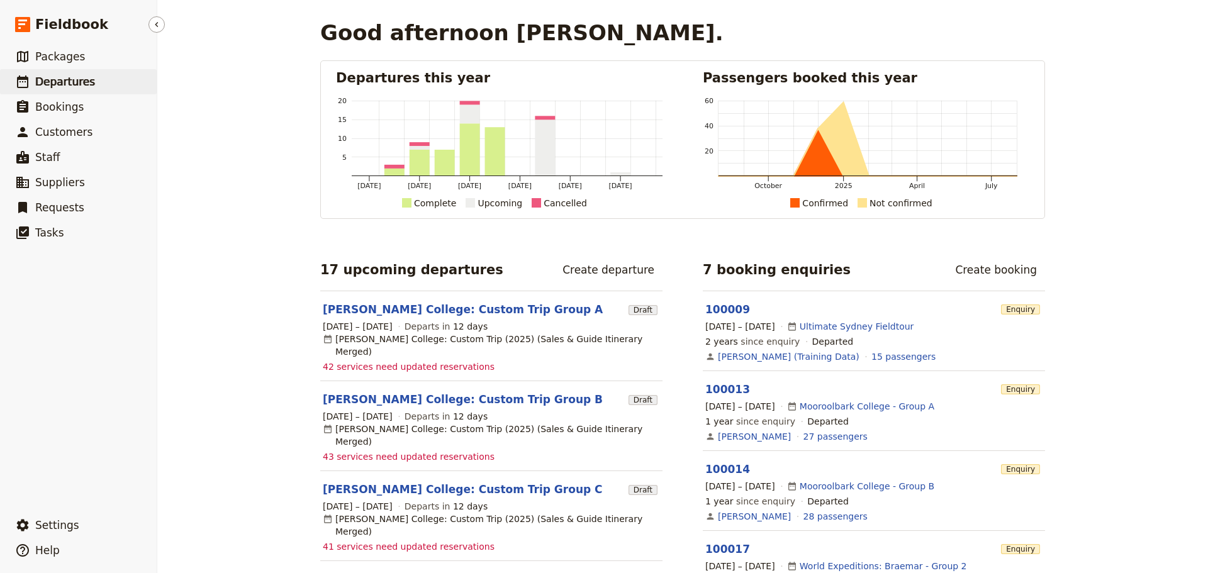
click at [61, 76] on span "Departures" at bounding box center [65, 82] width 60 height 13
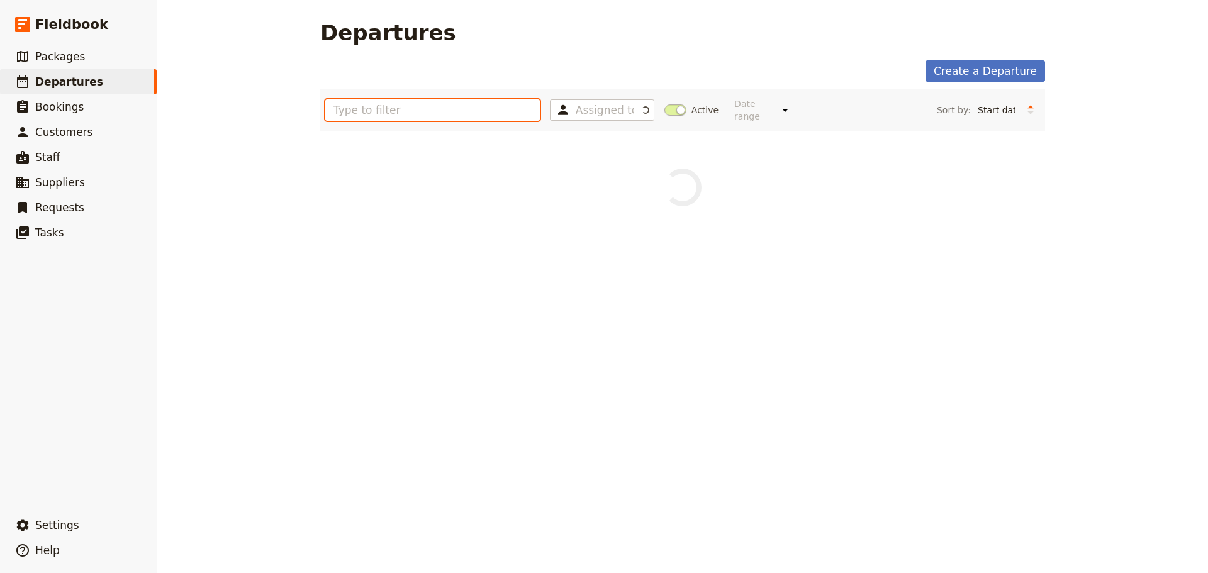
click at [361, 109] on input "text" at bounding box center [432, 109] width 215 height 21
drag, startPoint x: 490, startPoint y: 106, endPoint x: 162, endPoint y: 148, distance: 329.9
click at [162, 148] on div "Departures Create a Departure peninsu Assigned to Active Date range This week N…" at bounding box center [682, 286] width 1051 height 573
click at [400, 106] on input "peninsu" at bounding box center [432, 109] width 215 height 21
type input "penins"
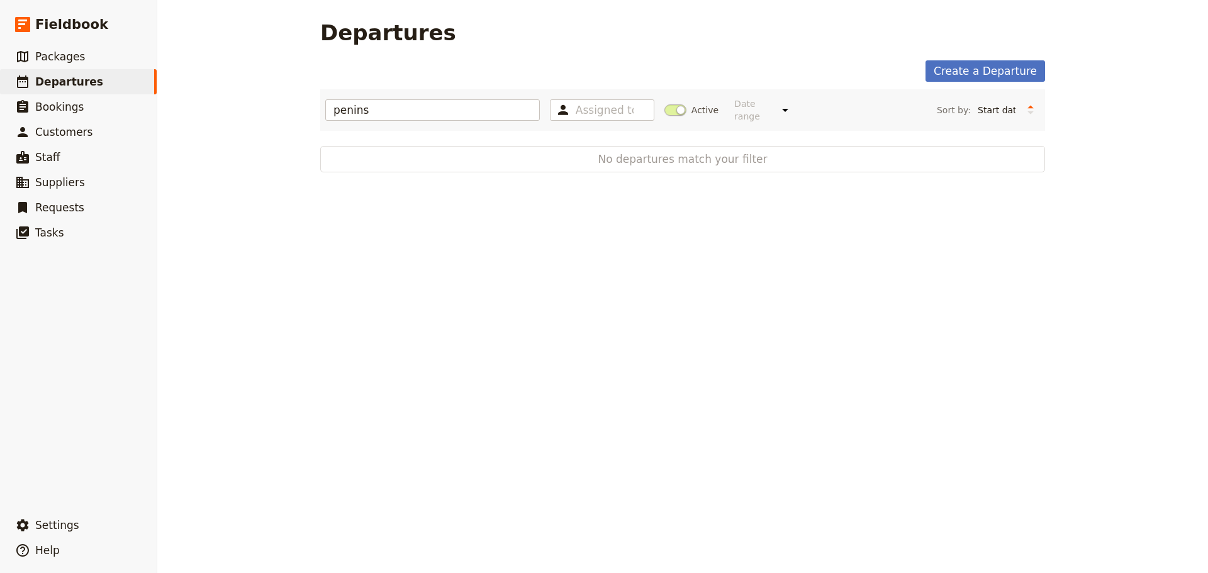
click at [668, 104] on span at bounding box center [675, 109] width 22 height 11
click at [664, 104] on input "Active" at bounding box center [664, 104] width 0 height 0
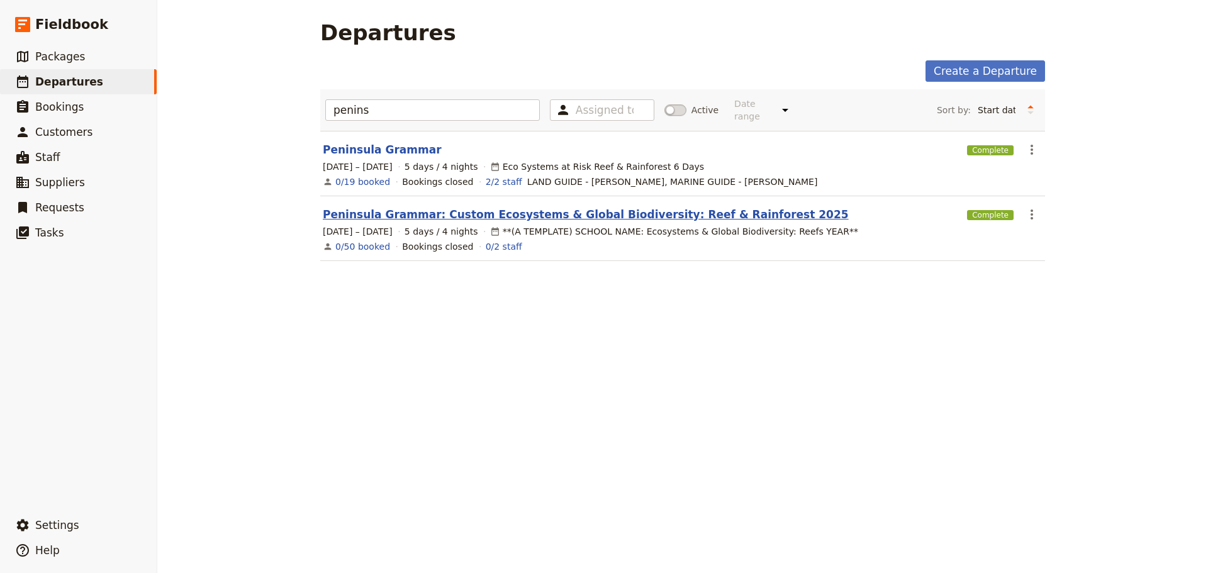
click at [410, 207] on link "Peninsula Grammar: Custom Ecosystems & Global Biodiversity: Reef & Rainforest 2…" at bounding box center [586, 214] width 526 height 15
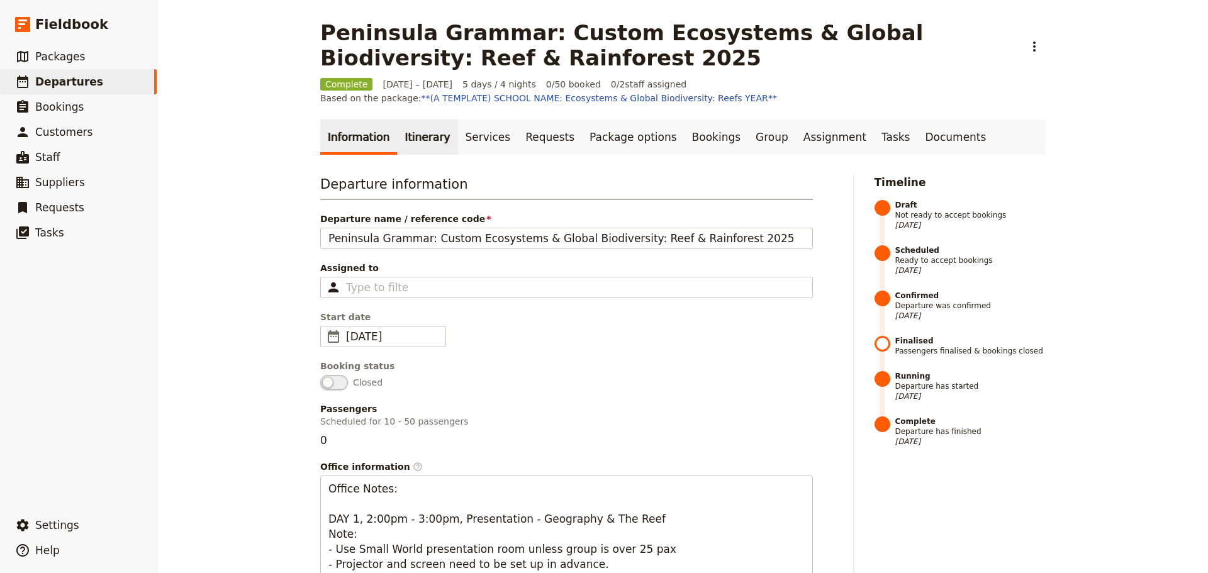
click at [405, 138] on link "Itinerary" at bounding box center [427, 137] width 60 height 35
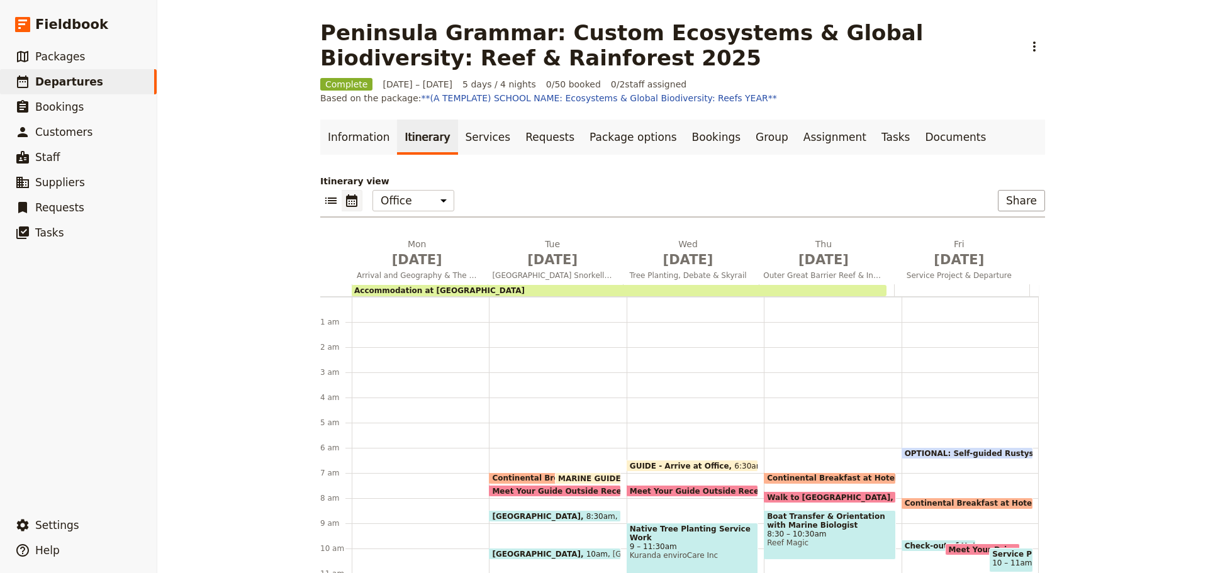
scroll to position [138, 0]
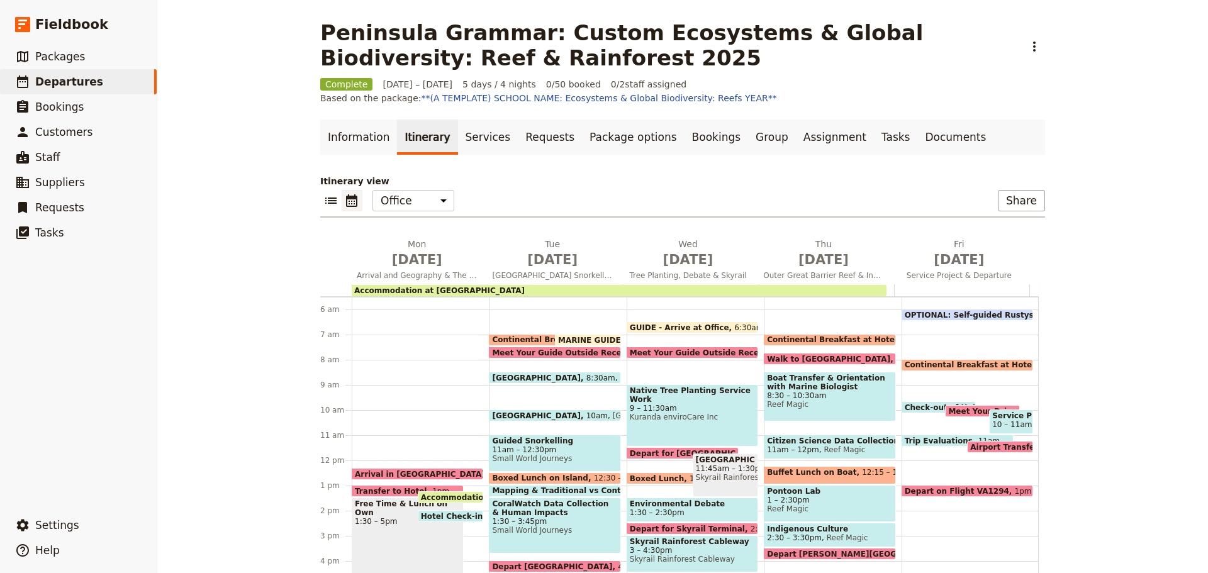
click at [680, 424] on div "Native Tree Planting Service Work 9 – 11:30am Kuranda enviroCare Inc" at bounding box center [693, 415] width 132 height 62
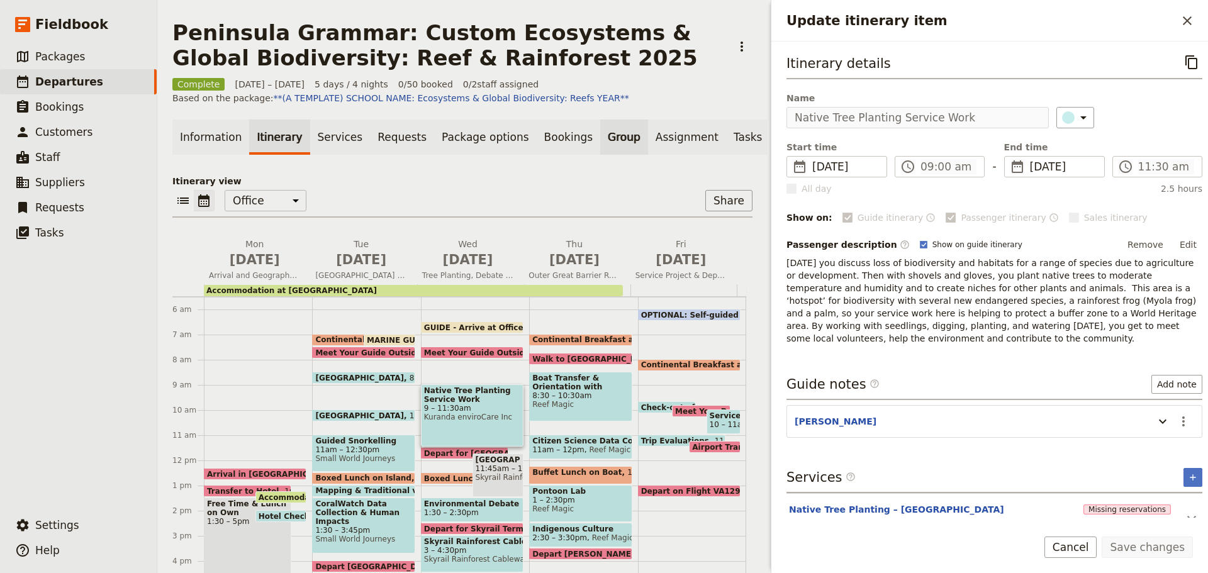
click at [580, 138] on div "Peninsula Grammar: Custom Ecosystems & Global Biodiversity: Reef & Rainforest 2…" at bounding box center [682, 286] width 1051 height 573
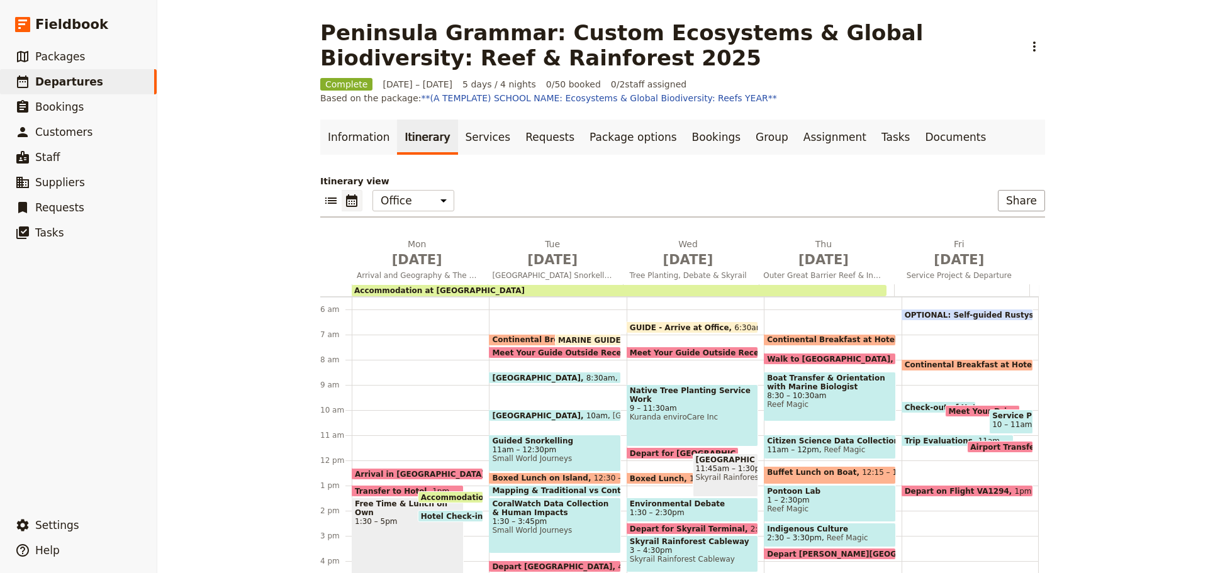
click at [691, 413] on span "Kuranda enviroCare Inc" at bounding box center [692, 417] width 125 height 9
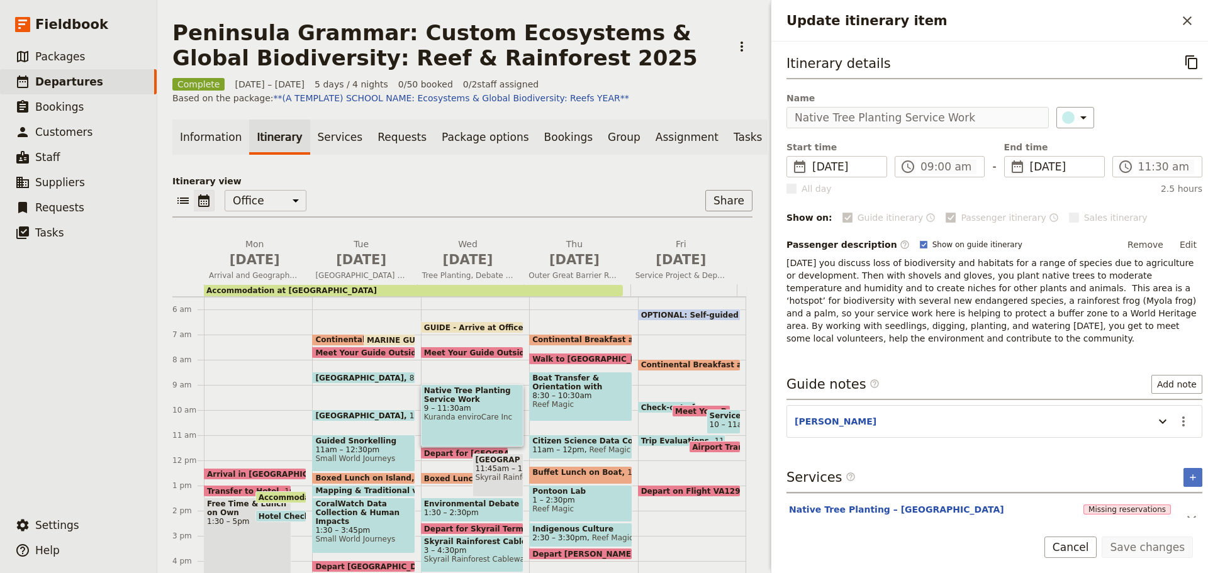
click at [616, 115] on div "Peninsula Grammar: Custom Ecosystems & Global Biodiversity: Reef & Rainforest 2…" at bounding box center [682, 286] width 1051 height 573
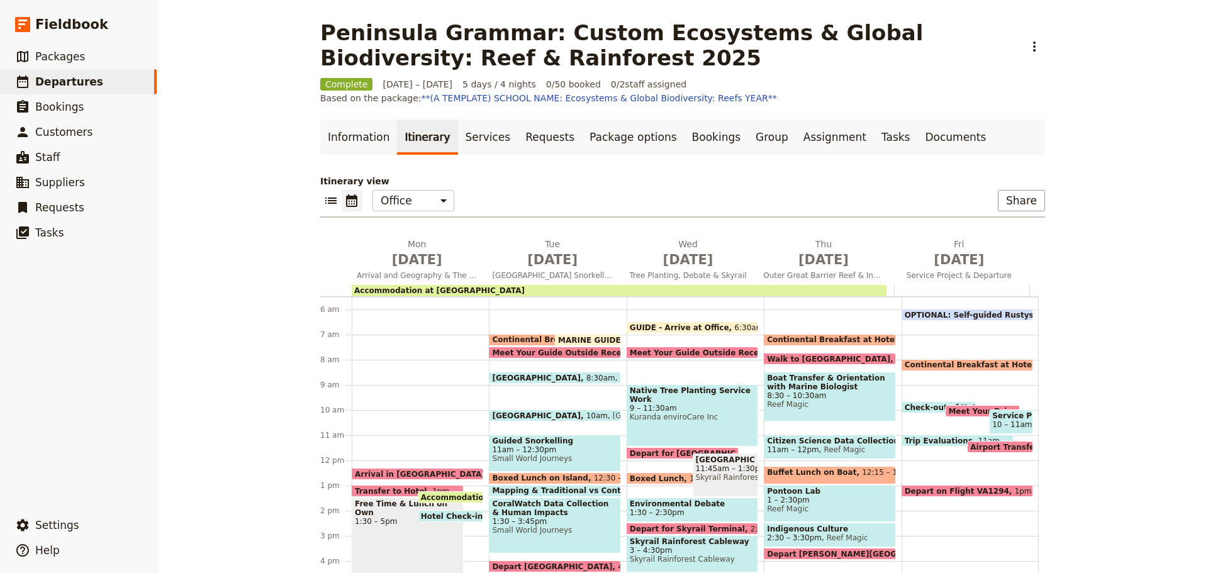
click at [671, 404] on span "9 – 11:30am" at bounding box center [692, 408] width 125 height 9
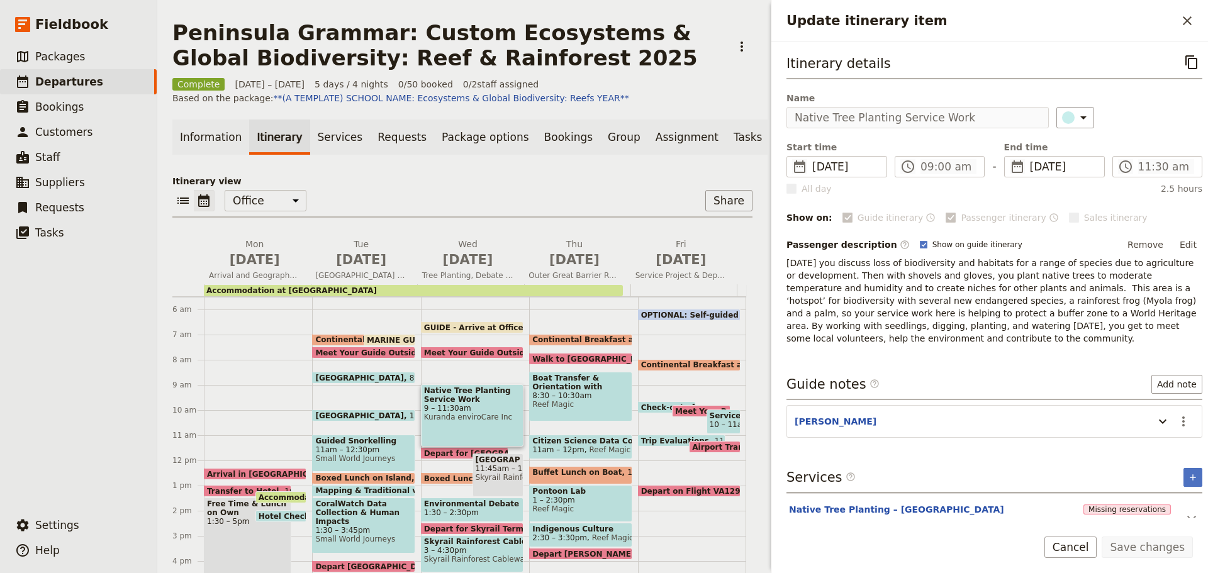
click at [736, 119] on div "Peninsula Grammar: Custom Ecosystems & Global Biodiversity: Reef & Rainforest 2…" at bounding box center [682, 286] width 1051 height 573
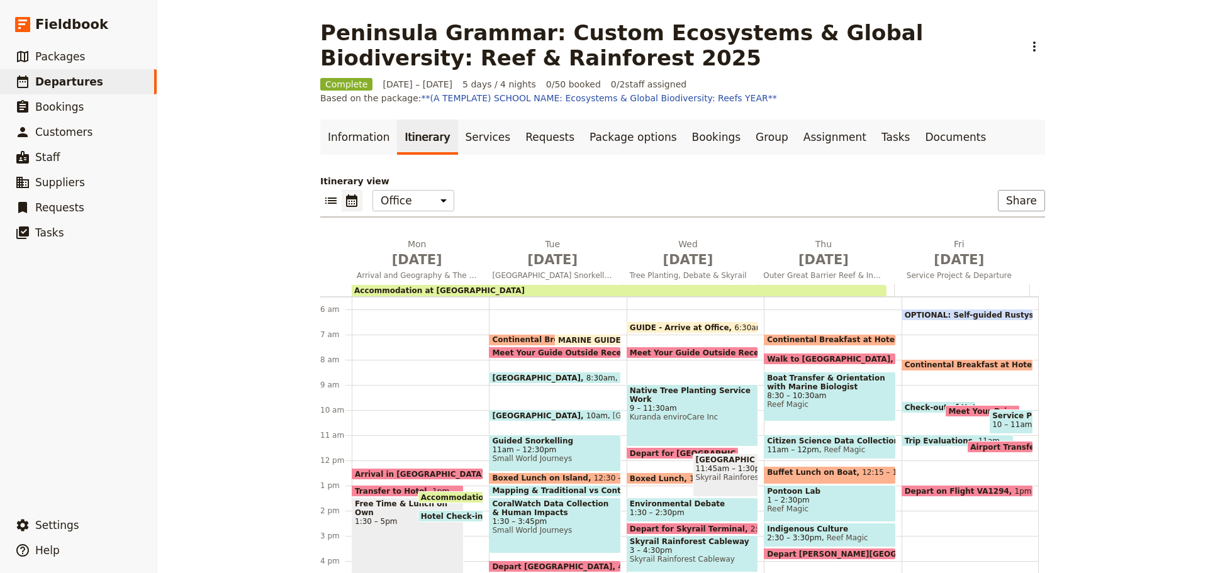
click at [694, 381] on div "GUIDE - Arrive at Office 6:30am Meet Your Guide Outside Reception & Depart 7:30…" at bounding box center [695, 461] width 137 height 604
click at [698, 404] on span "9 – 11:30am" at bounding box center [692, 408] width 125 height 9
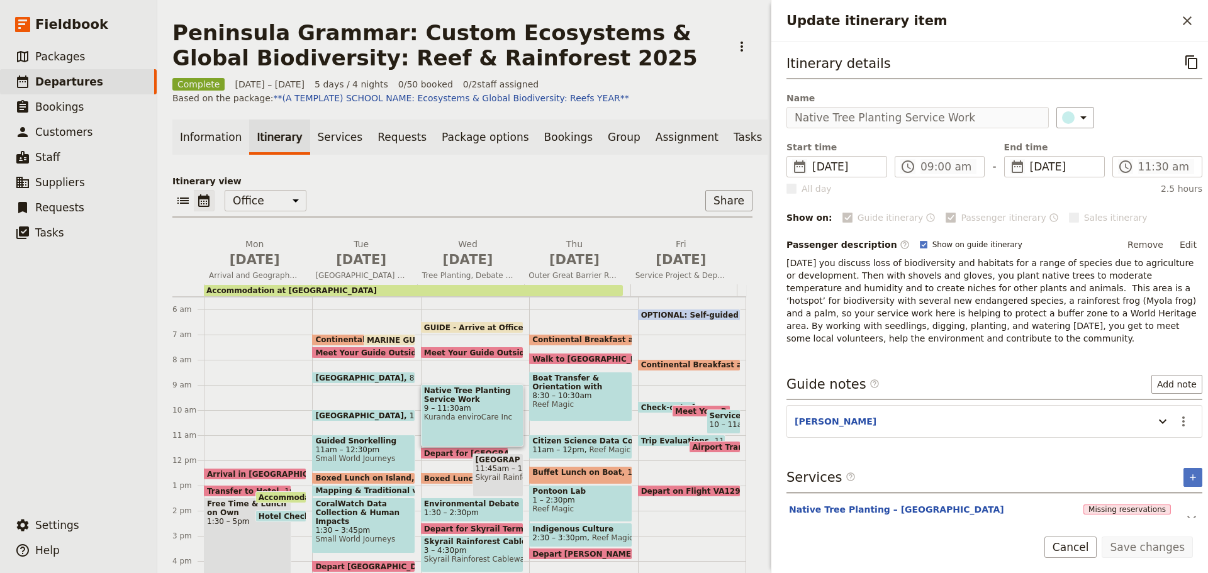
click at [797, 130] on div "Itinerary details ​ Name Native Tree Planting Service Work ​ Start time ​ [DATE…" at bounding box center [995, 198] width 416 height 293
click at [1093, 547] on button "Cancel" at bounding box center [1070, 547] width 53 height 21
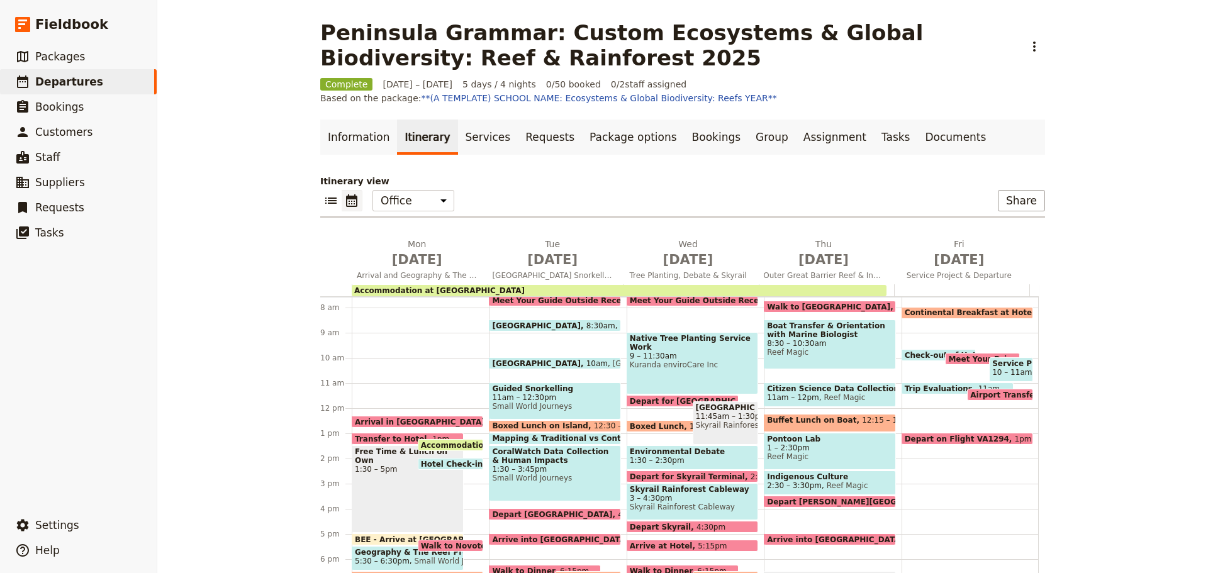
scroll to position [76, 0]
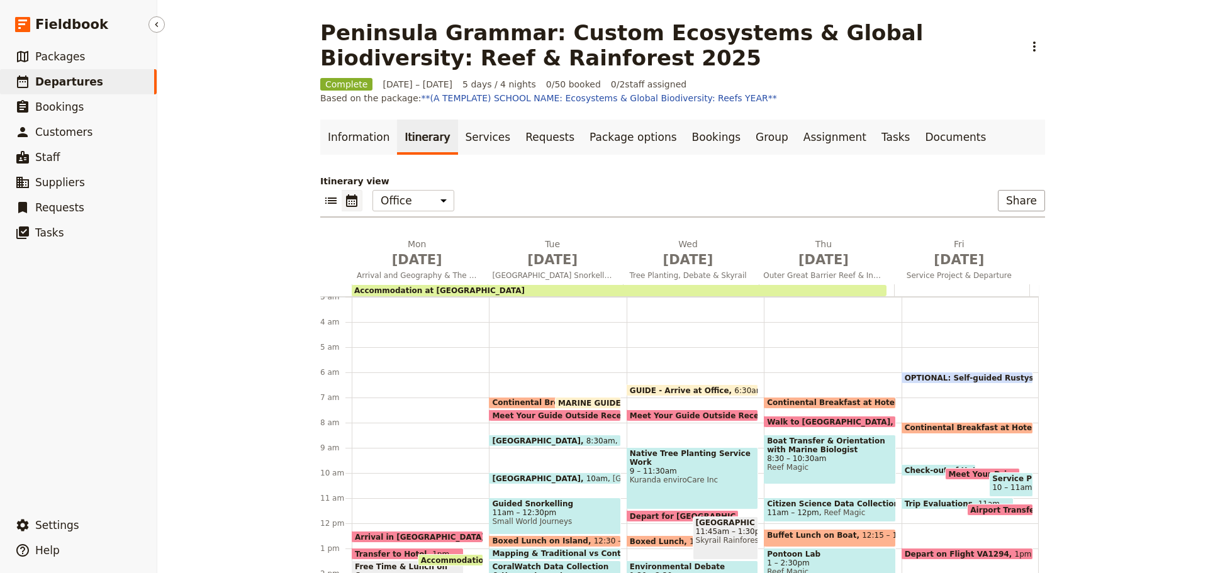
click at [69, 80] on span "Departures" at bounding box center [69, 82] width 68 height 13
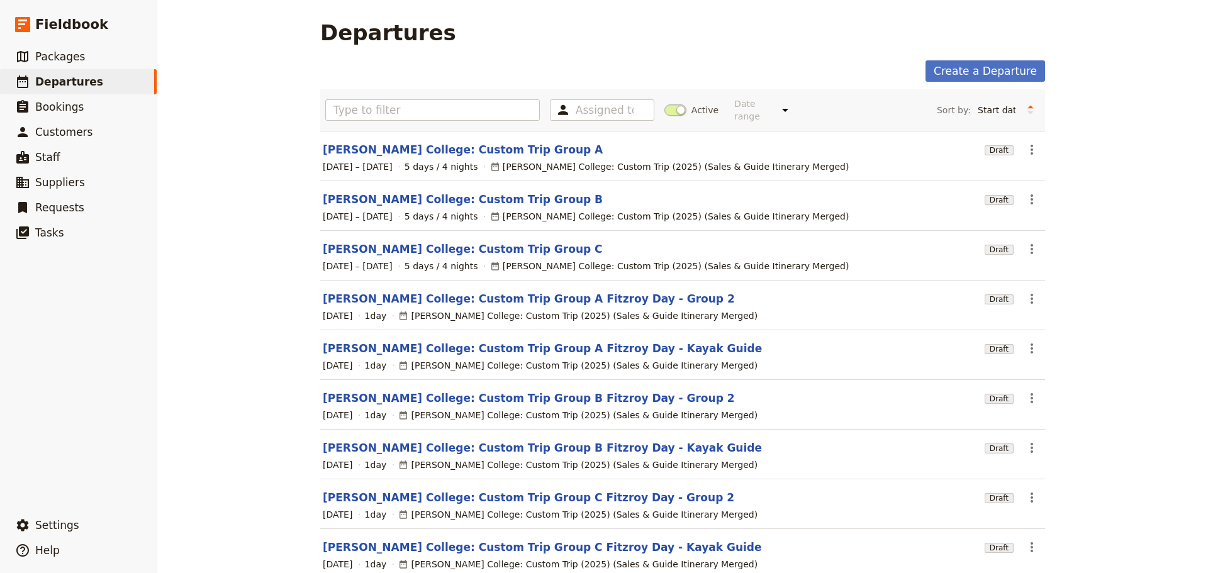
click at [664, 106] on span at bounding box center [675, 109] width 22 height 11
click at [664, 104] on input "Active" at bounding box center [664, 104] width 0 height 0
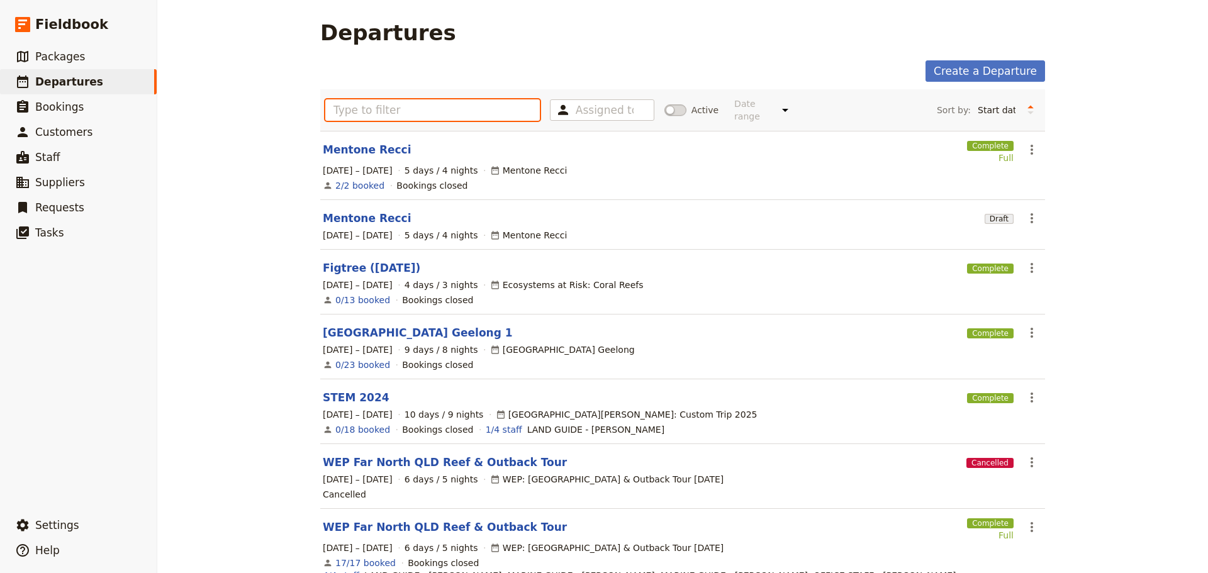
click at [490, 111] on input "text" at bounding box center [432, 109] width 215 height 21
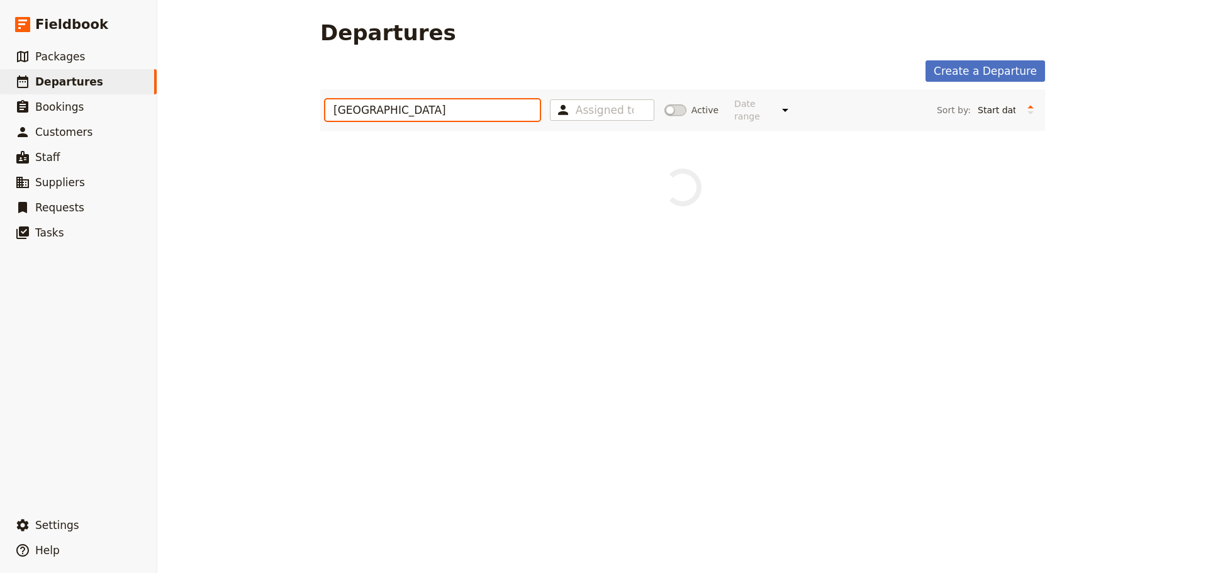
type input "westbourne"
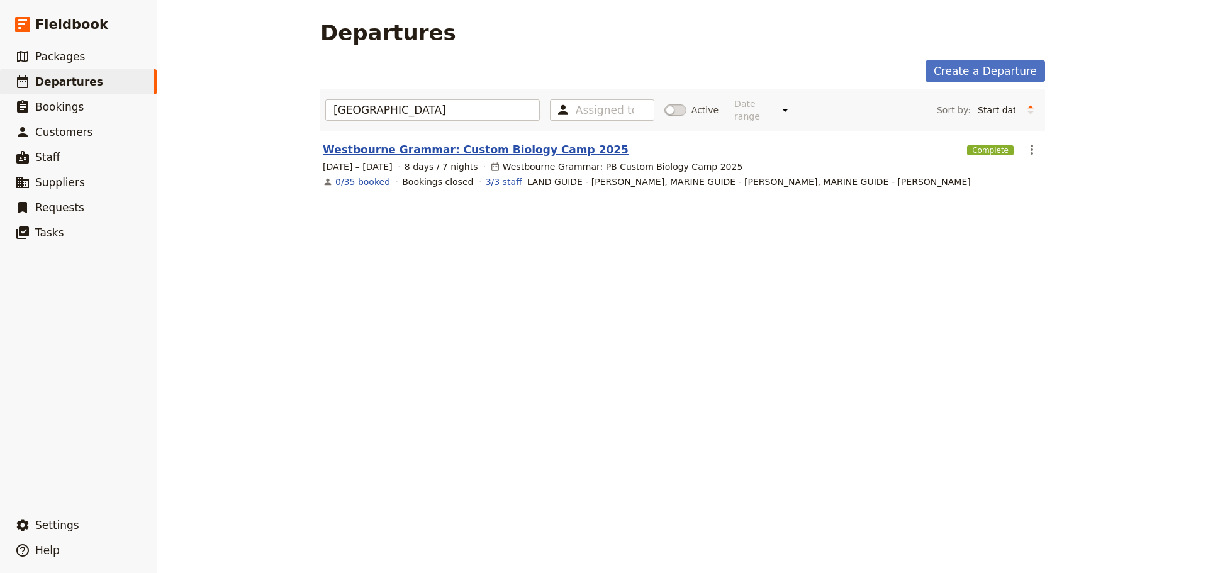
click at [464, 142] on link "Westbourne Grammar: Custom Biology Camp 2025" at bounding box center [476, 149] width 306 height 15
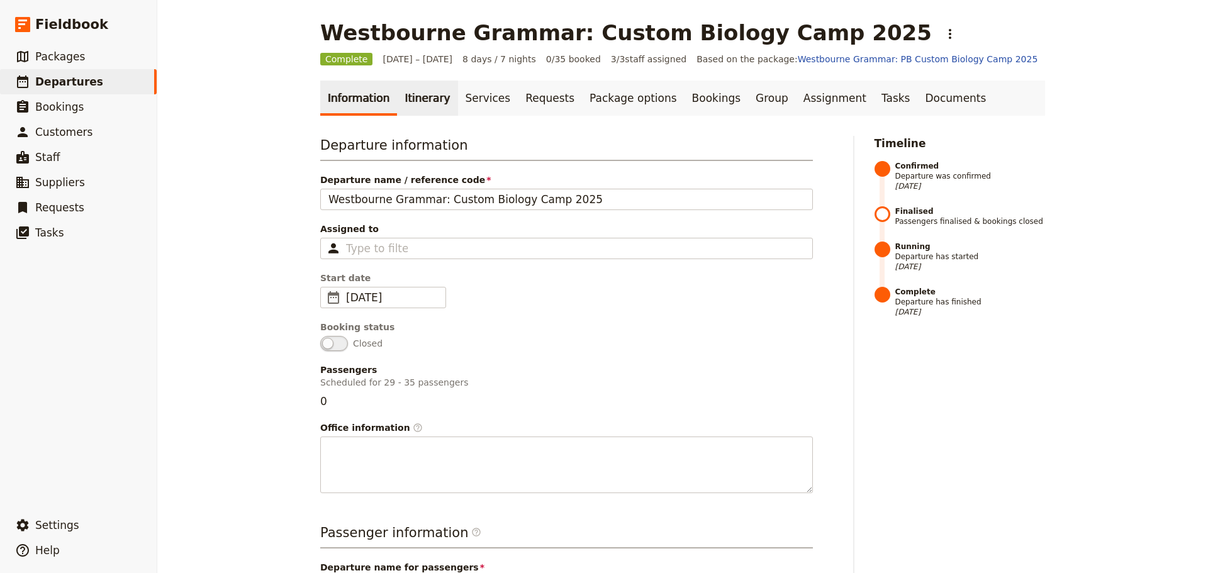
drag, startPoint x: 419, startPoint y: 96, endPoint x: 412, endPoint y: 127, distance: 32.2
click at [419, 96] on link "Itinerary" at bounding box center [427, 98] width 60 height 35
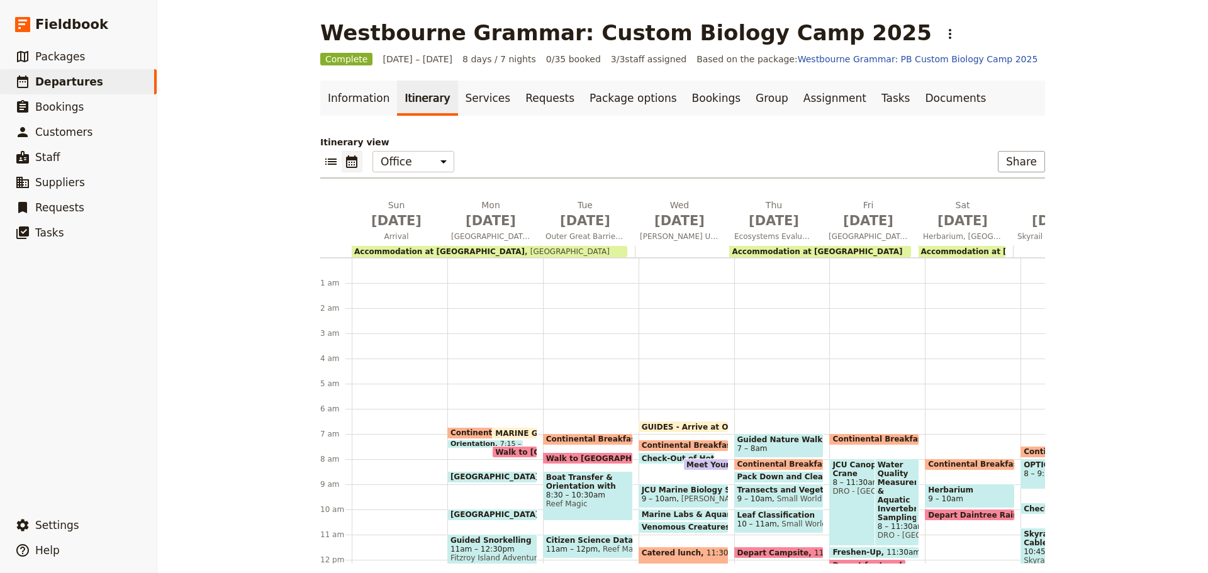
scroll to position [151, 0]
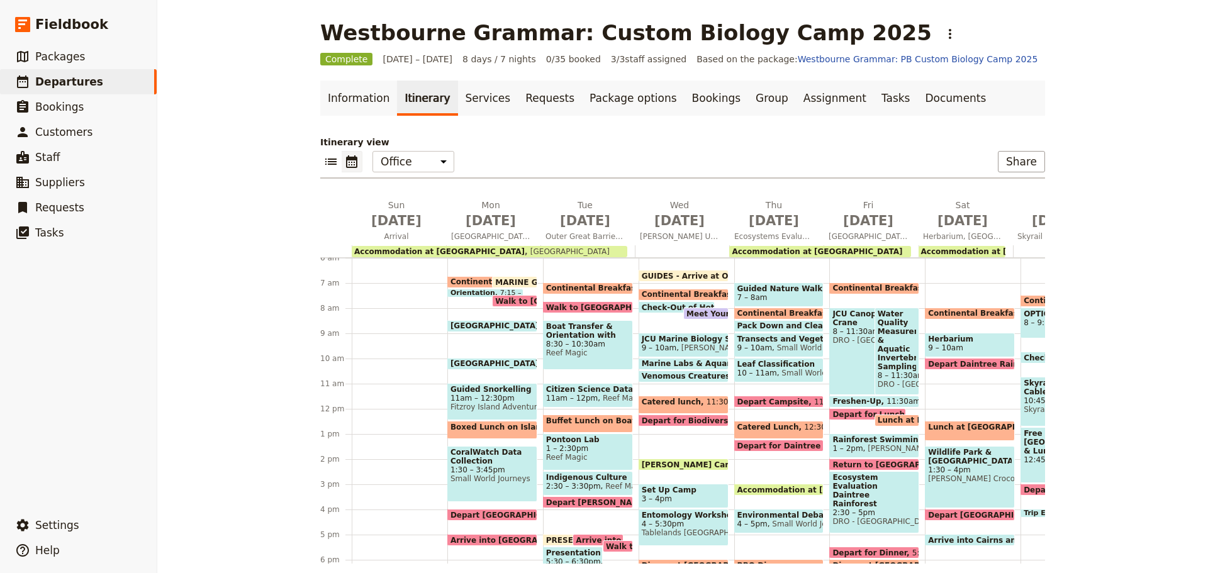
click at [863, 250] on span "Accommodation at [GEOGRAPHIC_DATA]" at bounding box center [817, 251] width 171 height 9
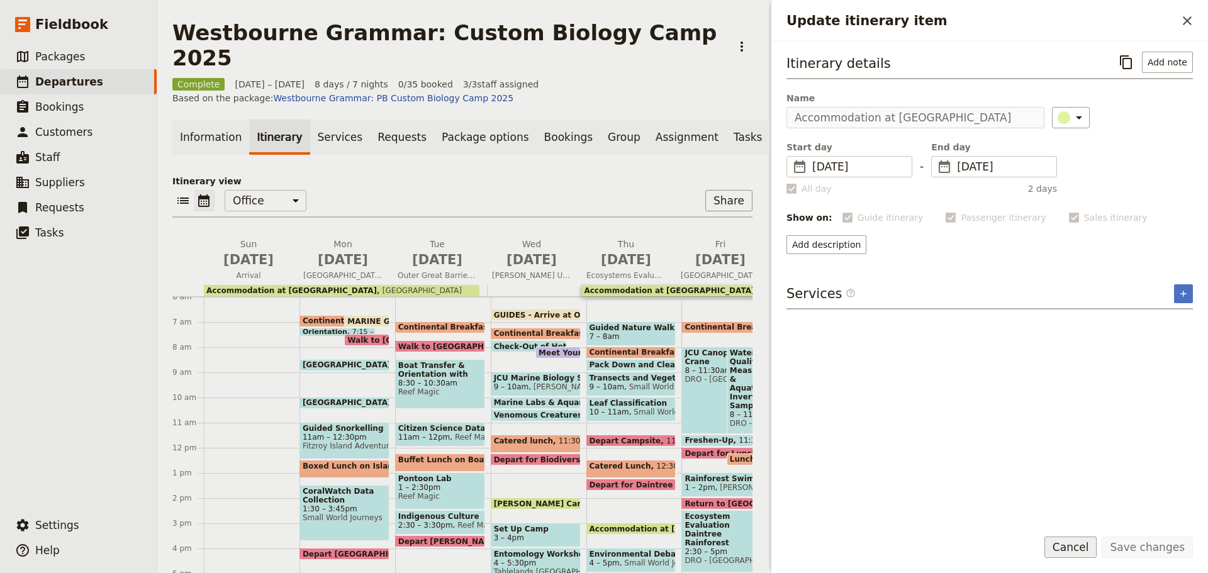
click at [1083, 539] on button "Cancel" at bounding box center [1070, 547] width 53 height 21
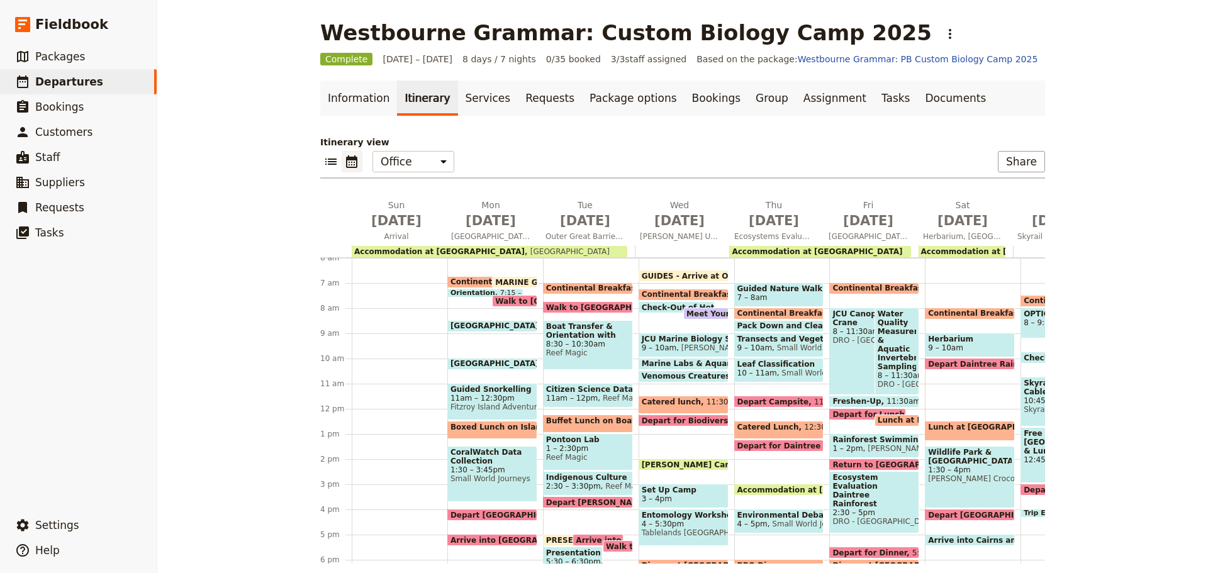
click at [788, 488] on span "Accommodation at [GEOGRAPHIC_DATA]" at bounding box center [825, 490] width 176 height 8
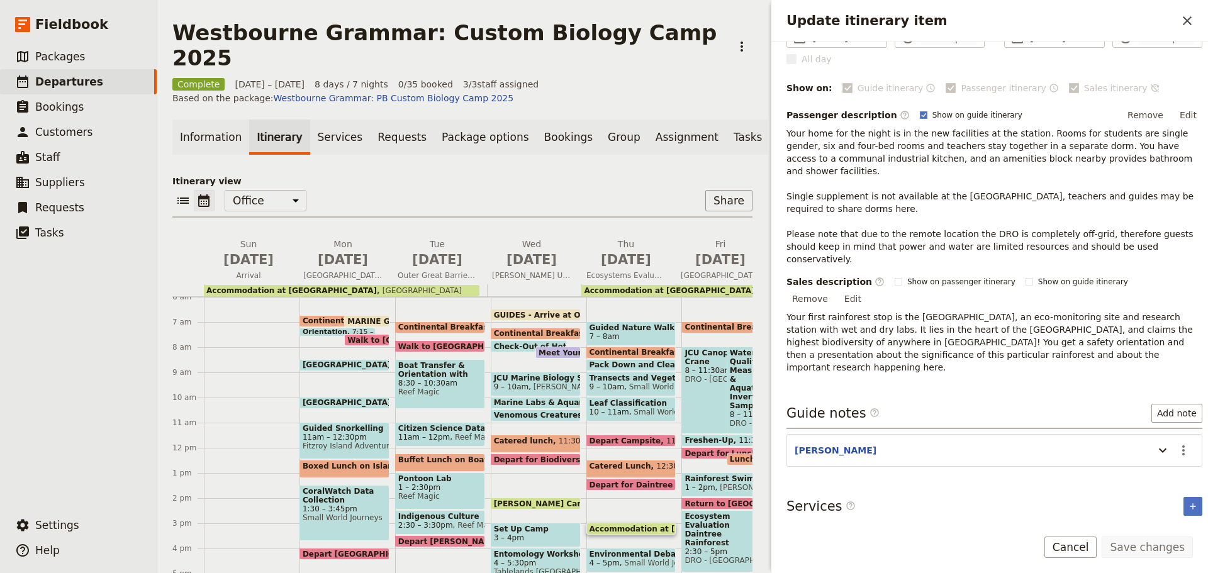
scroll to position [135, 0]
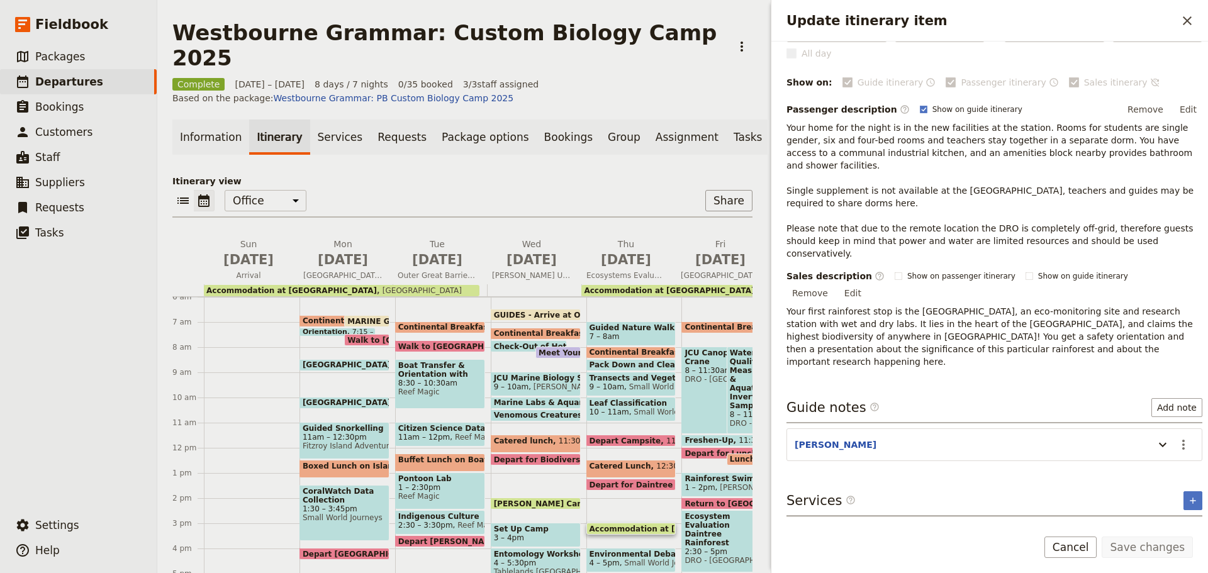
click at [870, 527] on button "JCU Research Station Accomodation" at bounding box center [878, 533] width 178 height 13
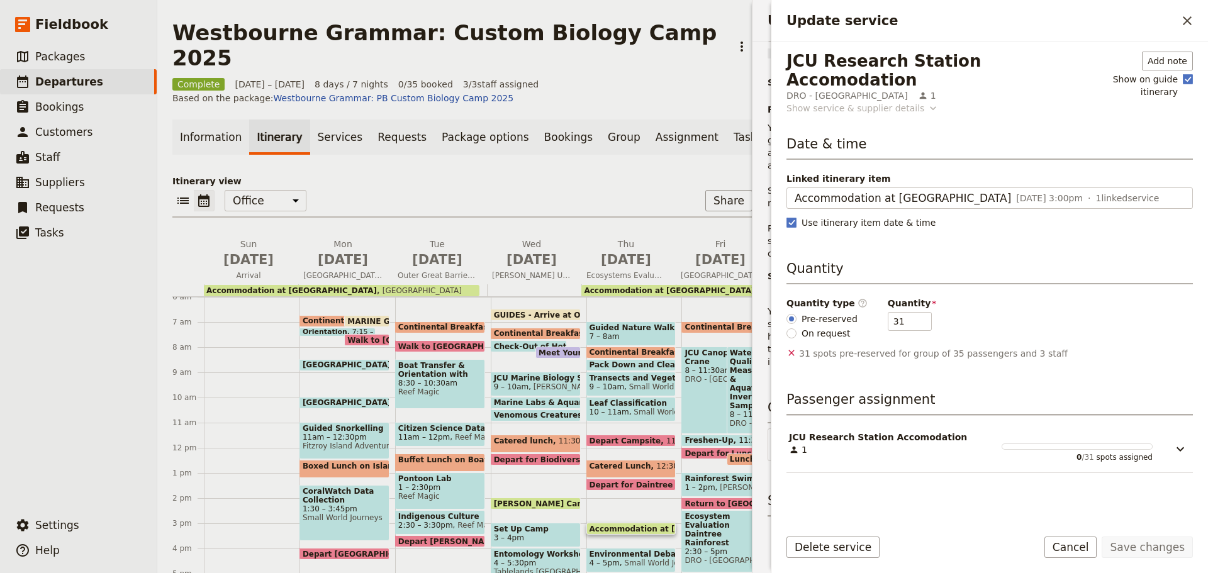
click at [839, 102] on div "Show service & supplier details" at bounding box center [856, 108] width 138 height 13
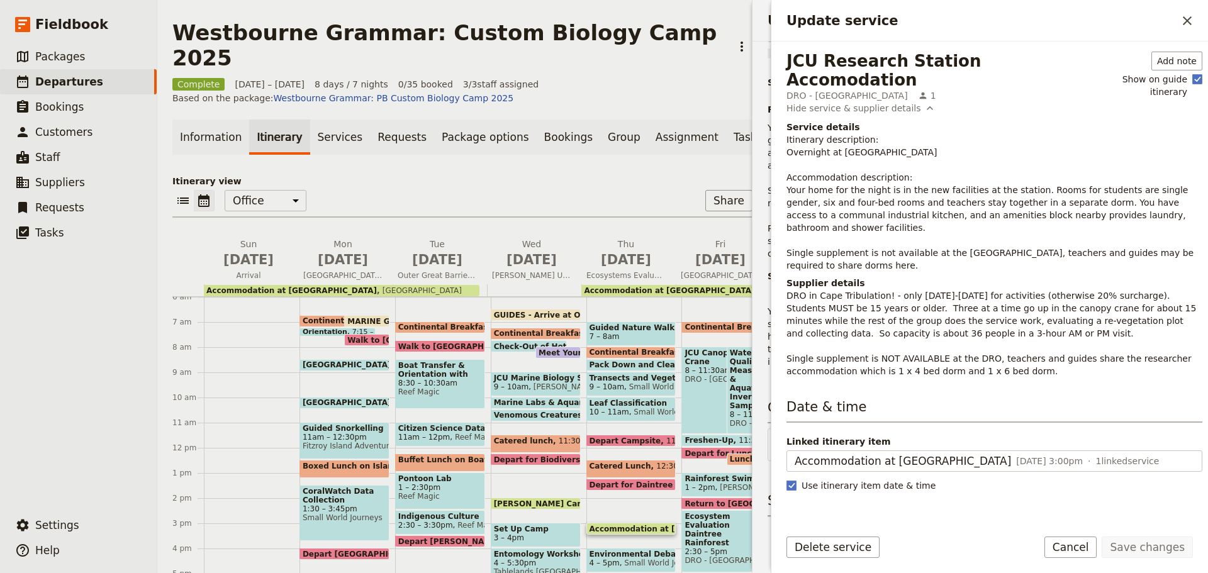
click at [629, 529] on span at bounding box center [631, 531] width 89 height 5
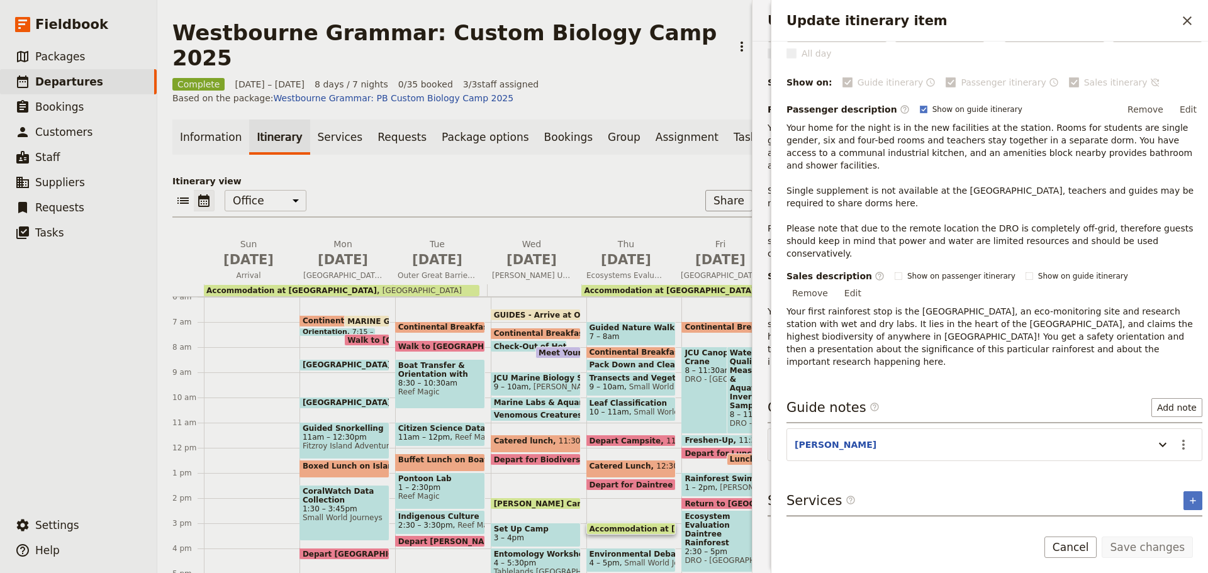
drag, startPoint x: 1084, startPoint y: 547, endPoint x: 1071, endPoint y: 542, distance: 13.9
click at [1084, 547] on button "Cancel" at bounding box center [1070, 547] width 53 height 21
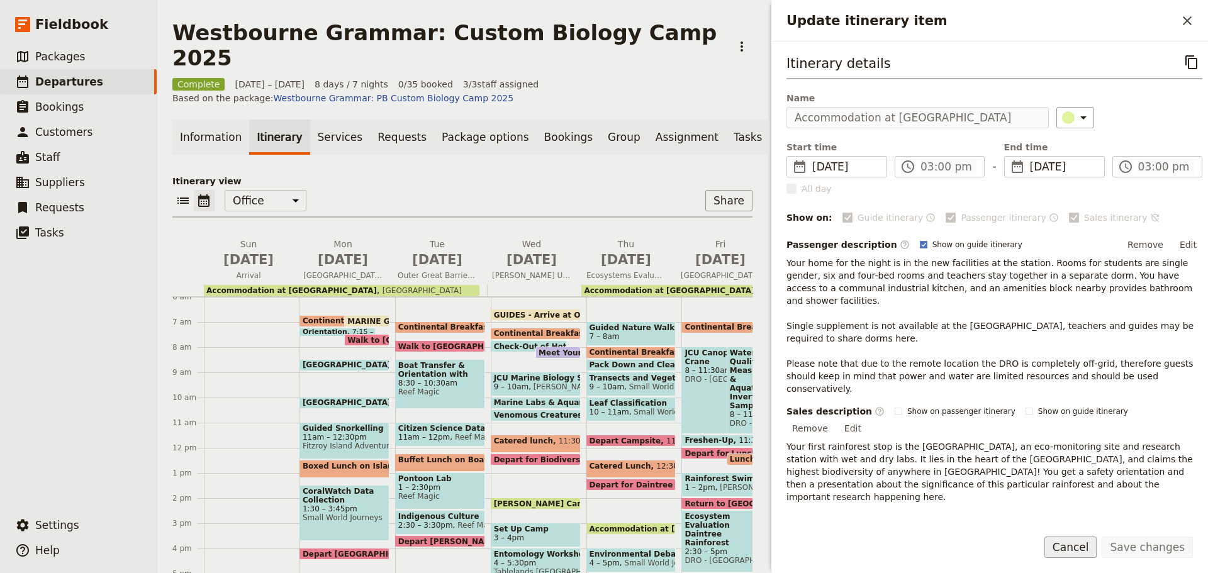
click at [1067, 549] on button "Cancel" at bounding box center [1070, 547] width 53 height 21
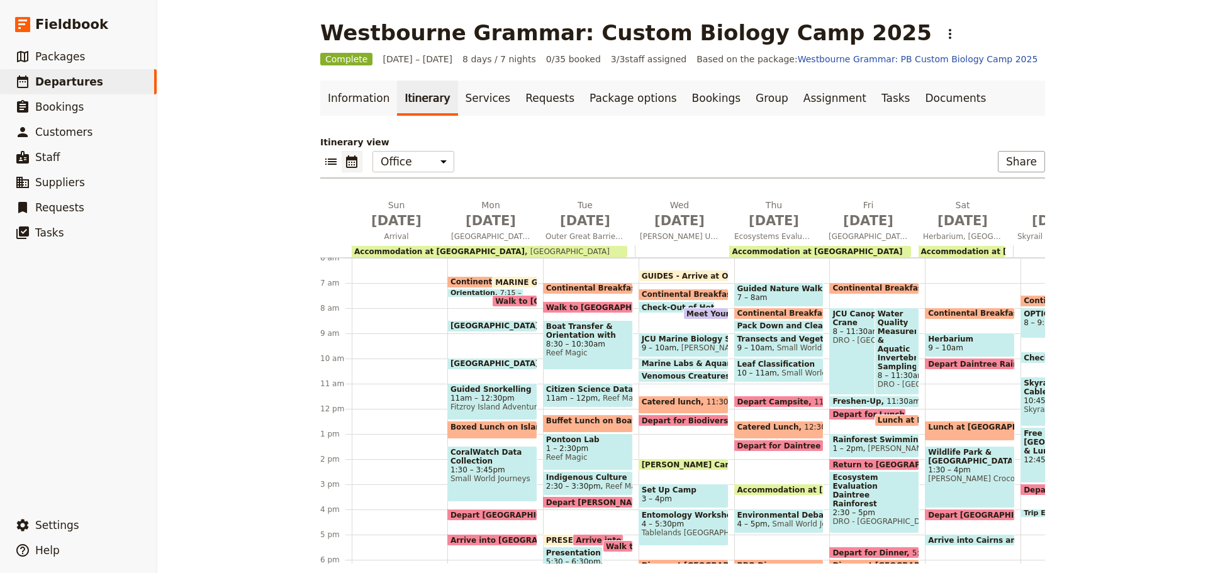
click at [851, 283] on div "Continental Breakfast at DRO 7 – 7:30am" at bounding box center [874, 289] width 90 height 12
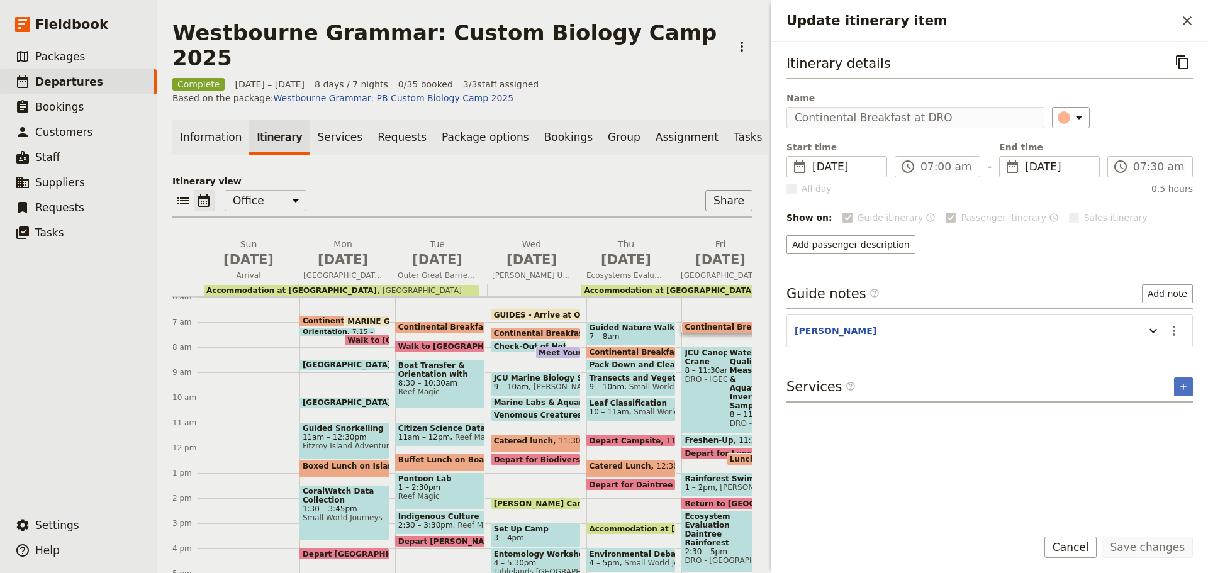
click at [464, 323] on span "Continental Breakfast at Hotel" at bounding box center [466, 327] width 136 height 9
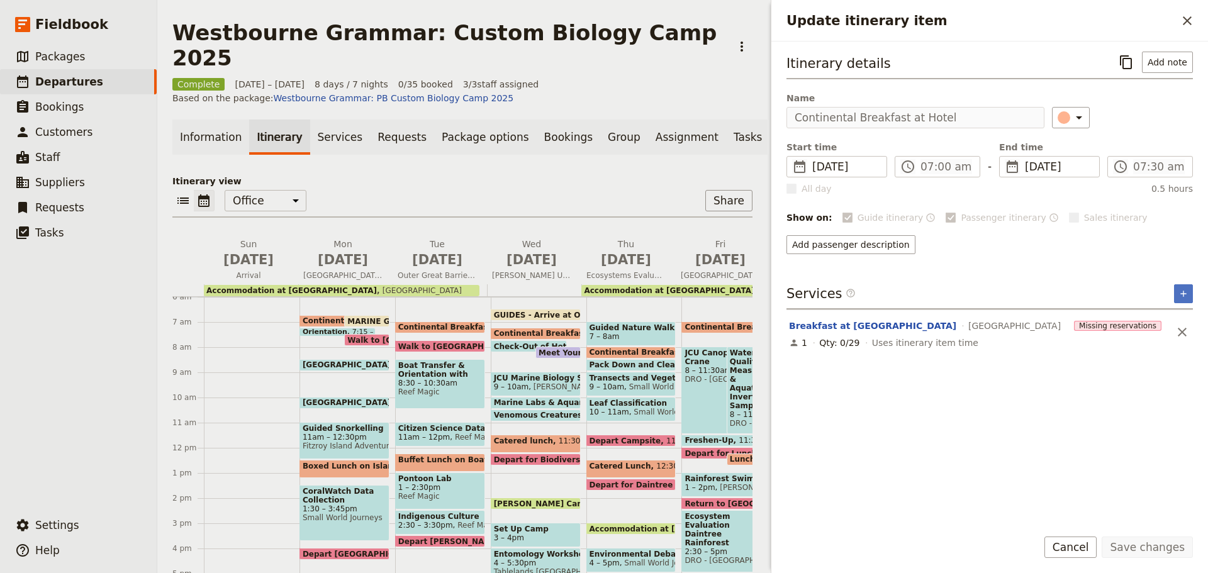
drag, startPoint x: 625, startPoint y: 330, endPoint x: 720, endPoint y: 328, distance: 94.4
click at [625, 348] on span "Continental Breakfast at Camp" at bounding box center [690, 352] width 201 height 9
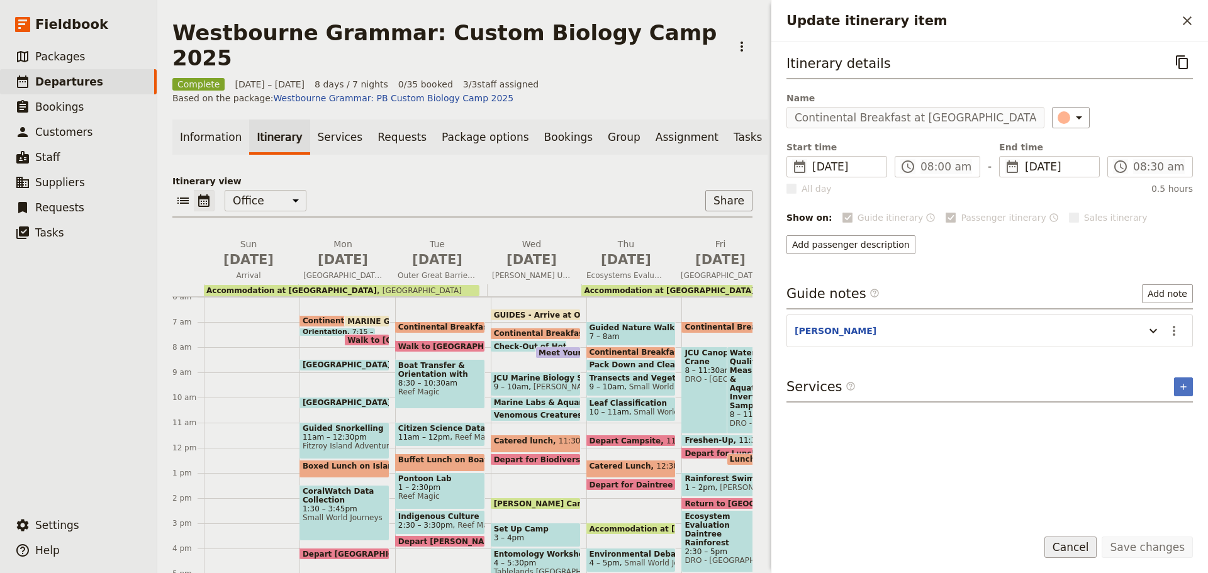
drag, startPoint x: 1074, startPoint y: 532, endPoint x: 1077, endPoint y: 541, distance: 9.9
click at [1075, 533] on form "Itinerary details ​ Name Continental Breakfast at Camp ​ Start time ​ 10 Jul 20…" at bounding box center [989, 308] width 437 height 532
click button "Cancel"
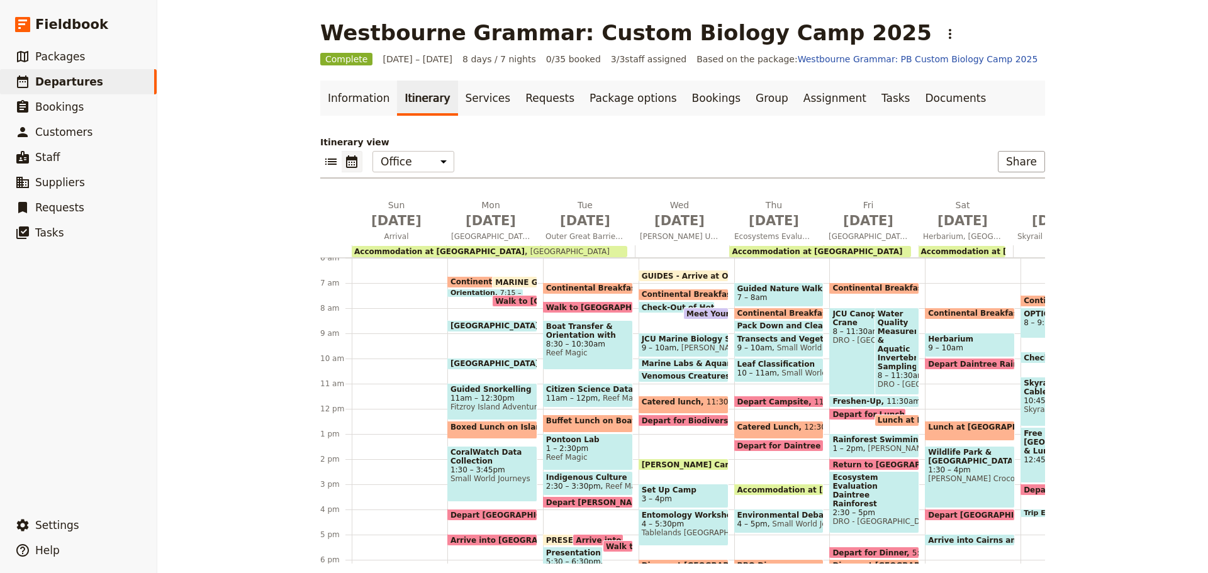
click span "Depart for Lunch"
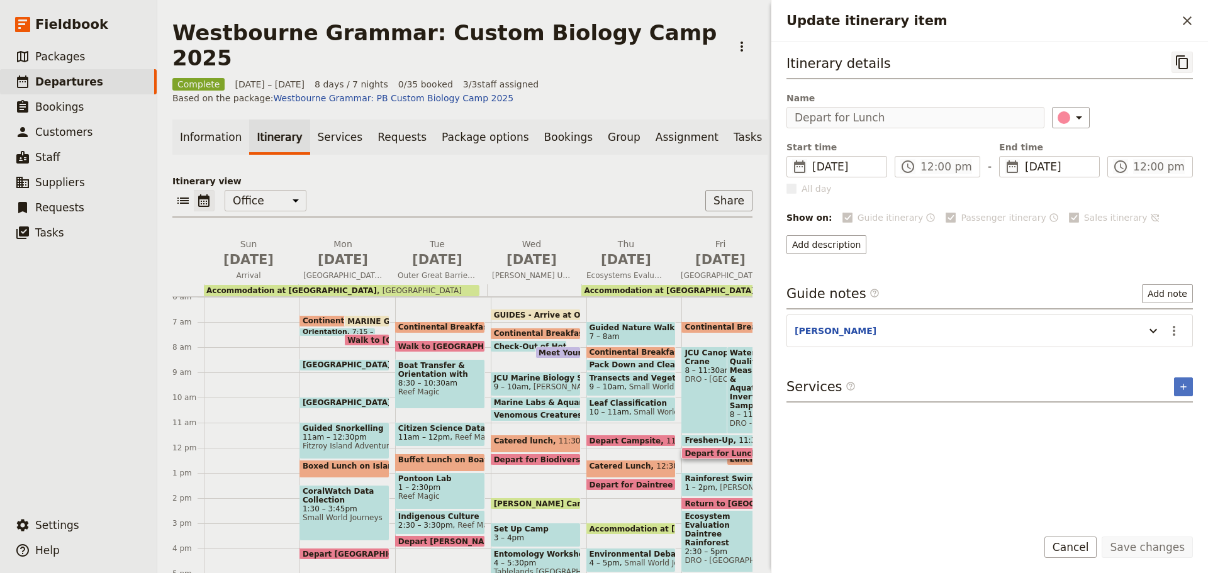
click icon "Copy itinerary item"
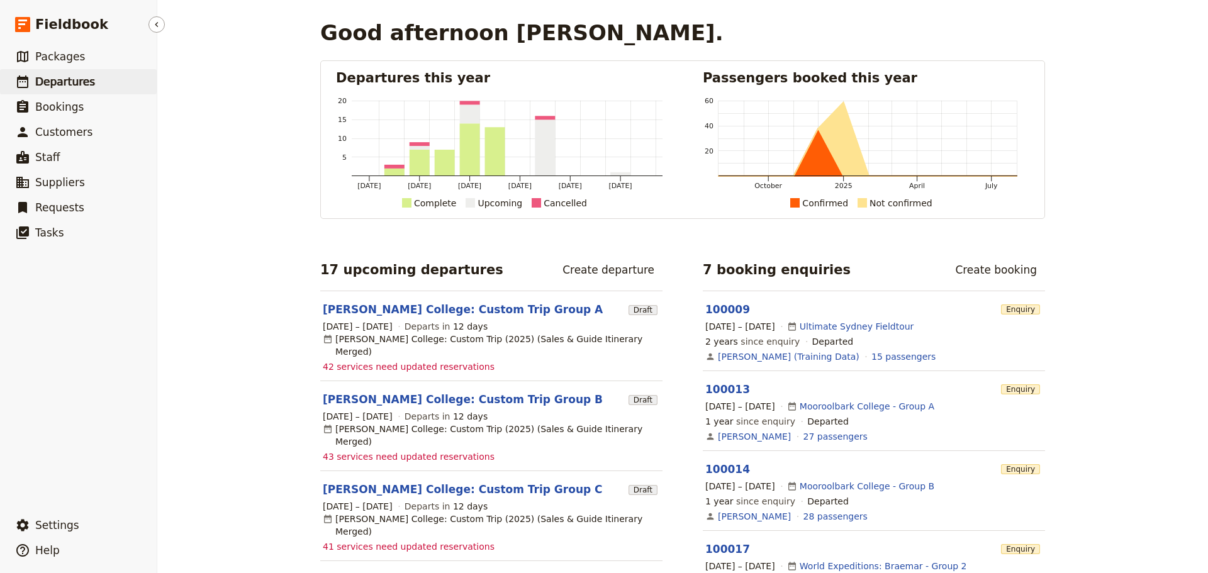
click at [95, 80] on link "​ Departures" at bounding box center [78, 81] width 157 height 25
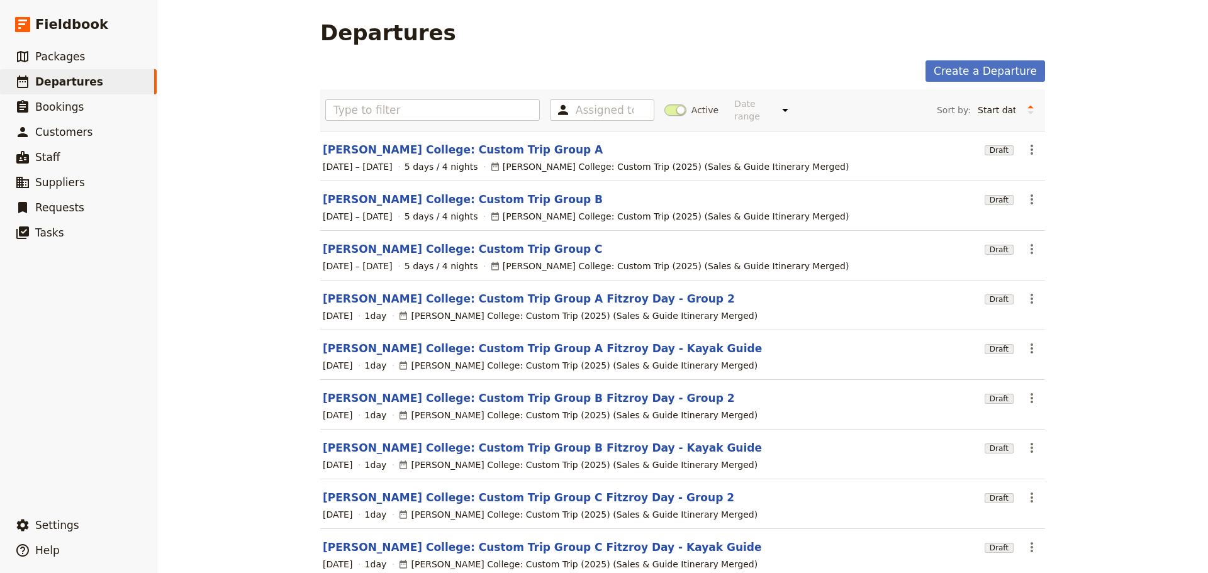
click at [670, 104] on span at bounding box center [675, 109] width 22 height 11
click at [664, 104] on input "Active" at bounding box center [664, 104] width 0 height 0
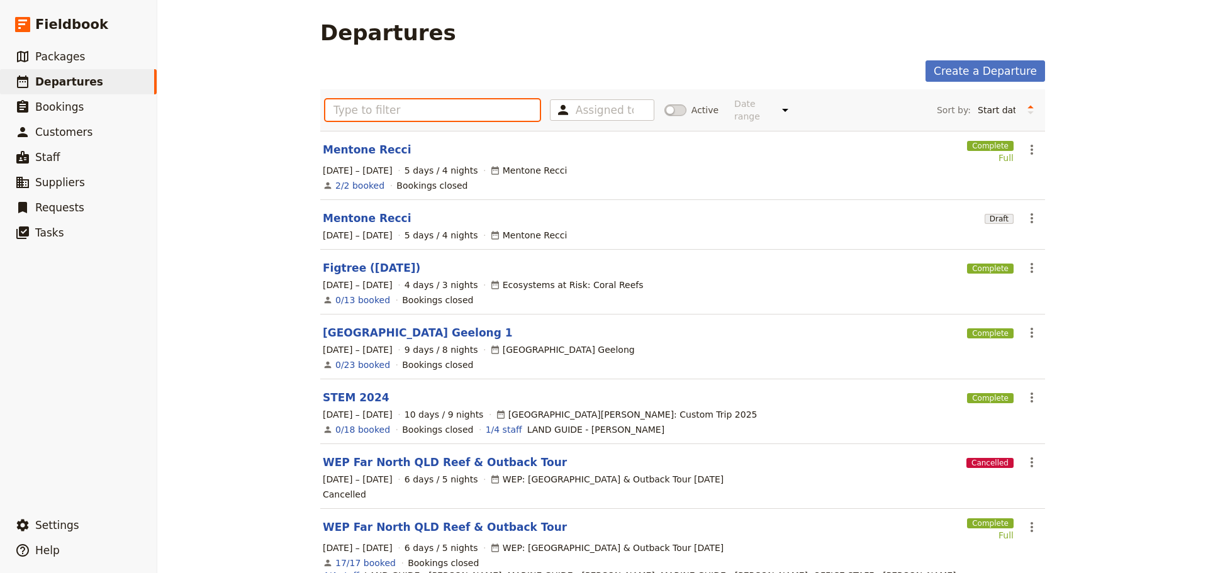
click at [432, 111] on input "text" at bounding box center [432, 109] width 215 height 21
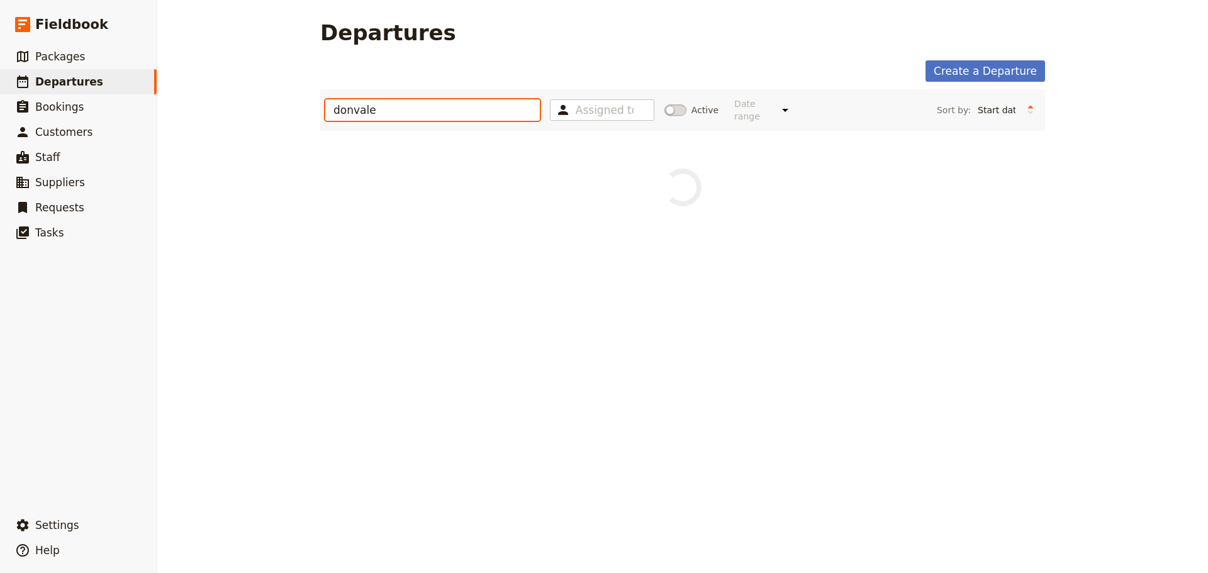
type input "donvale"
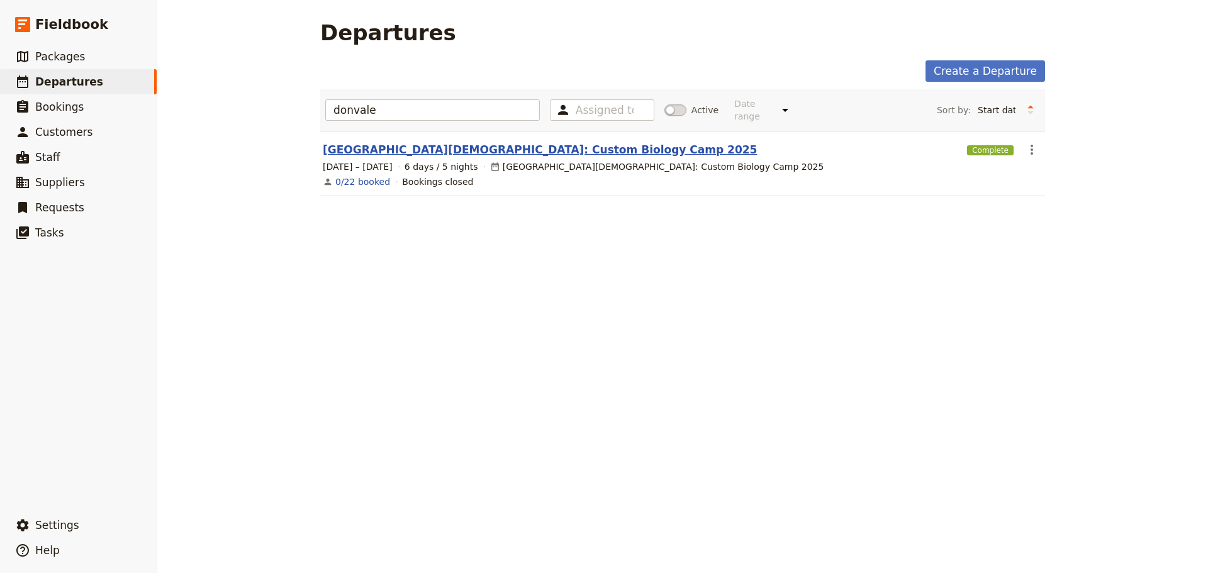
click at [442, 142] on link "[GEOGRAPHIC_DATA][DEMOGRAPHIC_DATA]: Custom Biology Camp 2025" at bounding box center [540, 149] width 434 height 15
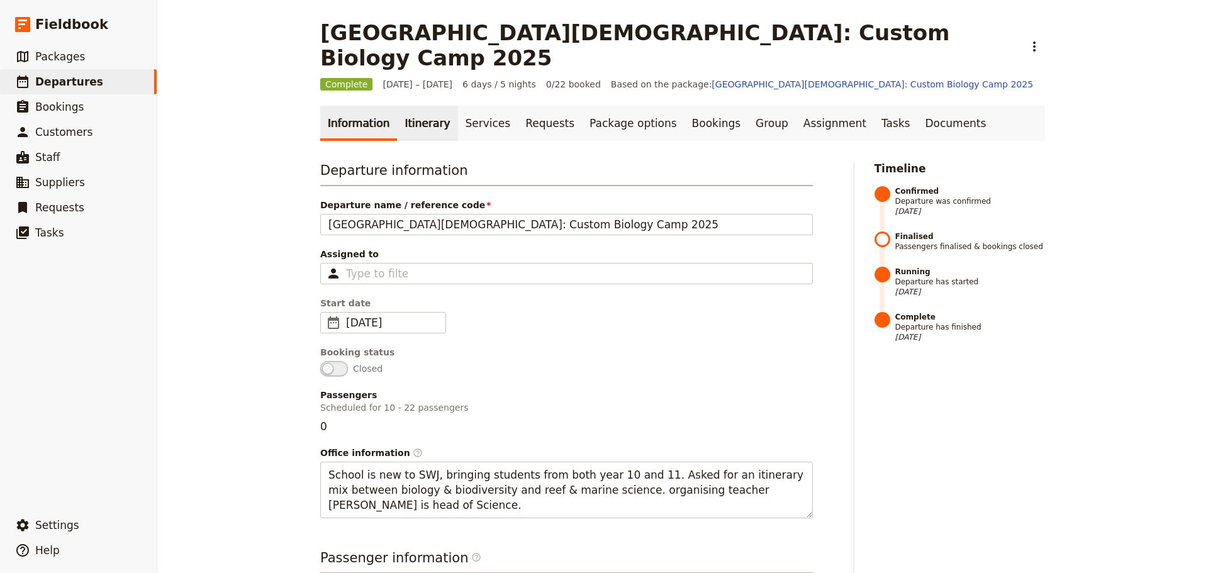
click at [416, 106] on link "Itinerary" at bounding box center [427, 123] width 60 height 35
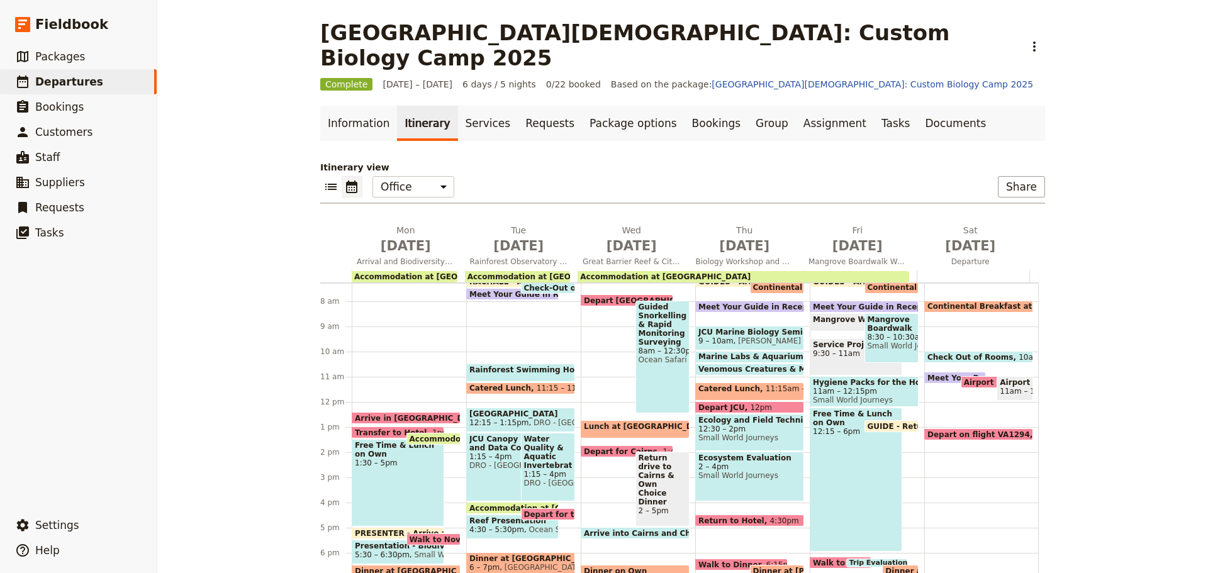
scroll to position [214, 0]
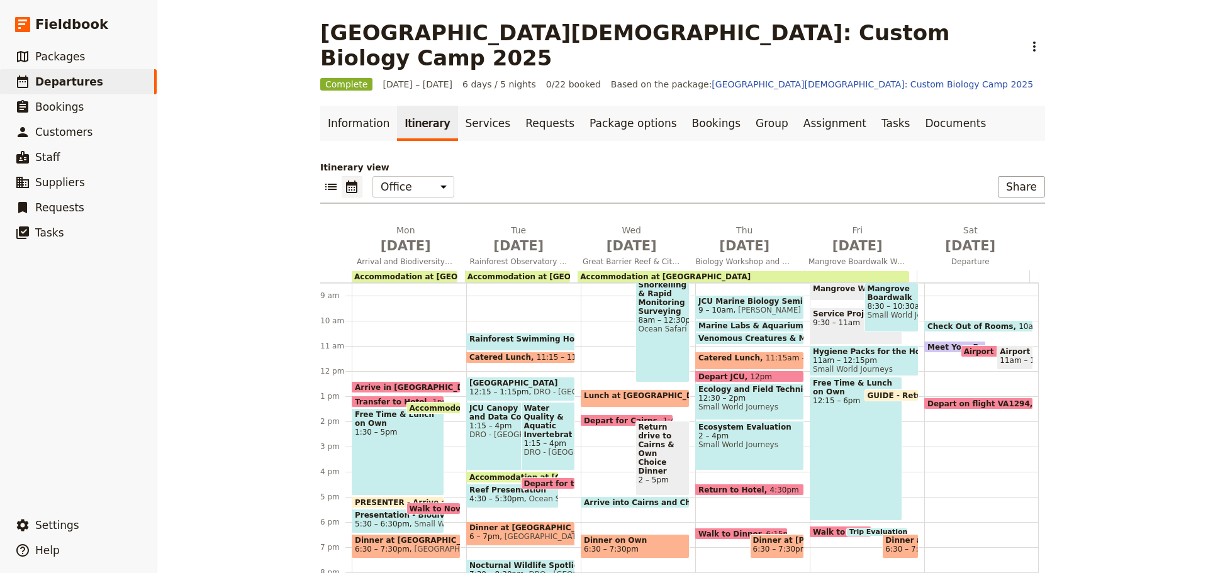
click at [496, 478] on span at bounding box center [512, 480] width 91 height 5
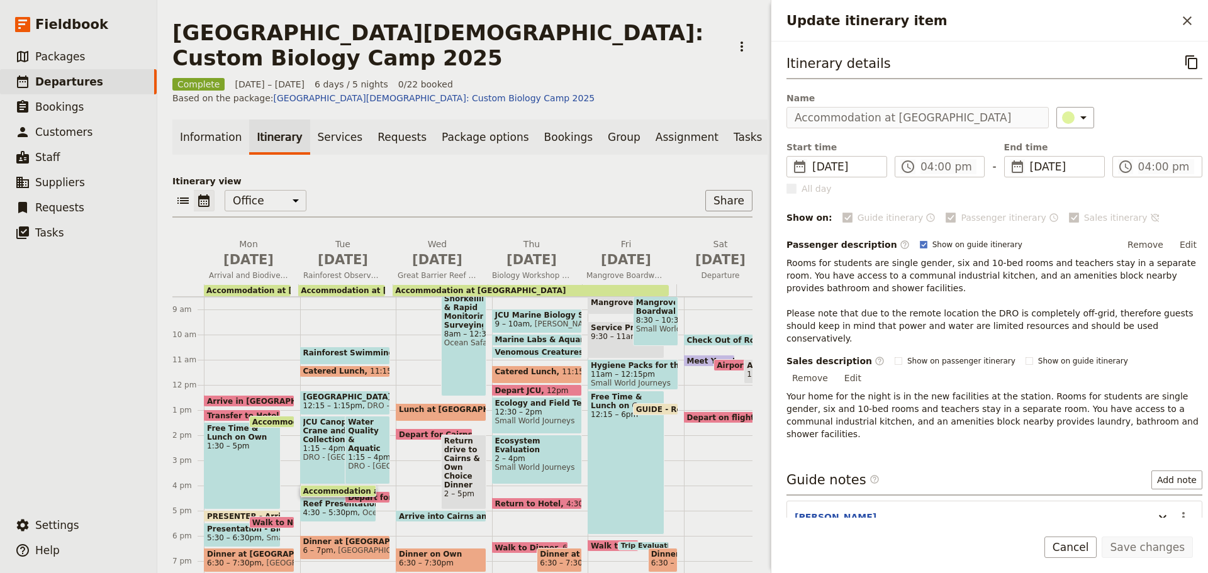
click at [1181, 242] on button "Edit" at bounding box center [1188, 244] width 28 height 19
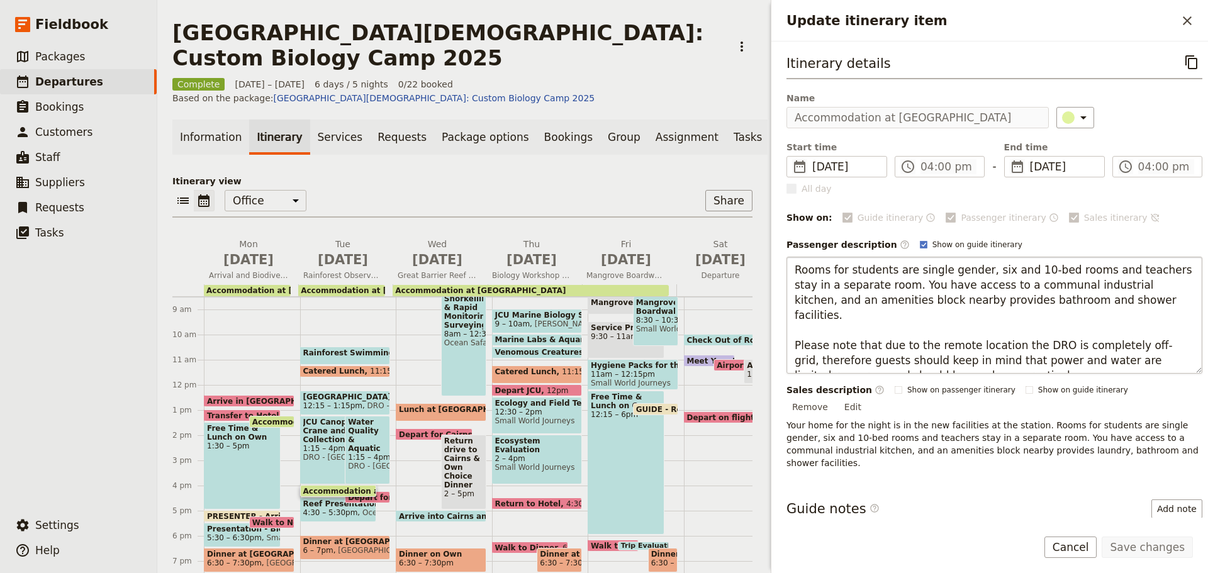
drag, startPoint x: 788, startPoint y: 268, endPoint x: 1170, endPoint y: 371, distance: 395.6
click at [1170, 371] on textarea "Rooms for students are single gender, six and 10-bed rooms and teachers stay in…" at bounding box center [995, 315] width 416 height 117
click at [902, 311] on textarea "Rooms for students are single gender, six and 10-bed rooms and teachers stay in…" at bounding box center [995, 315] width 416 height 117
click at [896, 266] on textarea "Rooms for students are single gender, six and 10-bed rooms and teachers stay in…" at bounding box center [995, 315] width 416 height 117
click at [883, 291] on textarea "Rooms for students are single gender, six and 10-bed rooms and teachers stay in…" at bounding box center [995, 315] width 416 height 117
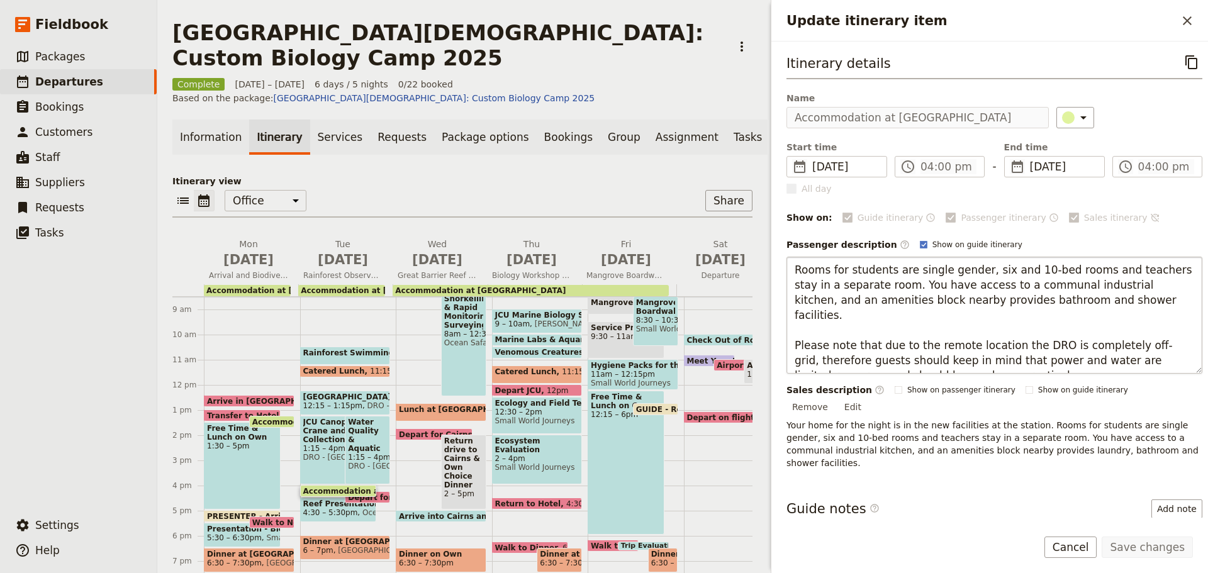
drag, startPoint x: 794, startPoint y: 267, endPoint x: 1156, endPoint y: 299, distance: 363.8
click at [1156, 299] on textarea "Rooms for students are single gender, six and 10-bed rooms and teachers stay in…" at bounding box center [995, 315] width 416 height 117
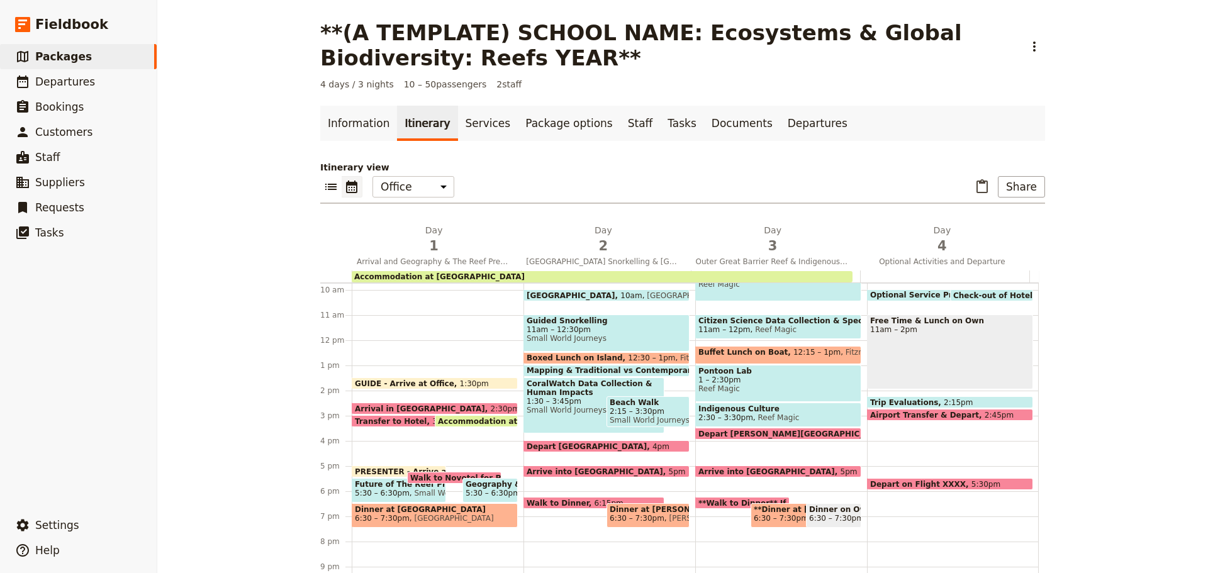
scroll to position [298, 0]
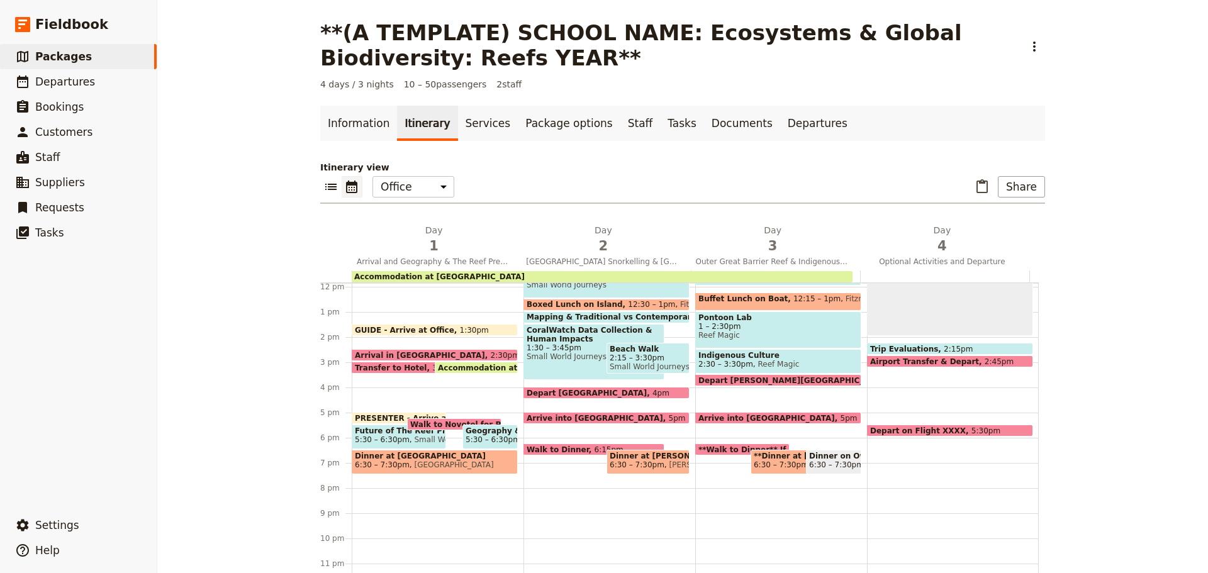
click at [754, 467] on span "6:30 – 7:30pm" at bounding box center [781, 465] width 55 height 9
select select "3"
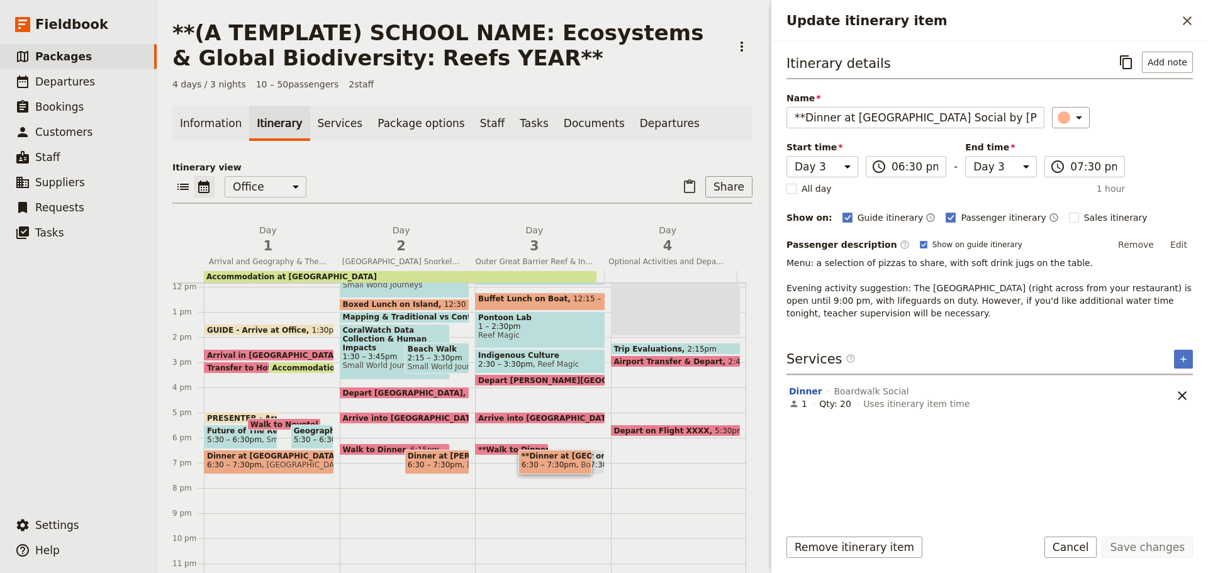
click at [432, 468] on span "6:30 – 7:30pm" at bounding box center [435, 465] width 55 height 9
select select "2"
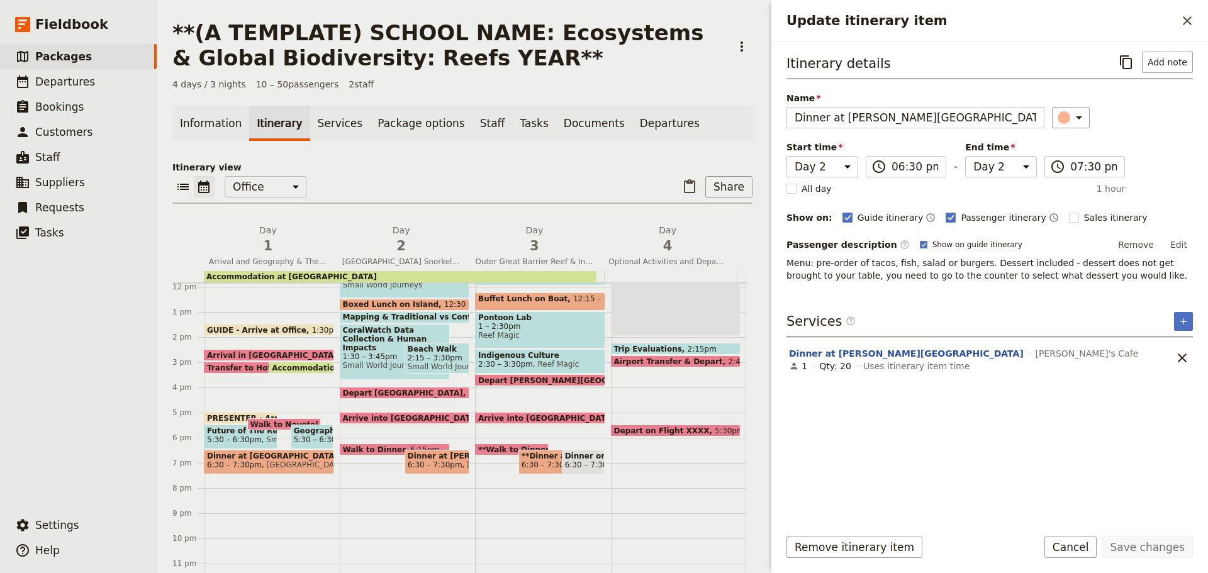
click at [281, 459] on span "Dinner at [GEOGRAPHIC_DATA]" at bounding box center [269, 456] width 124 height 9
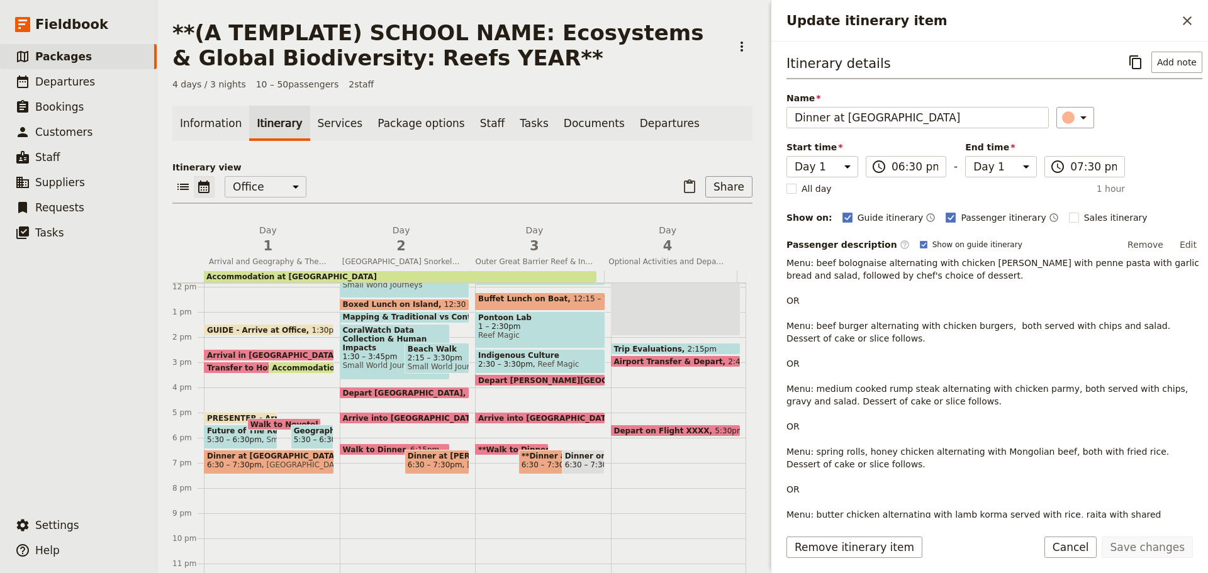
click at [1090, 545] on button "Cancel" at bounding box center [1070, 547] width 53 height 21
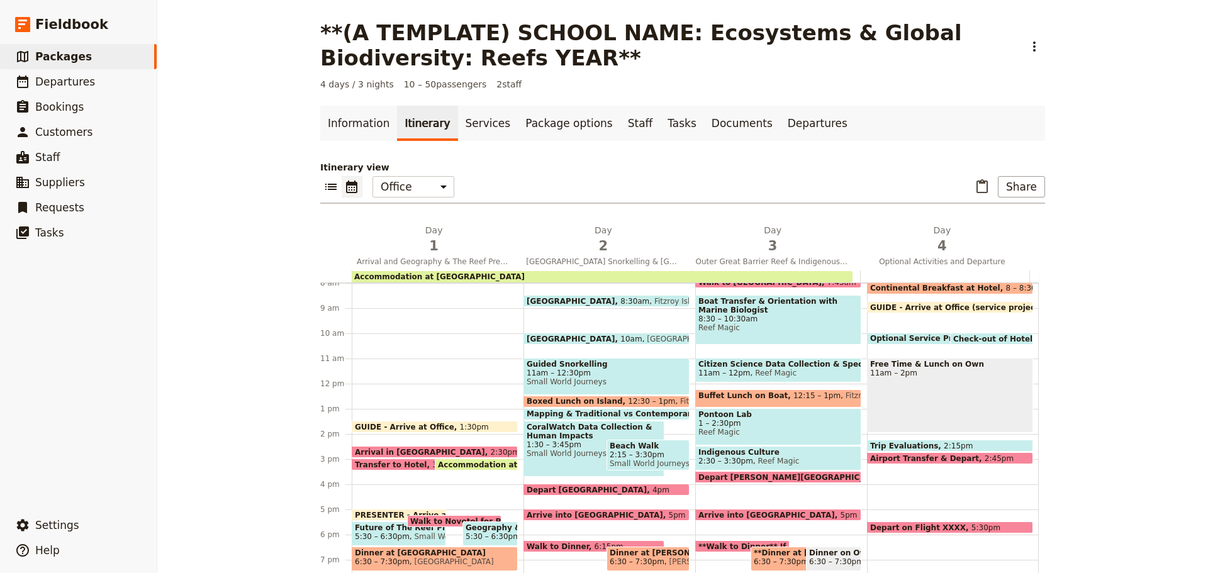
scroll to position [172, 0]
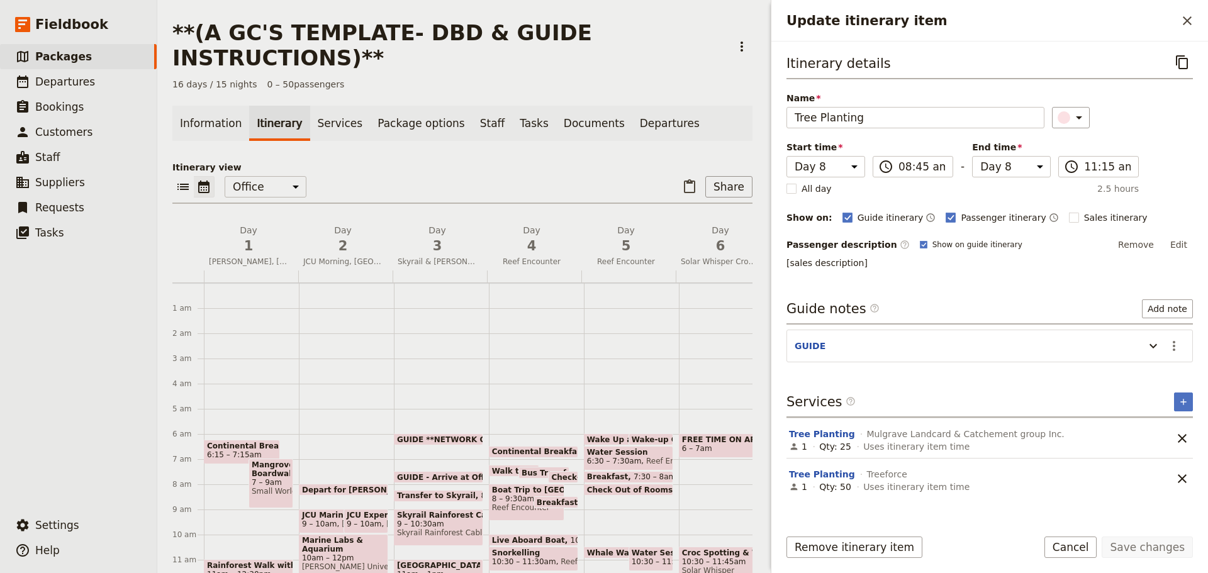
select select "8"
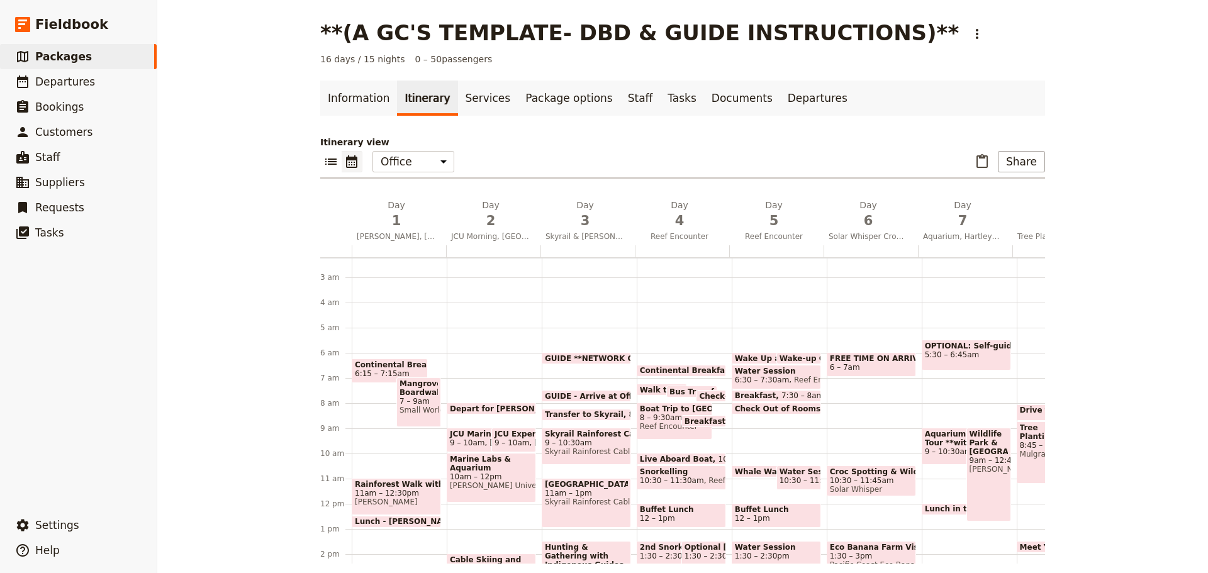
click at [412, 419] on div "Mangrove Boardwalk Workshop & Cleanup 7 – 9am Small World Journeys" at bounding box center [418, 403] width 45 height 50
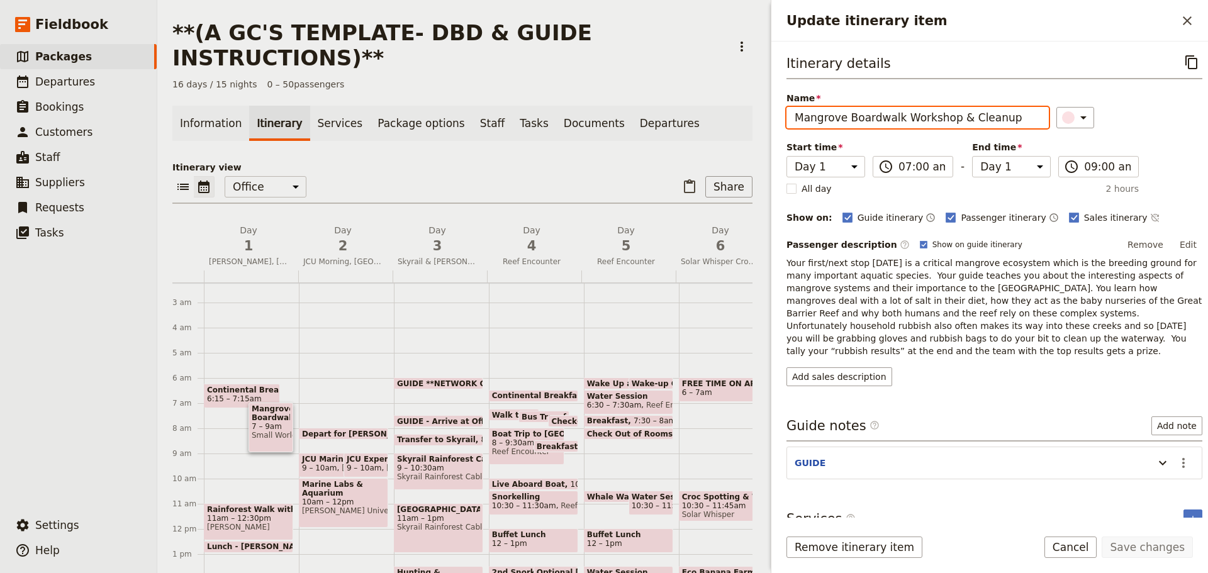
drag, startPoint x: 1009, startPoint y: 120, endPoint x: 678, endPoint y: 115, distance: 331.6
click at [682, 115] on div "**(A GC'S TEMPLATE- DBD & GUIDE INSTRUCTIONS)** ​ 16 days / 15 nights 0 – 50 pa…" at bounding box center [682, 286] width 1051 height 573
click at [1083, 549] on button "Cancel" at bounding box center [1070, 547] width 53 height 21
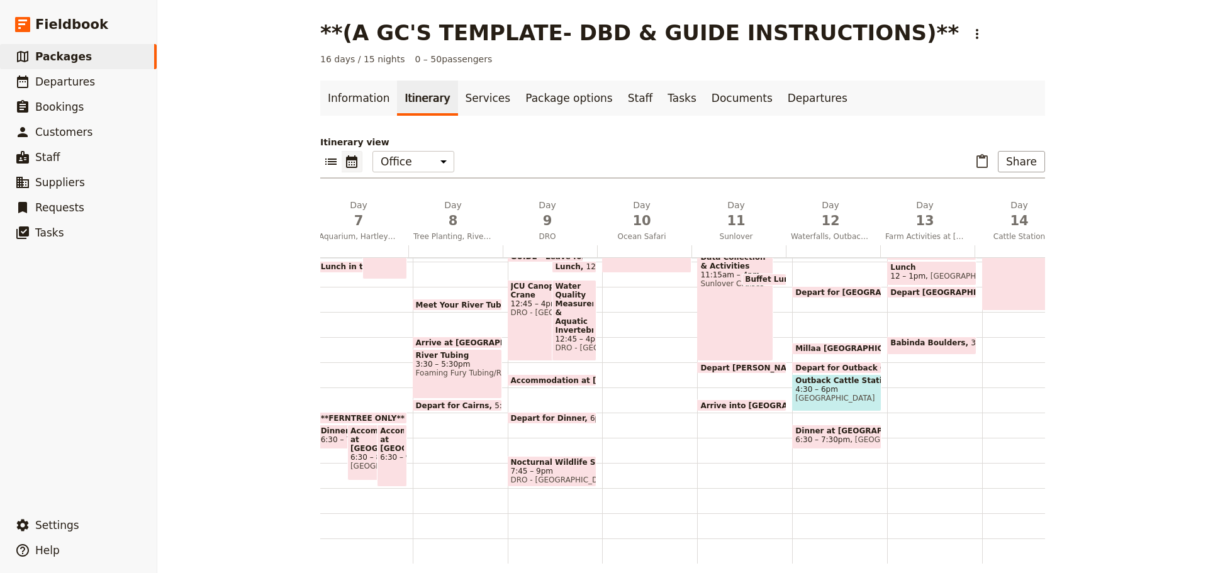
scroll to position [119, 0]
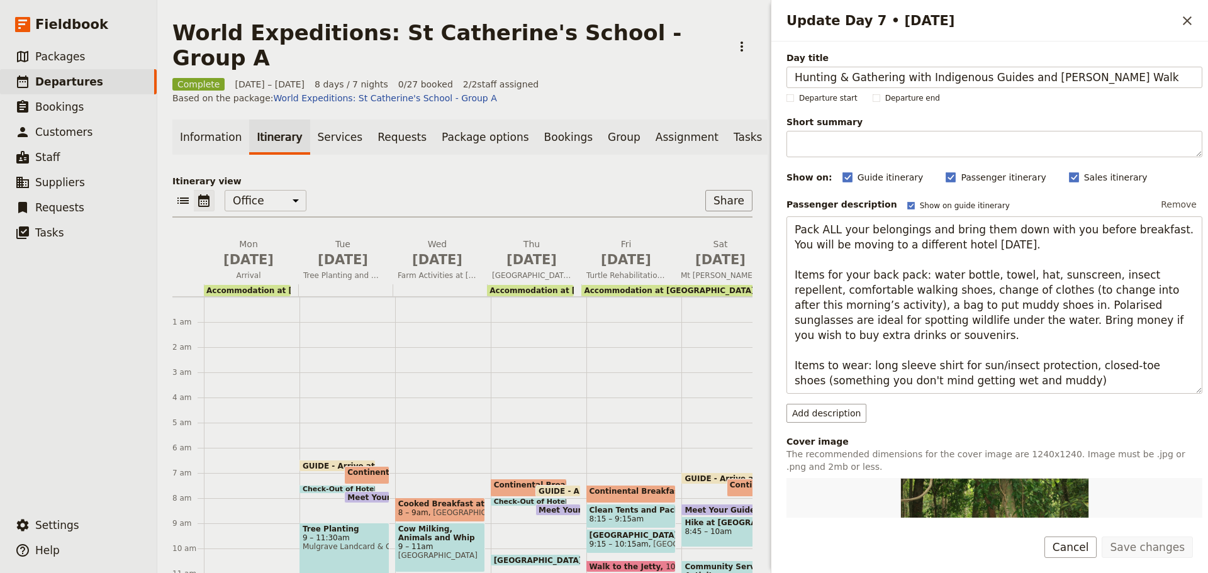
scroll to position [56, 0]
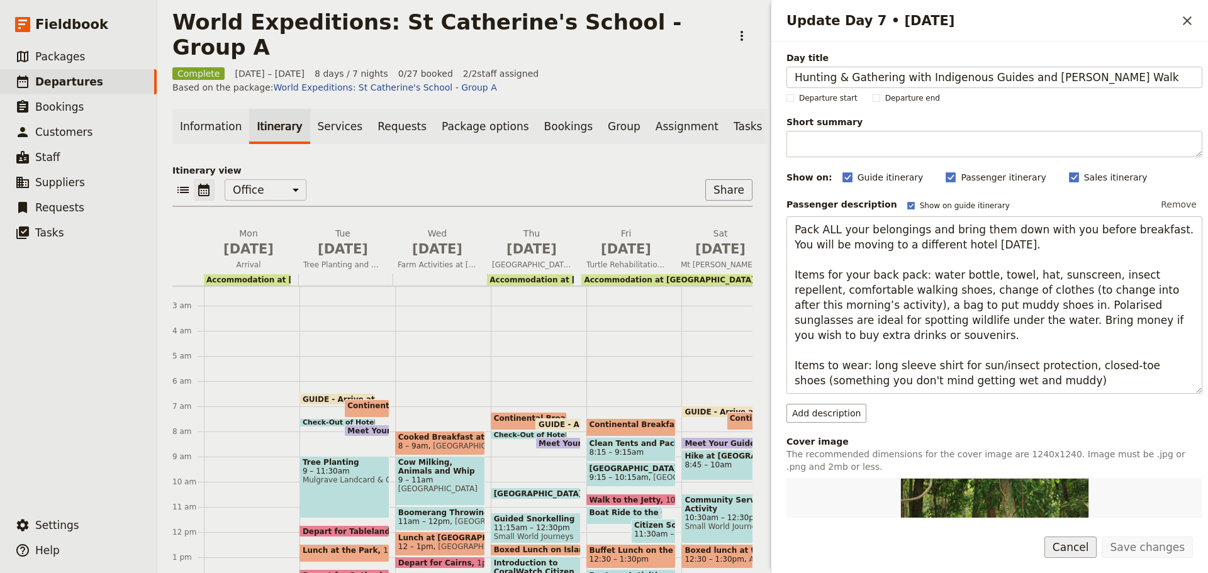
click at [1085, 547] on button "Cancel" at bounding box center [1070, 547] width 53 height 21
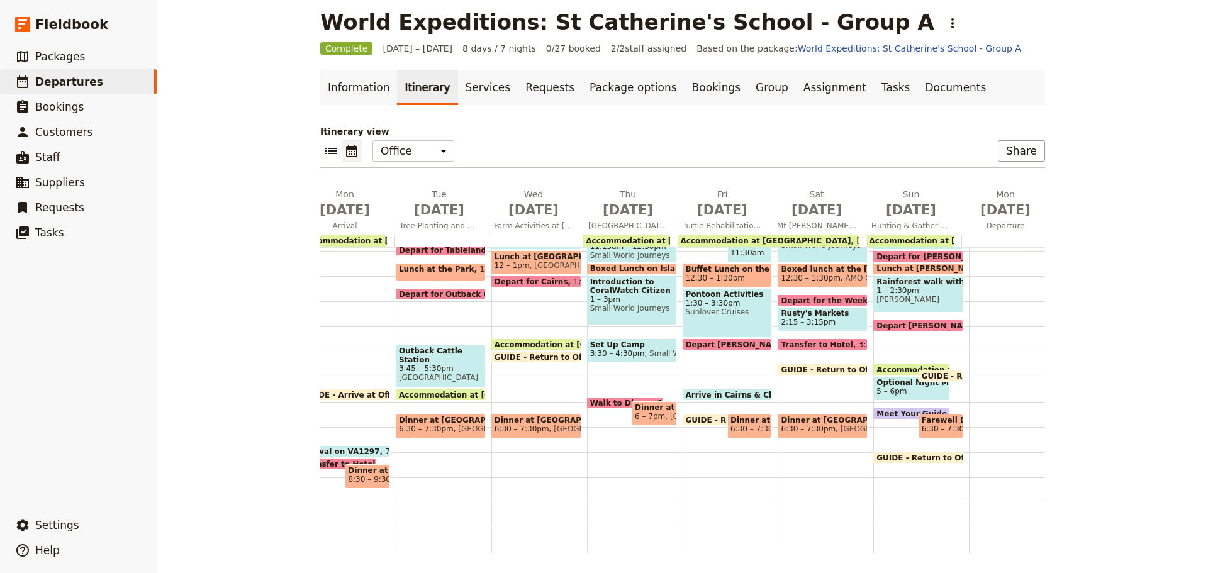
scroll to position [0, 52]
click at [941, 425] on span "6:30 – 7:30pm" at bounding box center [948, 429] width 55 height 9
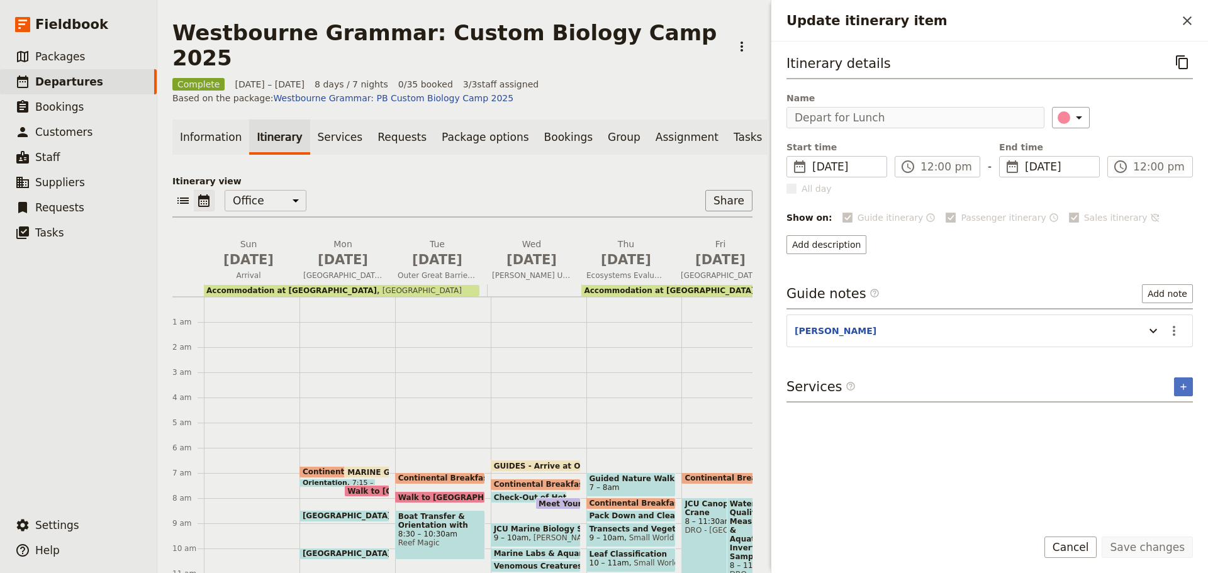
scroll to position [151, 0]
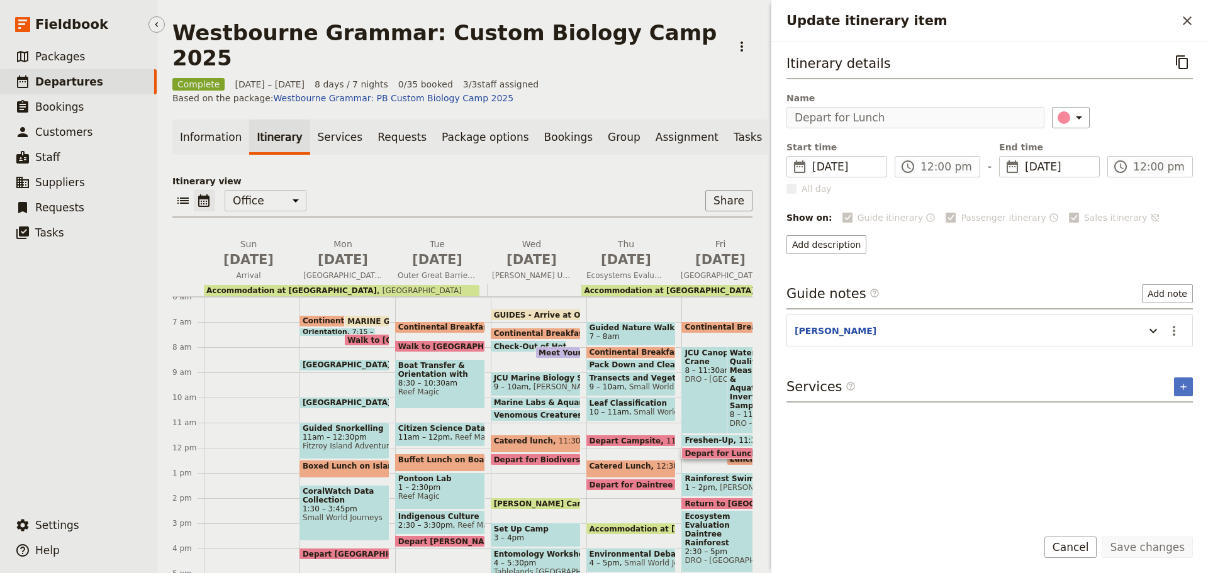
drag, startPoint x: 81, startPoint y: 89, endPoint x: 100, endPoint y: 82, distance: 20.7
click at [81, 89] on span "Departures" at bounding box center [69, 81] width 68 height 15
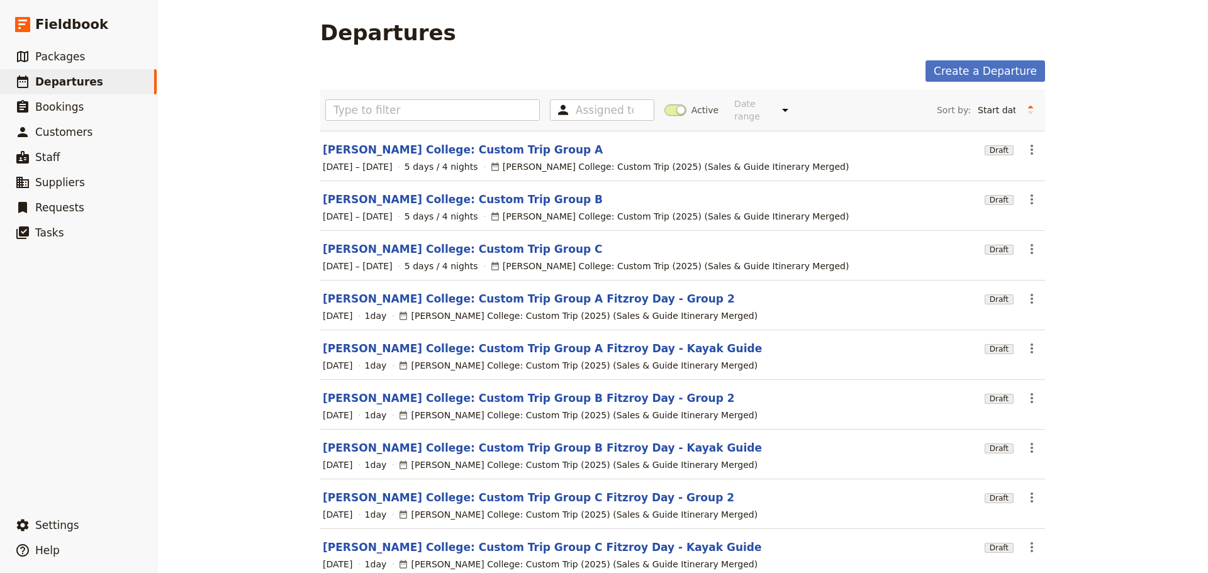
click at [664, 107] on span at bounding box center [675, 109] width 22 height 11
click at [664, 104] on input "Active" at bounding box center [664, 104] width 0 height 0
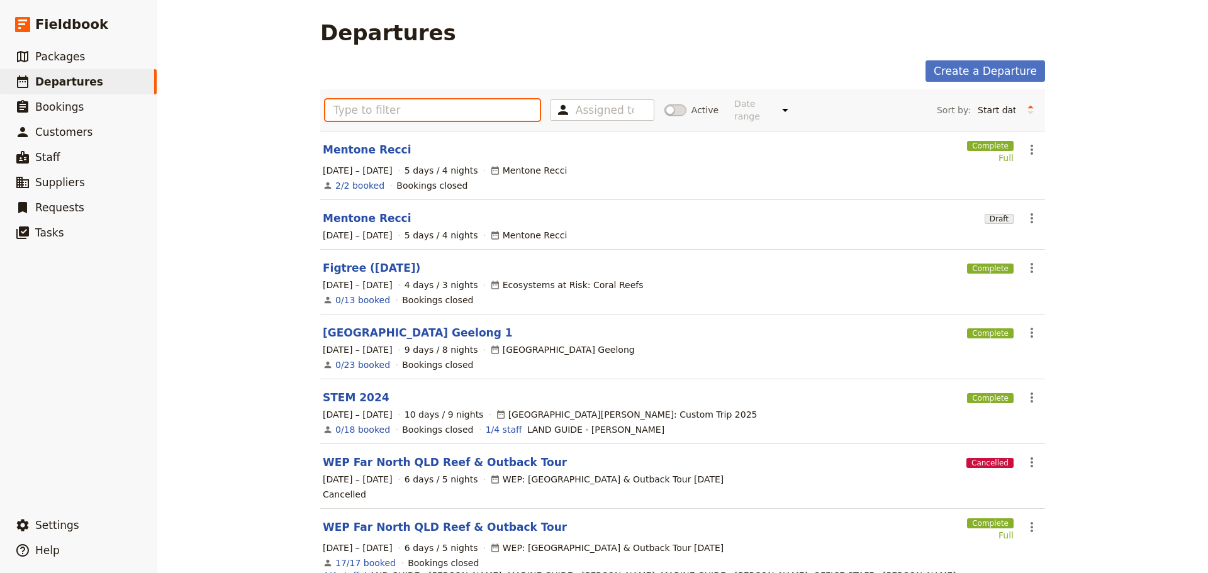
click at [488, 99] on input "text" at bounding box center [432, 109] width 215 height 21
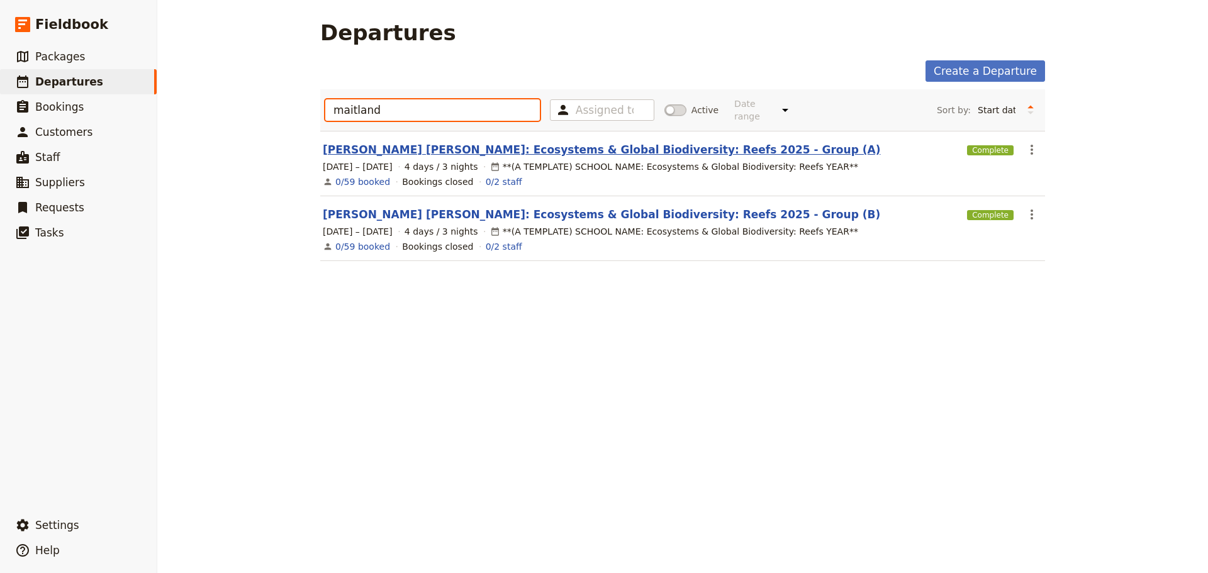
type input "maitland"
click at [500, 142] on link "[PERSON_NAME] [PERSON_NAME]: Ecosystems & Global Biodiversity: Reefs 2025 - Gro…" at bounding box center [601, 149] width 557 height 15
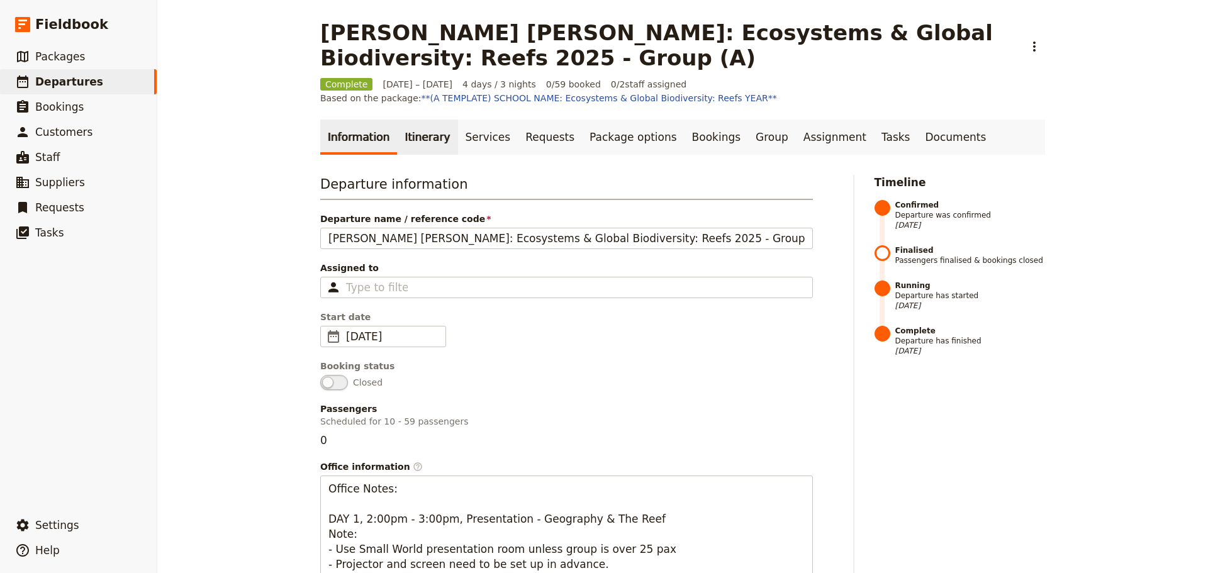
click at [431, 132] on link "Itinerary" at bounding box center [427, 137] width 60 height 35
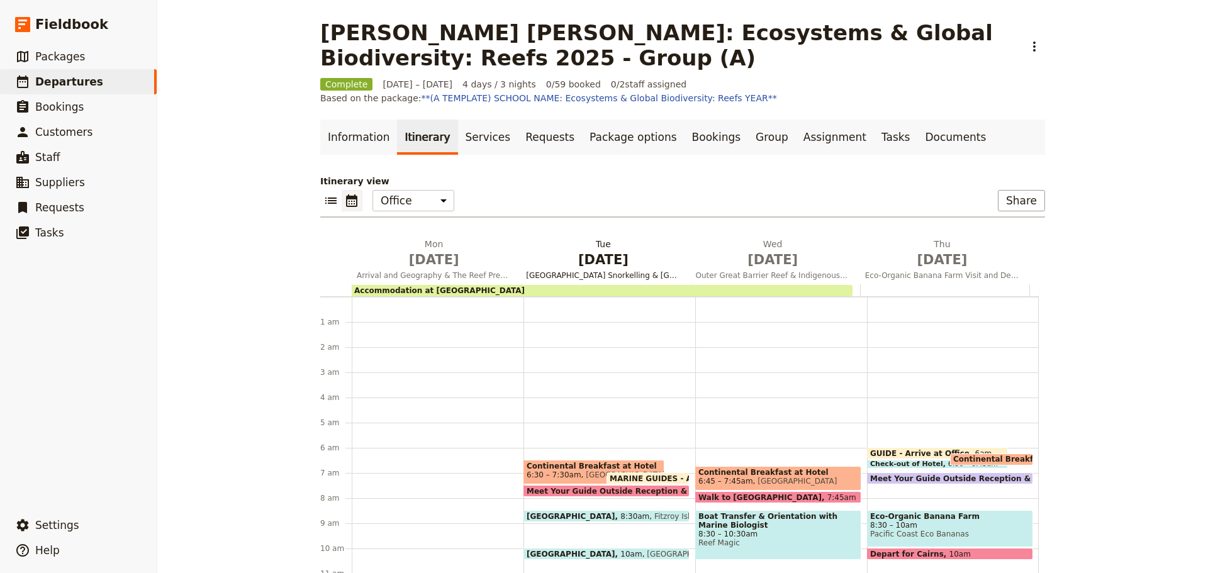
scroll to position [138, 0]
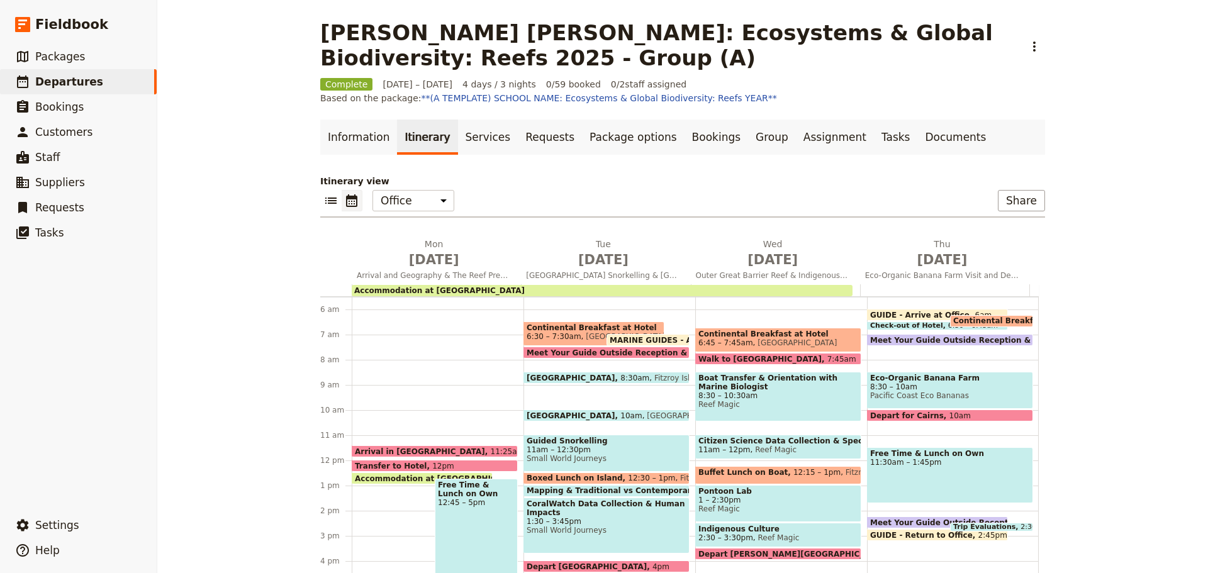
click at [914, 388] on span "8:30 – 10am" at bounding box center [950, 387] width 160 height 9
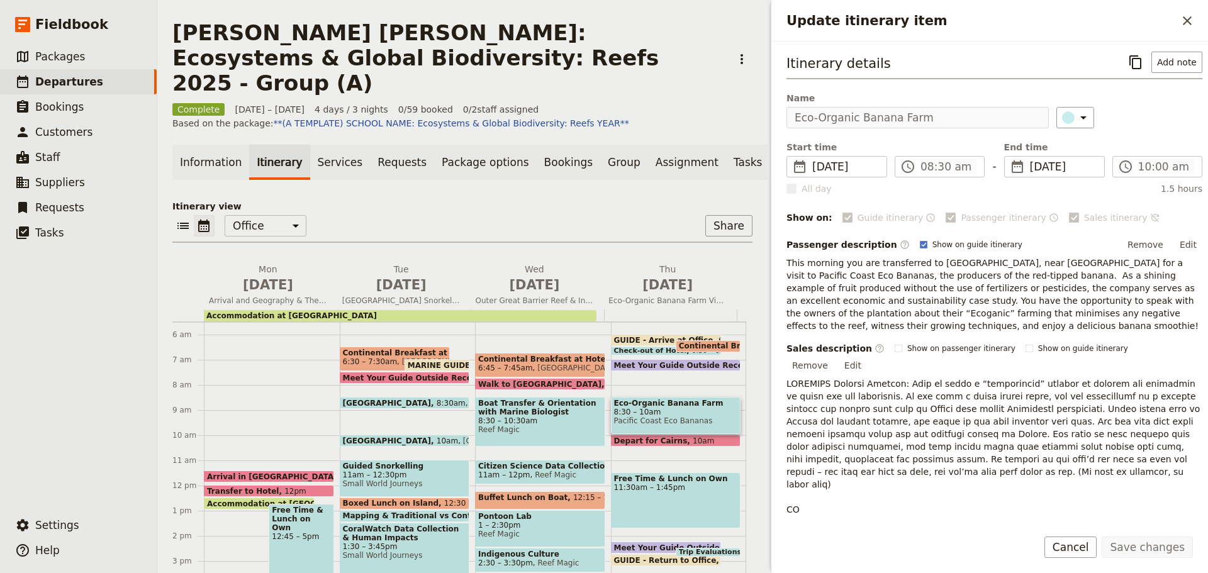
click at [739, 126] on div "Maitland [PERSON_NAME]: Ecosystems & Global Biodiversity: Reefs 2025 - Group (A…" at bounding box center [682, 286] width 1051 height 573
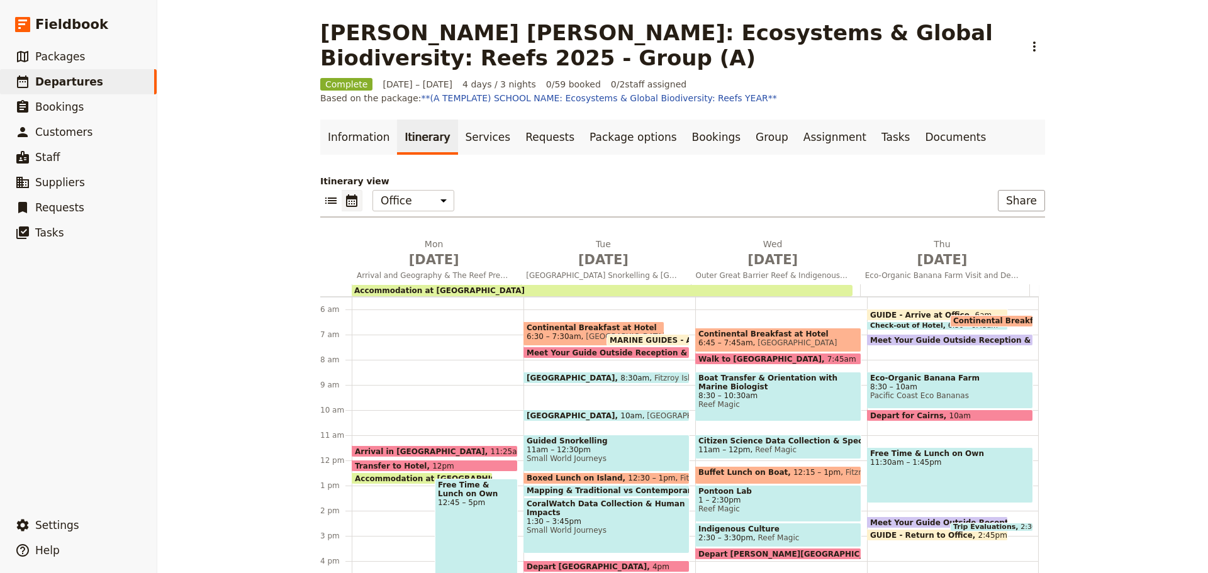
click at [904, 391] on span "Pacific Coast Eco Bananas" at bounding box center [950, 395] width 160 height 9
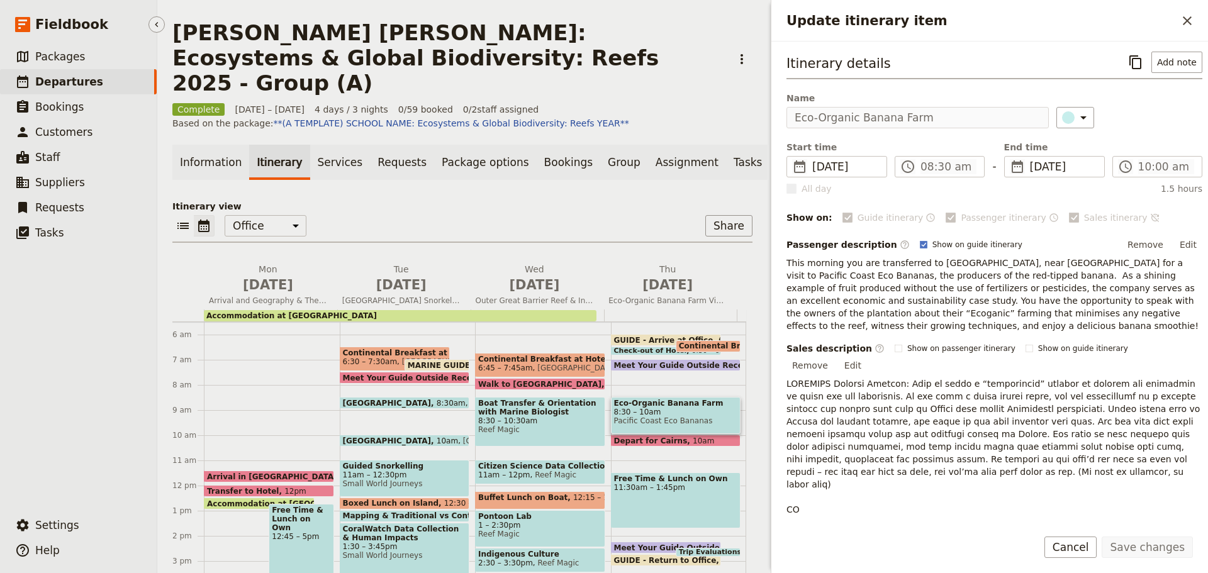
click at [66, 79] on span "Departures" at bounding box center [69, 82] width 68 height 13
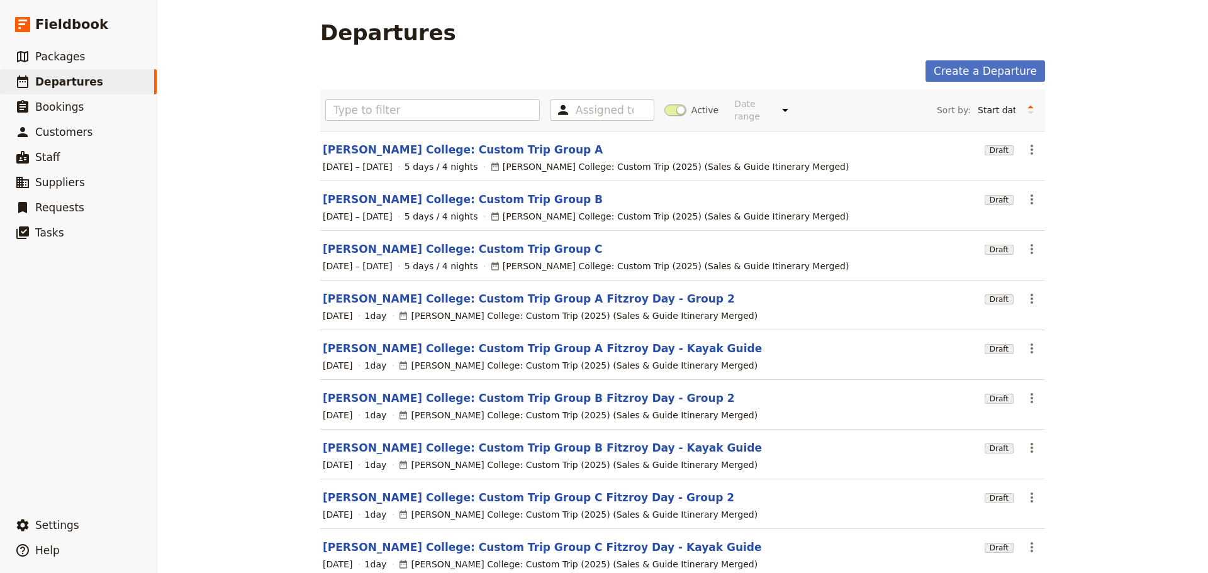
click at [668, 106] on span at bounding box center [675, 109] width 22 height 11
click at [664, 104] on input "Active" at bounding box center [664, 104] width 0 height 0
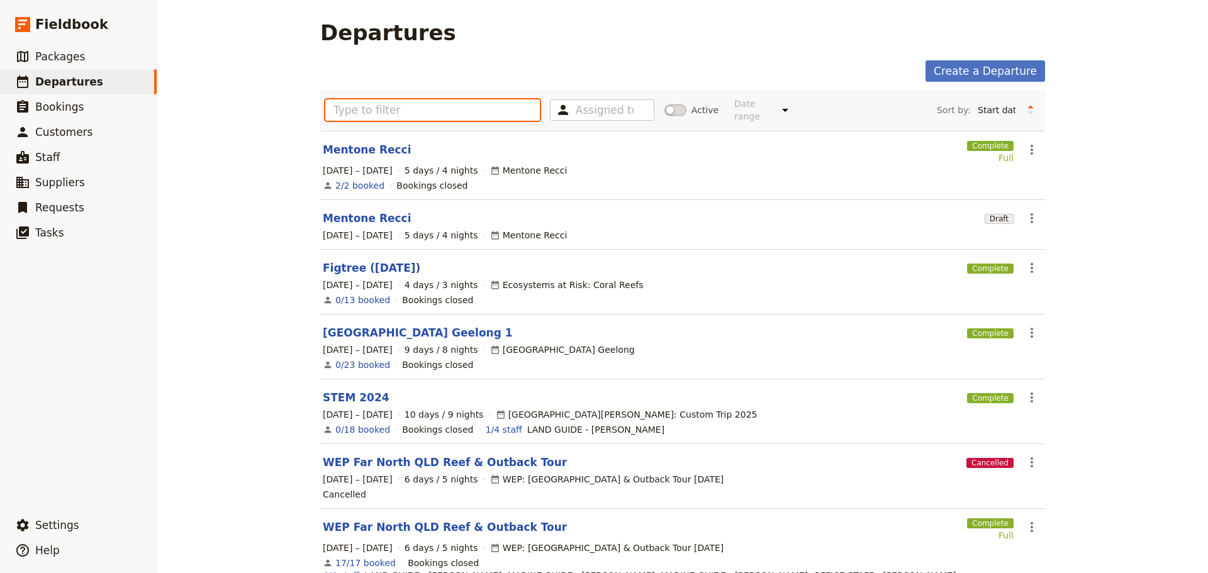
click at [471, 103] on input "text" at bounding box center [432, 109] width 215 height 21
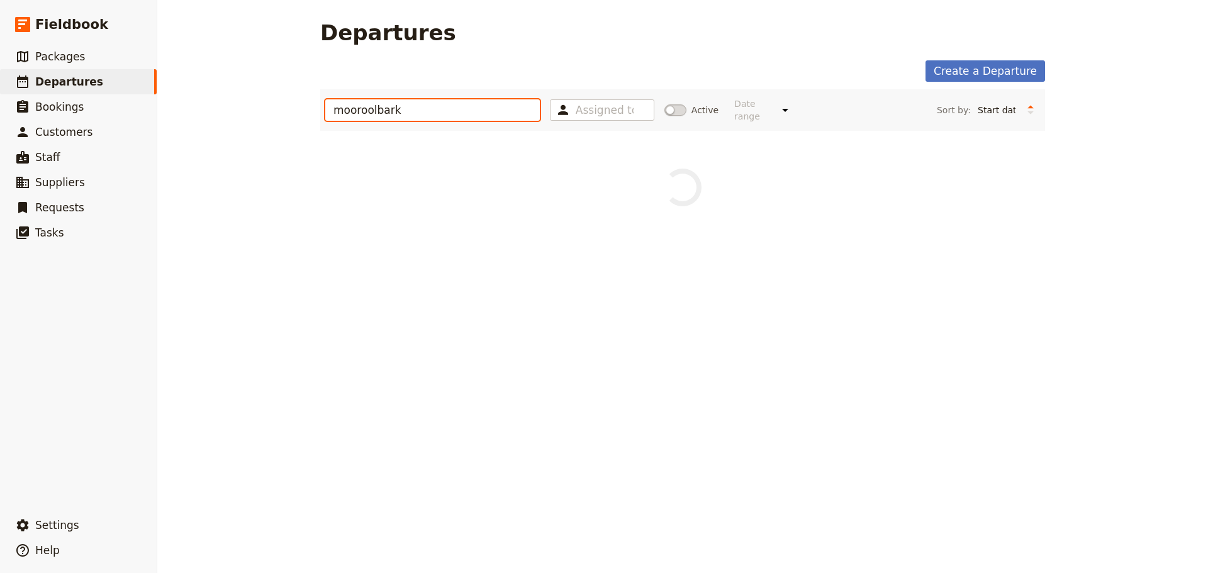
type input "mooroolbark"
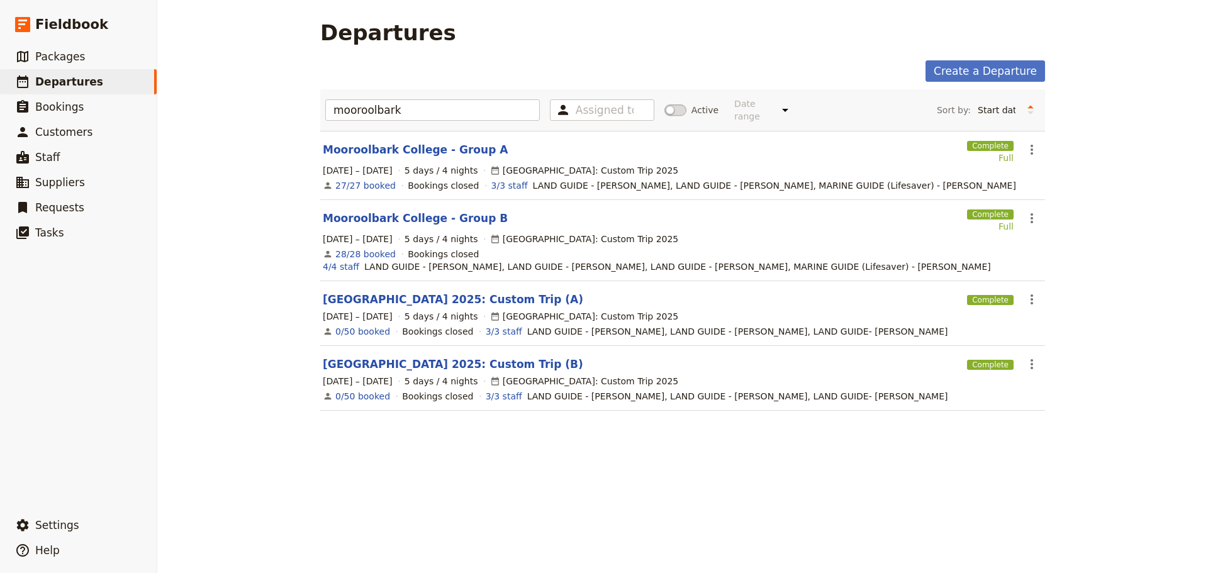
click at [450, 292] on link "[GEOGRAPHIC_DATA] 2025: Custom Trip (A)" at bounding box center [453, 299] width 260 height 15
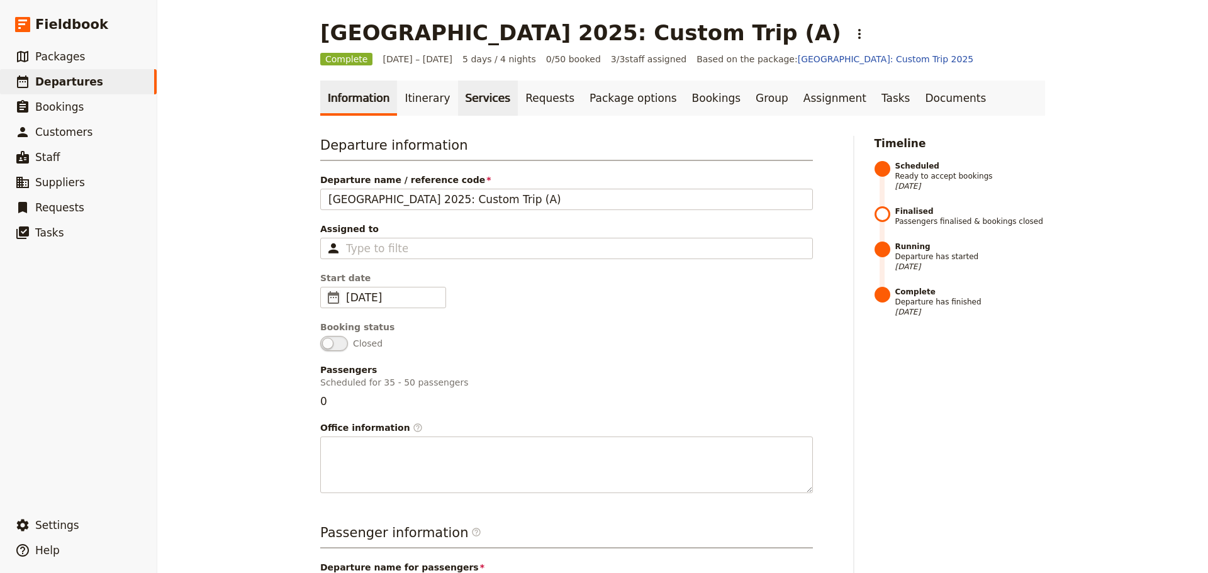
drag, startPoint x: 408, startPoint y: 102, endPoint x: 442, endPoint y: 102, distance: 33.3
click at [407, 102] on link "Itinerary" at bounding box center [427, 98] width 60 height 35
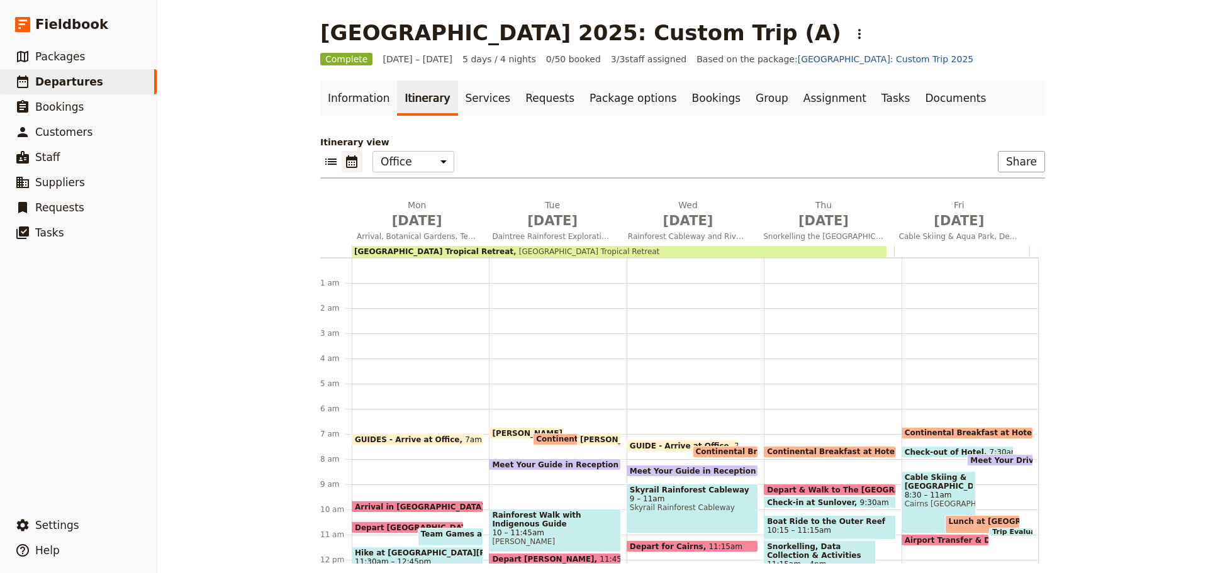
scroll to position [157, 0]
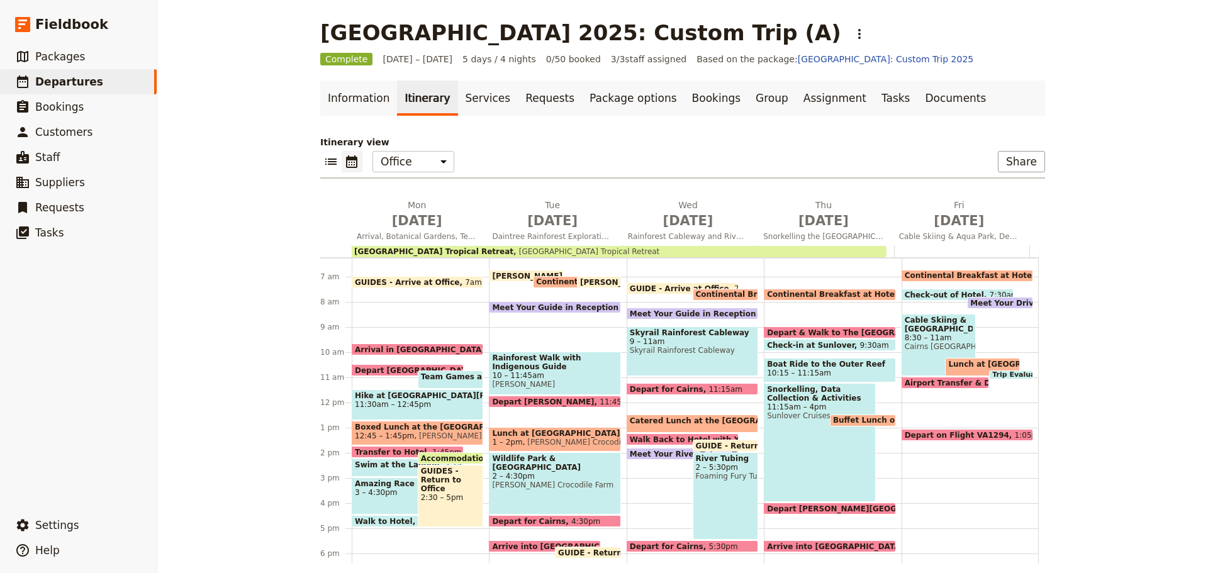
click at [697, 498] on div "River Tubing 2 – 5:30pm Foaming Fury Tubing/Rafting" at bounding box center [726, 495] width 66 height 87
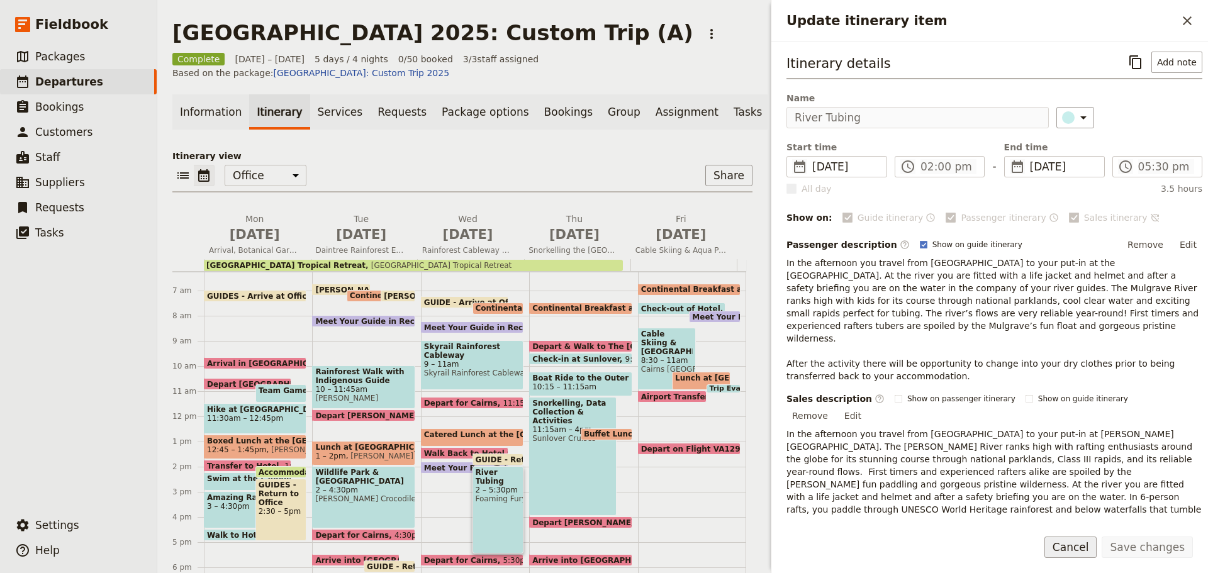
click at [1096, 546] on button "Cancel" at bounding box center [1070, 547] width 53 height 21
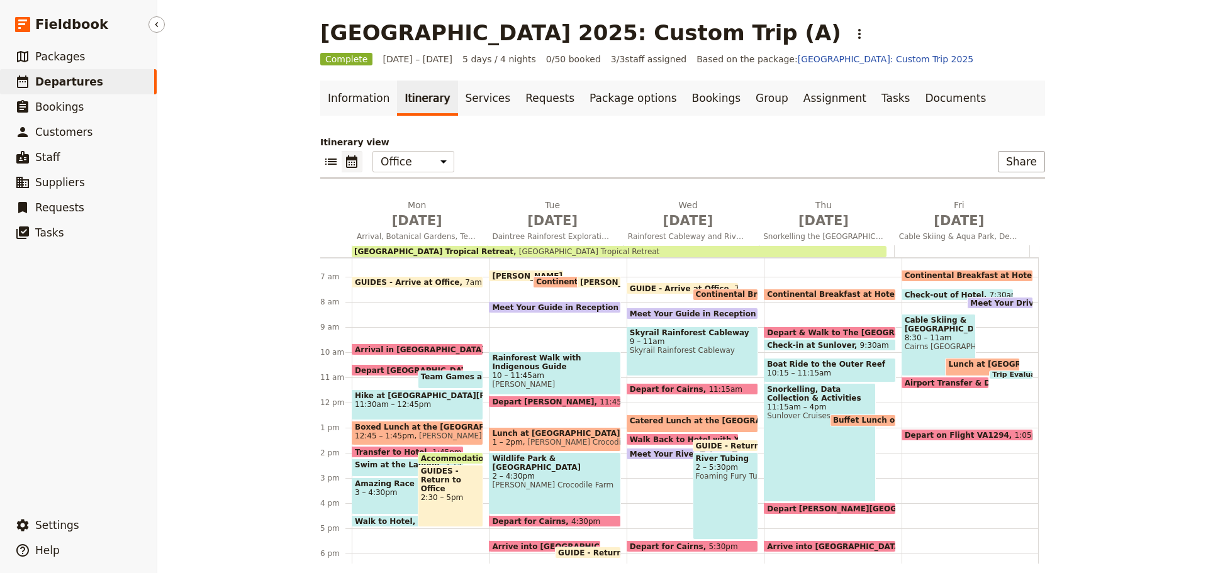
click at [101, 82] on link "​ Departures" at bounding box center [78, 81] width 157 height 25
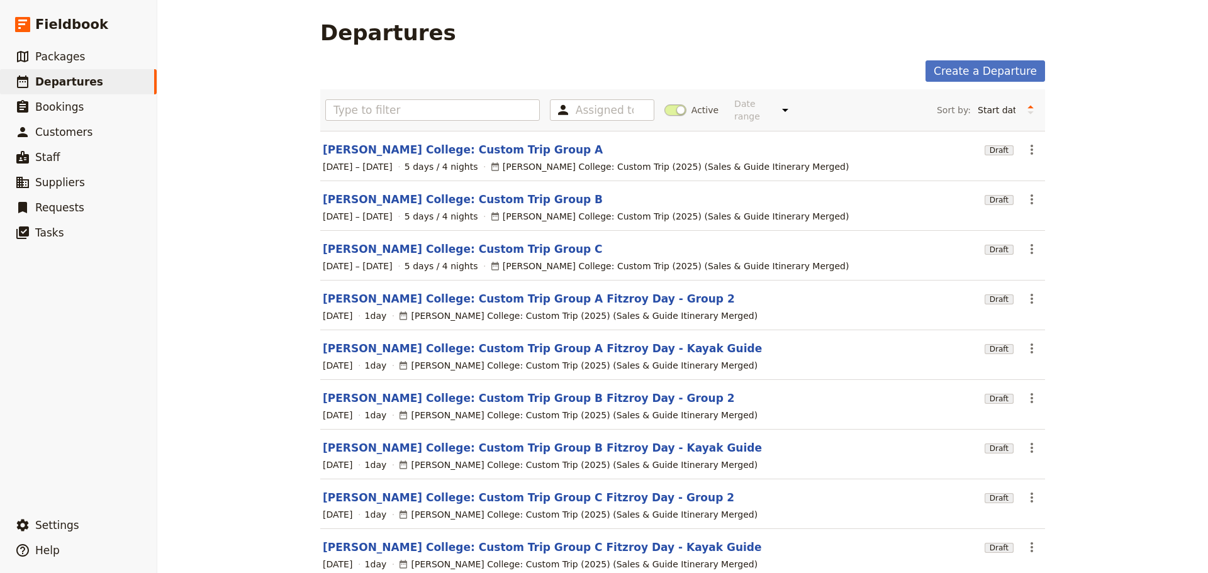
drag, startPoint x: 684, startPoint y: 104, endPoint x: 675, endPoint y: 104, distance: 9.5
click at [675, 104] on label "Active" at bounding box center [691, 110] width 54 height 13
click at [673, 104] on span at bounding box center [675, 109] width 22 height 11
click at [664, 104] on input "Active" at bounding box center [664, 104] width 0 height 0
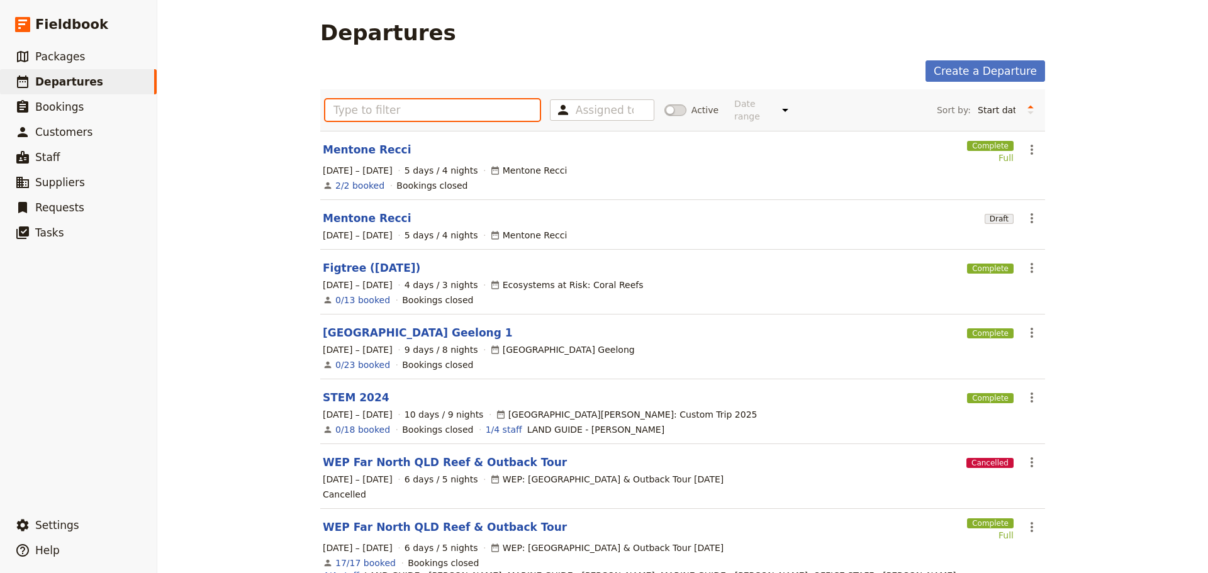
click at [408, 102] on input "text" at bounding box center [432, 109] width 215 height 21
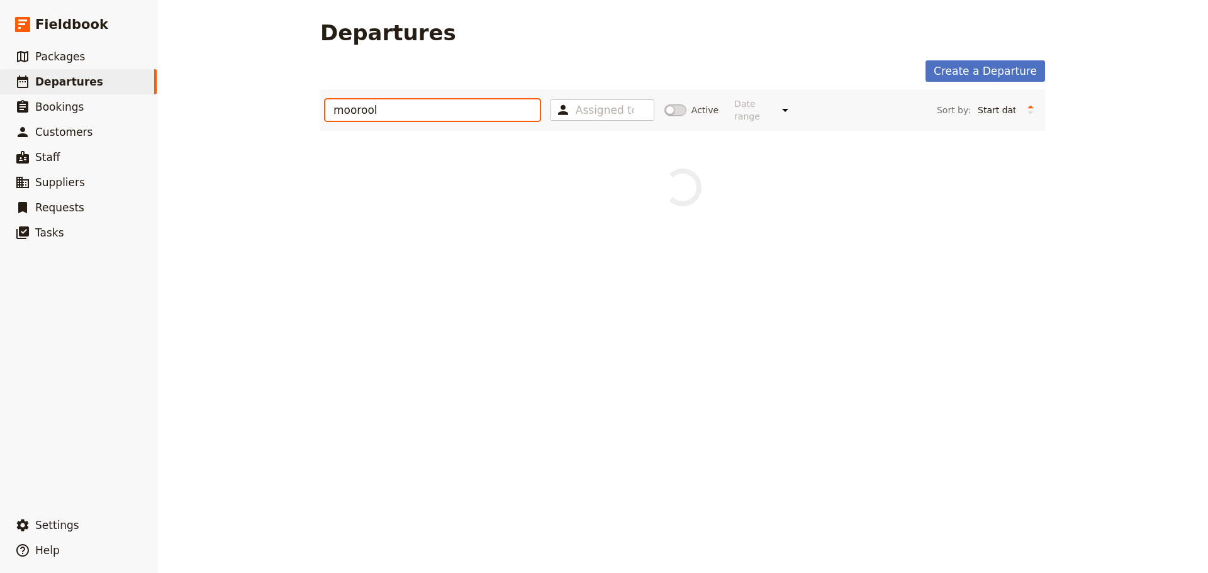
type input "moorool"
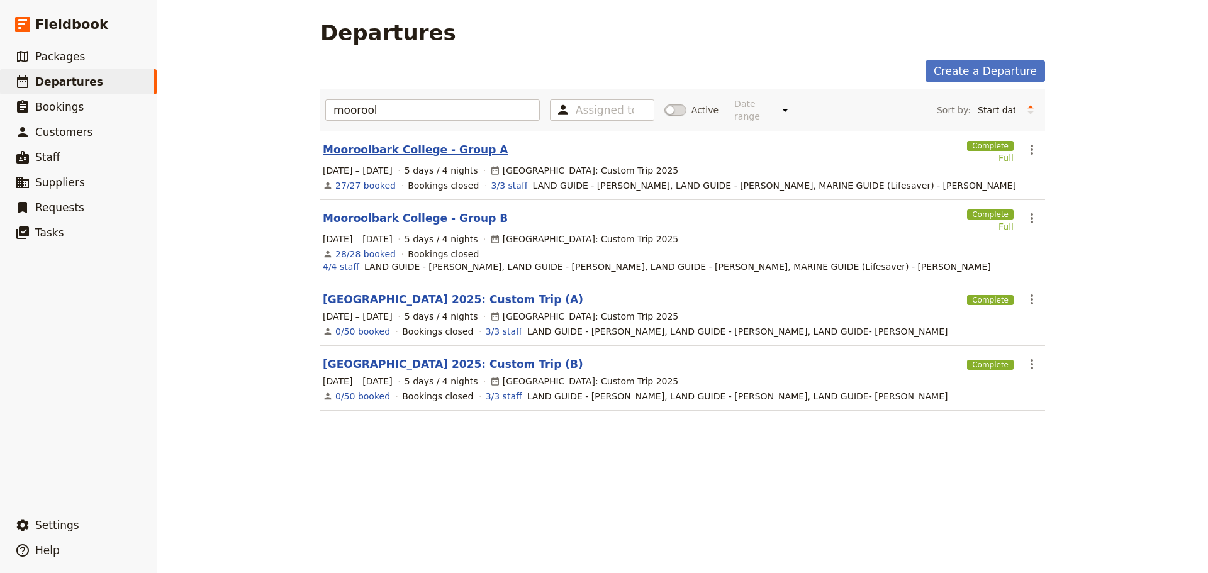
click at [419, 142] on link "Mooroolbark College - Group A" at bounding box center [415, 149] width 185 height 15
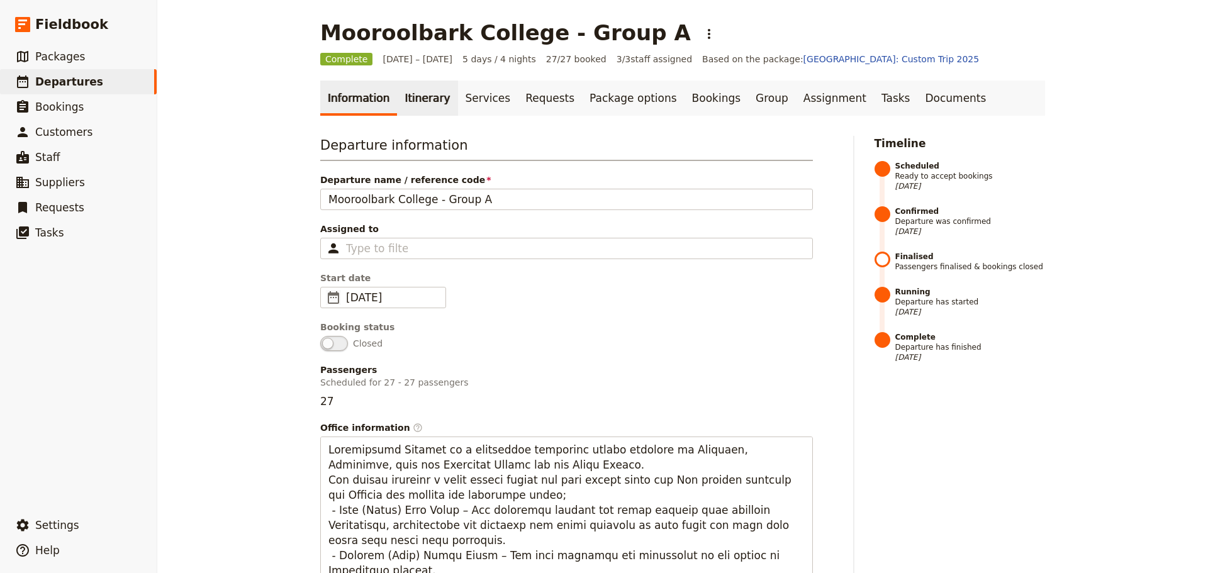
click at [406, 100] on link "Itinerary" at bounding box center [427, 98] width 60 height 35
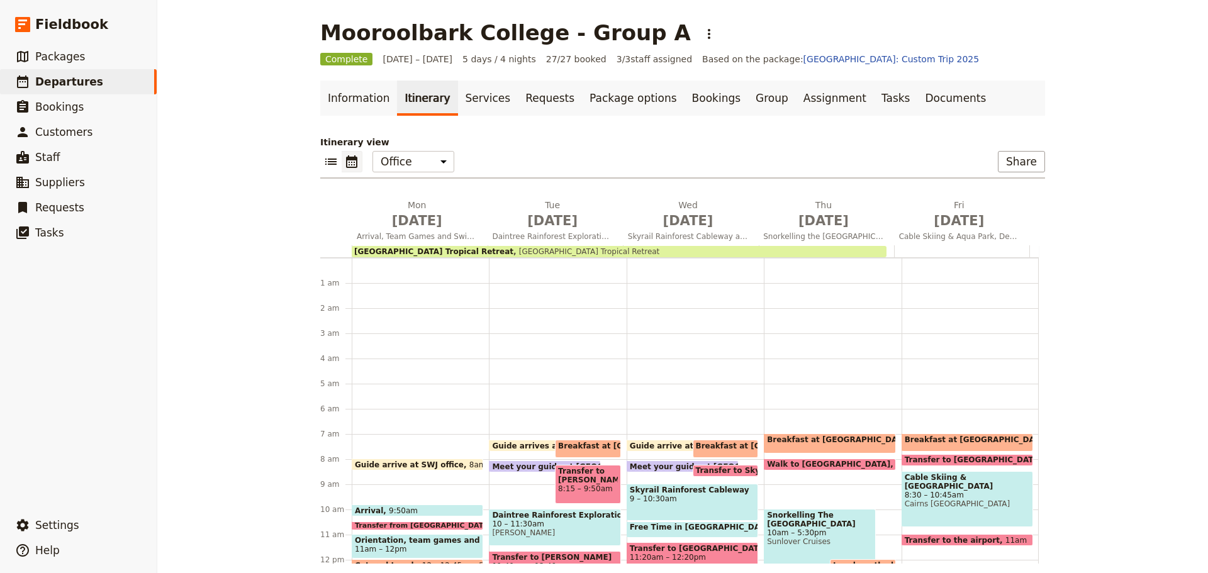
scroll to position [164, 0]
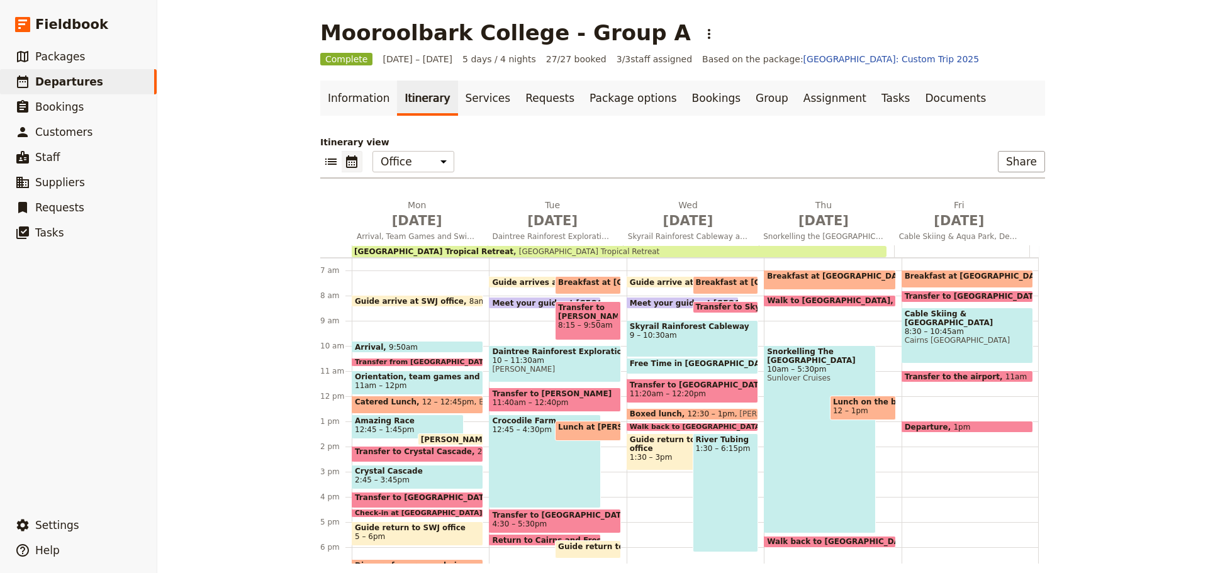
click at [700, 496] on div "River Tubing 1:30 – 6:15pm" at bounding box center [726, 493] width 66 height 119
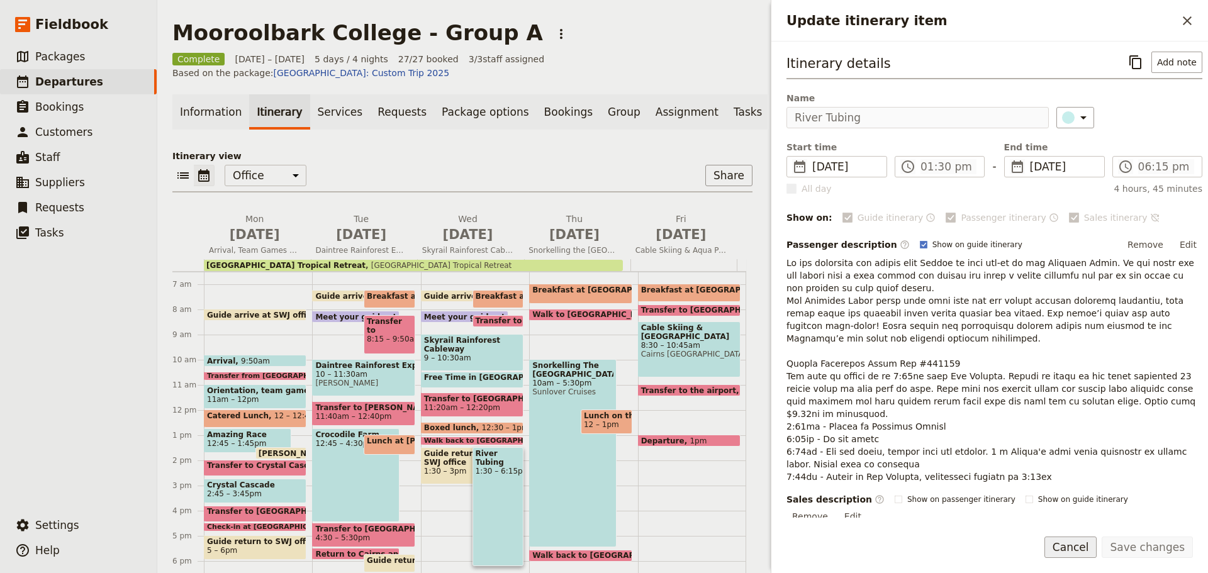
click at [1082, 543] on button "Cancel" at bounding box center [1070, 547] width 53 height 21
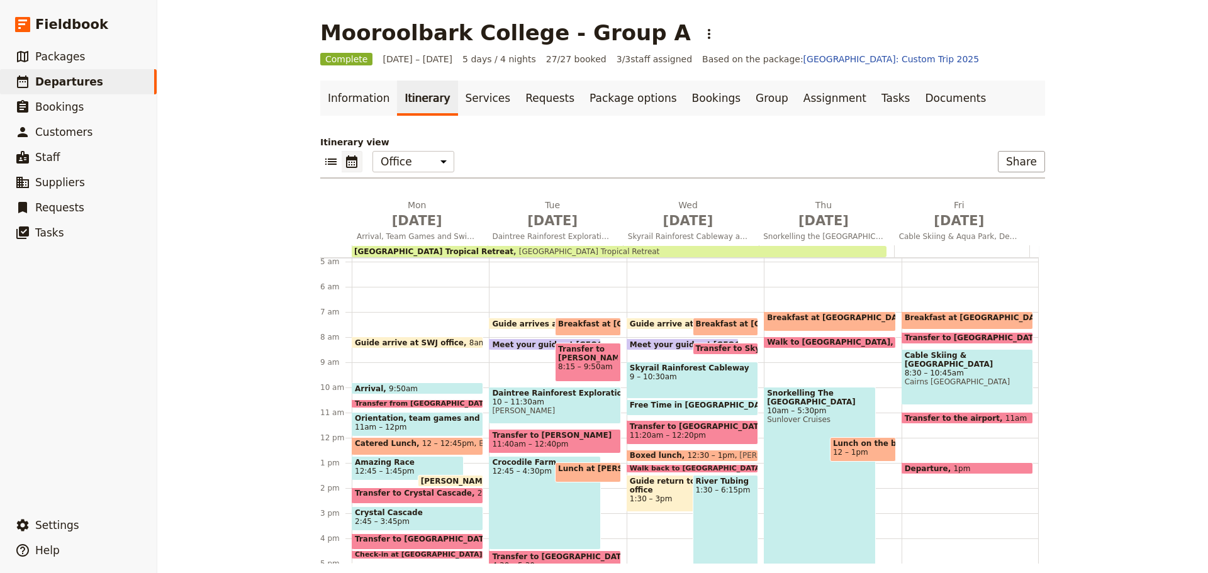
scroll to position [101, 0]
